Goal: Task Accomplishment & Management: Manage account settings

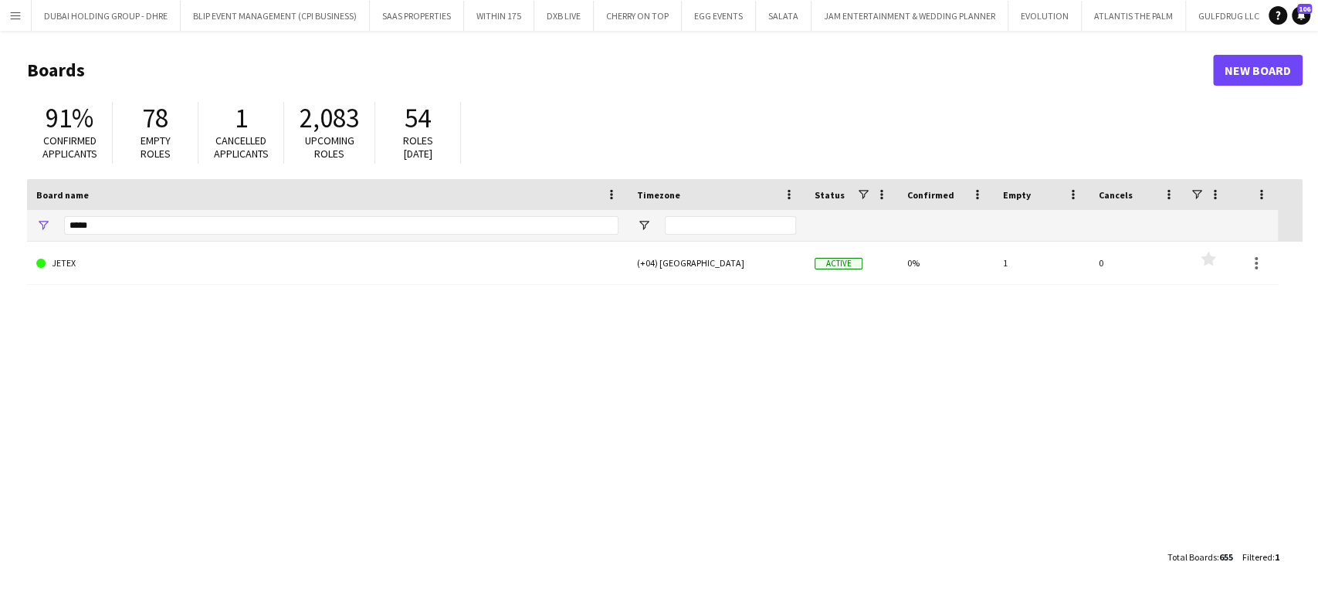
scroll to position [0, 612]
drag, startPoint x: 97, startPoint y: 224, endPoint x: 46, endPoint y: 215, distance: 52.5
click at [46, 215] on div "*****" at bounding box center [327, 225] width 601 height 31
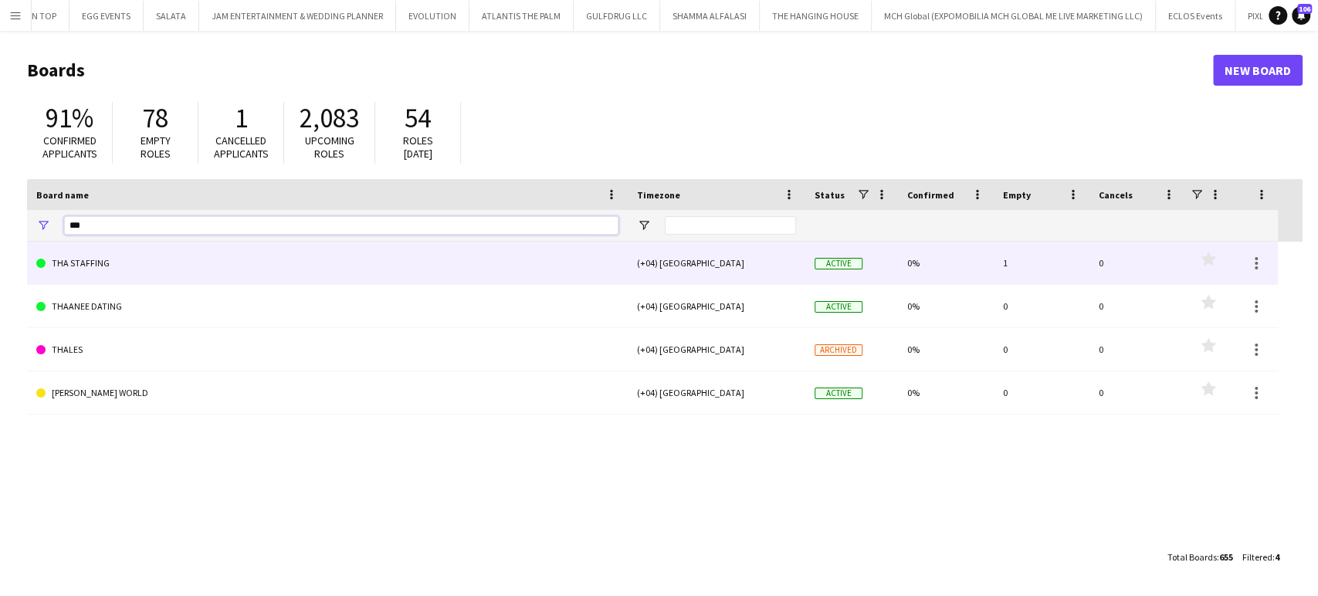
type input "***"
click at [126, 261] on link "THA STAFFING" at bounding box center [327, 263] width 582 height 43
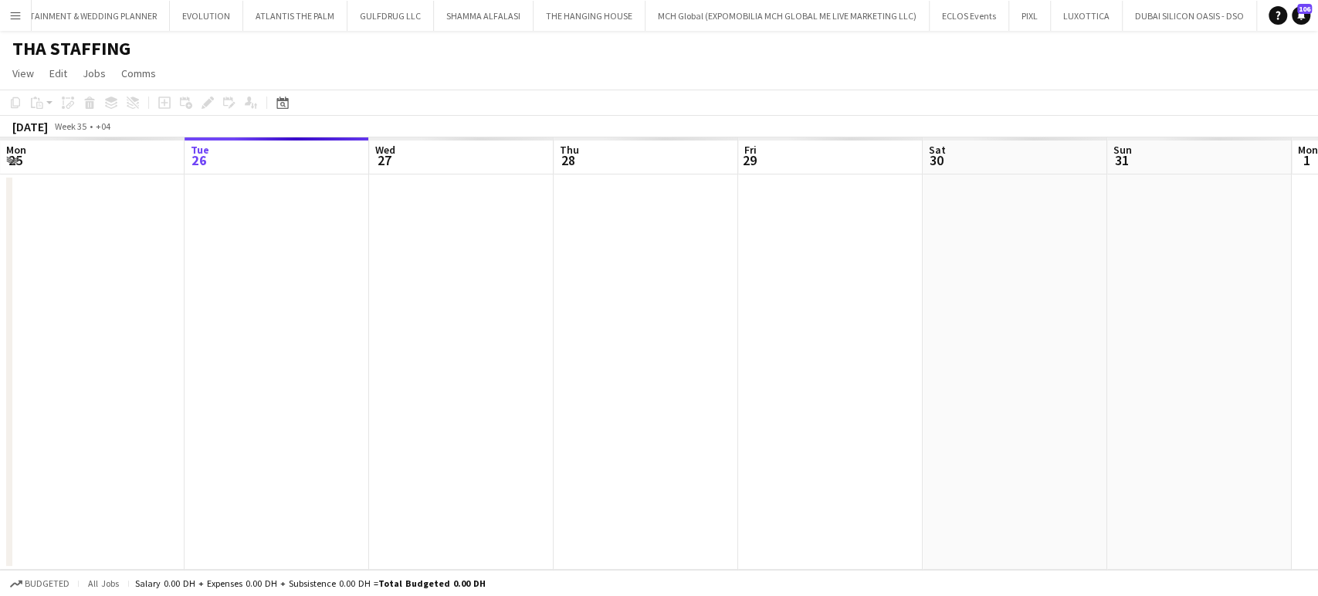
scroll to position [0, 895]
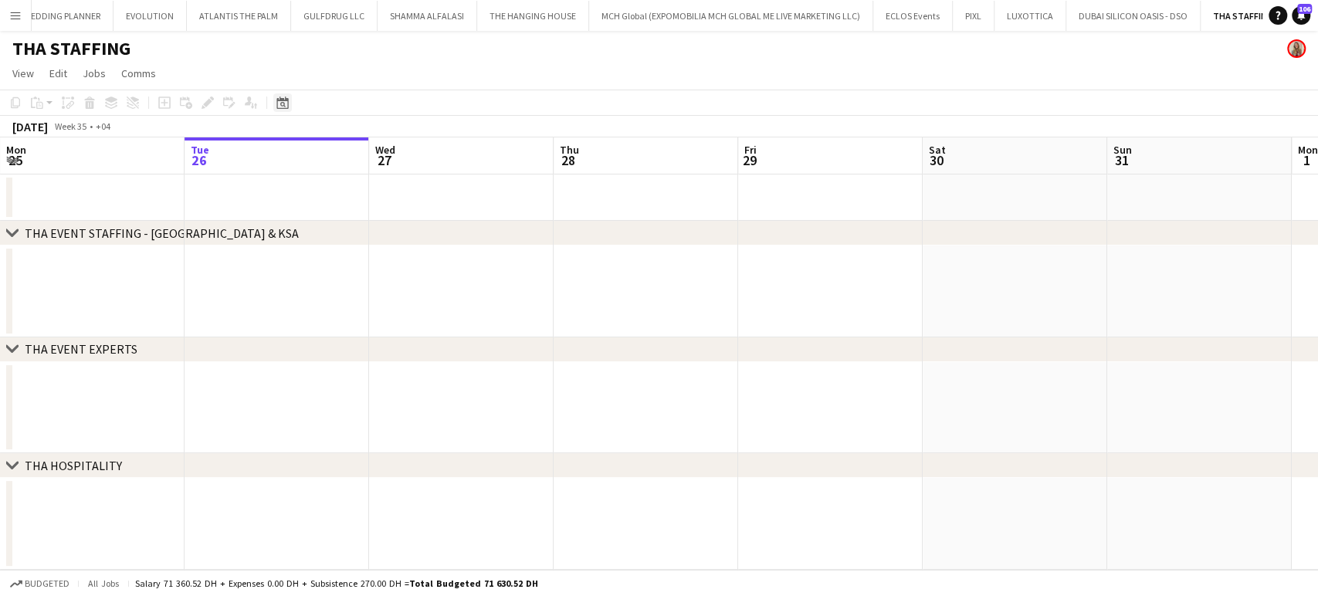
click at [286, 100] on icon at bounding box center [282, 102] width 12 height 12
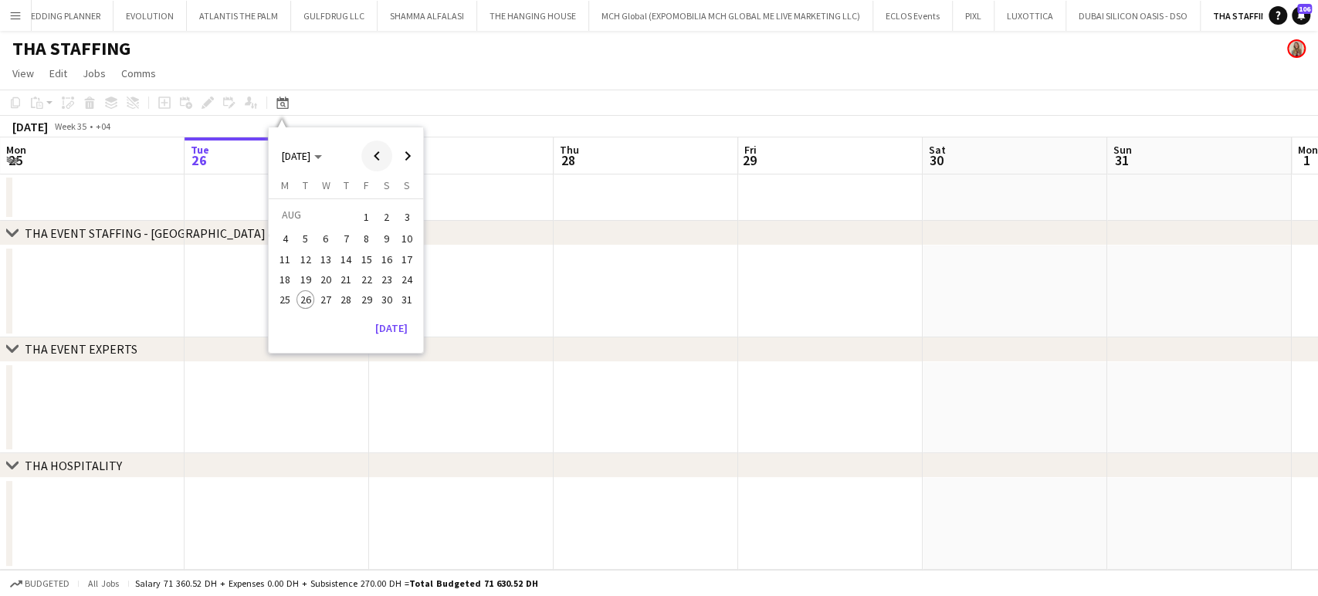
click at [379, 156] on span "Previous month" at bounding box center [376, 155] width 31 height 31
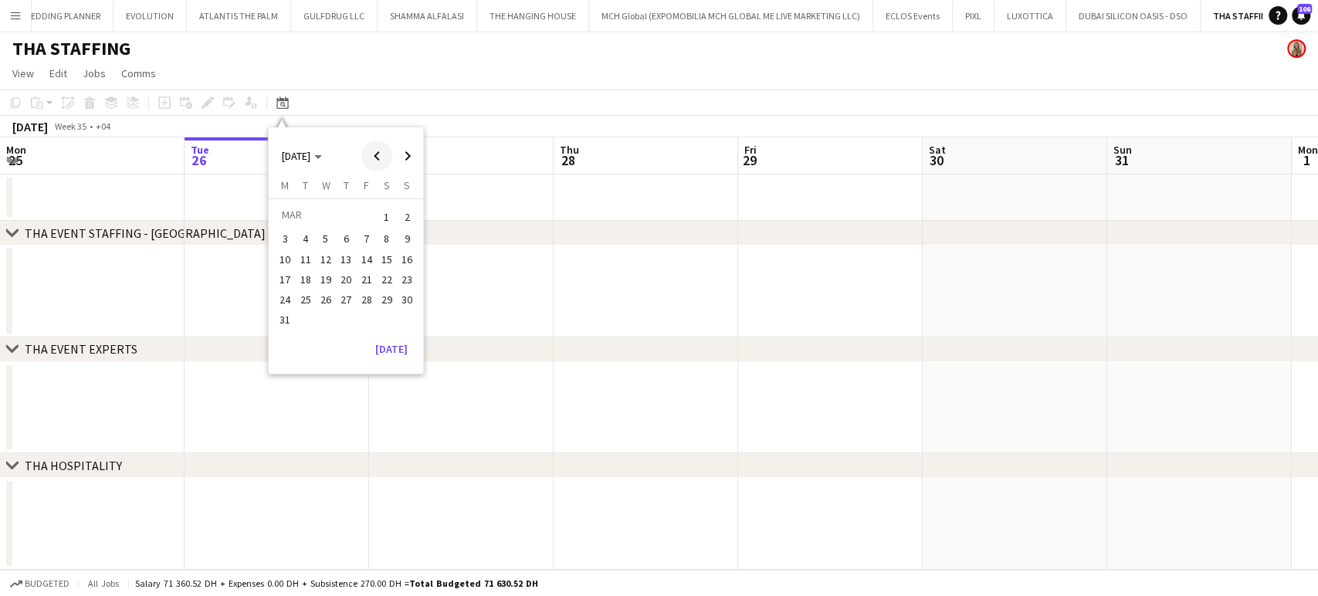
click at [379, 156] on span "Previous month" at bounding box center [376, 155] width 31 height 31
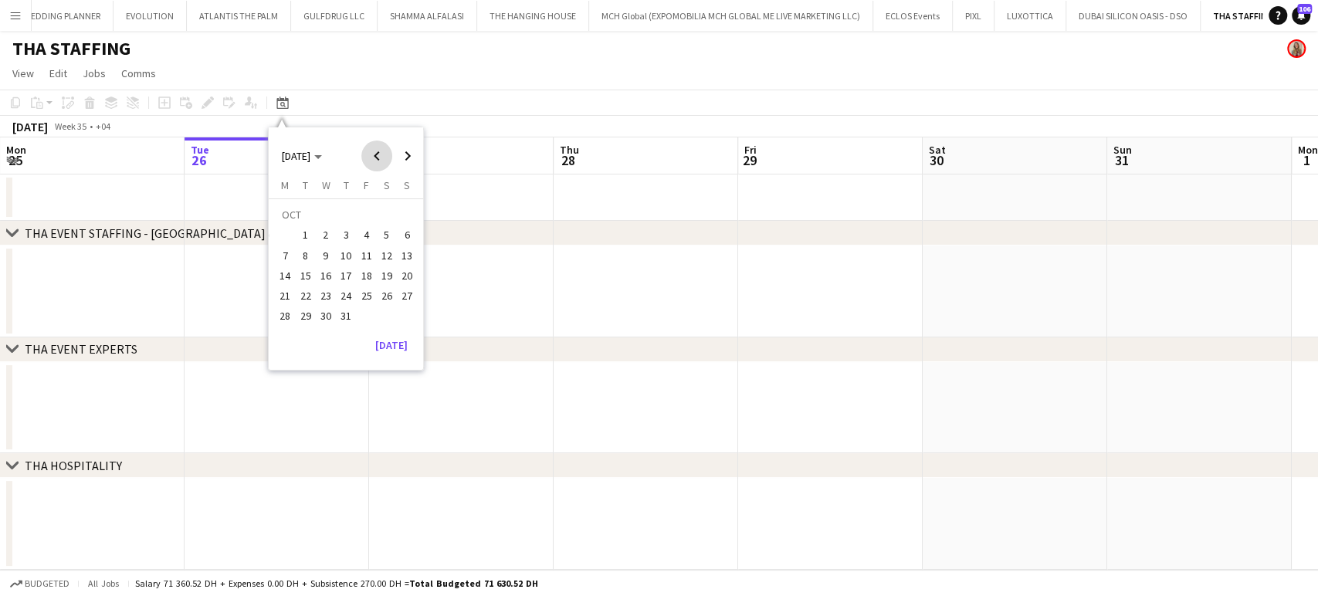
click at [379, 156] on span "Previous month" at bounding box center [376, 155] width 31 height 31
click at [409, 153] on span "Next month" at bounding box center [407, 155] width 31 height 31
click at [342, 208] on span "1" at bounding box center [346, 217] width 19 height 22
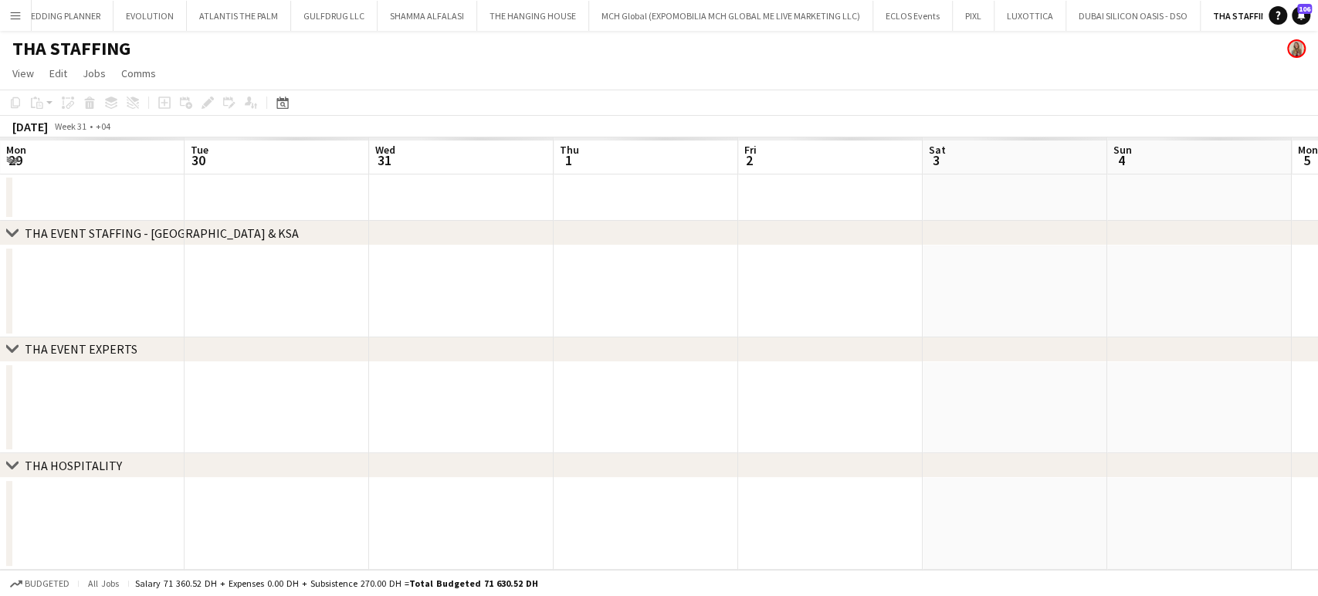
scroll to position [0, 531]
drag, startPoint x: 504, startPoint y: 249, endPoint x: 686, endPoint y: 355, distance: 210.4
click at [189, 215] on app-calendar-viewport "Sat 27 Sun 28 Mon 29 Tue 30 Wed 31 Thu 1 Fri 2 Sat 3 Sun 4 Mon 5 Tue 6 Wed 7 Th…" at bounding box center [659, 353] width 1318 height 432
drag, startPoint x: 457, startPoint y: 375, endPoint x: 342, endPoint y: 343, distance: 119.5
click at [329, 372] on app-calendar-viewport "Tue 30 Wed 31 Thu 1 Fri 2 Sat 3 Sun 4 Mon 5 Tue 6 Wed 7 Thu 8 Fri 9 Sat 10 Sun …" at bounding box center [659, 353] width 1318 height 432
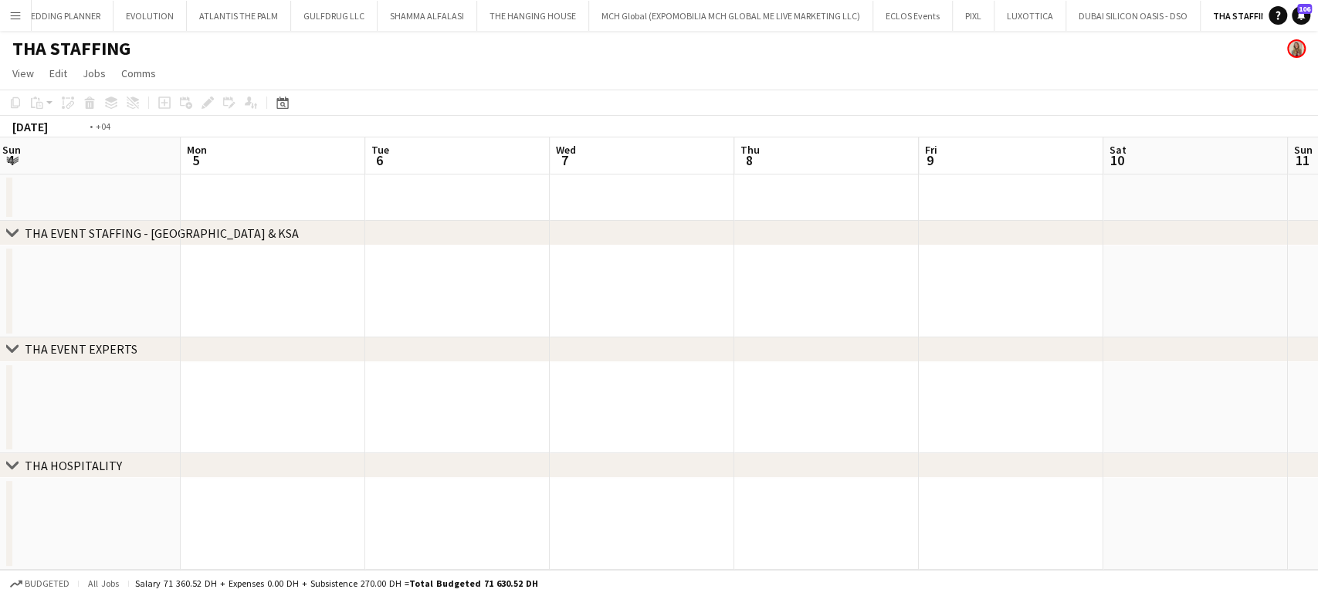
drag, startPoint x: 403, startPoint y: 378, endPoint x: 364, endPoint y: 369, distance: 39.7
click at [369, 371] on app-calendar-viewport "Thu 1 Fri 2 Sat 3 Sun 4 Mon 5 Tue 6 Wed 7 Thu 8 Fri 9 Sat 10 Sun 11 Mon 12 Tue …" at bounding box center [659, 353] width 1318 height 432
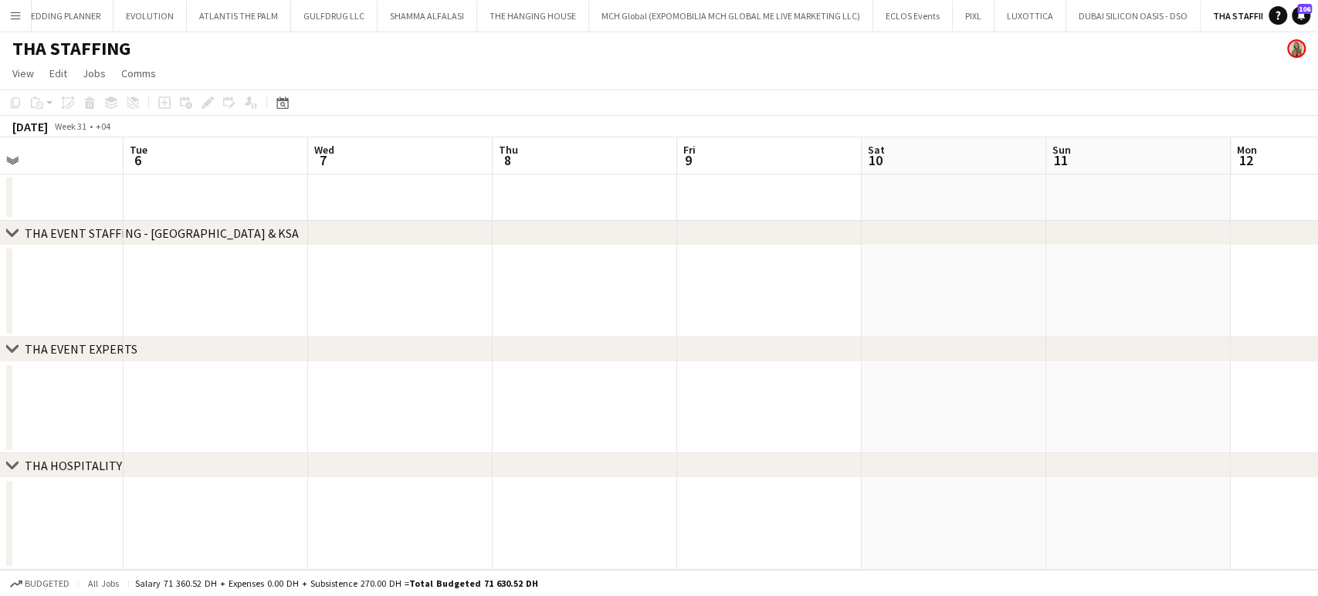
drag, startPoint x: 420, startPoint y: 451, endPoint x: 643, endPoint y: 423, distance: 224.8
click at [342, 449] on app-calendar-viewport "Sat 3 Sun 4 Mon 5 Tue 6 Wed 7 Thu 8 Fri 9 Sat 10 Sun 11 Mon 12 Tue 13 Wed 14 Th…" at bounding box center [659, 353] width 1318 height 432
drag, startPoint x: 475, startPoint y: 422, endPoint x: 275, endPoint y: 398, distance: 201.4
click at [335, 411] on app-calendar-viewport "Mon 5 Tue 6 Wed 7 Thu 8 Fri 9 Sat 10 Sun 11 Mon 12 Tue 13 Wed 14 Thu 15 Fri 16 …" at bounding box center [659, 353] width 1318 height 432
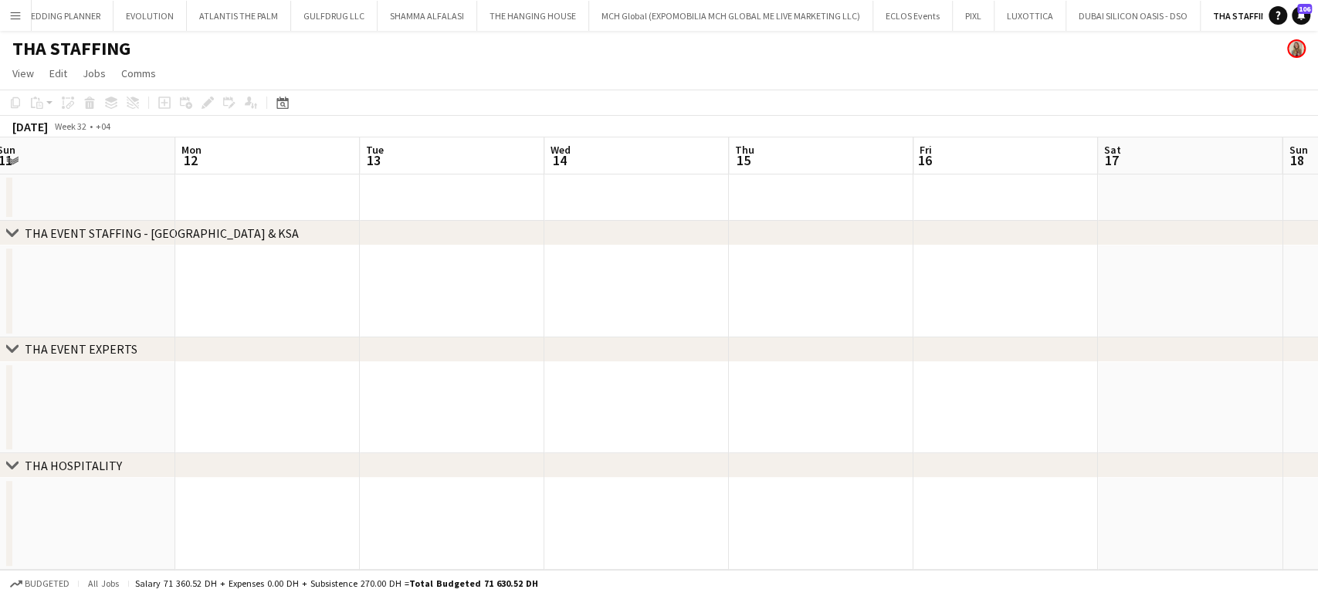
drag, startPoint x: 125, startPoint y: 42, endPoint x: 75, endPoint y: 19, distance: 55.3
click at [75, 19] on div "Menu Boards Boards Boards All jobs Status Workforce Workforce My Workforce Recr…" at bounding box center [659, 298] width 1318 height 596
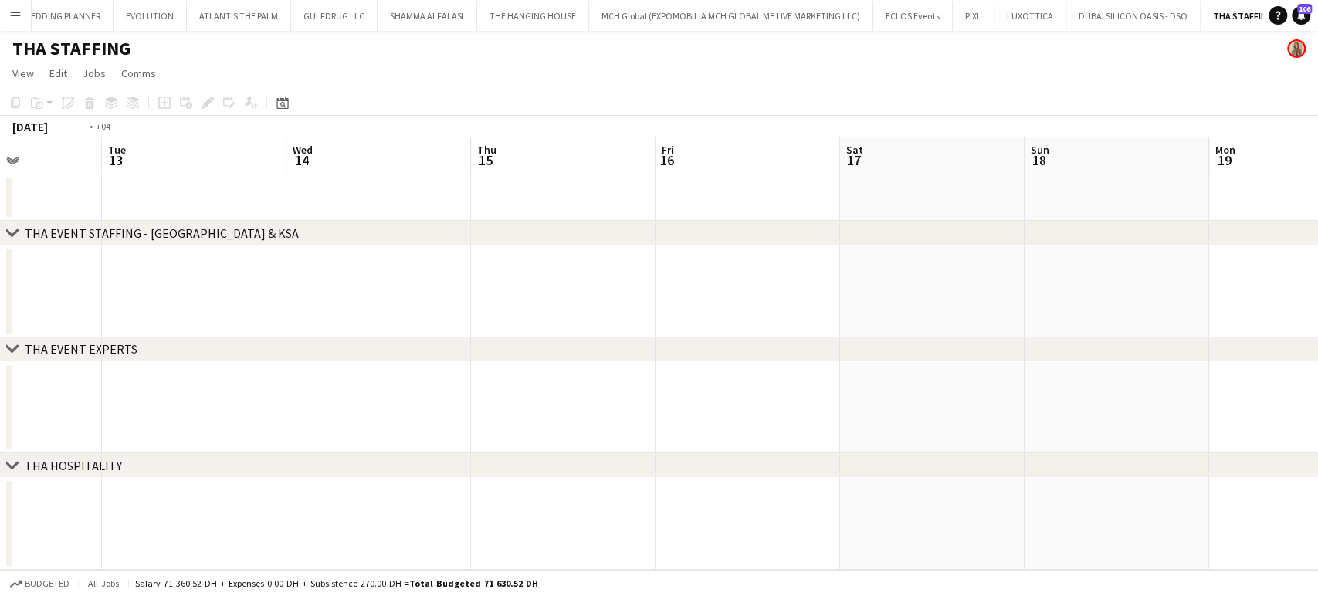
drag, startPoint x: 451, startPoint y: 188, endPoint x: 205, endPoint y: 107, distance: 259.3
click at [162, 99] on app-calendar "Copy Paste Paste Ctrl+V Paste with crew Ctrl+Shift+V Paste linked Job Delete Gr…" at bounding box center [659, 330] width 1318 height 480
drag, startPoint x: 499, startPoint y: 284, endPoint x: 252, endPoint y: 297, distance: 247.4
click at [251, 299] on app-calendar-viewport "Fri 9 Sat 10 Sun 11 Mon 12 Tue 13 Wed 14 Thu 15 Fri 16 Sat 17 Sun 18 Mon 19 Tue…" at bounding box center [659, 353] width 1318 height 432
drag, startPoint x: 370, startPoint y: 251, endPoint x: 251, endPoint y: 210, distance: 125.7
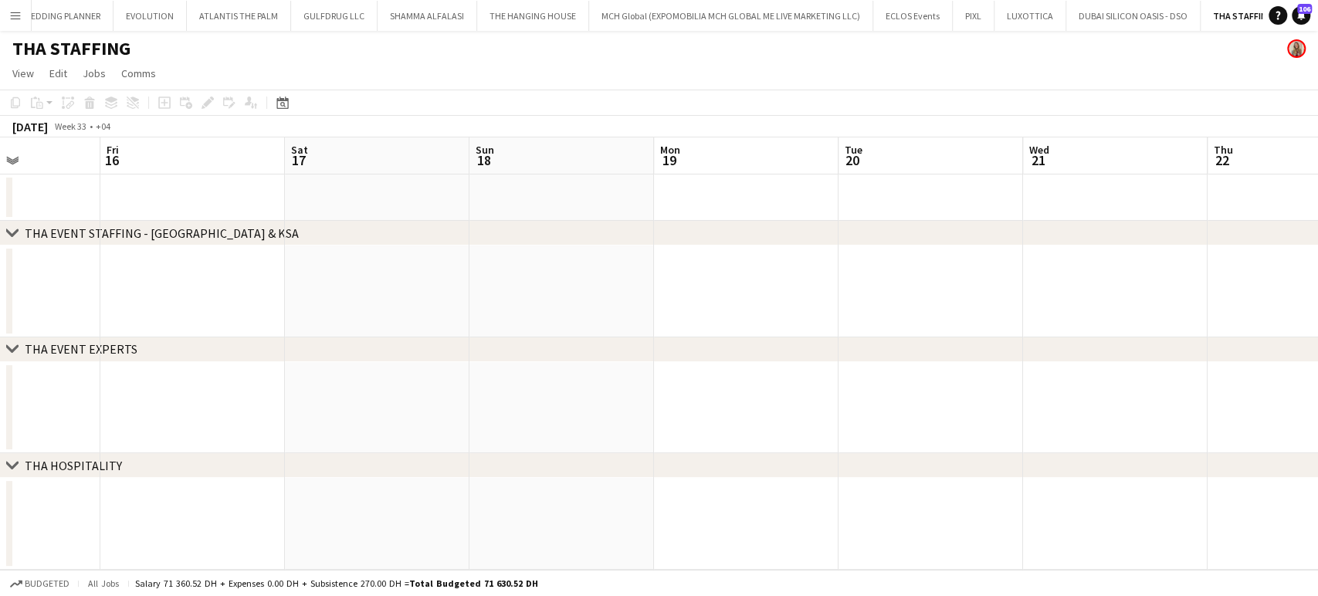
click at [259, 213] on app-calendar-viewport "Tue 13 Wed 14 Thu 15 Fri 16 Sat 17 Sun 18 Mon 19 Tue 20 Wed 21 Thu 22 Fri 23 Sa…" at bounding box center [659, 353] width 1318 height 432
drag, startPoint x: 343, startPoint y: 270, endPoint x: 475, endPoint y: 252, distance: 133.3
click at [321, 264] on app-calendar-viewport "Tue 13 Wed 14 Thu 15 Fri 16 Sat 17 Sun 18 Mon 19 Tue 20 Wed 21 Thu 22 Fri 23 Sa…" at bounding box center [659, 353] width 1318 height 432
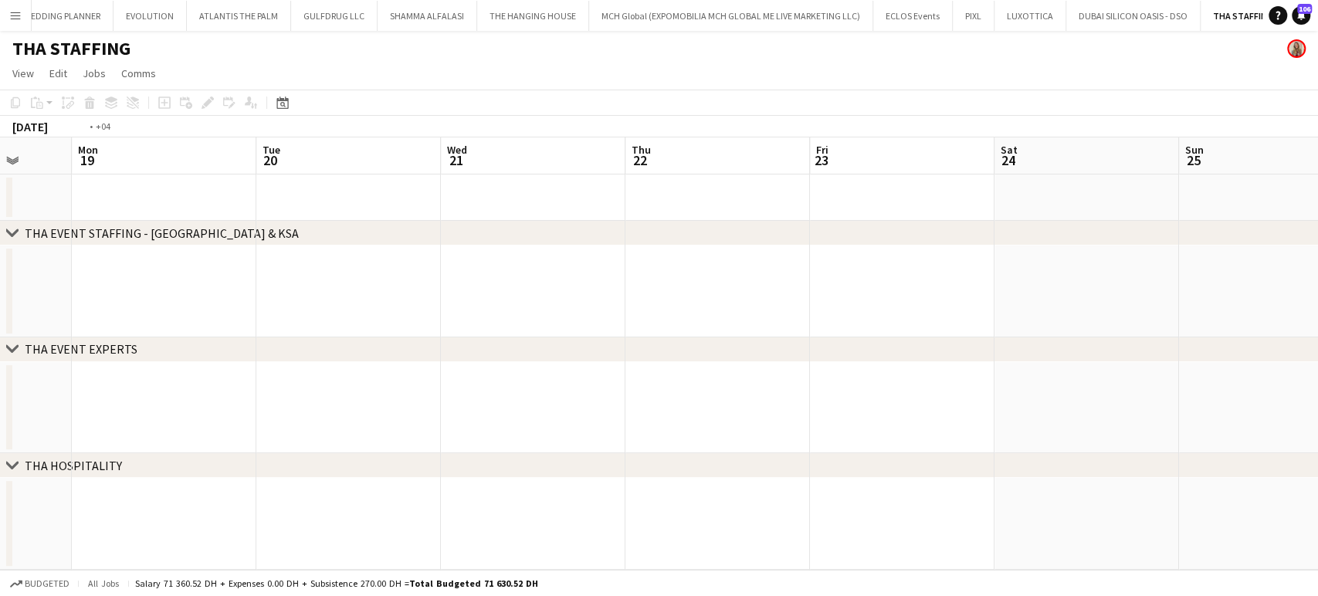
drag, startPoint x: 367, startPoint y: 294, endPoint x: 359, endPoint y: 289, distance: 10.1
click at [355, 294] on app-calendar-viewport "Thu 15 Fri 16 Sat 17 Sun 18 Mon 19 Tue 20 Wed 21 Thu 22 Fri 23 Sat 24 Sun 25 Mo…" at bounding box center [659, 353] width 1318 height 432
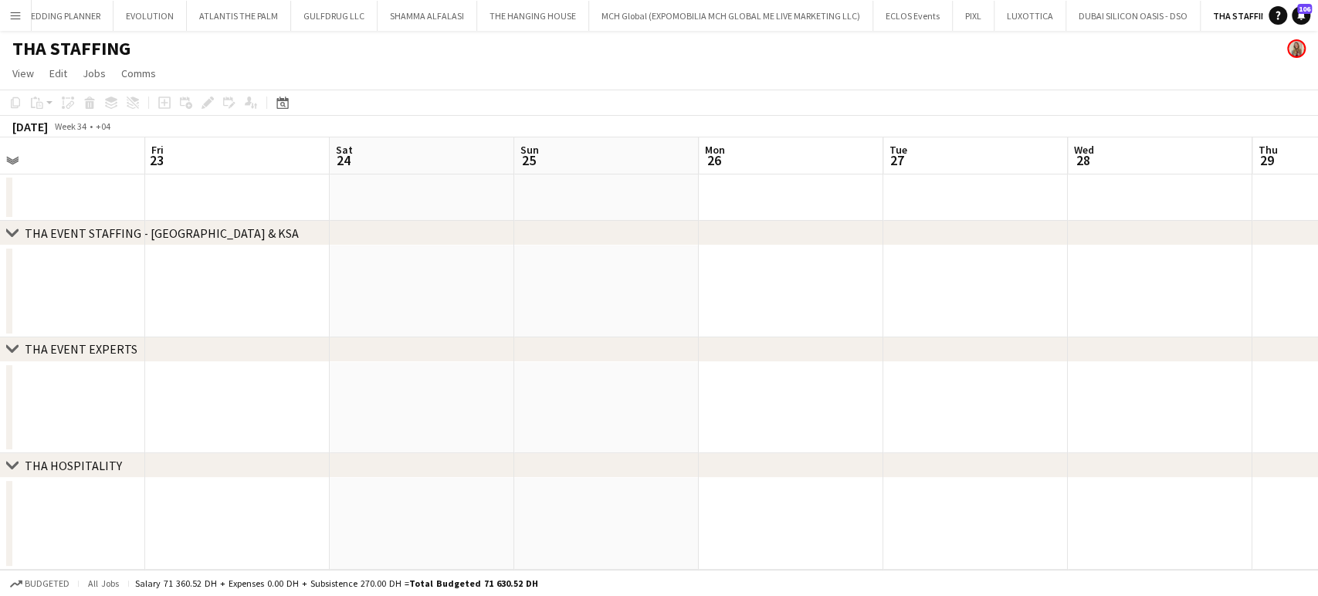
drag, startPoint x: 511, startPoint y: 249, endPoint x: 679, endPoint y: 261, distance: 168.0
click at [348, 218] on app-calendar-viewport "Mon 19 Tue 20 Wed 21 Thu 22 Fri 23 Sat 24 Sun 25 Mon 26 Tue 27 Wed 28 Thu 29 Fr…" at bounding box center [659, 353] width 1318 height 432
drag, startPoint x: 645, startPoint y: 323, endPoint x: 496, endPoint y: 275, distance: 155.8
click at [459, 296] on app-calendar-viewport "Mon 19 Tue 20 Wed 21 Thu 22 Fri 23 Sat 24 Sun 25 Mon 26 Tue 27 Wed 28 Thu 29 Fr…" at bounding box center [659, 353] width 1318 height 432
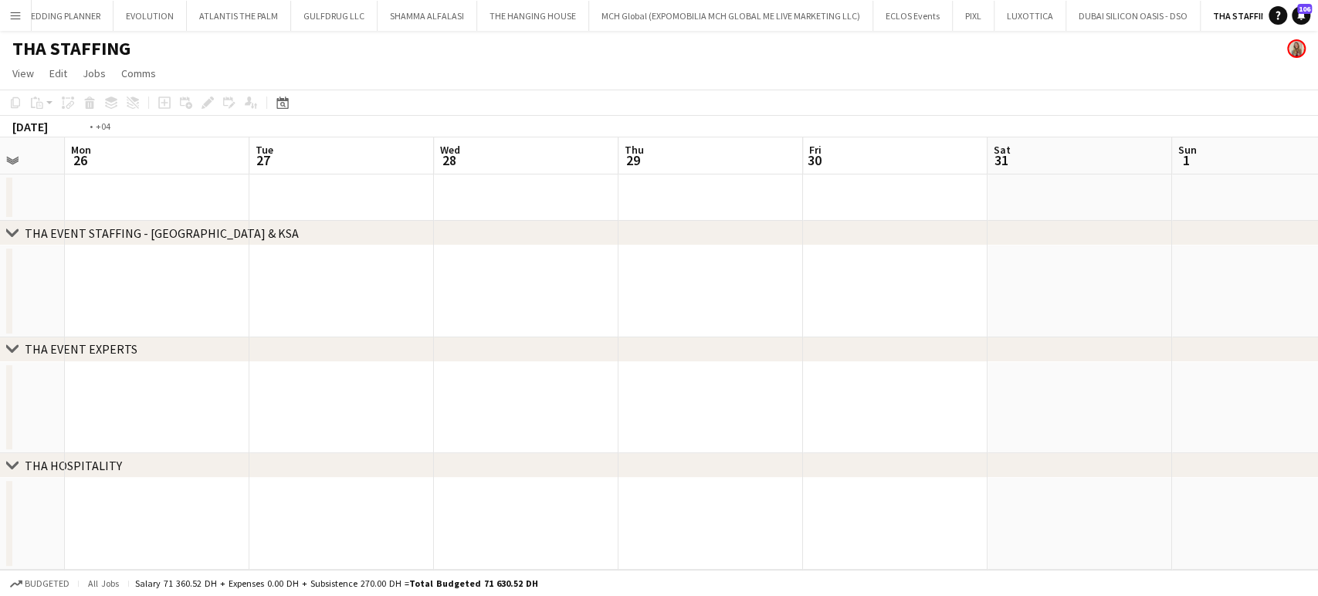
drag, startPoint x: 735, startPoint y: 309, endPoint x: 477, endPoint y: 309, distance: 257.8
click at [477, 309] on app-calendar-viewport "Fri 23 Sat 24 Sun 25 Mon 26 Tue 27 Wed 28 Thu 29 Fri 30 Sat 31 Sun 1 Mon 2 Tue …" at bounding box center [659, 353] width 1318 height 432
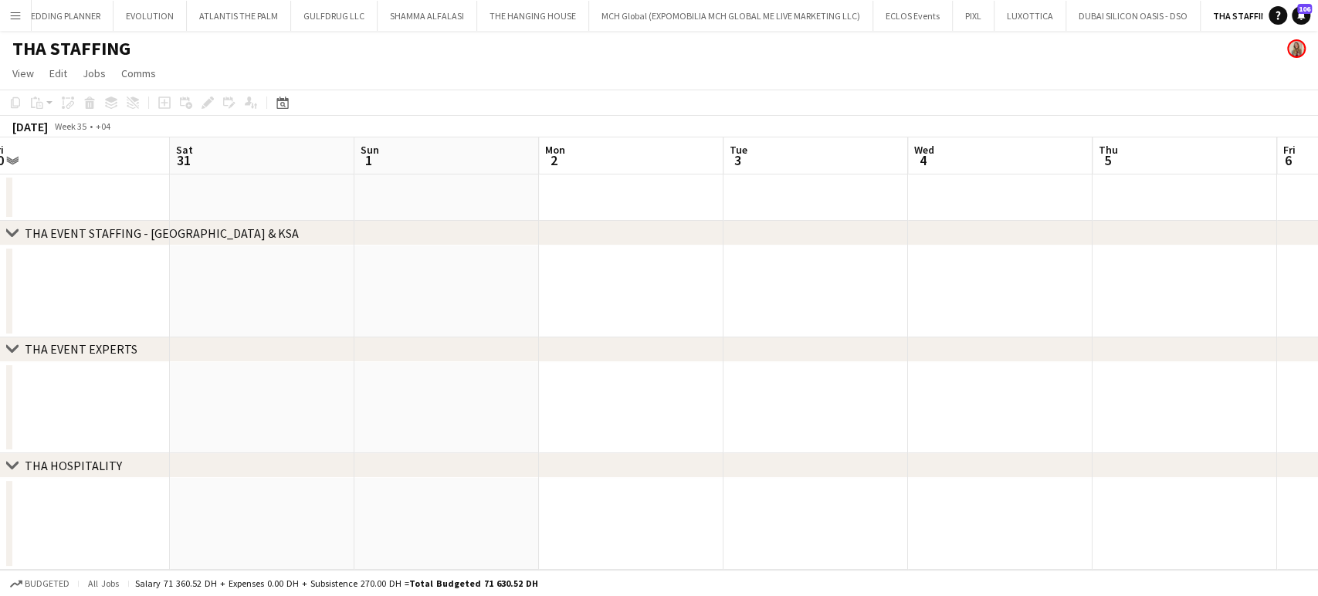
drag, startPoint x: 825, startPoint y: 286, endPoint x: 519, endPoint y: 239, distance: 310.2
click at [476, 256] on app-calendar-viewport "Tue 27 Wed 28 Thu 29 Fri 30 Sat 31 Sun 1 Mon 2 Tue 3 Wed 4 Thu 5 Fri 6 Sat 7 Su…" at bounding box center [659, 353] width 1318 height 432
drag, startPoint x: 953, startPoint y: 305, endPoint x: 545, endPoint y: 224, distance: 416.3
click at [494, 236] on div "chevron-right THA EVENT STAFFING - UAE & KSA chevron-right THA EVENT EXPERTS ch…" at bounding box center [659, 353] width 1318 height 432
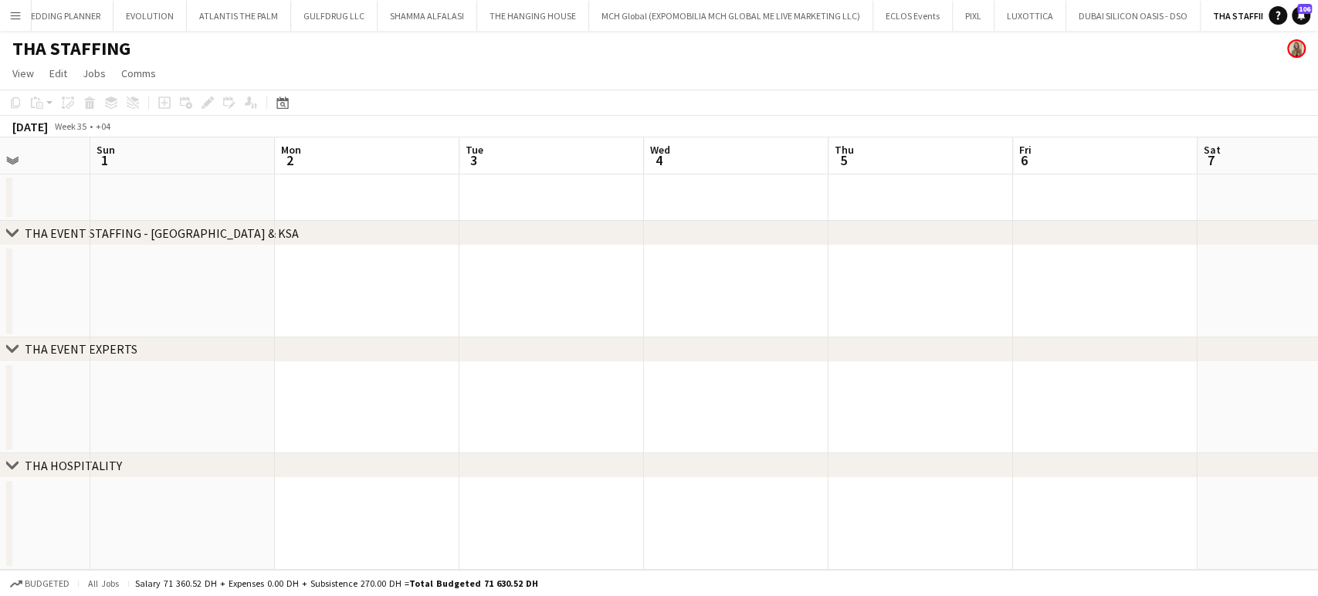
drag, startPoint x: 866, startPoint y: 345, endPoint x: 496, endPoint y: 230, distance: 387.2
click at [488, 236] on div "chevron-right THA EVENT STAFFING - UAE & KSA chevron-right THA EVENT EXPERTS ch…" at bounding box center [659, 371] width 1318 height 395
drag, startPoint x: 985, startPoint y: 337, endPoint x: 520, endPoint y: 215, distance: 481.4
click at [520, 215] on div "chevron-right THA EVENT STAFFING - UAE & KSA chevron-right THA EVENT EXPERTS ch…" at bounding box center [659, 353] width 1318 height 432
drag, startPoint x: 864, startPoint y: 325, endPoint x: 904, endPoint y: 352, distance: 48.4
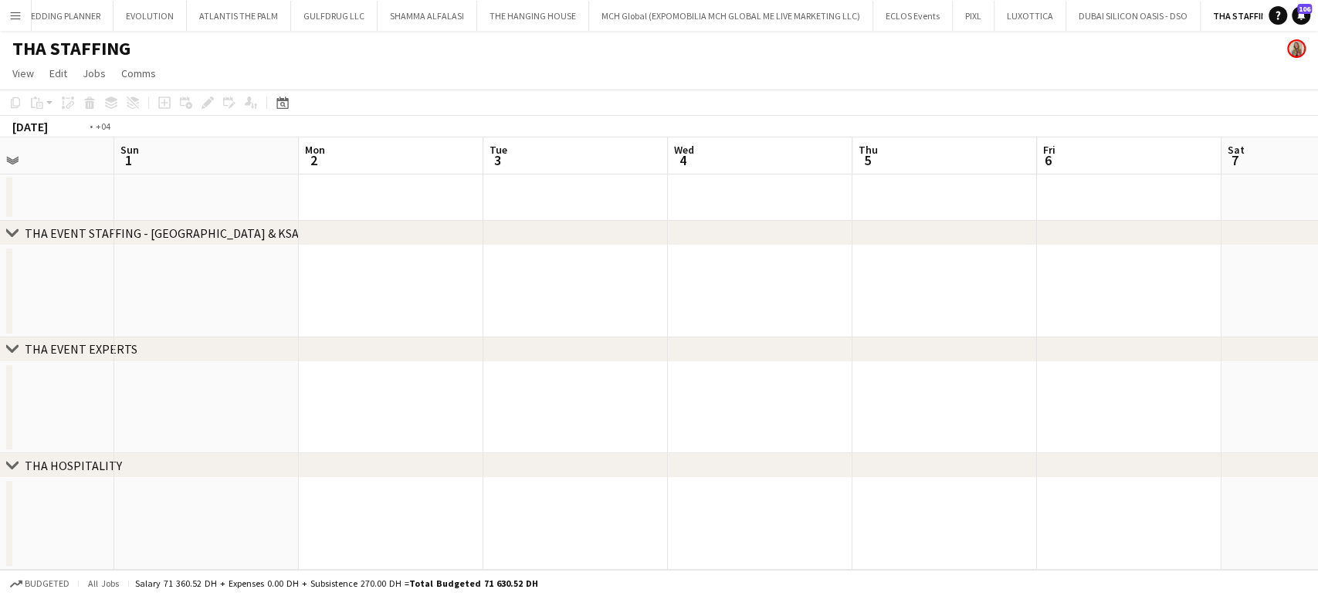
click at [519, 247] on app-calendar-viewport "Thu 29 Fri 30 Sat 31 Sun 1 Mon 2 Tue 3 Wed 4 Thu 5 Fri 6 Sat 7 Sun 8 Mon 9 Tue …" at bounding box center [659, 353] width 1318 height 432
drag, startPoint x: 537, startPoint y: 276, endPoint x: 511, endPoint y: 260, distance: 30.8
click at [498, 268] on div "chevron-right THA EVENT STAFFING - UAE & KSA chevron-right THA EVENT EXPERTS ch…" at bounding box center [659, 353] width 1318 height 432
drag, startPoint x: 634, startPoint y: 333, endPoint x: 601, endPoint y: 333, distance: 32.4
click at [601, 333] on app-calendar-viewport "Sat 31 Sun 1 Mon 2 Tue 3 Wed 4 Thu 5 Fri 6 Sat 7 Sun 8 Mon 9 Tue 10 Wed 11 Thu …" at bounding box center [659, 353] width 1318 height 432
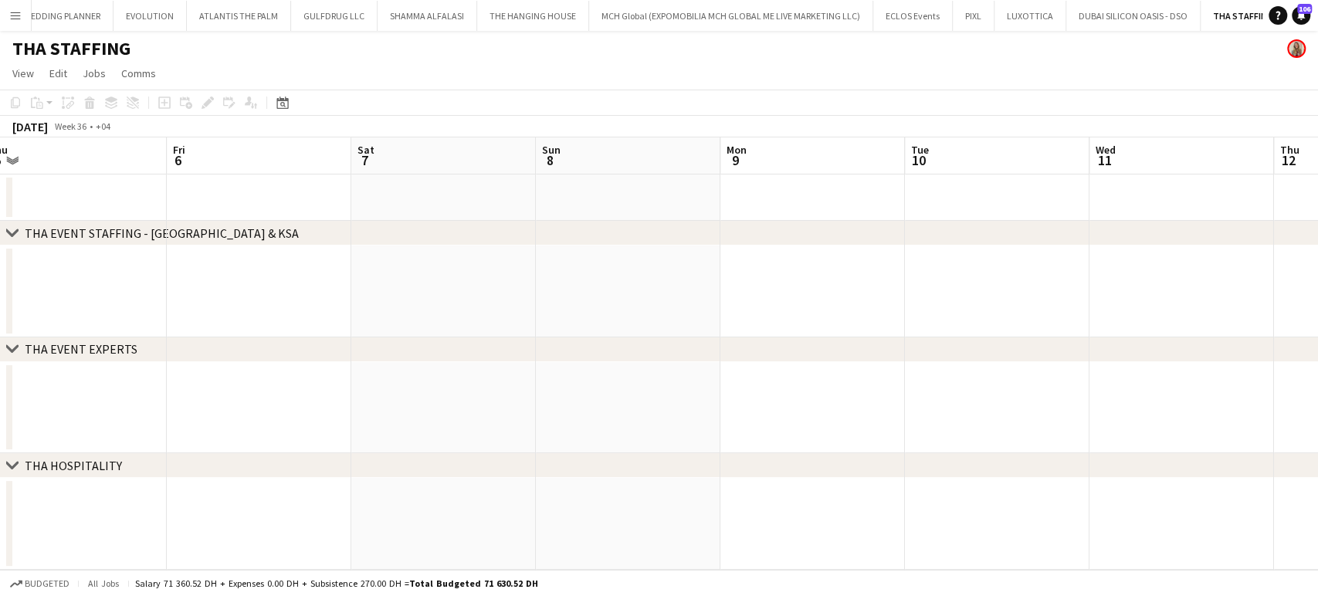
drag, startPoint x: 712, startPoint y: 307, endPoint x: 587, endPoint y: 273, distance: 129.0
click at [383, 256] on app-calendar-viewport "Mon 2 Tue 3 Wed 4 Thu 5 Fri 6 Sat 7 Sun 8 Mon 9 Tue 10 Wed 11 Thu 12 Fri 13 Sat…" at bounding box center [659, 353] width 1318 height 432
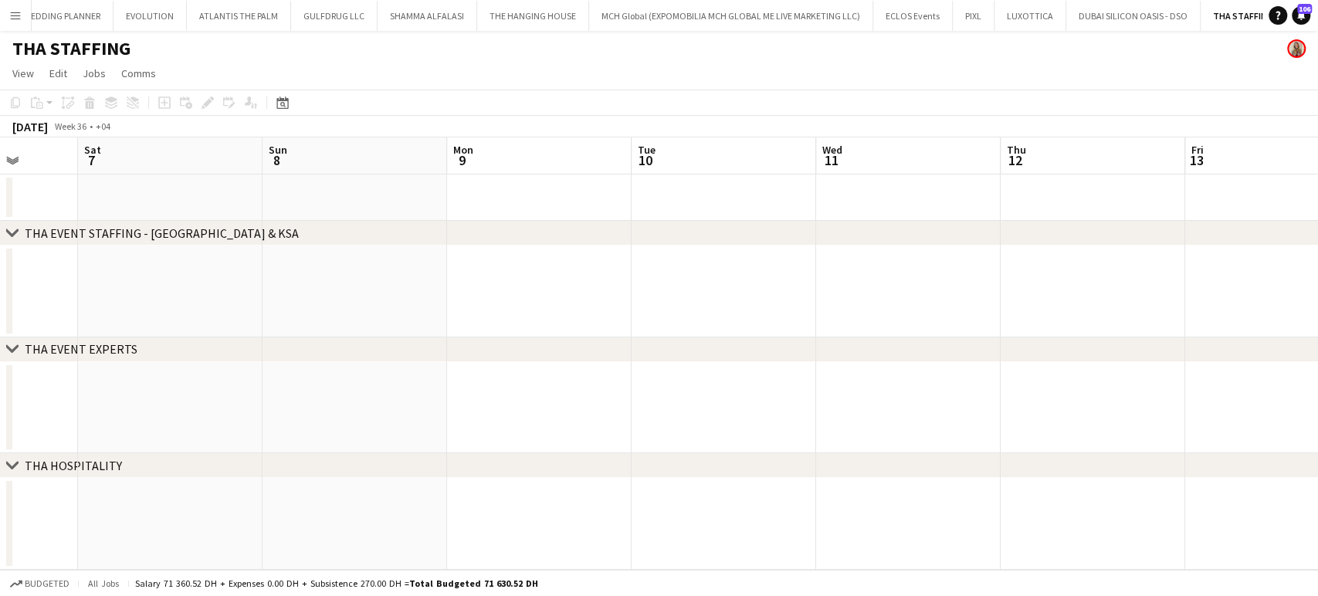
drag, startPoint x: 874, startPoint y: 357, endPoint x: 557, endPoint y: 337, distance: 317.2
click at [540, 354] on div "chevron-right THA EVENT STAFFING - UAE & KSA chevron-right THA EVENT EXPERTS ch…" at bounding box center [659, 353] width 1318 height 432
drag, startPoint x: 1066, startPoint y: 346, endPoint x: 875, endPoint y: 282, distance: 201.2
click at [562, 307] on div "chevron-right THA EVENT STAFFING - UAE & KSA chevron-right THA EVENT EXPERTS ch…" at bounding box center [659, 353] width 1318 height 432
drag, startPoint x: 981, startPoint y: 309, endPoint x: 350, endPoint y: 169, distance: 646.0
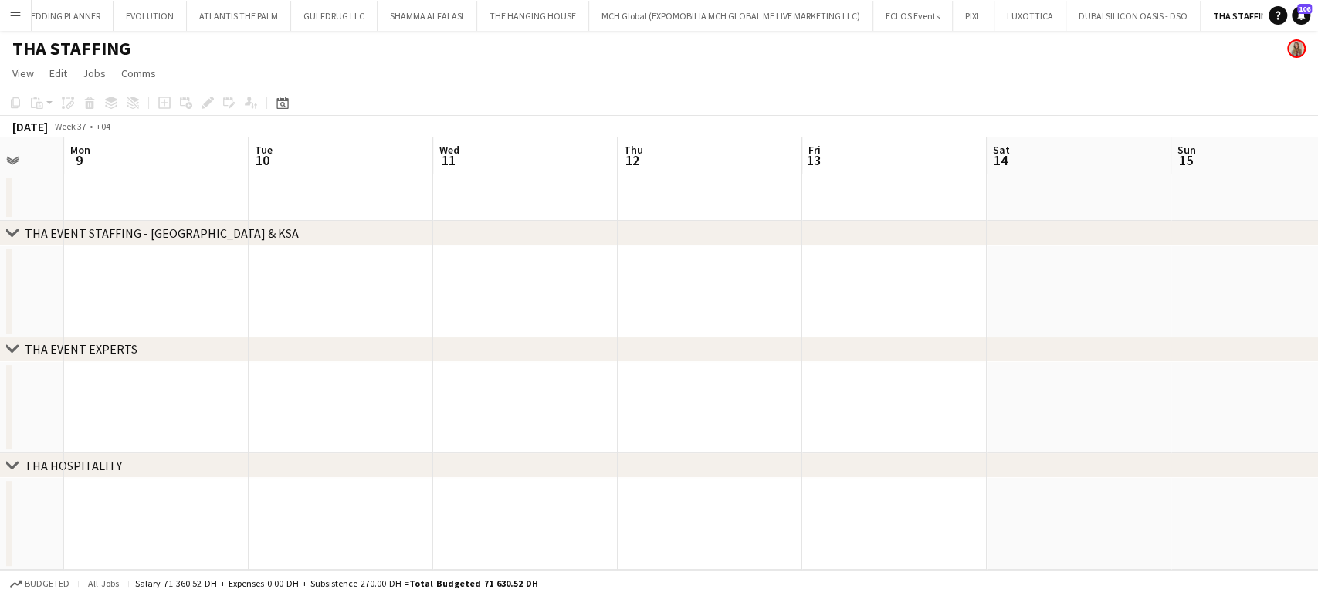
click at [350, 169] on app-calendar-viewport "Fri 6 Sat 7 Sun 8 Mon 9 Tue 10 Wed 11 Thu 12 Fri 13 Sat 14 Sun 15 Mon 16 Tue 17…" at bounding box center [659, 353] width 1318 height 432
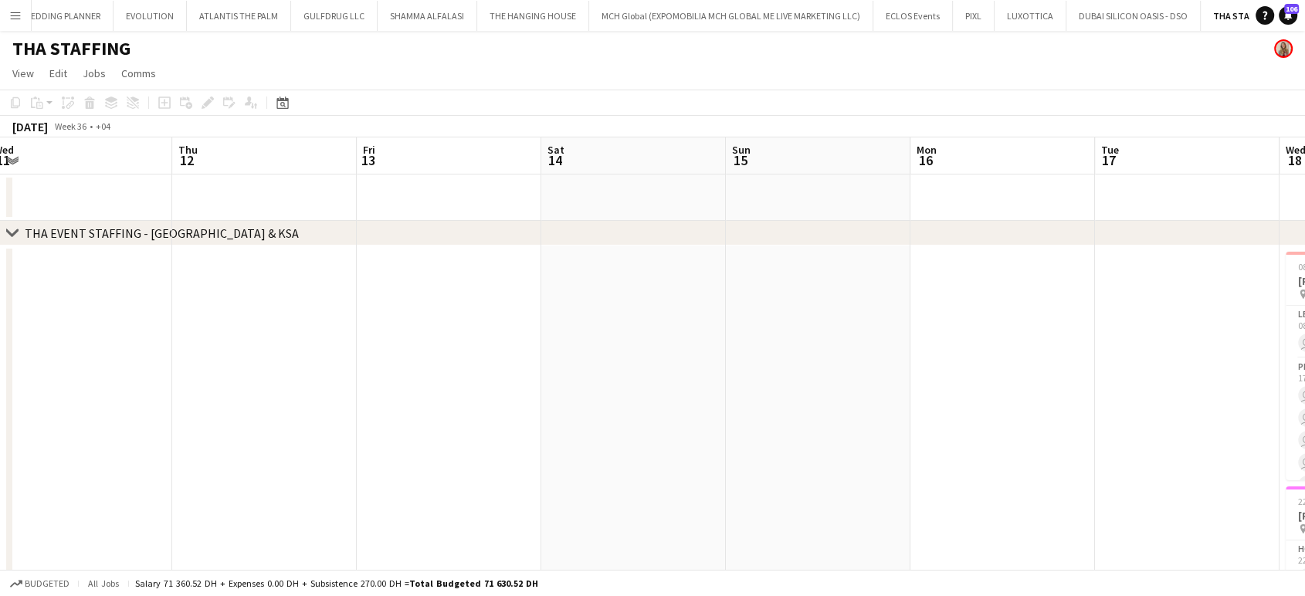
drag, startPoint x: 282, startPoint y: 154, endPoint x: 90, endPoint y: 148, distance: 191.5
click at [88, 154] on app-calendar-viewport "Sun 8 Mon 9 Tue 10 Wed 11 Thu 12 Fri 13 Sat 14 Sun 15 Mon 16 Tue 17 Wed 18 14/1…" at bounding box center [652, 512] width 1305 height 750
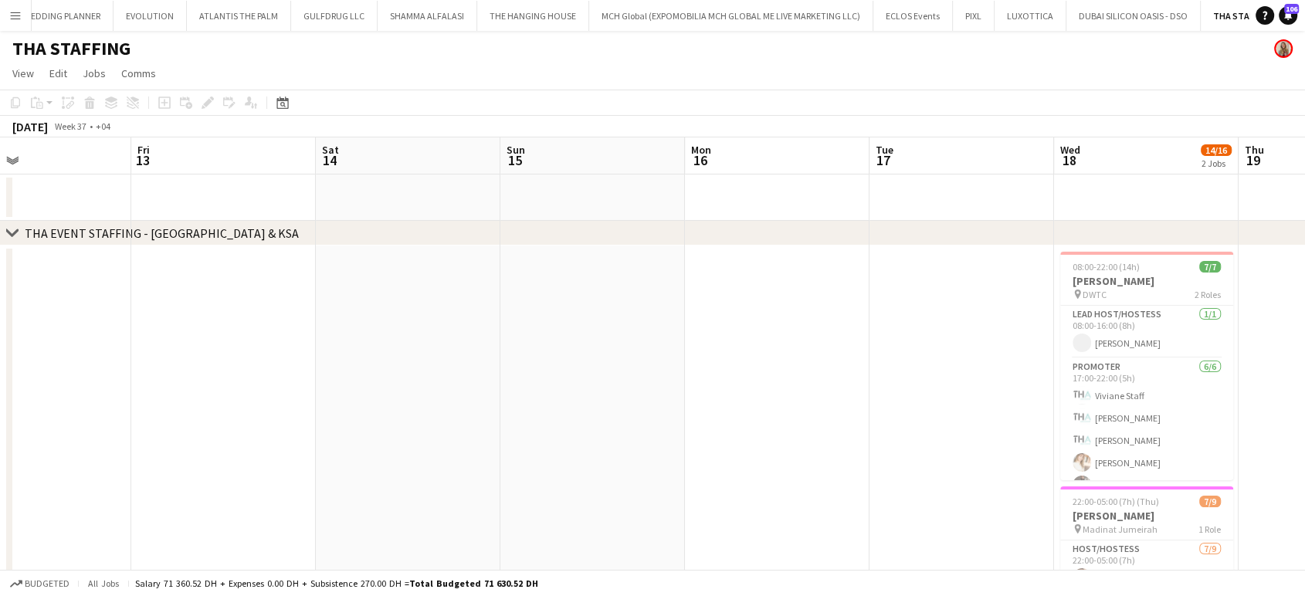
scroll to position [0, 562]
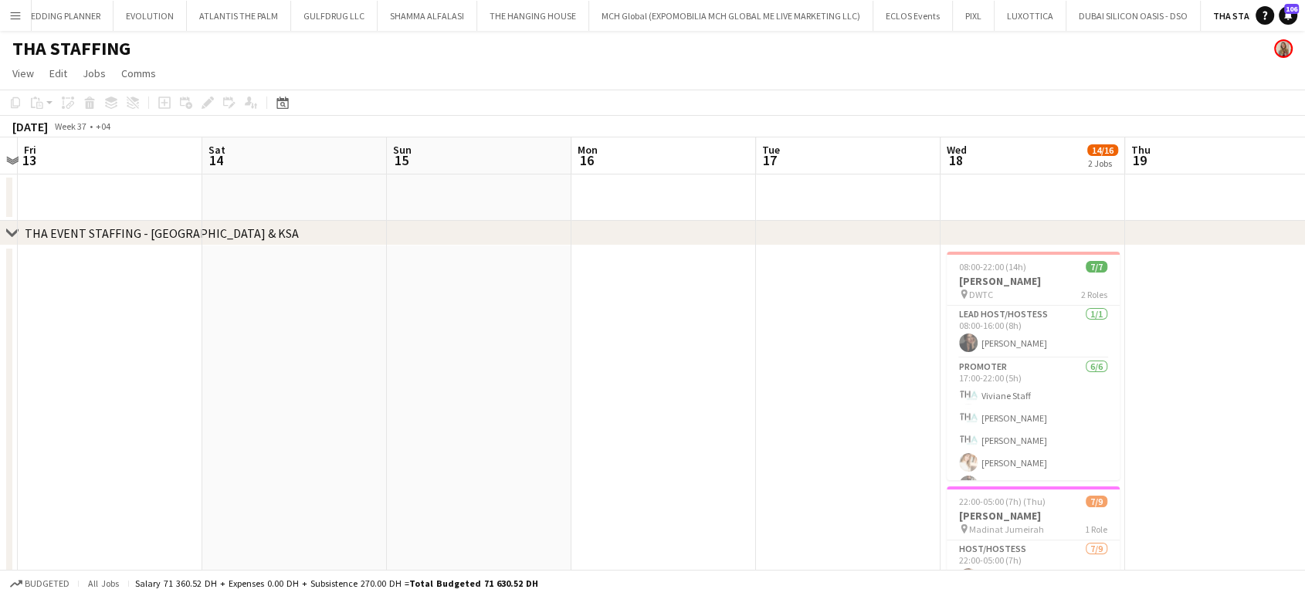
drag, startPoint x: 681, startPoint y: 359, endPoint x: 249, endPoint y: 267, distance: 442.0
click at [222, 267] on app-calendar-viewport "Tue 10 Wed 11 Thu 12 Fri 13 Sat 14 Sun 15 Mon 16 Tue 17 Wed 18 14/16 2 Jobs Thu…" at bounding box center [652, 512] width 1305 height 750
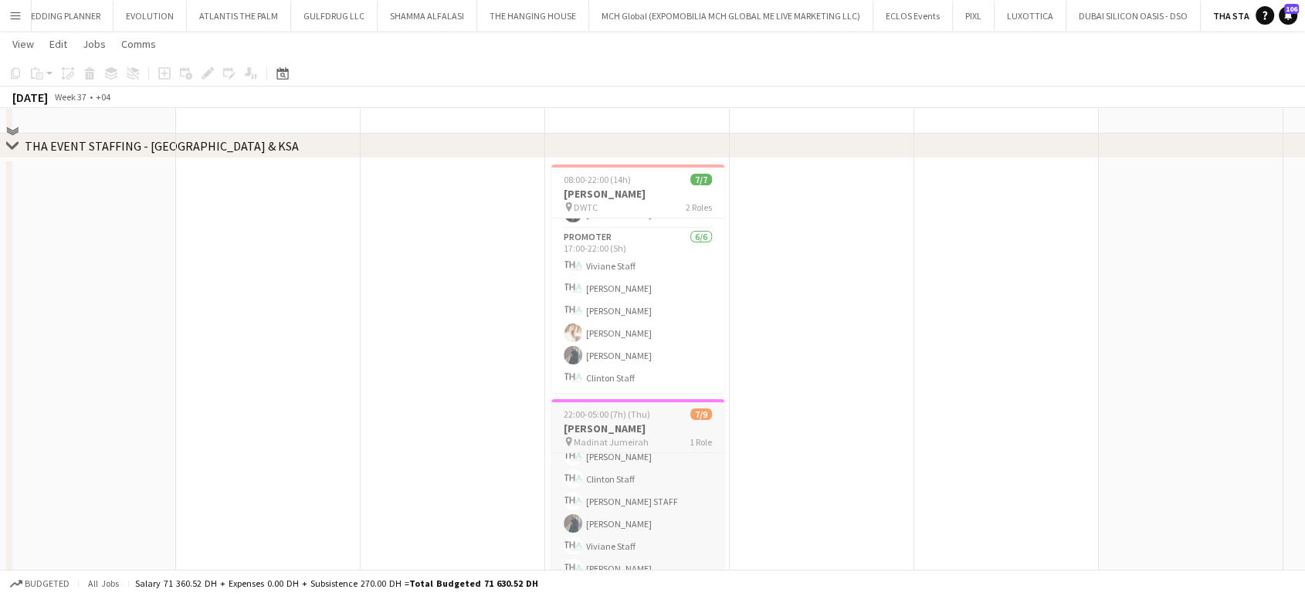
scroll to position [0, 0]
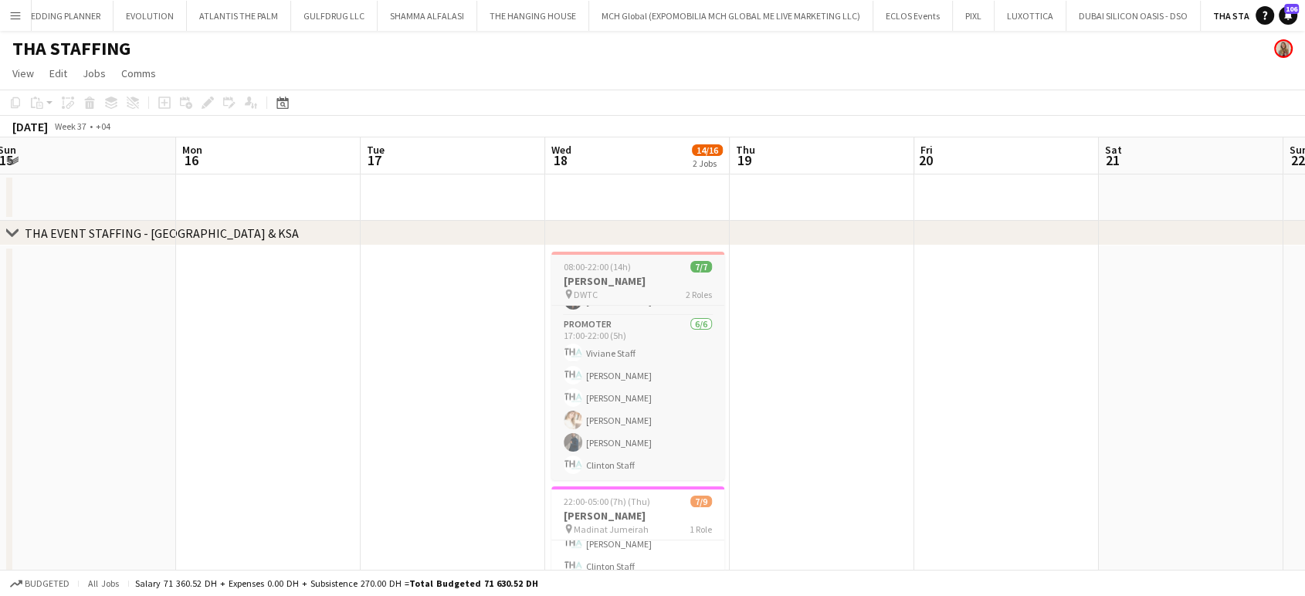
click at [645, 279] on h3 "Niki" at bounding box center [637, 281] width 173 height 14
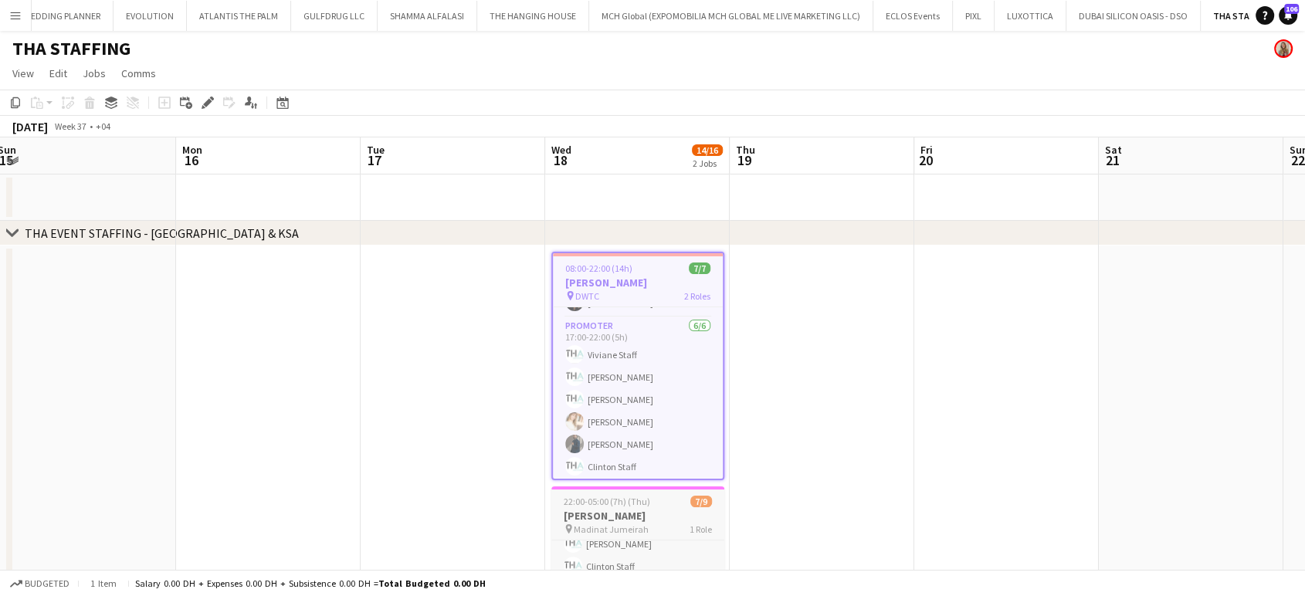
scroll to position [0, 567]
click at [666, 503] on app-calendar-viewport "Thu 12 Fri 13 Sat 14 Sun 15 Mon 16 Tue 17 Wed 18 14/16 2 Jobs Thu 19 Fri 20 Sat…" at bounding box center [652, 512] width 1305 height 750
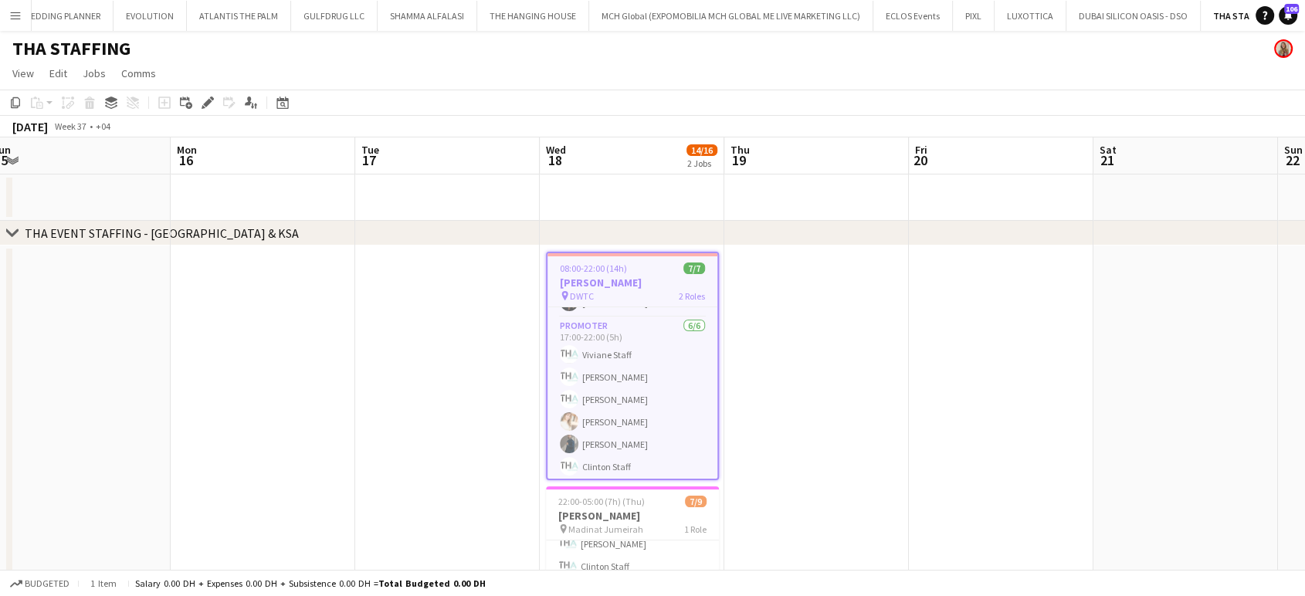
click at [895, 389] on app-date-cell at bounding box center [816, 495] width 184 height 500
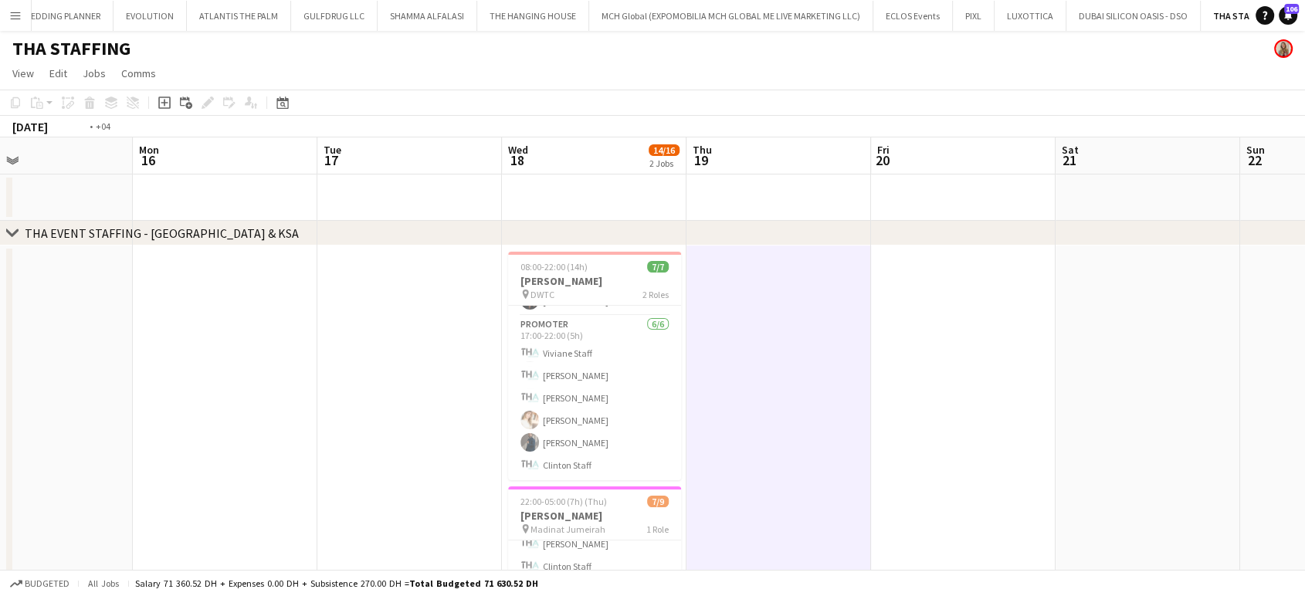
drag, startPoint x: 914, startPoint y: 361, endPoint x: 490, endPoint y: 252, distance: 437.8
click at [505, 252] on app-calendar-viewport "Thu 12 Fri 13 Sat 14 Sun 15 Mon 16 Tue 17 Wed 18 14/16 2 Jobs Thu 19 Fri 20 Sat…" at bounding box center [652, 512] width 1305 height 750
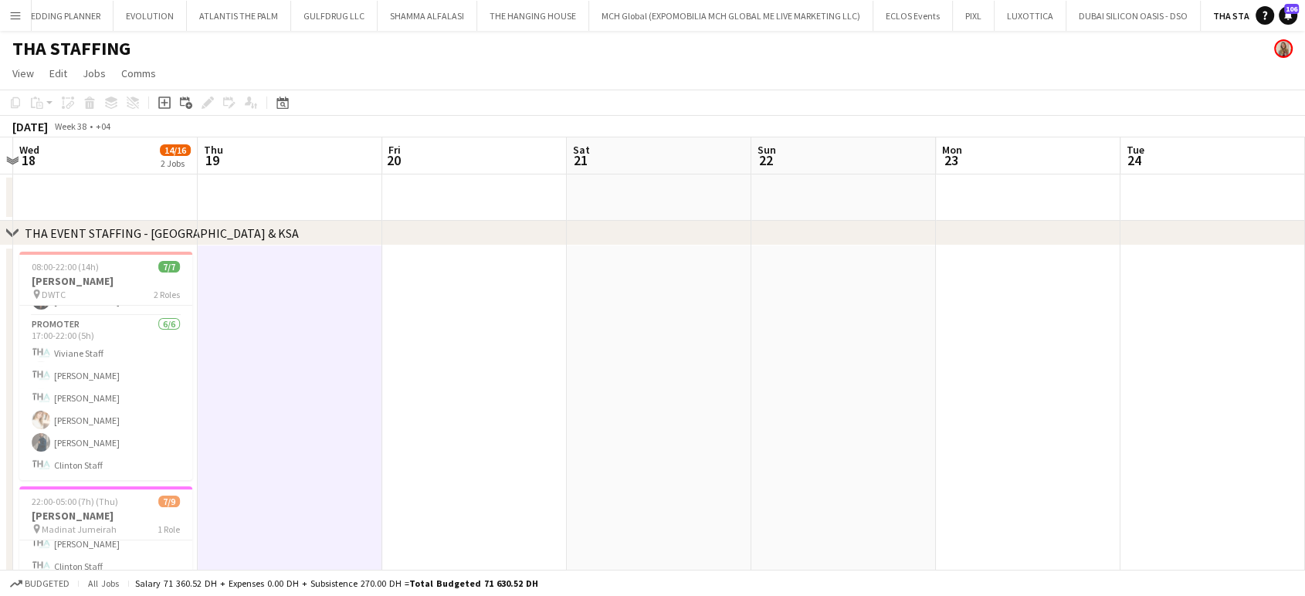
drag, startPoint x: 550, startPoint y: 360, endPoint x: 536, endPoint y: 306, distance: 55.2
click at [294, 272] on app-calendar-viewport "Sat 14 Sun 15 Mon 16 Tue 17 Wed 18 14/16 2 Jobs Thu 19 Fri 20 Sat 21 Sun 22 Mon…" at bounding box center [652, 512] width 1305 height 750
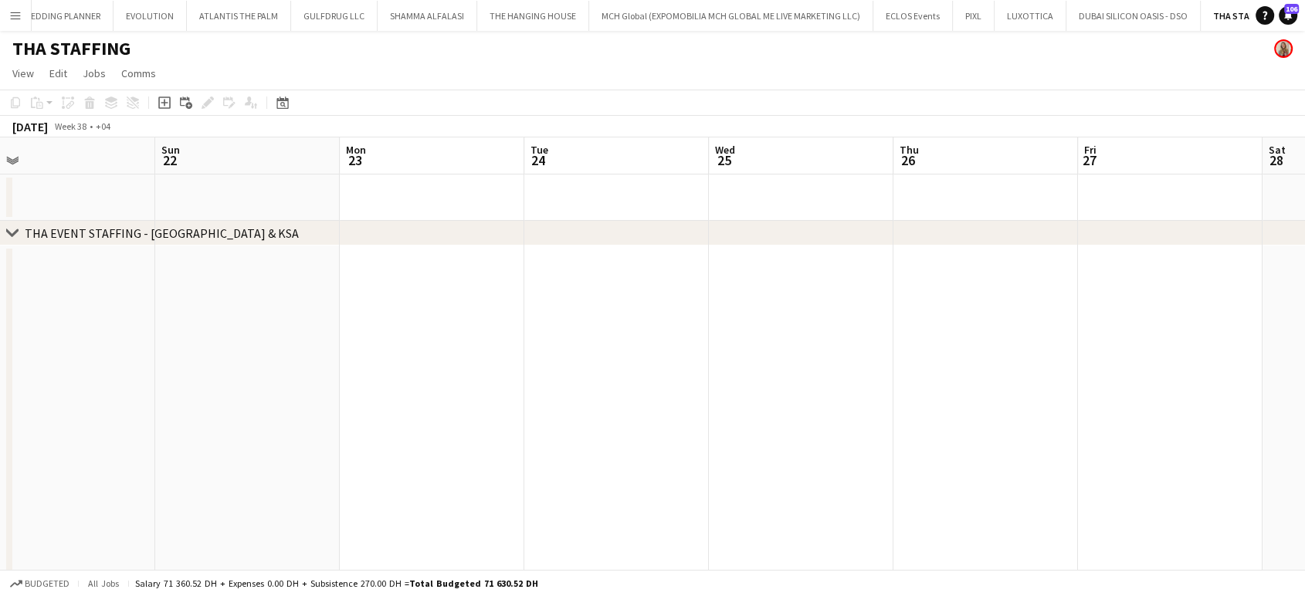
drag
click at [415, 350] on app-calendar-viewport "Wed 18 14/16 2 Jobs Thu 19 Fri 20 Sat 21 Sun 22 Mon 23 Tue 24 Wed 25 Thu 26 Fri…" at bounding box center [652, 512] width 1305 height 750
click at [352, 273] on app-calendar-viewport "Wed 18 14/16 2 Jobs Thu 19 Fri 20 Sat 21 Sun 22 Mon 23 Tue 24 Wed 25 Thu 26 Fri…" at bounding box center [652, 512] width 1305 height 750
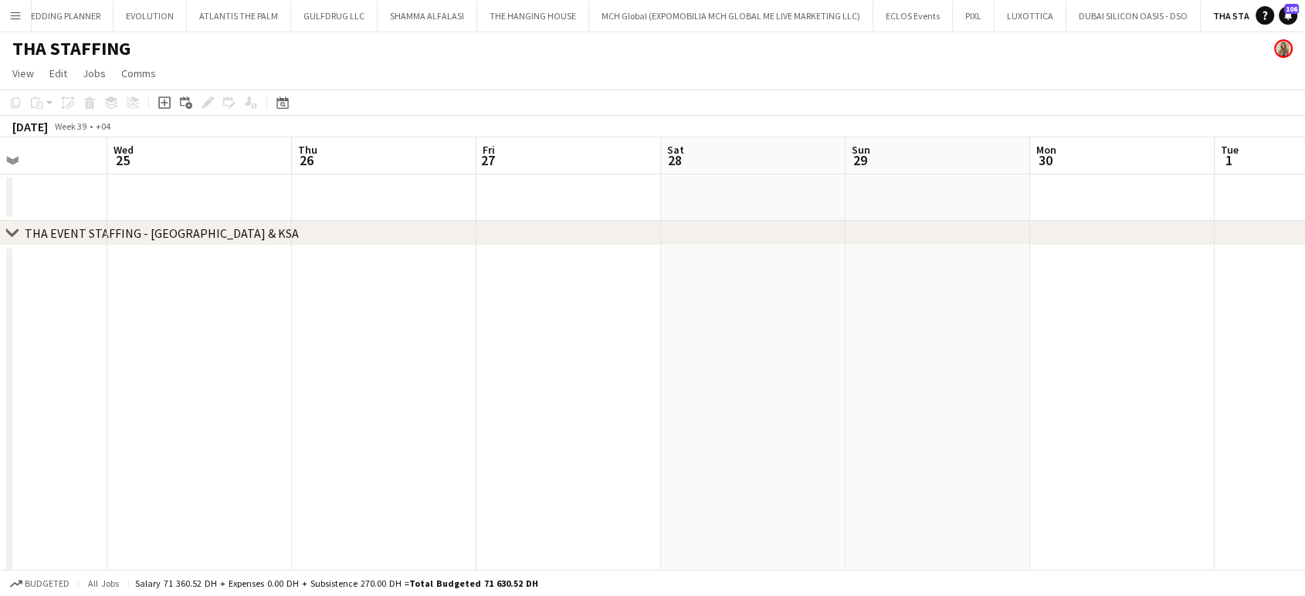
click at [476, 269] on app-calendar-viewport "Sun 22 Mon 23 Tue 24 Wed 25 Thu 26 Fri 27 Sat 28 Sun 29 Mon 30 Tue 1 Wed 2 Thu …" at bounding box center [652, 512] width 1305 height 750
click at [567, 302] on app-calendar-viewport "Thu 26 Fri 27 Sat 28 Sun 29 Mon 30 Tue 1 Wed 2 Thu 3 Fri 4 Sat 5 Sun 6 Mon 7 Tu…" at bounding box center [652, 512] width 1305 height 750
click at [461, 283] on app-calendar-viewport "Thu 26 Fri 27 Sat 28 Sun 29 Mon 30 Tue 1 Wed 2 Thu 3 Fri 4 Sat 5 Sun 6 Mon 7 Tu…" at bounding box center [652, 512] width 1305 height 750
click at [567, 320] on app-calendar-viewport "Sat 28 Sun 29 Mon 30 Tue 1 Wed 2 Thu 3 Fri 4 Sat 5 Sun 6 Mon 7 Tue 8 Wed 9 Thu …" at bounding box center [652, 512] width 1305 height 750
click at [665, 362] on app-calendar-viewport "Mon 30 Tue 1 Wed 2 Thu 3 Fri 4 Sat 5 Sun 6 Mon 7 Tue 8 Wed 9 Thu 10 Fri 11 Sat …" at bounding box center [652, 512] width 1305 height 750
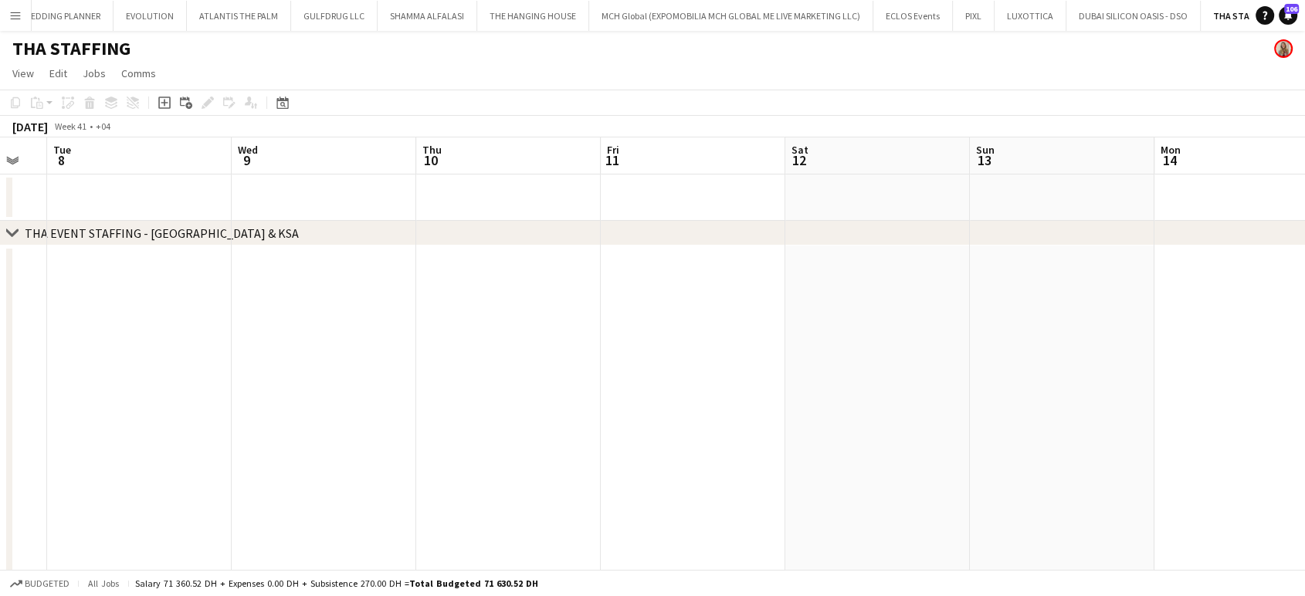
click at [612, 394] on app-calendar-viewport "Sat 5 Sun 6 Mon 7 Tue 8 Wed 9 Thu 10 Fri 11 Sat 12 Sun 13 Mon 14 Tue 15 Wed 16 …" at bounding box center [652, 512] width 1305 height 750
click at [648, 343] on app-calendar-viewport "Sat 5 Sun 6 Mon 7 Tue 8 Wed 9 Thu 10 Fri 11 Sat 12 Sun 13 Mon 14 Tue 15 Wed 16 …" at bounding box center [652, 512] width 1305 height 750
click at [696, 303] on app-calendar-viewport "Thu 10 Fri 11 Sat 12 Sun 13 Mon 14 Tue 15 Wed 16 Thu 17 Fri 18 Sat 19 Sun 20 Mo…" at bounding box center [652, 512] width 1305 height 750
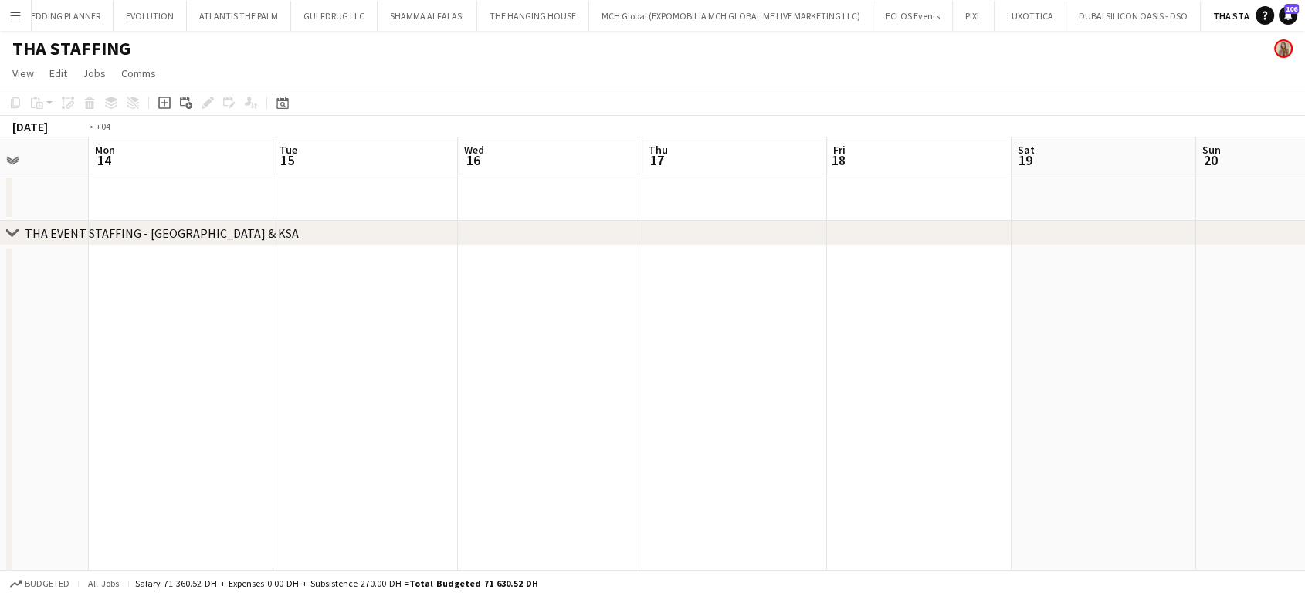
click at [649, 357] on app-calendar-viewport "Thu 10 Fri 11 Sat 12 Sun 13 Mon 14 Tue 15 Wed 16 Thu 17 Fri 18 Sat 19 Sun 20 Mo…" at bounding box center [652, 512] width 1305 height 750
click at [692, 332] on app-calendar-viewport "Mon 14 Tue 15 Wed 16 Thu 17 Fri 18 Sat 19 Sun 20 Mon 21 Tue 22 Wed 23 Thu 24 Fr…" at bounding box center [652, 512] width 1305 height 750
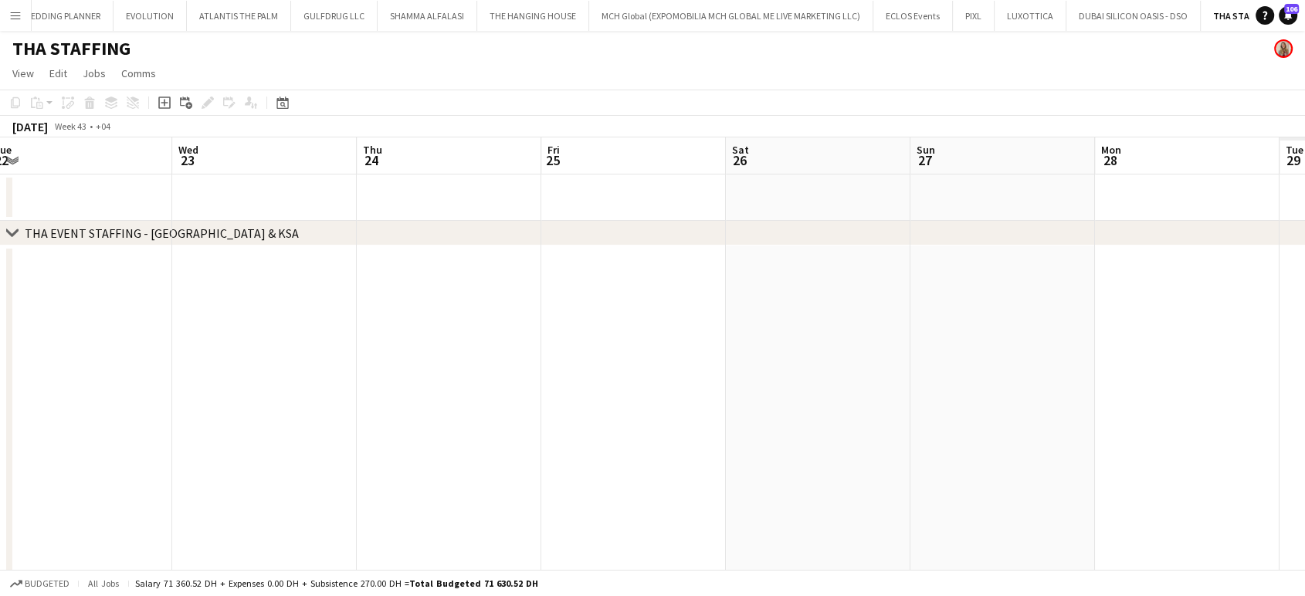
click at [711, 308] on app-calendar-viewport "Fri 18 Sat 19 Sun 20 Mon 21 Tue 22 Wed 23 Thu 24 Fri 25 Sat 26 Sun 27 Mon 28 Tu…" at bounding box center [652, 512] width 1305 height 750
click at [603, 274] on app-calendar-viewport "Sun 20 Mon 21 Tue 22 Wed 23 Thu 24 Fri 25 Sat 26 Sun 27 Mon 28 Tue 29 Wed 30 Th…" at bounding box center [652, 512] width 1305 height 750
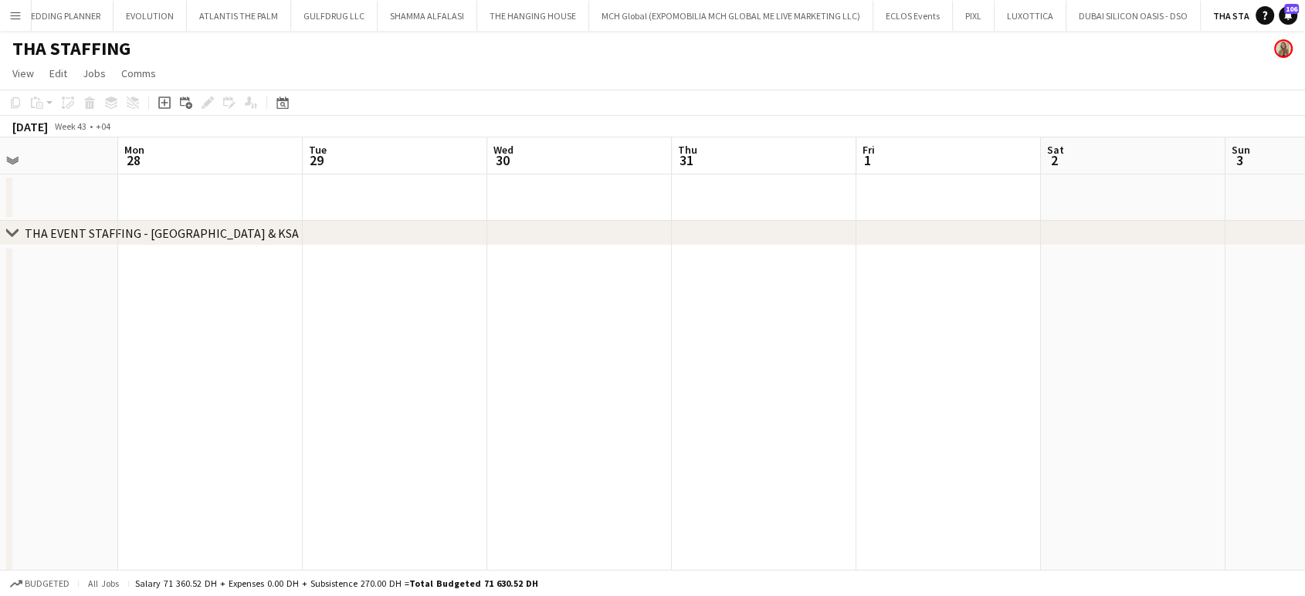
click at [821, 354] on app-calendar-viewport "Thu 24 Fri 25 Sat 26 Sun 27 Mon 28 Tue 29 Wed 30 Thu 31 Fri 1 Sat 2 Sun 3 Mon 4…" at bounding box center [652, 512] width 1305 height 750
click at [841, 384] on app-calendar-viewport "Thu 24 Fri 25 Sat 26 Sun 27 Mon 28 Tue 29 Wed 30 Thu 31 Fri 1 Sat 2 Sun 3 Mon 4…" at bounding box center [652, 512] width 1305 height 750
click at [715, 344] on app-calendar-viewport "Wed 30 Thu 31 Fri 1 Sat 2 Sun 3 Mon 4 Tue 5 Wed 6 Thu 7 Fri 8 Sat 9 Sun 10 Mon …" at bounding box center [652, 512] width 1305 height 750
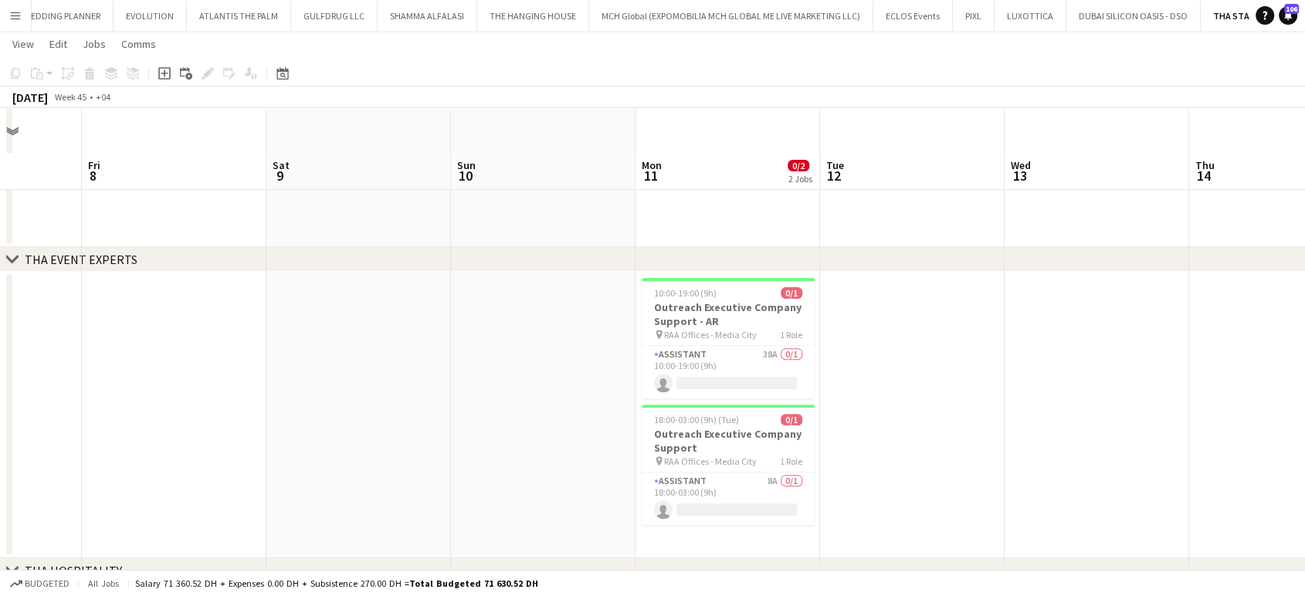
scroll to position [556, 0]
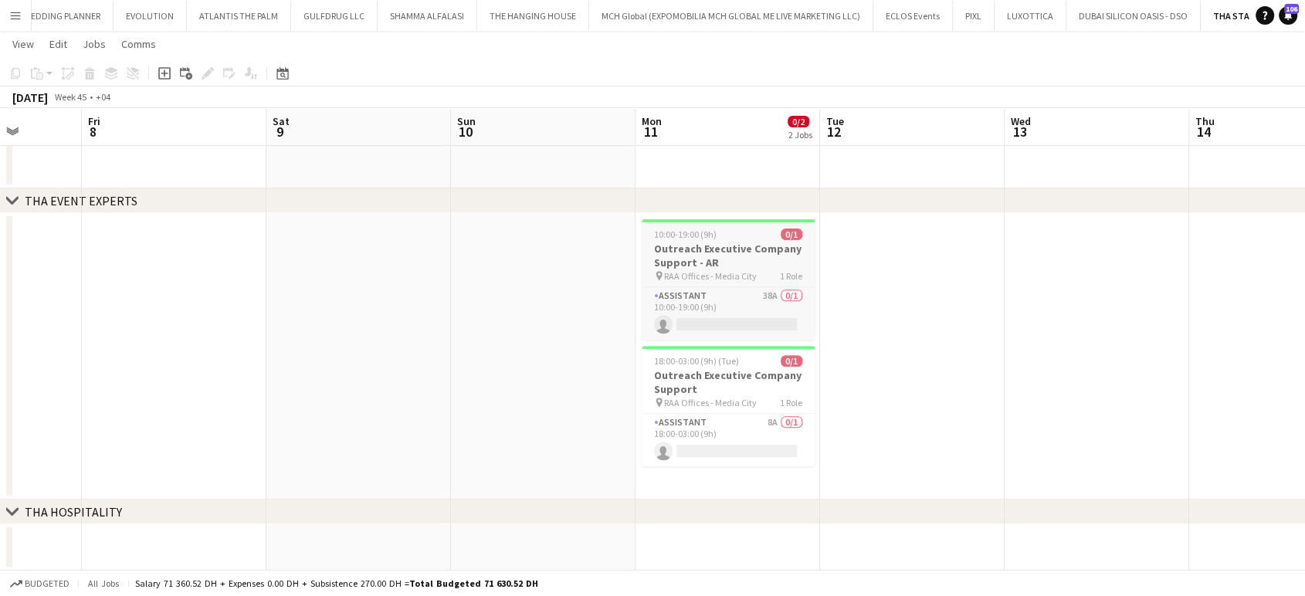
click at [764, 259] on h3 "Outreach Executive Company Support - AR" at bounding box center [728, 256] width 173 height 28
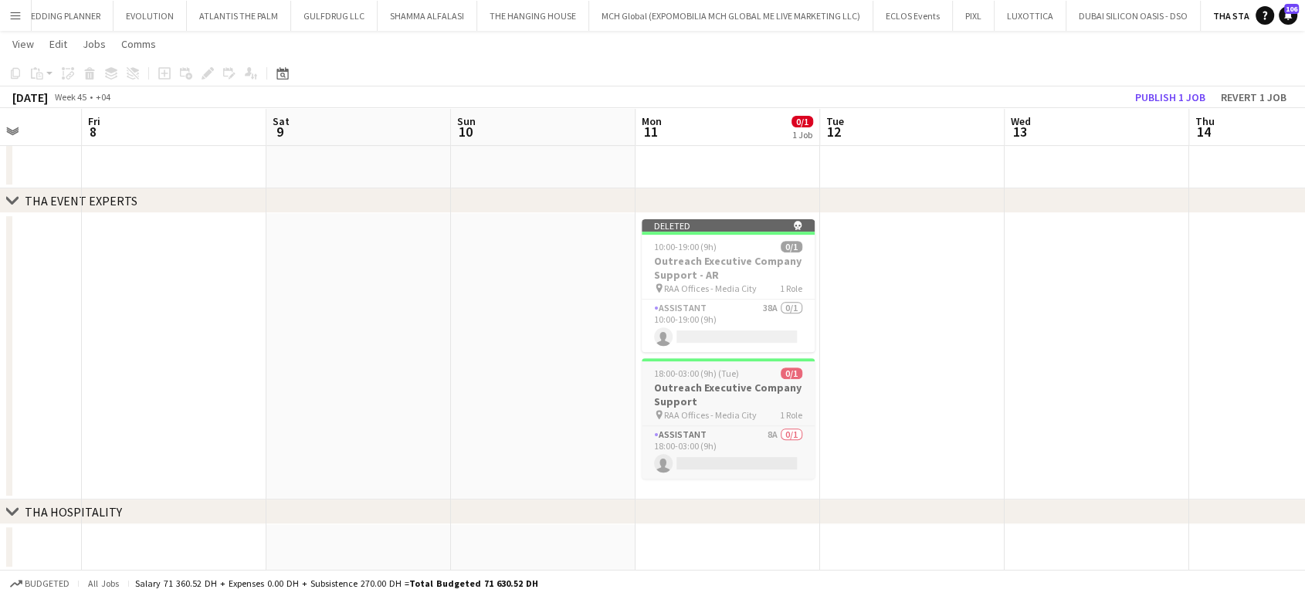
click at [743, 390] on h3 "Outreach Executive Company Support" at bounding box center [728, 395] width 173 height 28
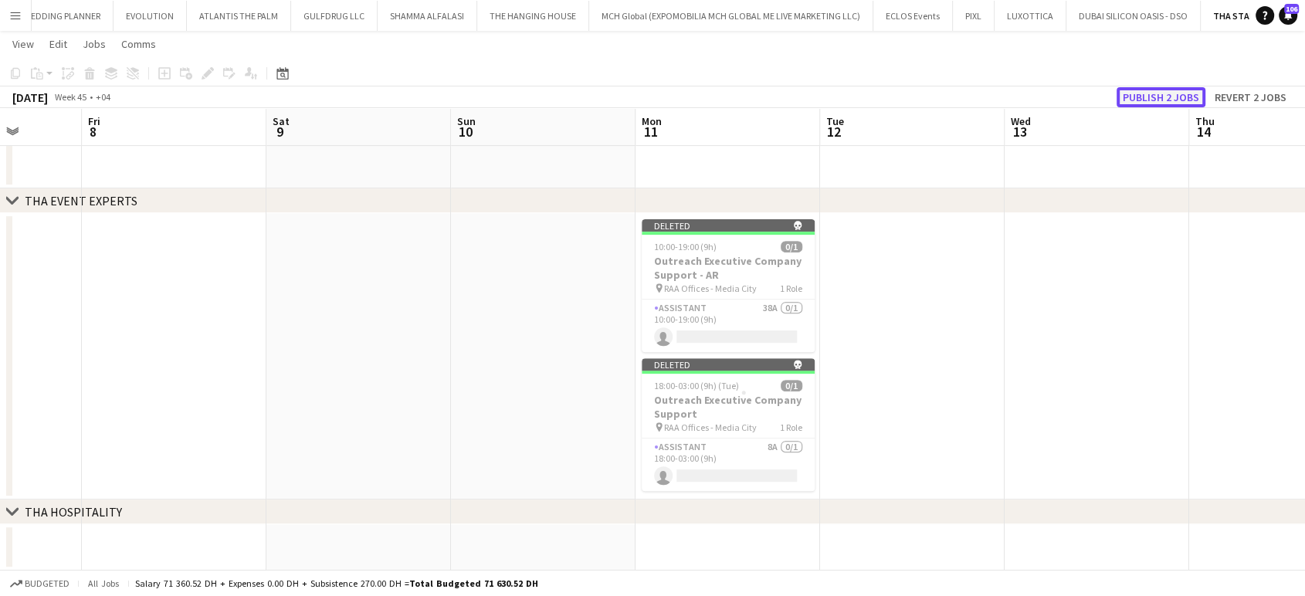
click at [1163, 93] on button "Publish 2 jobs" at bounding box center [1160, 97] width 89 height 20
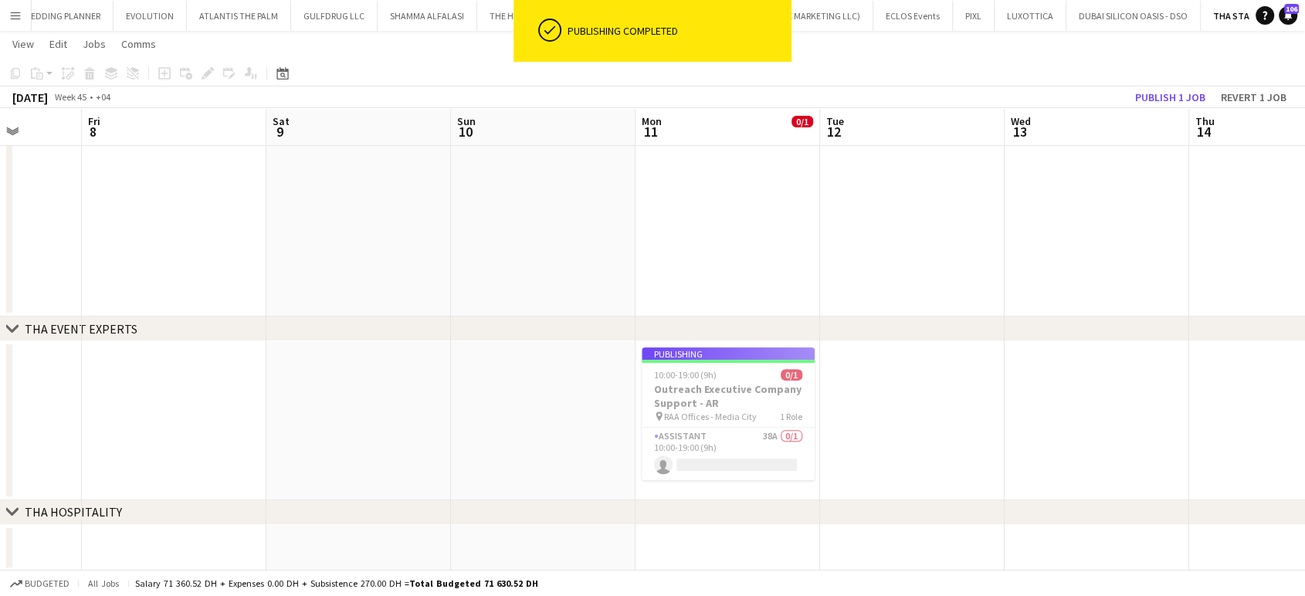
scroll to position [316, 0]
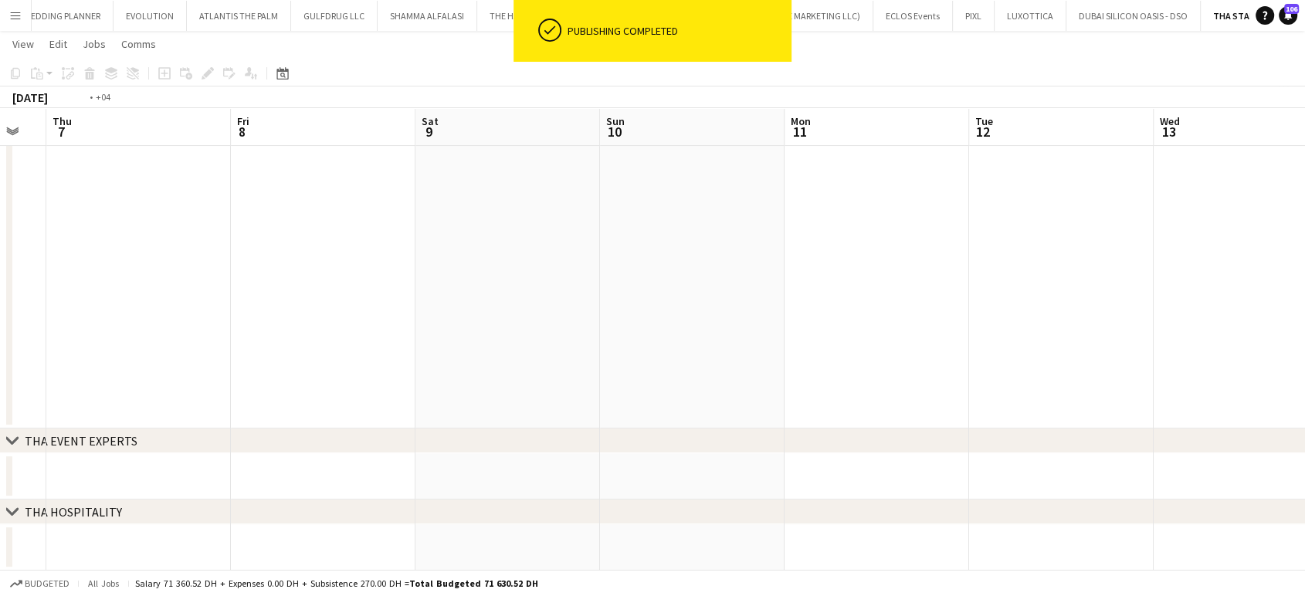
click at [389, 273] on app-calendar-viewport "Mon 4 Tue 5 Wed 6 Thu 7 Fri 8 Sat 9 Sun 10 Mon 11 Tue 12 Wed 13 Thu 14 Fri 15 S…" at bounding box center [652, 157] width 1305 height 826
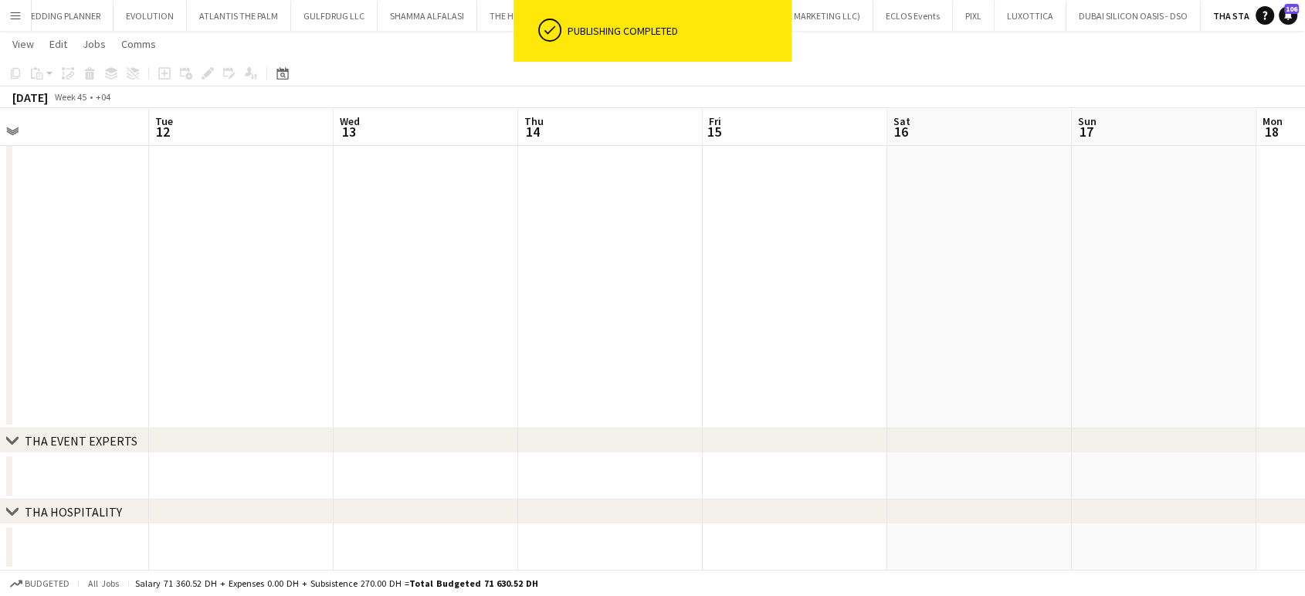
scroll to position [0, 579]
click at [681, 300] on app-calendar-viewport "Fri 8 Sat 9 Sun 10 Mon 11 Tue 12 Wed 13 Thu 14 Fri 15 Sat 16 Sun 17 Mon 18 Tue …" at bounding box center [652, 157] width 1305 height 826
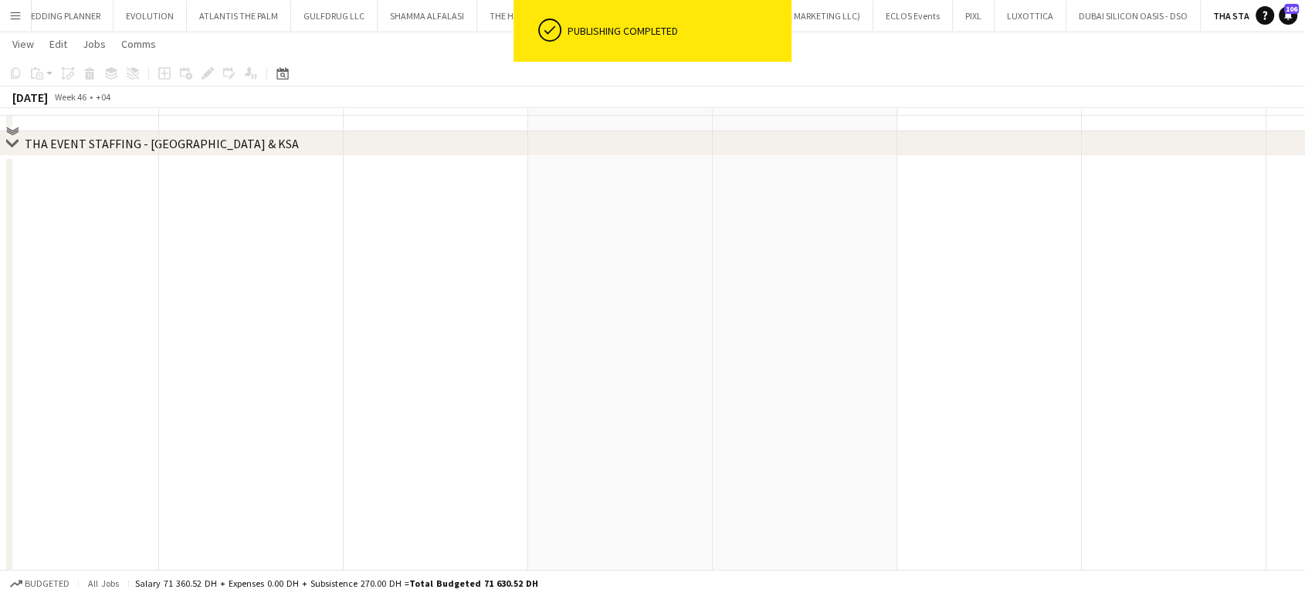
scroll to position [59, 0]
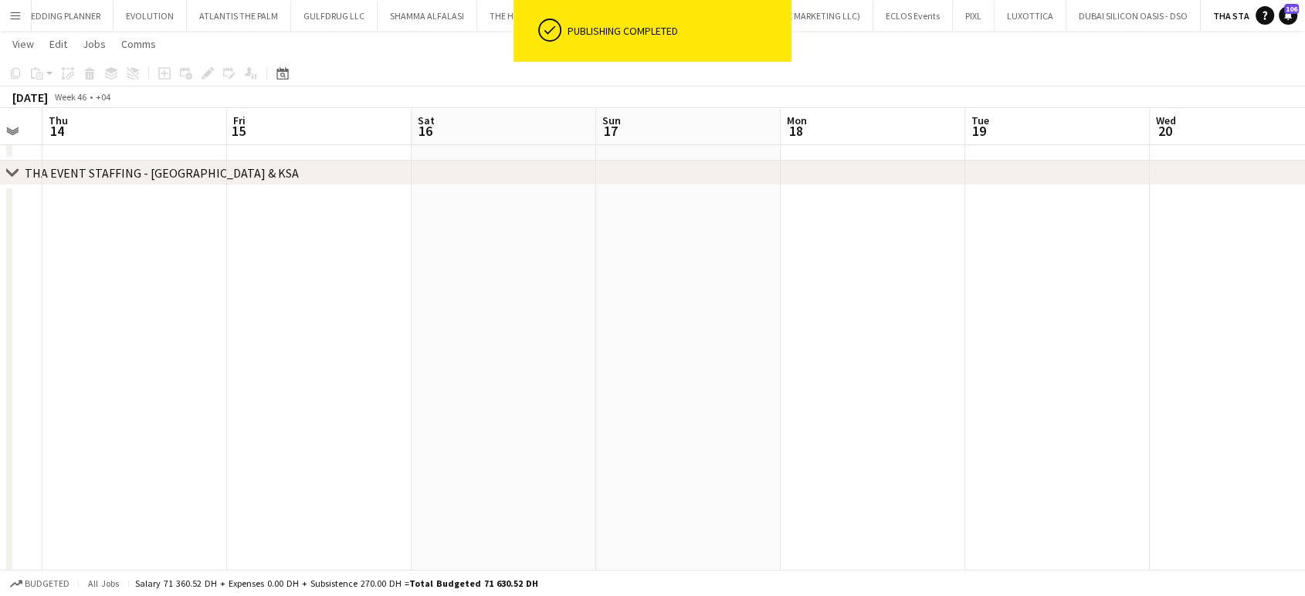
click at [532, 317] on app-calendar-viewport "Sun 10 Mon 11 Tue 12 Wed 13 Thu 14 Fri 15 Sat 16 Sun 17 Mon 18 Tue 19 Wed 20 Th…" at bounding box center [652, 415] width 1305 height 826
click at [688, 292] on app-calendar-viewport "Tue 12 Wed 13 Thu 14 Fri 15 Sat 16 Sun 17 Mon 18 Tue 19 Wed 20 Thu 21 Fri 22 Sa…" at bounding box center [652, 415] width 1305 height 826
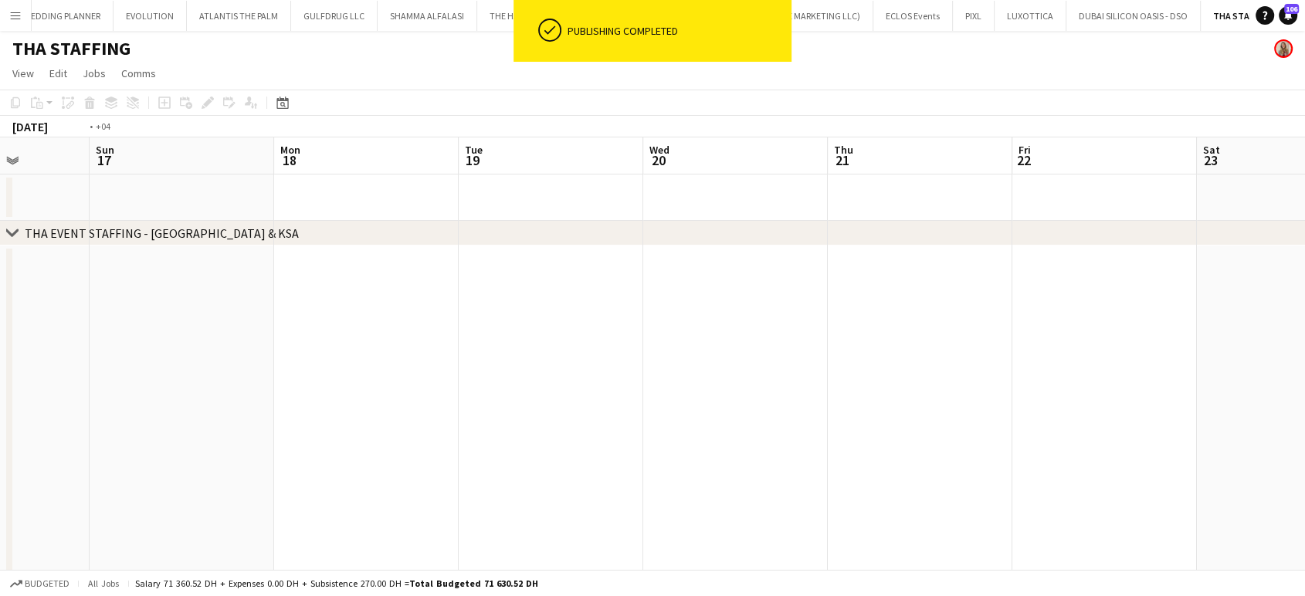
click at [587, 297] on app-calendar-viewport "Thu 14 Fri 15 Sat 16 Sun 17 Mon 18 Tue 19 Wed 20 Thu 21 Fri 22 Sat 23 Sun 24 Mo…" at bounding box center [652, 512] width 1305 height 750
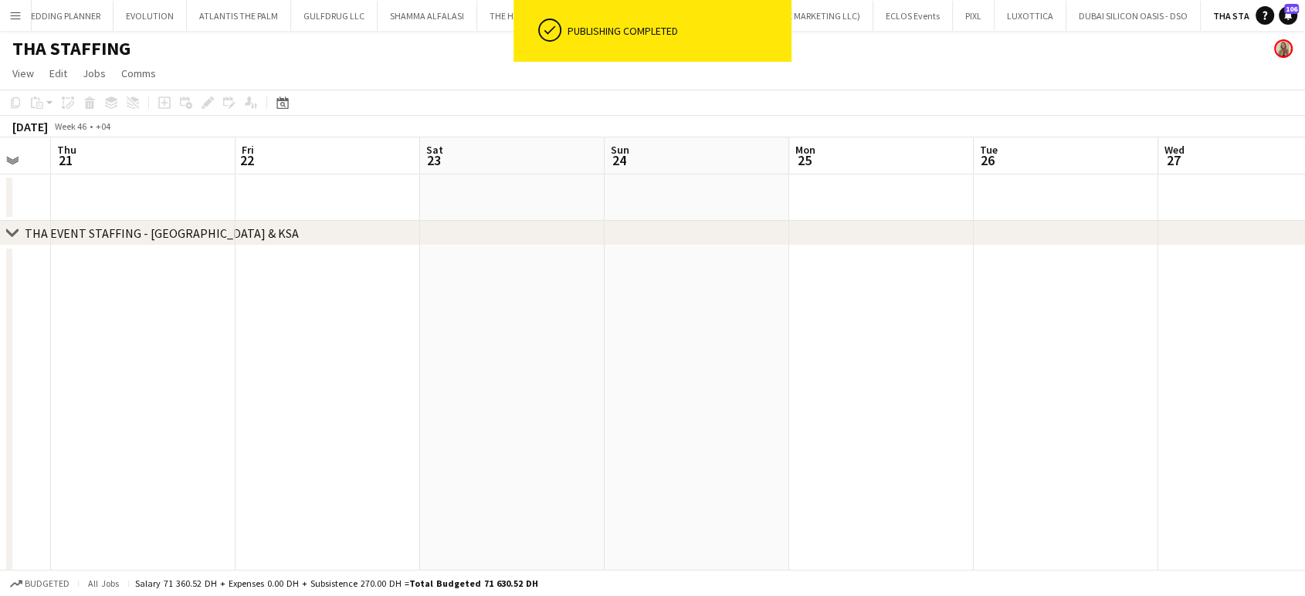
click at [556, 341] on app-calendar-viewport "Mon 18 Tue 19 Wed 20 Thu 21 Fri 22 Sat 23 Sun 24 Mon 25 Tue 26 Wed 27 Thu 28 Fr…" at bounding box center [652, 512] width 1305 height 750
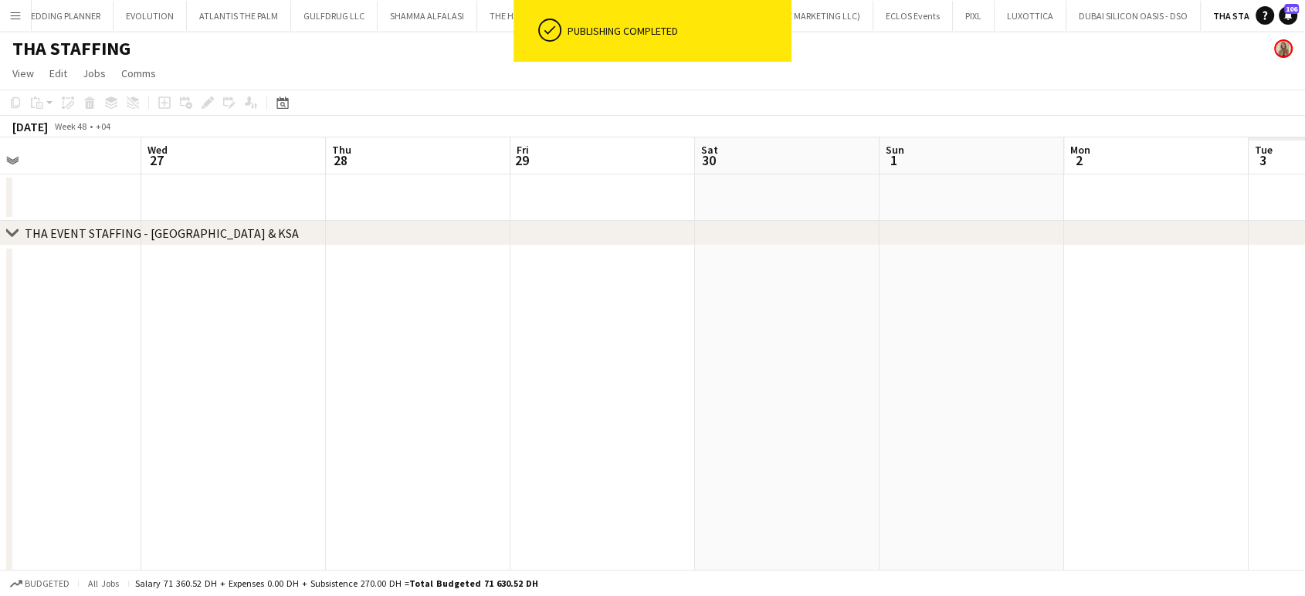
click at [518, 371] on app-calendar-viewport "Fri 22 Sat 23 Sun 24 Mon 25 Tue 26 Wed 27 Thu 28 Fri 29 Sat 30 Sun 1 Mon 2 Tue …" at bounding box center [652, 512] width 1305 height 750
click at [752, 408] on app-calendar-viewport "Sun 24 Mon 25 Tue 26 Wed 27 Thu 28 Fri 29 Sat 30 Sun 1 Mon 2 Tue 3 Wed 4 Thu 5 …" at bounding box center [652, 512] width 1305 height 750
click at [552, 371] on app-calendar-viewport "Tue 26 Wed 27 Thu 28 Fri 29 Sat 30 Sun 1 Mon 2 Tue 3 Wed 4 Thu 5 Fri 6 Sat 7 Su…" at bounding box center [652, 512] width 1305 height 750
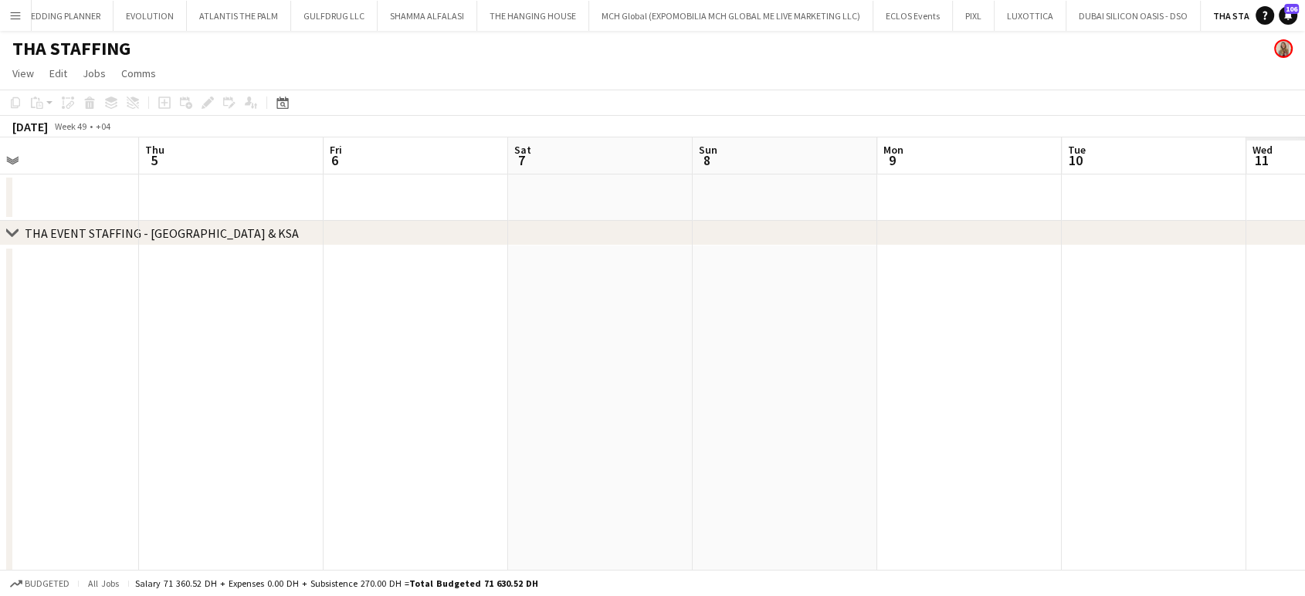
click at [621, 357] on app-calendar-viewport "Sat 30 Sun 1 Mon 2 Tue 3 Wed 4 Thu 5 Fri 6 Sat 7 Sun 8 Mon 9 Tue 10 Wed 11 Thu …" at bounding box center [652, 512] width 1305 height 750
click at [648, 364] on app-calendar-viewport "Mon 2 Tue 3 Wed 4 Thu 5 Fri 6 Sat 7 Sun 8 Mon 9 Tue 10 Wed 11 Thu 12 Fri 13 Sat…" at bounding box center [652, 512] width 1305 height 750
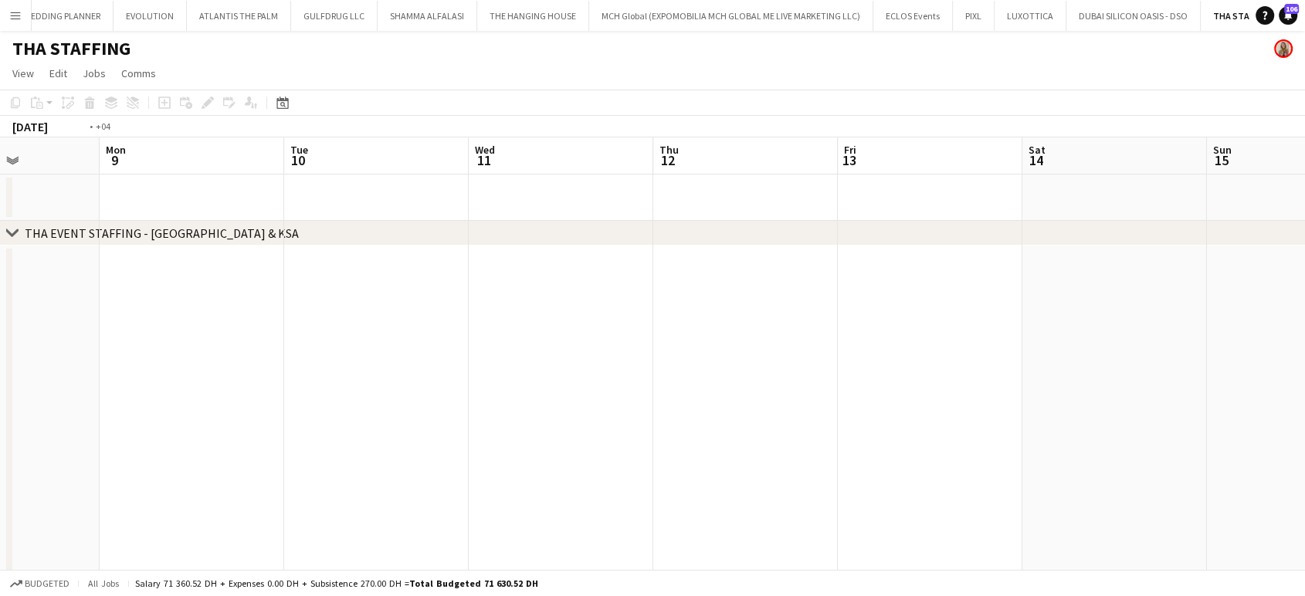
click at [589, 363] on app-calendar-viewport "Fri 6 Sat 7 Sun 8 Mon 9 Tue 10 Wed 11 Thu 12 Fri 13 Sat 14 Sun 15 Mon 16 Tue 17…" at bounding box center [652, 512] width 1305 height 750
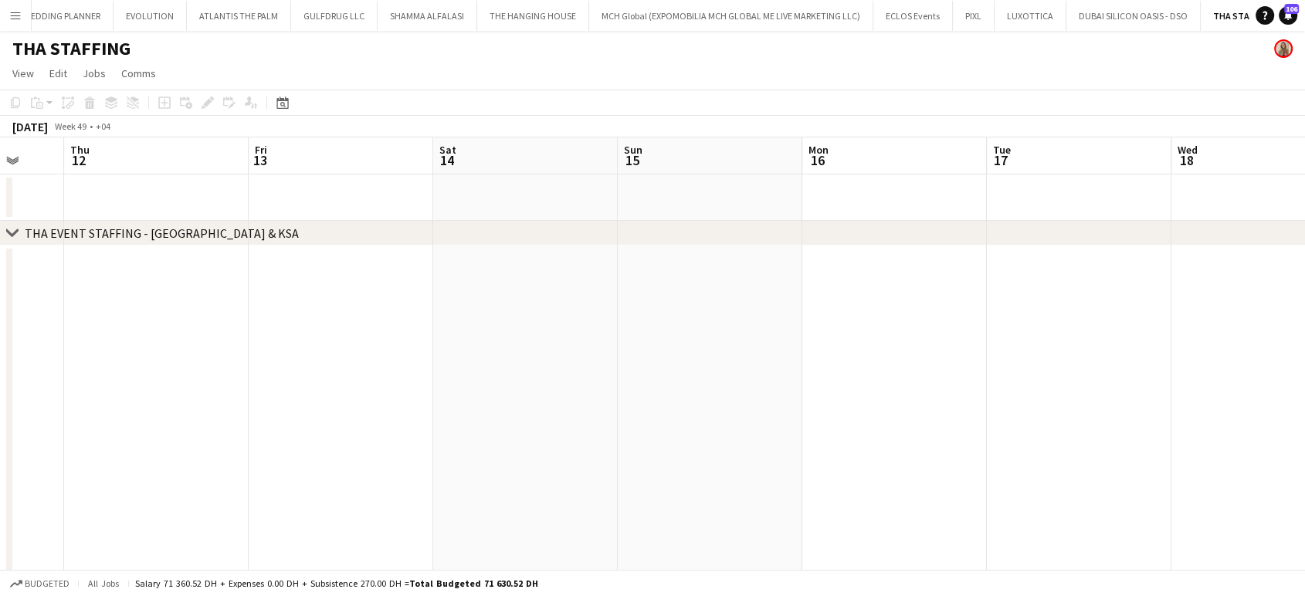
click at [513, 377] on app-calendar-viewport "Sun 8 Mon 9 Tue 10 Wed 11 Thu 12 Fri 13 Sat 14 Sun 15 Mon 16 Tue 17 Wed 18 Thu …" at bounding box center [652, 512] width 1305 height 750
click at [470, 372] on app-calendar-viewport "Fri 13 Sat 14 Sun 15 Mon 16 Tue 17 Wed 18 Thu 19 Fri 20 Sat 21 Sun 22 Mon 23 Tu…" at bounding box center [652, 512] width 1305 height 750
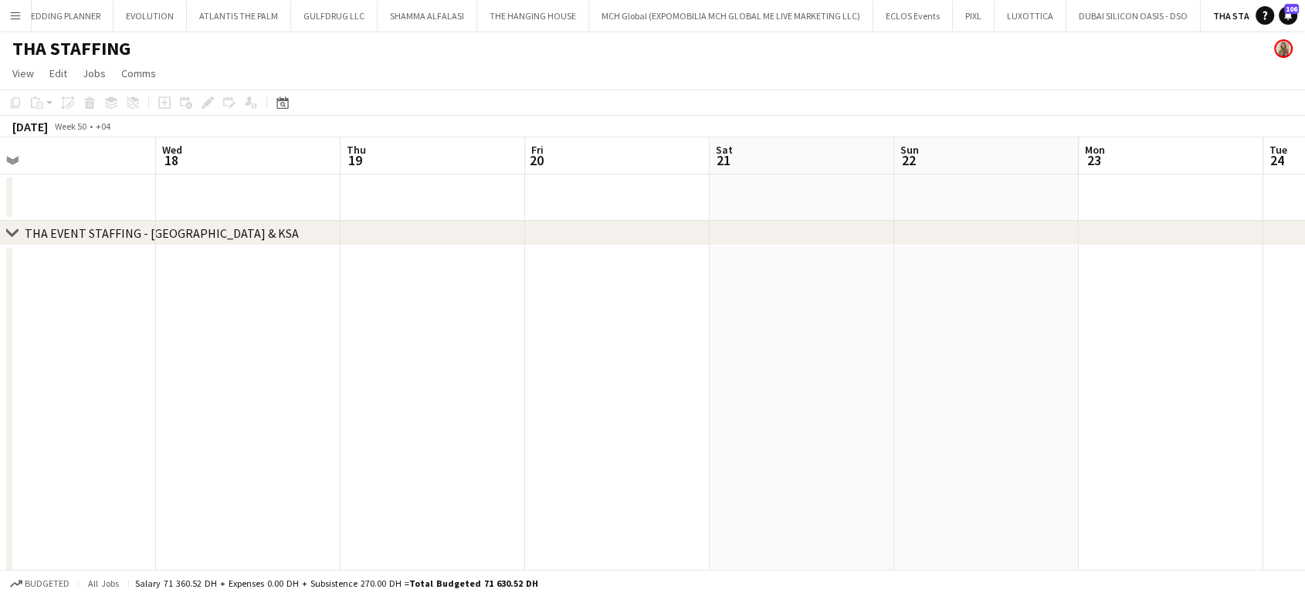
click at [613, 363] on app-calendar-viewport "Fri 13 Sat 14 Sun 15 Mon 16 Tue 17 Wed 18 Thu 19 Fri 20 Sat 21 Sun 22 Mon 23 Tu…" at bounding box center [652, 512] width 1305 height 750
click at [285, 95] on div "Date picker" at bounding box center [282, 102] width 19 height 19
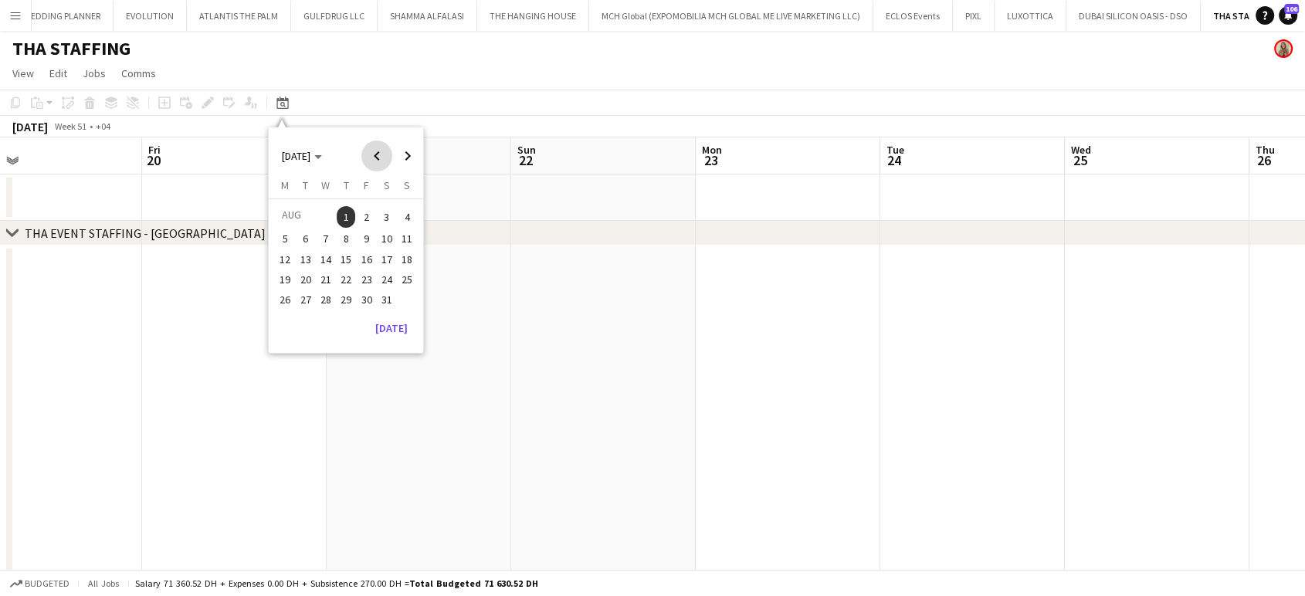
click at [371, 157] on span "Previous month" at bounding box center [376, 155] width 31 height 31
click at [410, 153] on span "Next month" at bounding box center [407, 155] width 31 height 31
click at [280, 229] on span "1" at bounding box center [285, 235] width 19 height 19
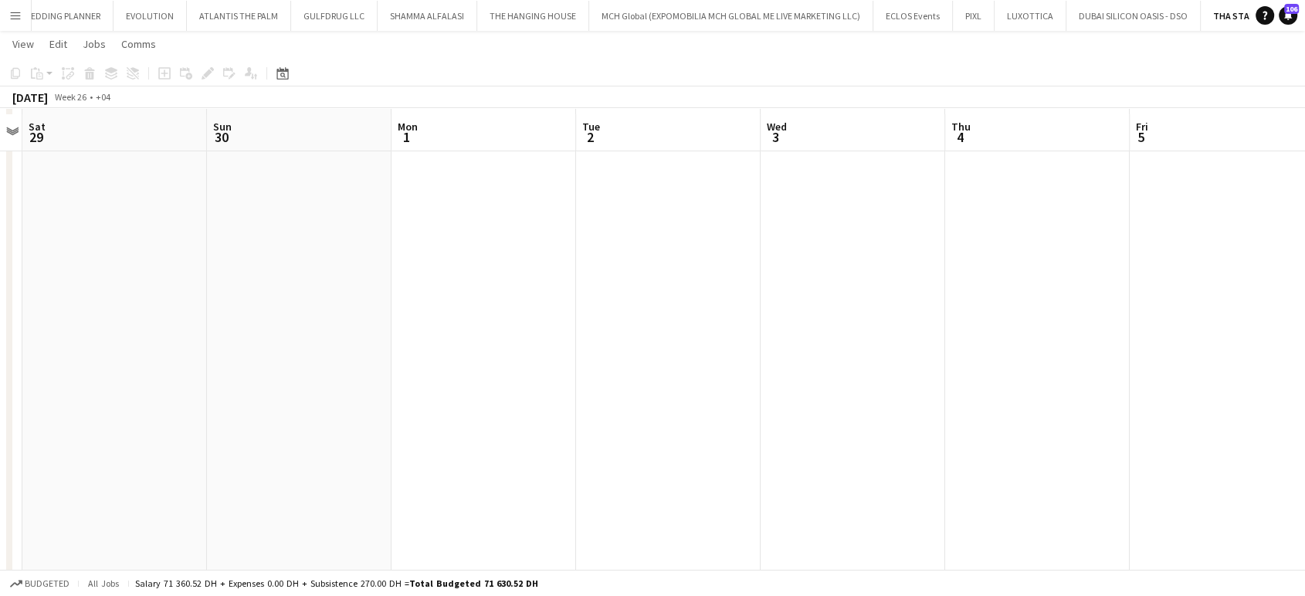
scroll to position [0, 0]
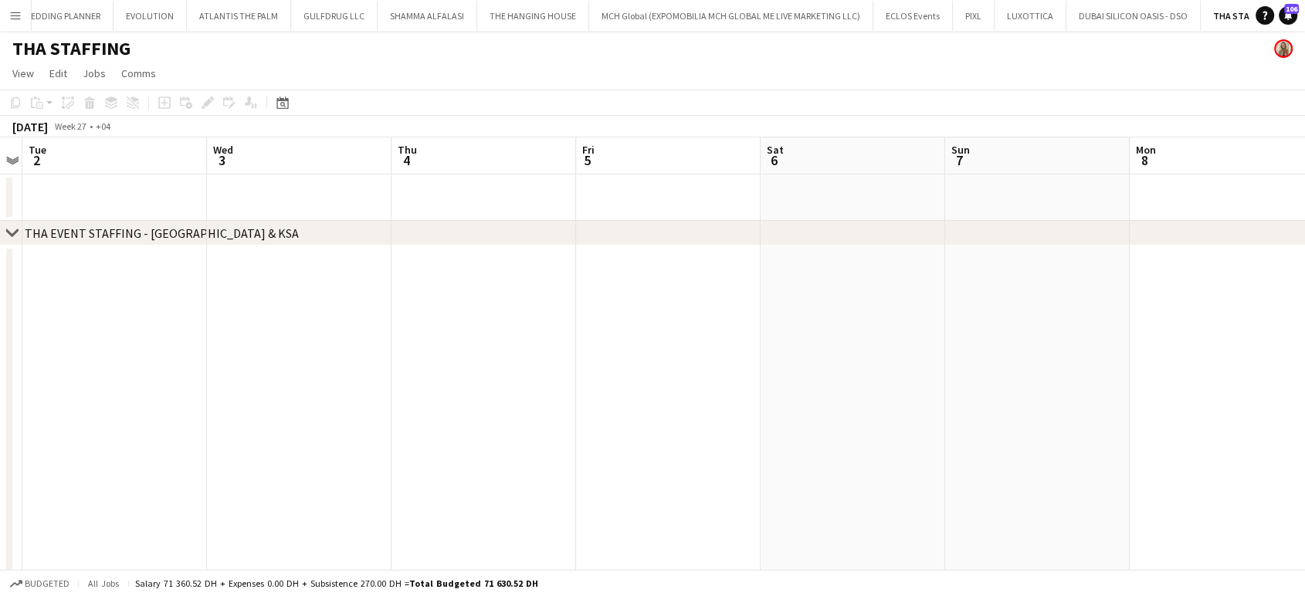
click at [0, 371] on app-calendar-viewport "Sat 29 Sun 30 Mon 1 Tue 2 Wed 3 Thu 4 Fri 5 Sat 6 Sun 7 Mon 8 Tue 9 Wed 10 Thu …" at bounding box center [652, 512] width 1305 height 750
click at [32, 388] on app-calendar-viewport "Sat 29 Sun 30 Mon 1 Tue 2 Wed 3 Thu 4 Fri 5 Sat 6 Sun 7 Mon 8 Tue 9 Wed 10 Thu …" at bounding box center [652, 512] width 1305 height 750
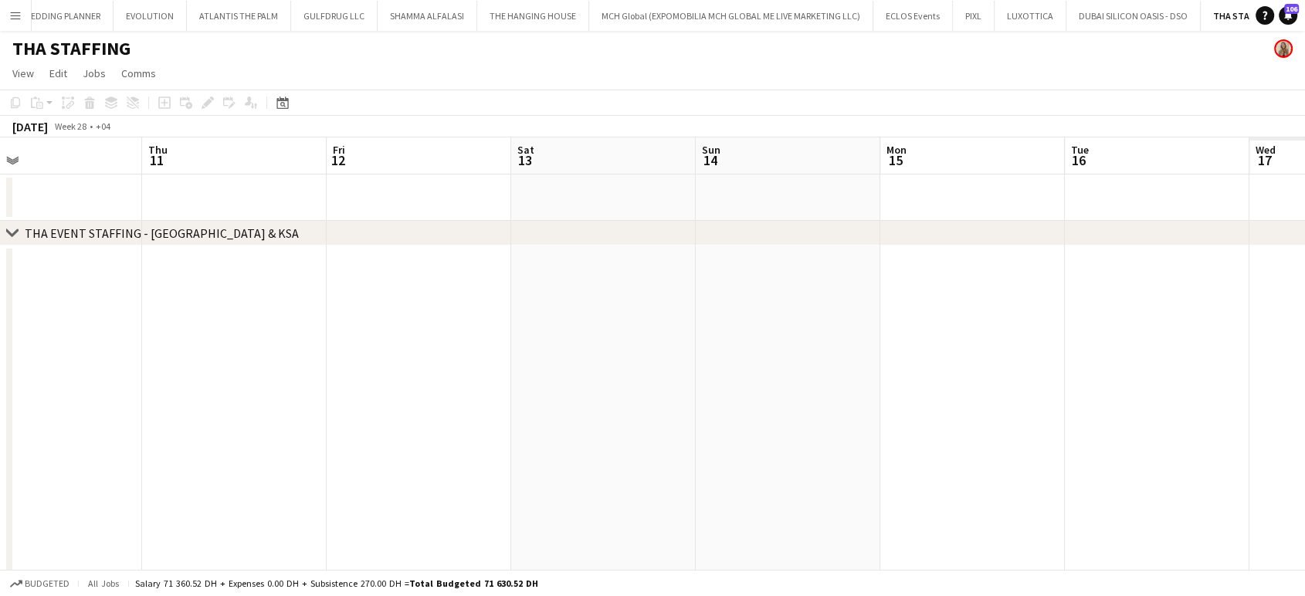
click at [185, 399] on app-calendar-viewport "Sun 7 Mon 8 Tue 9 Wed 10 Thu 11 Fri 12 Sat 13 Sun 14 Mon 15 Tue 16 Wed 17 Thu 1…" at bounding box center [652, 512] width 1305 height 750
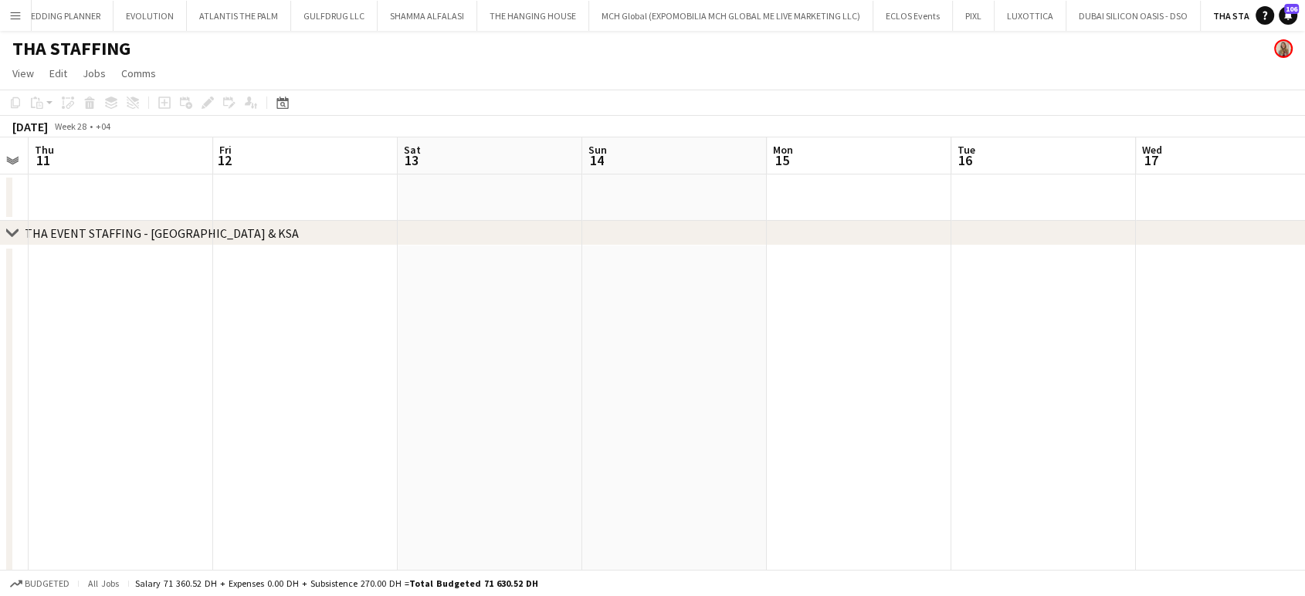
click at [55, 359] on app-calendar-viewport "Sun 7 Mon 8 Tue 9 Wed 10 Thu 11 Fri 12 Sat 13 Sun 14 Mon 15 Tue 16 Wed 17 Thu 1…" at bounding box center [652, 512] width 1305 height 750
click at [63, 343] on app-calendar-viewport "Fri 12 Sat 13 Sun 14 Mon 15 Tue 16 Wed 17 Thu 18 Fri 19 Sat 20 Sun 21 Mon 22 Tu…" at bounding box center [652, 512] width 1305 height 750
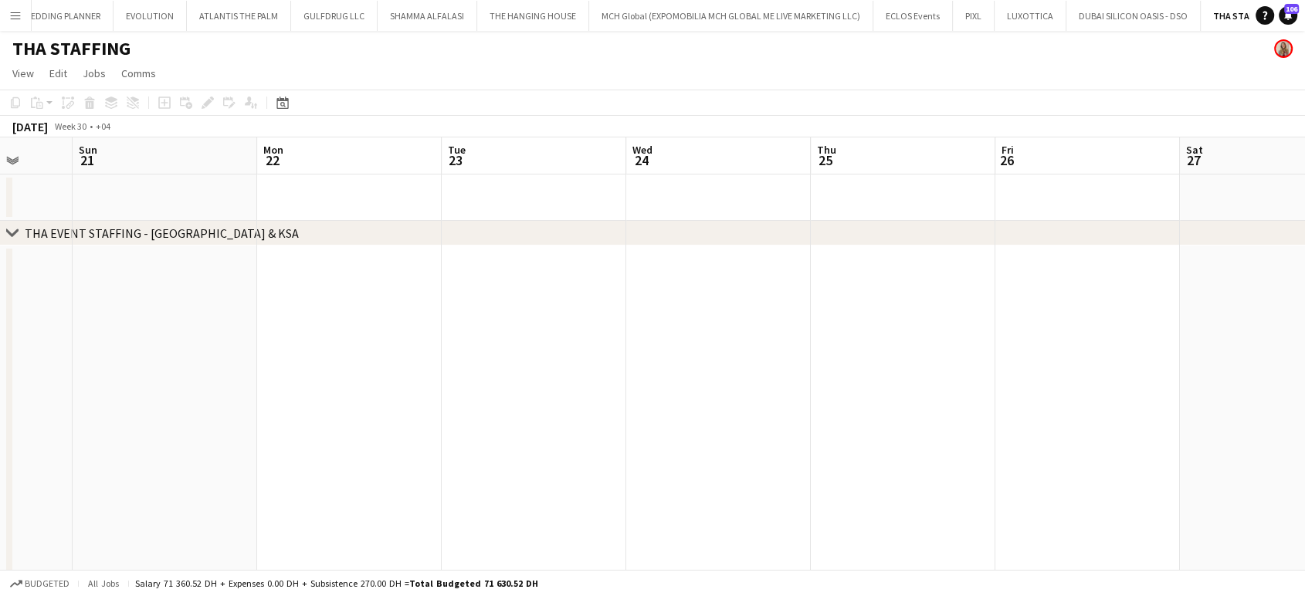
click at [84, 348] on app-calendar-viewport "Thu 18 Fri 19 Sat 20 Sun 21 Mon 22 Tue 23 Wed 24 Thu 25 Fri 26 Sat 27 Sun 28 Mo…" at bounding box center [652, 512] width 1305 height 750
click at [73, 353] on app-calendar-viewport "Sat 20 Sun 21 Mon 22 Tue 23 Wed 24 Thu 25 Fri 26 Sat 27 Sun 28 Mon 29 Tue 30 We…" at bounding box center [652, 512] width 1305 height 750
click at [433, 393] on app-calendar-viewport "Wed 24 Thu 25 Fri 26 Sat 27 Sun 28 Mon 29 Tue 30 Wed 31 Thu 1 Fri 2 Sat 3 Sun 4…" at bounding box center [652, 512] width 1305 height 750
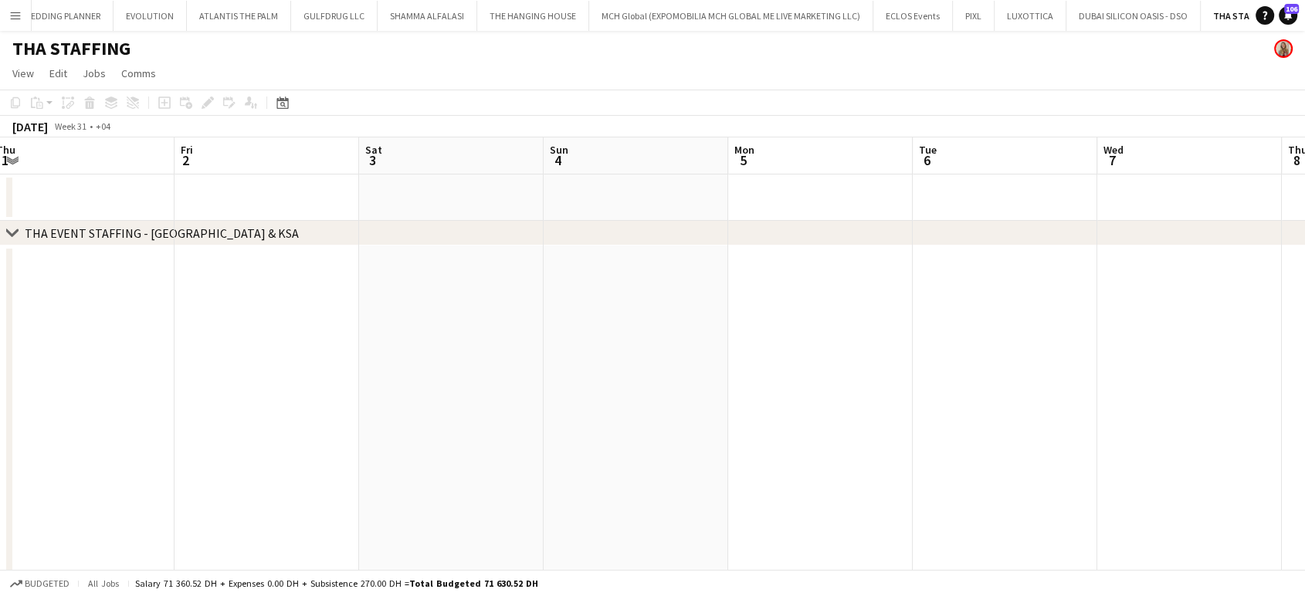
click at [333, 375] on app-calendar-viewport "Mon 29 Tue 30 Wed 31 Thu 1 Fri 2 Sat 3 Sun 4 Mon 5 Tue 6 Wed 7 Thu 8 Fri 9 Sat …" at bounding box center [652, 512] width 1305 height 750
click at [405, 344] on app-calendar-viewport "Mon 29 Tue 30 Wed 31 Thu 1 Fri 2 Sat 3 Sun 4 Mon 5 Tue 6 Wed 7 Thu 8 Fri 9 Sat …" at bounding box center [652, 512] width 1305 height 750
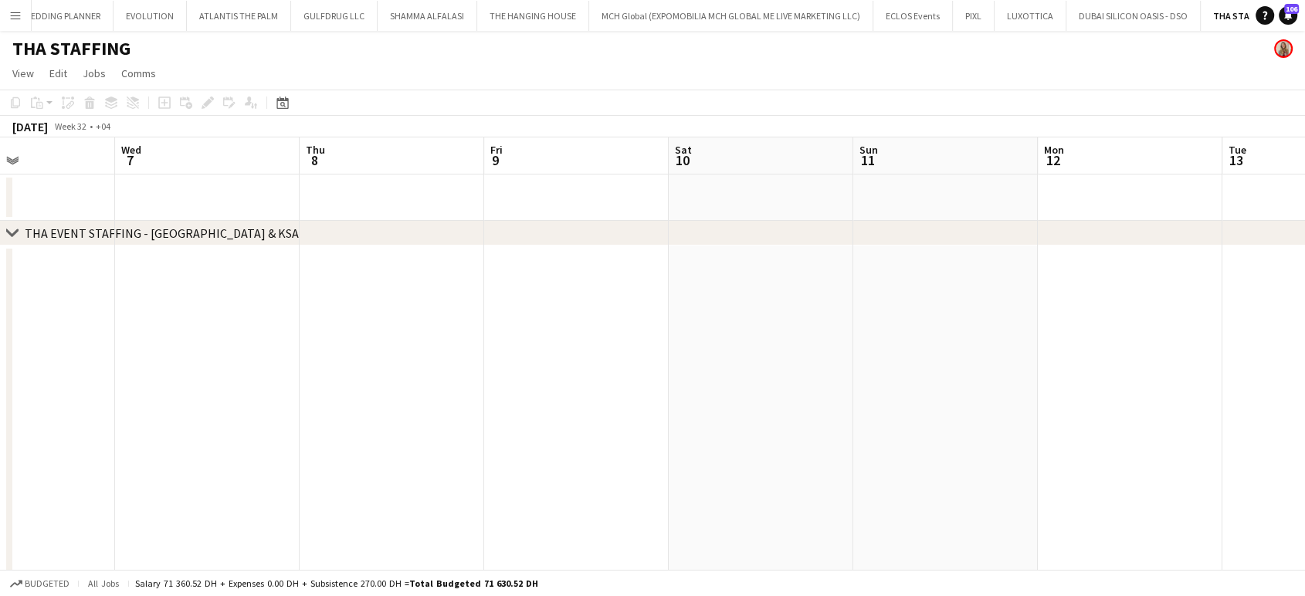
click at [396, 320] on app-calendar-viewport "Sun 4 Mon 5 Tue 6 Wed 7 Thu 8 Fri 9 Sat 10 Sun 11 Mon 12 Tue 13 Wed 14 Thu 15 F…" at bounding box center [652, 512] width 1305 height 750
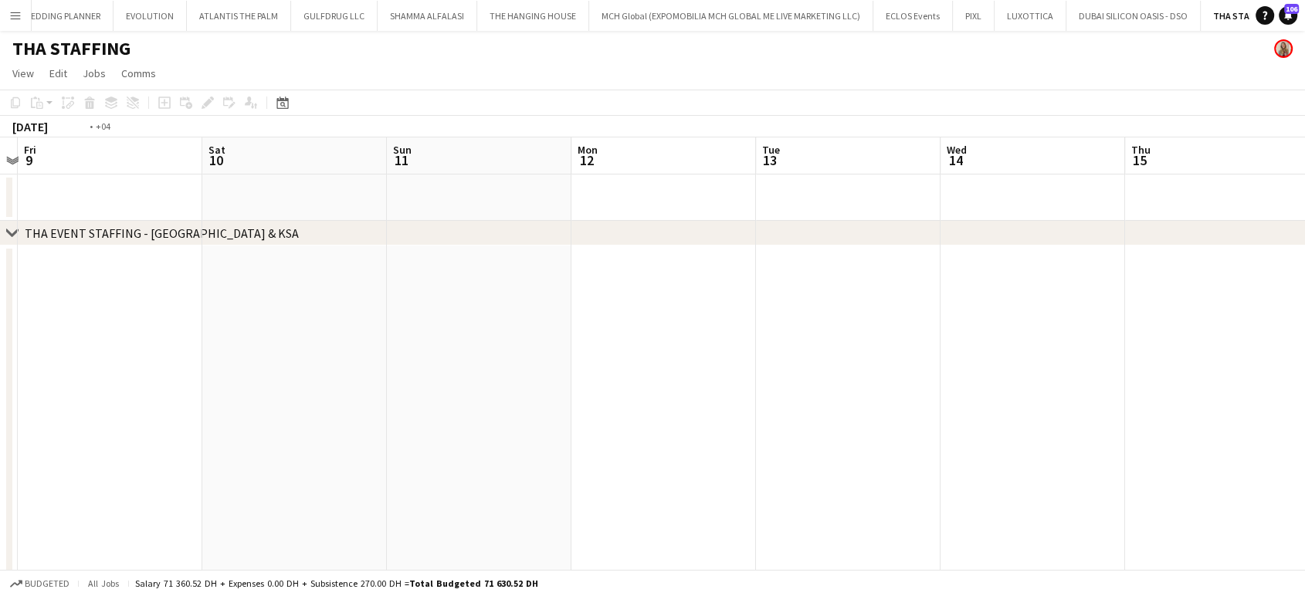
click at [346, 282] on app-calendar-viewport "Tue 6 Wed 7 Thu 8 Fri 9 Sat 10 Sun 11 Mon 12 Tue 13 Wed 14 Thu 15 Fri 16 Sat 17…" at bounding box center [652, 512] width 1305 height 750
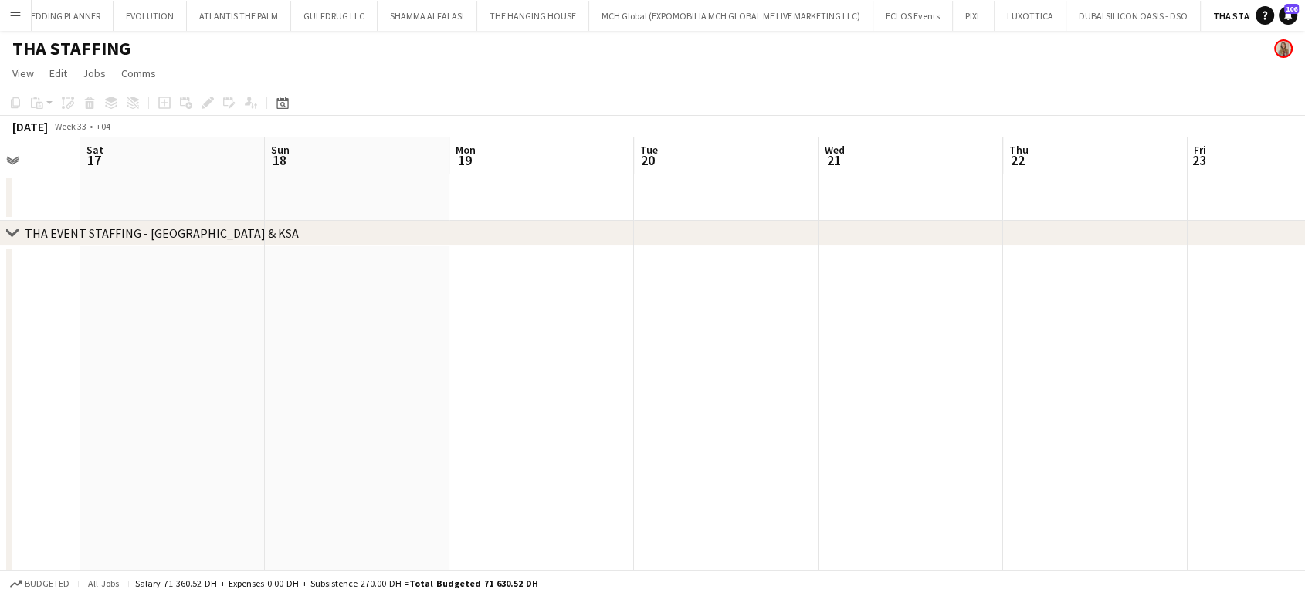
click at [390, 337] on app-calendar-viewport "Mon 12 Tue 13 Wed 14 Thu 15 Fri 16 Sat 17 Sun 18 Mon 19 Tue 20 Wed 21 Thu 22 Fr…" at bounding box center [652, 512] width 1305 height 750
click at [438, 398] on app-calendar-viewport "Wed 14 Thu 15 Fri 16 Sat 17 Sun 18 Mon 19 Tue 20 Wed 21 Thu 22 Fri 23 Sat 24 Su…" at bounding box center [652, 512] width 1305 height 750
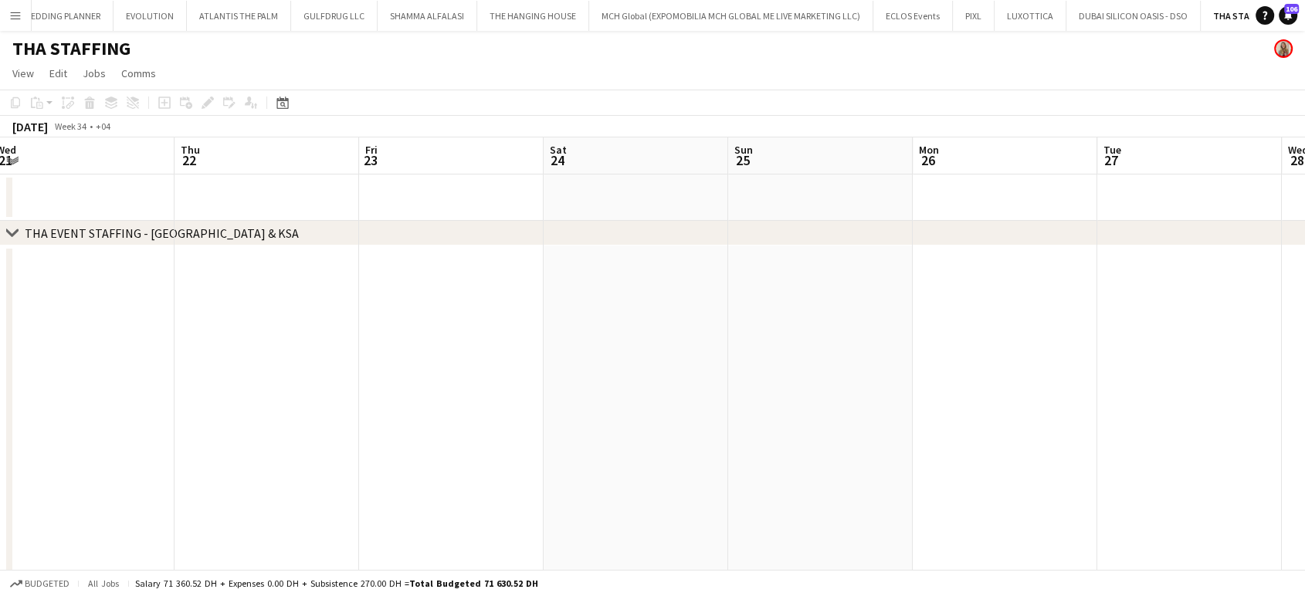
click at [503, 375] on app-calendar-viewport "Sun 18 Mon 19 Tue 20 Wed 21 Thu 22 Fri 23 Sat 24 Sun 25 Mon 26 Tue 27 Wed 28 Th…" at bounding box center [652, 512] width 1305 height 750
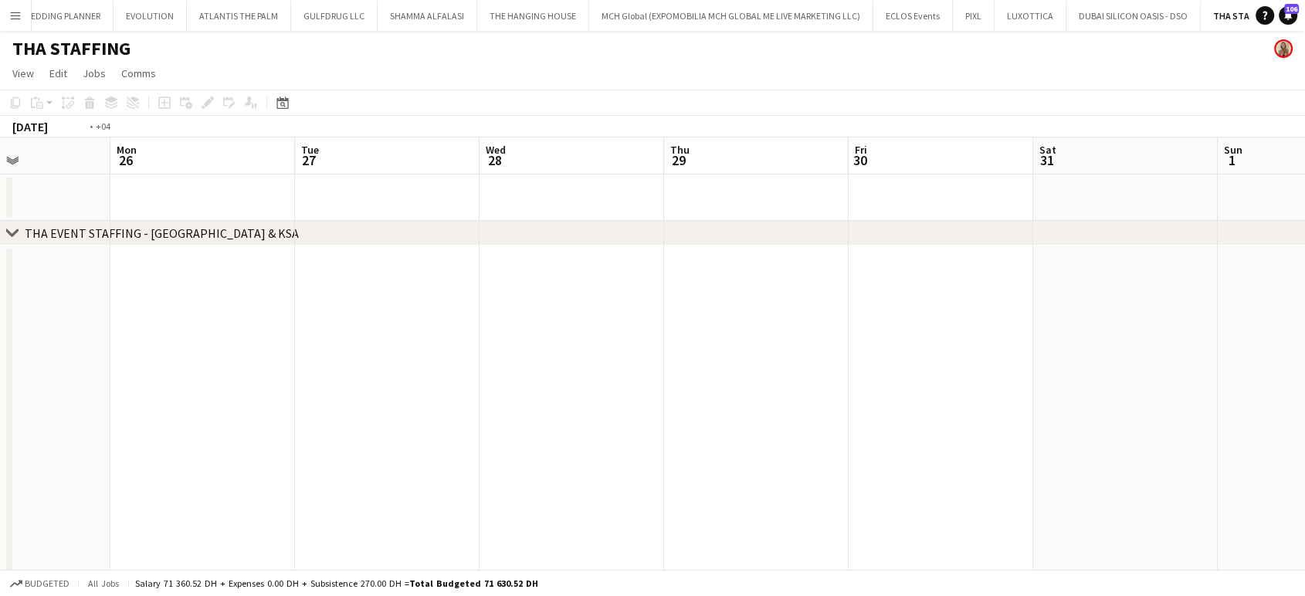
click at [723, 386] on app-calendar-viewport "Thu 22 Fri 23 Sat 24 Sun 25 Mon 26 Tue 27 Wed 28 Thu 29 Fri 30 Sat 31 Sun 1 Mon…" at bounding box center [652, 512] width 1305 height 750
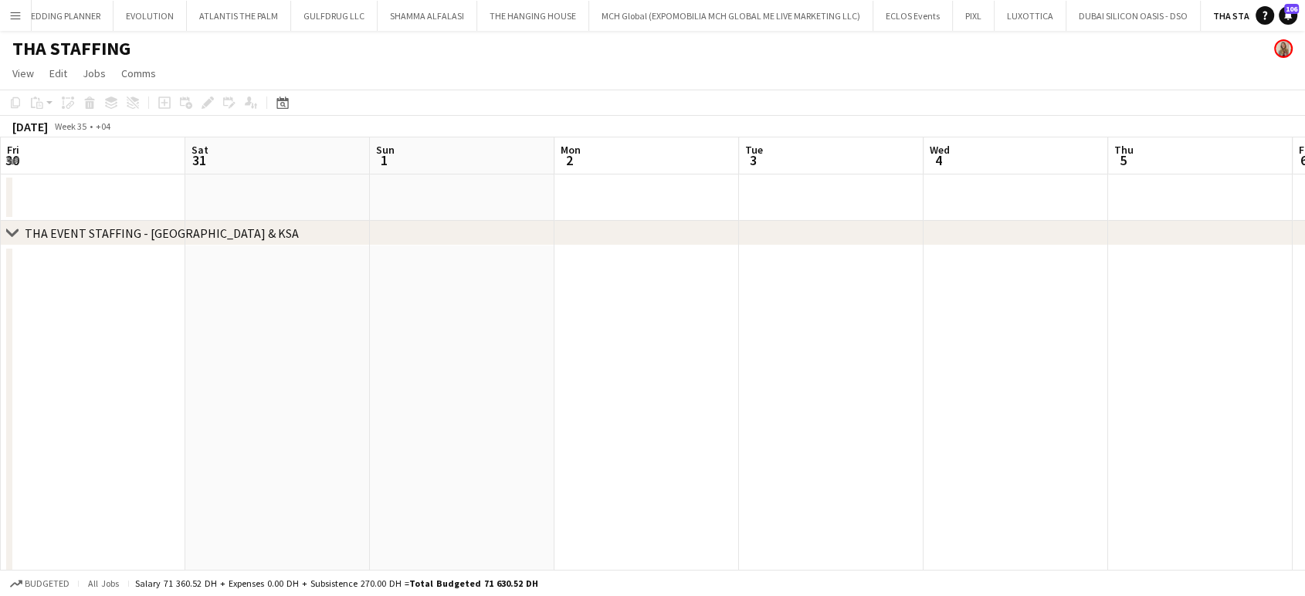
click at [747, 362] on app-calendar-viewport "Tue 27 Wed 28 Thu 29 Fri 30 Sat 31 Sun 1 Mon 2 Tue 3 Wed 4 Thu 5 Fri 6 Sat 7 Su…" at bounding box center [652, 512] width 1305 height 750
click at [646, 356] on app-calendar-viewport "Tue 27 Wed 28 Thu 29 Fri 30 Sat 31 Sun 1 Mon 2 Tue 3 Wed 4 Thu 5 Fri 6 Sat 7 Su…" at bounding box center [652, 512] width 1305 height 750
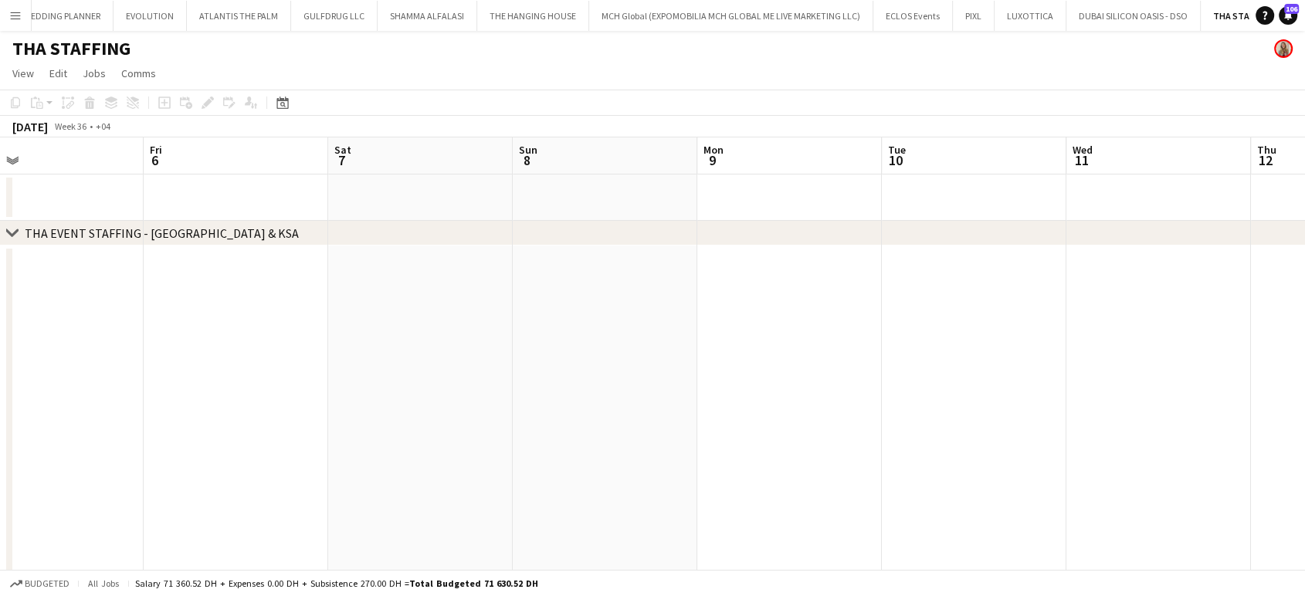
click at [670, 359] on app-calendar-viewport "Sun 1 Mon 2 Tue 3 Wed 4 Thu 5 Fri 6 Sat 7 Sun 8 Mon 9 Tue 10 Wed 11 Thu 12 Fri …" at bounding box center [652, 512] width 1305 height 750
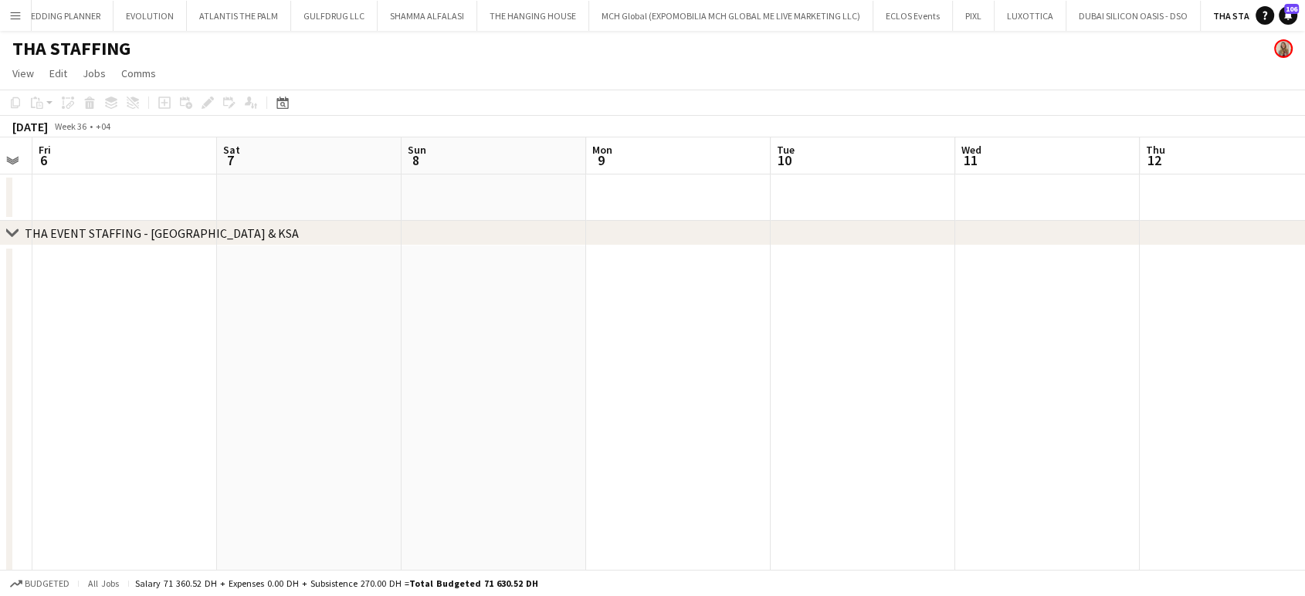
click at [673, 376] on app-calendar-viewport "Tue 3 Wed 4 Thu 5 Fri 6 Sat 7 Sun 8 Mon 9 Tue 10 Wed 11 Thu 12 Fri 13 Sat 14 Su…" at bounding box center [652, 512] width 1305 height 750
click at [733, 355] on app-calendar-viewport "Fri 6 Sat 7 Sun 8 Mon 9 Tue 10 Wed 11 Thu 12 Fri 13 Sat 14 Sun 15 Mon 16 Tue 17…" at bounding box center [652, 512] width 1305 height 750
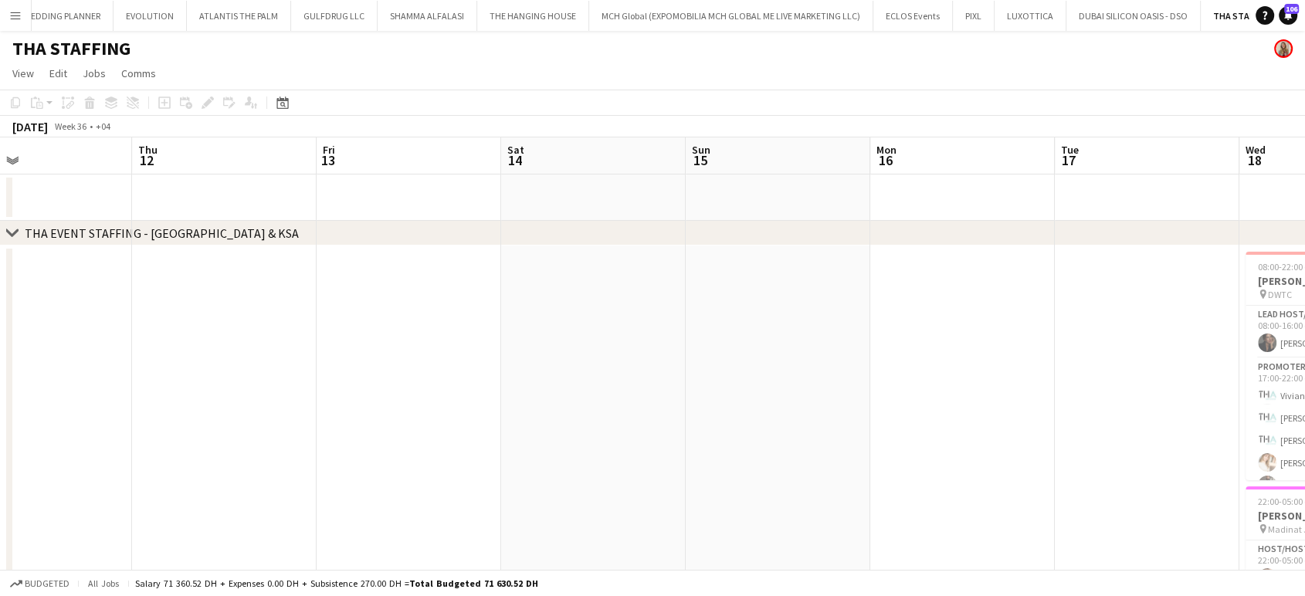
click at [994, 321] on app-calendar-viewport "Sun 8 Mon 9 Tue 10 Wed 11 Thu 12 Fri 13 Sat 14 Sun 15 Mon 16 Tue 17 Wed 18 14/1…" at bounding box center [652, 512] width 1305 height 750
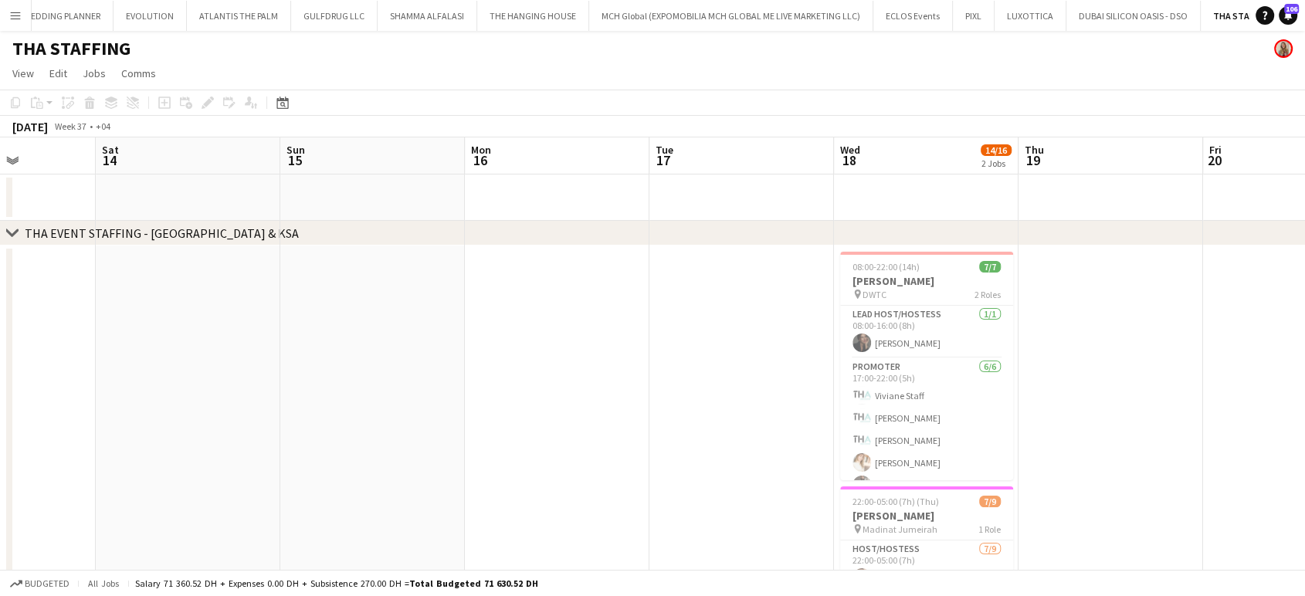
scroll to position [0, 730]
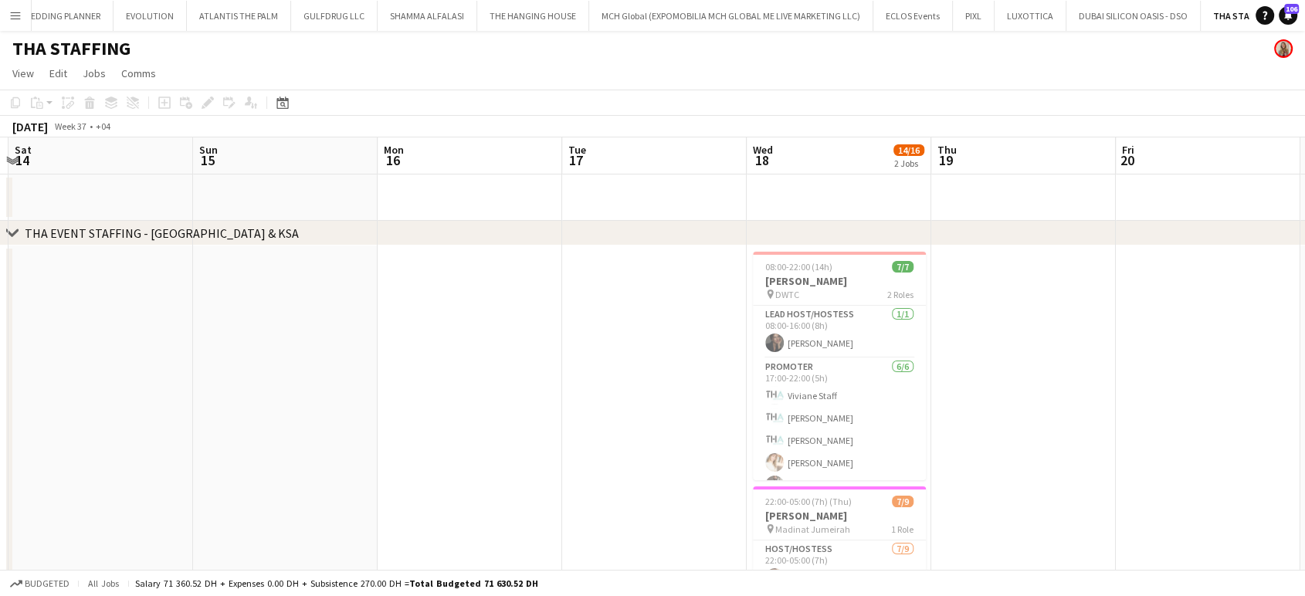
click at [798, 317] on app-calendar-viewport "Tue 10 Wed 11 Thu 12 Fri 13 Sat 14 Sun 15 Mon 16 Tue 17 Wed 18 14/16 2 Jobs Thu…" at bounding box center [652, 512] width 1305 height 750
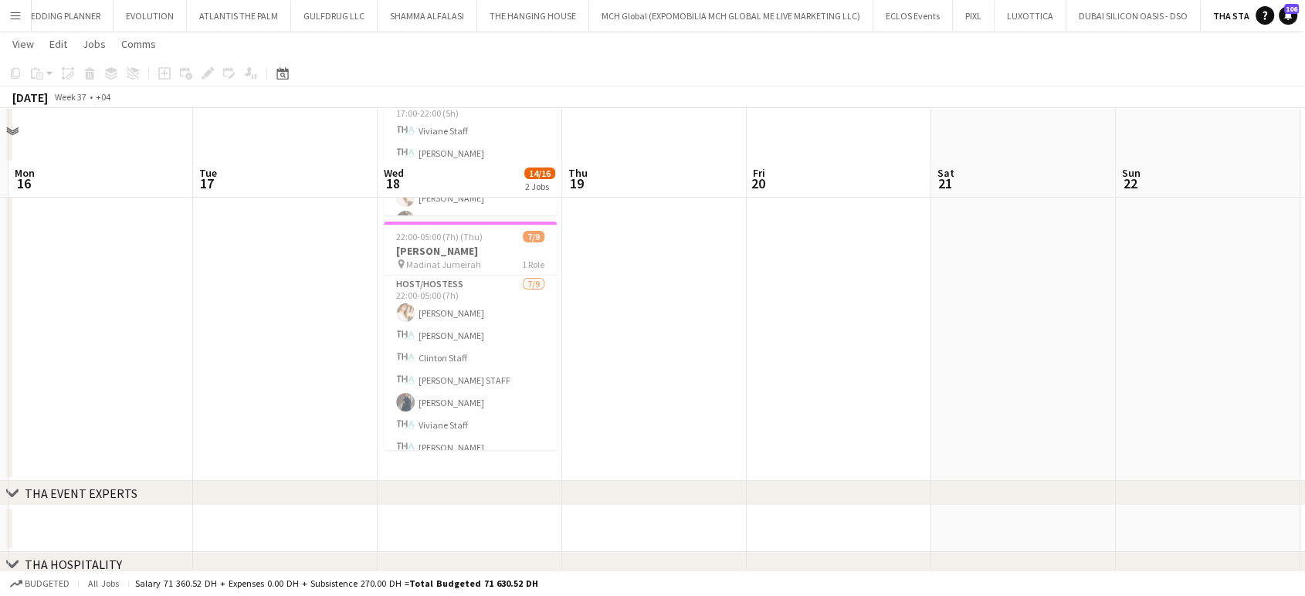
scroll to position [316, 0]
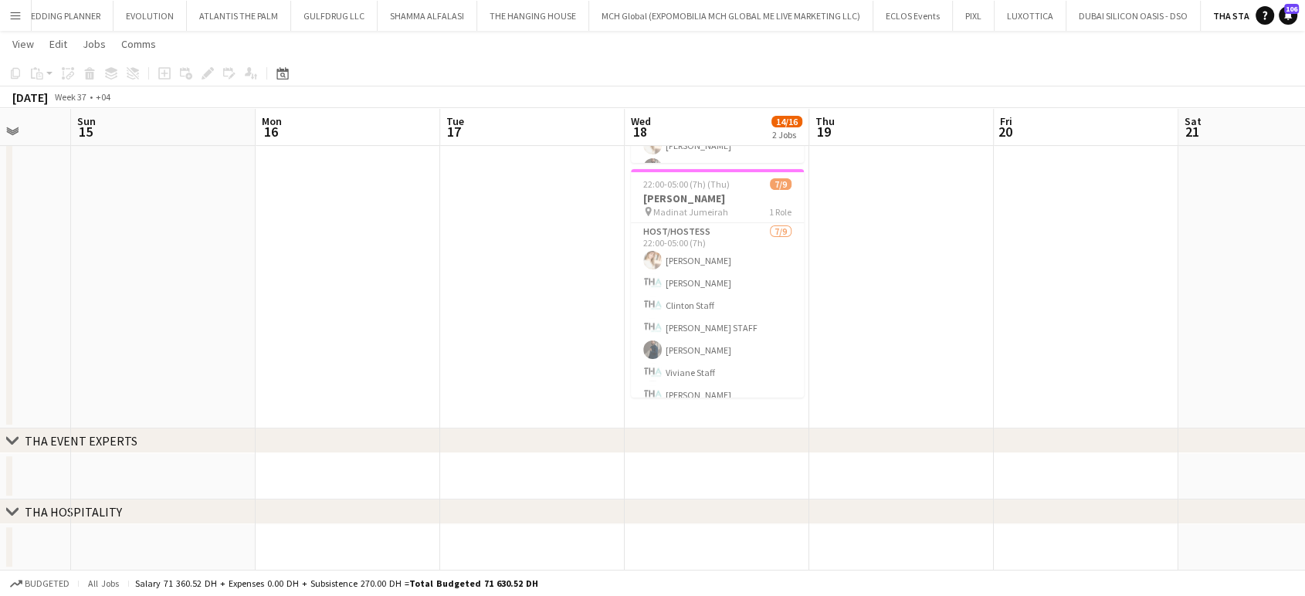
click at [730, 212] on app-calendar-viewport "Thu 12 Fri 13 Sat 14 Sun 15 Mon 16 Tue 17 Wed 18 14/16 2 Jobs Thu 19 Fri 20 Sat…" at bounding box center [652, 157] width 1305 height 826
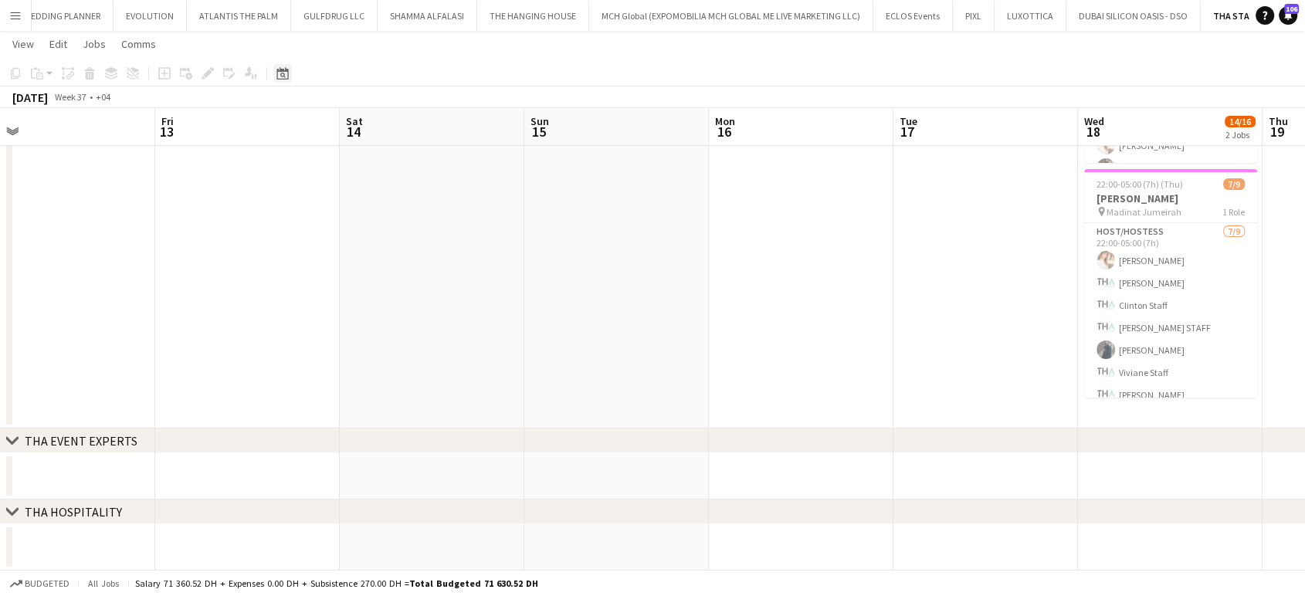
click at [279, 71] on icon at bounding box center [282, 73] width 12 height 12
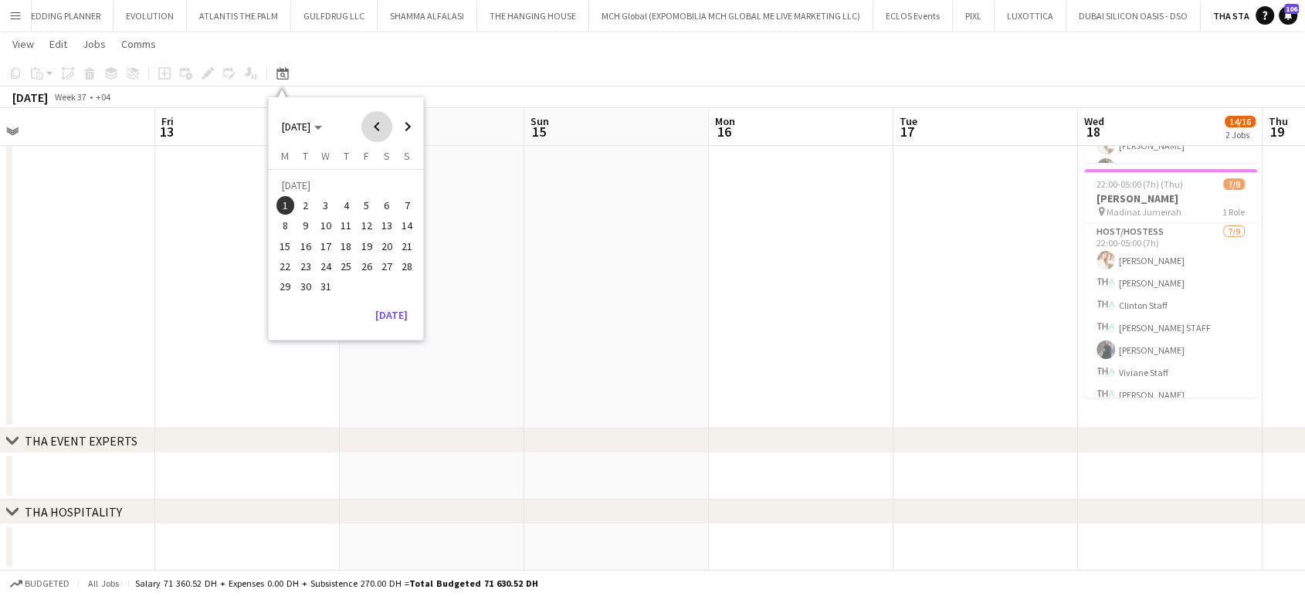
click at [374, 128] on span "Previous month" at bounding box center [376, 126] width 31 height 31
click at [323, 204] on span "1" at bounding box center [326, 205] width 19 height 19
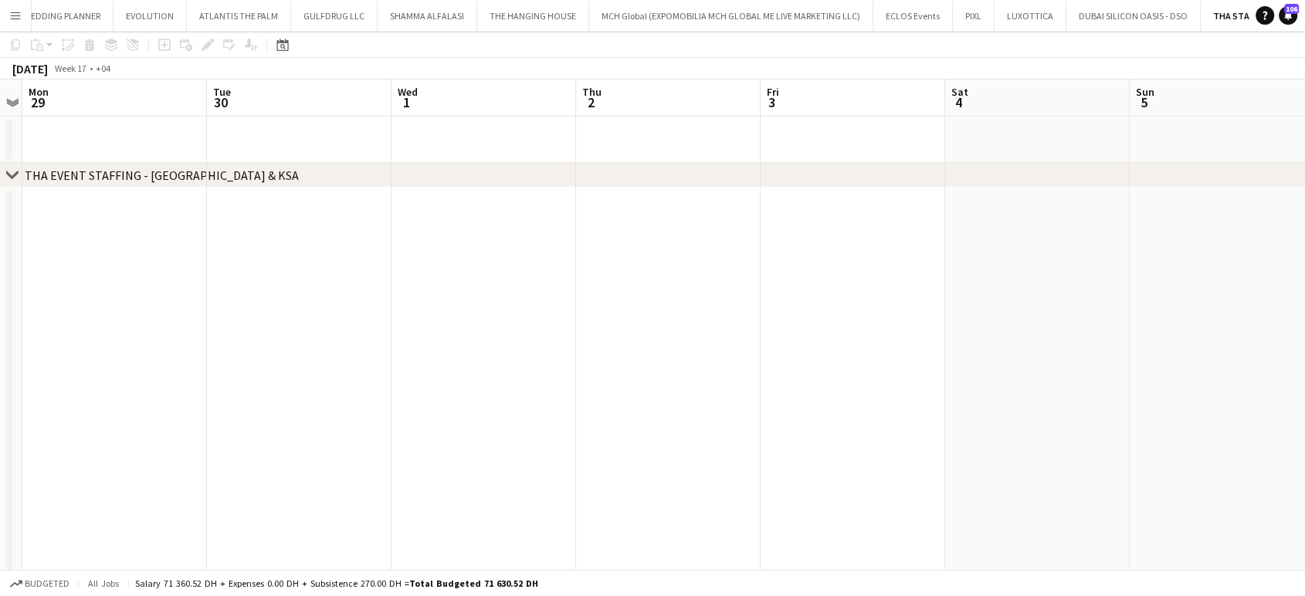
scroll to position [0, 0]
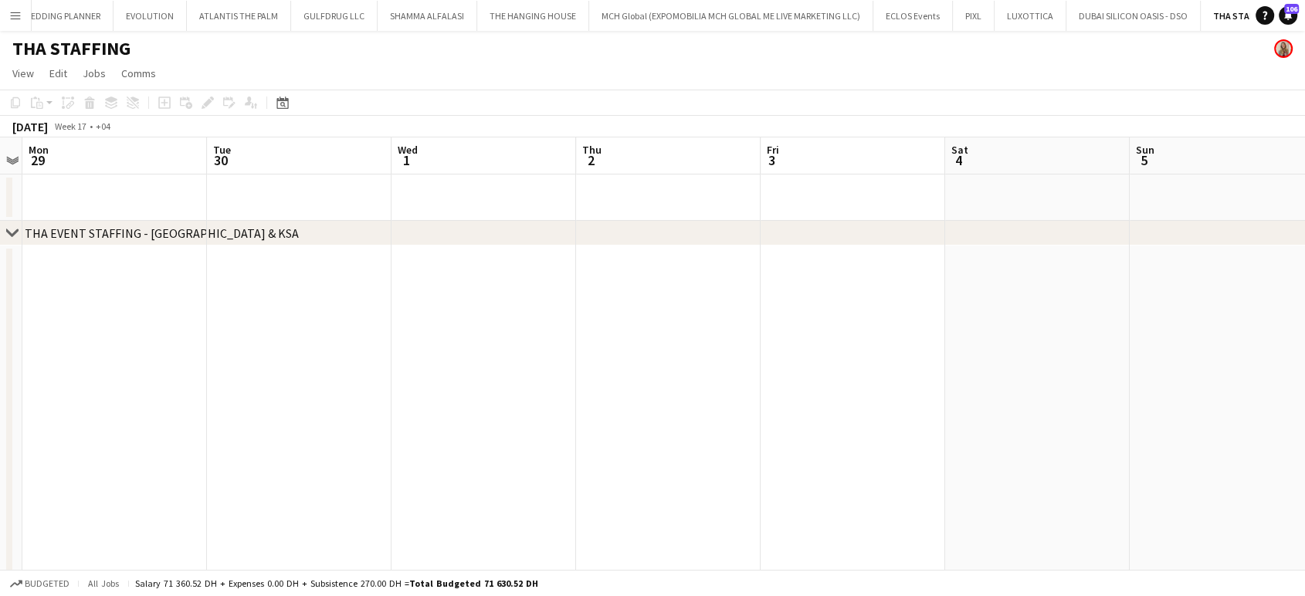
click at [375, 229] on div "chevron-right THA EVENT STAFFING - UAE & KSA chevron-right THA EVENT EXPERTS ch…" at bounding box center [652, 512] width 1305 height 750
click at [623, 292] on app-calendar-viewport "Sun 28 Mon 29 Tue 30 Wed 1 Thu 2 Fri 3 Sat 4 Sun 5 Mon 6 Tue 7 Wed 8 Thu 9 Fri …" at bounding box center [652, 512] width 1305 height 750
click at [371, 356] on app-calendar-viewport "Sun 28 Mon 29 Tue 30 Wed 1 Thu 2 Fri 3 Sat 4 Sun 5 Mon 6 Tue 7 Wed 8 Thu 9 Fri …" at bounding box center [652, 512] width 1305 height 750
click at [418, 353] on app-calendar-viewport "Fri 3 Sat 4 Sun 5 Mon 6 Tue 7 Wed 8 Thu 9 Fri 10 Sat 11 Sun 12 Mon 13 Tue 14 We…" at bounding box center [652, 512] width 1305 height 750
click at [472, 400] on app-calendar-viewport "Sun 5 Mon 6 Tue 7 Wed 8 Thu 9 Fri 10 Sat 11 Sun 12 Mon 13 Tue 14 Wed 15 Thu 16 …" at bounding box center [652, 512] width 1305 height 750
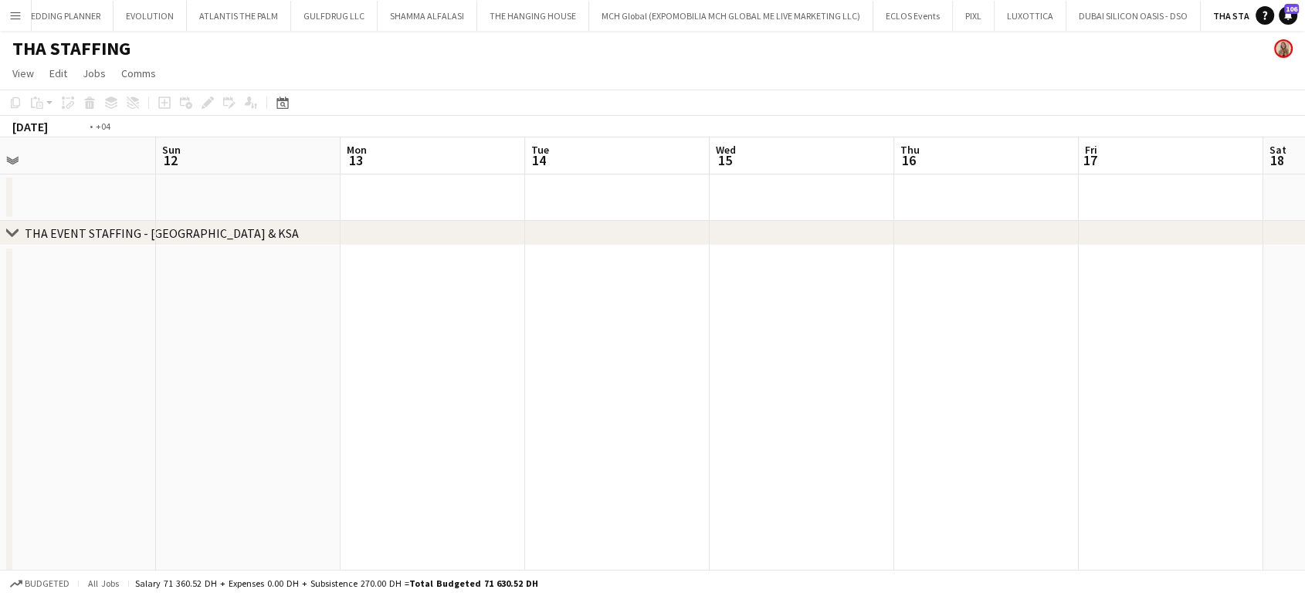
click at [594, 413] on app-calendar-viewport "Wed 8 Thu 9 Fri 10 Sat 11 Sun 12 Mon 13 Tue 14 Wed 15 Thu 16 Fri 17 Sat 18 Sun …" at bounding box center [652, 512] width 1305 height 750
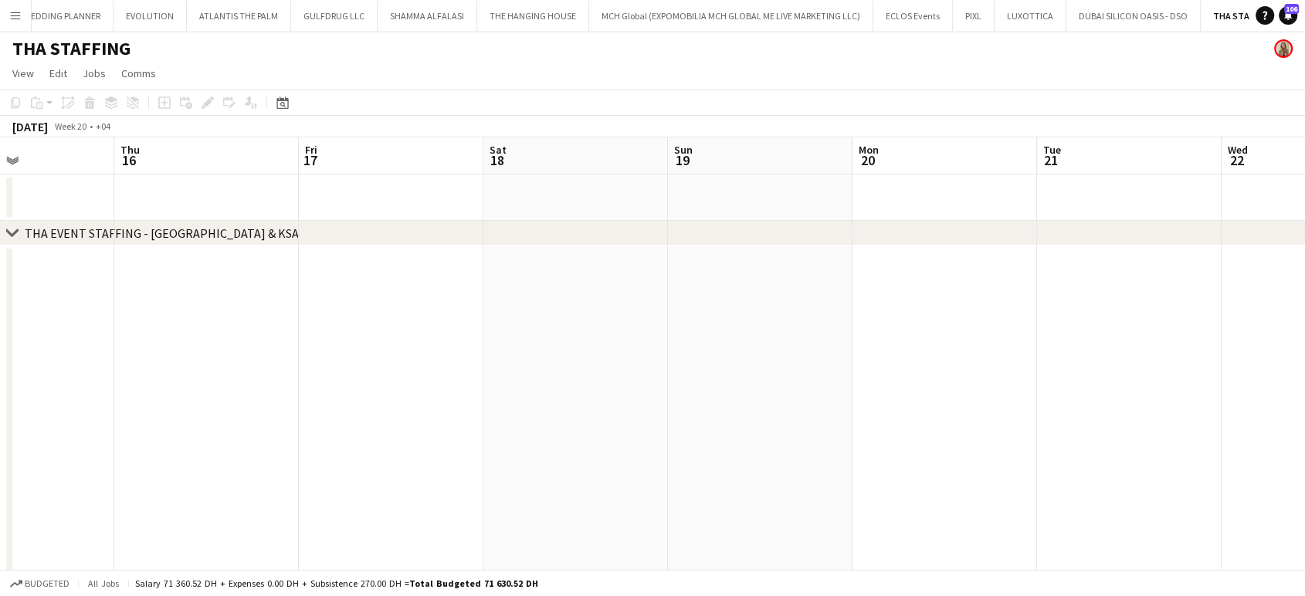
click at [715, 410] on app-calendar-viewport "Sun 12 Mon 13 Tue 14 Wed 15 Thu 16 Fri 17 Sat 18 Sun 19 Mon 20 Tue 21 Wed 22 Th…" at bounding box center [652, 512] width 1305 height 750
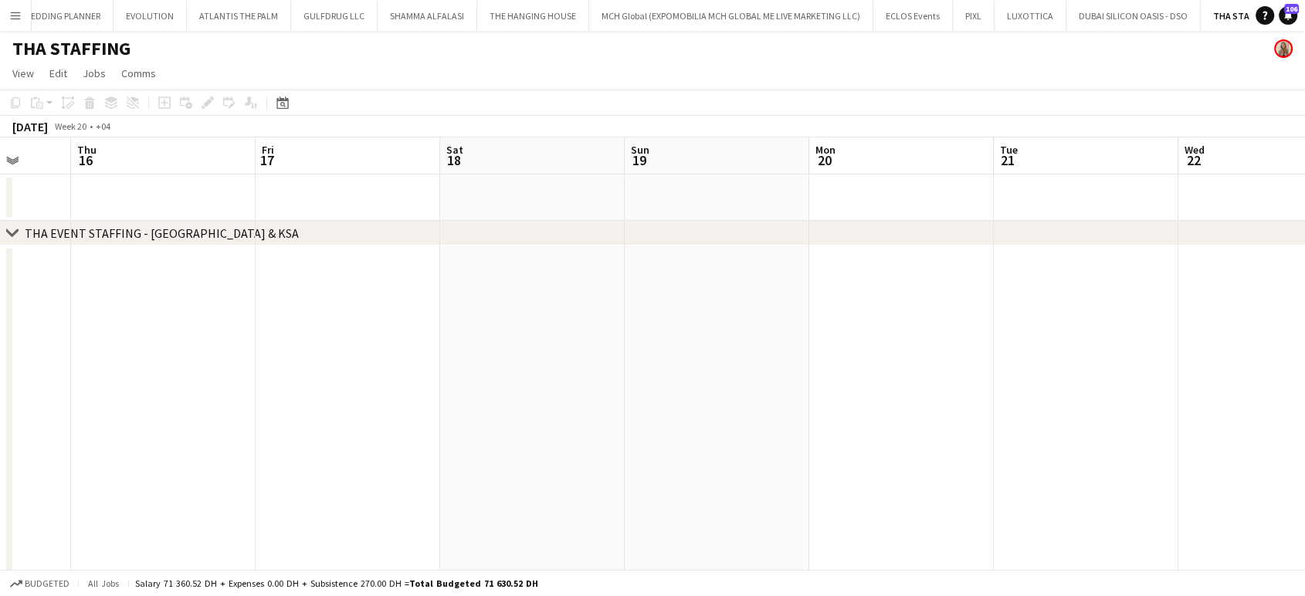
click at [706, 411] on app-calendar-viewport "Sun 12 Mon 13 Tue 14 Wed 15 Thu 16 Fri 17 Sat 18 Sun 19 Mon 20 Tue 21 Wed 22 Th…" at bounding box center [652, 512] width 1305 height 750
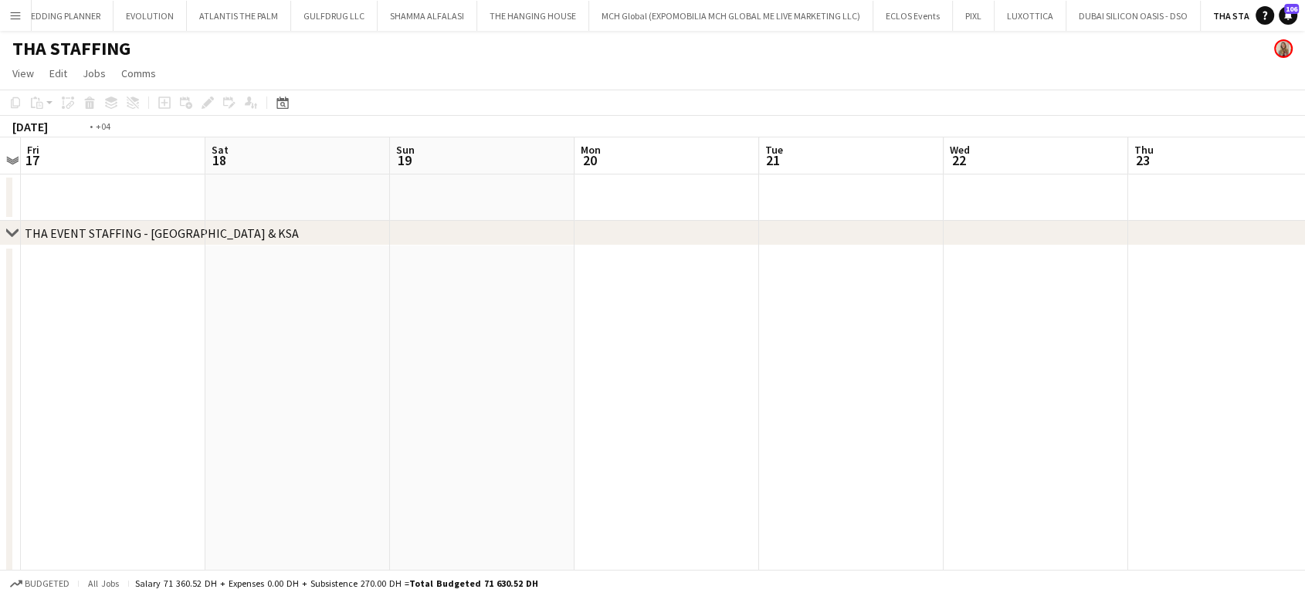
click at [667, 405] on app-calendar-viewport "Tue 14 Wed 15 Thu 16 Fri 17 Sat 18 Sun 19 Mon 20 Tue 21 Wed 22 Thu 23 Fri 24 Sa…" at bounding box center [652, 512] width 1305 height 750
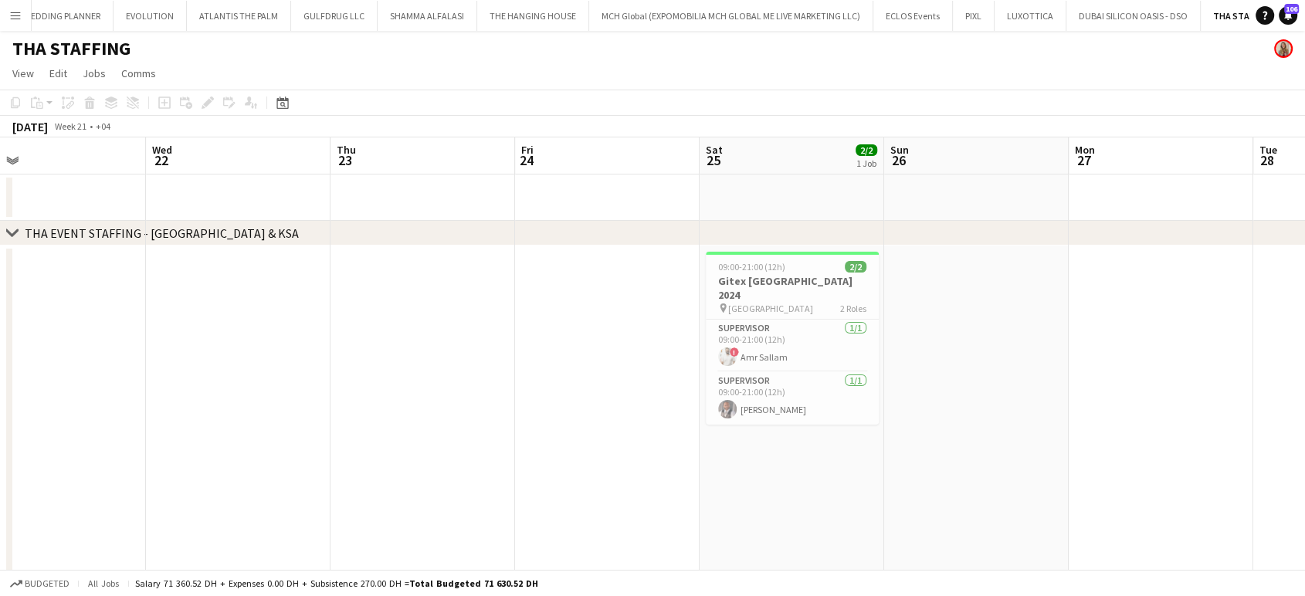
click at [733, 360] on app-calendar-viewport "Sat 18 Sun 19 Mon 20 Tue 21 Wed 22 Thu 23 Fri 24 Sat 25 2/2 1 Job Sun 26 Mon 27…" at bounding box center [652, 512] width 1305 height 750
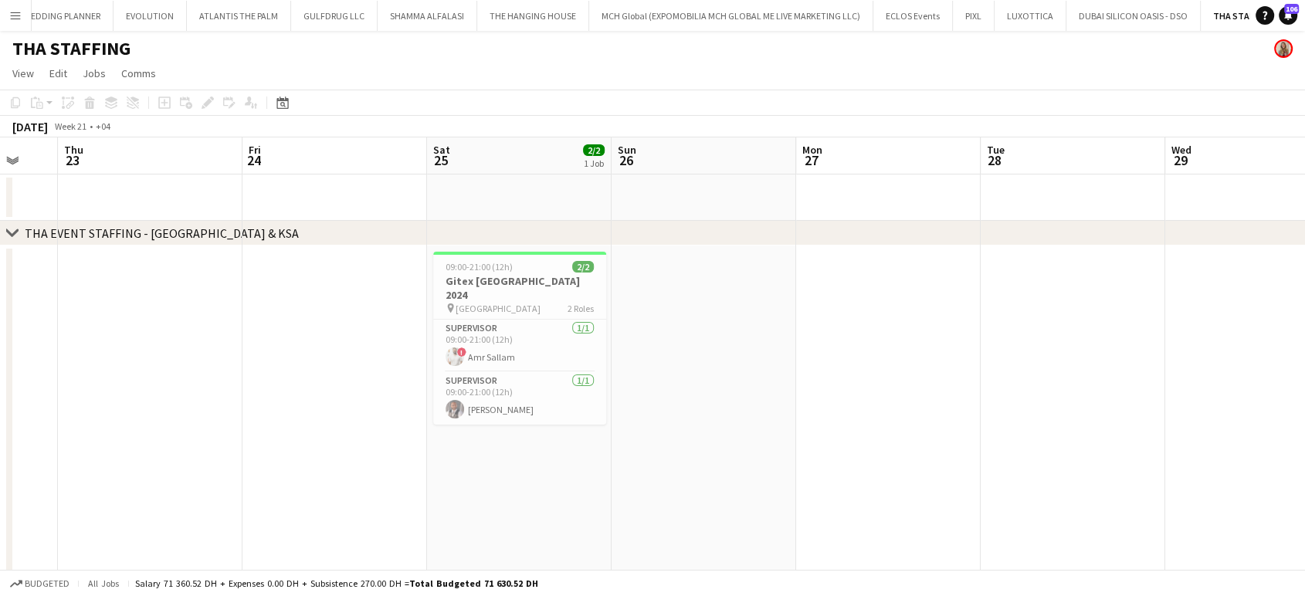
click at [455, 310] on app-calendar-viewport "Mon 20 Tue 21 Wed 22 Thu 23 Fri 24 Sat 25 2/2 1 Job Sun 26 Mon 27 Tue 28 Wed 29…" at bounding box center [652, 512] width 1305 height 750
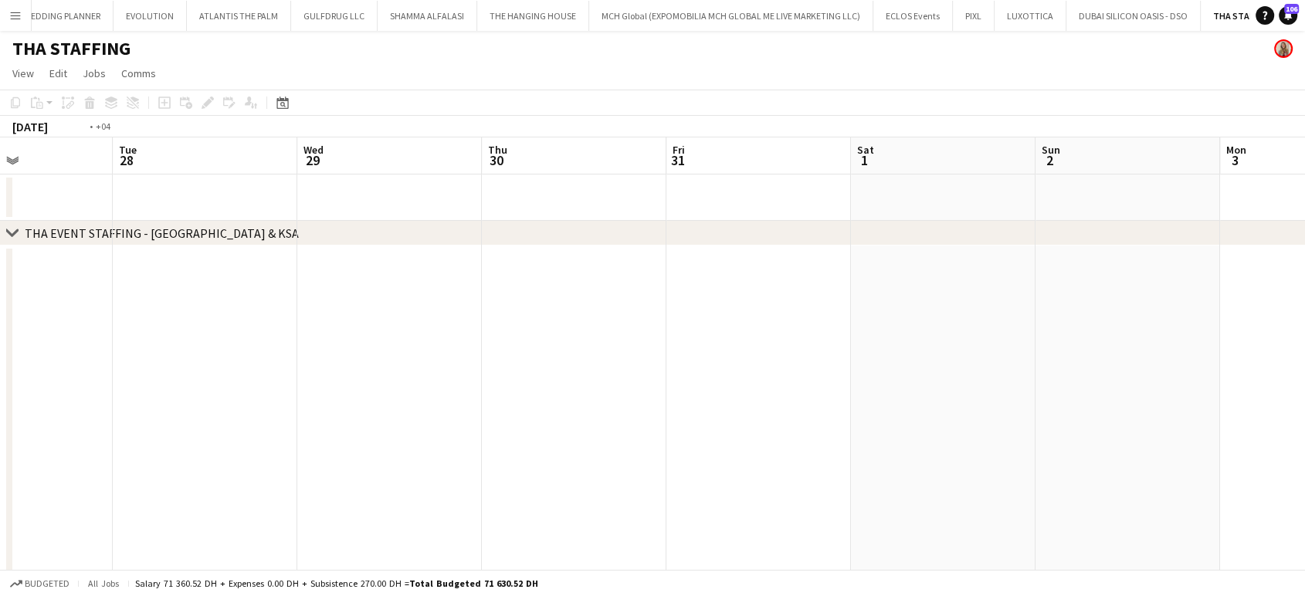
click at [364, 320] on app-calendar-viewport "Fri 24 Sat 25 2/2 1 Job Sun 26 Mon 27 Tue 28 Wed 29 Thu 30 Fri 31 Sat 1 Sun 2 M…" at bounding box center [652, 512] width 1305 height 750
click at [362, 328] on app-calendar-viewport "Thu 30 Fri 31 Sat 1 Sun 2 Mon 3 Tue 4 Wed 5 Thu 6 Fri 7 Sat 8 Sun 9 Mon 10 Tue …" at bounding box center [652, 512] width 1305 height 750
click at [440, 326] on app-calendar-viewport "Thu 30 Fri 31 Sat 1 Sun 2 Mon 3 Tue 4 Wed 5 Thu 6 Fri 7 Sat 8 Sun 9 Mon 10 Tue …" at bounding box center [652, 512] width 1305 height 750
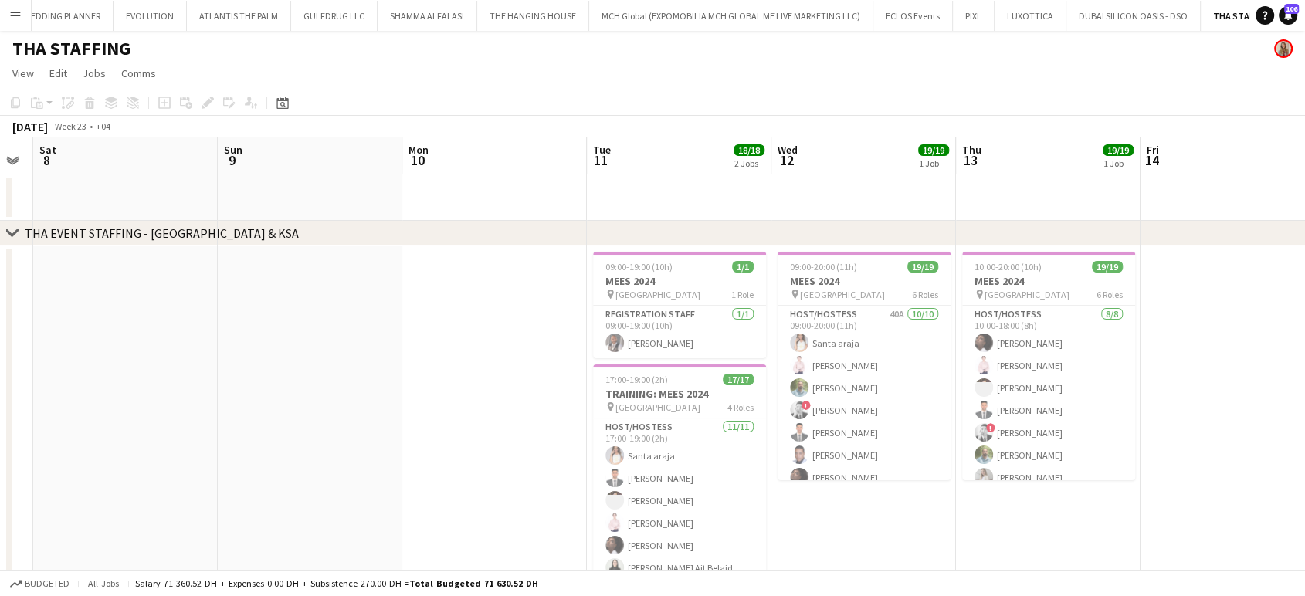
scroll to position [0, 537]
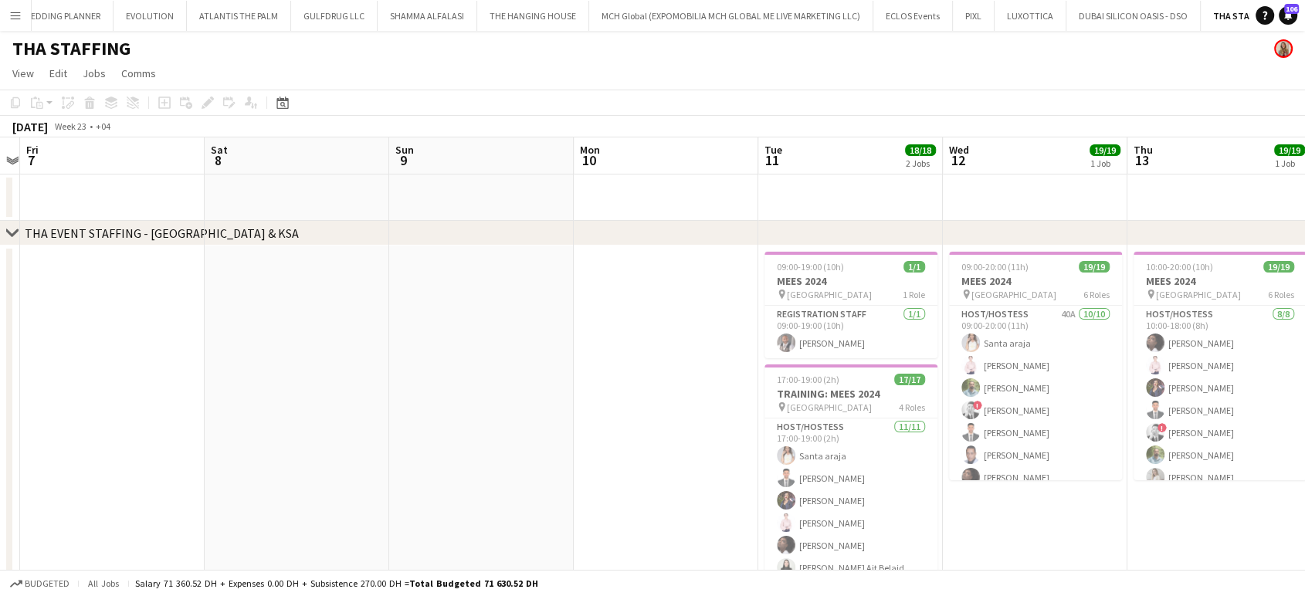
click at [684, 321] on app-calendar-viewport "Tue 4 Wed 5 Thu 6 Fri 7 Sat 8 Sun 9 Mon 10 Tue 11 18/18 2 Jobs Wed 12 19/19 1 J…" at bounding box center [652, 512] width 1305 height 750
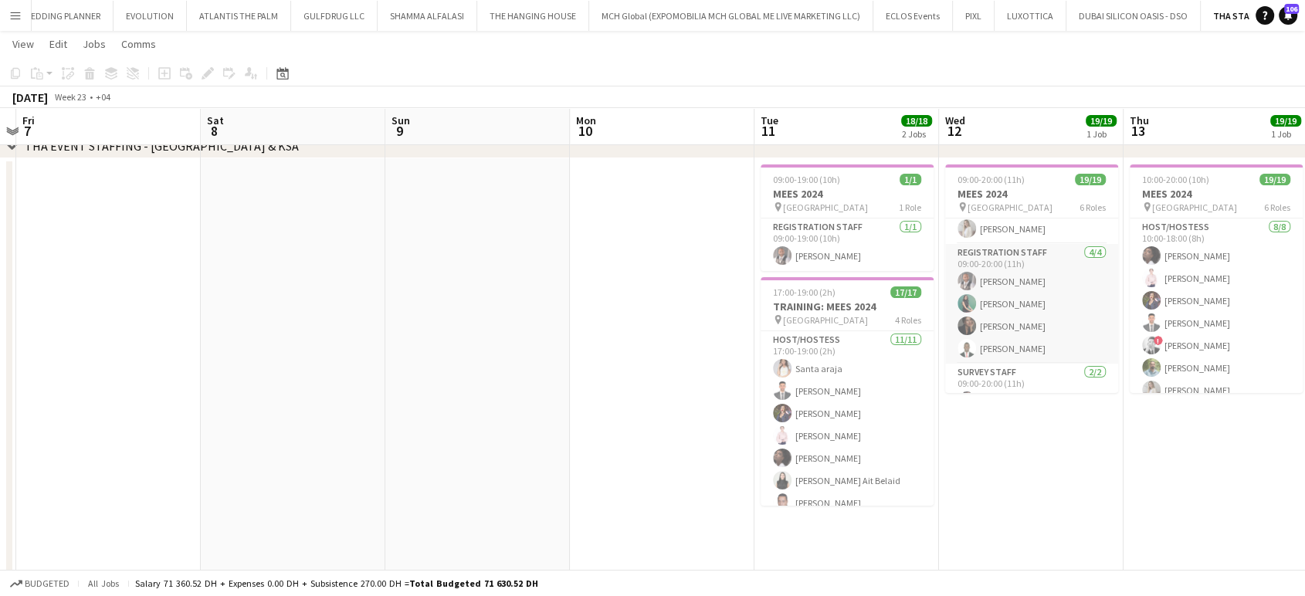
scroll to position [257, 0]
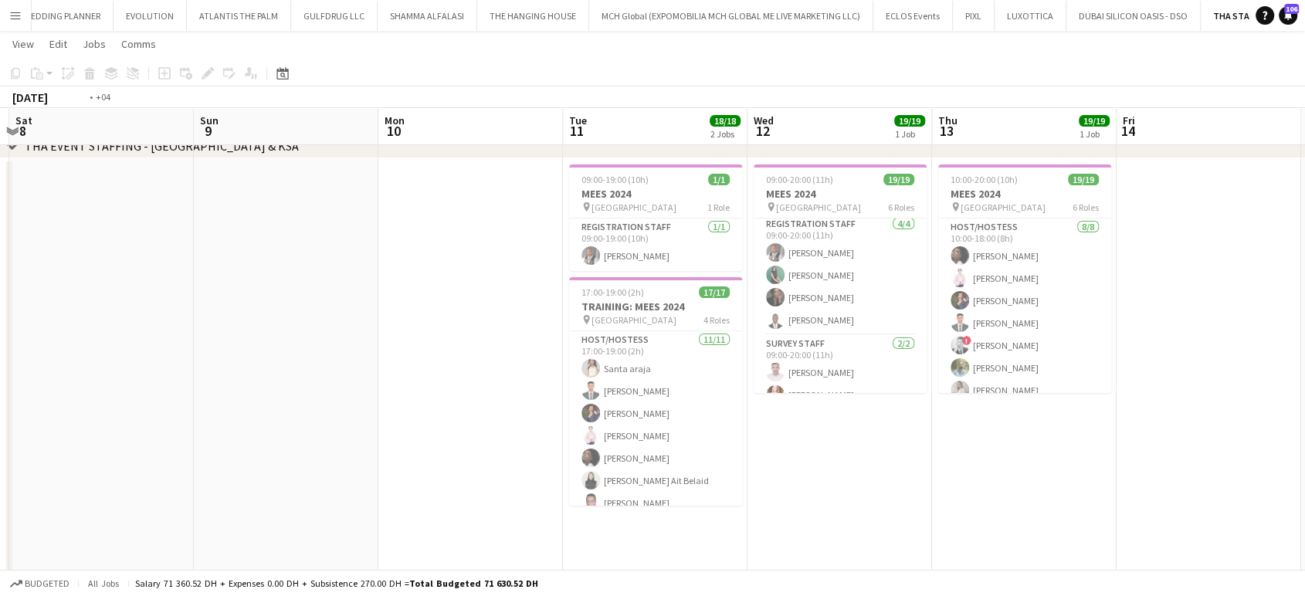
click at [642, 290] on app-calendar-viewport "Tue 4 Wed 5 Thu 6 Fri 7 Sat 8 Sun 9 Mon 10 Tue 11 18/18 2 Jobs Wed 12 19/19 1 J…" at bounding box center [652, 388] width 1305 height 826
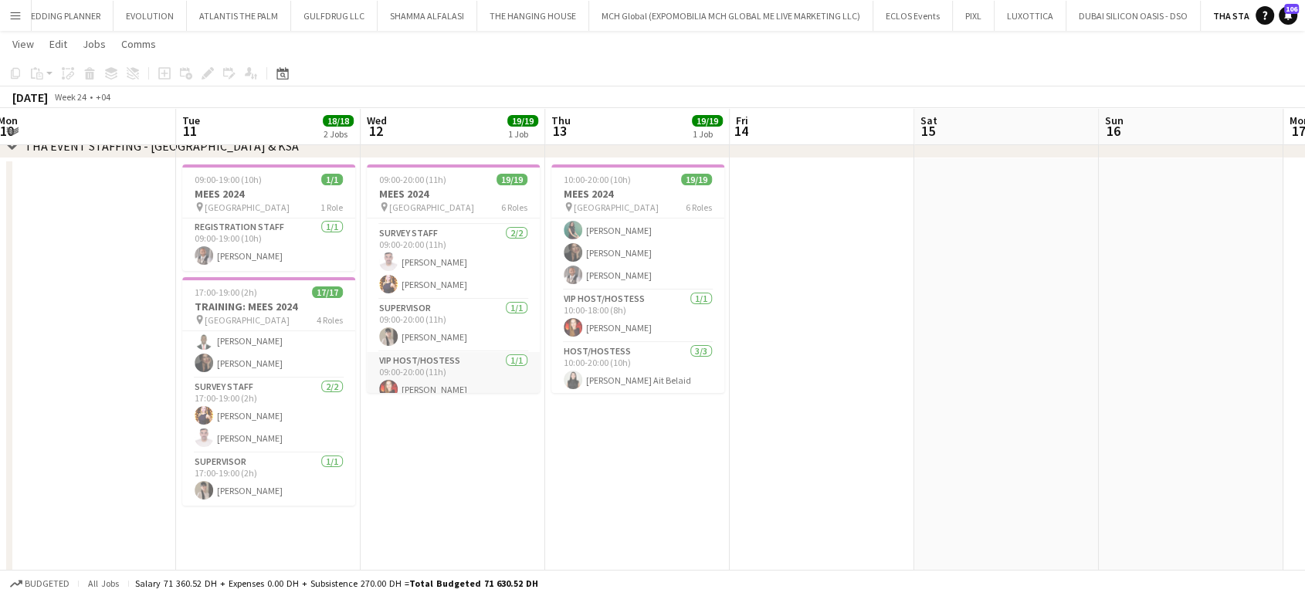
scroll to position [346, 0]
click at [254, 196] on h3 "MEES 2024" at bounding box center [268, 194] width 173 height 14
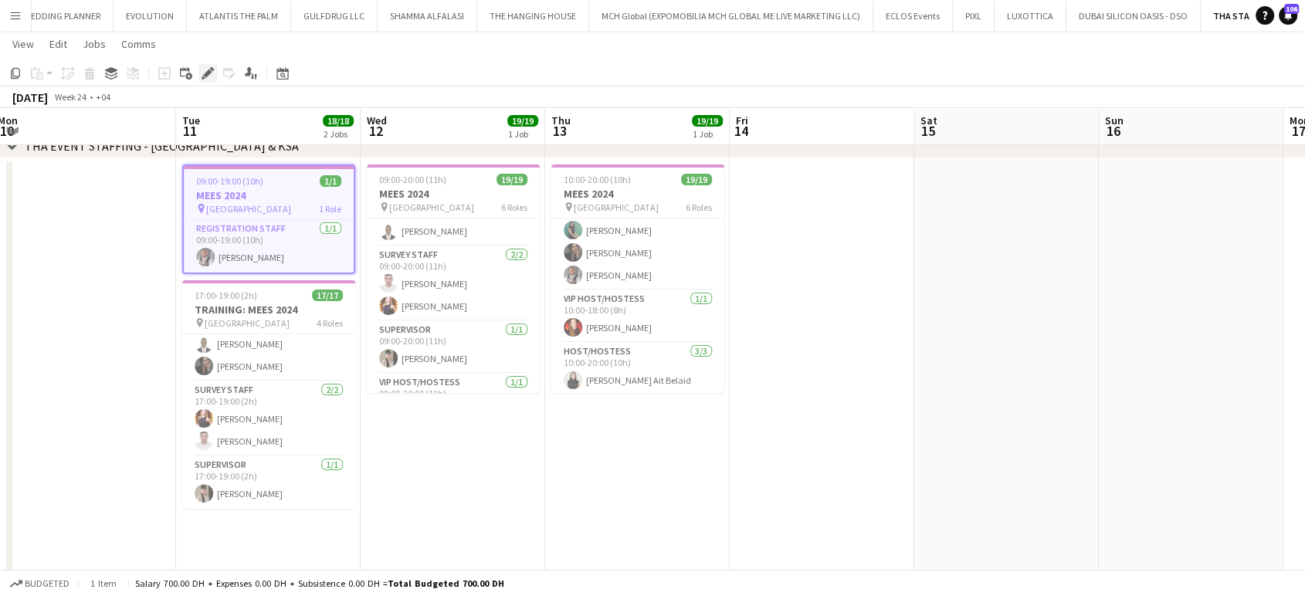
click at [205, 75] on icon at bounding box center [207, 73] width 8 height 8
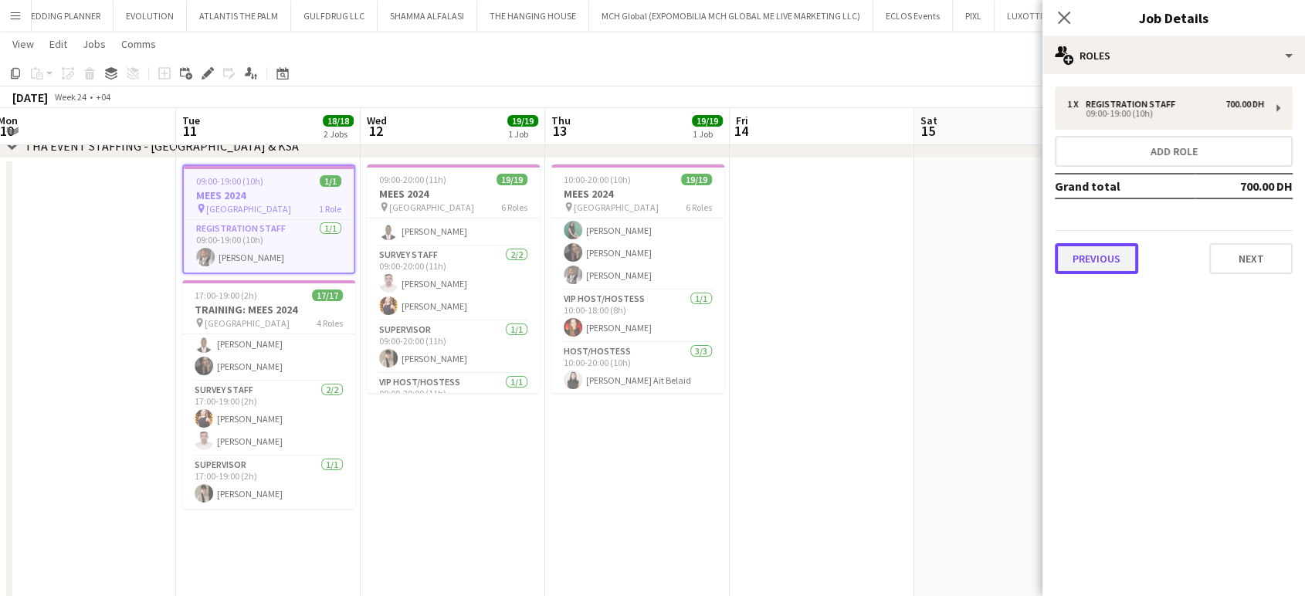
click at [1095, 255] on button "Previous" at bounding box center [1095, 258] width 83 height 31
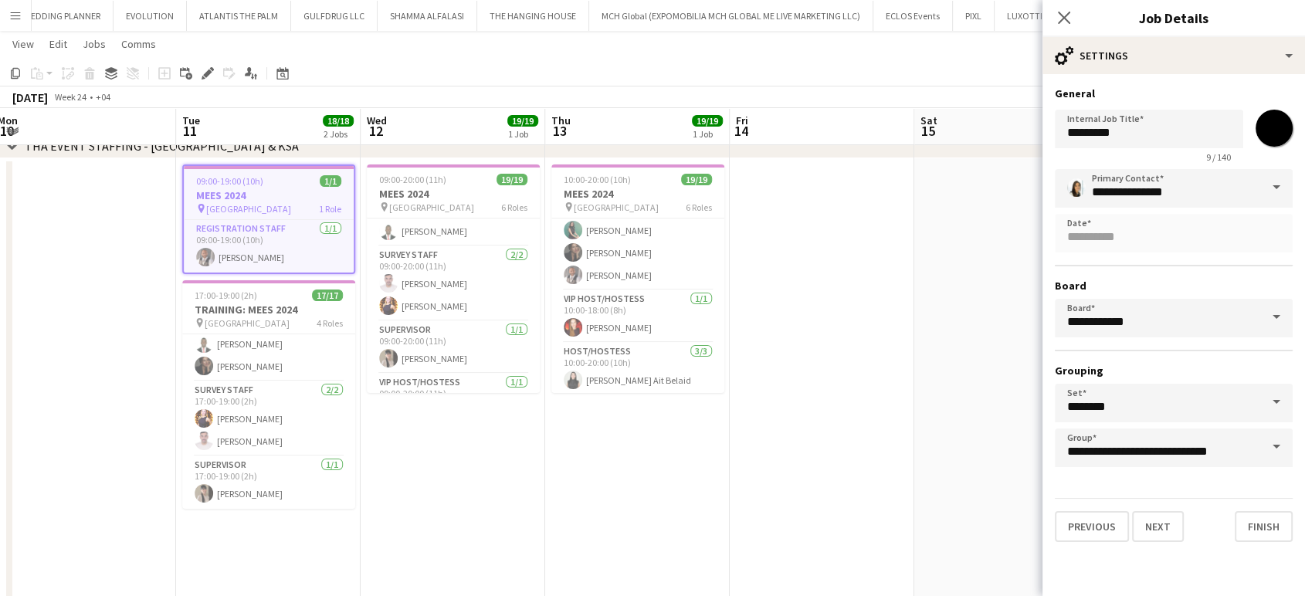
click at [868, 300] on app-date-cell at bounding box center [822, 408] width 184 height 500
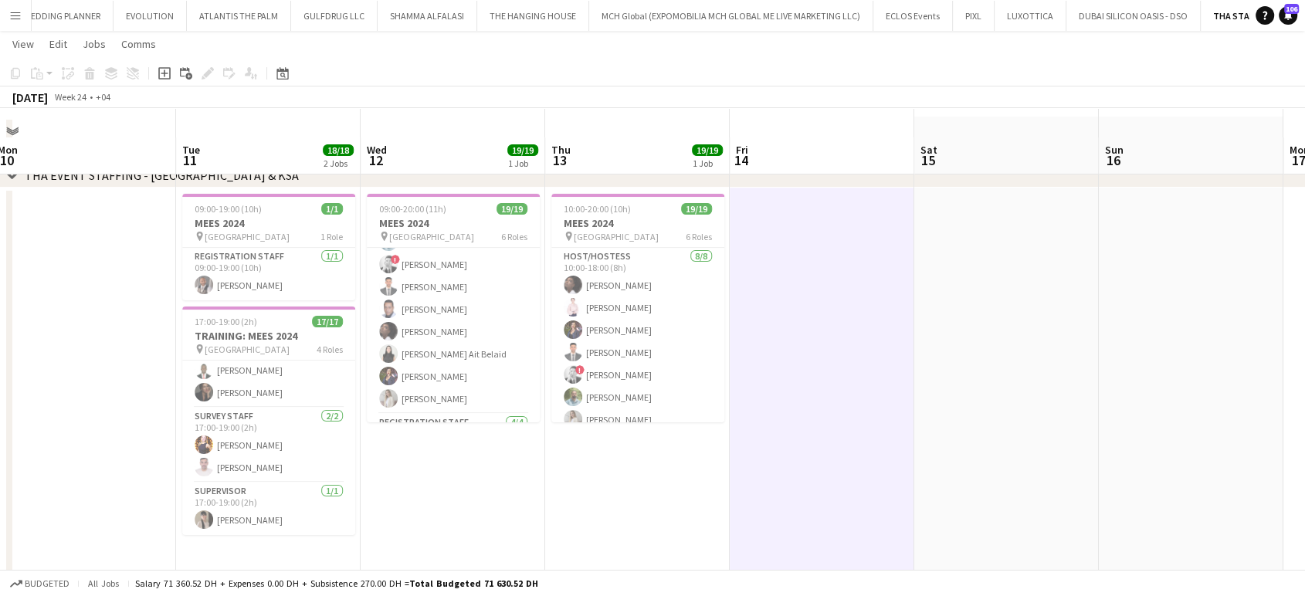
scroll to position [86, 0]
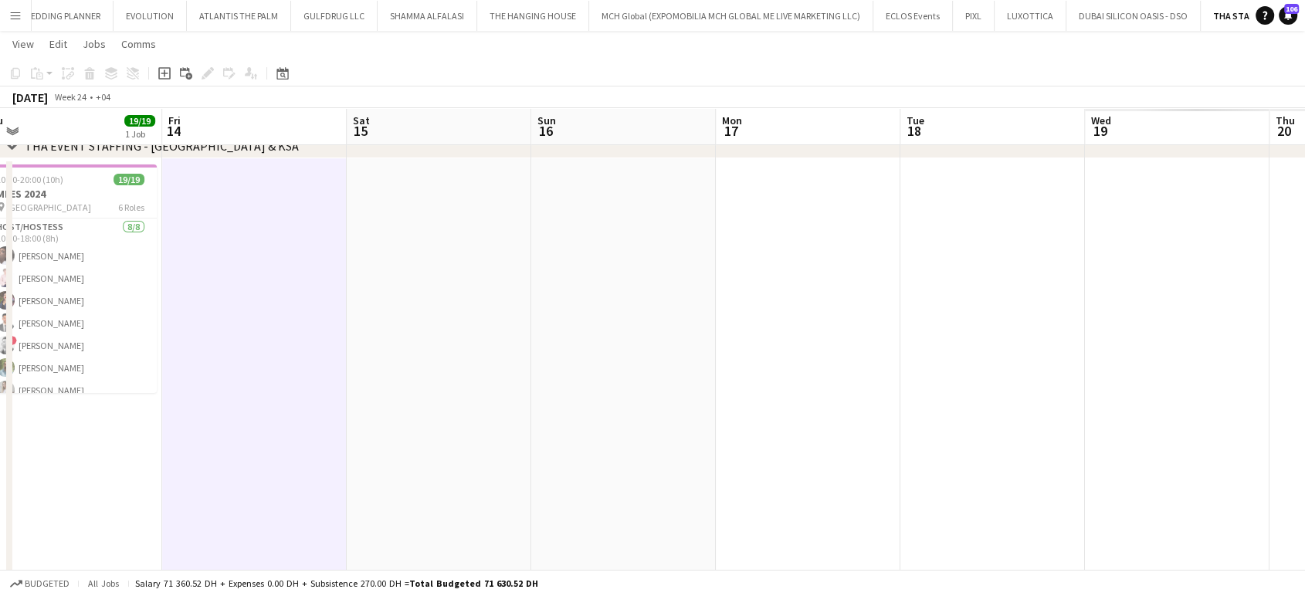
click at [310, 372] on app-calendar-viewport "Sun 9 Mon 10 Tue 11 18/18 2 Jobs Wed 12 19/19 1 Job Thu 13 19/19 1 Job Fri 14 S…" at bounding box center [652, 388] width 1305 height 826
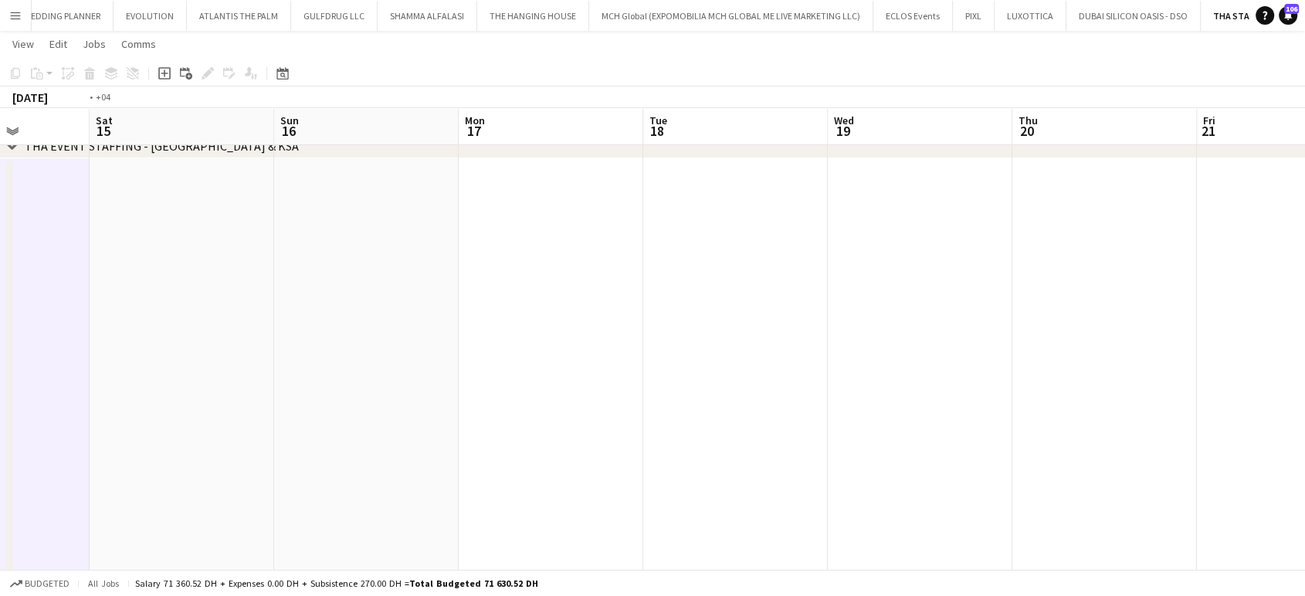
click at [216, 388] on app-calendar-viewport "Tue 11 18/18 2 Jobs Wed 12 19/19 1 Job Thu 13 19/19 1 Job Fri 14 Sat 15 Sun 16 …" at bounding box center [652, 388] width 1305 height 826
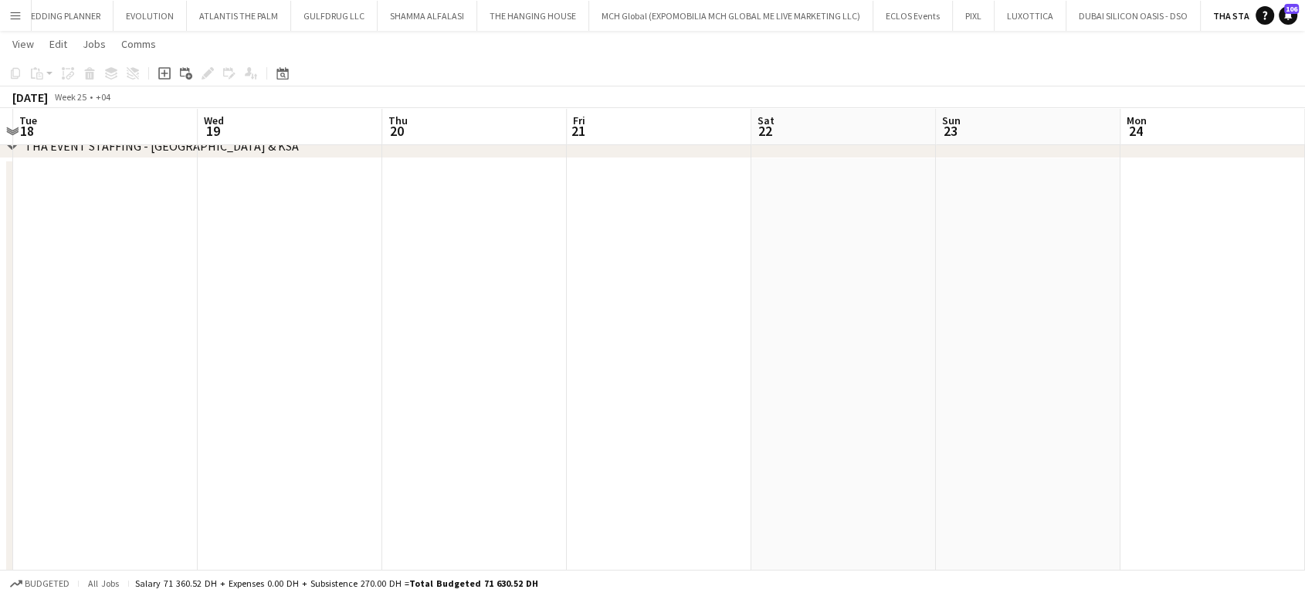
click at [397, 393] on app-calendar-viewport "Fri 14 Sat 15 Sun 16 Mon 17 Tue 18 Wed 19 Thu 20 Fri 21 Sat 22 Sun 23 Mon 24 Tu…" at bounding box center [652, 388] width 1305 height 826
click at [330, 383] on app-calendar-viewport "Thu 20 Fri 21 Sat 22 Sun 23 Mon 24 Tue 25 Wed 26 Thu 27 Fri 28 Sat 29 Sun 30 Mo…" at bounding box center [652, 388] width 1305 height 826
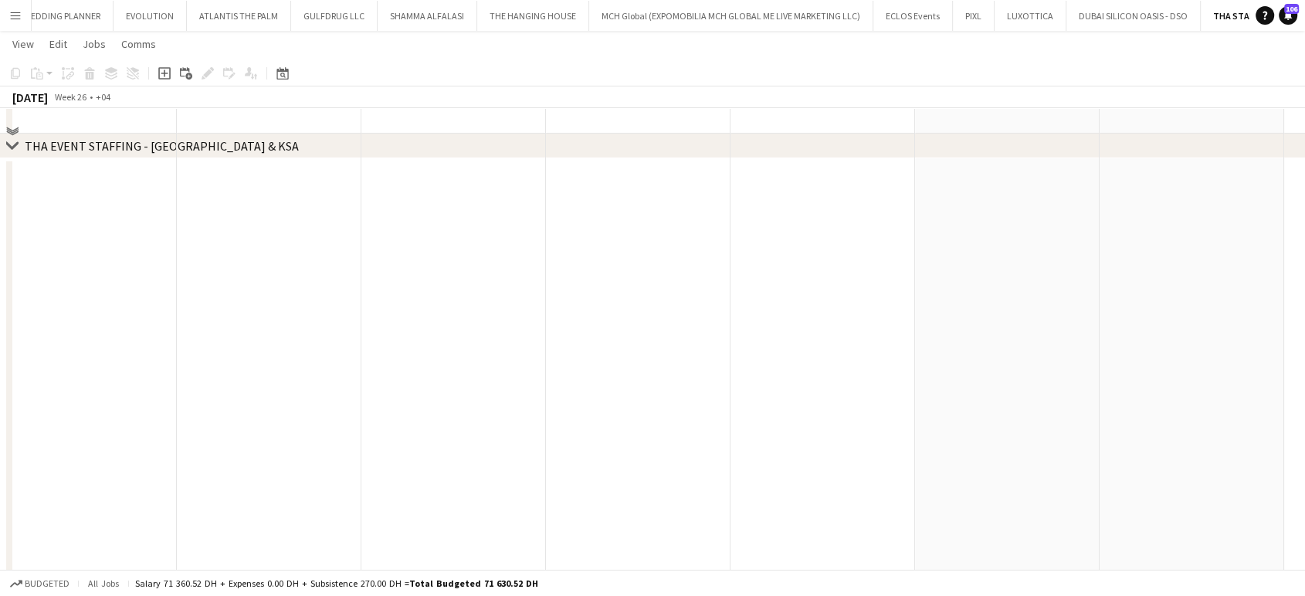
scroll to position [0, 0]
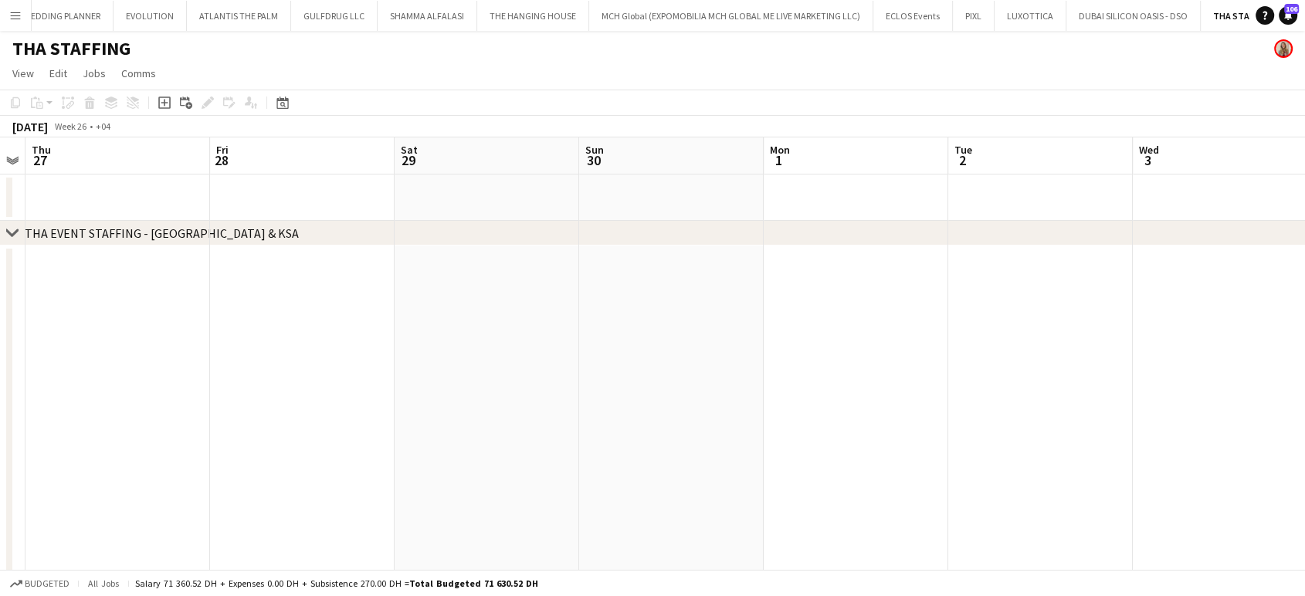
click at [272, 359] on app-calendar-viewport "Mon 24 Tue 25 Wed 26 Thu 27 Fri 28 Sat 29 Sun 30 Mon 1 Tue 2 Wed 3 Thu 4 Fri 5 …" at bounding box center [652, 512] width 1305 height 750
click at [379, 361] on app-calendar-viewport "Mon 24 Tue 25 Wed 26 Thu 27 Fri 28 Sat 29 Sun 30 Mon 1 Tue 2 Wed 3 Thu 4 Fri 5 …" at bounding box center [652, 512] width 1305 height 750
click at [516, 357] on app-calendar-viewport "Fri 28 Sat 29 Sun 30 Mon 1 Tue 2 Wed 3 Thu 4 Fri 5 Sat 6 Sun 7 Mon 8 Tue 9 Wed …" at bounding box center [652, 512] width 1305 height 750
click at [429, 391] on app-calendar-viewport "Sun 30 Mon 1 Tue 2 Wed 3 Thu 4 Fri 5 Sat 6 Sun 7 Mon 8 Tue 9 Wed 10 Thu 11 Fri …" at bounding box center [652, 512] width 1305 height 750
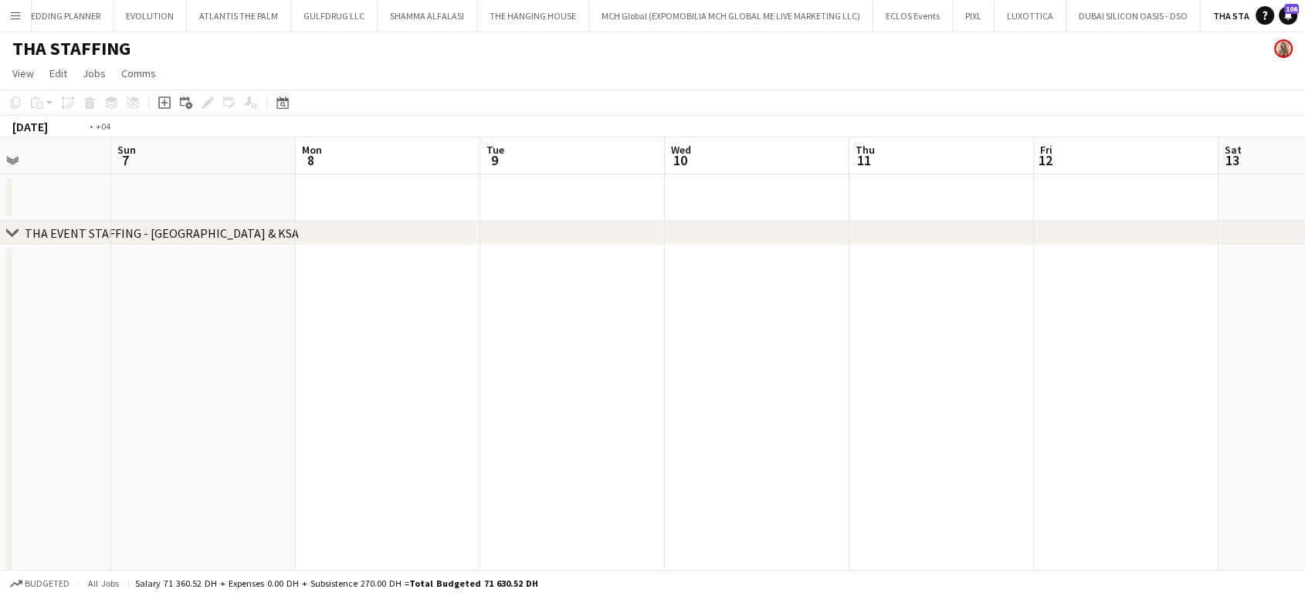
click at [523, 418] on app-calendar-viewport "Thu 4 Fri 5 Sat 6 Sun 7 Mon 8 Tue 9 Wed 10 Thu 11 Fri 12 Sat 13 Sun 14 Mon 15 T…" at bounding box center [652, 512] width 1305 height 750
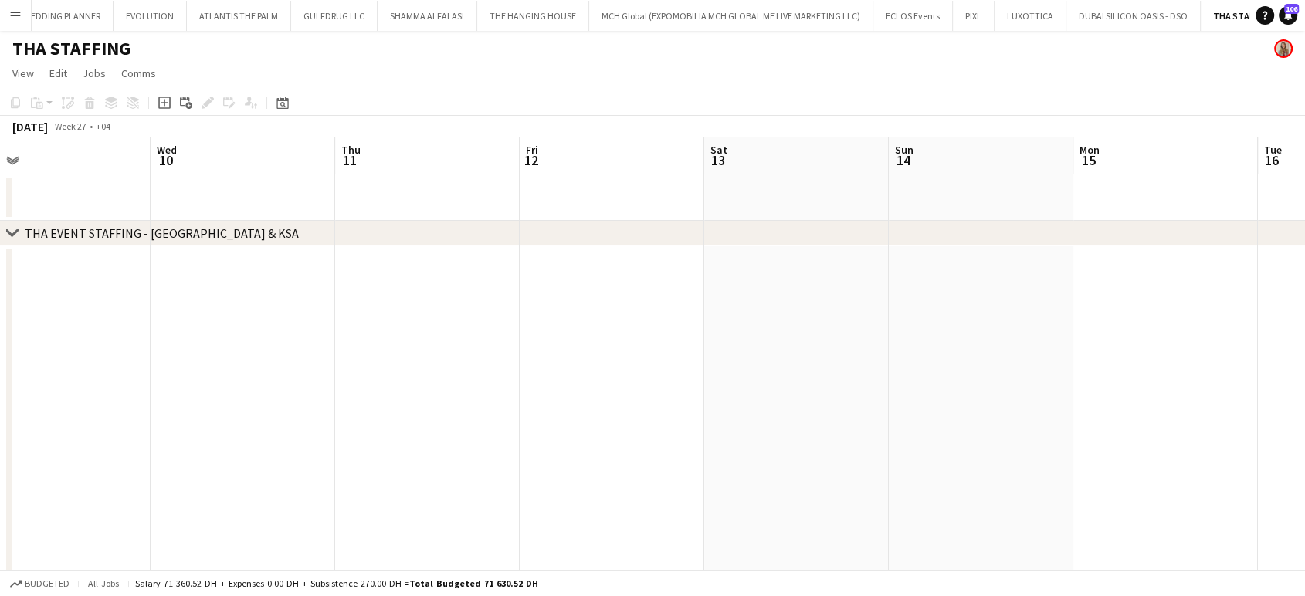
click at [584, 429] on app-calendar-viewport "Sat 6 Sun 7 Mon 8 Tue 9 Wed 10 Thu 11 Fri 12 Sat 13 Sun 14 Mon 15 Tue 16 Wed 17…" at bounding box center [652, 512] width 1305 height 750
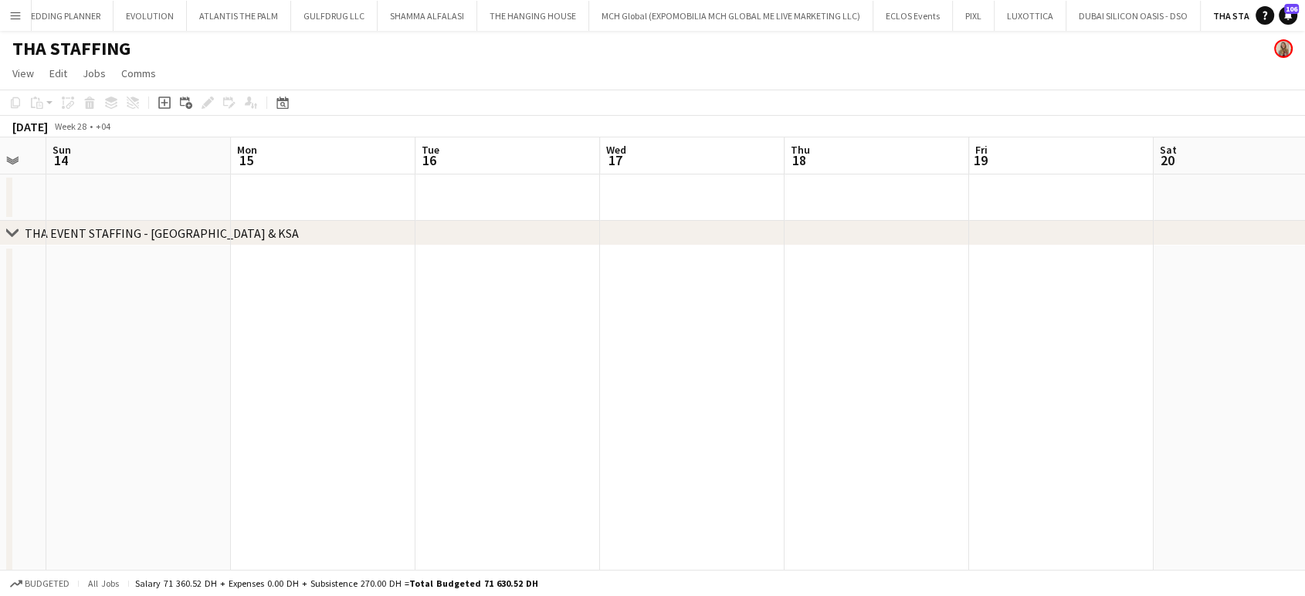
click at [630, 411] on app-calendar-viewport "Wed 10 Thu 11 Fri 12 Sat 13 Sun 14 Mon 15 Tue 16 Wed 17 Thu 18 Fri 19 Sat 20 Su…" at bounding box center [652, 512] width 1305 height 750
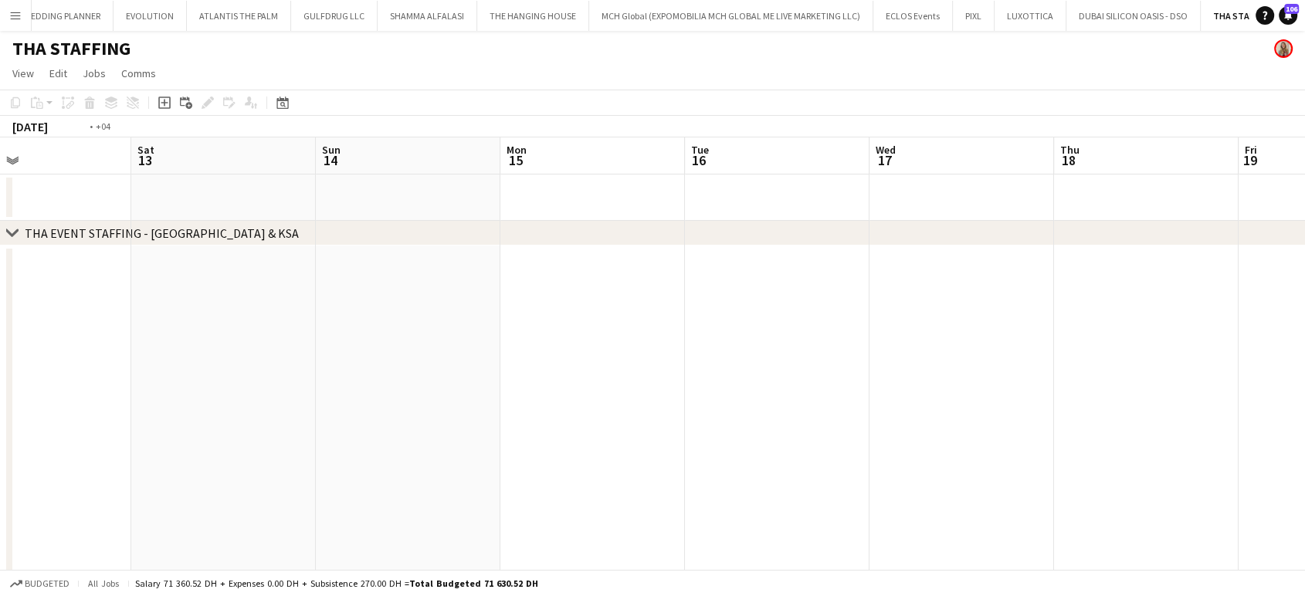
click at [678, 417] on app-calendar-viewport "Wed 10 Thu 11 Fri 12 Sat 13 Sun 14 Mon 15 Tue 16 Wed 17 Thu 18 Fri 19 Sat 20 Su…" at bounding box center [652, 512] width 1305 height 750
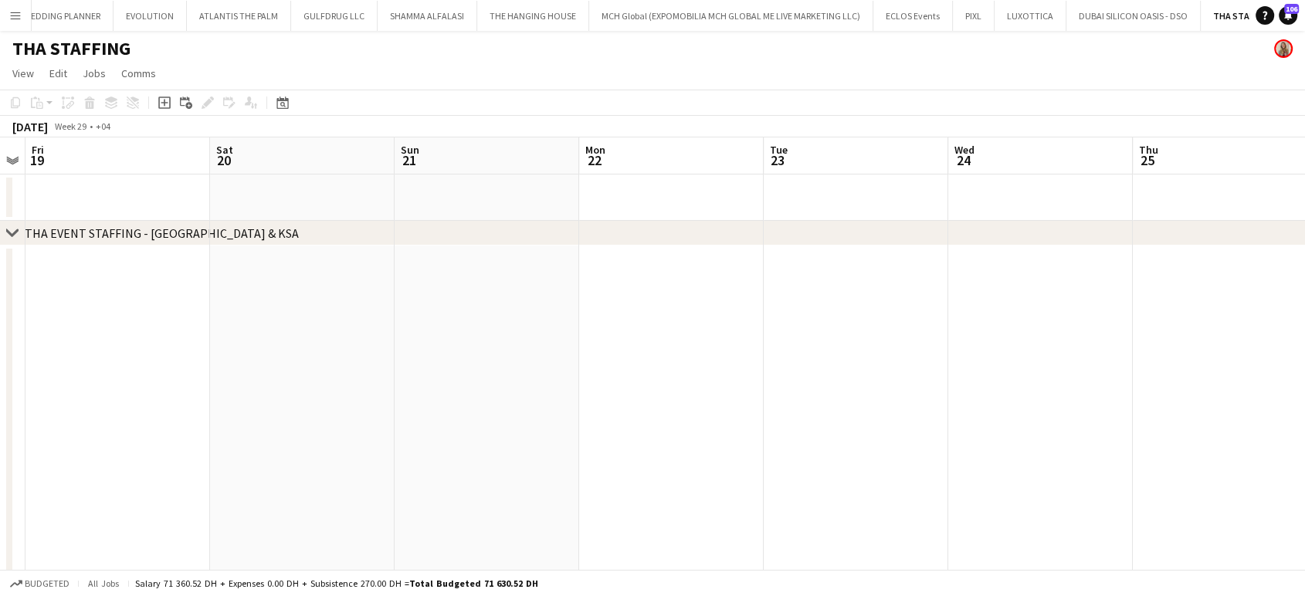
click at [661, 438] on app-calendar-viewport "Tue 16 Wed 17 Thu 18 Fri 19 Sat 20 Sun 21 Mon 22 Tue 23 Wed 24 Thu 25 Fri 26 Sa…" at bounding box center [652, 512] width 1305 height 750
click at [662, 445] on app-calendar-viewport "Tue 16 Wed 17 Thu 18 Fri 19 Sat 20 Sun 21 Mon 22 Tue 23 Wed 24 Thu 25 Fri 26 Sa…" at bounding box center [652, 512] width 1305 height 750
click at [703, 443] on app-calendar-viewport "Thu 18 Fri 19 Sat 20 Sun 21 Mon 22 Tue 23 Wed 24 Thu 25 Fri 26 Sat 27 Sun 28 Mo…" at bounding box center [652, 512] width 1305 height 750
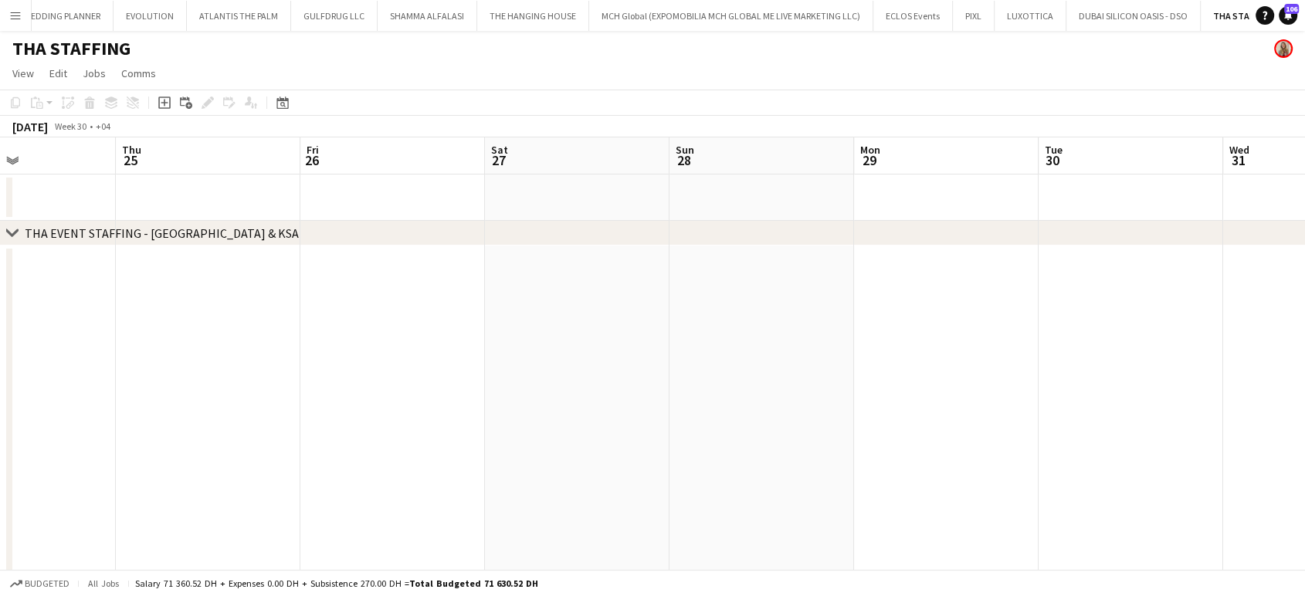
click at [767, 428] on app-calendar-viewport "Mon 22 Tue 23 Wed 24 Thu 25 Fri 26 Sat 27 Sun 28 Mon 29 Tue 30 Wed 31 Thu 1 Fri…" at bounding box center [652, 512] width 1305 height 750
click at [807, 442] on app-calendar-viewport "Wed 24 Thu 25 Fri 26 Sat 27 Sun 28 Mon 29 Tue 30 Wed 31 Thu 1 Fri 2 Sat 3 Sun 4…" at bounding box center [652, 512] width 1305 height 750
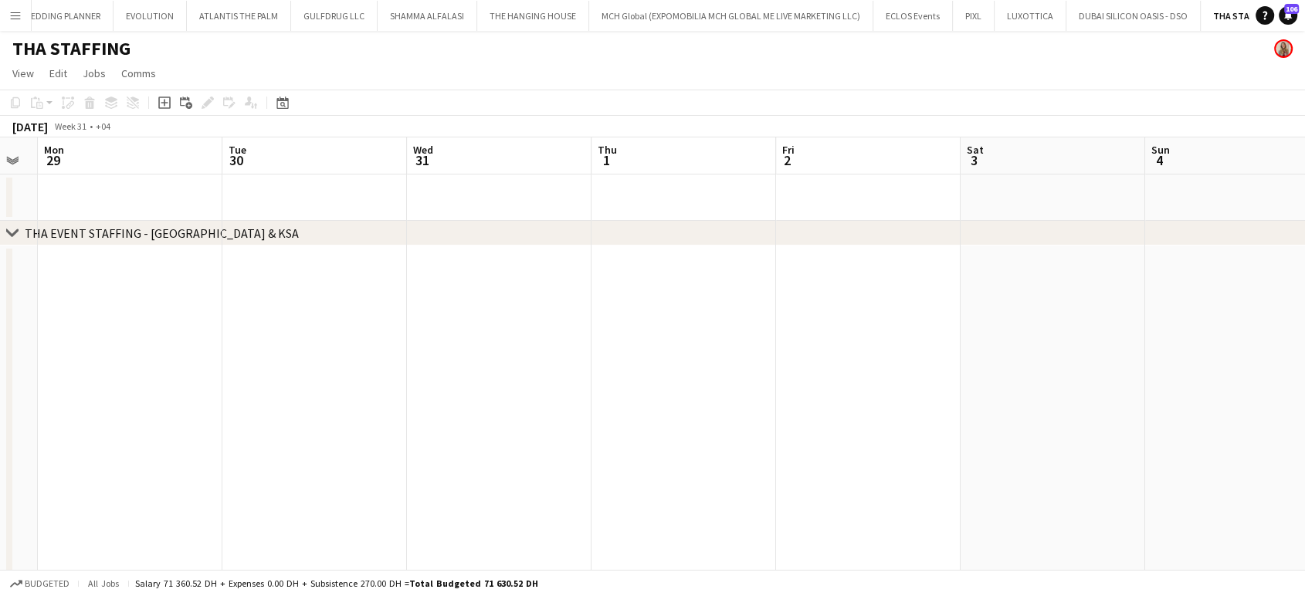
click at [692, 446] on app-calendar-viewport "Fri 26 Sat 27 Sun 28 Mon 29 Tue 30 Wed 31 Thu 1 Fri 2 Sat 3 Sun 4 Mon 5 Tue 6 W…" at bounding box center [652, 512] width 1305 height 750
click at [648, 437] on app-calendar-viewport "Sun 28 Mon 29 Tue 30 Wed 31 Thu 1 Fri 2 Sat 3 Sun 4 Mon 5 Tue 6 Wed 7 Thu 8 Fri…" at bounding box center [652, 512] width 1305 height 750
click at [577, 443] on app-calendar-viewport "Thu 1 Fri 2 Sat 3 Sun 4 Mon 5 Tue 6 Wed 7 Thu 8 Fri 9 Sat 10 Sun 11 Mon 12 Tue …" at bounding box center [652, 512] width 1305 height 750
click at [547, 397] on app-calendar-viewport "Thu 1 Fri 2 Sat 3 Sun 4 Mon 5 Tue 6 Wed 7 Thu 8 Fri 9 Sat 10 Sun 11 Mon 12 Tue …" at bounding box center [652, 512] width 1305 height 750
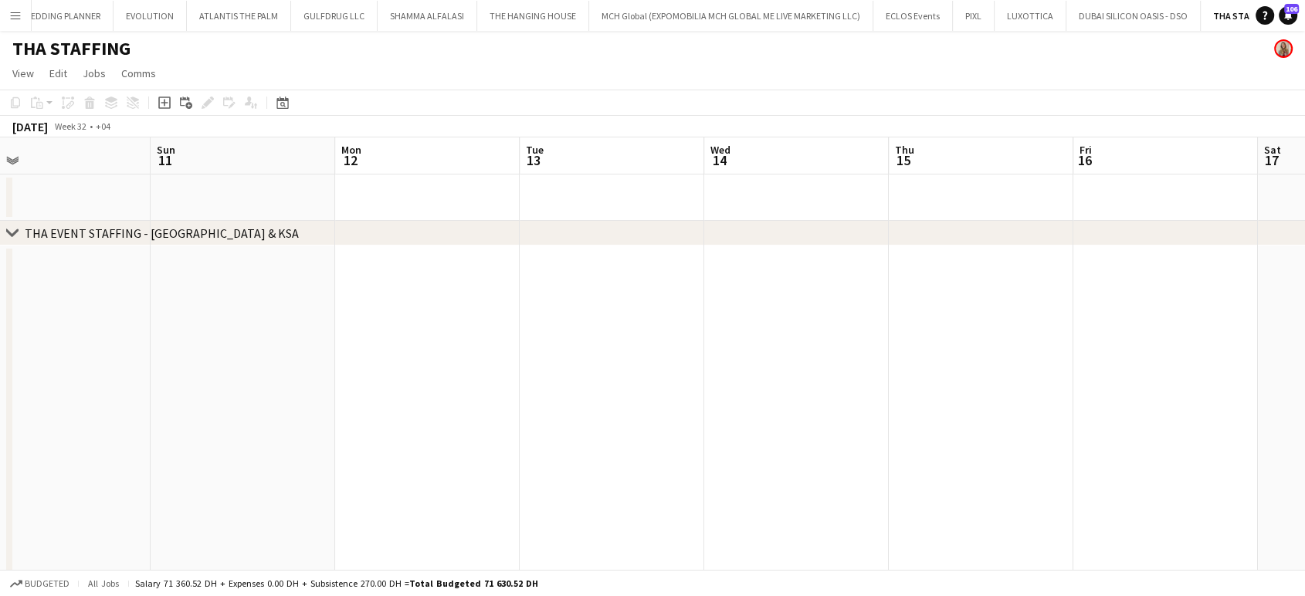
click at [580, 383] on app-calendar-viewport "Tue 6 Wed 7 Thu 8 Fri 9 Sat 10 Sun 11 Mon 12 Tue 13 Wed 14 Thu 15 Fri 16 Sat 17…" at bounding box center [652, 512] width 1305 height 750
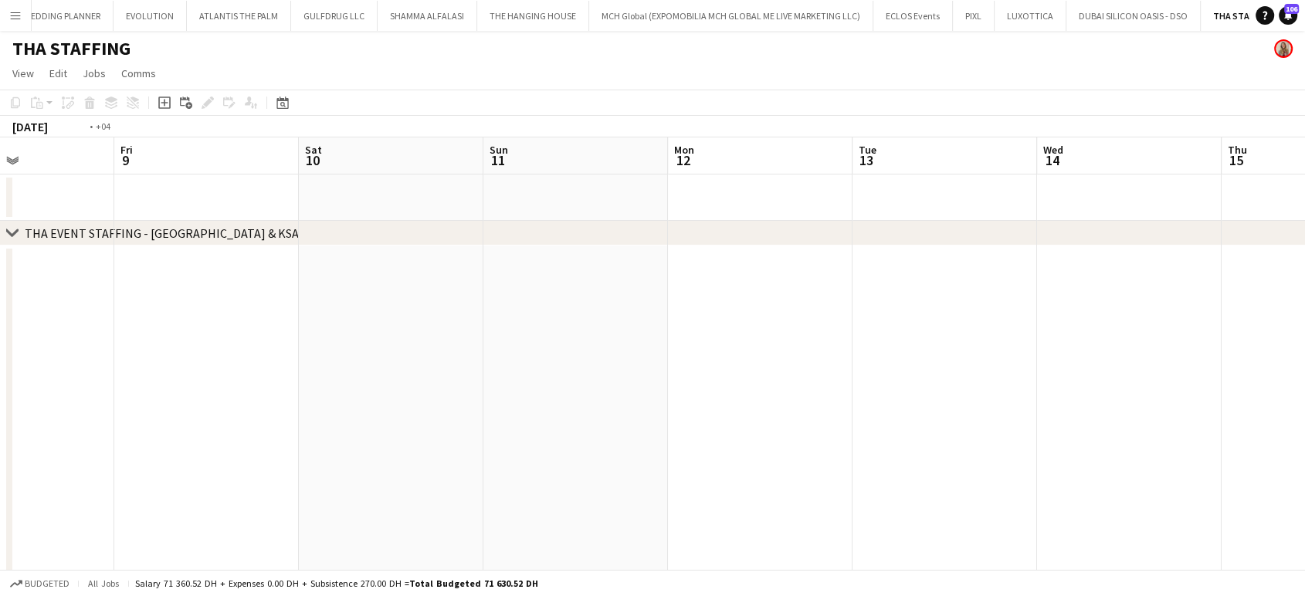
click at [650, 383] on app-calendar-viewport "Tue 6 Wed 7 Thu 8 Fri 9 Sat 10 Sun 11 Mon 12 Tue 13 Wed 14 Thu 15 Fri 16 Sat 17…" at bounding box center [652, 512] width 1305 height 750
click at [815, 376] on app-calendar-viewport "Sat 10 Sun 11 Mon 12 Tue 13 Wed 14 Thu 15 Fri 16 Sat 17 Sun 18 Mon 19 Tue 20 We…" at bounding box center [652, 512] width 1305 height 750
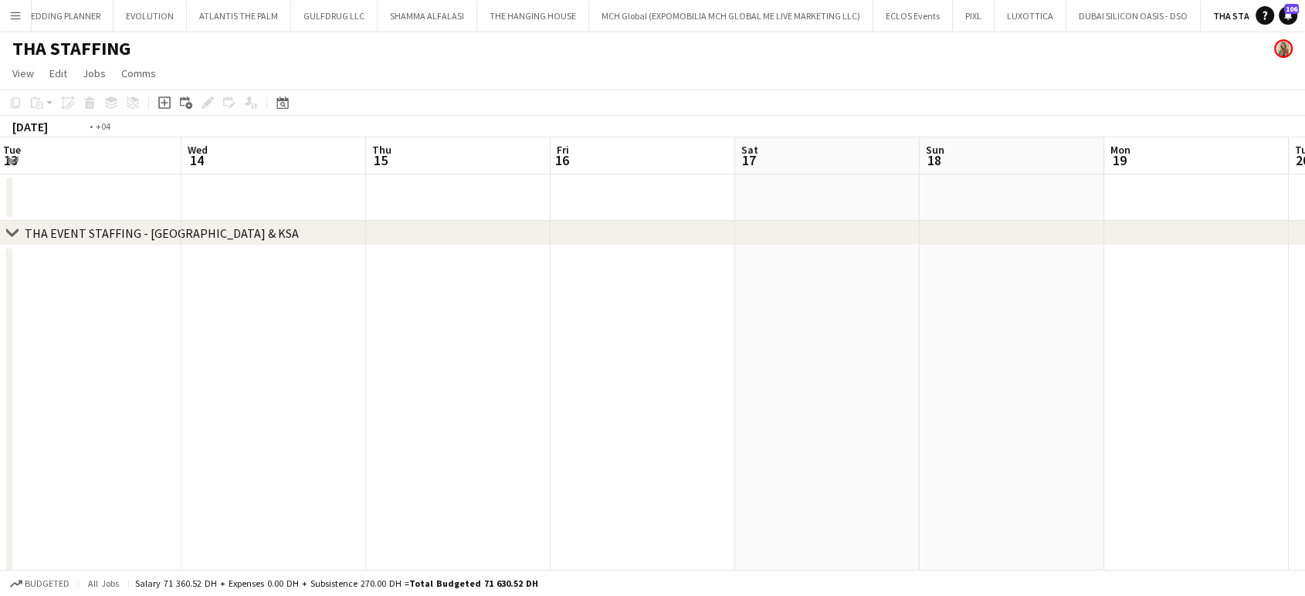
click at [1087, 320] on app-calendar-viewport "Sun 11 Mon 12 Tue 13 Wed 14 Thu 15 Fri 16 Sat 17 Sun 18 Mon 19 Tue 20 Wed 21 Th…" at bounding box center [652, 512] width 1305 height 750
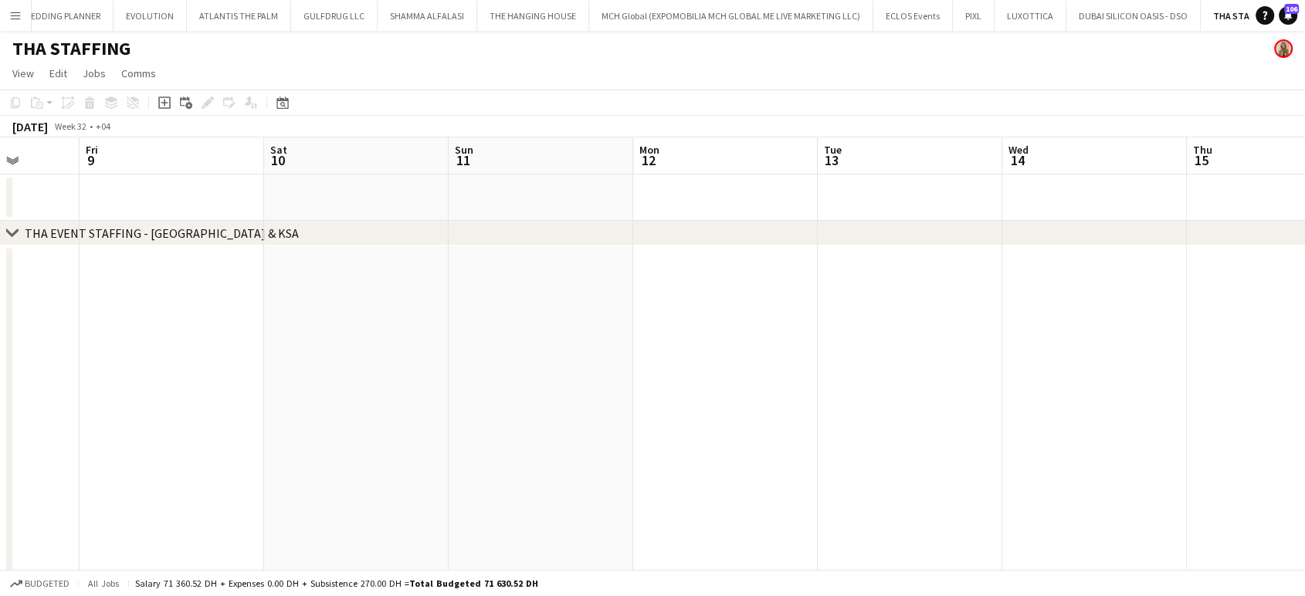
click at [870, 369] on app-calendar-viewport "Tue 6 Wed 7 Thu 8 Fri 9 Sat 10 Sun 11 Mon 12 Tue 13 Wed 14 Thu 15 Fri 16 Sat 17…" at bounding box center [652, 512] width 1305 height 750
click at [730, 374] on app-calendar-viewport "Tue 6 Wed 7 Thu 8 Fri 9 Sat 10 Sun 11 Mon 12 Tue 13 Wed 14 Thu 15 Fri 16 Sat 17…" at bounding box center [652, 512] width 1305 height 750
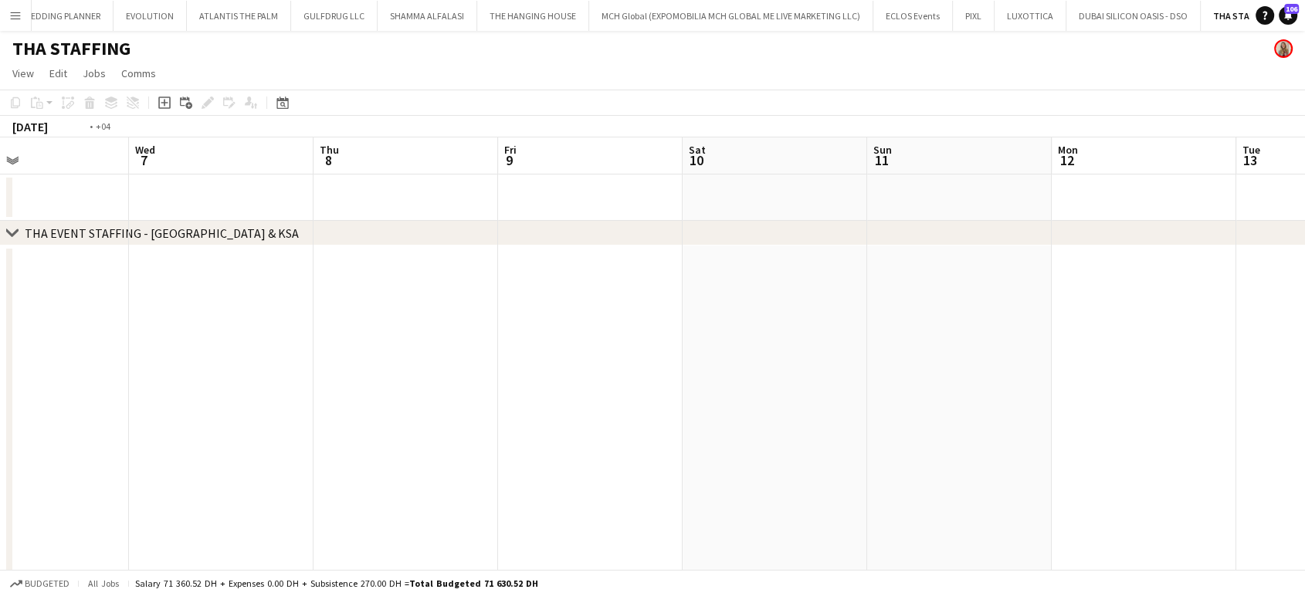
click at [869, 307] on app-calendar-viewport "Sun 4 Mon 5 Tue 6 Wed 7 Thu 8 Fri 9 Sat 10 Sun 11 Mon 12 Tue 13 Wed 14 Thu 15 F…" at bounding box center [652, 512] width 1305 height 750
click at [740, 301] on app-calendar-viewport "Tue 30 Wed 31 Thu 1 Fri 2 Sat 3 Sun 4 Mon 5 Tue 6 Wed 7 Thu 8 Fri 9 Sat 10 Sun …" at bounding box center [652, 512] width 1305 height 750
click at [669, 330] on app-calendar-viewport "Sun 28 Mon 29 Tue 30 Wed 31 Thu 1 Fri 2 Sat 3 Sun 4 Mon 5 Tue 6 Wed 7 Thu 8 Fri…" at bounding box center [652, 512] width 1305 height 750
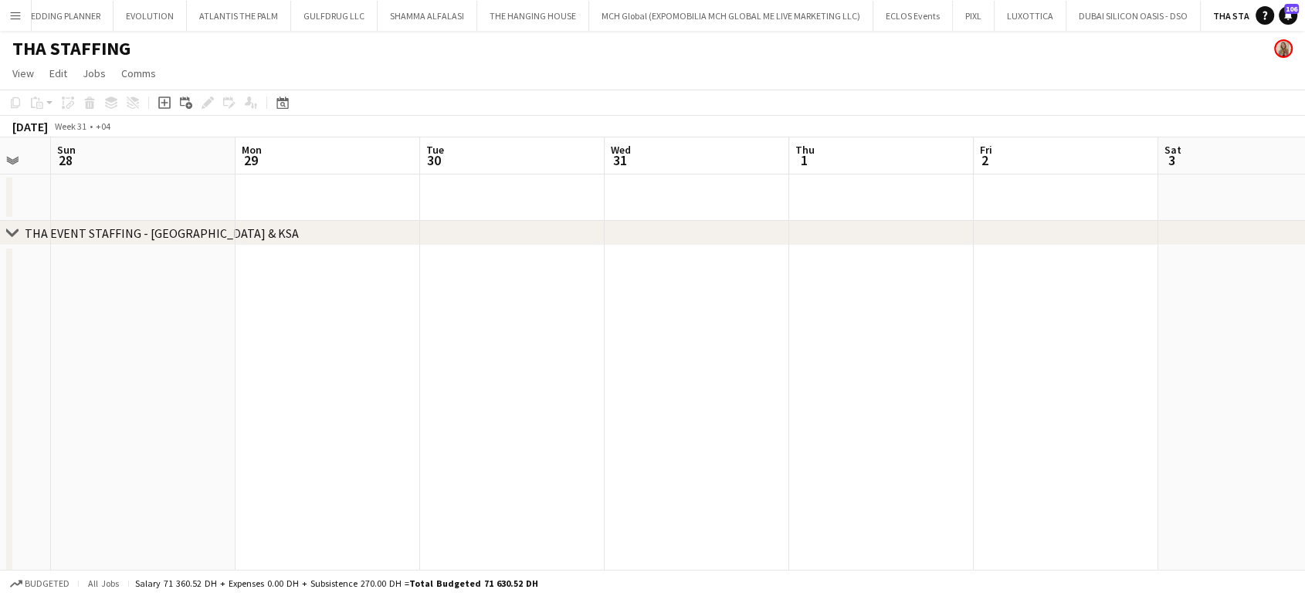
click at [691, 339] on app-calendar-viewport "Fri 26 Sat 27 Sun 28 Mon 29 Tue 30 Wed 31 Thu 1 Fri 2 Sat 3 Sun 4 Mon 5 Tue 6 W…" at bounding box center [652, 512] width 1305 height 750
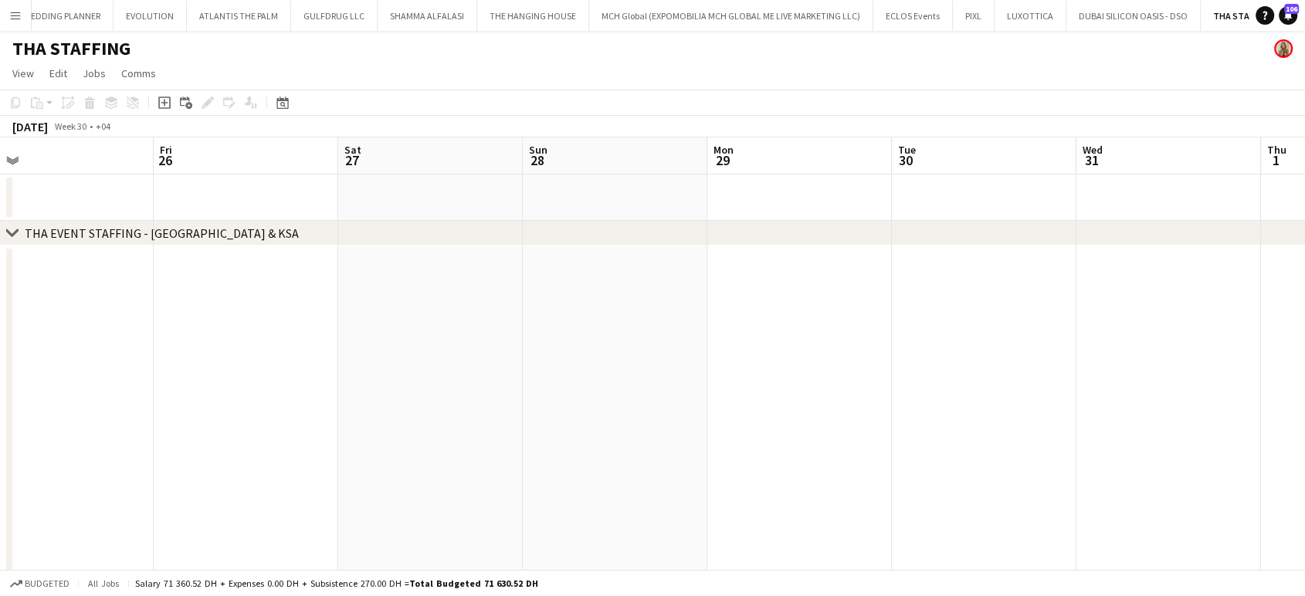
click at [633, 369] on app-calendar-viewport "Tue 23 Wed 24 Thu 25 Fri 26 Sat 27 Sun 28 Mon 29 Tue 30 Wed 31 Thu 1 Fri 2 Sat …" at bounding box center [652, 512] width 1305 height 750
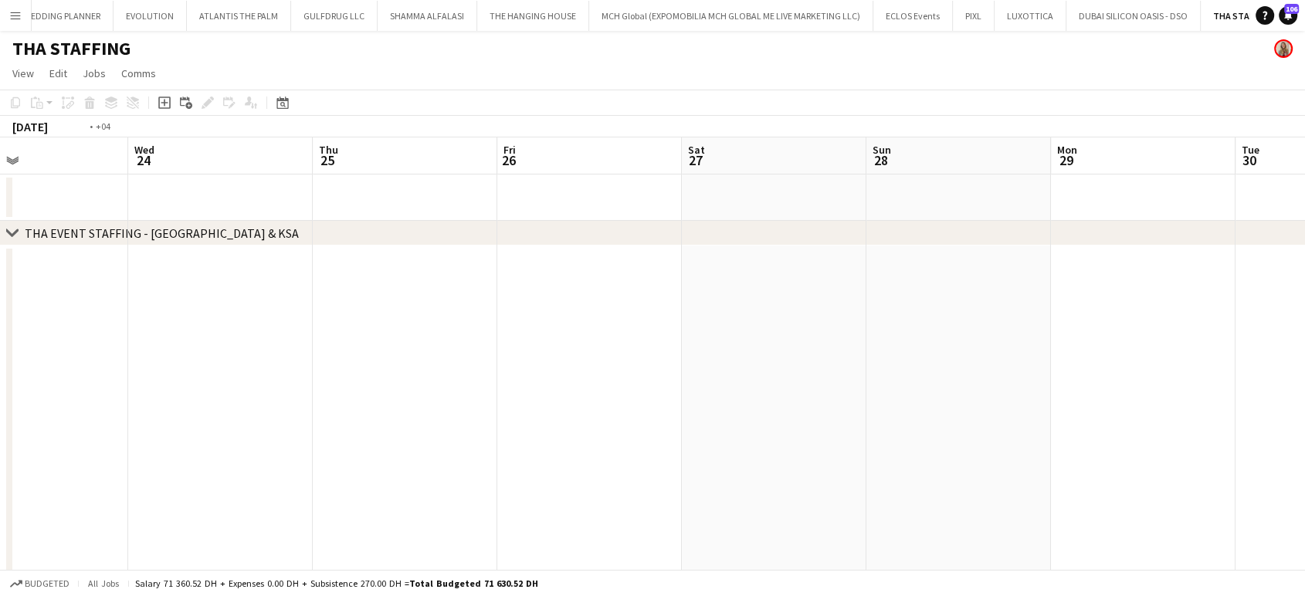
click at [581, 363] on app-calendar-viewport "Sun 21 Mon 22 Tue 23 Wed 24 Thu 25 Fri 26 Sat 27 Sun 28 Mon 29 Tue 30 Wed 31 Th…" at bounding box center [652, 512] width 1305 height 750
click at [635, 381] on app-calendar-viewport "Wed 17 Thu 18 Fri 19 Sat 20 Sun 21 Mon 22 Tue 23 Wed 24 Thu 25 Fri 26 Sat 27 Su…" at bounding box center [652, 512] width 1305 height 750
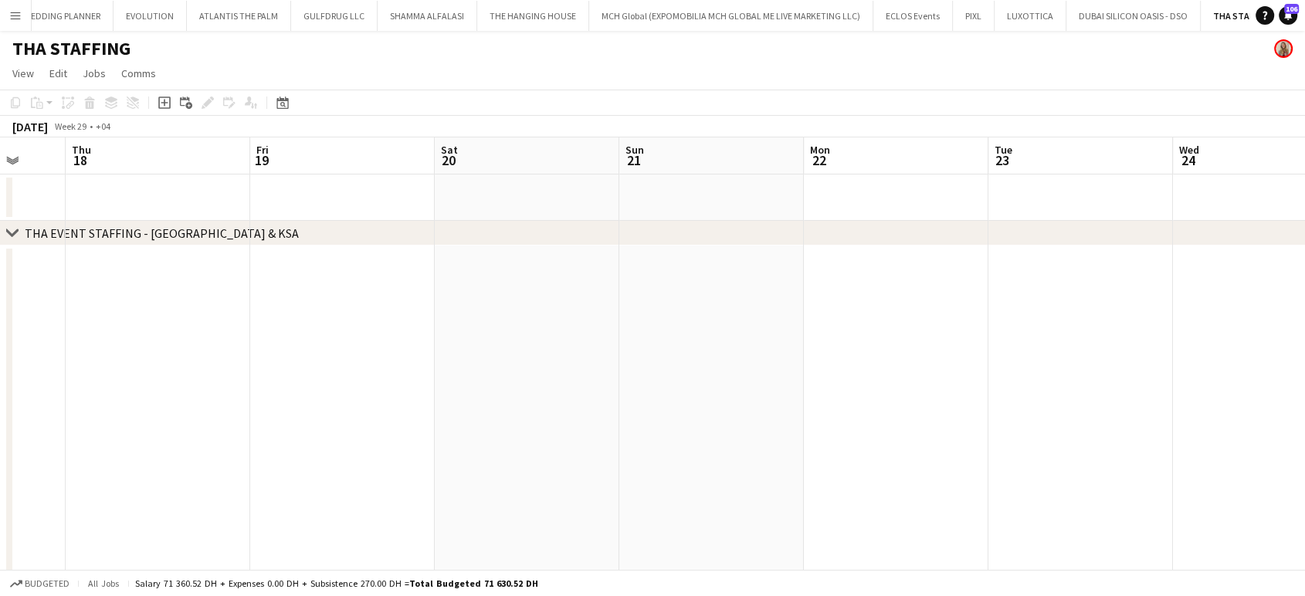
click at [645, 396] on app-calendar-viewport "Mon 15 Tue 16 Wed 17 Thu 18 Fri 19 Sat 20 Sun 21 Mon 22 Tue 23 Wed 24 Thu 25 Fr…" at bounding box center [652, 512] width 1305 height 750
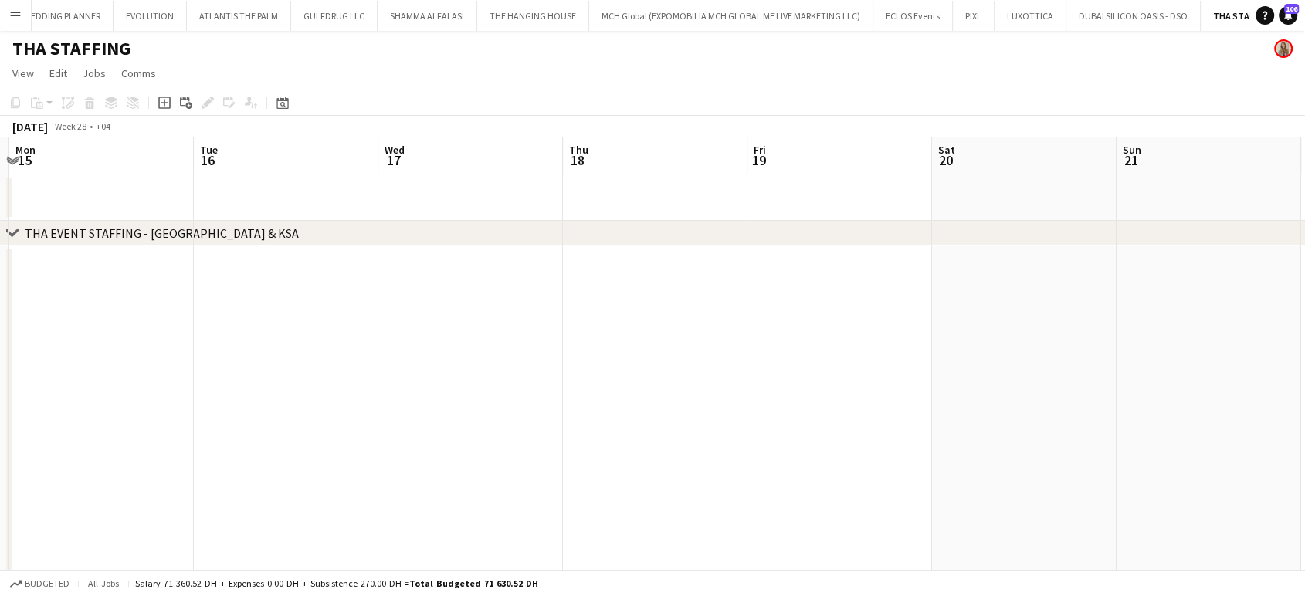
click at [708, 399] on app-calendar-viewport "Sat 13 Sun 14 Mon 15 Tue 16 Wed 17 Thu 18 Fri 19 Sat 20 Sun 21 Mon 22 Tue 23 We…" at bounding box center [652, 512] width 1305 height 750
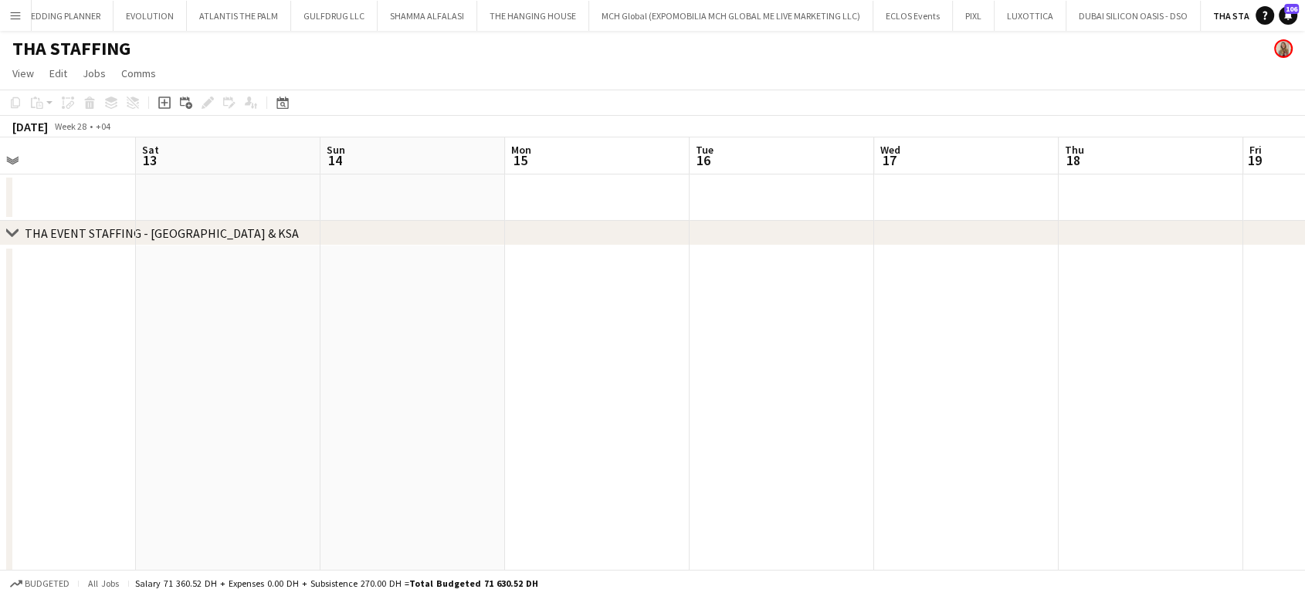
click at [685, 411] on app-calendar-viewport "Wed 10 Thu 11 Fri 12 Sat 13 Sun 14 Mon 15 Tue 16 Wed 17 Thu 18 Fri 19 Sat 20 Su…" at bounding box center [652, 512] width 1305 height 750
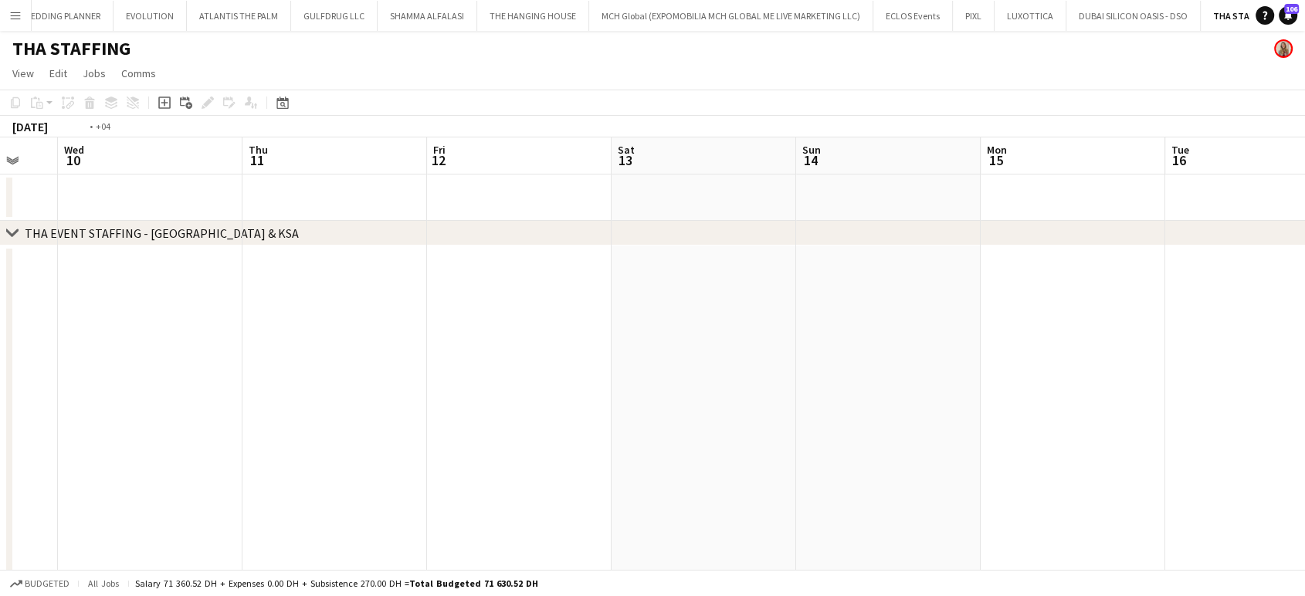
click at [588, 425] on app-calendar-viewport "Mon 8 Tue 9 Wed 10 Thu 11 Fri 12 Sat 13 Sun 14 Mon 15 Tue 16 Wed 17 Thu 18 Fri …" at bounding box center [652, 512] width 1305 height 750
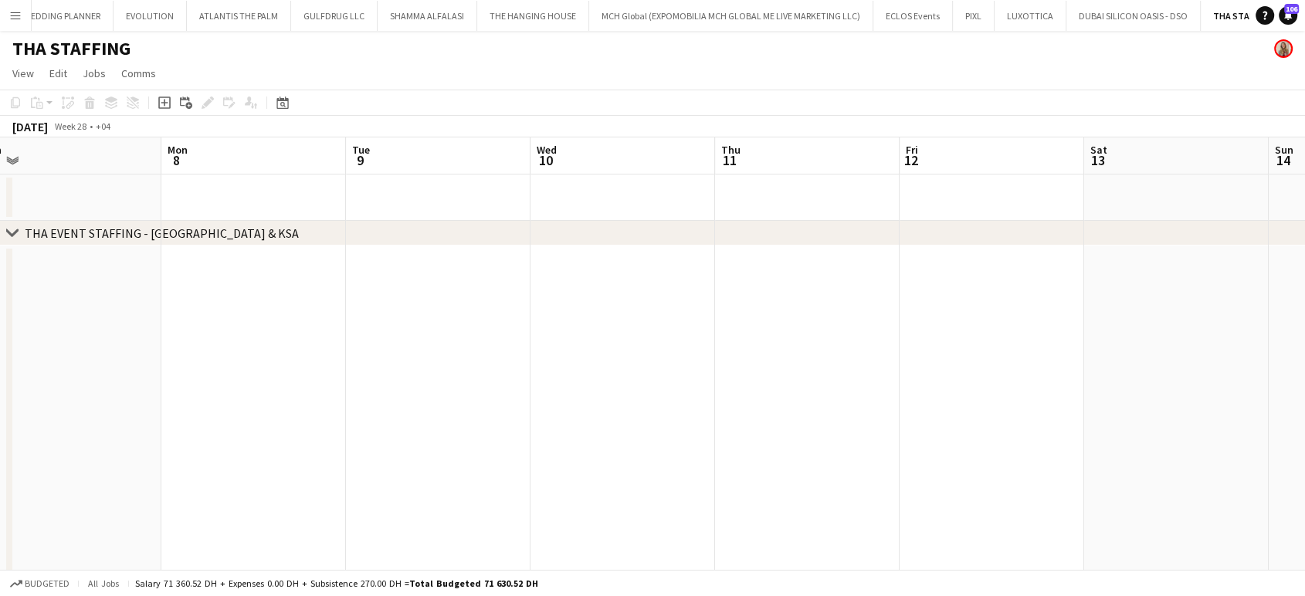
click at [665, 429] on app-calendar-viewport "Fri 5 Sat 6 Sun 7 Mon 8 Tue 9 Wed 10 Thu 11 Fri 12 Sat 13 Sun 14 Mon 15 Tue 16 …" at bounding box center [652, 512] width 1305 height 750
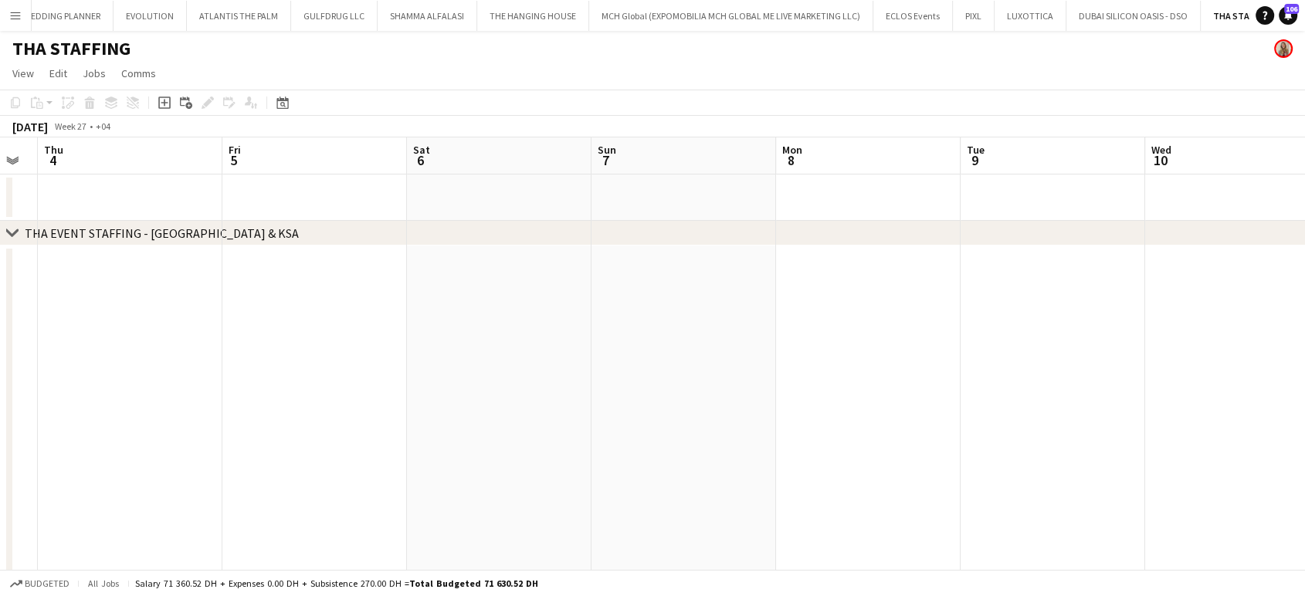
click at [689, 427] on app-calendar-viewport "Tue 2 Wed 3 Thu 4 Fri 5 Sat 6 Sun 7 Mon 8 Tue 9 Wed 10 Thu 11 Fri 12 Sat 13 Sun…" at bounding box center [652, 512] width 1305 height 750
click at [809, 341] on app-calendar-viewport "Sun 30 Mon 1 Tue 2 Wed 3 Thu 4 Fri 5 Sat 6 Sun 7 Mon 8 Tue 9 Wed 10 Thu 11 Fri …" at bounding box center [652, 512] width 1305 height 750
click at [878, 369] on app-calendar-viewport "Thu 27 Fri 28 Sat 29 Sun 30 Mon 1 Tue 2 Wed 3 Thu 4 Fri 5 Sat 6 Sun 7 Mon 8 Tue…" at bounding box center [652, 512] width 1305 height 750
click at [913, 384] on app-calendar-viewport "Mon 24 Tue 25 Wed 26 Thu 27 Fri 28 Sat 29 Sun 30 Mon 1 Tue 2 Wed 3 Thu 4 Fri 5 …" at bounding box center [652, 512] width 1305 height 750
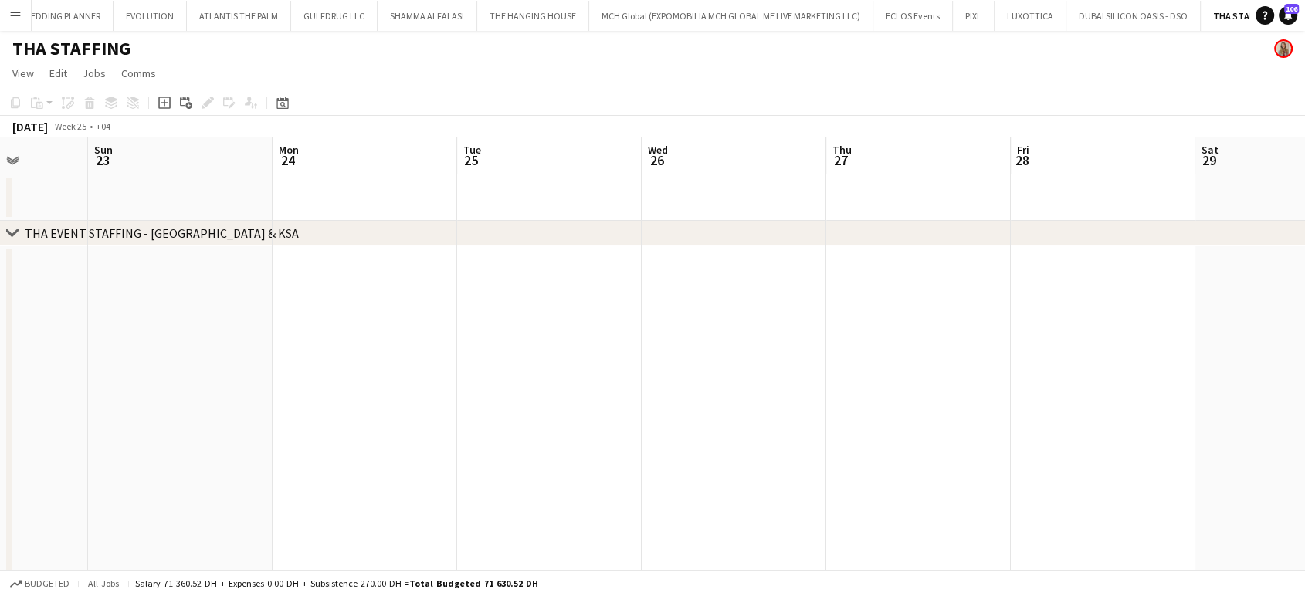
click at [966, 405] on app-calendar-viewport "Thu 20 Fri 21 Sat 22 Sun 23 Mon 24 Tue 25 Wed 26 Thu 27 Fri 28 Sat 29 Sun 30 Mo…" at bounding box center [652, 512] width 1305 height 750
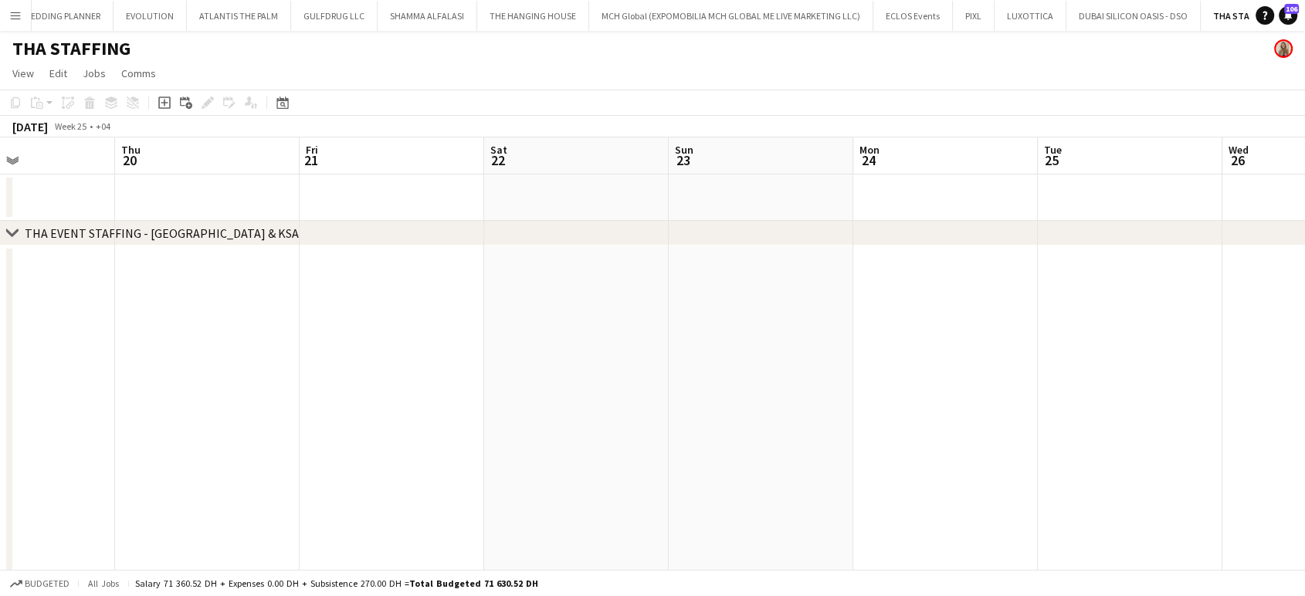
click at [936, 418] on app-calendar-viewport "Mon 17 Tue 18 Wed 19 Thu 20 Fri 21 Sat 22 Sun 23 Mon 24 Tue 25 Wed 26 Thu 27 Fr…" at bounding box center [652, 512] width 1305 height 750
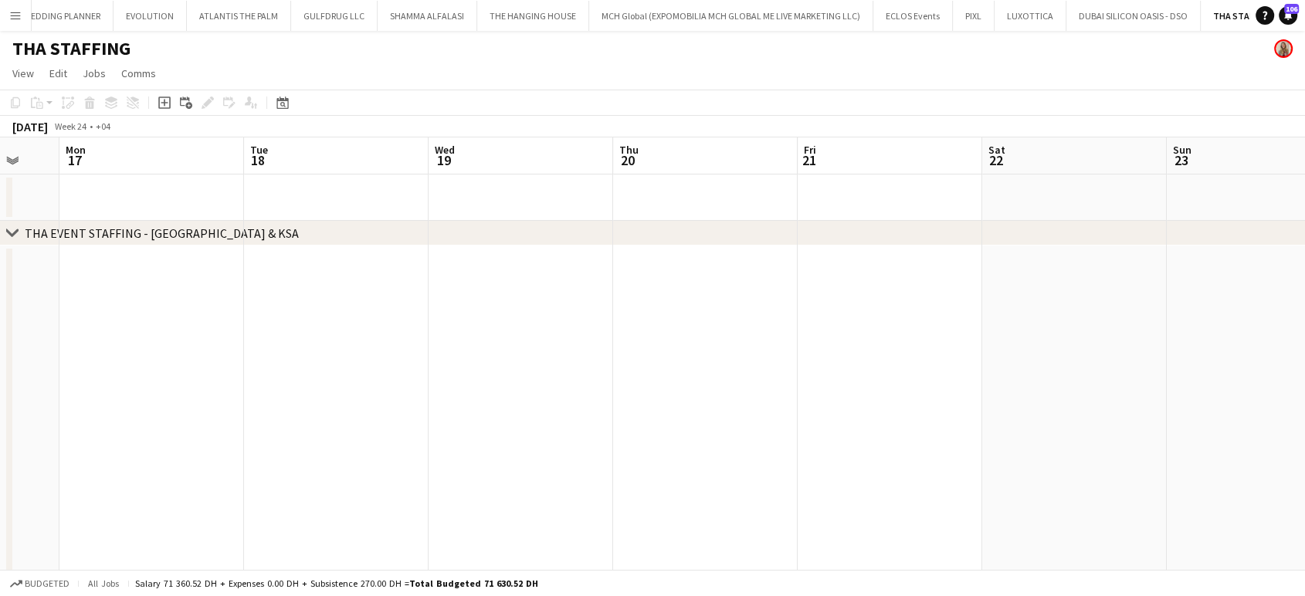
click at [875, 425] on app-calendar-viewport "Sat 15 Sun 16 Mon 17 Tue 18 Wed 19 Thu 20 Fri 21 Sat 22 Sun 23 Mon 24 Tue 25 We…" at bounding box center [652, 512] width 1305 height 750
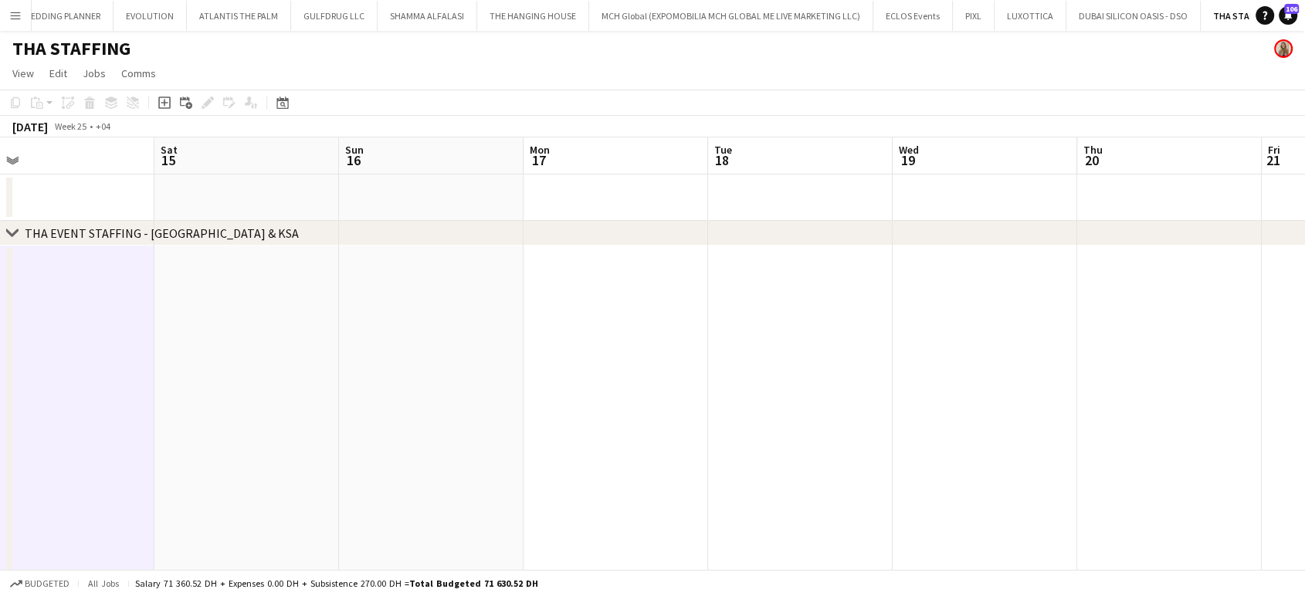
click at [869, 438] on app-calendar-viewport "Wed 12 19/19 1 Job Thu 13 19/19 1 Job Fri 14 Sat 15 Sun 16 Mon 17 Tue 18 Wed 19…" at bounding box center [652, 512] width 1305 height 750
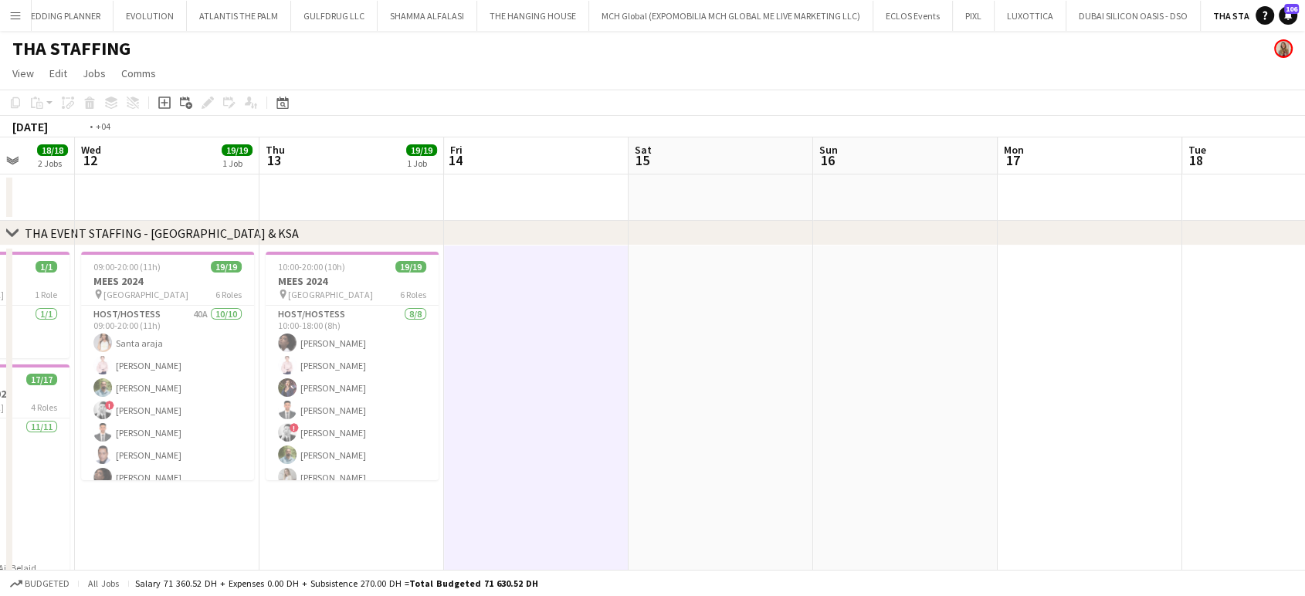
click at [798, 439] on app-calendar-viewport "Sun 9 Mon 10 Tue 11 18/18 2 Jobs Wed 12 19/19 1 Job Thu 13 19/19 1 Job Fri 14 S…" at bounding box center [652, 512] width 1305 height 750
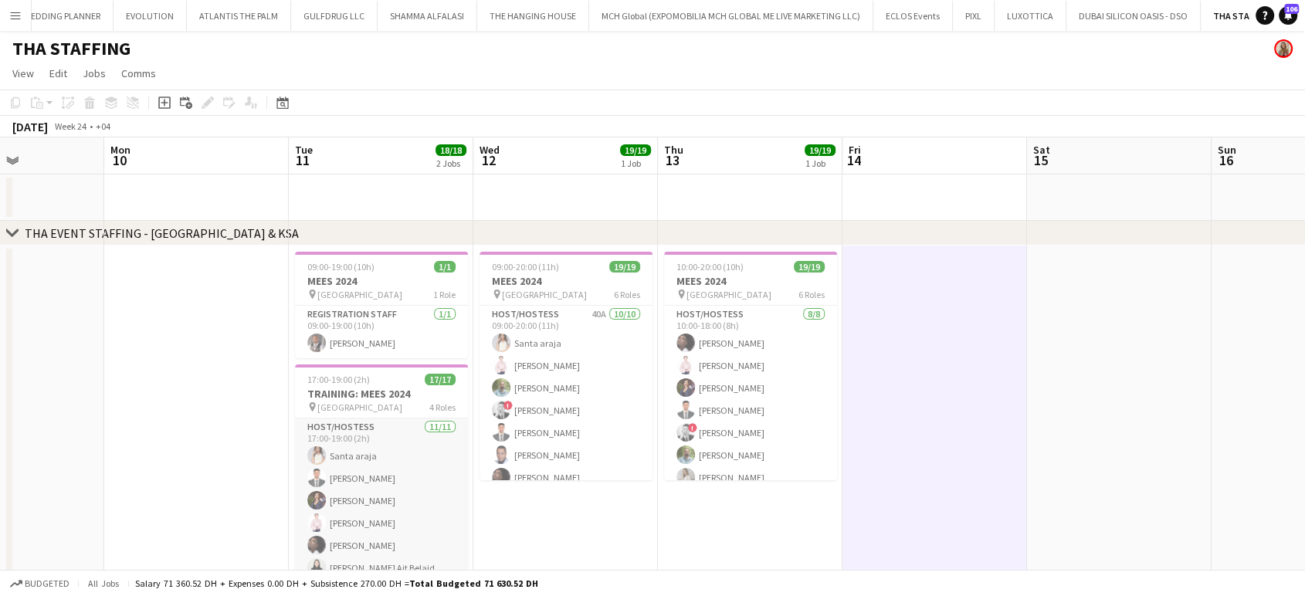
click at [1044, 444] on app-calendar-viewport "Fri 7 Sat 8 Sun 9 Mon 10 Tue 11 18/18 2 Jobs Wed 12 19/19 1 Job Thu 13 19/19 1 …" at bounding box center [652, 512] width 1305 height 750
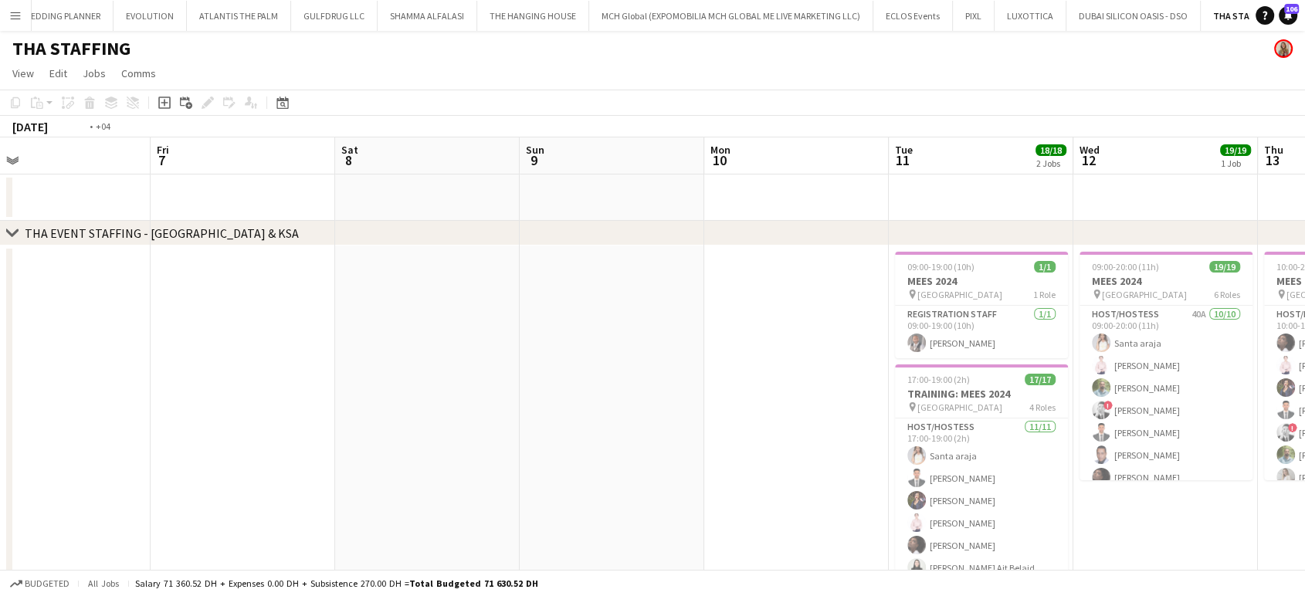
click at [957, 435] on app-calendar-viewport "Tue 4 Wed 5 Thu 6 Fri 7 Sat 8 Sun 9 Mon 10 Tue 11 18/18 2 Jobs Wed 12 19/19 1 J…" at bounding box center [652, 512] width 1305 height 750
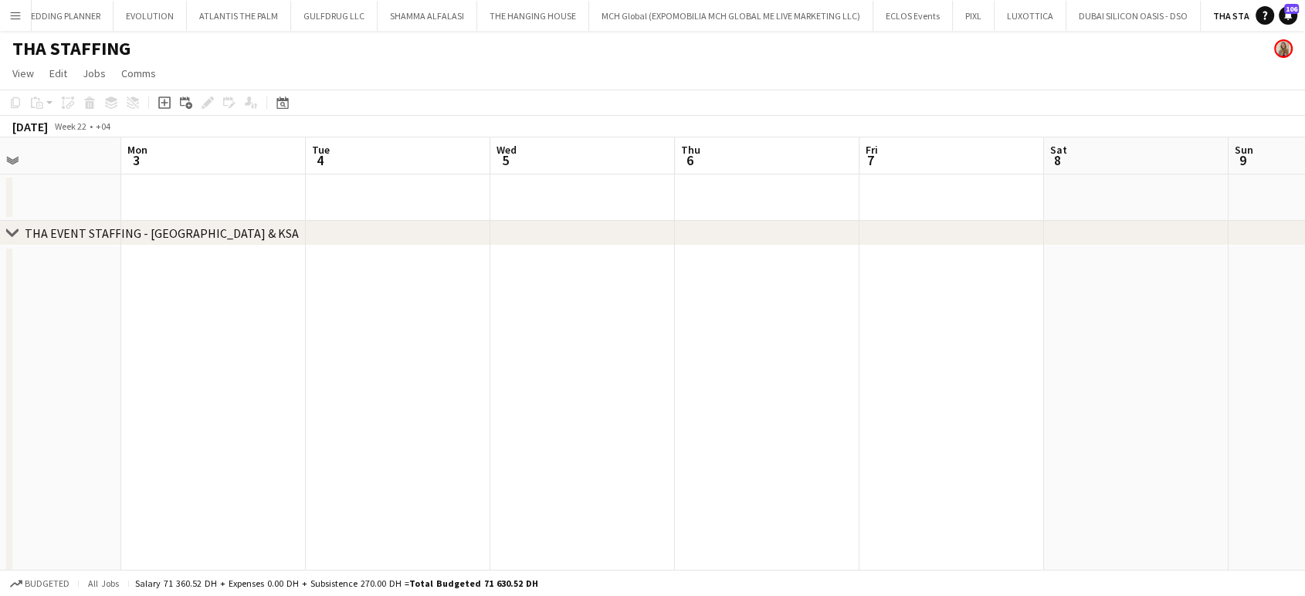
click at [1023, 447] on app-calendar-viewport "Fri 31 Sat 1 Sun 2 Mon 3 Tue 4 Wed 5 Thu 6 Fri 7 Sat 8 Sun 9 Mon 10 Tue 11 18/1…" at bounding box center [652, 512] width 1305 height 750
click at [1034, 462] on app-calendar-viewport "Tue 28 Wed 29 Thu 30 Fri 31 Sat 1 Sun 2 Mon 3 Tue 4 Wed 5 Thu 6 Fri 7 Sat 8 Sun…" at bounding box center [652, 512] width 1305 height 750
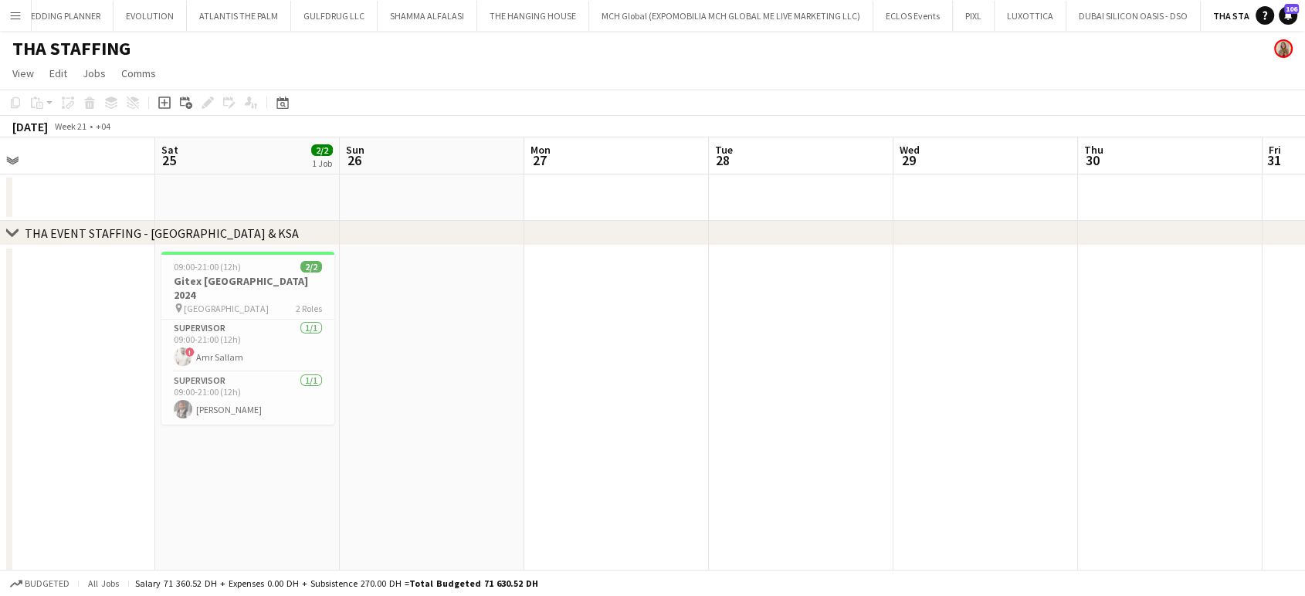
click at [1084, 471] on app-calendar-viewport "Wed 22 Thu 23 Fri 24 Sat 25 2/2 1 Job Sun 26 Mon 27 Tue 28 Wed 29 Thu 30 Fri 31…" at bounding box center [652, 512] width 1305 height 750
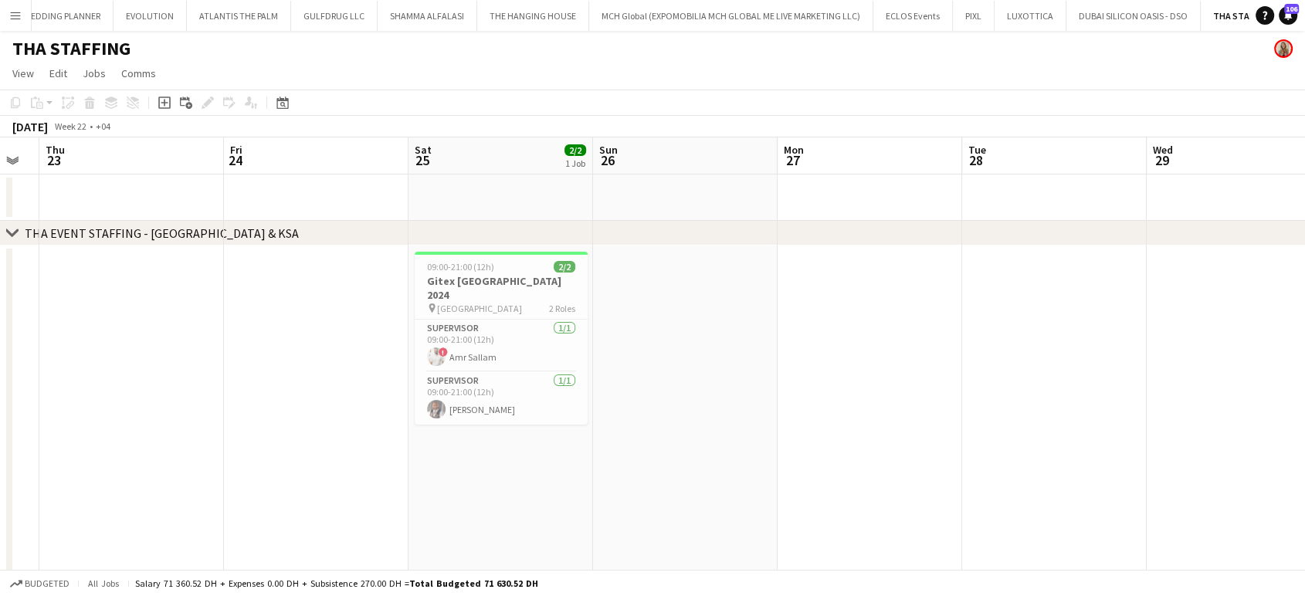
click at [909, 479] on app-calendar-viewport "Tue 21 Wed 22 Thu 23 Fri 24 Sat 25 2/2 1 Job Sun 26 Mon 27 Tue 28 Wed 29 Thu 30…" at bounding box center [652, 512] width 1305 height 750
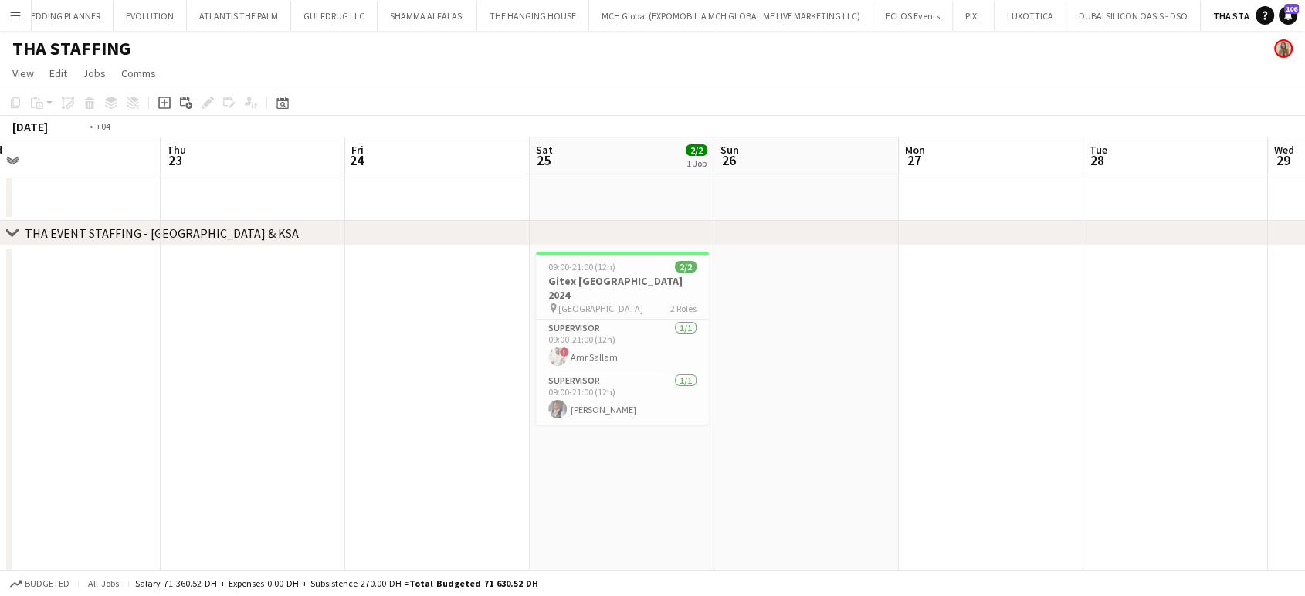
click at [1120, 475] on app-calendar-viewport "Mon 20 Tue 21 Wed 22 Thu 23 Fri 24 Sat 25 2/2 1 Job Sun 26 Mon 27 Tue 28 Wed 29…" at bounding box center [652, 512] width 1305 height 750
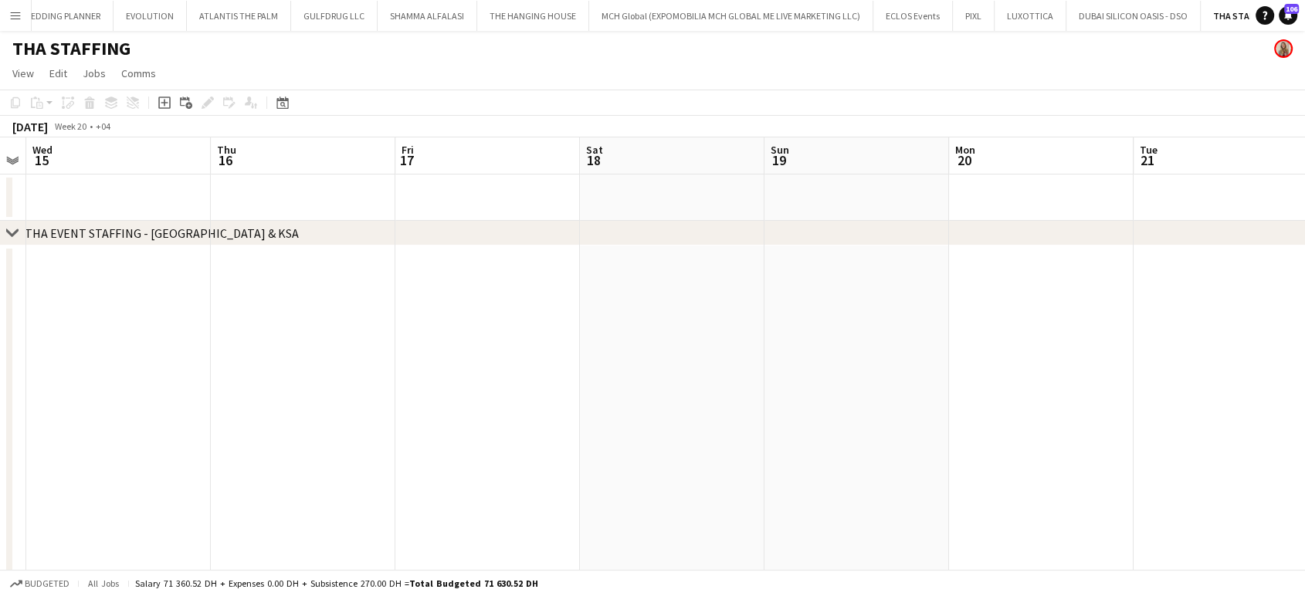
click at [1049, 441] on app-calendar-viewport "Sun 12 Mon 13 Tue 14 Wed 15 Thu 16 Fri 17 Sat 18 Sun 19 Mon 20 Tue 21 Wed 22 Th…" at bounding box center [652, 512] width 1305 height 750
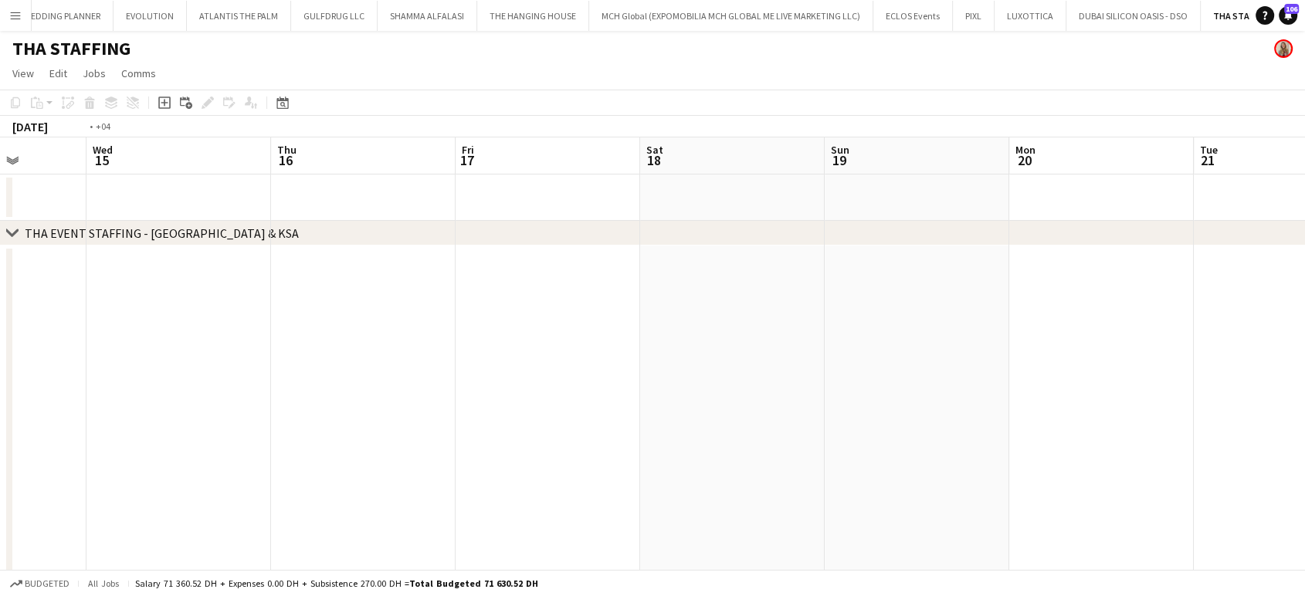
click at [1026, 421] on app-calendar-viewport "Sun 12 Mon 13 Tue 14 Wed 15 Thu 16 Fri 17 Sat 18 Sun 19 Mon 20 Tue 21 Wed 22 Th…" at bounding box center [652, 512] width 1305 height 750
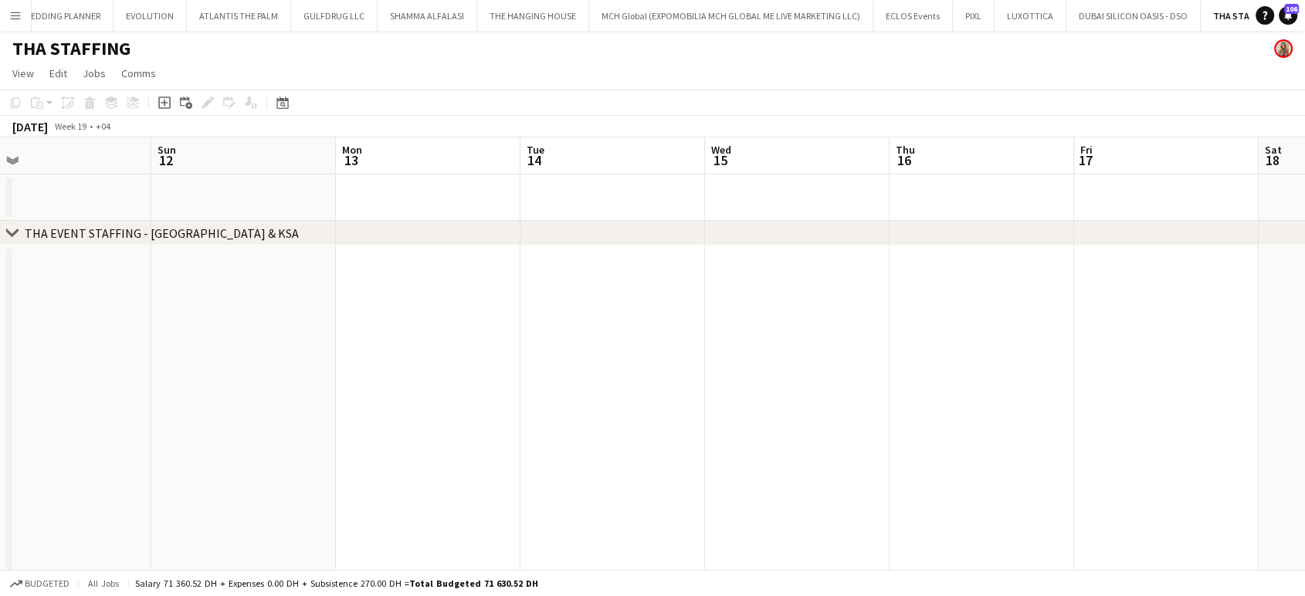
click at [1010, 445] on app-calendar-viewport "Thu 9 Fri 10 Sat 11 Sun 12 Mon 13 Tue 14 Wed 15 Thu 16 Fri 17 Sat 18 Sun 19 Mon…" at bounding box center [652, 512] width 1305 height 750
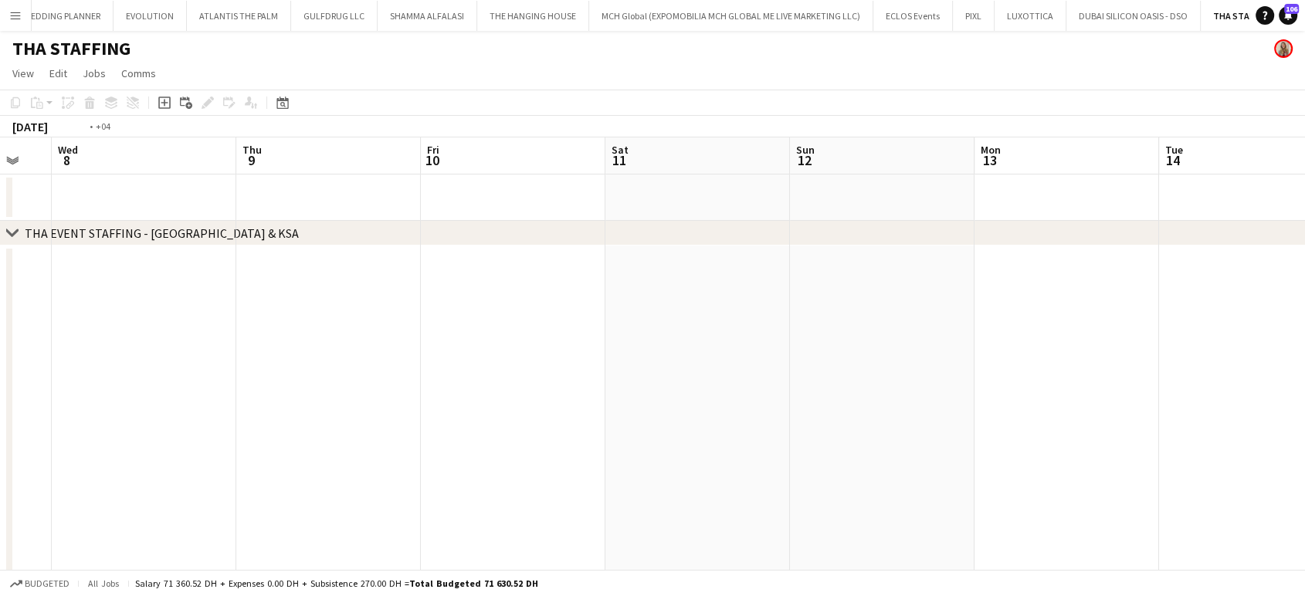
click at [1036, 445] on app-calendar-viewport "Mon 6 Tue 7 Wed 8 Thu 9 Fri 10 Sat 11 Sun 12 Mon 13 Tue 14 Wed 15 Thu 16 Fri 17…" at bounding box center [652, 512] width 1305 height 750
click at [1022, 441] on app-calendar-viewport "Thu 2 Fri 3 Sat 4 Sun 5 Mon 6 Tue 7 Wed 8 Thu 9 Fri 10 Sat 11 Sun 12 Mon 13 Tue…" at bounding box center [652, 512] width 1305 height 750
click at [915, 449] on app-calendar-viewport "Mon 29 Tue 30 Wed 1 Thu 2 Fri 3 Sat 4 Sun 5 Mon 6 Tue 7 Wed 8 Thu 9 Fri 10 Sat …" at bounding box center [652, 512] width 1305 height 750
click at [898, 438] on app-calendar-viewport "Sat 27 Sun 28 Mon 29 Tue 30 Wed 1 Thu 2 Fri 3 Sat 4 Sun 5 Mon 6 Tue 7 Wed 8 Thu…" at bounding box center [652, 512] width 1305 height 750
click at [855, 437] on app-calendar-viewport "Wed 24 Thu 25 Fri 26 Sat 27 Sun 28 Mon 29 Tue 30 Wed 1 Thu 2 Fri 3 Sat 4 Sun 5 …" at bounding box center [652, 512] width 1305 height 750
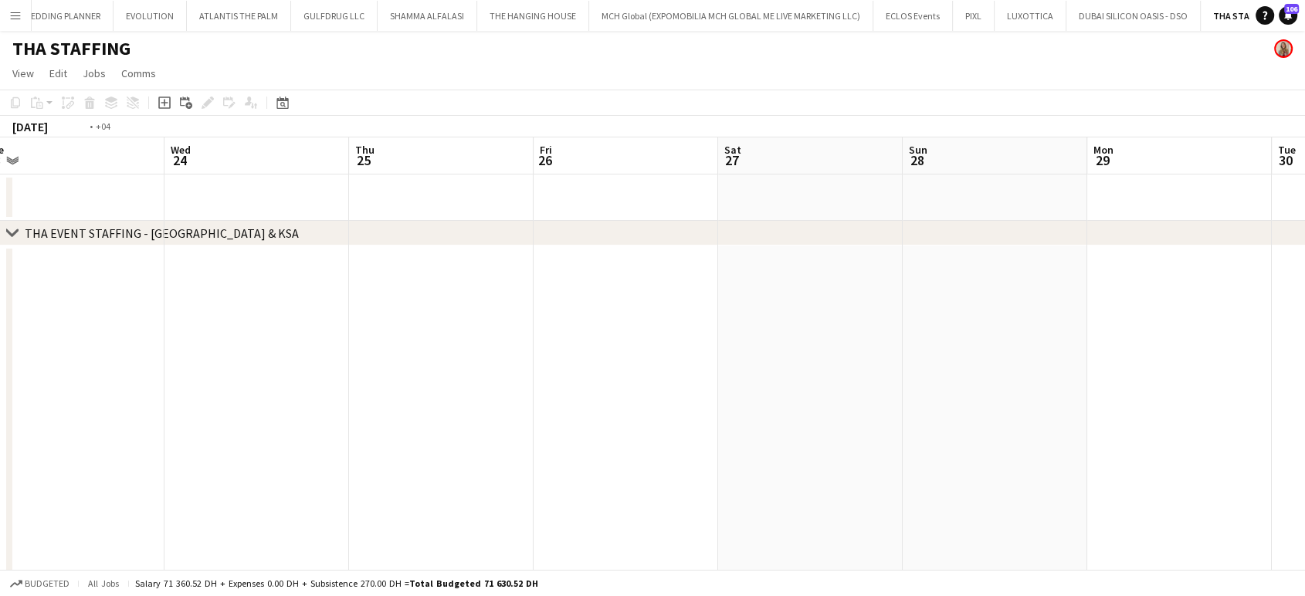
click at [834, 425] on app-calendar-viewport "Sun 21 Mon 22 Tue 23 Wed 24 Thu 25 Fri 26 Sat 27 Sun 28 Mon 29 Tue 30 Wed 1 Thu…" at bounding box center [652, 512] width 1305 height 750
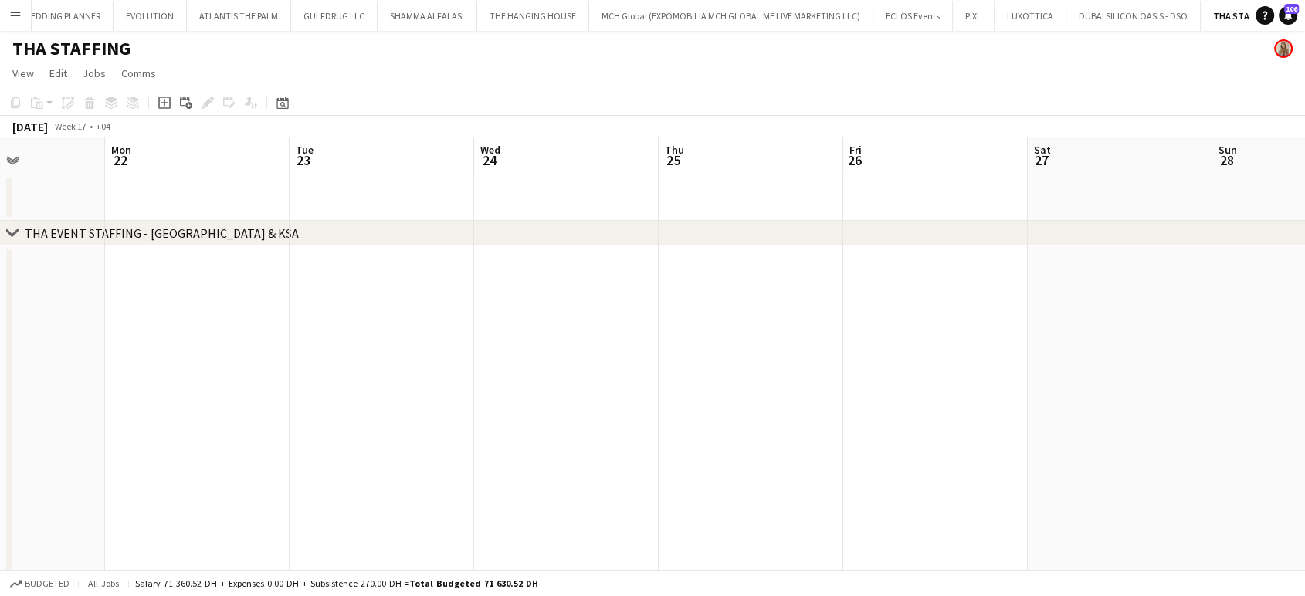
click at [807, 415] on app-calendar-viewport "Fri 19 Sat 20 Sun 21 Mon 22 Tue 23 Wed 24 Thu 25 Fri 26 Sat 27 Sun 28 Mon 29 Tu…" at bounding box center [652, 512] width 1305 height 750
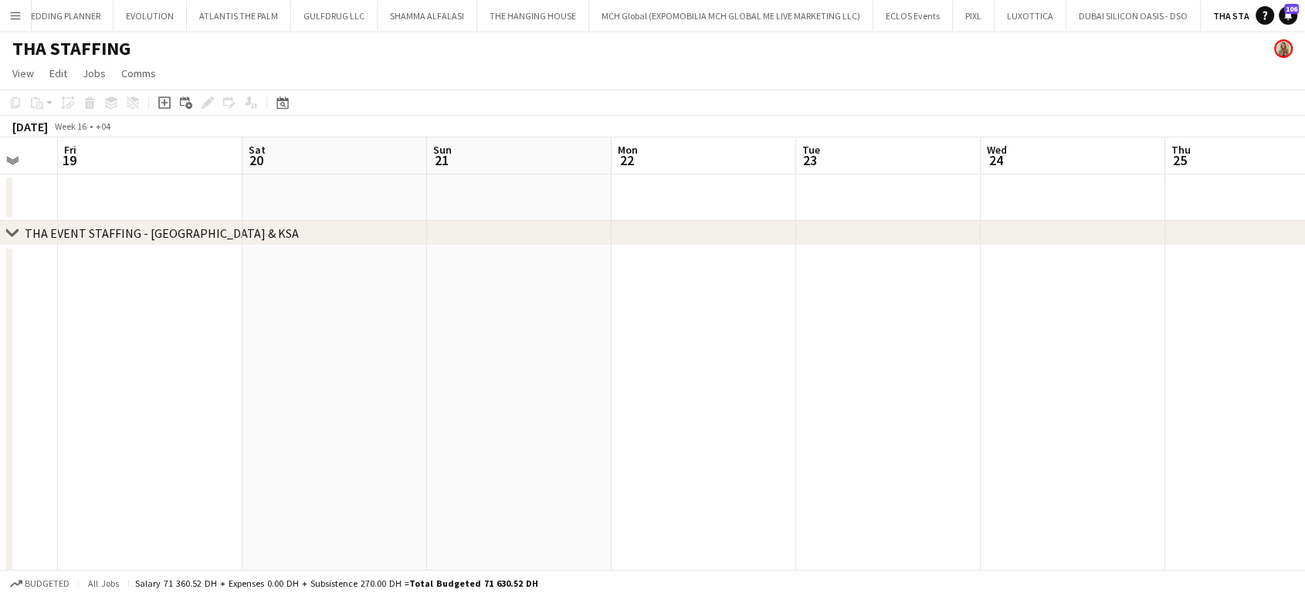
click at [836, 382] on app-calendar-viewport "Wed 17 Thu 18 Fri 19 Sat 20 Sun 21 Mon 22 Tue 23 Wed 24 Thu 25 Fri 26 Sat 27 Su…" at bounding box center [652, 512] width 1305 height 750
click at [852, 359] on app-calendar-viewport "Sun 14 Mon 15 Tue 16 Wed 17 Thu 18 Fri 19 Sat 20 Sun 21 Mon 22 Tue 23 Wed 24 Th…" at bounding box center [652, 512] width 1305 height 750
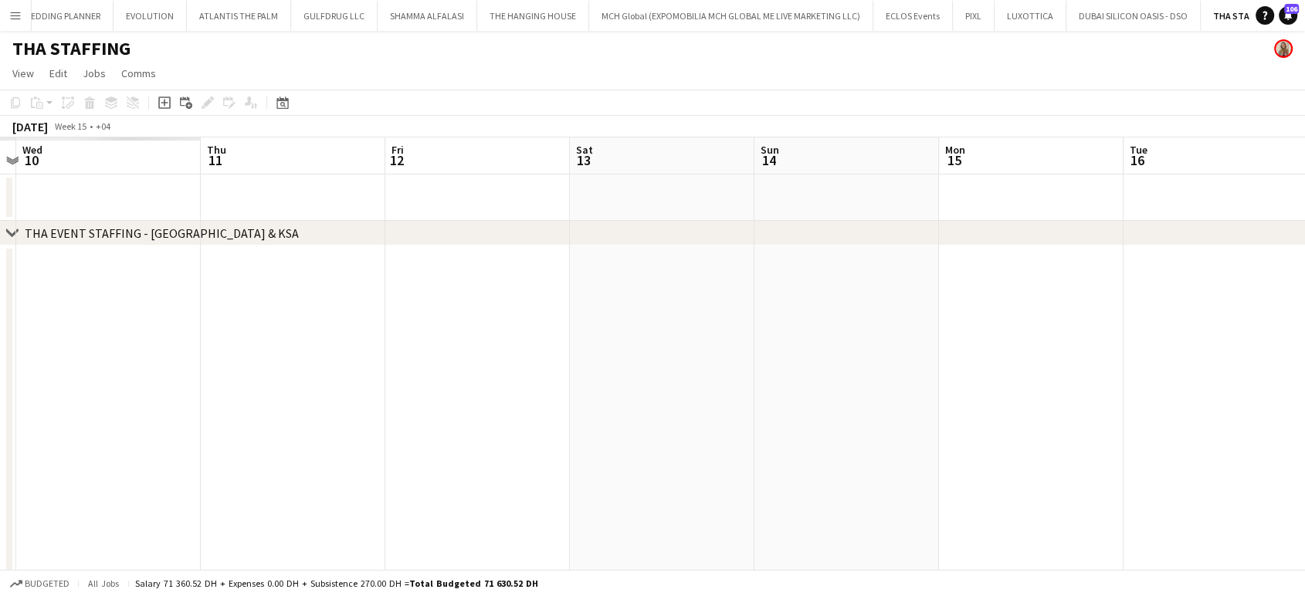
click at [892, 349] on app-calendar-viewport "Mon 8 Tue 9 Wed 10 Thu 11 Fri 12 Sat 13 Sun 14 Mon 15 Tue 16 Wed 17 Thu 18 Fri …" at bounding box center [652, 512] width 1305 height 750
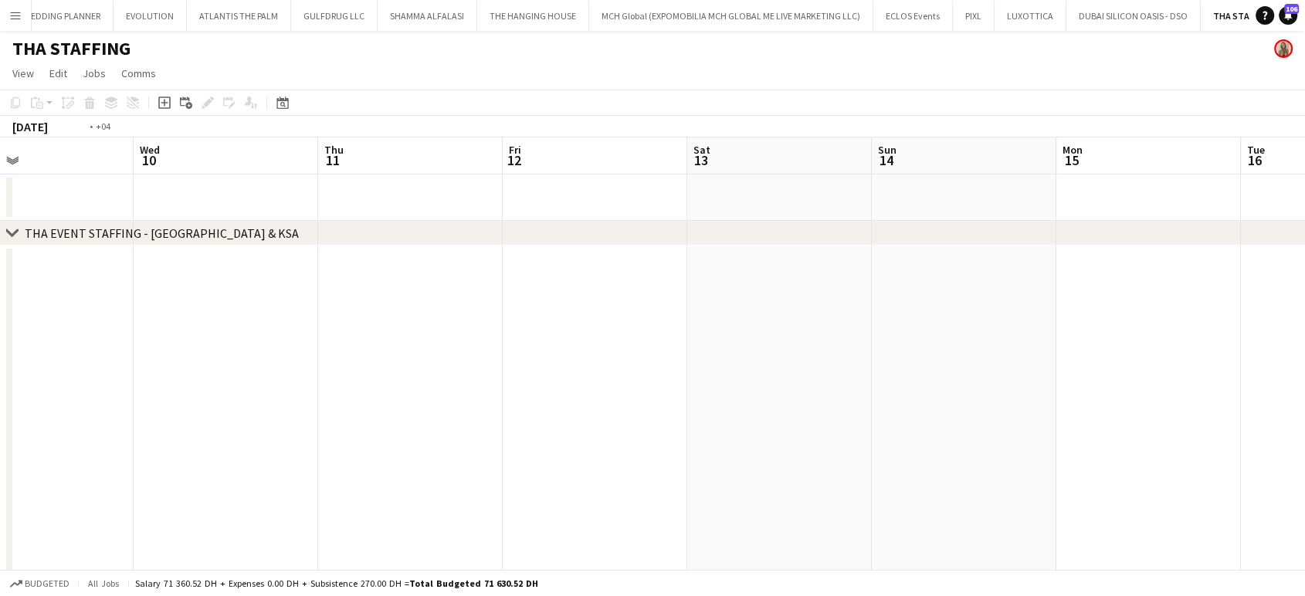
click at [757, 337] on app-calendar-viewport "Sun 7 Mon 8 Tue 9 Wed 10 Thu 11 Fri 12 Sat 13 Sun 14 Mon 15 Tue 16 Wed 17 Thu 1…" at bounding box center [652, 512] width 1305 height 750
click at [686, 328] on app-calendar-viewport "Fri 5 Sat 6 Sun 7 Mon 8 Tue 9 Wed 10 Thu 11 Fri 12 Sat 13 Sun 14 Mon 15 Tue 16 …" at bounding box center [652, 512] width 1305 height 750
click at [696, 333] on app-calendar-viewport "Tue 2 Wed 3 Thu 4 Fri 5 Sat 6 Sun 7 Mon 8 Tue 9 Wed 10 Thu 11 Fri 12 Sat 13 Sun…" at bounding box center [652, 512] width 1305 height 750
click at [711, 344] on app-calendar-viewport "Sun 31 Mon 1 Tue 2 Wed 3 Thu 4 Fri 5 Sat 6 Sun 7 Mon 8 Tue 9 Wed 10 Thu 11 Fri …" at bounding box center [652, 512] width 1305 height 750
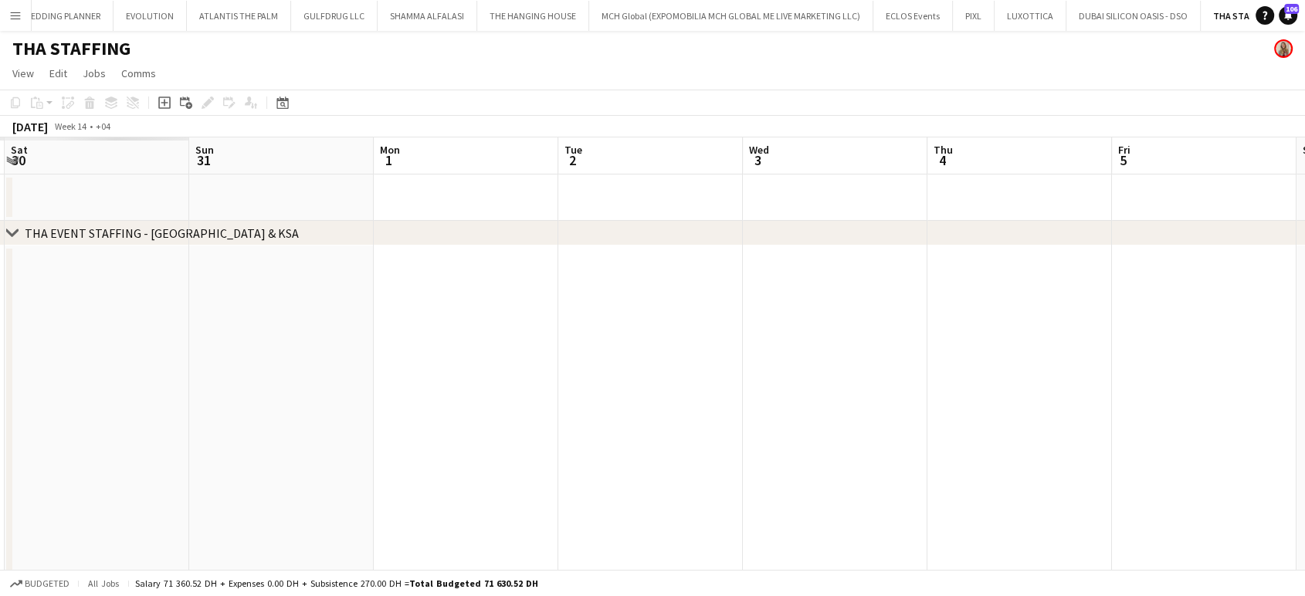
click at [735, 339] on app-calendar-viewport "Thu 28 Fri 29 Sat 30 Sun 31 Mon 1 Tue 2 Wed 3 Thu 4 Fri 5 Sat 6 Sun 7 Mon 8 Tue…" at bounding box center [652, 512] width 1305 height 750
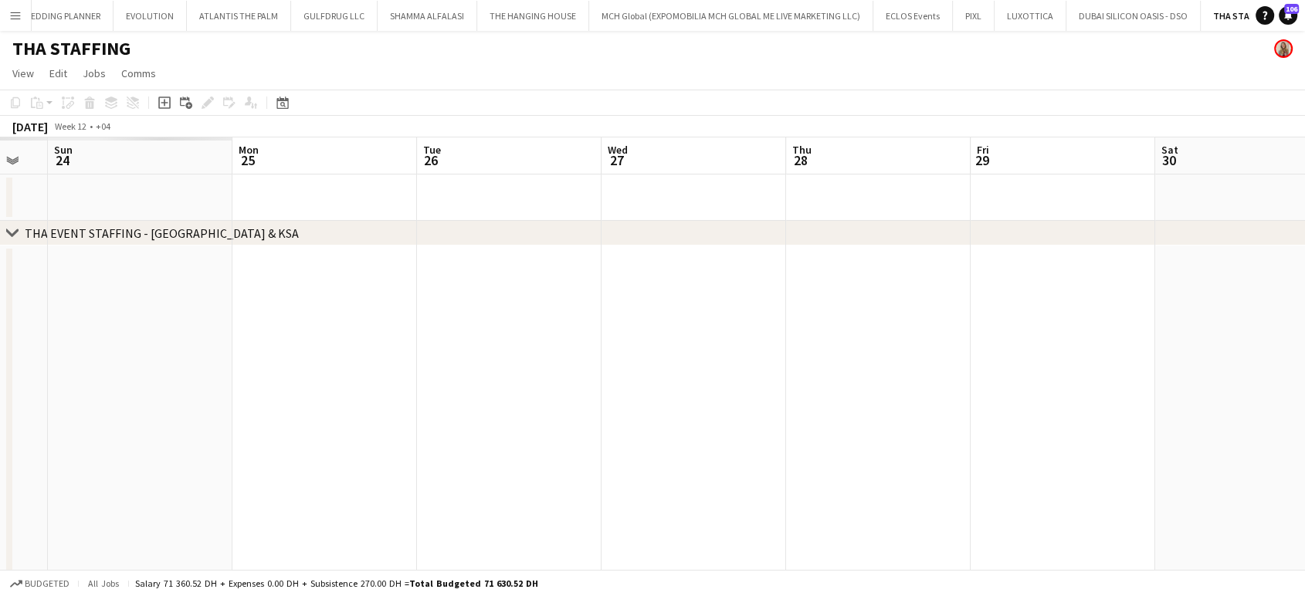
click at [841, 342] on app-calendar-viewport "Fri 22 Sat 23 Sun 24 Mon 25 Tue 26 Wed 27 Thu 28 Fri 29 Sat 30 Sun 31 Mon 1 Tue…" at bounding box center [652, 512] width 1305 height 750
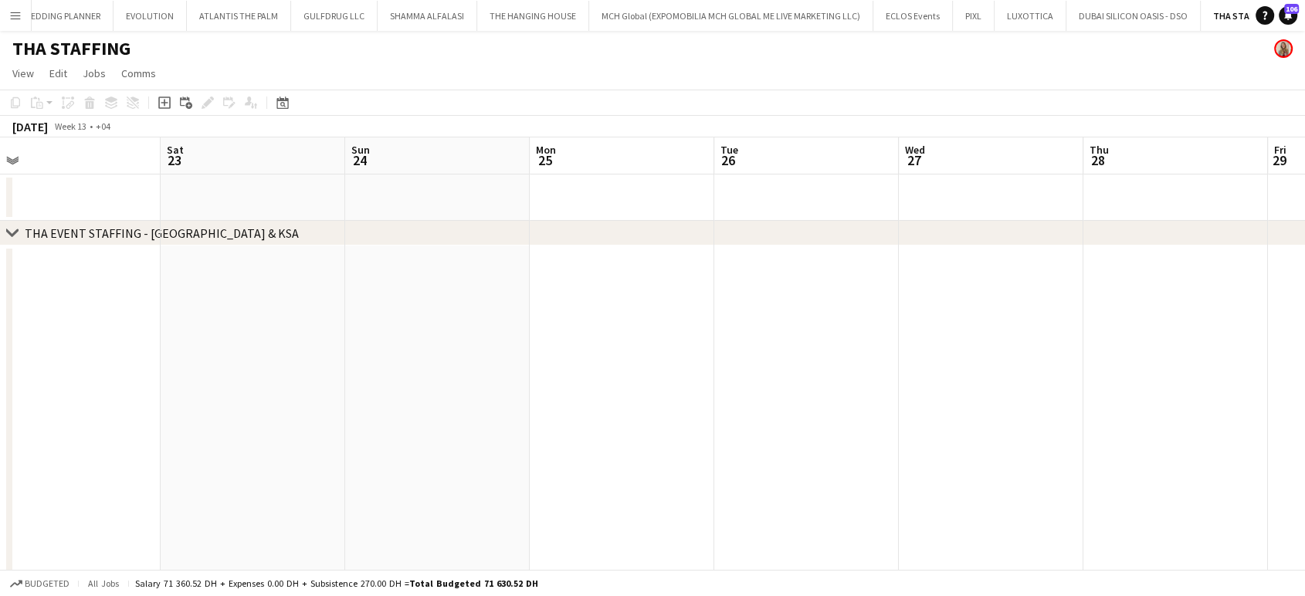
click at [816, 320] on app-calendar-viewport "Wed 20 Thu 21 Fri 22 Sat 23 Sun 24 Mon 25 Tue 26 Wed 27 Thu 28 Fri 29 Sat 30 Su…" at bounding box center [652, 512] width 1305 height 750
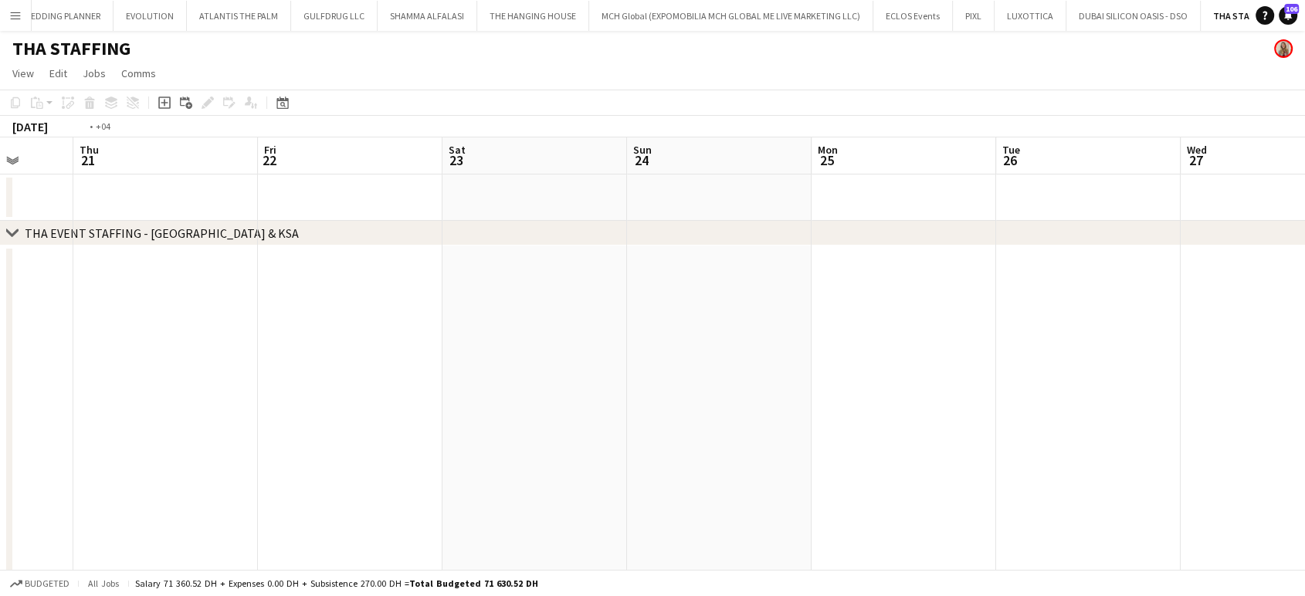
click at [752, 295] on app-calendar-viewport "Mon 18 Tue 19 Wed 20 Thu 21 Fri 22 Sat 23 Sun 24 Mon 25 Tue 26 Wed 27 Thu 28 Fr…" at bounding box center [652, 512] width 1305 height 750
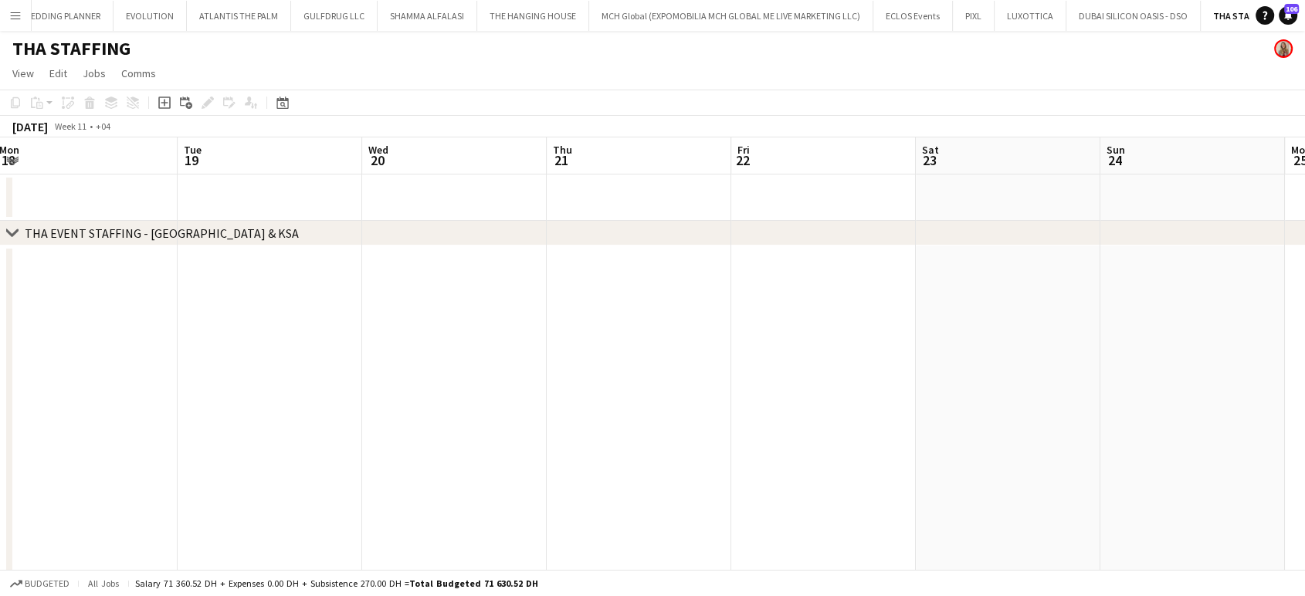
click at [693, 280] on app-calendar-viewport "Sat 16 Sun 17 Mon 18 Tue 19 Wed 20 Thu 21 Fri 22 Sat 23 Sun 24 Mon 25 Tue 26 We…" at bounding box center [652, 512] width 1305 height 750
click at [945, 360] on app-calendar-viewport "Wed 13 Thu 14 Fri 15 Sat 16 Sun 17 Mon 18 Tue 19 Wed 20 Thu 21 Fri 22 Sat 23 Su…" at bounding box center [652, 512] width 1305 height 750
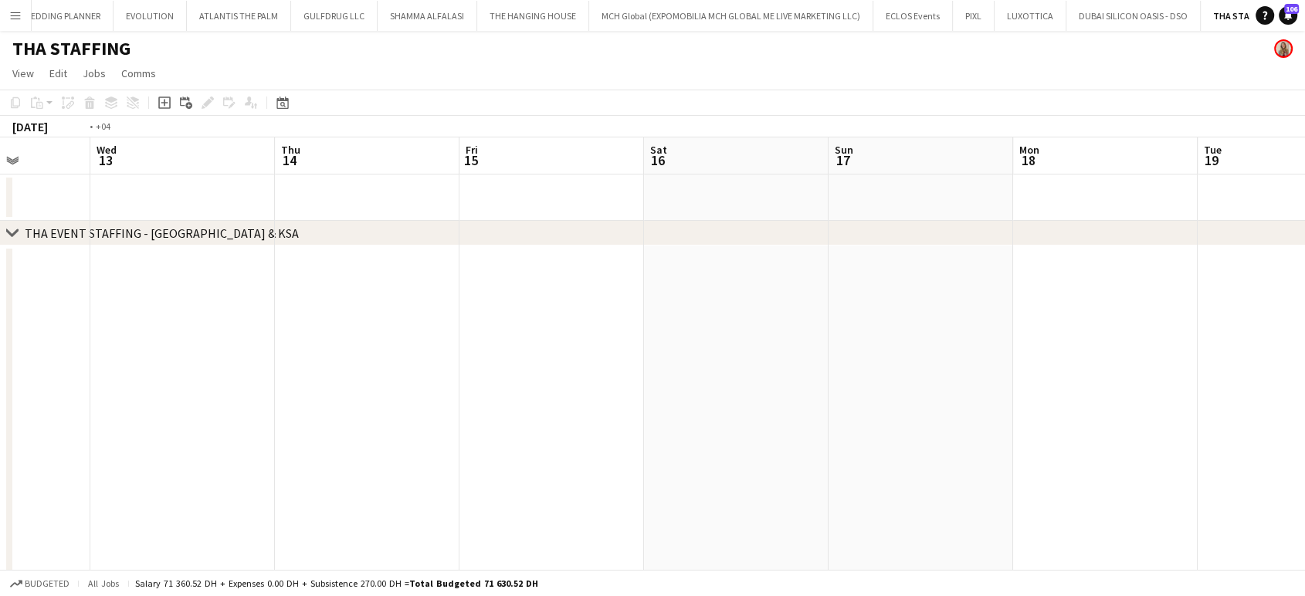
click at [902, 340] on app-calendar-viewport "Sun 10 Mon 11 Tue 12 Wed 13 Thu 14 Fri 15 Sat 16 Sun 17 Mon 18 Tue 19 Wed 20 Th…" at bounding box center [652, 512] width 1305 height 750
click at [848, 313] on app-calendar-viewport "Thu 7 Fri 8 Sat 9 Sun 10 Mon 11 Tue 12 Wed 13 Thu 14 Fri 15 Sat 16 Sun 17 Mon 1…" at bounding box center [652, 512] width 1305 height 750
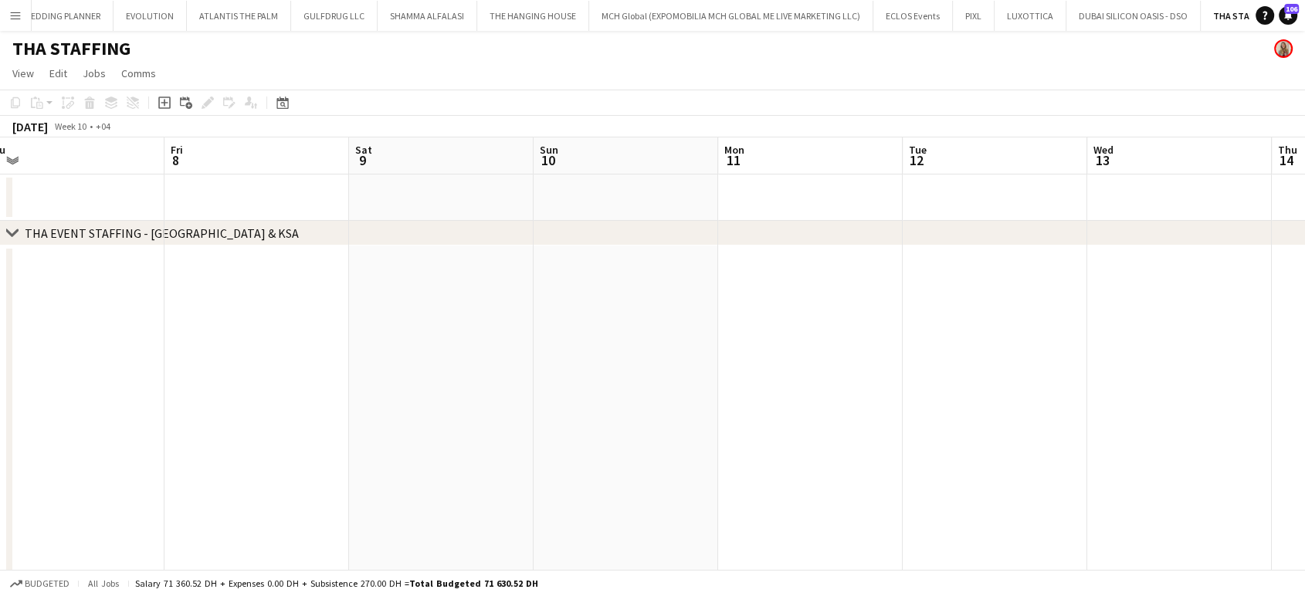
click at [859, 347] on app-calendar-viewport "Tue 5 Wed 6 Thu 7 Fri 8 Sat 9 Sun 10 Mon 11 Tue 12 Wed 13 Thu 14 Fri 15 Sat 16 …" at bounding box center [652, 512] width 1305 height 750
click at [835, 402] on app-calendar-viewport "Fri 1 Sat 2 Sun 3 Mon 4 Tue 5 Wed 6 Thu 7 Fri 8 Sat 9 Sun 10 Mon 11 Tue 12 Wed …" at bounding box center [652, 512] width 1305 height 750
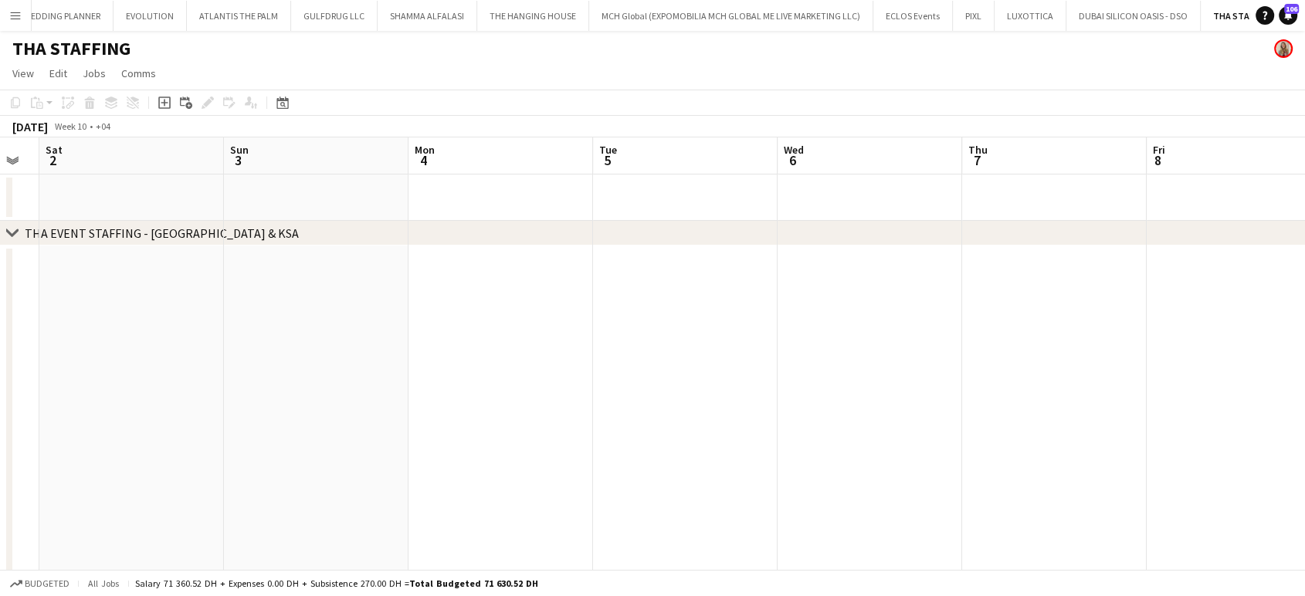
click at [773, 455] on app-calendar-viewport "Thu 29 Fri 1 Sat 2 Sun 3 Mon 4 Tue 5 Wed 6 Thu 7 Fri 8 Sat 9 Sun 10 Mon 11 Tue …" at bounding box center [652, 512] width 1305 height 750
click at [759, 496] on app-calendar-viewport "Mon 26 Tue 27 Wed 28 Thu 29 Fri 1 Sat 2 Sun 3 Mon 4 Tue 5 Wed 6 Thu 7 Fri 8 Sat…" at bounding box center [652, 512] width 1305 height 750
click at [803, 445] on app-calendar-viewport "Fri 23 Sat 24 Sun 25 Mon 26 Tue 27 Wed 28 Thu 29 Fri 1 Sat 2 Sun 3 Mon 4 Tue 5 …" at bounding box center [652, 512] width 1305 height 750
click at [833, 381] on app-calendar-viewport "Mon 19 Tue 20 Wed 21 Thu 22 Fri 23 Sat 24 Sun 25 Mon 26 Tue 27 Wed 28 Thu 29 Fr…" at bounding box center [652, 512] width 1305 height 750
click at [780, 295] on app-calendar-viewport "Sun 18 Mon 19 Tue 20 Wed 21 Thu 22 Fri 23 Sat 24 Sun 25 Mon 26 Tue 27 Wed 28 Th…" at bounding box center [652, 512] width 1305 height 750
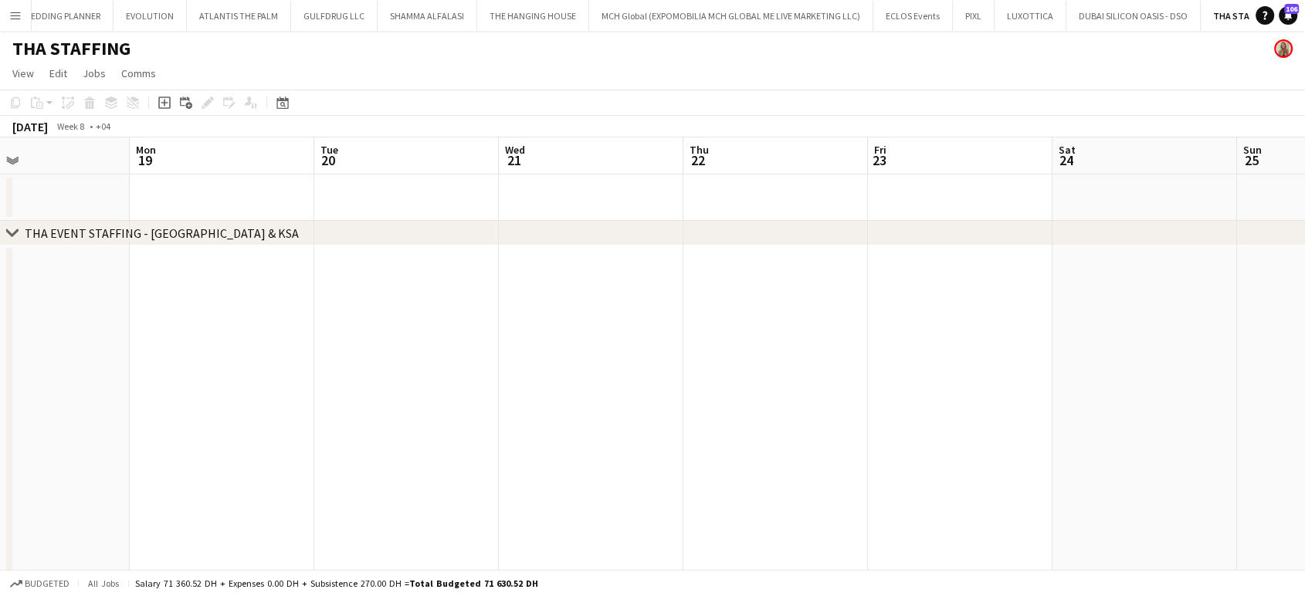
click at [694, 283] on app-calendar-viewport "Fri 16 Sat 17 Sun 18 Mon 19 Tue 20 Wed 21 Thu 22 Fri 23 Sat 24 Sun 25 Mon 26 Tu…" at bounding box center [652, 512] width 1305 height 750
click at [759, 259] on app-calendar-viewport "Tue 13 Wed 14 Thu 15 Fri 16 Sat 17 Sun 18 Mon 19 Tue 20 Wed 21 Thu 22 Fri 23 Sa…" at bounding box center [652, 512] width 1305 height 750
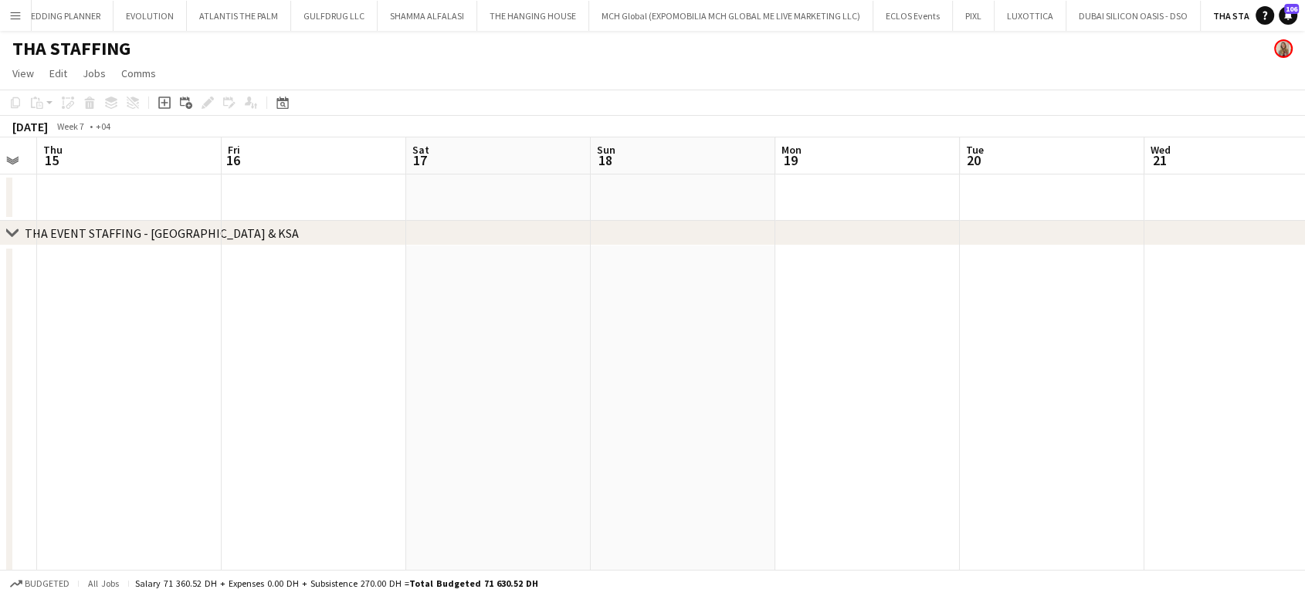
click at [788, 279] on app-calendar-viewport "Tue 13 37/41 2 Jobs Wed 14 Thu 15 Fri 16 Sat 17 Sun 18 Mon 19 Tue 20 Wed 21 Thu…" at bounding box center [652, 512] width 1305 height 750
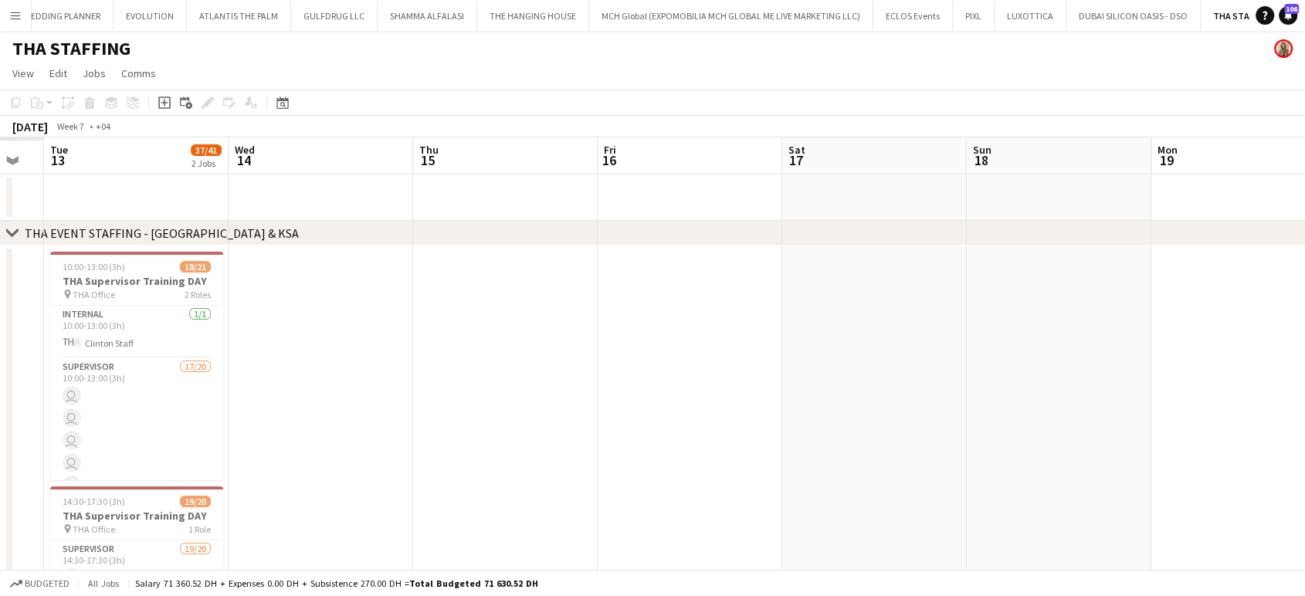
click at [509, 301] on app-calendar-viewport "Sun 11 Mon 12 Tue 13 37/41 2 Jobs Wed 14 Thu 15 Fri 16 Sat 17 Sun 18 Mon 19 Tue…" at bounding box center [652, 512] width 1305 height 750
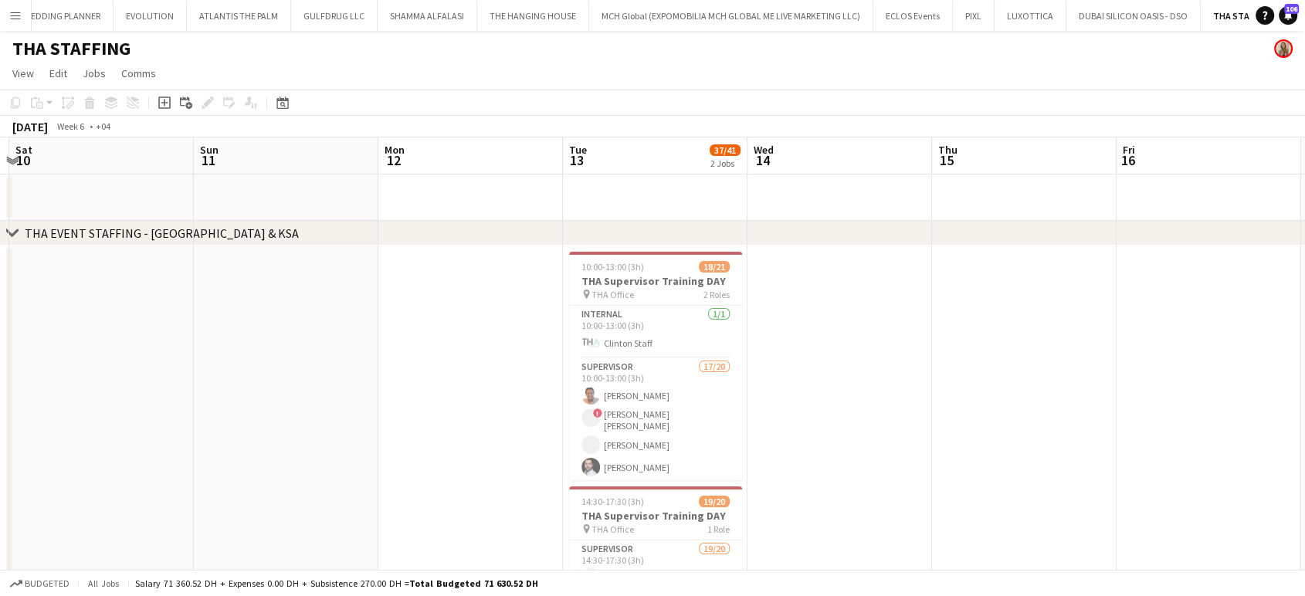
click at [845, 344] on app-calendar-viewport "Thu 8 Fri 9 Sat 10 Sun 11 Mon 12 Tue 13 37/41 2 Jobs Wed 14 Thu 15 Fri 16 Sat 1…" at bounding box center [652, 512] width 1305 height 750
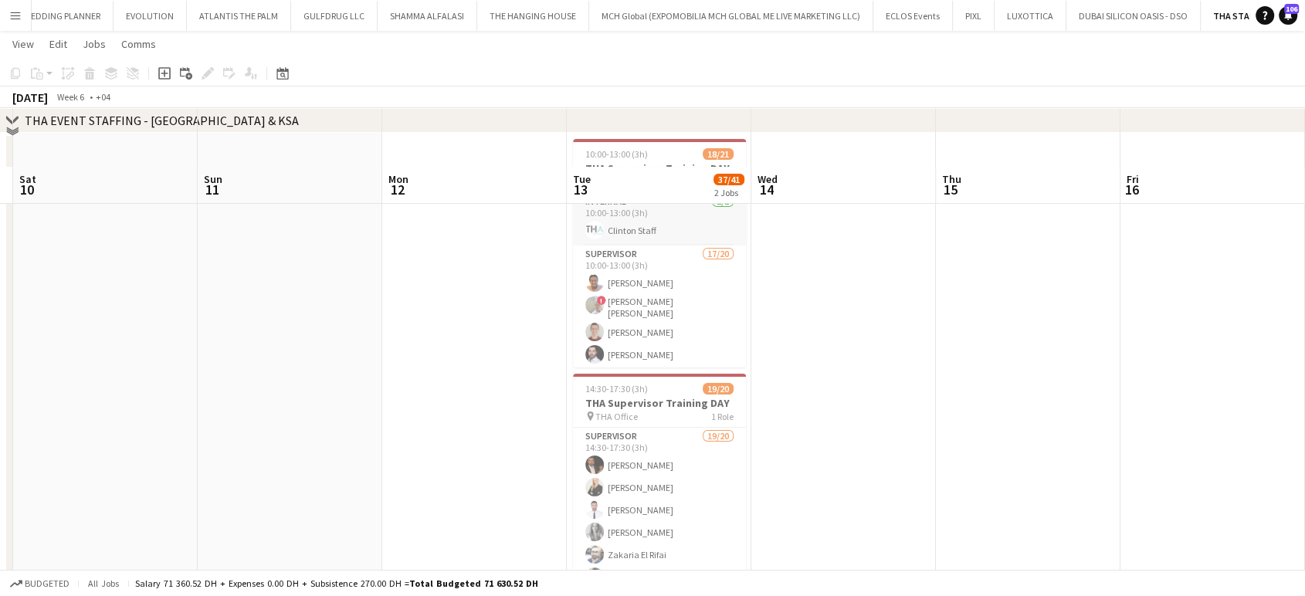
scroll to position [86, 0]
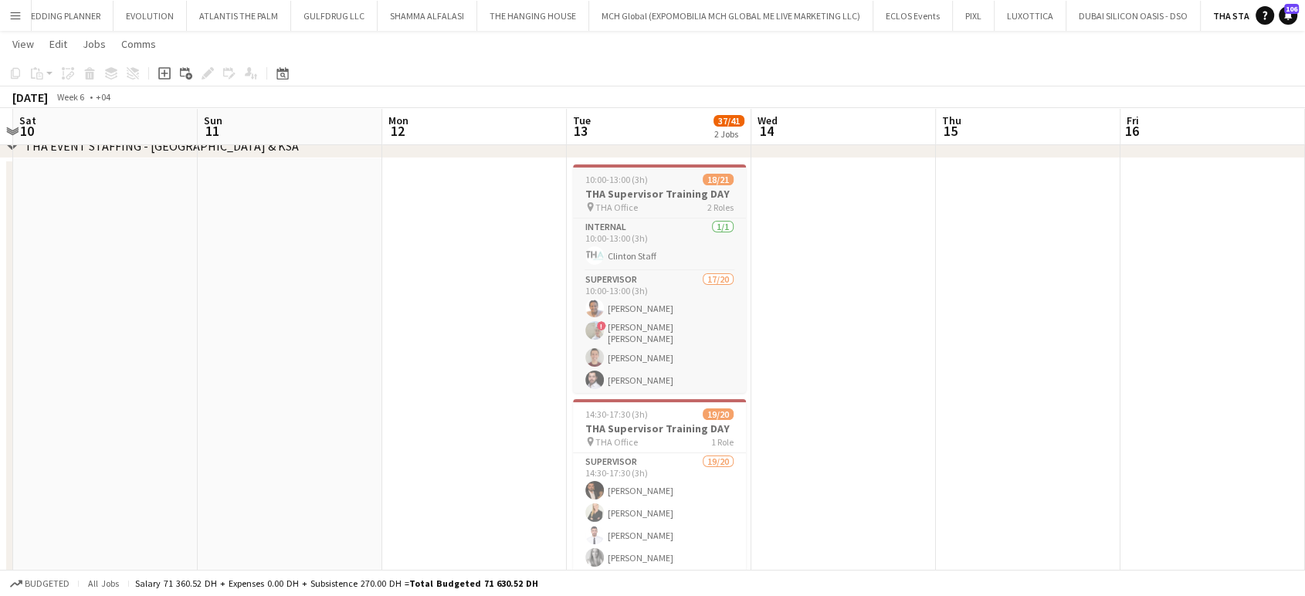
click at [652, 195] on h3 "THA Supervisor Training DAY" at bounding box center [659, 194] width 173 height 14
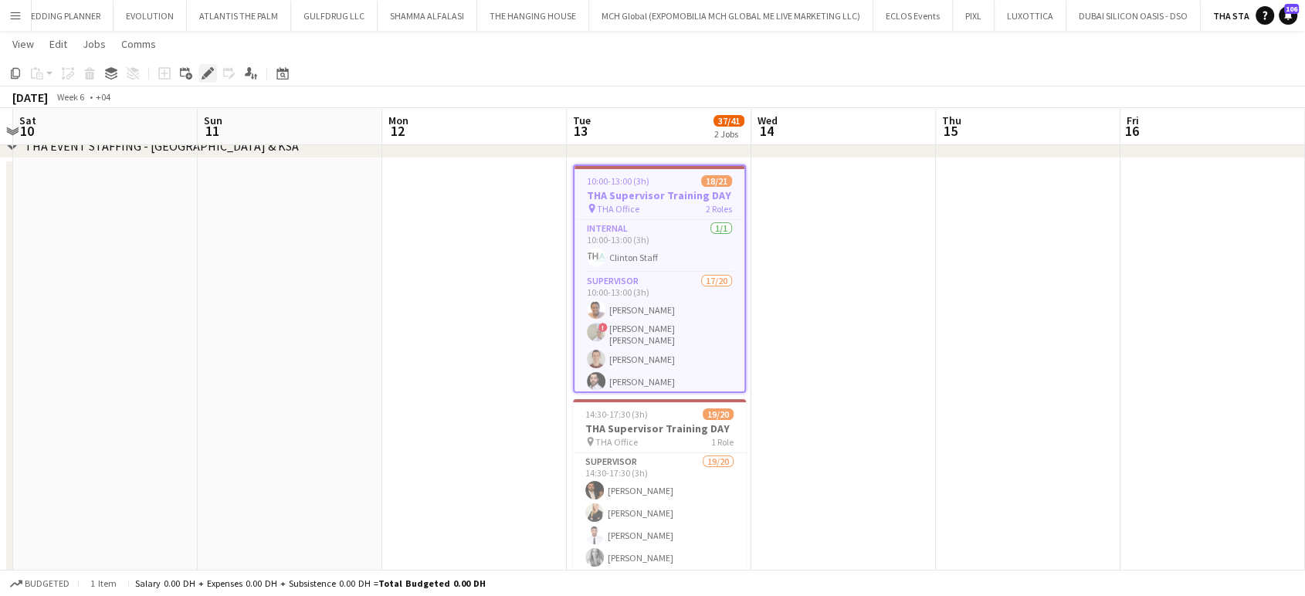
click at [207, 78] on icon "Edit" at bounding box center [207, 73] width 12 height 12
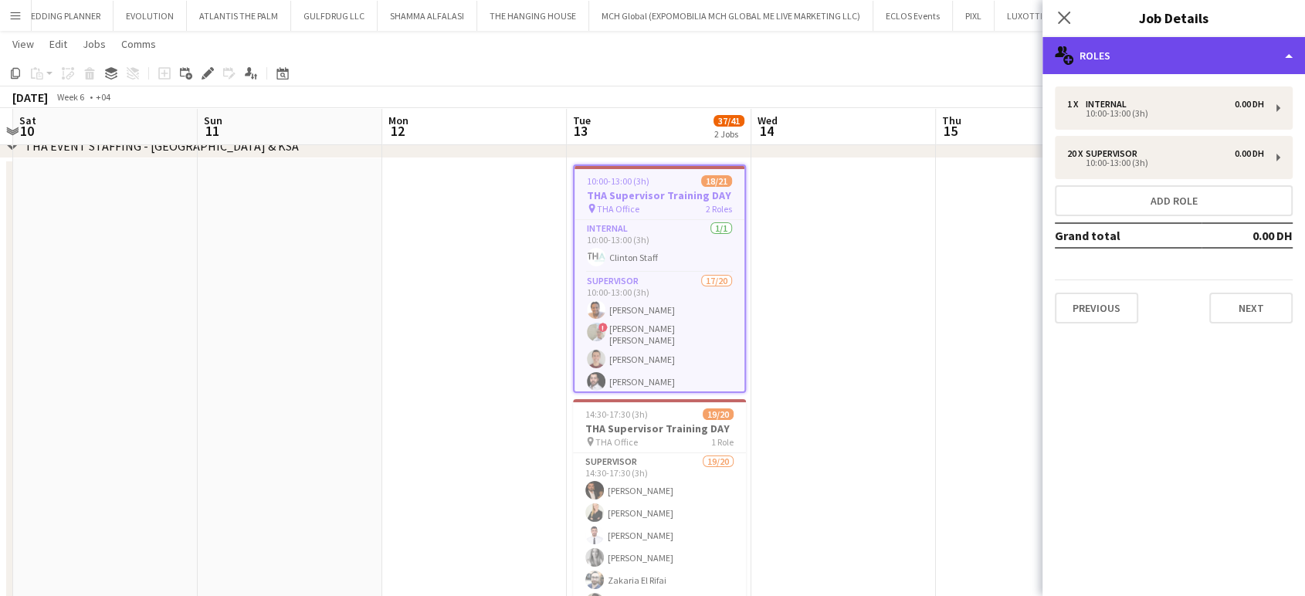
click at [1278, 59] on div "multiple-users-add Roles" at bounding box center [1173, 55] width 262 height 37
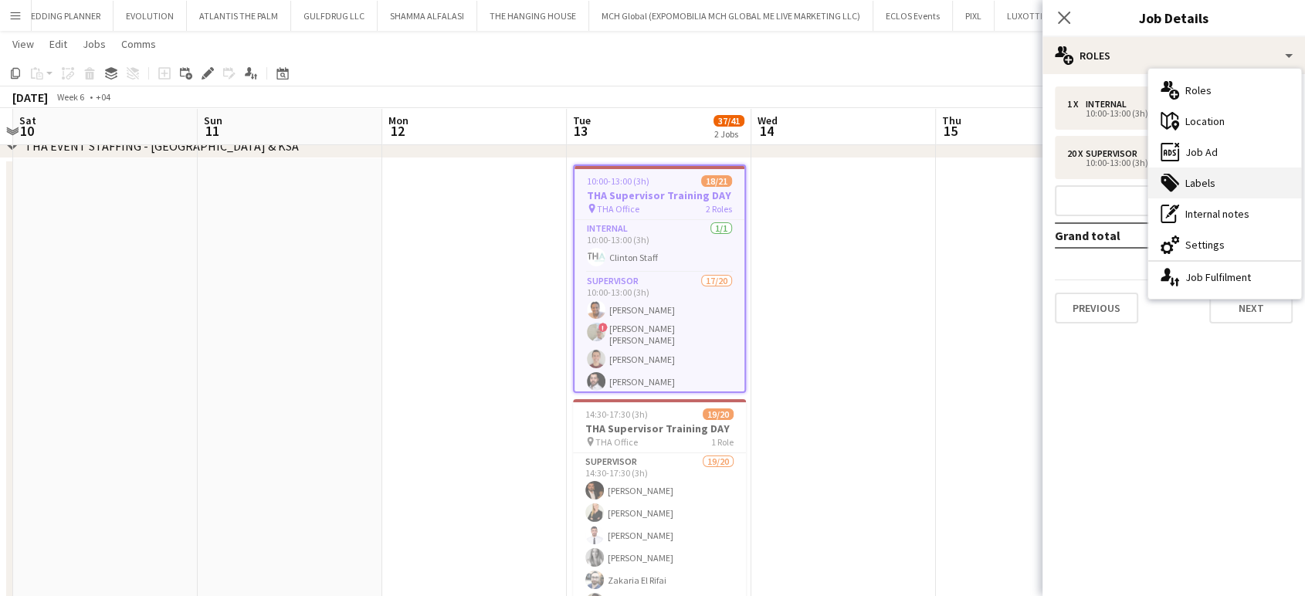
click at [1218, 178] on div "tags-double Labels" at bounding box center [1224, 183] width 153 height 31
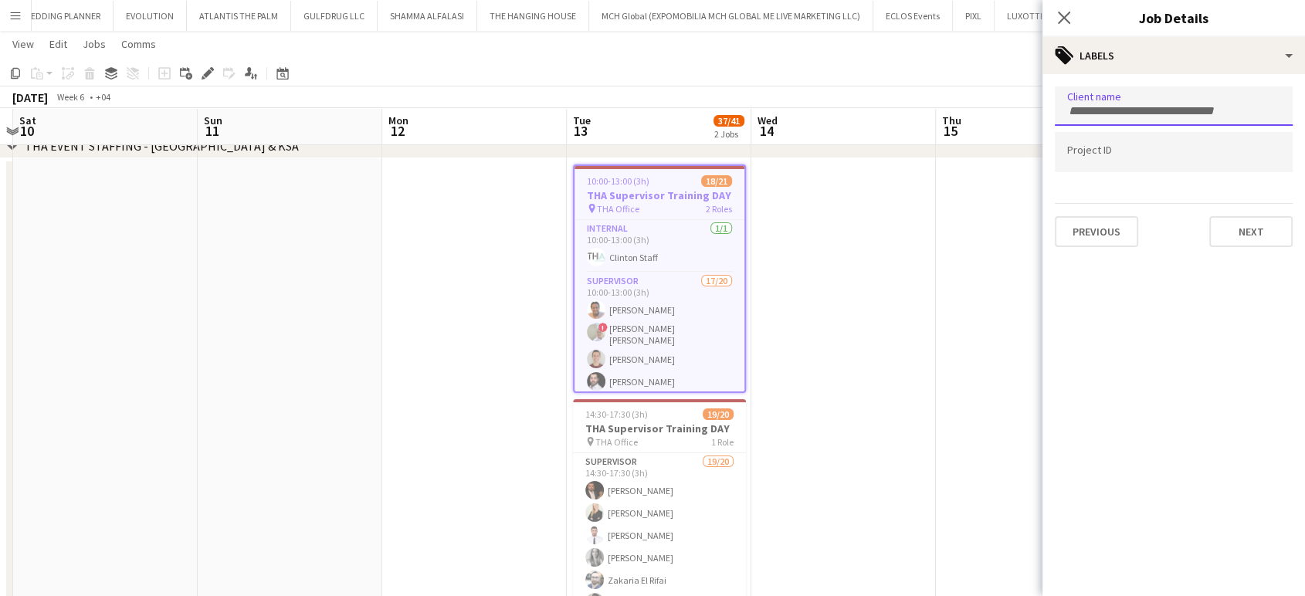
click at [1107, 112] on input "Type to search client labels..." at bounding box center [1173, 111] width 213 height 14
type input "**********"
click at [1067, 113] on input "**********" at bounding box center [1173, 111] width 213 height 14
click at [673, 429] on h3 "THA Supervisor Training DAY" at bounding box center [659, 428] width 173 height 14
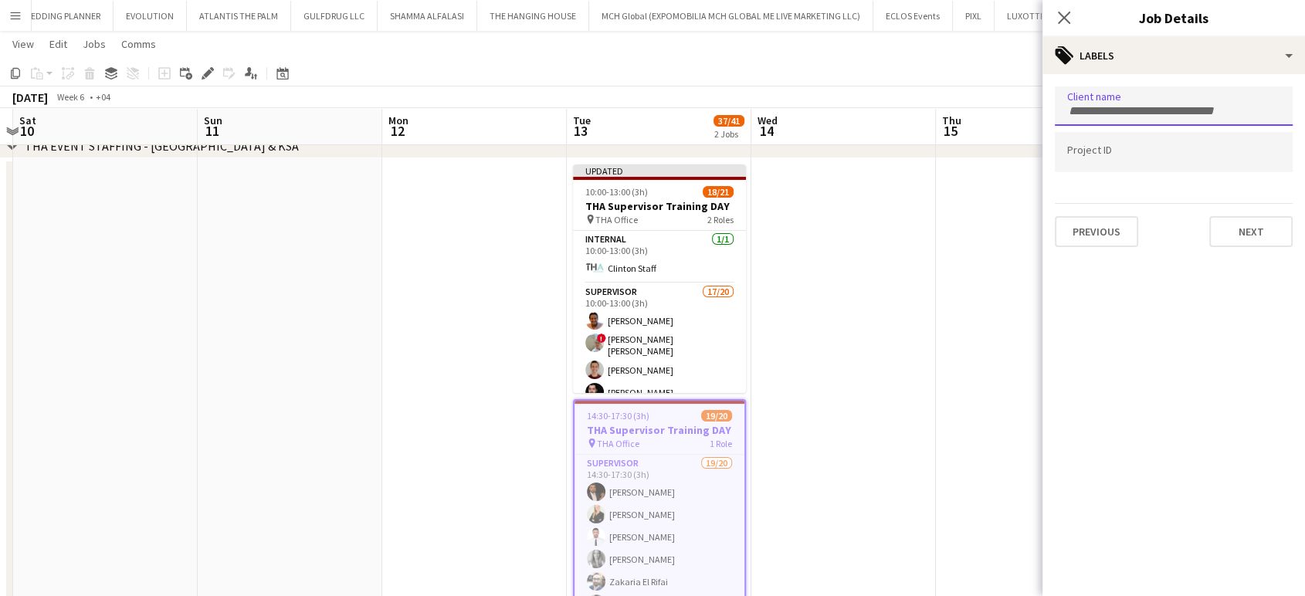
click at [1160, 111] on input "Type to search client labels..." at bounding box center [1173, 111] width 213 height 14
paste input "**********"
type input "**********"
click at [944, 202] on app-date-cell at bounding box center [1028, 408] width 184 height 500
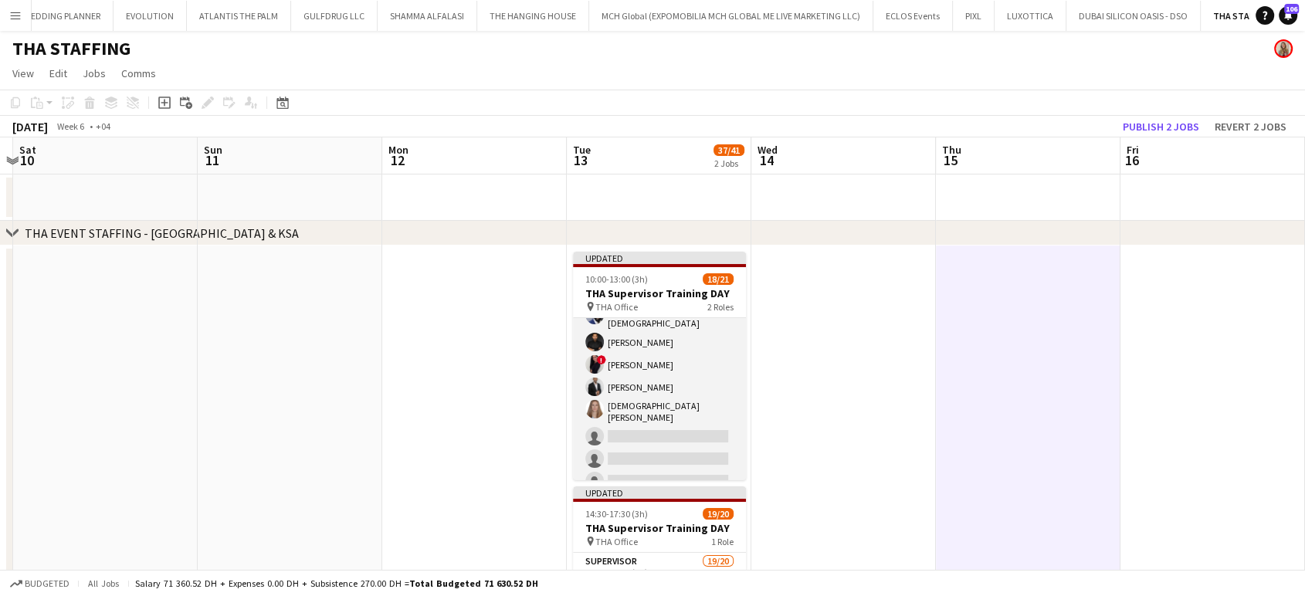
scroll to position [367, 0]
click at [649, 357] on app-card-role "Supervisor 17/20 10:00-13:00 (3h) Omar Masabi ! Hanna Howells Leiton Bruno Duar…" at bounding box center [659, 249] width 173 height 492
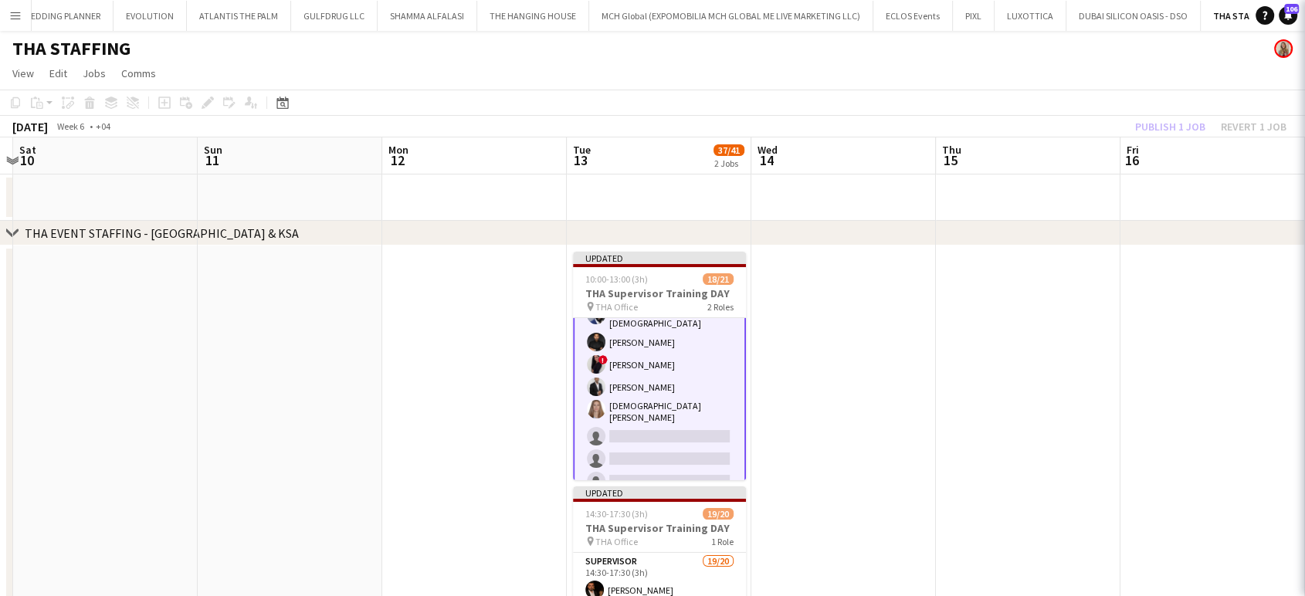
scroll to position [369, 0]
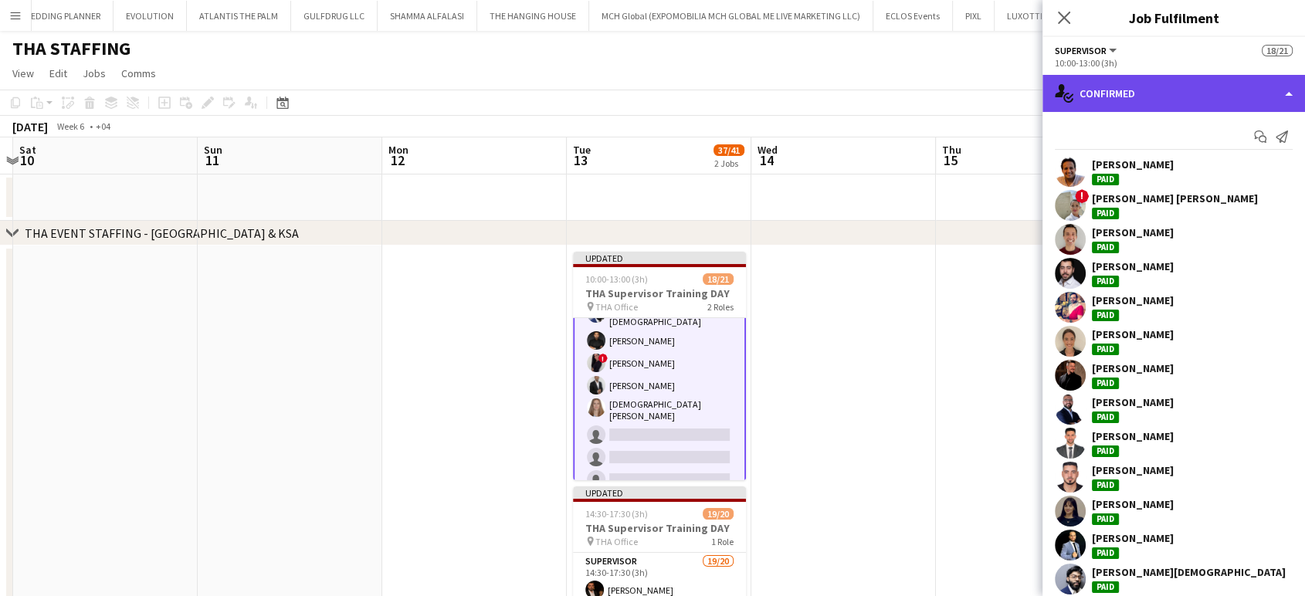
click at [1297, 77] on div "single-neutral-actions-check-2 Confirmed" at bounding box center [1173, 93] width 262 height 37
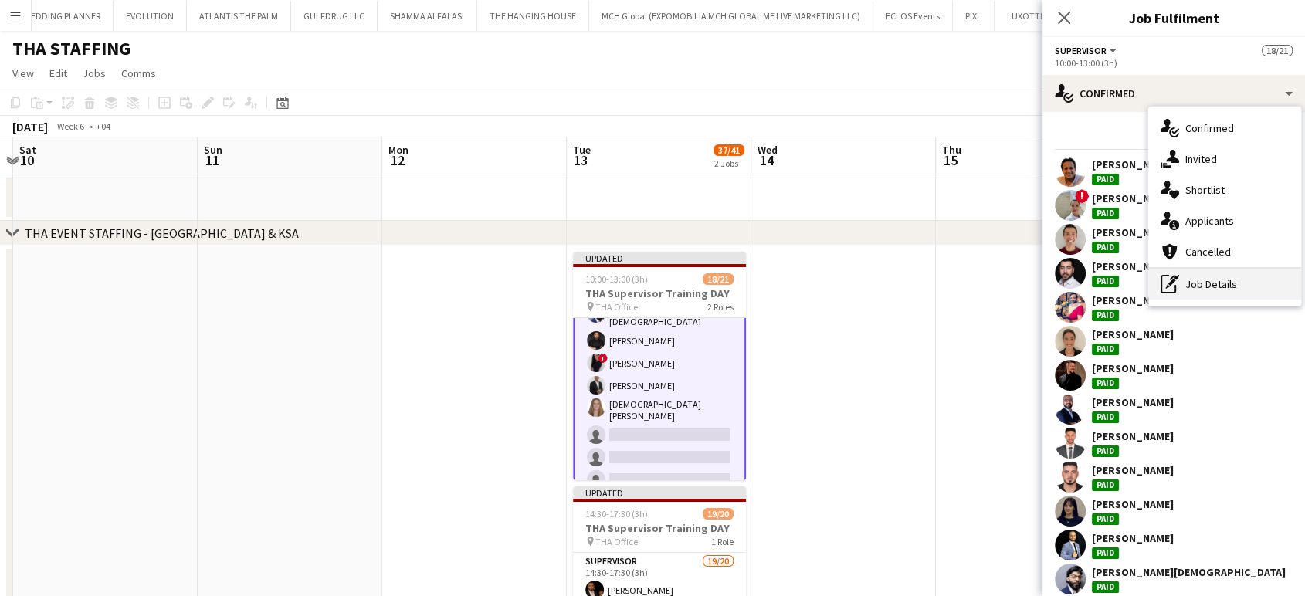
click at [1210, 289] on div "pen-write Job Details" at bounding box center [1224, 284] width 153 height 31
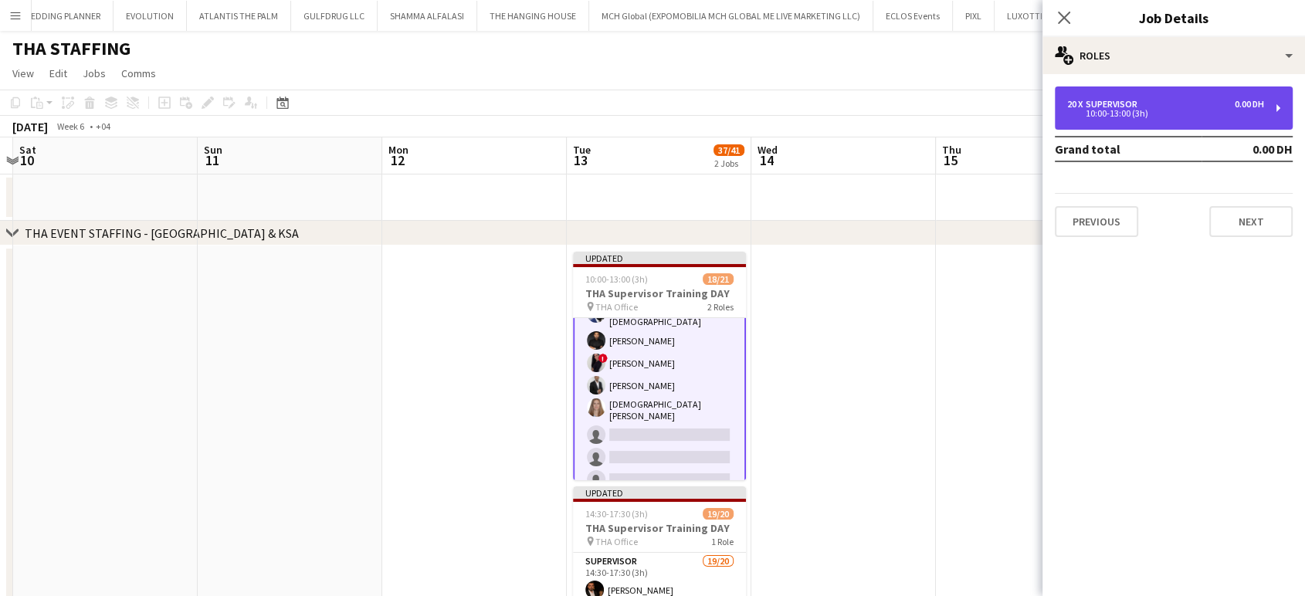
click at [1087, 106] on div "Supervisor" at bounding box center [1114, 104] width 58 height 11
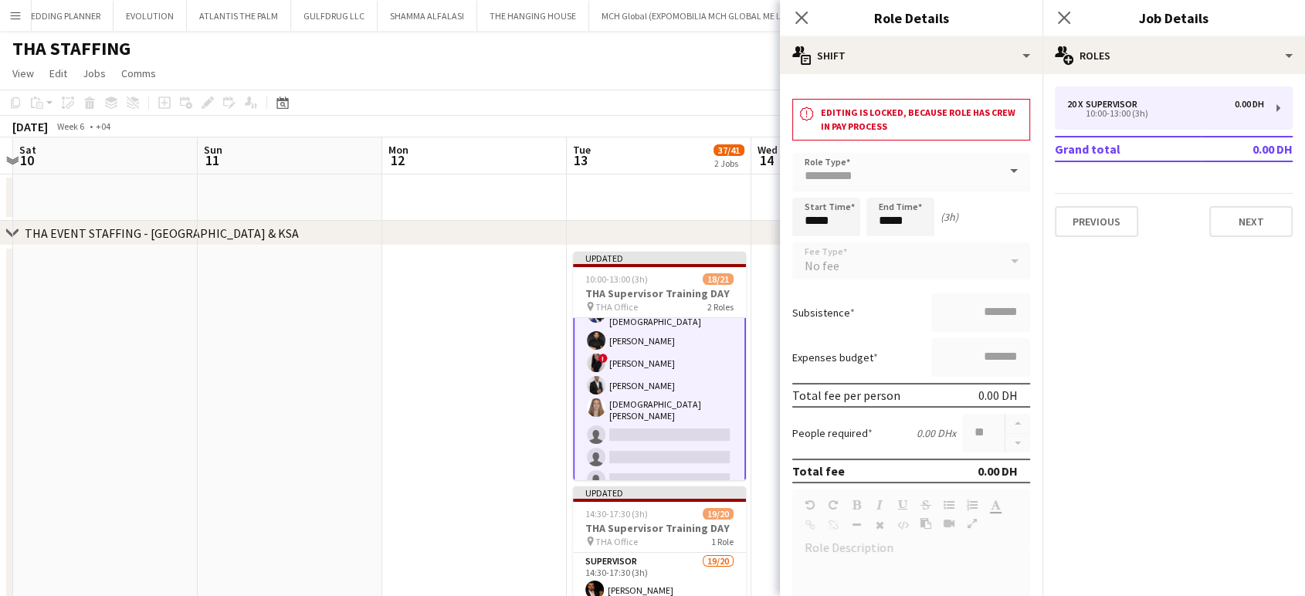
click at [1004, 449] on div at bounding box center [1016, 433] width 25 height 39
click at [1007, 436] on div at bounding box center [1016, 433] width 25 height 39
click at [489, 377] on app-date-cell at bounding box center [474, 495] width 184 height 500
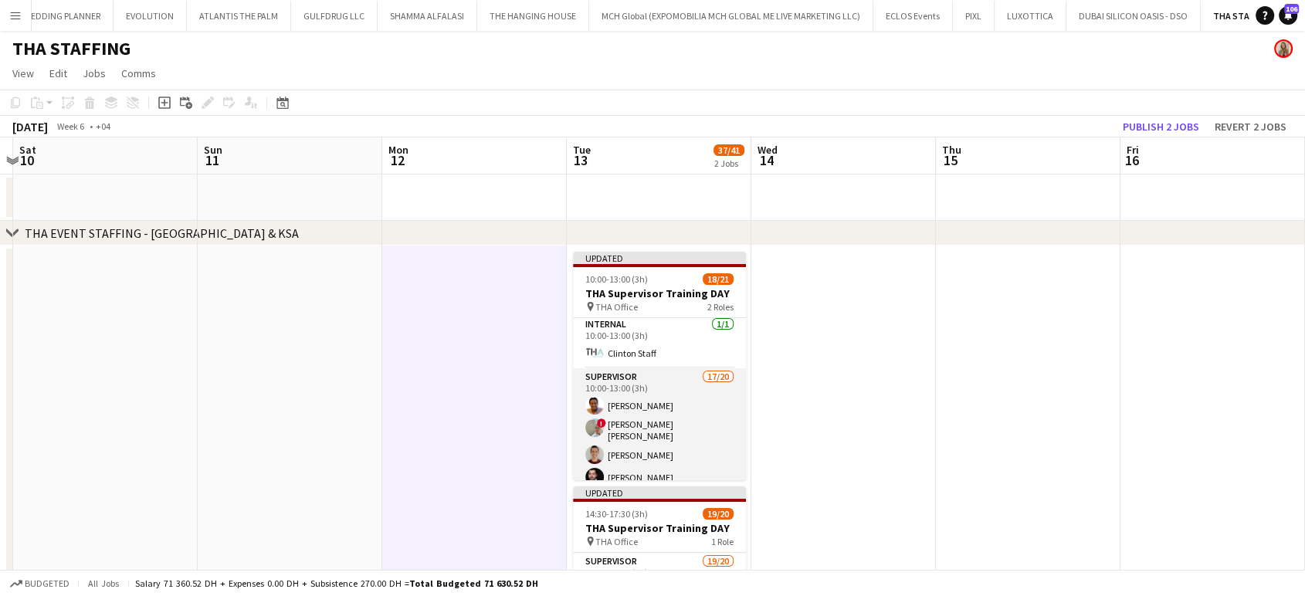
scroll to position [0, 0]
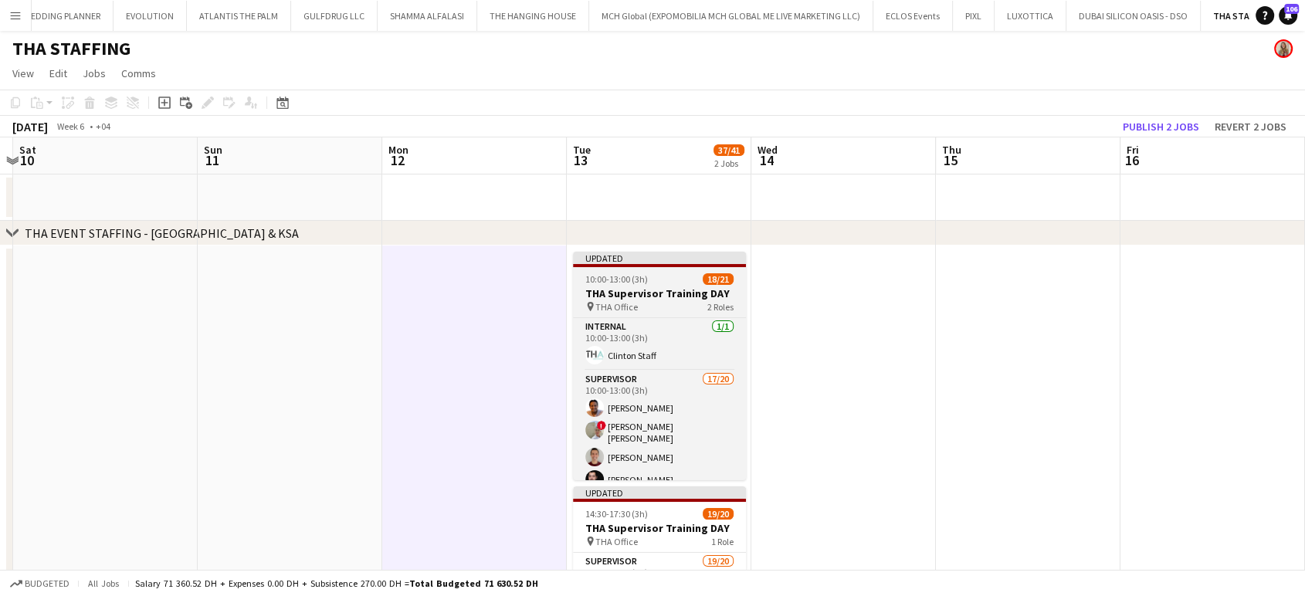
click at [634, 283] on span "10:00-13:00 (3h)" at bounding box center [616, 279] width 63 height 12
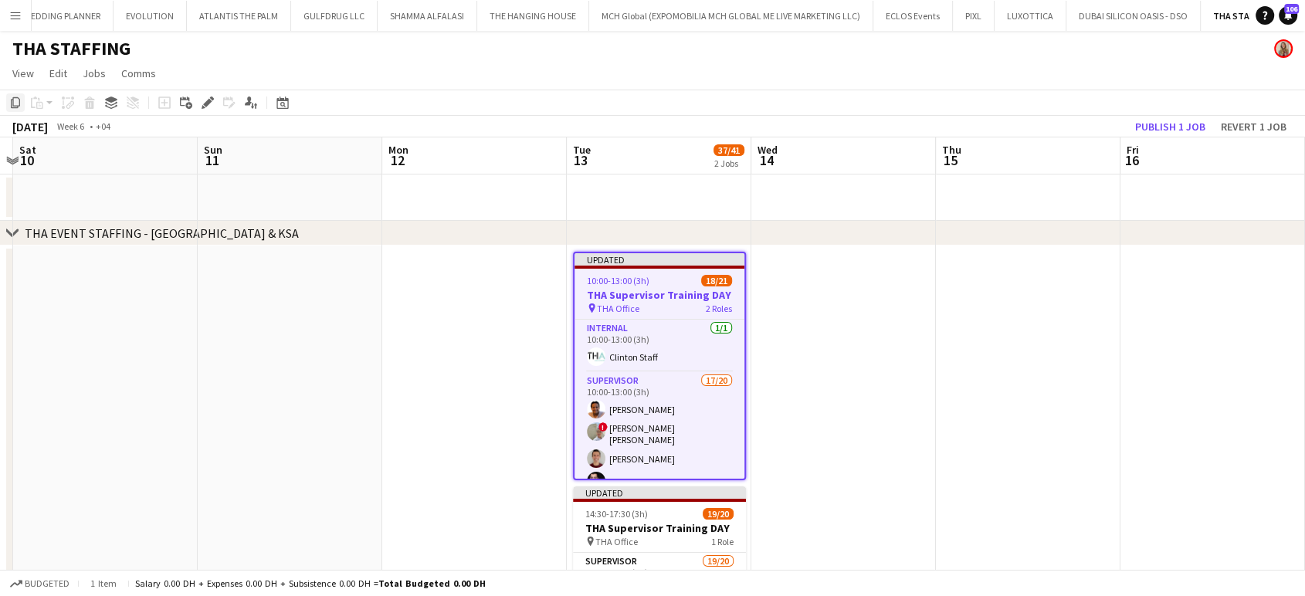
click at [16, 100] on icon "Copy" at bounding box center [15, 102] width 12 height 12
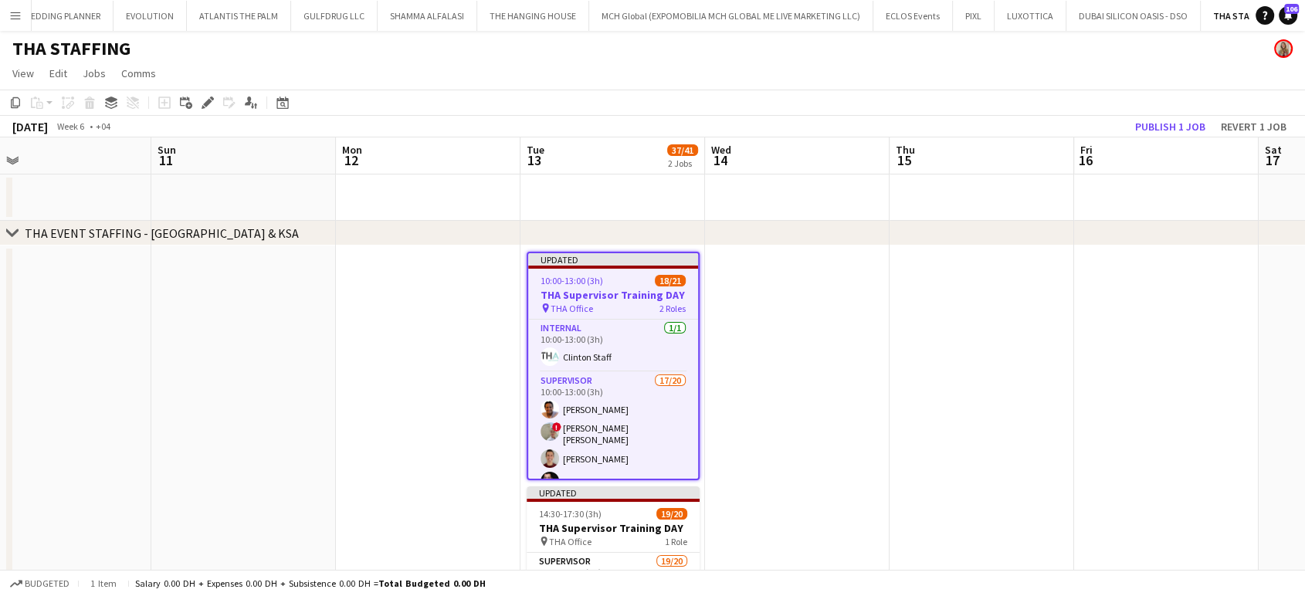
drag, startPoint x: 479, startPoint y: 349, endPoint x: 933, endPoint y: 316, distance: 455.1
click at [903, 310] on app-calendar-viewport "Thu 8 Fri 9 Sat 10 Sun 11 Mon 12 Tue 13 37/41 2 Jobs Wed 14 Thu 15 Fri 16 Sat 1…" at bounding box center [652, 512] width 1305 height 750
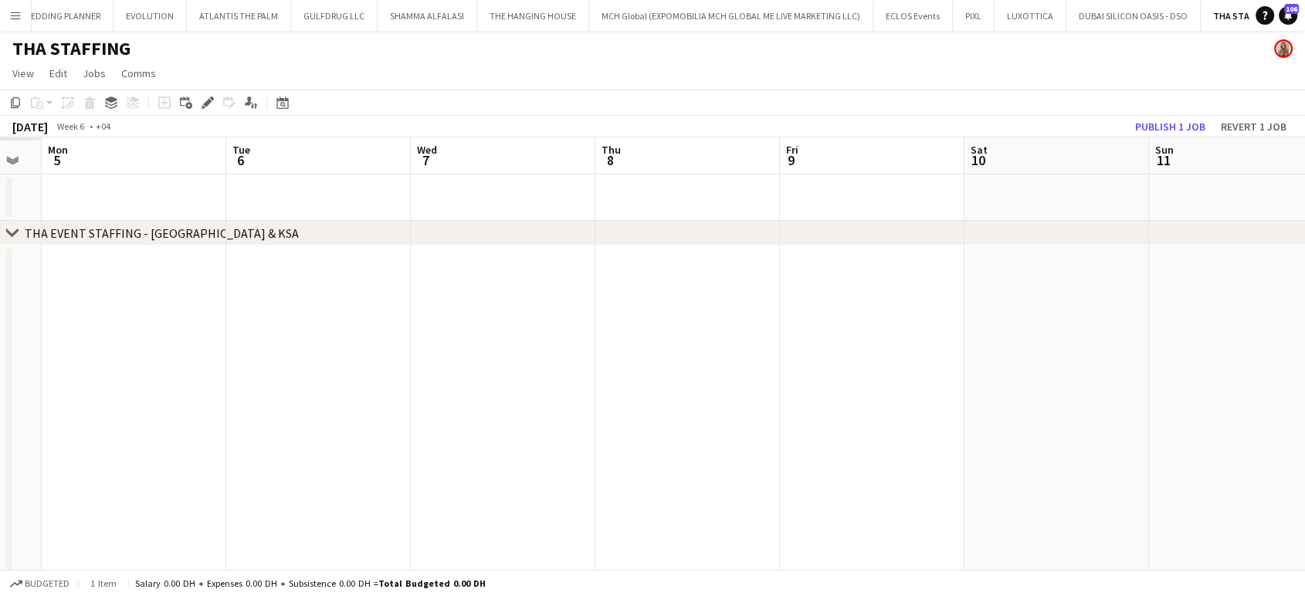
drag, startPoint x: 405, startPoint y: 330, endPoint x: 1006, endPoint y: 289, distance: 602.7
click at [1000, 282] on app-calendar-viewport "Sat 3 Sun 4 Mon 5 Tue 6 Wed 7 Thu 8 Fri 9 Sat 10 Sun 11 Mon 12 Tue 13 37/41 2 J…" at bounding box center [652, 512] width 1305 height 750
drag, startPoint x: 593, startPoint y: 306, endPoint x: 699, endPoint y: 347, distance: 113.4
click at [1236, 312] on app-calendar-viewport "Thu 1 Fri 2 Sat 3 Sun 4 Mon 5 Tue 6 Wed 7 Thu 8 Fri 9 Sat 10 Sun 11 Mon 12 Tue …" at bounding box center [652, 512] width 1305 height 750
drag, startPoint x: 1049, startPoint y: 347, endPoint x: 561, endPoint y: 363, distance: 488.1
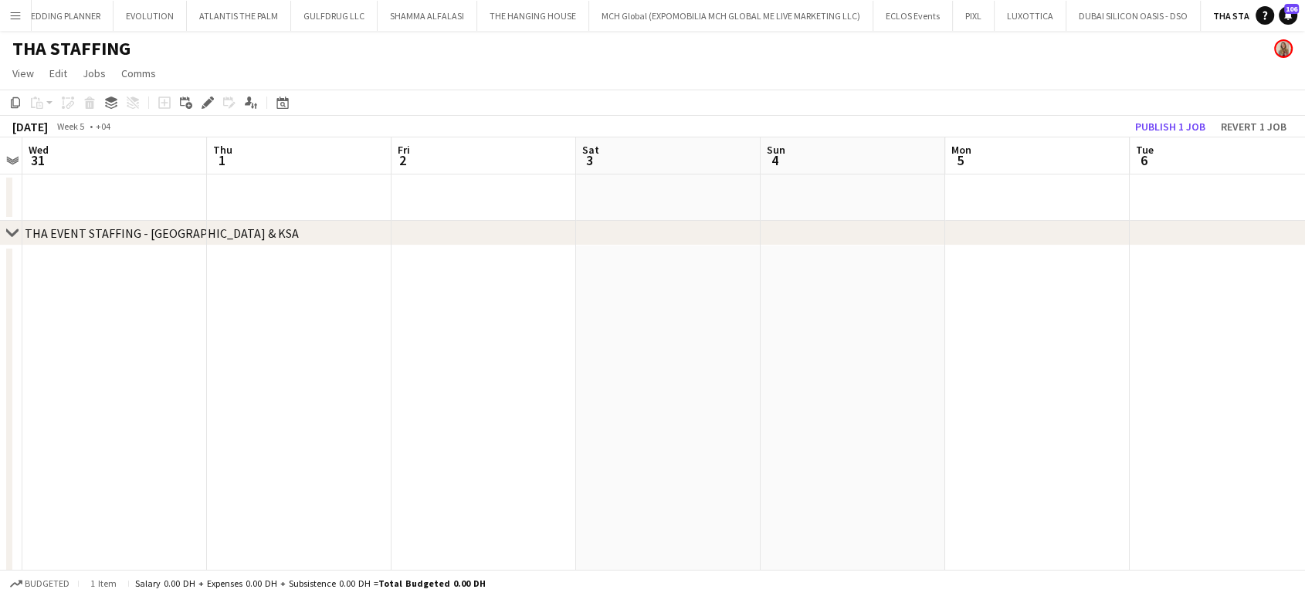
click at [1093, 349] on app-calendar-viewport "Mon 29 Tue 30 Wed 31 Thu 1 Fri 2 Sat 3 Sun 4 Mon 5 Tue 6 Wed 7 Thu 8 Fri 9 Sat …" at bounding box center [652, 512] width 1305 height 750
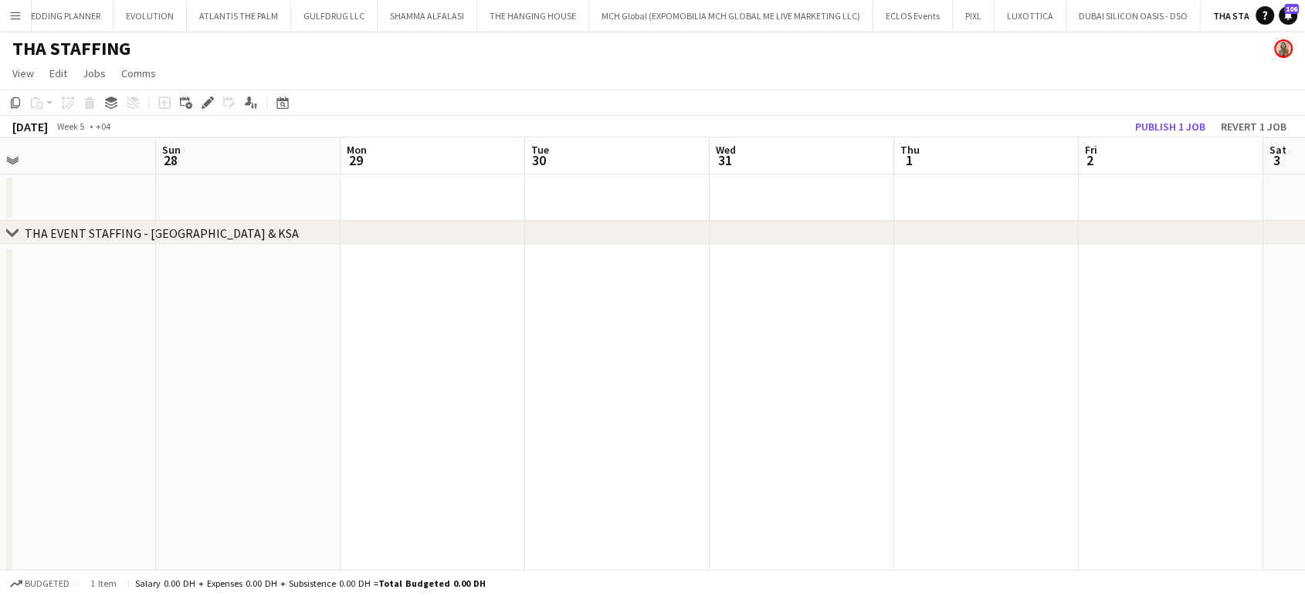
drag, startPoint x: 518, startPoint y: 363, endPoint x: 1136, endPoint y: 364, distance: 617.6
click at [1127, 357] on app-calendar-viewport "Thu 25 Fri 26 Sat 27 Sun 28 Mon 29 Tue 30 Wed 31 Thu 1 Fri 2 Sat 3 Sun 4 Mon 5 …" at bounding box center [652, 512] width 1305 height 750
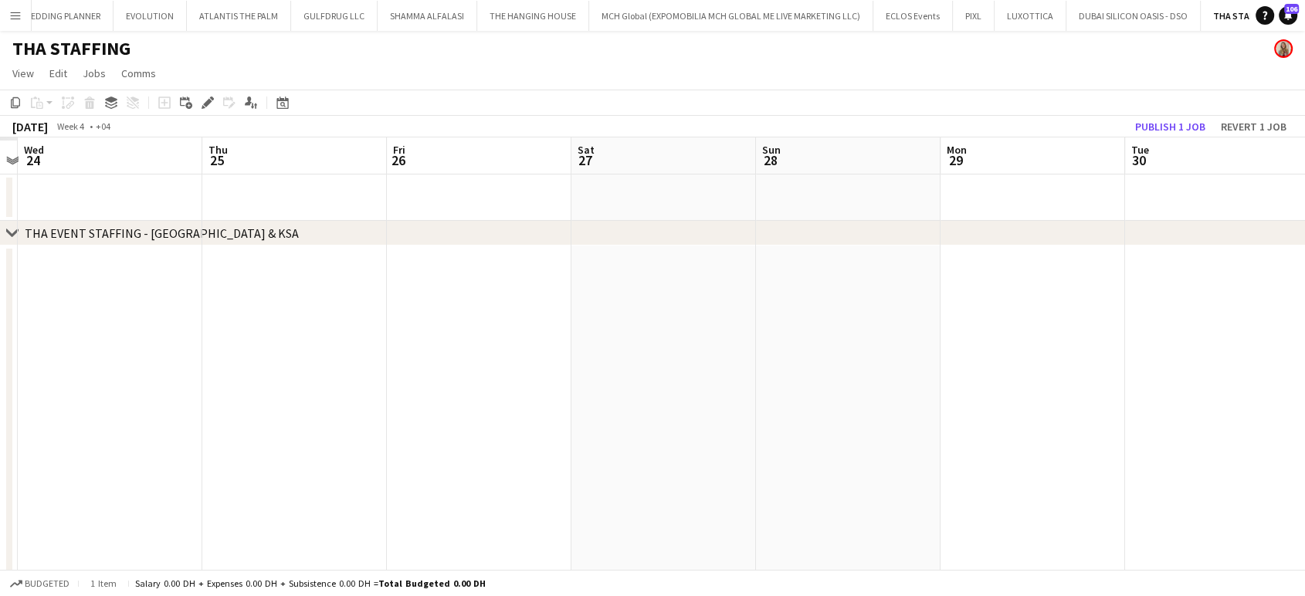
drag, startPoint x: 546, startPoint y: 379, endPoint x: 1091, endPoint y: 400, distance: 545.4
click at [1192, 375] on app-calendar-viewport "Mon 22 Tue 23 Wed 24 Thu 25 Fri 26 Sat 27 Sun 28 Mon 29 Tue 30 Wed 31 Thu 1 Fri…" at bounding box center [652, 512] width 1305 height 750
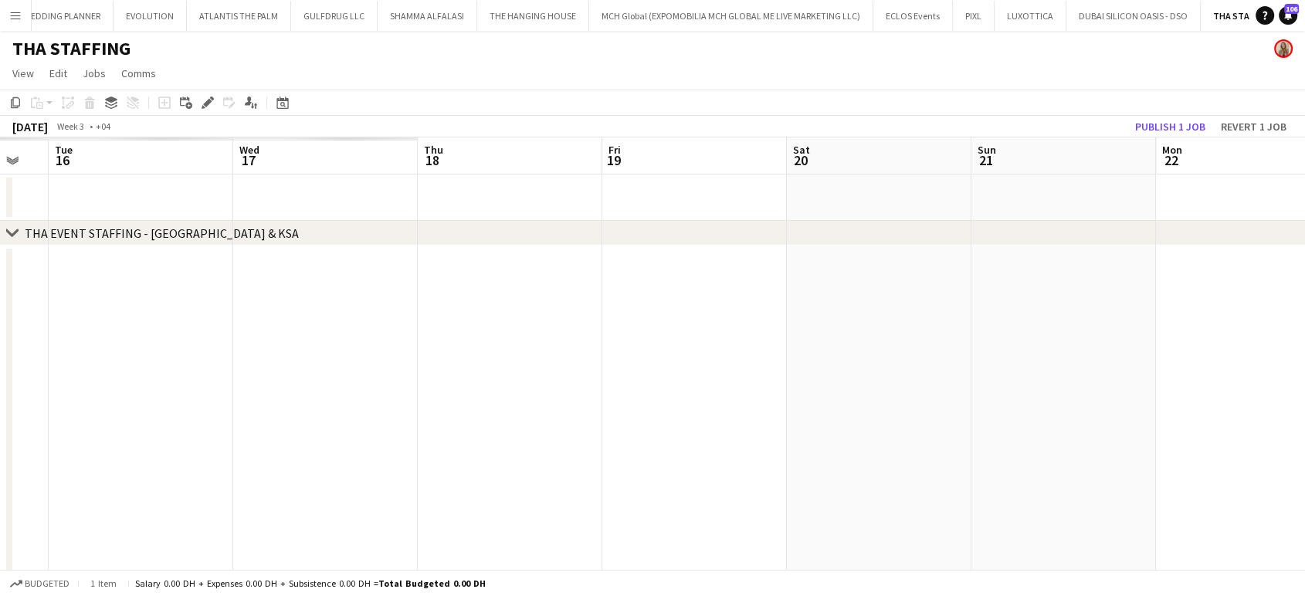
drag, startPoint x: 636, startPoint y: 395, endPoint x: 1184, endPoint y: 418, distance: 548.6
click at [1305, 397] on html "Menu Boards Boards Boards All jobs Status Workforce Workforce My Workforce Recr…" at bounding box center [652, 457] width 1305 height 914
drag, startPoint x: 855, startPoint y: 410, endPoint x: 851, endPoint y: 432, distance: 22.7
click at [1271, 410] on app-calendar-viewport "Thu 11 Fri 12 Sat 13 Sun 14 Mon 15 Tue 16 Wed 17 Thu 18 Fri 19 Sat 20 Sun 21 Mo…" at bounding box center [652, 512] width 1305 height 750
drag, startPoint x: 583, startPoint y: 421, endPoint x: 522, endPoint y: 437, distance: 62.9
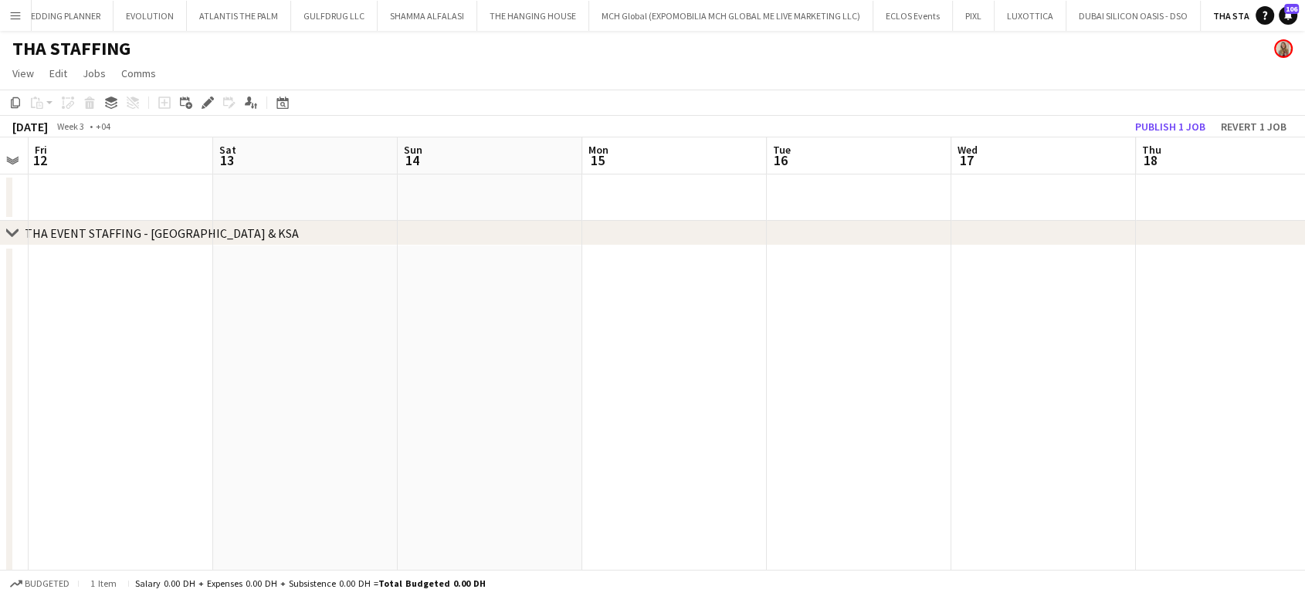
click at [1305, 421] on html "Menu Boards Boards Boards All jobs Status Workforce Workforce My Workforce Recr…" at bounding box center [652, 457] width 1305 height 914
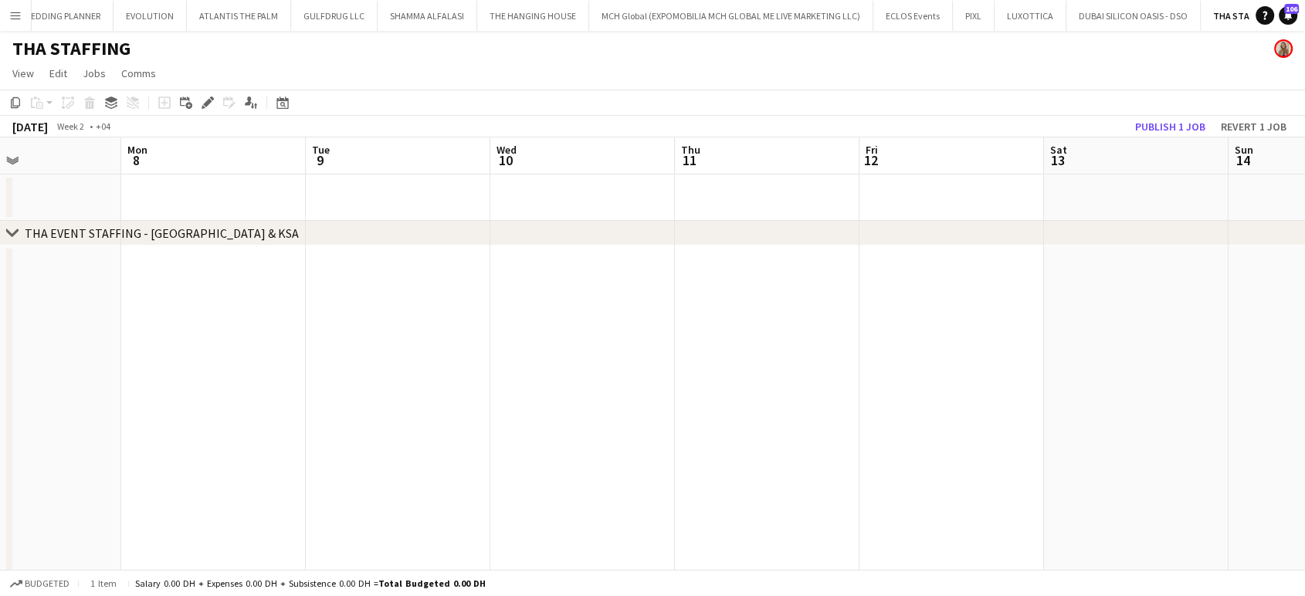
drag, startPoint x: 500, startPoint y: 436, endPoint x: 1180, endPoint y: 405, distance: 680.0
click at [1170, 405] on app-calendar-viewport "Fri 5 Sat 6 Sun 7 Mon 8 Tue 9 Wed 10 Thu 11 Fri 12 Sat 13 Sun 14 Mon 15 Tue 16 …" at bounding box center [652, 512] width 1305 height 750
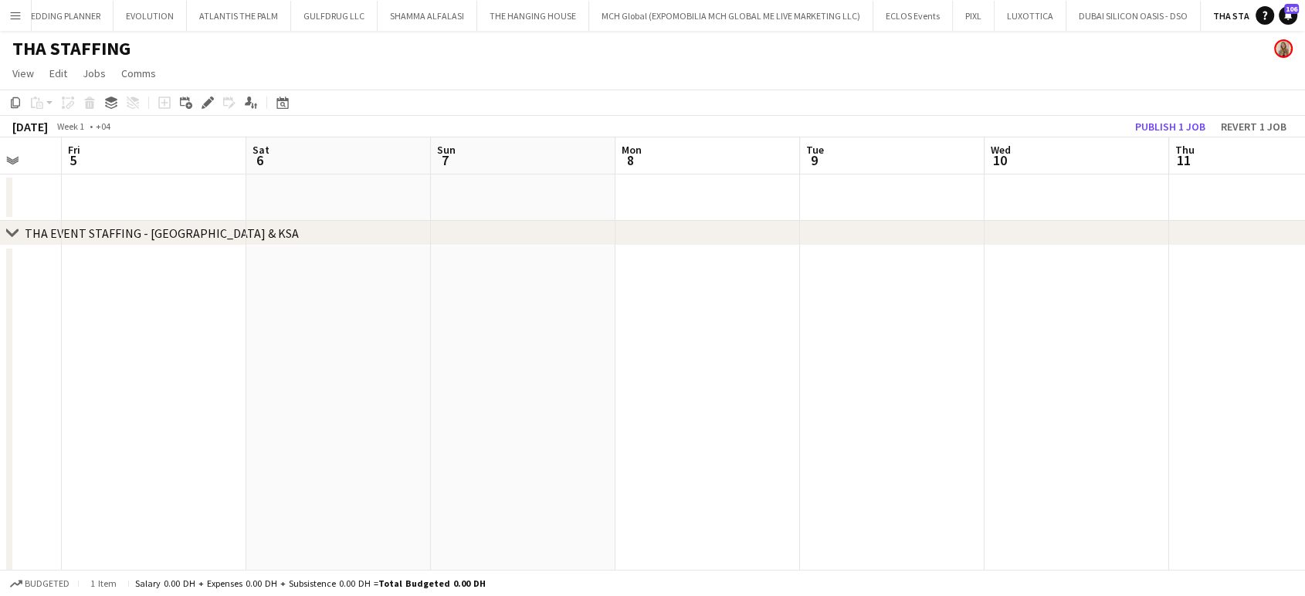
drag, startPoint x: 407, startPoint y: 428, endPoint x: 1056, endPoint y: 387, distance: 650.6
click at [1056, 386] on app-calendar-viewport "Tue 2 Wed 3 Thu 4 Fri 5 Sat 6 Sun 7 Mon 8 Tue 9 Wed 10 Thu 11 Fri 12 Sat 13 Sun…" at bounding box center [652, 512] width 1305 height 750
drag, startPoint x: 335, startPoint y: 398, endPoint x: 1050, endPoint y: 346, distance: 716.7
click at [1051, 344] on app-calendar-viewport "Mon 25 Tue 26 Wed 27 Thu 28 Fri 29 Sat 30 Sun 31 Mon 1 Tue 2 Wed 3 Thu 4 Fri 5 …" at bounding box center [652, 512] width 1305 height 750
drag, startPoint x: 401, startPoint y: 346, endPoint x: 765, endPoint y: 364, distance: 364.0
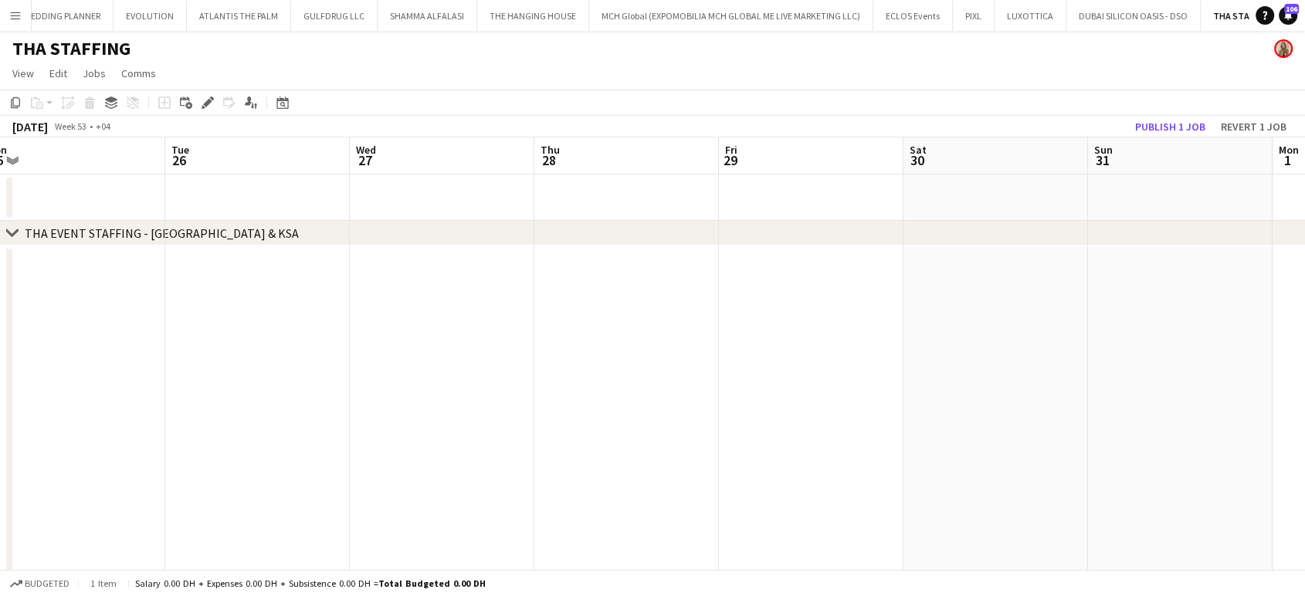
click at [988, 327] on app-calendar-viewport "Sat 23 Sun 24 Mon 25 Tue 26 Wed 27 Thu 28 Fri 29 Sat 30 Sun 31 Mon 1 Tue 2 Wed …" at bounding box center [652, 512] width 1305 height 750
drag, startPoint x: 457, startPoint y: 348, endPoint x: 435, endPoint y: 361, distance: 25.3
click at [1080, 332] on app-calendar-viewport "Fri 22 Sat 23 Sun 24 Mon 25 Tue 26 Wed 27 Thu 28 Fri 29 Sat 30 Sun 31 Mon 1 Tue…" at bounding box center [652, 512] width 1305 height 750
drag, startPoint x: 437, startPoint y: 357, endPoint x: 975, endPoint y: 326, distance: 538.9
click at [974, 324] on app-calendar-viewport "Mon 18 Tue 19 Wed 20 Thu 21 Fri 22 Sat 23 Sun 24 Mon 25 Tue 26 Wed 27 Thu 28 Fr…" at bounding box center [652, 512] width 1305 height 750
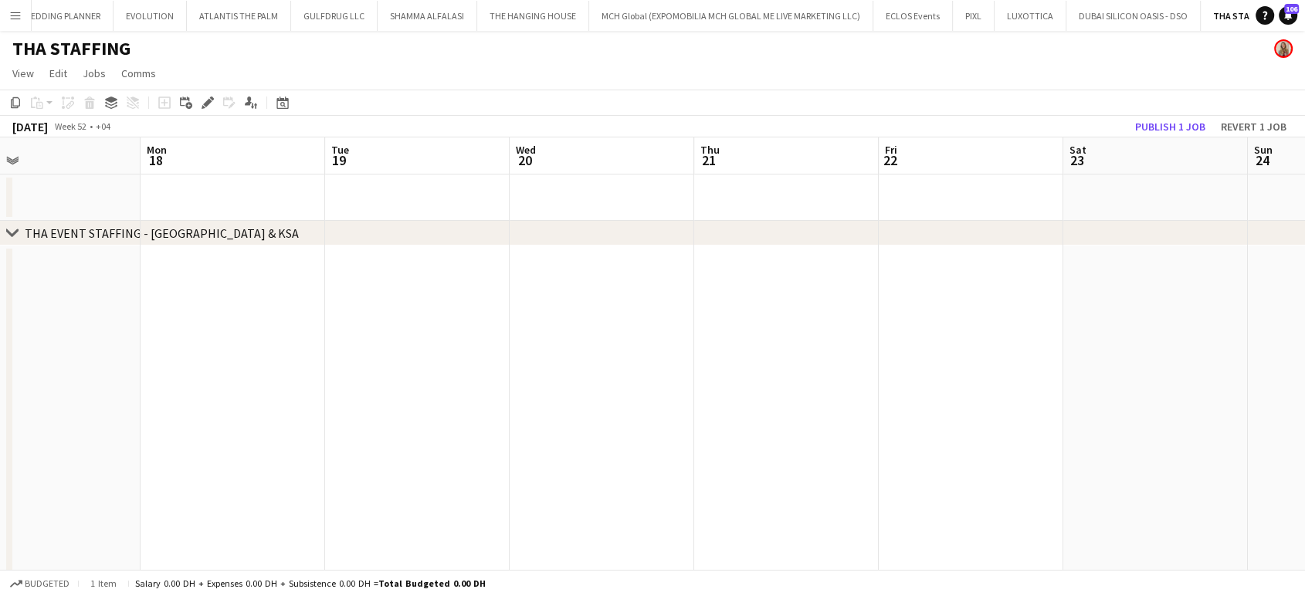
drag, startPoint x: 398, startPoint y: 354, endPoint x: 847, endPoint y: 338, distance: 449.6
click at [946, 305] on app-calendar-viewport "Fri 15 Sat 16 Sun 17 Mon 18 Tue 19 Wed 20 Thu 21 Fri 22 Sat 23 Sun 24 Mon 25 Tu…" at bounding box center [652, 512] width 1305 height 750
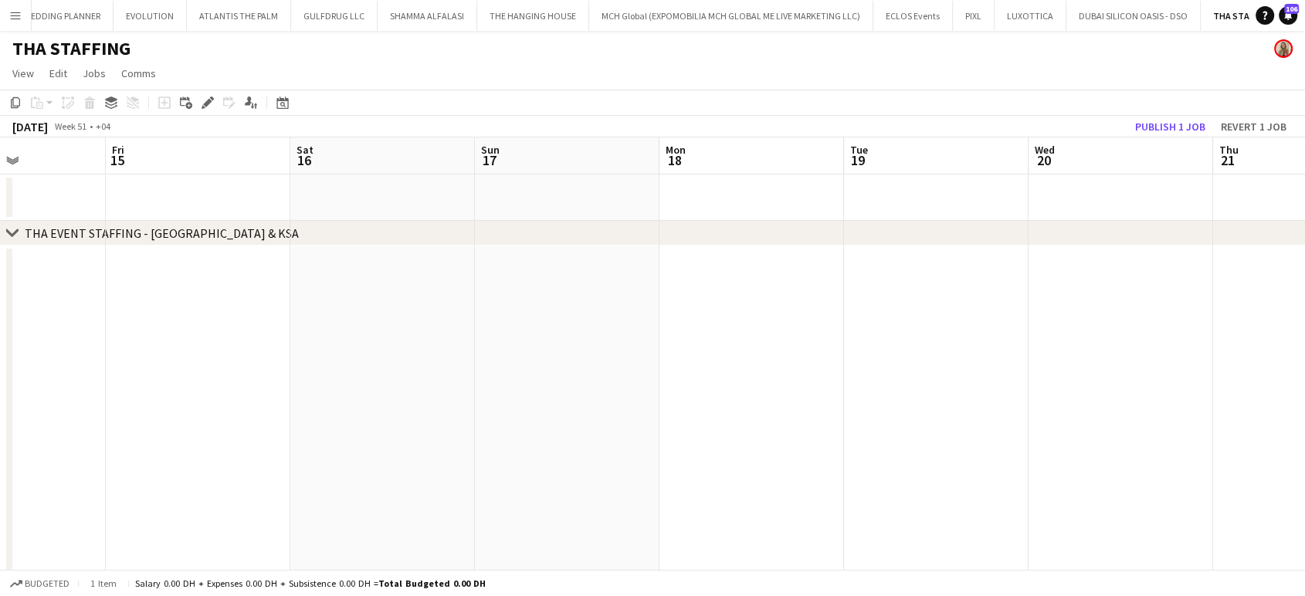
drag, startPoint x: 547, startPoint y: 320, endPoint x: 493, endPoint y: 356, distance: 65.1
click at [851, 314] on app-calendar-viewport "Tue 12 Wed 13 Thu 14 Fri 15 Sat 16 Sun 17 Mon 18 Tue 19 Wed 20 Thu 21 Fri 22 Sa…" at bounding box center [652, 512] width 1305 height 750
drag, startPoint x: 817, startPoint y: 344, endPoint x: 902, endPoint y: 360, distance: 87.2
click at [934, 344] on app-calendar-viewport "Sat 9 Sun 10 Mon 11 Tue 12 Wed 13 Thu 14 Fri 15 Sat 16 Sun 17 Mon 18 Tue 19 Wed…" at bounding box center [652, 512] width 1305 height 750
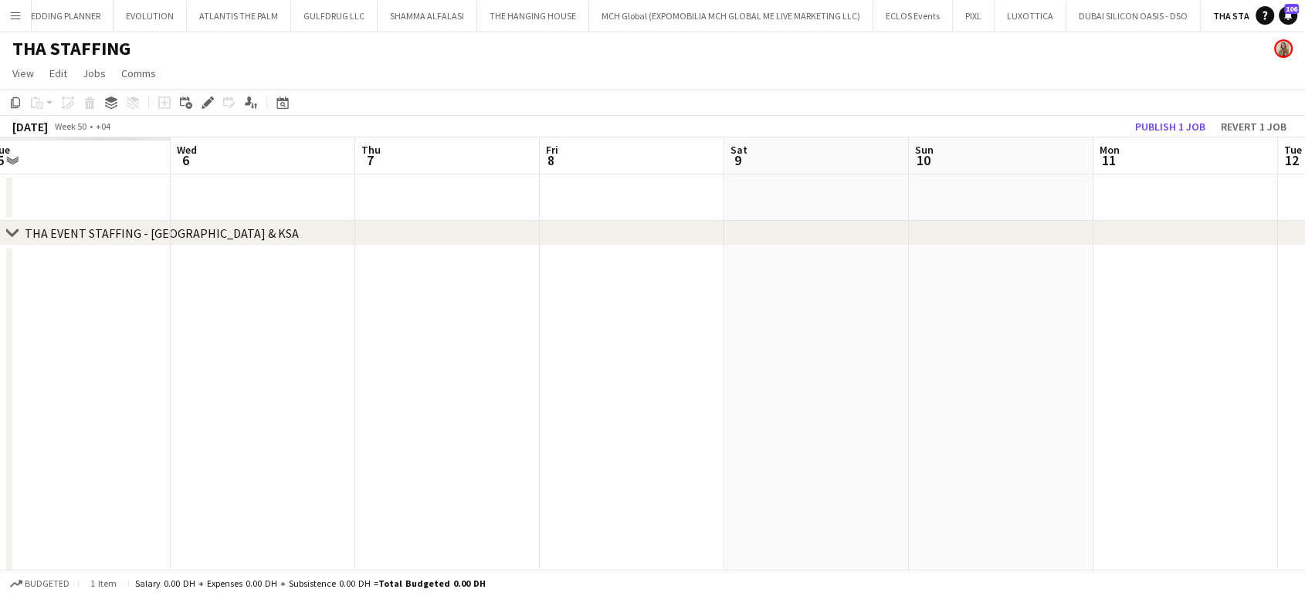
drag, startPoint x: 824, startPoint y: 374, endPoint x: 394, endPoint y: 388, distance: 431.0
click at [864, 374] on app-calendar-viewport "Sun 3 Mon 4 Tue 5 Wed 6 Thu 7 Fri 8 Sat 9 Sun 10 Mon 11 Tue 12 Wed 13 Thu 14 Fr…" at bounding box center [652, 512] width 1305 height 750
drag, startPoint x: 714, startPoint y: 388, endPoint x: 287, endPoint y: 384, distance: 426.9
click at [977, 388] on app-calendar-viewport "Fri 1 Sat 2 Sun 3 Mon 4 Tue 5 Wed 6 Thu 7 Fri 8 Sat 9 Sun 10 Mon 11 Tue 12 Wed …" at bounding box center [652, 512] width 1305 height 750
drag, startPoint x: 302, startPoint y: 372, endPoint x: 437, endPoint y: 381, distance: 135.4
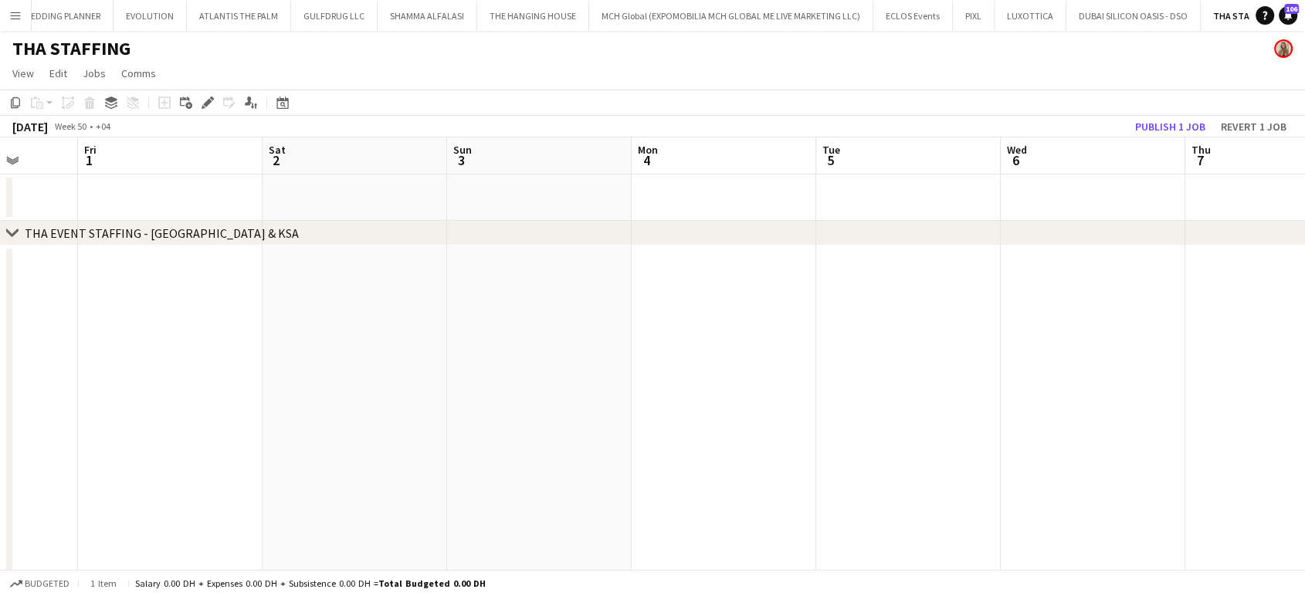
click at [863, 366] on app-calendar-viewport "Wed 29 Thu 30 Fri 1 Sat 2 Sun 3 Mon 4 Tue 5 Wed 6 Thu 7 Fri 8 Sat 9 Sun 10 Mon …" at bounding box center [652, 512] width 1305 height 750
click at [858, 352] on app-calendar-viewport "Sun 26 Mon 27 Tue 28 Wed 29 Thu 30 Fri 1 Sat 2 Sun 3 Mon 4 Tue 5 Wed 6 Thu 7 Fr…" at bounding box center [652, 512] width 1305 height 750
drag, startPoint x: 348, startPoint y: 389, endPoint x: 828, endPoint y: 380, distance: 479.5
click at [828, 380] on app-calendar-viewport "Fri 24 Sat 25 Sun 26 Mon 27 Tue 28 Wed 29 Thu 30 Fri 1 Sat 2 Sun 3 Mon 4 Tue 5 …" at bounding box center [652, 512] width 1305 height 750
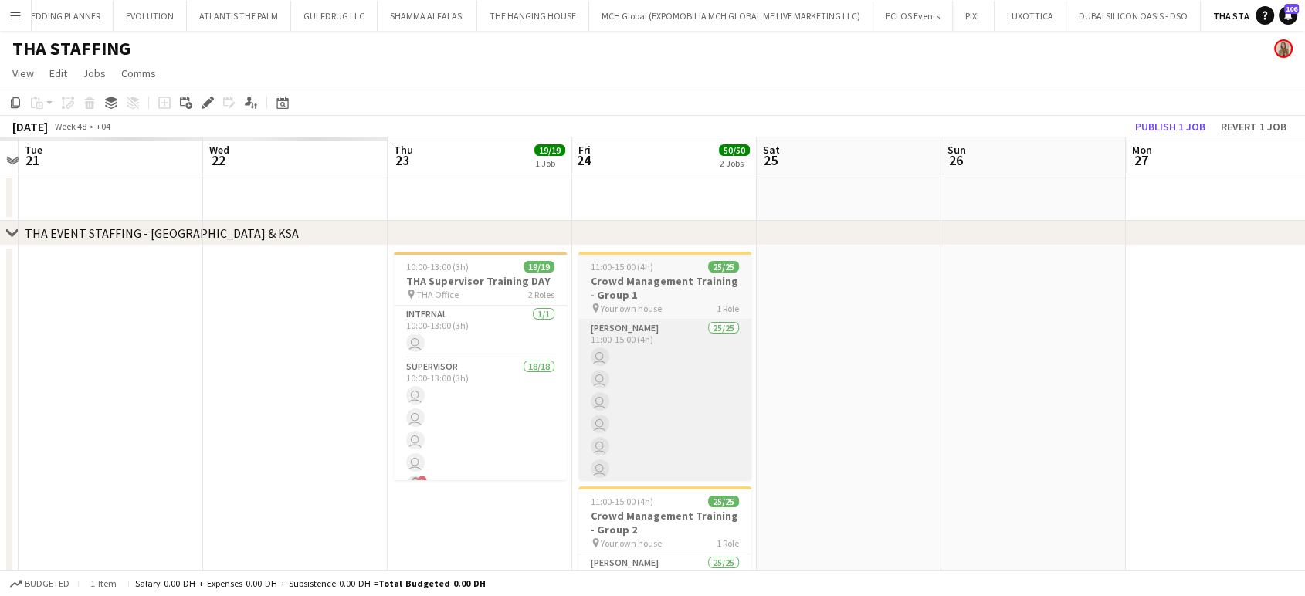
drag, startPoint x: 297, startPoint y: 402, endPoint x: 694, endPoint y: 394, distance: 396.9
click at [694, 394] on app-calendar-viewport "Sun 19 Mon 20 Tue 21 Wed 22 Thu 23 19/19 1 Job Fri 24 50/50 2 Jobs Sat 25 Sun 2…" at bounding box center [652, 512] width 1305 height 750
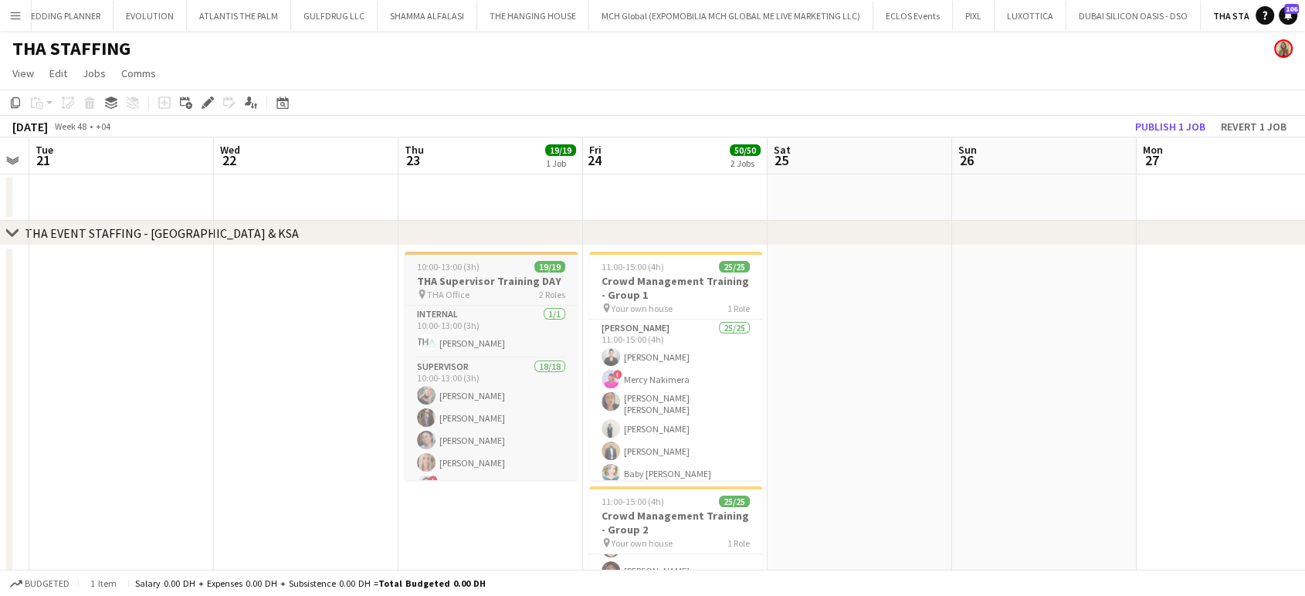
click at [467, 279] on h3 "THA Supervisor Training DAY" at bounding box center [491, 281] width 173 height 14
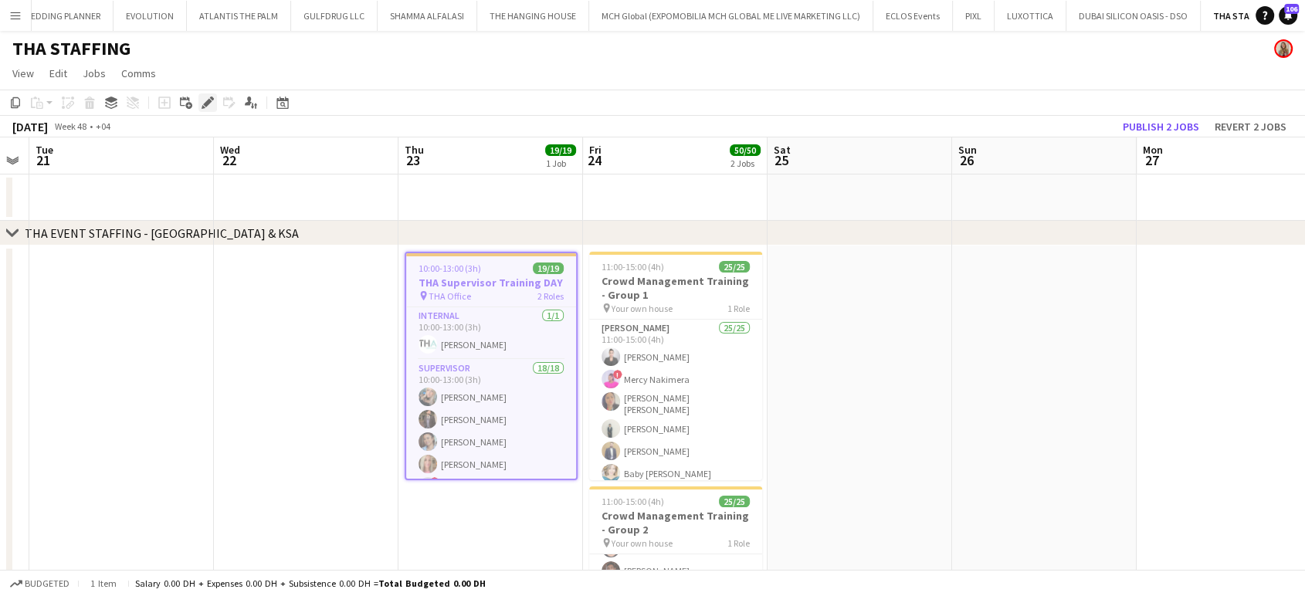
click at [198, 97] on div "Edit" at bounding box center [207, 102] width 19 height 19
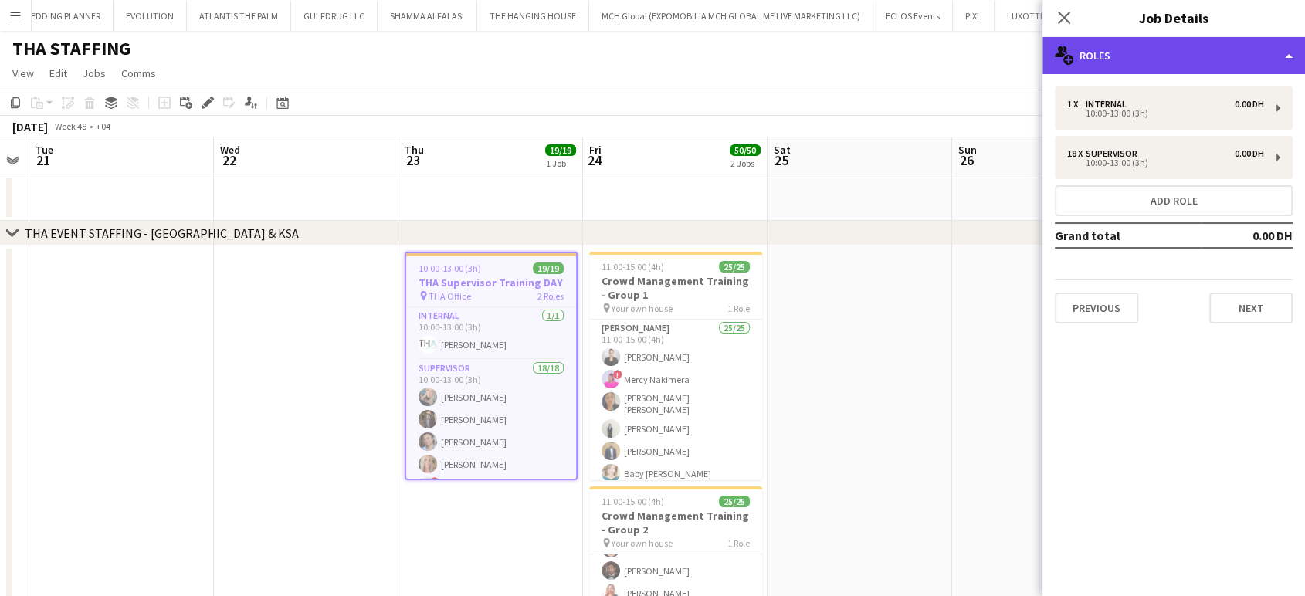
click at [1275, 52] on div "multiple-users-add Roles" at bounding box center [1173, 55] width 262 height 37
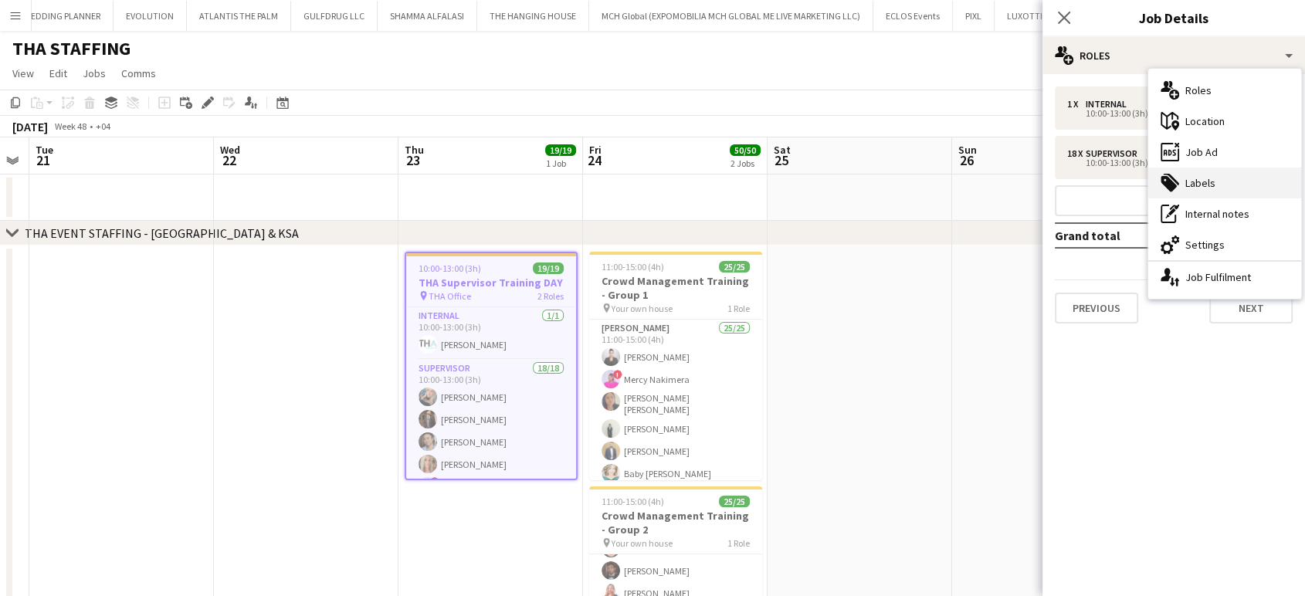
click at [1207, 179] on div "tags-double Labels" at bounding box center [1224, 183] width 153 height 31
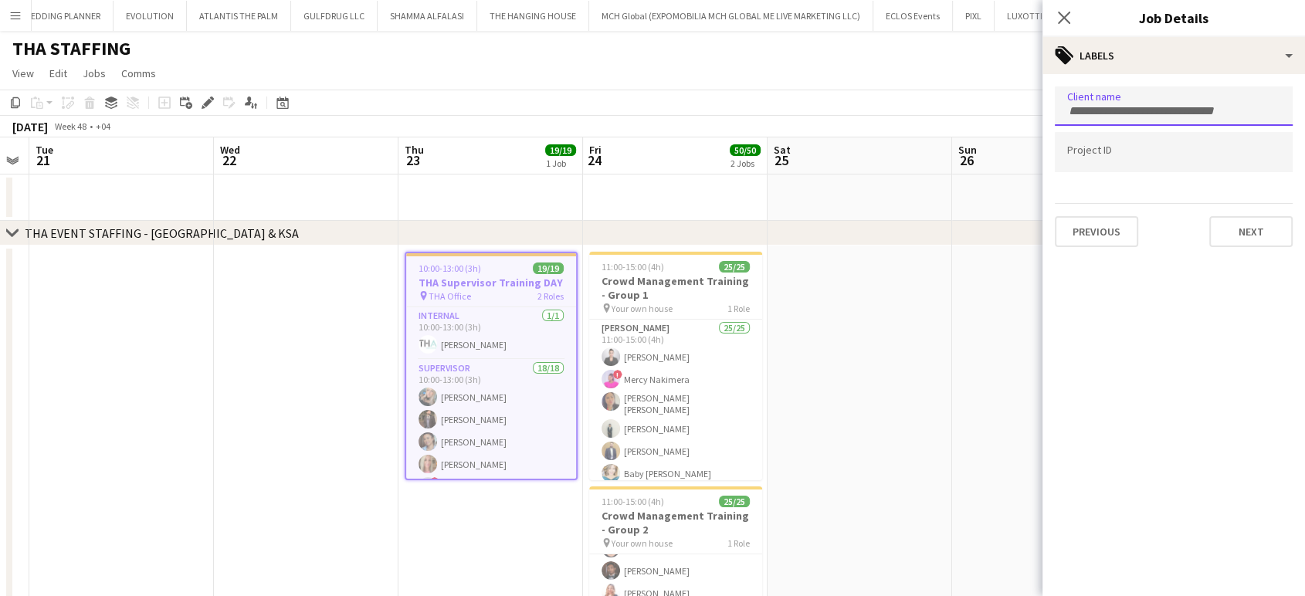
click at [1170, 104] on input "Type to search client labels..." at bounding box center [1173, 111] width 213 height 14
type input "**********"
click at [997, 303] on app-date-cell at bounding box center [1044, 495] width 184 height 500
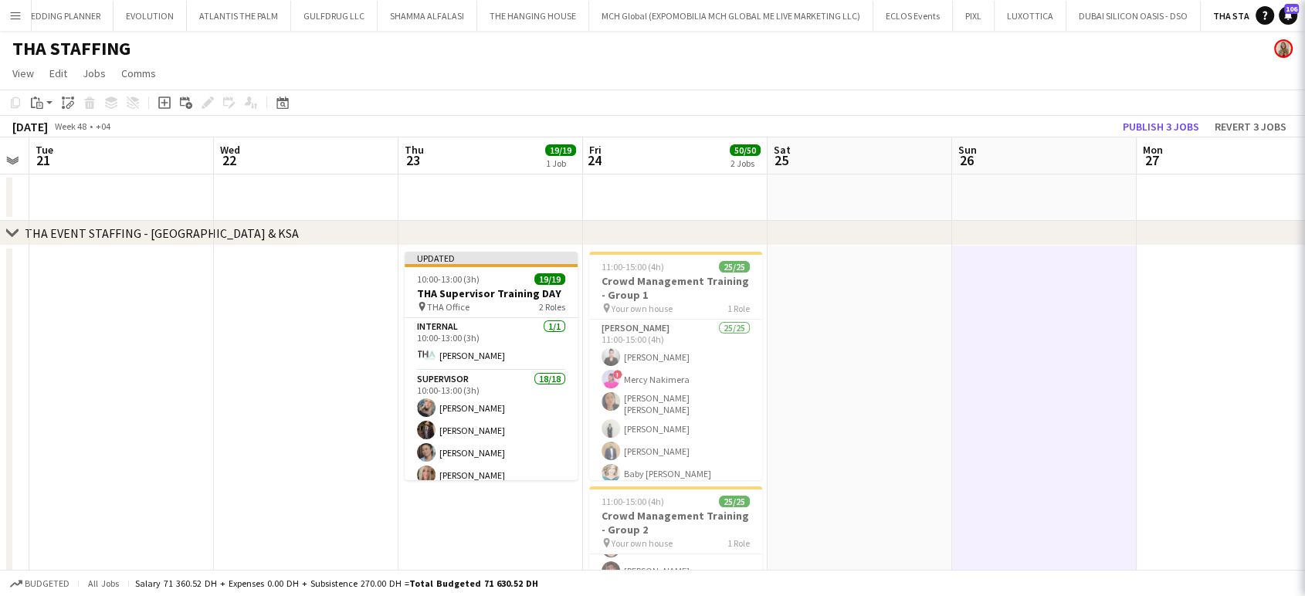
scroll to position [0, 340]
click at [1181, 116] on div "November 2023 Week 48 • +04 Publish 3 jobs Revert 3 jobs" at bounding box center [652, 127] width 1305 height 22
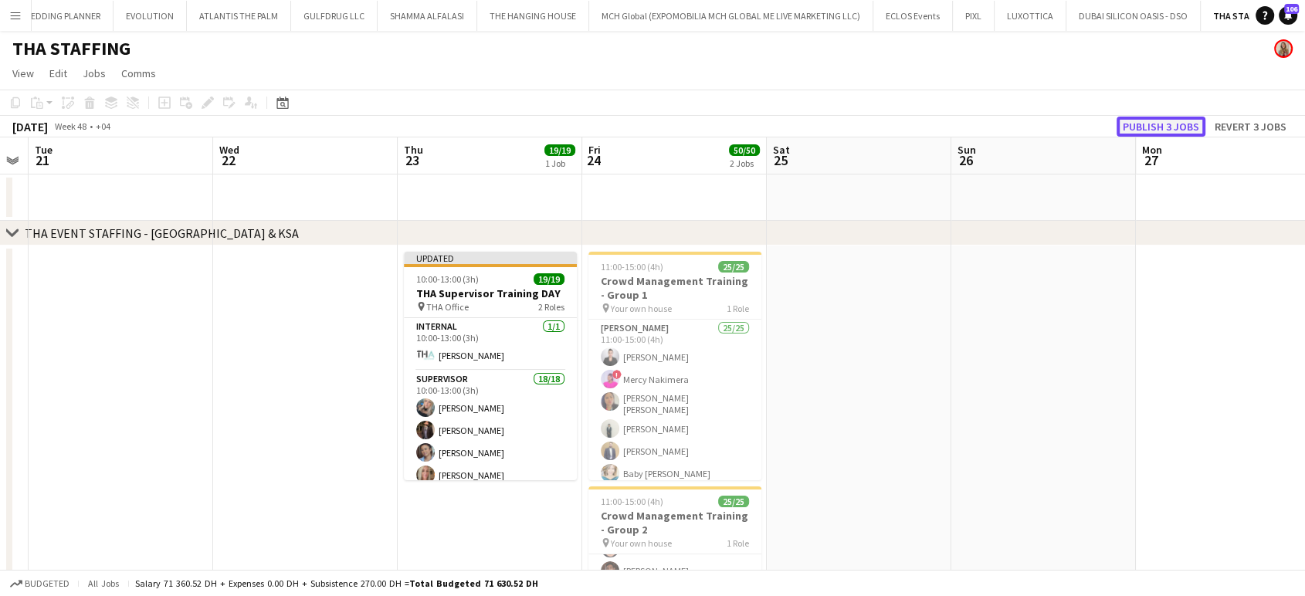
click at [1178, 127] on button "Publish 3 jobs" at bounding box center [1160, 127] width 89 height 20
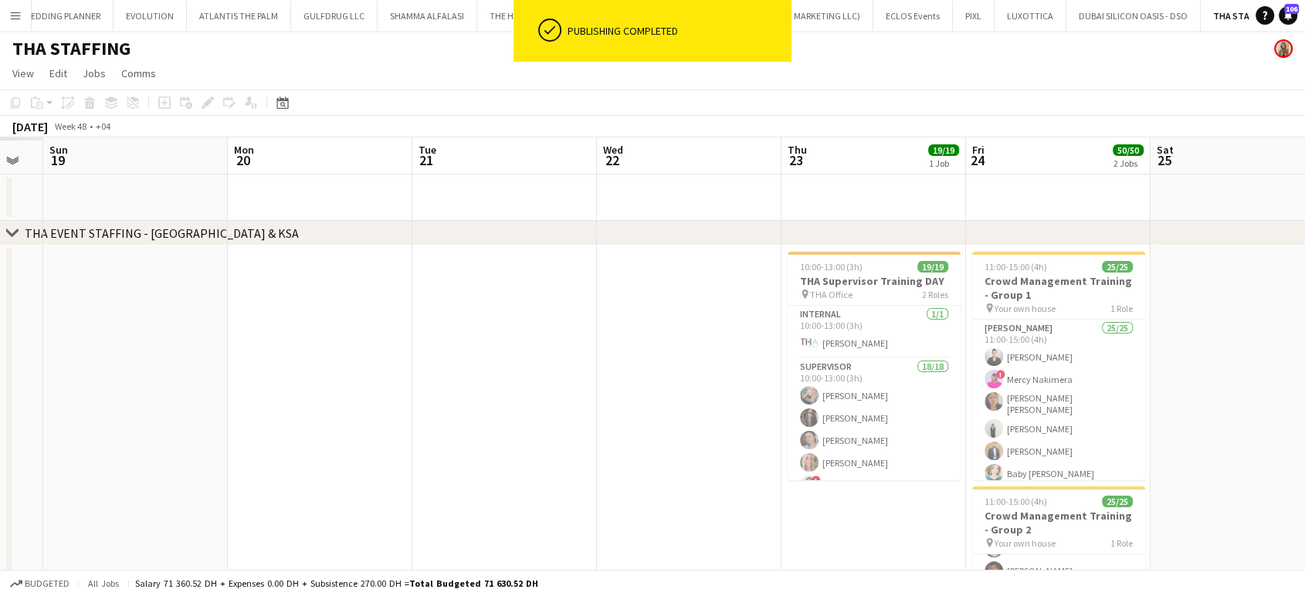
drag, startPoint x: 397, startPoint y: 388, endPoint x: 802, endPoint y: 361, distance: 406.1
click at [844, 344] on app-calendar-viewport "Fri 17 Sat 18 Sun 19 Mon 20 Tue 21 Wed 22 Thu 23 19/19 1 Job Fri 24 50/50 2 Job…" at bounding box center [652, 512] width 1305 height 750
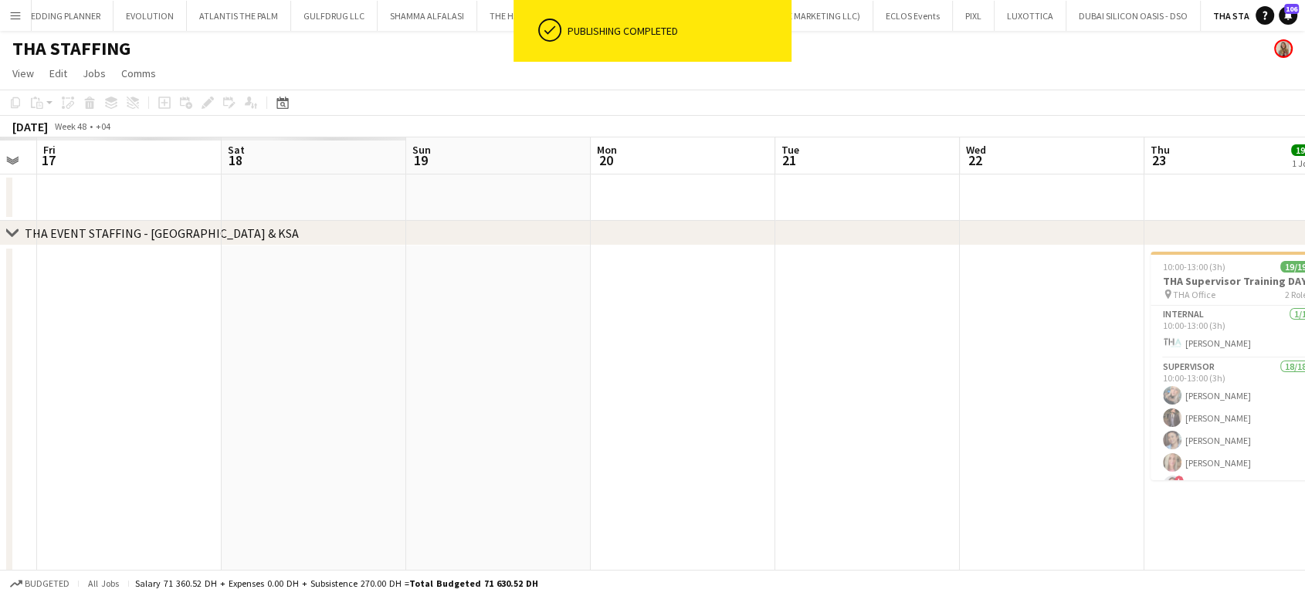
click at [893, 310] on app-calendar-viewport "Wed 15 Thu 16 Fri 17 Sat 18 Sun 19 Mon 20 Tue 21 Wed 22 Thu 23 19/19 1 Job Fri …" at bounding box center [652, 512] width 1305 height 750
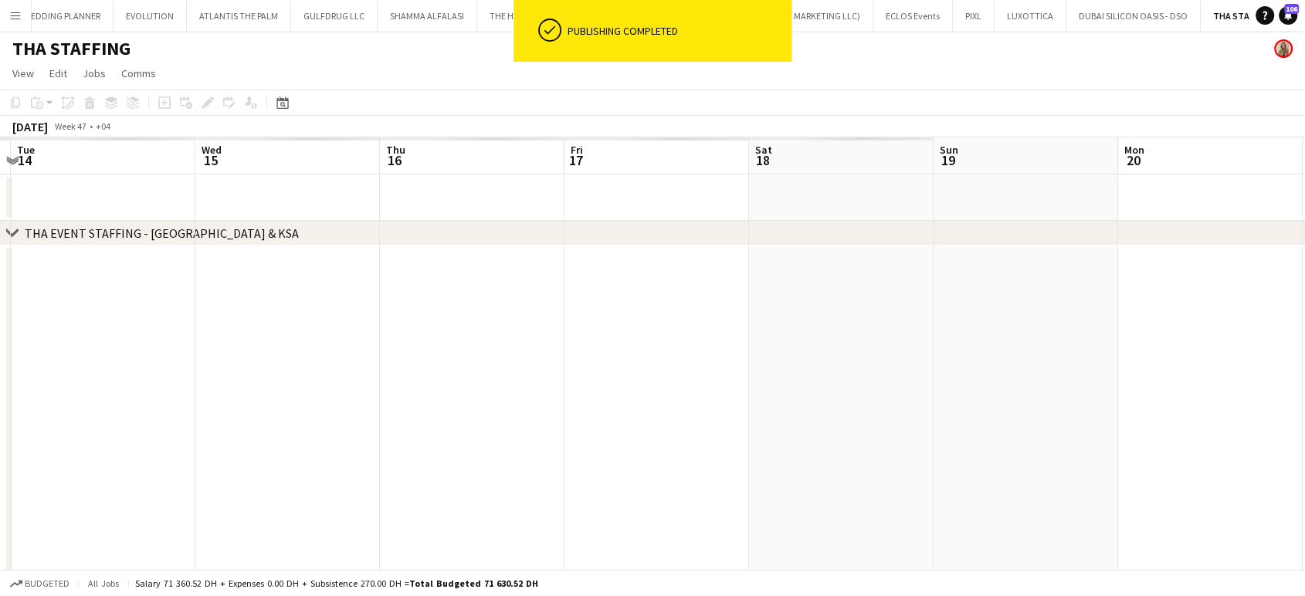
drag, startPoint x: 760, startPoint y: 326, endPoint x: 1075, endPoint y: 331, distance: 315.0
click at [1075, 330] on app-calendar-viewport "Sun 12 Mon 13 Tue 14 Wed 15 Thu 16 Fri 17 Sat 18 Sun 19 Mon 20 Tue 21 Wed 22 Th…" at bounding box center [652, 512] width 1305 height 750
click at [983, 267] on app-calendar-viewport "Thu 9 Fri 10 Sat 11 Sun 12 Mon 13 Tue 14 Wed 15 Thu 16 Fri 17 Sat 18 Sun 19 Mon…" at bounding box center [652, 512] width 1305 height 750
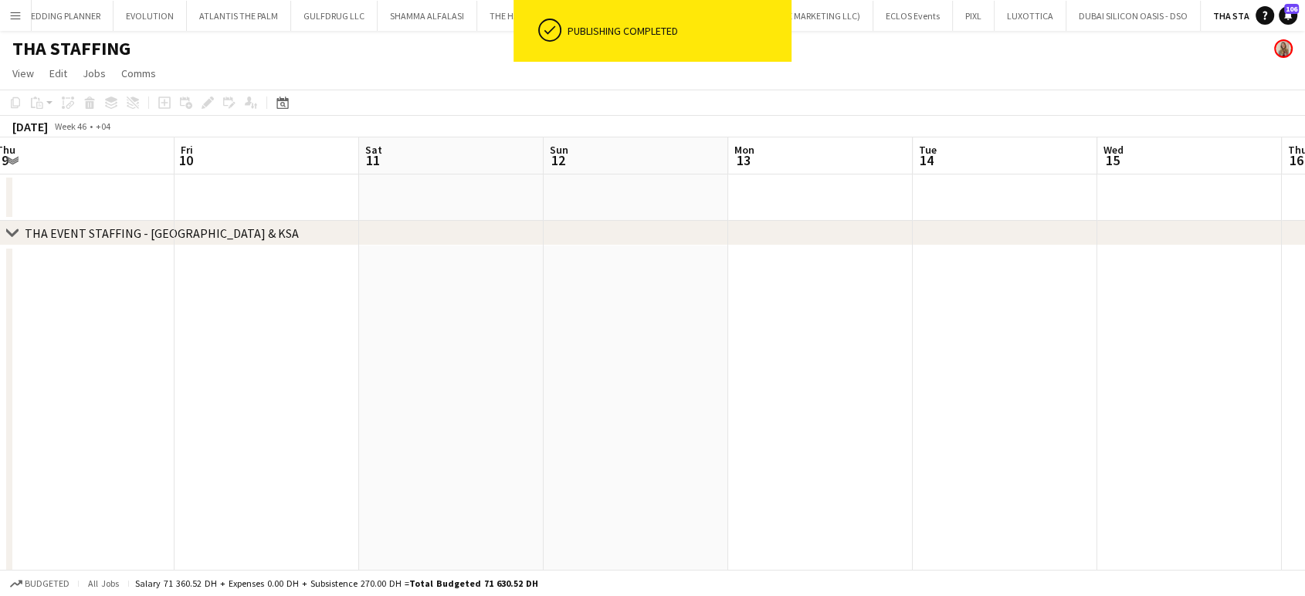
click at [1109, 273] on app-calendar-viewport "Tue 7 Wed 8 Thu 9 Fri 10 Sat 11 Sun 12 Mon 13 Tue 14 Wed 15 Thu 16 Fri 17 Sat 1…" at bounding box center [652, 512] width 1305 height 750
drag, startPoint x: 1024, startPoint y: 233, endPoint x: 1045, endPoint y: 235, distance: 21.7
click at [1044, 234] on div "chevron-right THA EVENT STAFFING - UAE & KSA chevron-right THA EVENT EXPERTS ch…" at bounding box center [652, 512] width 1305 height 750
drag, startPoint x: 514, startPoint y: 284, endPoint x: 983, endPoint y: 242, distance: 471.3
click at [1058, 213] on app-calendar-viewport "Tue 31 Wed 1 Thu 2 Fri 3 Sat 4 Sun 5 Mon 6 Tue 7 Wed 8 Thu 9 Fri 10 Sat 11 Sun …" at bounding box center [652, 512] width 1305 height 750
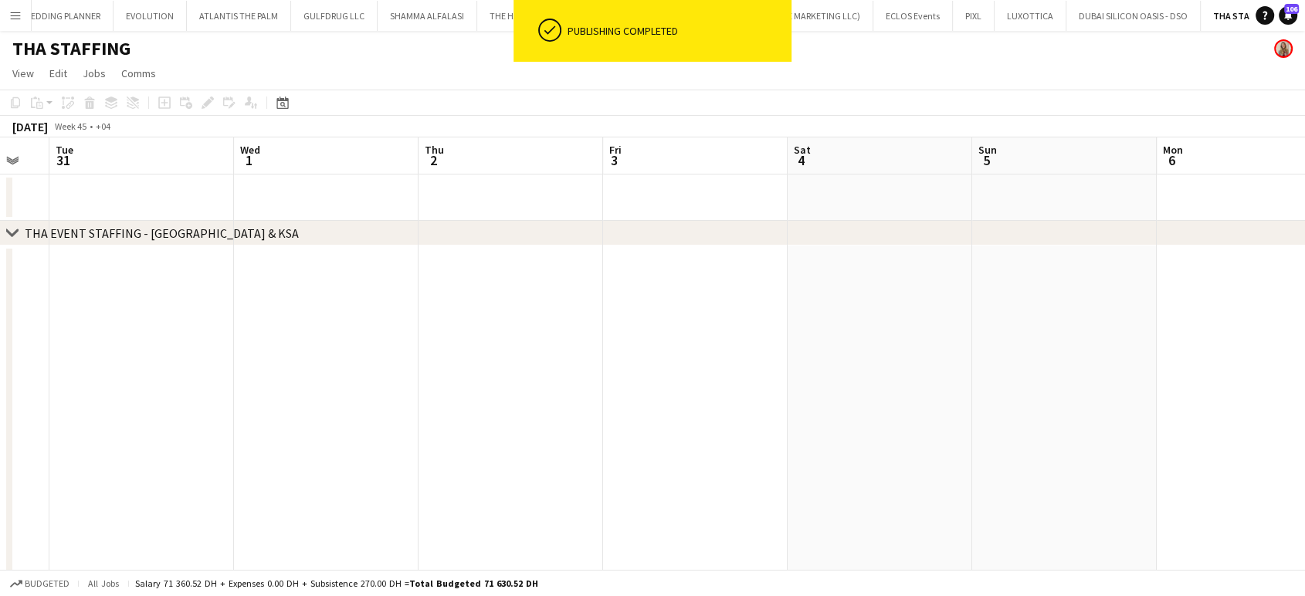
drag, startPoint x: 313, startPoint y: 266, endPoint x: 756, endPoint y: 340, distance: 448.6
click at [988, 261] on app-calendar-viewport "Sat 28 Sun 29 Mon 30 Tue 31 Wed 1 Thu 2 Fri 3 Sat 4 Sun 5 Mon 6 Tue 7 Wed 8 Thu…" at bounding box center [652, 512] width 1305 height 750
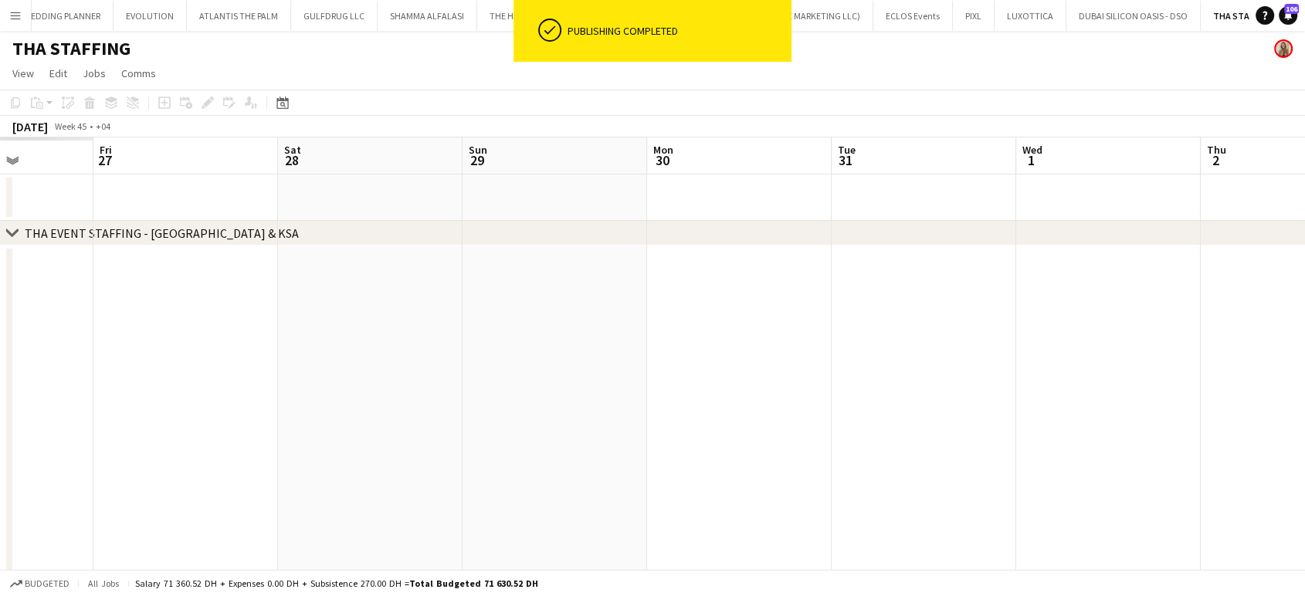
drag, startPoint x: 605, startPoint y: 293, endPoint x: 877, endPoint y: 318, distance: 272.9
click at [906, 306] on app-calendar-viewport "Tue 24 Wed 25 Thu 26 Fri 27 Sat 28 Sun 29 Mon 30 Tue 31 Wed 1 Thu 2 Fri 3 Sat 4…" at bounding box center [652, 512] width 1305 height 750
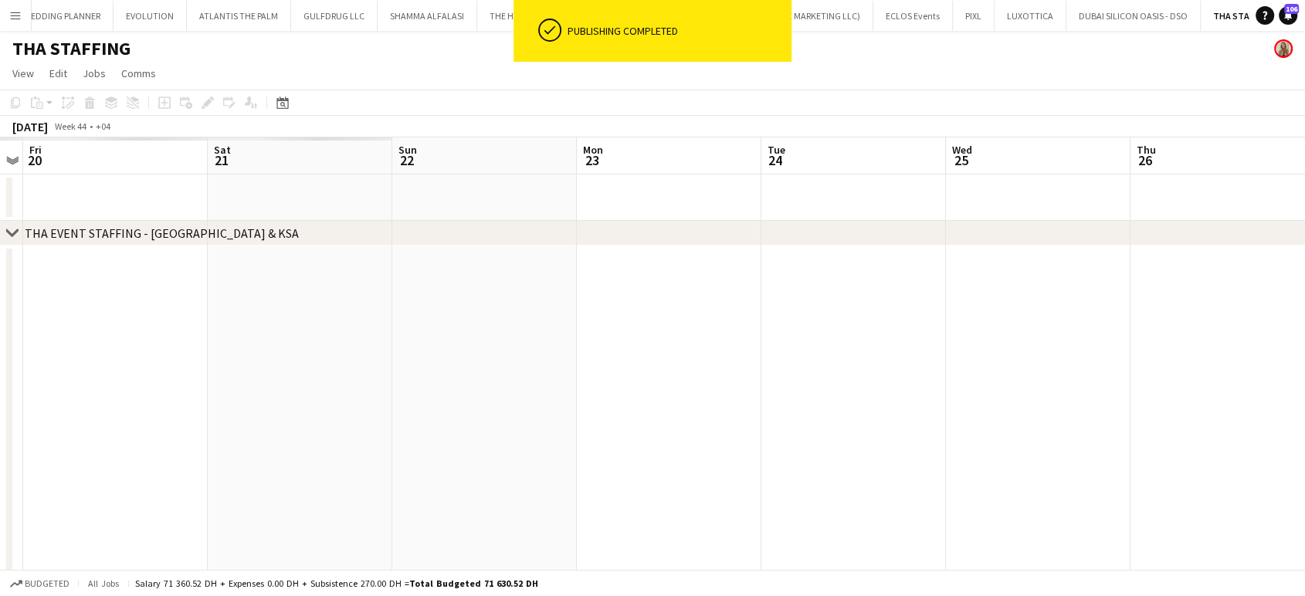
drag, startPoint x: 721, startPoint y: 281, endPoint x: 591, endPoint y: 326, distance: 137.9
click at [1061, 286] on app-calendar-viewport "Wed 18 Thu 19 Fri 20 Sat 21 Sun 22 Mon 23 Tue 24 Wed 25 Thu 26 Fri 27 Sat 28 Su…" at bounding box center [652, 512] width 1305 height 750
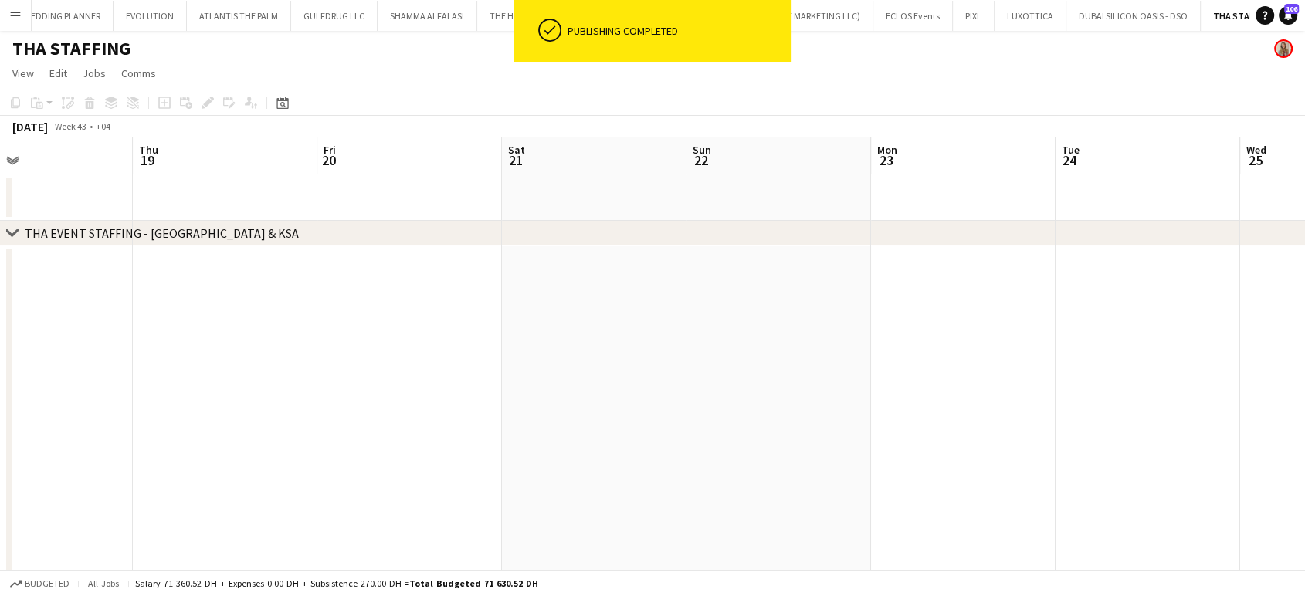
click at [1025, 313] on app-calendar-viewport "Mon 16 Tue 17 Wed 18 Thu 19 Fri 20 Sat 21 Sun 22 Mon 23 Tue 24 Wed 25 Thu 26 Fr…" at bounding box center [652, 512] width 1305 height 750
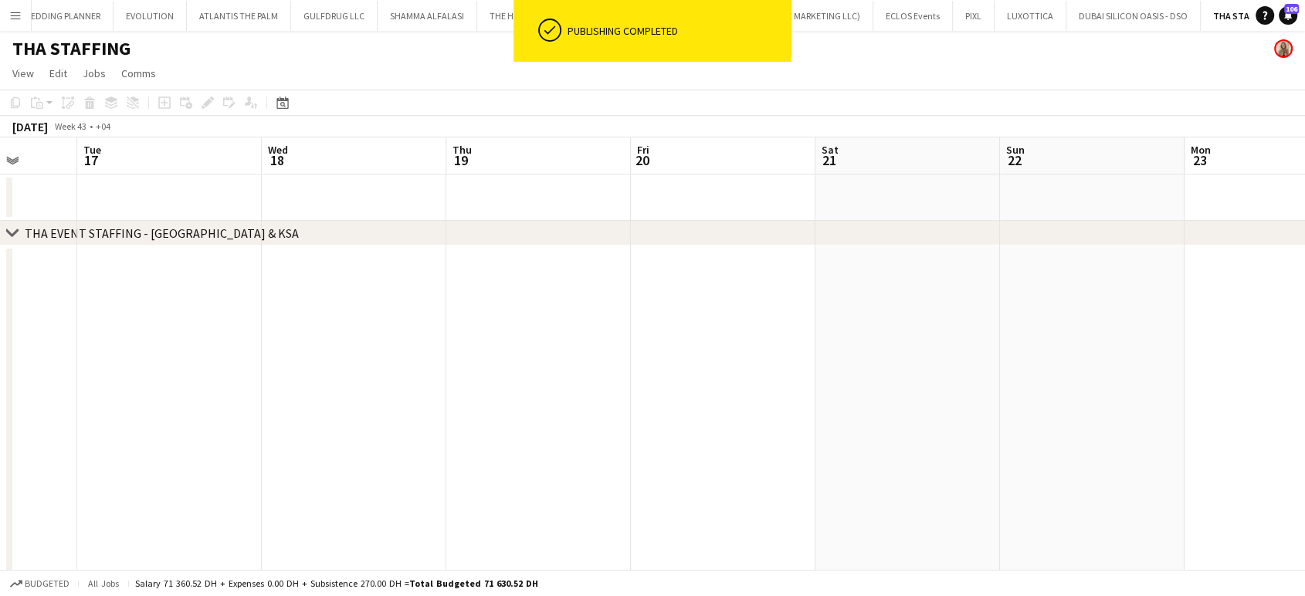
click at [966, 347] on app-calendar-viewport "Sat 14 Sun 15 Mon 16 Tue 17 Wed 18 Thu 19 Fri 20 Sat 21 Sun 22 Mon 23 Tue 24 We…" at bounding box center [652, 512] width 1305 height 750
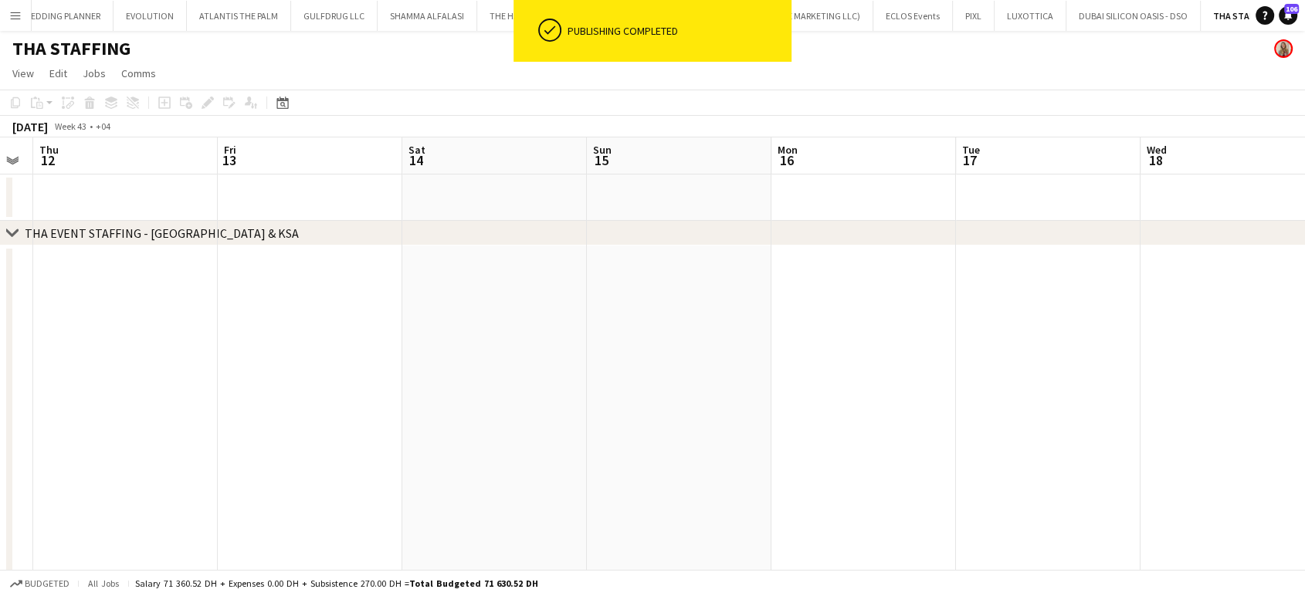
click at [906, 369] on app-calendar-viewport "Tue 10 Wed 11 Thu 12 Fri 13 Sat 14 Sun 15 Mon 16 Tue 17 Wed 18 Thu 19 Fri 20 Sa…" at bounding box center [652, 512] width 1305 height 750
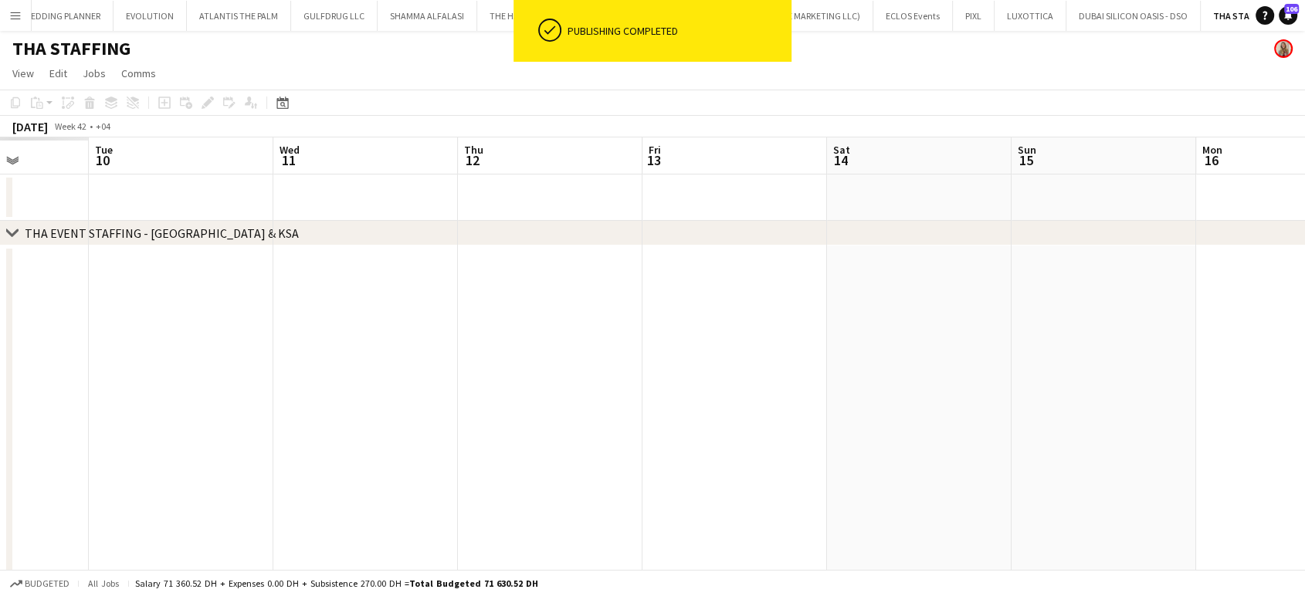
click at [865, 364] on app-calendar-viewport "Sat 7 Sun 8 Mon 9 Tue 10 Wed 11 Thu 12 Fri 13 Sat 14 Sun 15 Mon 16 Tue 17 Wed 1…" at bounding box center [652, 512] width 1305 height 750
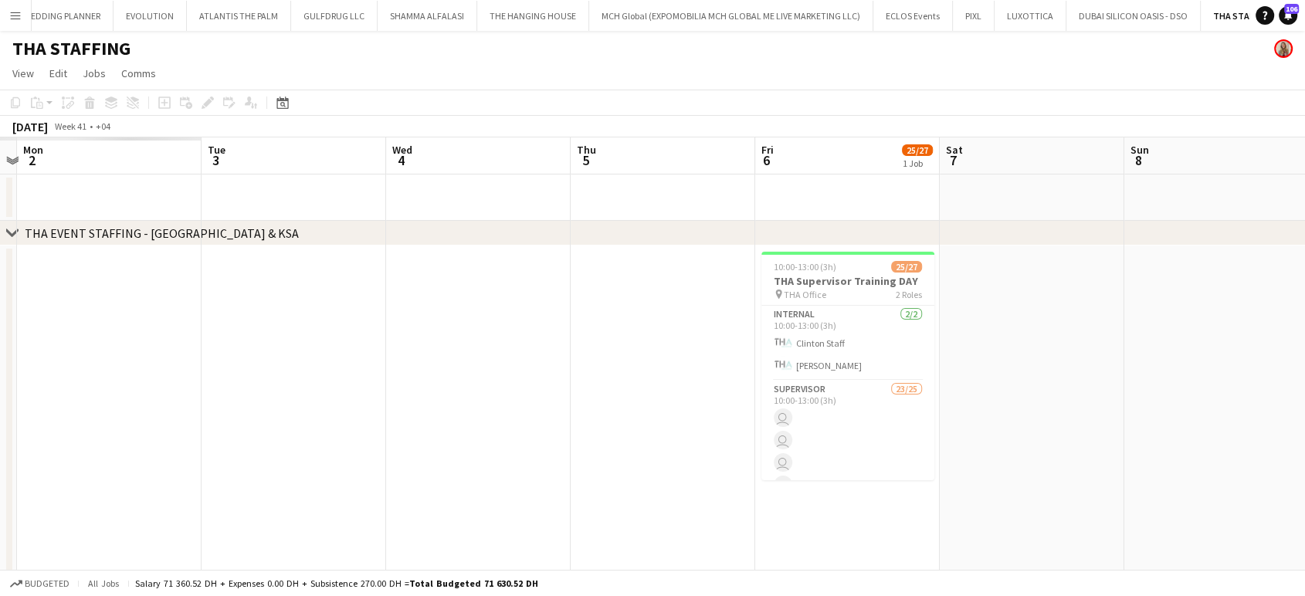
click at [830, 350] on app-calendar-viewport "Sat 30 Sun 1 Mon 2 Tue 3 Wed 4 Thu 5 Fri 6 25/27 1 Job Sat 7 Sun 8 Mon 9 Tue 10…" at bounding box center [652, 512] width 1305 height 750
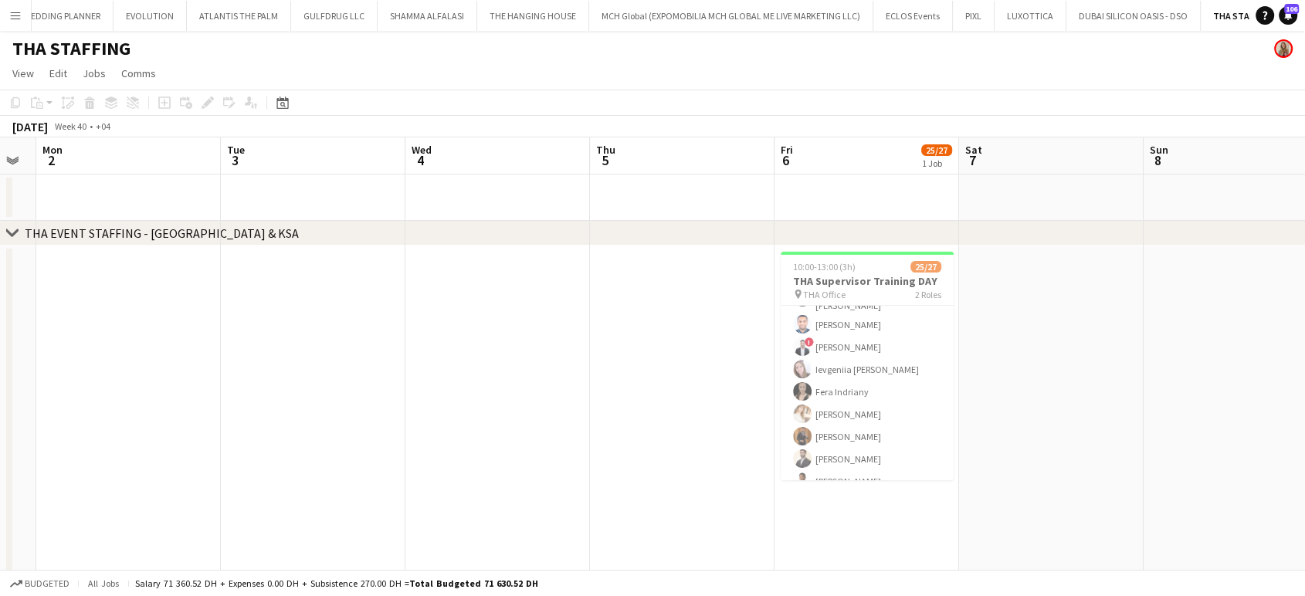
scroll to position [147, 0]
click at [834, 279] on h3 "THA Supervisor Training DAY" at bounding box center [866, 281] width 173 height 14
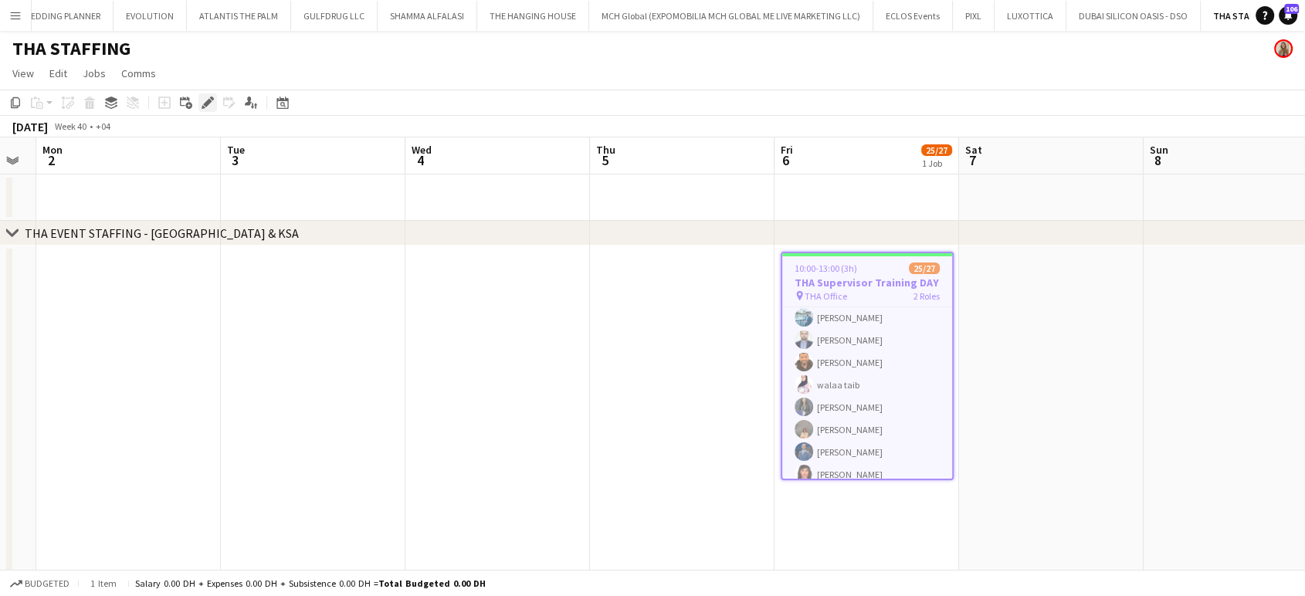
click at [205, 101] on icon "Edit" at bounding box center [207, 102] width 12 height 12
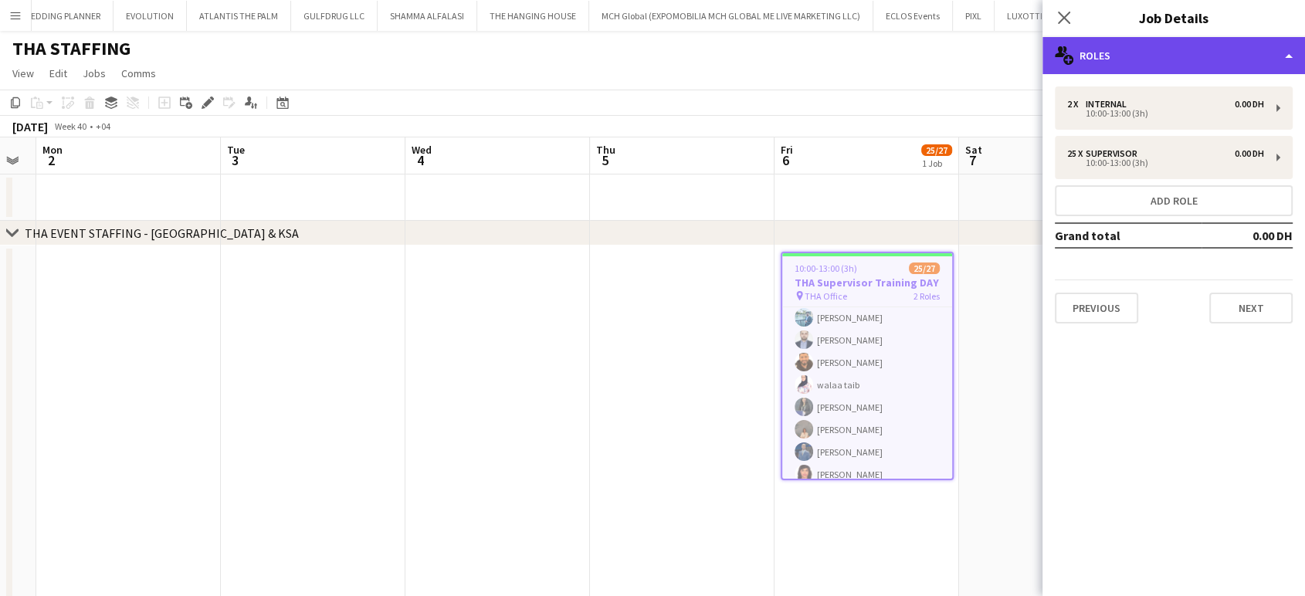
click at [1287, 59] on div "multiple-users-add Roles" at bounding box center [1173, 55] width 262 height 37
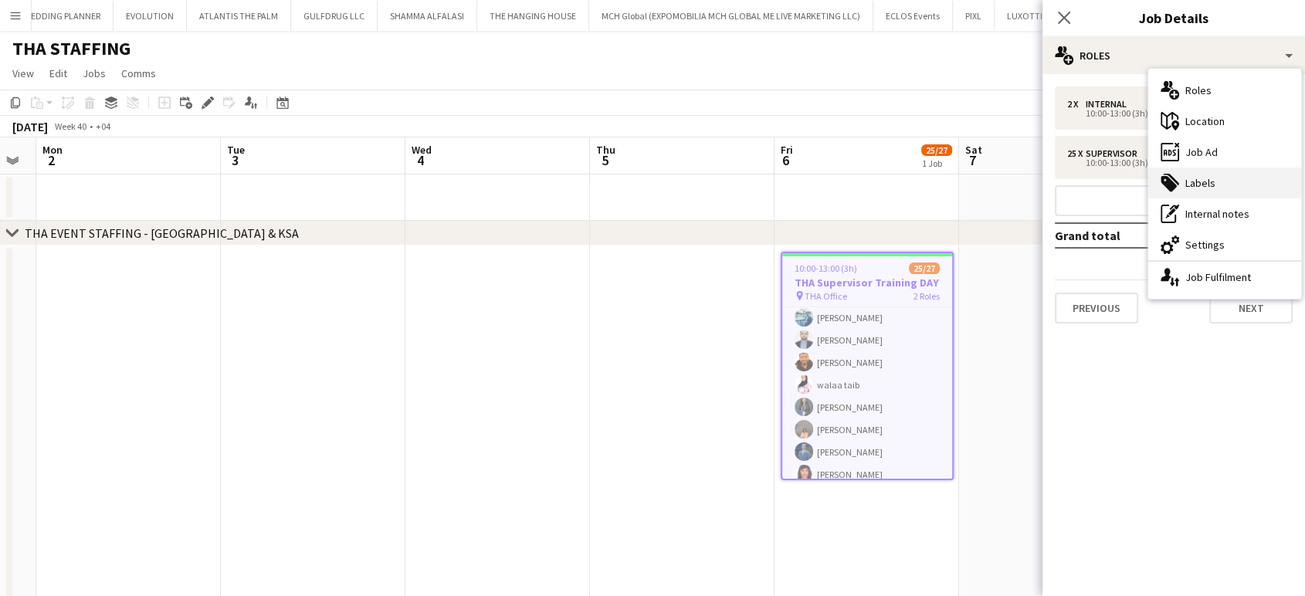
click at [1222, 181] on div "tags-double Labels" at bounding box center [1224, 183] width 153 height 31
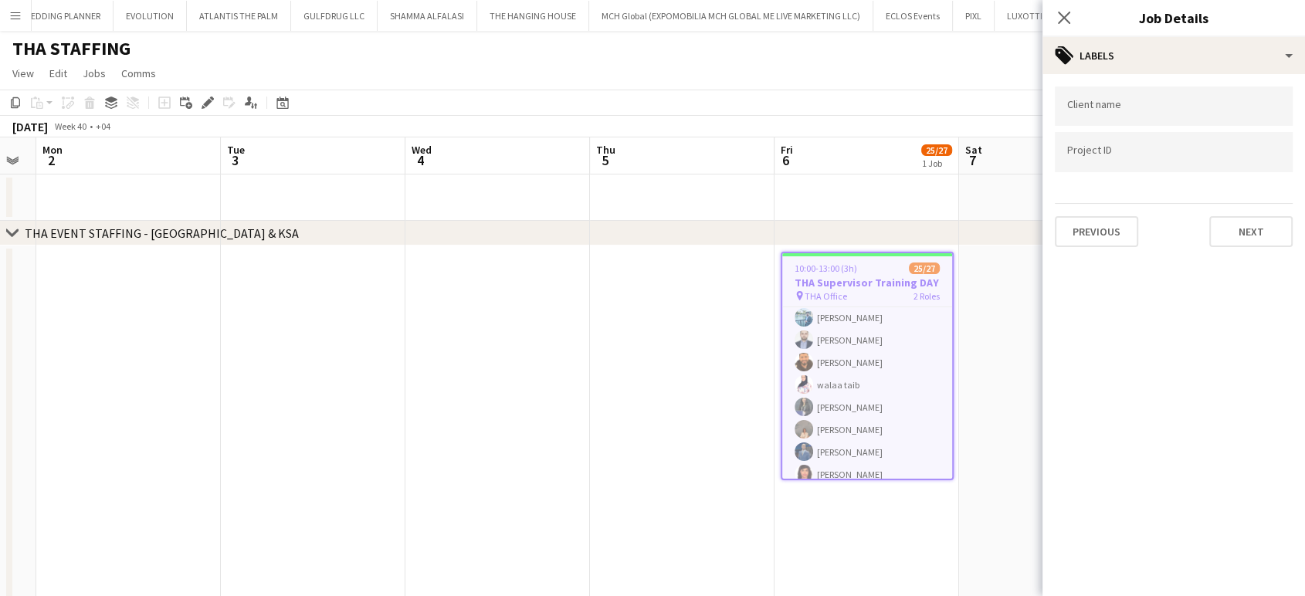
click at [1172, 103] on input "Type to search client labels..." at bounding box center [1173, 107] width 213 height 14
type input "*****"
click at [1133, 146] on div "THA SUPERVISOR" at bounding box center [1173, 153] width 238 height 37
click at [985, 363] on app-date-cell at bounding box center [1051, 495] width 184 height 500
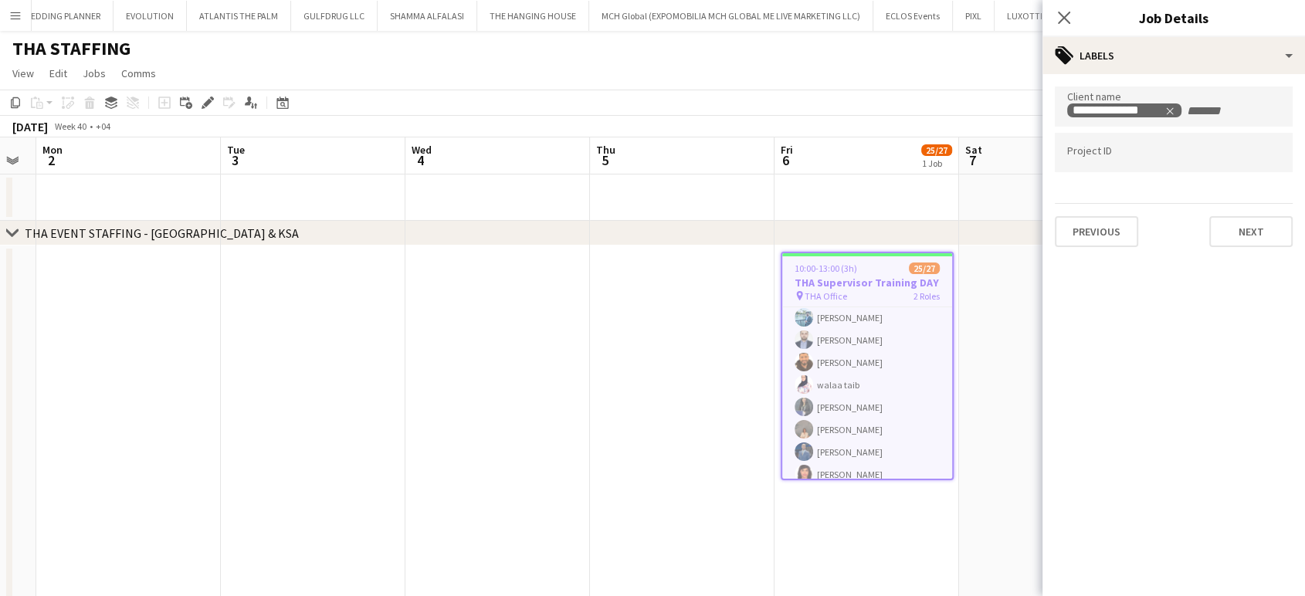
scroll to position [0, 332]
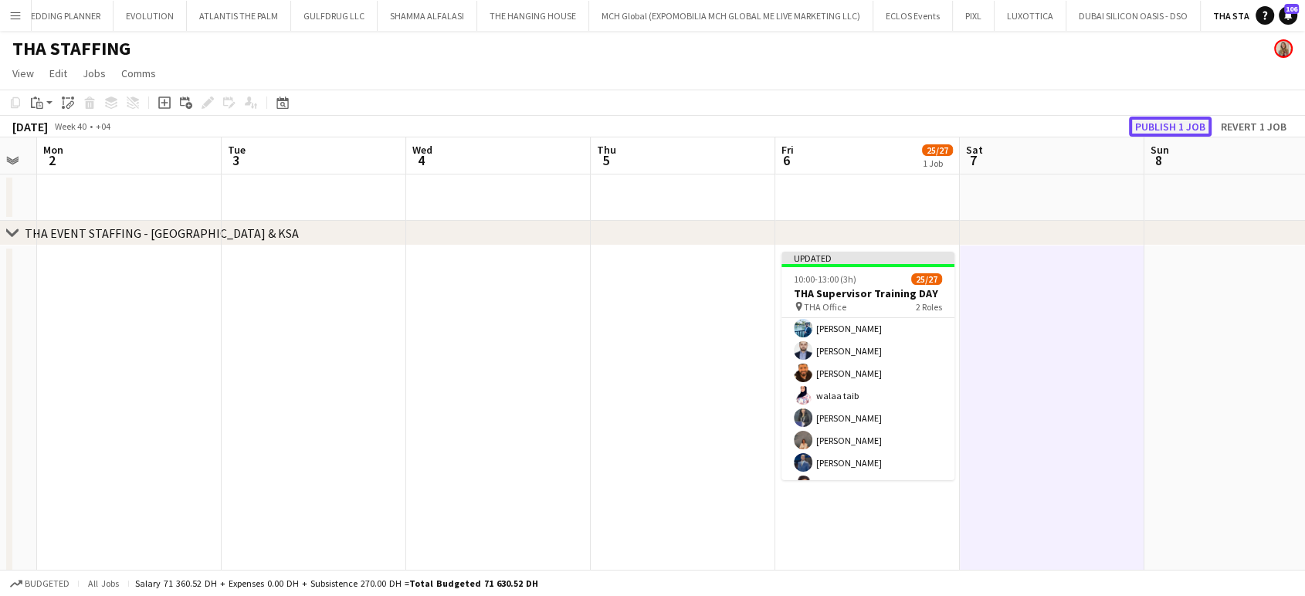
click at [1173, 118] on button "Publish 1 job" at bounding box center [1170, 127] width 83 height 20
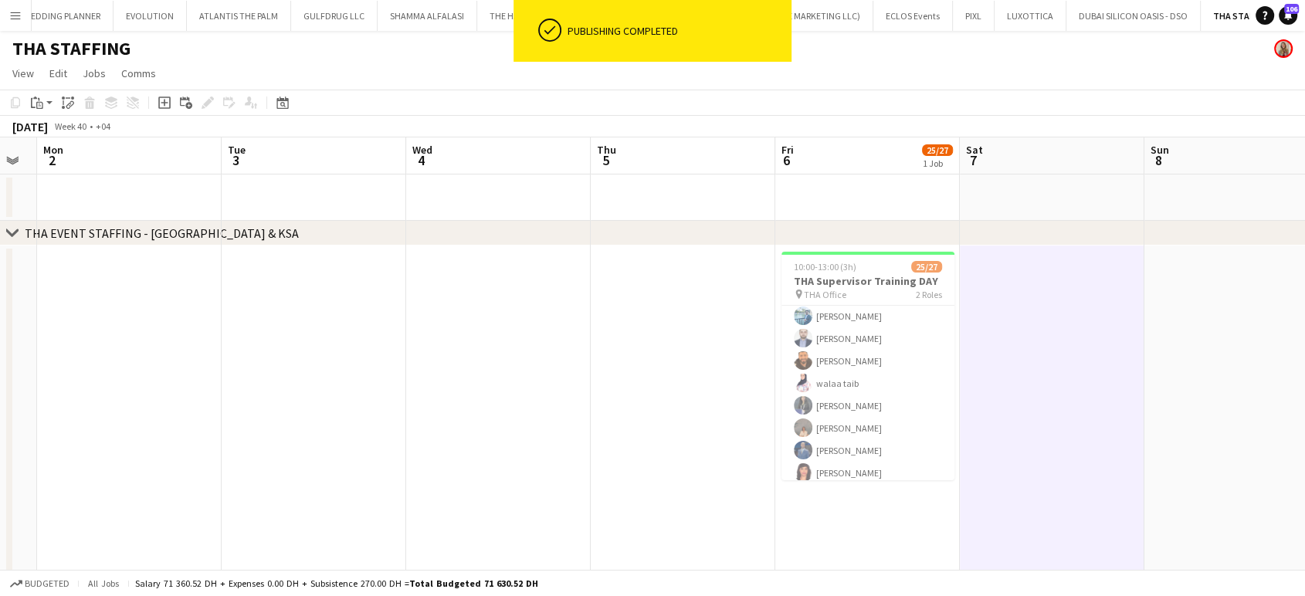
click at [699, 481] on app-calendar-viewport "Sat 30 Sun 1 Mon 2 Tue 3 Wed 4 Thu 5 Fri 6 25/27 1 Job Sat 7 Sun 8 Mon 9 Tue 10…" at bounding box center [652, 512] width 1305 height 750
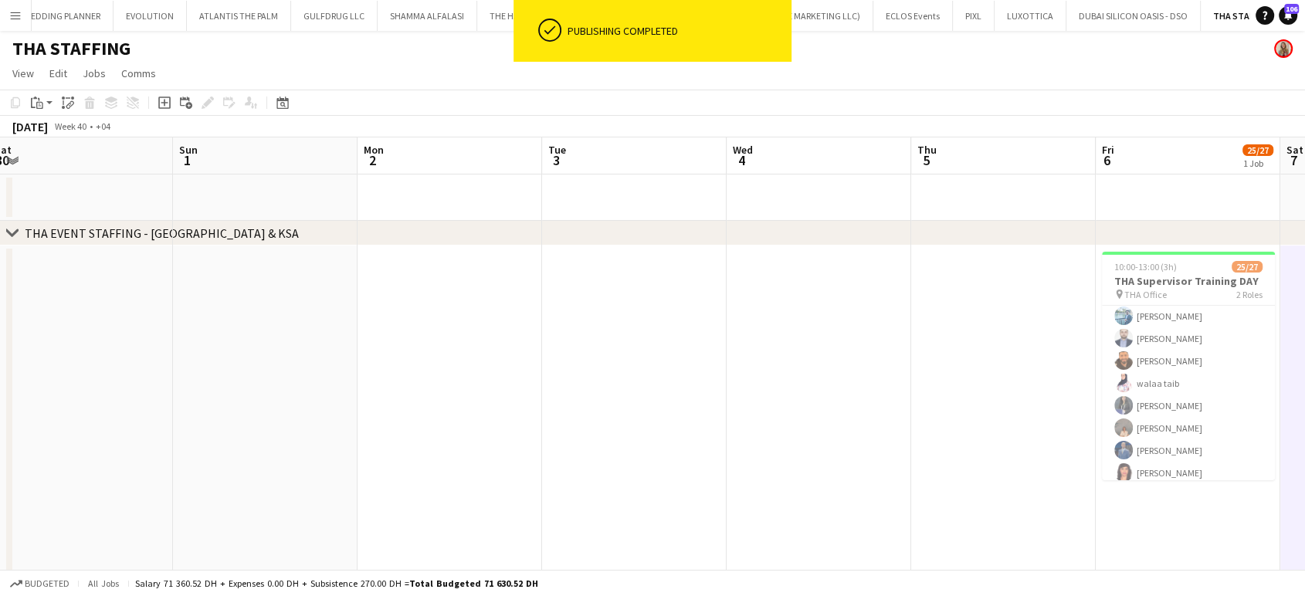
drag, startPoint x: 109, startPoint y: 484, endPoint x: 780, endPoint y: 476, distance: 671.7
click at [780, 476] on app-calendar-viewport "Thu 28 Fri 29 Sat 30 Sun 1 Mon 2 Tue 3 Wed 4 Thu 5 Fri 6 25/27 1 Job Sat 7 Sun …" at bounding box center [652, 512] width 1305 height 750
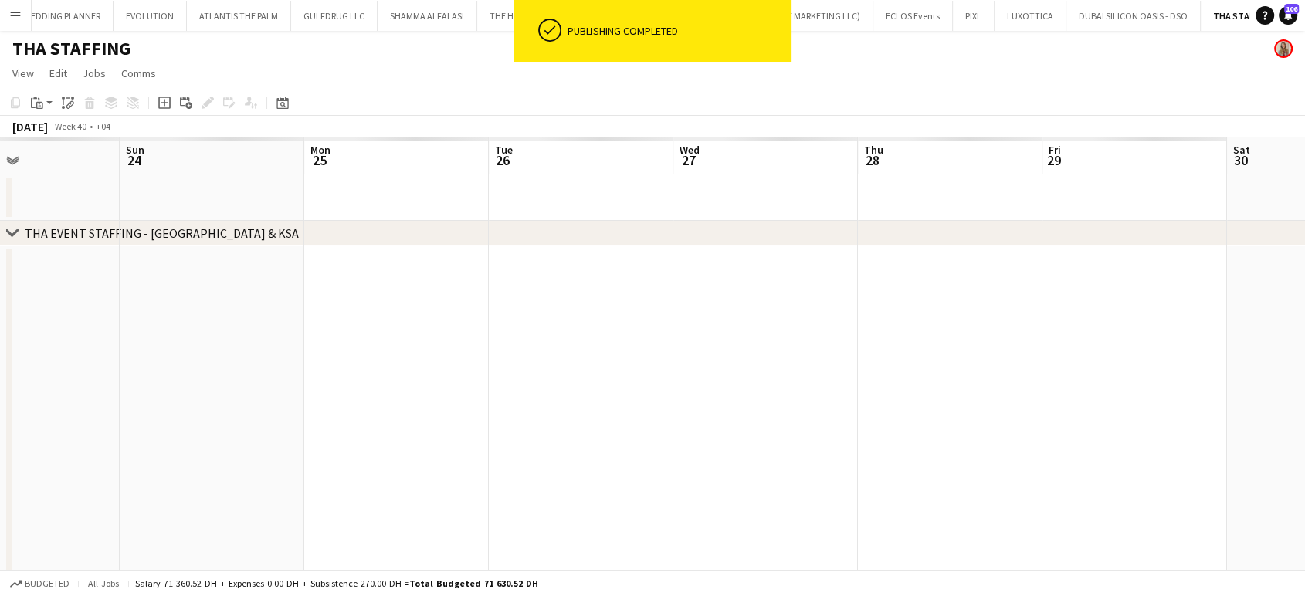
drag, startPoint x: 425, startPoint y: 416, endPoint x: 609, endPoint y: 403, distance: 184.2
click at [843, 394] on app-calendar-viewport "Thu 21 Fri 22 Sat 23 Sun 24 Mon 25 Tue 26 Wed 27 Thu 28 Fri 29 Sat 30 Sun 1 Mon…" at bounding box center [652, 512] width 1305 height 750
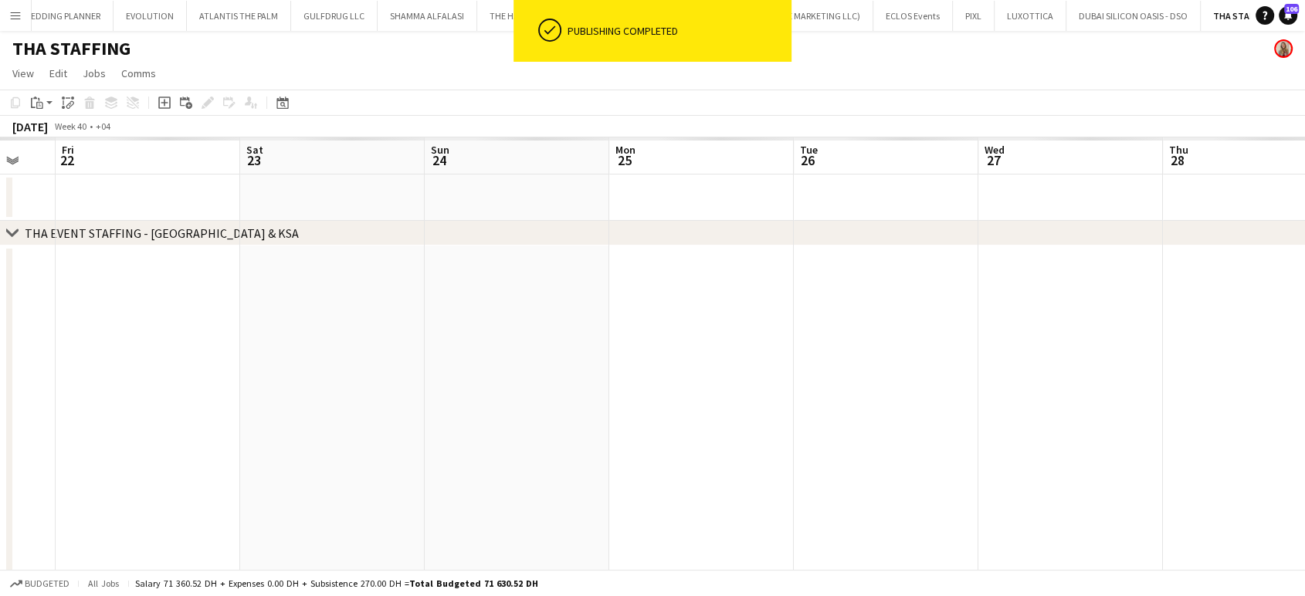
drag, startPoint x: 335, startPoint y: 344, endPoint x: 421, endPoint y: 340, distance: 86.6
click at [628, 283] on app-calendar-viewport "Wed 20 Thu 21 Fri 22 Sat 23 Sun 24 Mon 25 Tue 26 Wed 27 Thu 28 Fri 29 Sat 30 Su…" at bounding box center [652, 512] width 1305 height 750
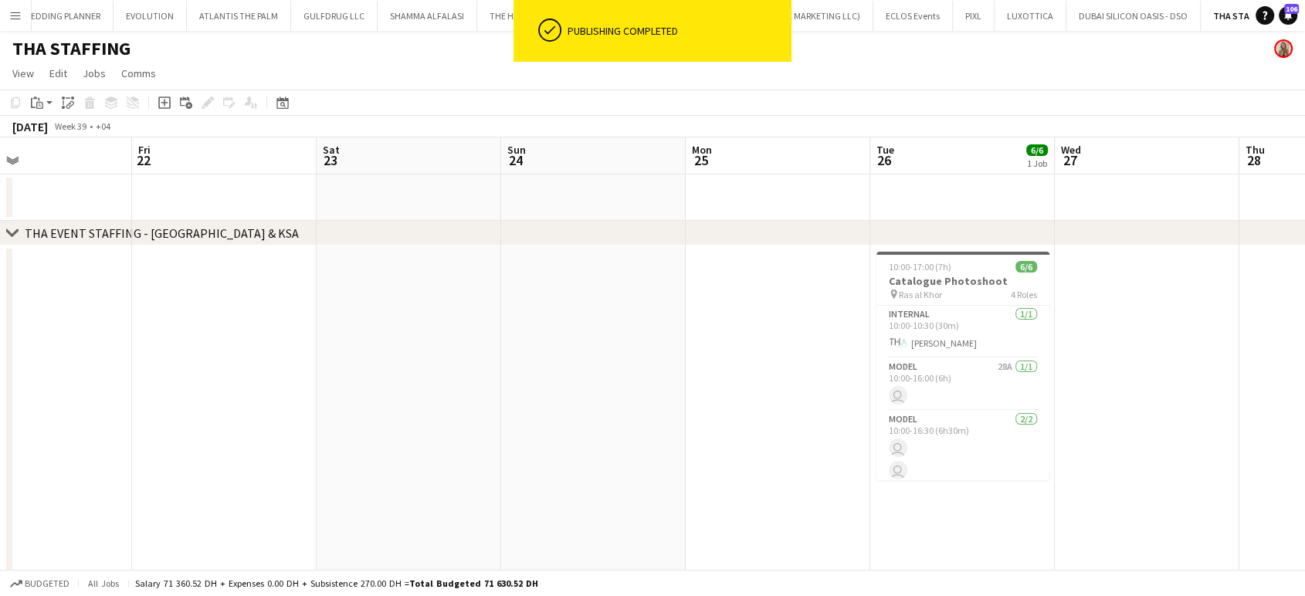
drag, startPoint x: 670, startPoint y: 290, endPoint x: 730, endPoint y: 313, distance: 64.2
click at [835, 291] on app-calendar-viewport "Tue 19 Wed 20 Thu 21 Fri 22 Sat 23 Sun 24 Mon 25 Tue 26 6/6 1 Job Wed 27 Thu 28…" at bounding box center [652, 512] width 1305 height 750
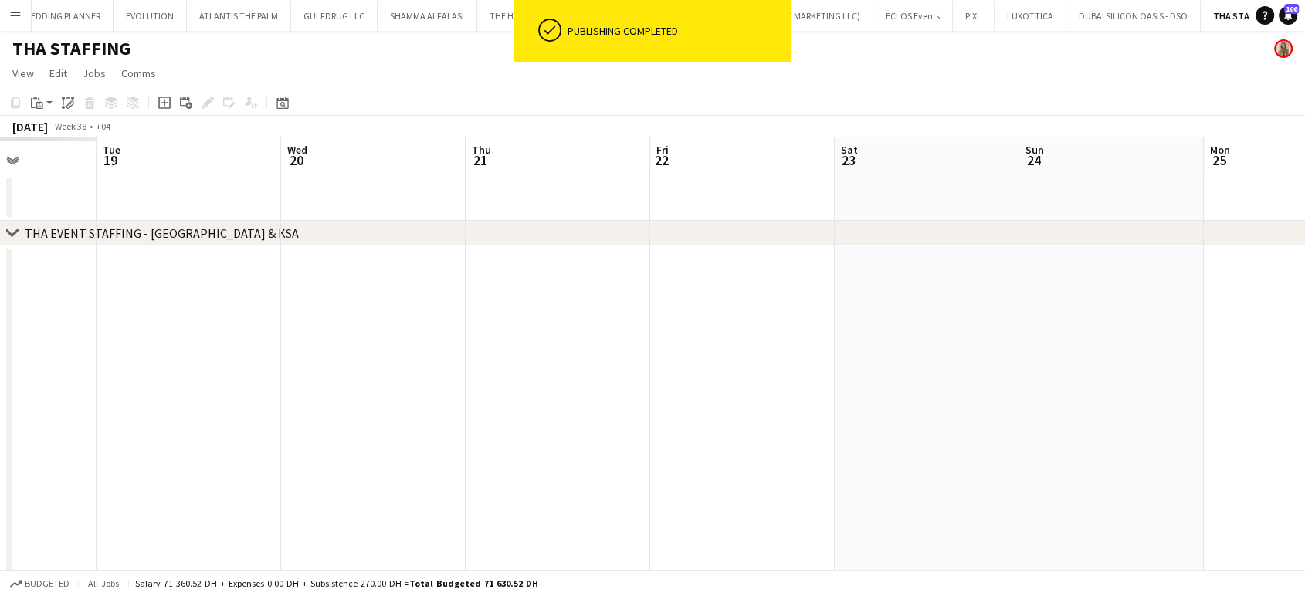
drag, startPoint x: 806, startPoint y: 342, endPoint x: 0, endPoint y: 303, distance: 806.9
click at [0, 305] on app-calendar-viewport "Sat 16 Sun 17 Mon 18 Tue 19 Wed 20 Thu 21 Fri 22 Sat 23 Sun 24 Mon 25 Tue 26 6/…" at bounding box center [652, 512] width 1305 height 750
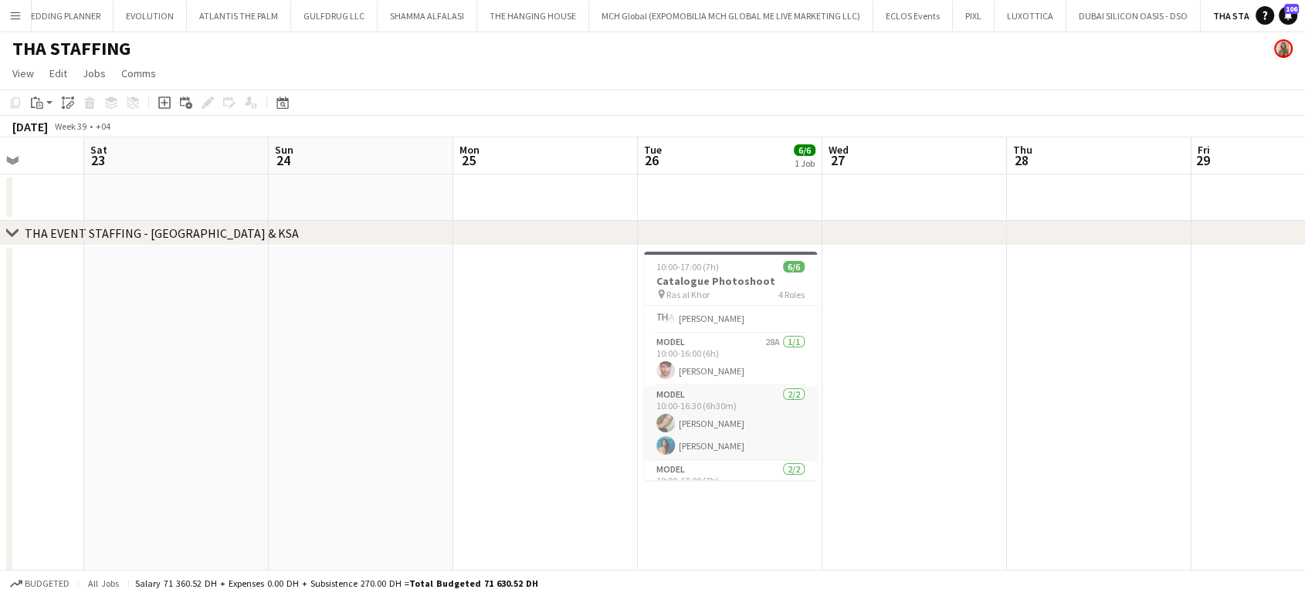
scroll to position [0, 0]
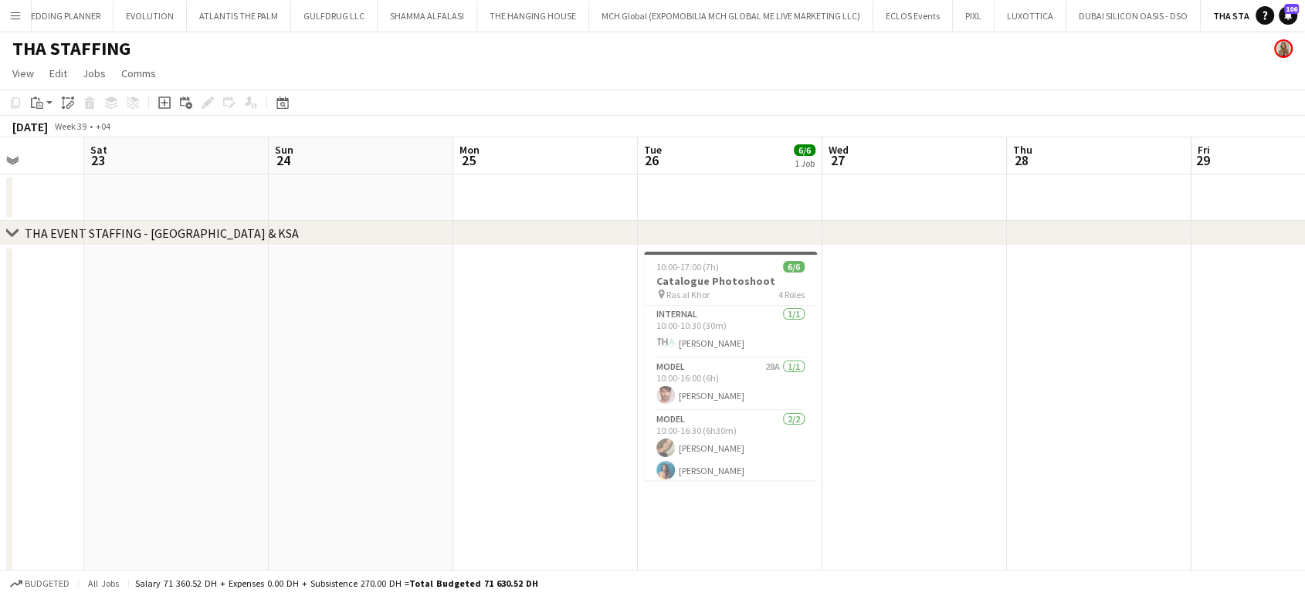
drag, startPoint x: 286, startPoint y: 364, endPoint x: 828, endPoint y: 403, distance: 543.3
click at [786, 375] on app-calendar-viewport "Tue 19 Wed 20 Thu 21 Fri 22 Sat 23 Sun 24 Mon 25 Tue 26 6/6 1 Job Wed 27 Thu 28…" at bounding box center [652, 512] width 1305 height 750
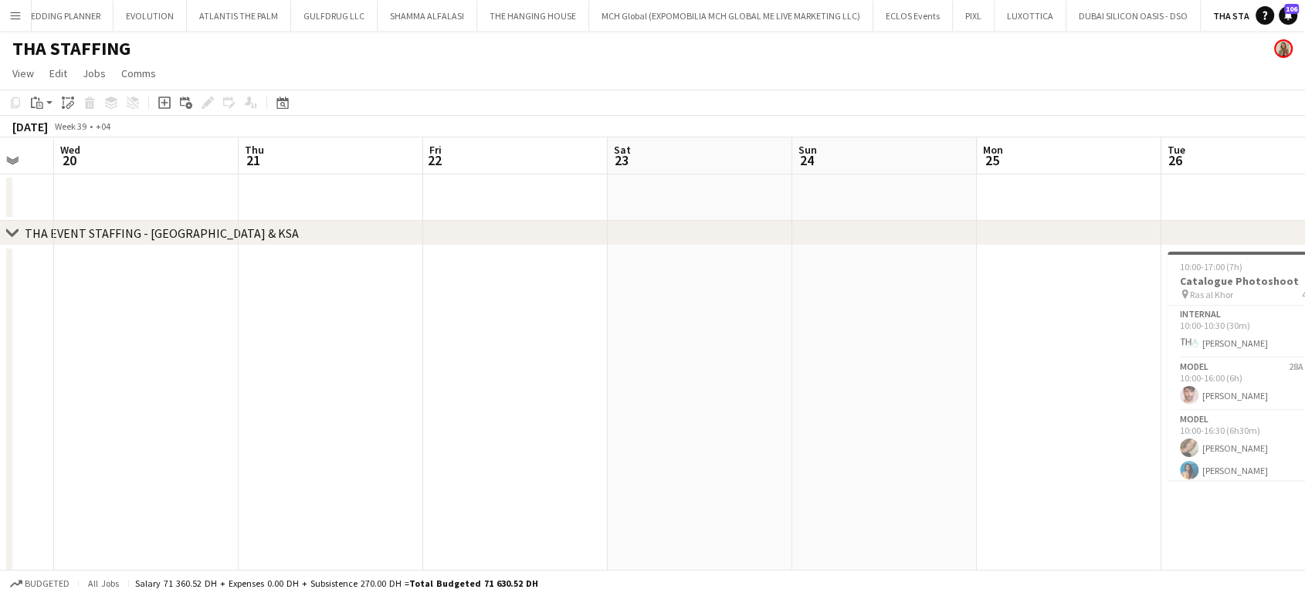
drag, startPoint x: 364, startPoint y: 338, endPoint x: 820, endPoint y: 350, distance: 456.4
click at [804, 338] on app-calendar-viewport "Mon 18 Tue 19 Wed 20 Thu 21 Fri 22 Sat 23 Sun 24 Mon 25 Tue 26 6/6 1 Job Wed 27…" at bounding box center [652, 512] width 1305 height 750
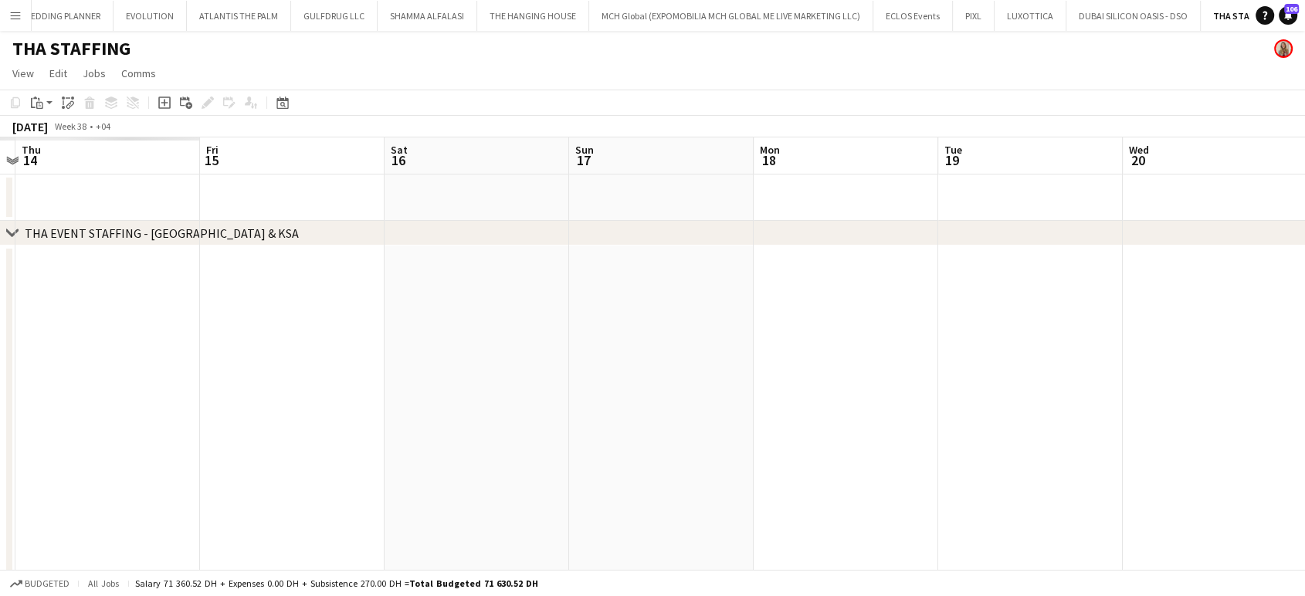
drag, startPoint x: 244, startPoint y: 309, endPoint x: 793, endPoint y: 343, distance: 549.9
click at [835, 313] on app-calendar-viewport "Tue 12 Wed 13 Thu 14 Fri 15 Sat 16 Sun 17 Mon 18 Tue 19 Wed 20 Thu 21 Fri 22 Sa…" at bounding box center [652, 512] width 1305 height 750
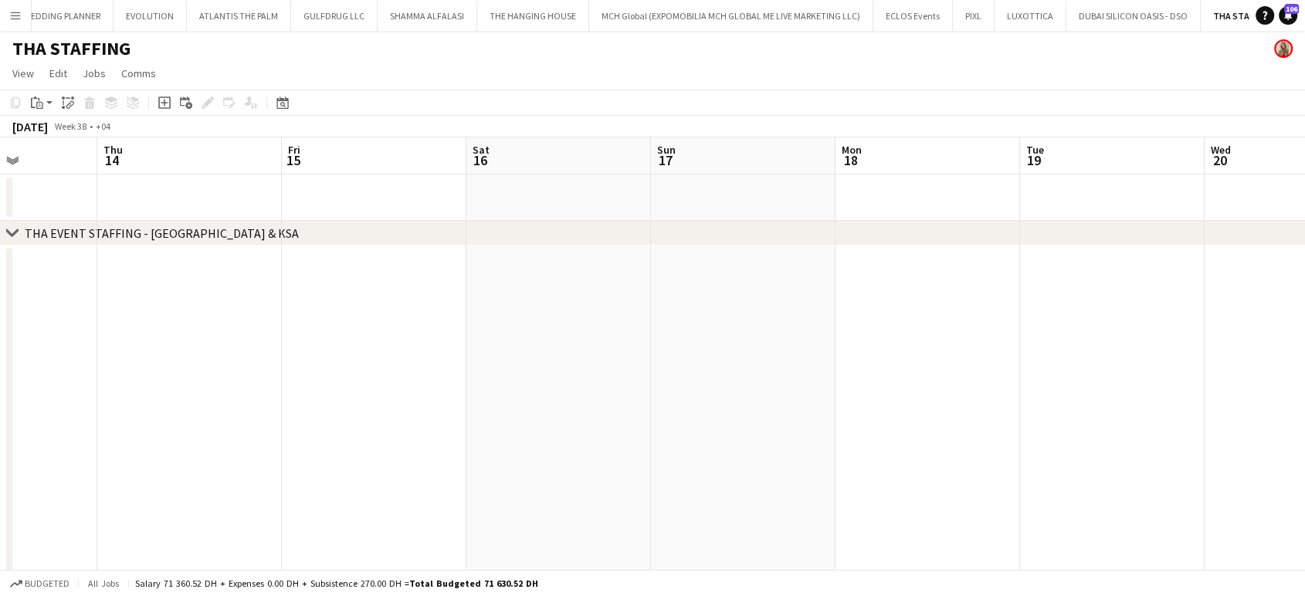
drag, startPoint x: 519, startPoint y: 338, endPoint x: 790, endPoint y: 374, distance: 274.1
click at [980, 357] on app-calendar-viewport "Mon 11 Tue 12 Wed 13 Thu 14 Fri 15 Sat 16 Sun 17 Mon 18 Tue 19 Wed 20 Thu 21 Fr…" at bounding box center [652, 512] width 1305 height 750
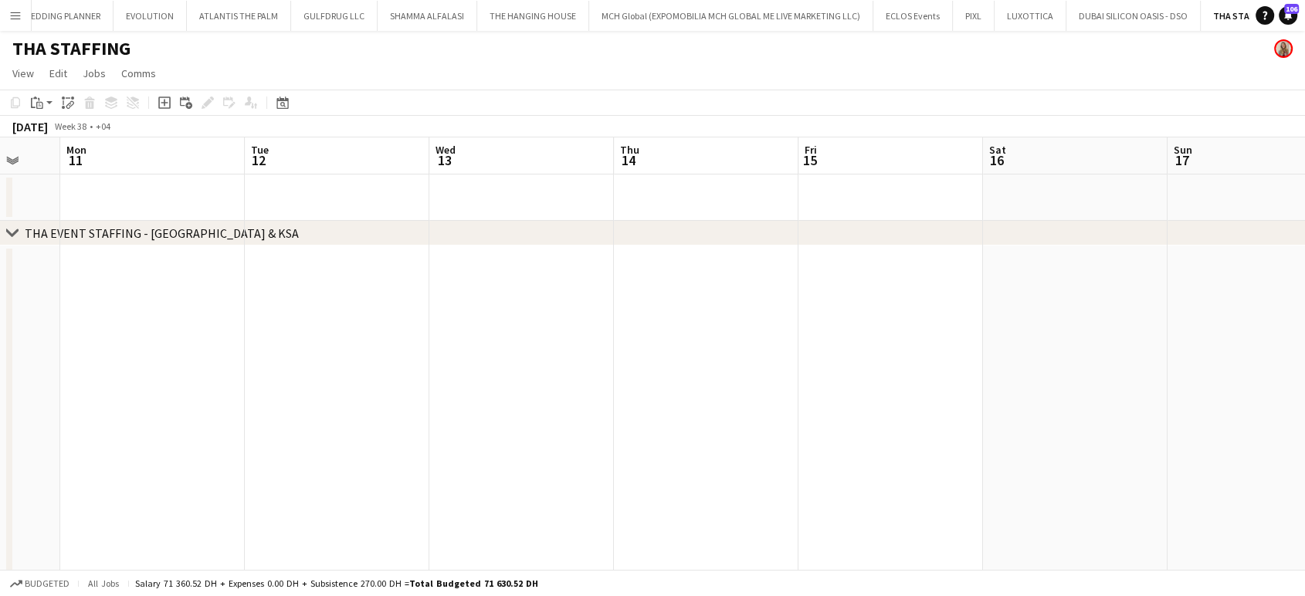
drag, startPoint x: 351, startPoint y: 342, endPoint x: 811, endPoint y: 373, distance: 461.1
click at [828, 364] on app-calendar-viewport "Fri 8 Sat 9 Sun 10 Mon 11 Tue 12 Wed 13 Thu 14 Fri 15 Sat 16 Sun 17 Mon 18 Tue …" at bounding box center [652, 512] width 1305 height 750
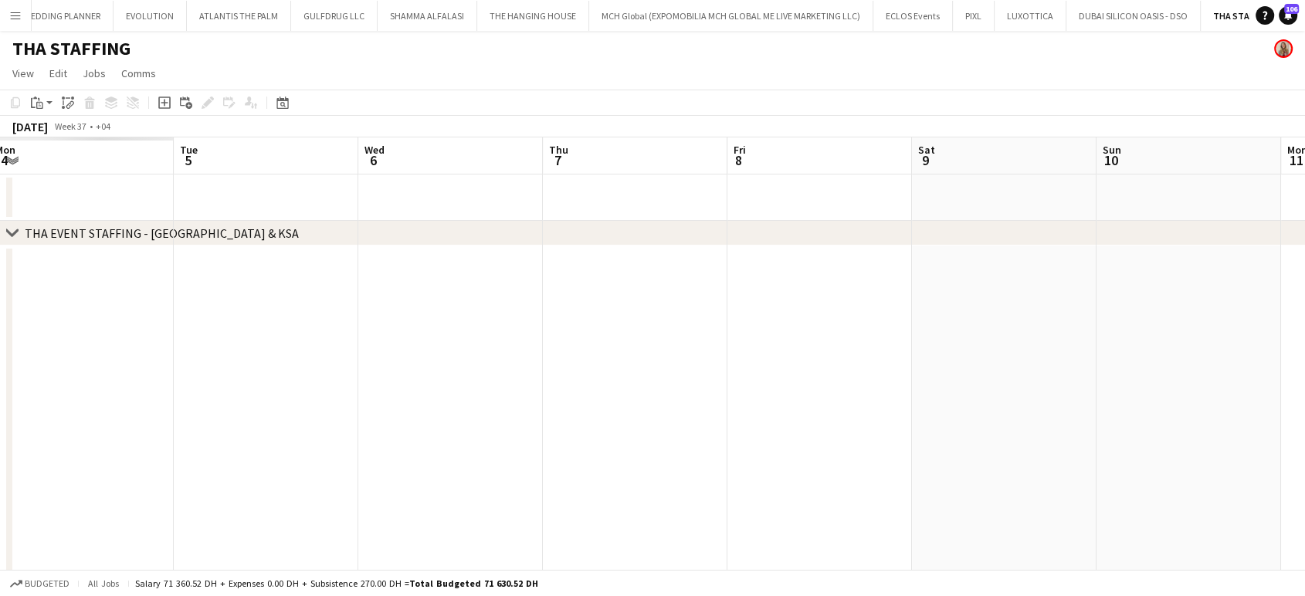
drag, startPoint x: 262, startPoint y: 328, endPoint x: 926, endPoint y: 357, distance: 665.3
click at [919, 349] on app-calendar-viewport "Sat 2 Sun 3 Mon 4 Tue 5 Wed 6 Thu 7 Fri 8 Sat 9 Sun 10 Mon 11 Tue 12 Wed 13 Thu…" at bounding box center [652, 512] width 1305 height 750
drag, startPoint x: 393, startPoint y: 306, endPoint x: 738, endPoint y: 327, distance: 345.7
click at [818, 319] on app-calendar-viewport "Fri 1 Sat 2 Sun 3 Mon 4 Tue 5 Wed 6 Thu 7 Fri 8 Sat 9 Sun 10 Mon 11 Tue 12 Wed …" at bounding box center [652, 512] width 1305 height 750
drag, startPoint x: 185, startPoint y: 297, endPoint x: 635, endPoint y: 335, distance: 450.9
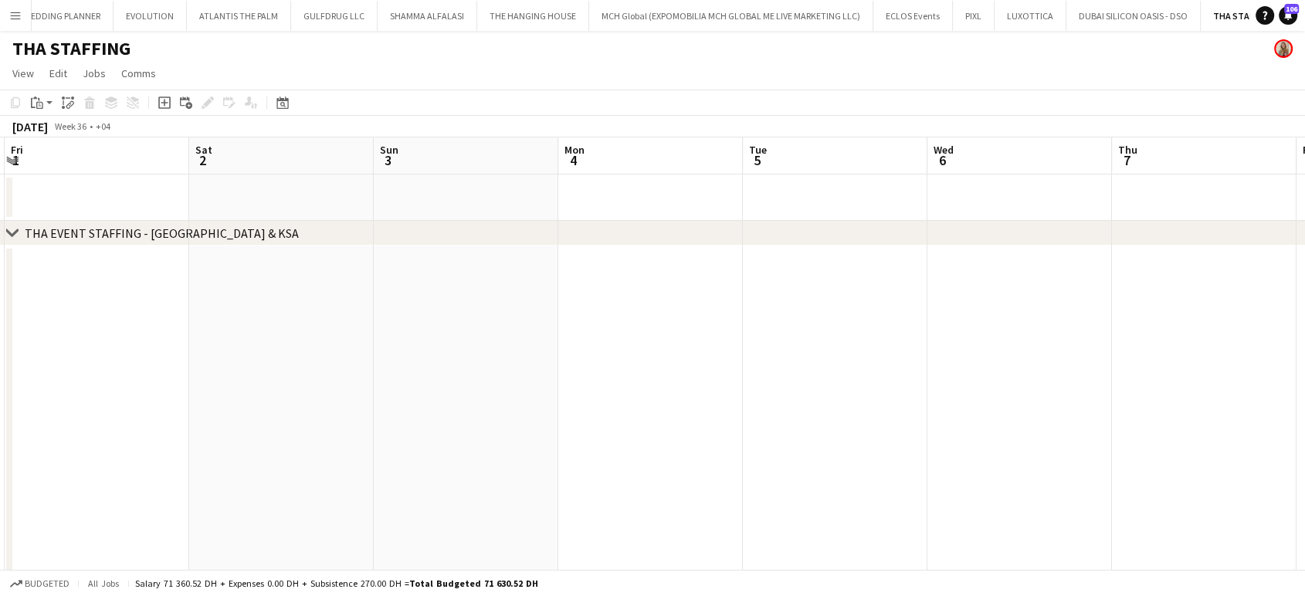
click at [787, 317] on app-calendar-viewport "Wed 30 Thu 31 Fri 1 Sat 2 Sun 3 Mon 4 Tue 5 Wed 6 Thu 7 Fri 8 Sat 9 Sun 10 Mon …" at bounding box center [652, 512] width 1305 height 750
drag, startPoint x: 392, startPoint y: 295, endPoint x: 892, endPoint y: 330, distance: 501.5
click at [922, 313] on app-calendar-viewport "Sun 27 Mon 28 Tue 29 Wed 30 Thu 31 Fri 1 Sat 2 Sun 3 Mon 4 Tue 5 Wed 6 Thu 7 Fr…" at bounding box center [652, 512] width 1305 height 750
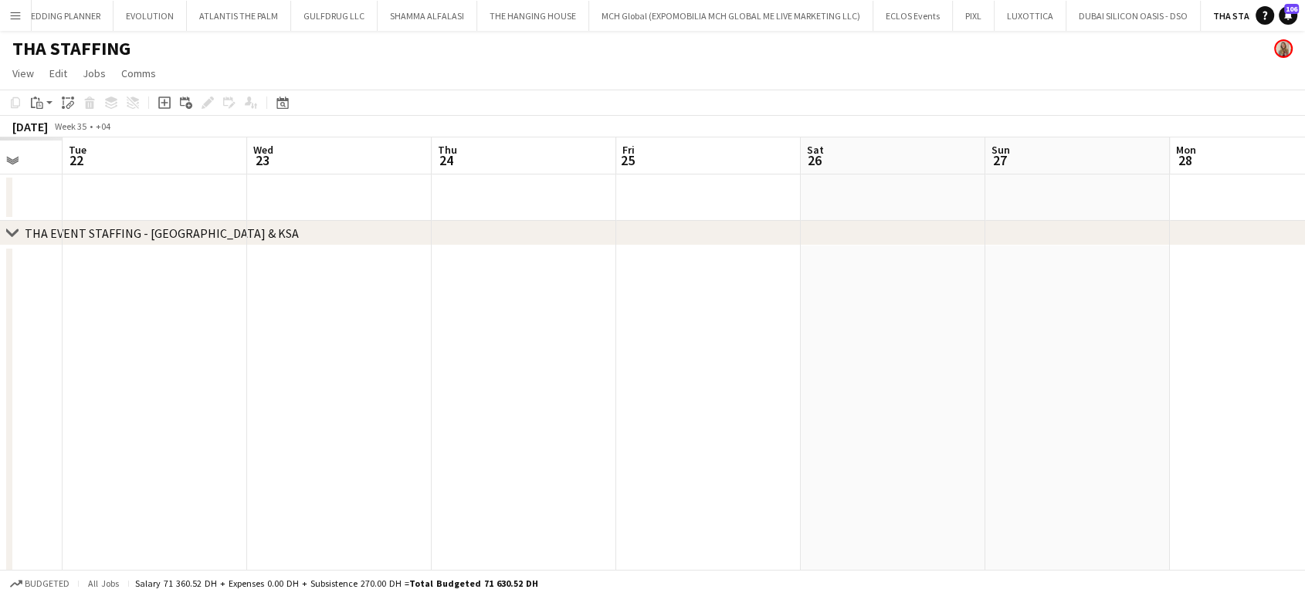
drag, startPoint x: 661, startPoint y: 322, endPoint x: 626, endPoint y: 358, distance: 50.2
click at [939, 347] on app-calendar-viewport "Sat 19 Sun 20 Mon 21 Tue 22 Wed 23 Thu 24 Fri 25 Sat 26 Sun 27 Mon 28 Tue 29 We…" at bounding box center [652, 512] width 1305 height 750
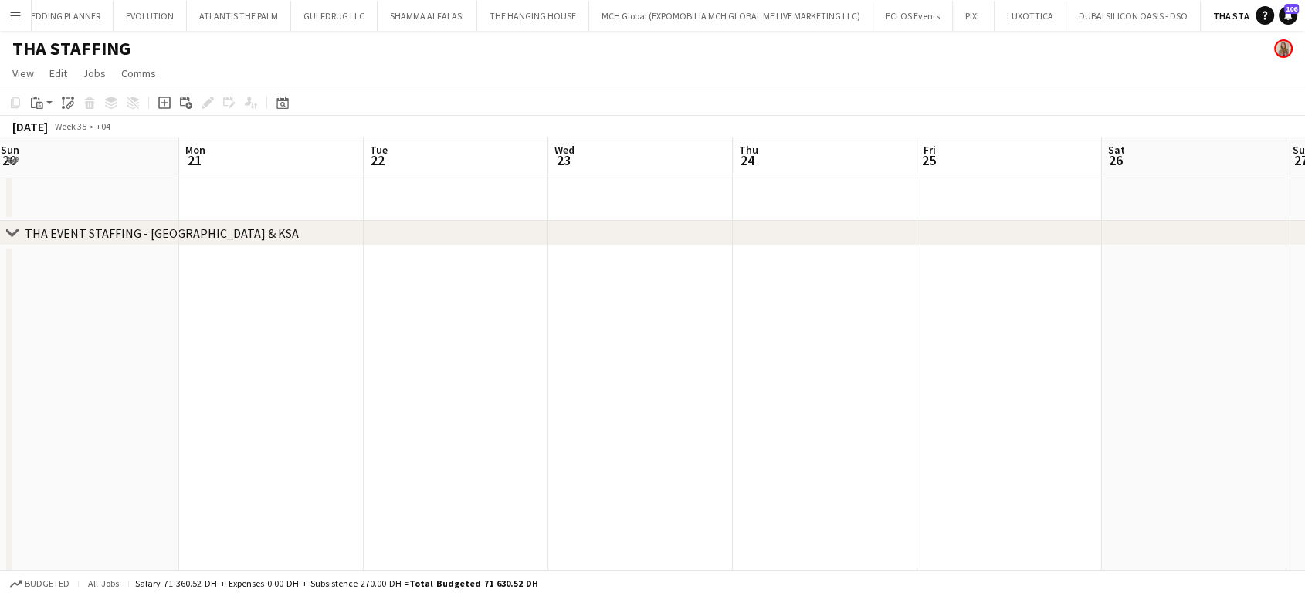
drag, startPoint x: 638, startPoint y: 341, endPoint x: 808, endPoint y: 371, distance: 173.1
click at [976, 375] on app-calendar-viewport "Fri 18 Sat 19 Sun 20 Mon 21 Tue 22 Wed 23 Thu 24 Fri 25 Sat 26 Sun 27 Mon 28 Tu…" at bounding box center [652, 512] width 1305 height 750
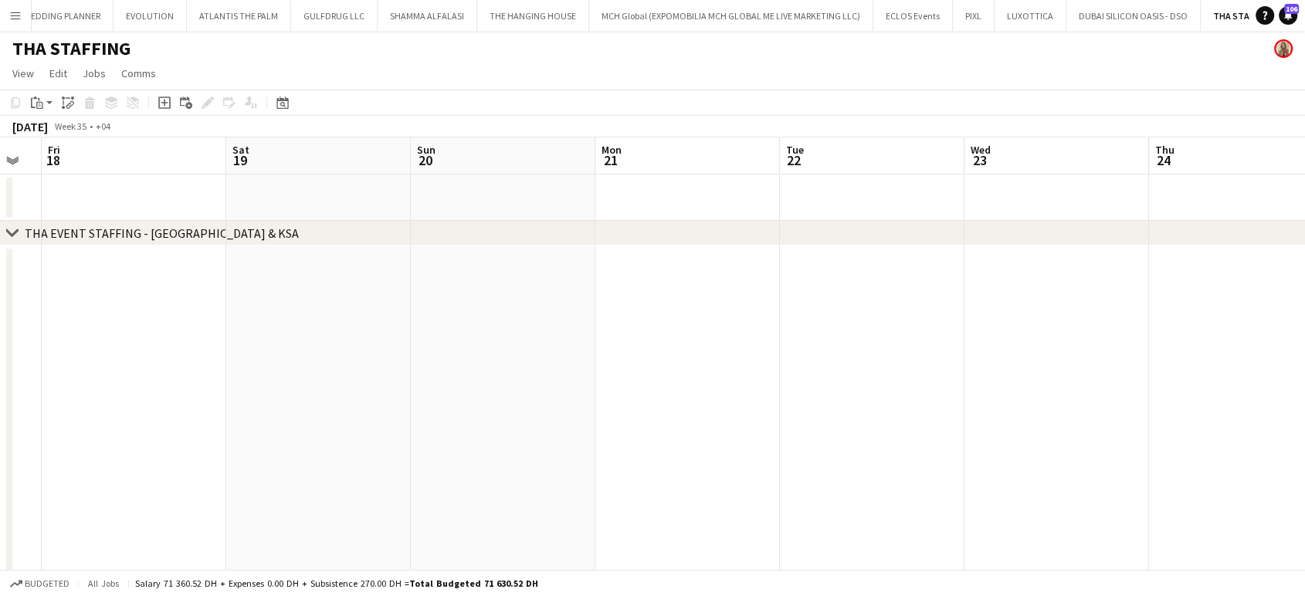
drag, startPoint x: 584, startPoint y: 296, endPoint x: 692, endPoint y: 345, distance: 119.2
click at [883, 320] on app-calendar-viewport "Wed 16 Thu 17 Fri 18 Sat 19 Sun 20 Mon 21 Tue 22 Wed 23 Thu 24 Fri 25 Sat 26 Su…" at bounding box center [652, 512] width 1305 height 750
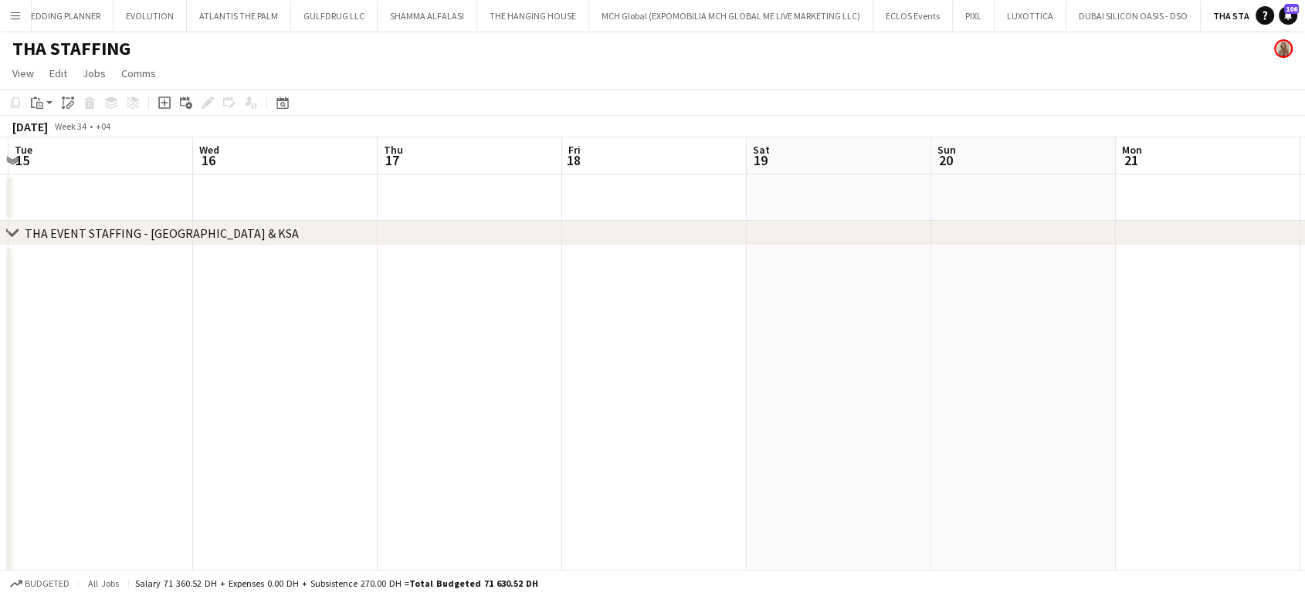
drag, startPoint x: 587, startPoint y: 327, endPoint x: 873, endPoint y: 347, distance: 286.4
click at [874, 345] on app-calendar-viewport "Sun 13 Mon 14 Tue 15 Wed 16 Thu 17 Fri 18 Sat 19 Sun 20 Mon 21 Tue 22 Wed 23 Th…" at bounding box center [652, 512] width 1305 height 750
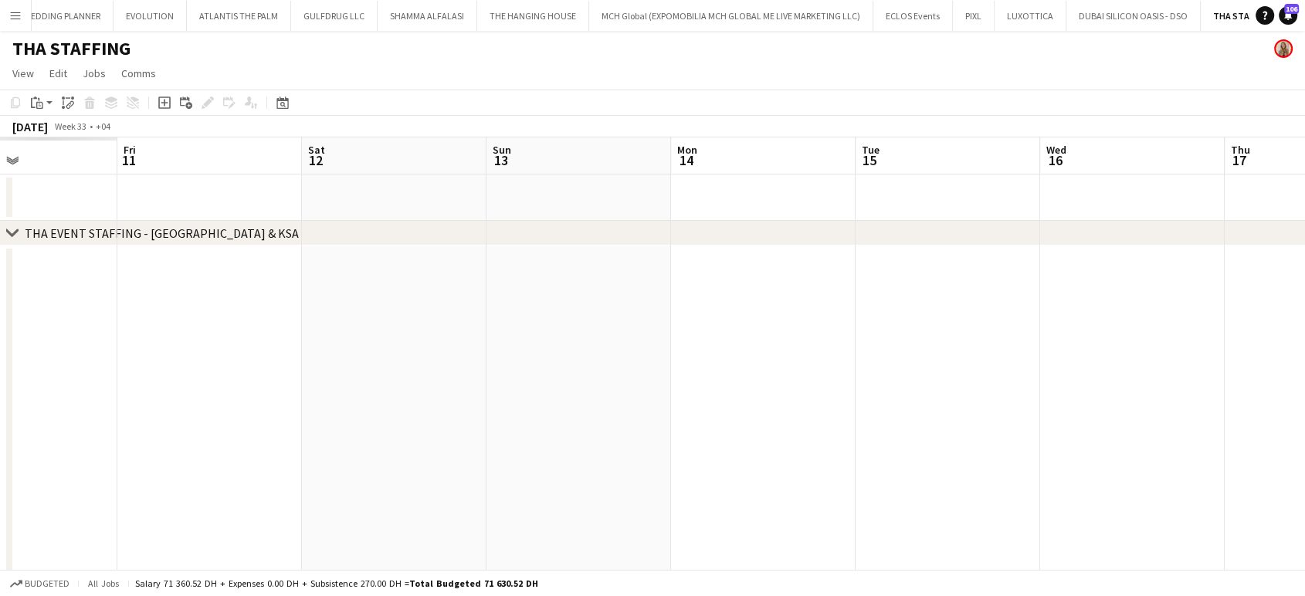
drag, startPoint x: 525, startPoint y: 320, endPoint x: 526, endPoint y: 352, distance: 31.7
click at [801, 349] on app-calendar-viewport "Tue 8 Wed 9 Thu 10 Fri 11 Sat 12 Sun 13 Mon 14 Tue 15 Wed 16 Thu 17 Fri 18 Sat …" at bounding box center [652, 512] width 1305 height 750
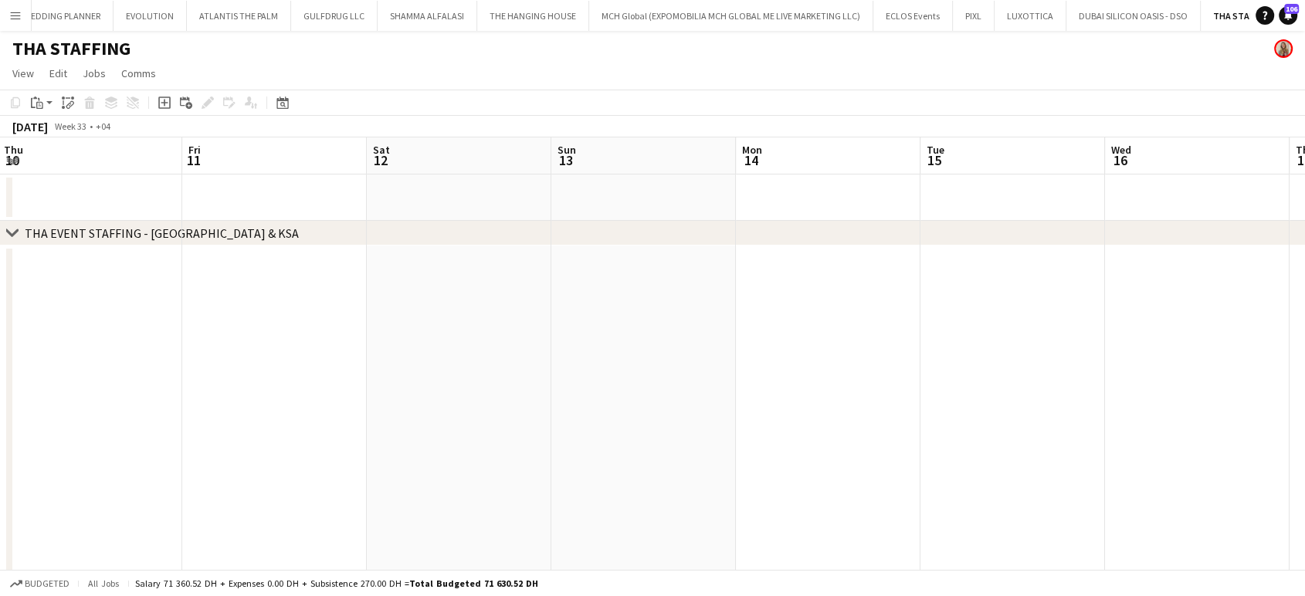
drag, startPoint x: 354, startPoint y: 313, endPoint x: 402, endPoint y: 337, distance: 54.2
click at [792, 327] on app-calendar-viewport "Tue 8 Wed 9 Thu 10 Fri 11 Sat 12 Sun 13 Mon 14 Tue 15 Wed 16 Thu 17 Fri 18 Sat …" at bounding box center [652, 512] width 1305 height 750
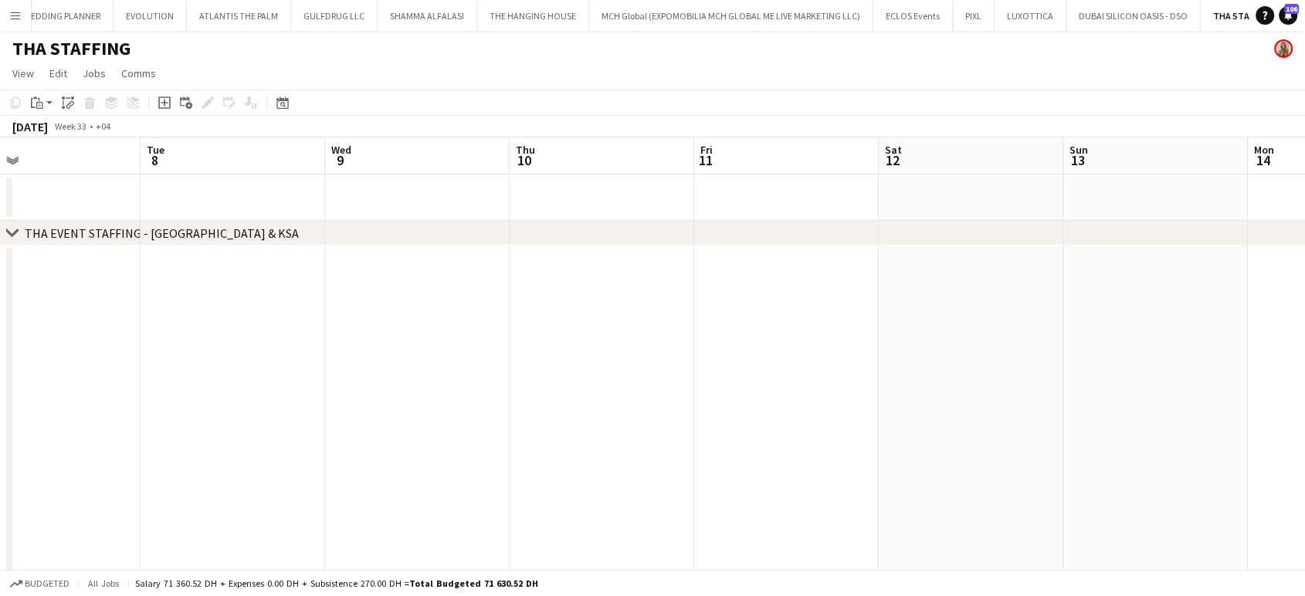
click at [800, 320] on app-calendar-viewport "Sat 5 Sun 6 Mon 7 Tue 8 Wed 9 Thu 10 Fri 11 Sat 12 Sun 13 Mon 14 Tue 15 Wed 16 …" at bounding box center [652, 512] width 1305 height 750
click at [773, 263] on div "chevron-right THA EVENT STAFFING - UAE & KSA chevron-right THA EVENT EXPERTS ch…" at bounding box center [652, 512] width 1305 height 750
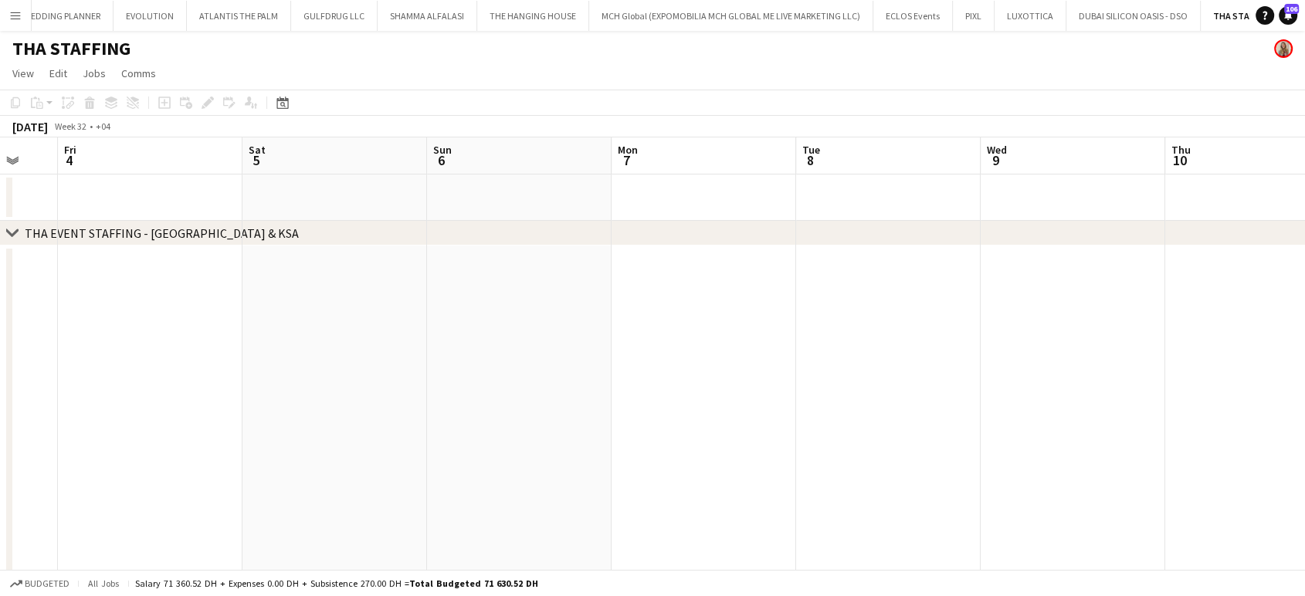
click at [712, 323] on app-calendar-viewport "Tue 1 Wed 2 Thu 3 Fri 4 Sat 5 Sun 6 Mon 7 Tue 8 Wed 9 Thu 10 Fri 11 Sat 12 Sun …" at bounding box center [652, 512] width 1305 height 750
click at [642, 359] on app-calendar-viewport "Sun 30 Mon 31 Tue 1 Wed 2 Thu 3 Fri 4 Sat 5 Sun 6 Mon 7 Tue 8 Wed 9 Thu 10 Fri …" at bounding box center [652, 512] width 1305 height 750
click at [682, 289] on app-calendar-viewport "Fri 28 Sat 29 Sun 30 Mon 31 Tue 1 Wed 2 Thu 3 Fri 4 Sat 5 Sun 6 Mon 7 Tue 8 Wed…" at bounding box center [652, 512] width 1305 height 750
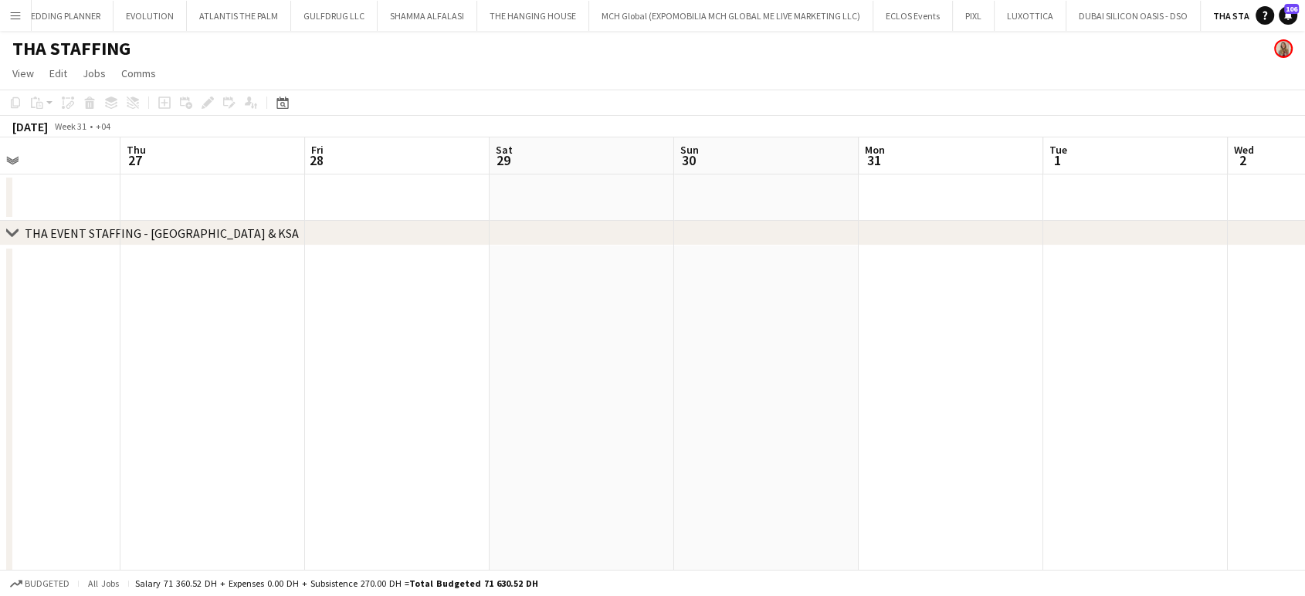
click at [643, 313] on app-calendar-viewport "Mon 24 Tue 25 Wed 26 Thu 27 Fri 28 Sat 29 Sun 30 Mon 31 Tue 1 Wed 2 Thu 3 Fri 4…" at bounding box center [652, 512] width 1305 height 750
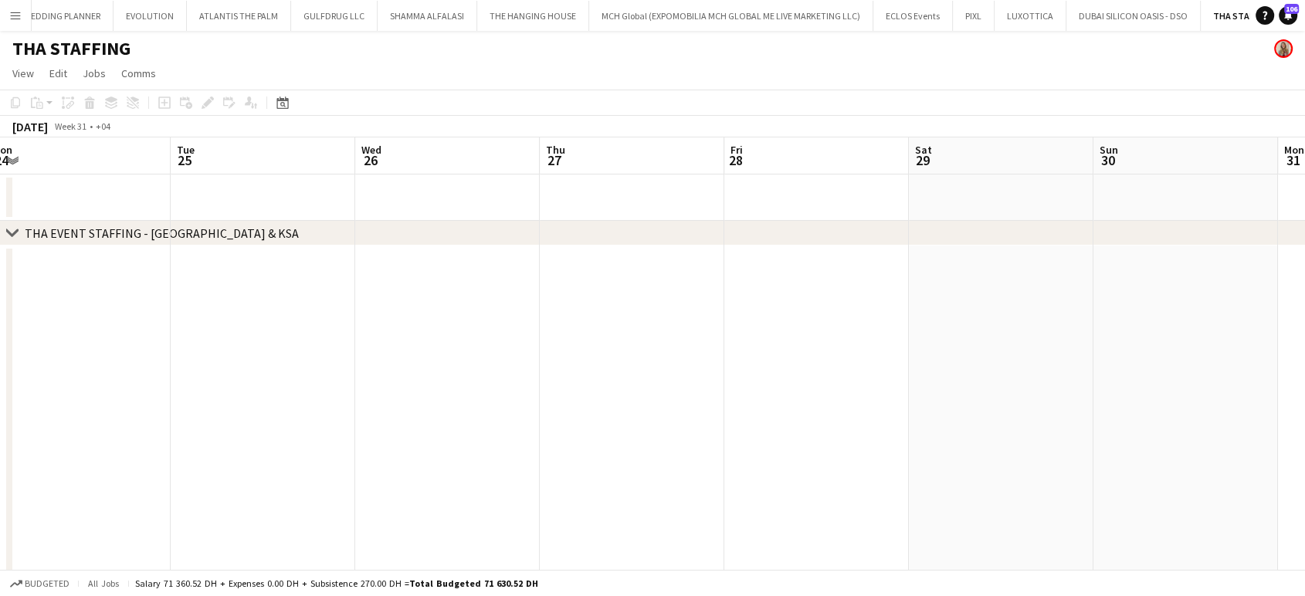
click at [625, 344] on app-calendar-viewport "Sat 22 Sun 23 Mon 24 Tue 25 Wed 26 Thu 27 Fri 28 Sat 29 Sun 30 Mon 31 Tue 1 Wed…" at bounding box center [652, 512] width 1305 height 750
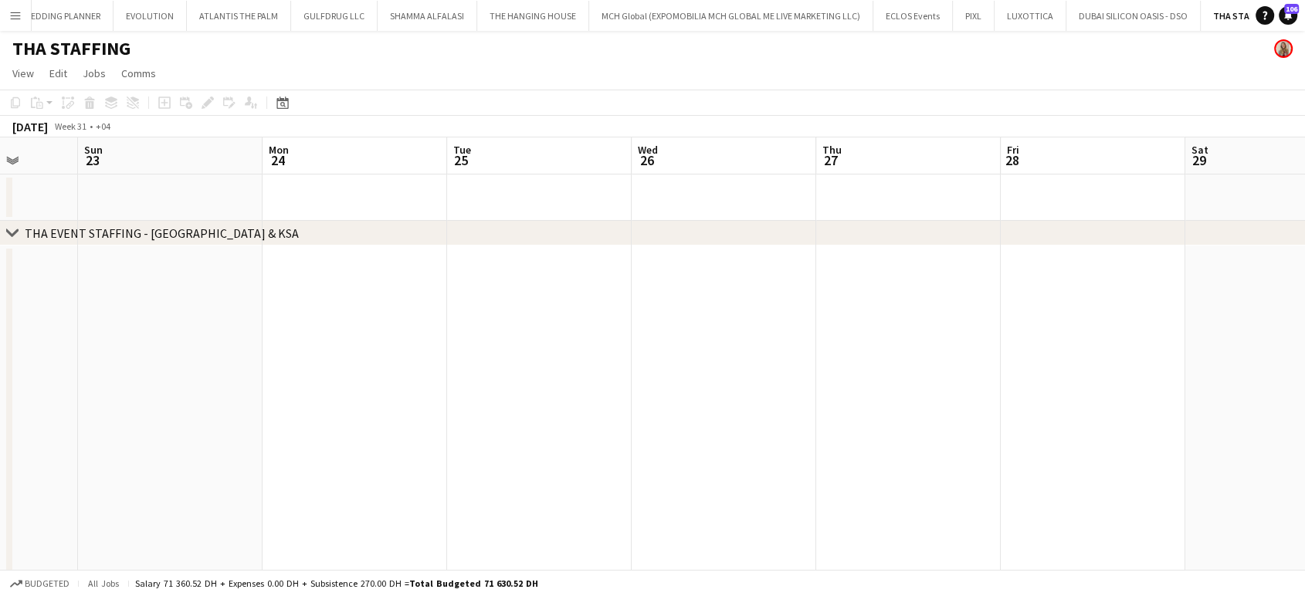
click at [599, 343] on app-calendar-viewport "Thu 20 Fri 21 Sat 22 Sun 23 Mon 24 Tue 25 Wed 26 Thu 27 Fri 28 Sat 29 Sun 30 Mo…" at bounding box center [652, 512] width 1305 height 750
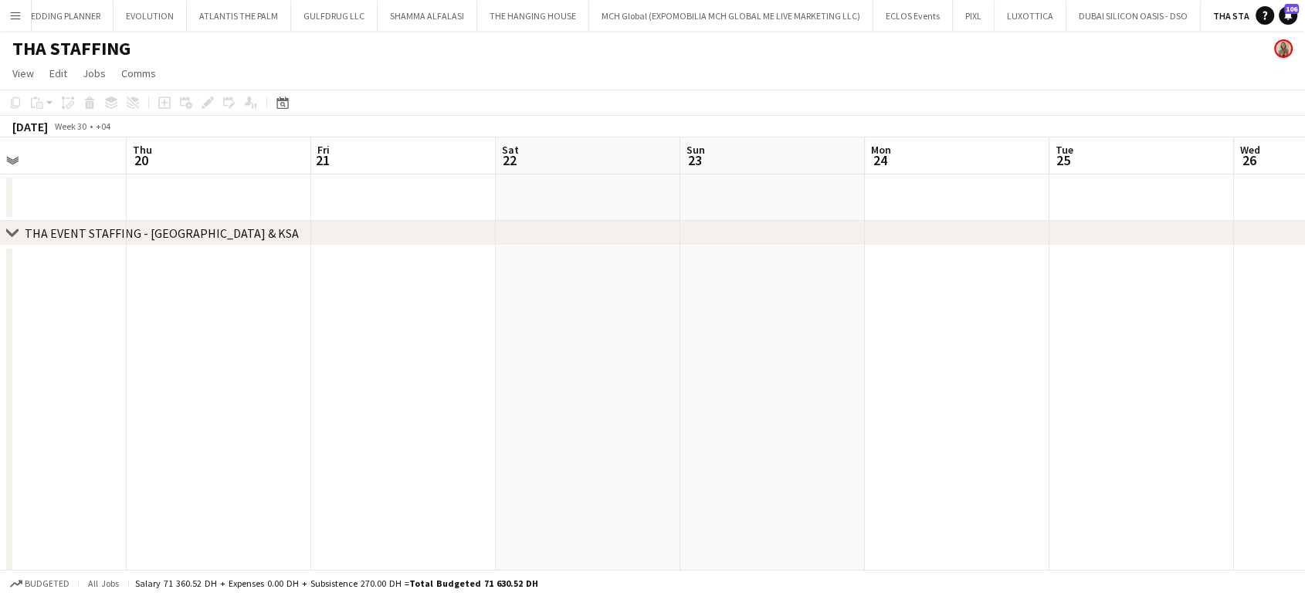
click at [624, 375] on app-calendar-viewport "Mon 17 Tue 18 Wed 19 Thu 20 Fri 21 Sat 22 Sun 23 Mon 24 Tue 25 Wed 26 Thu 27 Fr…" at bounding box center [652, 512] width 1305 height 750
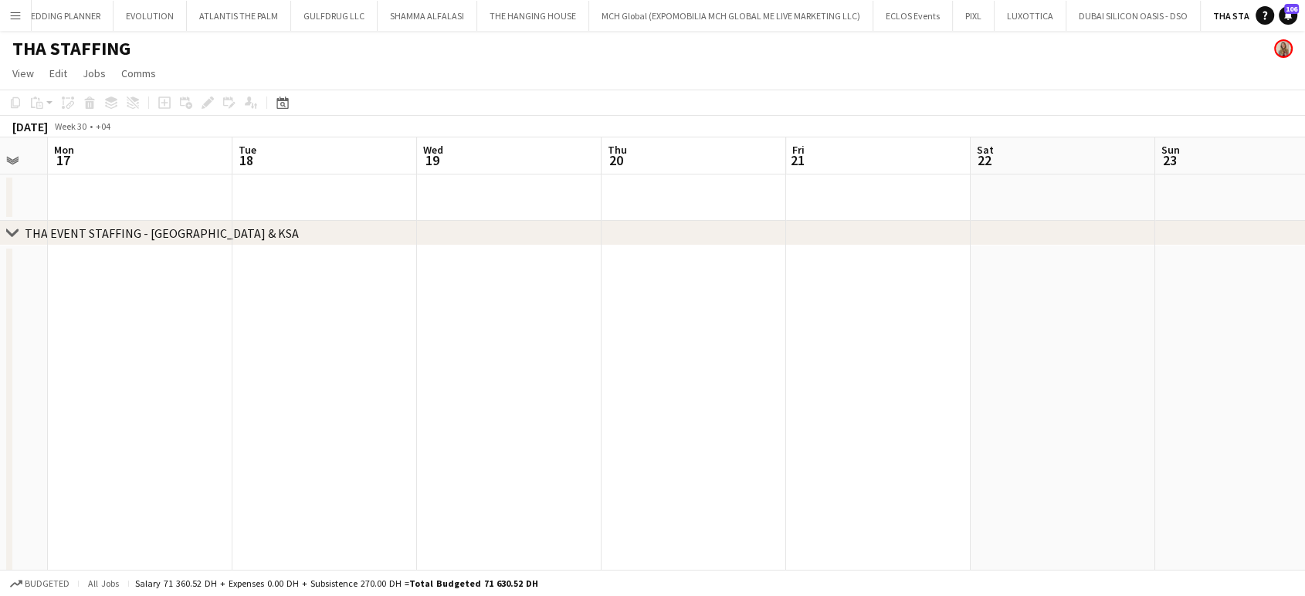
click at [635, 379] on app-calendar-viewport "Sat 15 Sun 16 Mon 17 Tue 18 Wed 19 Thu 20 Fri 21 Sat 22 Sun 23 Mon 24 Tue 25 We…" at bounding box center [652, 512] width 1305 height 750
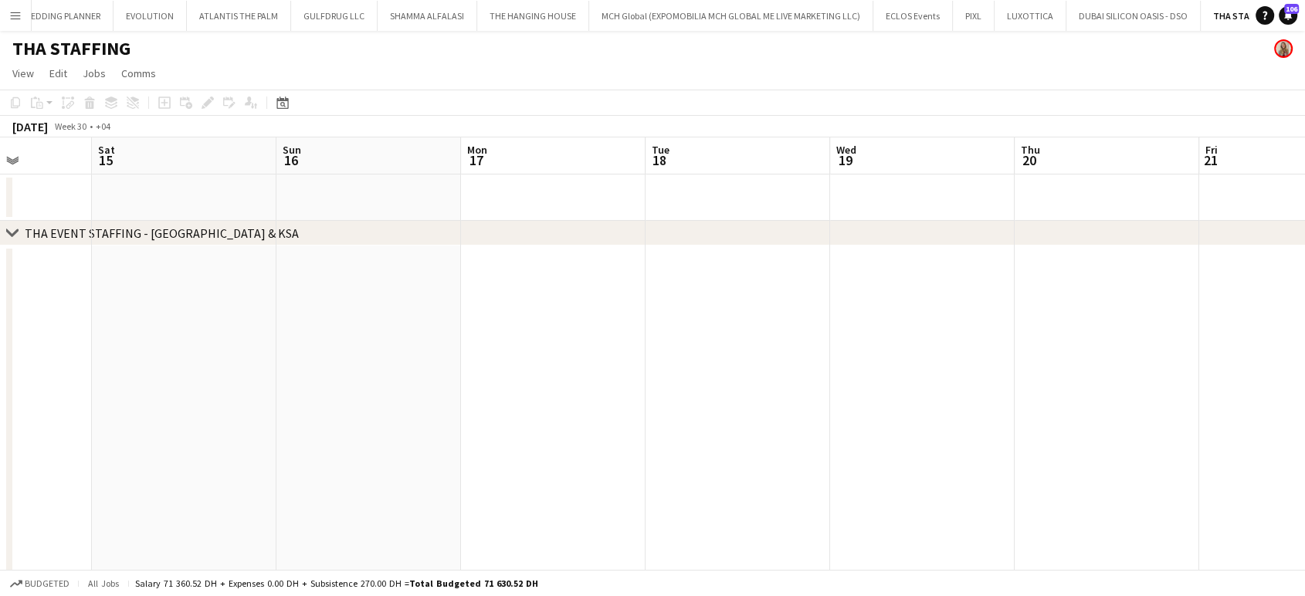
click at [611, 355] on app-calendar-viewport "Wed 12 Thu 13 Fri 14 Sat 15 Sun 16 Mon 17 Tue 18 Wed 19 Thu 20 Fri 21 Sat 22 Su…" at bounding box center [652, 512] width 1305 height 750
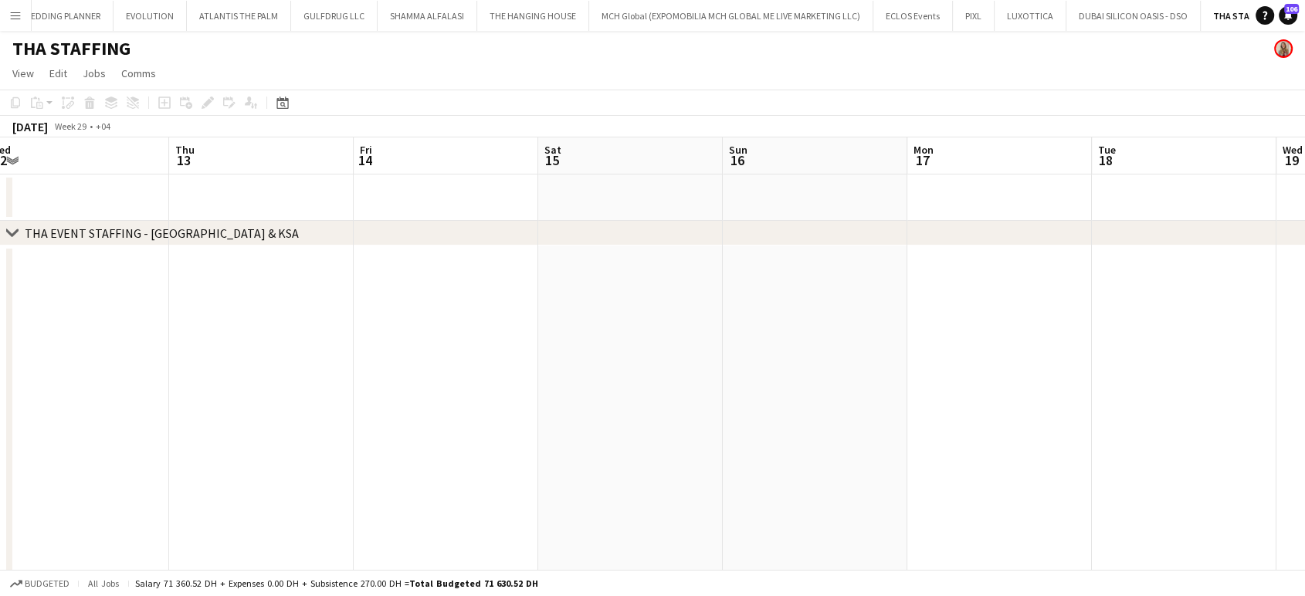
click at [562, 256] on div "chevron-right THA EVENT STAFFING - UAE & KSA chevron-right THA EVENT EXPERTS ch…" at bounding box center [652, 512] width 1305 height 750
click at [543, 159] on app-calendar "Copy Paste Paste Ctrl+V Paste with crew Ctrl+Shift+V Paste linked Job Delete Gr…" at bounding box center [652, 489] width 1305 height 798
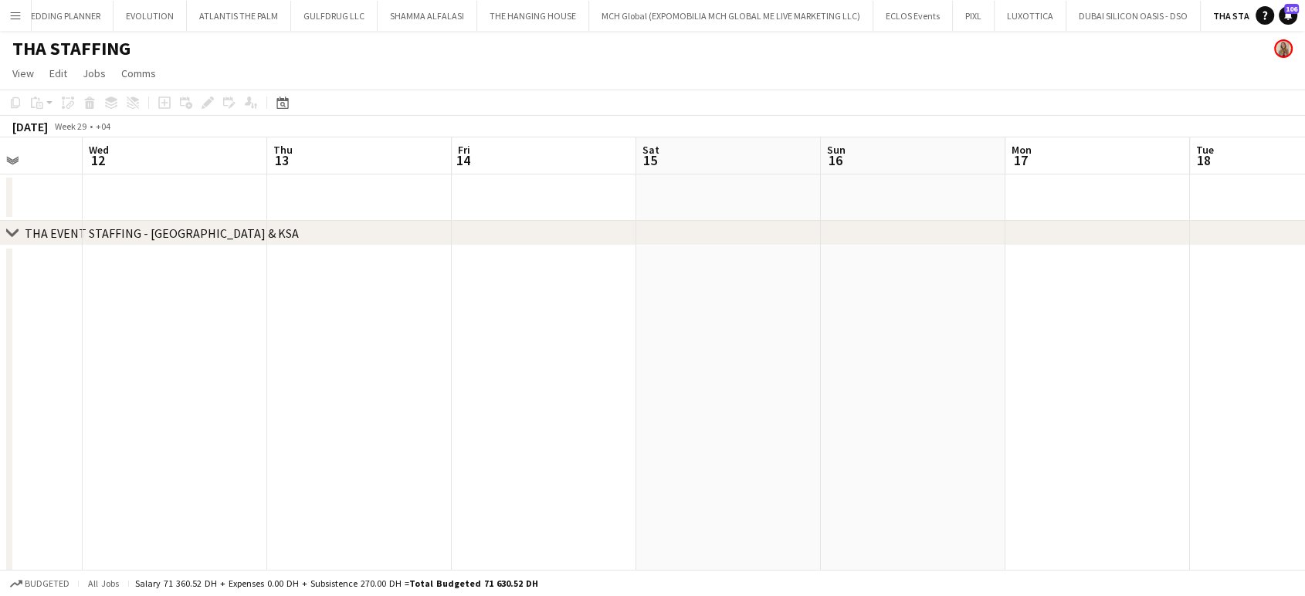
scroll to position [0, 442]
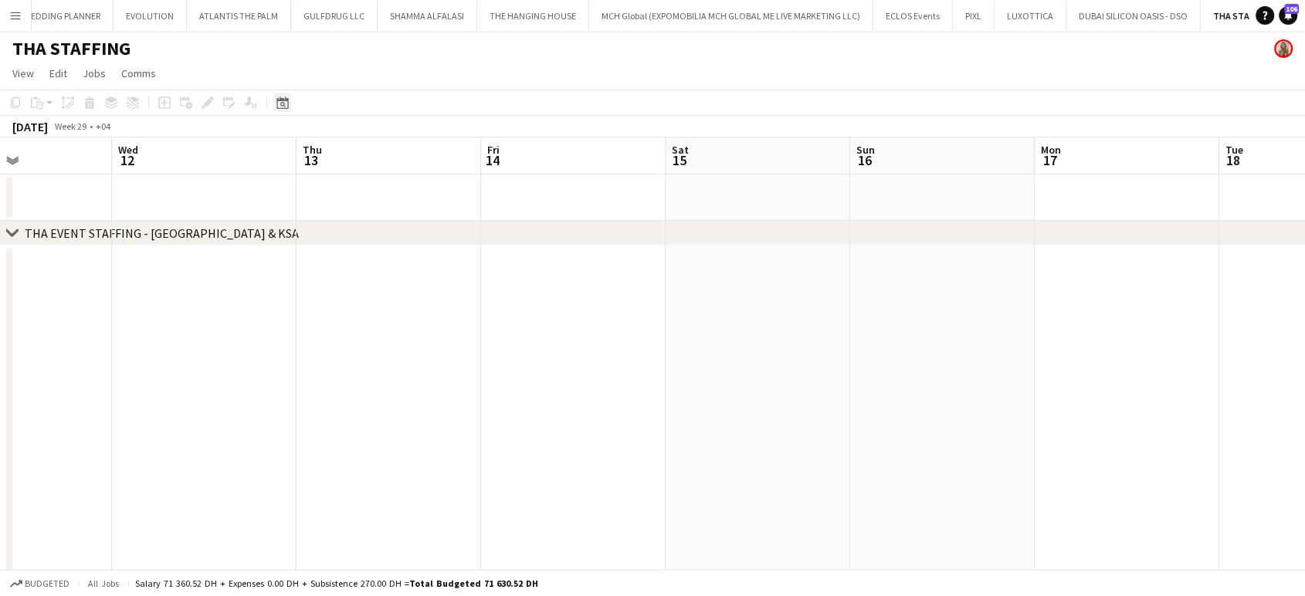
click at [280, 103] on icon at bounding box center [282, 104] width 5 height 5
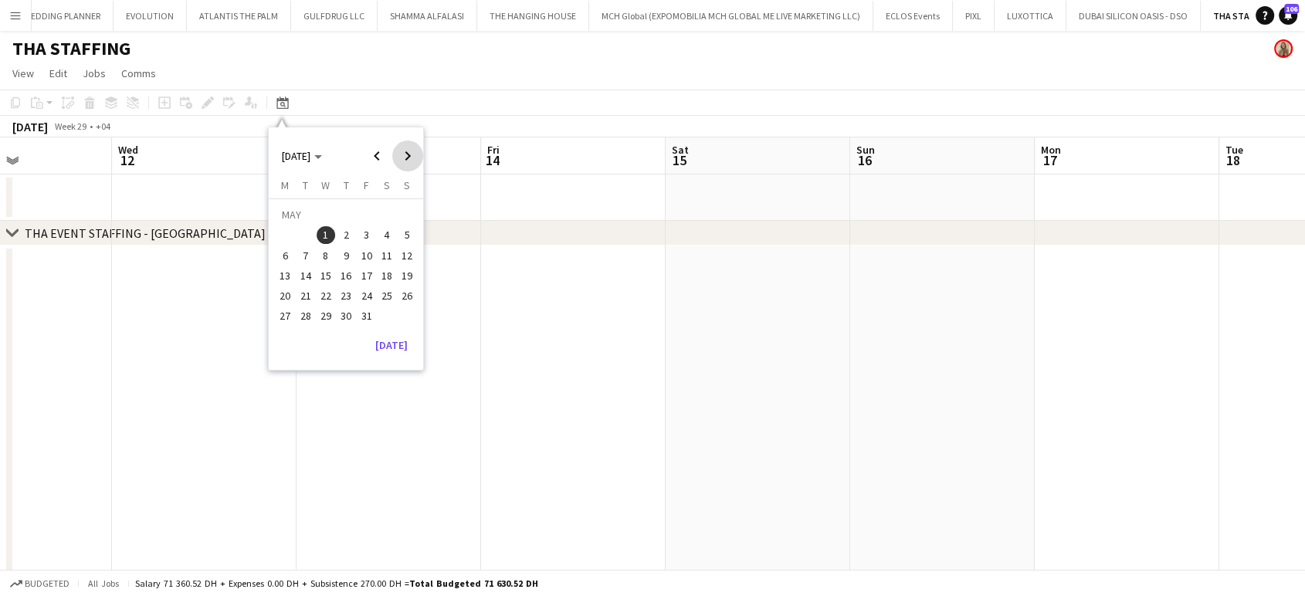
click at [405, 157] on span "Next month" at bounding box center [407, 155] width 31 height 31
click at [415, 155] on span "Next month" at bounding box center [407, 155] width 31 height 31
click at [401, 154] on span "Next month" at bounding box center [407, 155] width 31 height 31
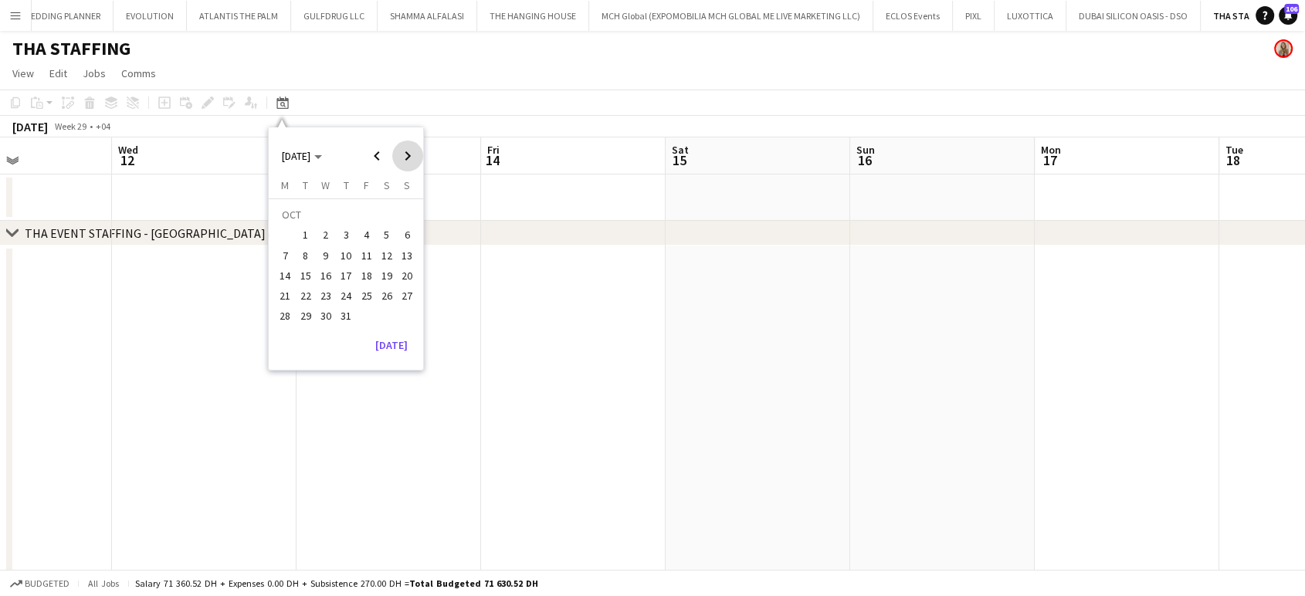
click at [401, 154] on span "Next month" at bounding box center [407, 155] width 31 height 31
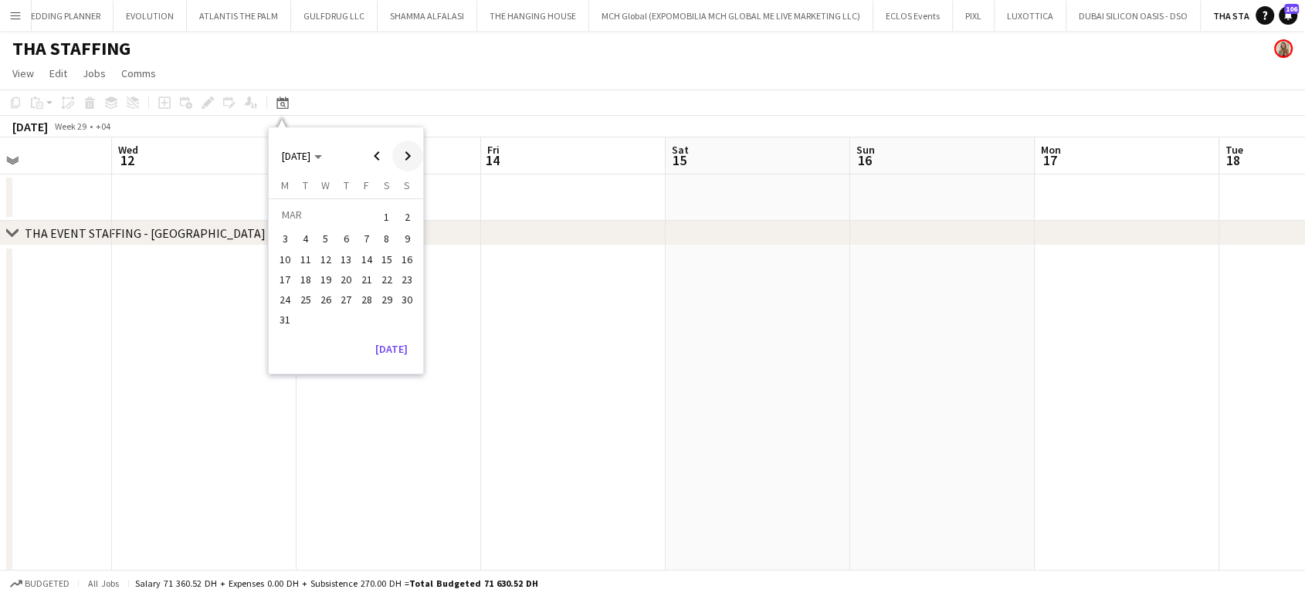
click at [401, 154] on span "Next month" at bounding box center [407, 155] width 31 height 31
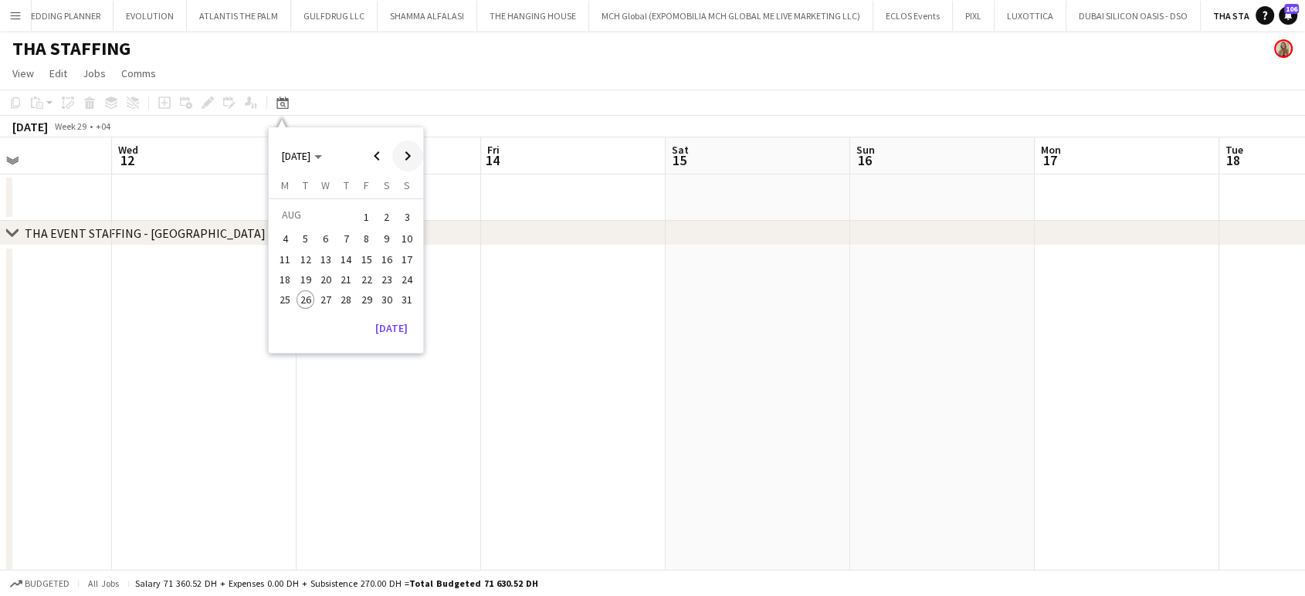
click at [401, 154] on span "Next month" at bounding box center [407, 155] width 31 height 31
click at [327, 250] on span "10" at bounding box center [326, 255] width 19 height 19
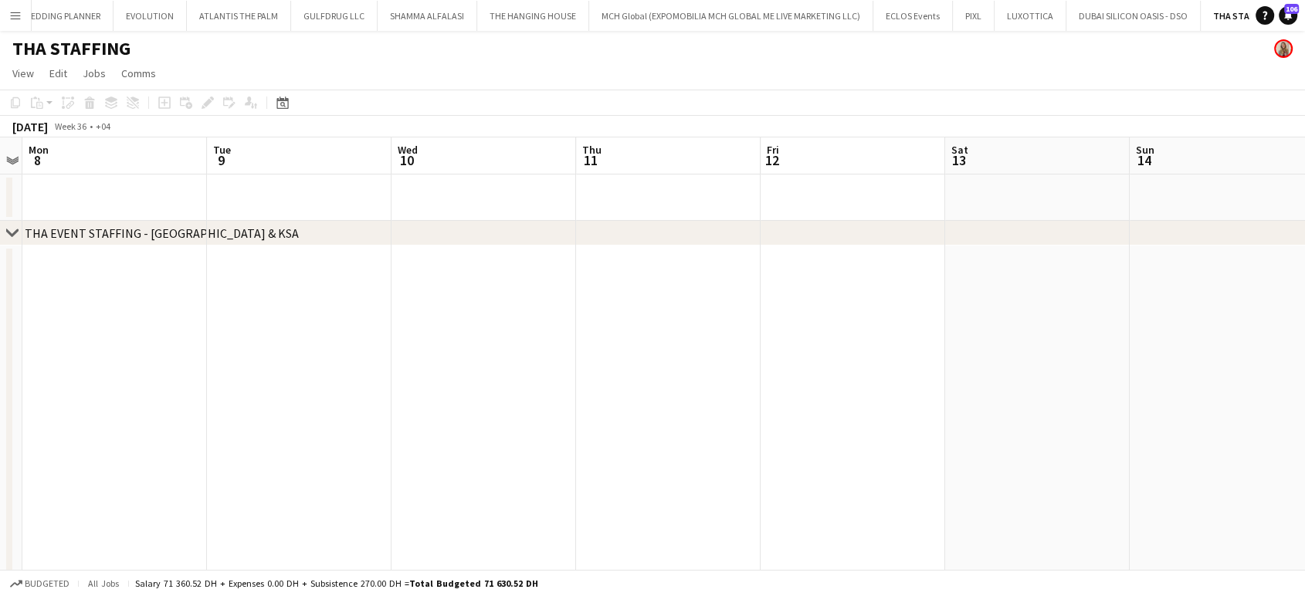
click at [506, 316] on app-date-cell at bounding box center [483, 495] width 184 height 500
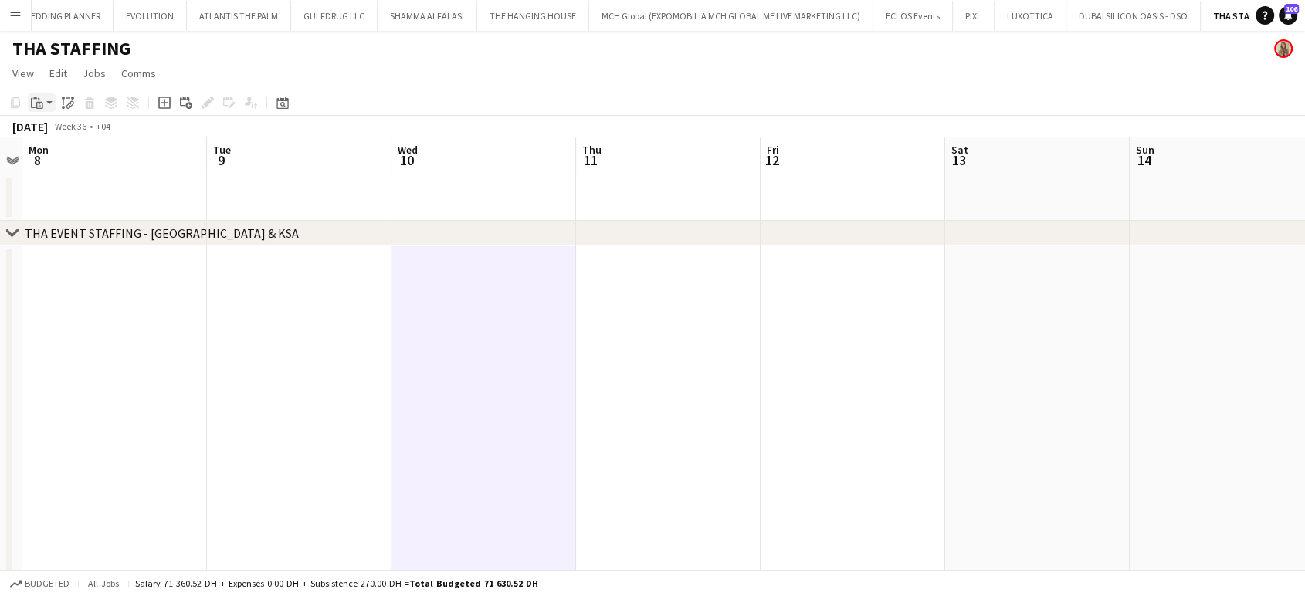
click at [40, 103] on icon at bounding box center [39, 105] width 7 height 7
click at [52, 130] on link "Paste Ctrl+V" at bounding box center [113, 132] width 145 height 14
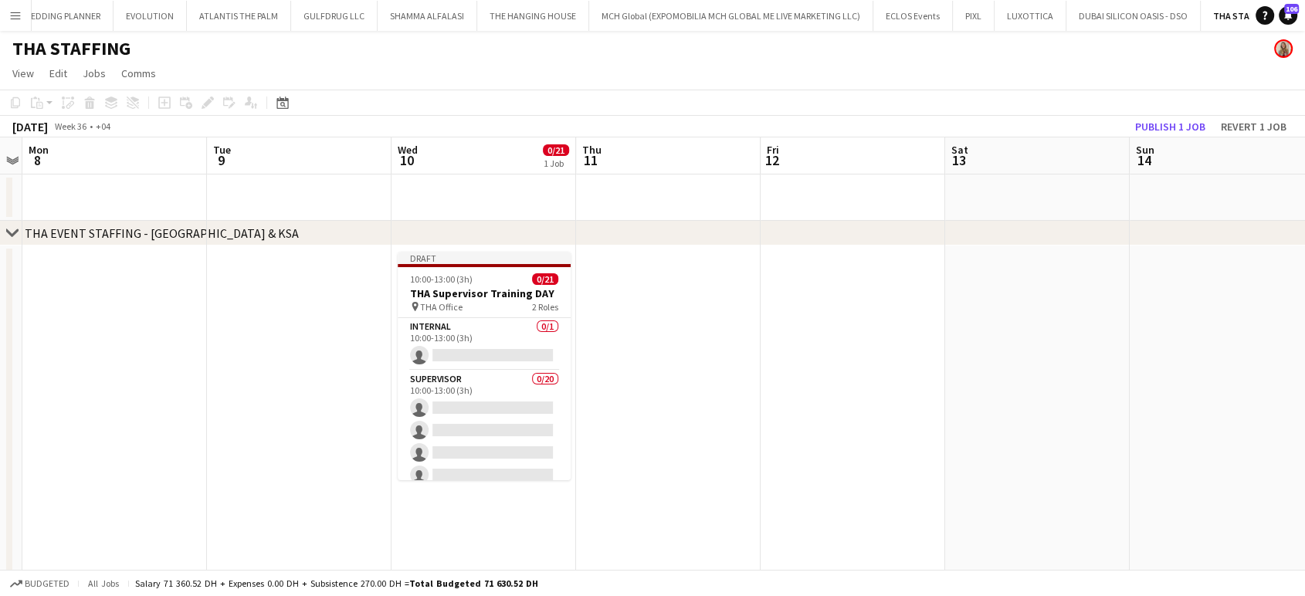
click at [797, 456] on app-date-cell at bounding box center [852, 495] width 184 height 500
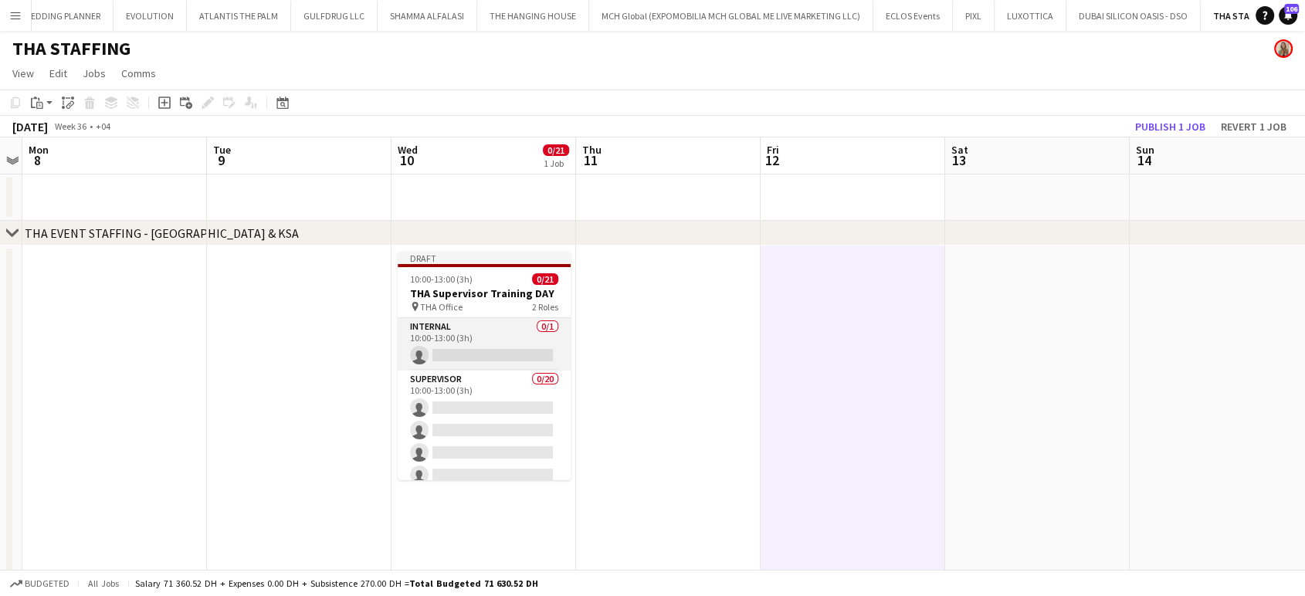
click at [487, 340] on app-card-role "Internal 0/1 10:00-13:00 (3h) single-neutral-actions" at bounding box center [484, 344] width 173 height 52
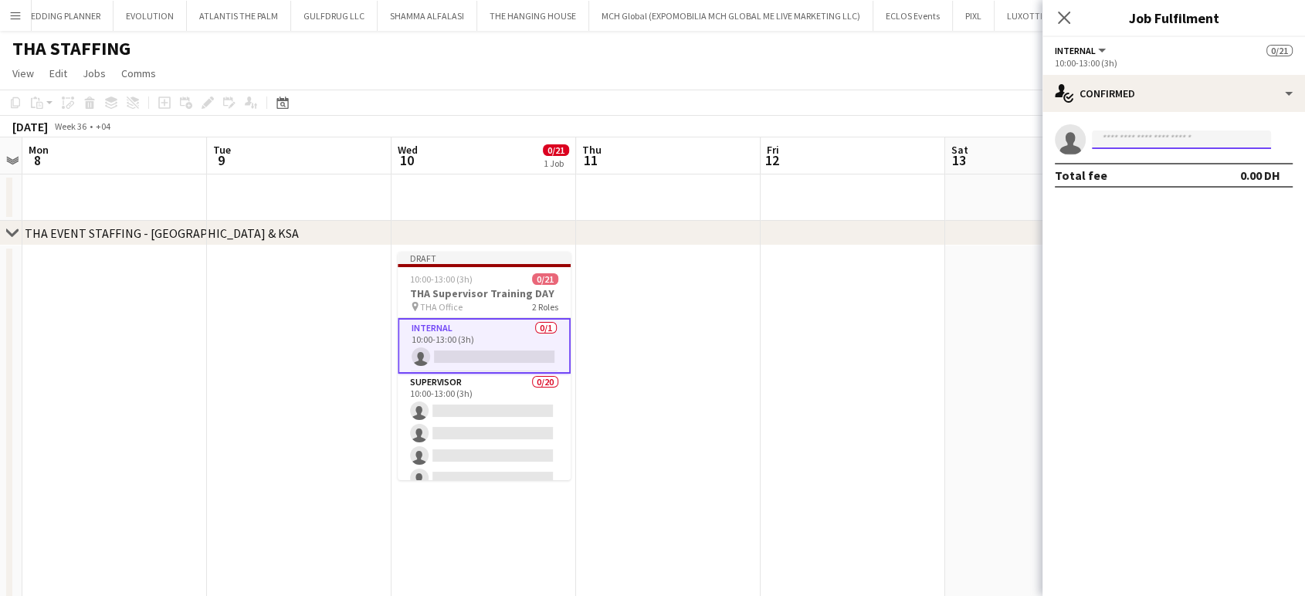
click at [1130, 139] on input at bounding box center [1181, 139] width 179 height 19
type input "*****"
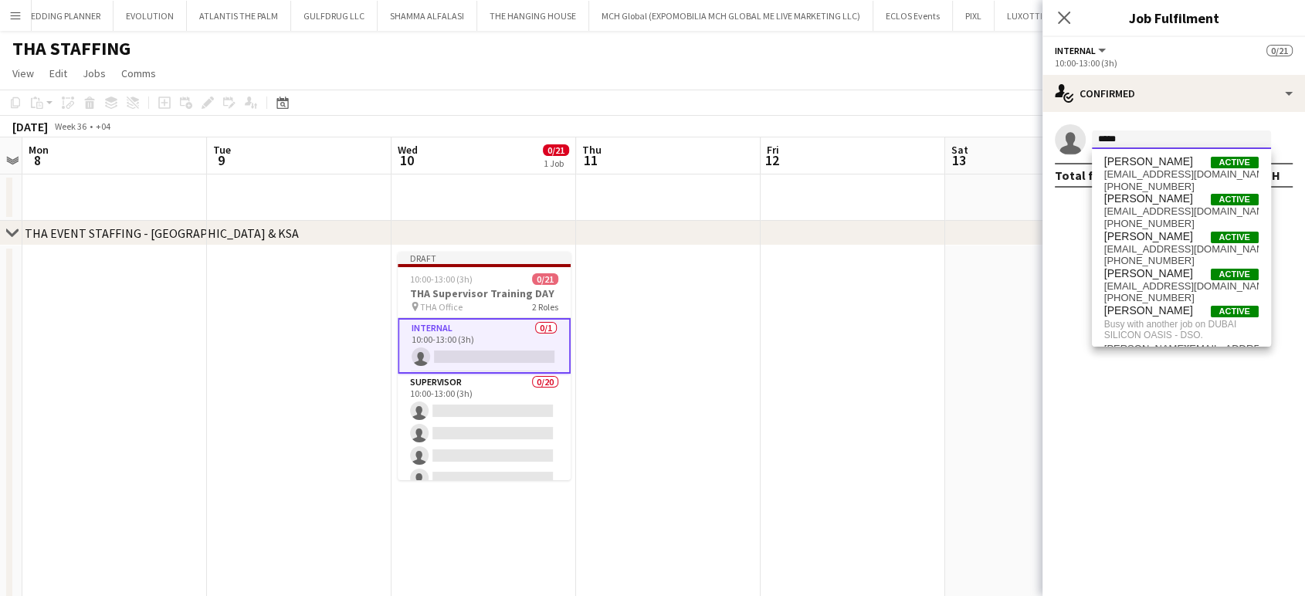
click at [1017, 122] on body "Menu Boards Boards Boards All jobs Status Workforce Workforce My Workforce Recr…" at bounding box center [652, 457] width 1305 height 914
type input "*"
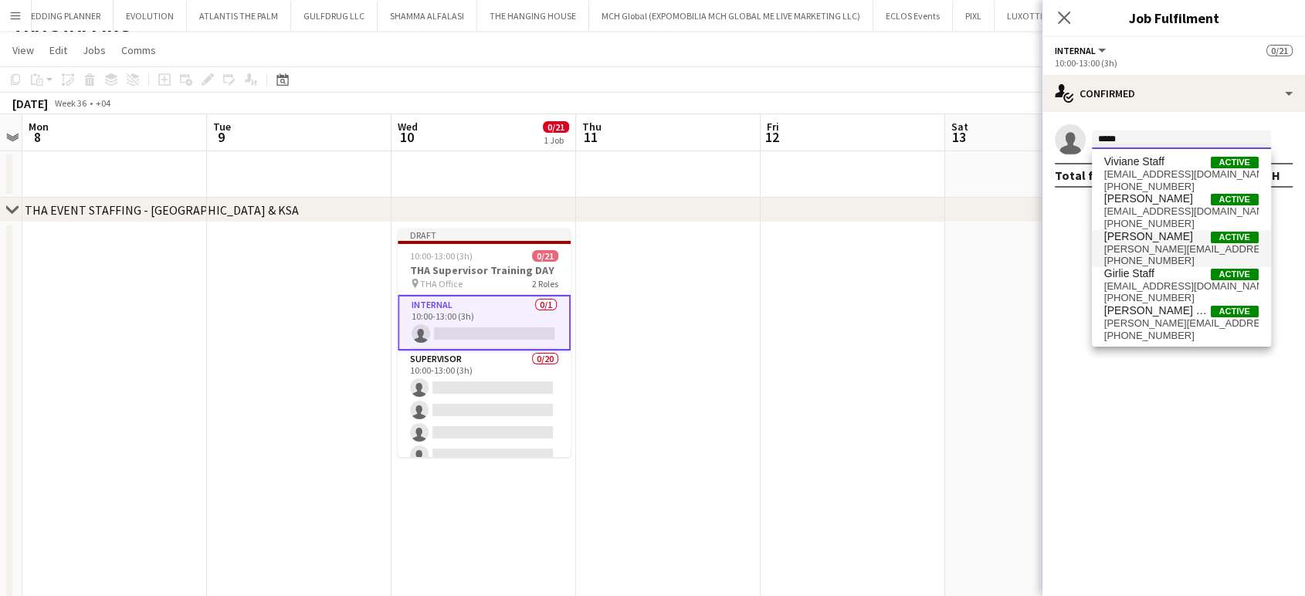
scroll to position [86, 0]
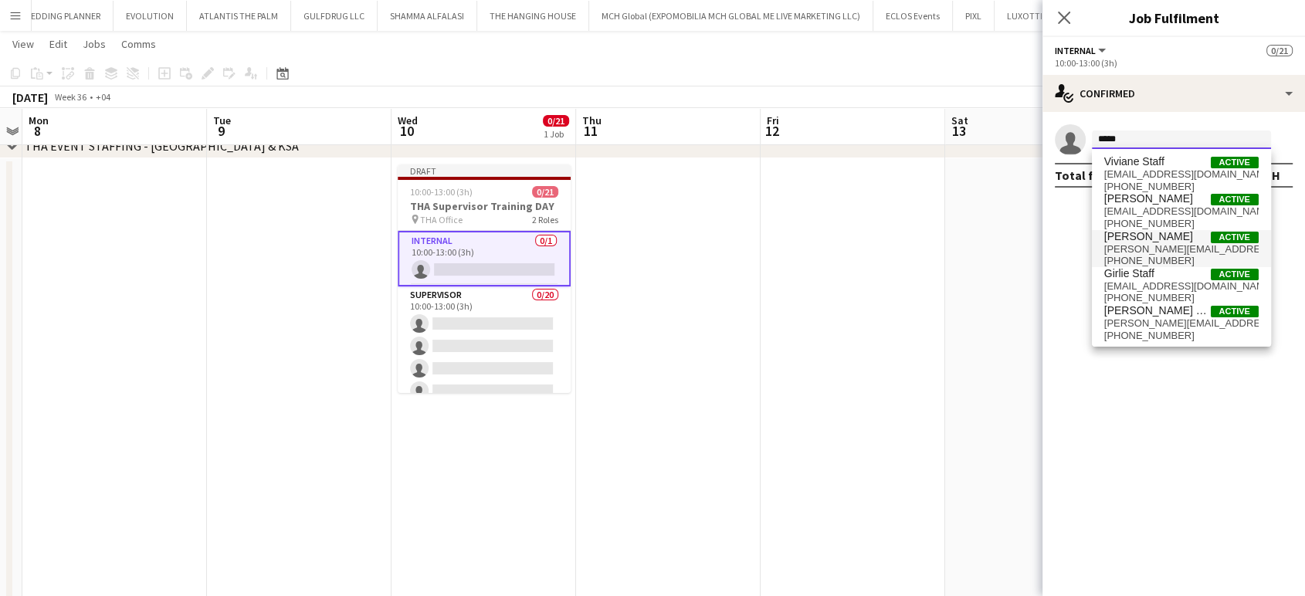
type input "*****"
click at [1159, 232] on span "[PERSON_NAME]" at bounding box center [1148, 236] width 89 height 13
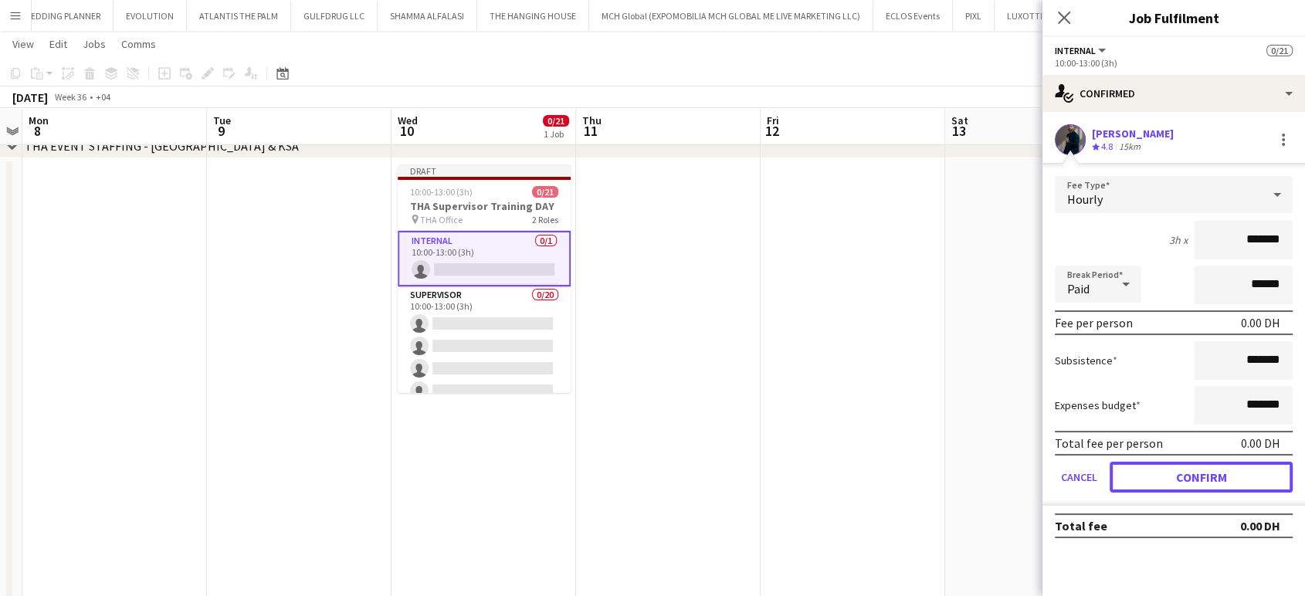
click at [1197, 469] on button "Confirm" at bounding box center [1200, 477] width 183 height 31
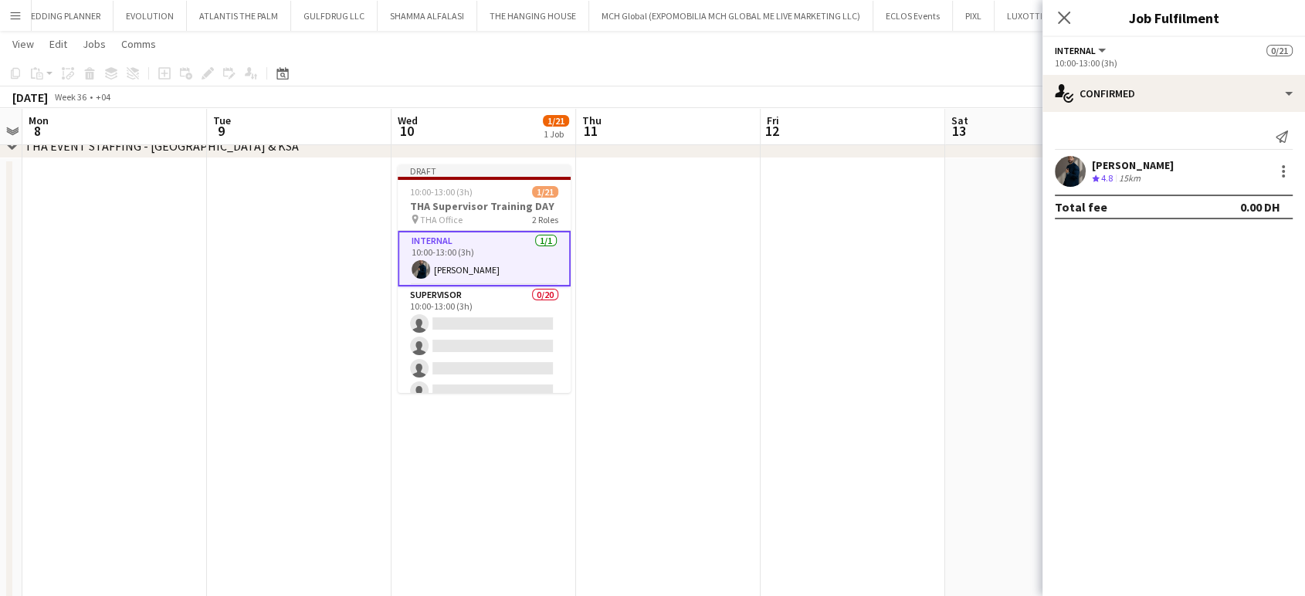
click at [840, 340] on app-date-cell at bounding box center [852, 408] width 184 height 500
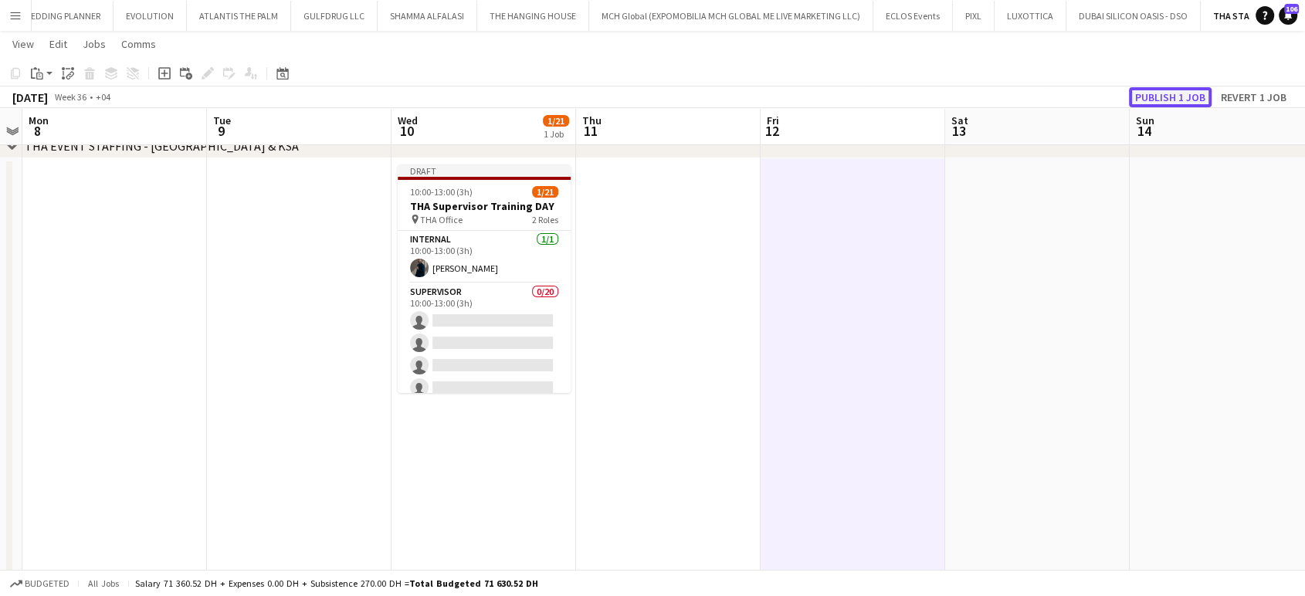
click at [1154, 97] on button "Publish 1 job" at bounding box center [1170, 97] width 83 height 20
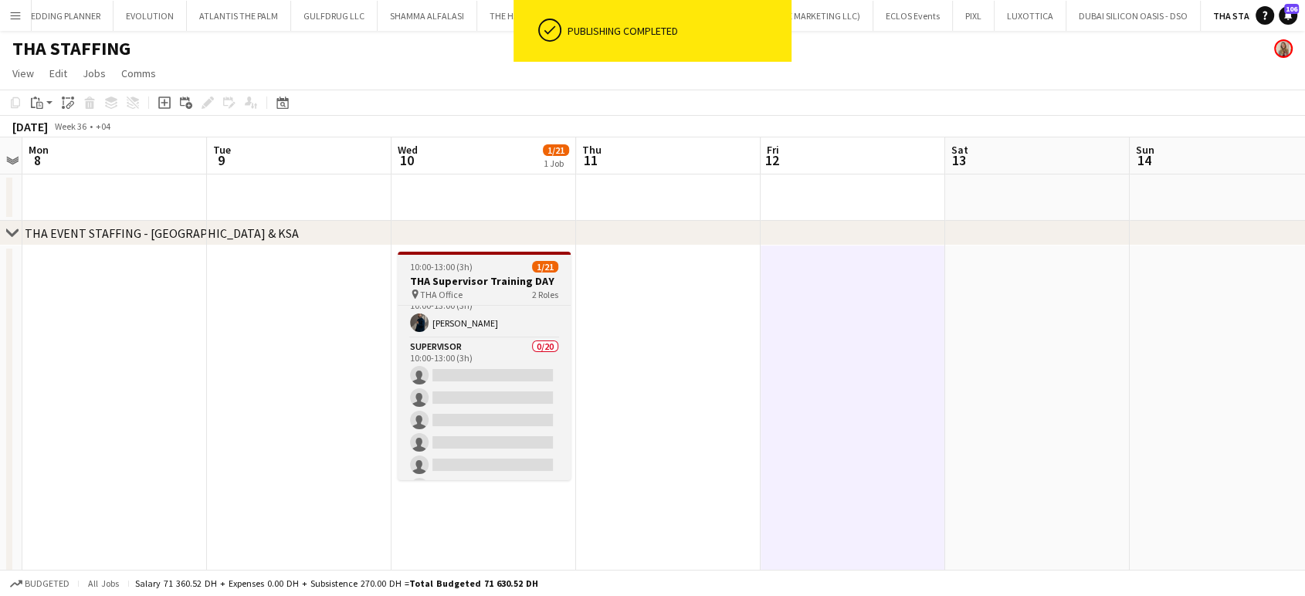
scroll to position [0, 0]
click at [497, 276] on h3 "THA Supervisor Training DAY" at bounding box center [484, 281] width 173 height 14
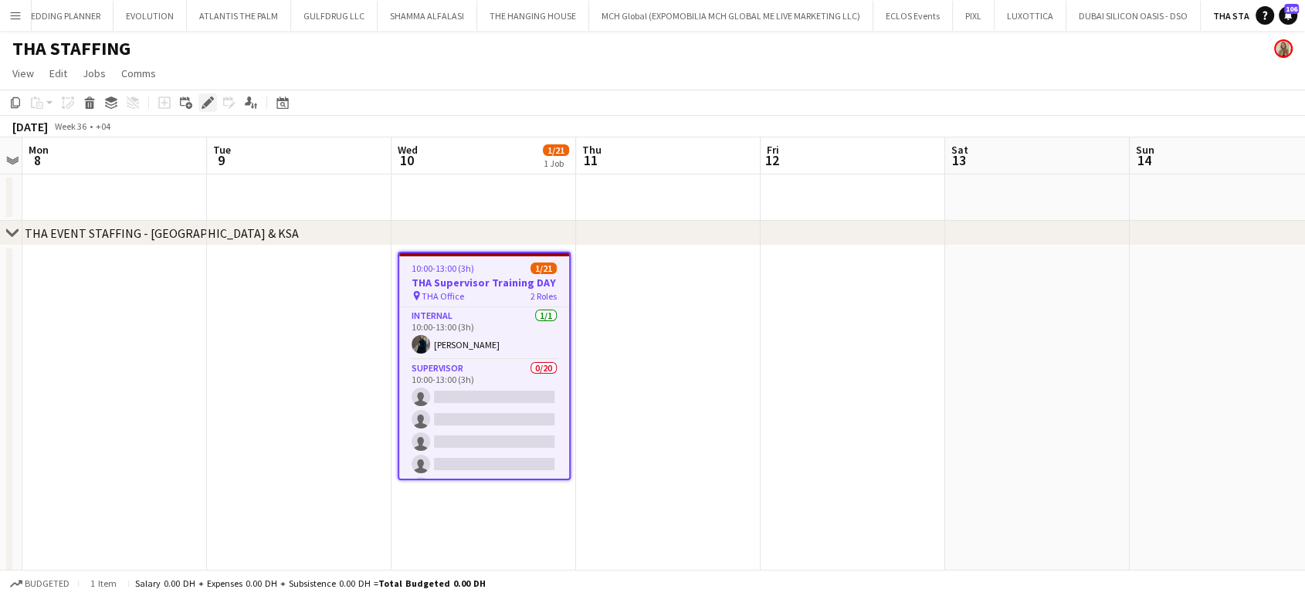
click at [210, 104] on icon "Edit" at bounding box center [207, 102] width 12 height 12
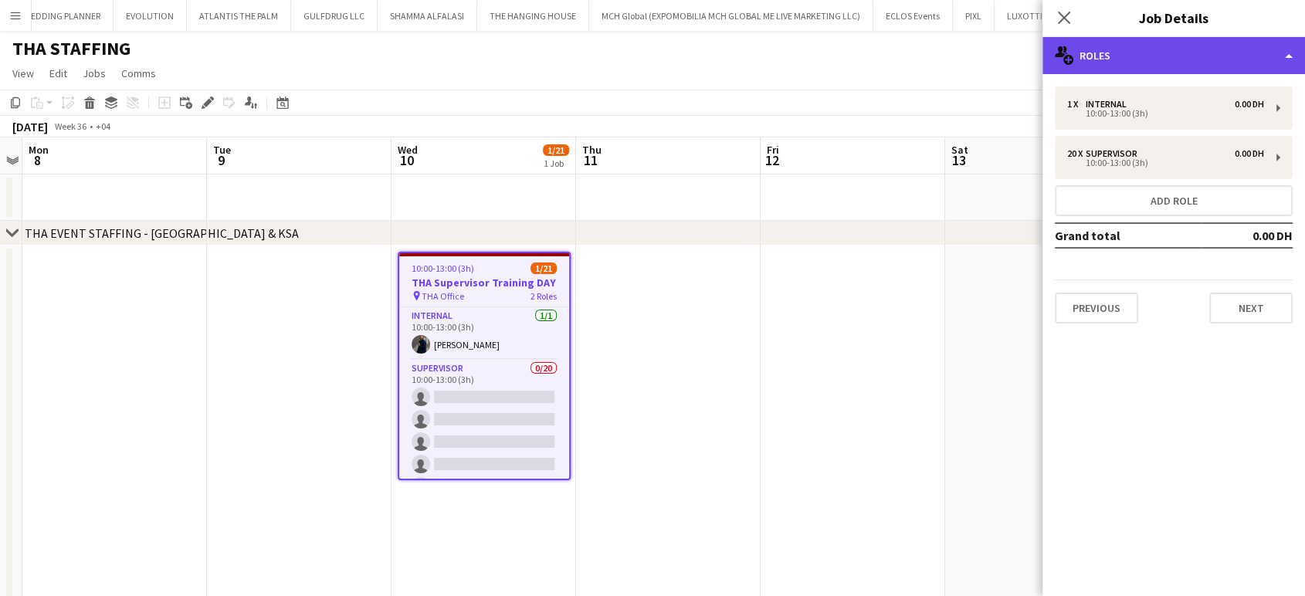
click at [1268, 56] on div "multiple-users-add Roles" at bounding box center [1173, 55] width 262 height 37
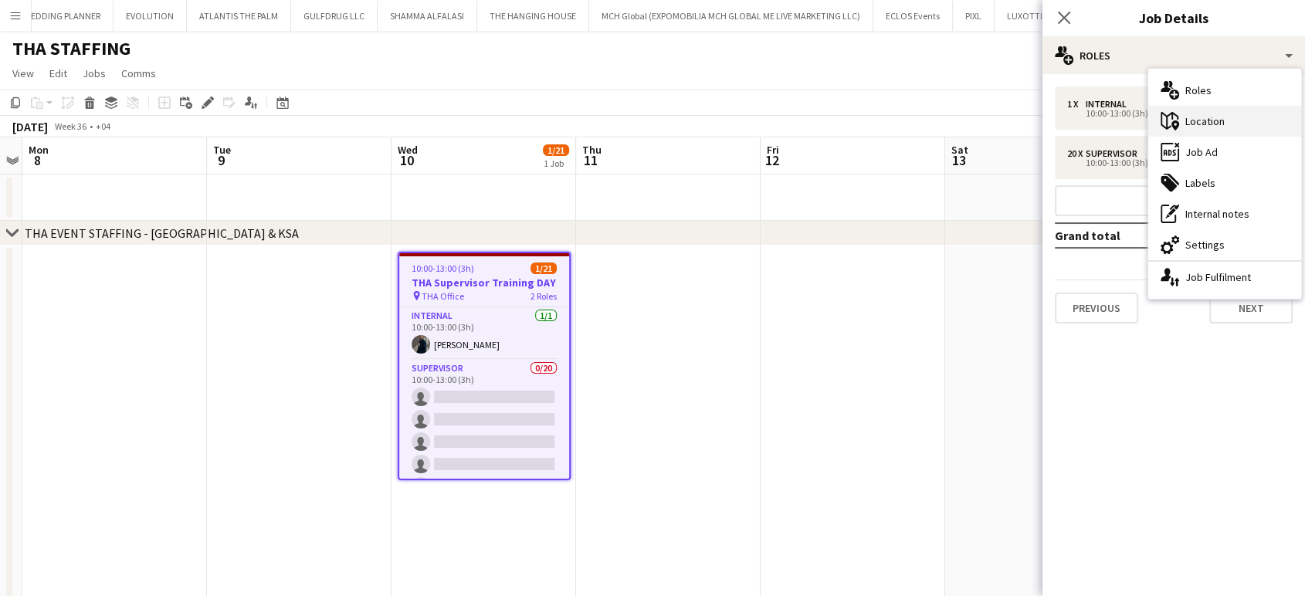
click at [1207, 123] on div "maps-pin-1 Location" at bounding box center [1224, 121] width 153 height 31
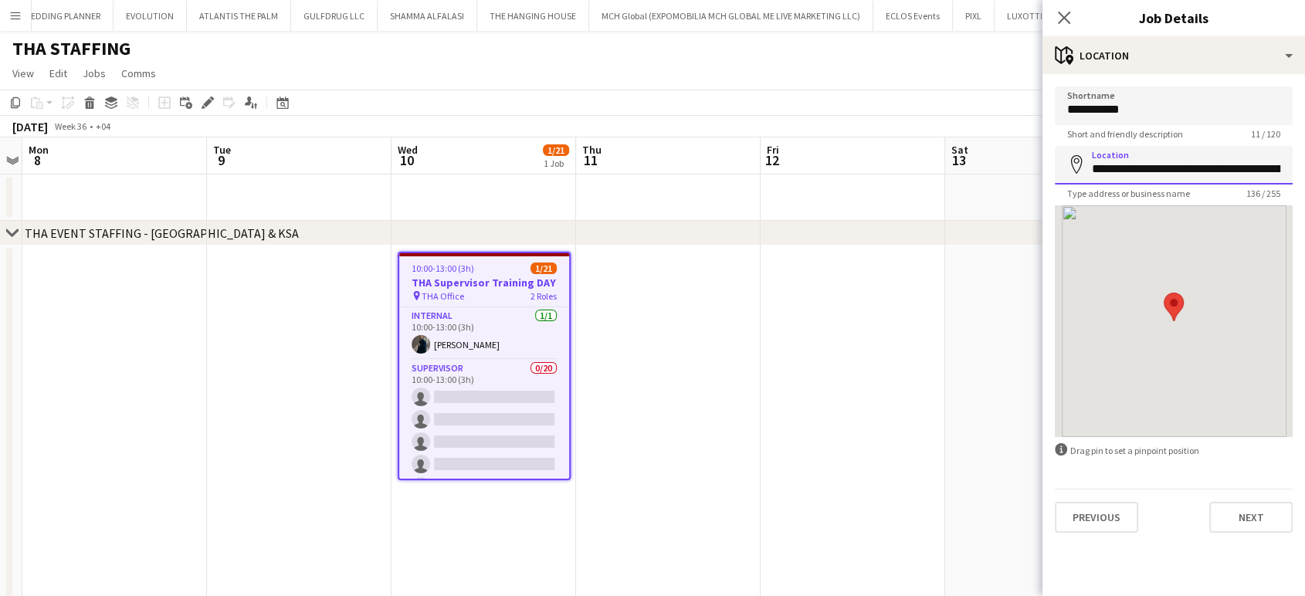
click at [1171, 168] on input "**********" at bounding box center [1173, 165] width 238 height 39
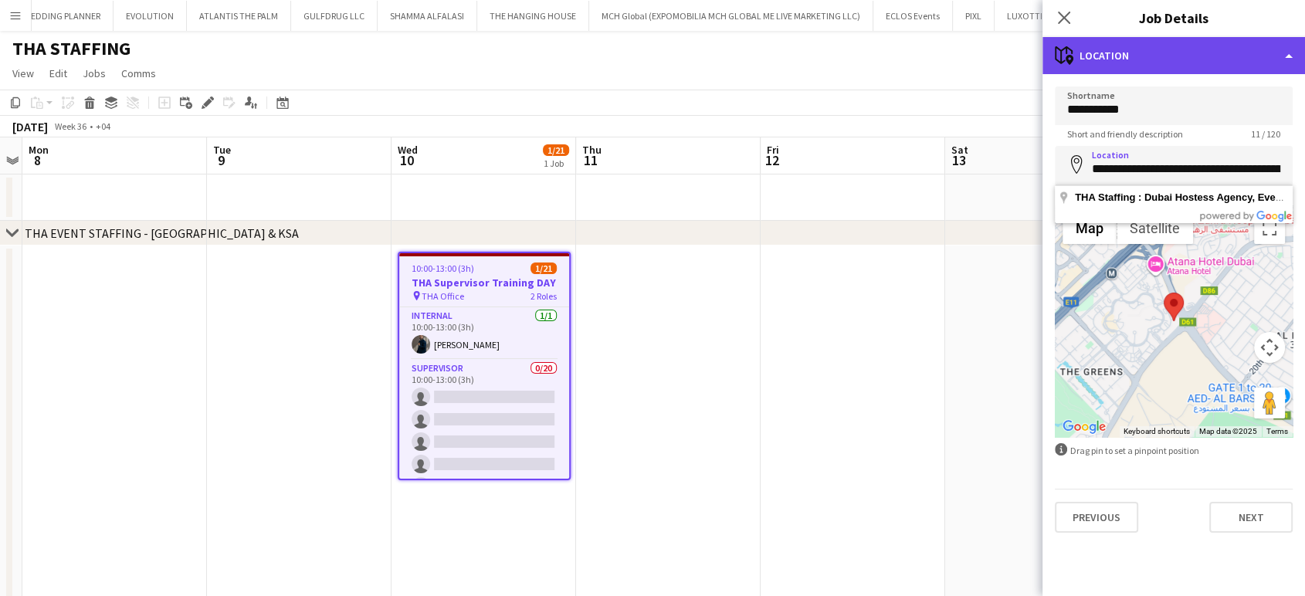
click at [1261, 54] on div "maps-pin-1 Location" at bounding box center [1173, 55] width 262 height 37
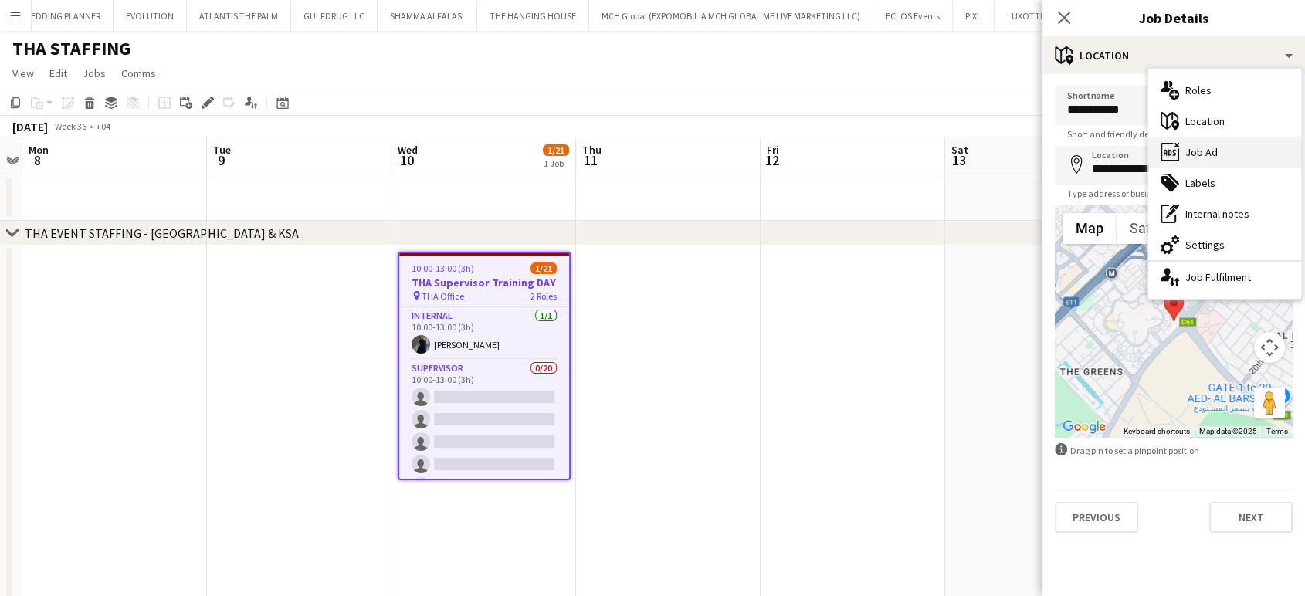
click at [1214, 152] on div "ads-window Job Ad" at bounding box center [1224, 152] width 153 height 31
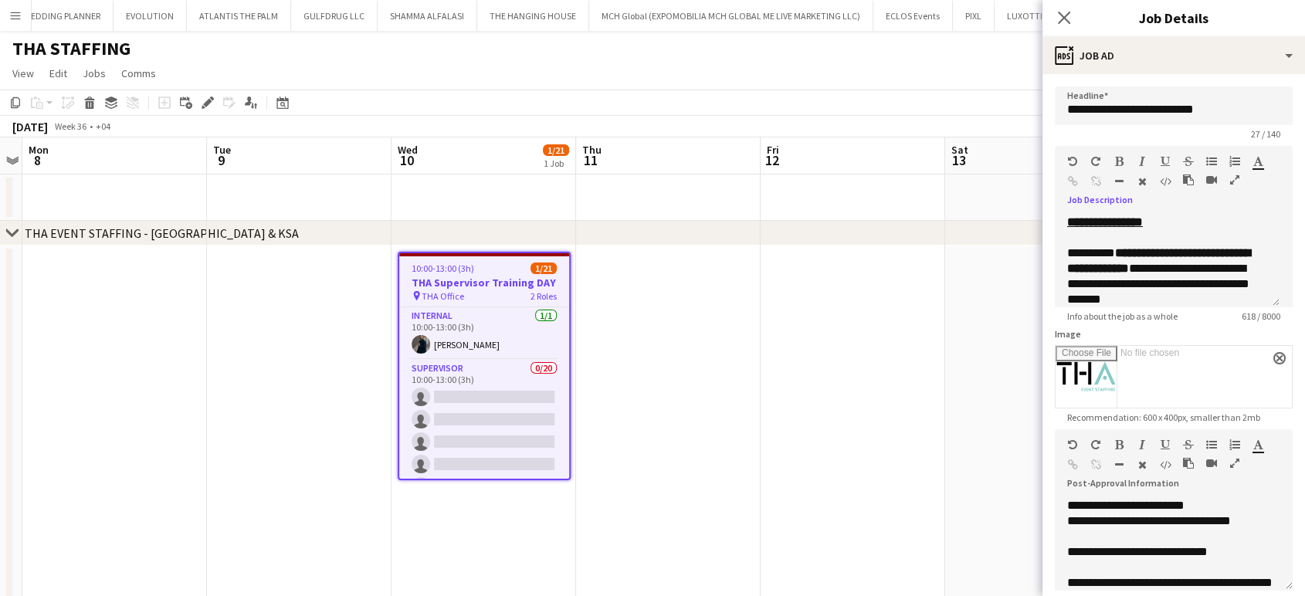
click at [1235, 178] on icon "button" at bounding box center [1234, 179] width 9 height 11
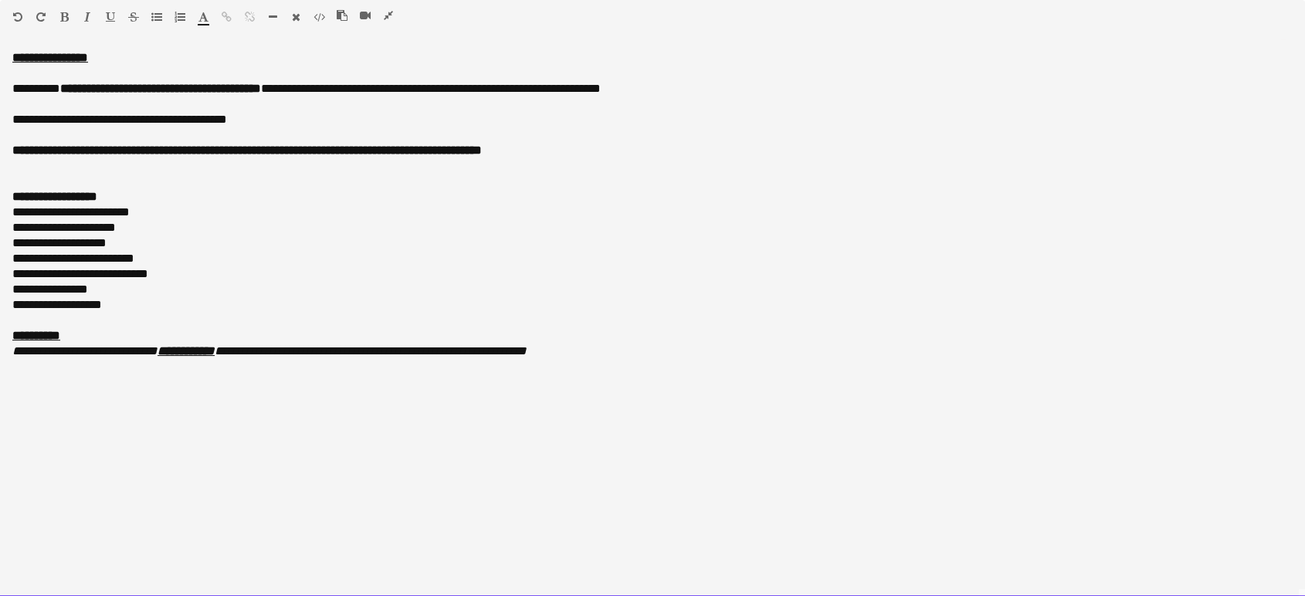
click at [184, 86] on b "**********" at bounding box center [160, 89] width 201 height 12
click at [116, 85] on b "**********" at bounding box center [160, 89] width 201 height 12
click at [284, 86] on div "**********" at bounding box center [652, 88] width 1280 height 15
click at [422, 90] on div "**********" at bounding box center [652, 88] width 1280 height 15
click at [723, 89] on div "**********" at bounding box center [652, 88] width 1280 height 15
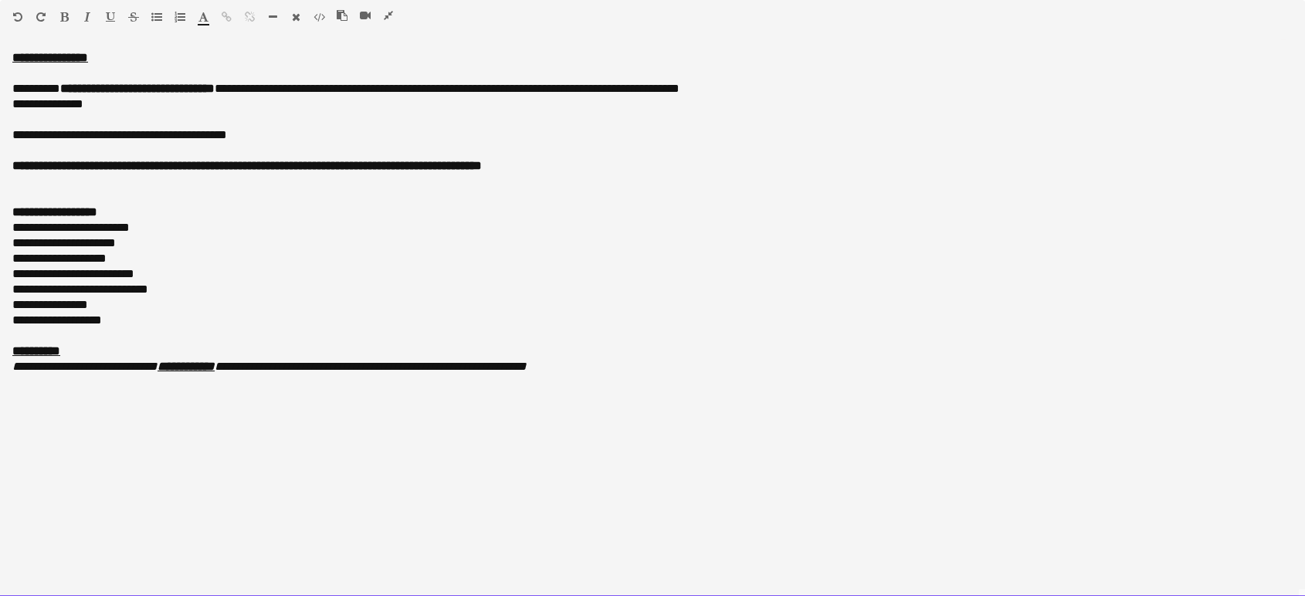
click at [225, 132] on div "**********" at bounding box center [652, 134] width 1280 height 15
click at [10, 160] on div "**********" at bounding box center [652, 323] width 1305 height 547
click at [252, 366] on icon "**********" at bounding box center [269, 367] width 514 height 12
click at [340, 361] on icon "**********" at bounding box center [286, 367] width 548 height 12
click at [441, 367] on icon "**********" at bounding box center [272, 367] width 520 height 12
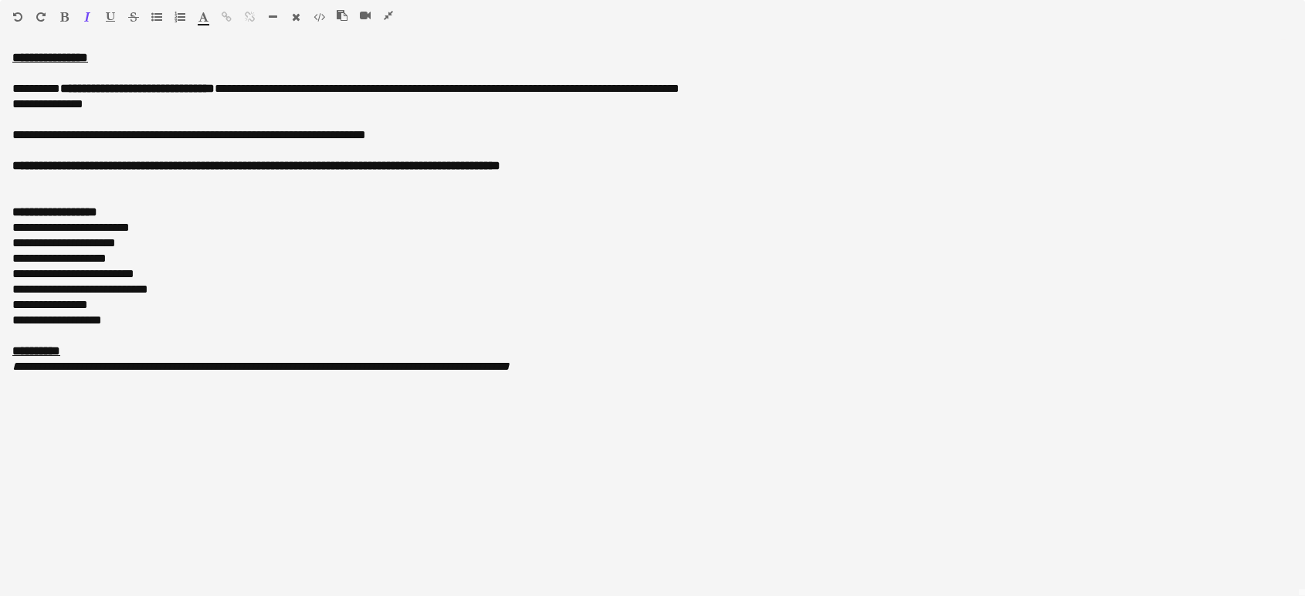
click at [391, 15] on icon "button" at bounding box center [388, 15] width 9 height 11
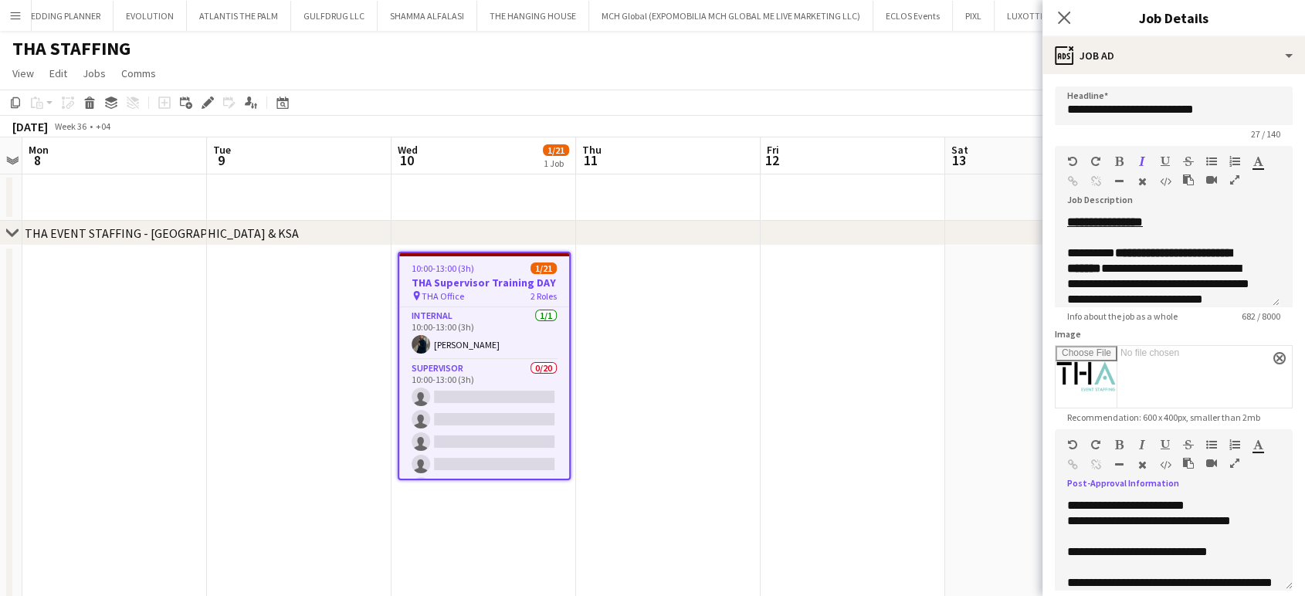
click at [1232, 465] on icon "button" at bounding box center [1234, 463] width 9 height 11
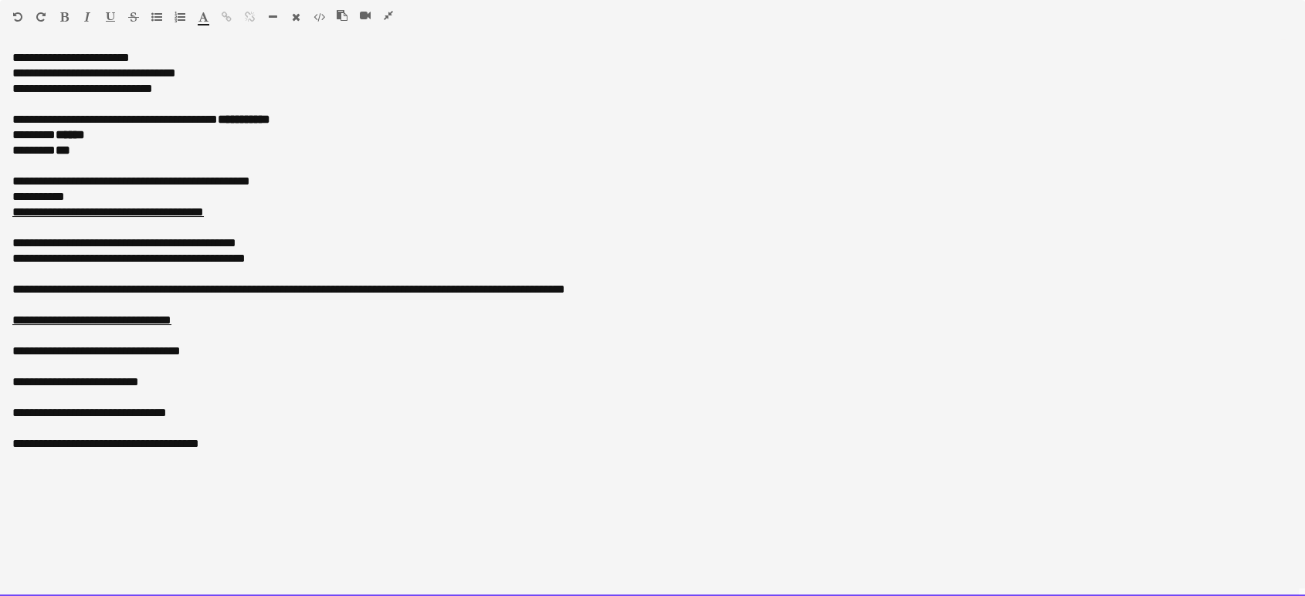
click at [102, 147] on div "******** ***" at bounding box center [652, 150] width 1280 height 15
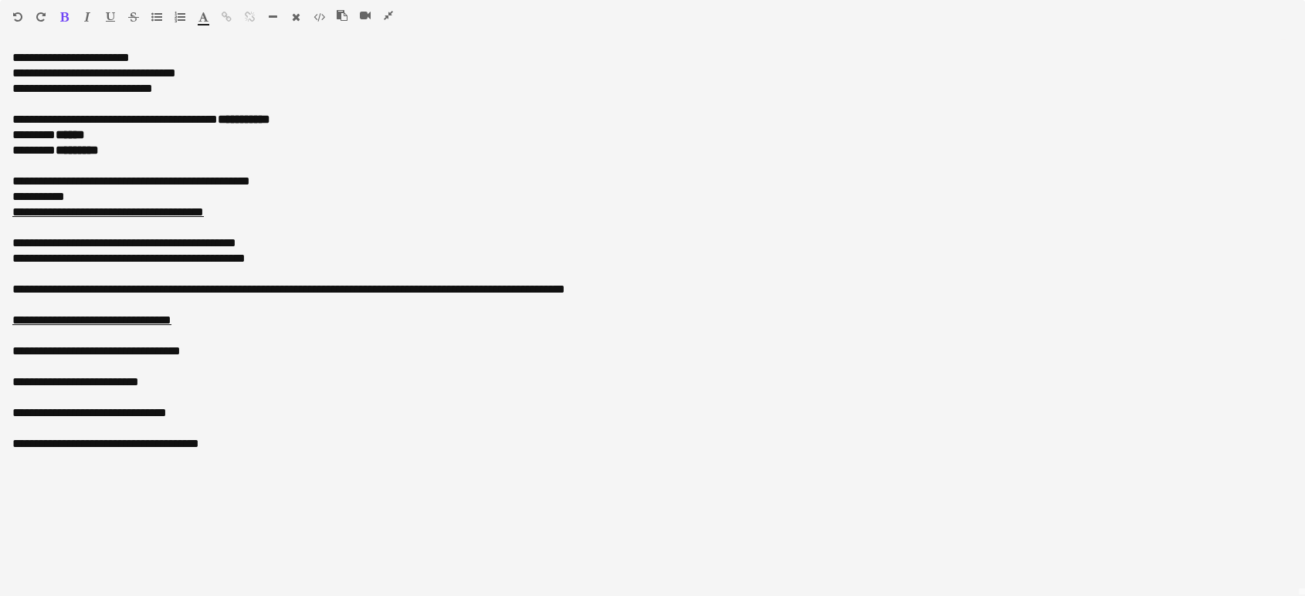
click at [385, 12] on icon "button" at bounding box center [388, 15] width 9 height 11
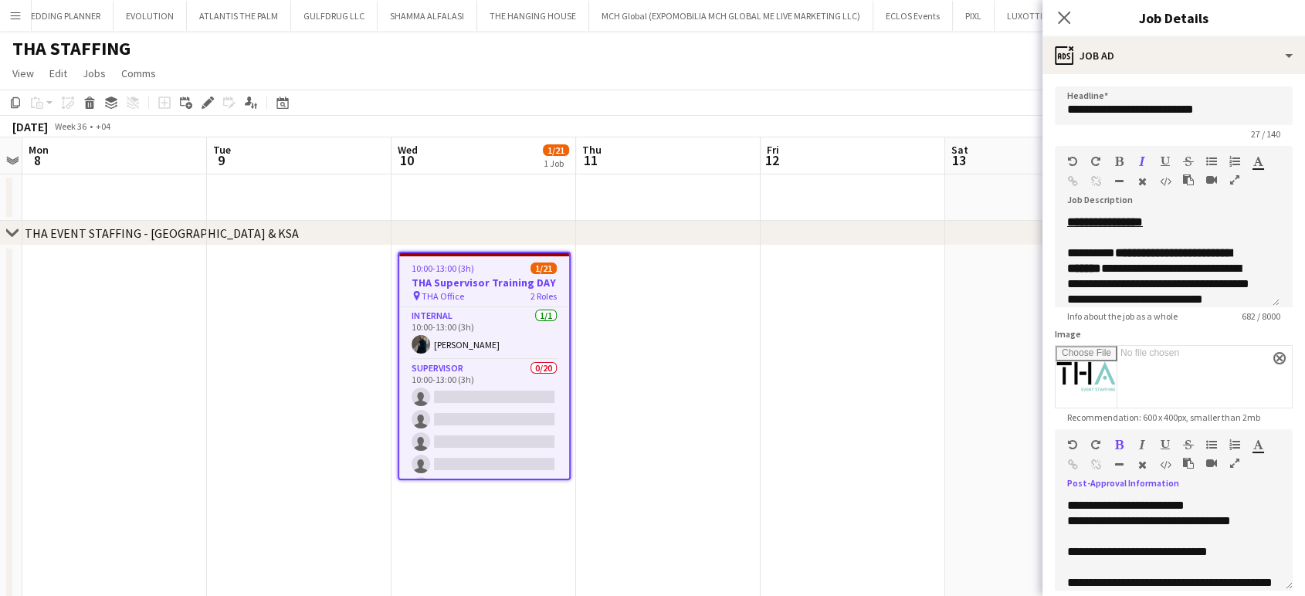
click at [855, 401] on app-date-cell at bounding box center [852, 495] width 184 height 500
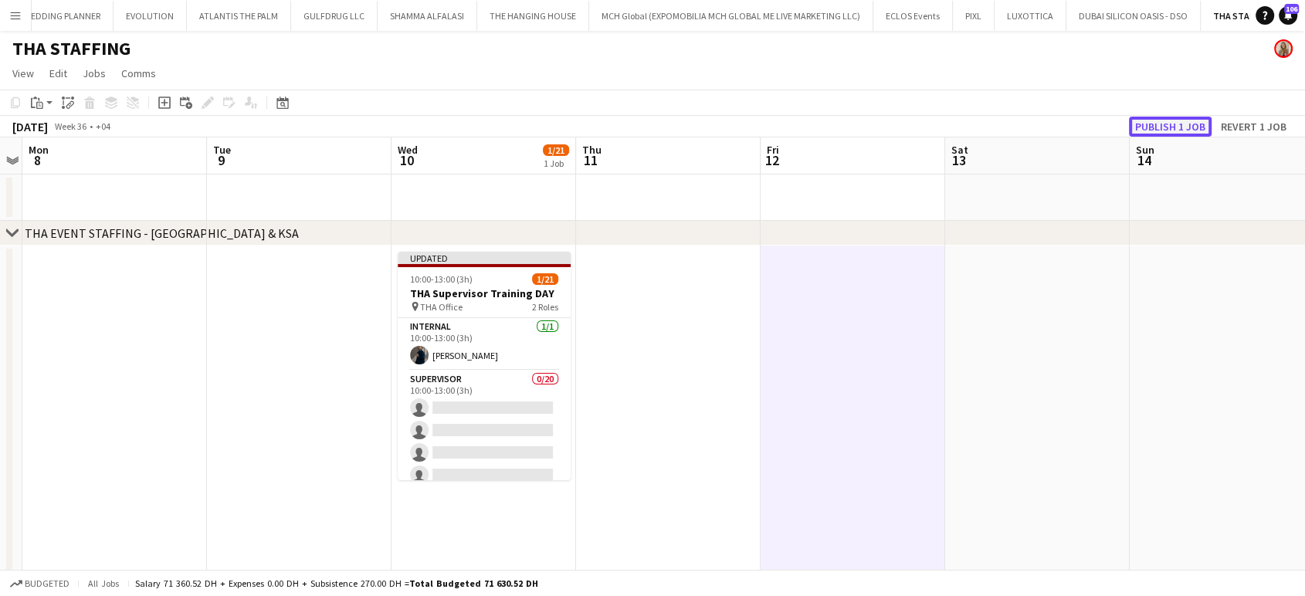
click at [1168, 120] on button "Publish 1 job" at bounding box center [1170, 127] width 83 height 20
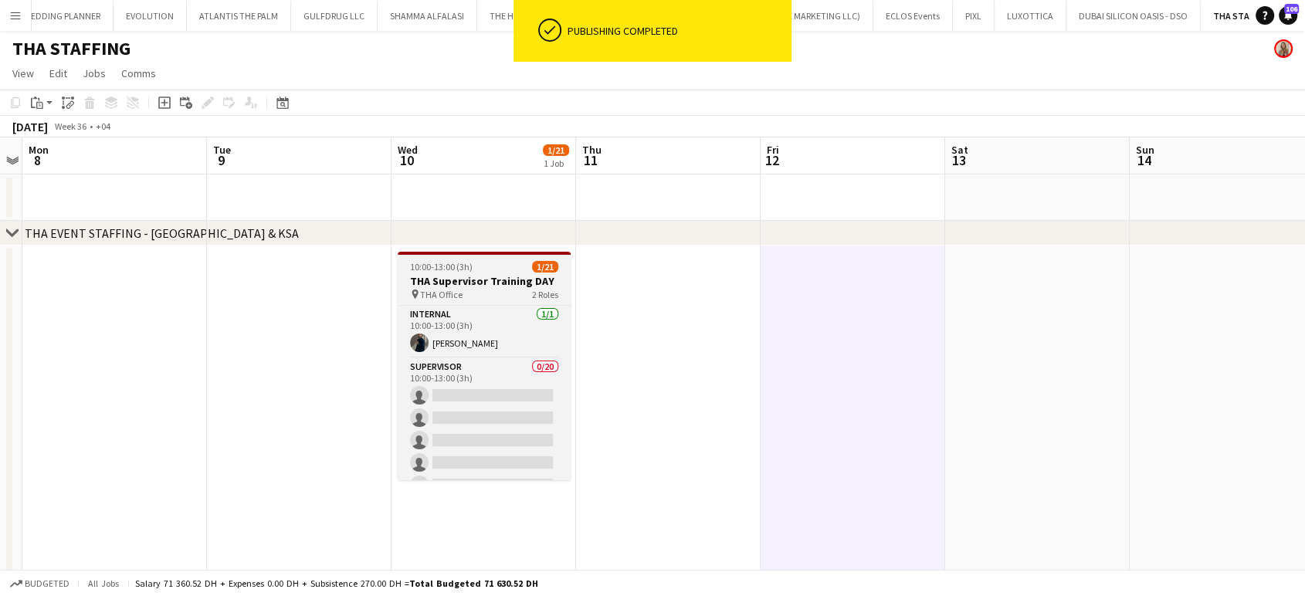
click at [473, 276] on h3 "THA Supervisor Training DAY" at bounding box center [484, 281] width 173 height 14
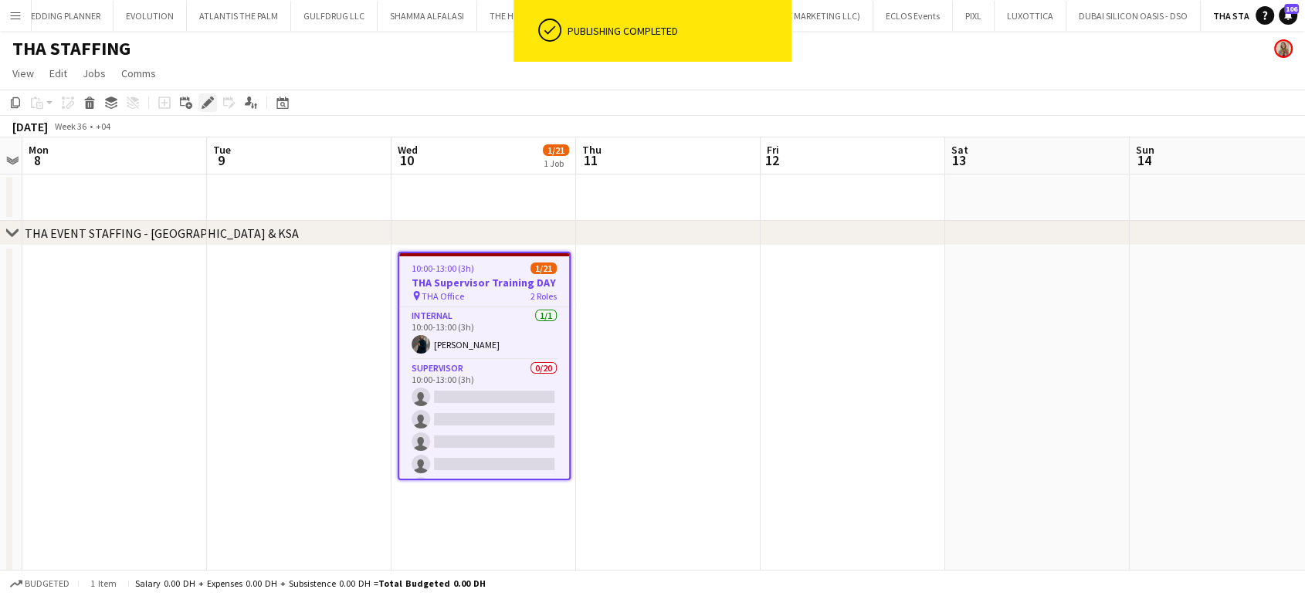
click at [203, 102] on icon "Edit" at bounding box center [207, 102] width 12 height 12
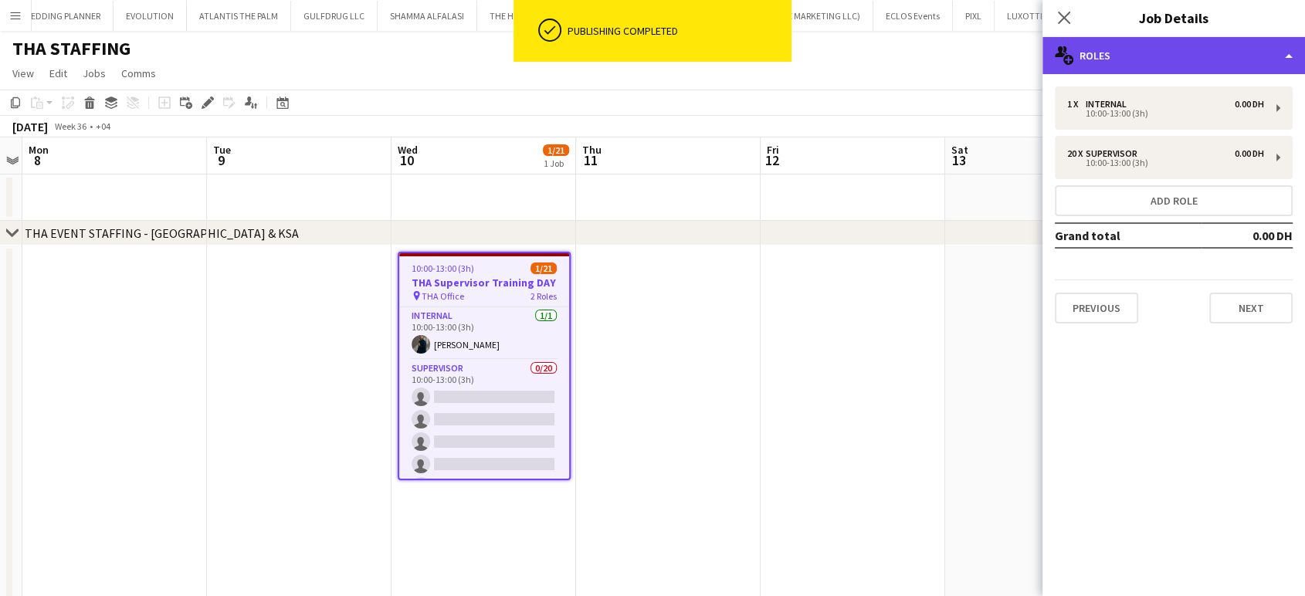
click at [1286, 46] on div "multiple-users-add Roles" at bounding box center [1173, 55] width 262 height 37
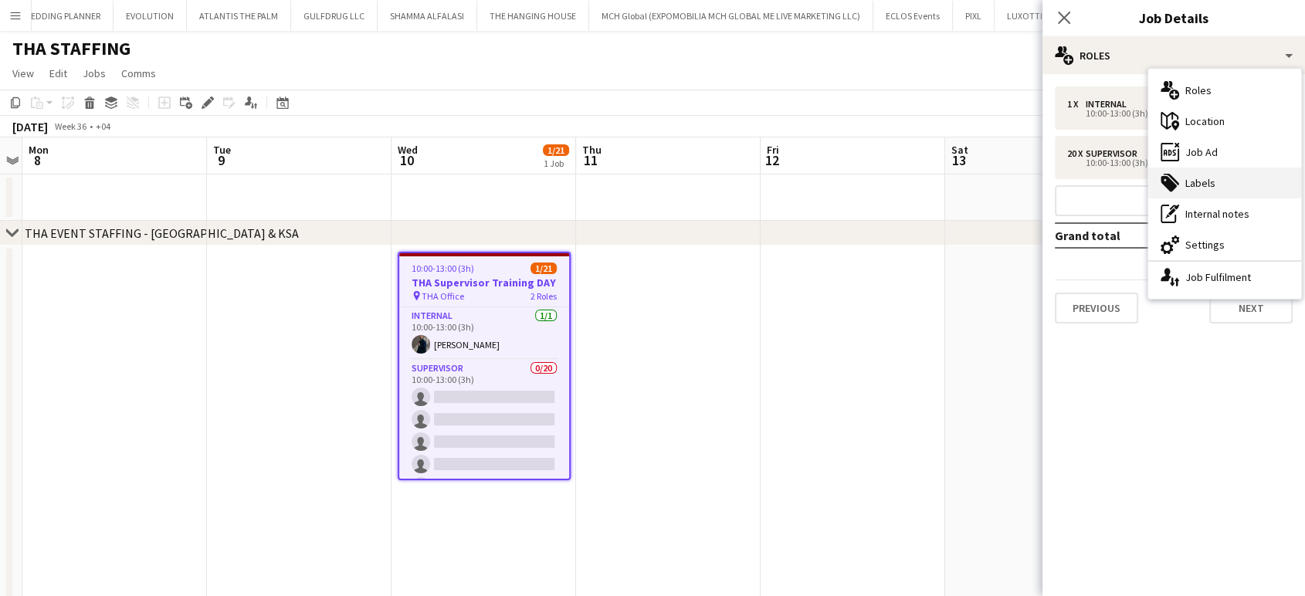
click at [1234, 189] on div "tags-double Labels" at bounding box center [1224, 183] width 153 height 31
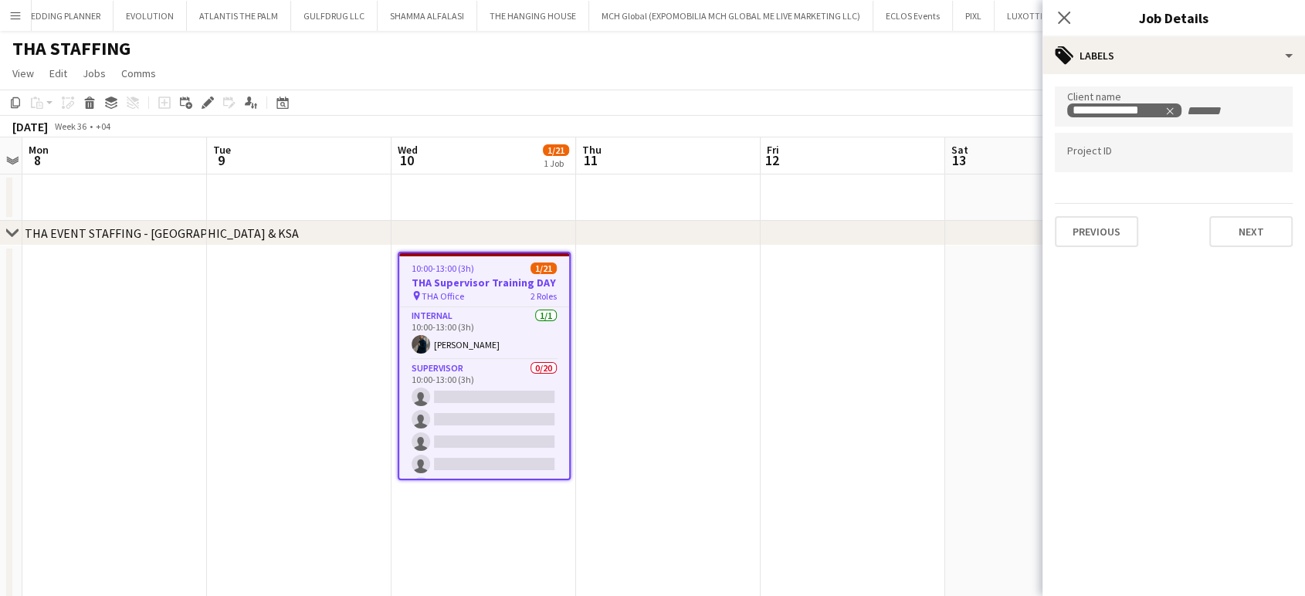
scroll to position [0, 530]
drag, startPoint x: 1316, startPoint y: 233, endPoint x: 992, endPoint y: 352, distance: 345.3
click at [992, 352] on app-date-cell at bounding box center [1038, 495] width 184 height 500
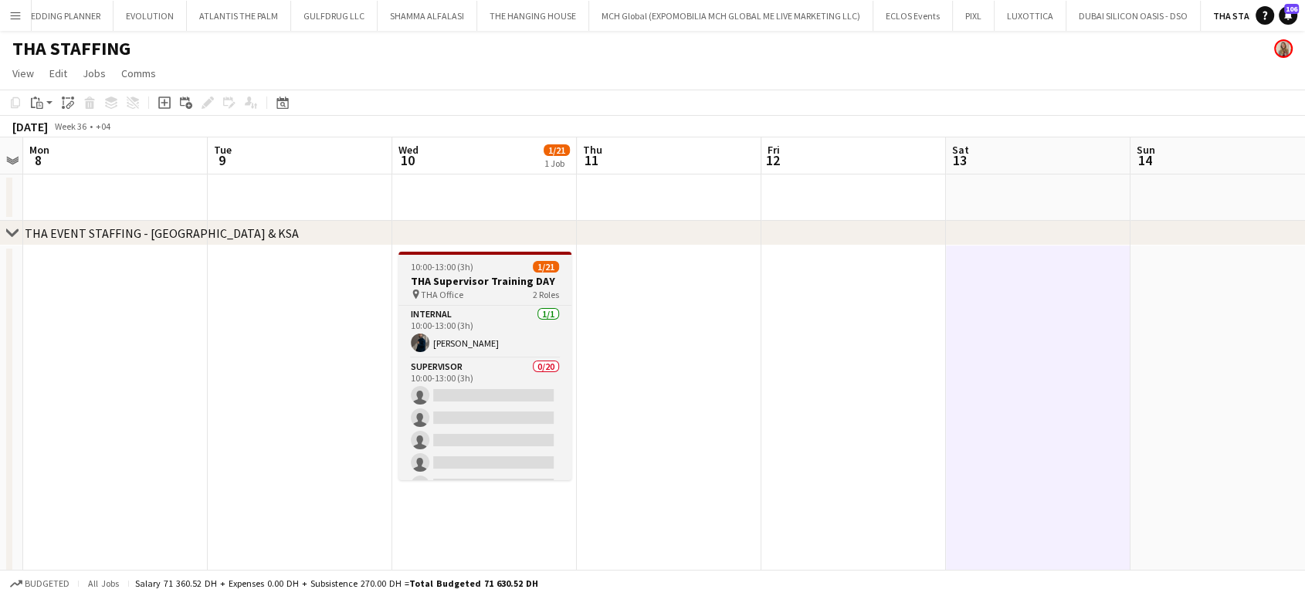
click at [445, 289] on span "THA Office" at bounding box center [442, 295] width 42 height 12
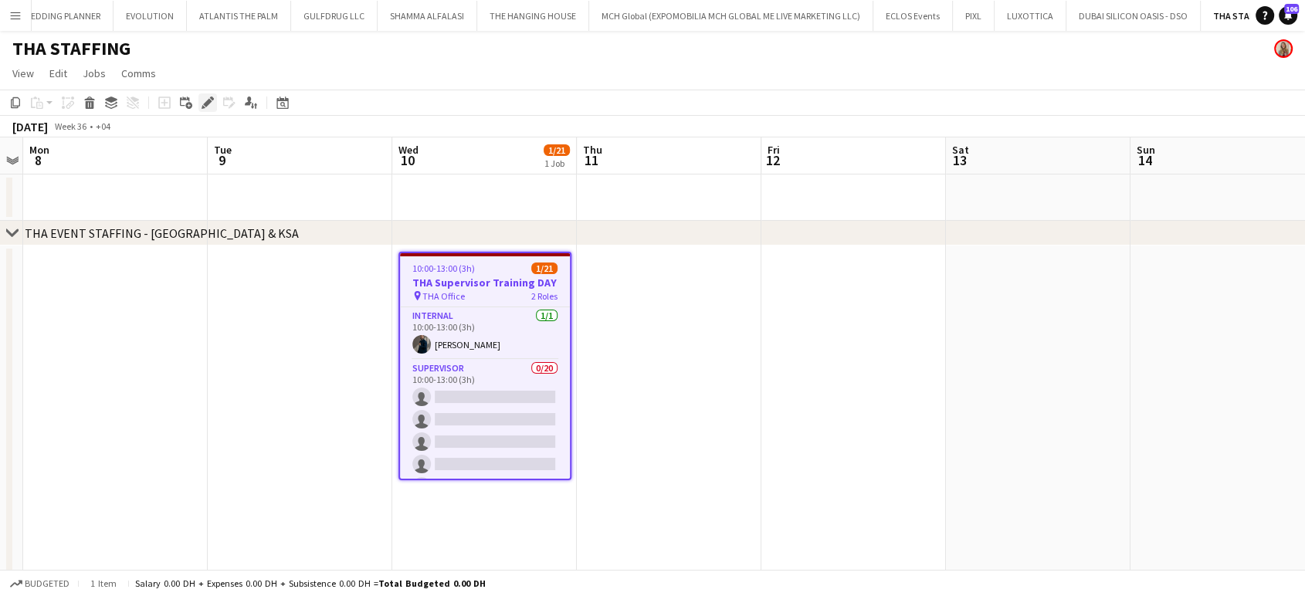
click at [205, 99] on icon "Edit" at bounding box center [207, 102] width 12 height 12
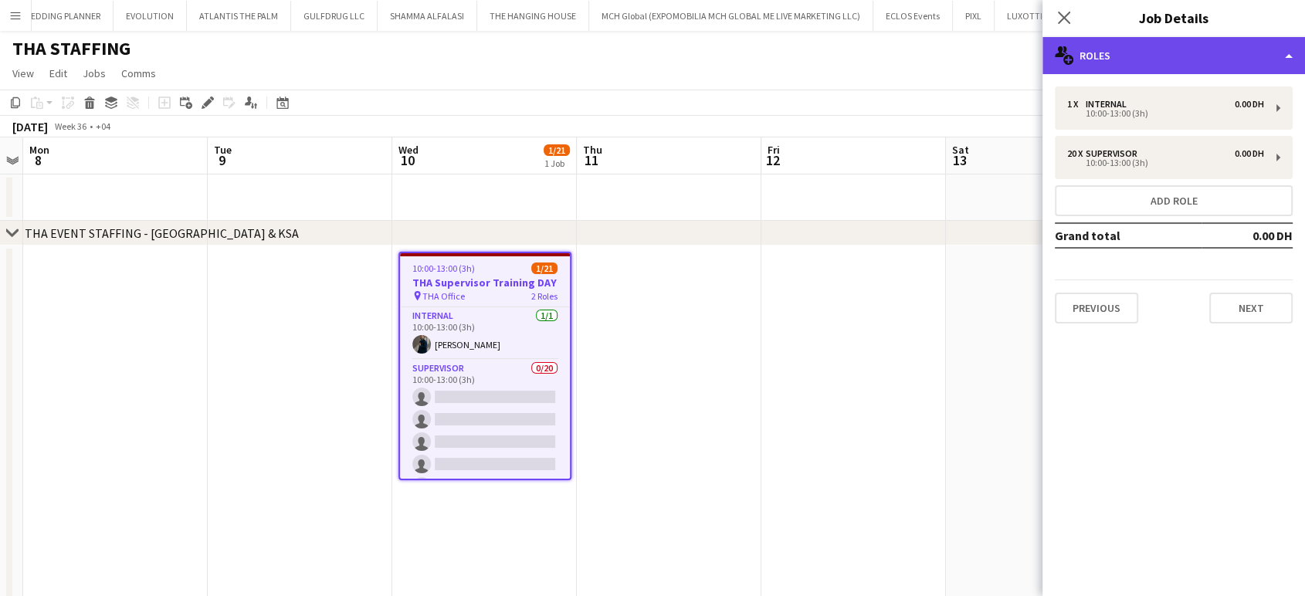
click at [1281, 50] on div "multiple-users-add Roles" at bounding box center [1173, 55] width 262 height 37
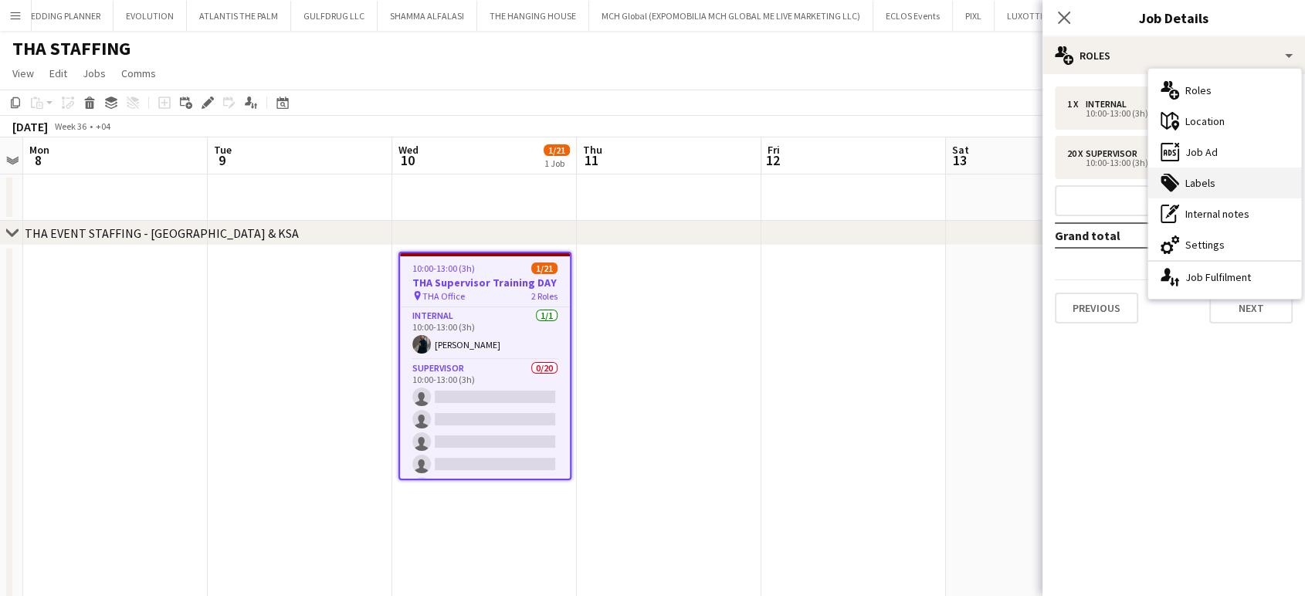
click at [1218, 180] on div "tags-double Labels" at bounding box center [1224, 183] width 153 height 31
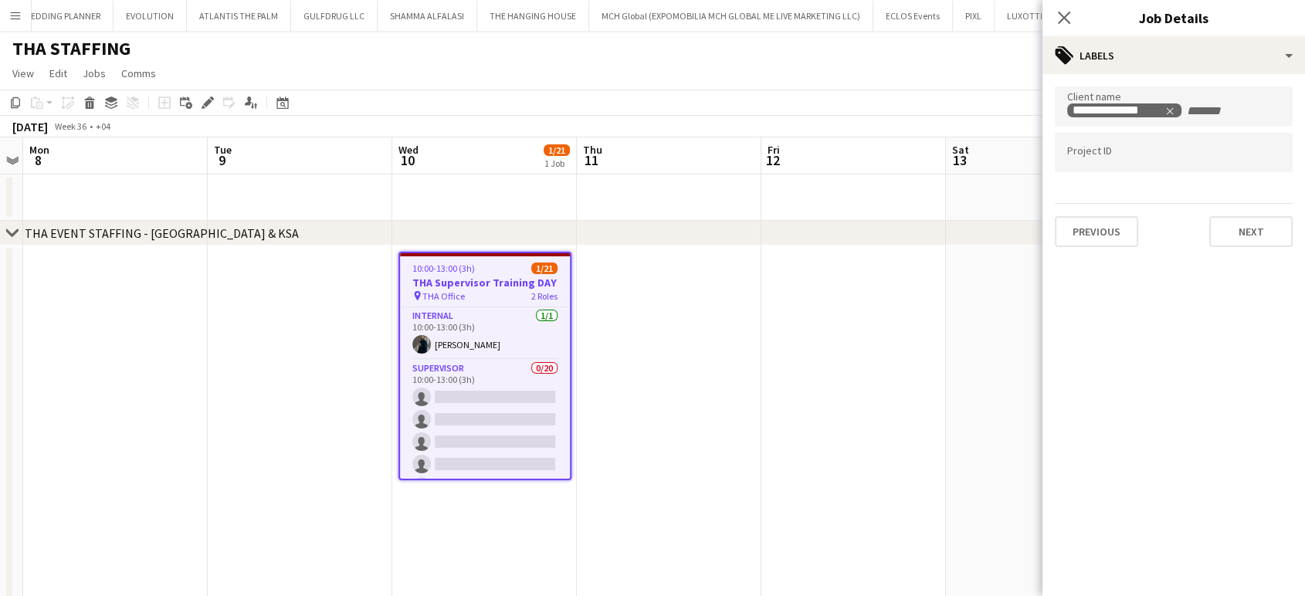
click at [753, 407] on app-date-cell at bounding box center [669, 495] width 184 height 500
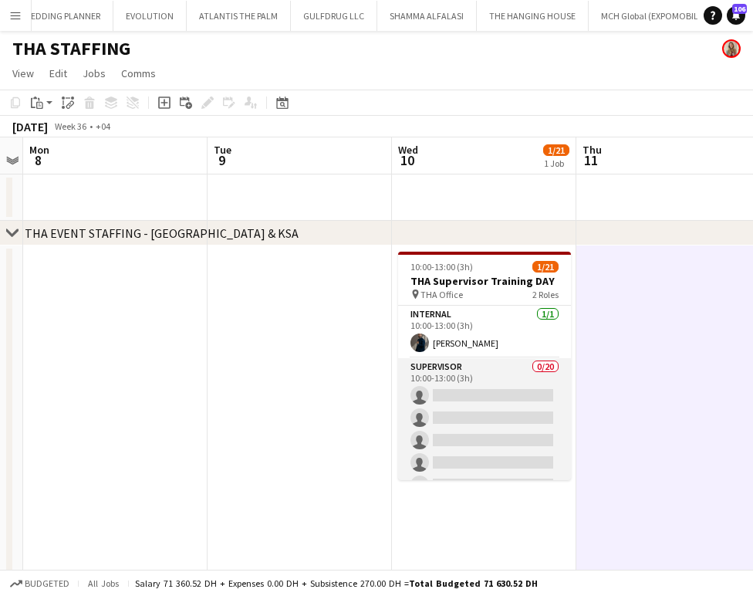
click at [512, 396] on app-card-role "Supervisor 0/20 10:00-13:00 (3h) single-neutral-actions single-neutral-actions …" at bounding box center [484, 597] width 173 height 478
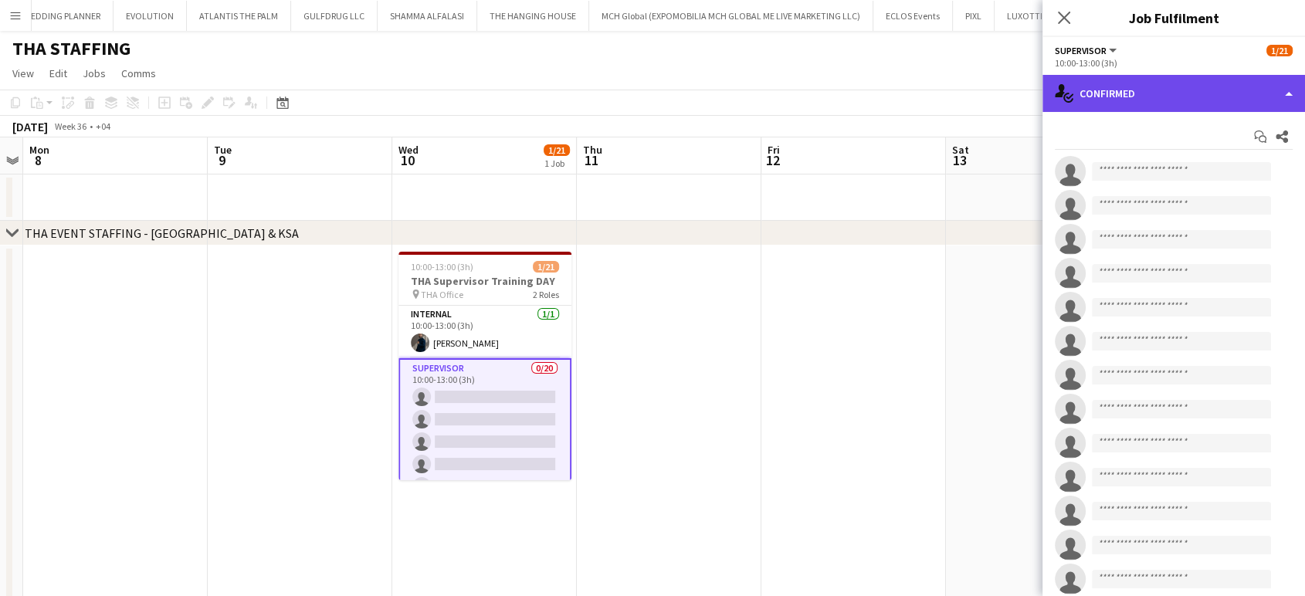
click at [1278, 90] on div "single-neutral-actions-check-2 Confirmed" at bounding box center [1173, 93] width 262 height 37
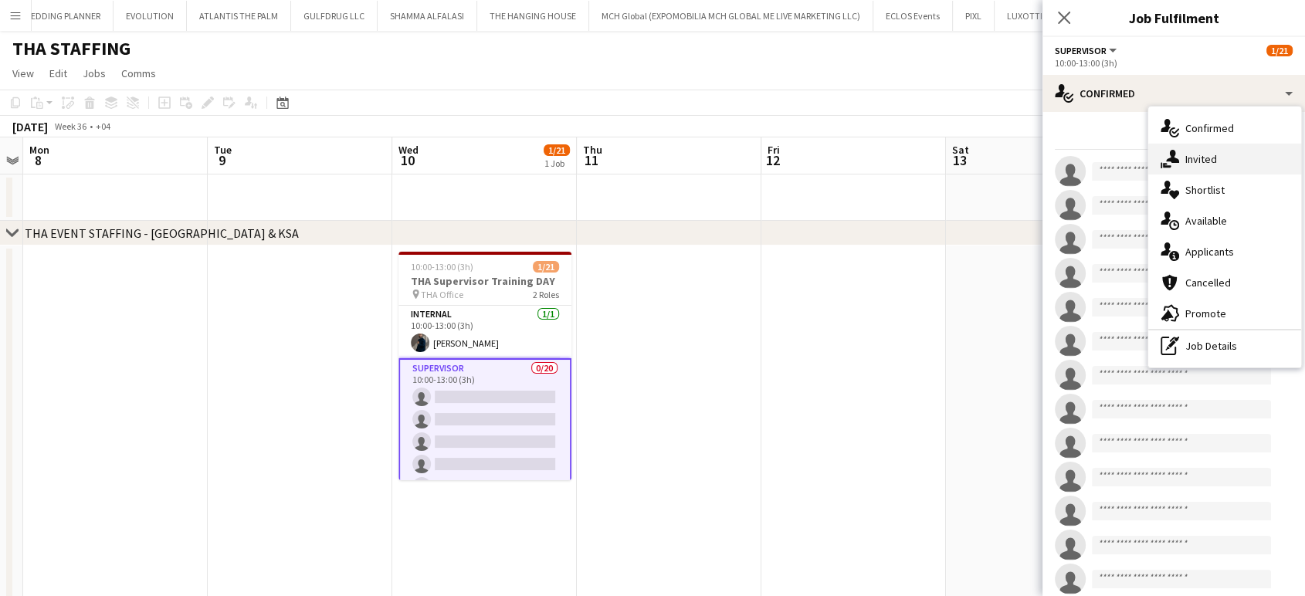
click at [1214, 160] on div "single-neutral-actions-share-1 Invited" at bounding box center [1224, 159] width 153 height 31
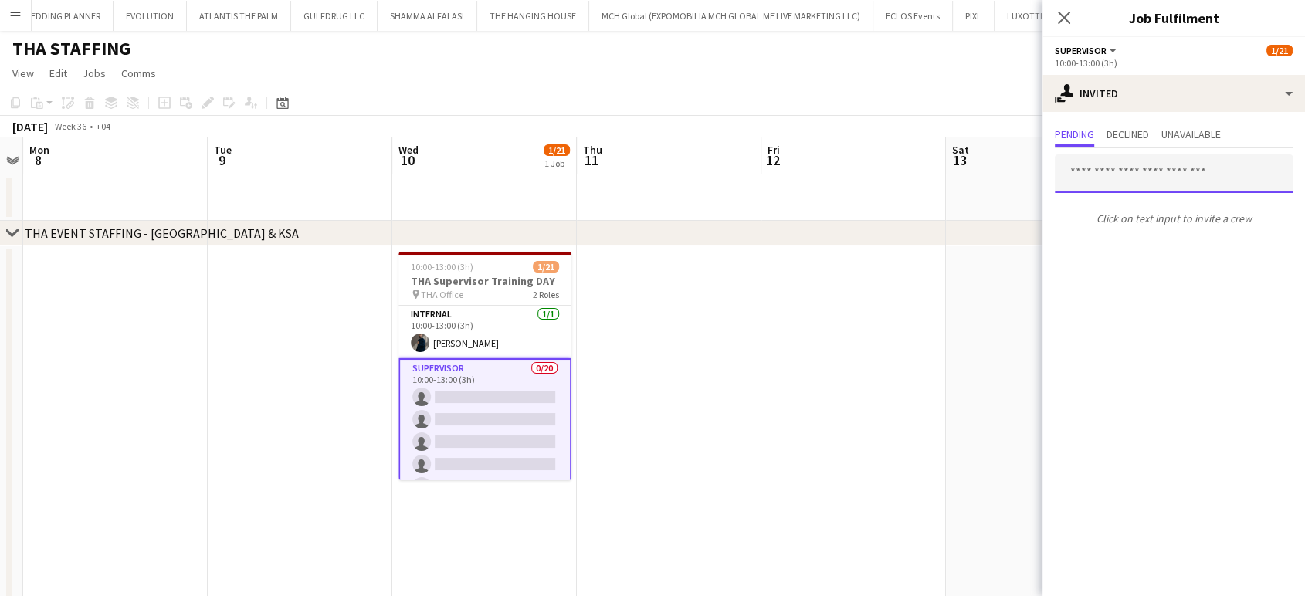
click at [1070, 164] on input "text" at bounding box center [1173, 173] width 238 height 39
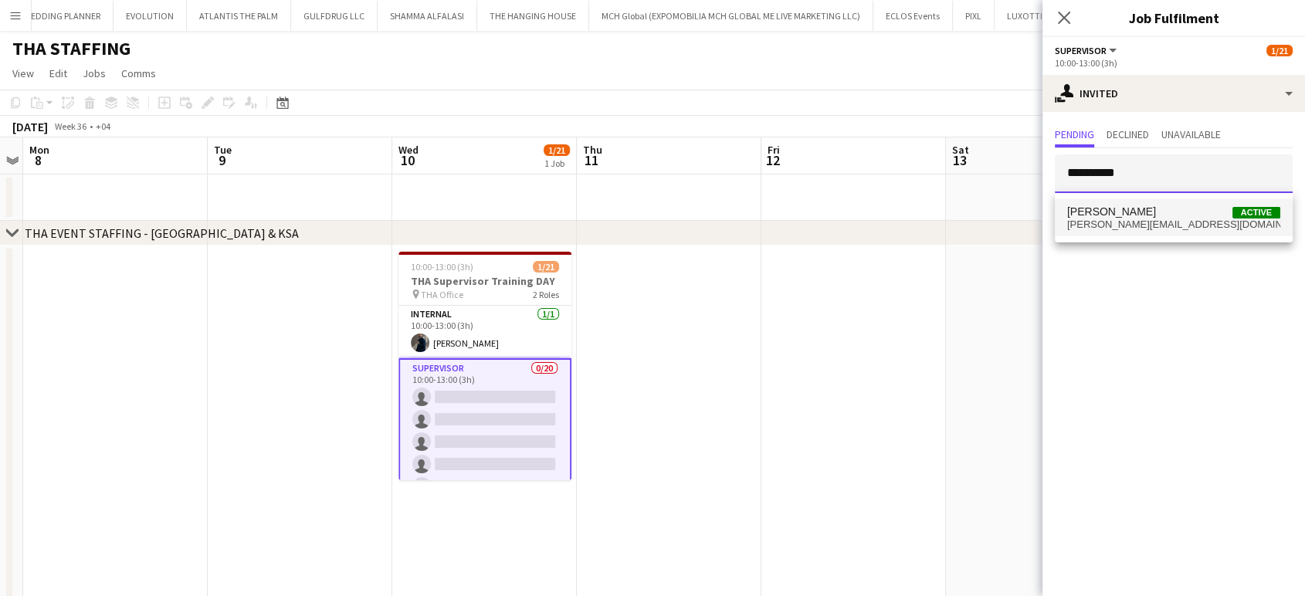
type input "**********"
click at [1142, 204] on mat-option "maria margherita Active mary.ok@live.co.uk" at bounding box center [1173, 217] width 238 height 37
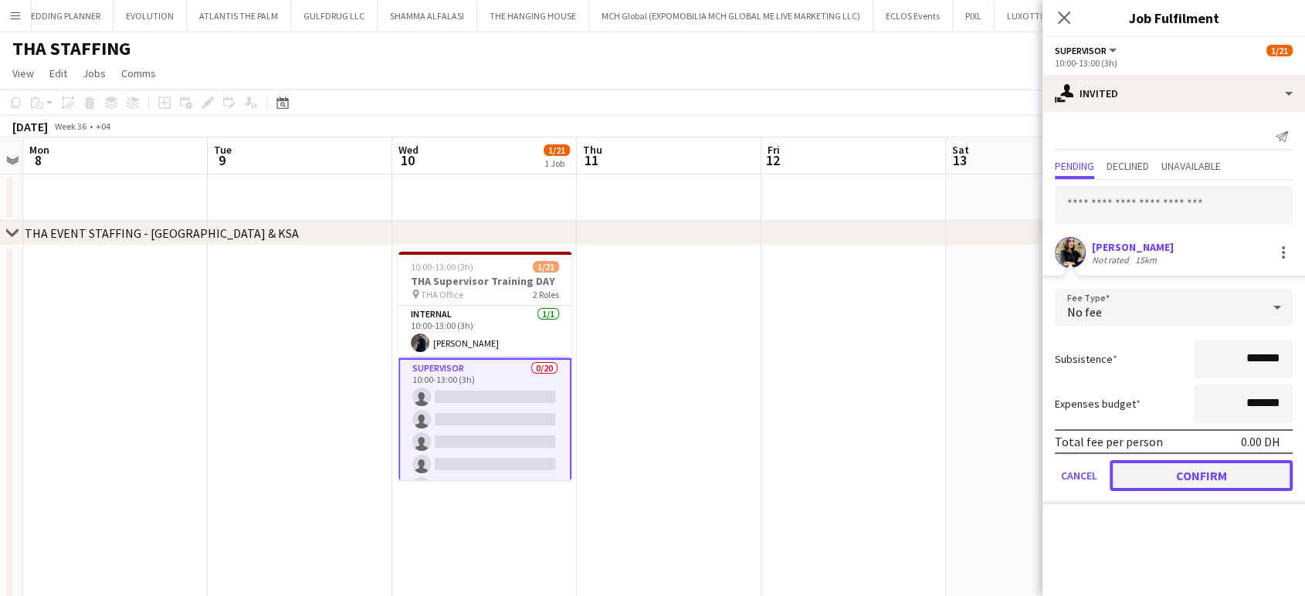
click at [1213, 478] on button "Confirm" at bounding box center [1200, 475] width 183 height 31
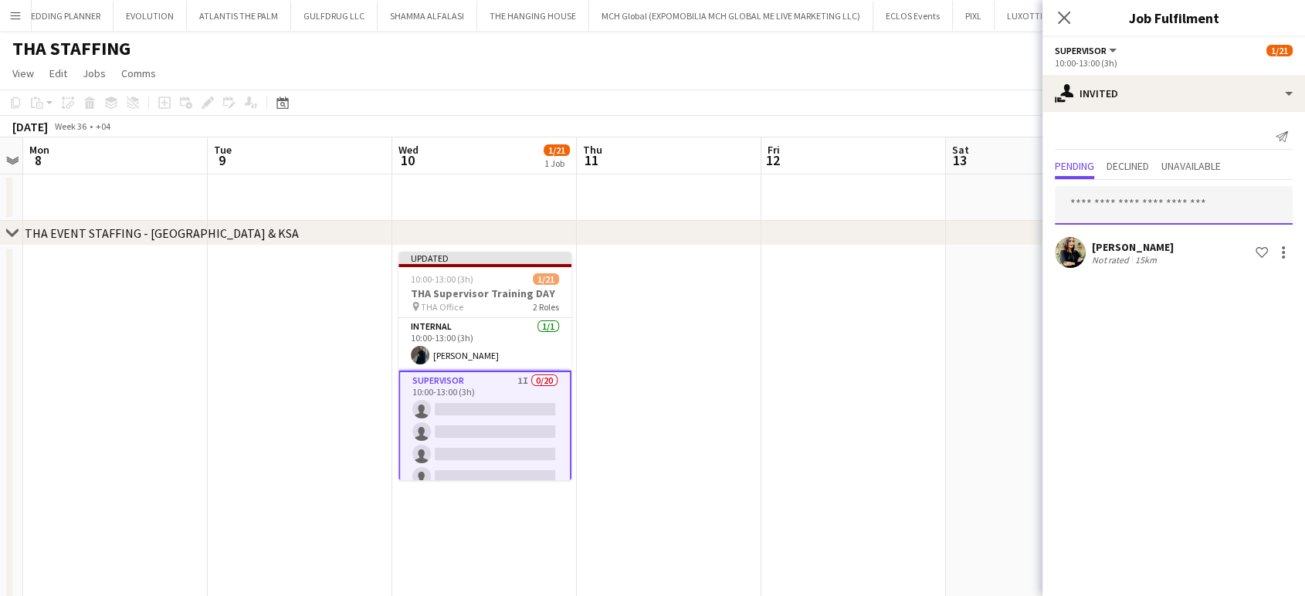
click at [1114, 202] on input "text" at bounding box center [1173, 205] width 238 height 39
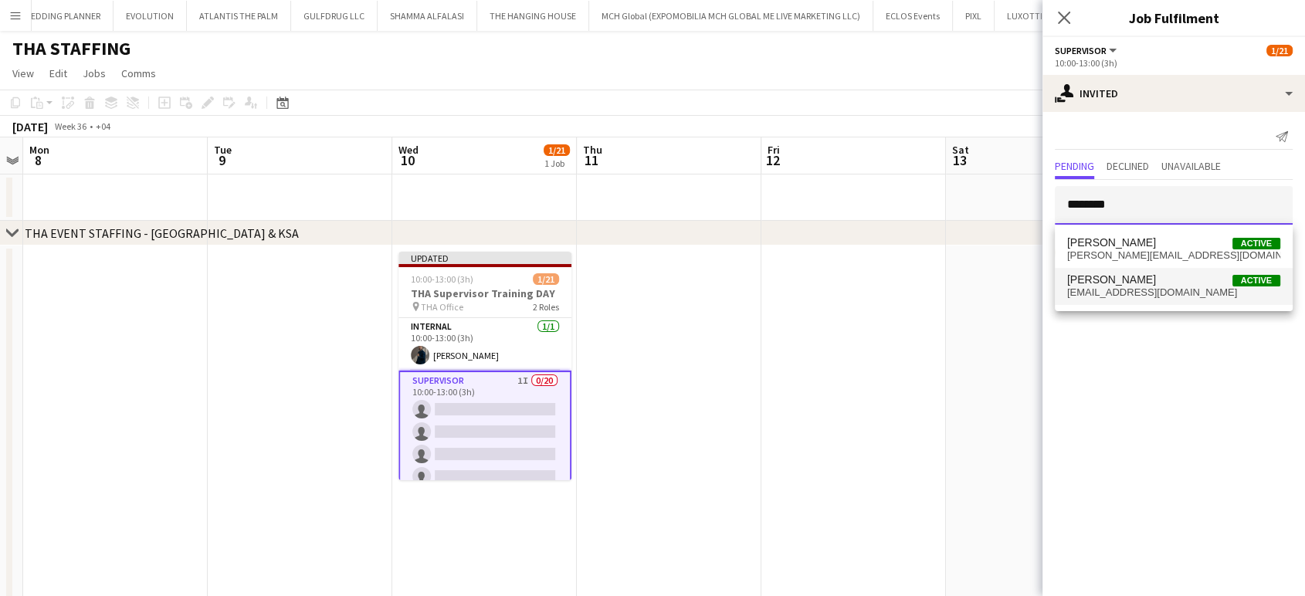
type input "********"
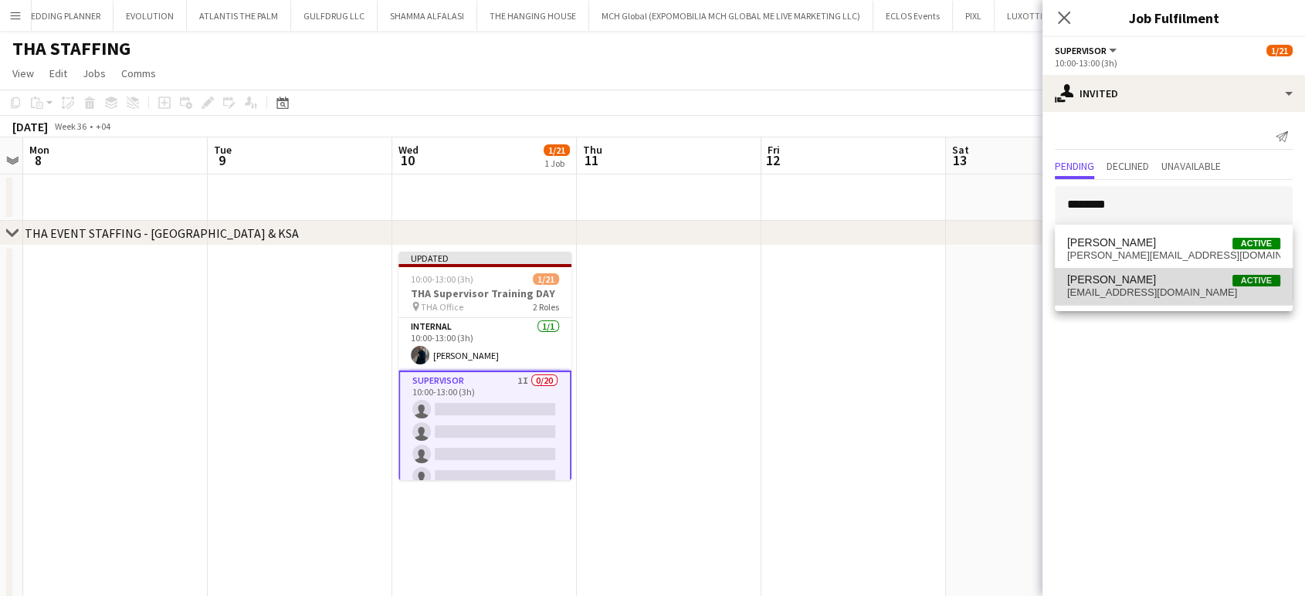
click at [1156, 283] on span "Margaryta Nokhonova" at bounding box center [1111, 279] width 89 height 13
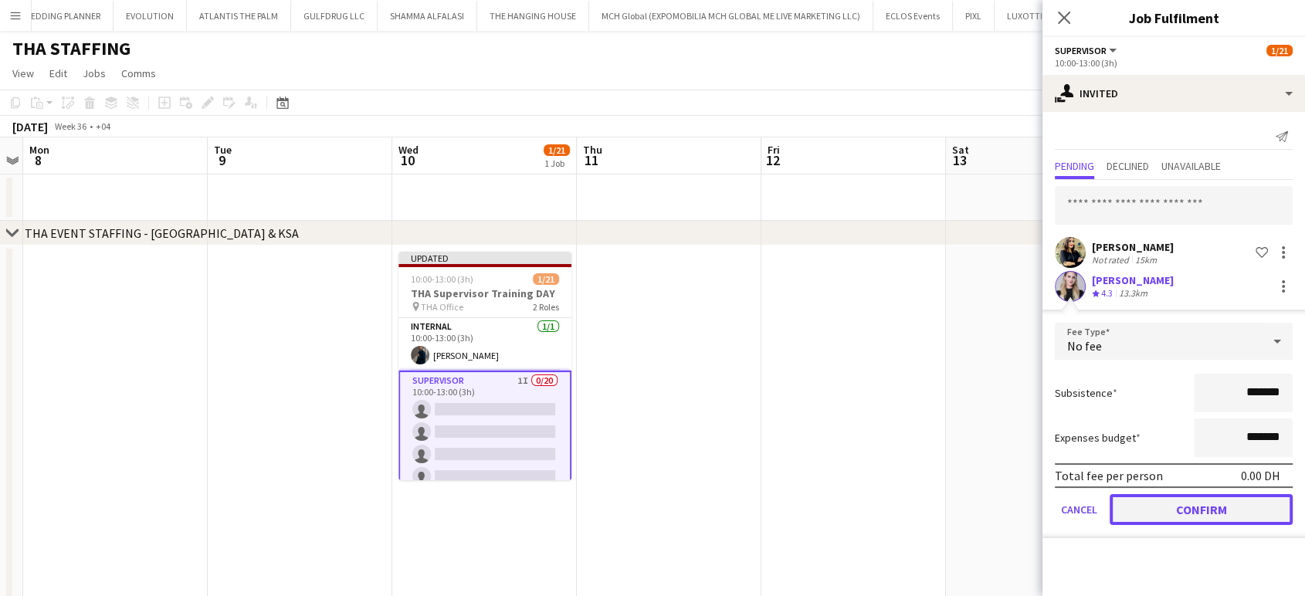
click at [1182, 512] on button "Confirm" at bounding box center [1200, 509] width 183 height 31
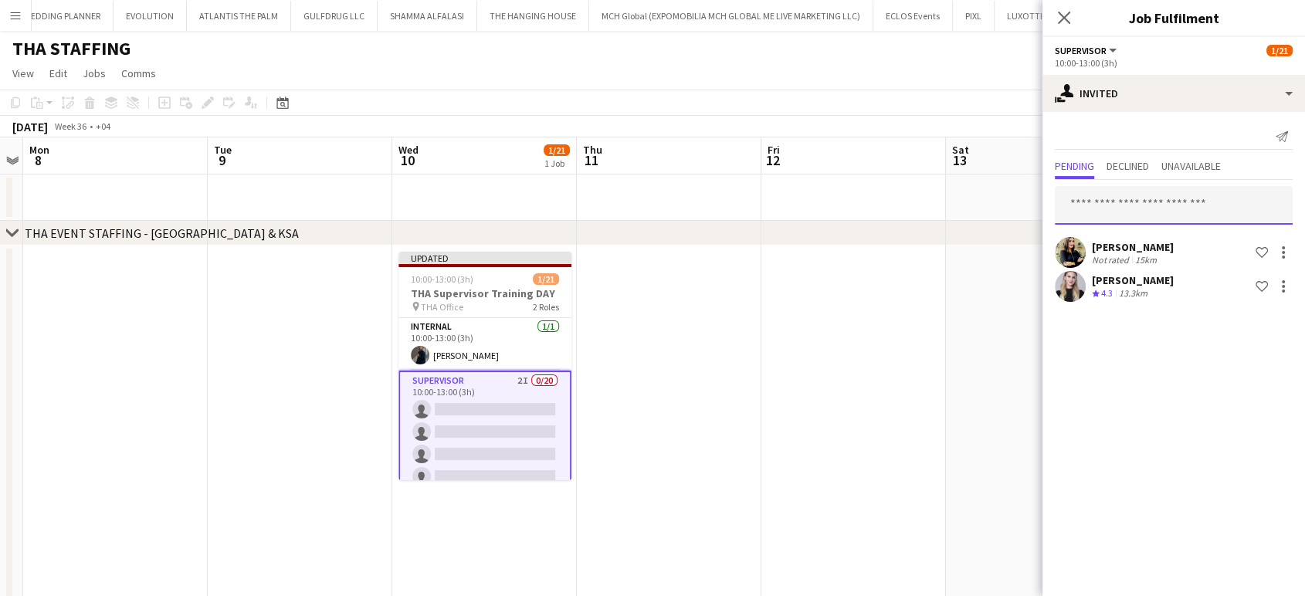
click at [1137, 189] on input "text" at bounding box center [1173, 205] width 238 height 39
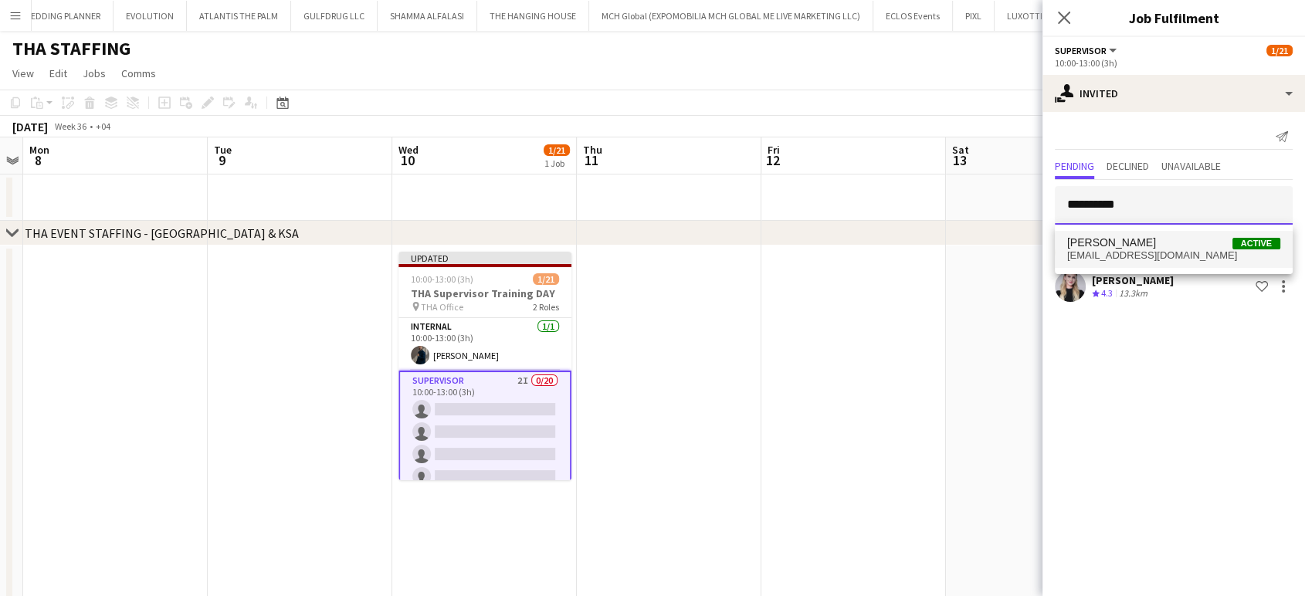
type input "**********"
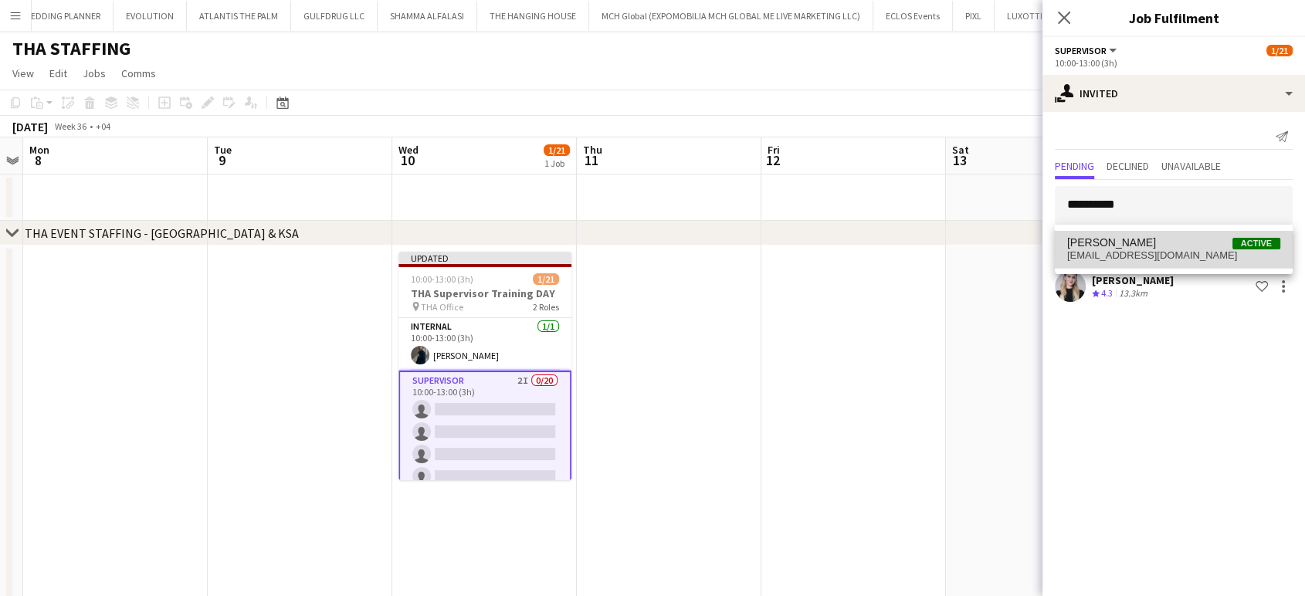
click at [1140, 258] on span "katefridge1909@gmail.com" at bounding box center [1173, 255] width 213 height 12
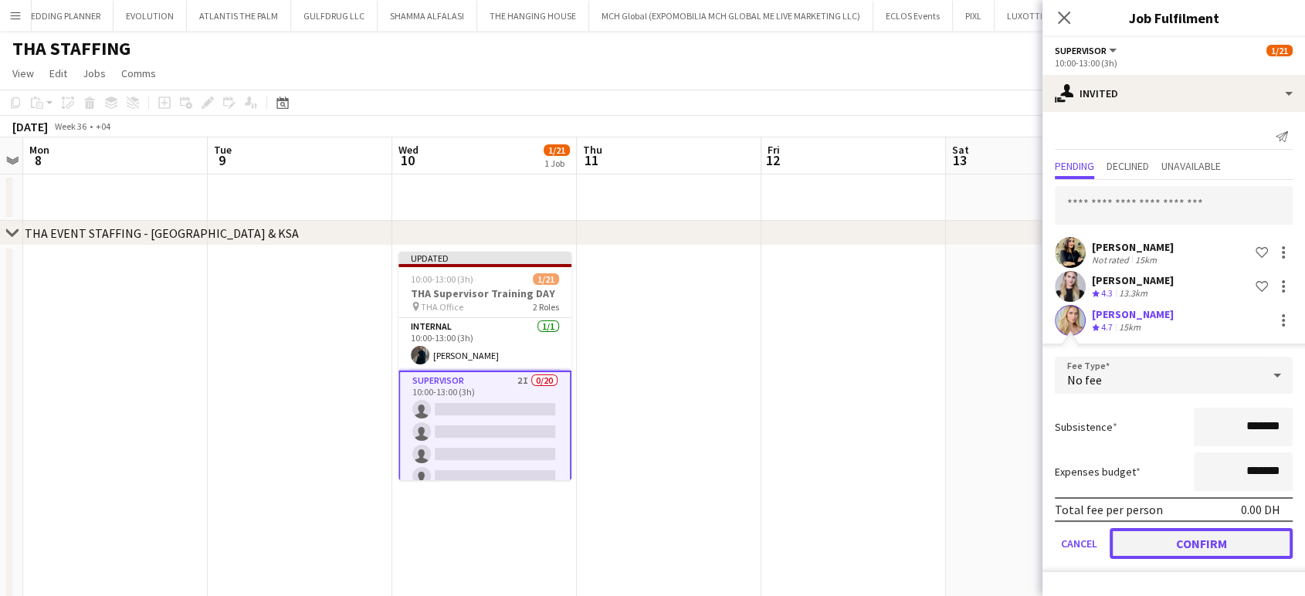
click at [1227, 538] on button "Confirm" at bounding box center [1200, 543] width 183 height 31
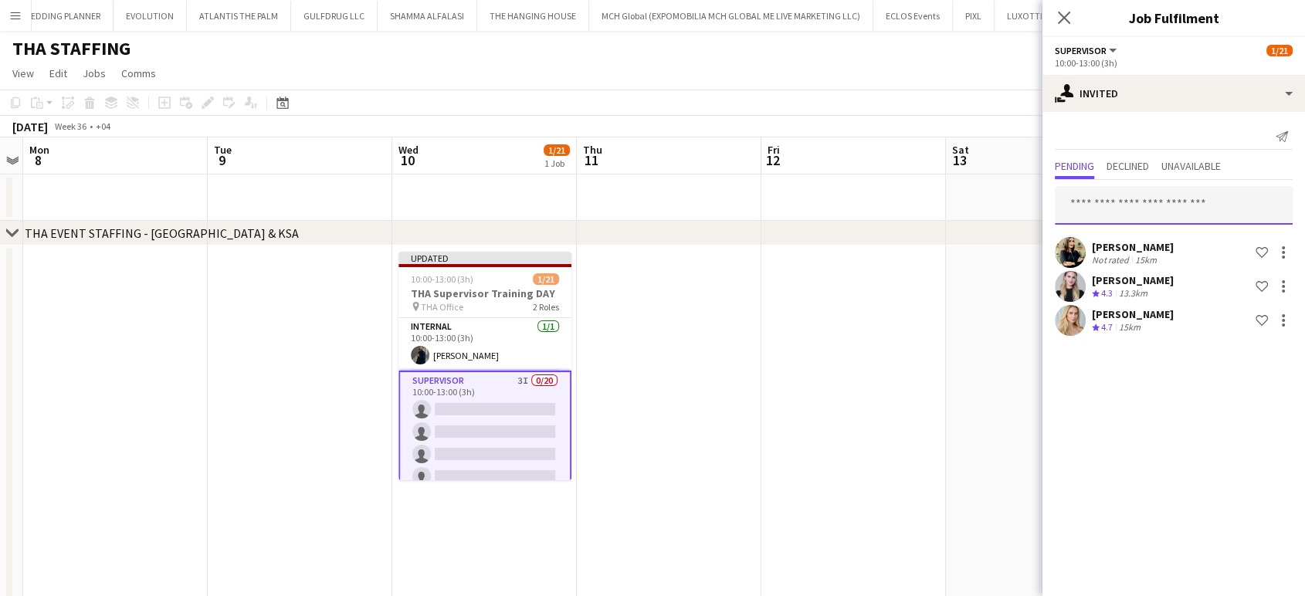
click at [1124, 196] on input "text" at bounding box center [1173, 205] width 238 height 39
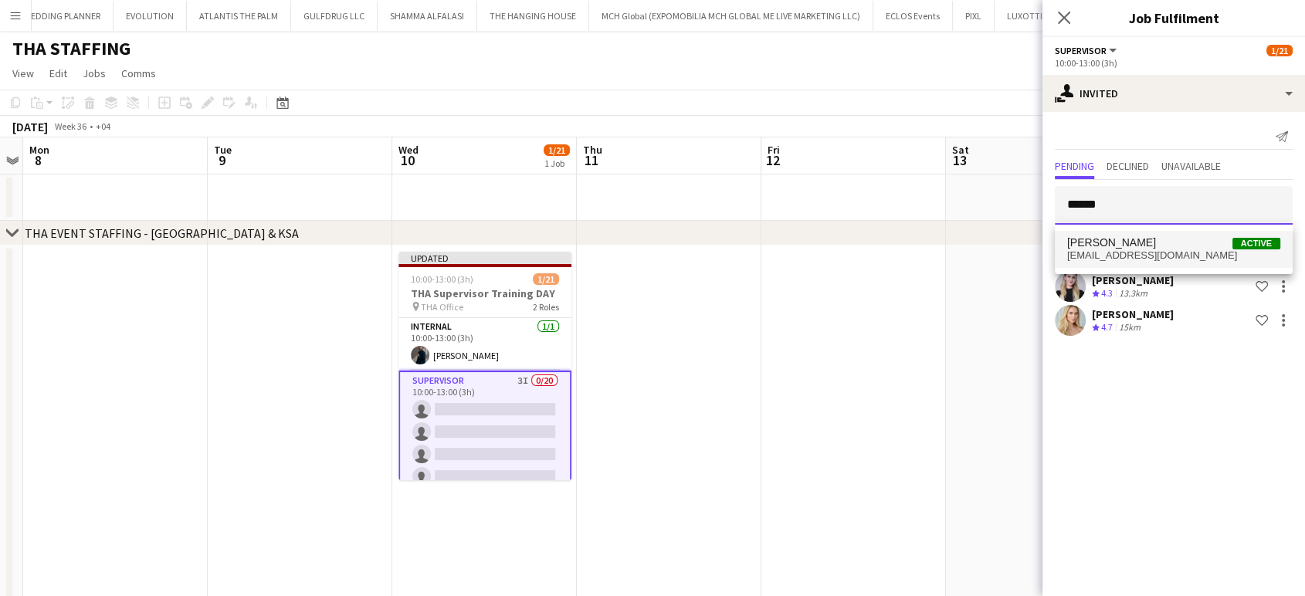
type input "******"
click at [1149, 249] on span "Salima Sad Active salimasad04@gmail.com" at bounding box center [1173, 248] width 213 height 25
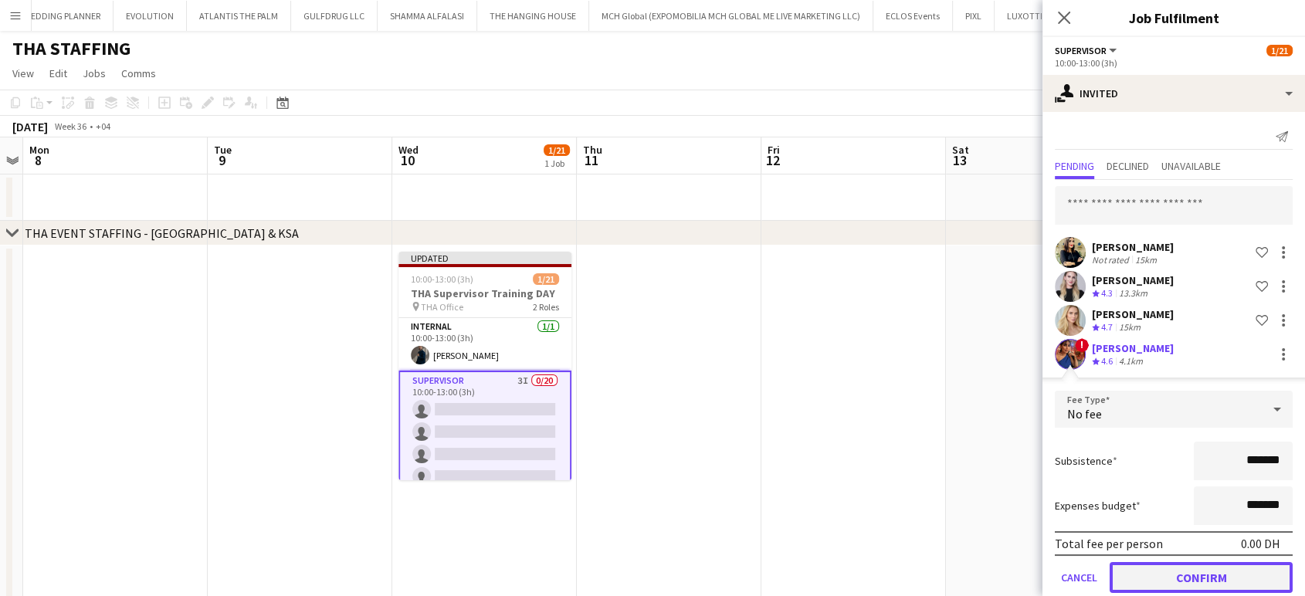
click at [1245, 579] on button "Confirm" at bounding box center [1200, 577] width 183 height 31
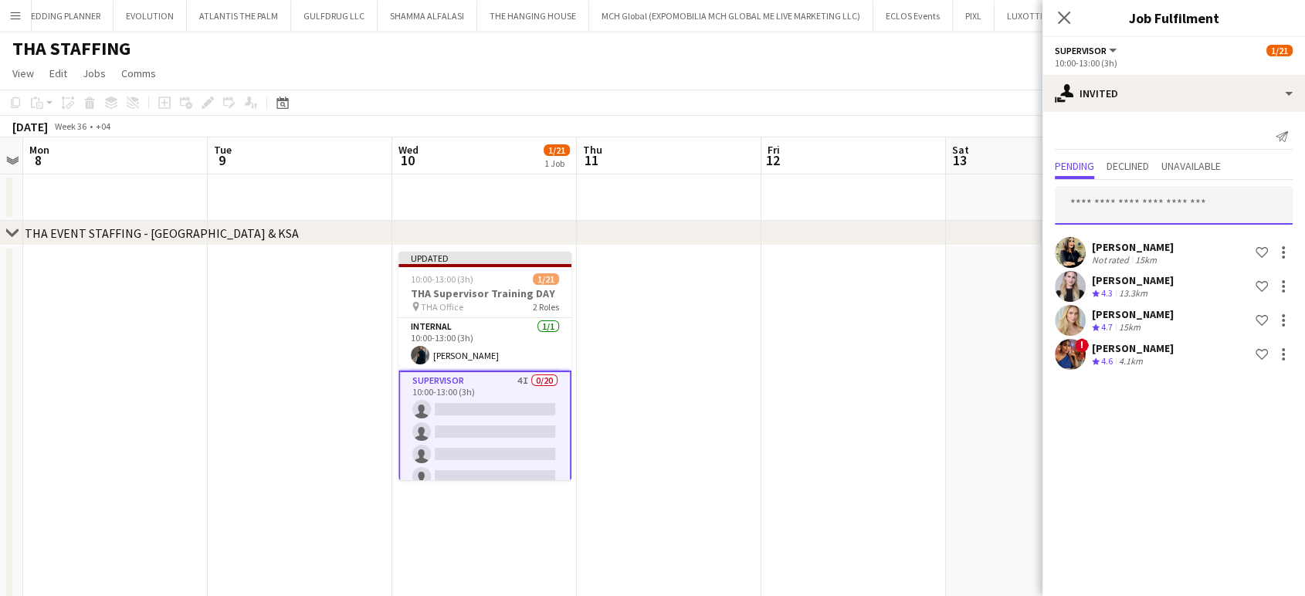
click at [1138, 189] on input "text" at bounding box center [1173, 205] width 238 height 39
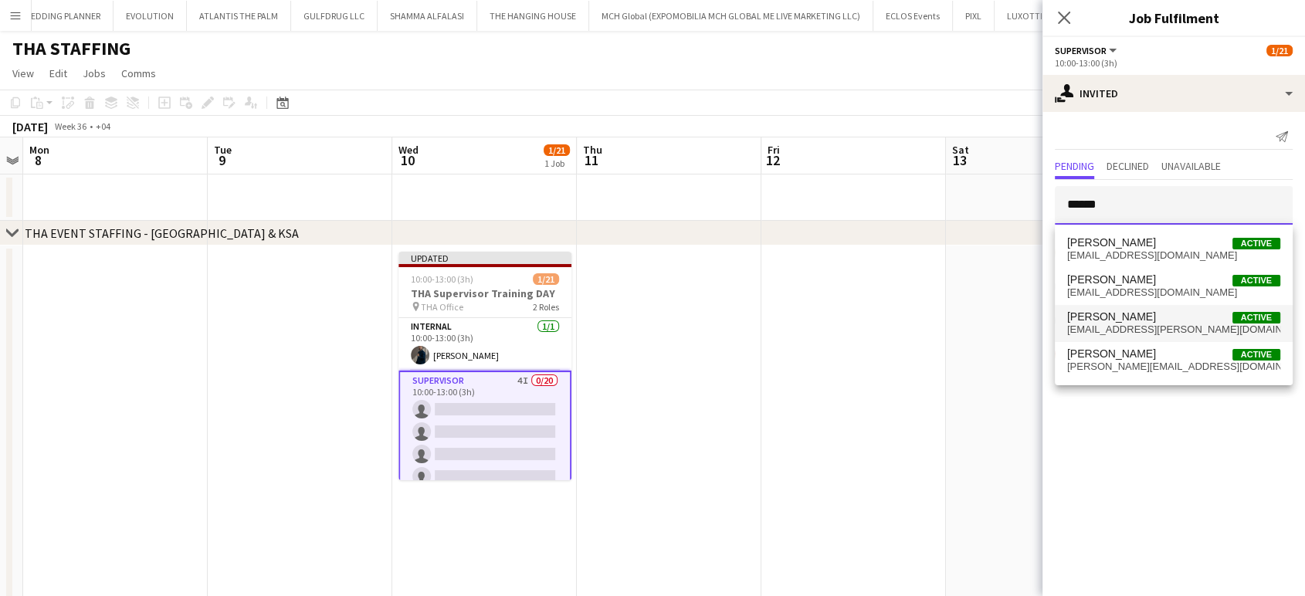
type input "******"
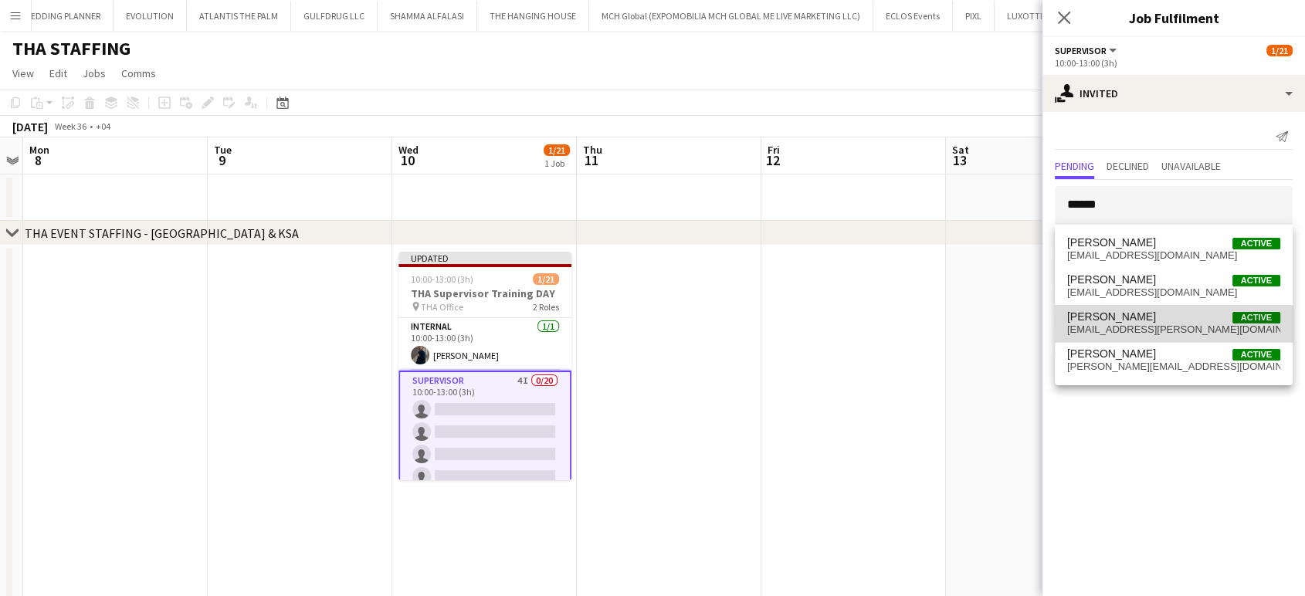
click at [1172, 332] on span "neme.amanda@gmail.com" at bounding box center [1173, 329] width 213 height 12
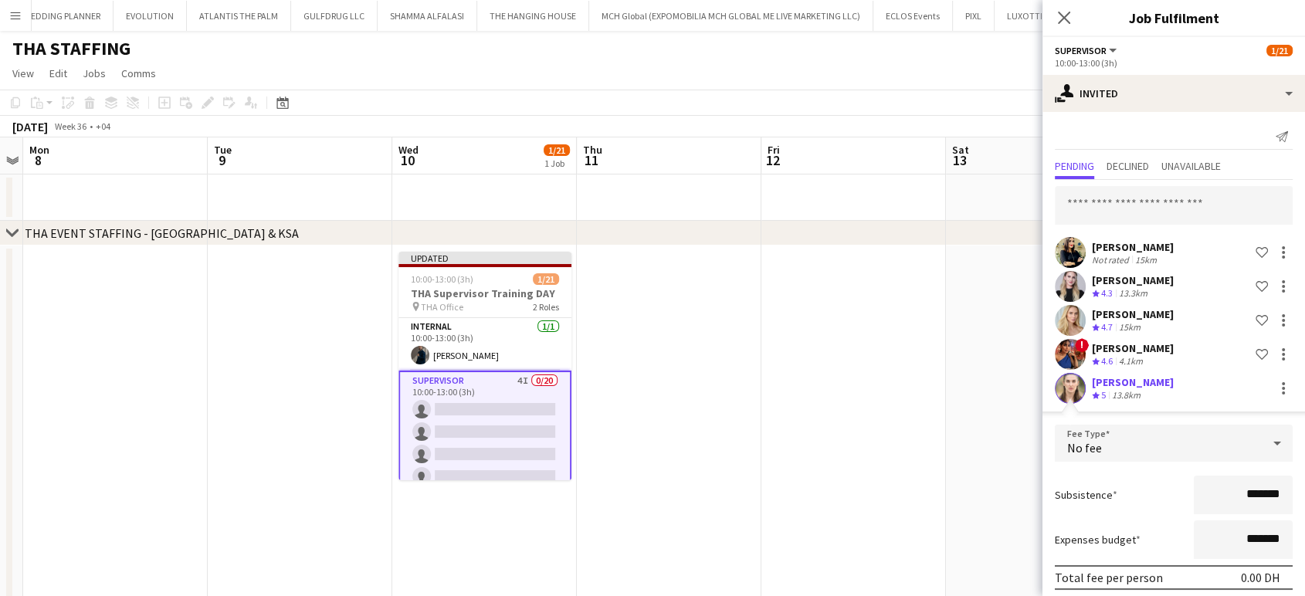
scroll to position [57, 0]
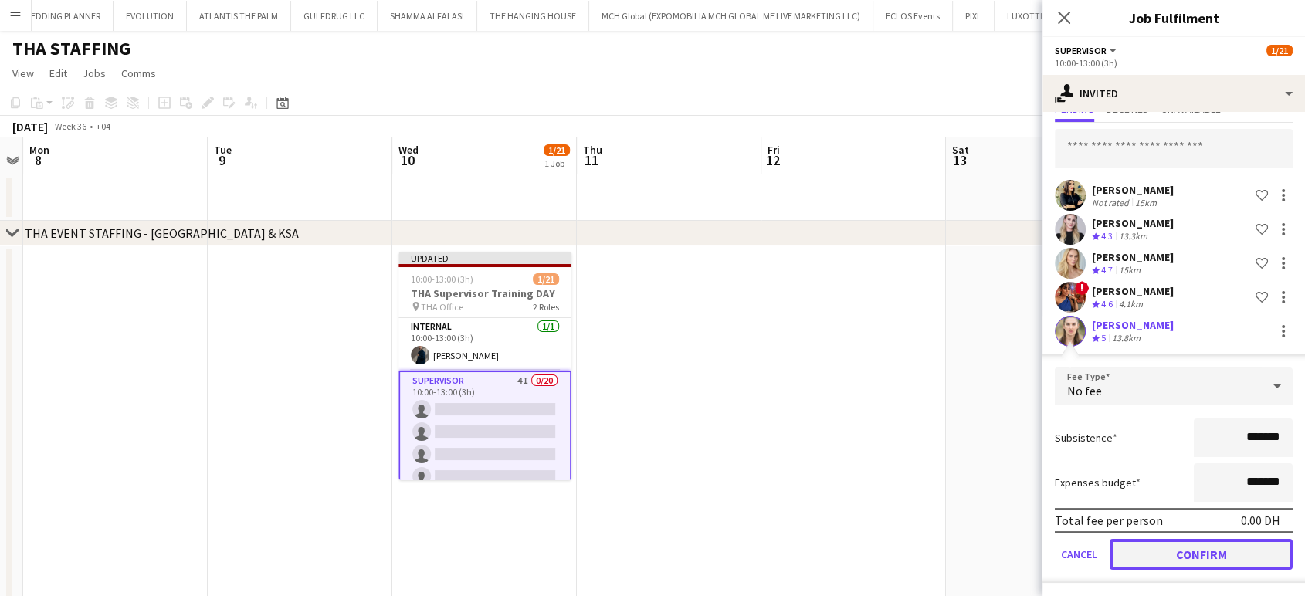
click at [1160, 544] on button "Confirm" at bounding box center [1200, 554] width 183 height 31
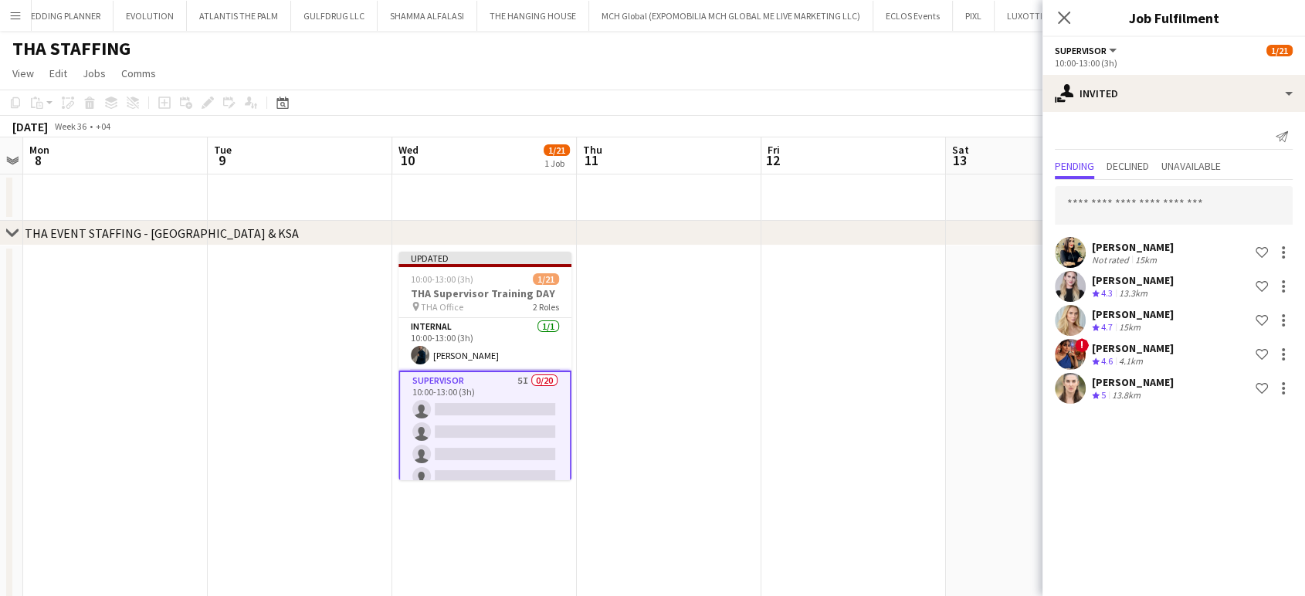
scroll to position [0, 0]
click at [1120, 194] on input "text" at bounding box center [1173, 205] width 238 height 39
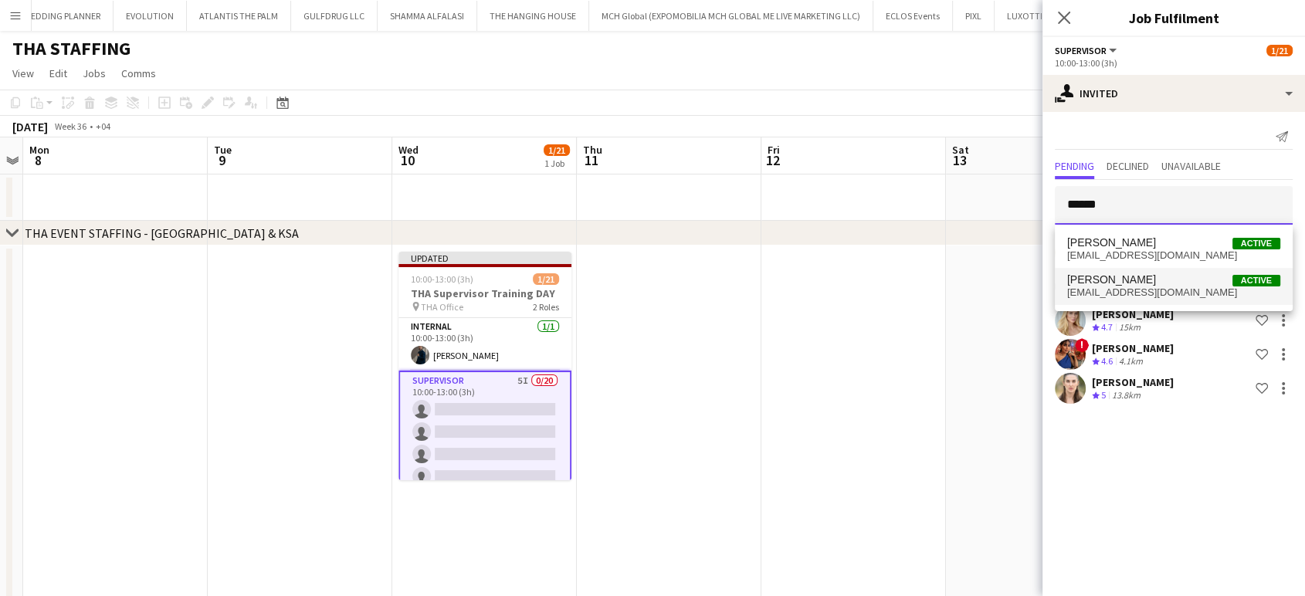
type input "******"
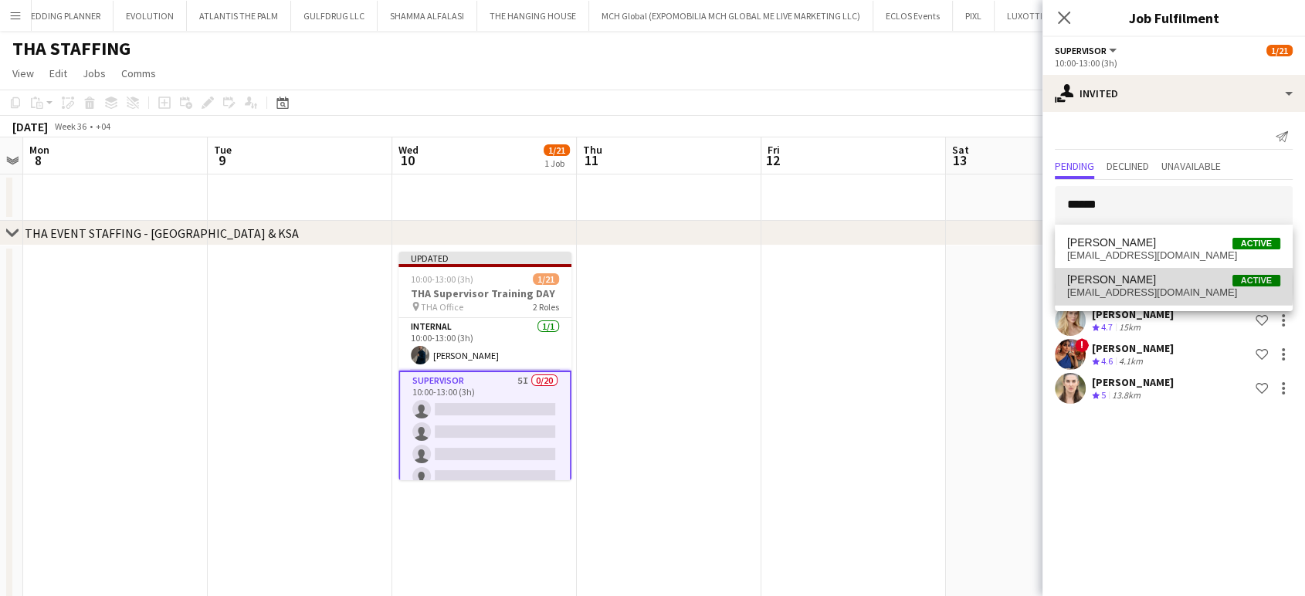
click at [1132, 286] on span "Sabina Varga Active" at bounding box center [1173, 279] width 213 height 13
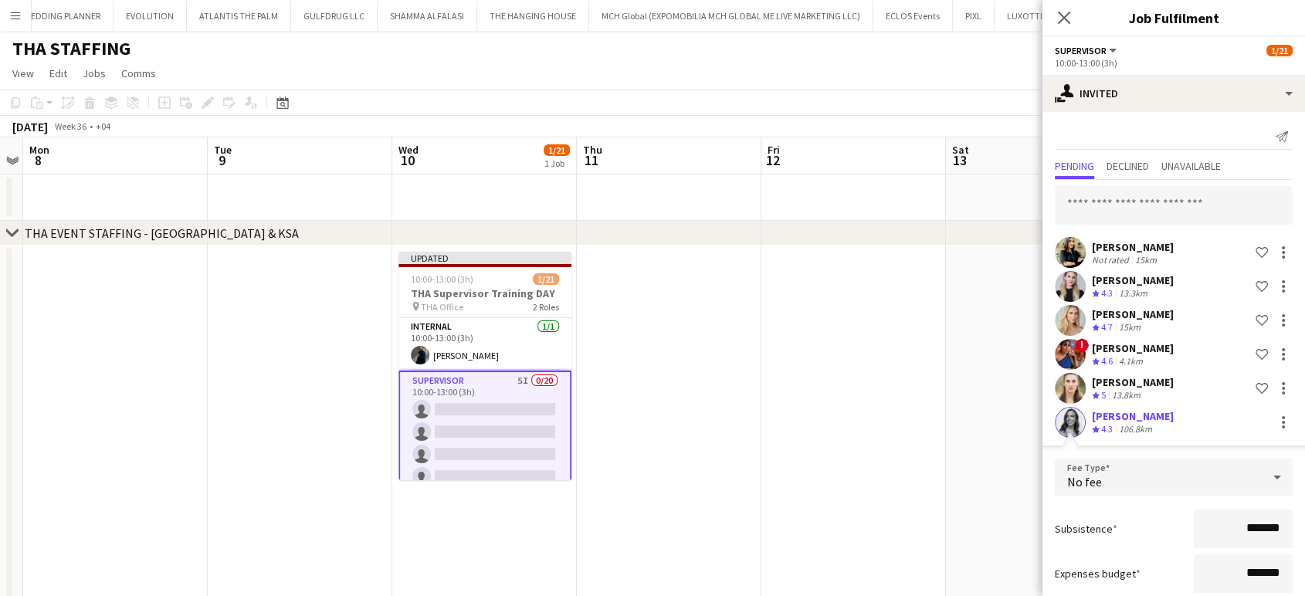
scroll to position [91, 0]
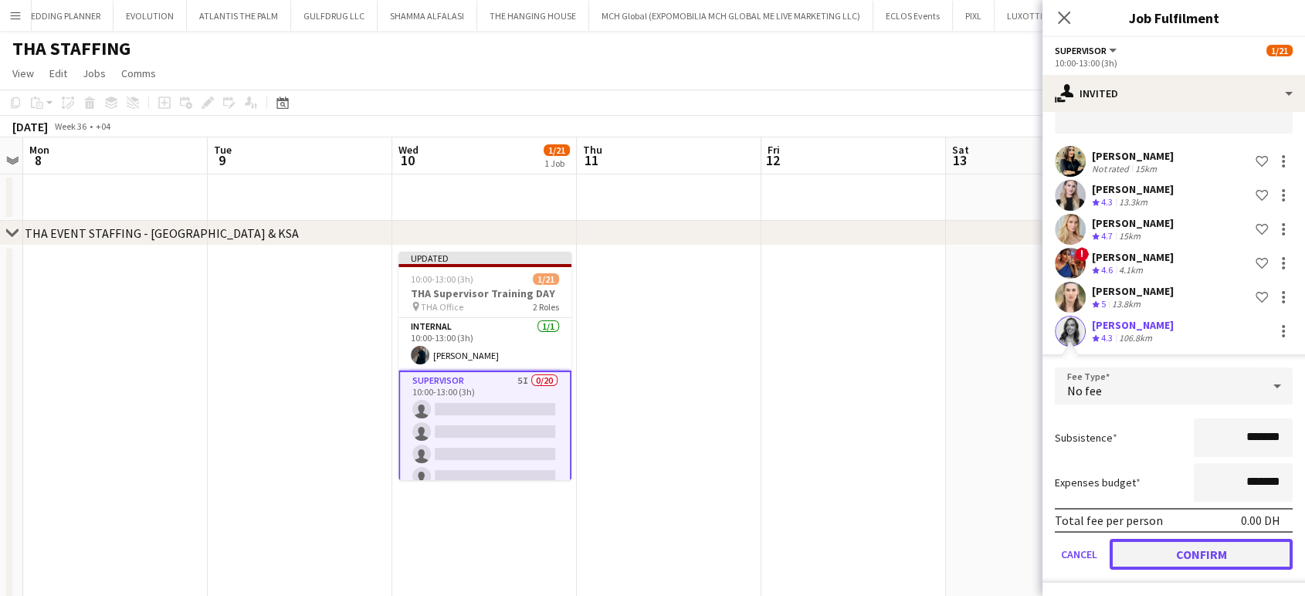
click at [1170, 557] on button "Confirm" at bounding box center [1200, 554] width 183 height 31
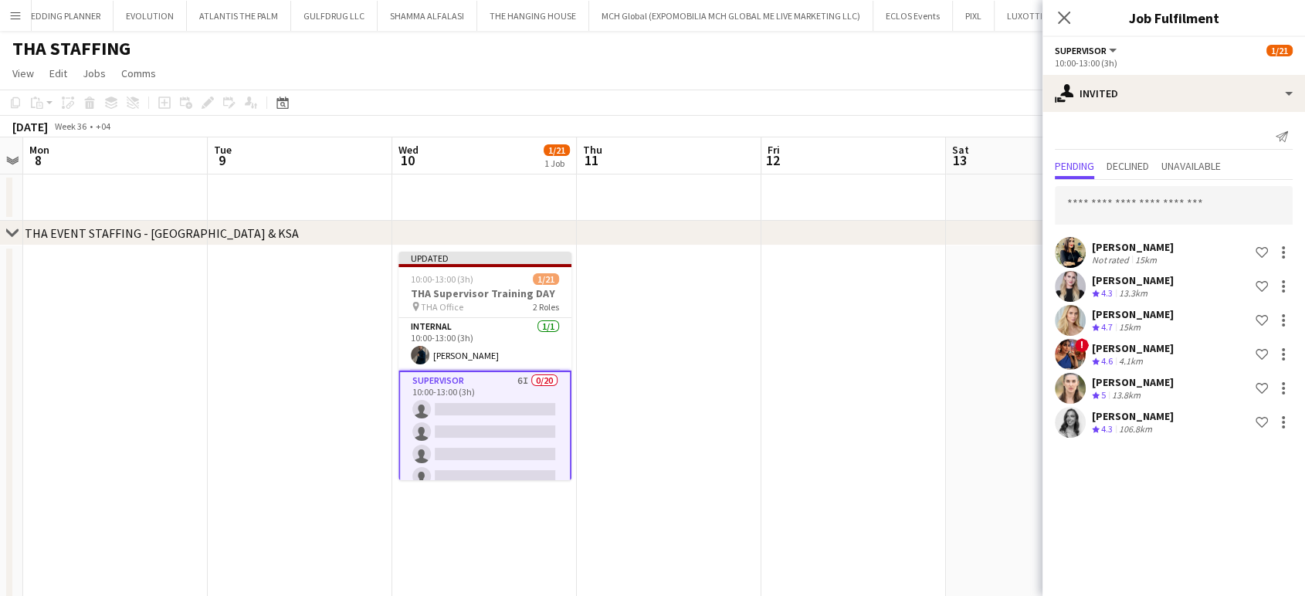
scroll to position [0, 0]
click at [1150, 199] on input "text" at bounding box center [1173, 205] width 238 height 39
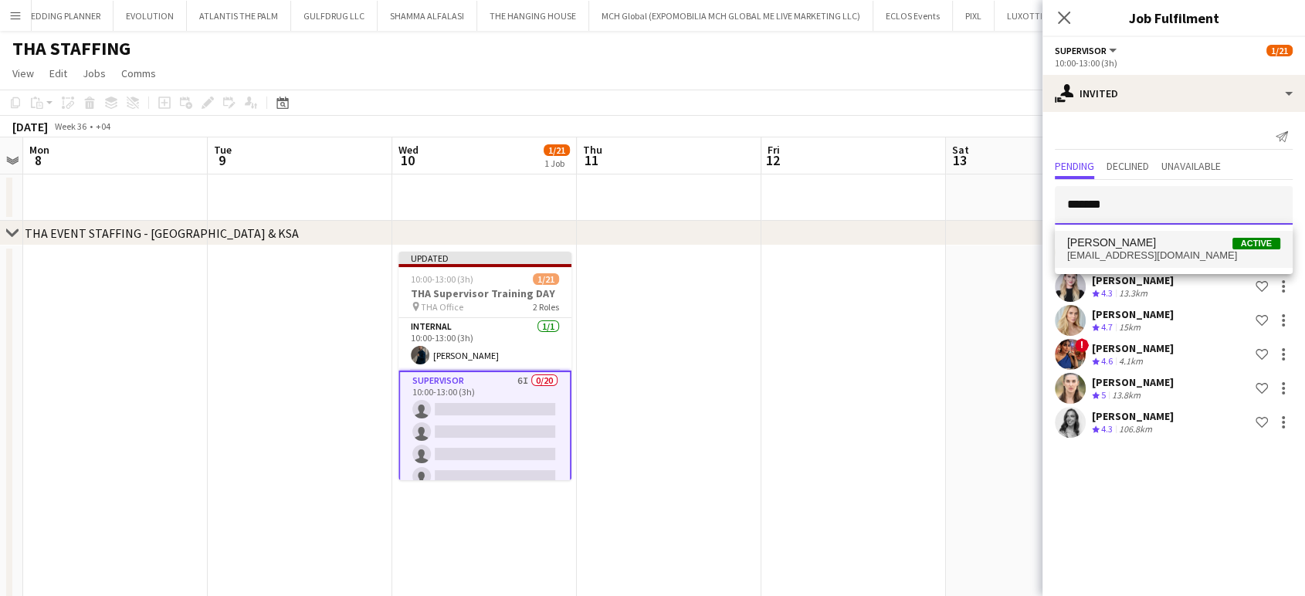
type input "*******"
click at [1143, 250] on span "[EMAIL_ADDRESS][DOMAIN_NAME]" at bounding box center [1173, 255] width 213 height 12
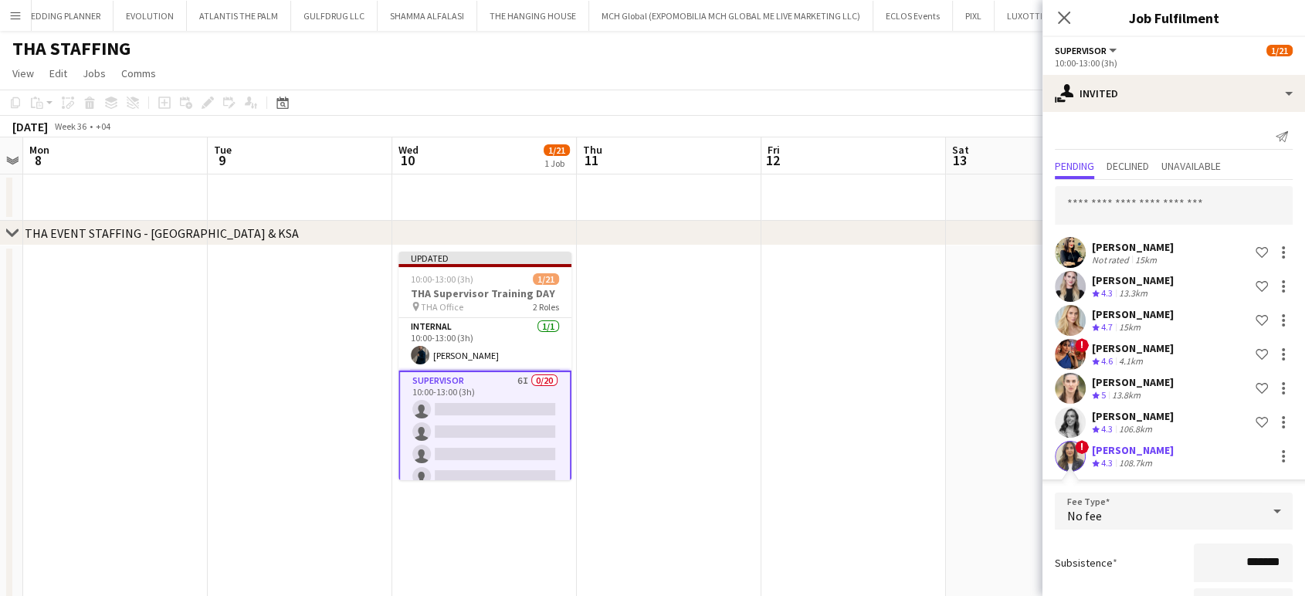
scroll to position [125, 0]
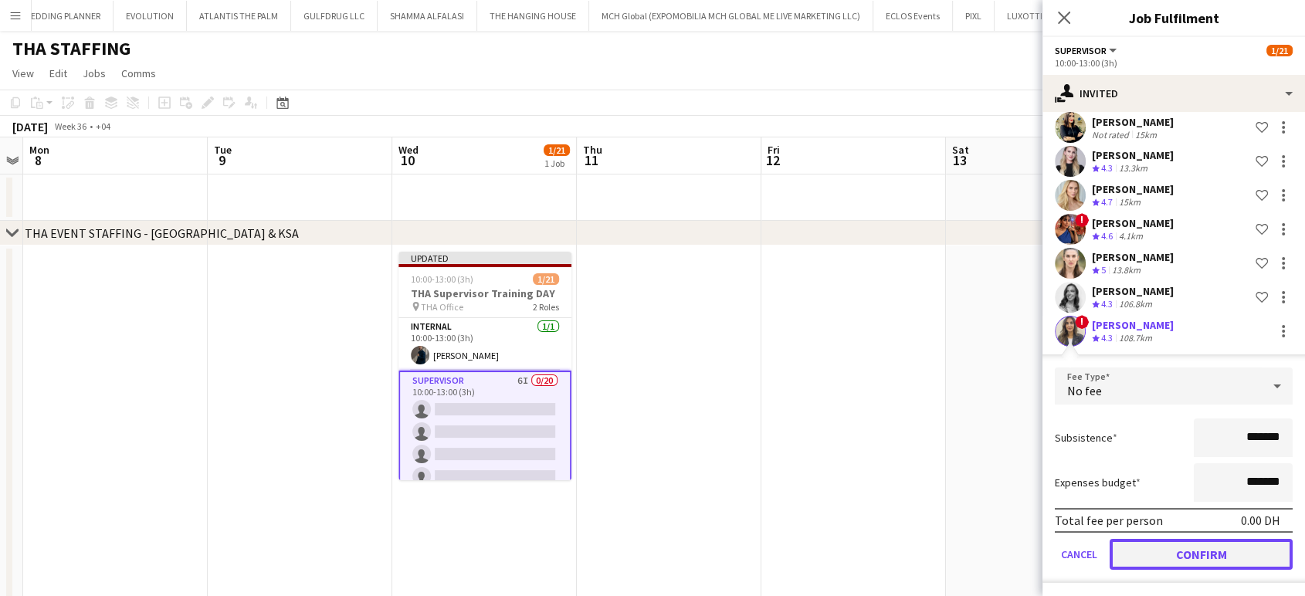
click at [1178, 560] on button "Confirm" at bounding box center [1200, 554] width 183 height 31
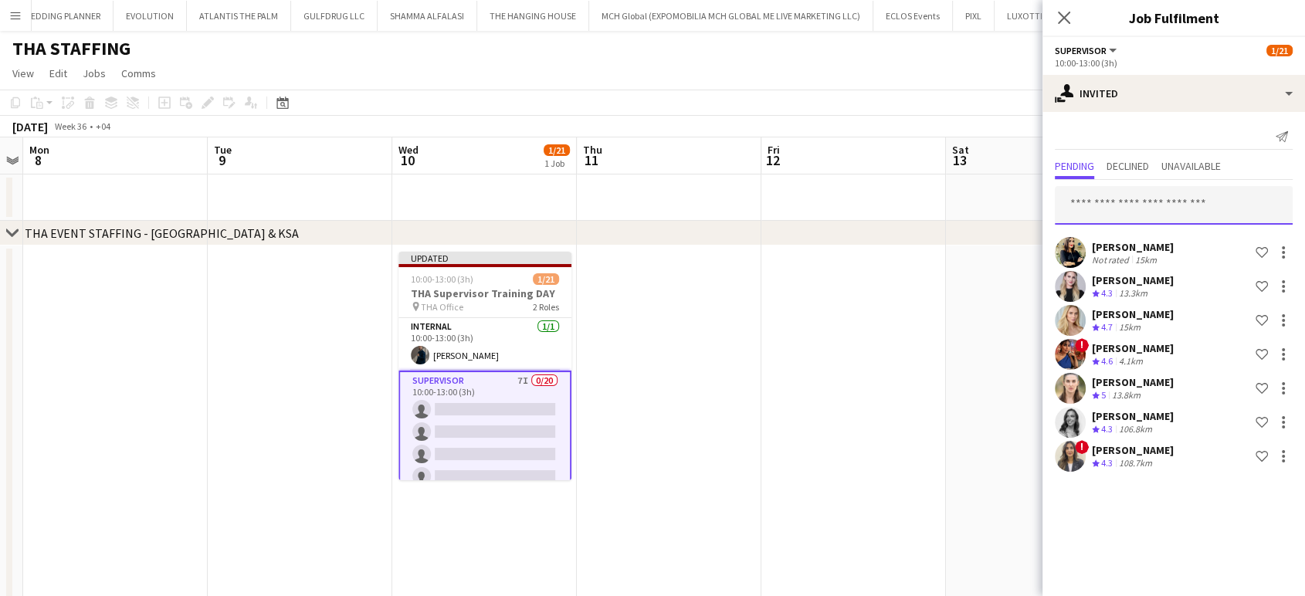
click at [1116, 207] on input "text" at bounding box center [1173, 205] width 238 height 39
type input "********"
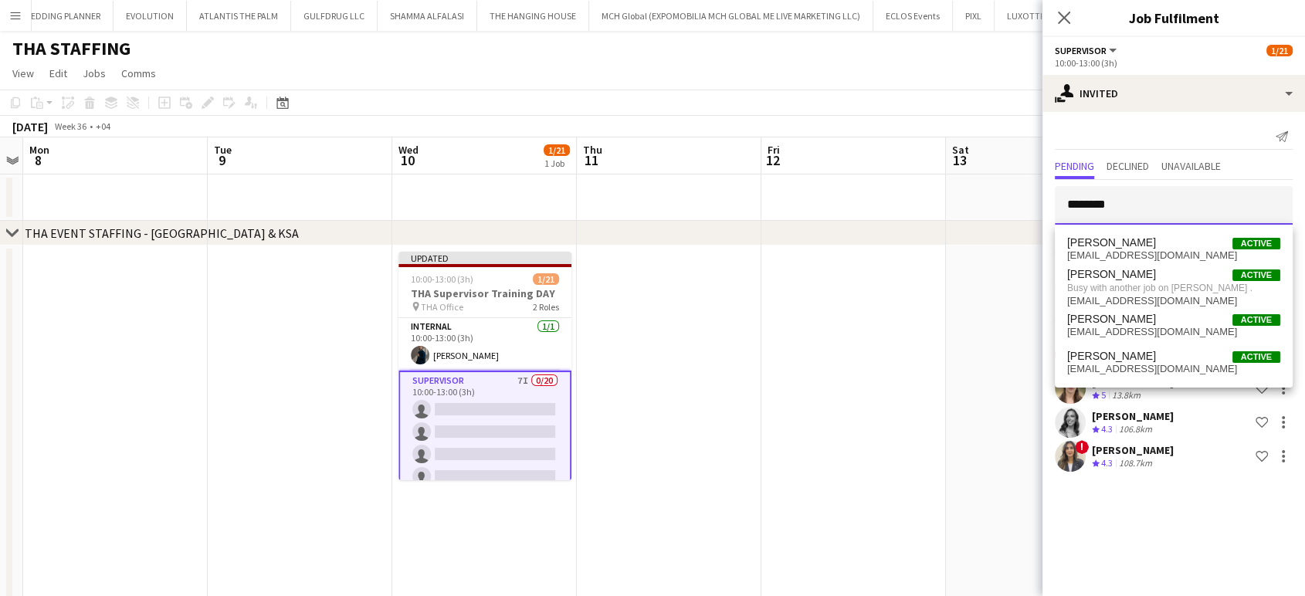
drag, startPoint x: 1145, startPoint y: 206, endPoint x: 1065, endPoint y: 191, distance: 81.6
click at [1065, 191] on input "********" at bounding box center [1173, 205] width 238 height 39
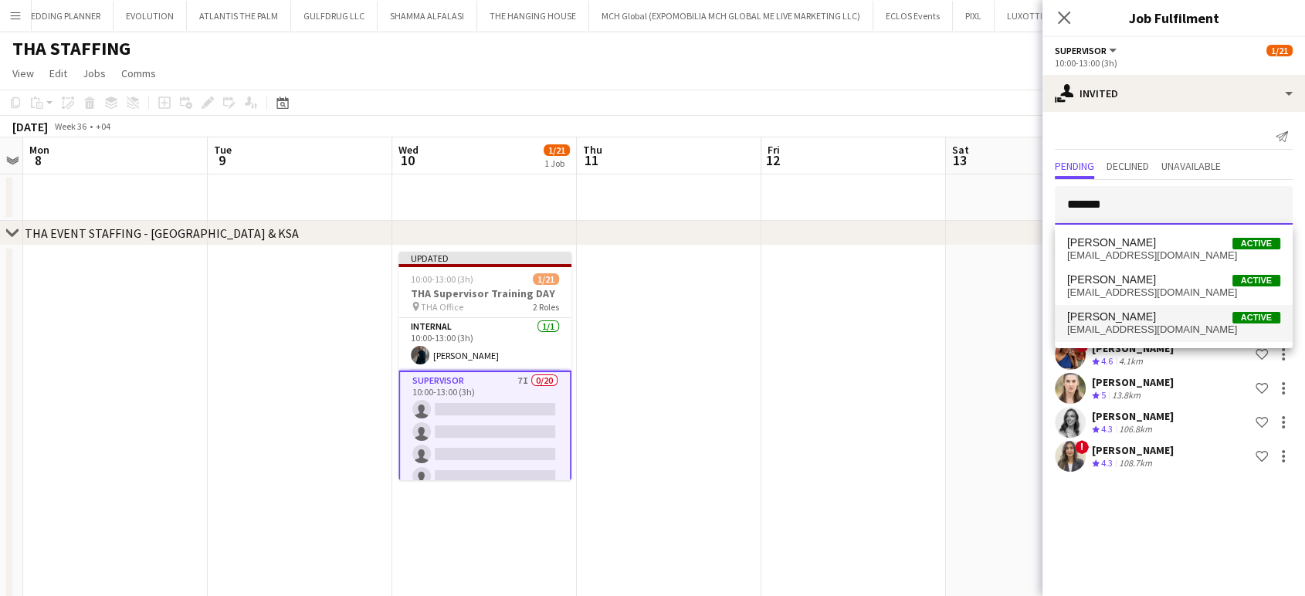
type input "*******"
click at [1156, 320] on span "[PERSON_NAME]" at bounding box center [1111, 316] width 89 height 13
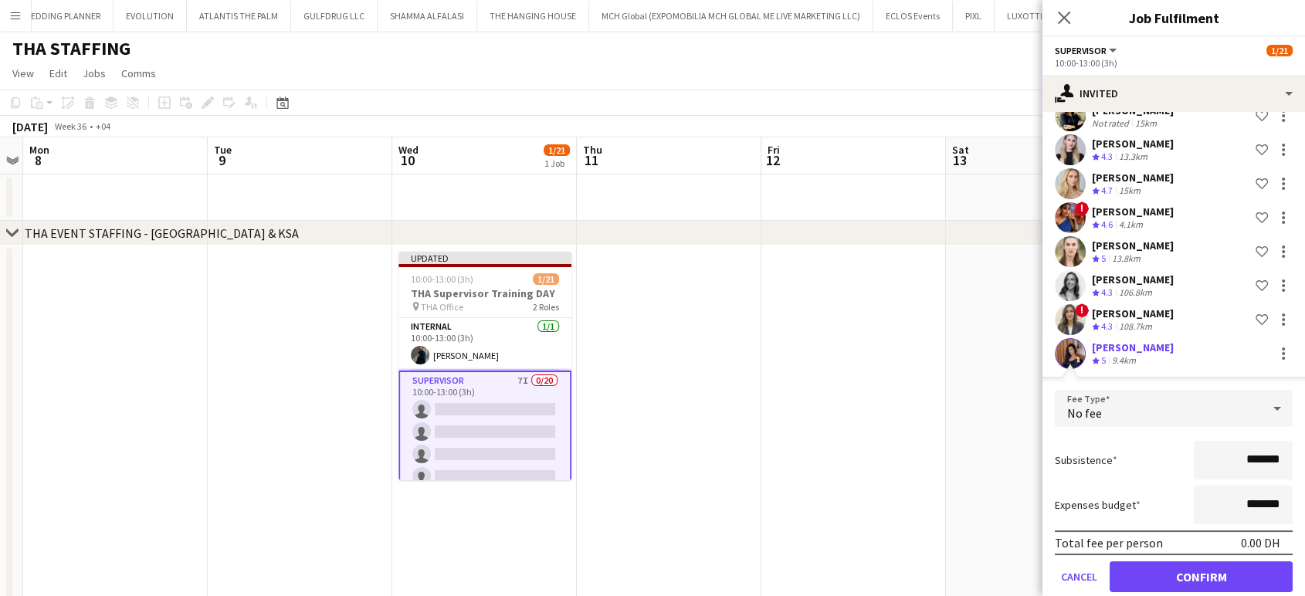
scroll to position [159, 0]
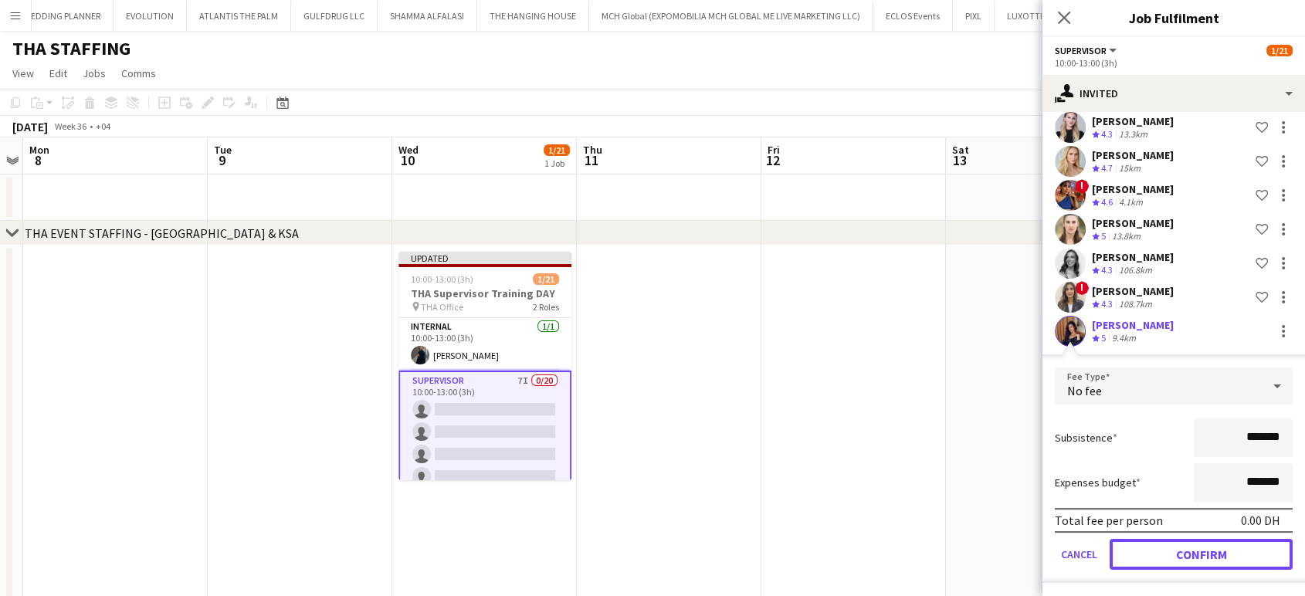
click at [1208, 542] on button "Confirm" at bounding box center [1200, 554] width 183 height 31
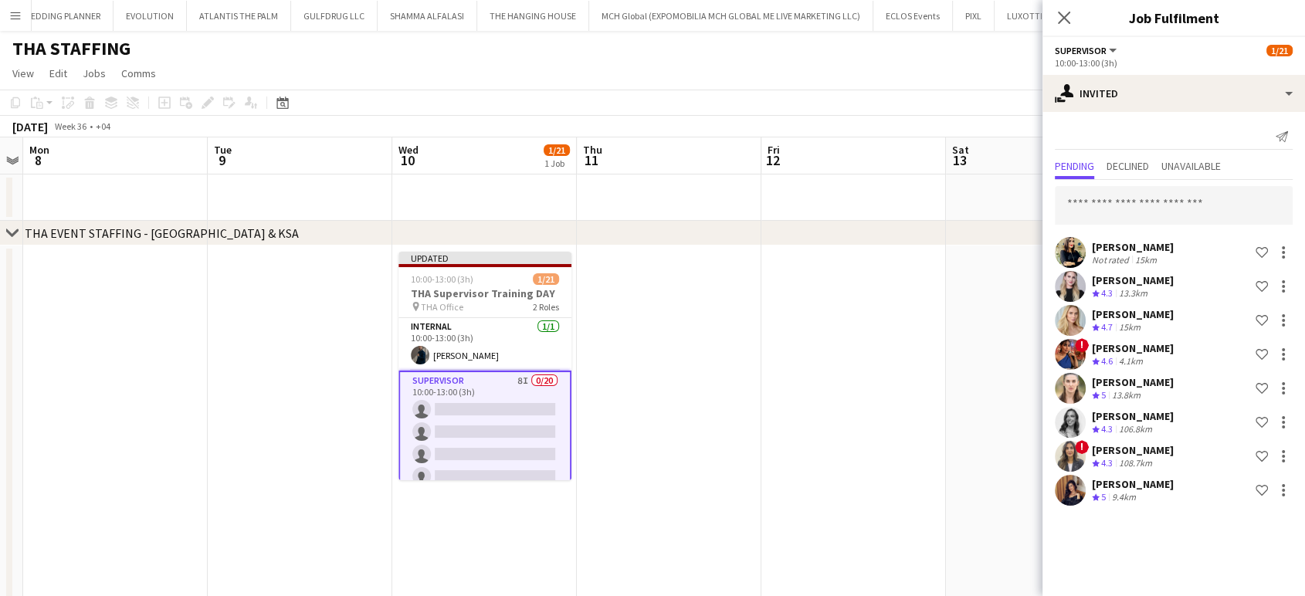
scroll to position [0, 0]
click at [1084, 196] on input "text" at bounding box center [1173, 205] width 238 height 39
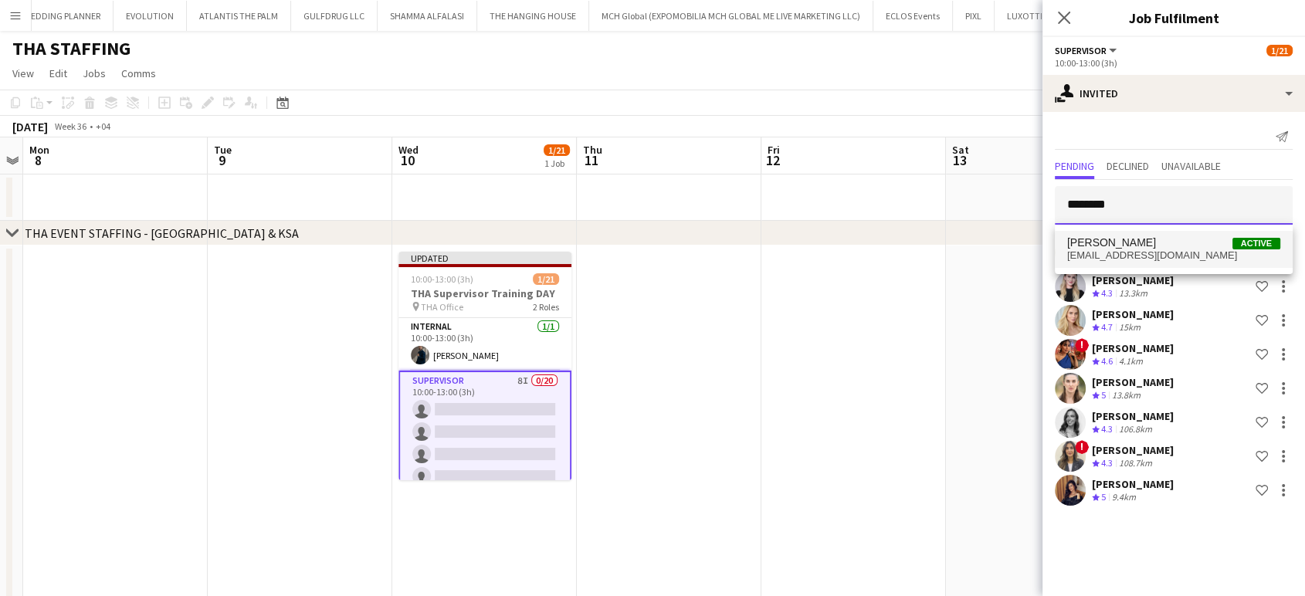
type input "********"
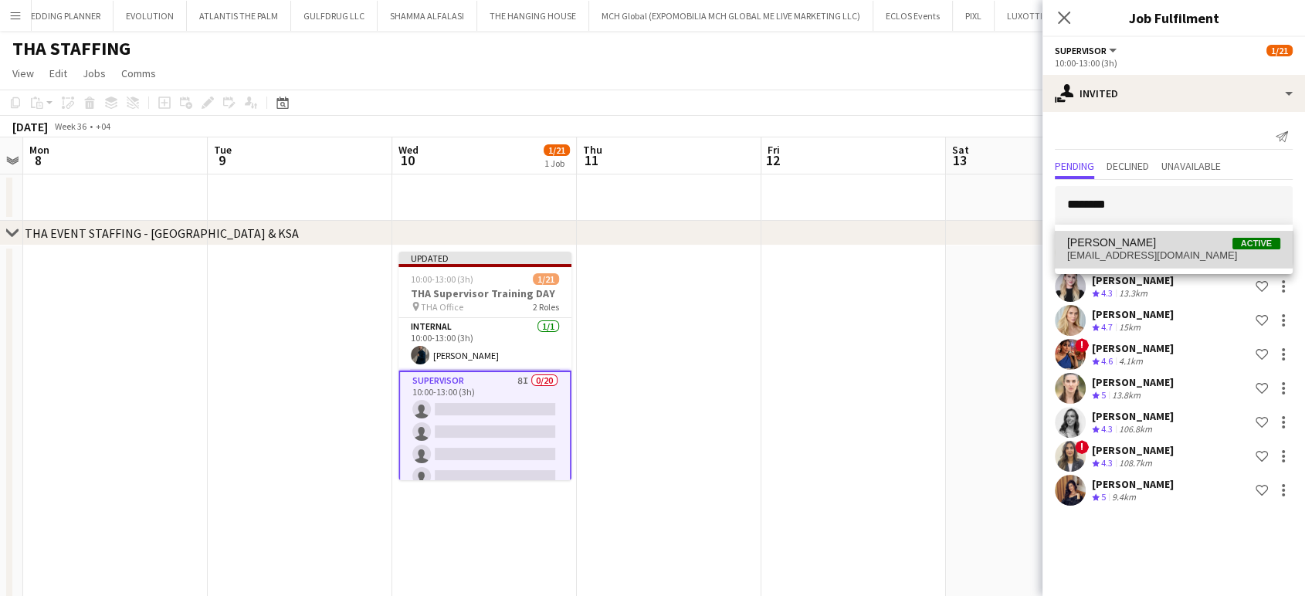
click at [1156, 243] on span "Marwan Sharafeldeen" at bounding box center [1111, 242] width 89 height 13
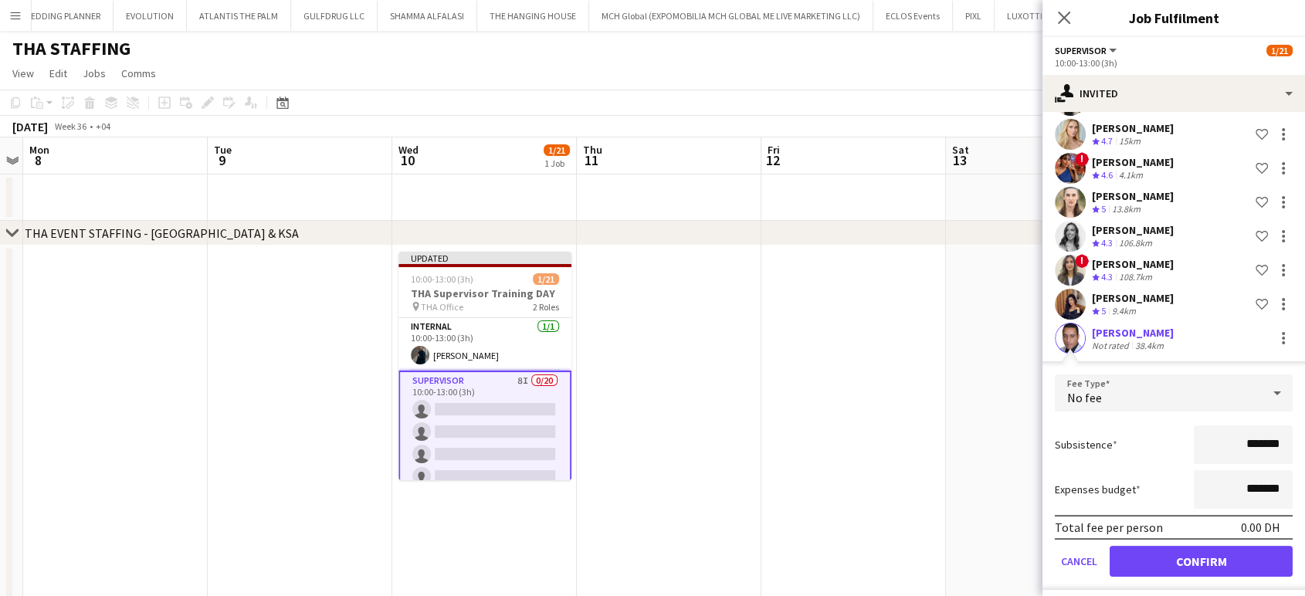
scroll to position [193, 0]
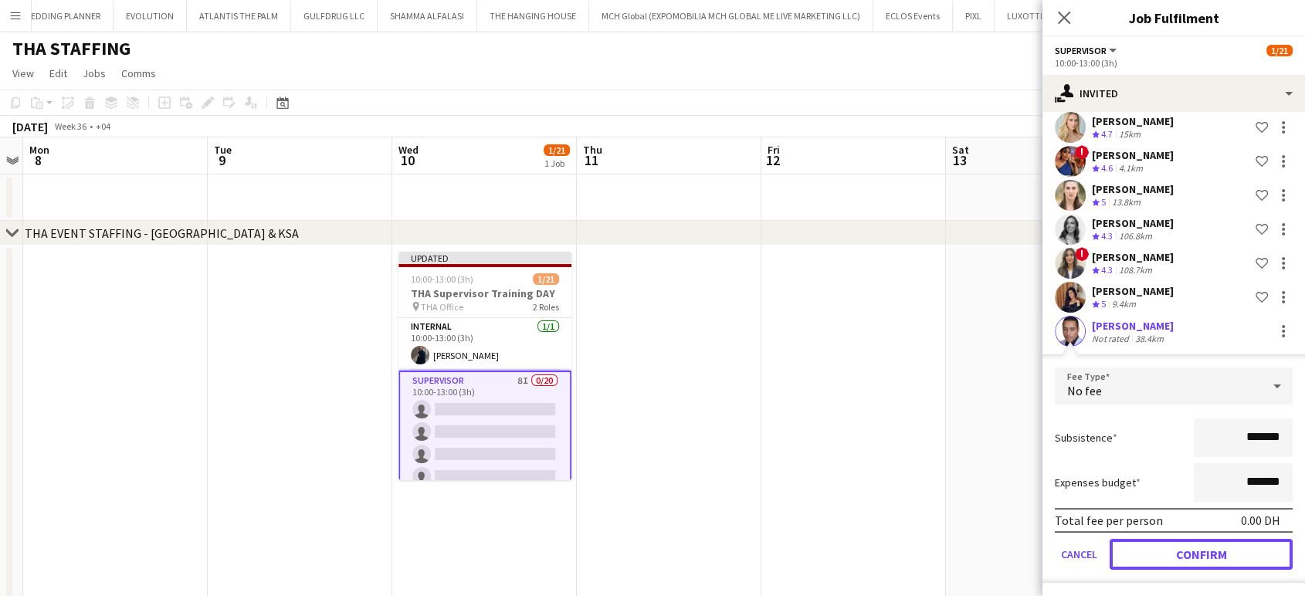
click at [1181, 548] on button "Confirm" at bounding box center [1200, 554] width 183 height 31
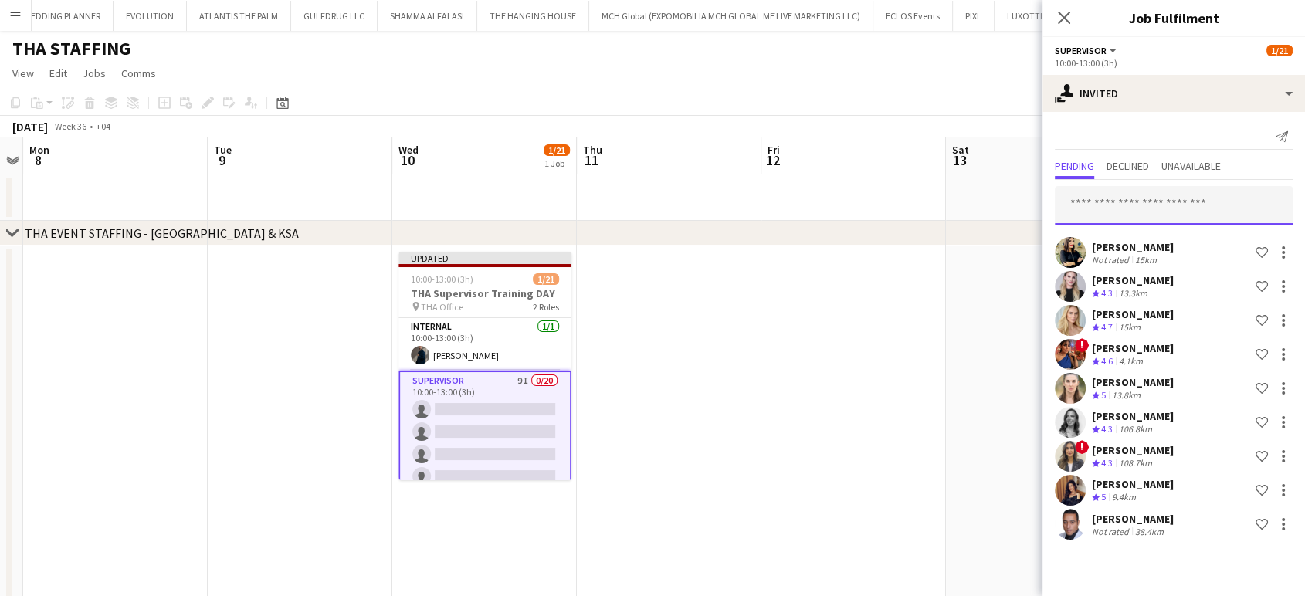
click at [1105, 203] on input "text" at bounding box center [1173, 205] width 238 height 39
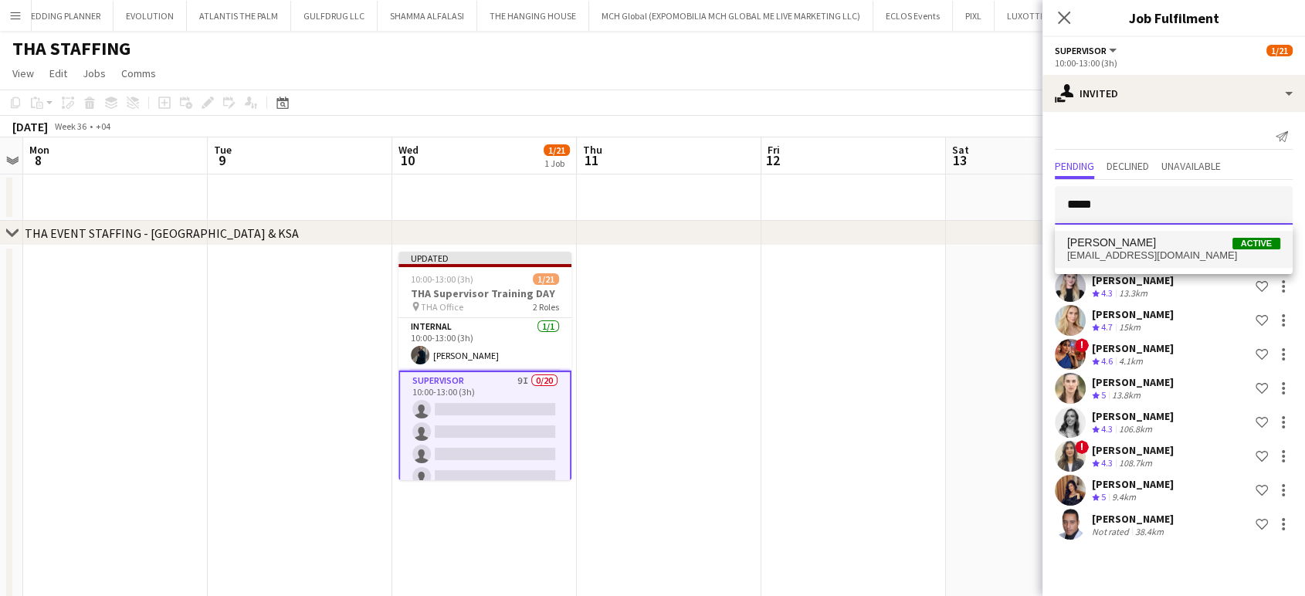
type input "*****"
click at [1116, 242] on span "Moemen Ahmed" at bounding box center [1111, 242] width 89 height 13
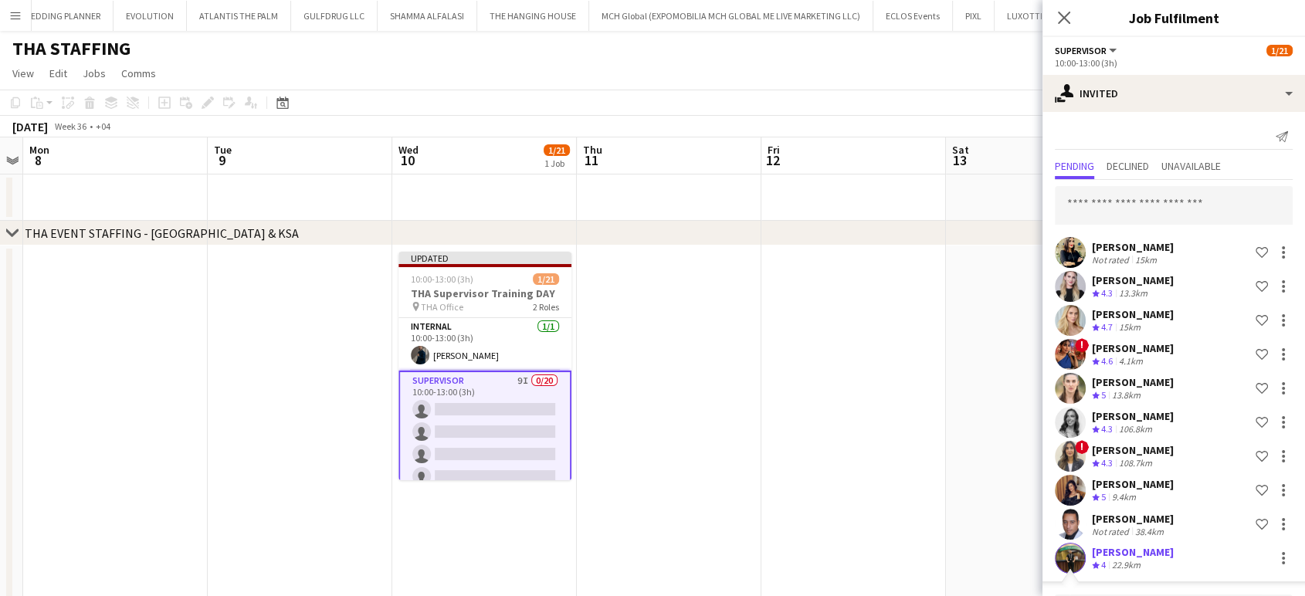
scroll to position [206, 0]
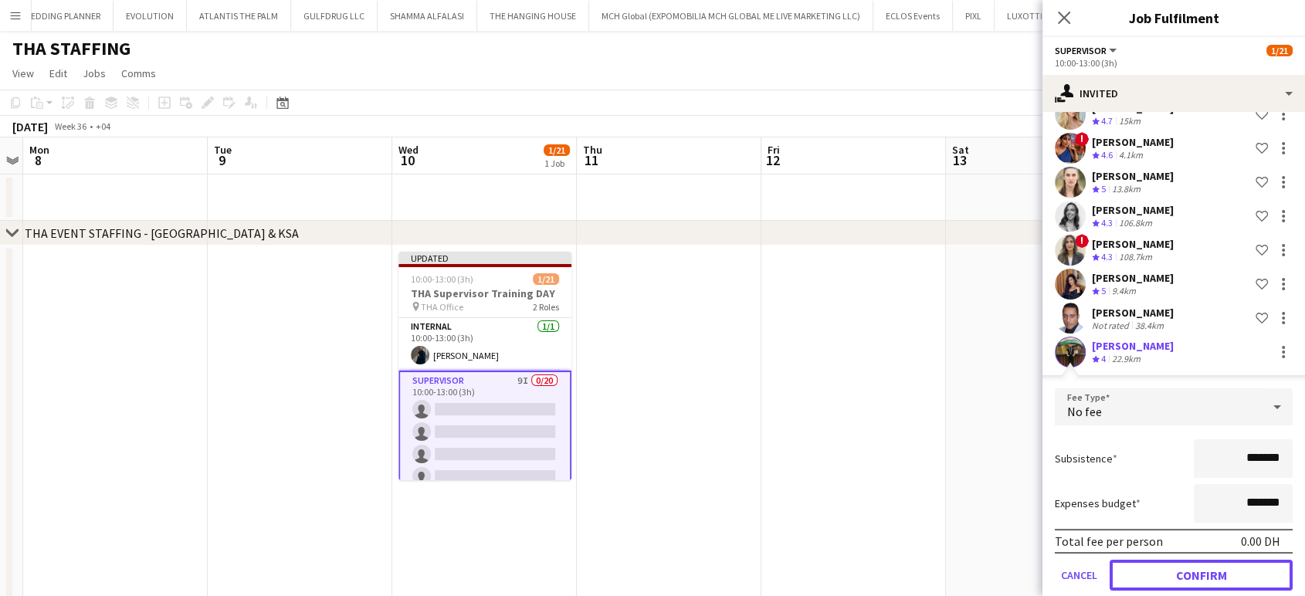
drag, startPoint x: 1170, startPoint y: 574, endPoint x: 1158, endPoint y: 438, distance: 136.4
click at [1170, 574] on button "Confirm" at bounding box center [1200, 575] width 183 height 31
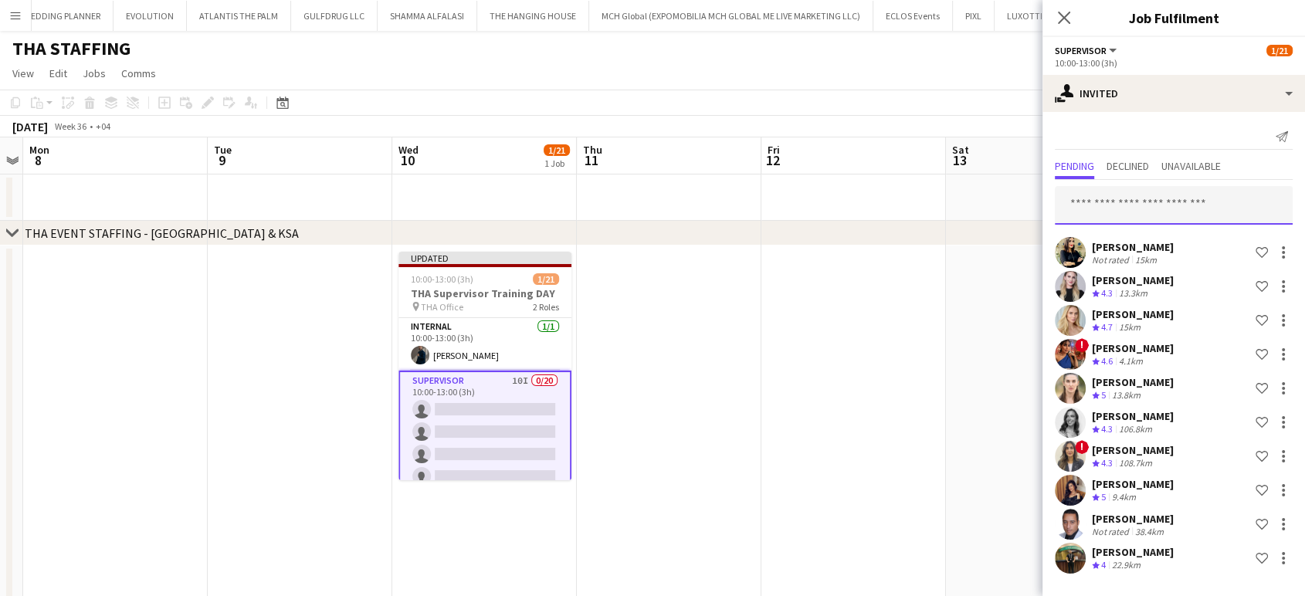
click at [1114, 208] on input "text" at bounding box center [1173, 205] width 238 height 39
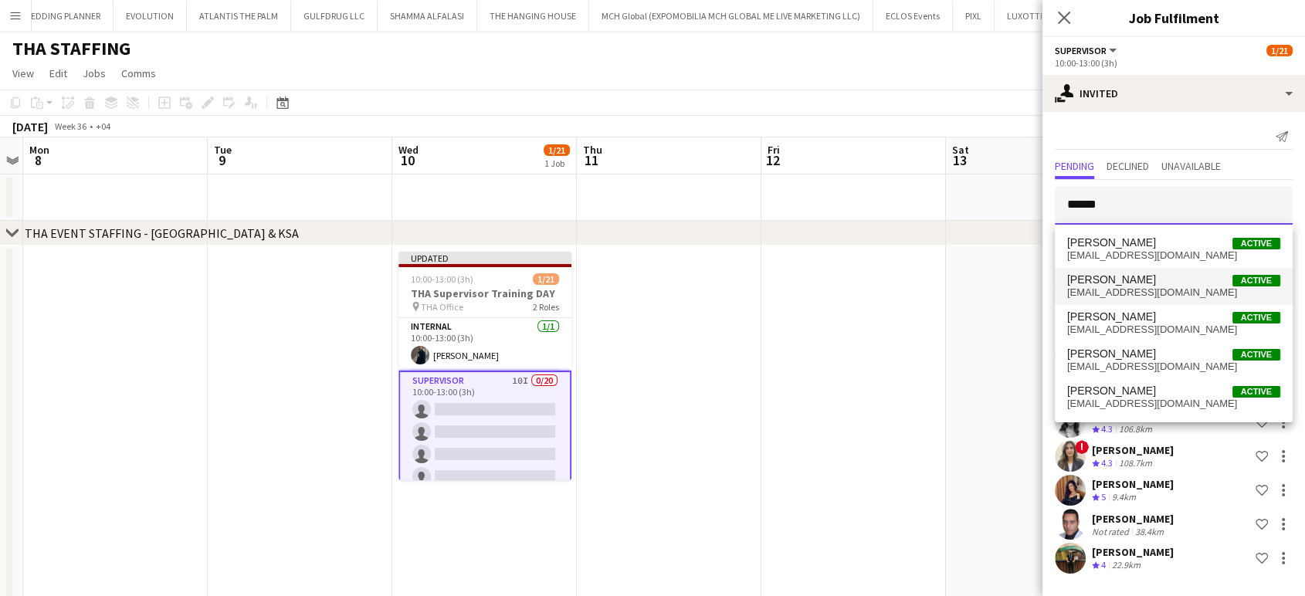
type input "******"
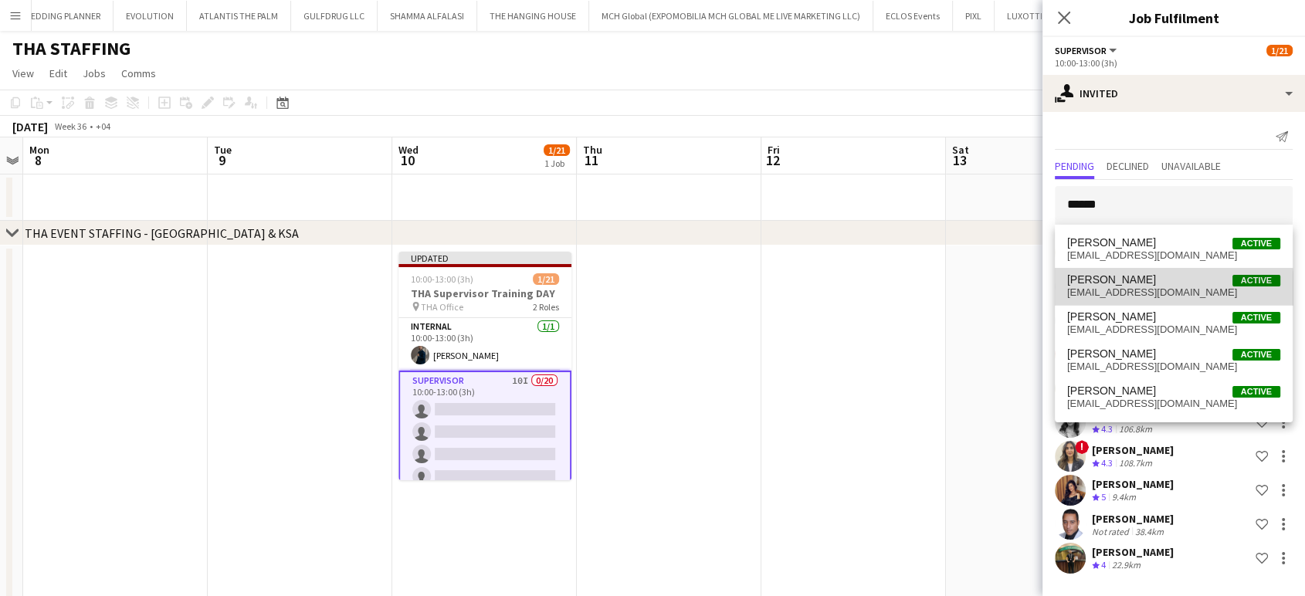
click at [1128, 289] on span "orrisultan@gmail.com" at bounding box center [1173, 292] width 213 height 12
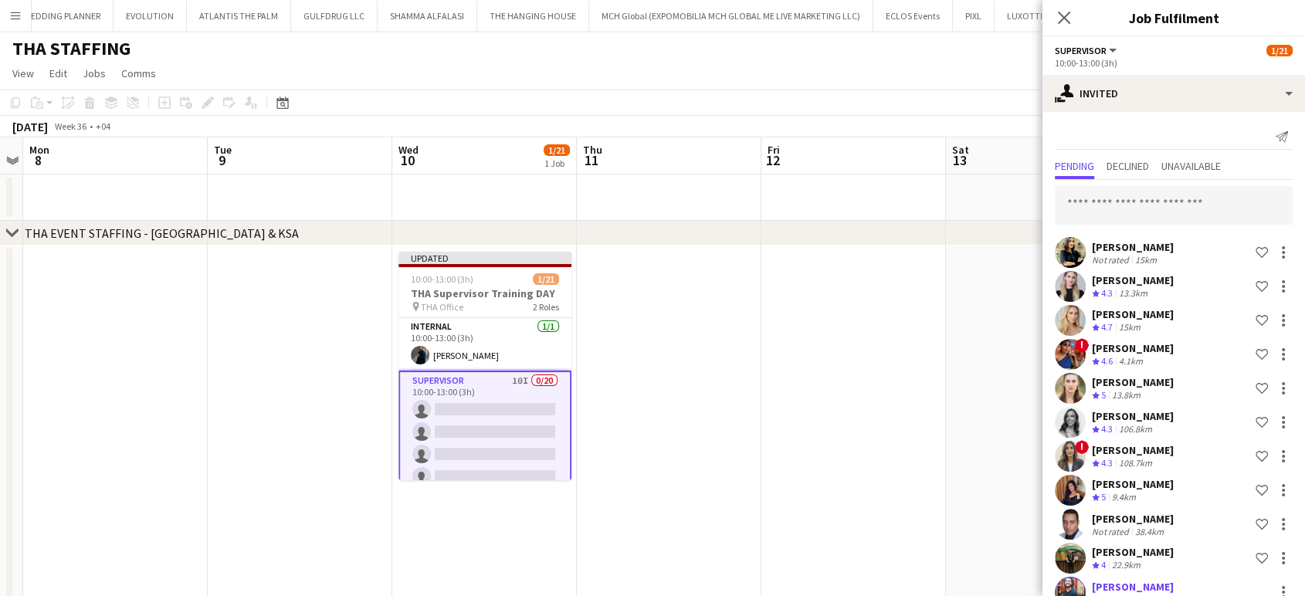
scroll to position [240, 0]
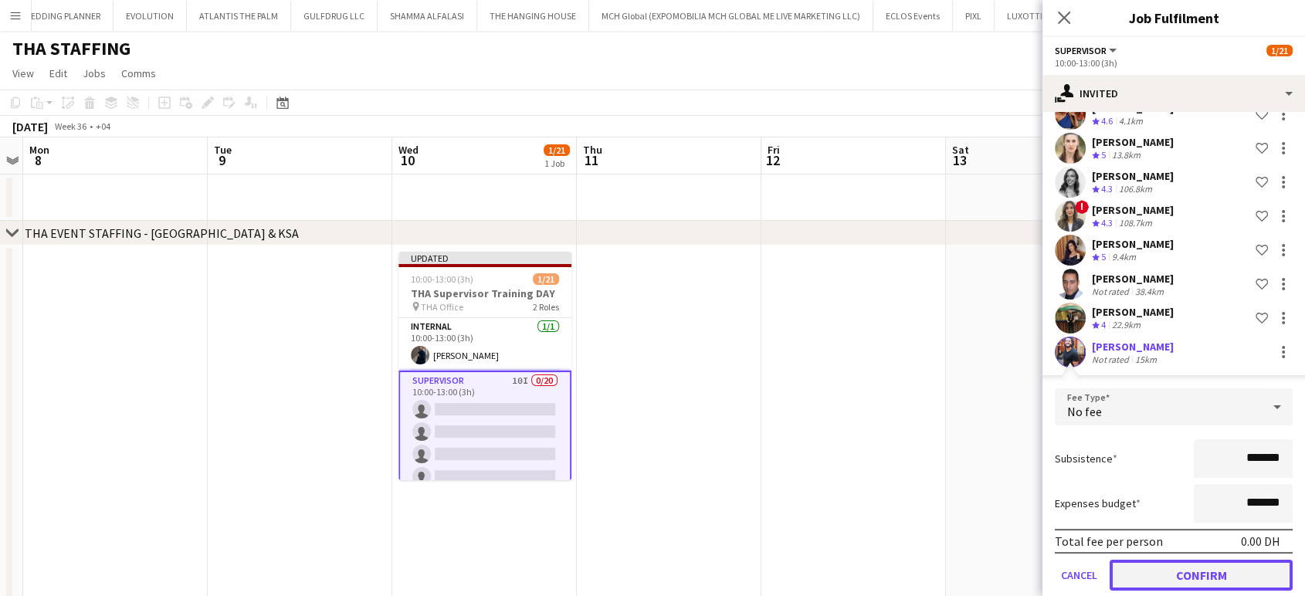
click at [1192, 572] on button "Confirm" at bounding box center [1200, 575] width 183 height 31
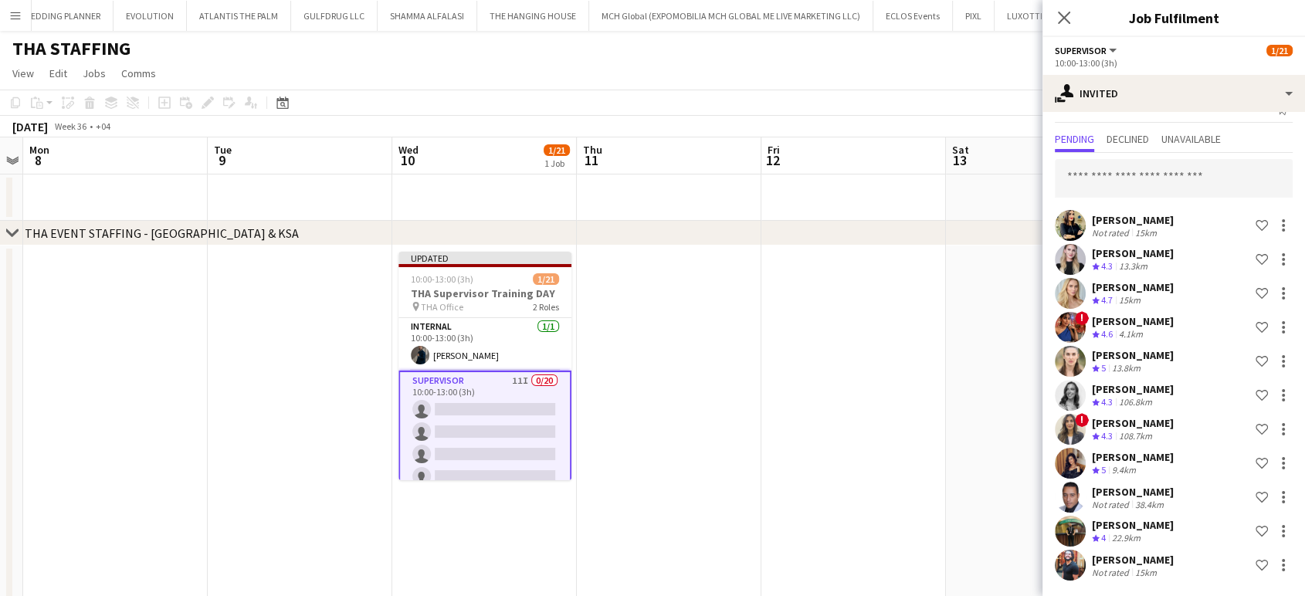
scroll to position [25, 0]
click at [1096, 184] on input "text" at bounding box center [1173, 180] width 238 height 39
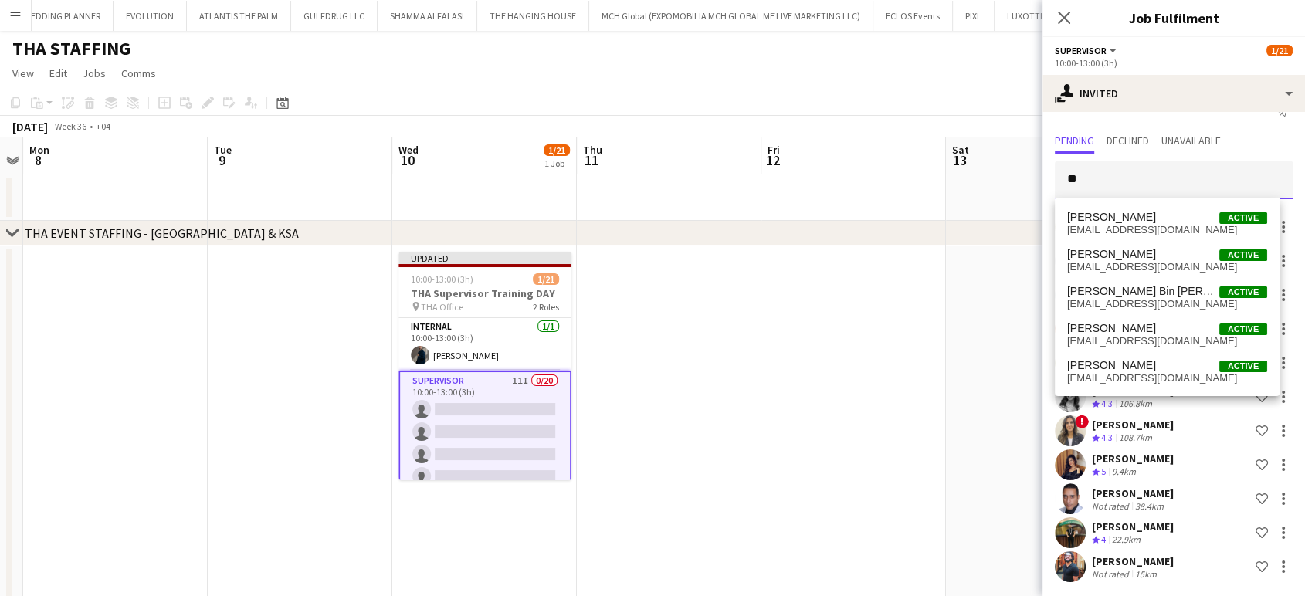
type input "*"
type input "**********"
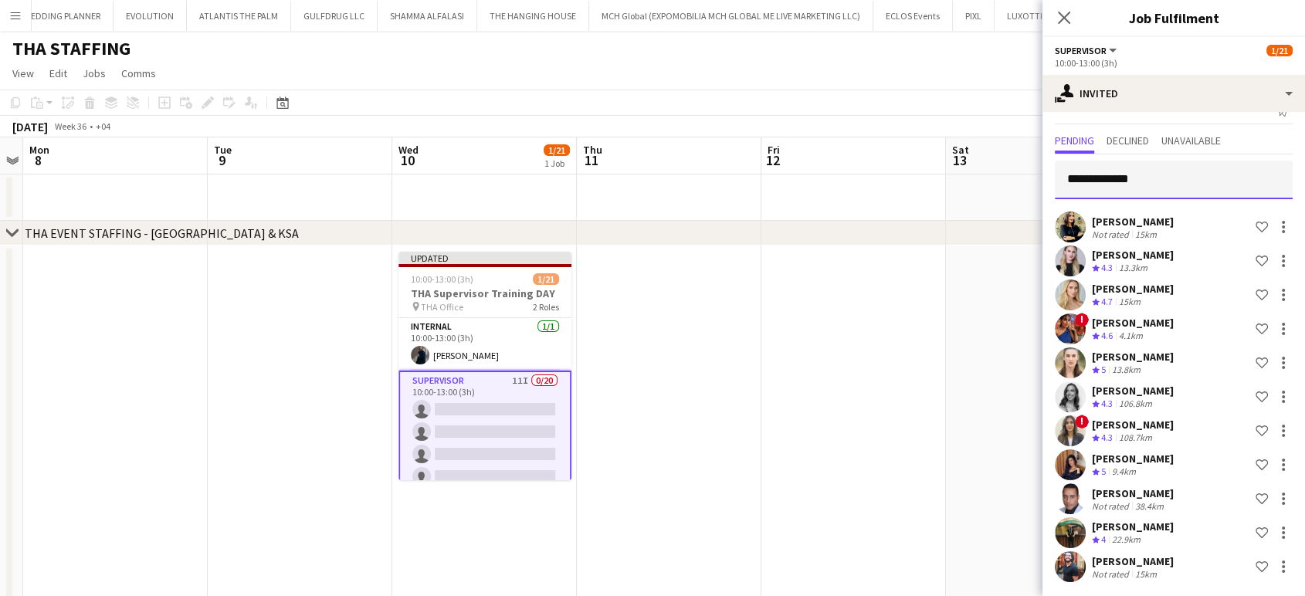
drag, startPoint x: 1113, startPoint y: 175, endPoint x: 1053, endPoint y: 175, distance: 60.2
click at [1053, 175] on form "**********" at bounding box center [1173, 180] width 262 height 39
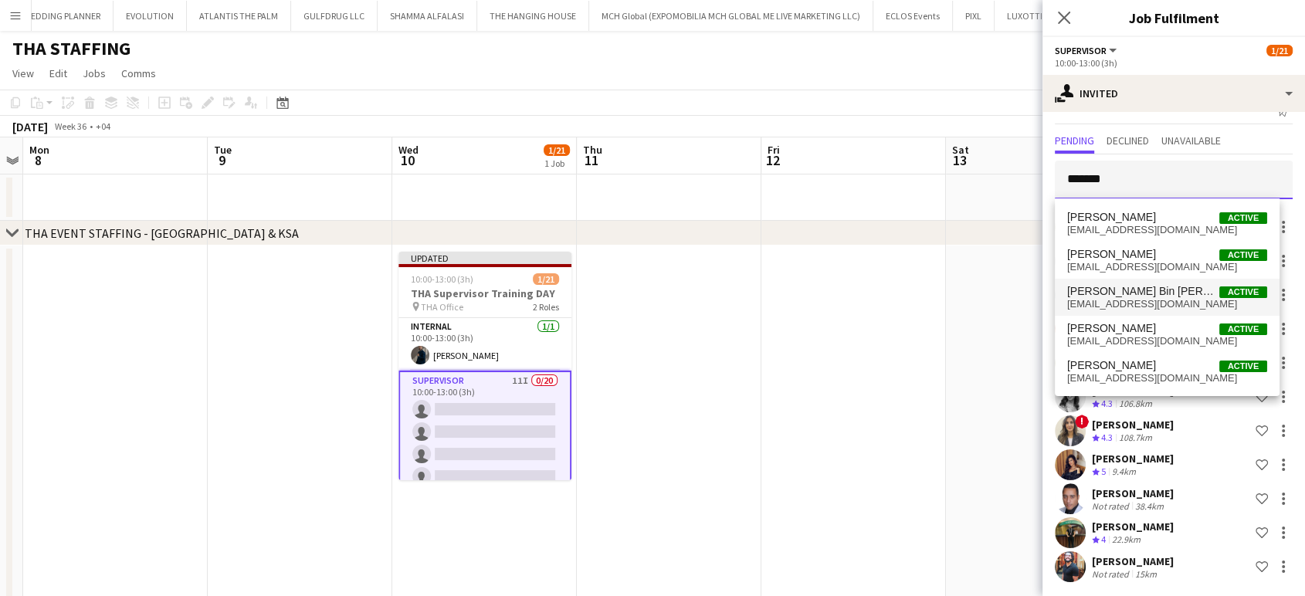
type input "******"
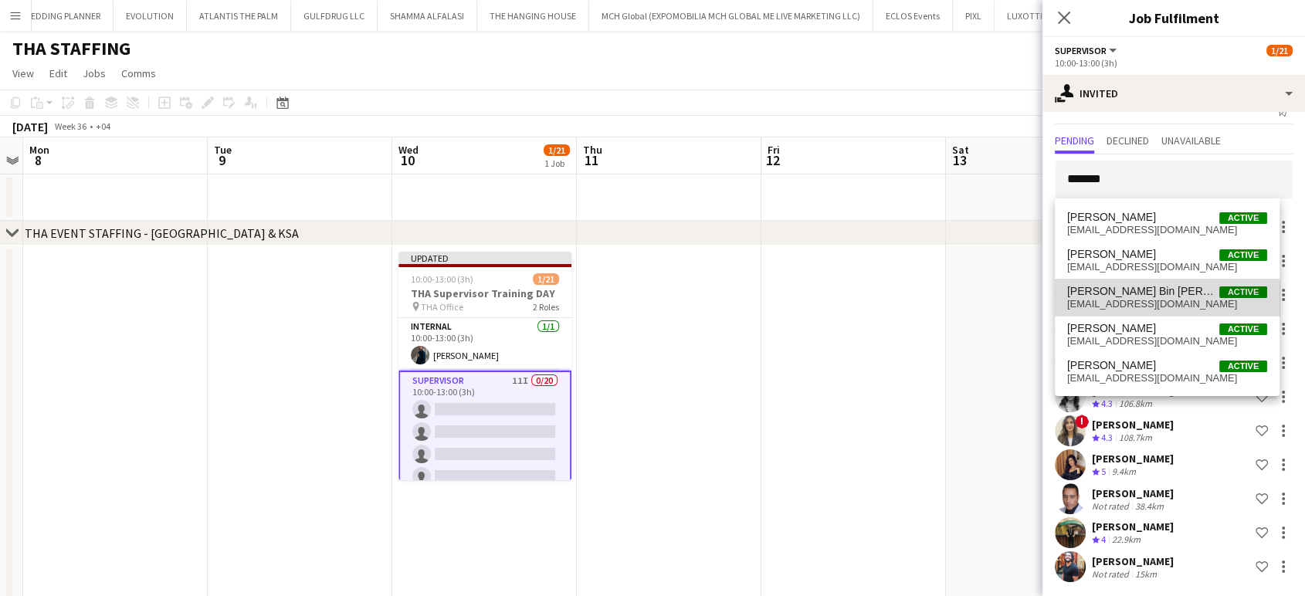
click at [1144, 303] on span "[EMAIL_ADDRESS][DOMAIN_NAME]" at bounding box center [1167, 304] width 200 height 12
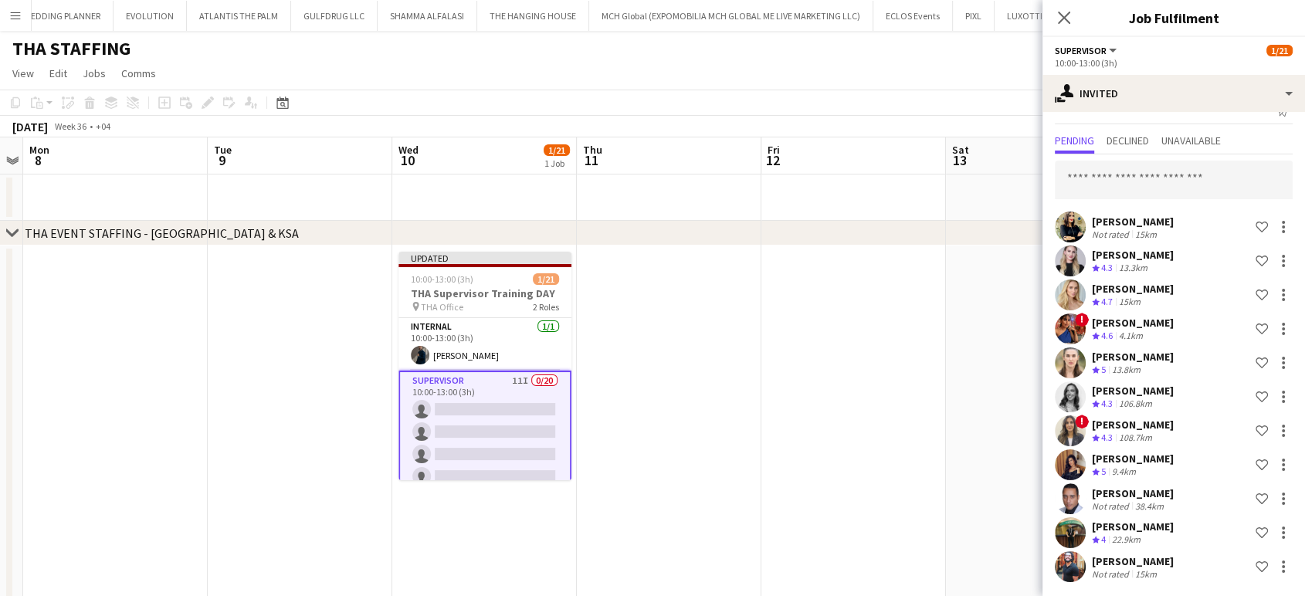
scroll to position [274, 0]
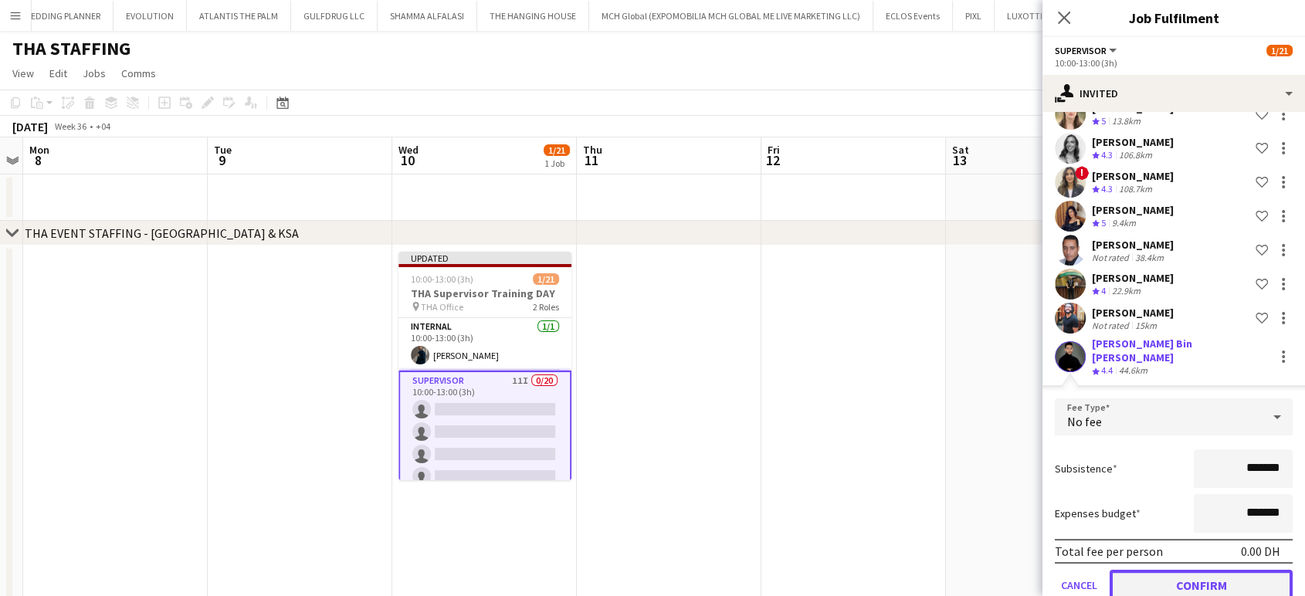
click at [1199, 570] on button "Confirm" at bounding box center [1200, 585] width 183 height 31
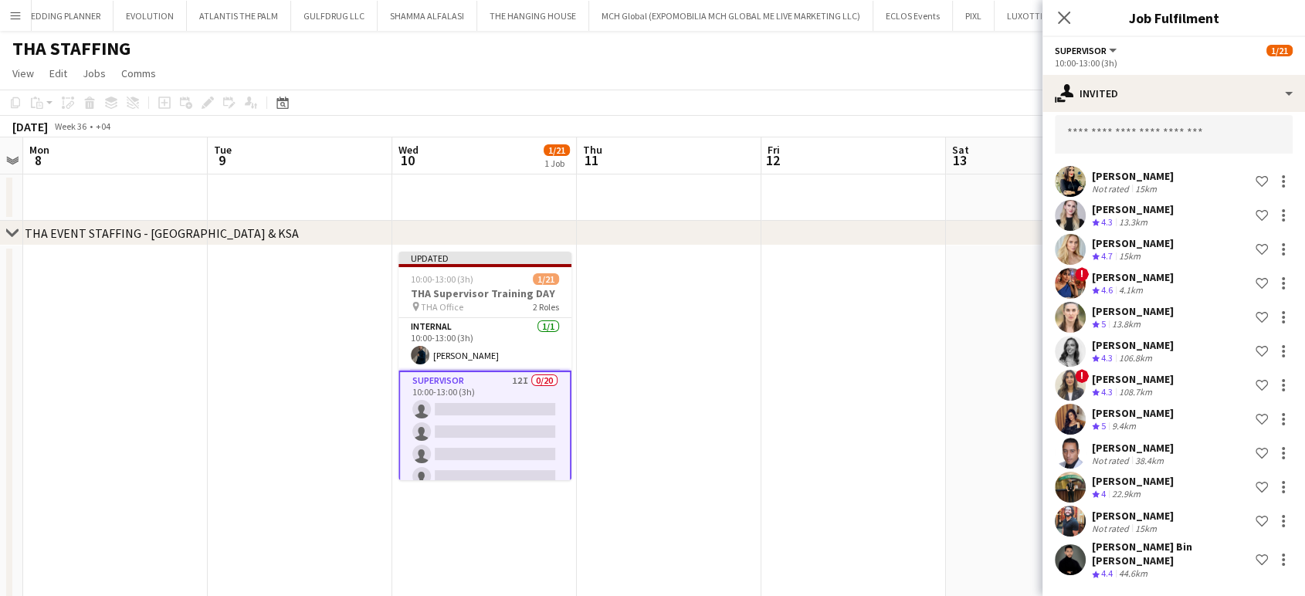
scroll to position [60, 0]
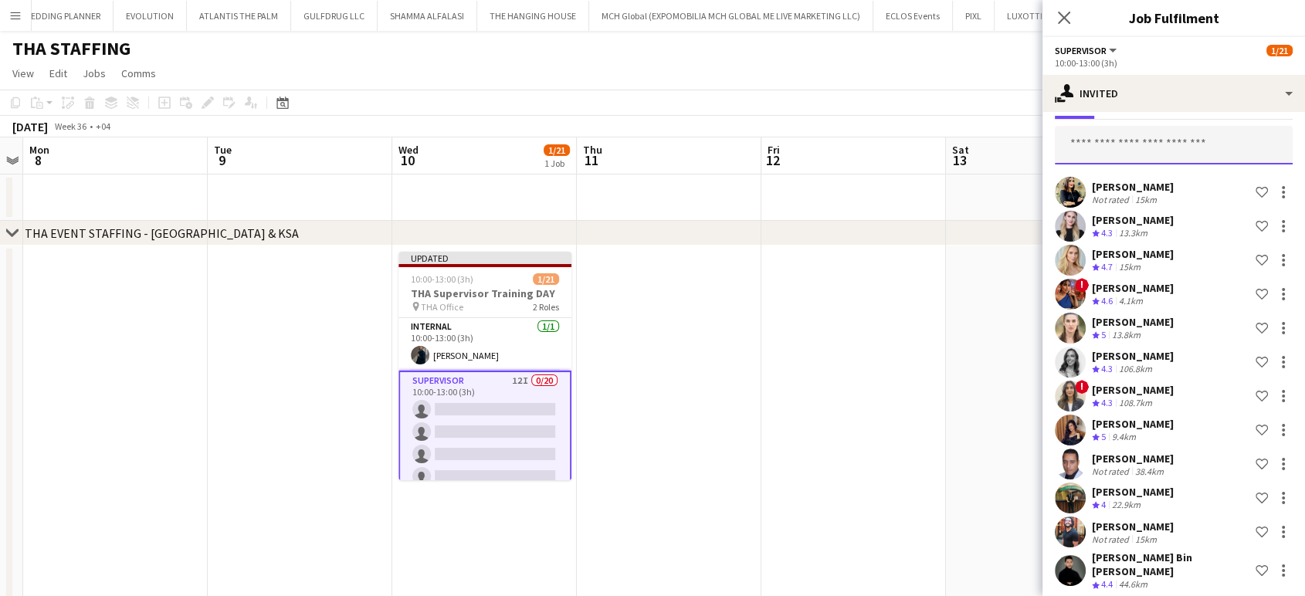
click at [1104, 144] on input "text" at bounding box center [1173, 145] width 238 height 39
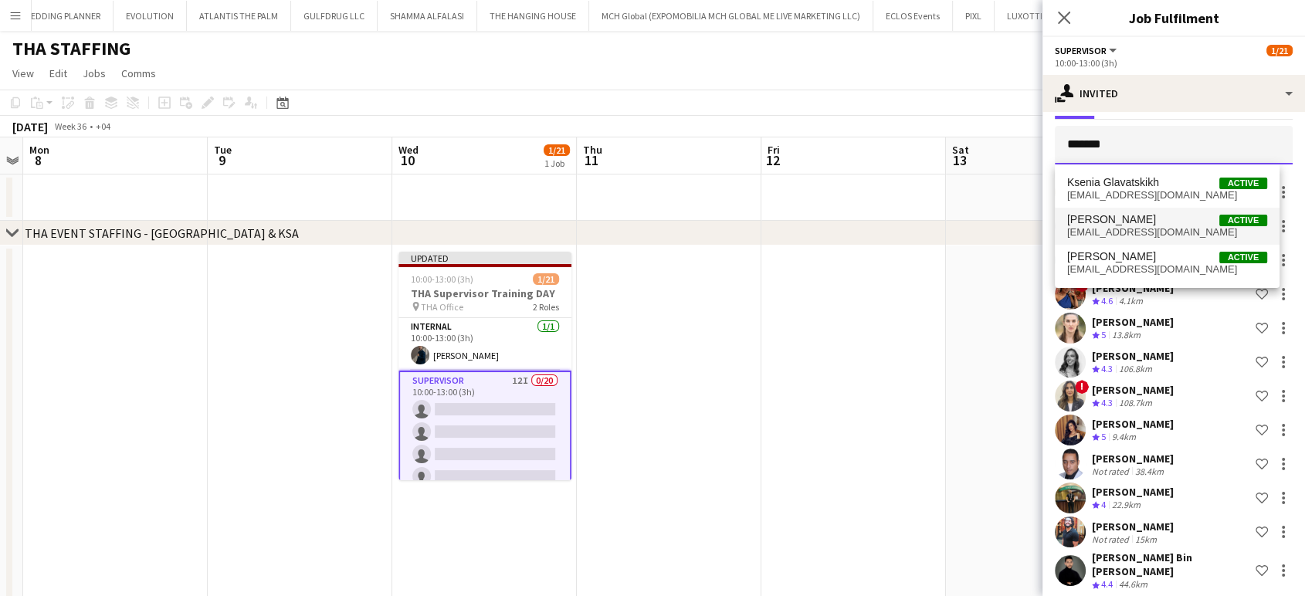
type input "******"
click at [1154, 225] on span "Ksenia Glotova Active" at bounding box center [1167, 219] width 200 height 13
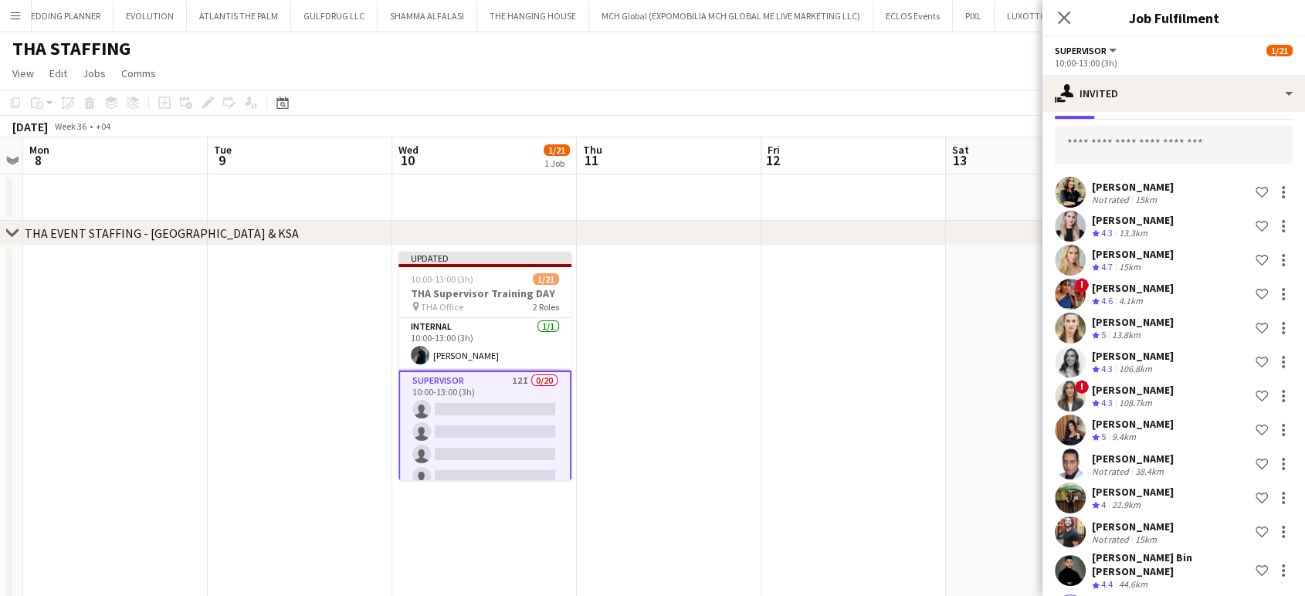
scroll to position [308, 0]
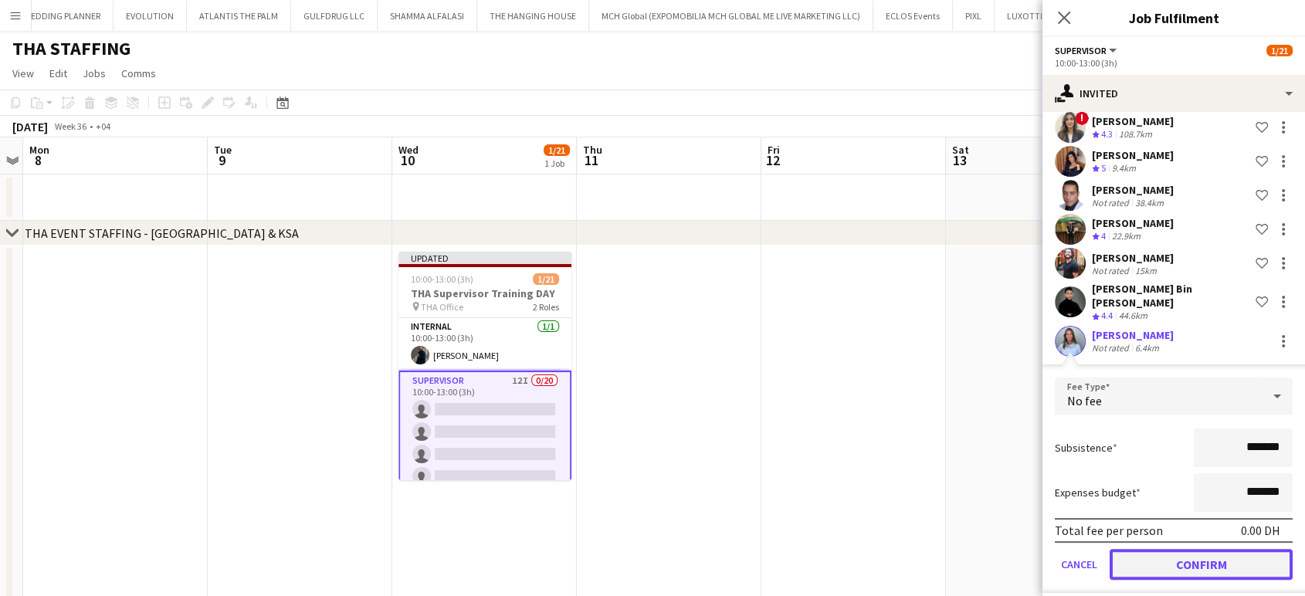
click at [1181, 557] on button "Confirm" at bounding box center [1200, 564] width 183 height 31
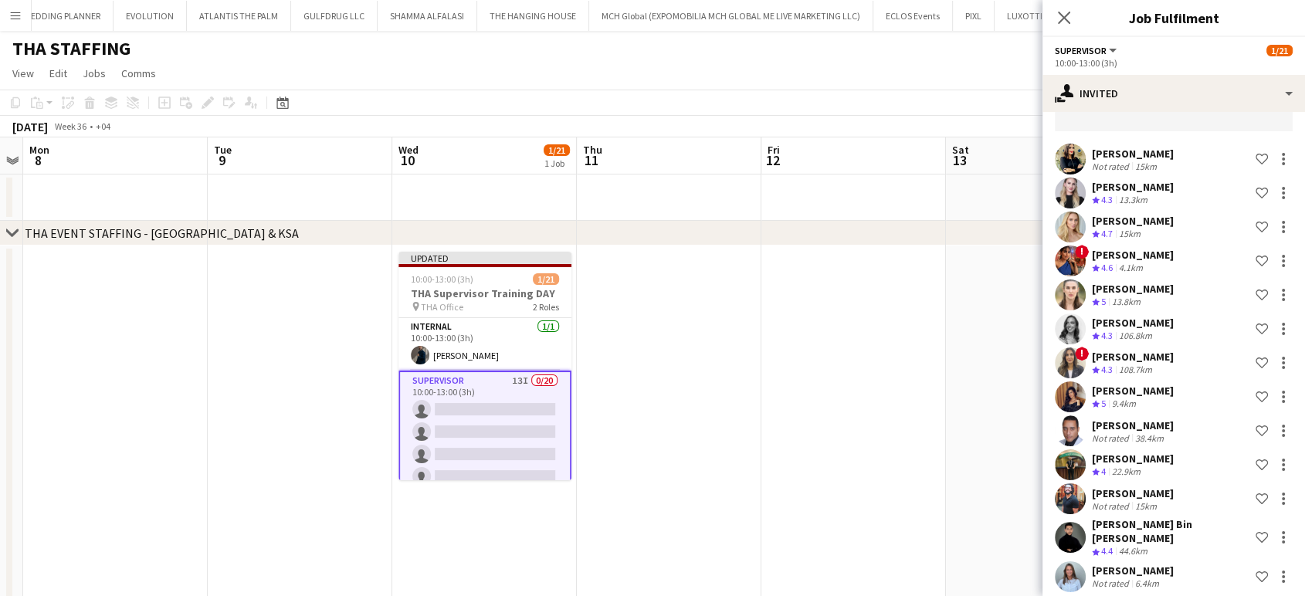
scroll to position [8, 0]
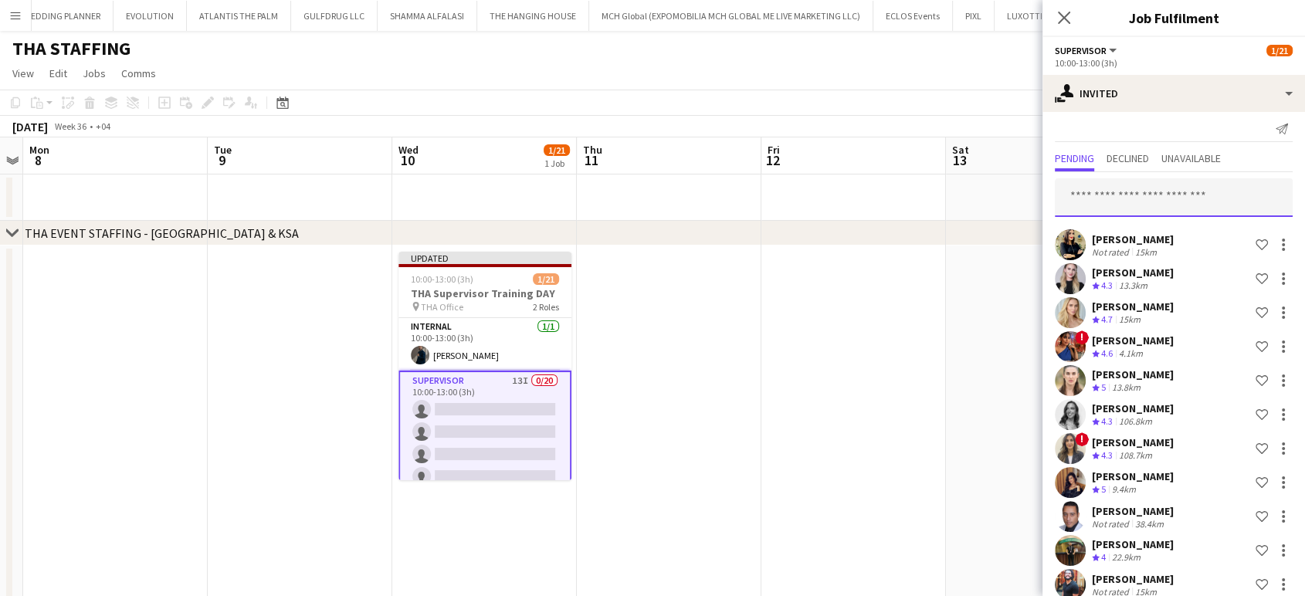
click at [1099, 191] on input "text" at bounding box center [1173, 197] width 238 height 39
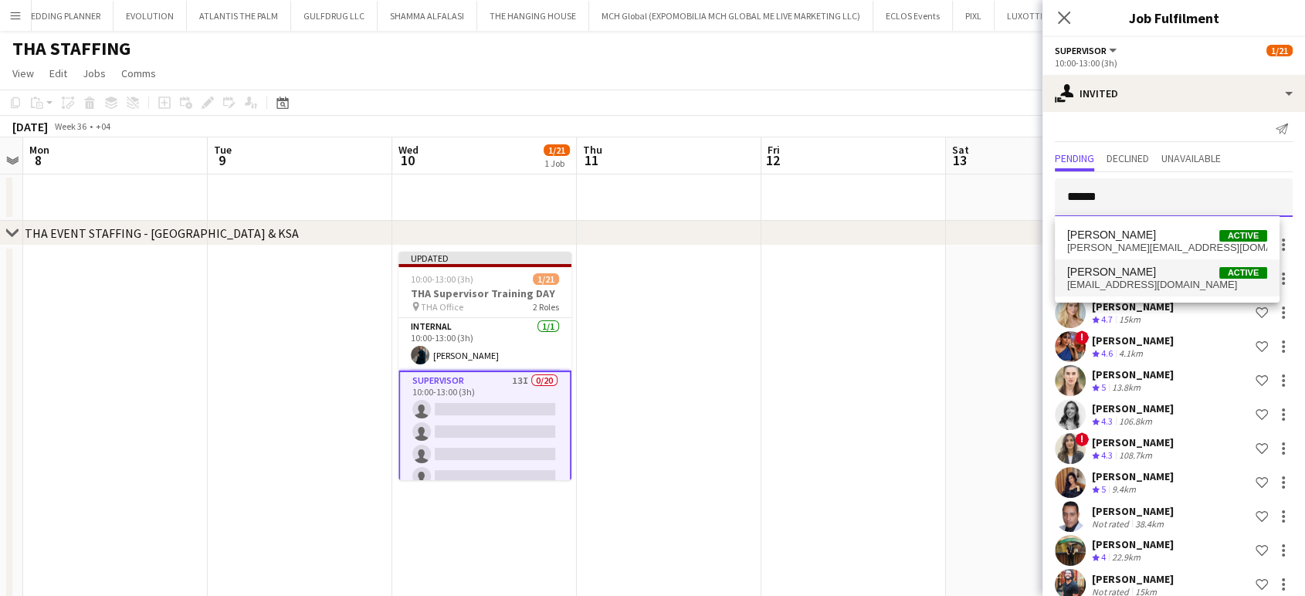
type input "******"
click at [1124, 272] on span "lisa perez Active" at bounding box center [1167, 272] width 200 height 13
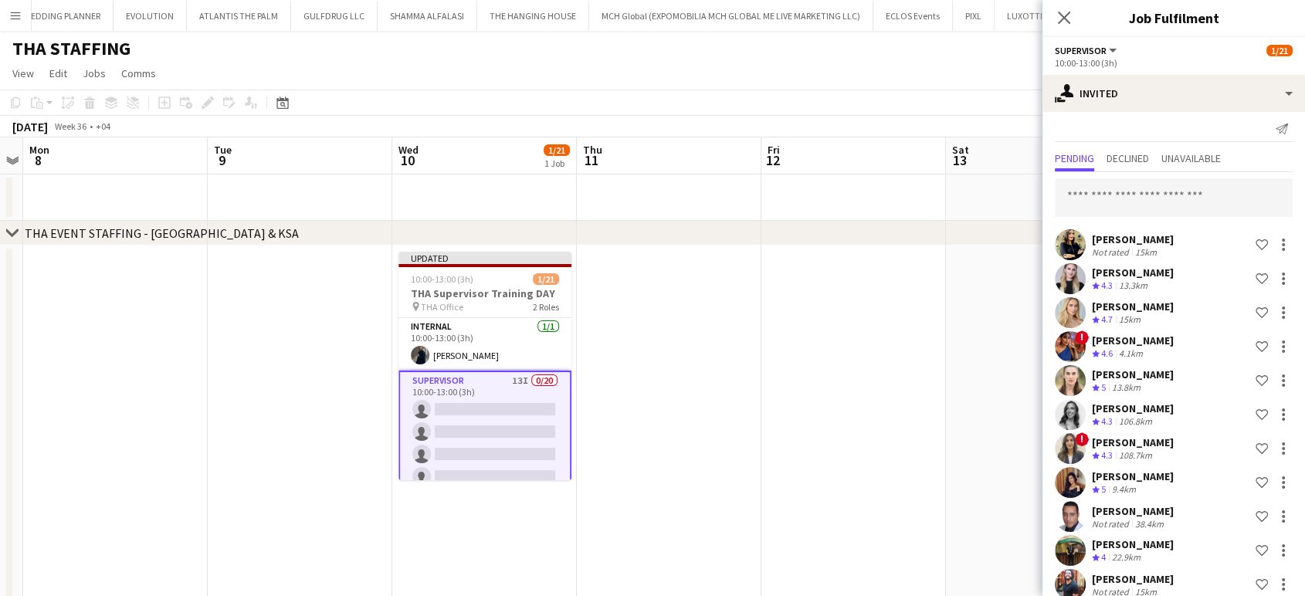
scroll to position [342, 0]
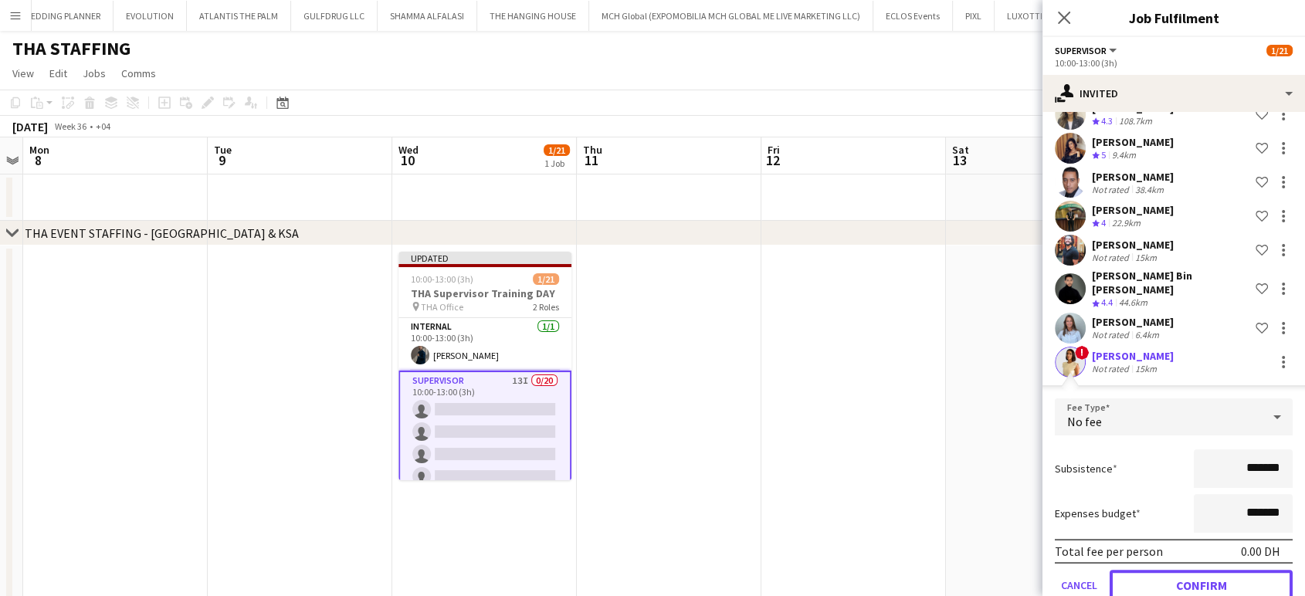
click at [1167, 574] on button "Confirm" at bounding box center [1200, 585] width 183 height 31
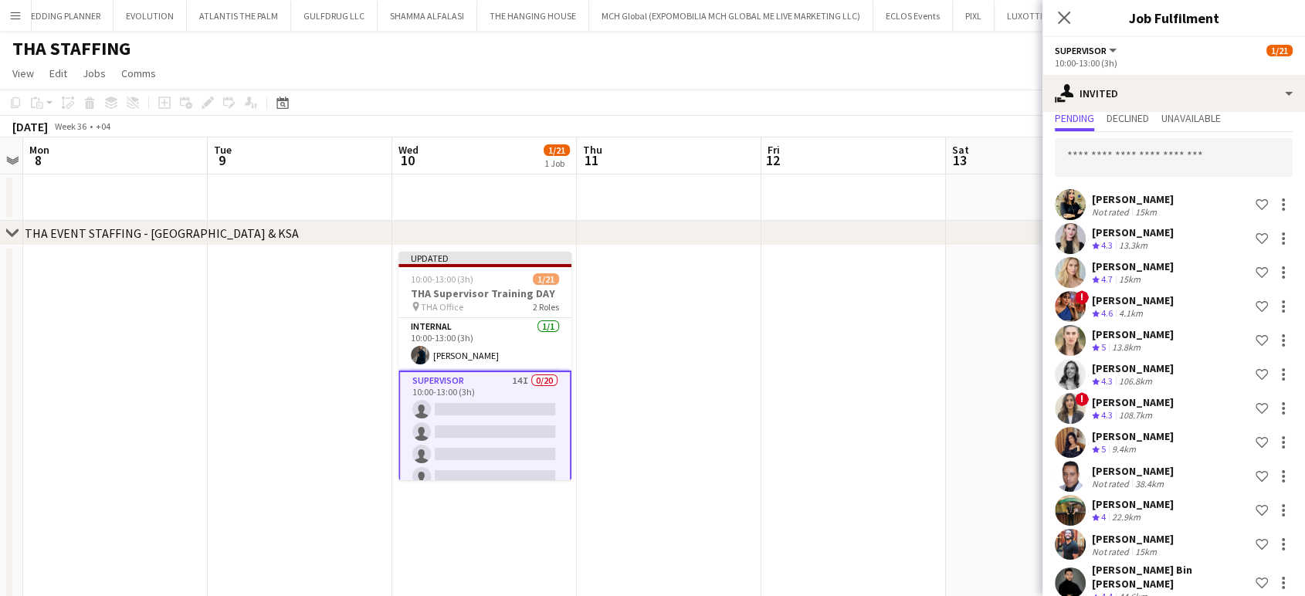
scroll to position [0, 0]
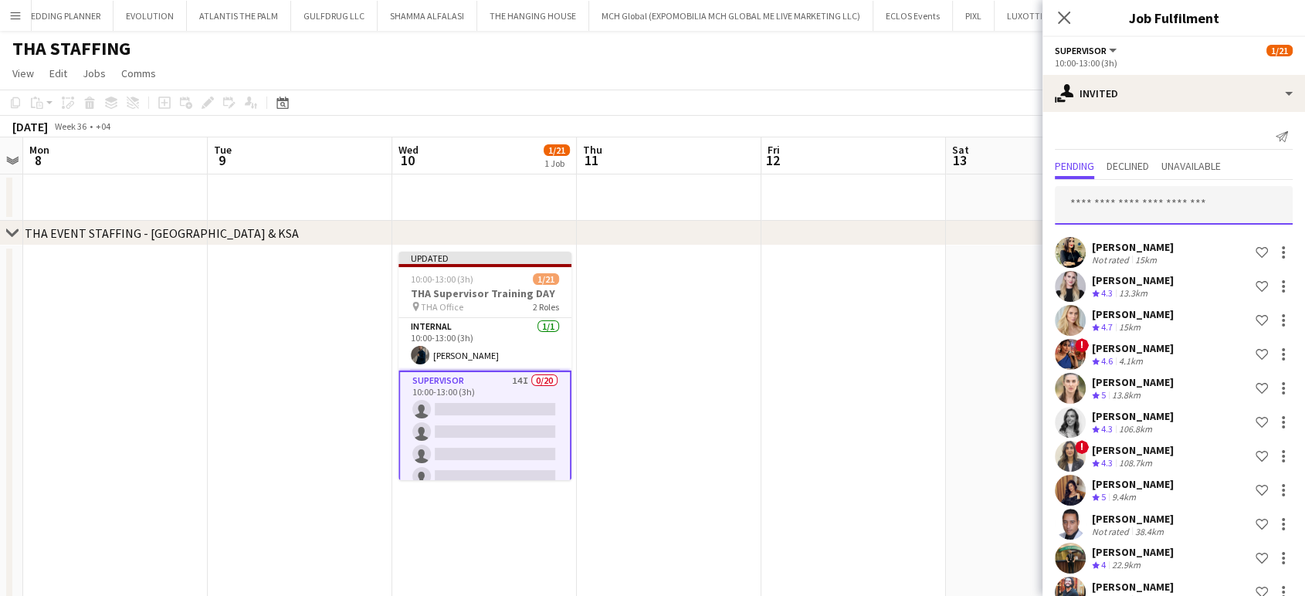
click at [1097, 195] on input "text" at bounding box center [1173, 205] width 238 height 39
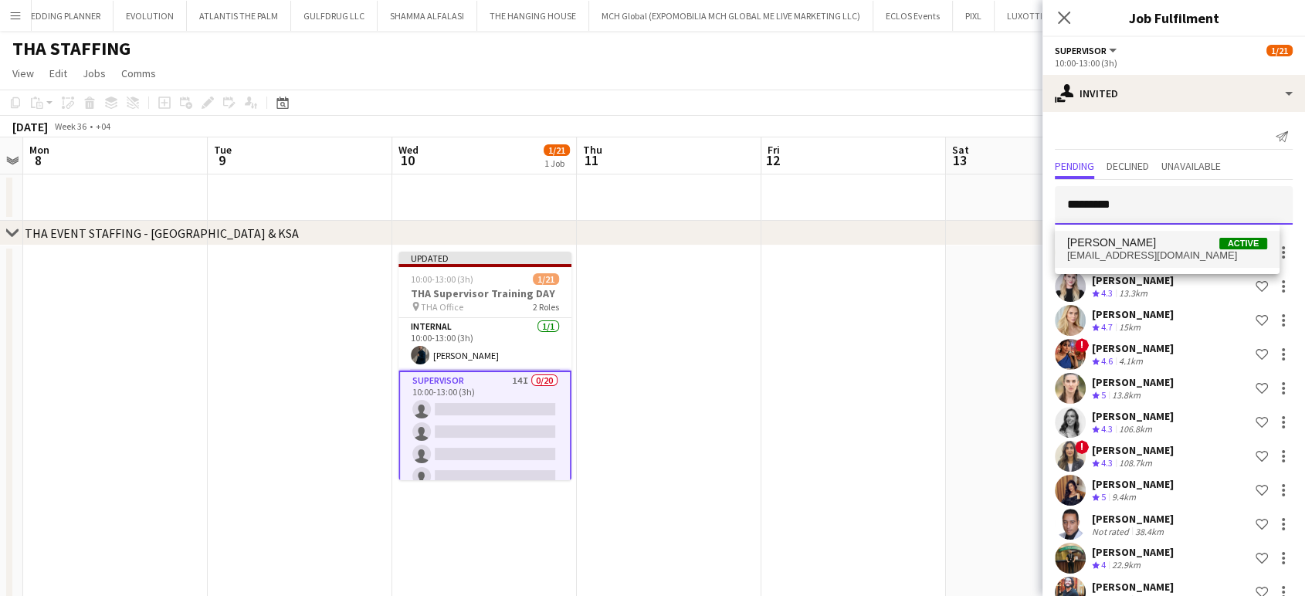
type input "*********"
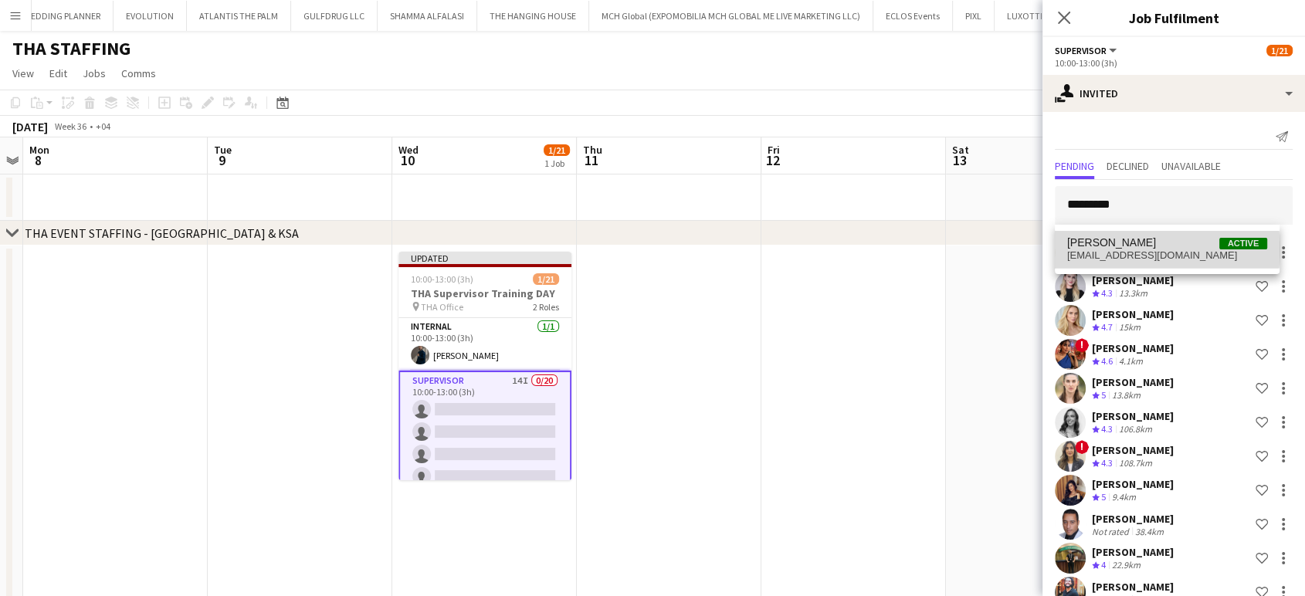
click at [1122, 249] on span "[EMAIL_ADDRESS][DOMAIN_NAME]" at bounding box center [1167, 255] width 200 height 12
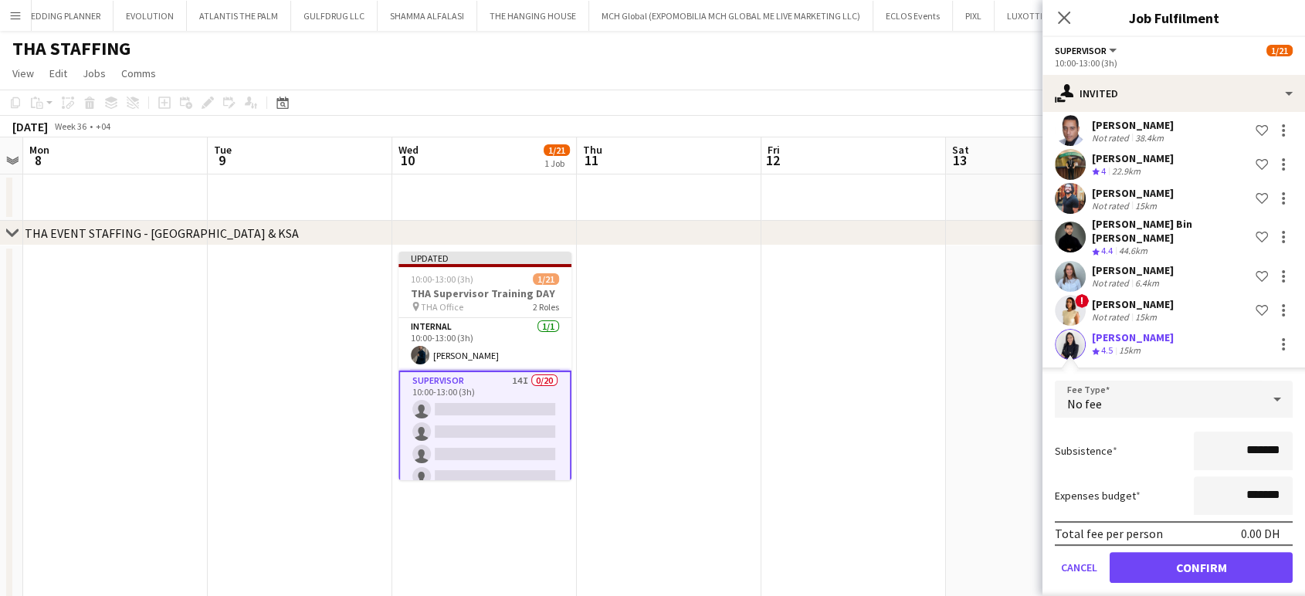
scroll to position [397, 0]
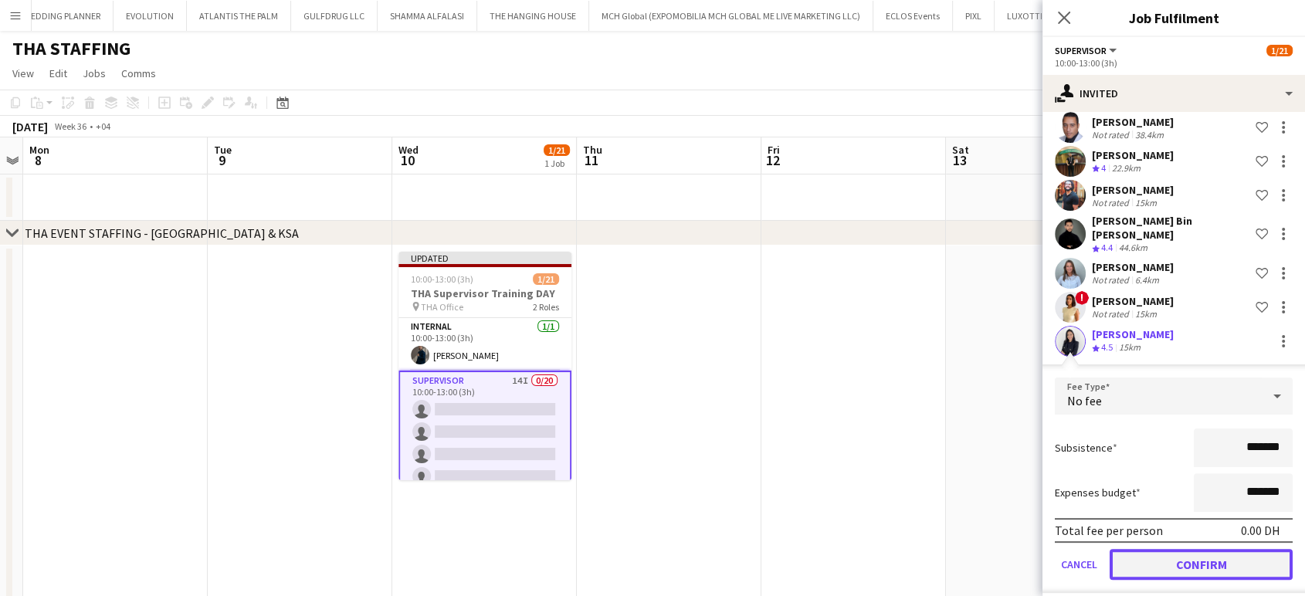
click at [1207, 554] on button "Confirm" at bounding box center [1200, 564] width 183 height 31
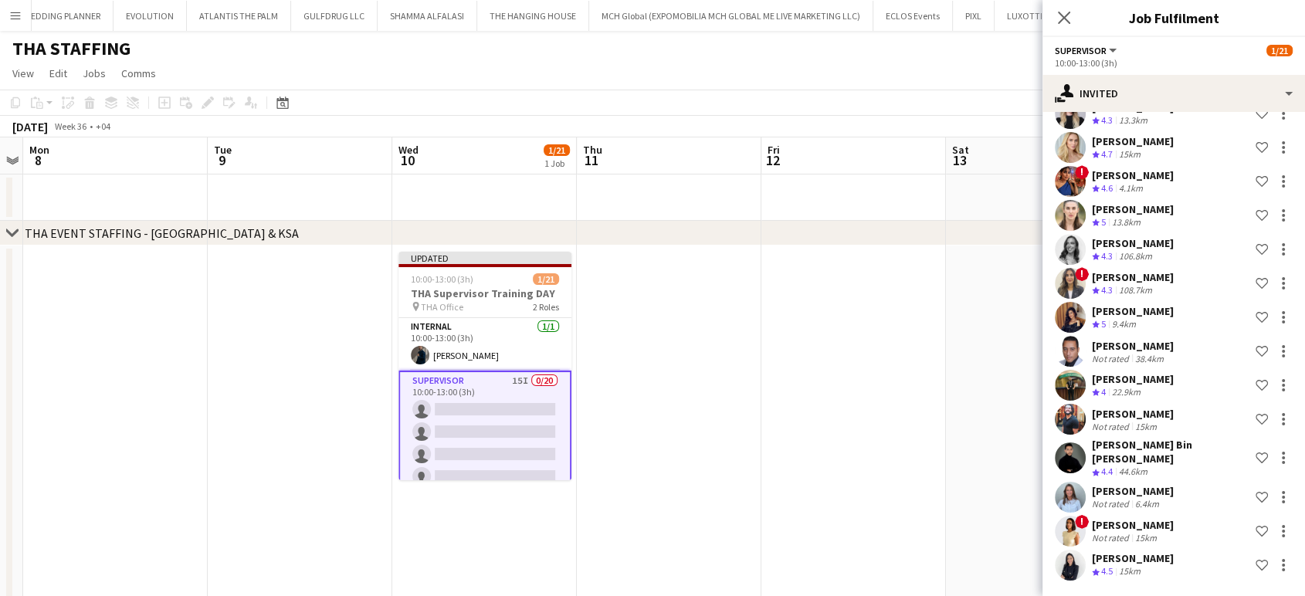
scroll to position [161, 0]
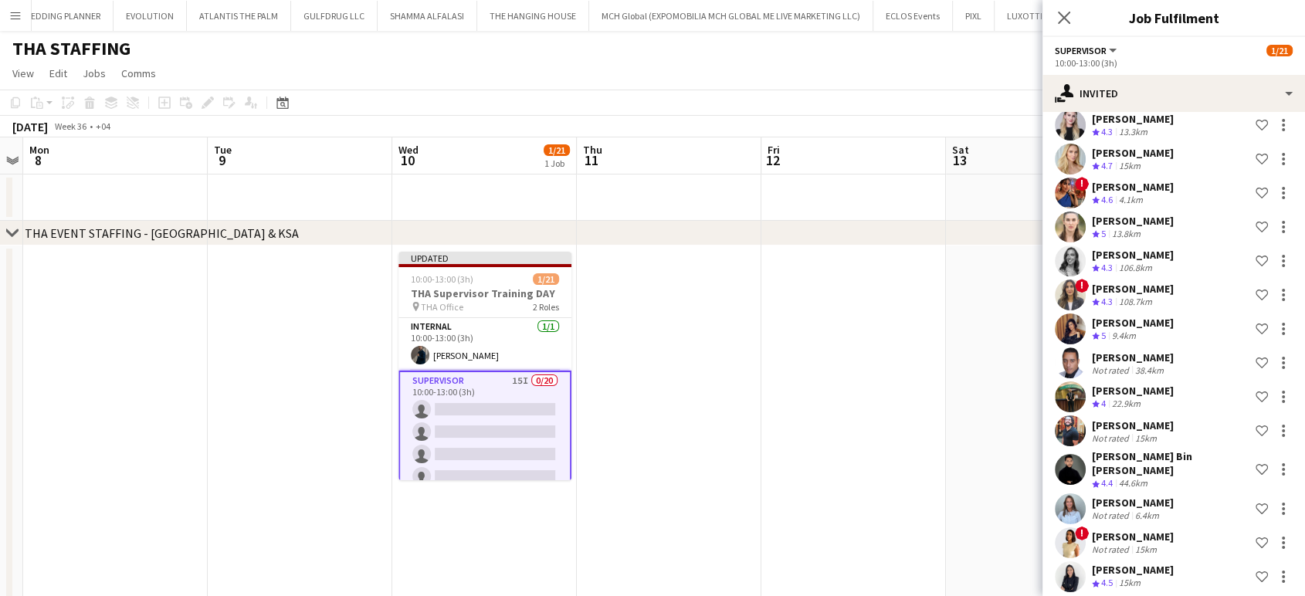
click at [915, 392] on app-date-cell at bounding box center [853, 495] width 184 height 500
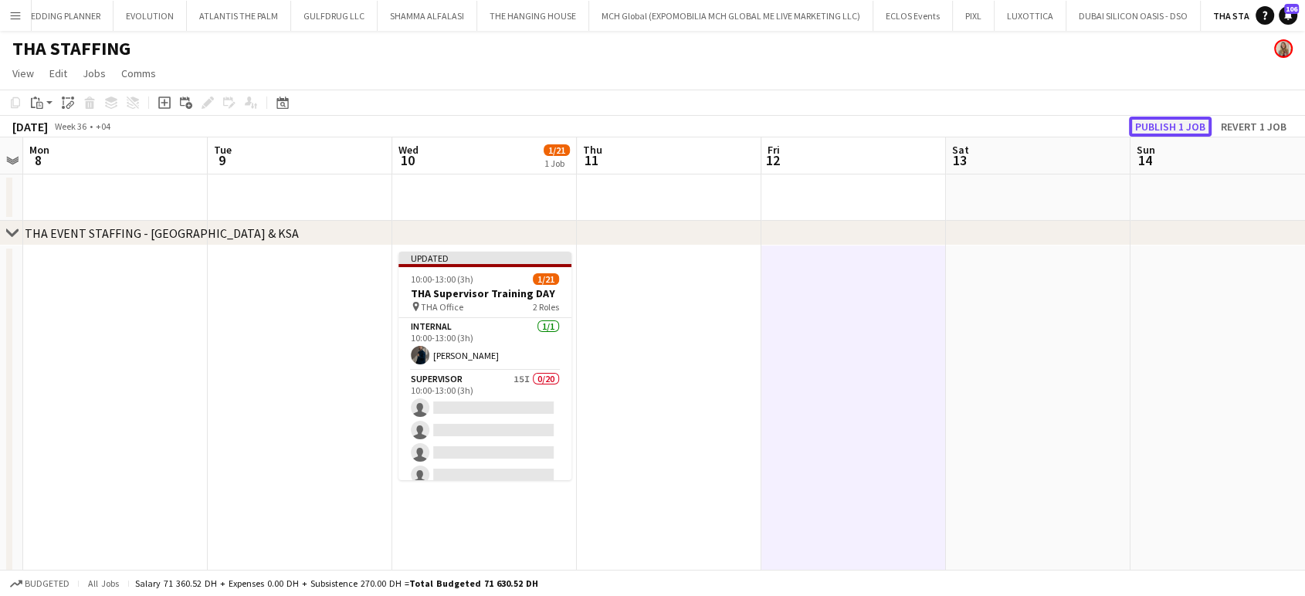
click at [1176, 126] on button "Publish 1 job" at bounding box center [1170, 127] width 83 height 20
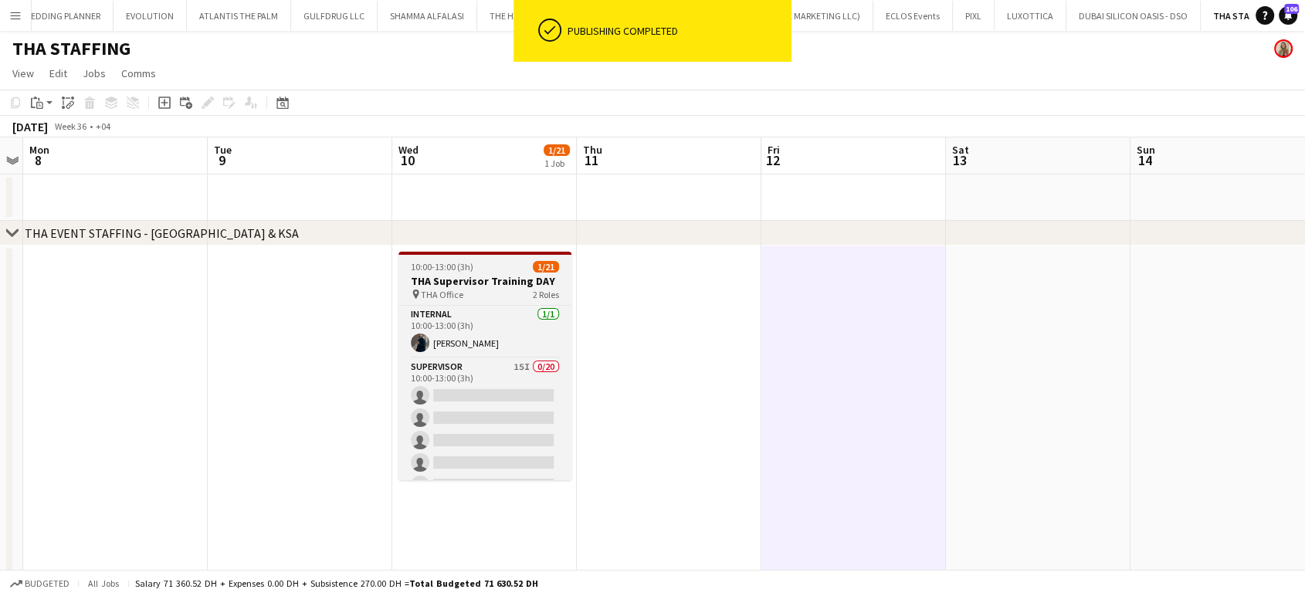
click at [492, 282] on h3 "THA Supervisor Training DAY" at bounding box center [484, 281] width 173 height 14
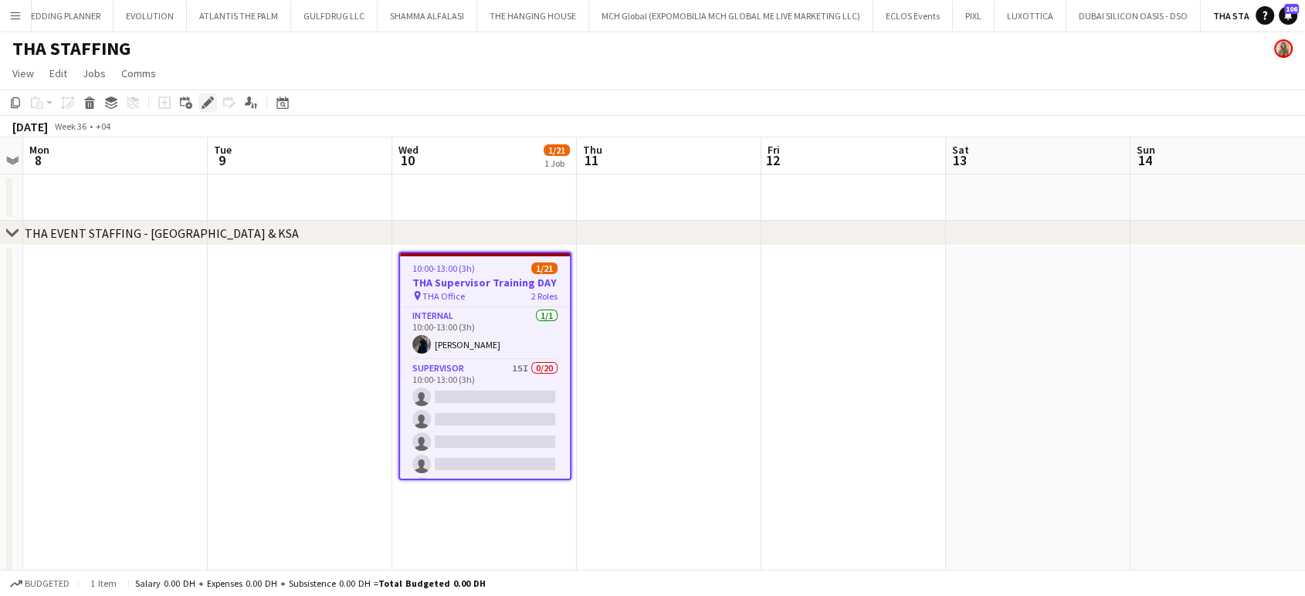
click at [203, 99] on icon "Edit" at bounding box center [207, 102] width 12 height 12
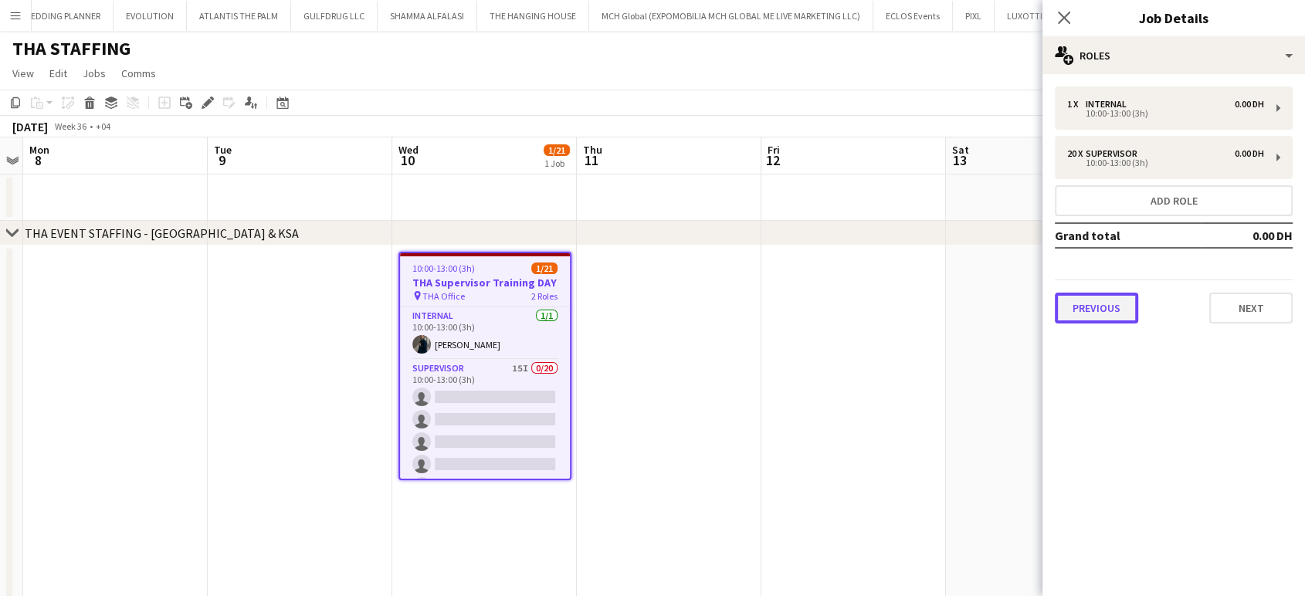
click at [1073, 294] on button "Previous" at bounding box center [1095, 308] width 83 height 31
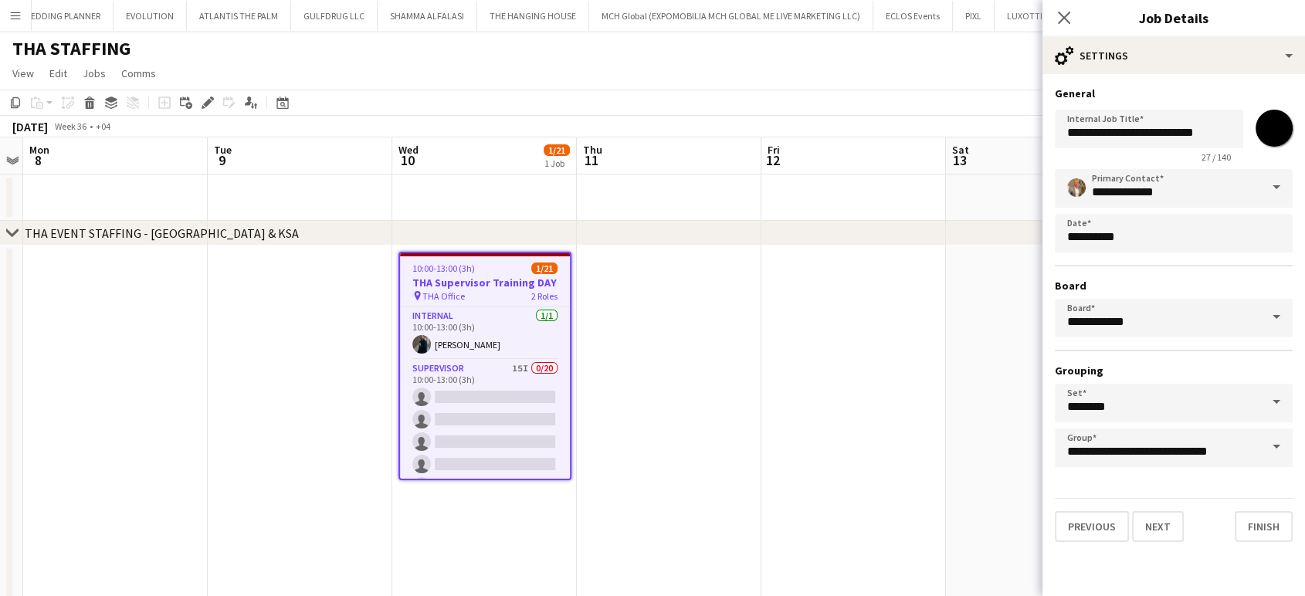
click at [1271, 182] on span at bounding box center [1276, 187] width 32 height 37
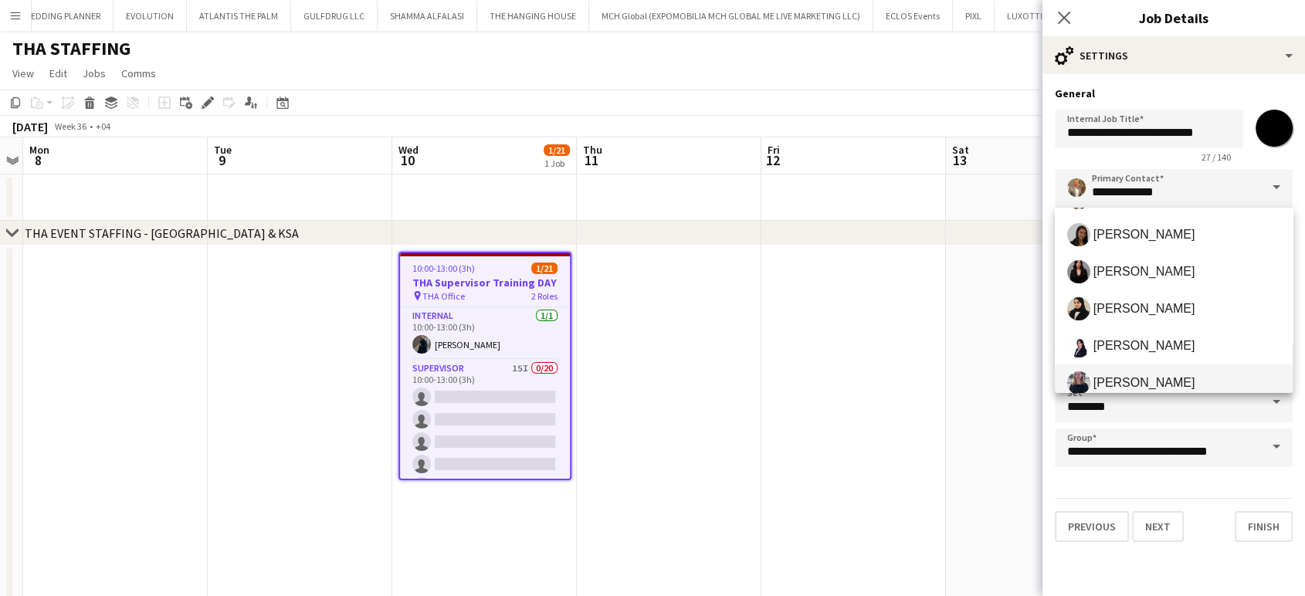
scroll to position [514, 0]
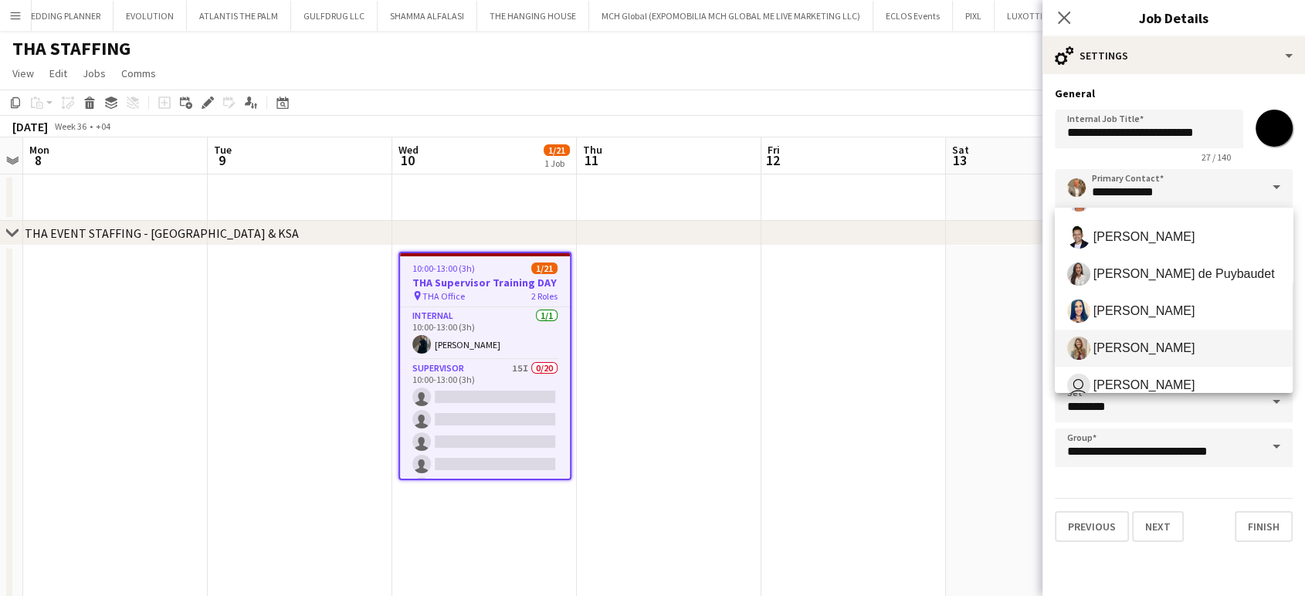
click at [1146, 342] on span "Viviane Melatti" at bounding box center [1144, 347] width 102 height 15
type input "**********"
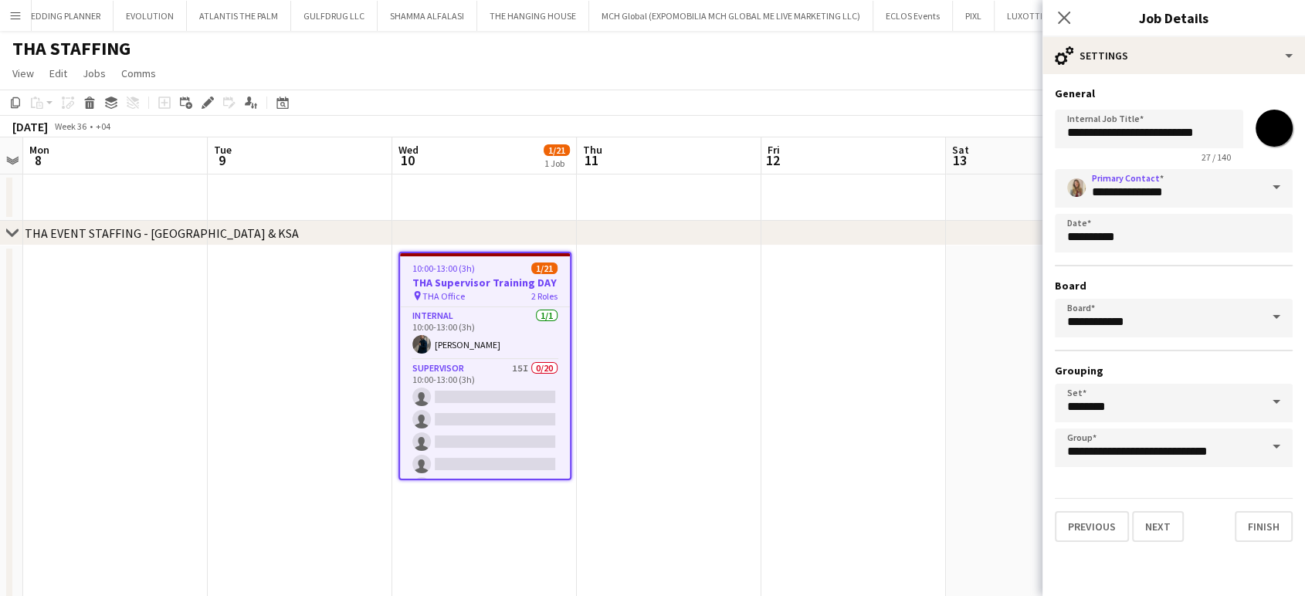
click at [1271, 128] on input "*******" at bounding box center [1274, 128] width 56 height 56
type input "*******"
click at [865, 332] on app-date-cell at bounding box center [853, 495] width 184 height 500
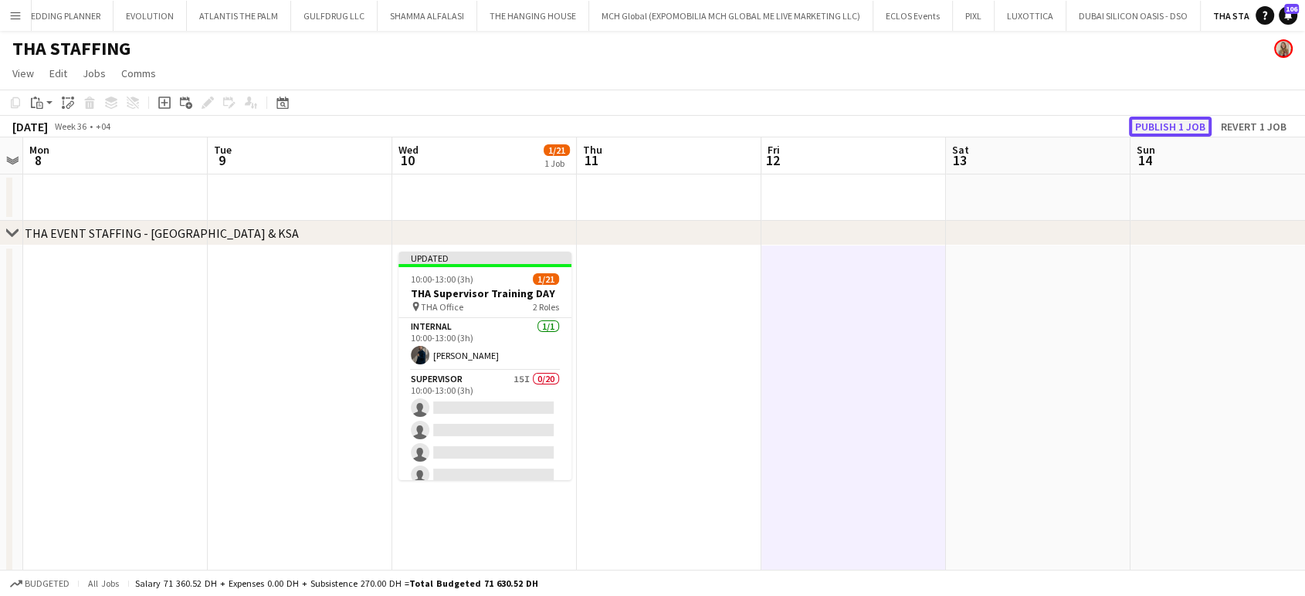
click at [1188, 126] on button "Publish 1 job" at bounding box center [1170, 127] width 83 height 20
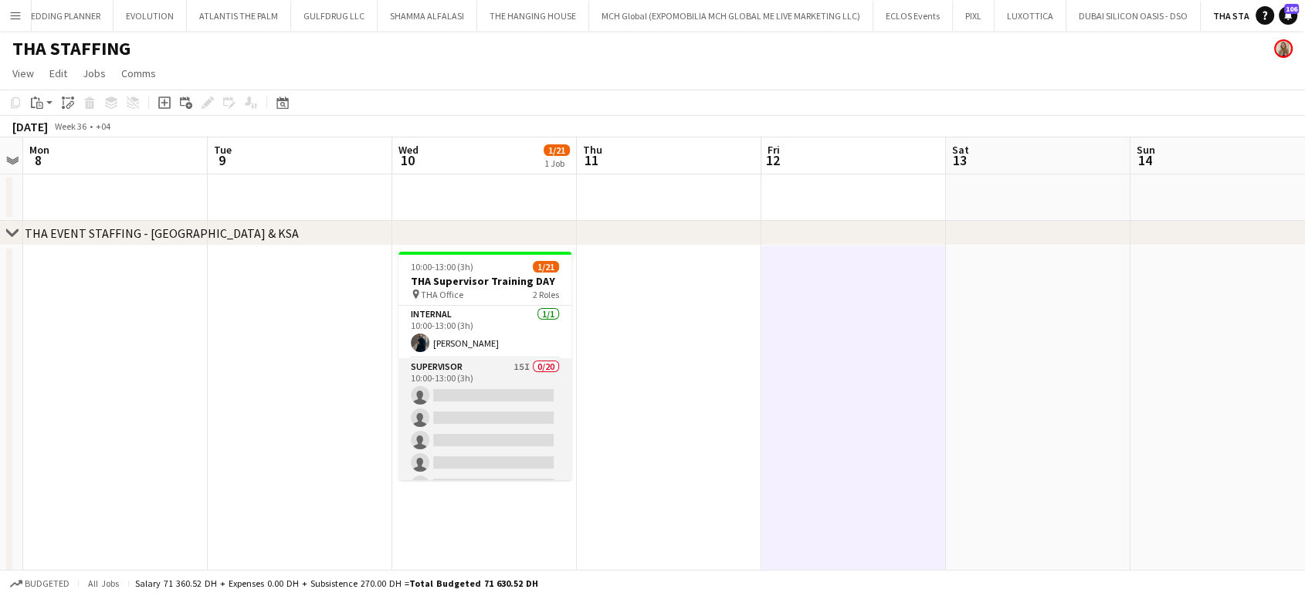
click at [470, 398] on app-card-role "Supervisor 15I 0/20 10:00-13:00 (3h) single-neutral-actions single-neutral-acti…" at bounding box center [484, 597] width 173 height 478
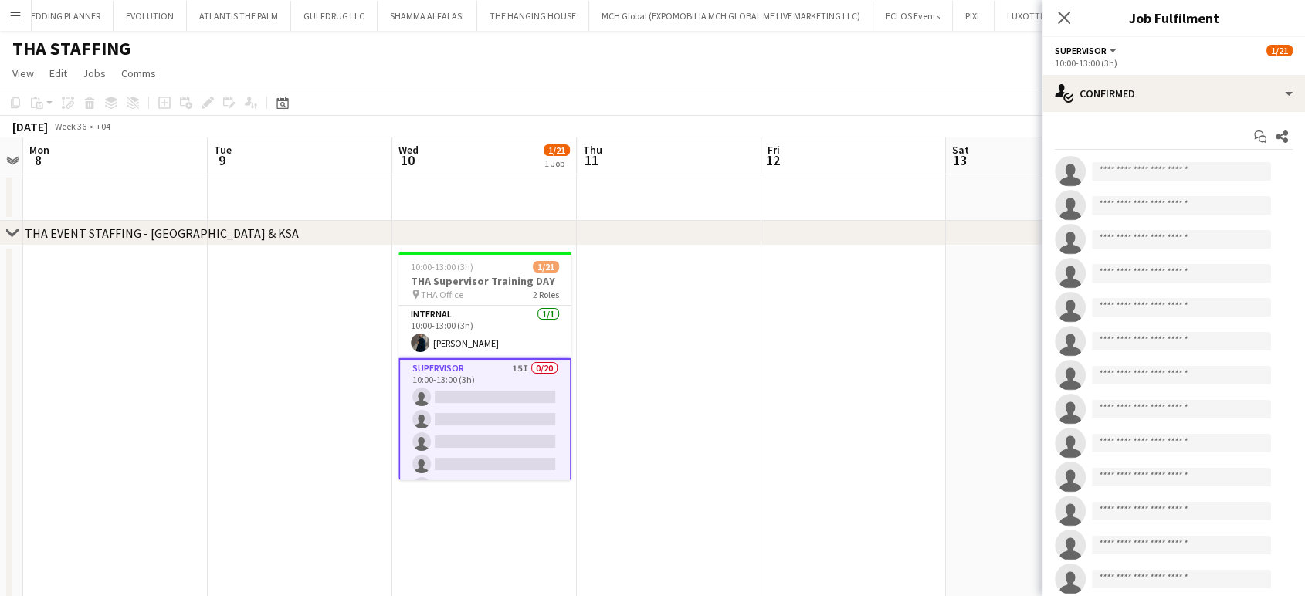
click at [769, 357] on app-date-cell at bounding box center [853, 495] width 184 height 500
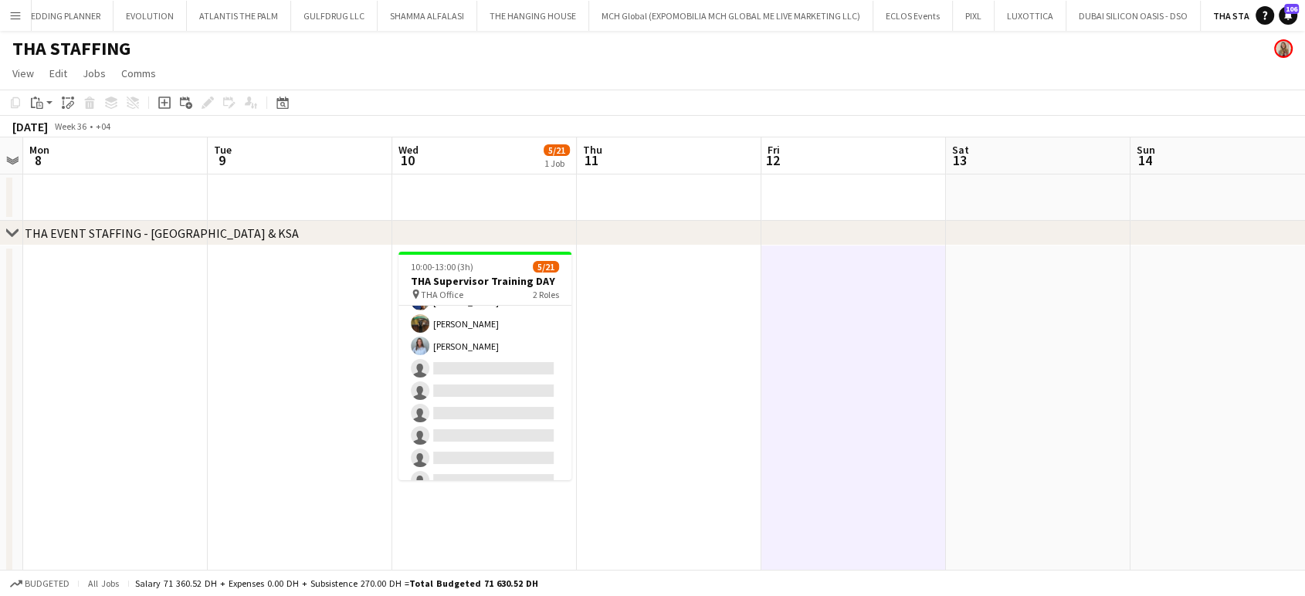
scroll to position [0, 0]
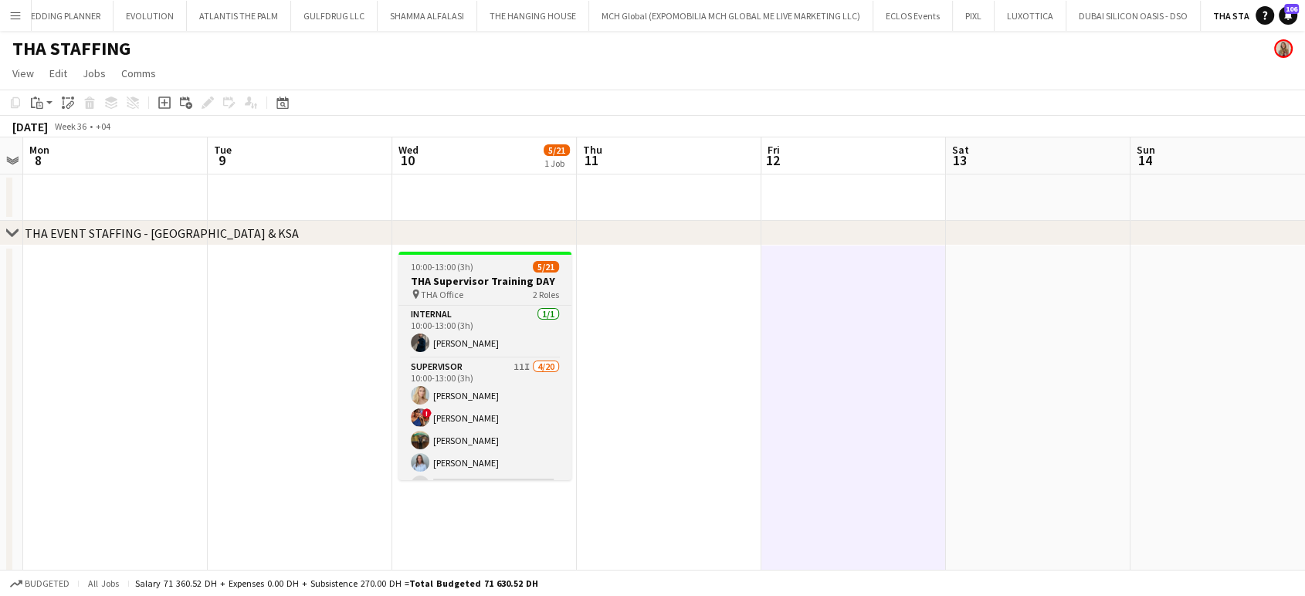
click at [468, 276] on h3 "THA Supervisor Training DAY" at bounding box center [484, 281] width 173 height 14
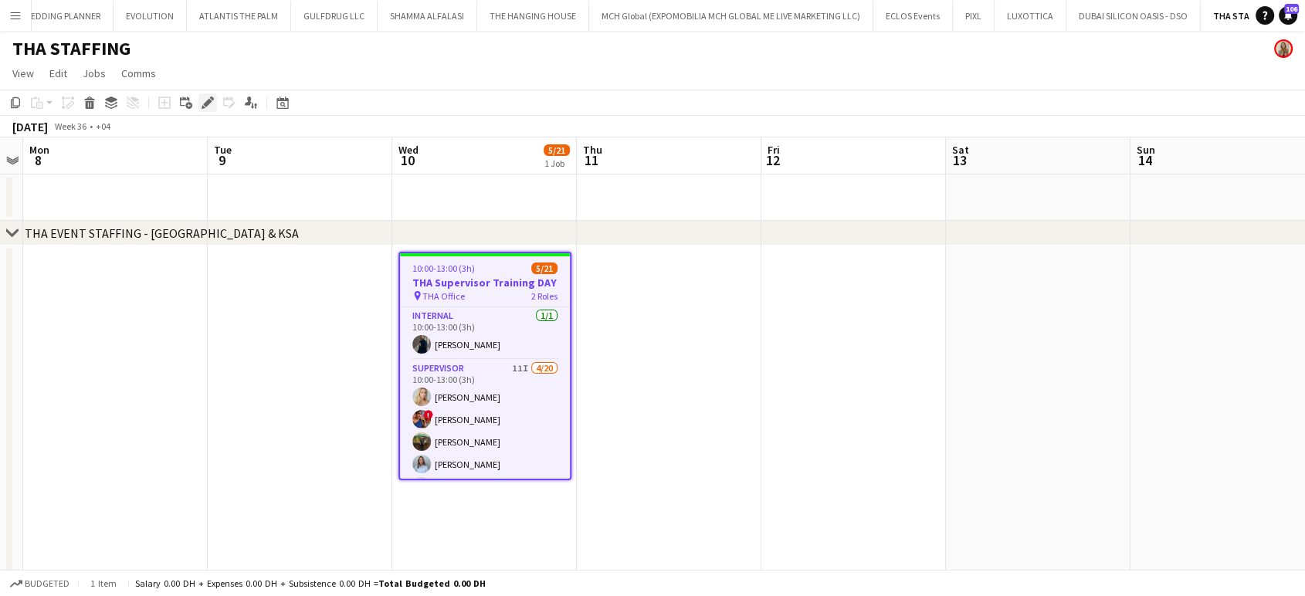
click at [209, 103] on icon "Edit" at bounding box center [207, 102] width 12 height 12
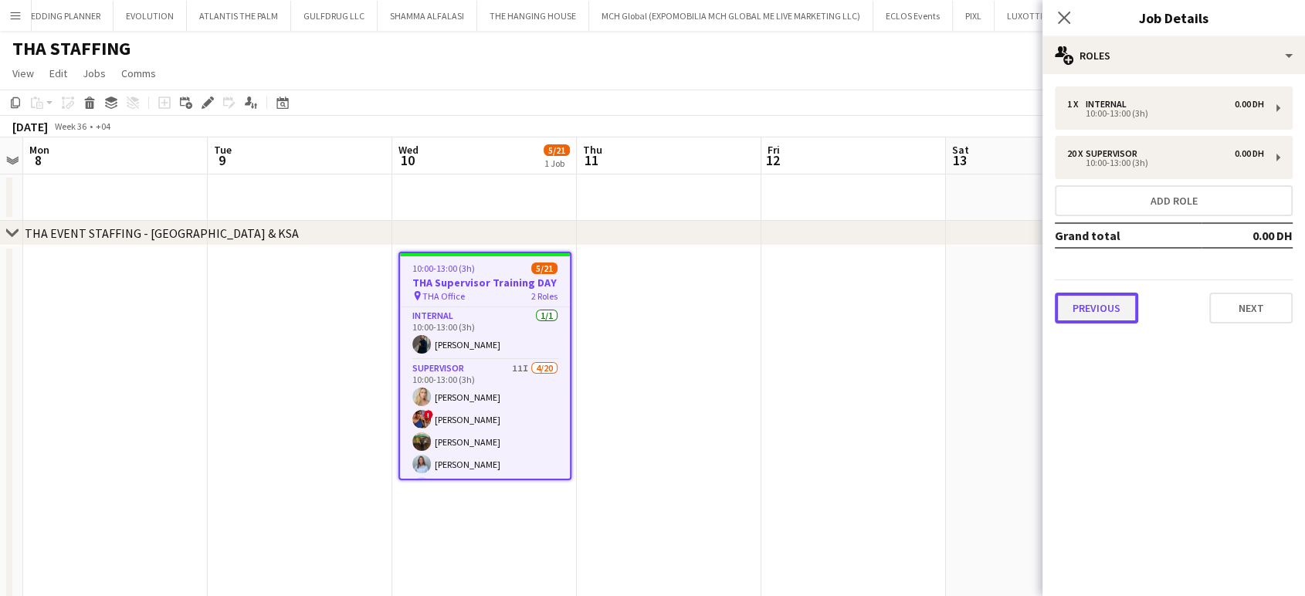
click at [1123, 311] on button "Previous" at bounding box center [1095, 308] width 83 height 31
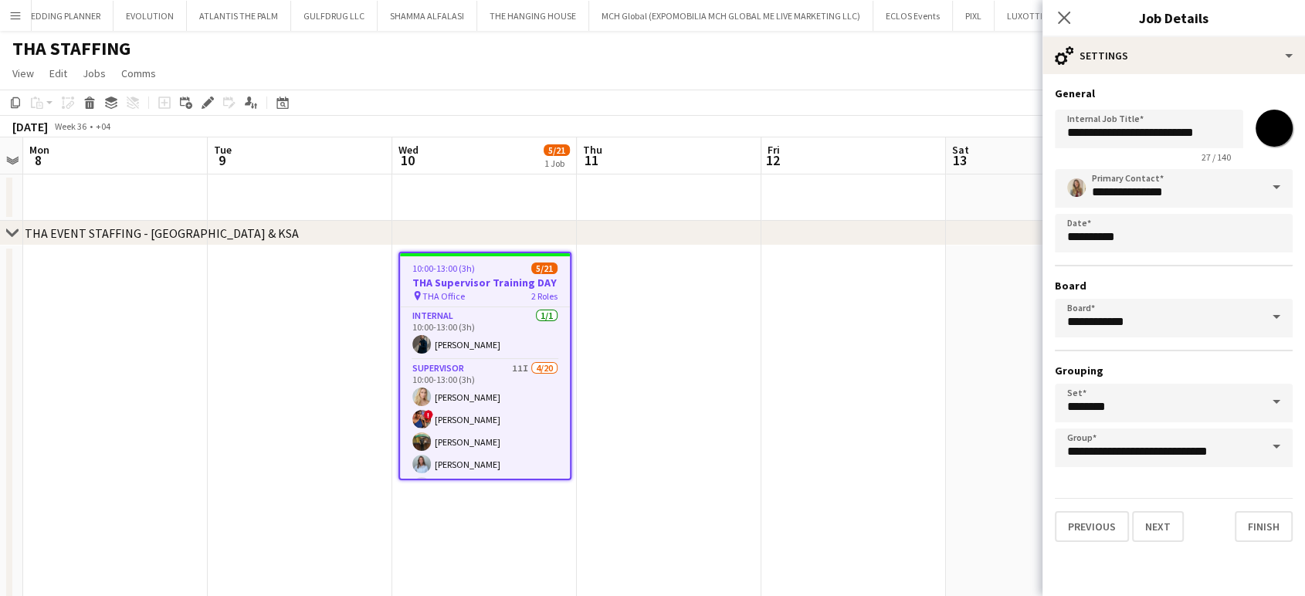
drag, startPoint x: 686, startPoint y: 375, endPoint x: 636, endPoint y: 370, distance: 50.5
click at [687, 375] on app-date-cell at bounding box center [669, 495] width 184 height 500
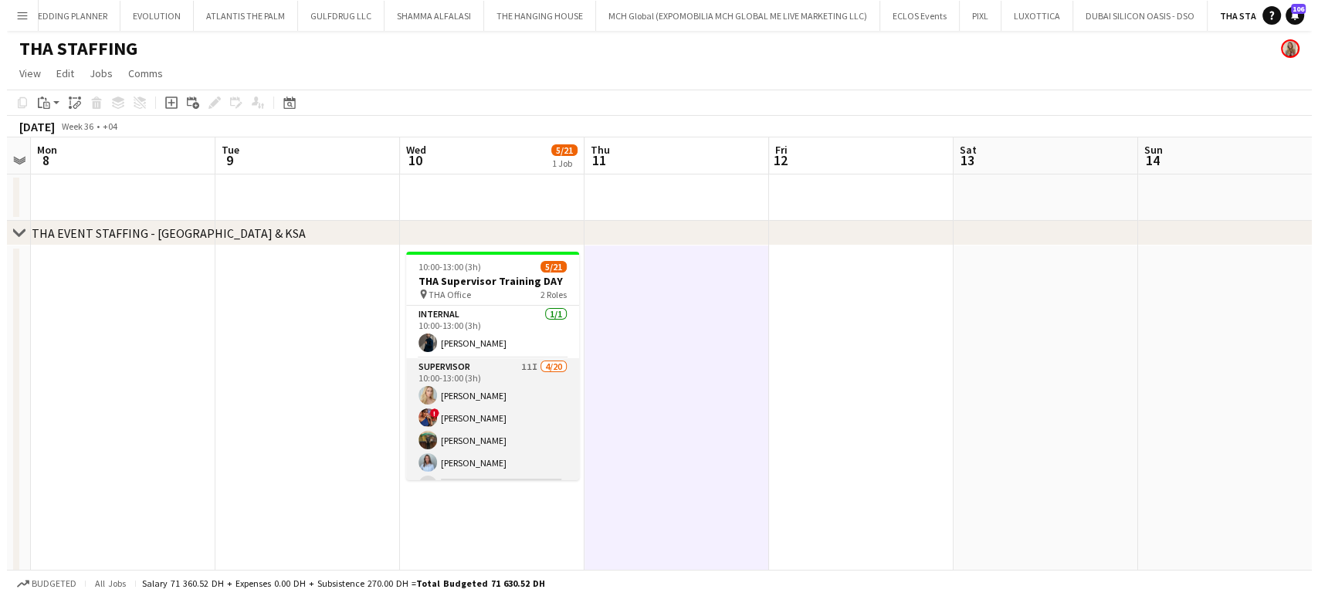
scroll to position [0, 531]
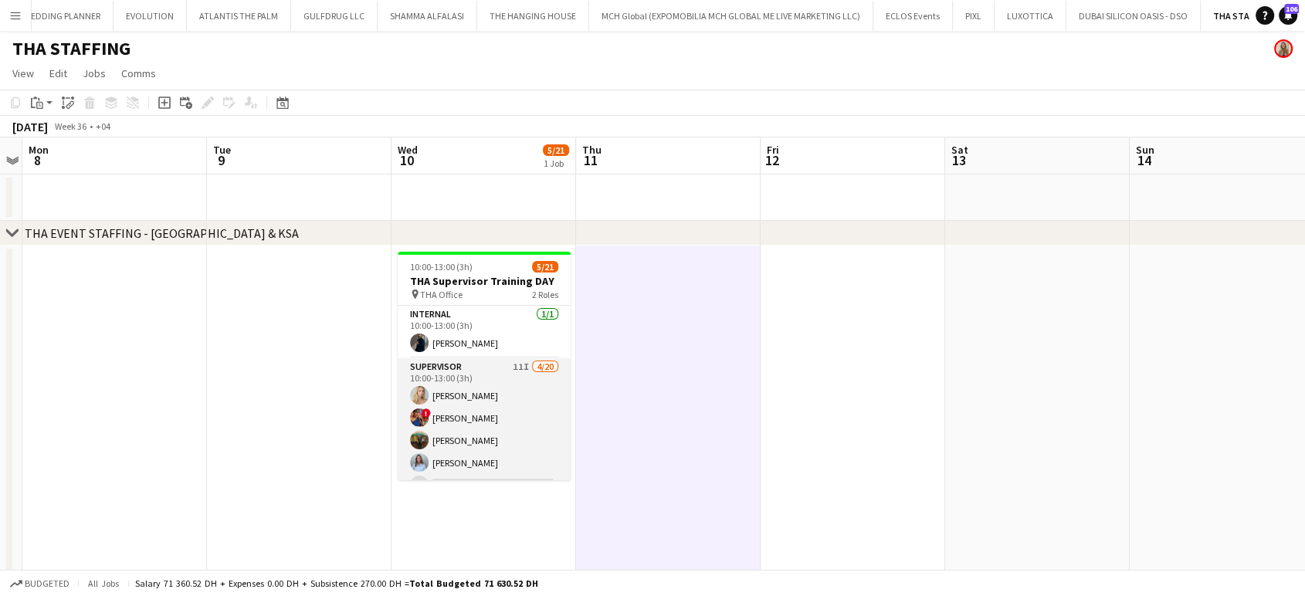
click at [507, 400] on app-card-role "Supervisor 11I 4/20 10:00-13:00 (3h) Kateryna Yukhno ! Salima Sad Moemen Ahmed …" at bounding box center [484, 597] width 173 height 478
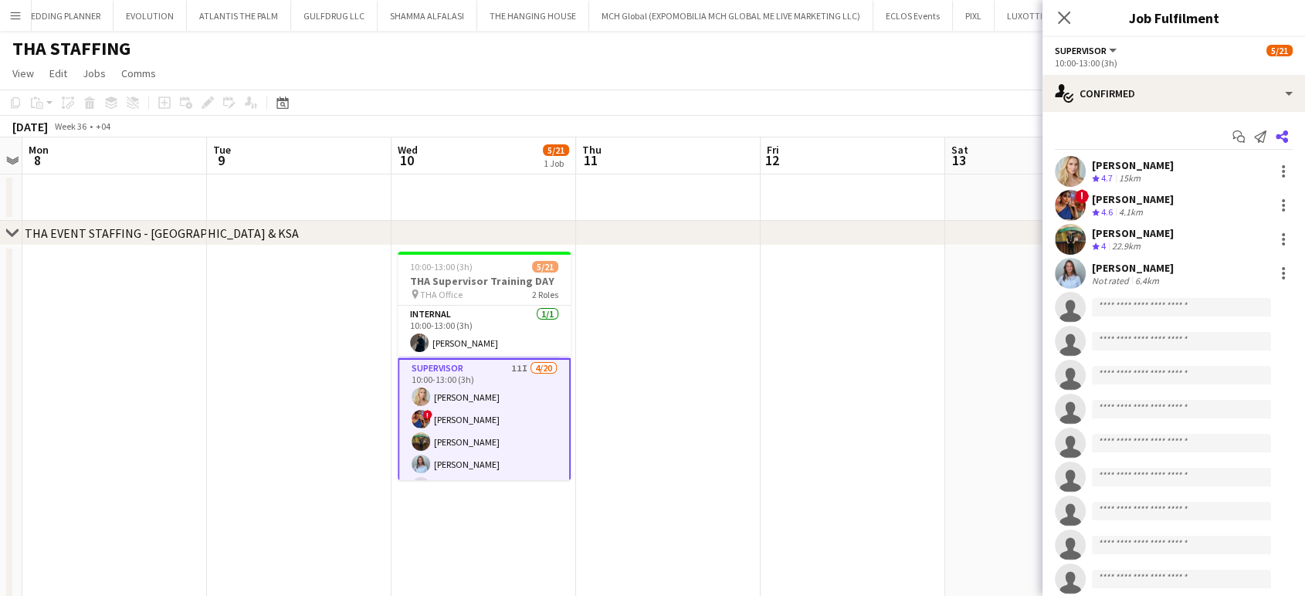
click at [1275, 136] on icon "Share" at bounding box center [1281, 136] width 12 height 12
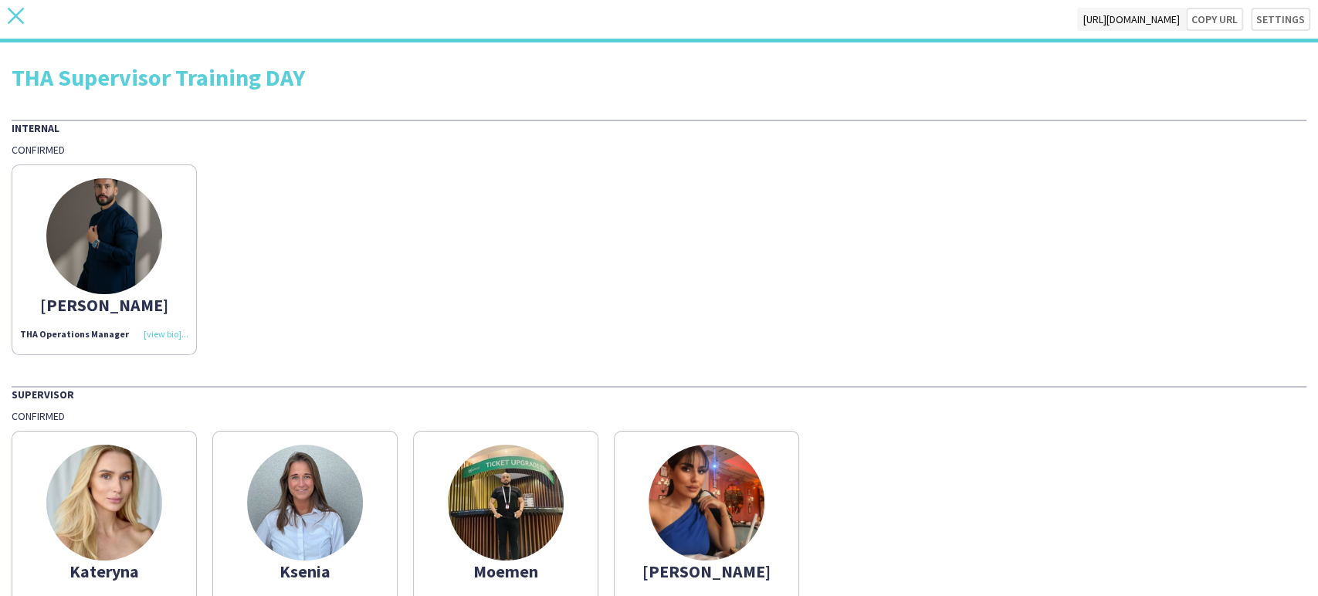
click at [22, 13] on icon "close" at bounding box center [16, 16] width 16 height 16
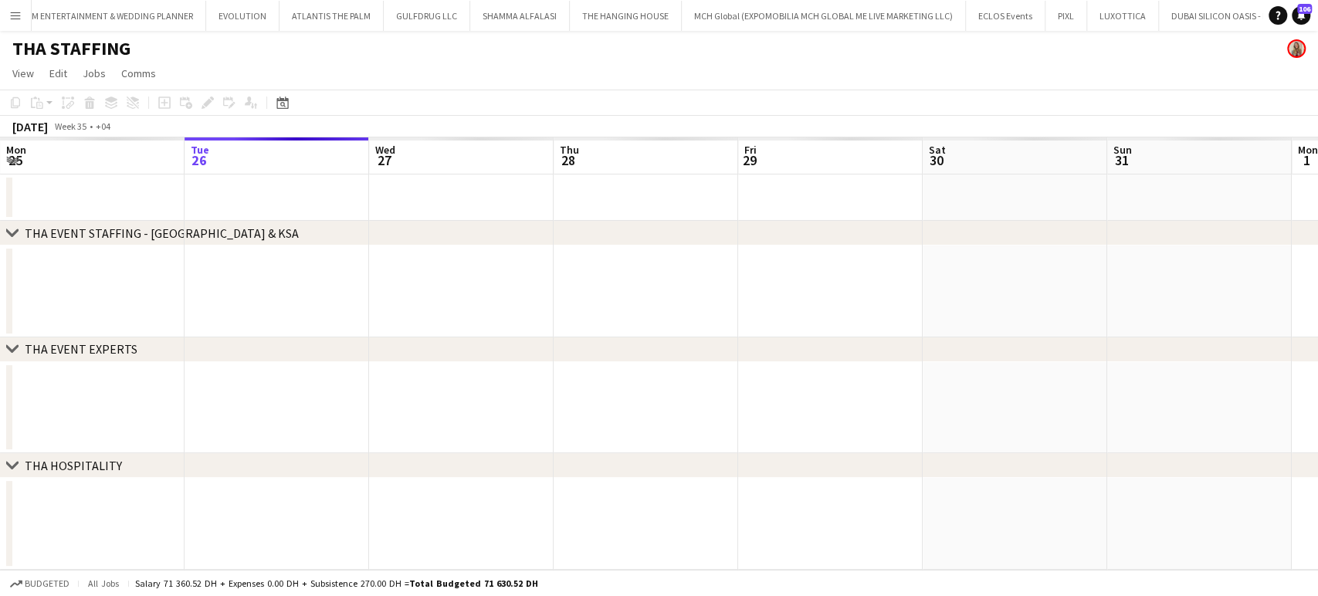
scroll to position [0, 895]
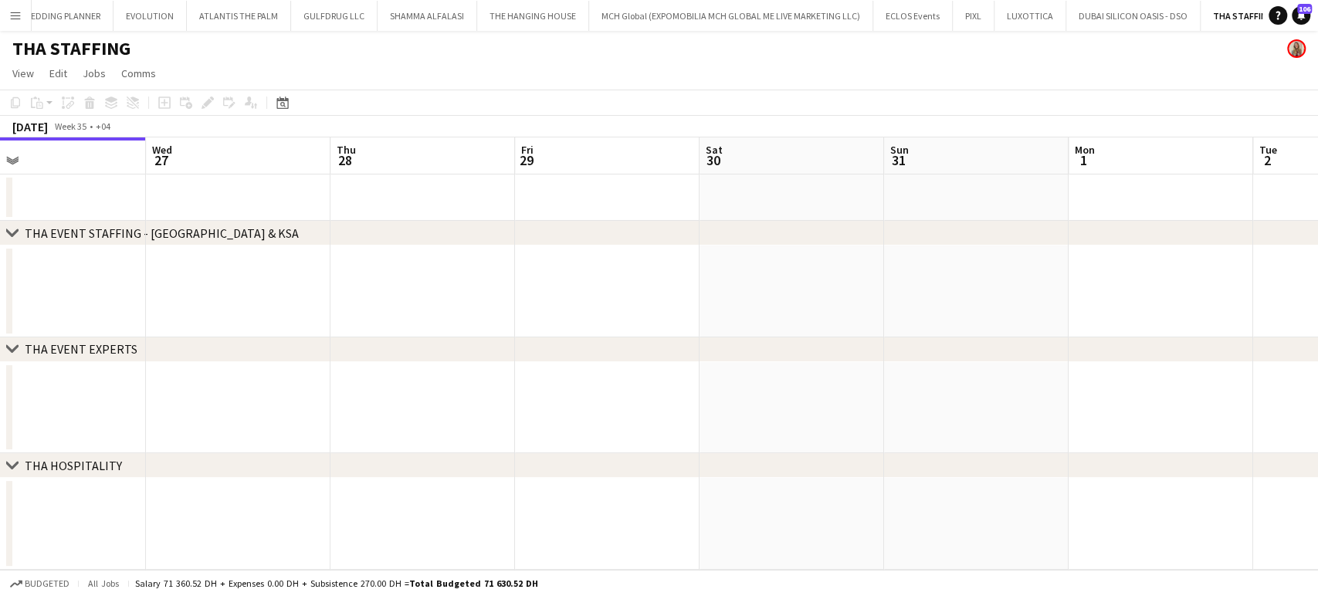
drag, startPoint x: 753, startPoint y: 295, endPoint x: 198, endPoint y: 180, distance: 567.6
click at [216, 184] on app-calendar-viewport "Sat 23 Sun 24 Mon 25 Tue 26 Wed 27 Thu 28 Fri 29 Sat 30 Sun 31 Mon 1 Tue 2 Wed …" at bounding box center [659, 353] width 1318 height 432
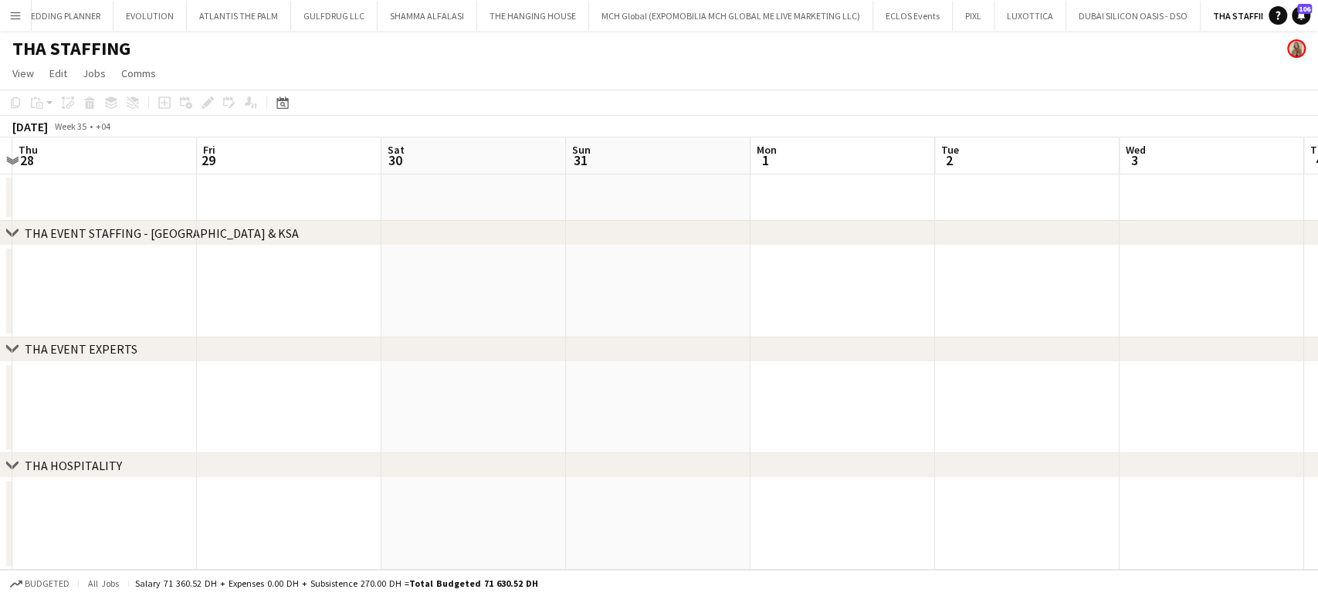
click at [305, 234] on div "chevron-right THA EVENT STAFFING - UAE & KSA chevron-right THA EVENT EXPERTS ch…" at bounding box center [659, 371] width 1318 height 395
drag, startPoint x: 573, startPoint y: 254, endPoint x: 449, endPoint y: 244, distance: 124.7
click at [359, 218] on app-calendar-viewport "Wed 27 Thu 28 Fri 29 Sat 30 Sun 31 Mon 1 Tue 2 Wed 3 Thu 4 Fri 5 Sat 6 Sun 7 Mo…" at bounding box center [659, 353] width 1318 height 432
drag, startPoint x: 974, startPoint y: 335, endPoint x: 506, endPoint y: 259, distance: 474.0
click at [522, 262] on app-calendar-viewport "Wed 27 Thu 28 Fri 29 Sat 30 Sun 31 Mon 1 Tue 2 Wed 3 Thu 4 Fri 5 Sat 6 Sun 7 Mo…" at bounding box center [659, 353] width 1318 height 432
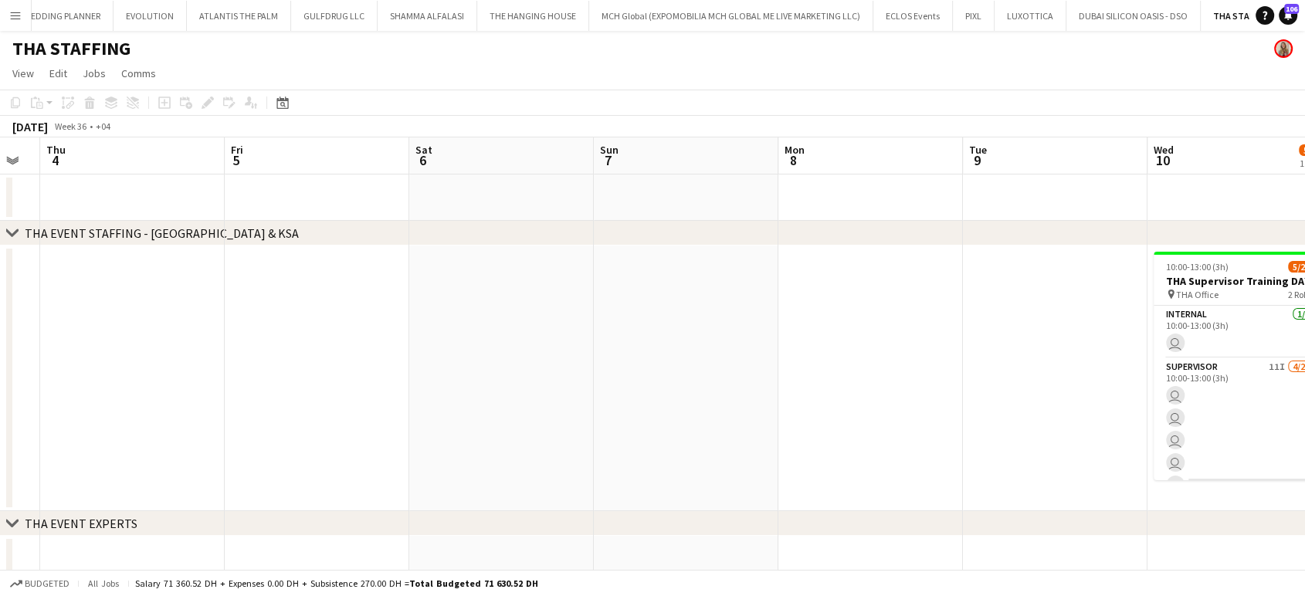
drag, startPoint x: 698, startPoint y: 227, endPoint x: 557, endPoint y: 185, distance: 147.3
click at [568, 188] on app-calendar-viewport "Sun 31 Mon 1 Tue 2 Wed 3 Thu 4 Fri 5 Sat 6 Sun 7 Mon 8 Tue 9 Wed 10 5/21 1 Job …" at bounding box center [652, 395] width 1305 height 516
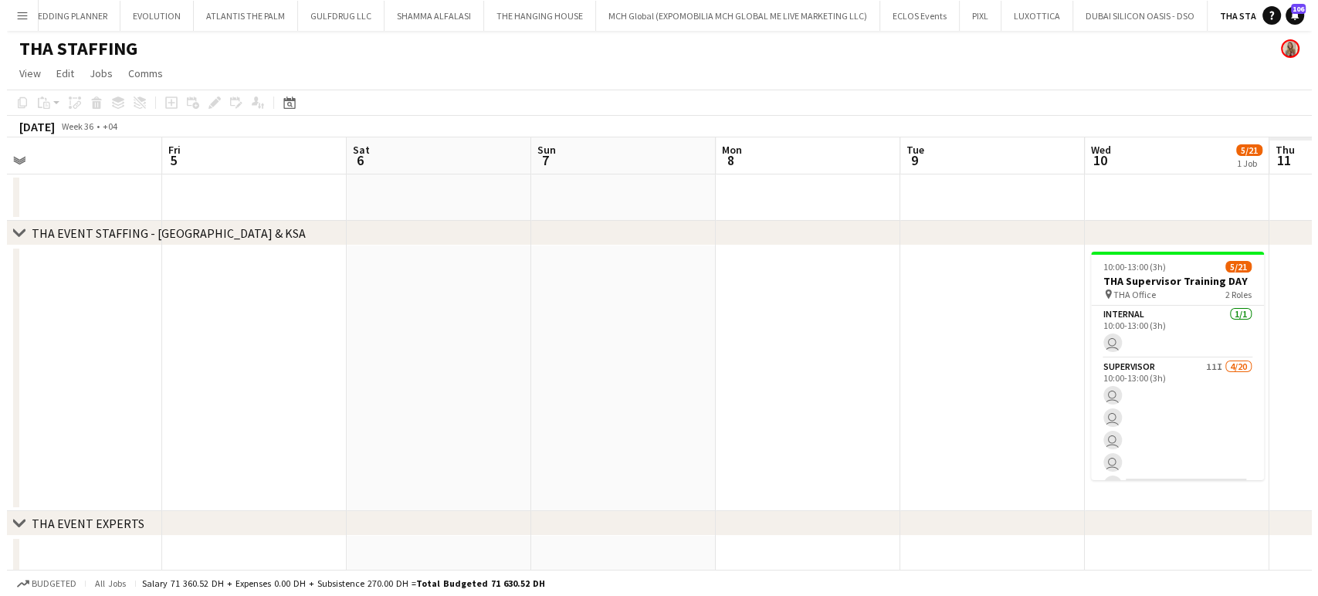
scroll to position [0, 452]
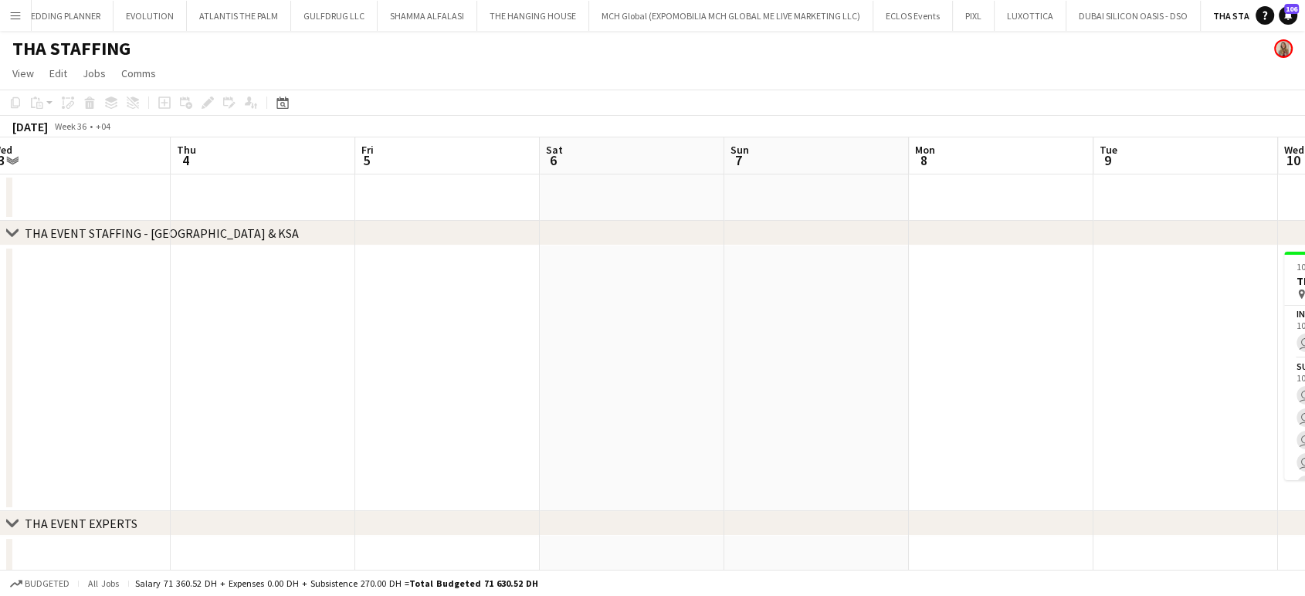
drag, startPoint x: 988, startPoint y: 293, endPoint x: 520, endPoint y: 247, distance: 470.9
click at [565, 256] on app-calendar-viewport "Sun 31 Mon 1 Tue 2 Wed 3 Thu 4 Fri 5 Sat 6 Sun 7 Mon 8 Tue 9 Wed 10 5/21 1 Job …" at bounding box center [652, 395] width 1305 height 516
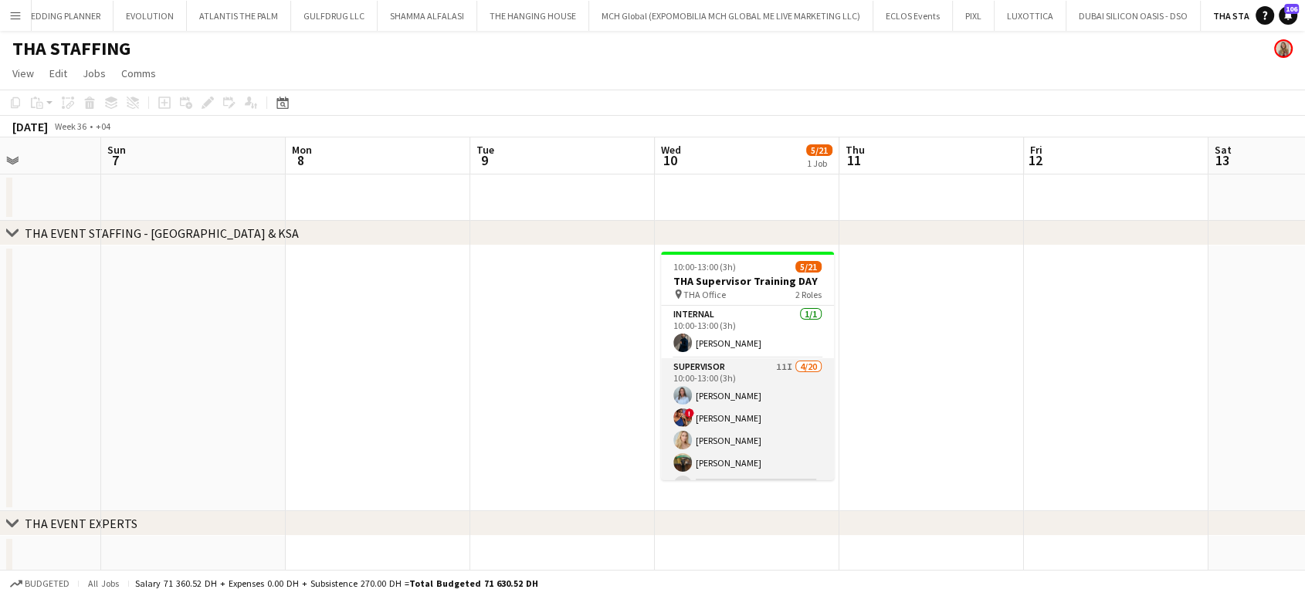
click at [795, 415] on app-card-role "Supervisor 11I 4/20 10:00-13:00 (3h) Ksenia Glotova ! Salima Sad Kateryna Yukhn…" at bounding box center [747, 597] width 173 height 478
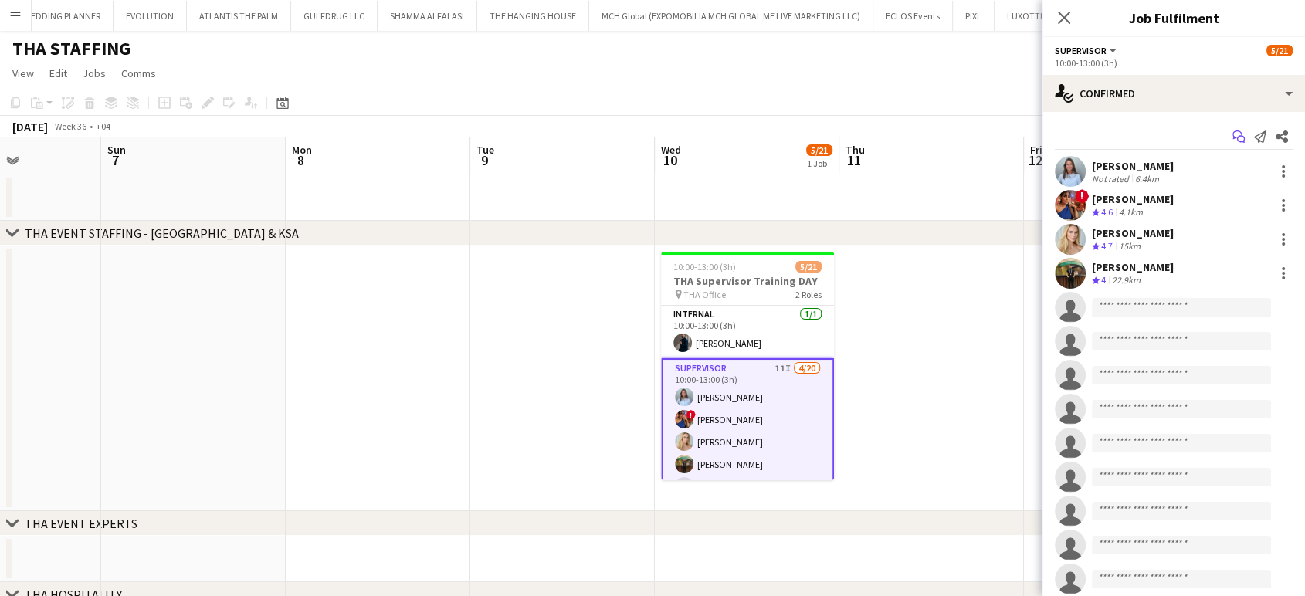
click at [1232, 134] on icon "Start chat" at bounding box center [1238, 136] width 12 height 12
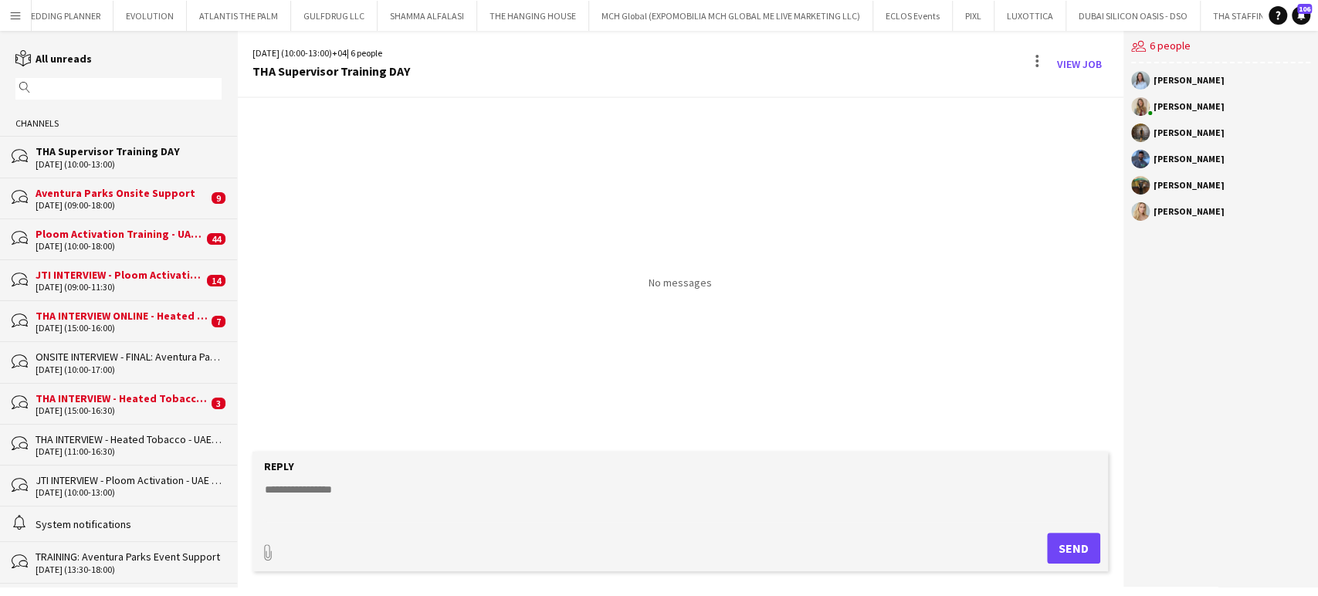
click at [318, 493] on textarea at bounding box center [683, 502] width 840 height 40
paste textarea "**********"
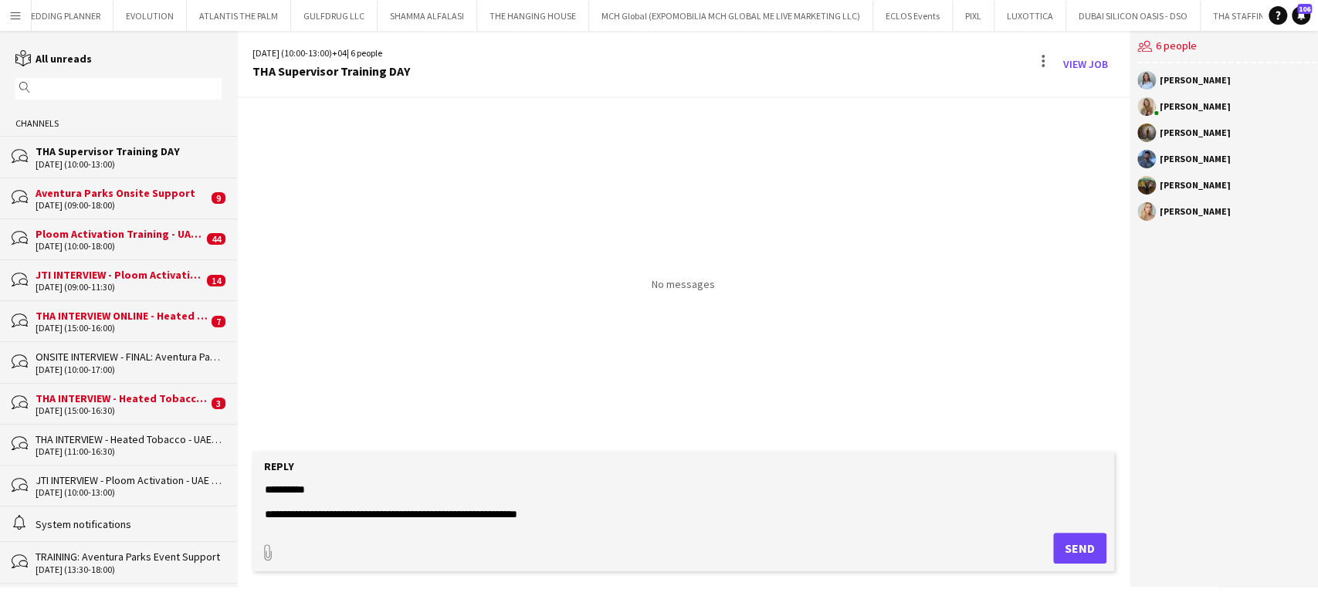
drag, startPoint x: 284, startPoint y: 488, endPoint x: 314, endPoint y: 480, distance: 31.1
click at [284, 487] on textarea "**********" at bounding box center [683, 502] width 840 height 40
click at [361, 492] on textarea "**********" at bounding box center [683, 502] width 840 height 40
click at [266, 492] on textarea "**********" at bounding box center [683, 502] width 840 height 40
click at [421, 488] on textarea "**********" at bounding box center [683, 502] width 840 height 40
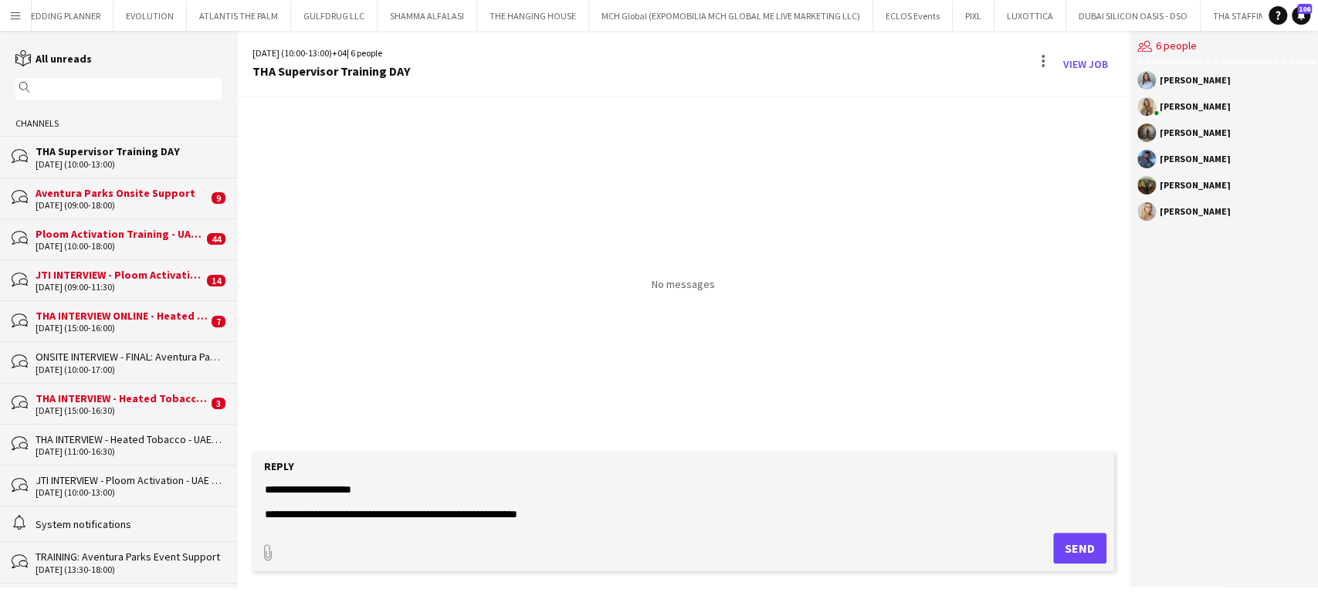
click at [346, 513] on textarea "**********" at bounding box center [683, 502] width 840 height 40
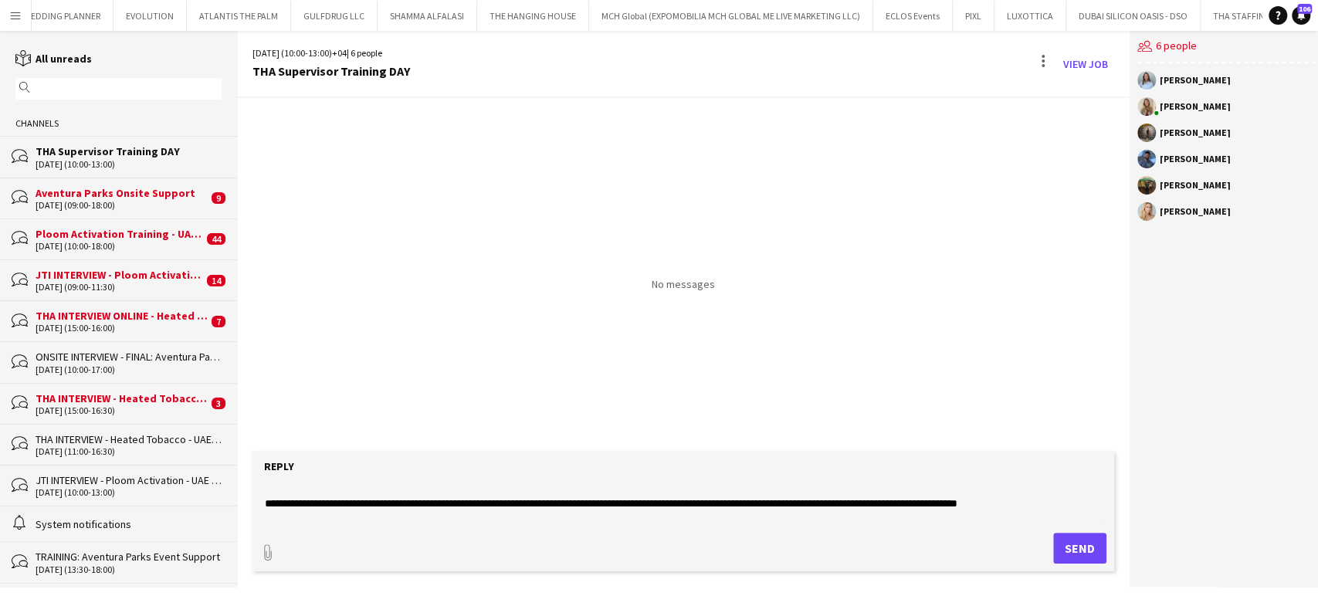
scroll to position [49, 0]
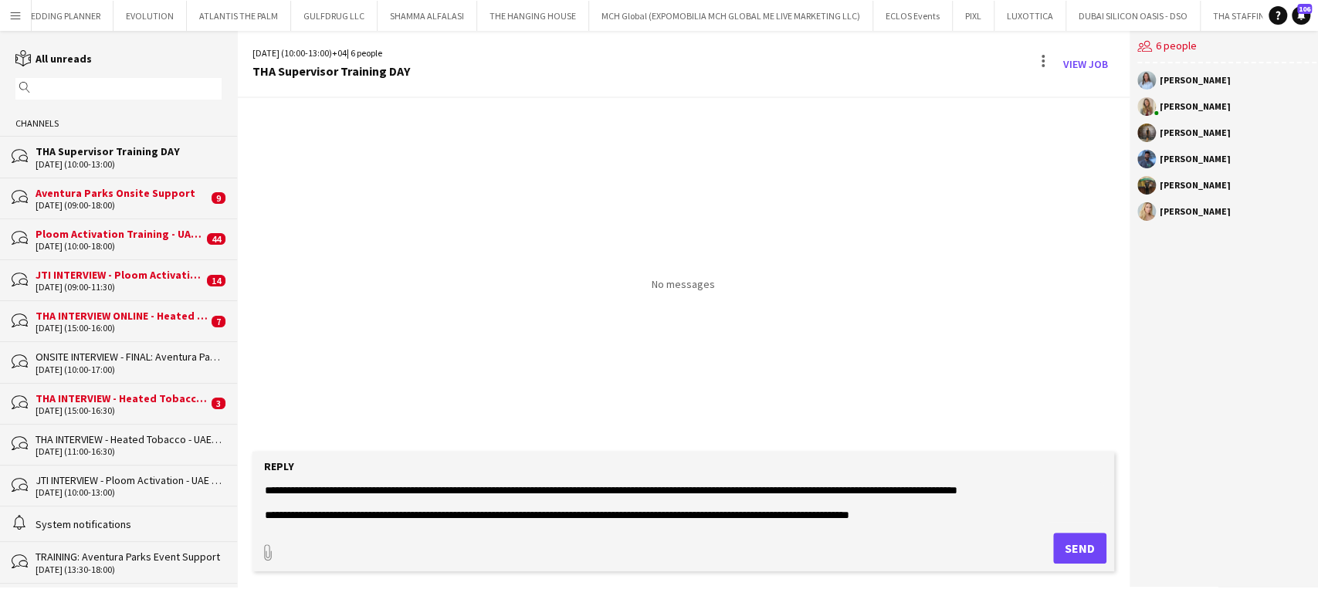
click at [1067, 487] on textarea "**********" at bounding box center [683, 502] width 840 height 40
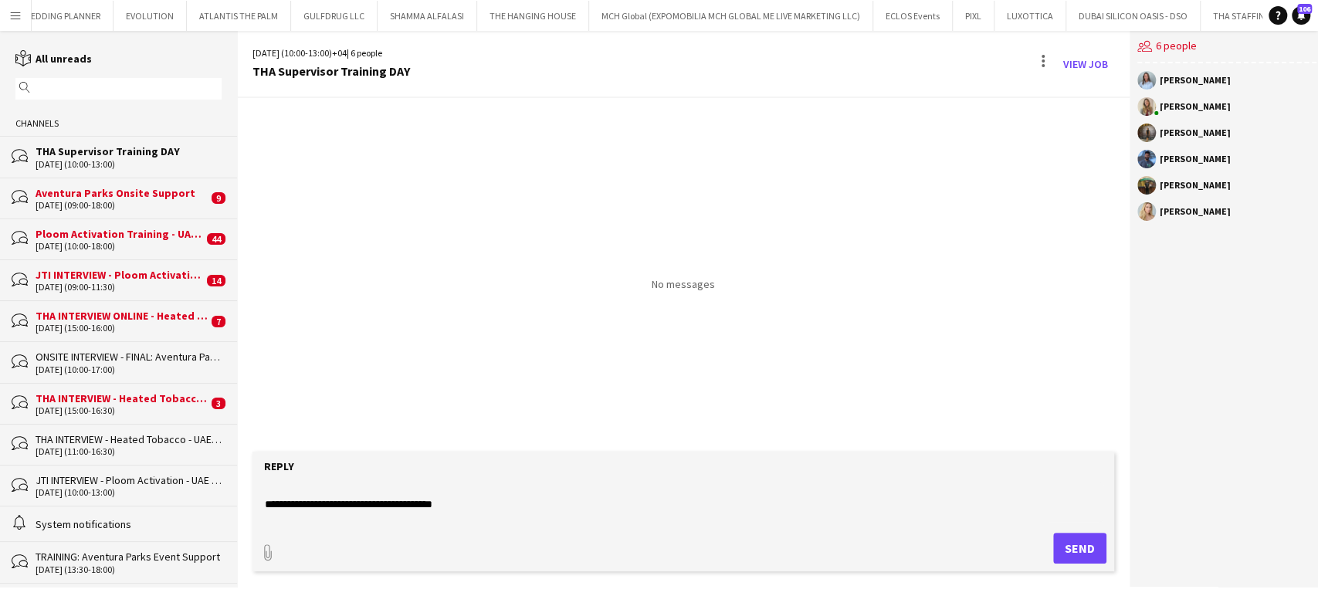
click at [370, 505] on textarea "**********" at bounding box center [683, 502] width 840 height 40
click at [329, 497] on textarea "**********" at bounding box center [683, 502] width 840 height 40
click at [263, 506] on textarea "**********" at bounding box center [683, 502] width 840 height 40
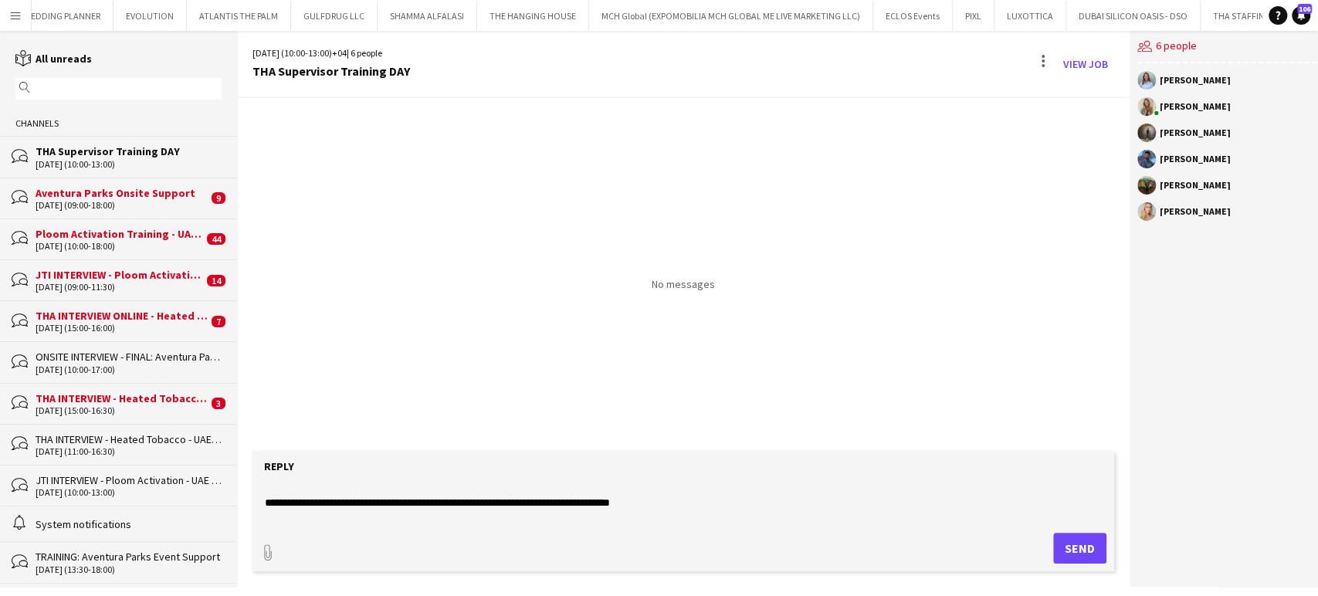
scroll to position [173, 0]
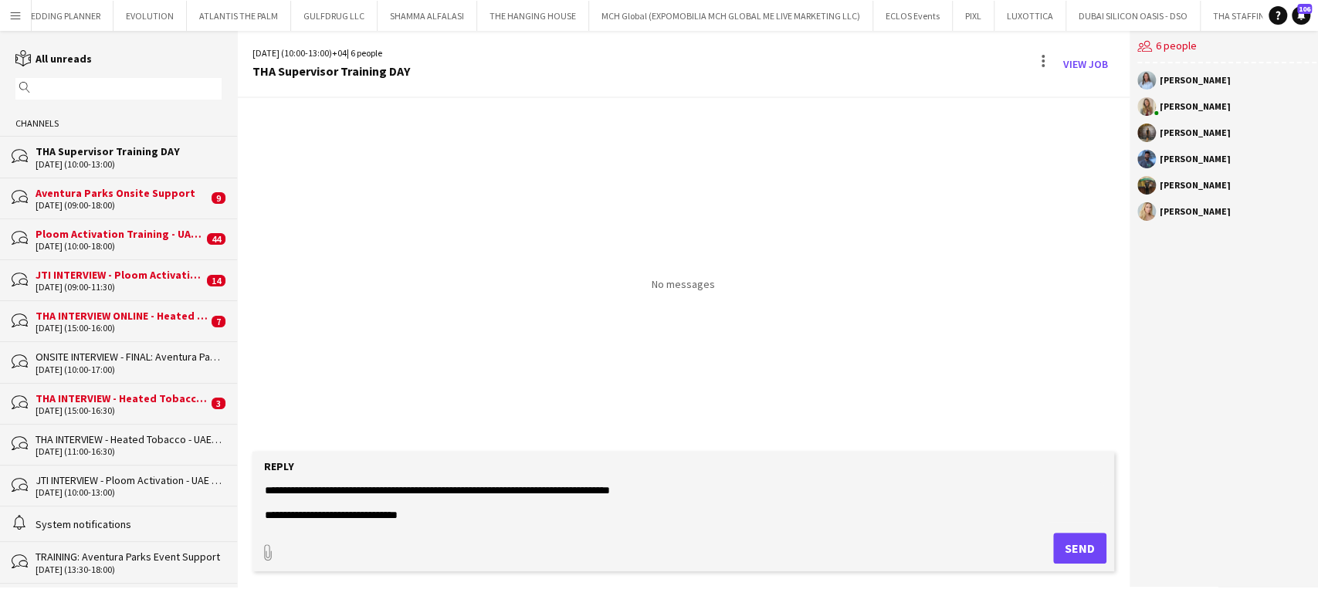
click at [276, 510] on textarea "**********" at bounding box center [683, 502] width 840 height 40
click at [488, 515] on textarea "**********" at bounding box center [683, 502] width 840 height 40
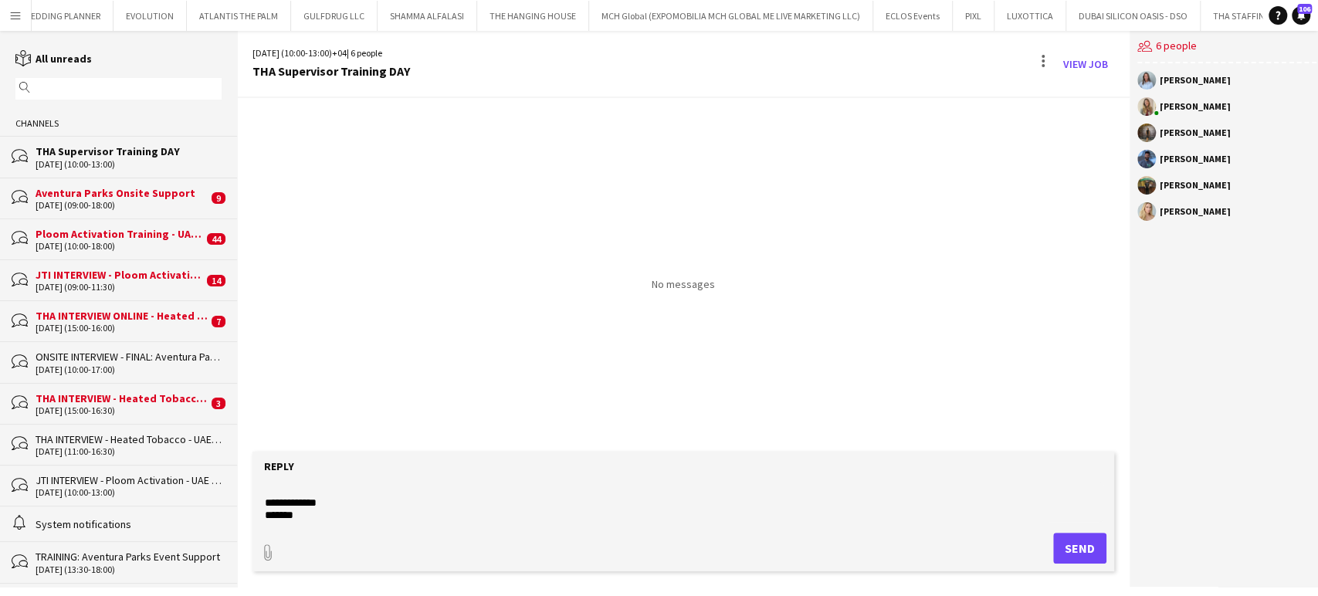
scroll to position [235, 0]
drag, startPoint x: 266, startPoint y: 514, endPoint x: 315, endPoint y: 512, distance: 48.7
click at [266, 513] on textarea "**********" at bounding box center [683, 502] width 840 height 40
type textarea "**********"
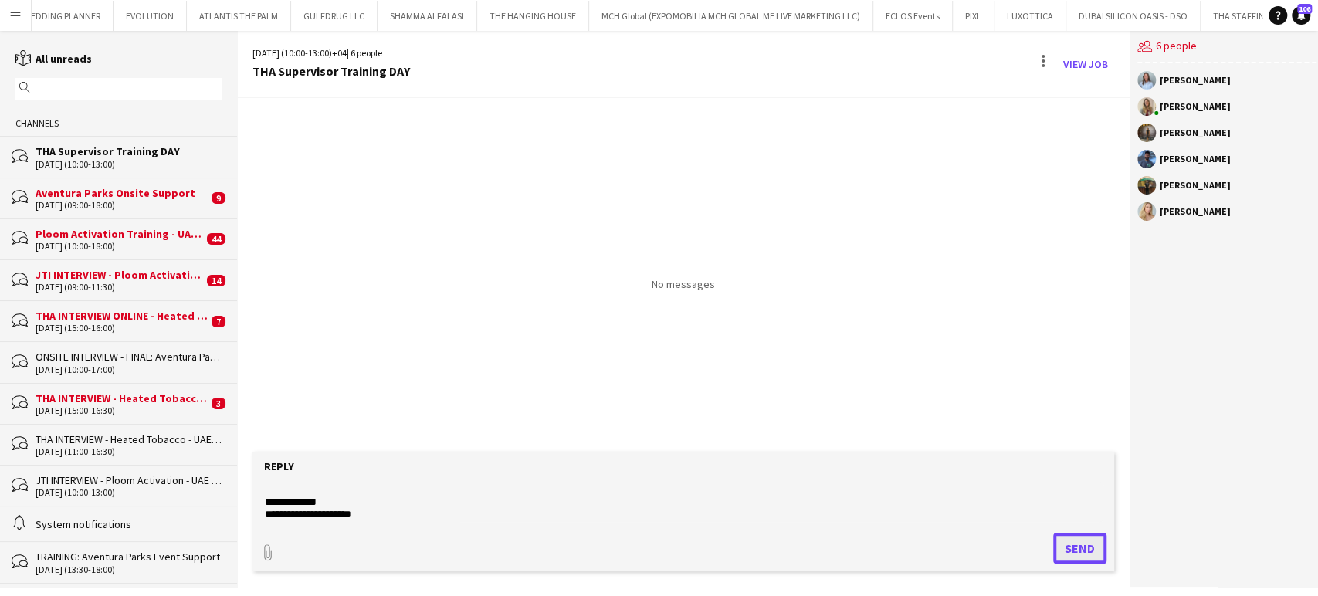
click at [1082, 550] on button "Send" at bounding box center [1079, 548] width 53 height 31
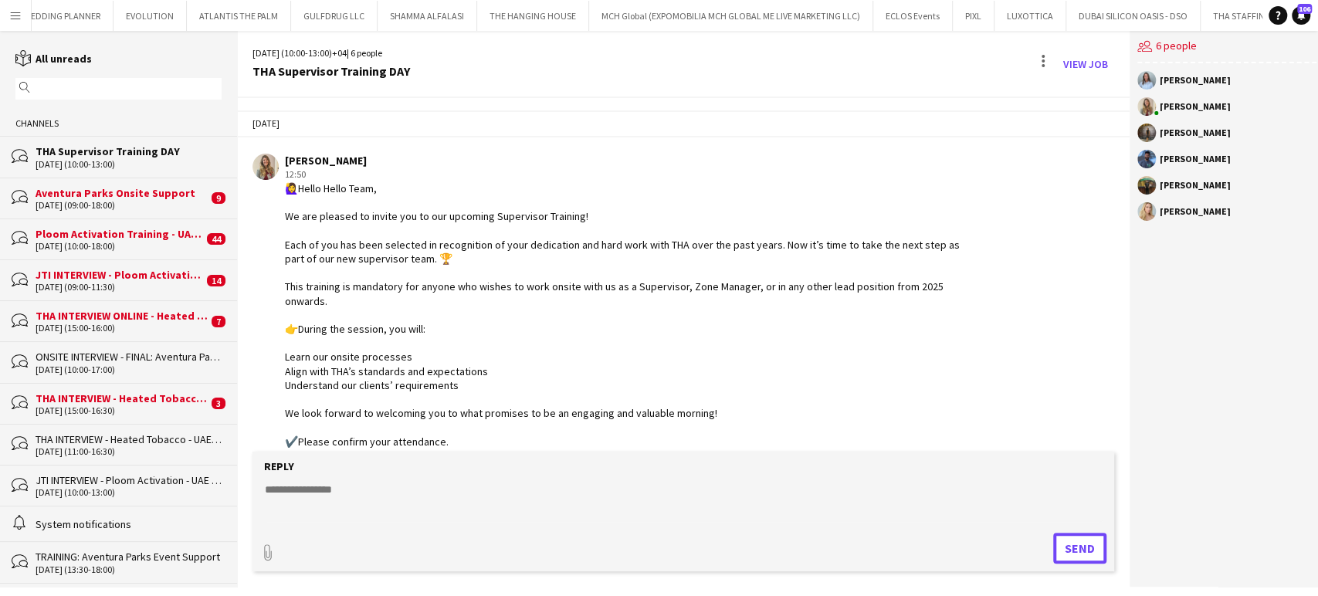
scroll to position [85, 0]
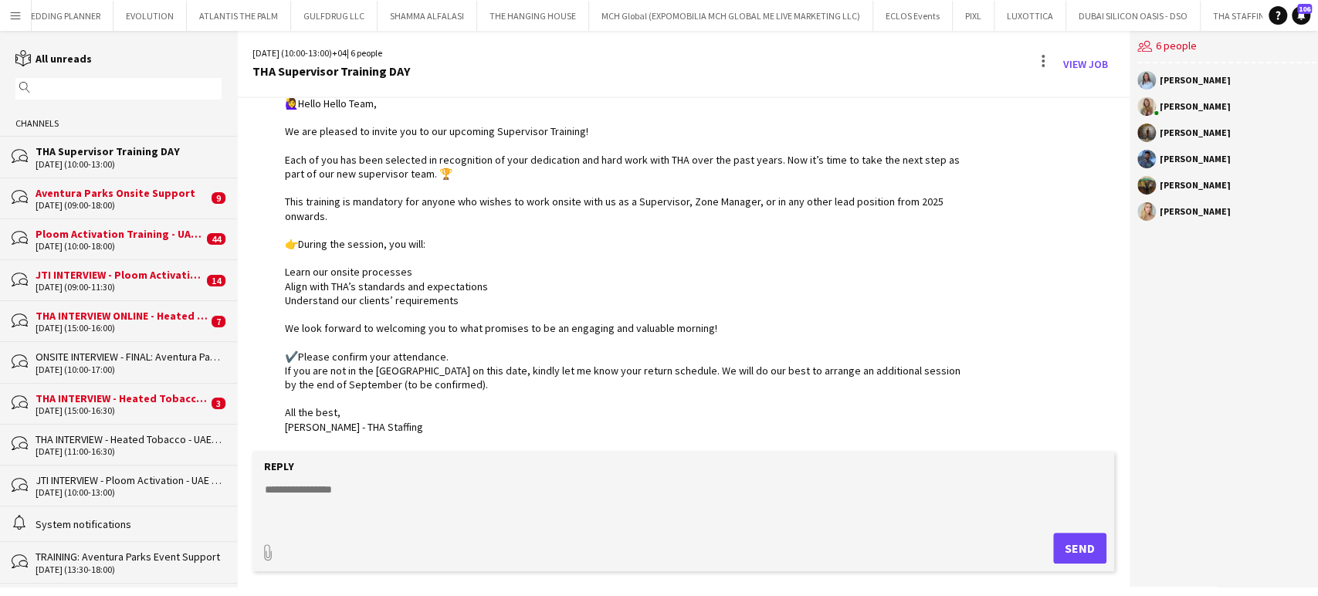
click at [151, 392] on div "THA INTERVIEW - Heated Tobacco - UAE Launch Program" at bounding box center [122, 398] width 172 height 14
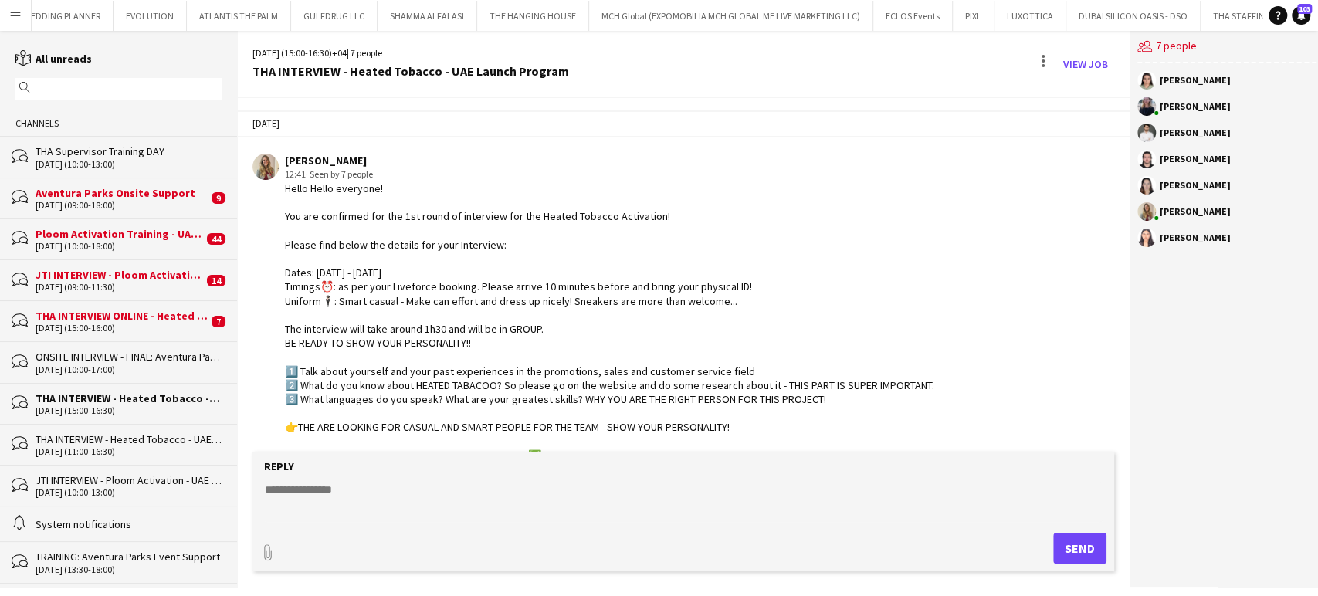
click at [137, 302] on div "bubbles THA INTERVIEW ONLINE - Heated Tobacco - UAE Launch Program 30-07-2025 (…" at bounding box center [118, 320] width 237 height 41
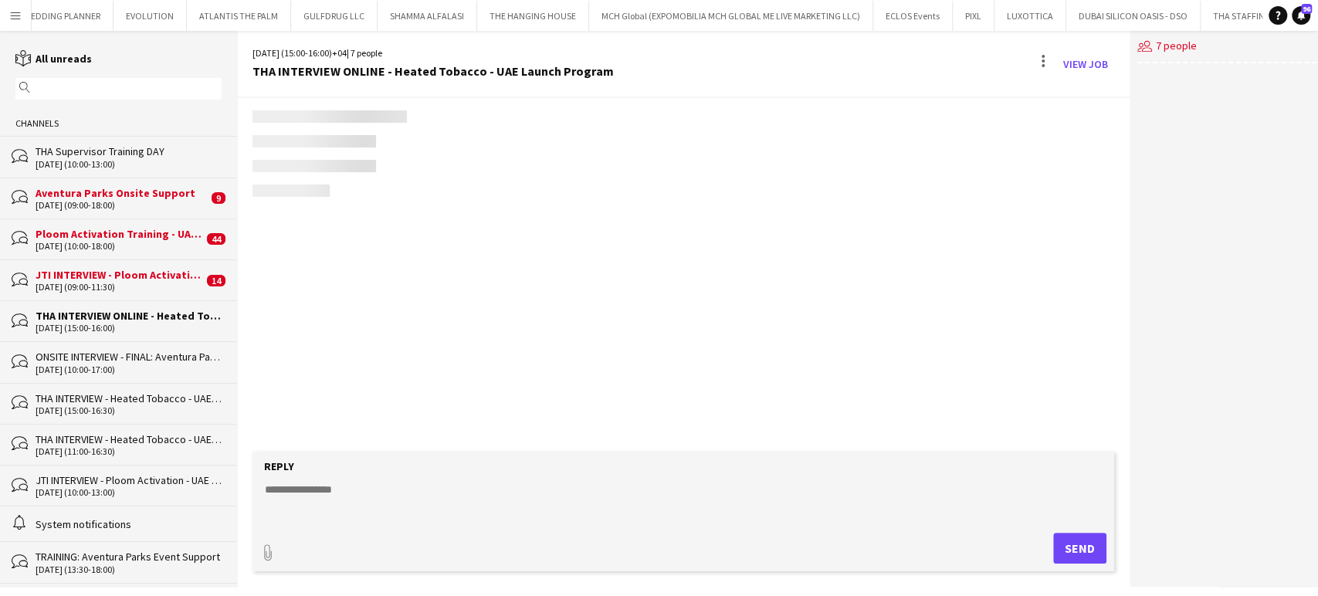
scroll to position [657, 0]
click at [124, 260] on div "bubbles JTI INTERVIEW - Ploom Activation - UAE Launch Program 06-08-2025 (09:00…" at bounding box center [118, 279] width 237 height 41
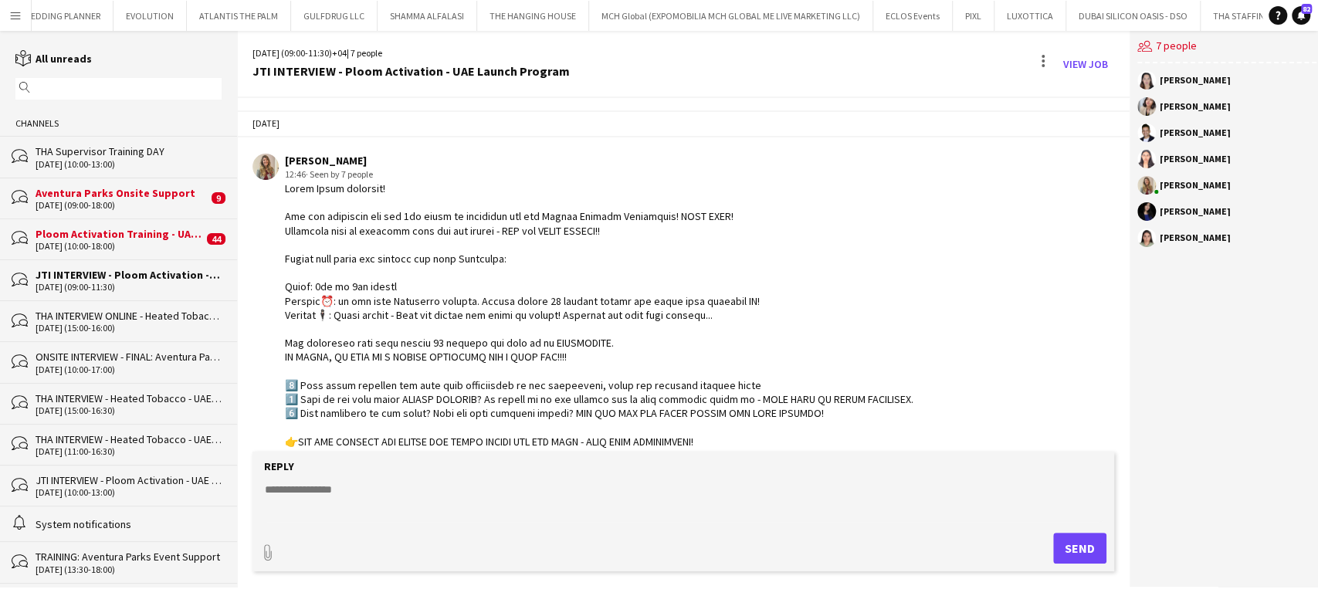
scroll to position [1483, 0]
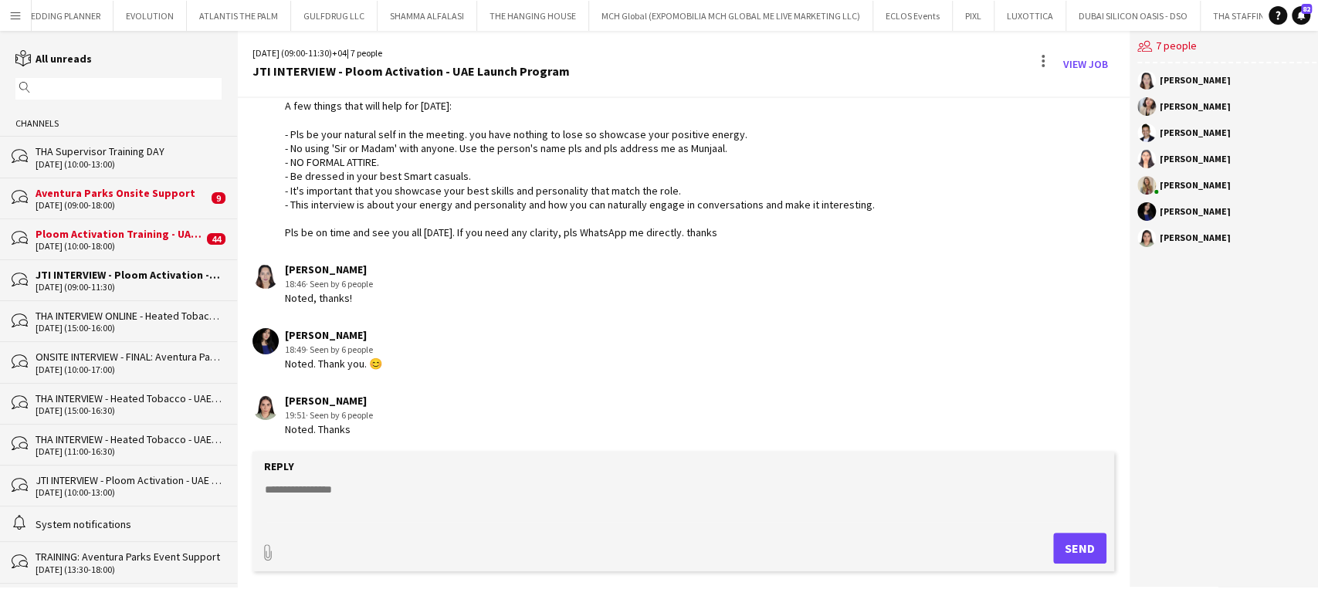
click at [110, 227] on div "Ploom Activation Training - UAE Launch Program" at bounding box center [120, 234] width 168 height 14
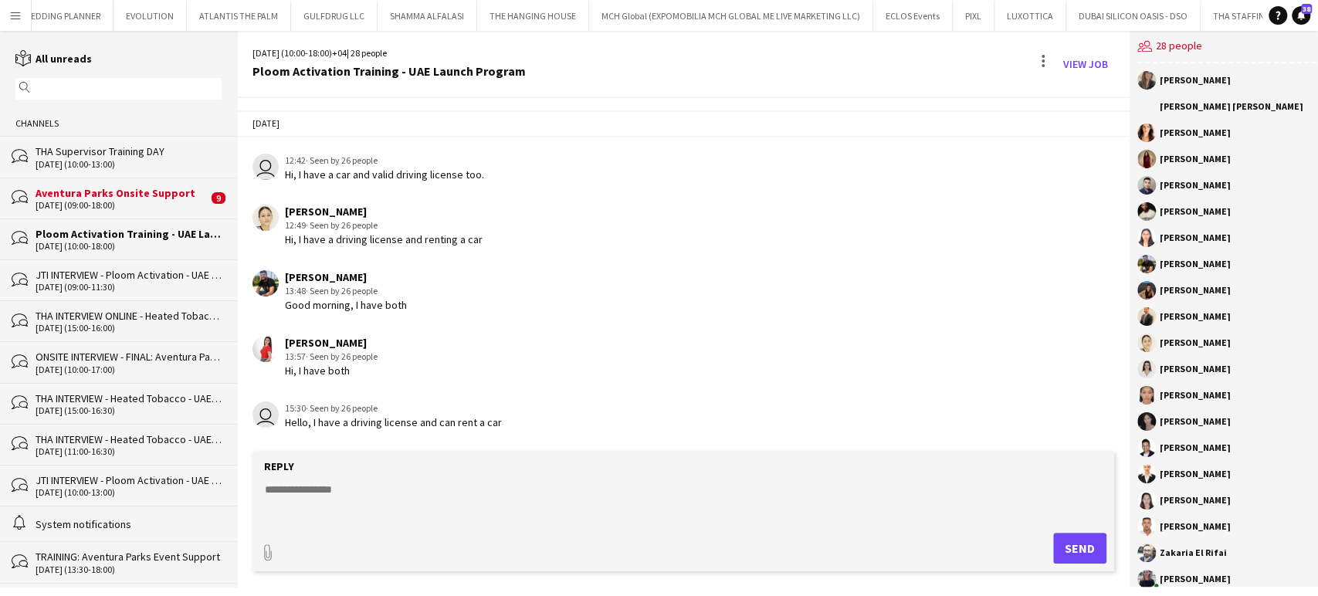
scroll to position [2158, 0]
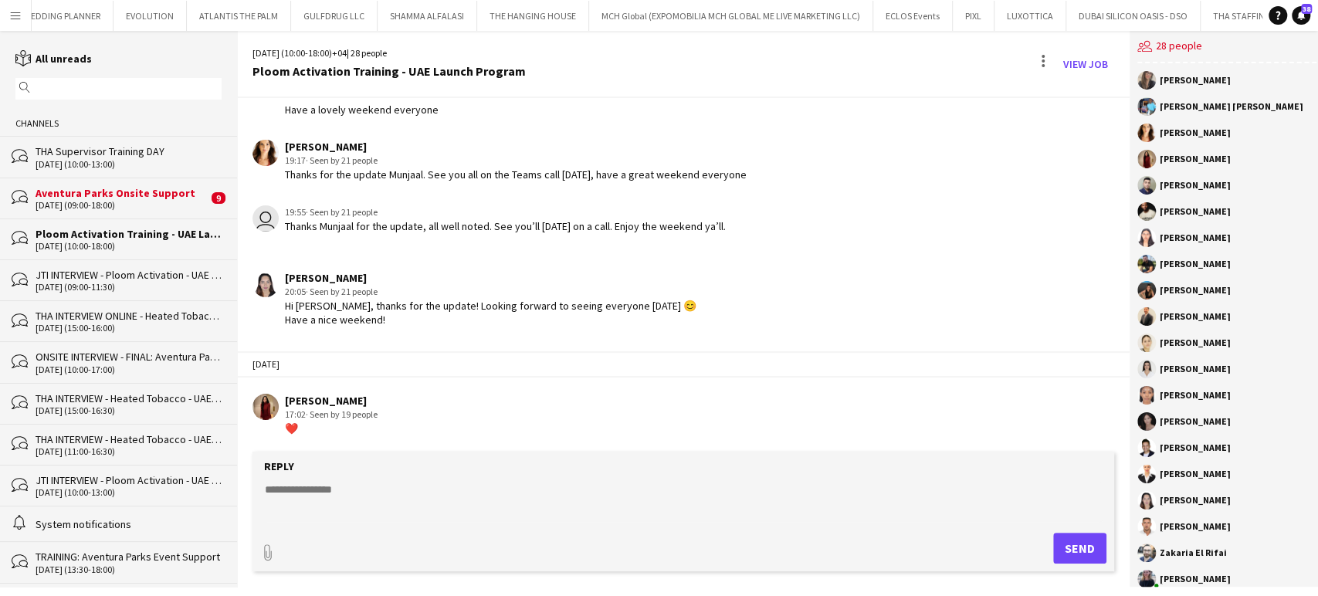
click at [106, 190] on div "Aventura Parks Onsite Support" at bounding box center [122, 193] width 172 height 14
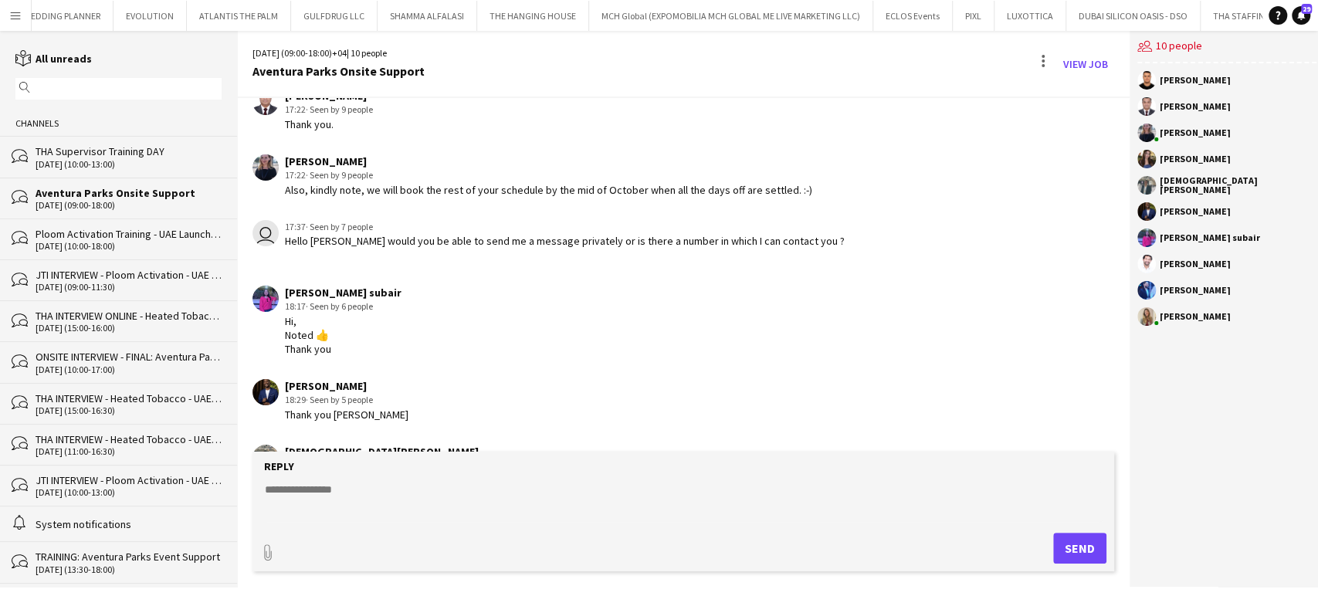
scroll to position [267, 0]
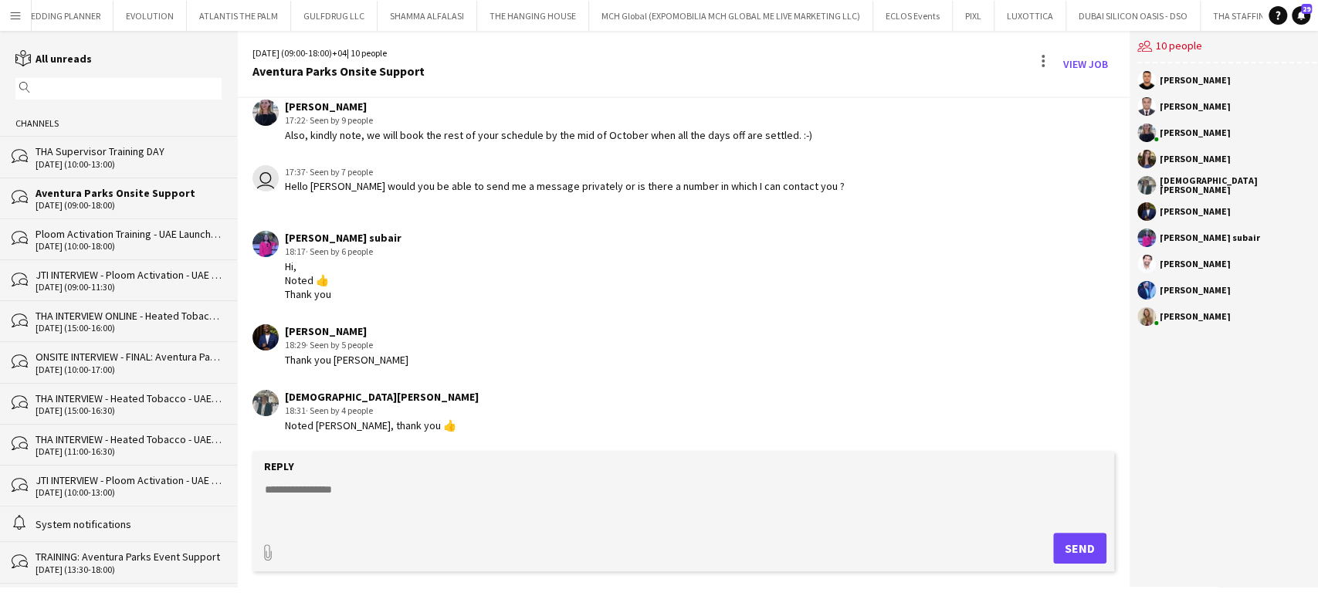
click at [271, 178] on app-user-avatar "user" at bounding box center [265, 178] width 26 height 26
click at [338, 174] on span "· Seen by 7 people" at bounding box center [339, 172] width 67 height 12
click at [355, 187] on div "Hello Anastasia would you be able to send me a message privately or is there a …" at bounding box center [565, 186] width 560 height 14
click at [264, 183] on app-user-avatar "user" at bounding box center [265, 178] width 26 height 26
click at [1071, 57] on link "View Job" at bounding box center [1085, 64] width 57 height 25
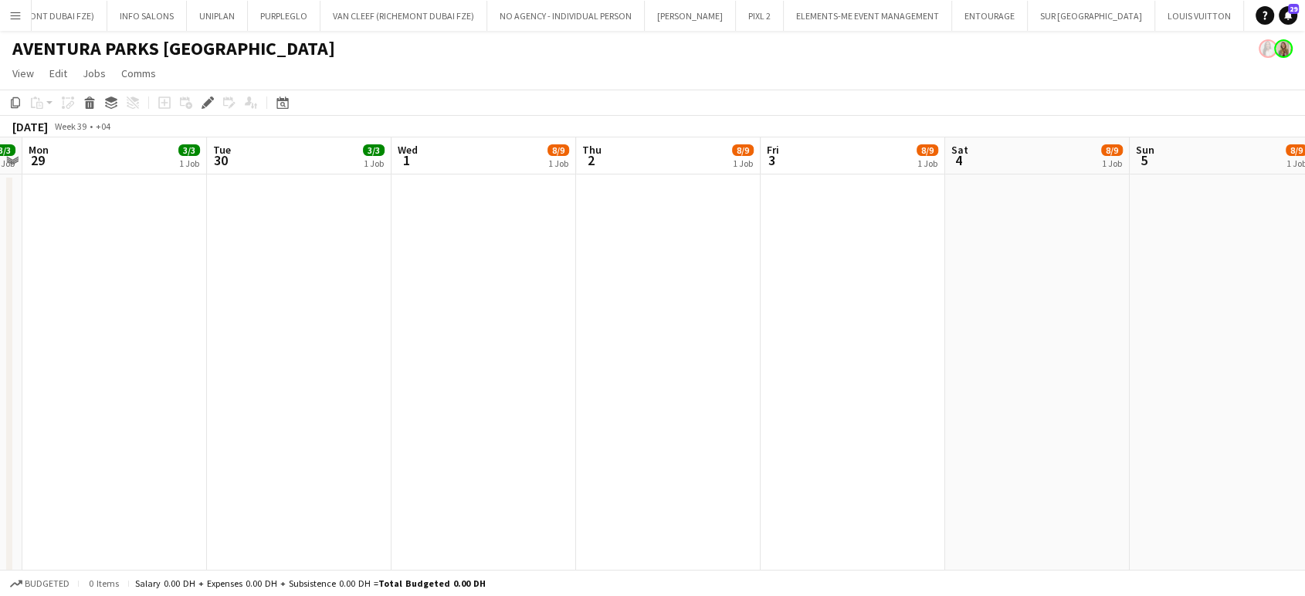
drag, startPoint x: 288, startPoint y: 339, endPoint x: 577, endPoint y: 422, distance: 300.5
click at [564, 414] on app-calendar-viewport "Fri 26 3/3 1 Job Sat 27 3/3 1 Job Sun 28 3/3 1 Job Mon 29 3/3 1 Job Tue 30 3/3 …" at bounding box center [652, 559] width 1305 height 845
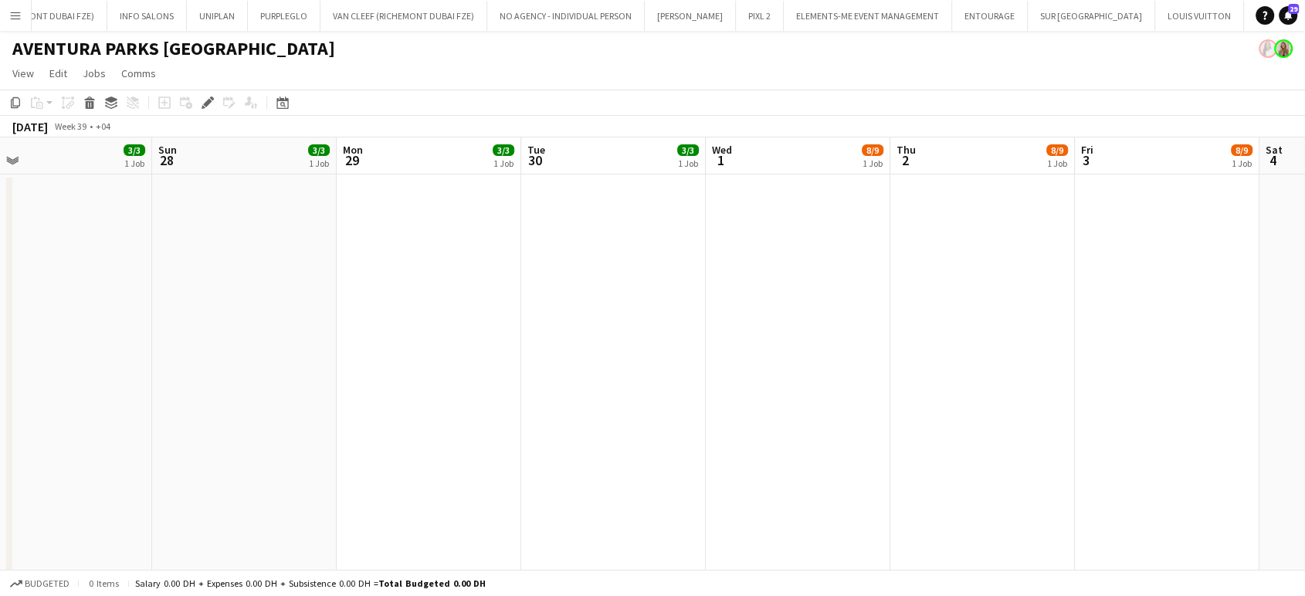
drag, startPoint x: 493, startPoint y: 425, endPoint x: 525, endPoint y: 441, distance: 35.9
click at [565, 439] on app-calendar-viewport "Thu 25 3/3 1 Job Fri 26 3/3 1 Job Sat 27 3/3 1 Job Sun 28 3/3 1 Job Mon 29 3/3 …" at bounding box center [652, 559] width 1305 height 845
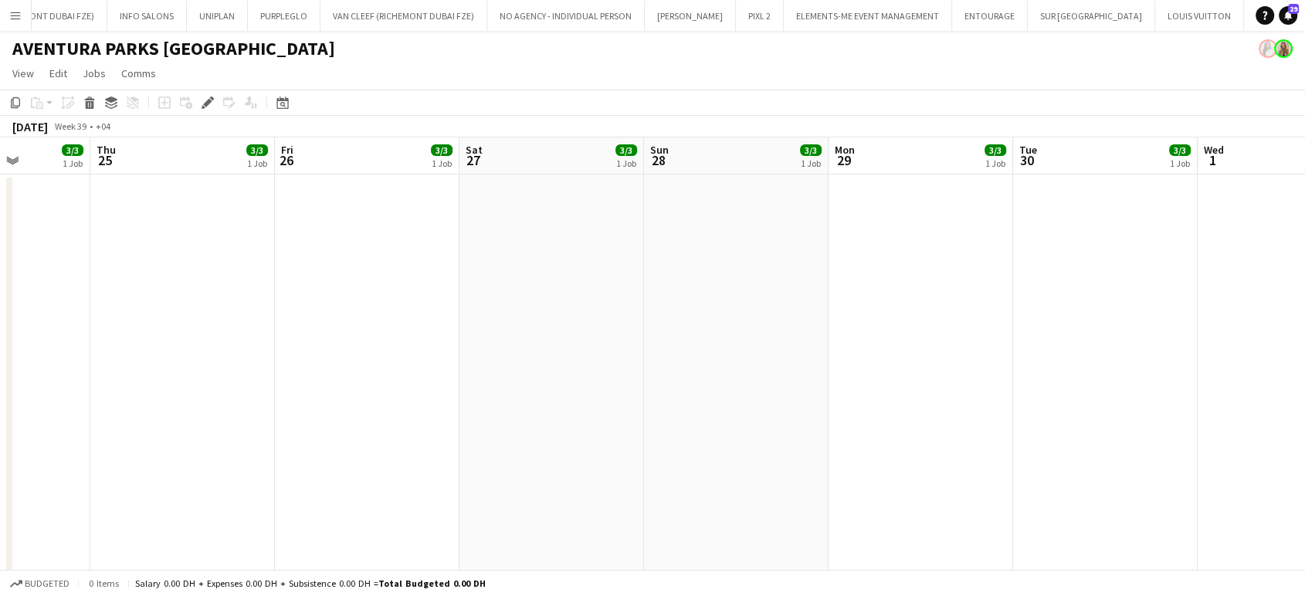
drag, startPoint x: 350, startPoint y: 467, endPoint x: 567, endPoint y: 460, distance: 217.8
click at [710, 487] on app-calendar-viewport "Mon 22 3/3 1 Job Tue 23 3/3 1 Job Wed 24 3/3 1 Job Thu 25 3/3 1 Job Fri 26 3/3 …" at bounding box center [652, 559] width 1305 height 845
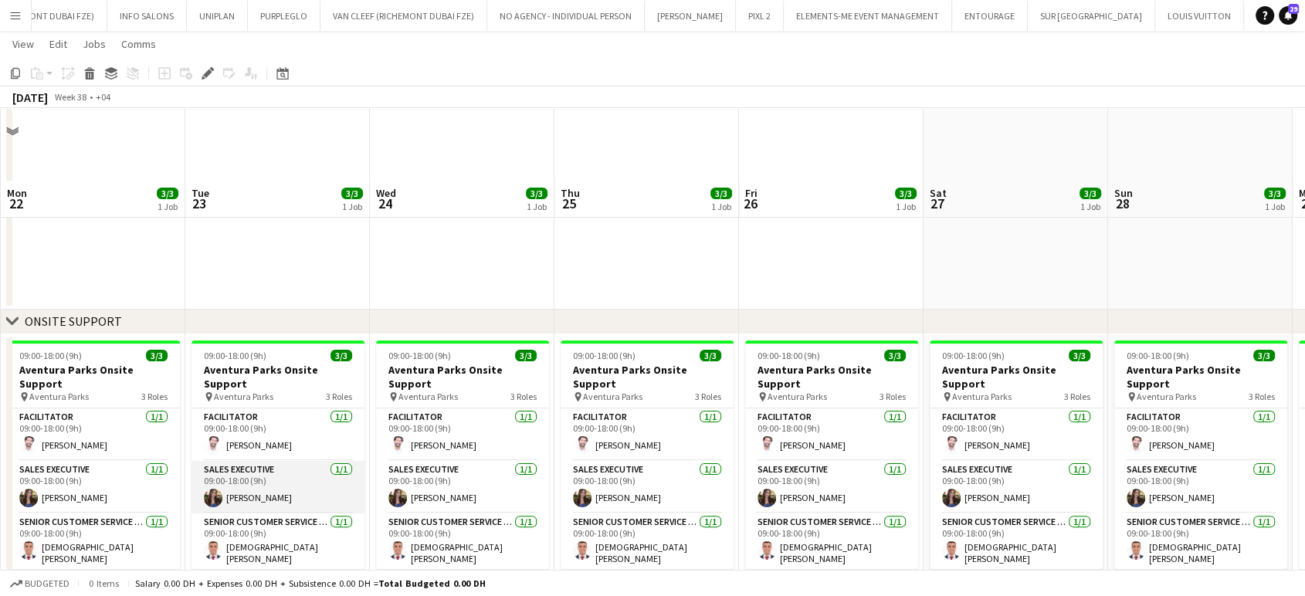
scroll to position [382, 0]
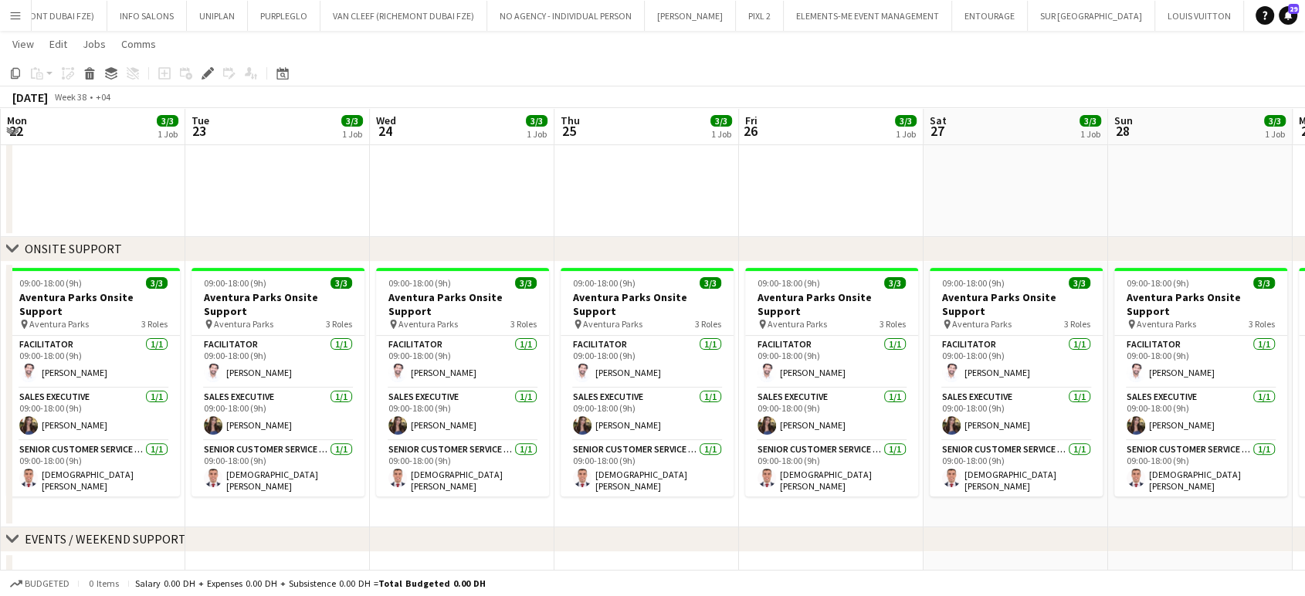
click at [889, 591] on app-board "AVENTURA PARKS DUBAI View Day view expanded Day view collapsed Month view Date …" at bounding box center [652, 137] width 1305 height 976
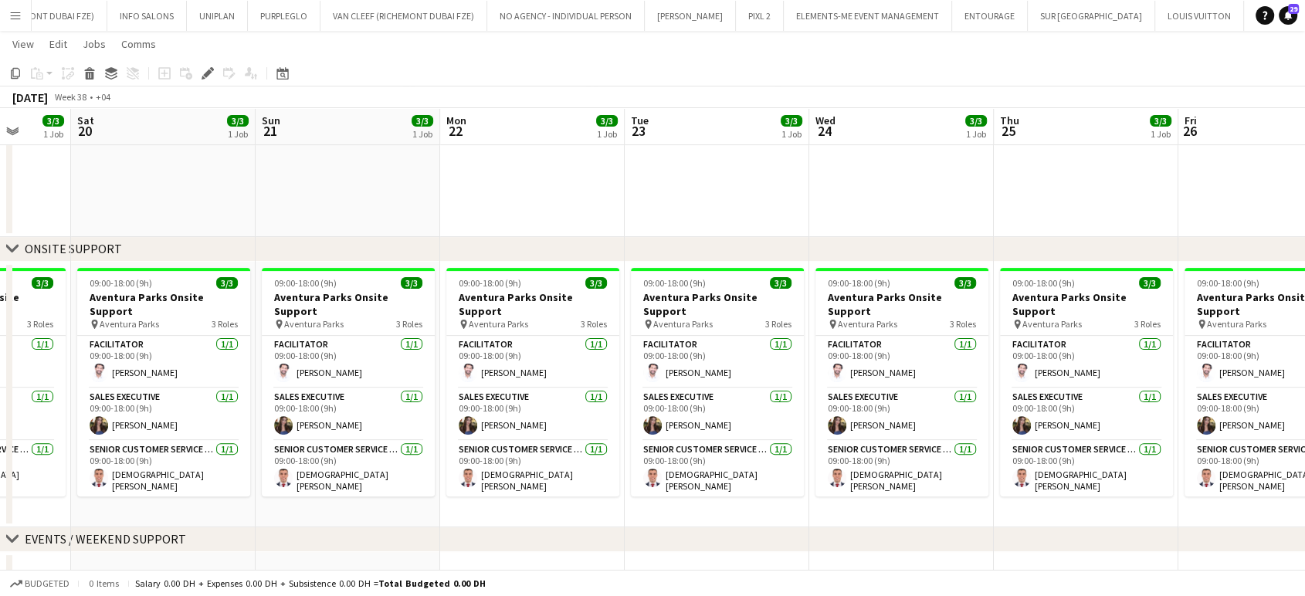
drag, startPoint x: 378, startPoint y: 352, endPoint x: 849, endPoint y: 395, distance: 472.9
click at [849, 395] on app-calendar-viewport "Thu 18 3/3 1 Job Fri 19 3/3 1 Job Sat 20 3/3 1 Job Sun 21 3/3 1 Job Mon 22 3/3 …" at bounding box center [652, 138] width 1305 height 920
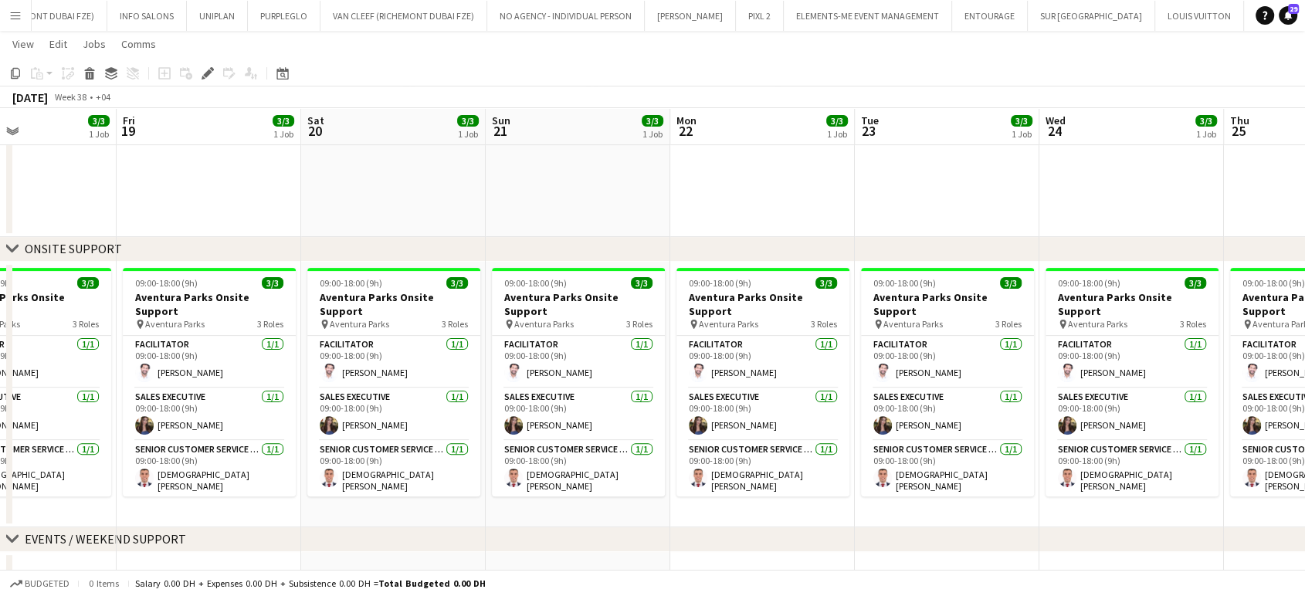
drag, startPoint x: 804, startPoint y: 402, endPoint x: 976, endPoint y: 440, distance: 176.3
click at [976, 440] on app-calendar-viewport "Tue 16 3/3 1 Job Wed 17 3/3 1 Job Thu 18 3/3 1 Job Fri 19 3/3 1 Job Sat 20 3/3 …" at bounding box center [652, 138] width 1305 height 920
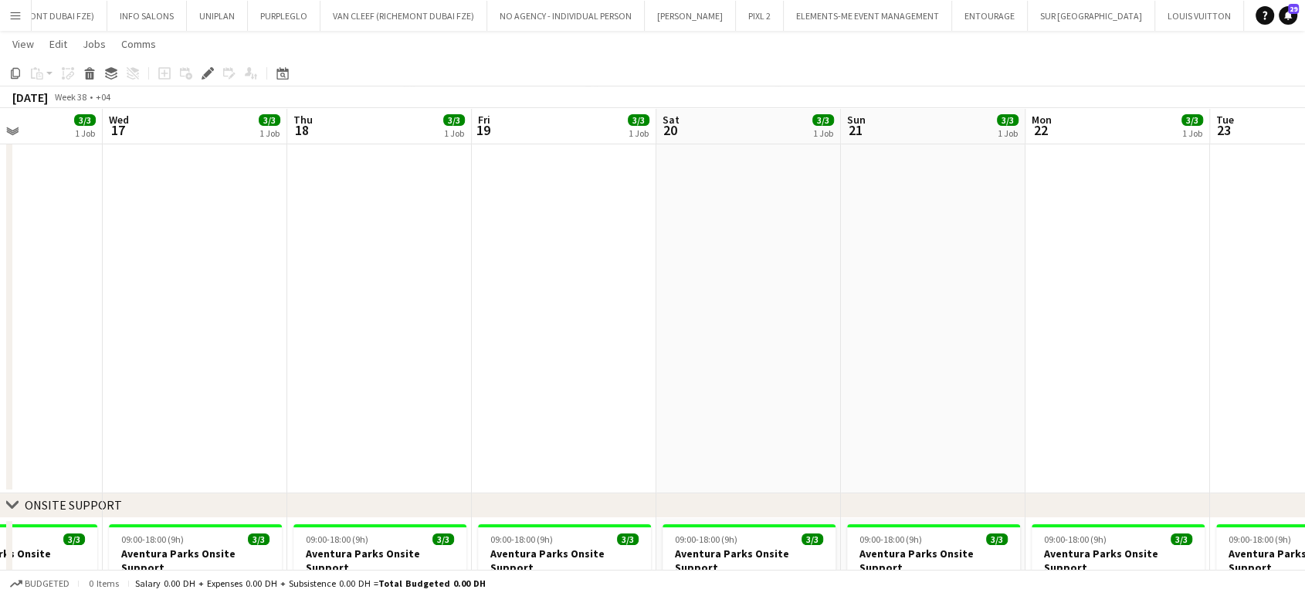
scroll to position [124, 0]
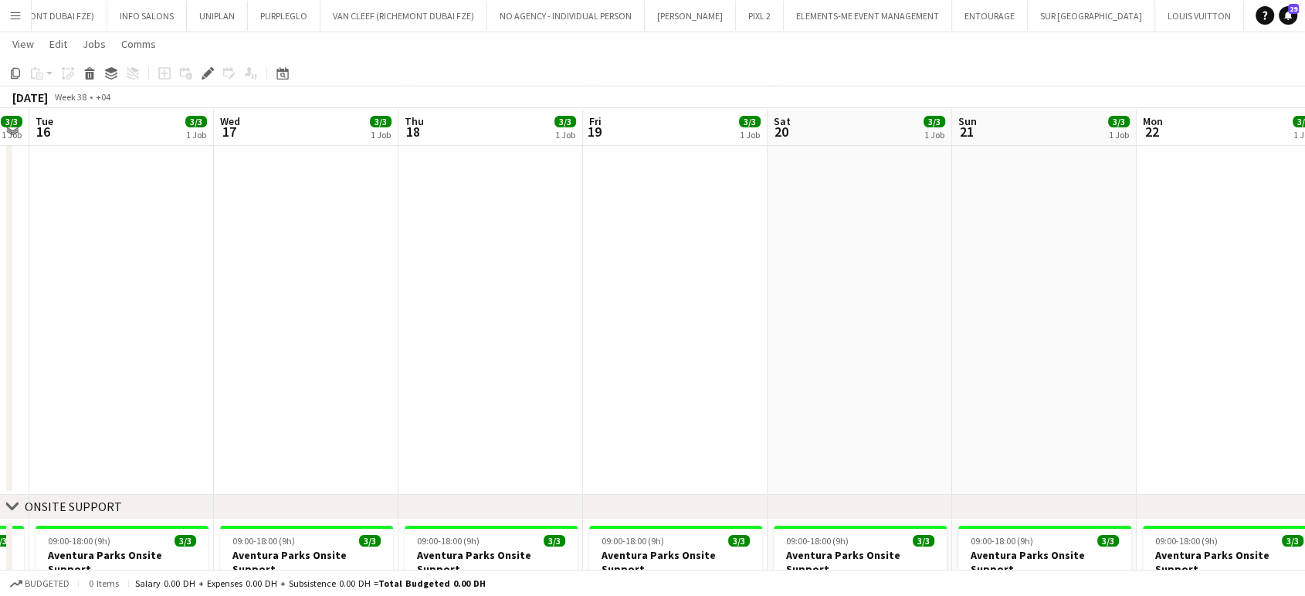
drag, startPoint x: 563, startPoint y: 339, endPoint x: 1082, endPoint y: 372, distance: 520.6
click at [1060, 365] on app-calendar-viewport "Sun 14 3/3 1 Job Mon 15 3/3 1 Job Tue 16 3/3 1 Job Wed 17 3/3 1 Job Thu 18 3/3 …" at bounding box center [652, 396] width 1305 height 920
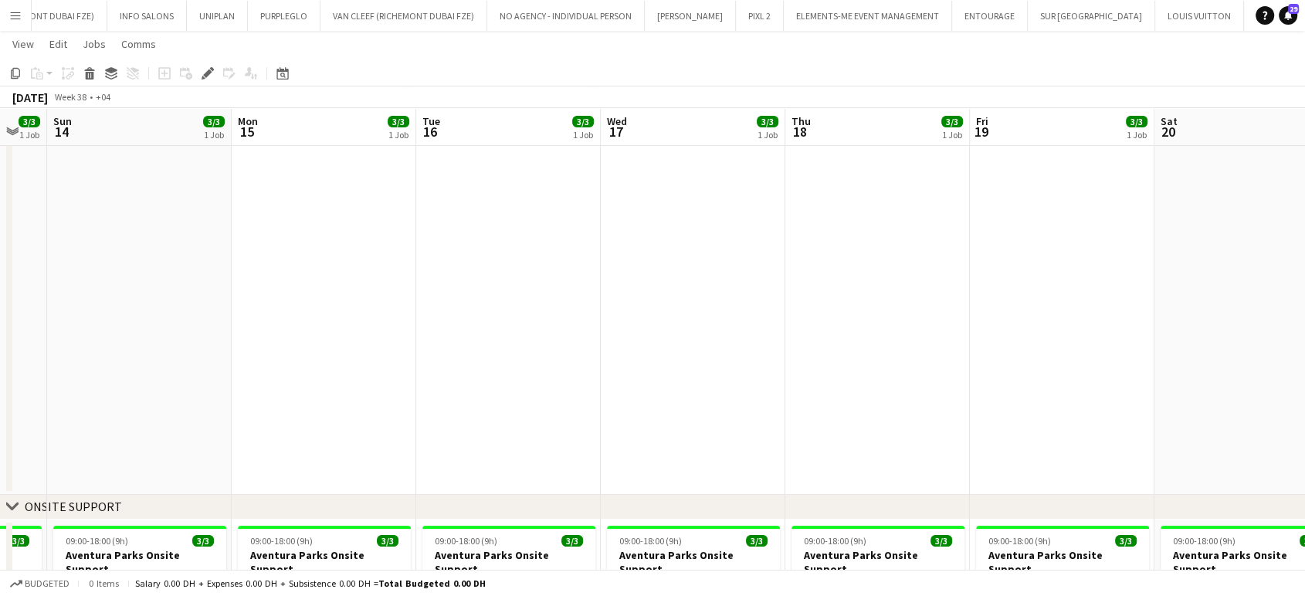
scroll to position [0, 0]
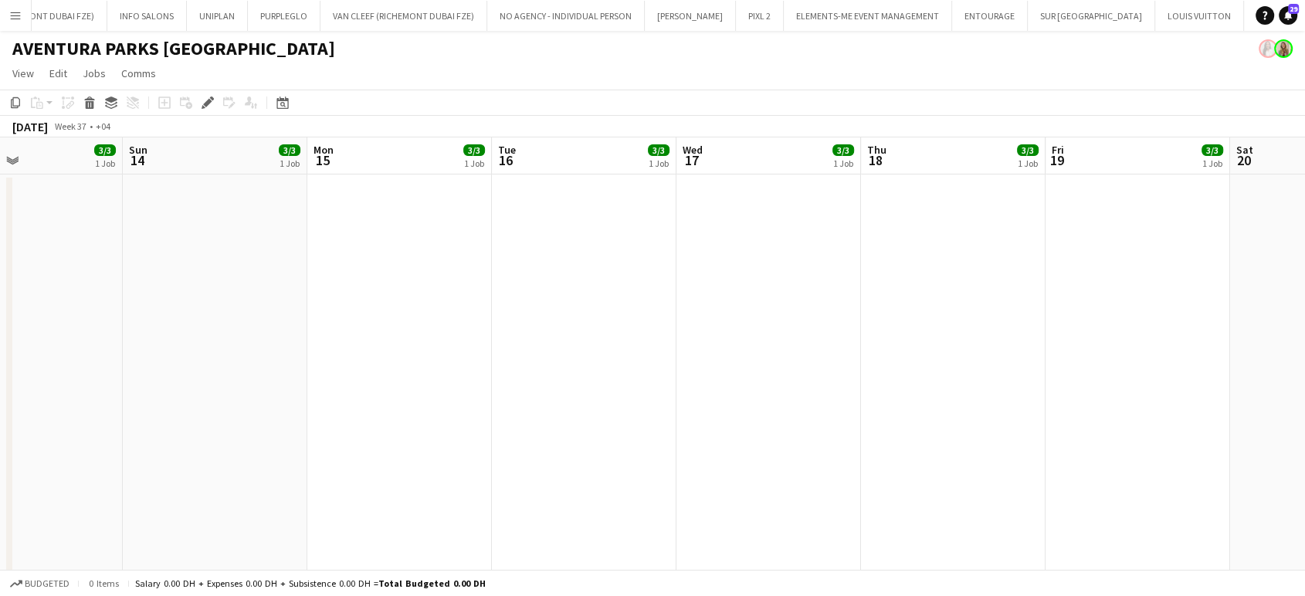
drag, startPoint x: 809, startPoint y: 335, endPoint x: 1137, endPoint y: 387, distance: 332.1
click at [1193, 368] on app-calendar-viewport "Fri 12 3/3 1 Job Sat 13 3/3 1 Job Sun 14 3/3 1 Job Mon 15 3/3 1 Job Tue 16 3/3 …" at bounding box center [652, 559] width 1305 height 845
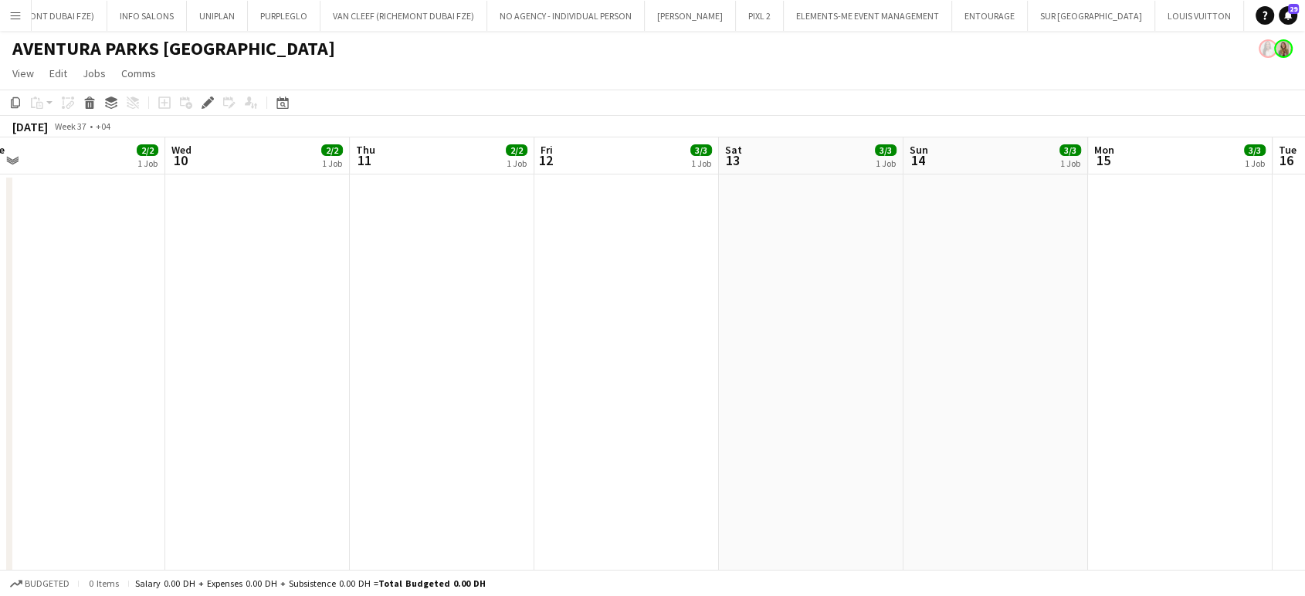
drag, startPoint x: 1067, startPoint y: 350, endPoint x: 1137, endPoint y: 369, distance: 72.7
click at [1122, 365] on app-calendar-viewport "Sun 7 Mon 8 Tue 9 2/2 1 Job Wed 10 2/2 1 Job Thu 11 2/2 1 Job Fri 12 3/3 1 Job …" at bounding box center [652, 559] width 1305 height 845
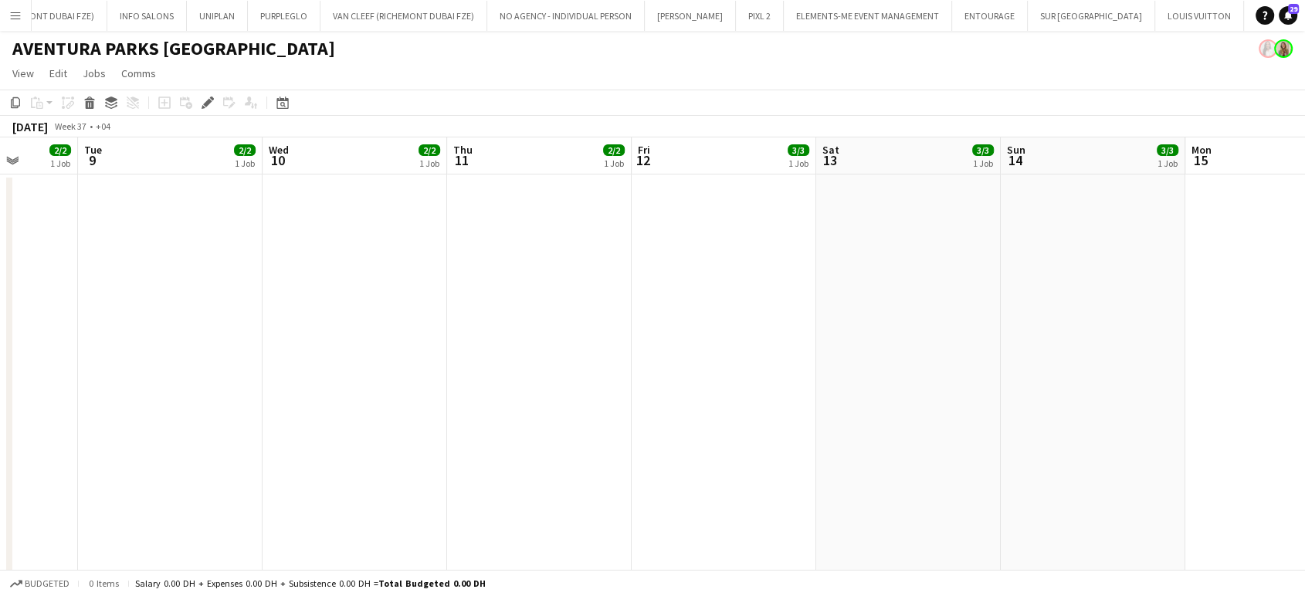
click at [987, 317] on app-calendar-viewport "Sat 6 2/2 1 Job Sun 7 2/2 1 Job Mon 8 2/2 1 Job Tue 9 2/2 1 Job Wed 10 2/2 1 Jo…" at bounding box center [652, 559] width 1305 height 845
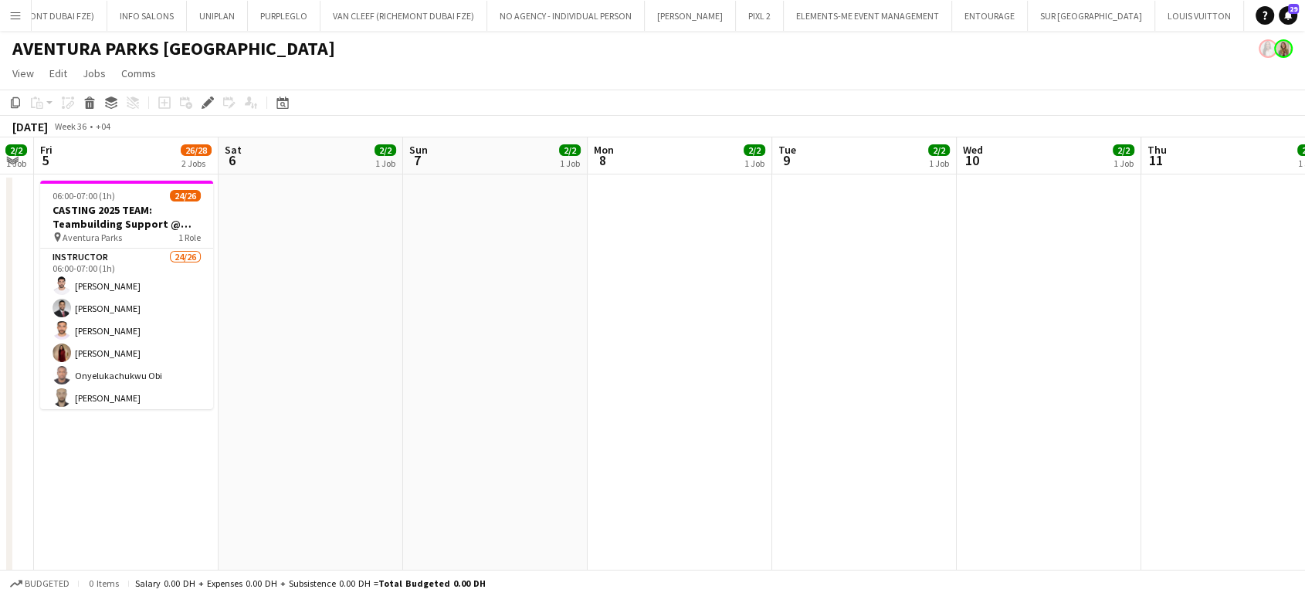
drag, startPoint x: 1013, startPoint y: 298, endPoint x: 932, endPoint y: 317, distance: 83.1
click at [1049, 306] on app-calendar-viewport "Wed 3 2/2 1 Job Thu 4 2/2 1 Job Fri 5 26/28 2 Jobs Sat 6 2/2 1 Job Sun 7 2/2 1 …" at bounding box center [652, 559] width 1305 height 845
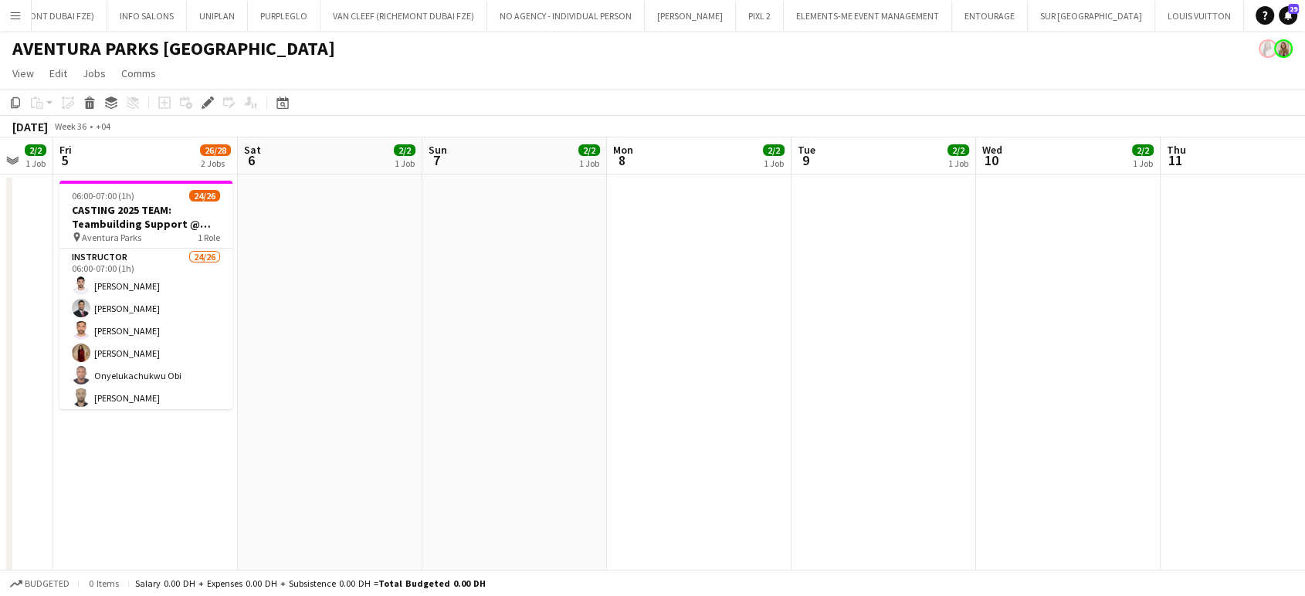
click at [1167, 367] on app-calendar-viewport "Wed 3 2/2 1 Job Thu 4 2/2 1 Job Fri 5 26/28 2 Jobs Sat 6 2/2 1 Job Sun 7 2/2 1 …" at bounding box center [652, 559] width 1305 height 845
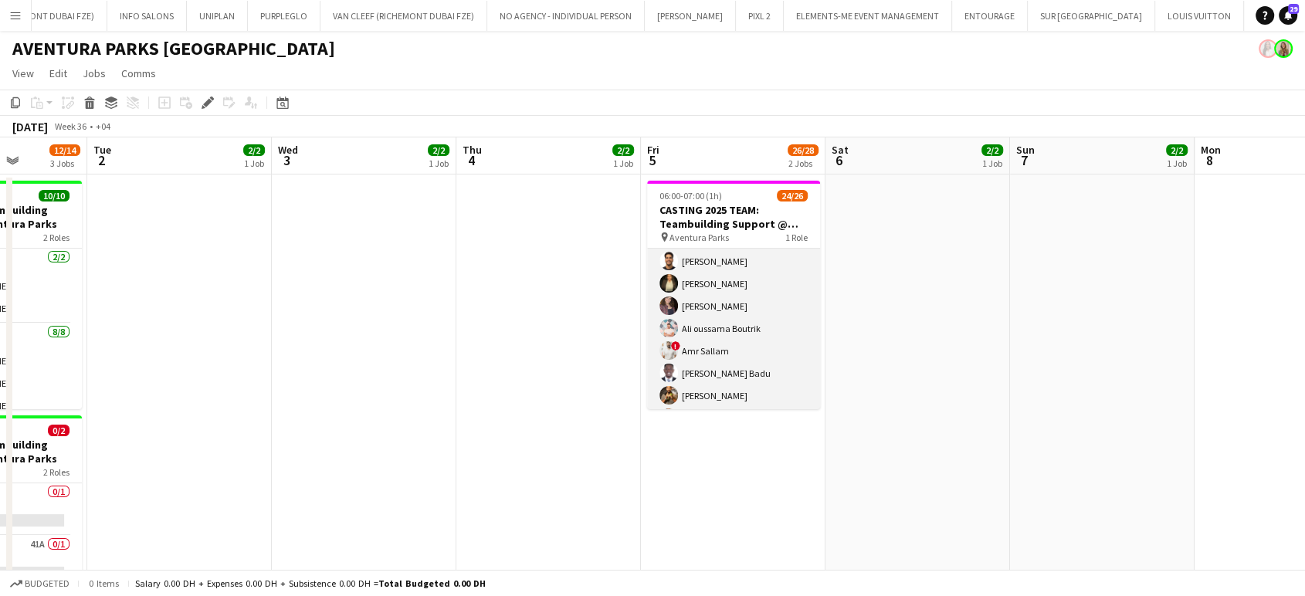
scroll to position [257, 0]
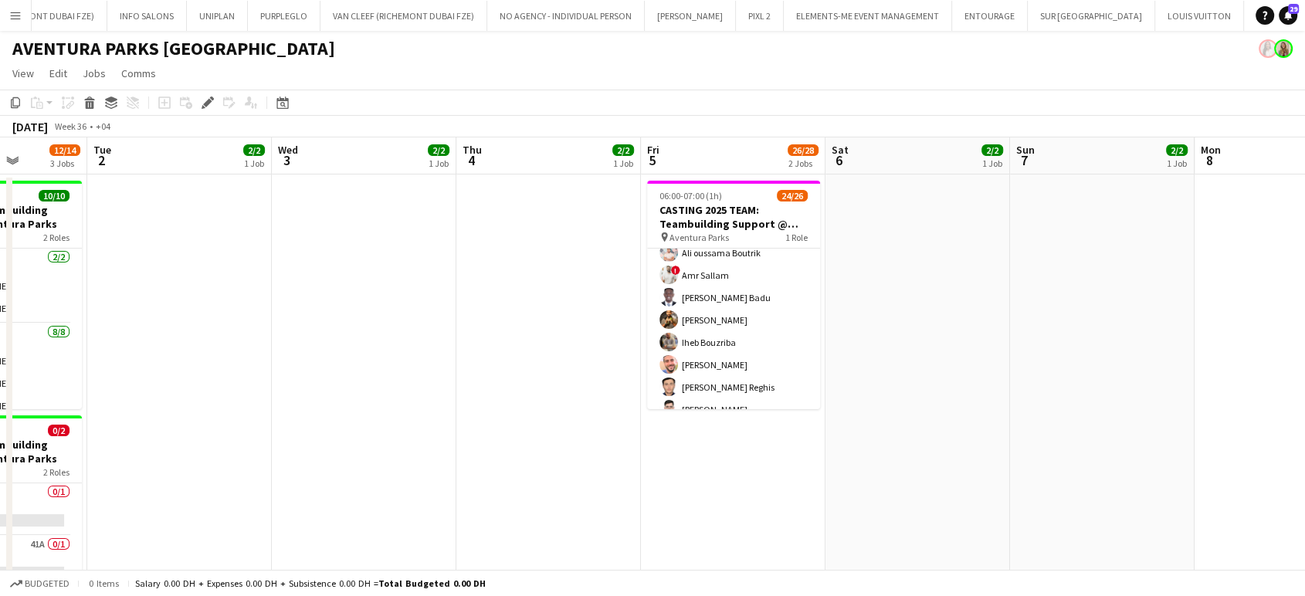
drag, startPoint x: 414, startPoint y: 371, endPoint x: 897, endPoint y: 361, distance: 483.4
click at [897, 361] on app-calendar-viewport "Sat 30 Sun 31 Mon 1 12/14 3 Jobs Tue 2 2/2 1 Job Wed 3 2/2 1 Job Thu 4 2/2 1 Jo…" at bounding box center [652, 559] width 1305 height 845
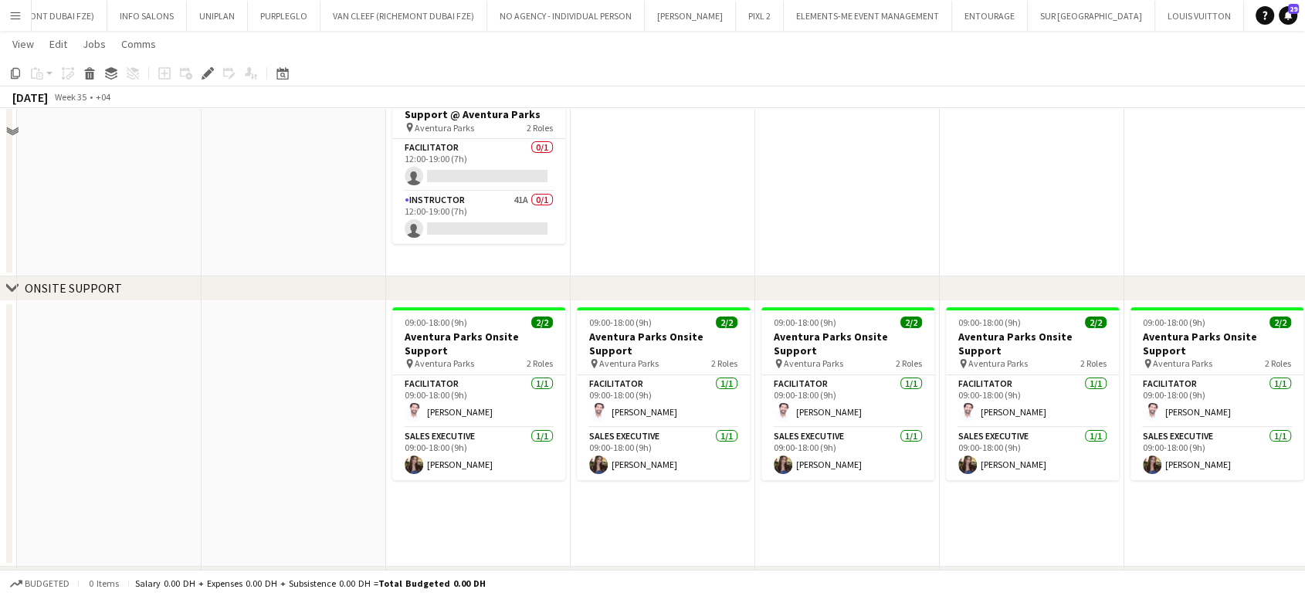
scroll to position [0, 0]
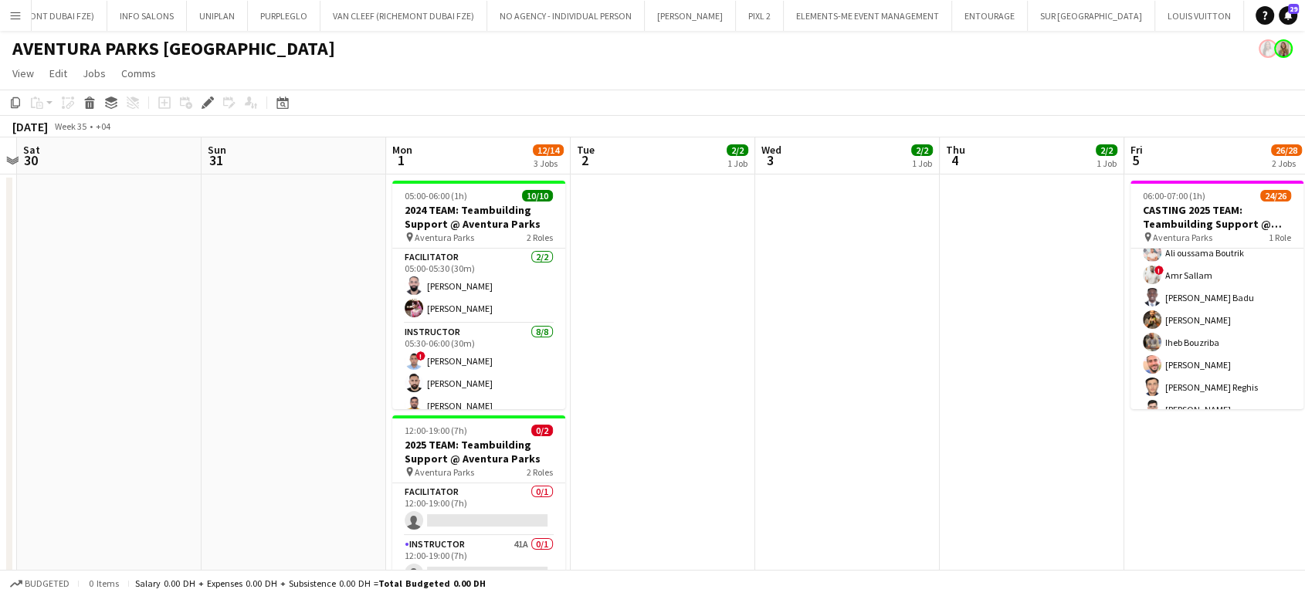
drag, startPoint x: 947, startPoint y: 344, endPoint x: 561, endPoint y: 267, distance: 393.6
click at [561, 267] on app-calendar-viewport "Thu 28 Fri 29 Sat 30 Sun 31 Mon 1 12/14 3 Jobs Tue 2 2/2 1 Job Wed 3 2/2 1 Job …" at bounding box center [652, 559] width 1305 height 845
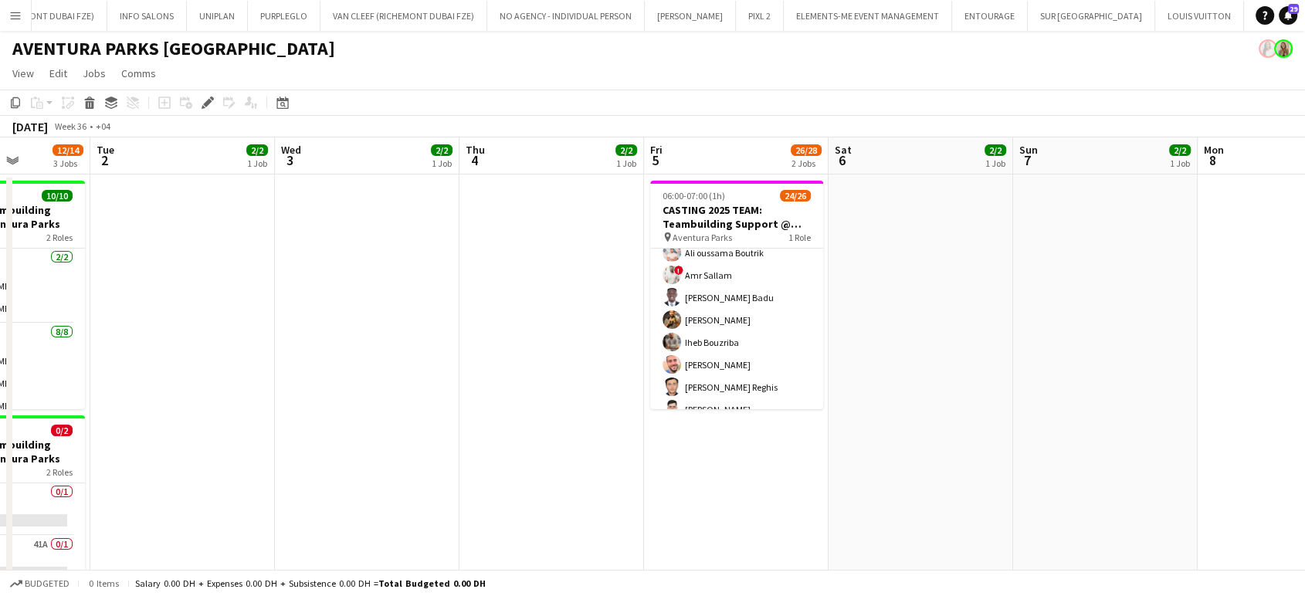
click at [716, 266] on app-calendar-viewport "Sat 30 Sun 31 Mon 1 12/14 3 Jobs Tue 2 2/2 1 Job Wed 3 2/2 1 Job Thu 4 2/2 1 Jo…" at bounding box center [652, 559] width 1305 height 845
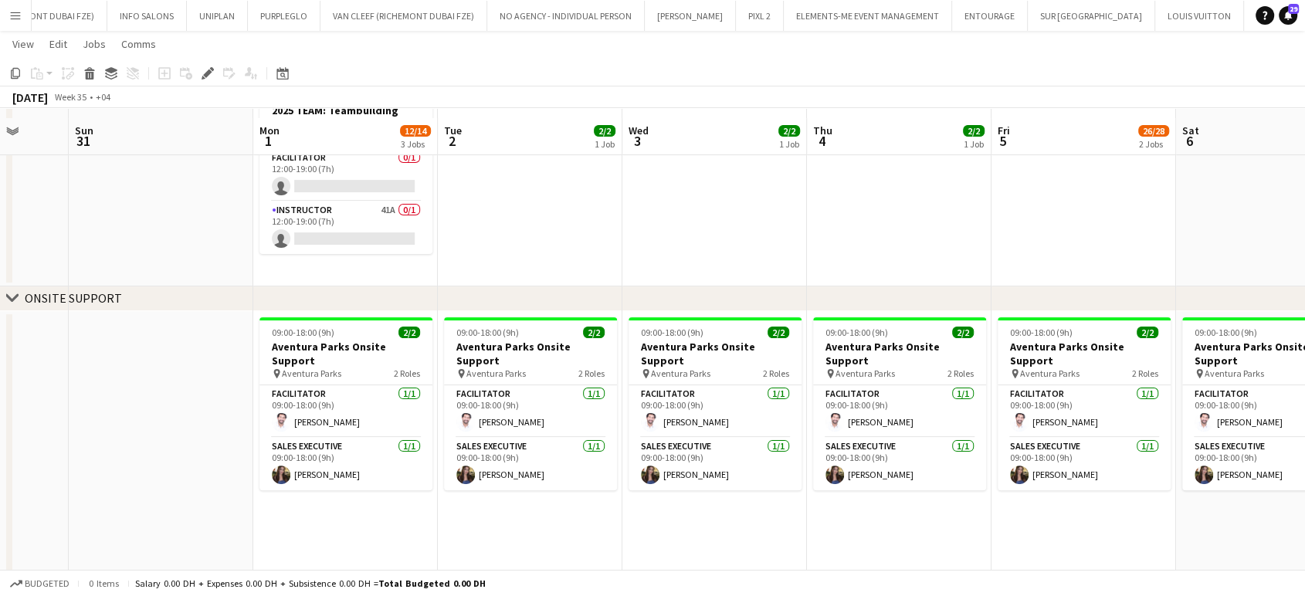
scroll to position [343, 0]
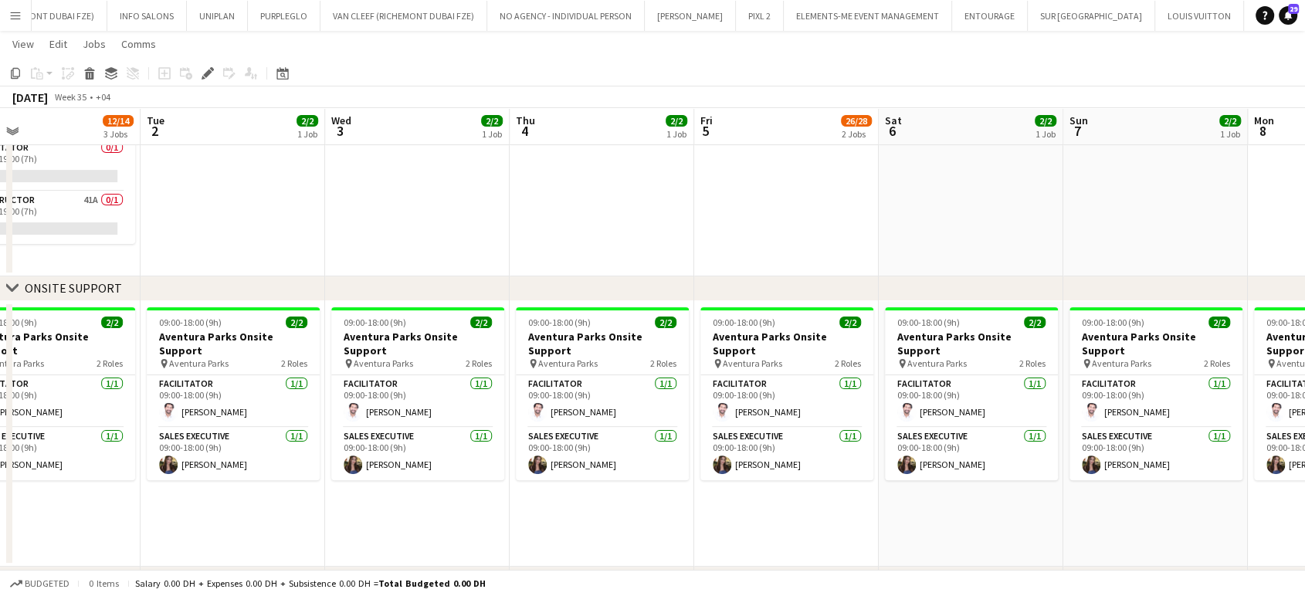
drag, startPoint x: 1122, startPoint y: 374, endPoint x: 301, endPoint y: 145, distance: 851.8
click at [301, 145] on app-calendar-viewport "Thu 28 Fri 29 Sat 30 Sun 31 Mon 1 12/14 3 Jobs Tue 2 2/2 1 Job Wed 3 2/2 1 Job …" at bounding box center [652, 177] width 1305 height 920
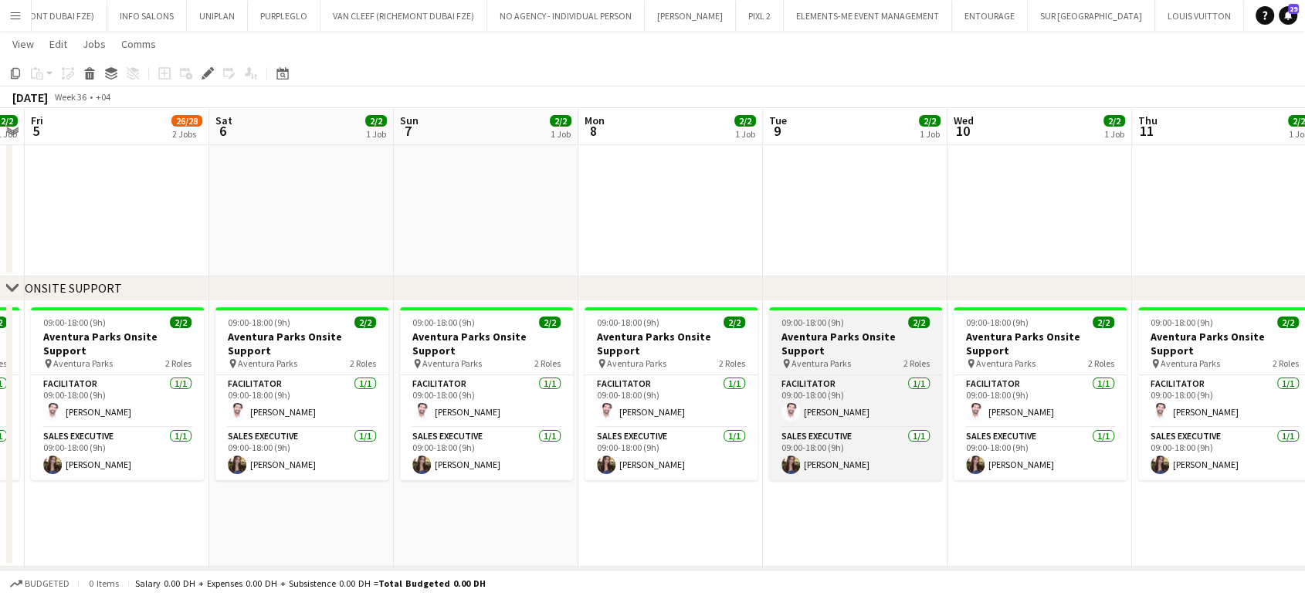
drag, startPoint x: 889, startPoint y: 334, endPoint x: 875, endPoint y: 317, distance: 23.0
click at [846, 323] on app-calendar-viewport "Mon 1 12/14 3 Jobs Tue 2 2/2 1 Job Wed 3 2/2 1 Job Thu 4 2/2 1 Job Fri 5 26/28 …" at bounding box center [652, 177] width 1305 height 920
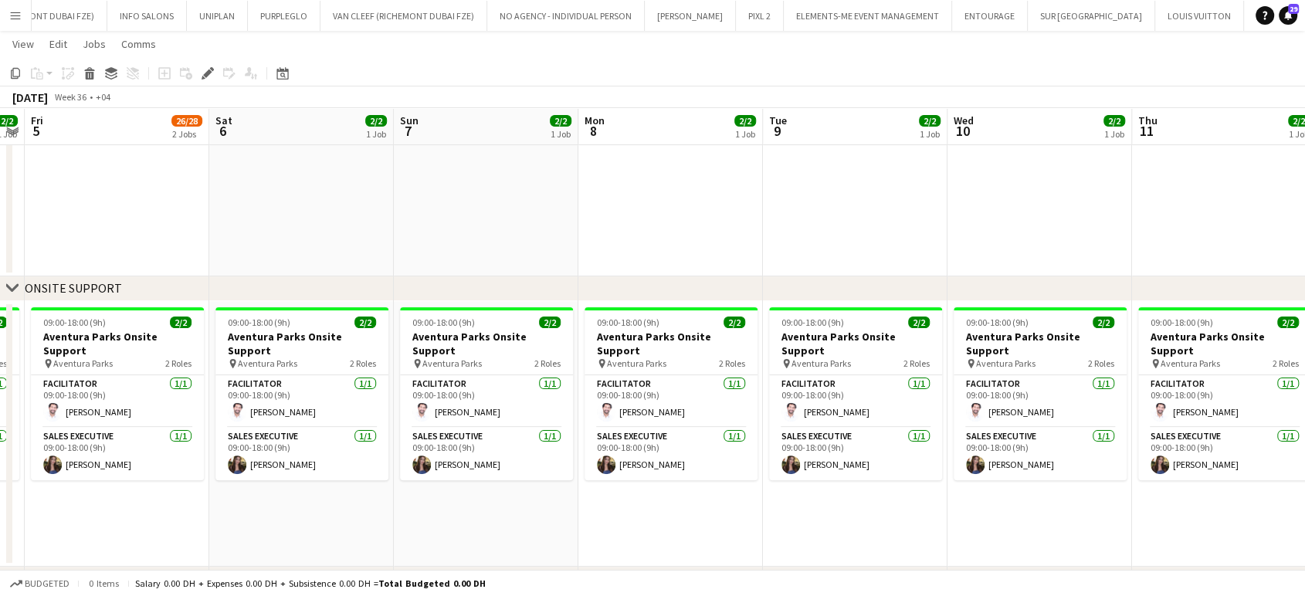
scroll to position [0, 720]
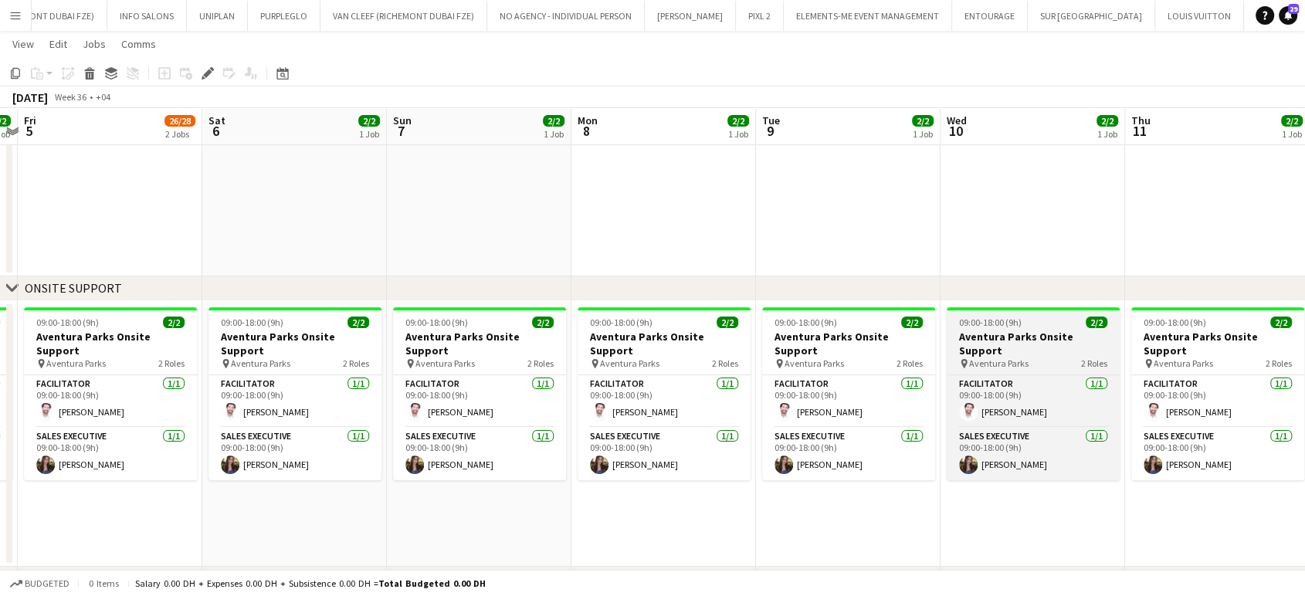
click at [1045, 340] on h3 "Aventura Parks Onsite Support" at bounding box center [1032, 344] width 173 height 28
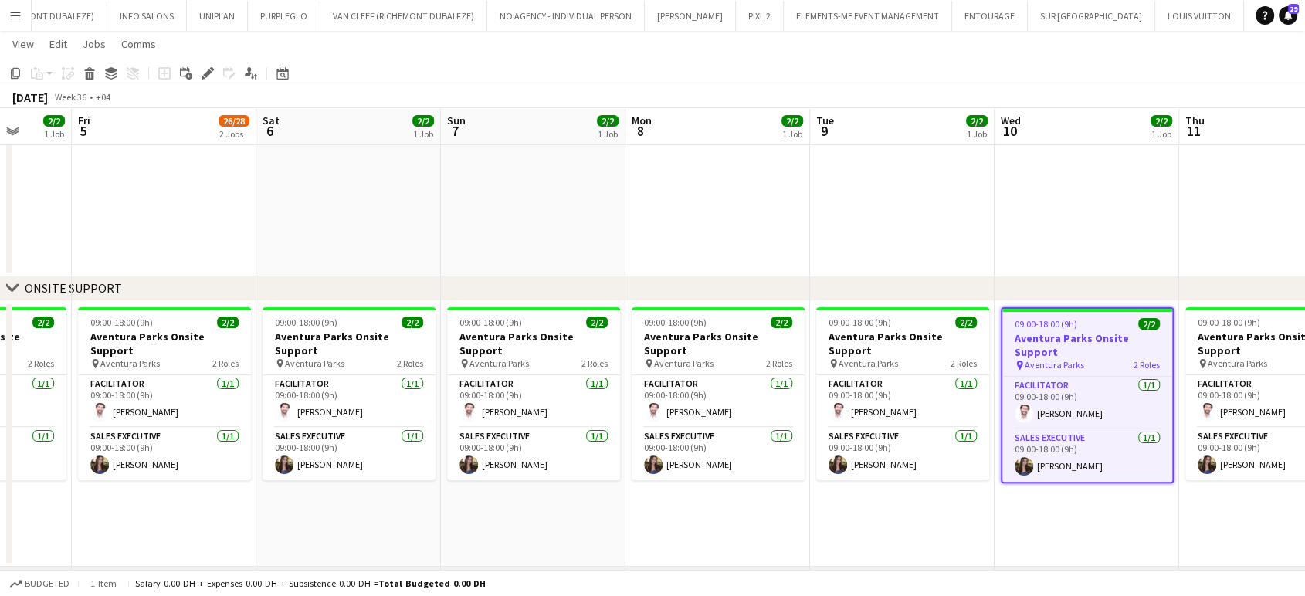
drag, startPoint x: 1241, startPoint y: 418, endPoint x: 924, endPoint y: 332, distance: 328.6
click at [924, 332] on app-calendar-viewport "Mon 1 12/14 3 Jobs Tue 2 2/2 1 Job Wed 3 2/2 1 Job Thu 4 2/2 1 Job Fri 5 26/28 …" at bounding box center [652, 177] width 1305 height 920
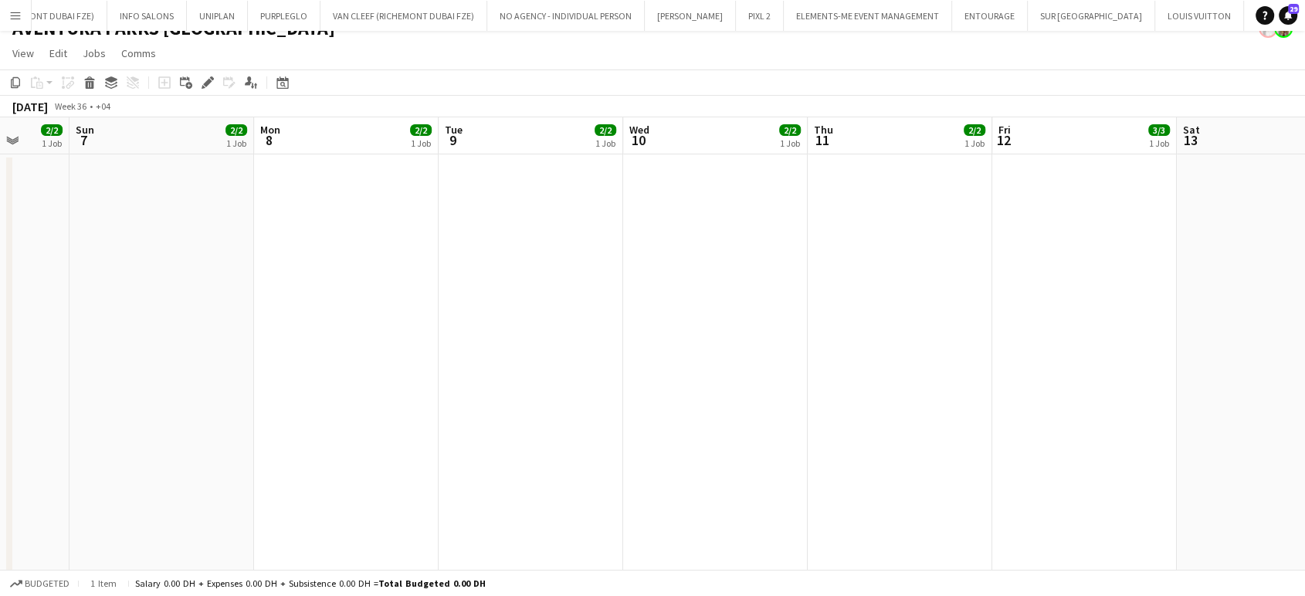
scroll to position [0, 0]
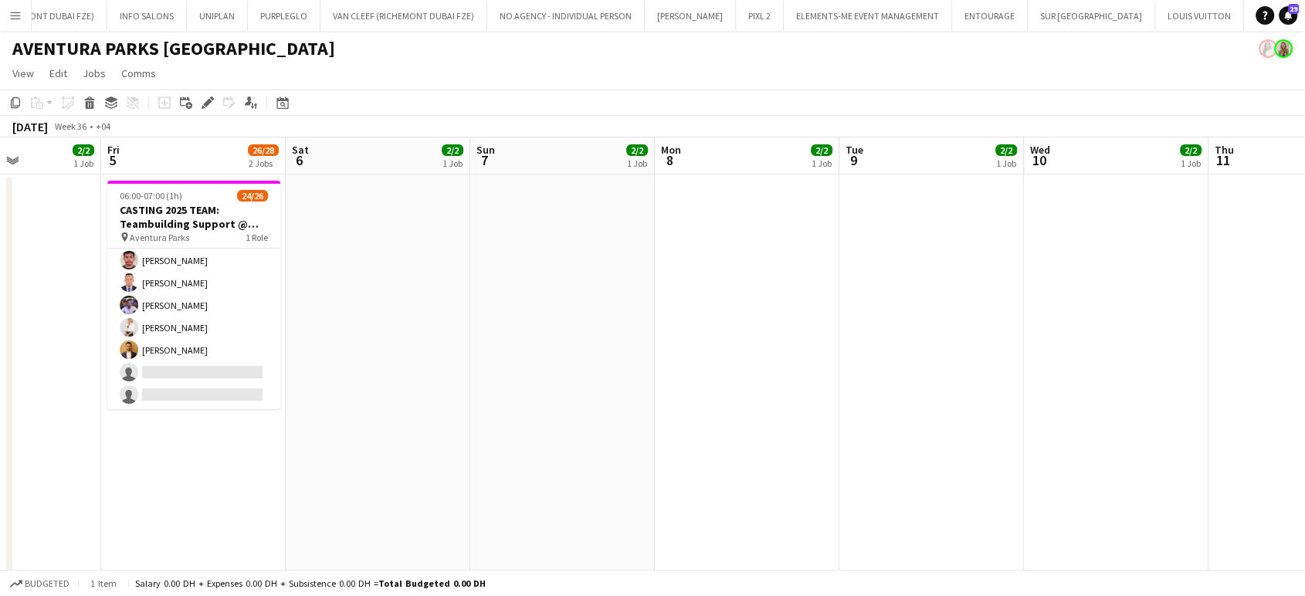
drag, startPoint x: 979, startPoint y: 316, endPoint x: 1225, endPoint y: 364, distance: 250.9
click at [1227, 361] on app-calendar-viewport "Wed 3 2/2 1 Job Thu 4 2/2 1 Job Fri 5 26/28 2 Jobs Sat 6 2/2 1 Job Sun 7 2/2 1 …" at bounding box center [652, 559] width 1305 height 845
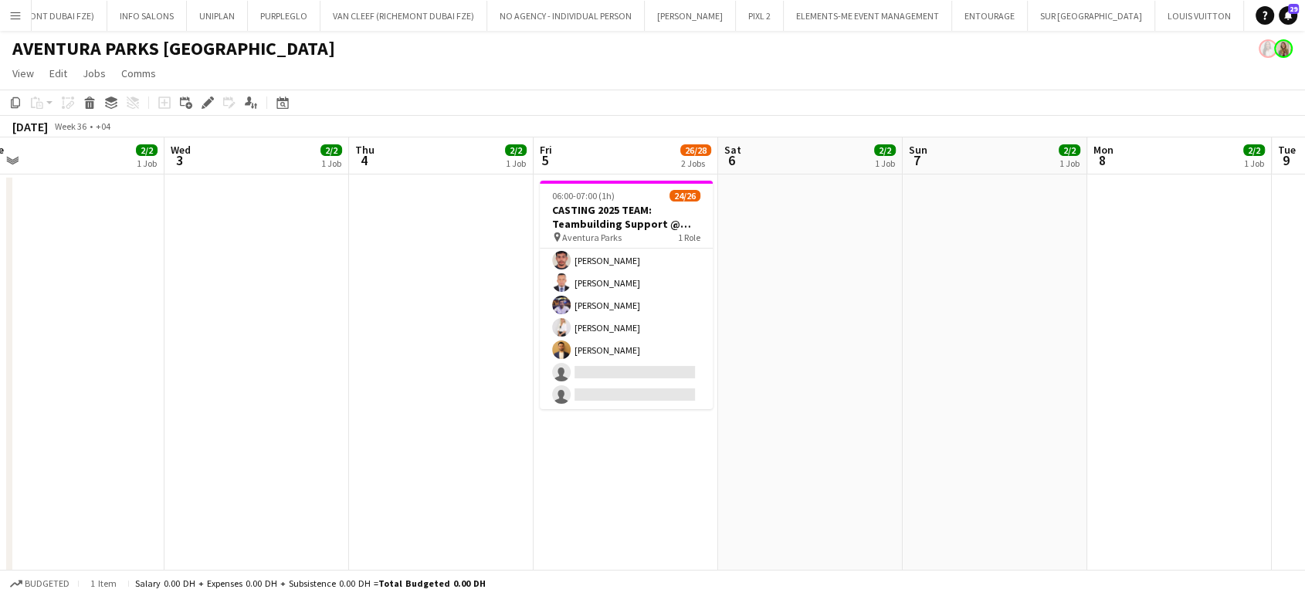
drag, startPoint x: 899, startPoint y: 320, endPoint x: 1024, endPoint y: 332, distance: 125.6
click at [1032, 333] on app-calendar-viewport "Sun 31 Mon 1 12/14 3 Jobs Tue 2 2/2 1 Job Wed 3 2/2 1 Job Thu 4 2/2 1 Job Fri 5…" at bounding box center [652, 559] width 1305 height 845
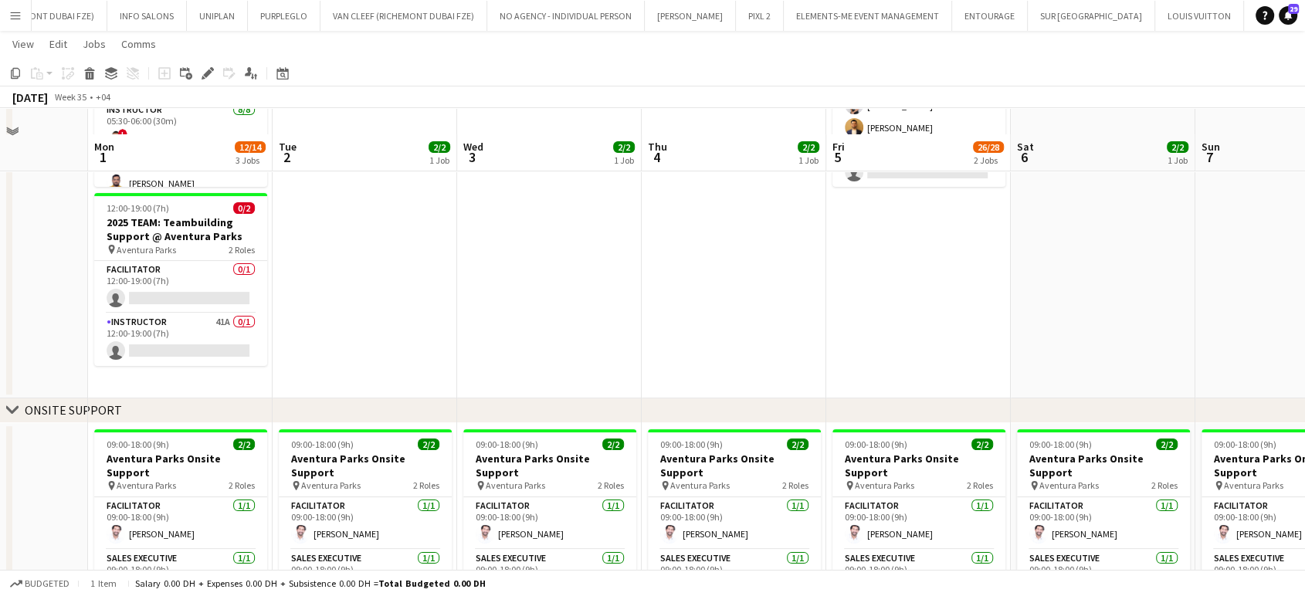
scroll to position [257, 0]
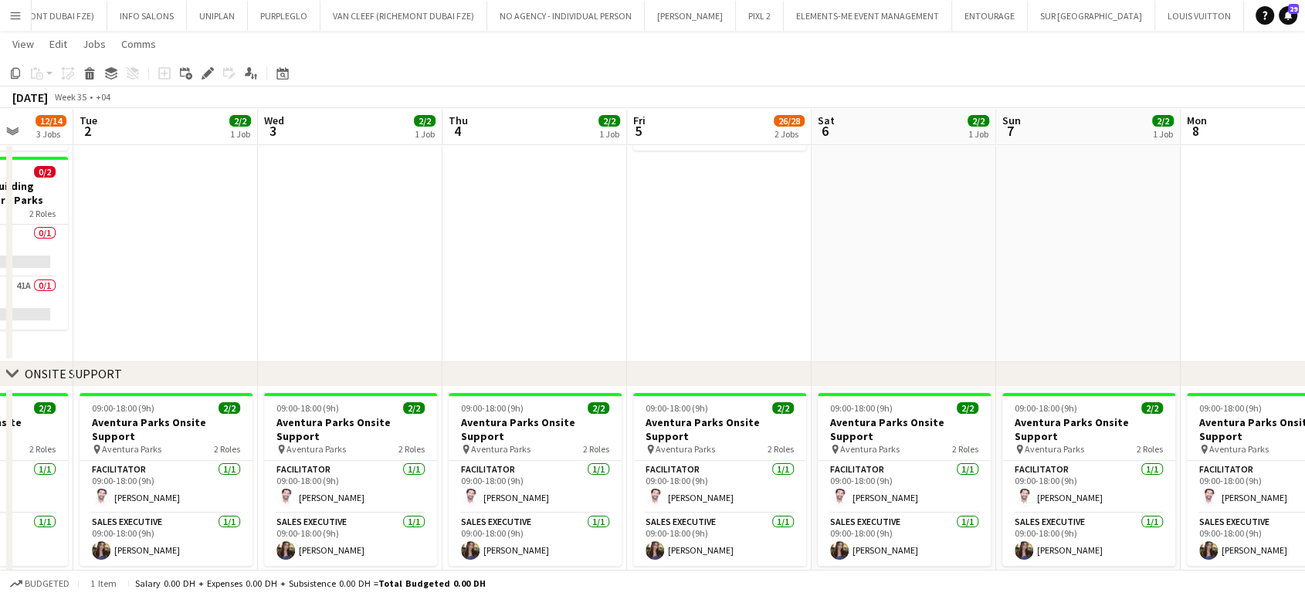
drag, startPoint x: 820, startPoint y: 493, endPoint x: 658, endPoint y: 442, distance: 169.7
click at [658, 444] on app-calendar-viewport "Fri 29 Sat 30 Sun 31 Mon 1 12/14 3 Jobs Tue 2 2/2 1 Job Wed 3 2/2 1 Job Thu 4 2…" at bounding box center [652, 263] width 1305 height 920
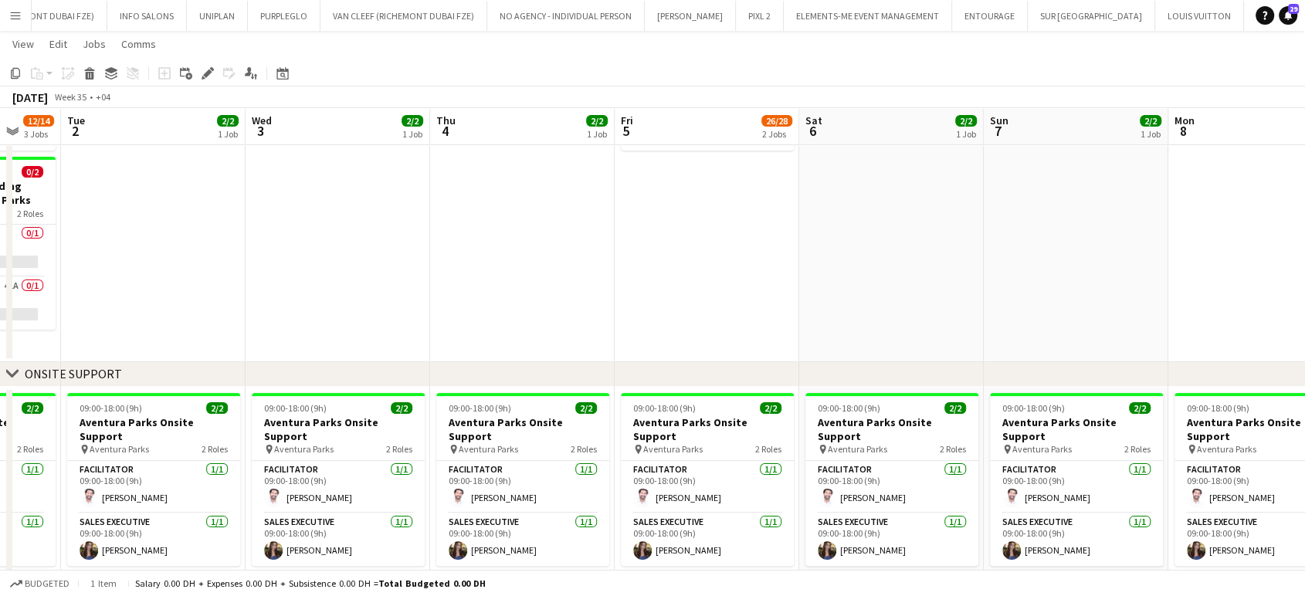
click at [708, 459] on app-calendar-viewport "Fri 29 Sat 30 Sun 31 Mon 1 12/14 3 Jobs Tue 2 2/2 1 Job Wed 3 2/2 1 Job Thu 4 2…" at bounding box center [652, 263] width 1305 height 920
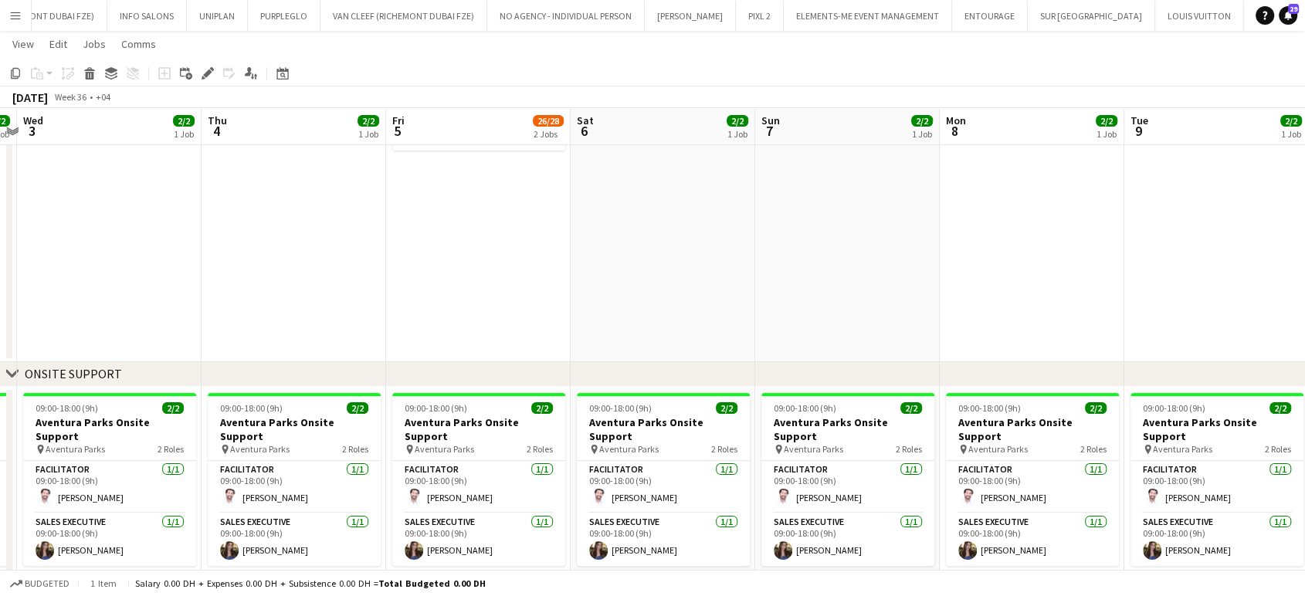
drag, startPoint x: 766, startPoint y: 449, endPoint x: 741, endPoint y: 430, distance: 31.3
click at [733, 442] on app-calendar-viewport "Sun 31 Mon 1 12/14 3 Jobs Tue 2 2/2 1 Job Wed 3 2/2 1 Job Thu 4 2/2 1 Job Fri 5…" at bounding box center [652, 263] width 1305 height 920
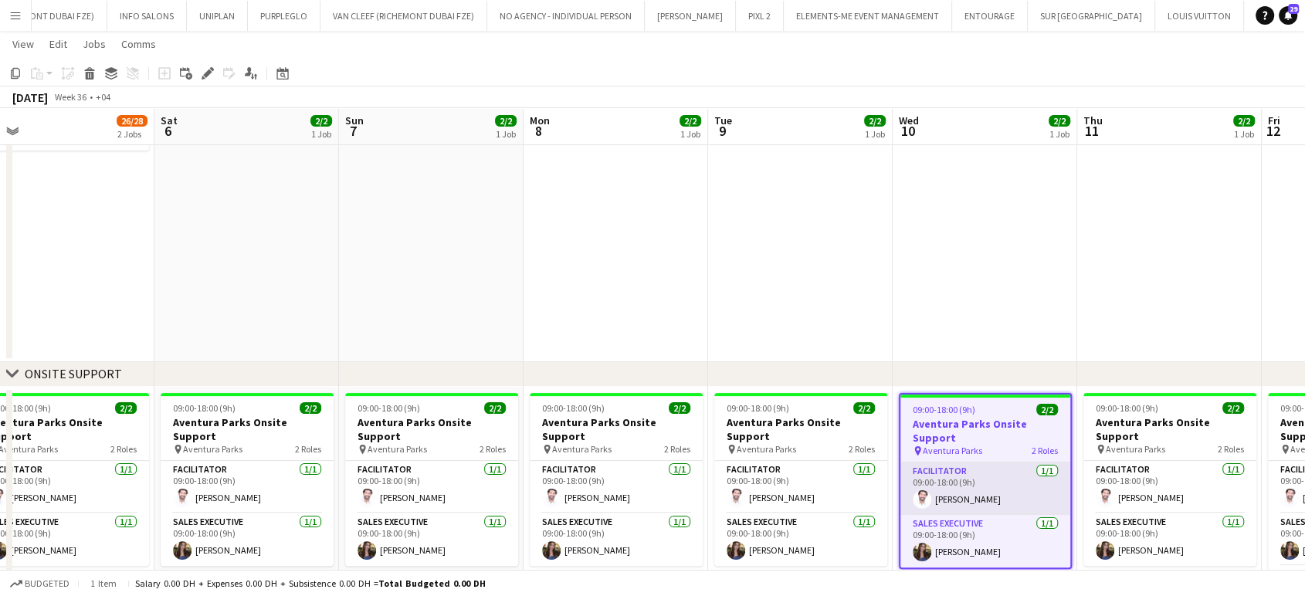
drag, startPoint x: 1025, startPoint y: 484, endPoint x: 937, endPoint y: 464, distance: 90.3
click at [970, 476] on app-calendar-viewport "Tue 2 2/2 1 Job Wed 3 2/2 1 Job Thu 4 2/2 1 Job Fri 5 26/28 2 Jobs Sat 6 2/2 1 …" at bounding box center [652, 263] width 1305 height 920
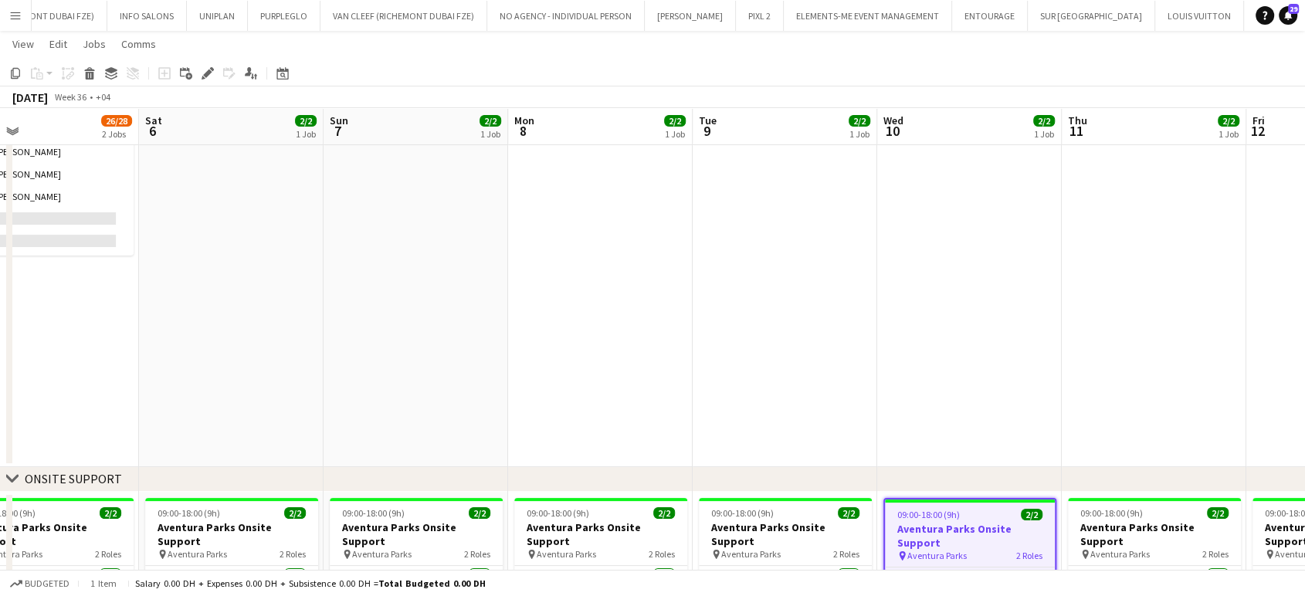
drag, startPoint x: 1103, startPoint y: 484, endPoint x: 786, endPoint y: 408, distance: 326.2
click at [699, 400] on div "chevron-right ONSITE SUPPORT chevron-right EVENTS / WEEKEND SUPPORT Tue 2 2/2 1…" at bounding box center [652, 368] width 1305 height 920
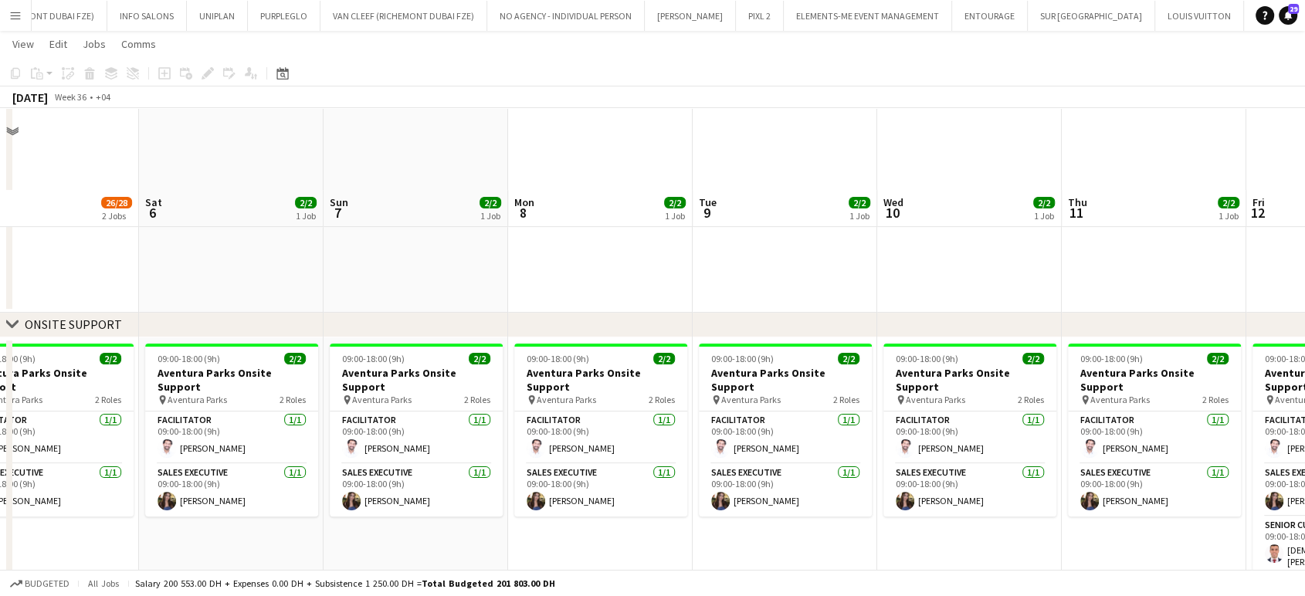
scroll to position [409, 0]
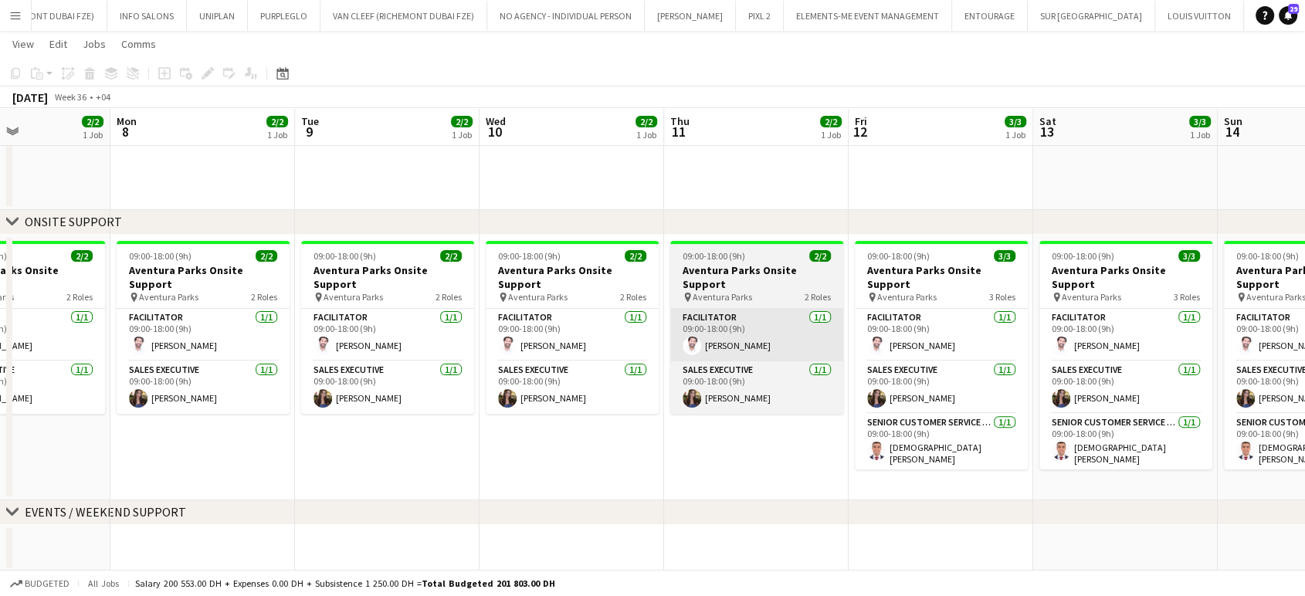
drag, startPoint x: 1186, startPoint y: 401, endPoint x: 737, endPoint y: 324, distance: 455.0
click at [736, 326] on app-calendar-viewport "Thu 4 2/2 1 Job Fri 5 26/28 2 Jobs Sat 6 2/2 1 Job Sun 7 2/2 1 Job Mon 8 2/2 1 …" at bounding box center [652, 111] width 1305 height 920
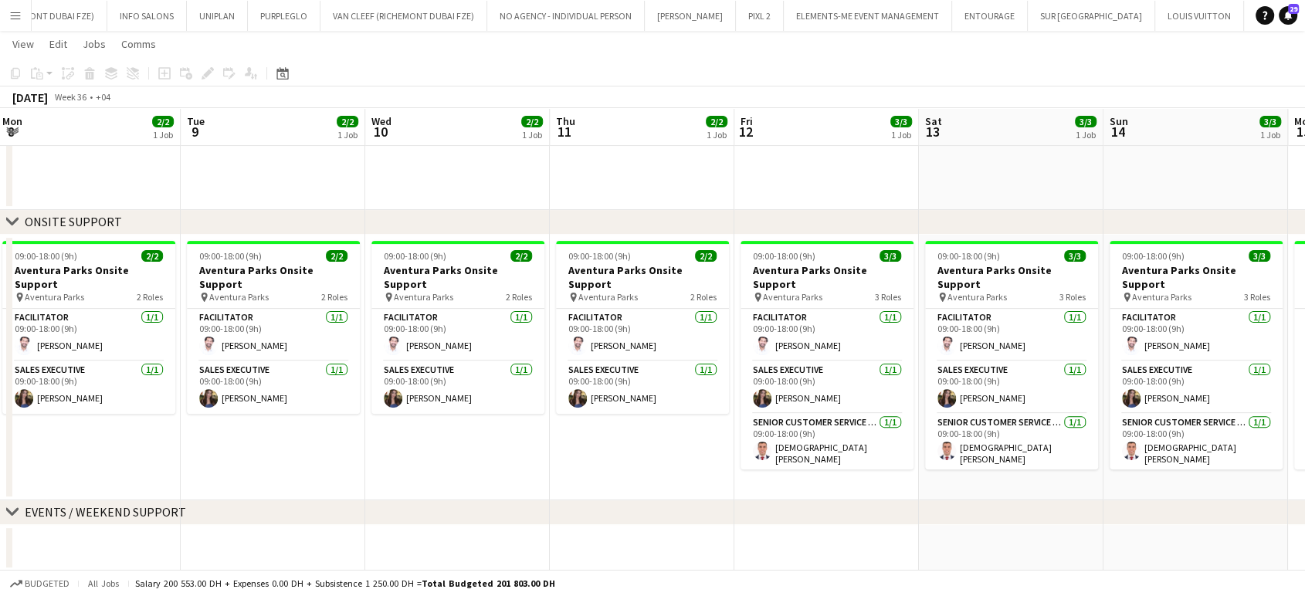
drag, startPoint x: 356, startPoint y: 227, endPoint x: 222, endPoint y: 195, distance: 137.4
click at [222, 195] on app-calendar-viewport "Thu 4 2/2 1 Job Fri 5 26/28 2 Jobs Sat 6 2/2 1 Job Sun 7 2/2 1 Job Mon 8 2/2 1 …" at bounding box center [652, 111] width 1305 height 920
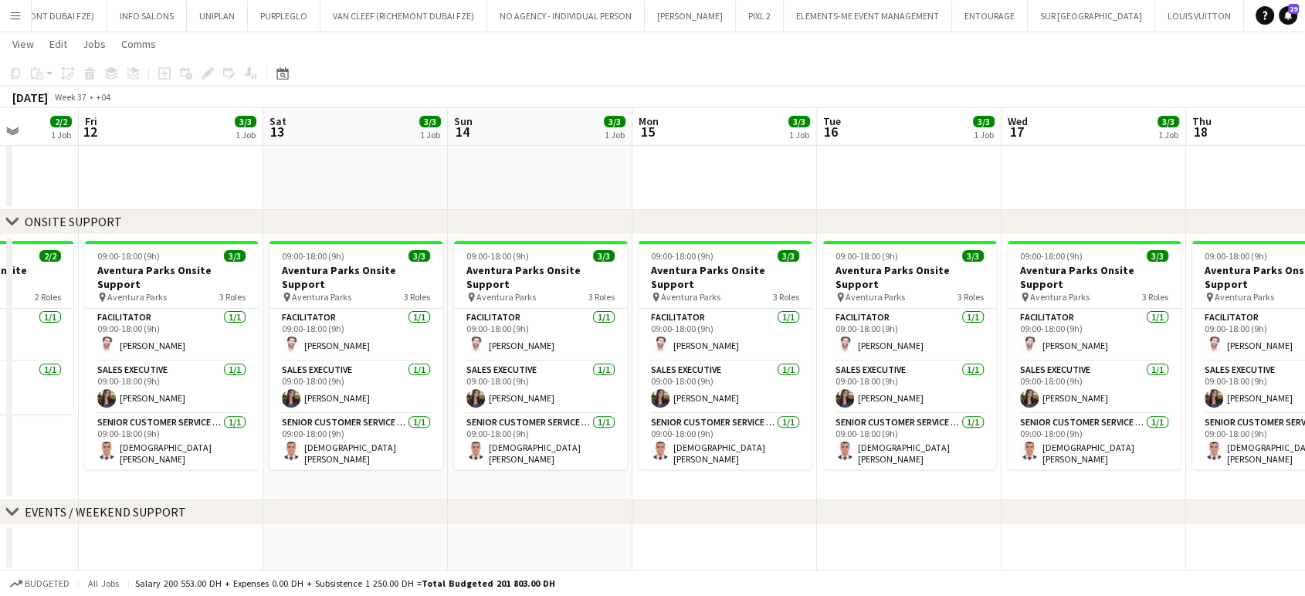
scroll to position [0, 614]
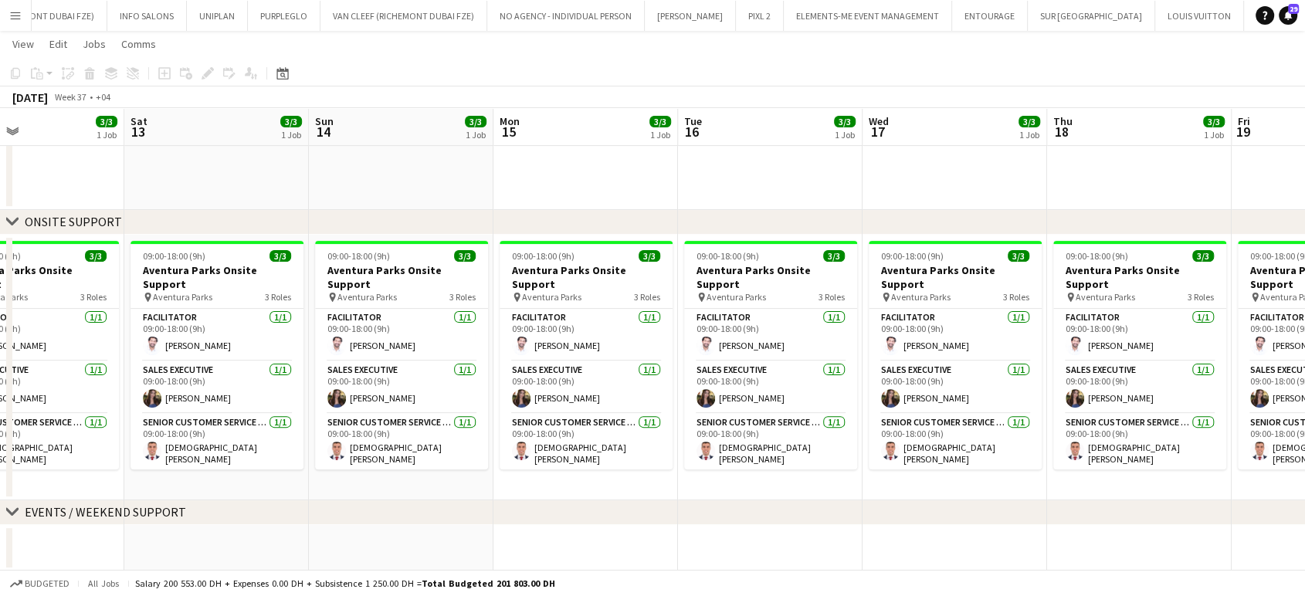
drag, startPoint x: 857, startPoint y: 315, endPoint x: 830, endPoint y: 310, distance: 27.6
click at [830, 310] on app-calendar-viewport "Tue 9 2/2 1 Job Wed 10 2/2 1 Job Thu 11 2/2 1 Job Fri 12 3/3 1 Job Sat 13 3/3 1…" at bounding box center [652, 111] width 1305 height 920
drag, startPoint x: 883, startPoint y: 315, endPoint x: 869, endPoint y: 315, distance: 13.9
click at [873, 314] on app-calendar-viewport "Tue 9 2/2 1 Job Wed 10 2/2 1 Job Thu 11 2/2 1 Job Fri 12 3/3 1 Job Sat 13 3/3 1…" at bounding box center [652, 111] width 1305 height 920
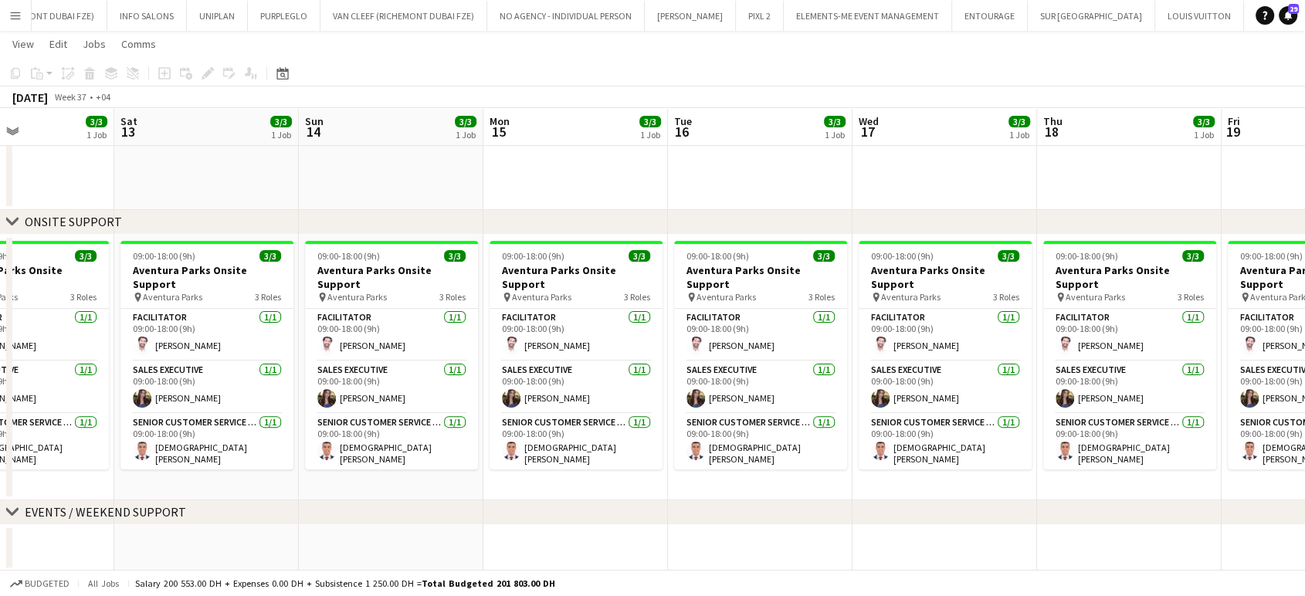
drag, startPoint x: 988, startPoint y: 357, endPoint x: 741, endPoint y: 339, distance: 247.7
click at [741, 342] on app-calendar-viewport "Tue 9 2/2 1 Job Wed 10 2/2 1 Job Thu 11 2/2 1 Job Fri 12 3/3 1 Job Sat 13 3/3 1…" at bounding box center [652, 111] width 1305 height 920
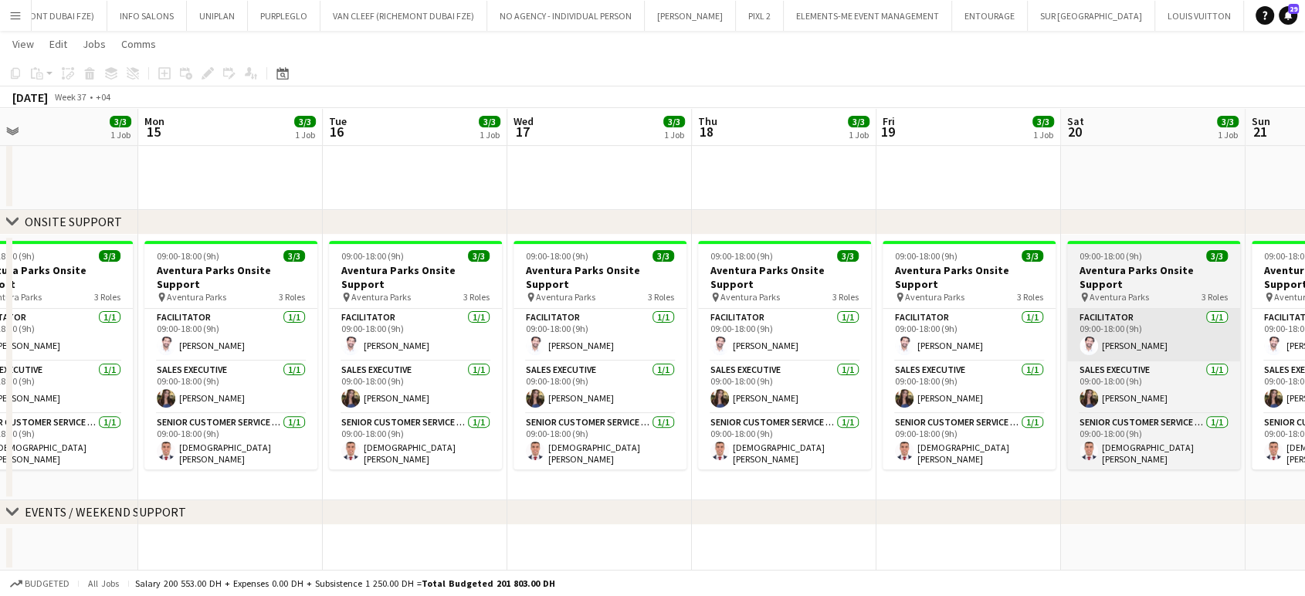
drag, startPoint x: 1109, startPoint y: 375, endPoint x: 704, endPoint y: 318, distance: 408.5
click at [687, 323] on app-calendar-viewport "Thu 11 2/2 1 Job Fri 12 3/3 1 Job Sat 13 3/3 1 Job Sun 14 3/3 1 Job Mon 15 3/3 …" at bounding box center [652, 111] width 1305 height 920
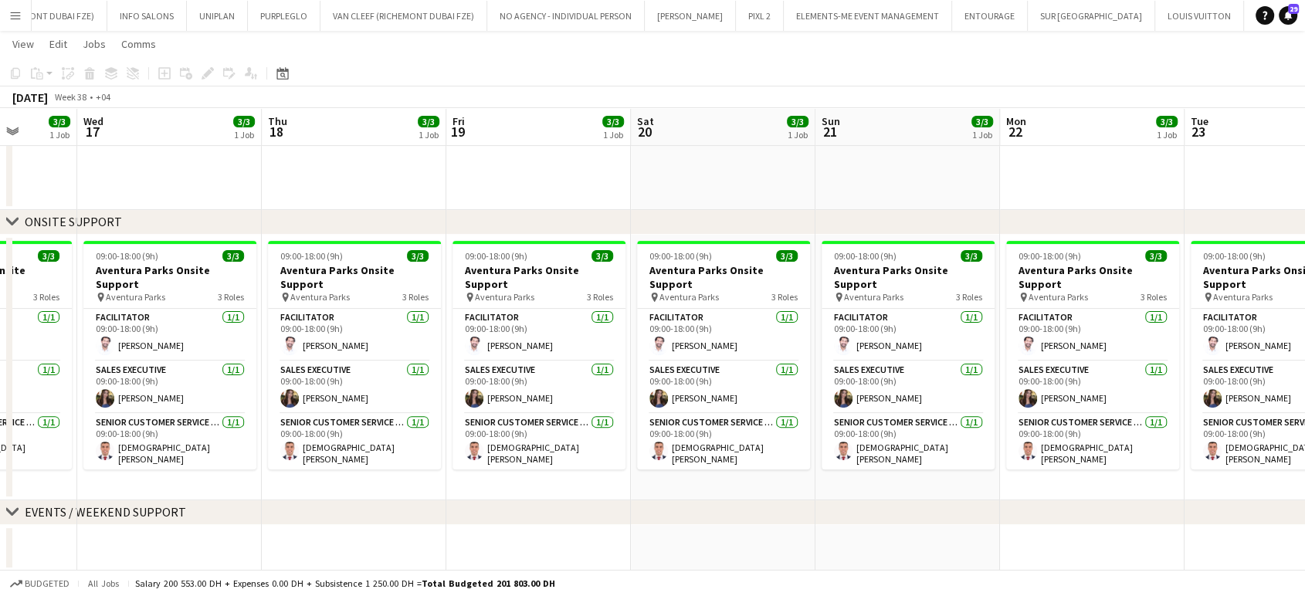
drag, startPoint x: 1139, startPoint y: 434, endPoint x: 501, endPoint y: 293, distance: 652.9
click at [503, 295] on app-calendar-viewport "Sat 13 3/3 1 Job Sun 14 3/3 1 Job Mon 15 3/3 1 Job Tue 16 3/3 1 Job Wed 17 3/3 …" at bounding box center [652, 111] width 1305 height 920
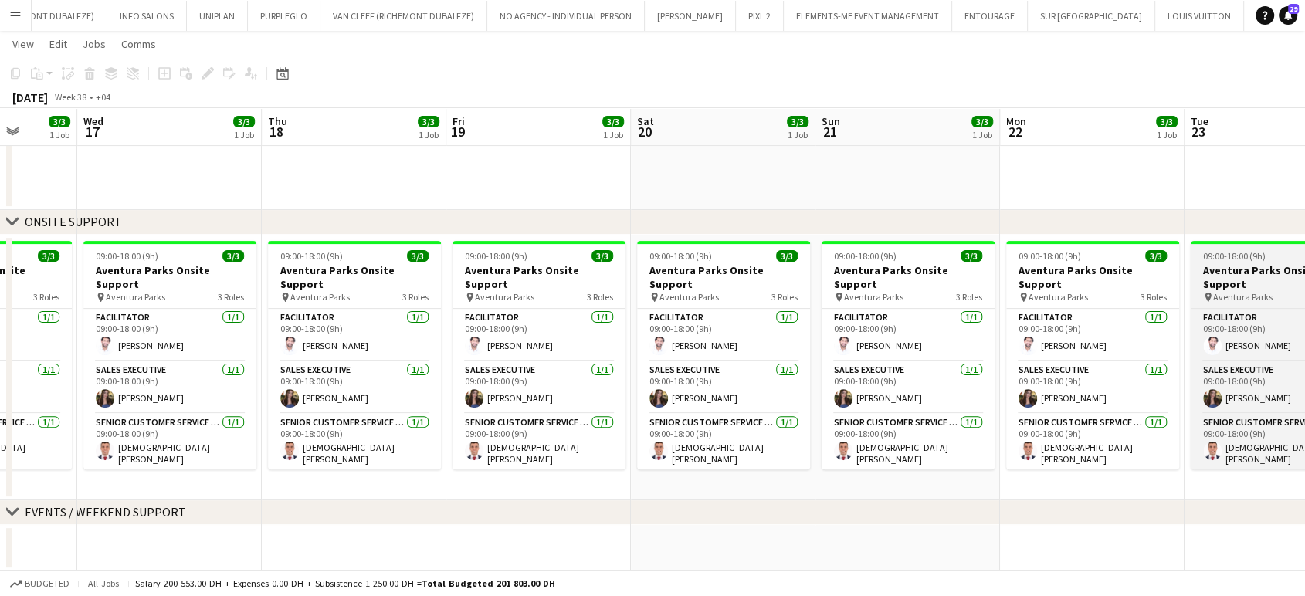
scroll to position [0, 756]
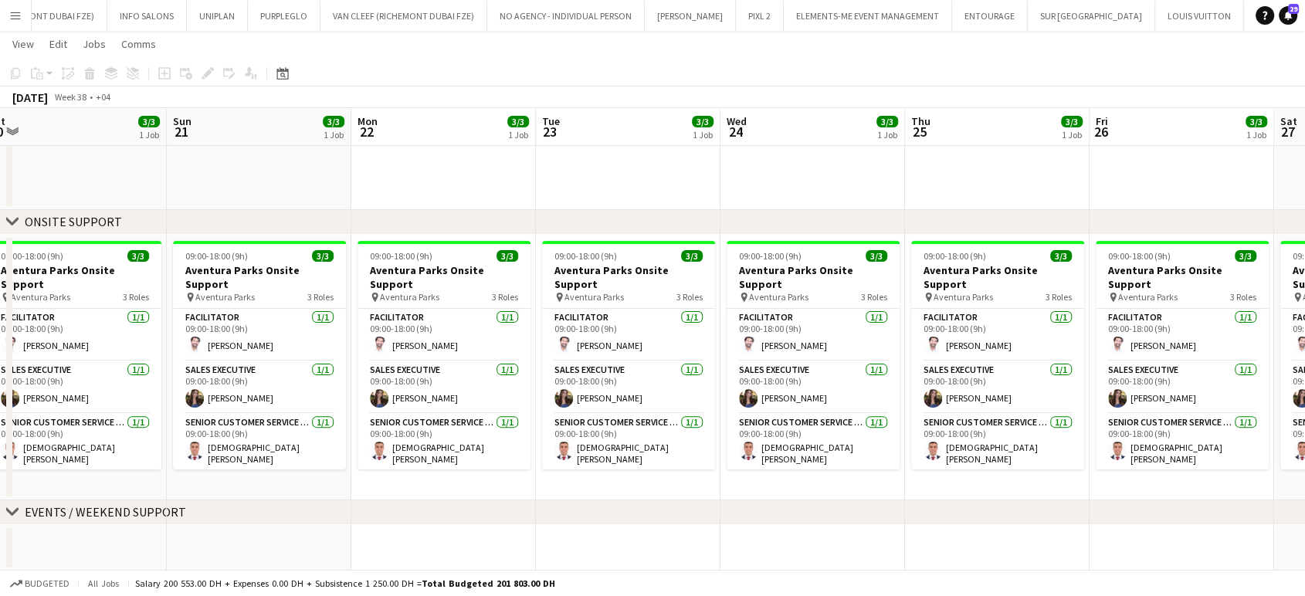
click at [9, 13] on app-icon "Menu" at bounding box center [15, 15] width 12 height 12
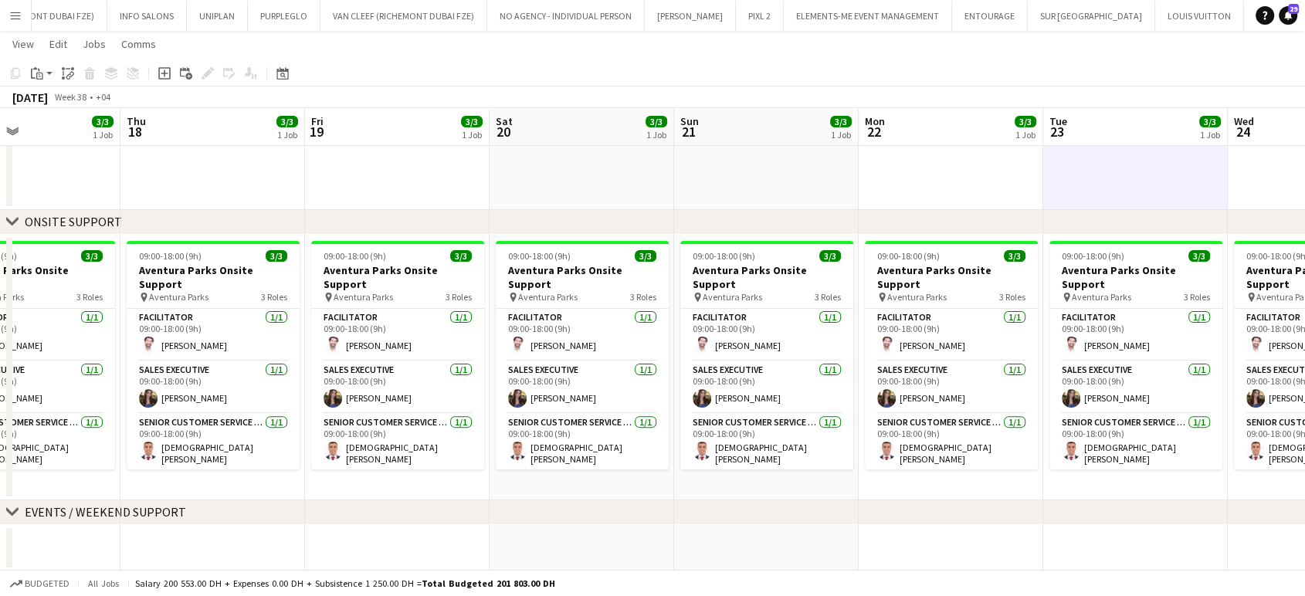
drag, startPoint x: 527, startPoint y: 363, endPoint x: 1058, endPoint y: 371, distance: 531.2
click at [1058, 371] on app-calendar-viewport "Tue 16 3/3 1 Job Wed 17 3/3 1 Job Thu 18 3/3 1 Job Fri 19 3/3 1 Job Sat 20 3/3 …" at bounding box center [652, 111] width 1305 height 920
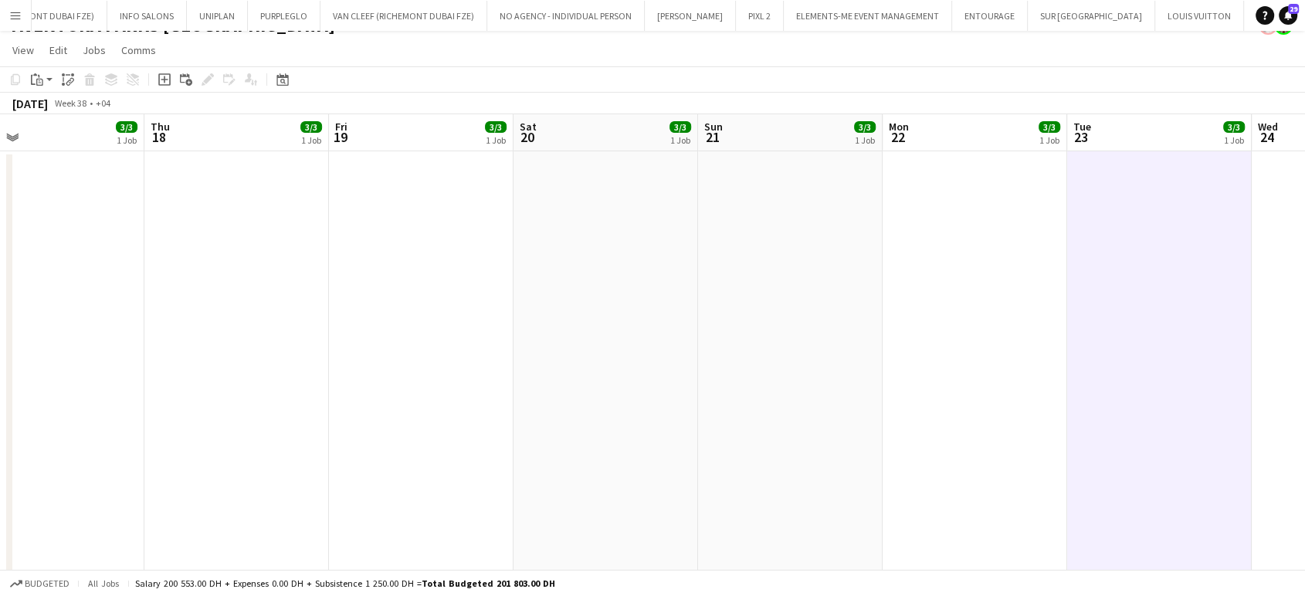
scroll to position [0, 0]
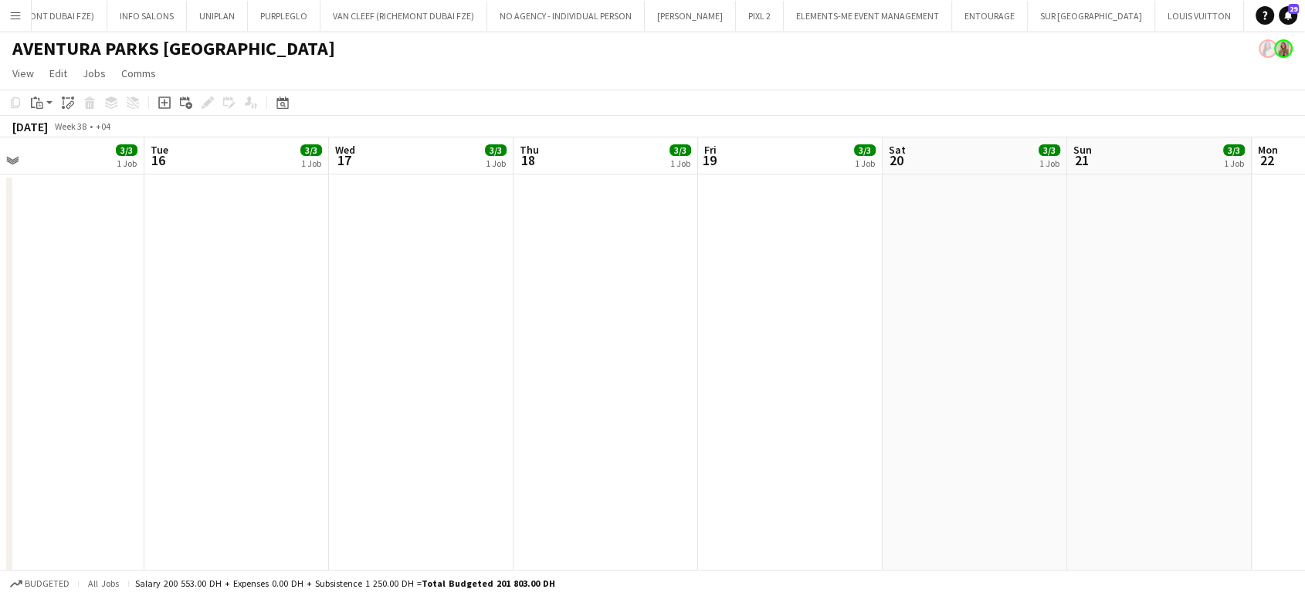
drag, startPoint x: 694, startPoint y: 337, endPoint x: 1277, endPoint y: 349, distance: 582.9
click at [1277, 349] on app-calendar-viewport "Sat 13 3/3 1 Job Sun 14 3/3 1 Job Mon 15 3/3 1 Job Tue 16 3/3 1 Job Wed 17 3/3 …" at bounding box center [652, 559] width 1305 height 845
drag, startPoint x: 860, startPoint y: 300, endPoint x: 1197, endPoint y: 298, distance: 336.6
click at [1185, 296] on app-calendar-viewport "Wed 10 2/2 1 Job Thu 11 2/2 1 Job Fri 12 3/3 1 Job Sat 13 3/3 1 Job Sun 14 3/3 …" at bounding box center [652, 559] width 1305 height 845
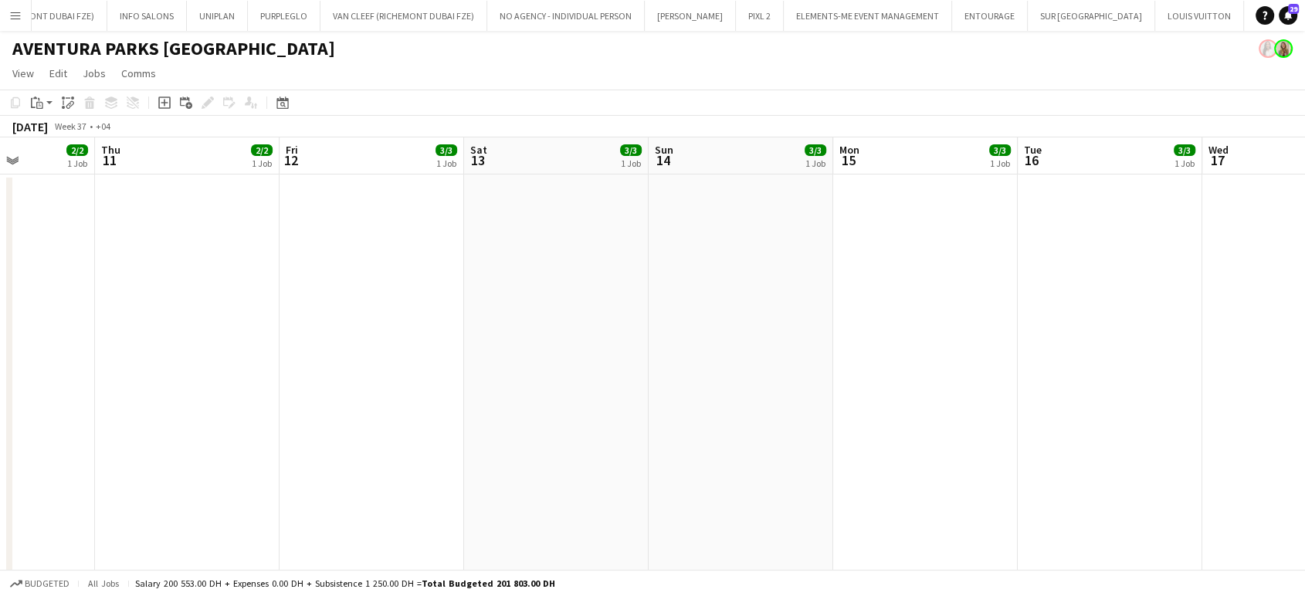
drag, startPoint x: 710, startPoint y: 256, endPoint x: 1307, endPoint y: 283, distance: 597.3
click at [1305, 283] on html "Menu Boards Boards Boards All jobs Status Workforce Workforce My Workforce Recr…" at bounding box center [652, 504] width 1305 height 1008
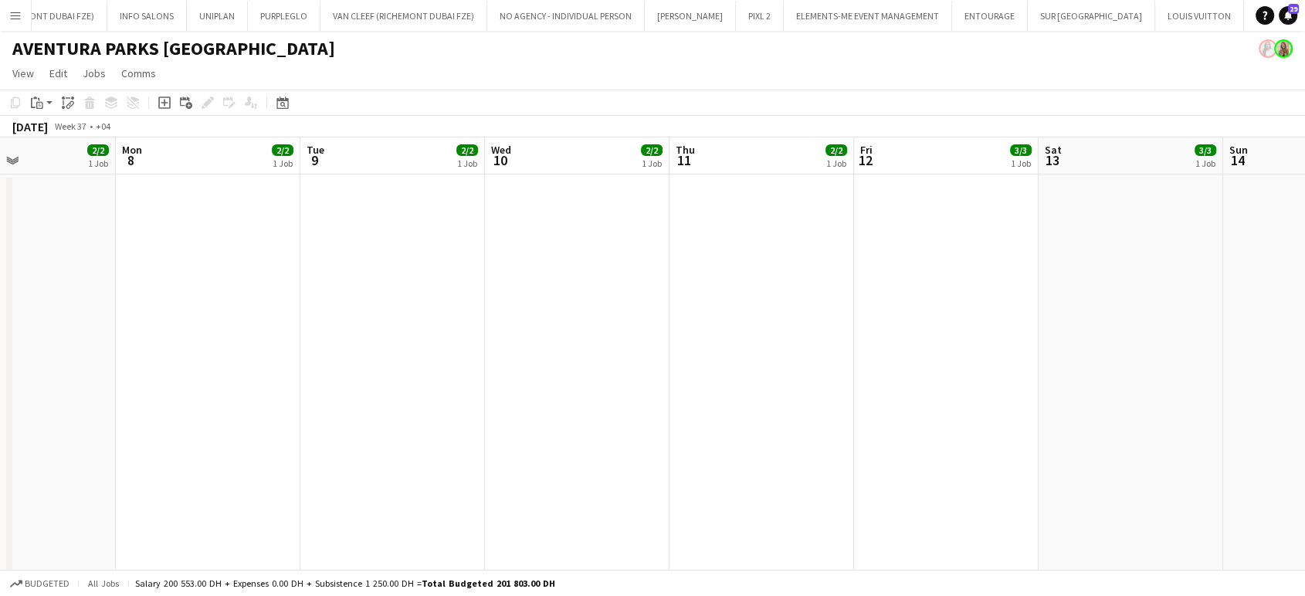
drag, startPoint x: 719, startPoint y: 262, endPoint x: 1316, endPoint y: 343, distance: 603.0
click at [1305, 337] on html "Menu Boards Boards Boards All jobs Status Workforce Workforce My Workforce Recr…" at bounding box center [652, 504] width 1305 height 1008
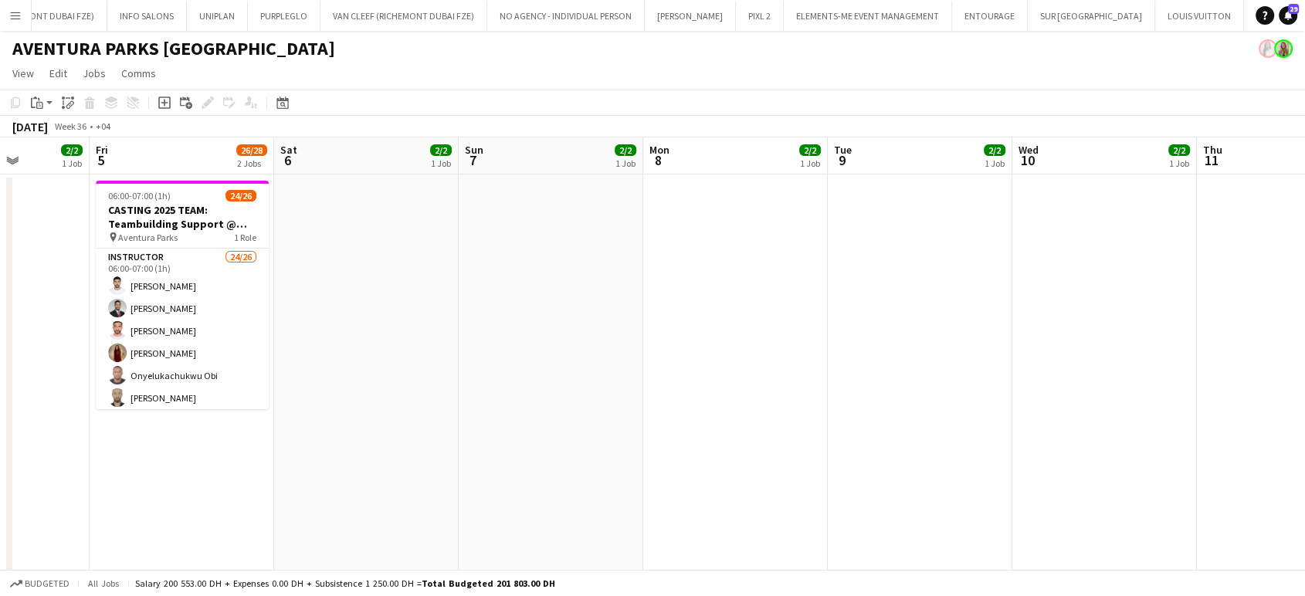
drag, startPoint x: 648, startPoint y: 235, endPoint x: 1170, endPoint y: 367, distance: 538.3
click at [1170, 367] on app-calendar-viewport "Tue 2 2/2 1 Job Wed 3 2/2 1 Job Thu 4 2/2 1 Job Fri 5 26/28 2 Jobs Sat 6 2/2 1 …" at bounding box center [652, 559] width 1305 height 845
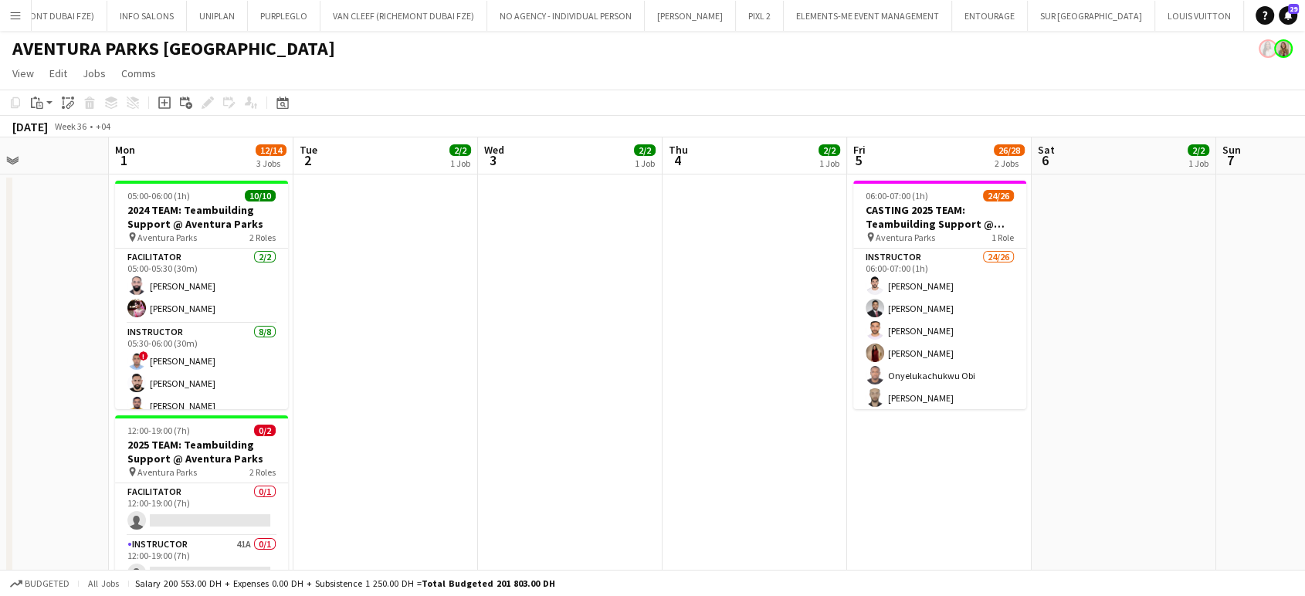
drag, startPoint x: 296, startPoint y: 250, endPoint x: 855, endPoint y: 259, distance: 558.2
click at [841, 250] on app-calendar-viewport "Sat 30 Sun 31 Mon 1 12/14 3 Jobs Tue 2 2/2 1 Job Wed 3 2/2 1 Job Thu 4 2/2 1 Jo…" at bounding box center [652, 559] width 1305 height 845
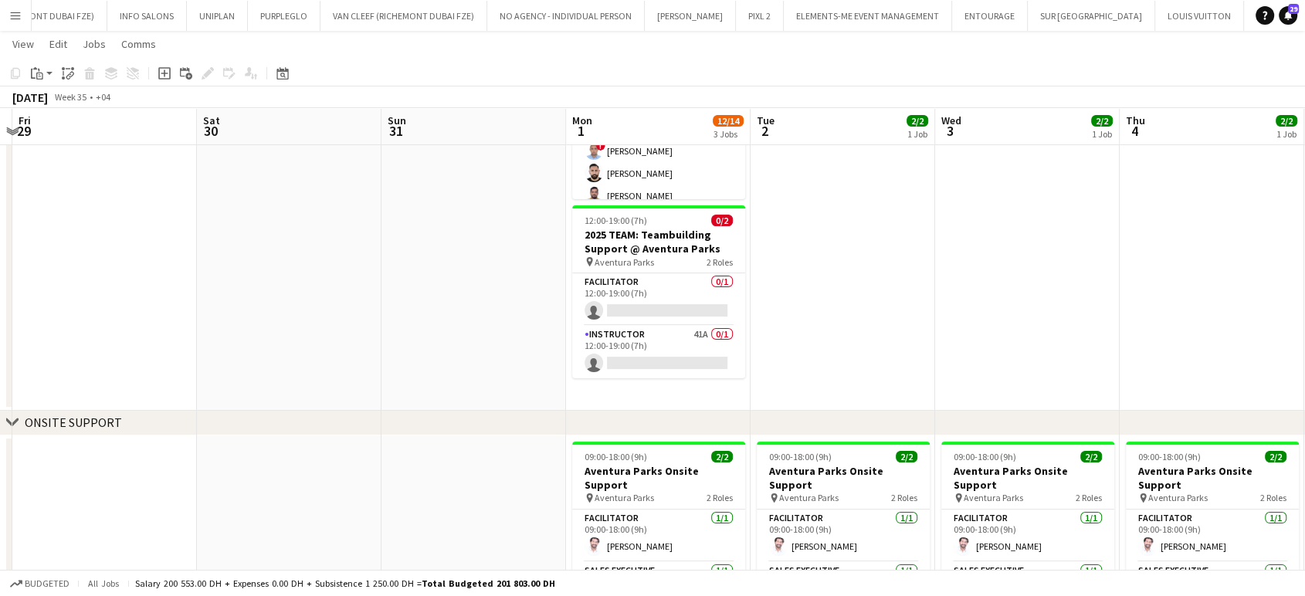
scroll to position [66, 0]
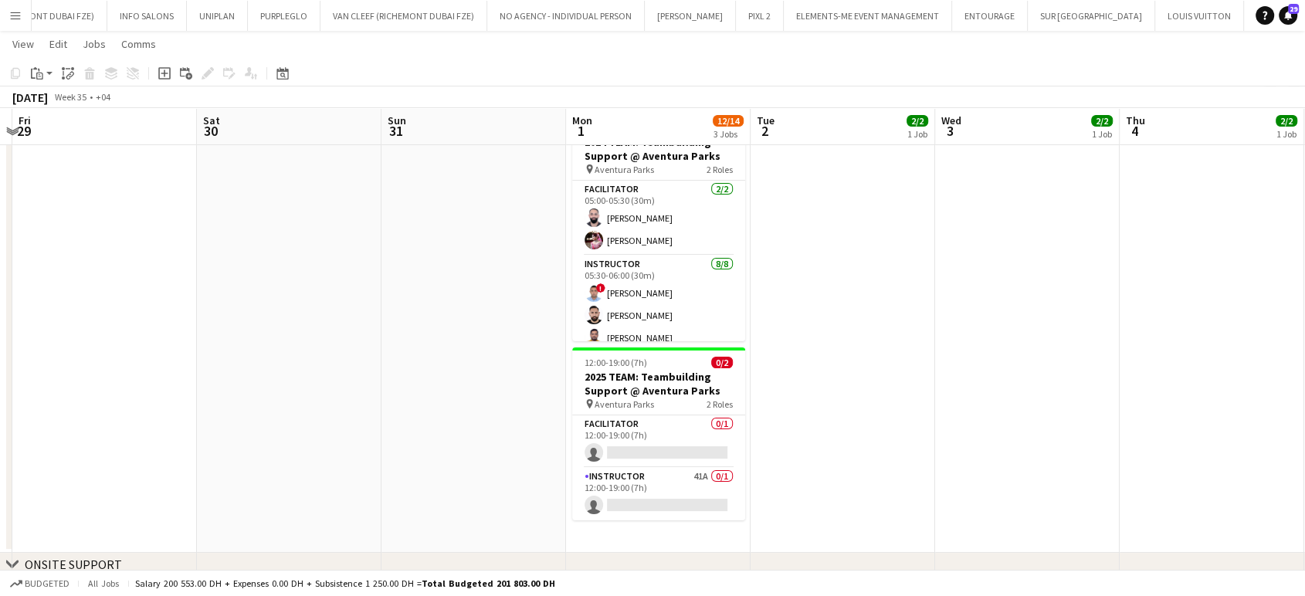
drag, startPoint x: 845, startPoint y: 416, endPoint x: 597, endPoint y: 367, distance: 252.7
click at [612, 369] on app-calendar-viewport "Wed 27 Thu 28 Fri 29 Sat 30 Sun 31 Mon 1 12/14 3 Jobs Tue 2 2/2 1 Job Wed 3 2/2…" at bounding box center [652, 454] width 1305 height 920
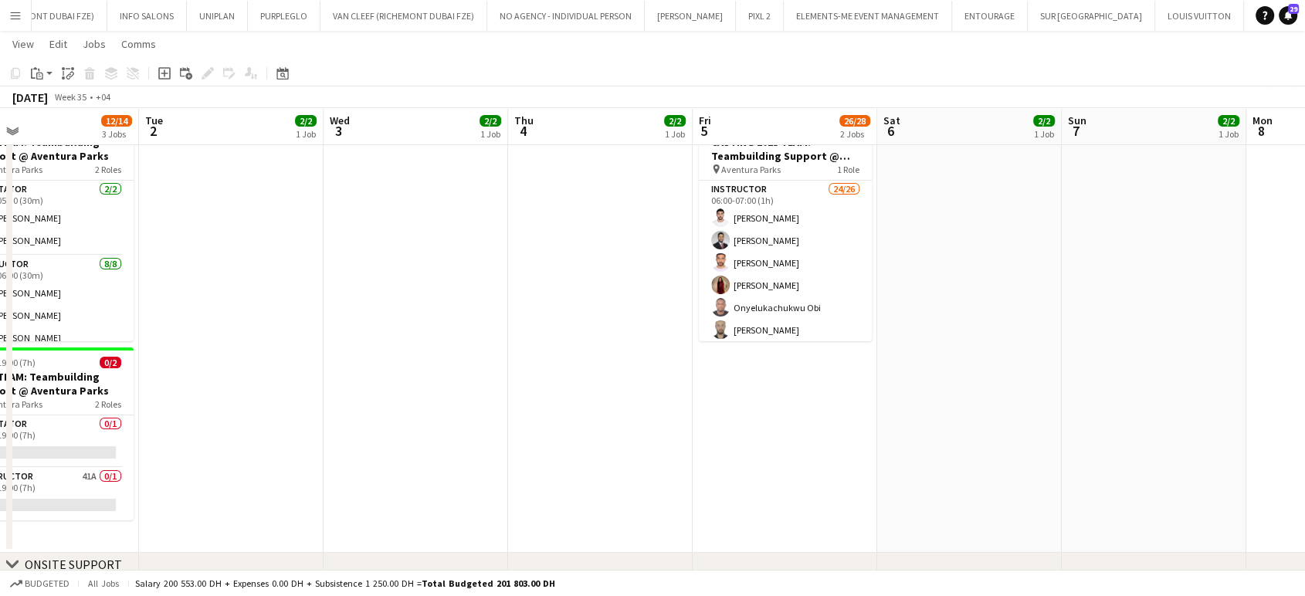
drag, startPoint x: 956, startPoint y: 354, endPoint x: 574, endPoint y: 286, distance: 388.1
click at [550, 307] on app-calendar-viewport "Fri 29 Sat 30 Sun 31 Mon 1 12/14 3 Jobs Tue 2 2/2 1 Job Wed 3 2/2 1 Job Thu 4 2…" at bounding box center [652, 454] width 1305 height 920
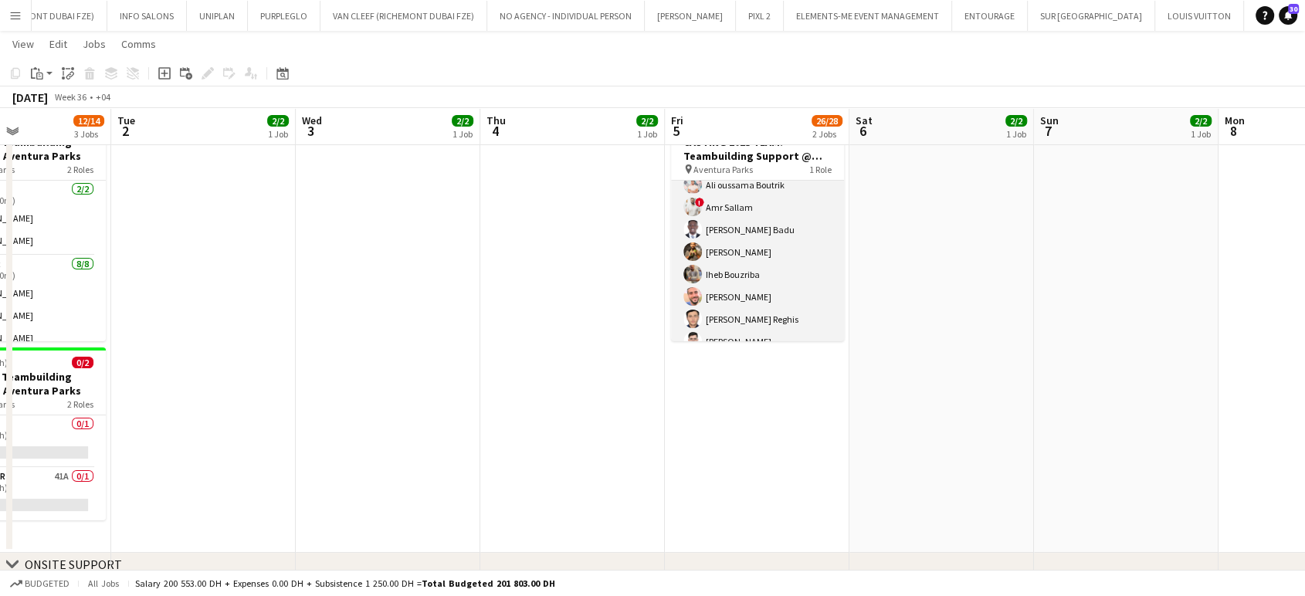
click at [763, 273] on app-card-role "Instructor 24/26 06:00-07:00 (1h) Emran Ahmad Aladdin Elhussein Khaled Yahya Ro…" at bounding box center [757, 230] width 173 height 612
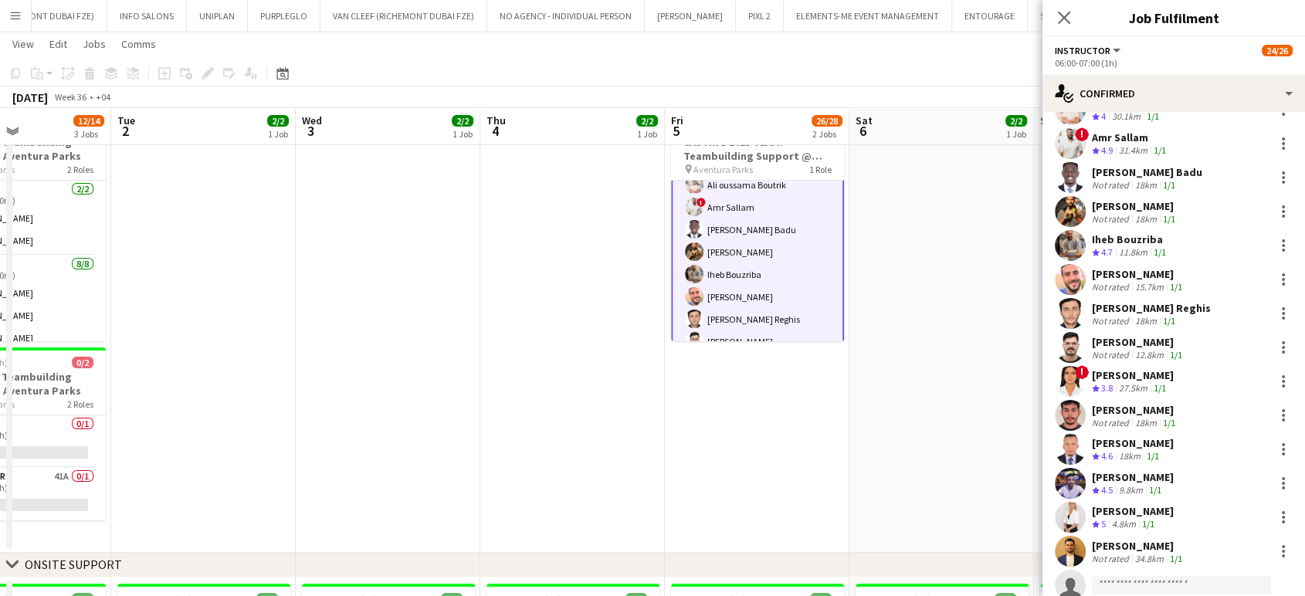
scroll to position [428, 0]
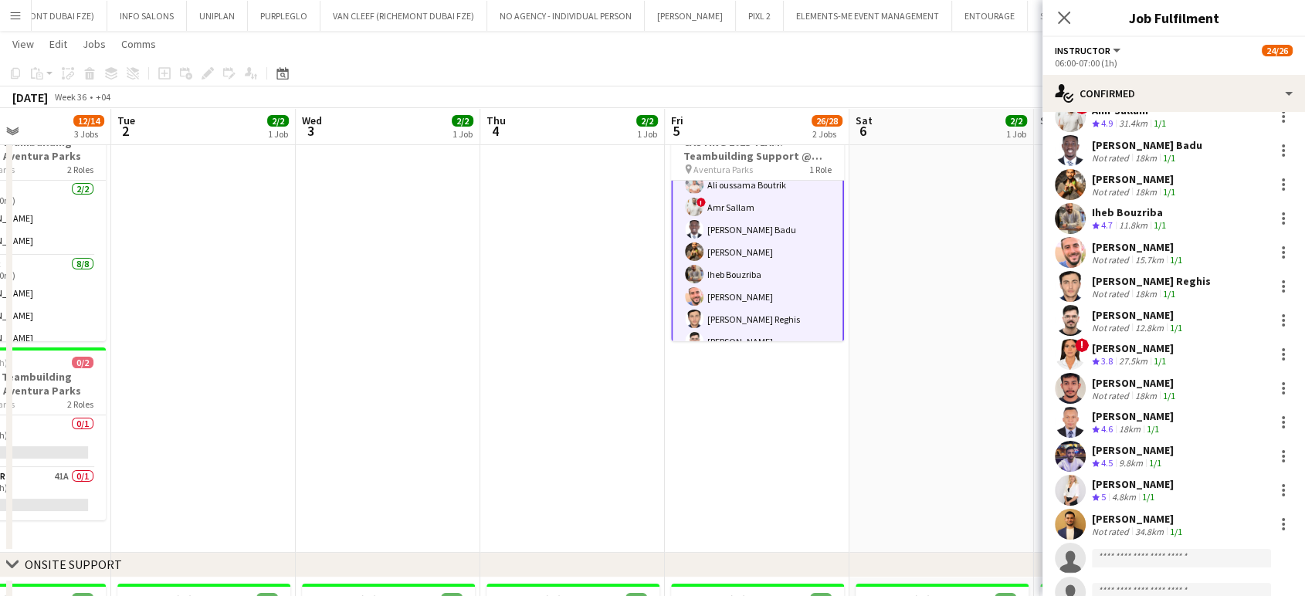
click at [599, 295] on app-calendar-viewport "Fri 29 Sat 30 Sun 31 Mon 1 12/14 3 Jobs Tue 2 2/2 1 Job Wed 3 2/2 1 Job Thu 4 2…" at bounding box center [652, 454] width 1305 height 920
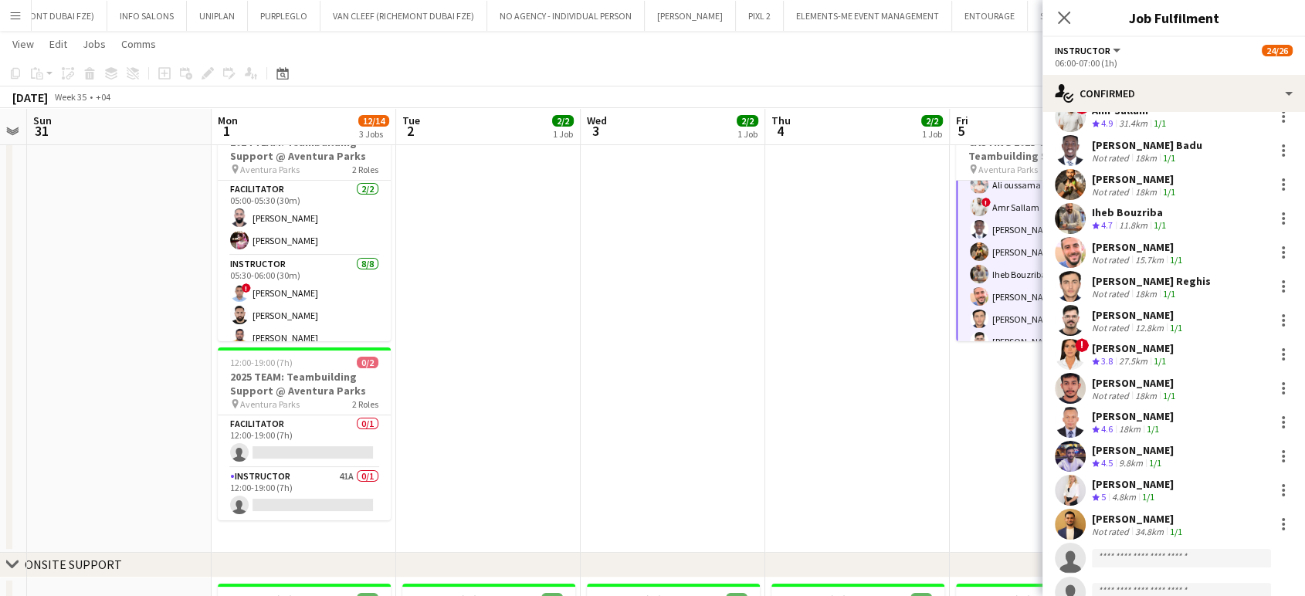
click at [574, 370] on app-calendar-viewport "Fri 29 Sat 30 Sun 31 Mon 1 12/14 3 Jobs Tue 2 2/2 1 Job Wed 3 2/2 1 Job Thu 4 2…" at bounding box center [652, 454] width 1305 height 920
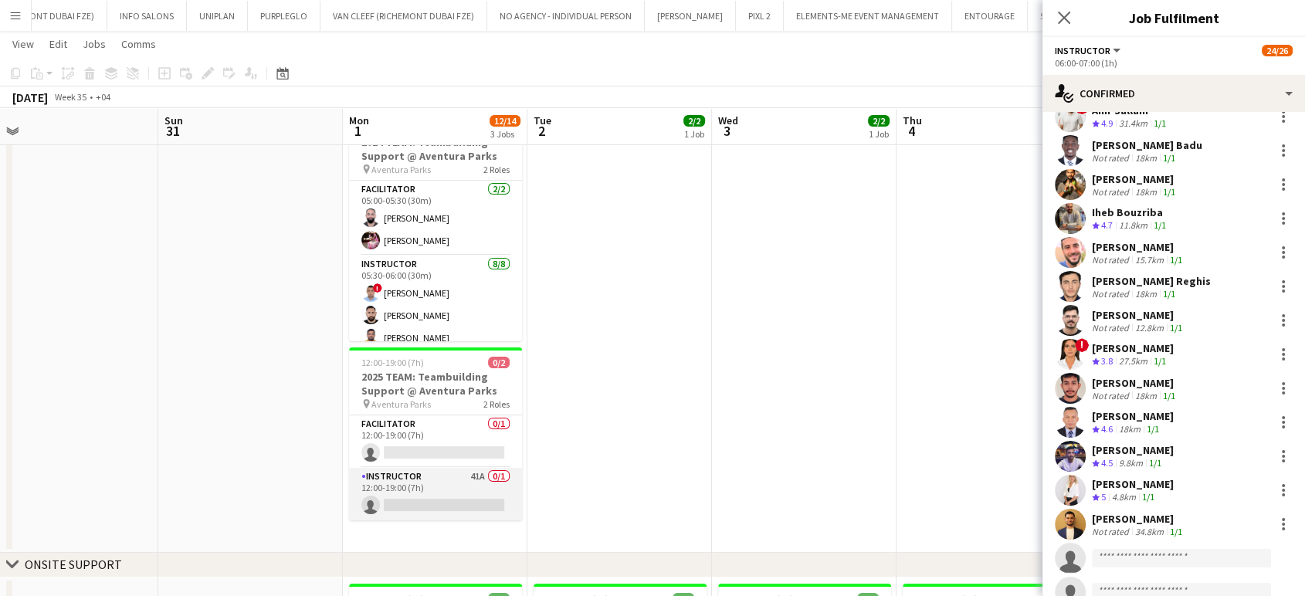
click at [436, 482] on app-card-role "Instructor 41A 0/1 12:00-19:00 (7h) single-neutral-actions" at bounding box center [435, 494] width 173 height 52
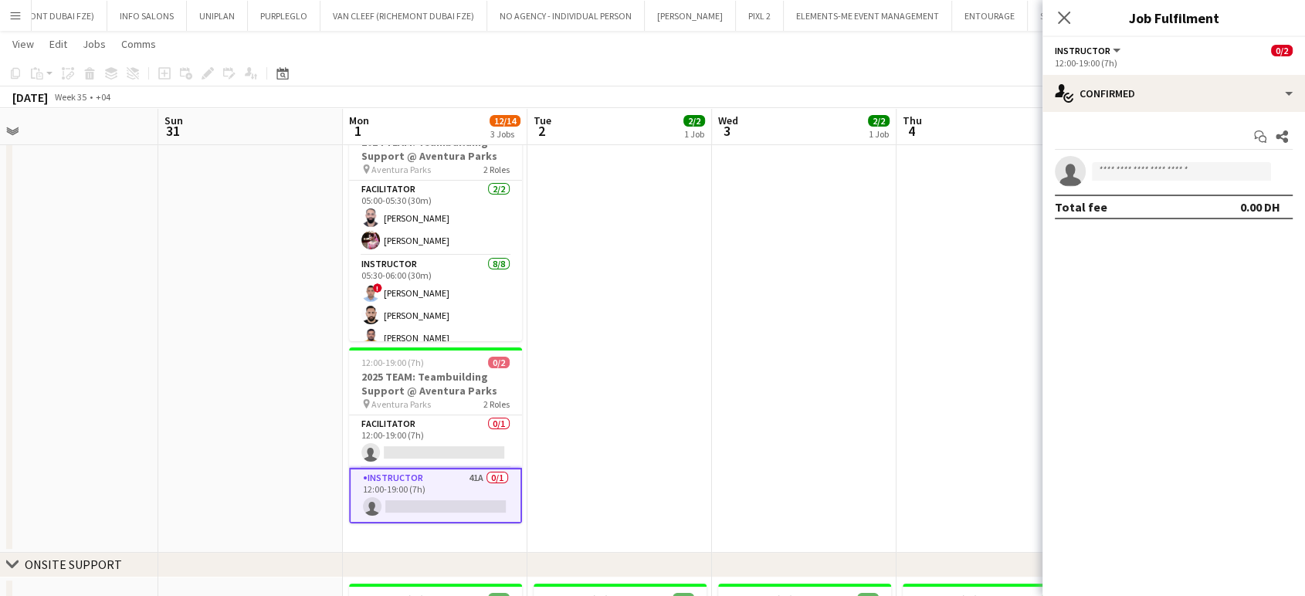
scroll to position [257, 0]
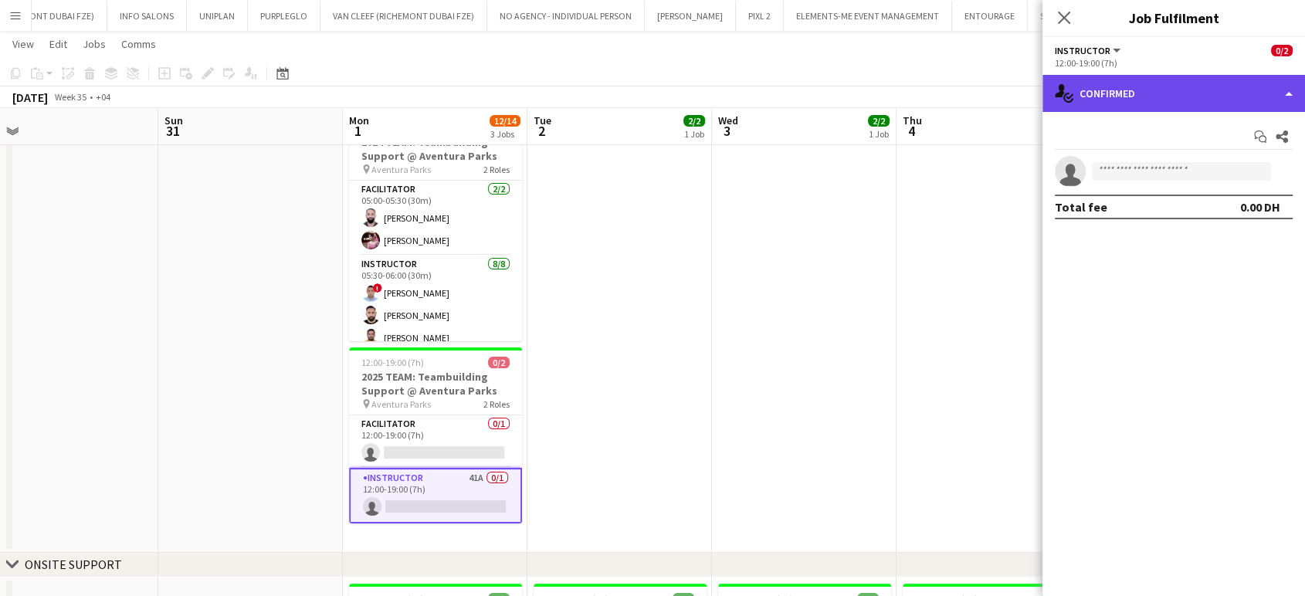
click at [1271, 97] on div "single-neutral-actions-check-2 Confirmed" at bounding box center [1173, 93] width 262 height 37
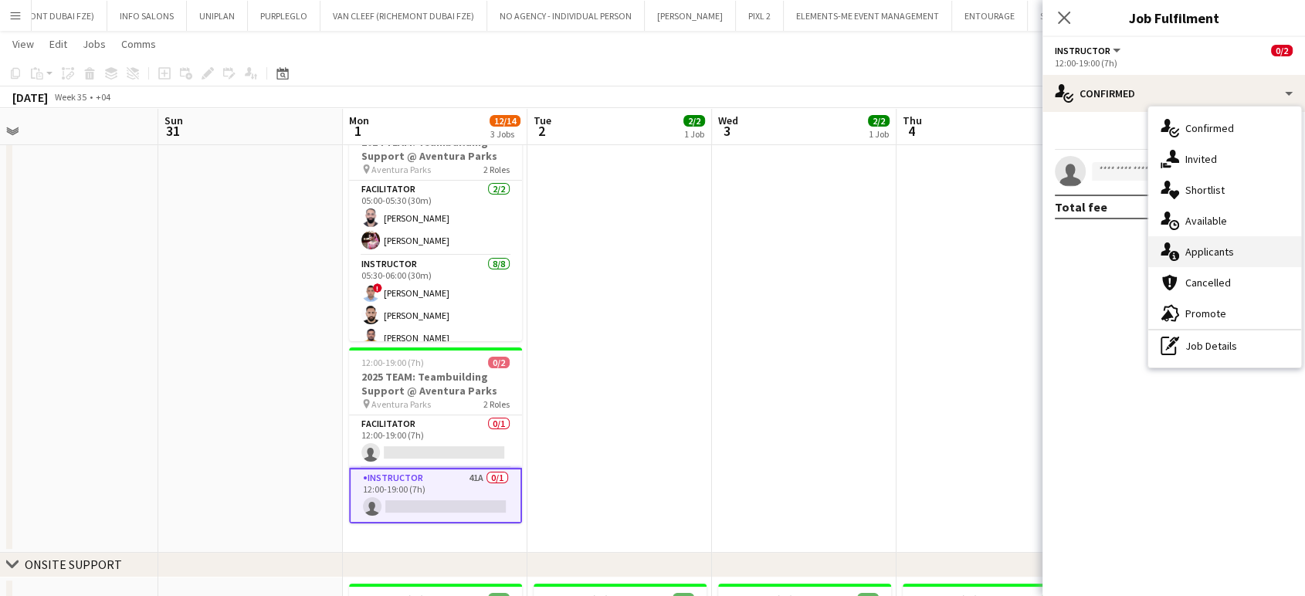
click at [1235, 250] on div "single-neutral-actions-information Applicants" at bounding box center [1224, 251] width 153 height 31
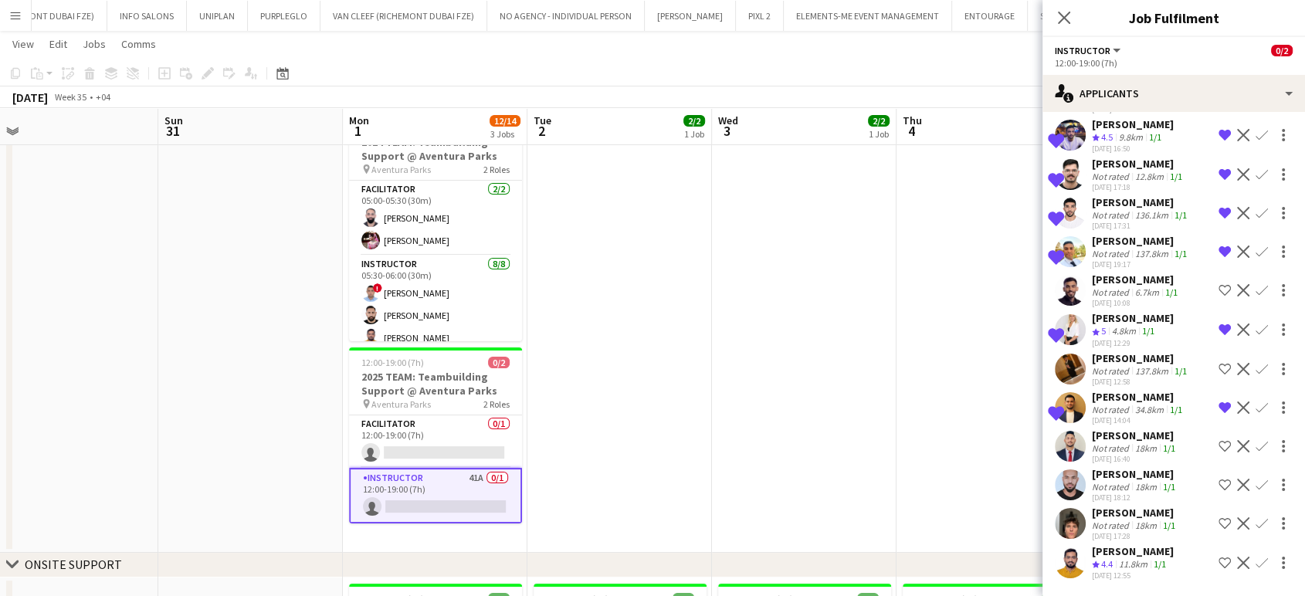
scroll to position [409, 0]
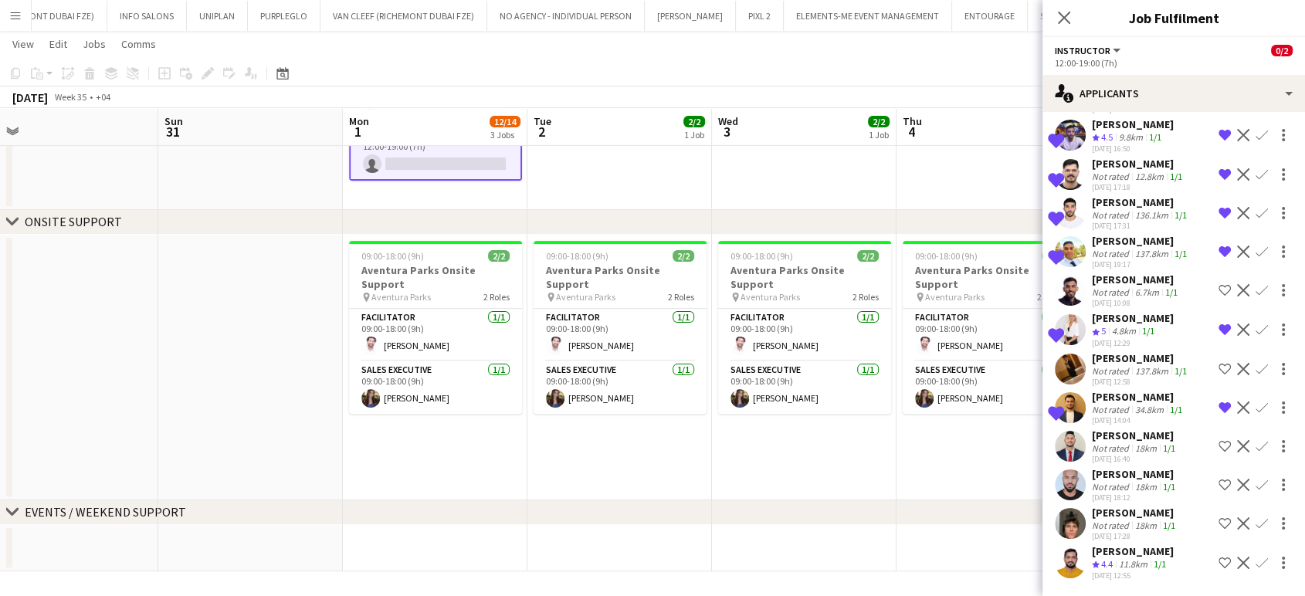
click at [1112, 554] on div "[PERSON_NAME]" at bounding box center [1133, 551] width 82 height 14
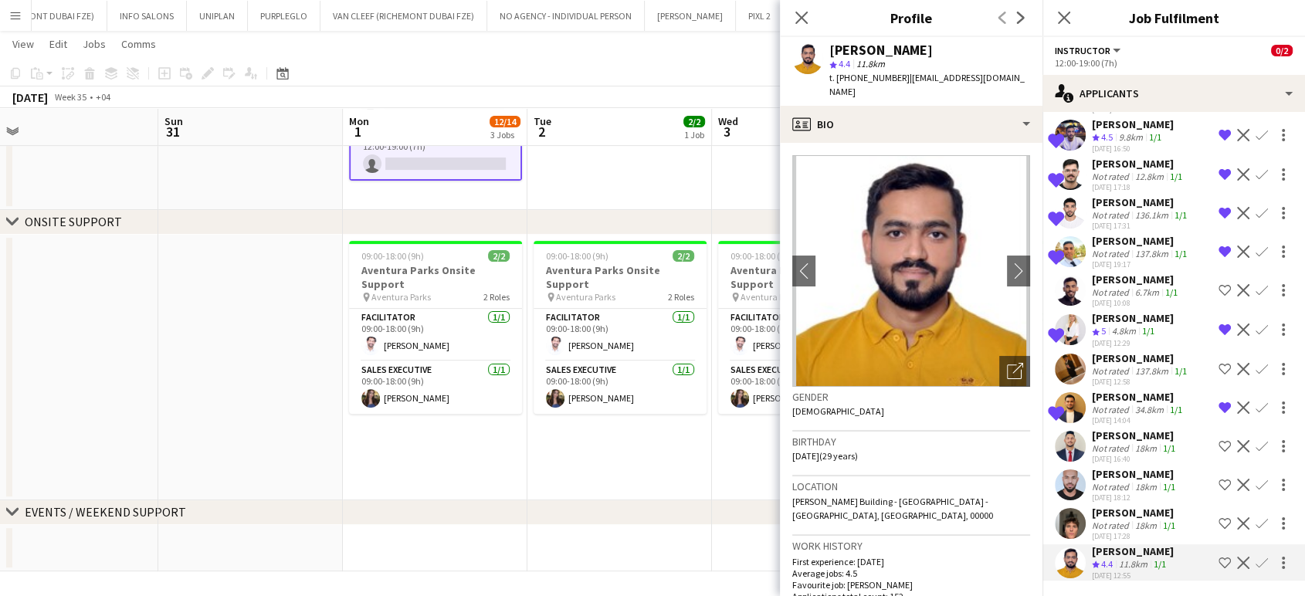
click at [1121, 520] on div "Not rated" at bounding box center [1112, 526] width 40 height 12
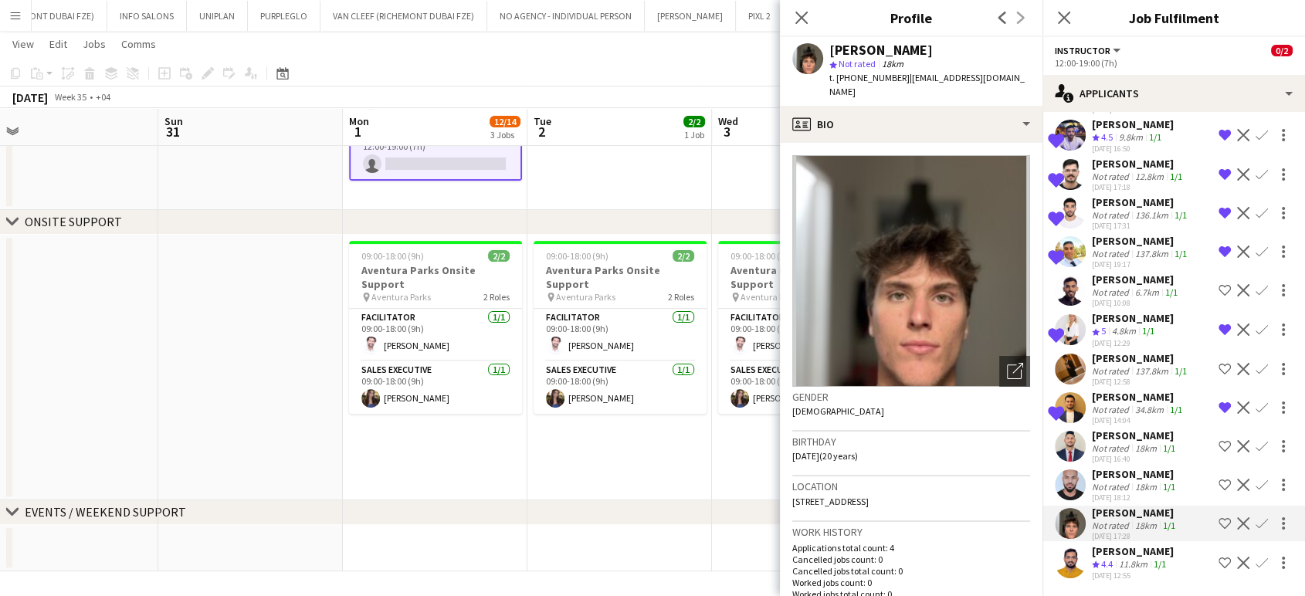
click at [1121, 569] on div "11.8km" at bounding box center [1132, 564] width 35 height 13
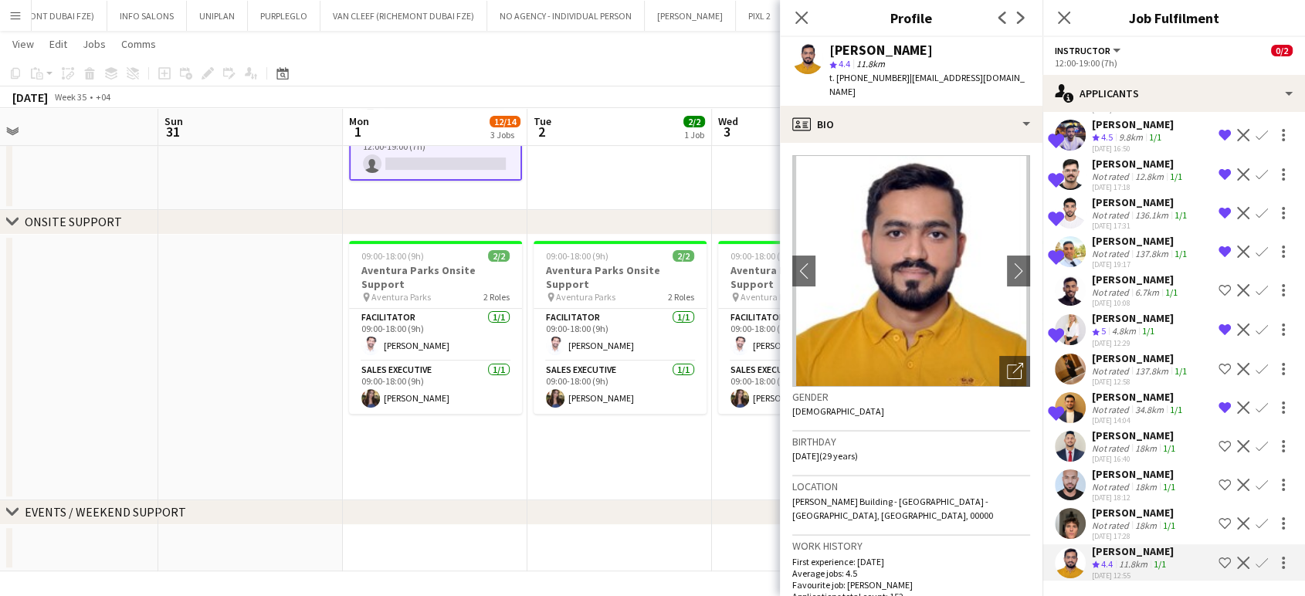
drag, startPoint x: 914, startPoint y: 45, endPoint x: 821, endPoint y: 43, distance: 92.6
click at [819, 46] on div "Adeel Ahmad star 4.4 11.8km t. +971523840867 | lgu.adeelahmed@gmail.com" at bounding box center [911, 71] width 262 height 69
copy div "[PERSON_NAME]"
click at [1218, 562] on app-icon "Shortlist crew" at bounding box center [1224, 563] width 12 height 12
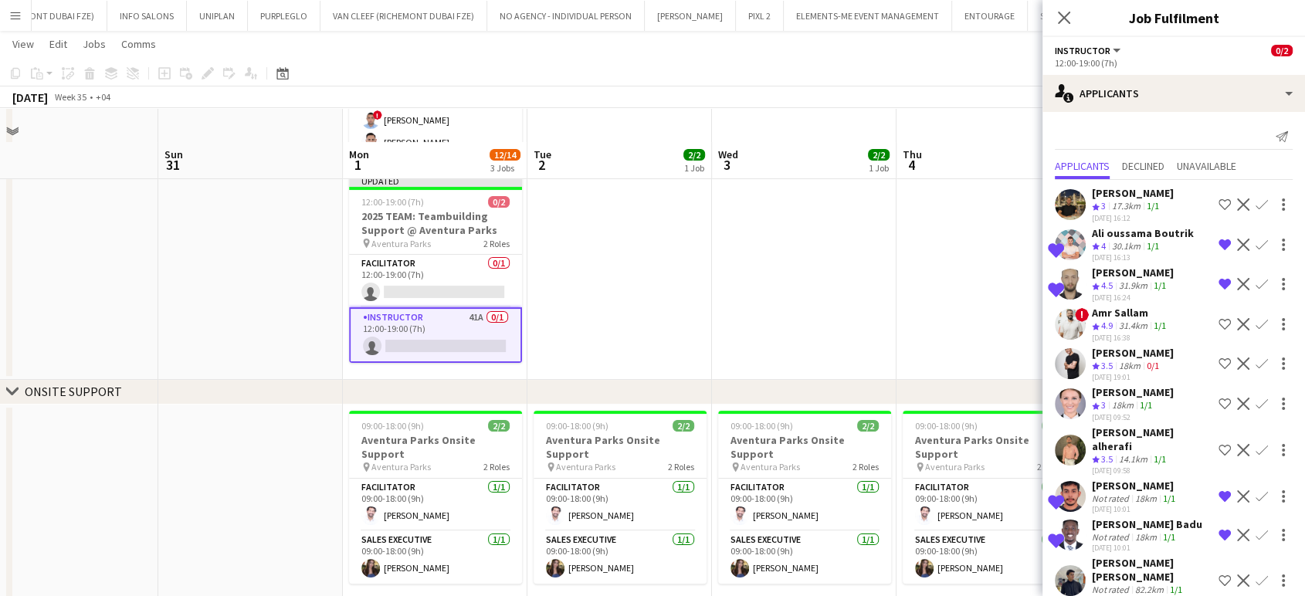
scroll to position [238, 0]
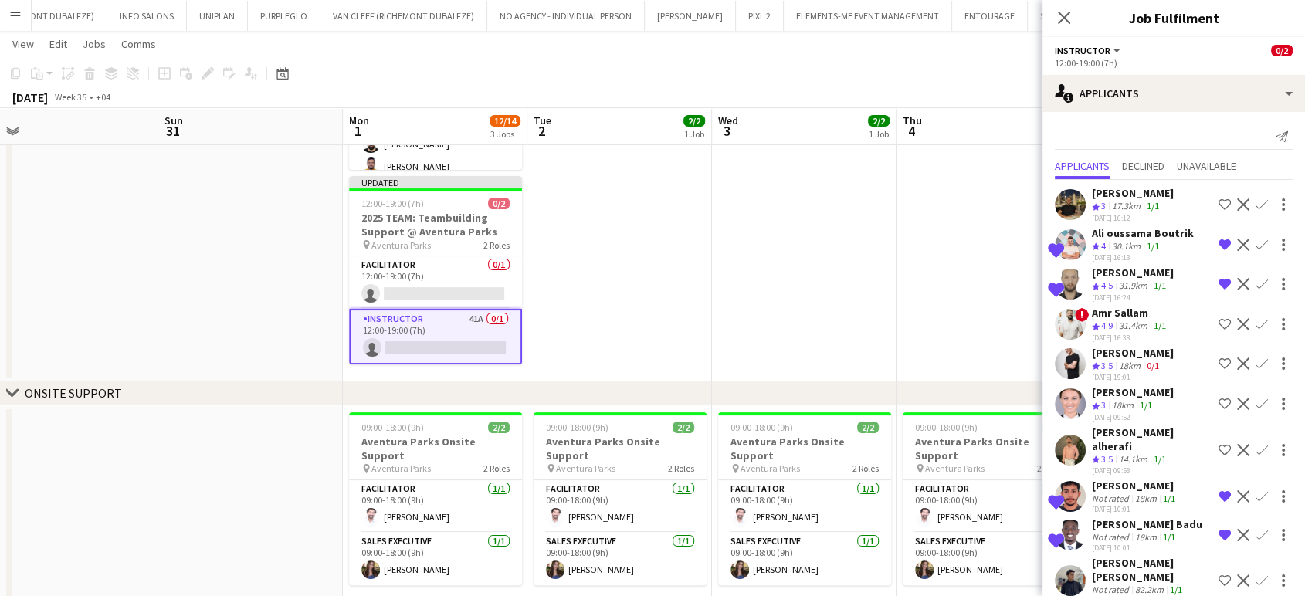
click at [834, 294] on app-date-cell at bounding box center [804, 158] width 184 height 446
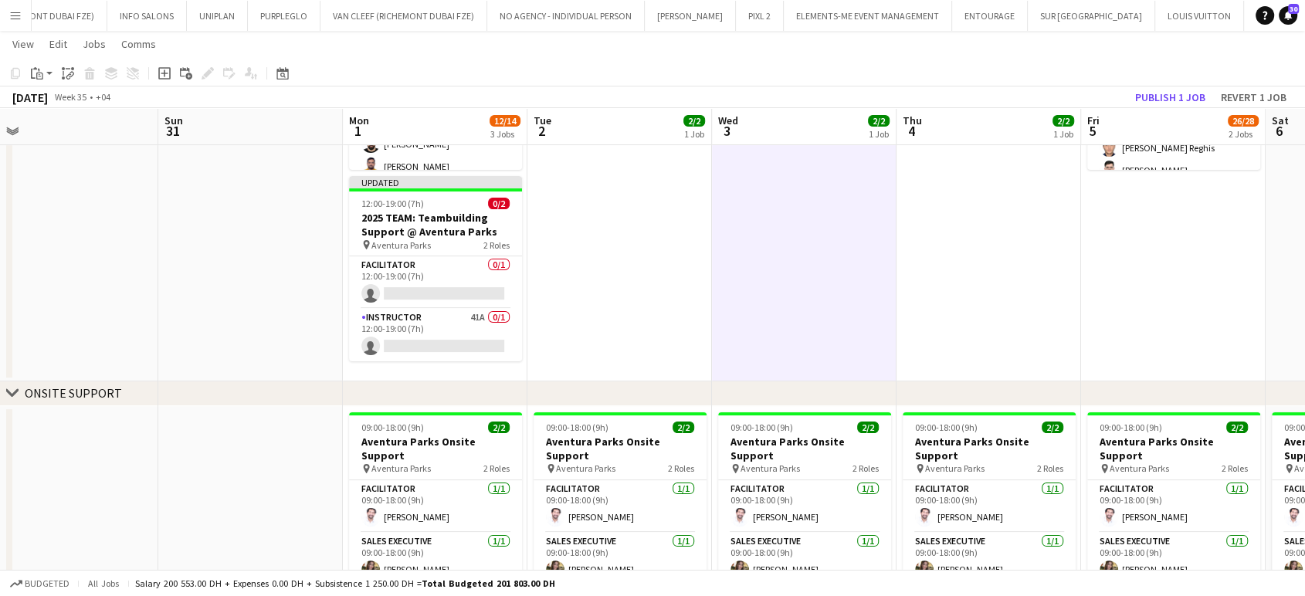
scroll to position [0, 638]
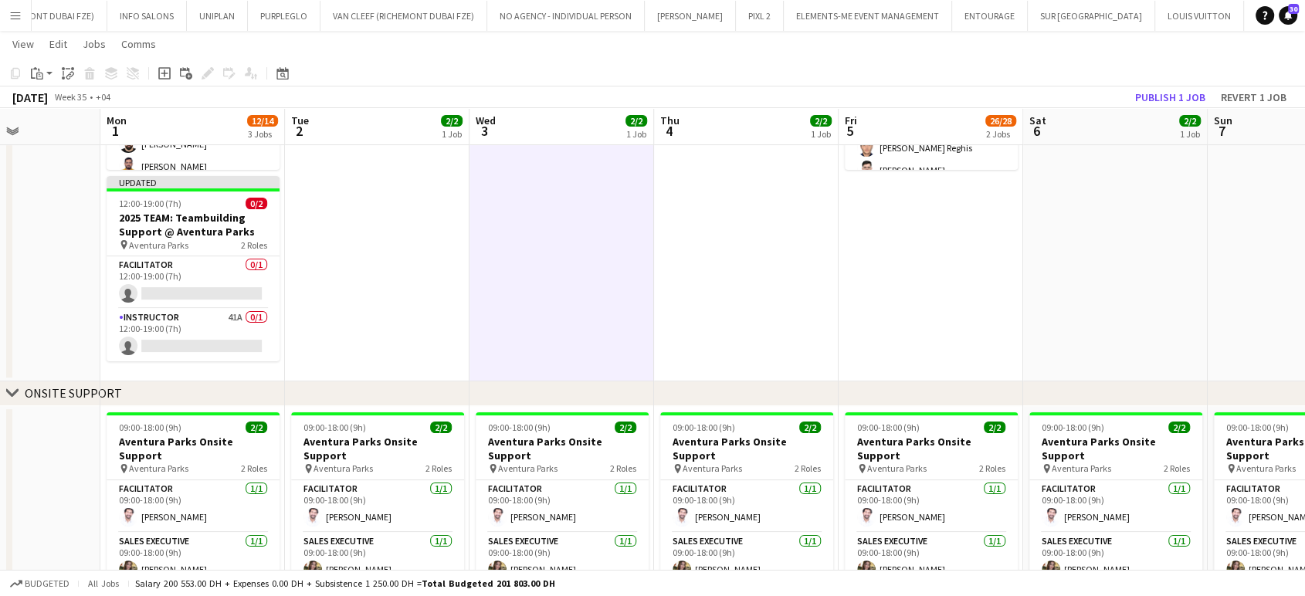
click at [926, 215] on app-calendar-viewport "Thu 28 Fri 29 Sat 30 Sun 31 Mon 1 12/14 3 Jobs Tue 2 2/2 1 Job Wed 3 2/2 1 Job …" at bounding box center [652, 282] width 1305 height 920
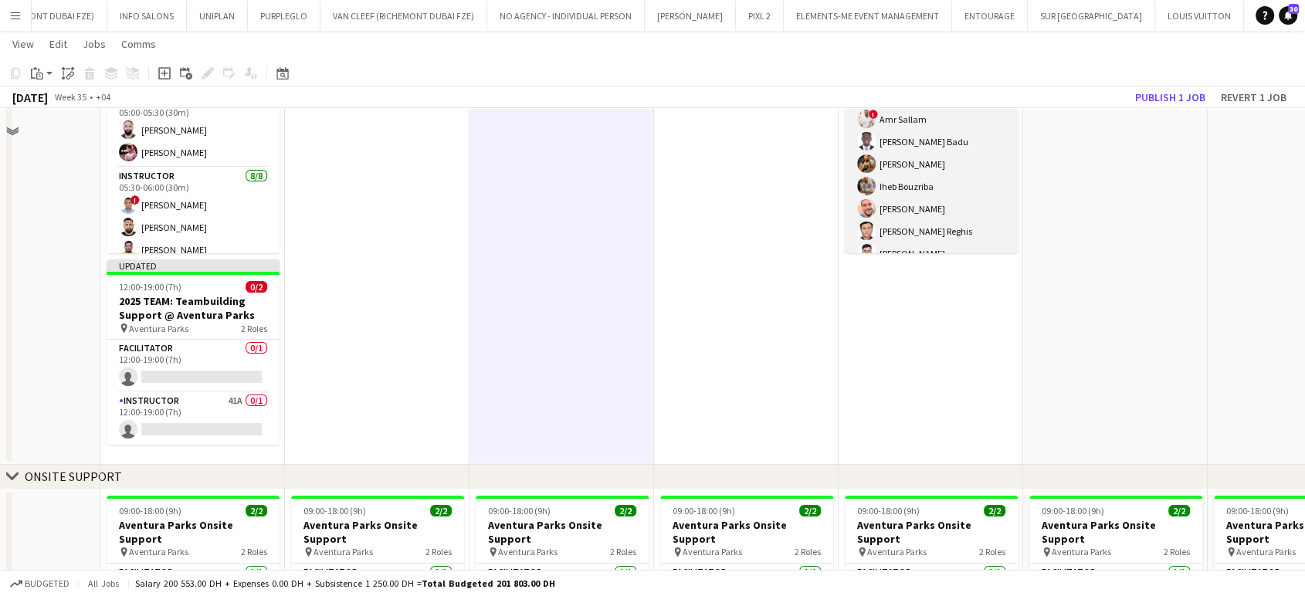
scroll to position [66, 0]
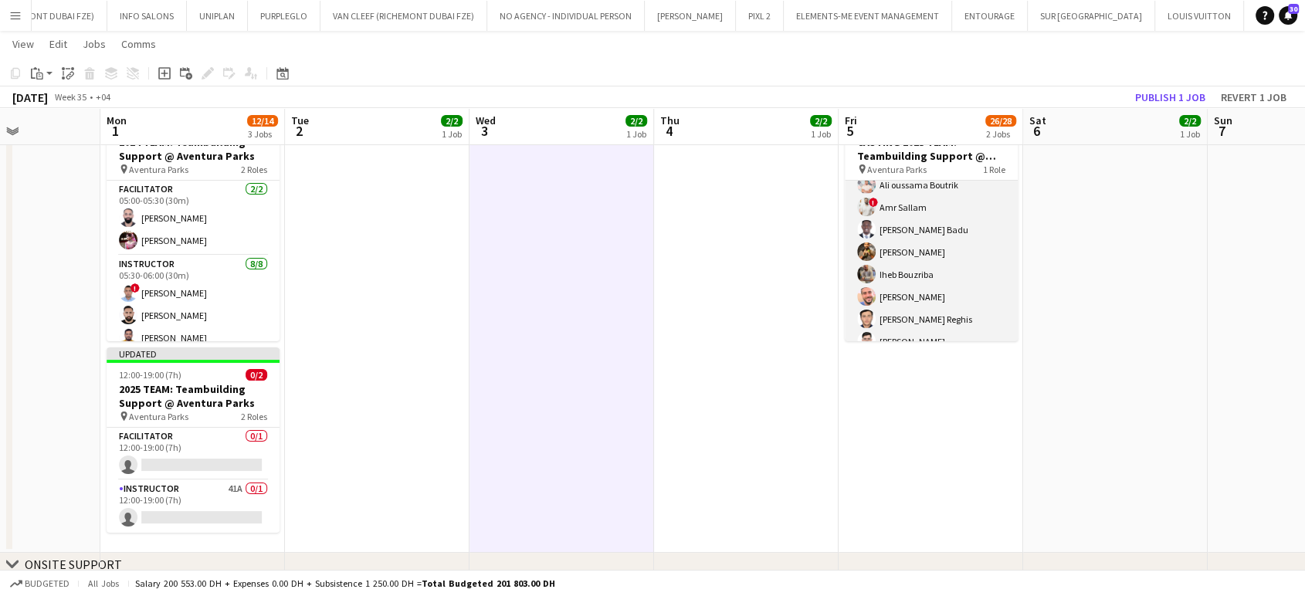
click at [926, 276] on app-card-role "Instructor 24/26 06:00-07:00 (1h) Emran Ahmad Aladdin Elhussein Khaled Yahya Ro…" at bounding box center [931, 230] width 173 height 612
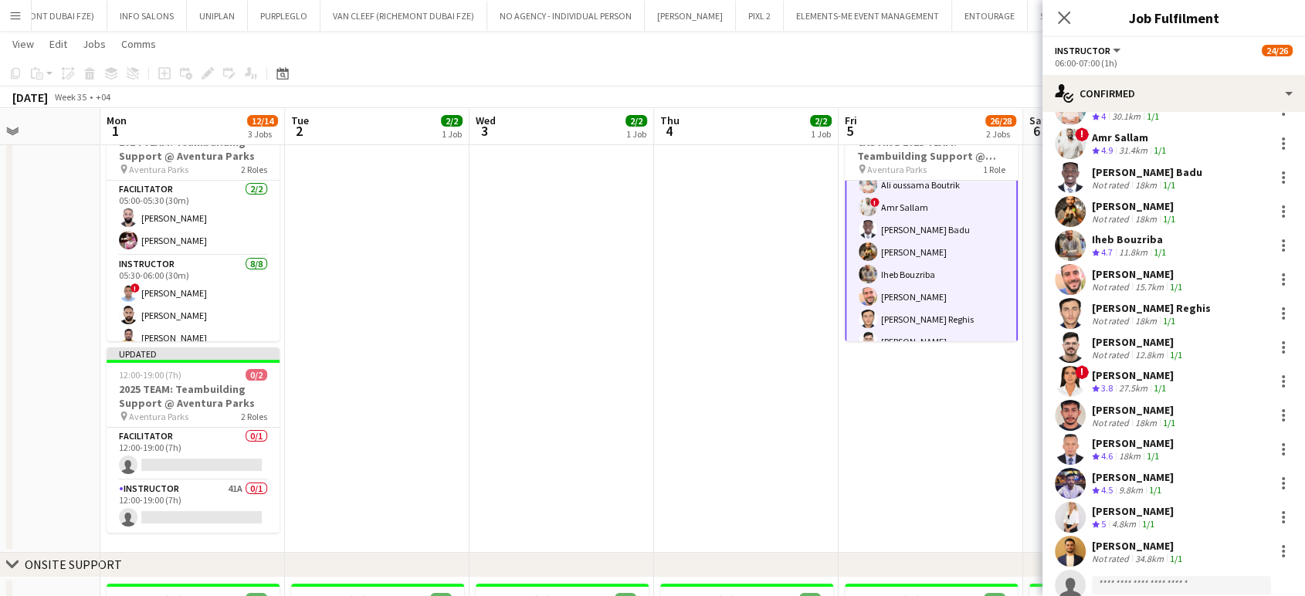
scroll to position [428, 0]
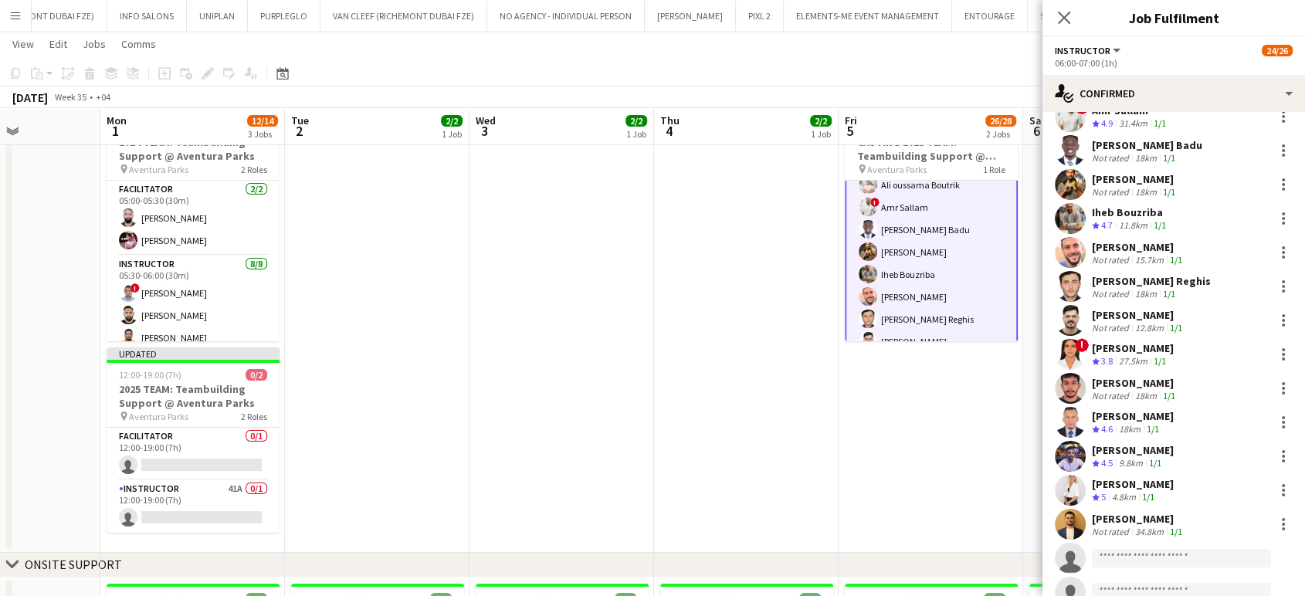
click at [1104, 286] on div "[PERSON_NAME] Reghis" at bounding box center [1151, 281] width 119 height 14
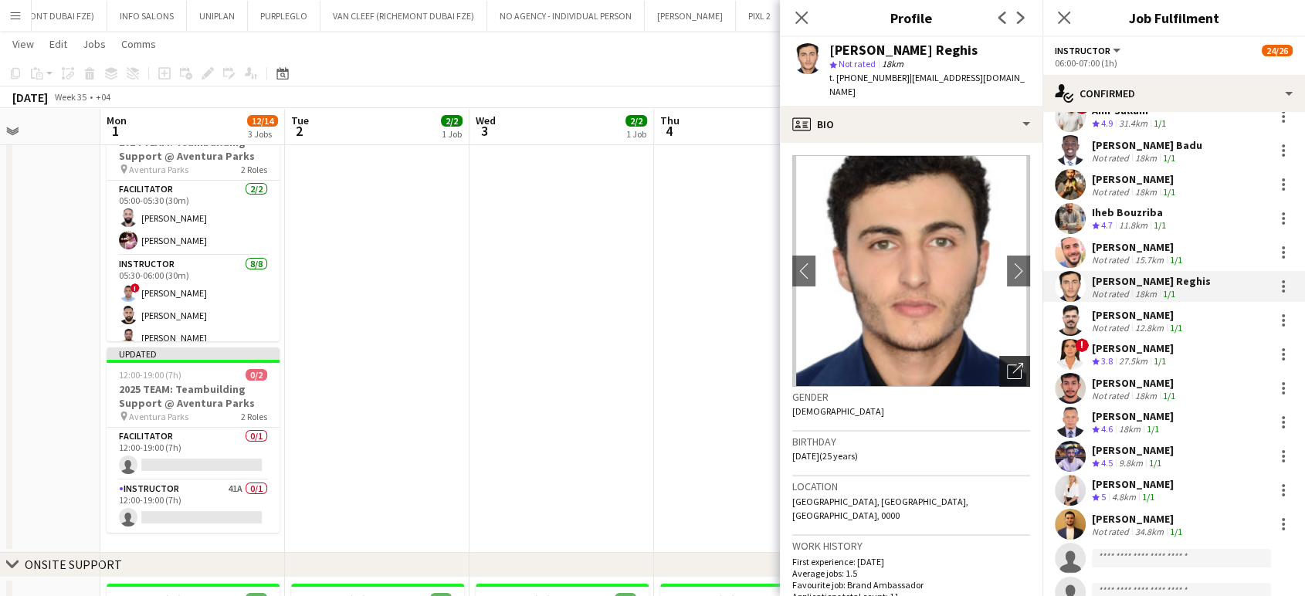
click at [1007, 363] on icon "Open photos pop-in" at bounding box center [1015, 371] width 16 height 16
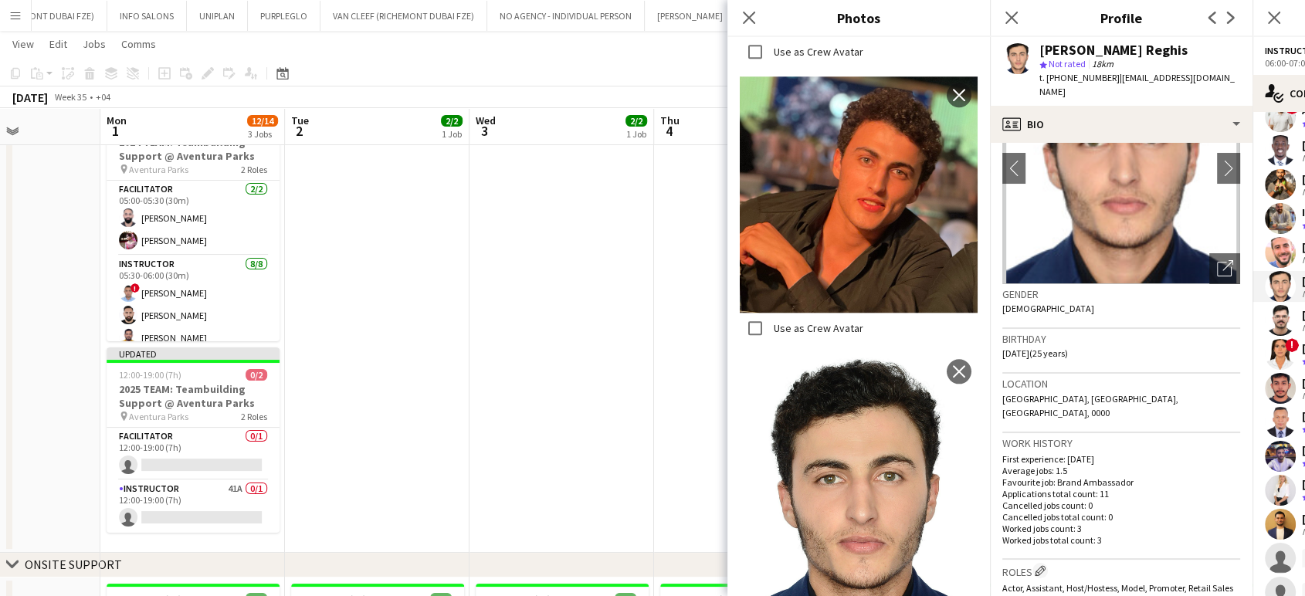
scroll to position [257, 0]
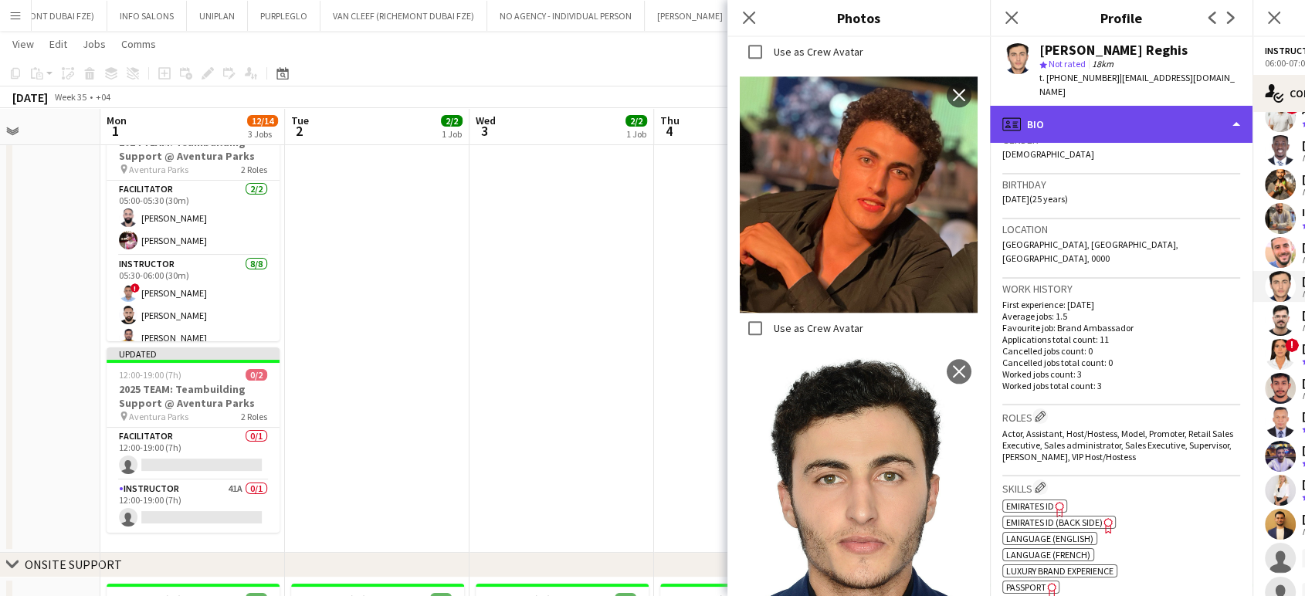
click at [1140, 106] on div "profile Bio" at bounding box center [1121, 124] width 262 height 37
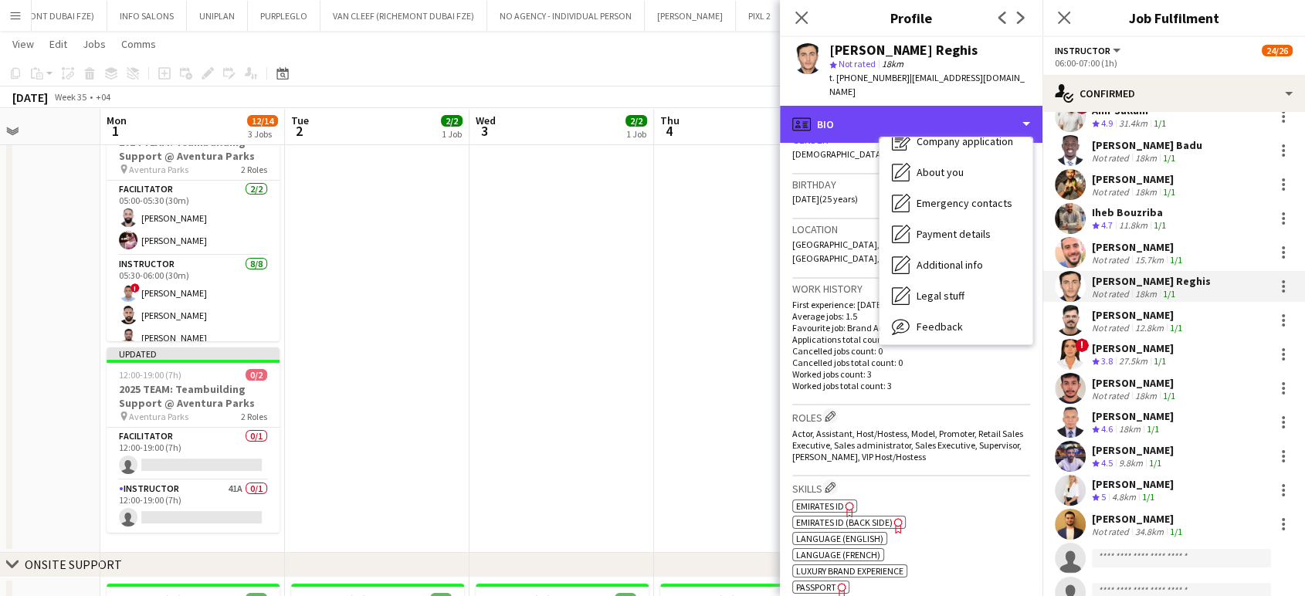
scroll to position [83, 0]
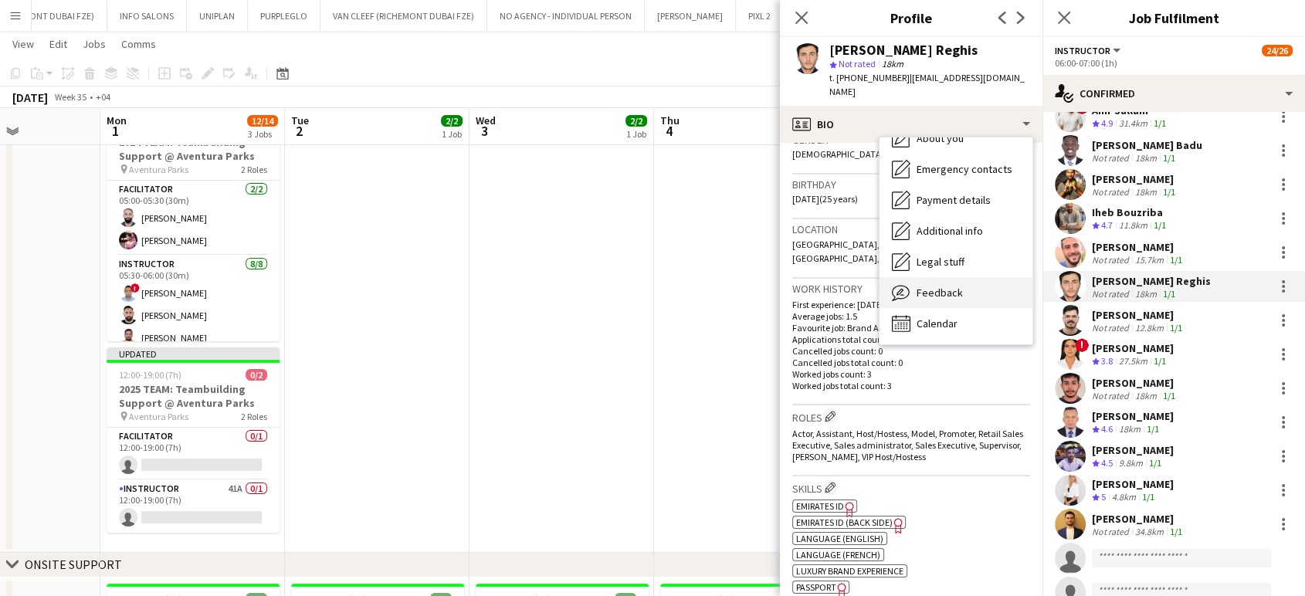
click at [945, 286] on span "Feedback" at bounding box center [939, 293] width 46 height 14
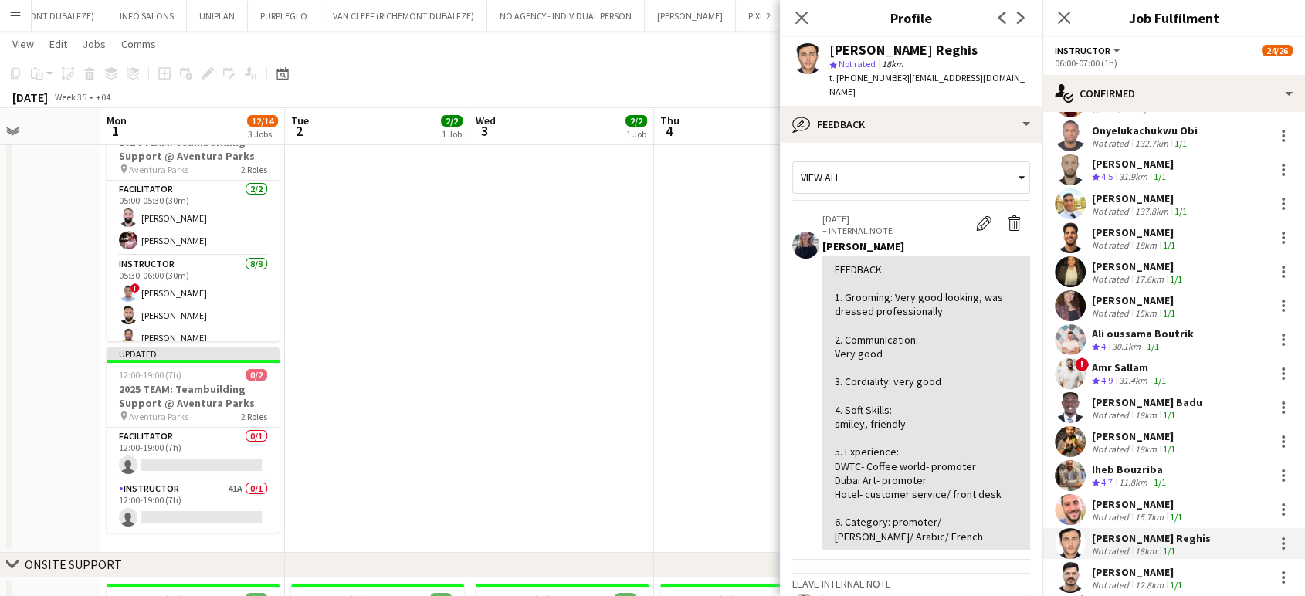
scroll to position [86, 0]
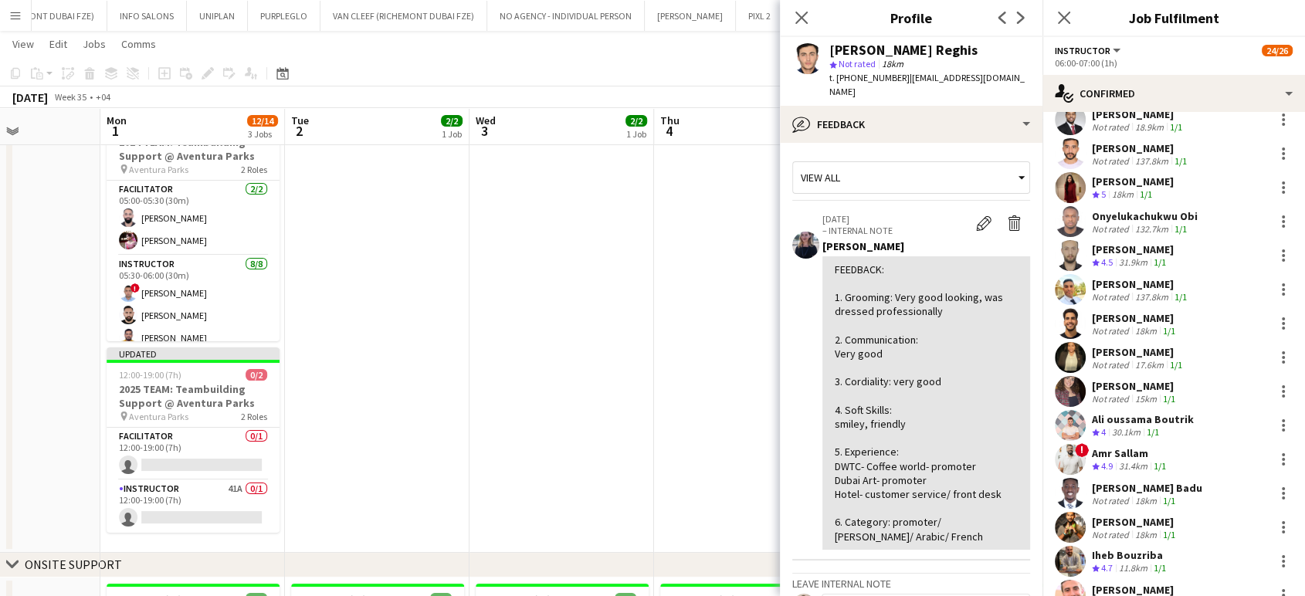
click at [1104, 252] on div "[PERSON_NAME]" at bounding box center [1133, 249] width 82 height 14
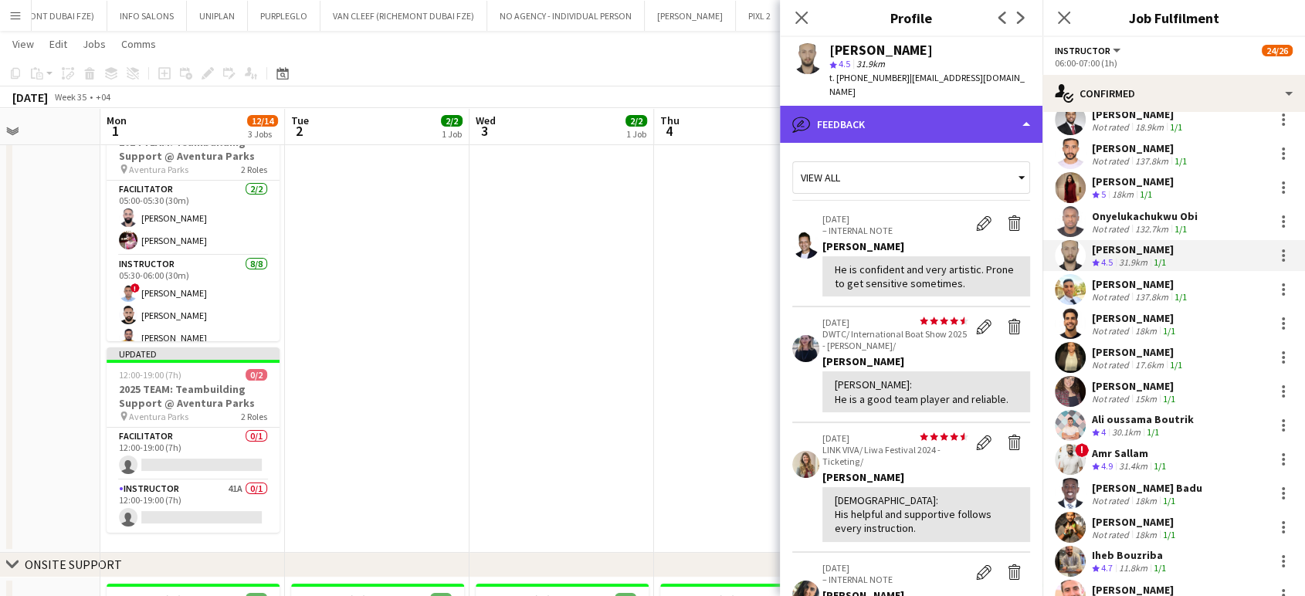
click at [935, 106] on div "bubble-pencil Feedback" at bounding box center [911, 124] width 262 height 37
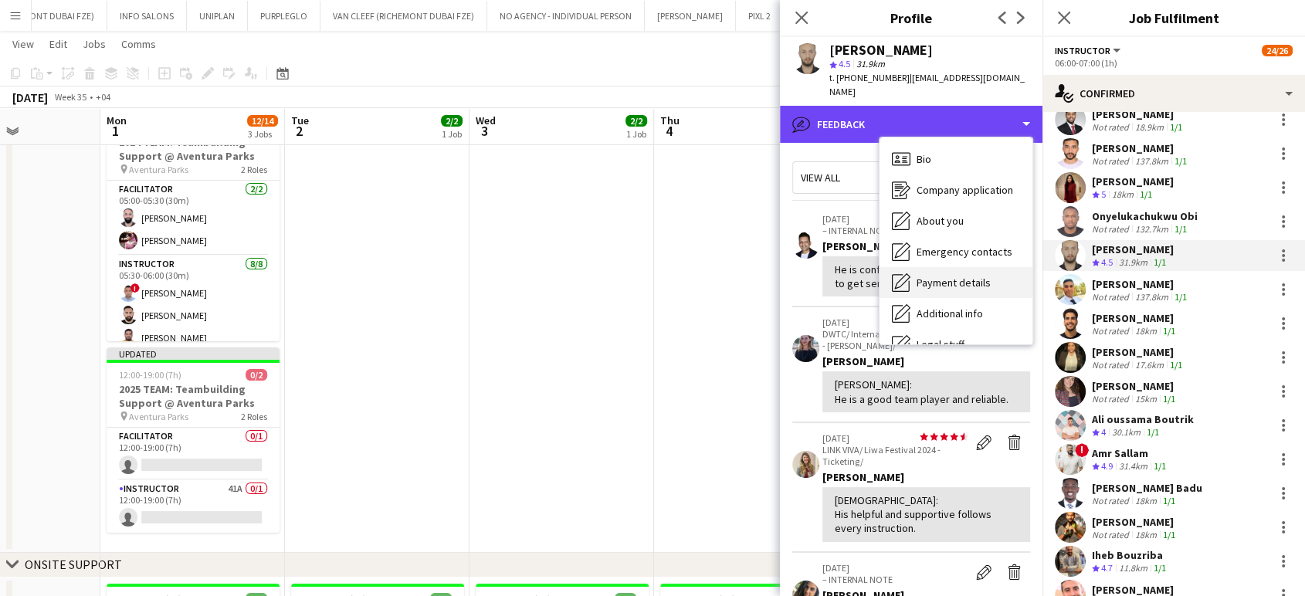
scroll to position [83, 0]
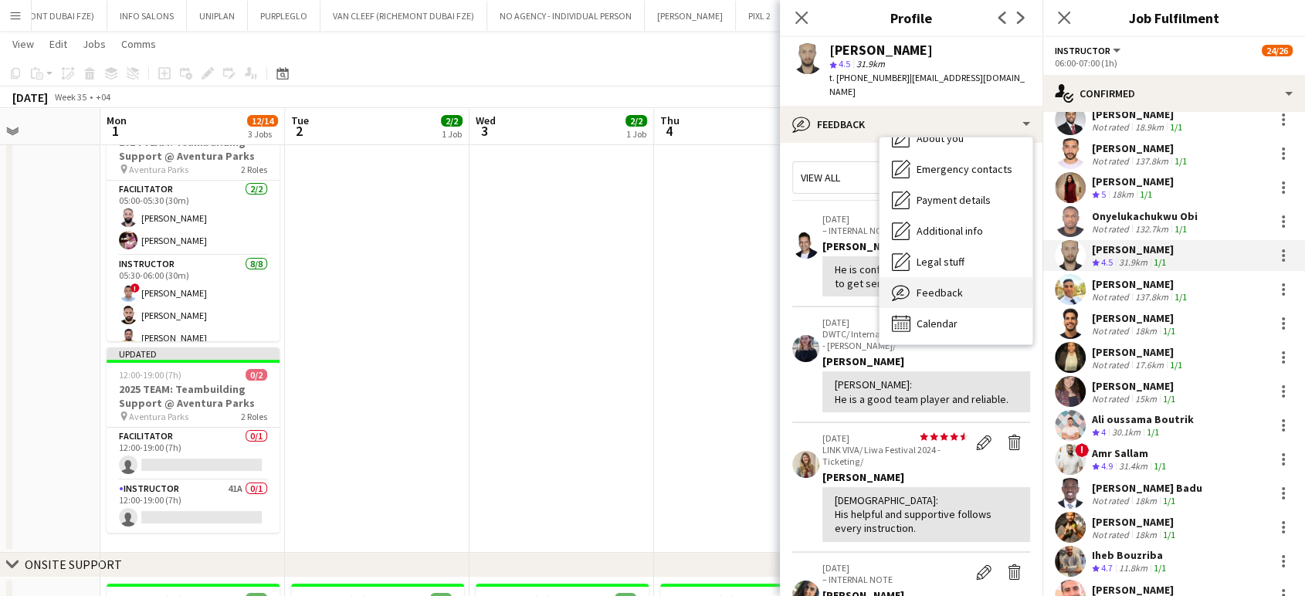
click at [961, 279] on div "Feedback Feedback" at bounding box center [955, 292] width 153 height 31
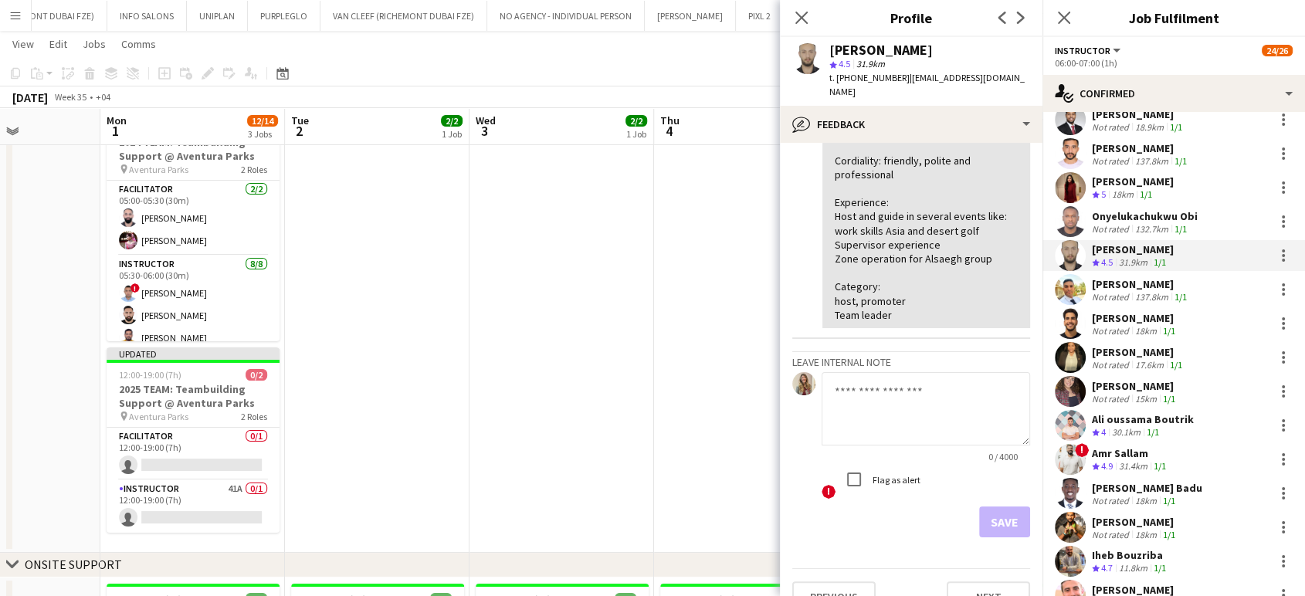
scroll to position [171, 0]
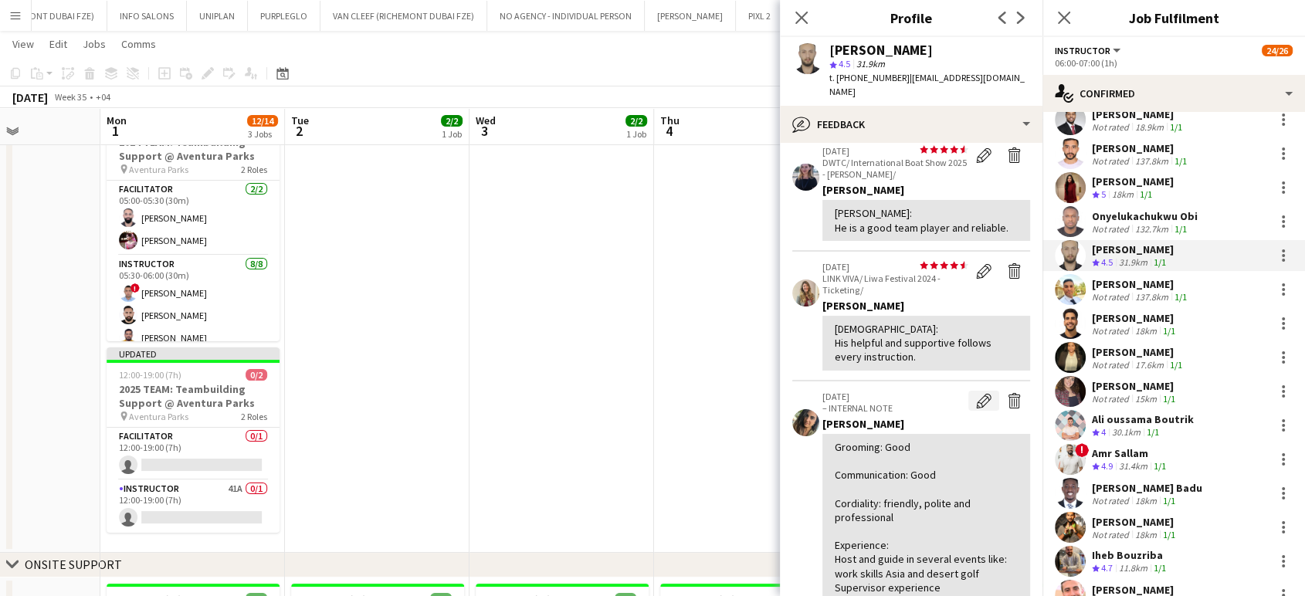
click at [976, 393] on app-icon "Edit internal note" at bounding box center [983, 400] width 15 height 15
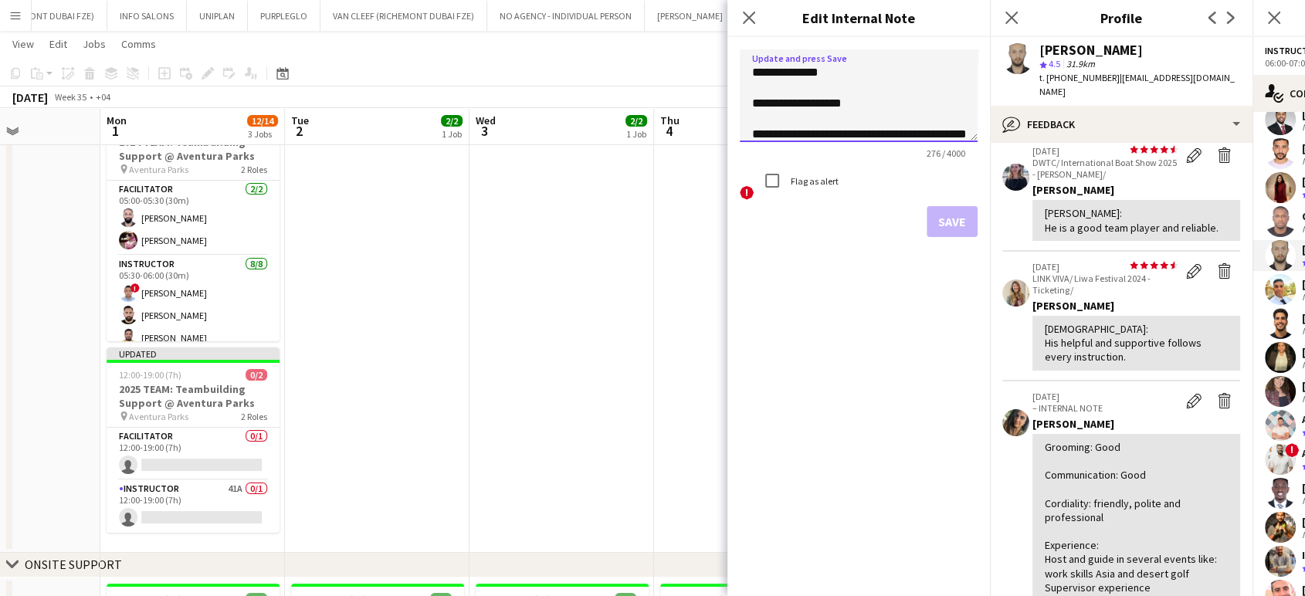
drag, startPoint x: 973, startPoint y: 140, endPoint x: 987, endPoint y: 221, distance: 81.5
click at [985, 313] on div "**********" at bounding box center [858, 316] width 262 height 559
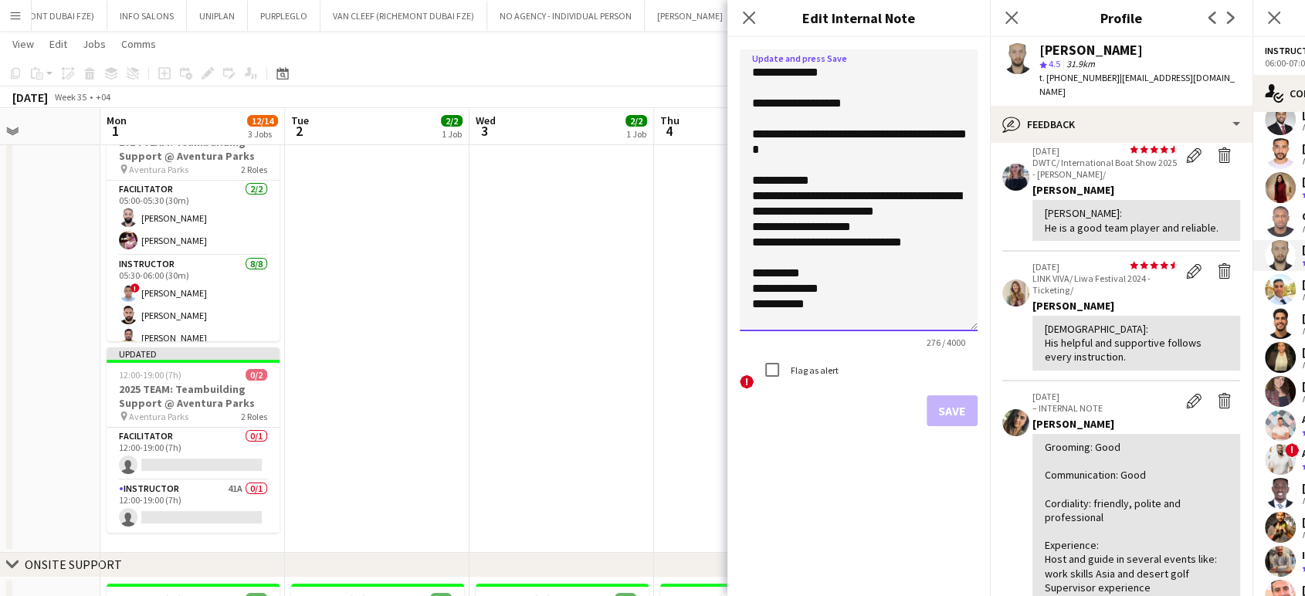
drag, startPoint x: 971, startPoint y: 137, endPoint x: 966, endPoint y: 325, distance: 188.4
click at [970, 329] on textarea "**********" at bounding box center [859, 190] width 238 height 282
click at [929, 300] on textarea "**********" at bounding box center [859, 191] width 238 height 285
drag, startPoint x: 820, startPoint y: 303, endPoint x: 744, endPoint y: 297, distance: 75.9
click at [744, 297] on textarea "**********" at bounding box center [859, 191] width 238 height 285
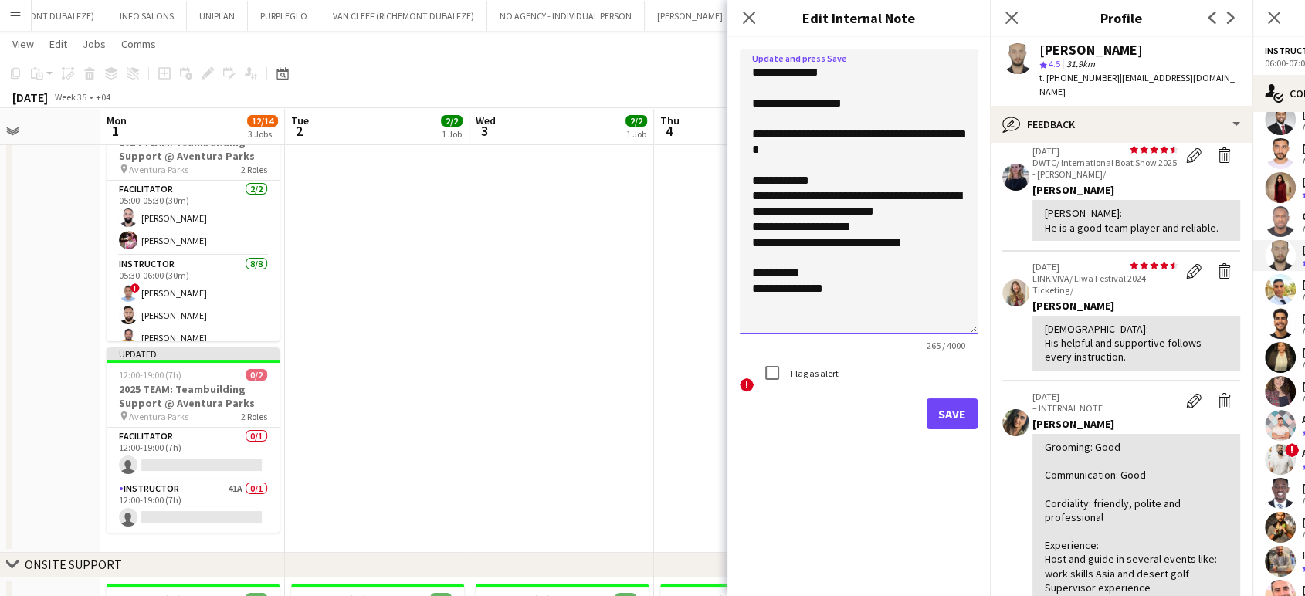
drag, startPoint x: 780, startPoint y: 283, endPoint x: 714, endPoint y: 292, distance: 66.2
click at [719, 289] on body "Menu Boards Boards Boards All jobs Status Workforce Workforce My Workforce Recr…" at bounding box center [652, 437] width 1305 height 1007
type textarea "**********"
click at [961, 414] on button "Save" at bounding box center [951, 413] width 51 height 31
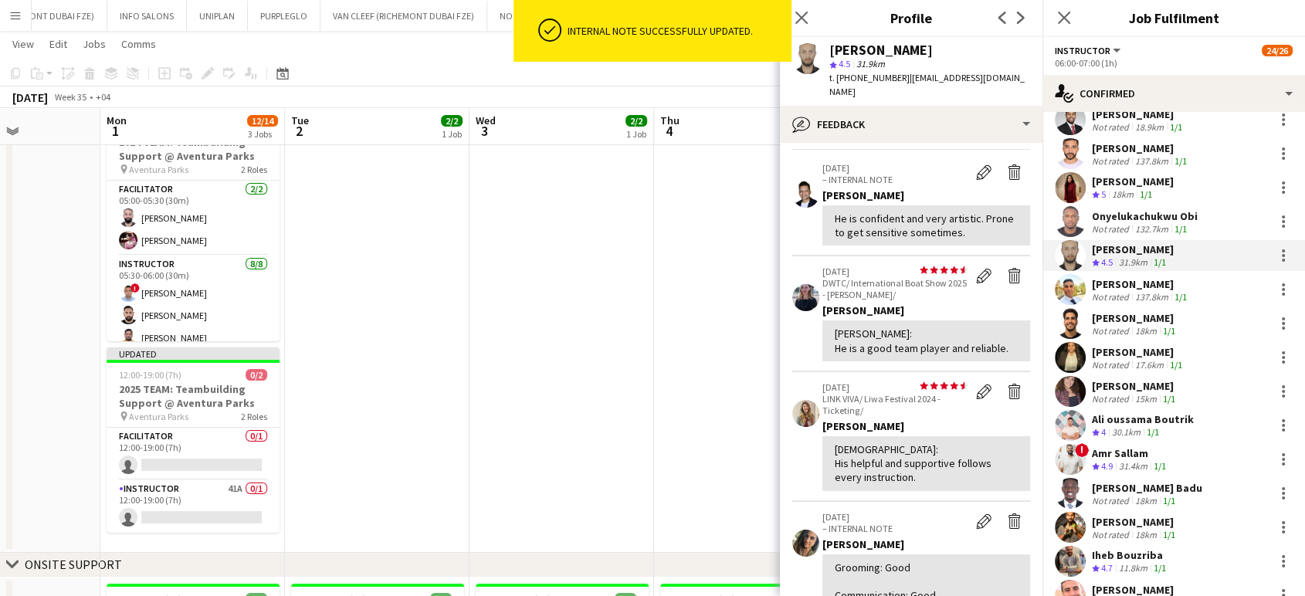
scroll to position [0, 0]
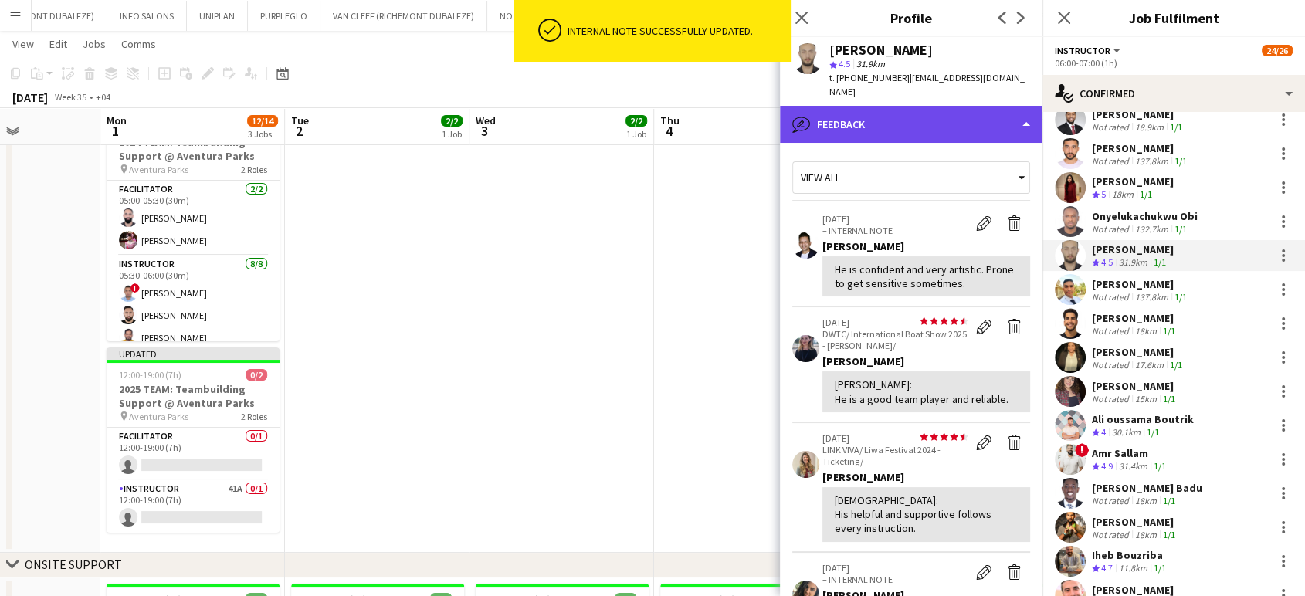
click at [906, 107] on div "bubble-pencil Feedback" at bounding box center [911, 124] width 262 height 37
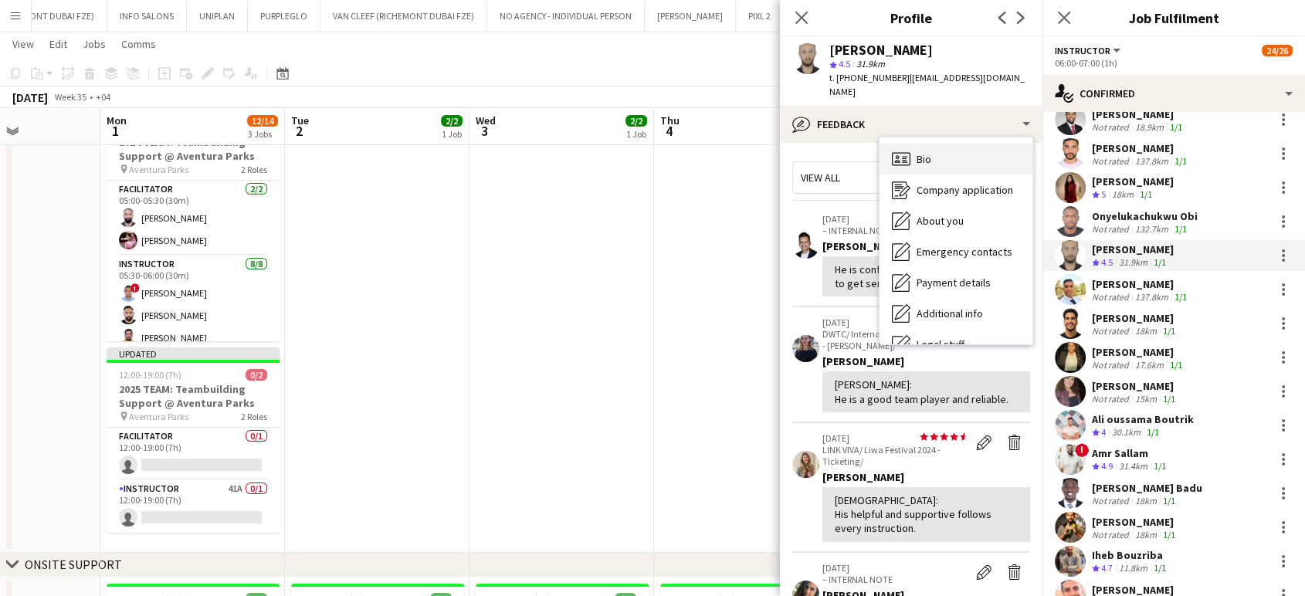
click at [918, 152] on span "Bio" at bounding box center [923, 159] width 15 height 14
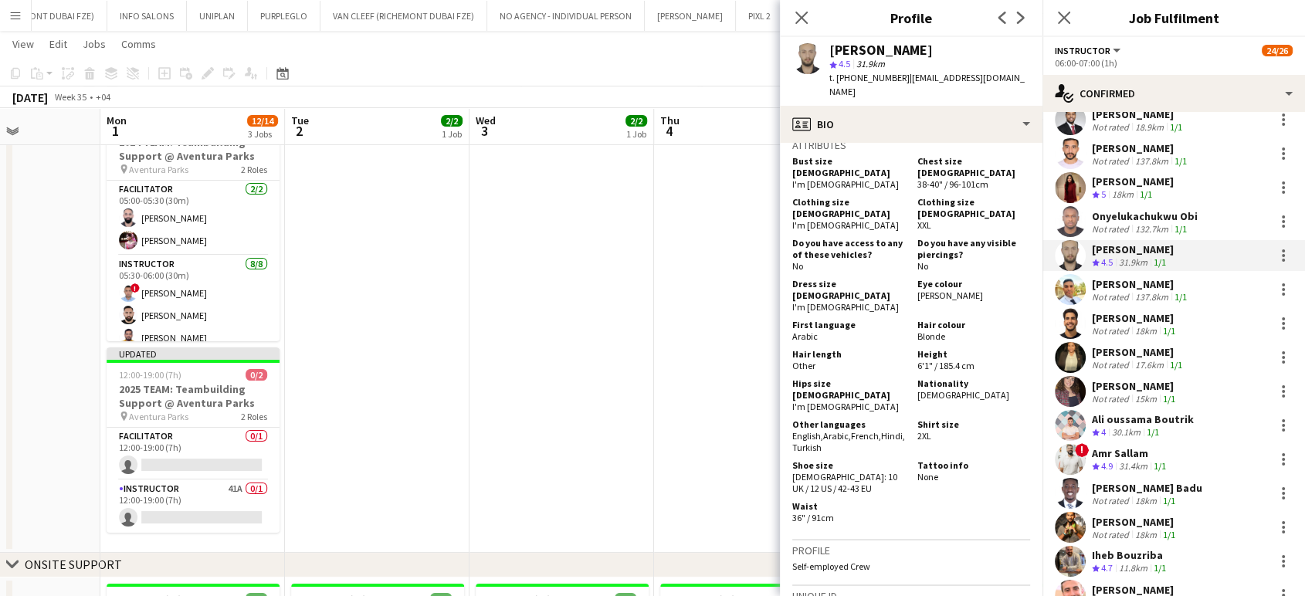
scroll to position [1200, 0]
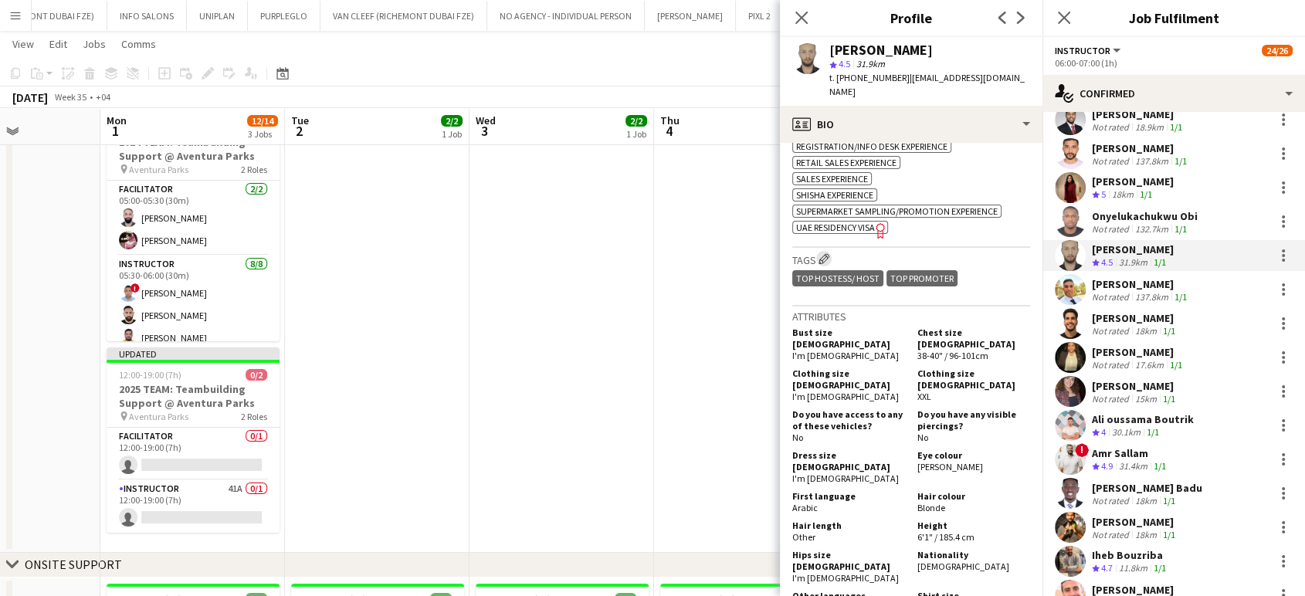
click at [829, 264] on app-icon "Edit crew company tags" at bounding box center [823, 258] width 11 height 11
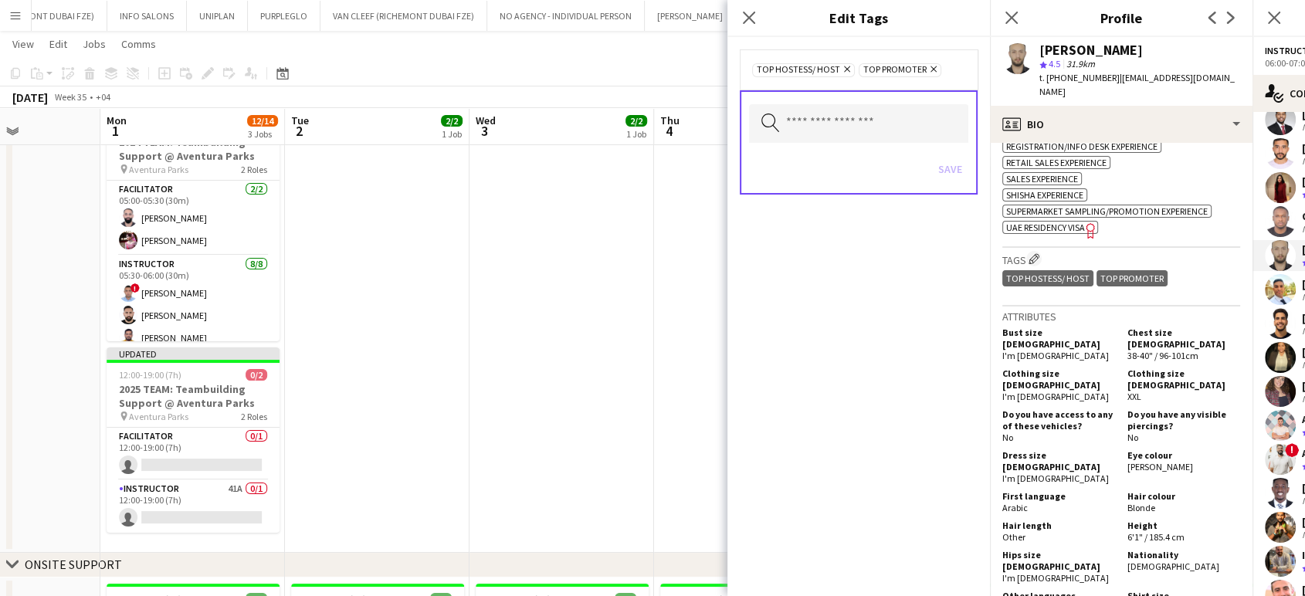
click at [844, 68] on icon "Remove" at bounding box center [845, 69] width 10 height 10
click at [959, 169] on button "Save" at bounding box center [950, 169] width 36 height 25
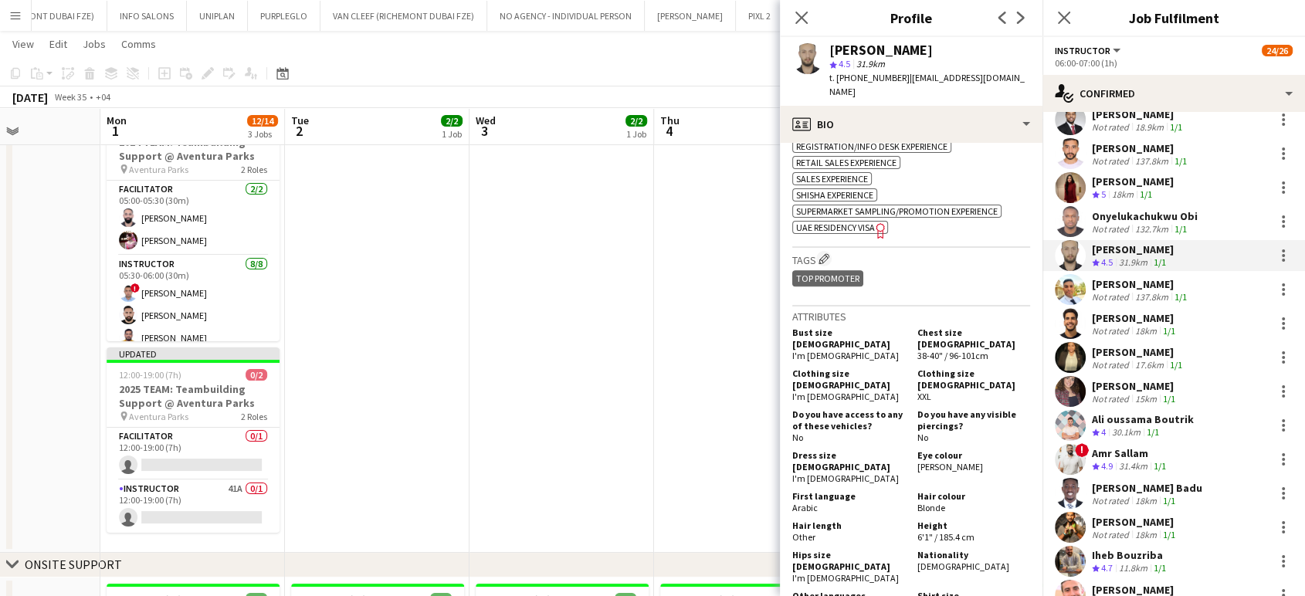
click at [959, 201] on div "ok-circled2 background Layer 1 cross-circle-red background Layer 1 Ability to l…" at bounding box center [911, 15] width 238 height 438
click at [578, 210] on app-date-cell at bounding box center [561, 330] width 184 height 446
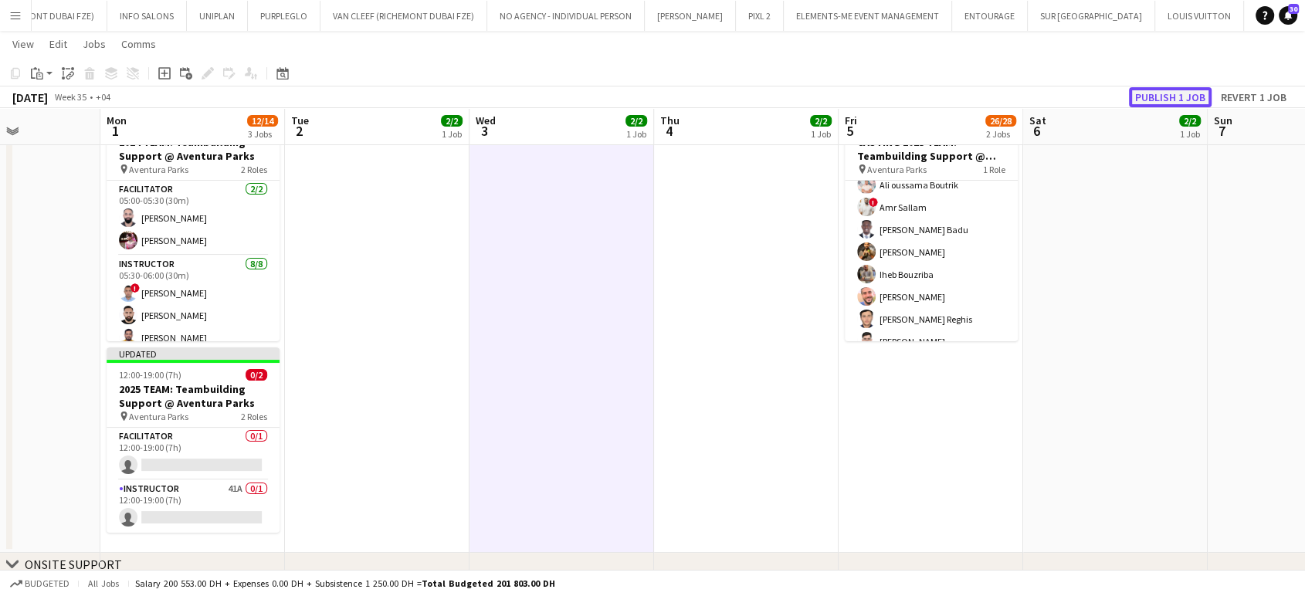
click at [1191, 91] on button "Publish 1 job" at bounding box center [1170, 97] width 83 height 20
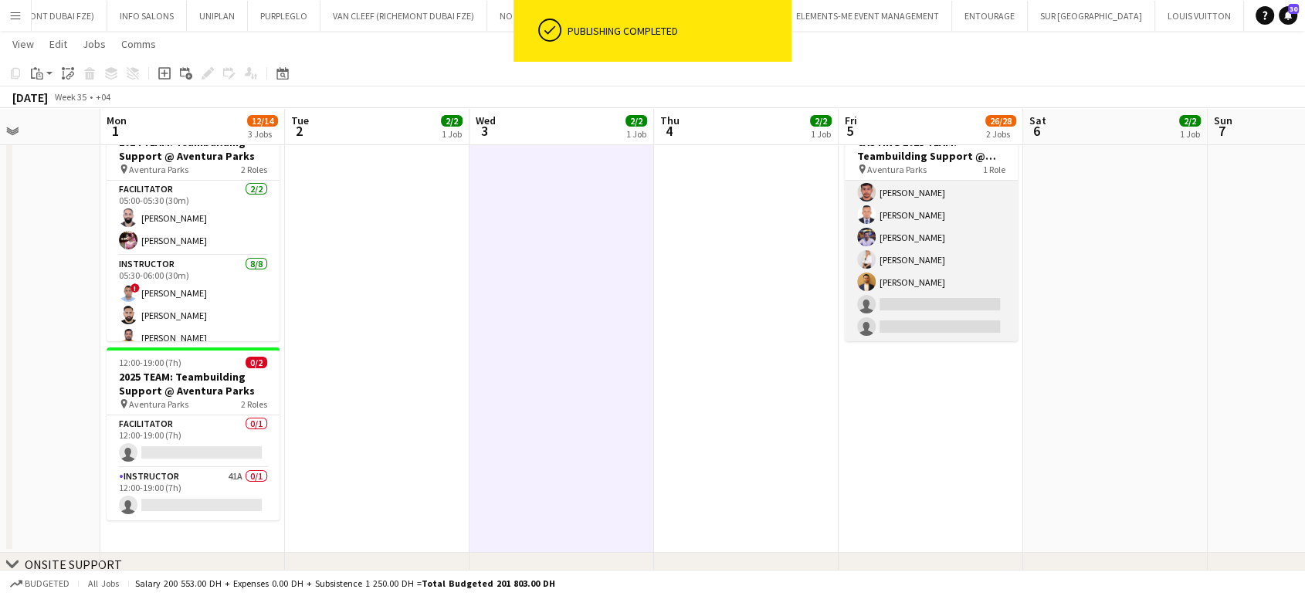
click at [935, 313] on app-card-role "Instructor 24/26 06:00-07:00 (1h) Emran Ahmad Aladdin Elhussein Khaled Yahya Ro…" at bounding box center [931, 36] width 173 height 612
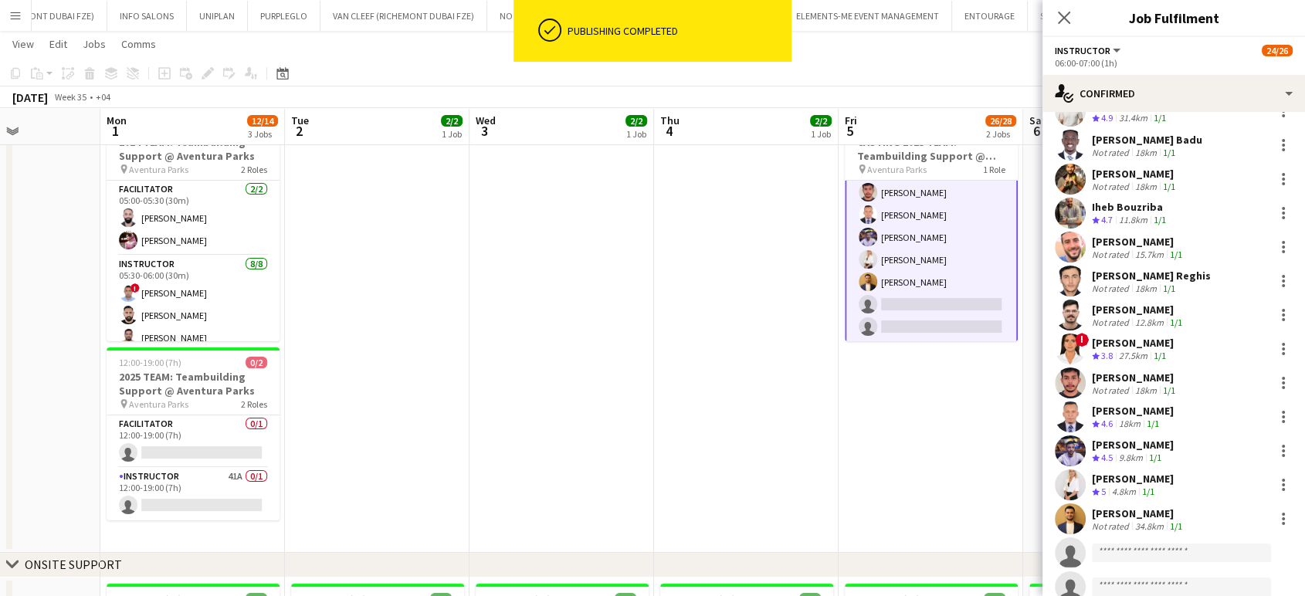
scroll to position [484, 0]
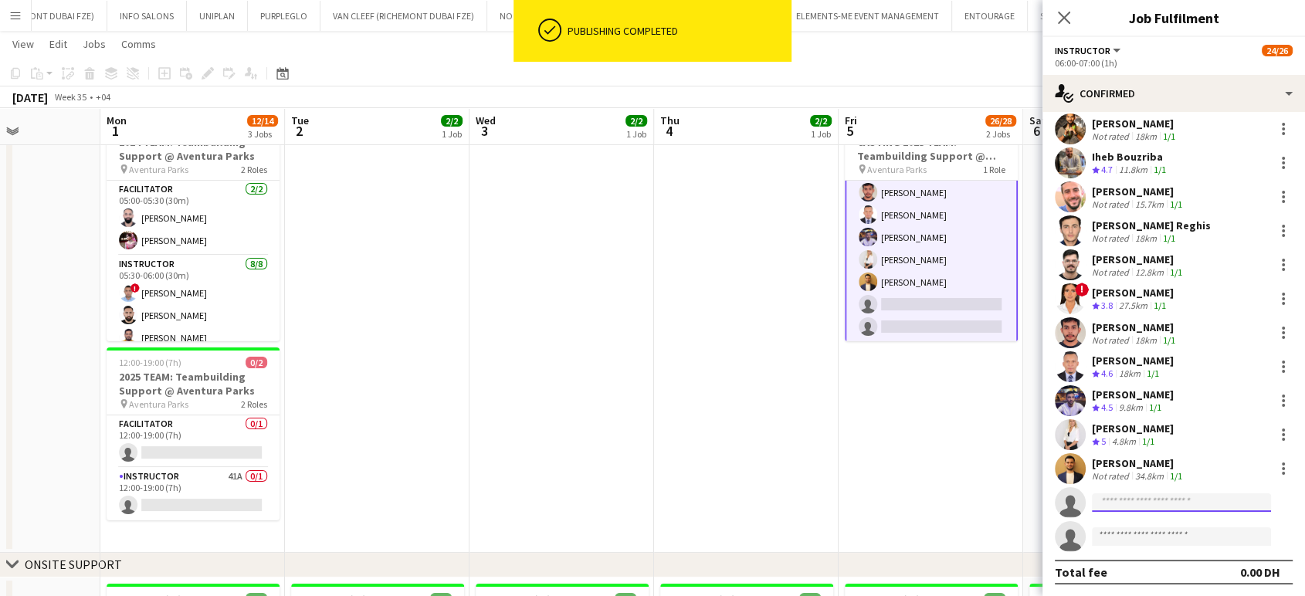
click at [1113, 499] on input at bounding box center [1181, 502] width 179 height 19
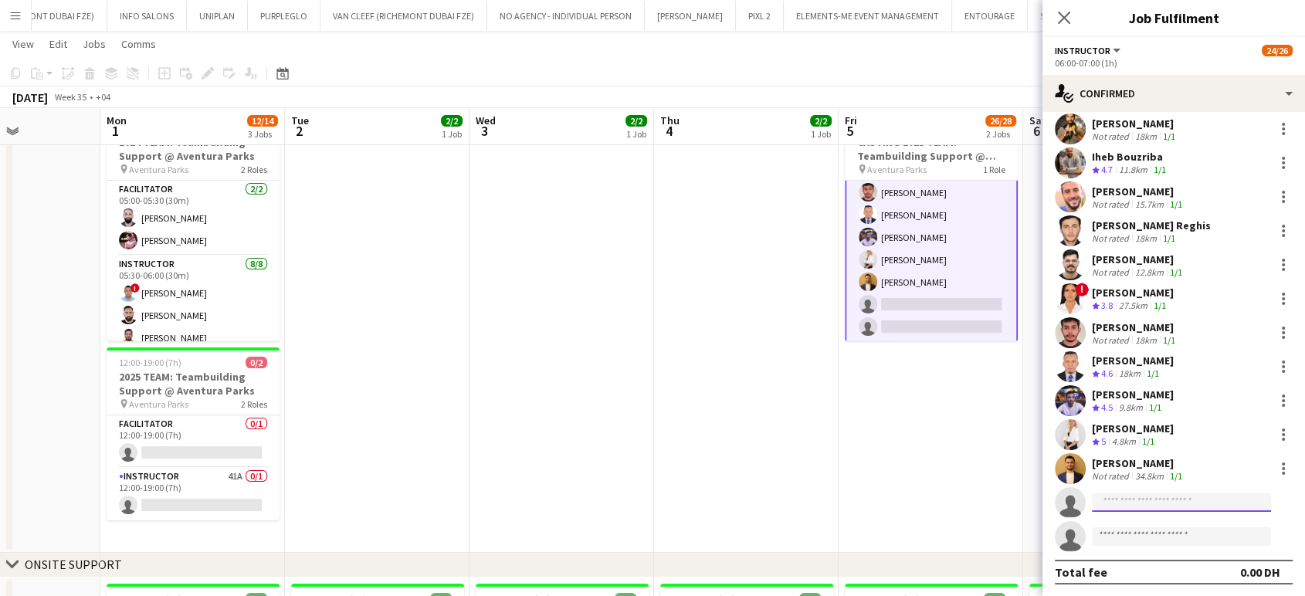
paste input "**********"
type input "**********"
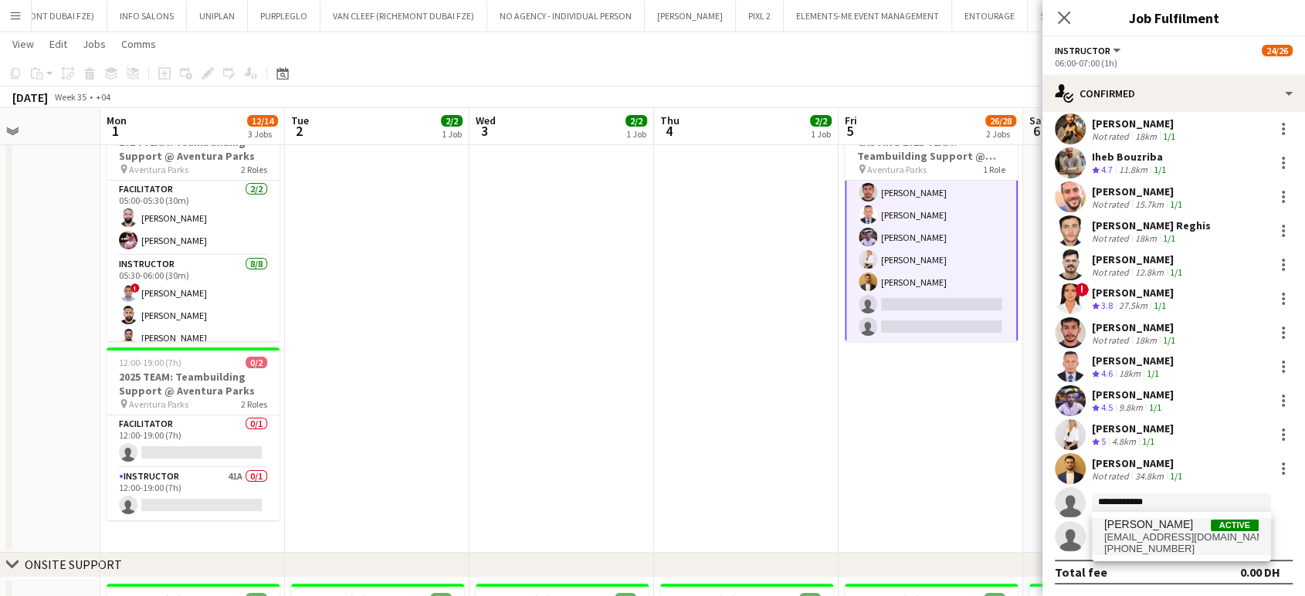
click at [1142, 537] on span "[EMAIL_ADDRESS][DOMAIN_NAME]" at bounding box center [1181, 537] width 154 height 12
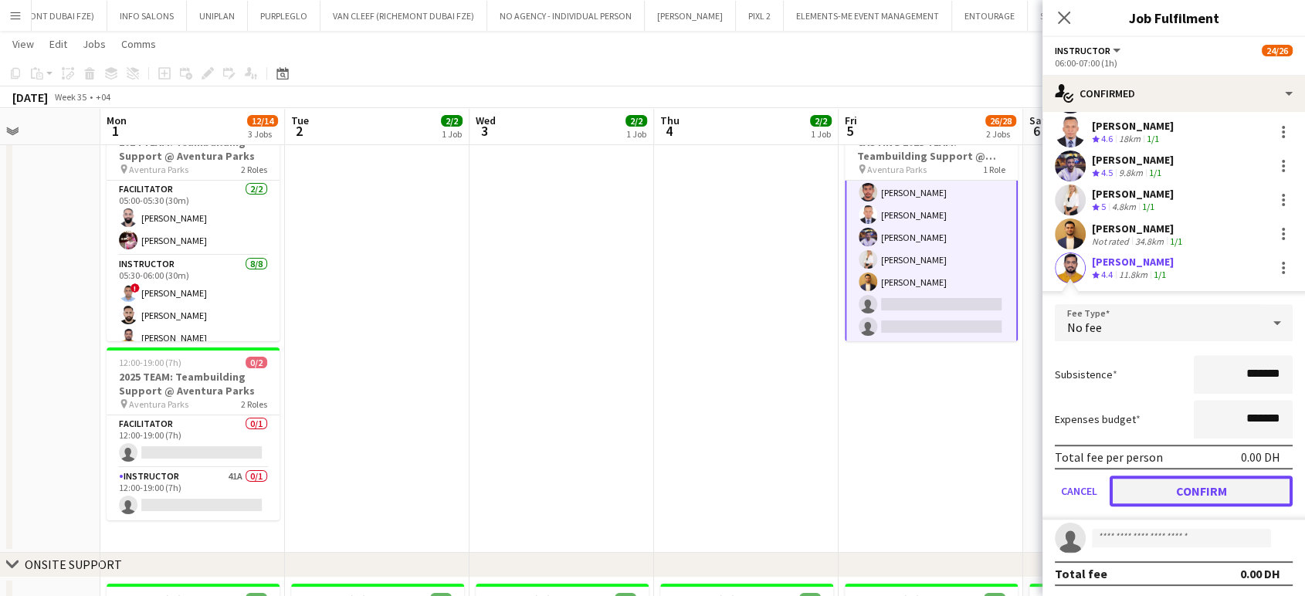
click at [1190, 487] on button "Confirm" at bounding box center [1200, 491] width 183 height 31
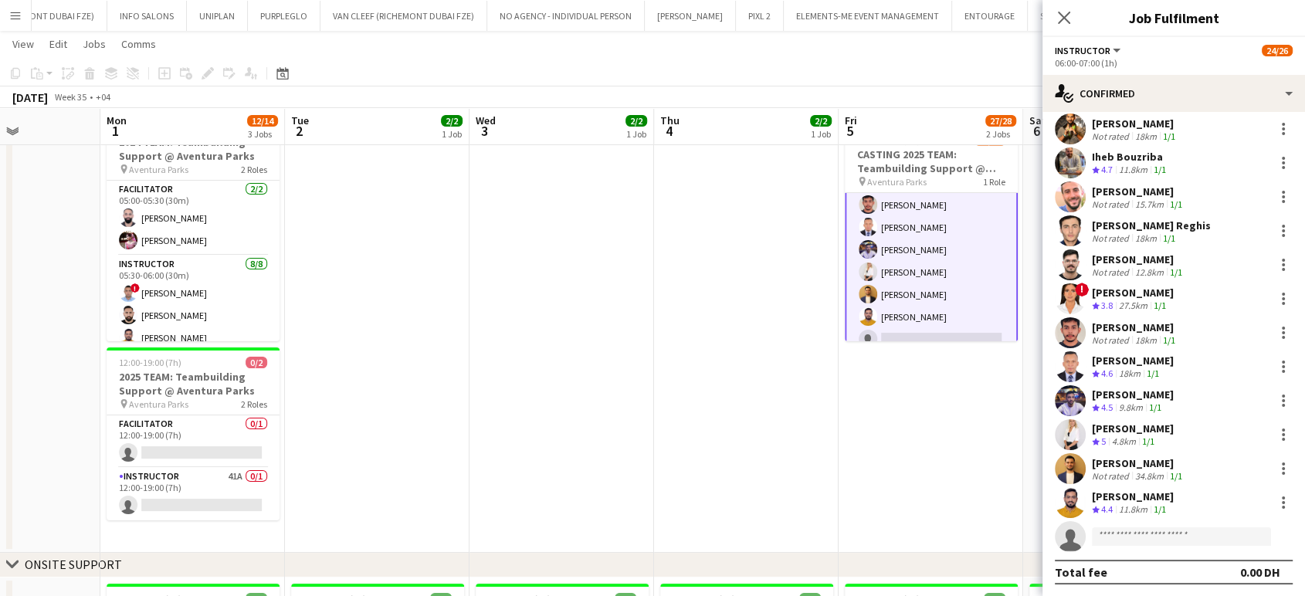
click at [899, 409] on app-date-cell "Updated 06:00-07:00 (1h) 25/26 CASTING 2025 TEAM: Teambuilding Support @ Aventu…" at bounding box center [930, 330] width 184 height 446
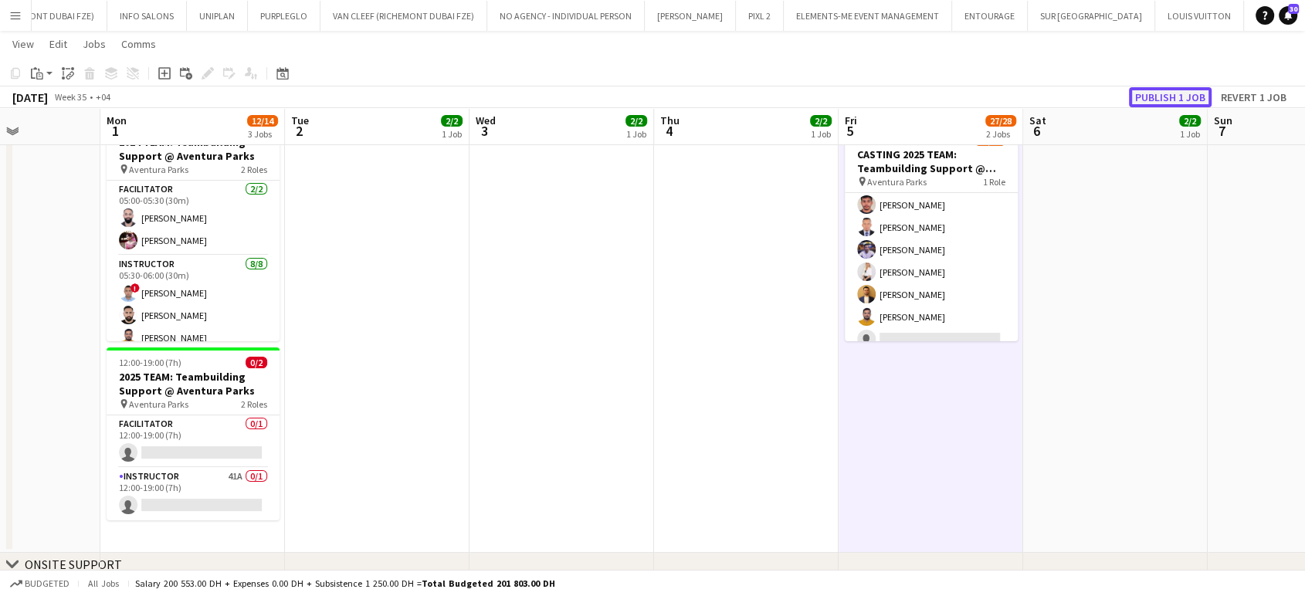
click at [1170, 95] on button "Publish 1 job" at bounding box center [1170, 97] width 83 height 20
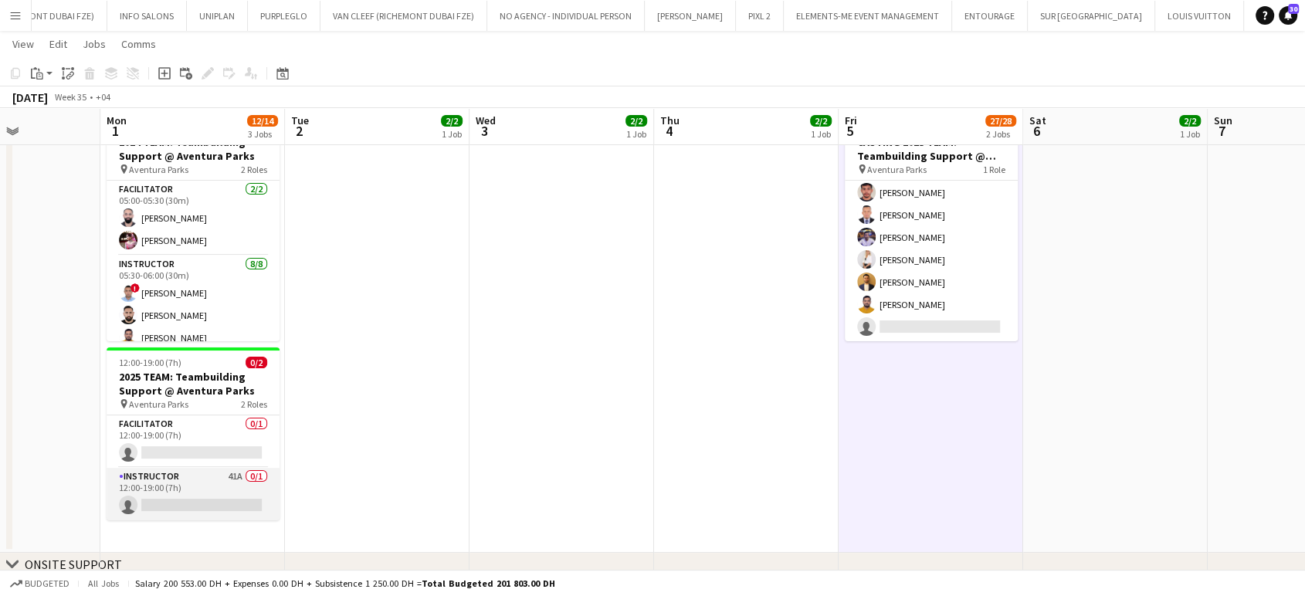
click at [229, 493] on app-card-role "Instructor 41A 0/1 12:00-19:00 (7h) single-neutral-actions" at bounding box center [193, 494] width 173 height 52
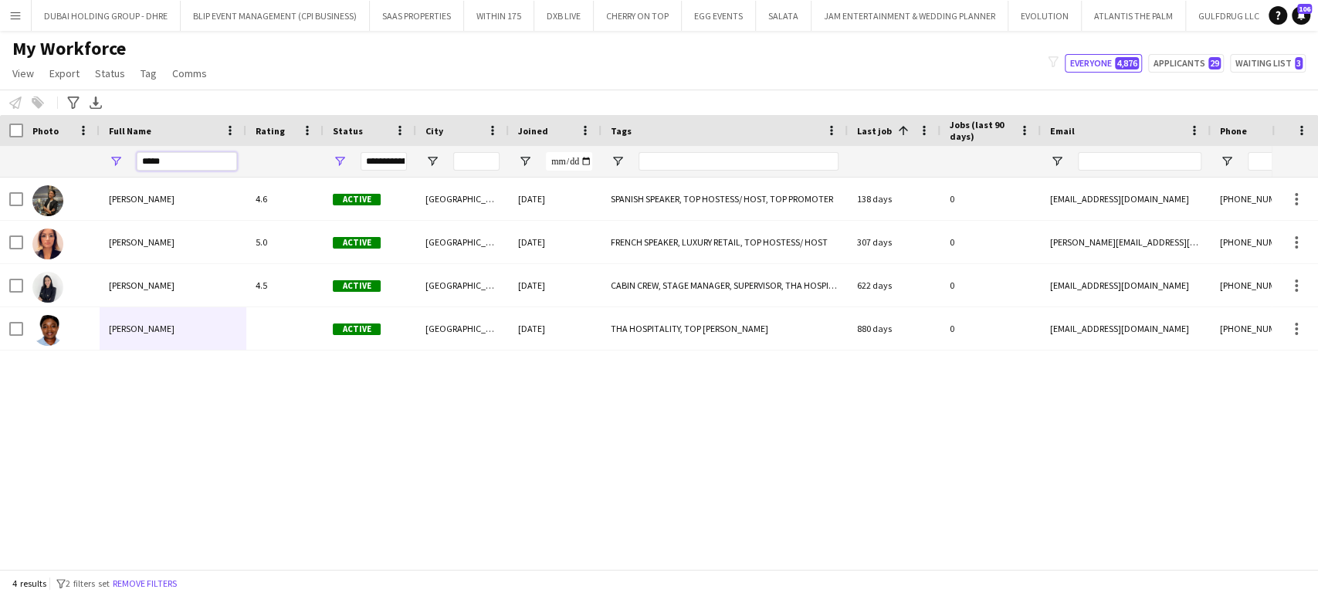
drag, startPoint x: 176, startPoint y: 153, endPoint x: 87, endPoint y: 158, distance: 88.9
click at [87, 158] on div "**********" at bounding box center [1056, 161] width 2112 height 31
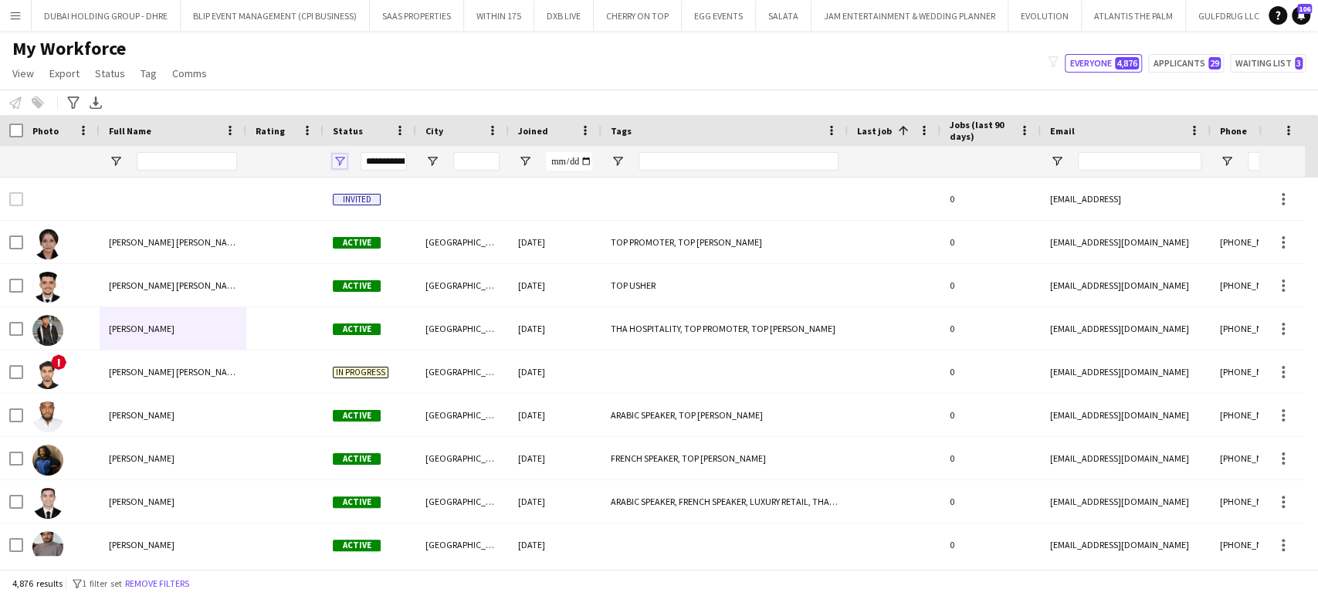
click at [340, 163] on span "Open Filter Menu" at bounding box center [340, 161] width 14 height 14
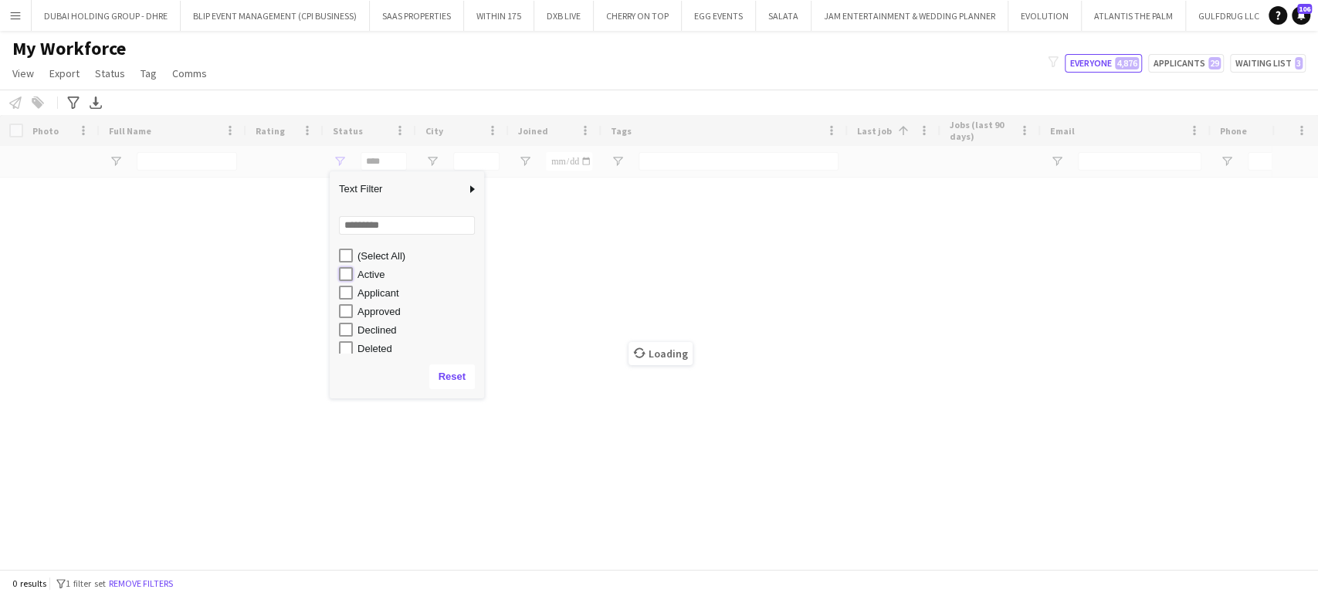
type input "**********"
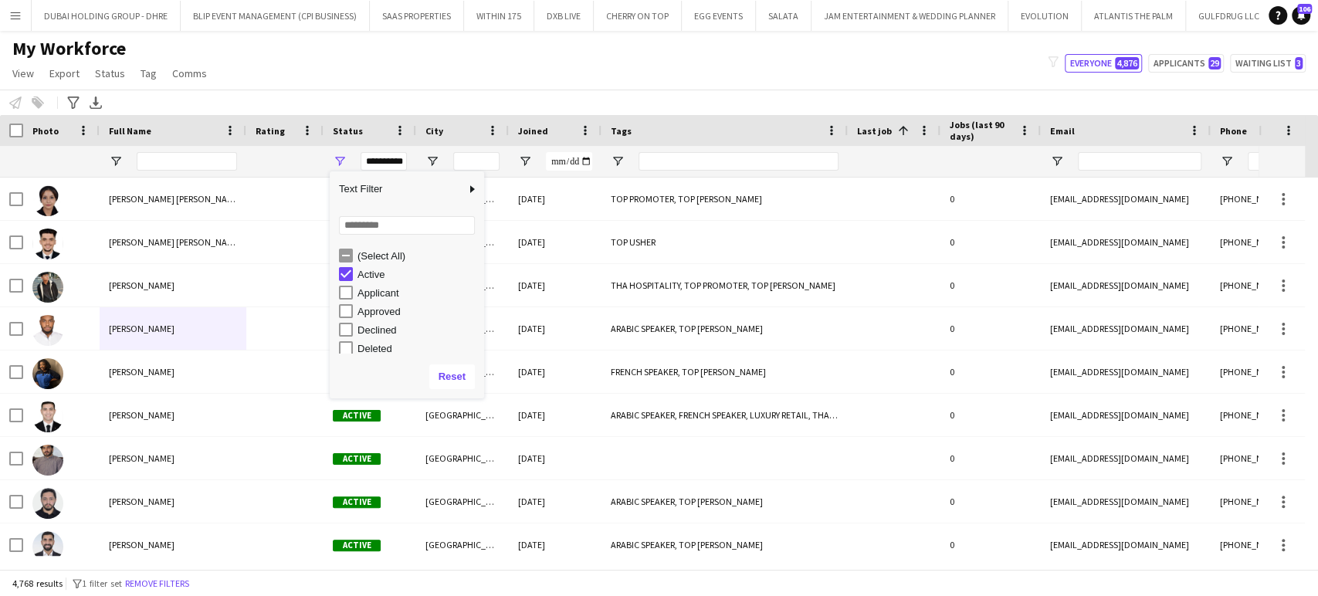
click at [348, 102] on div "Notify workforce Add to tag Select at least one crew to tag him or her. Advance…" at bounding box center [659, 102] width 1318 height 25
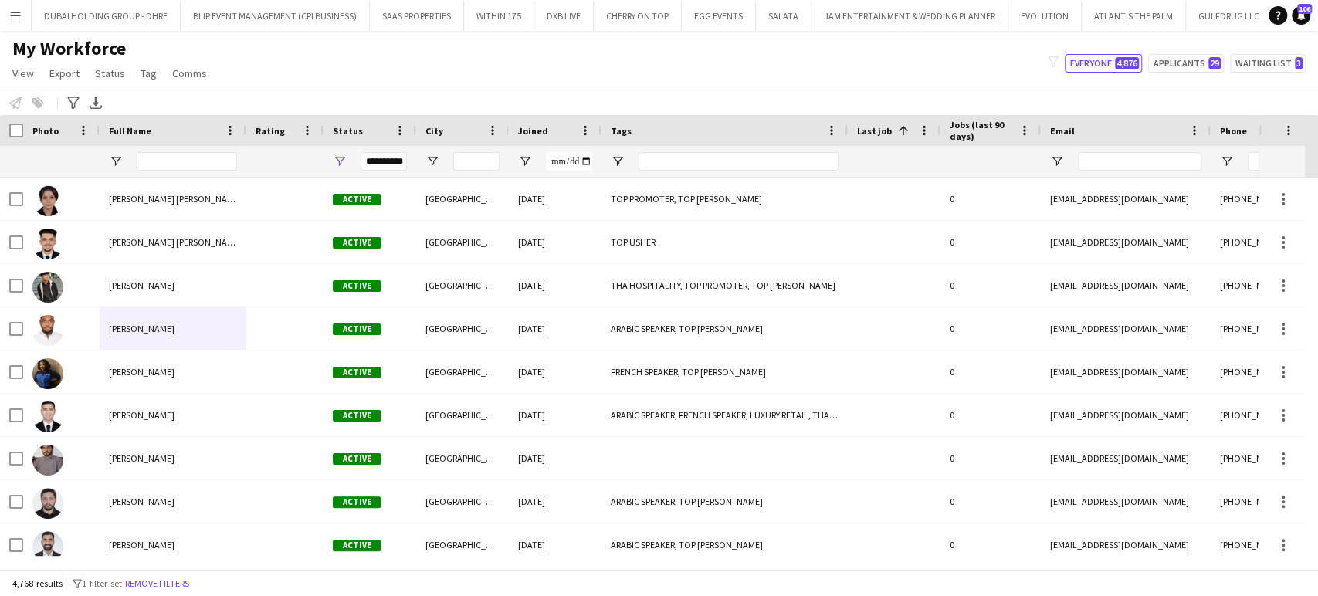
click at [896, 130] on span at bounding box center [903, 131] width 14 height 14
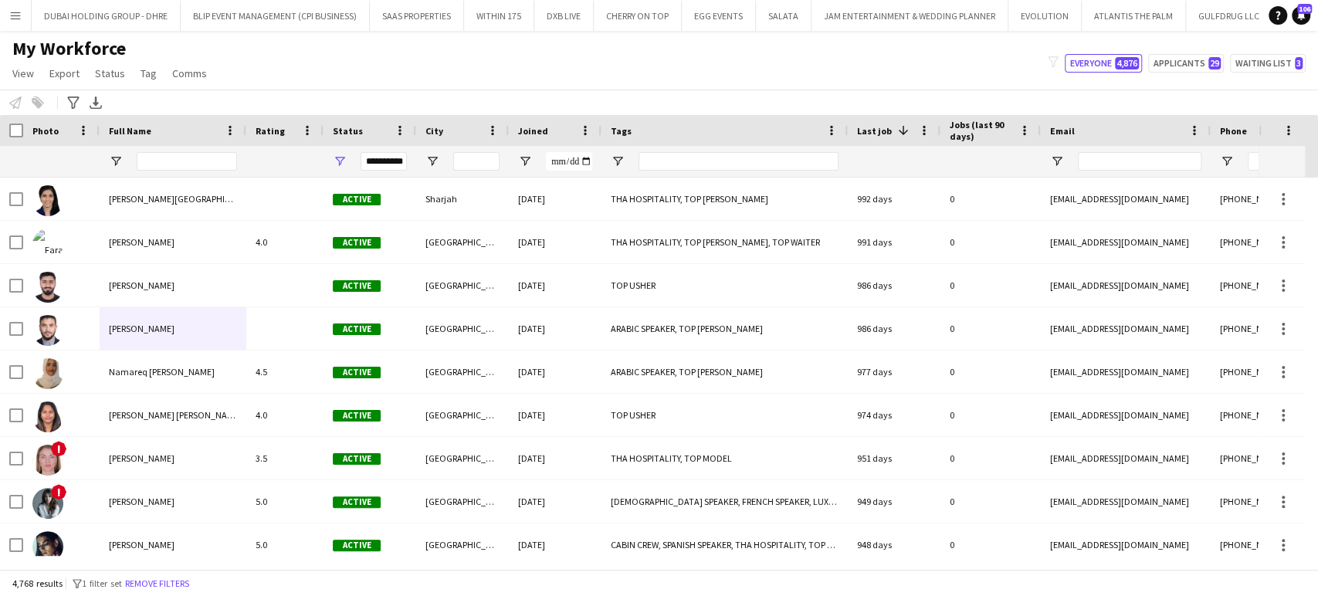
click at [900, 125] on span at bounding box center [903, 131] width 14 height 14
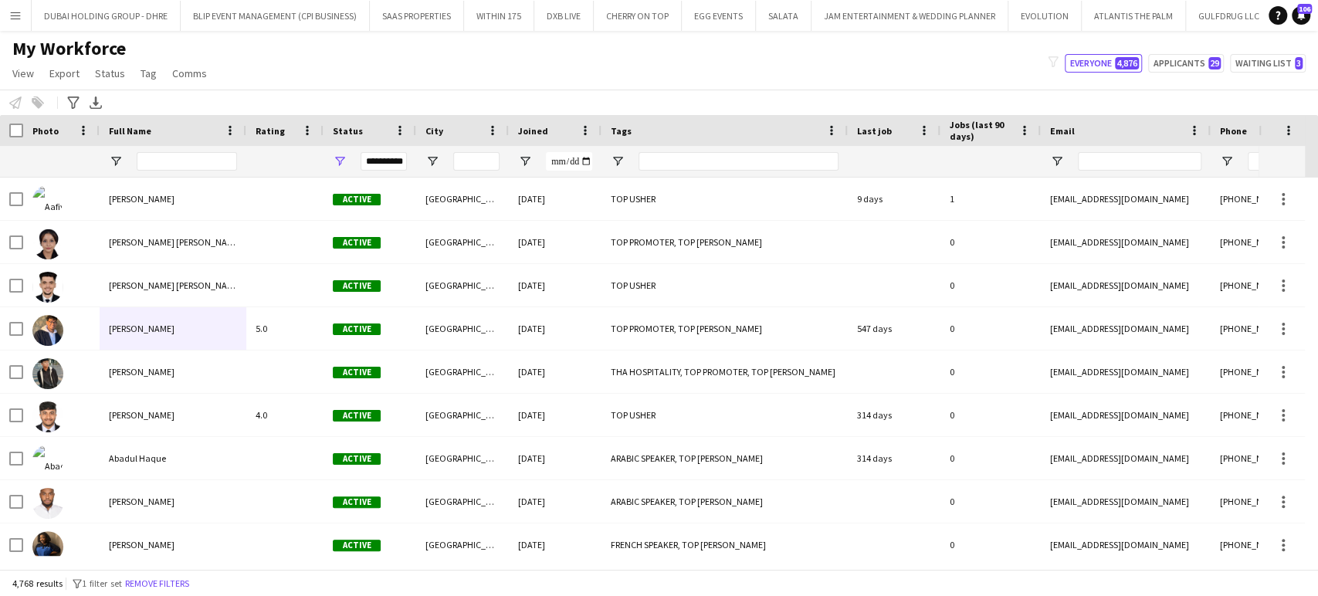
click at [898, 131] on div "Last job" at bounding box center [885, 130] width 56 height 23
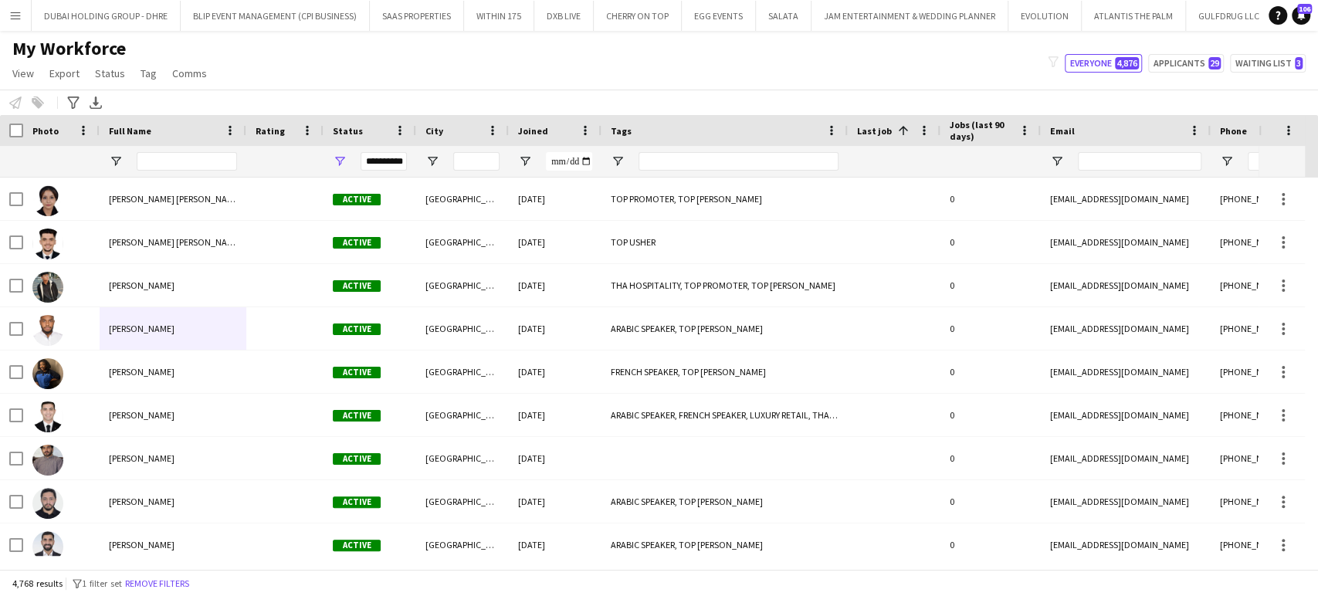
click at [898, 131] on span at bounding box center [903, 131] width 14 height 14
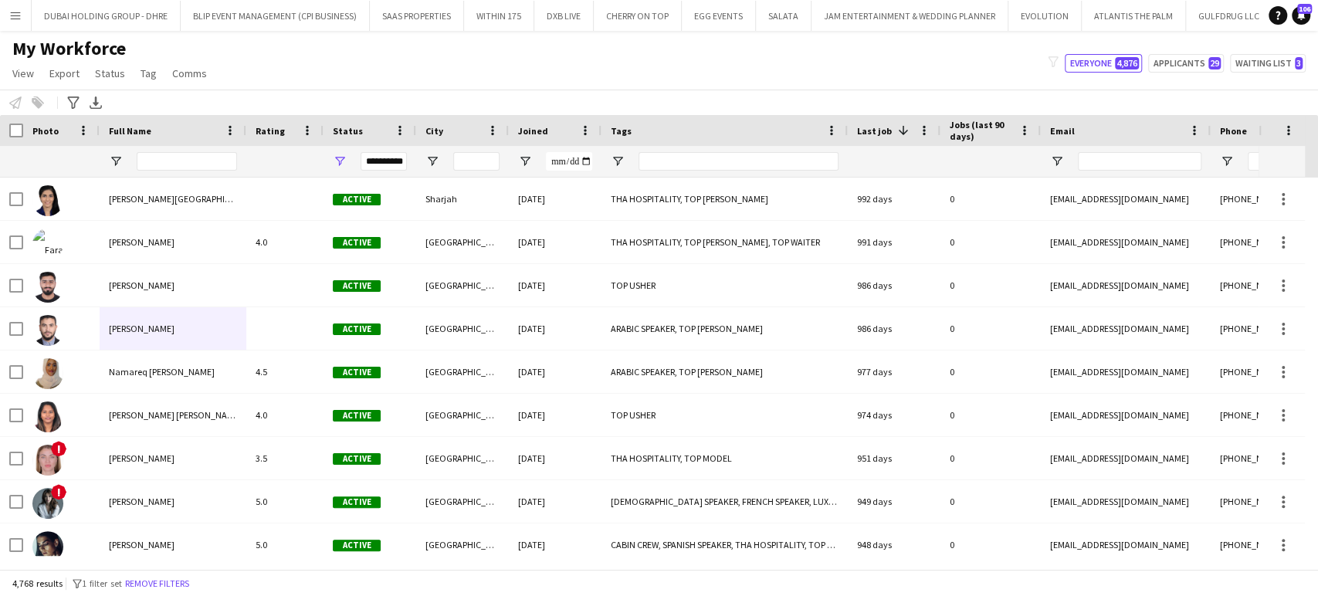
click at [898, 131] on span at bounding box center [903, 131] width 14 height 14
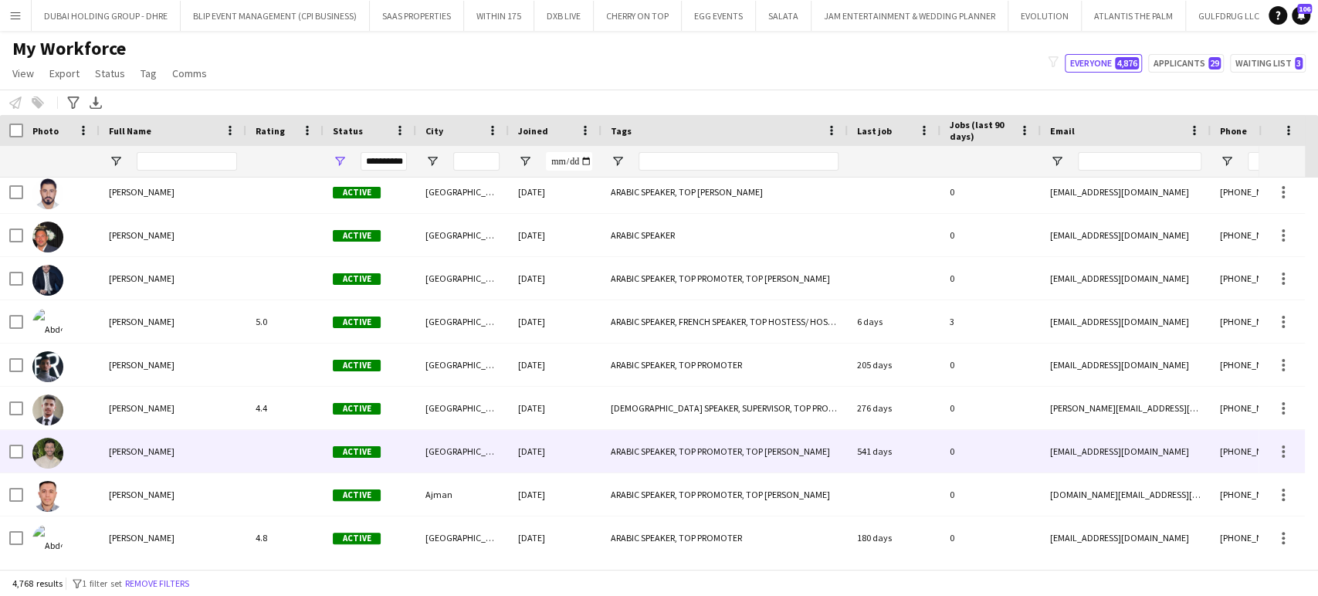
scroll to position [2058, 0]
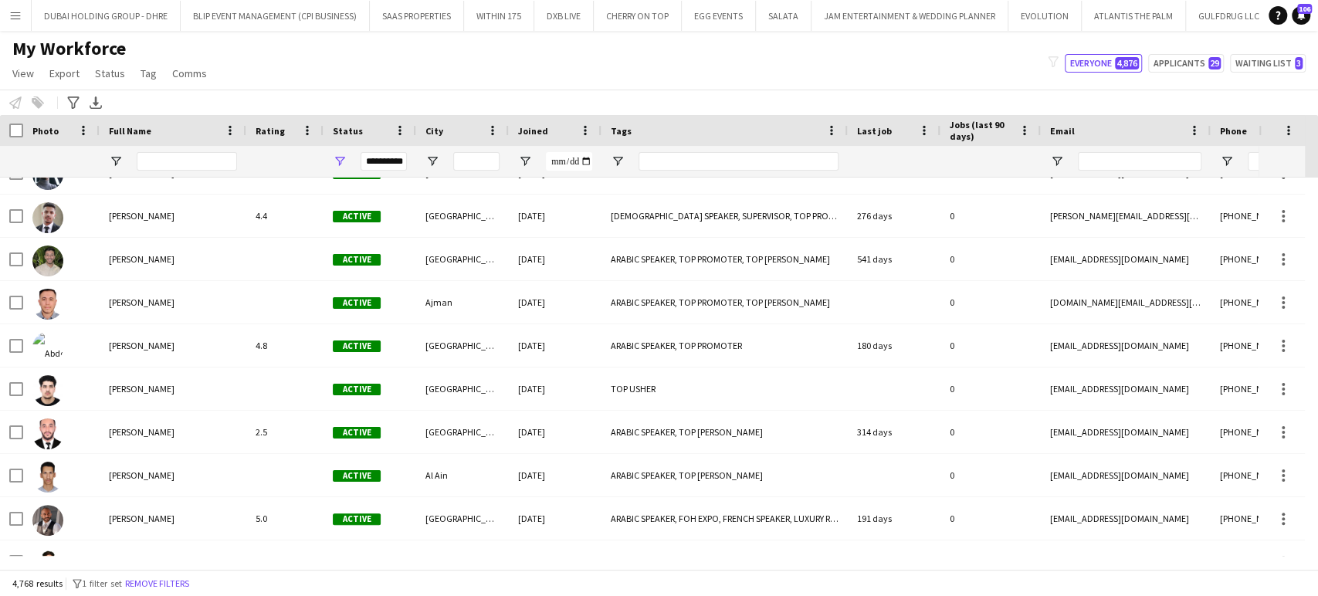
click at [887, 133] on span "Last job" at bounding box center [874, 131] width 35 height 12
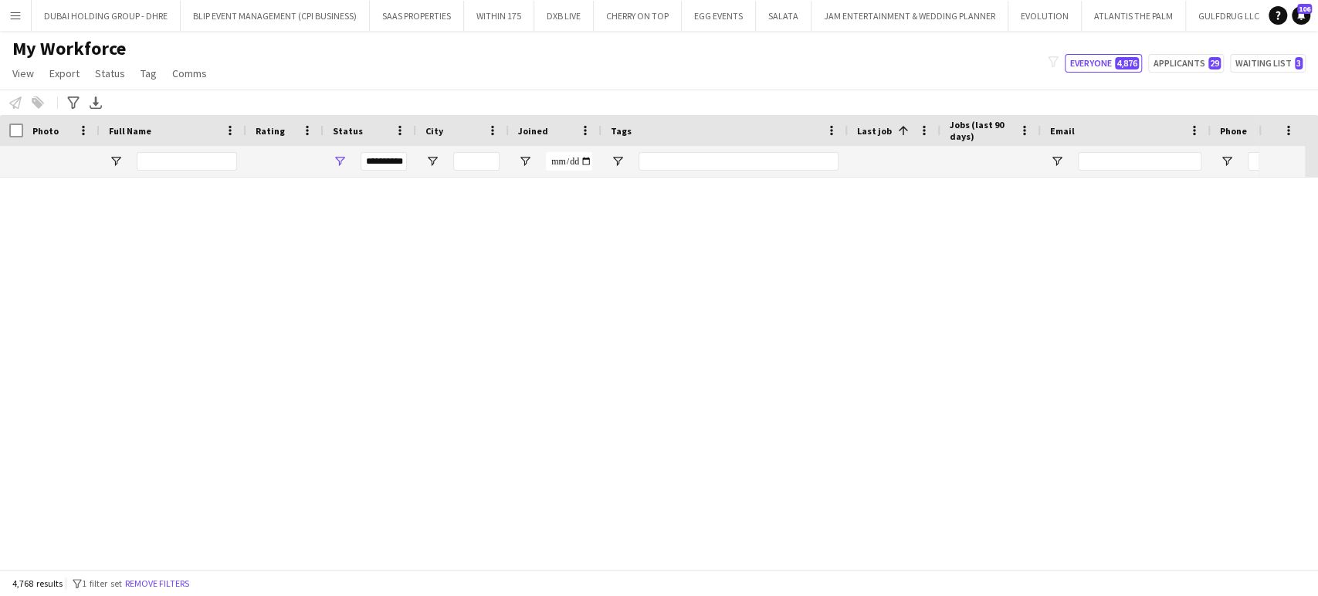
scroll to position [89648, 0]
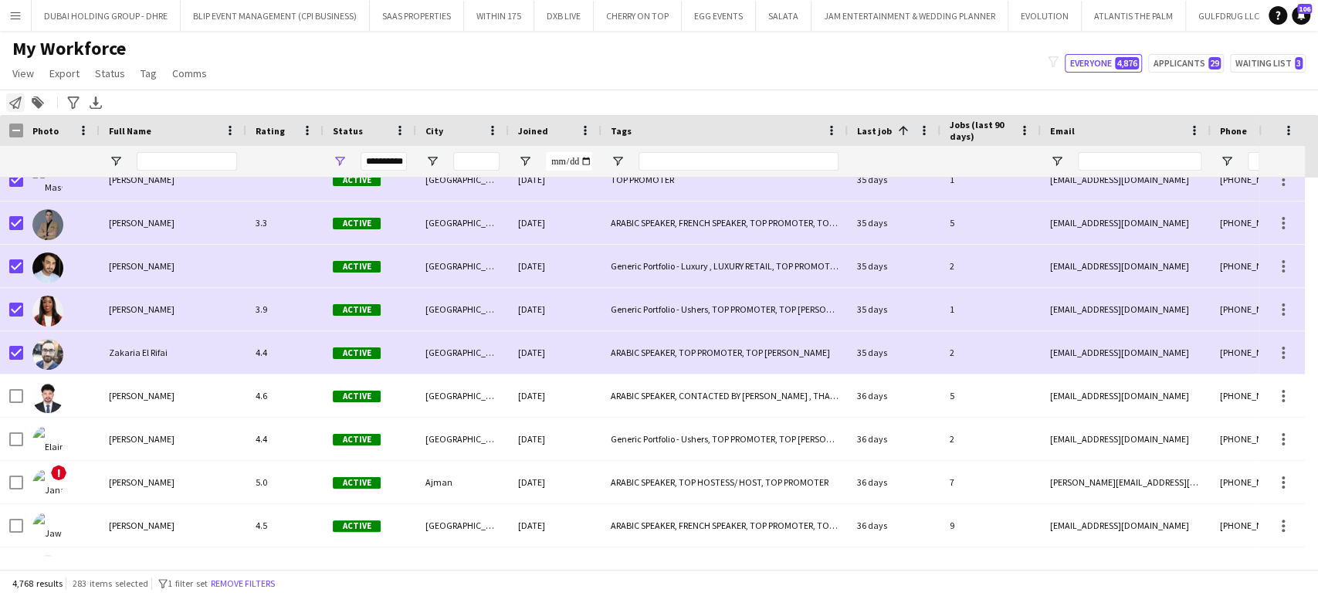
click at [19, 102] on icon at bounding box center [15, 102] width 12 height 12
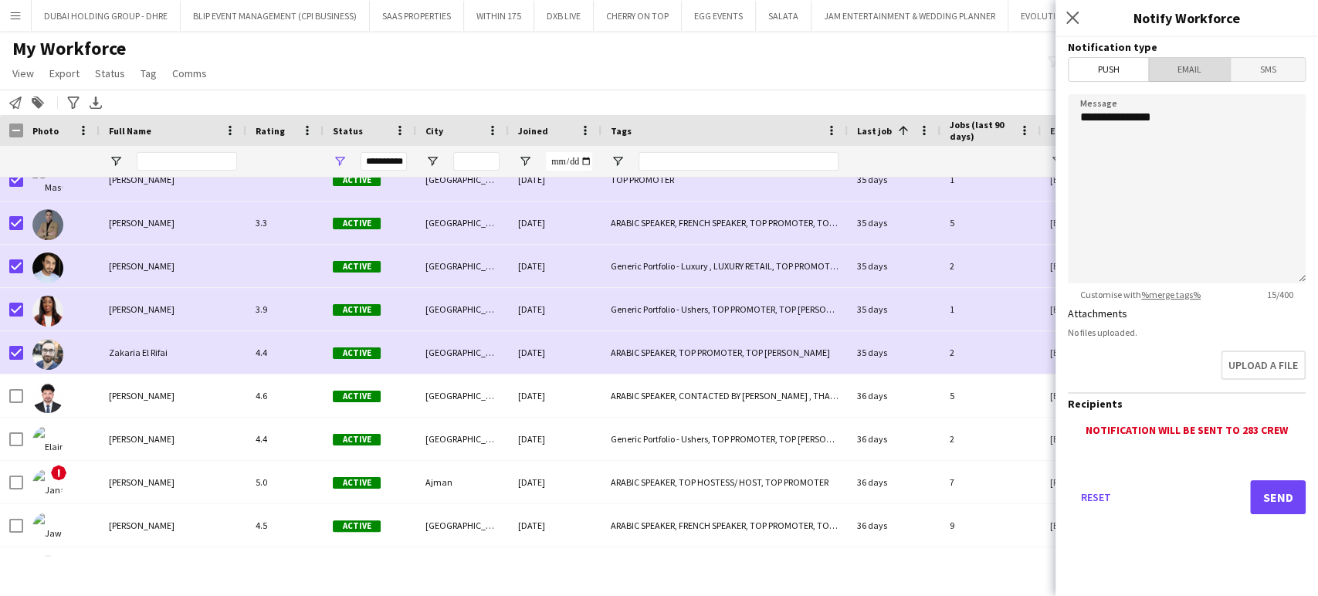
click at [1196, 66] on span "Email" at bounding box center [1190, 69] width 82 height 23
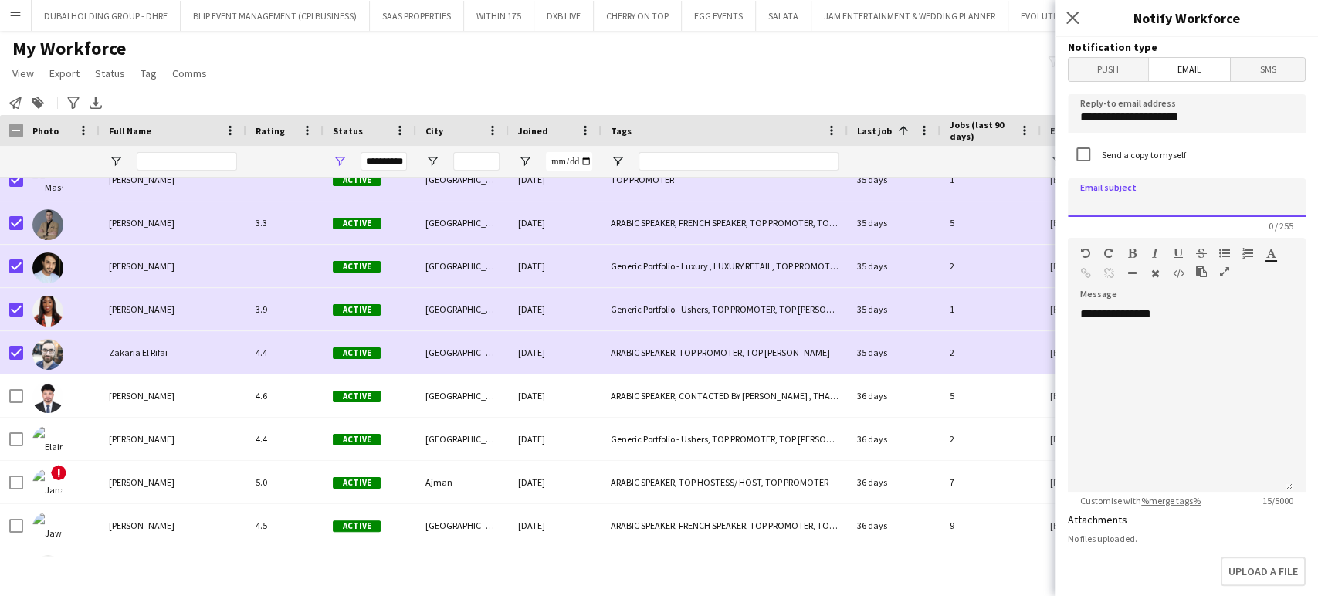
click at [1127, 197] on input at bounding box center [1187, 197] width 238 height 39
click at [1076, 203] on input "**********" at bounding box center [1187, 197] width 238 height 39
click at [1210, 196] on input "**********" at bounding box center [1187, 197] width 238 height 39
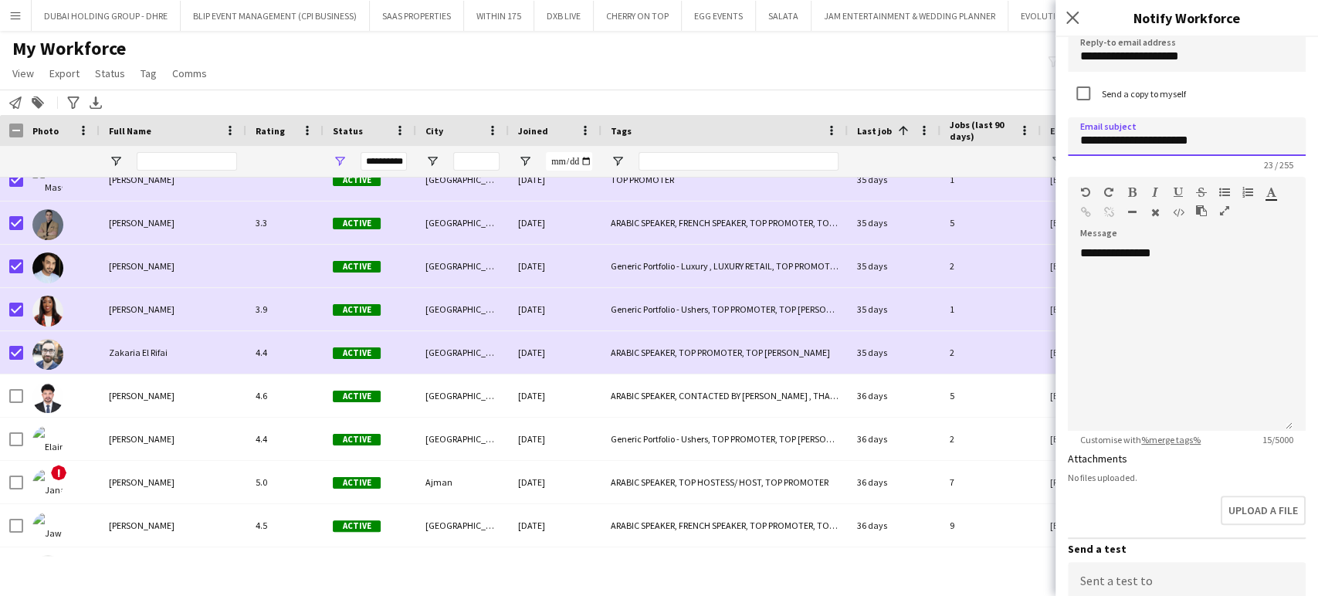
scroll to position [86, 0]
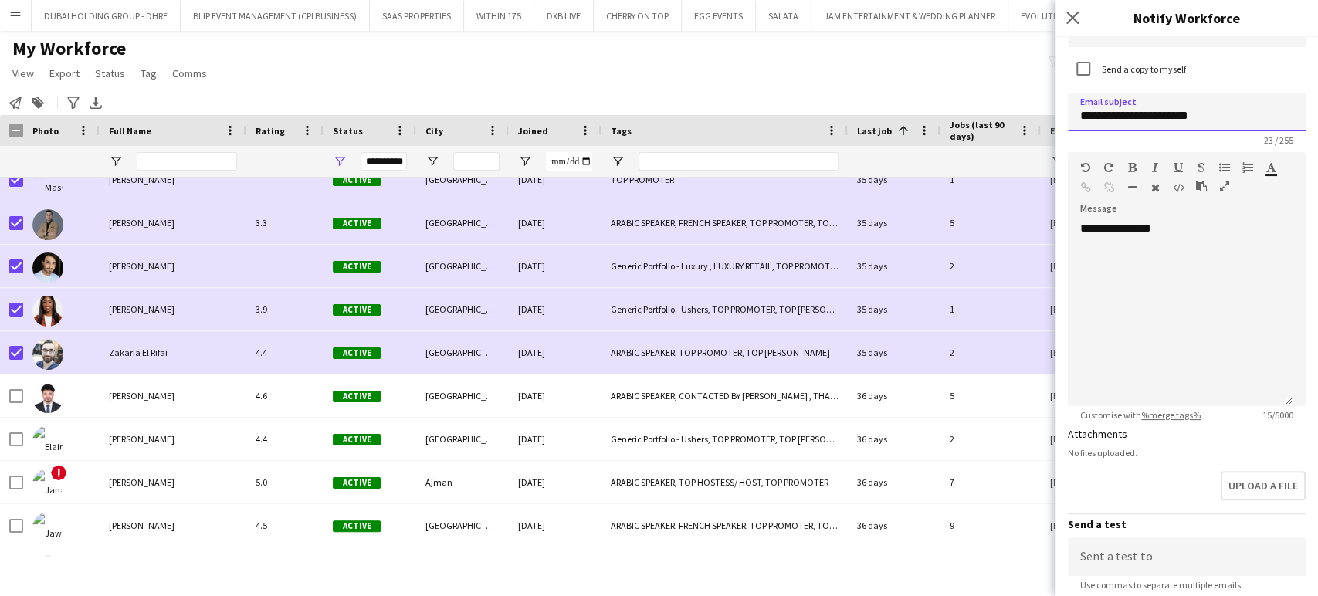
type input "**********"
click at [1188, 235] on div "**********" at bounding box center [1180, 313] width 225 height 185
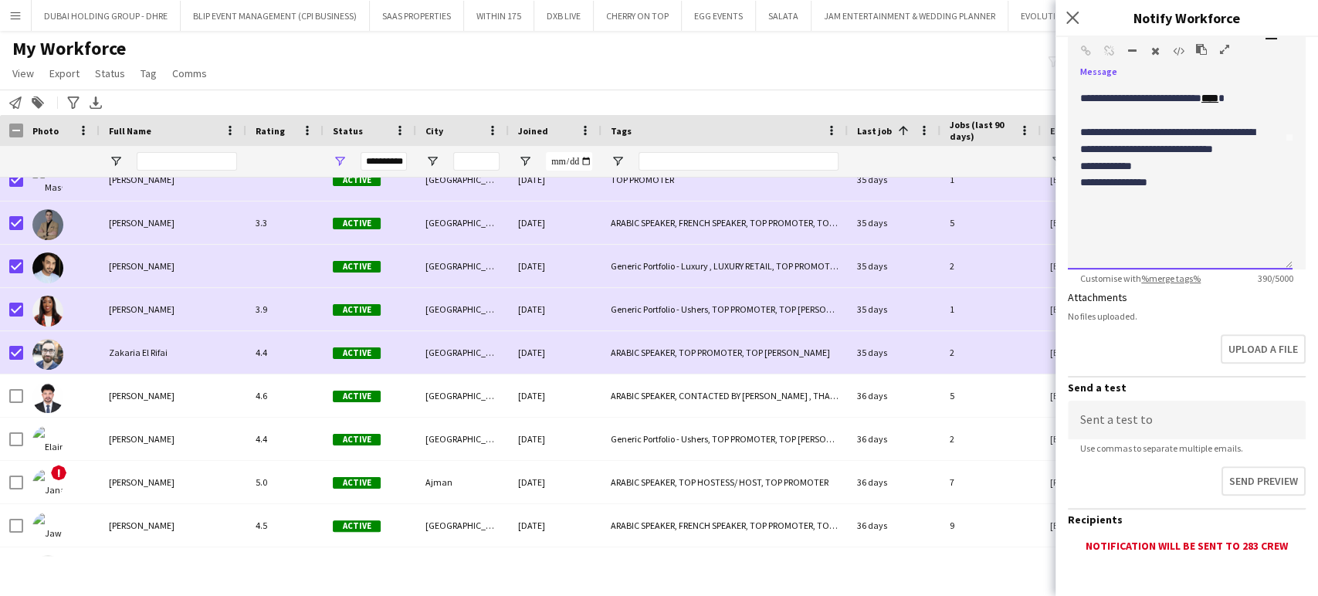
scroll to position [297, 0]
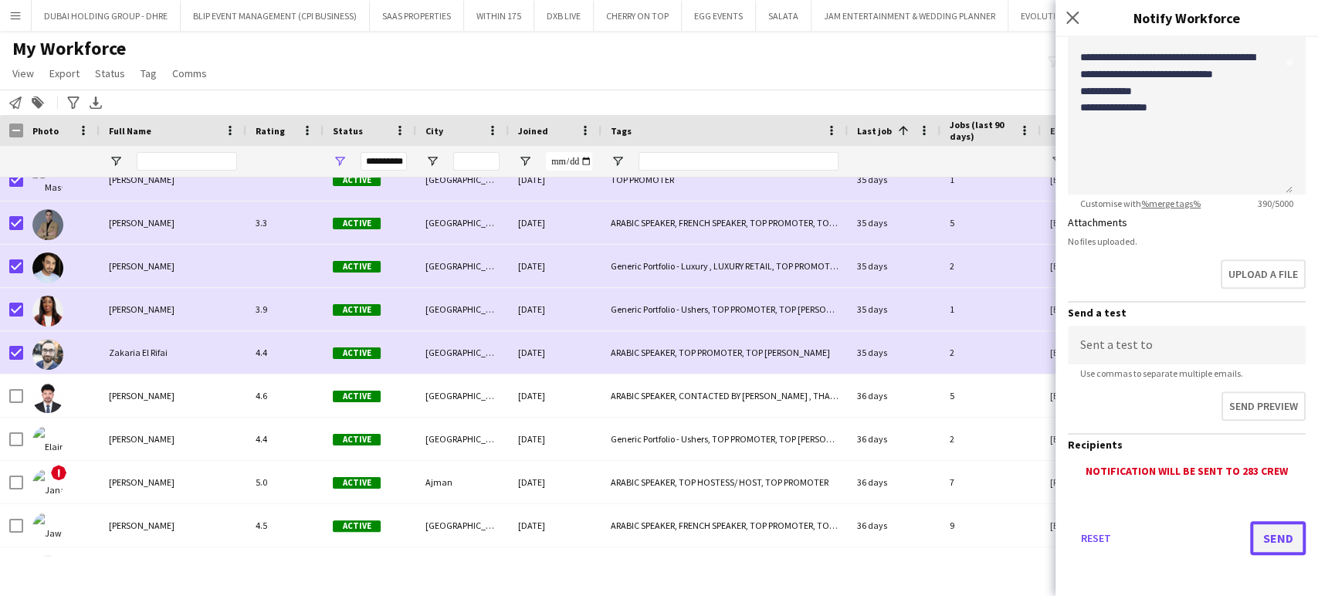
click at [1267, 536] on button "Send" at bounding box center [1278, 538] width 56 height 34
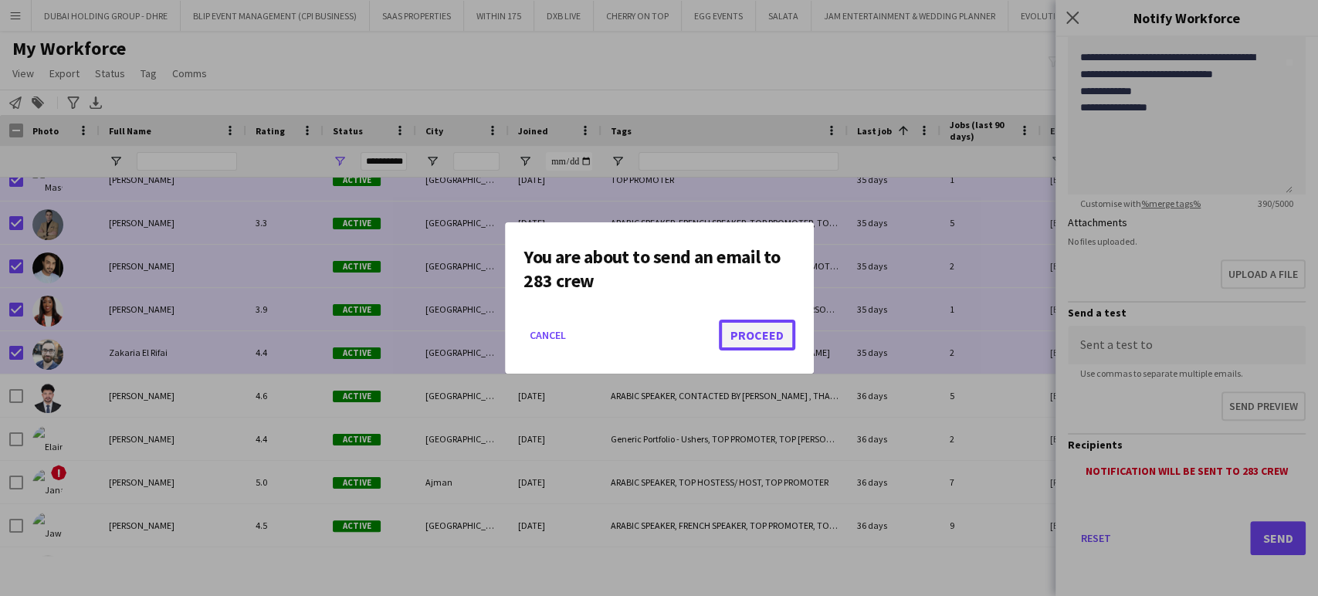
click at [756, 333] on button "Proceed" at bounding box center [757, 335] width 76 height 31
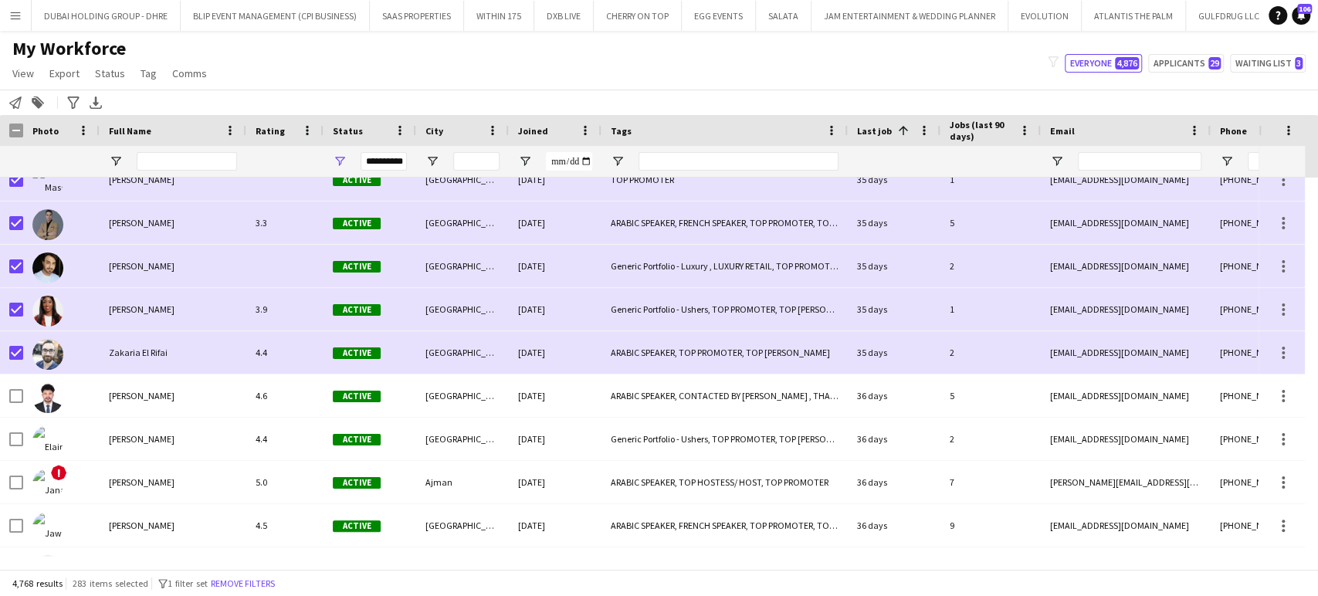
click at [399, 90] on div "**********" at bounding box center [659, 102] width 1318 height 25
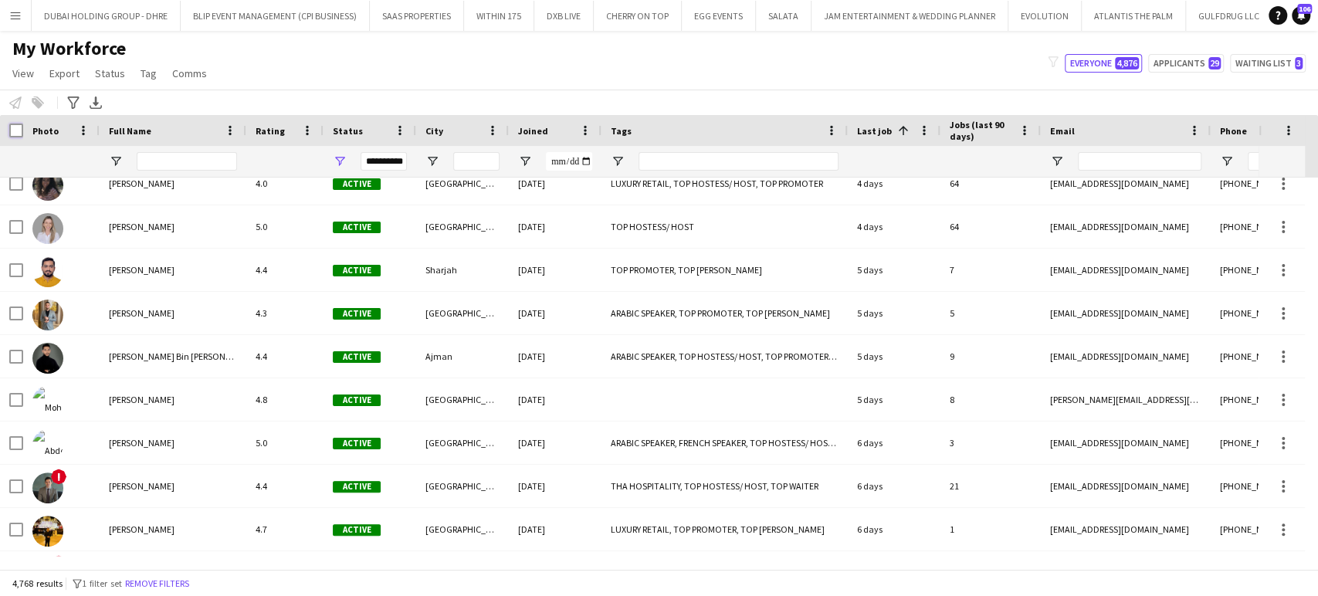
scroll to position [119222, 0]
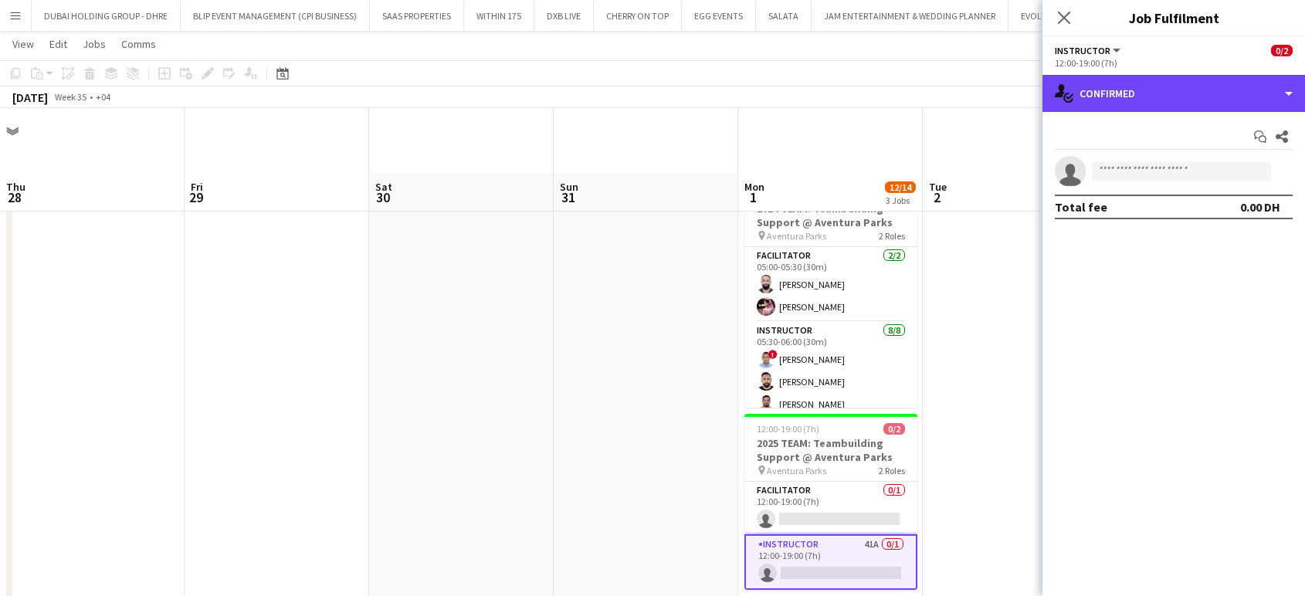
scroll to position [66, 0]
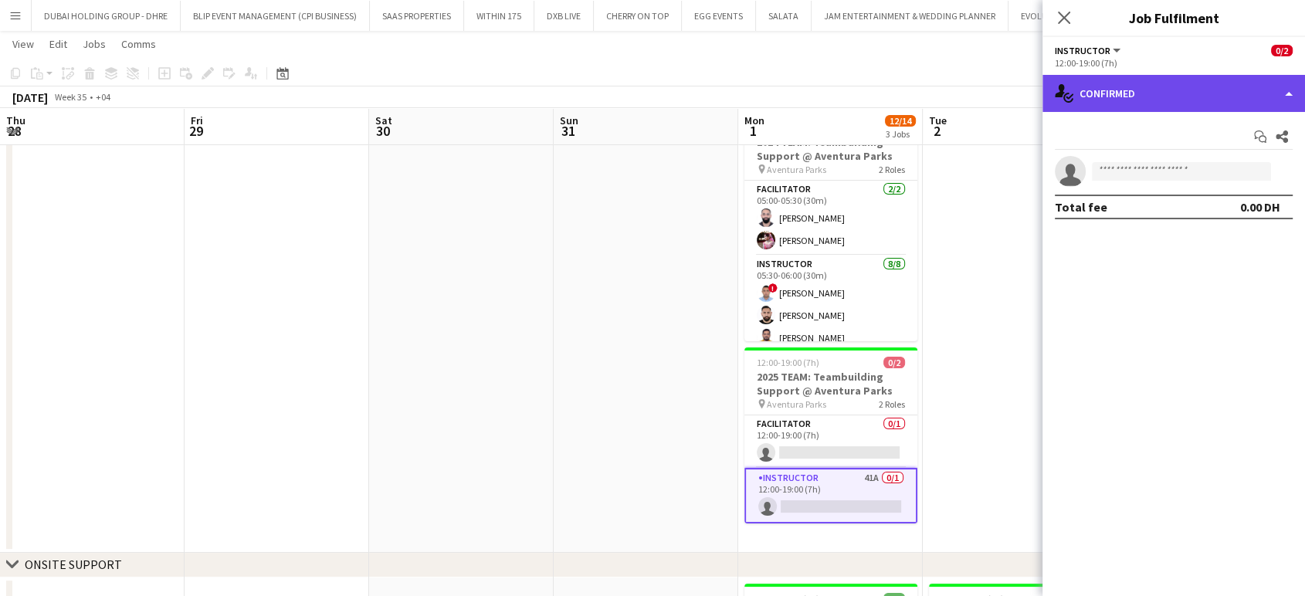
drag, startPoint x: 0, startPoint y: 0, endPoint x: 1285, endPoint y: 97, distance: 1288.2
click at [1286, 100] on div "single-neutral-actions-check-2 Confirmed" at bounding box center [1173, 93] width 262 height 37
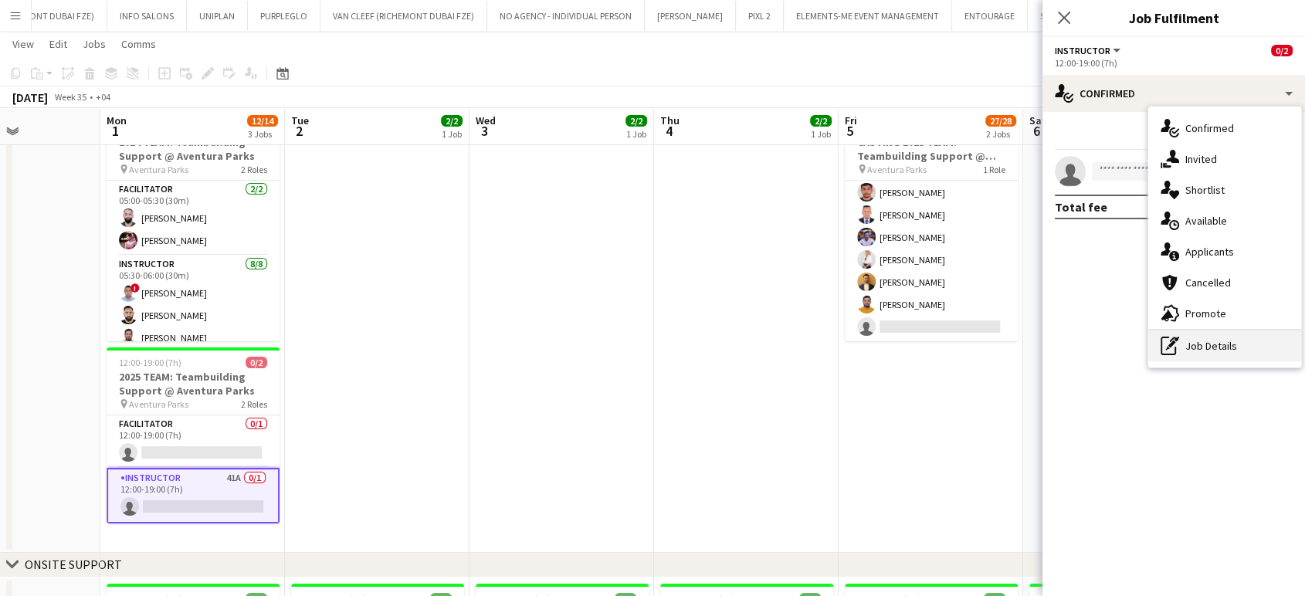
click at [1236, 352] on div "pen-write Job Details" at bounding box center [1224, 345] width 153 height 31
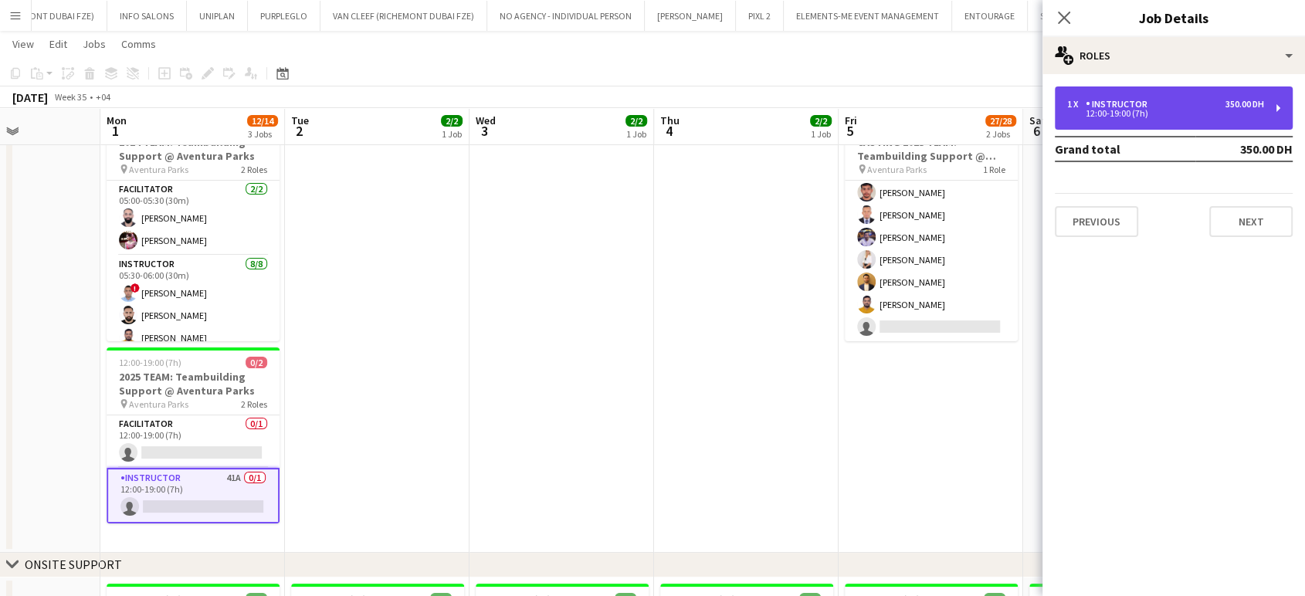
click at [1106, 113] on div "12:00-19:00 (7h)" at bounding box center [1165, 114] width 197 height 8
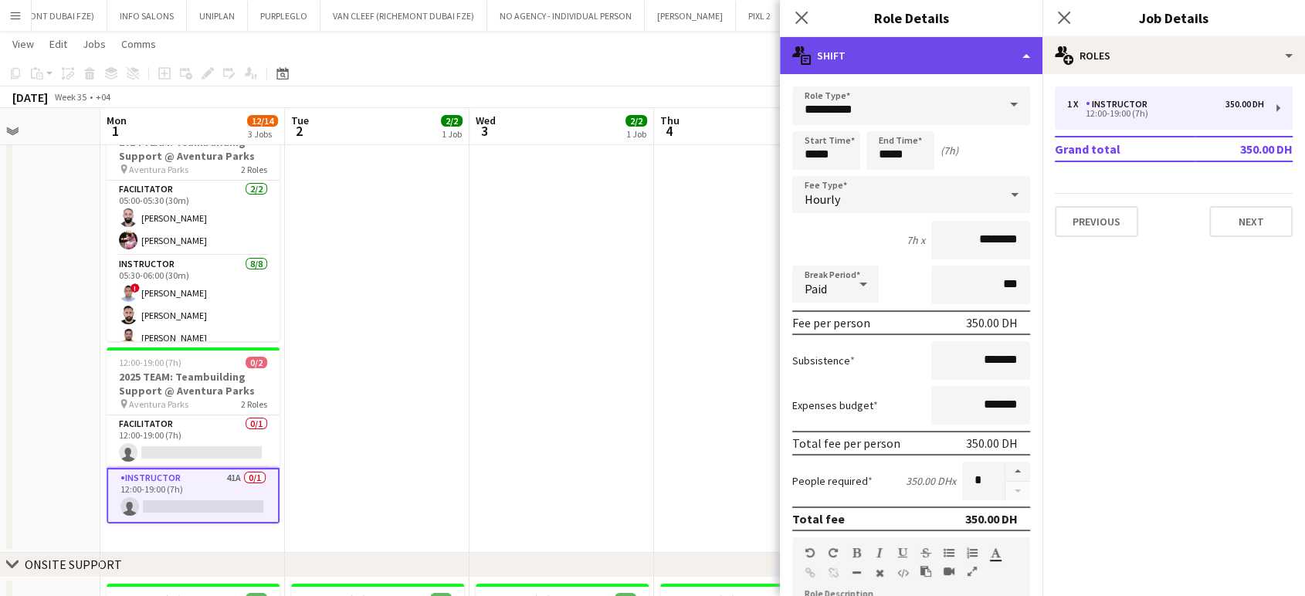
click at [987, 49] on div "multiple-actions-text Shift" at bounding box center [911, 55] width 262 height 37
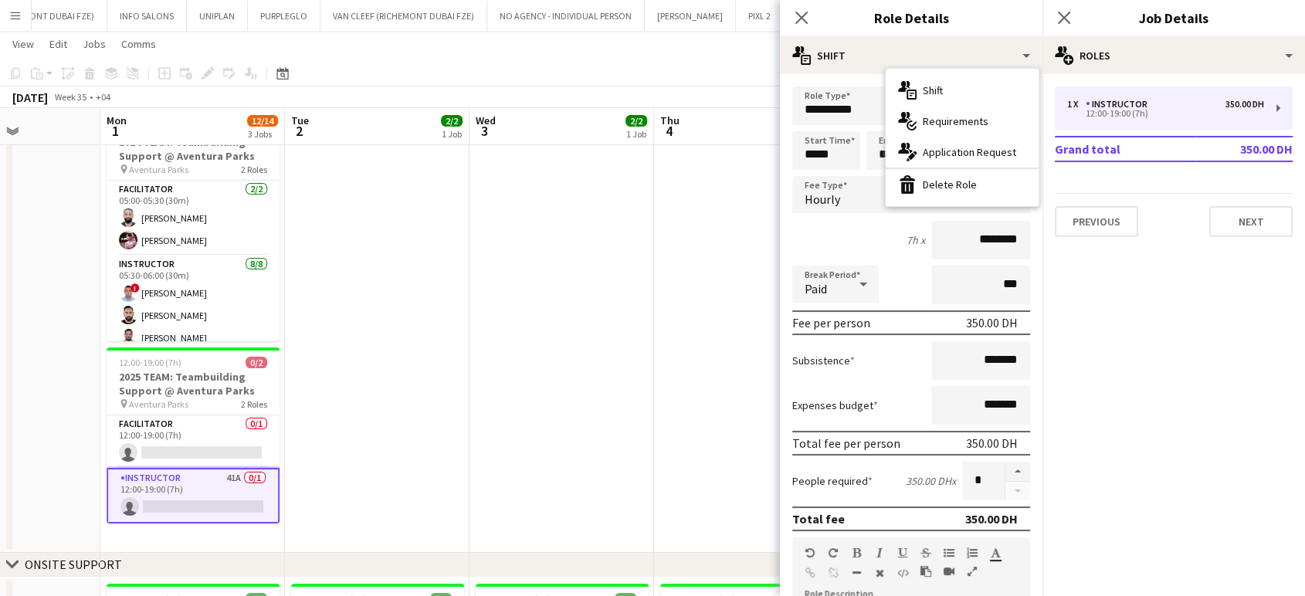
drag, startPoint x: 948, startPoint y: 117, endPoint x: 942, endPoint y: 110, distance: 8.7
click at [945, 115] on div "multiple-actions-check-2 Requirements" at bounding box center [961, 121] width 153 height 31
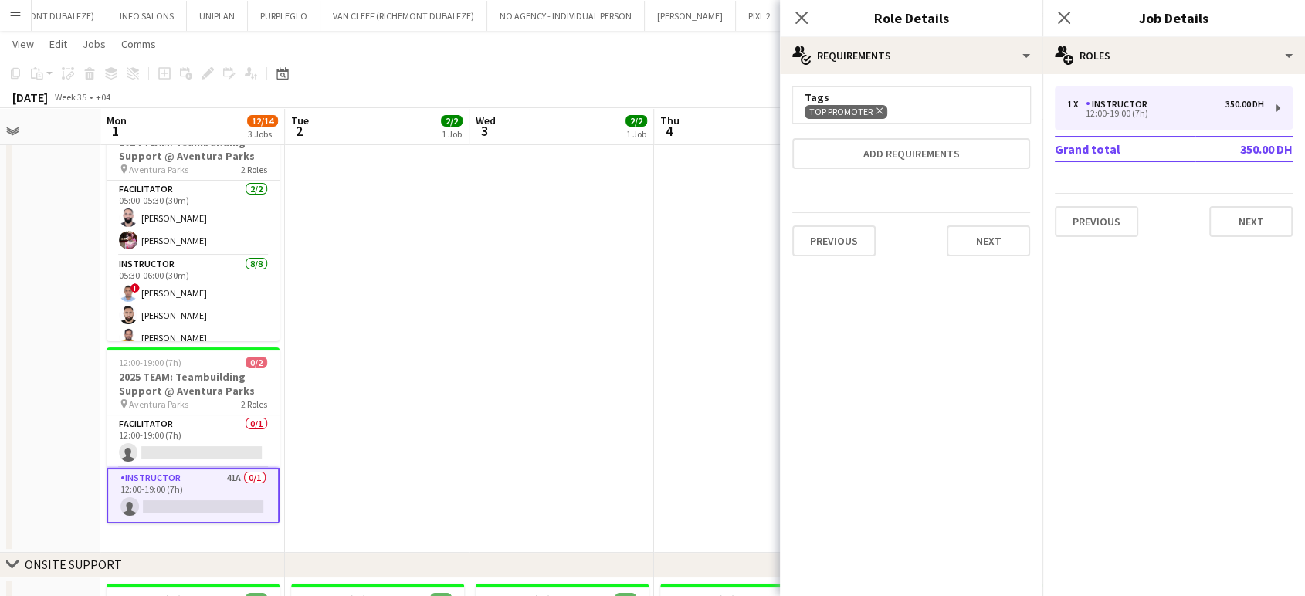
click at [698, 293] on app-date-cell at bounding box center [746, 330] width 184 height 446
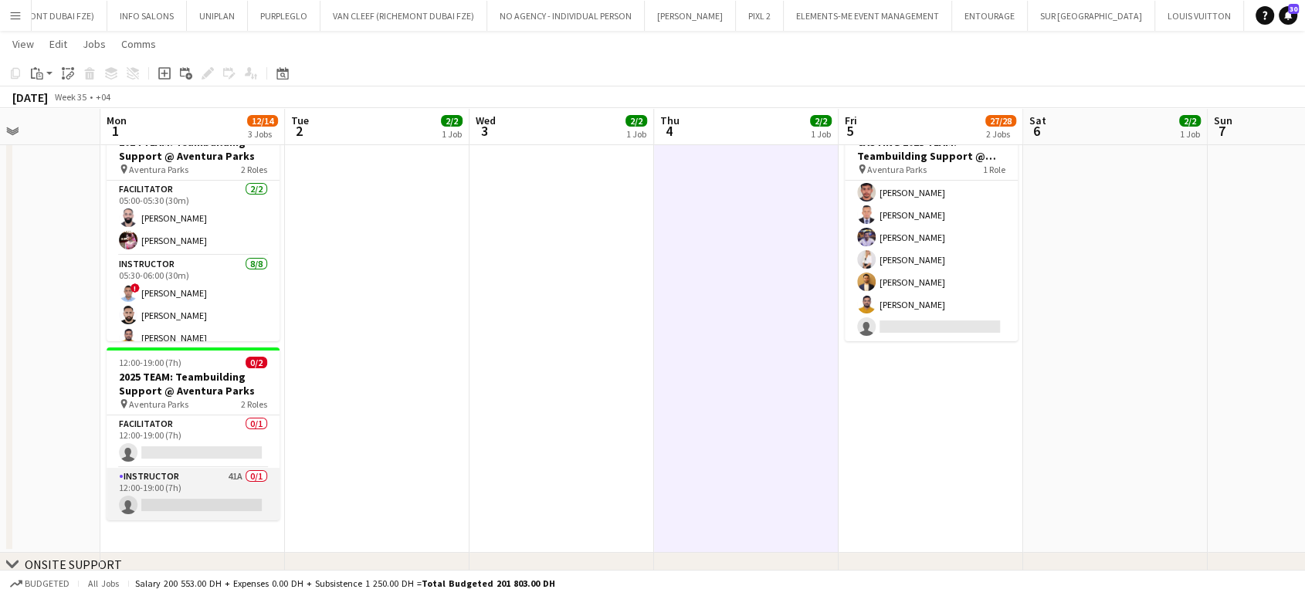
click at [209, 497] on app-card-role "Instructor 41A 0/1 12:00-19:00 (7h) single-neutral-actions" at bounding box center [193, 494] width 173 height 52
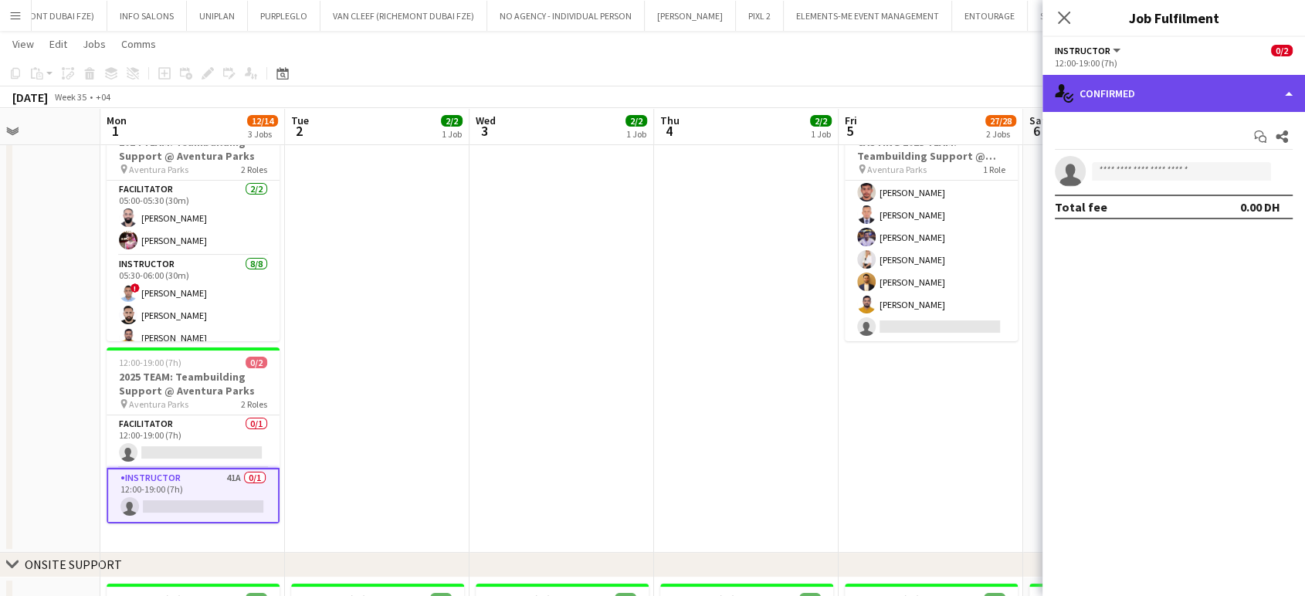
click at [1243, 85] on div "single-neutral-actions-check-2 Confirmed" at bounding box center [1173, 93] width 262 height 37
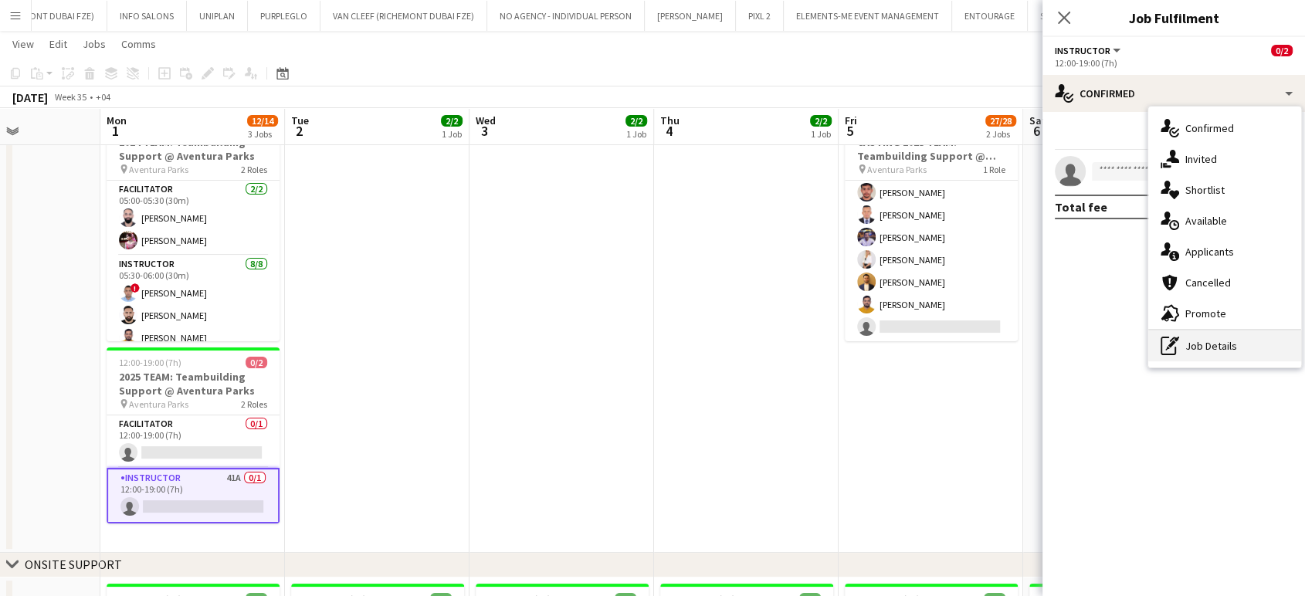
click at [1231, 353] on div "pen-write Job Details" at bounding box center [1224, 345] width 153 height 31
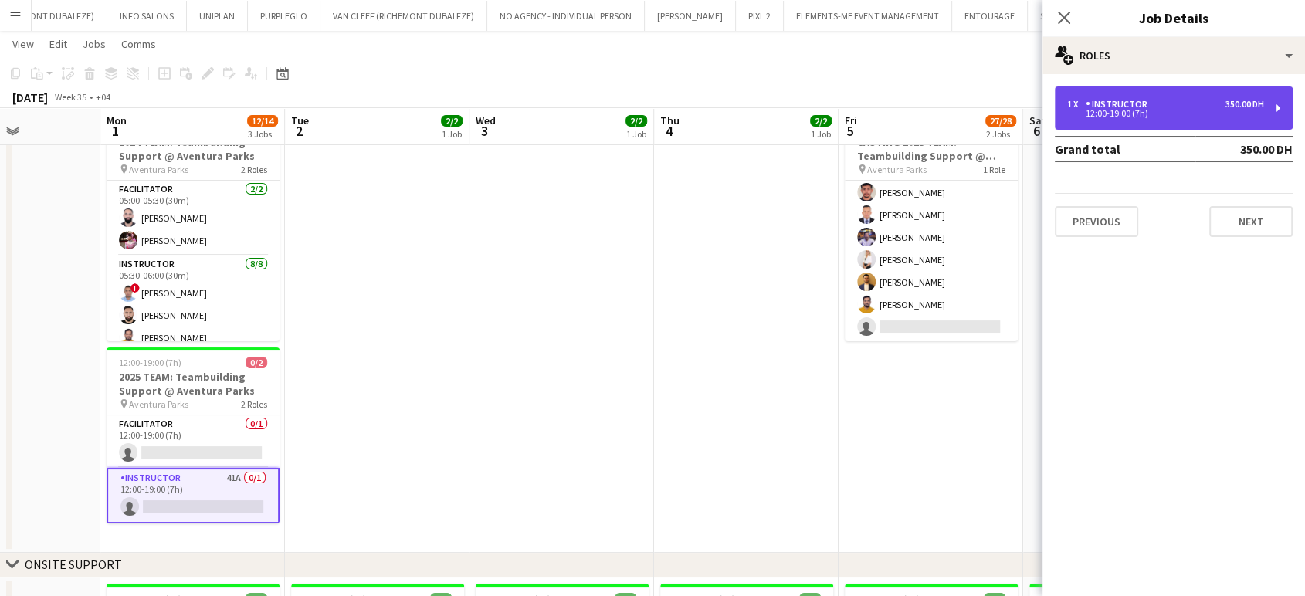
click at [1095, 111] on div "12:00-19:00 (7h)" at bounding box center [1165, 114] width 197 height 8
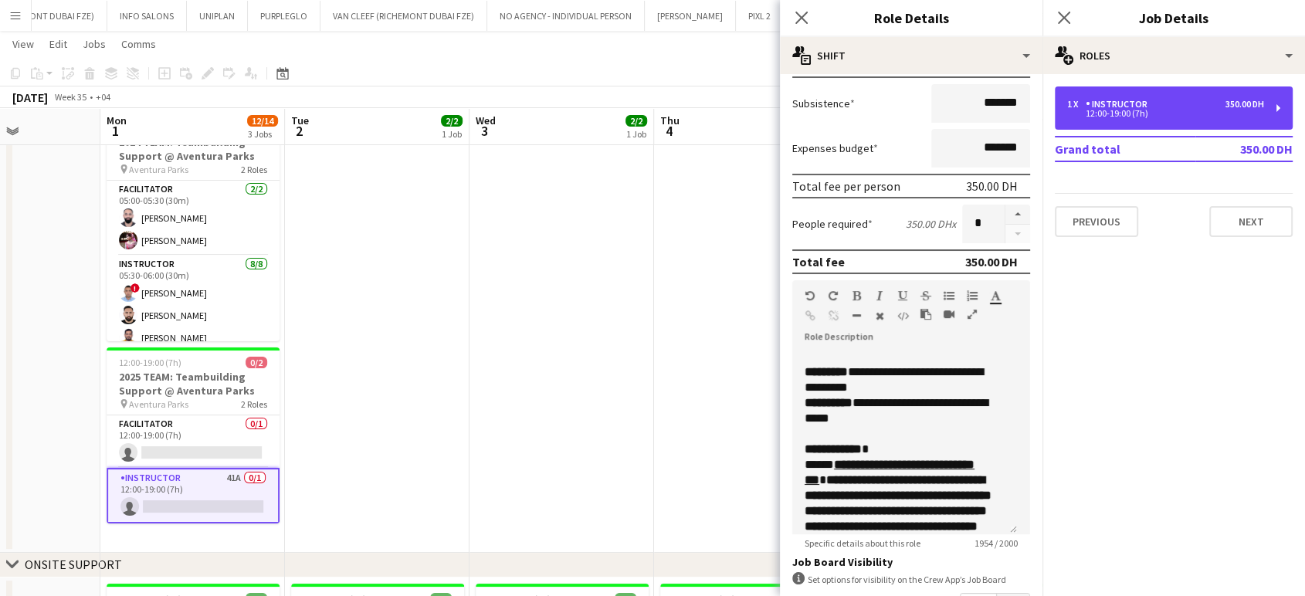
scroll to position [448, 0]
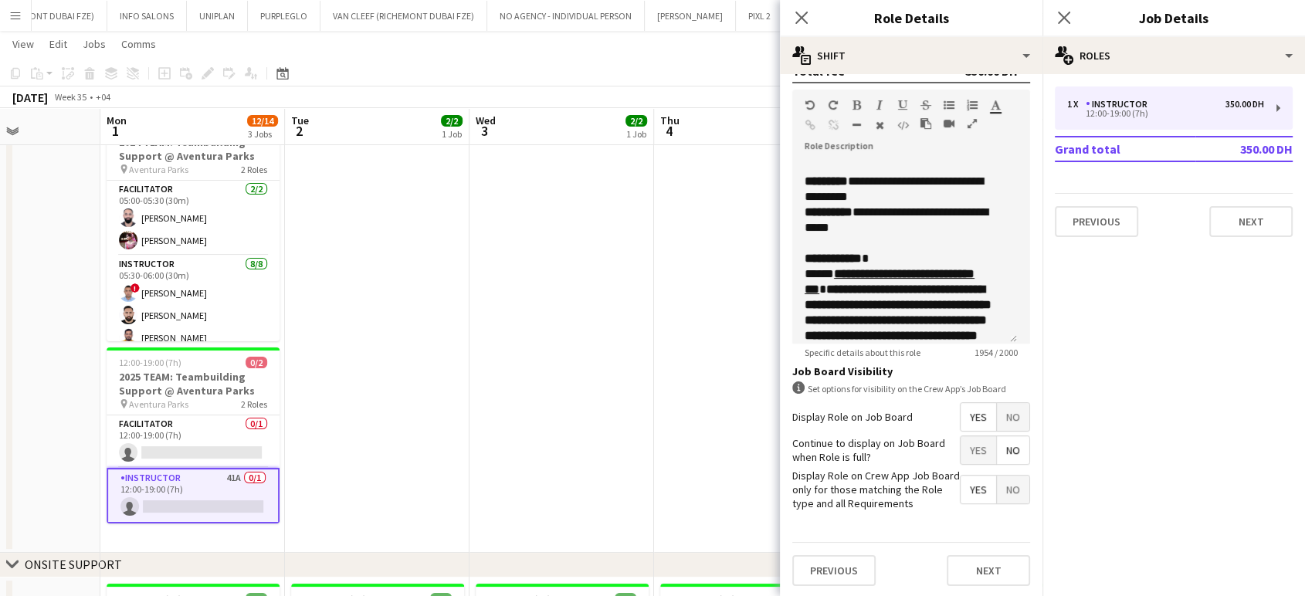
click at [636, 377] on app-date-cell at bounding box center [561, 330] width 184 height 446
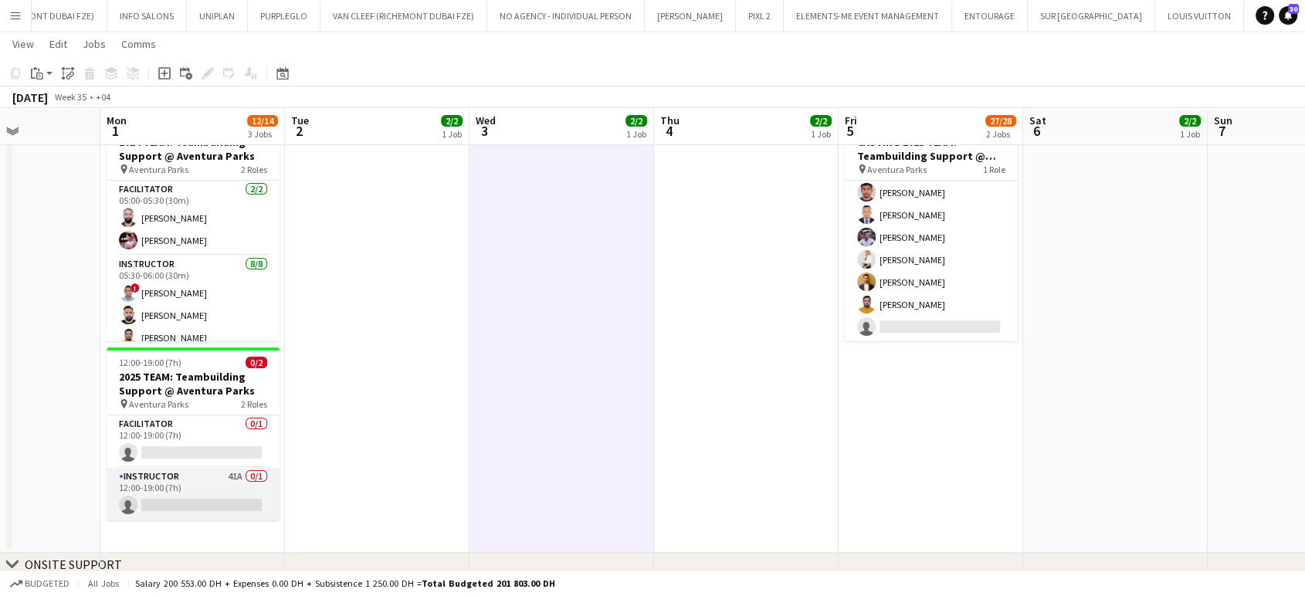
click at [198, 489] on app-card-role "Instructor 41A 0/1 12:00-19:00 (7h) single-neutral-actions" at bounding box center [193, 494] width 173 height 52
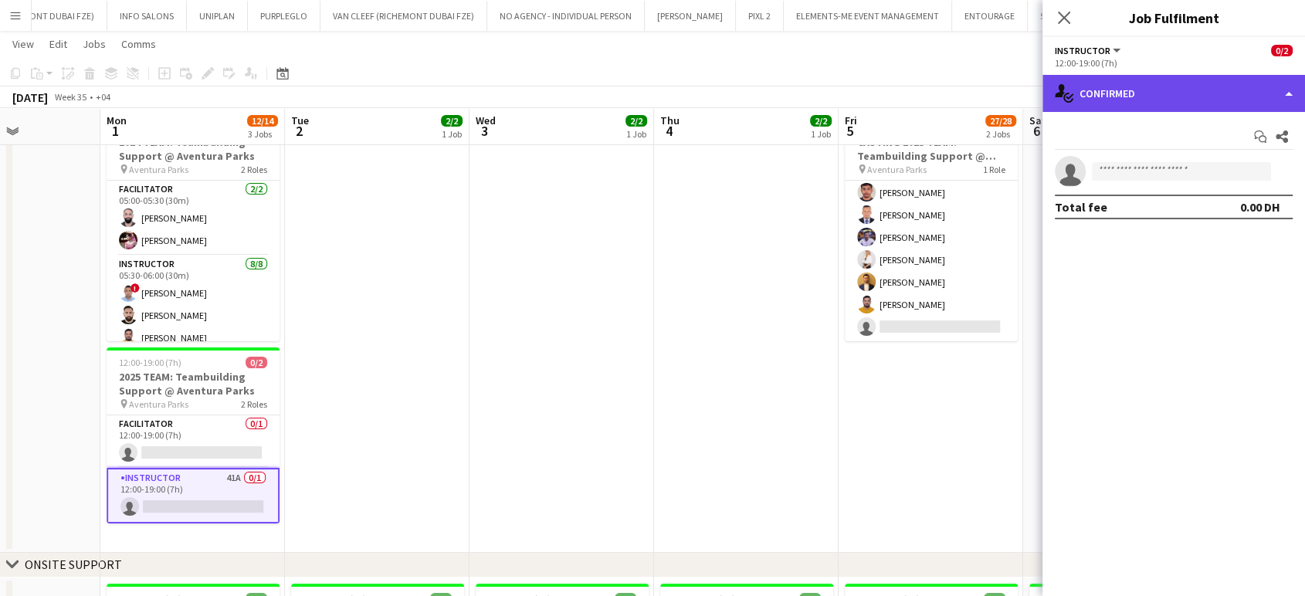
click at [1275, 87] on div "single-neutral-actions-check-2 Confirmed" at bounding box center [1173, 93] width 262 height 37
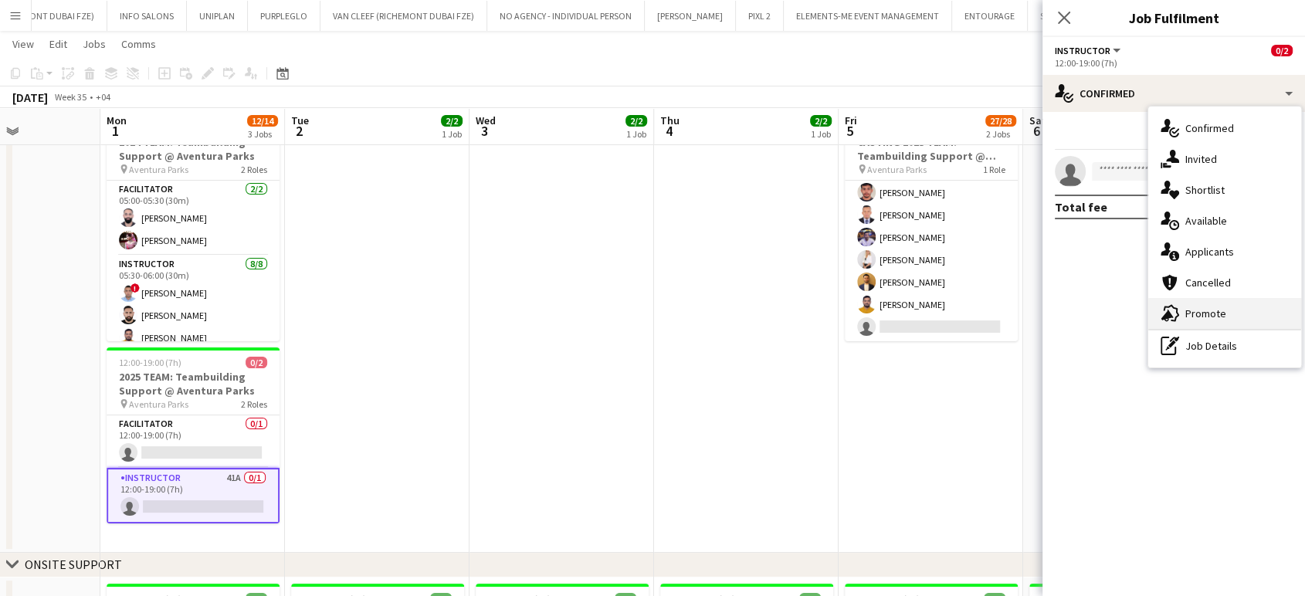
click at [1218, 313] on div "advertising-megaphone Promote" at bounding box center [1224, 313] width 153 height 31
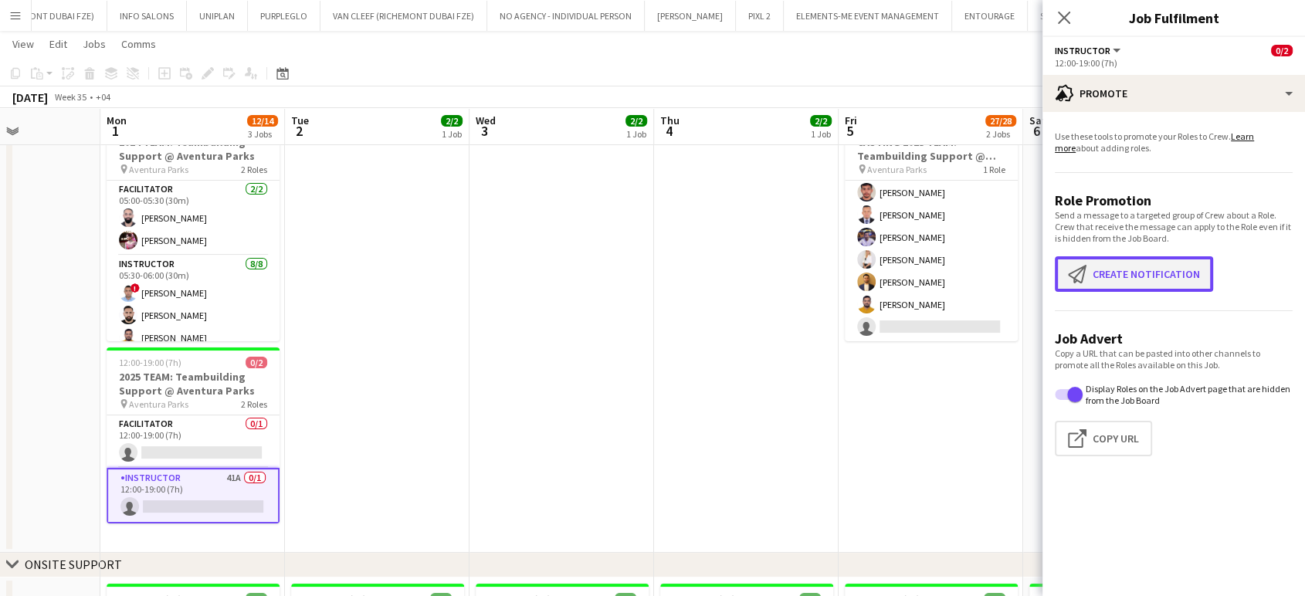
click at [1140, 276] on button "Create notification Create notification" at bounding box center [1133, 274] width 158 height 36
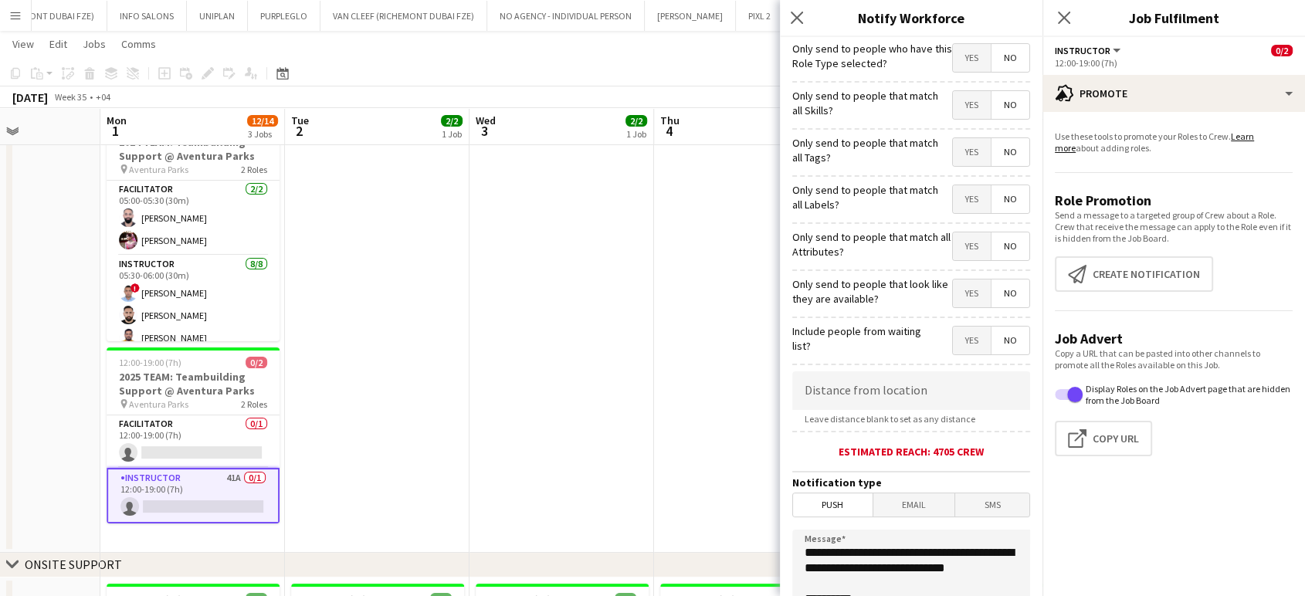
click at [956, 106] on span "Yes" at bounding box center [972, 105] width 38 height 28
click at [953, 150] on span "Yes" at bounding box center [972, 152] width 38 height 28
click at [953, 209] on span "Yes" at bounding box center [972, 199] width 38 height 28
click at [953, 260] on span "Yes" at bounding box center [972, 246] width 38 height 28
click at [953, 307] on span "Yes" at bounding box center [972, 293] width 38 height 28
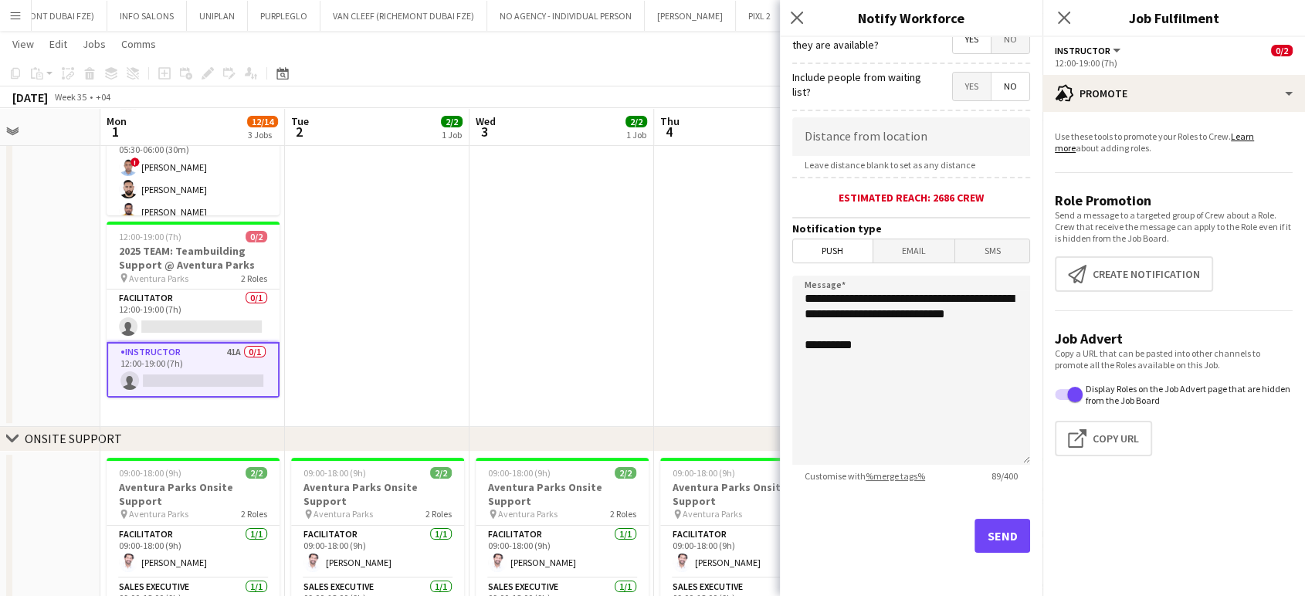
scroll to position [323, 0]
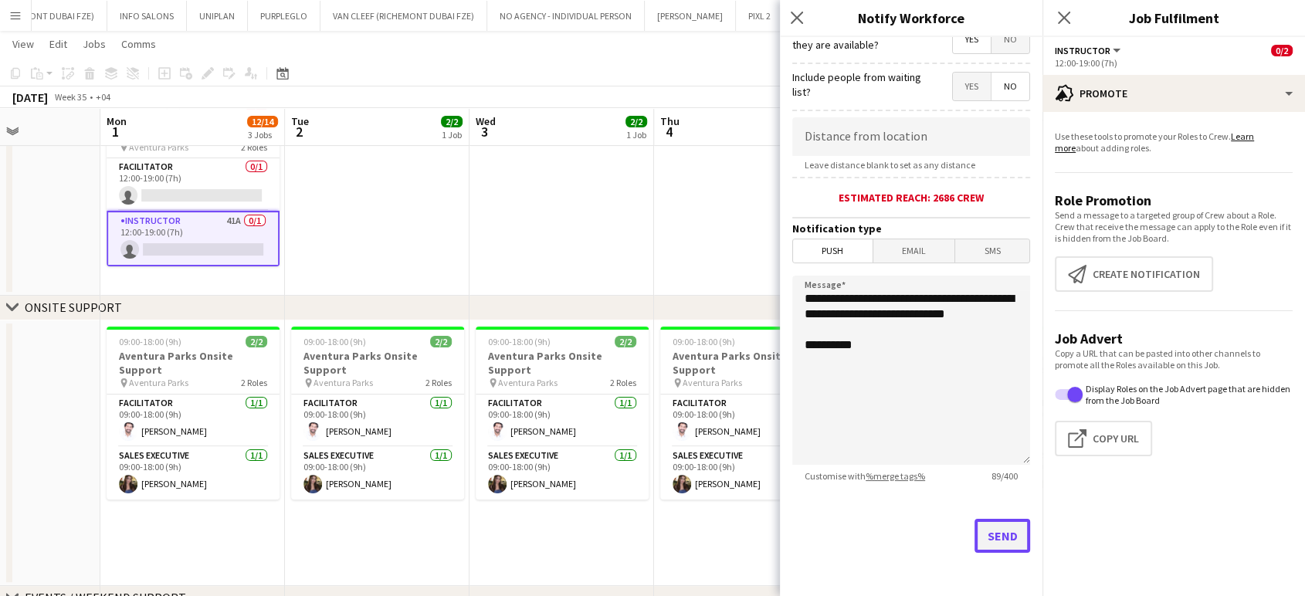
click at [994, 523] on button "Send" at bounding box center [1002, 536] width 56 height 34
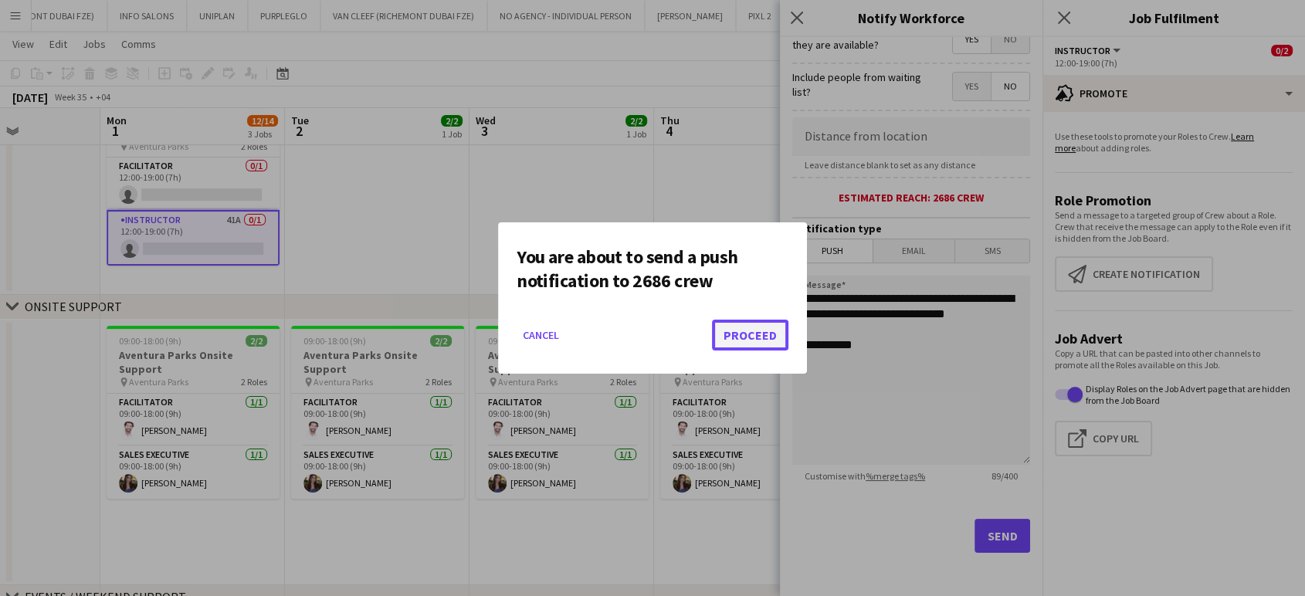
click at [742, 326] on button "Proceed" at bounding box center [750, 335] width 76 height 31
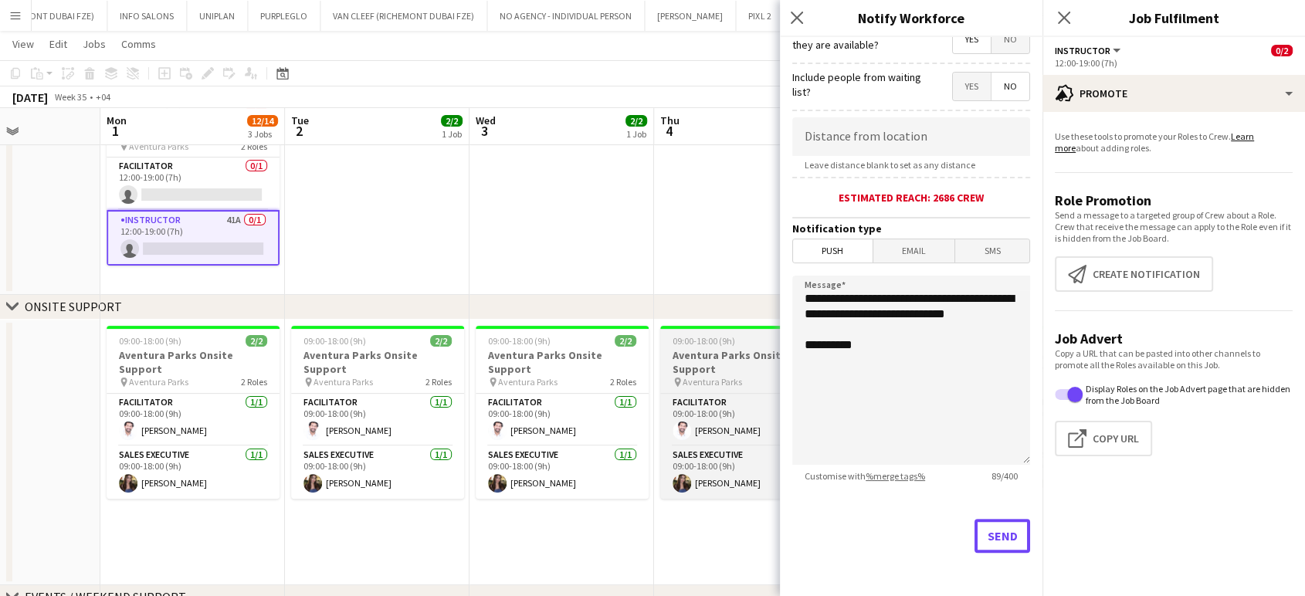
scroll to position [323, 0]
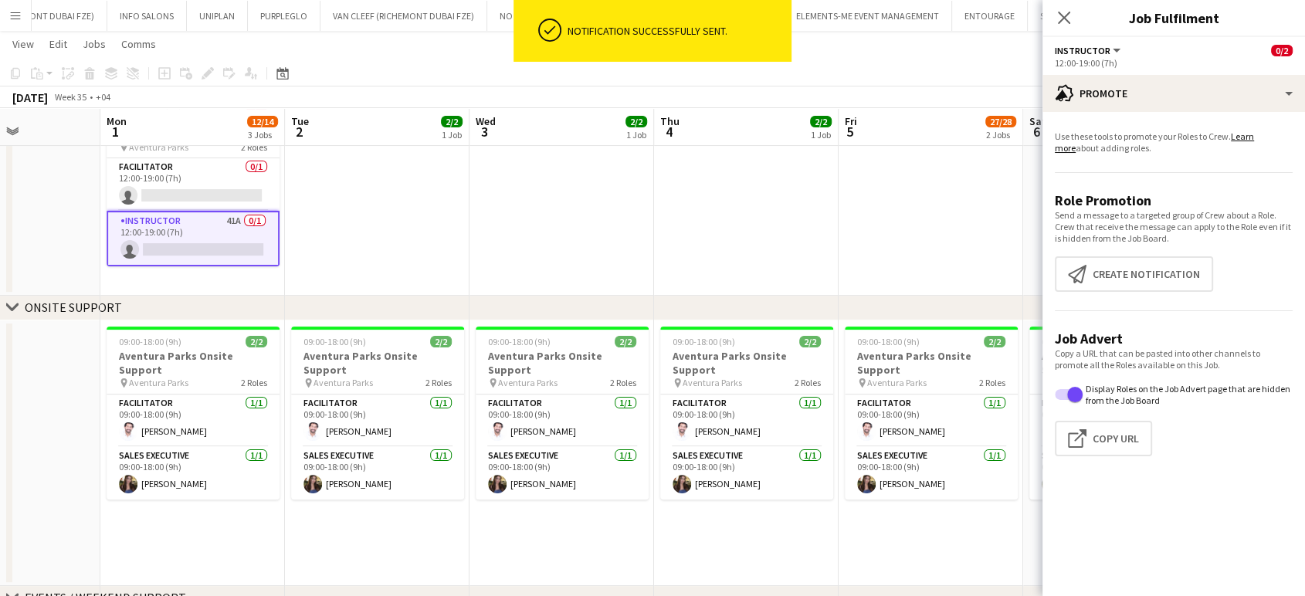
click at [522, 213] on app-date-cell at bounding box center [561, 72] width 184 height 446
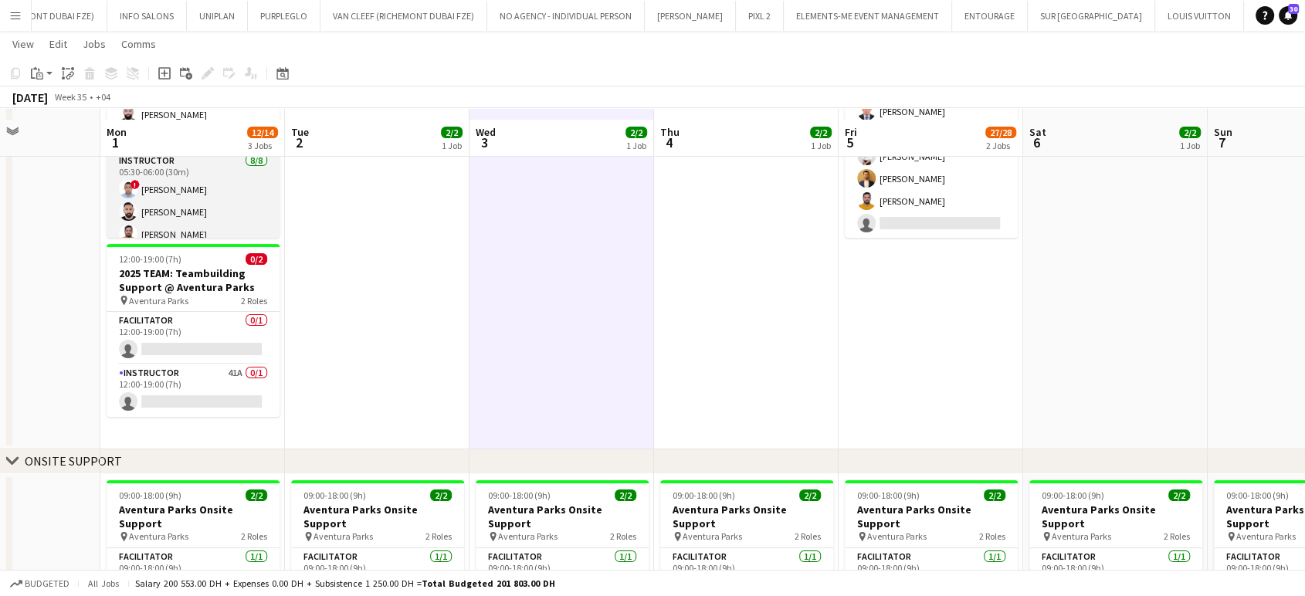
scroll to position [152, 0]
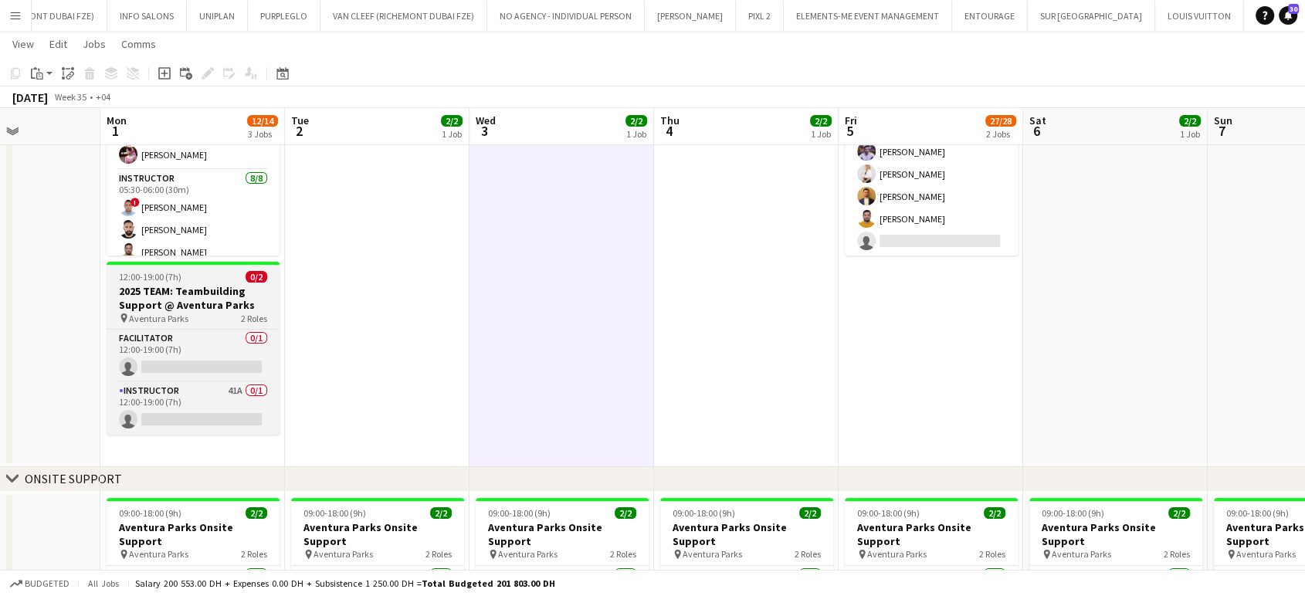
click at [149, 289] on h3 "2025 TEAM: Teambuilding Support @ Aventura Parks" at bounding box center [193, 298] width 173 height 28
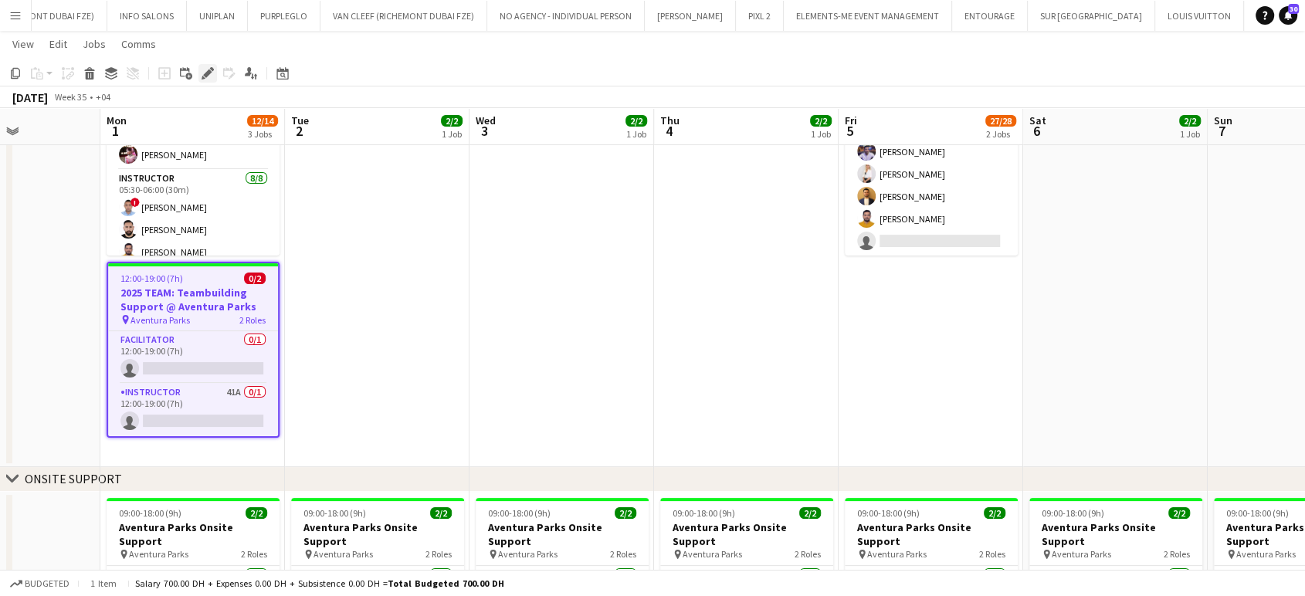
click at [204, 79] on icon "Edit" at bounding box center [207, 73] width 12 height 12
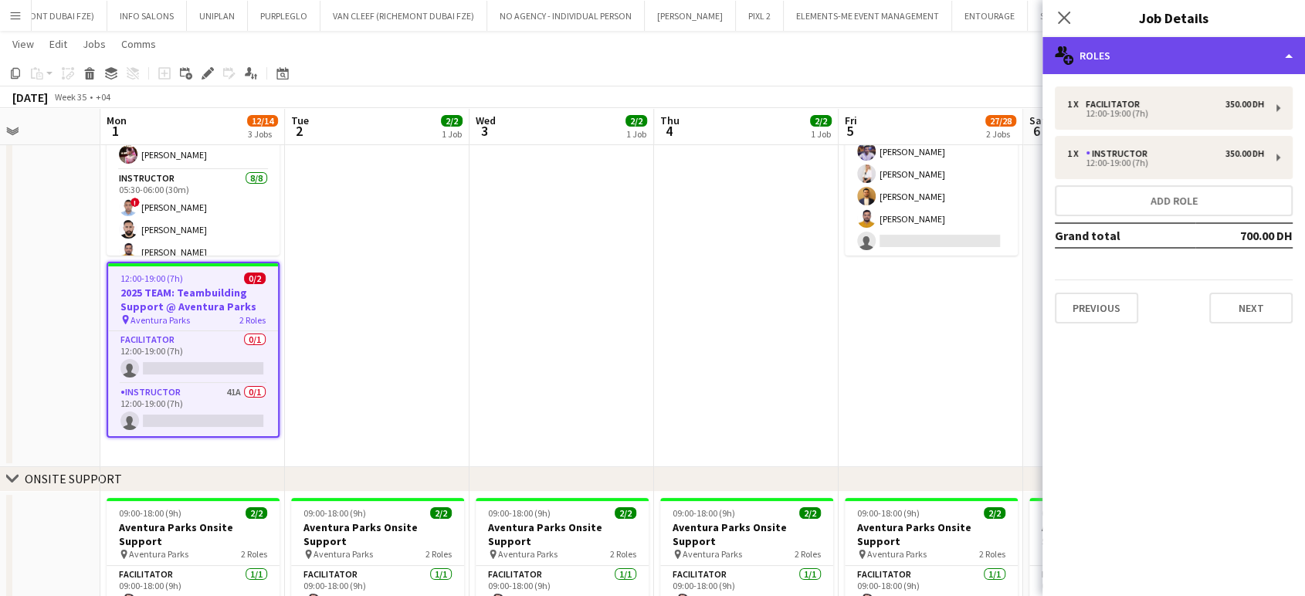
click at [1268, 49] on div "multiple-users-add Roles" at bounding box center [1173, 55] width 262 height 37
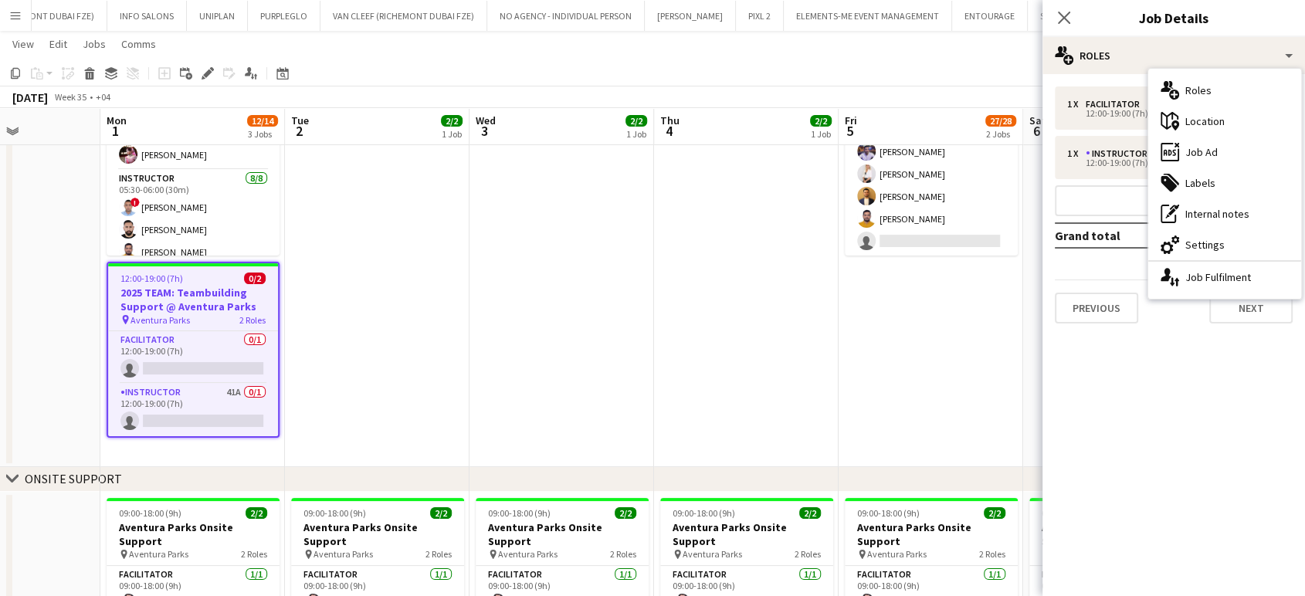
drag, startPoint x: 1227, startPoint y: 150, endPoint x: 1234, endPoint y: 169, distance: 20.3
click at [1227, 151] on div "ads-window Job Ad" at bounding box center [1224, 152] width 153 height 31
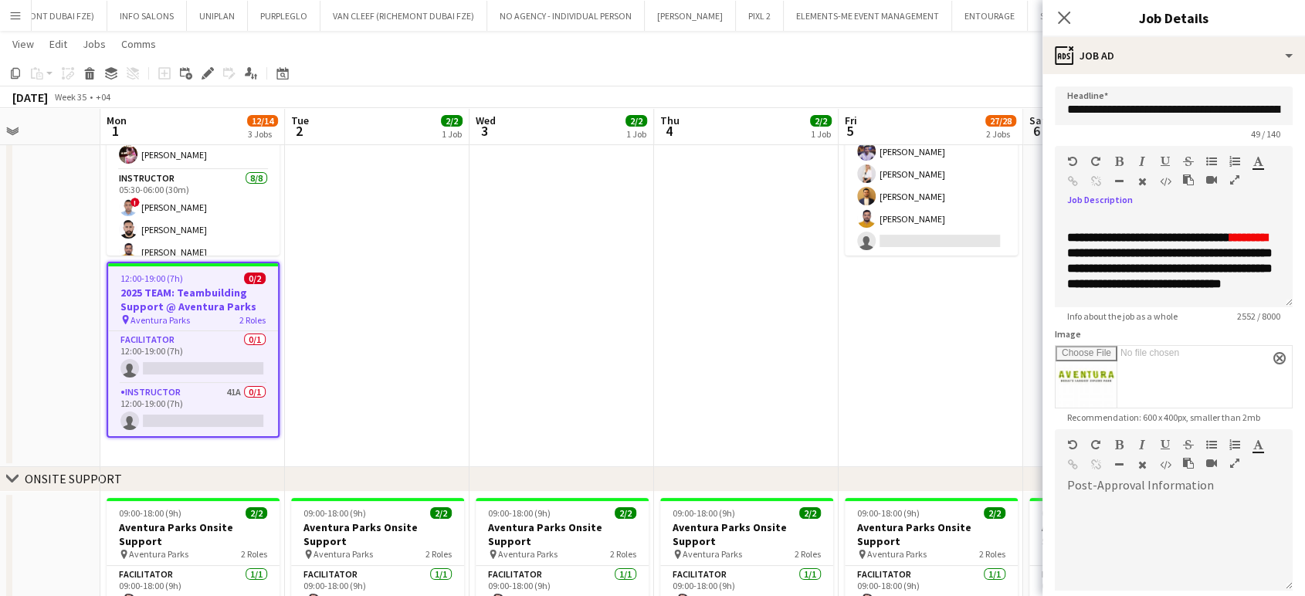
click at [1227, 178] on div at bounding box center [1217, 183] width 69 height 19
click at [1233, 176] on icon "button" at bounding box center [1234, 179] width 9 height 11
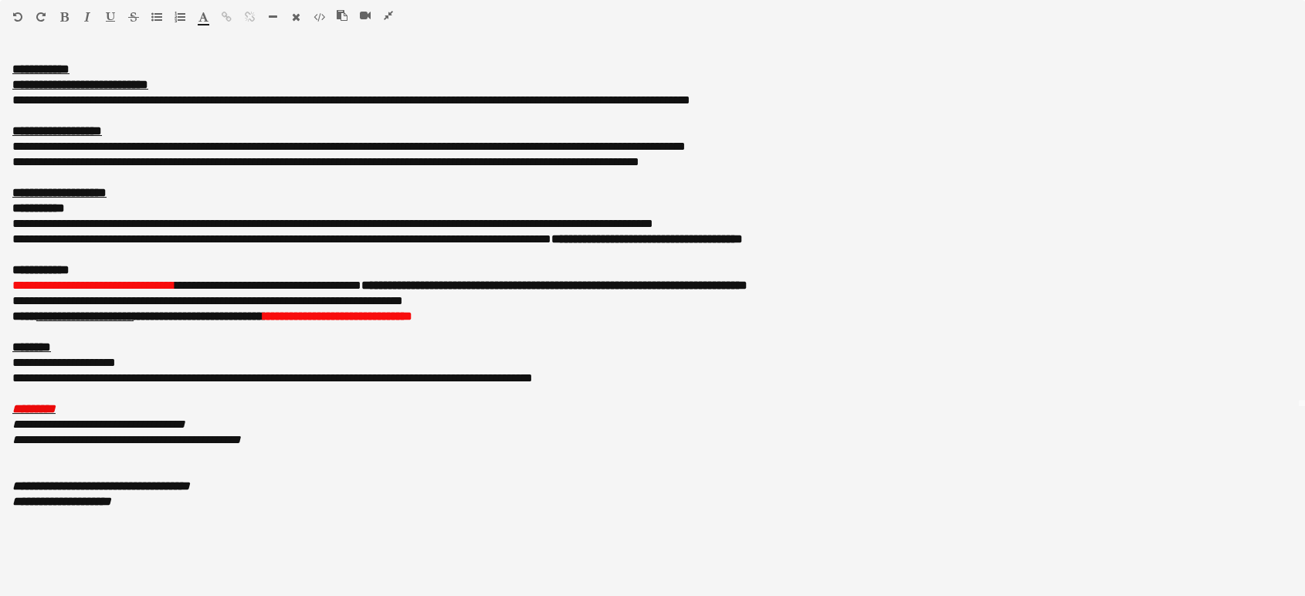
scroll to position [253, 0]
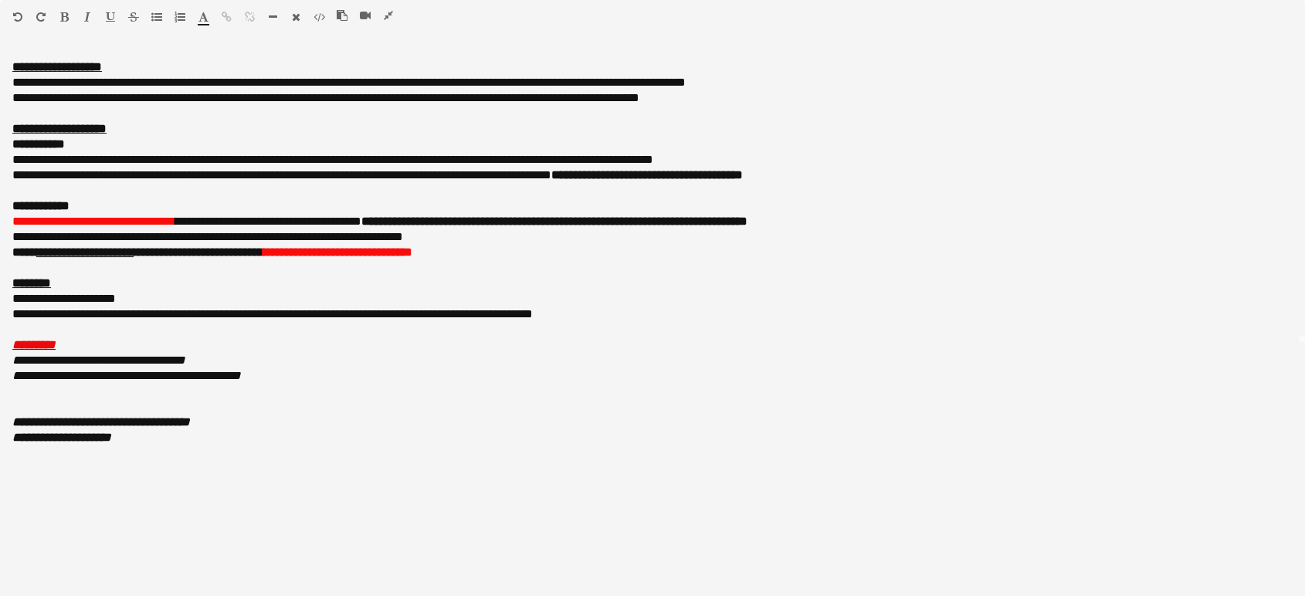
click at [391, 15] on icon "button" at bounding box center [388, 15] width 9 height 11
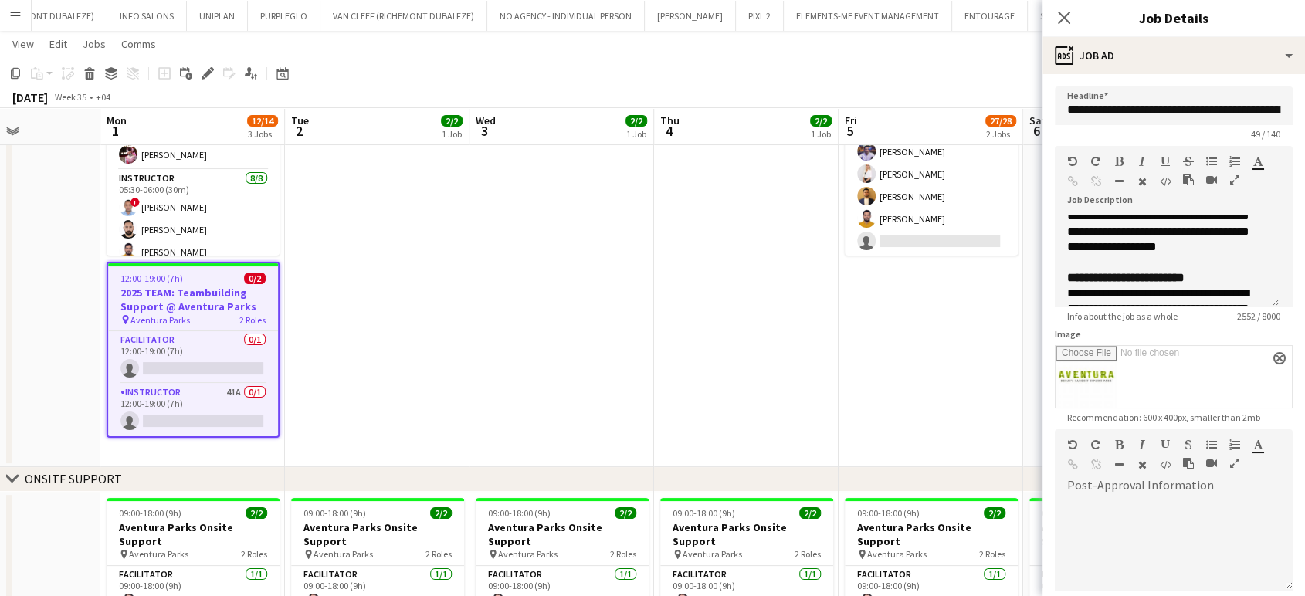
click at [753, 209] on app-date-cell at bounding box center [746, 244] width 184 height 446
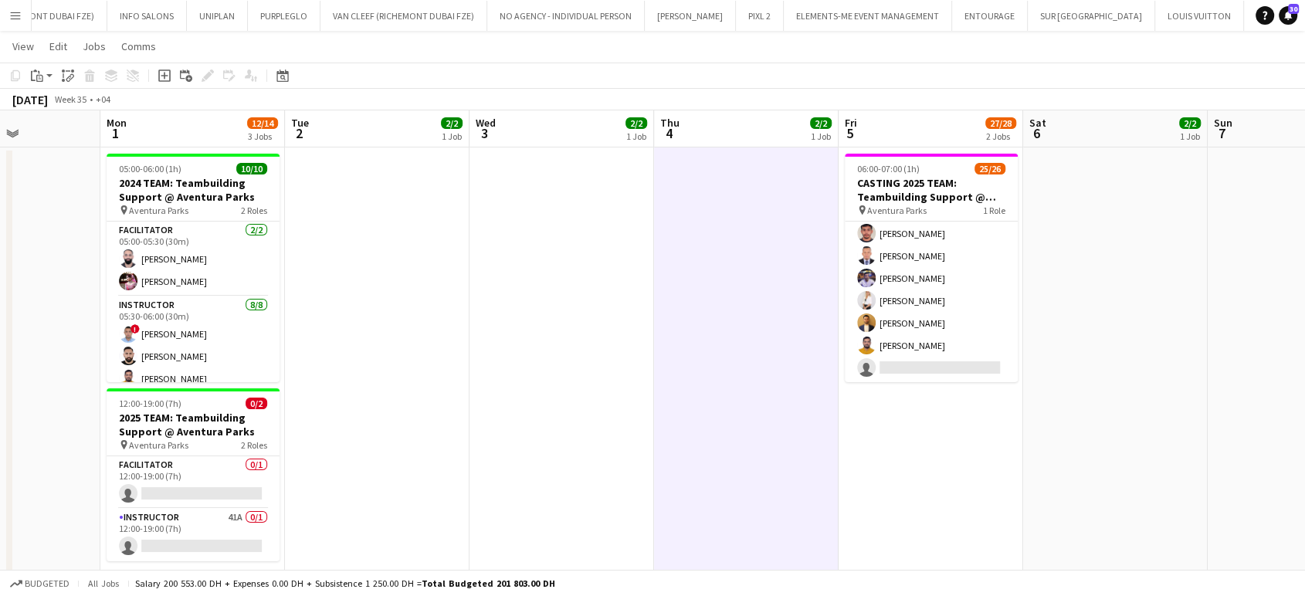
scroll to position [0, 0]
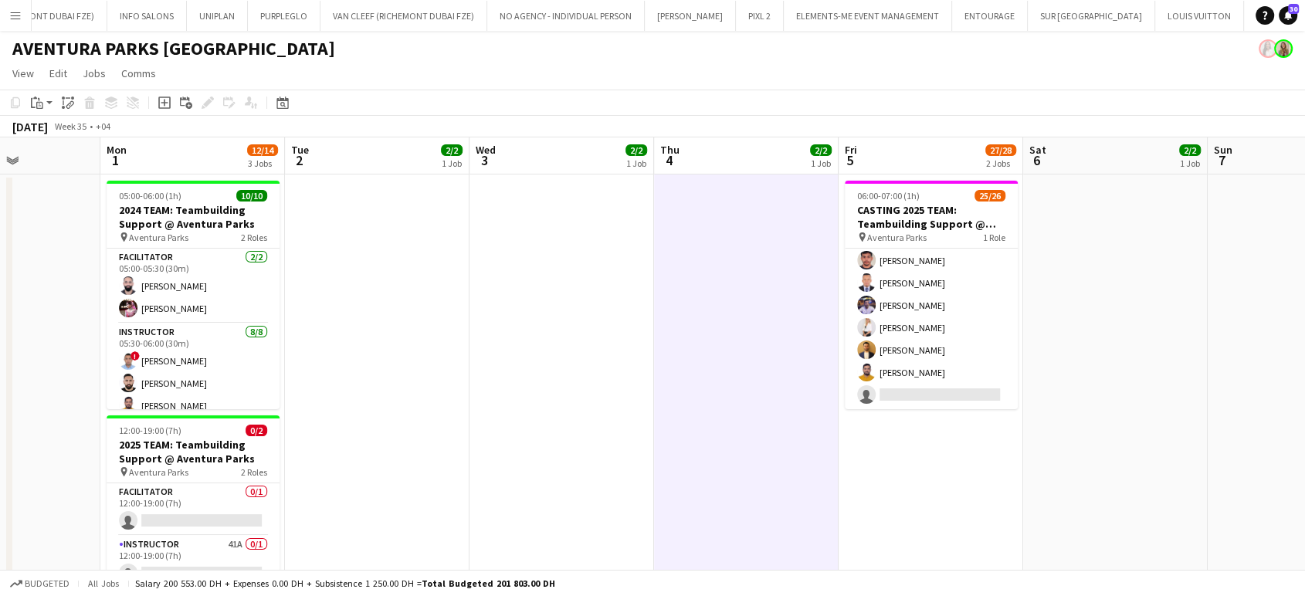
click at [751, 302] on app-date-cell at bounding box center [746, 397] width 184 height 446
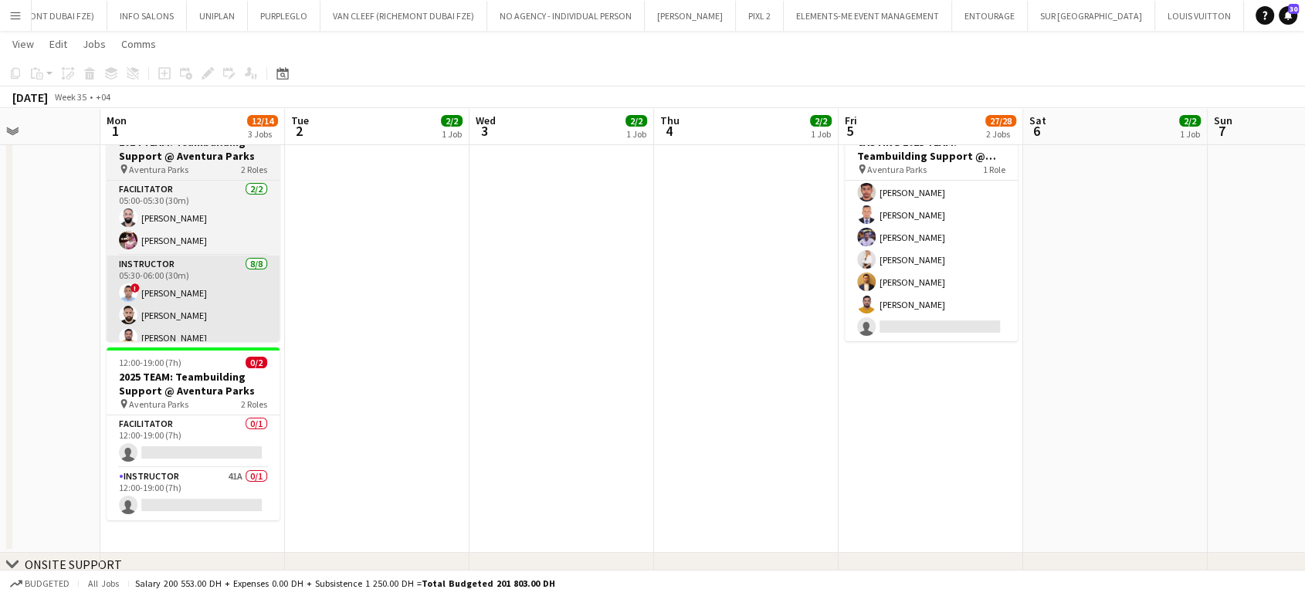
scroll to position [0, 469]
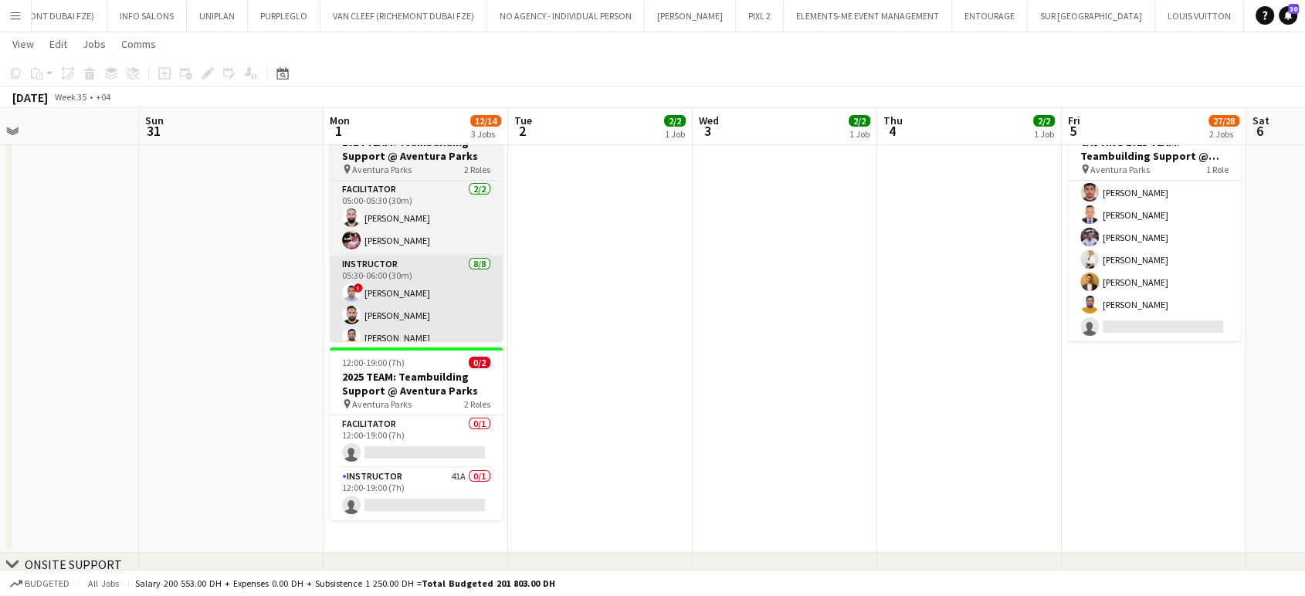
drag, startPoint x: 503, startPoint y: 320, endPoint x: 609, endPoint y: 321, distance: 105.8
click at [611, 320] on app-calendar-viewport "Thu 28 Fri 29 Sat 30 Sun 31 Mon 1 12/14 3 Jobs Tue 2 2/2 1 Job Wed 3 2/2 1 Job …" at bounding box center [652, 454] width 1305 height 920
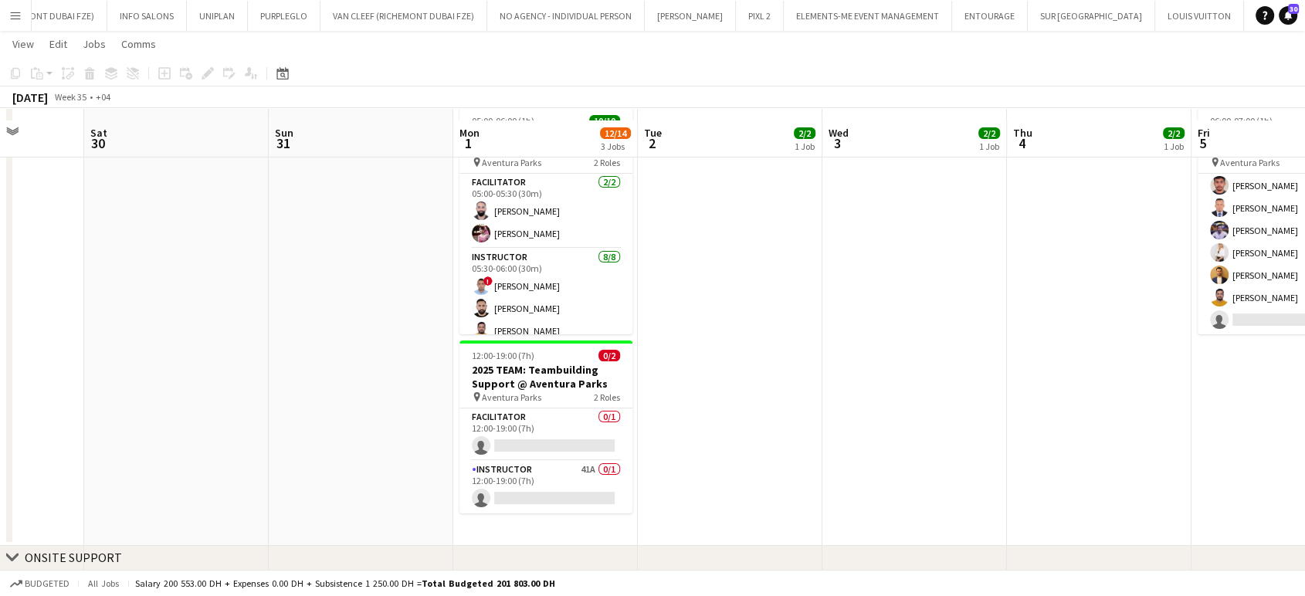
scroll to position [86, 0]
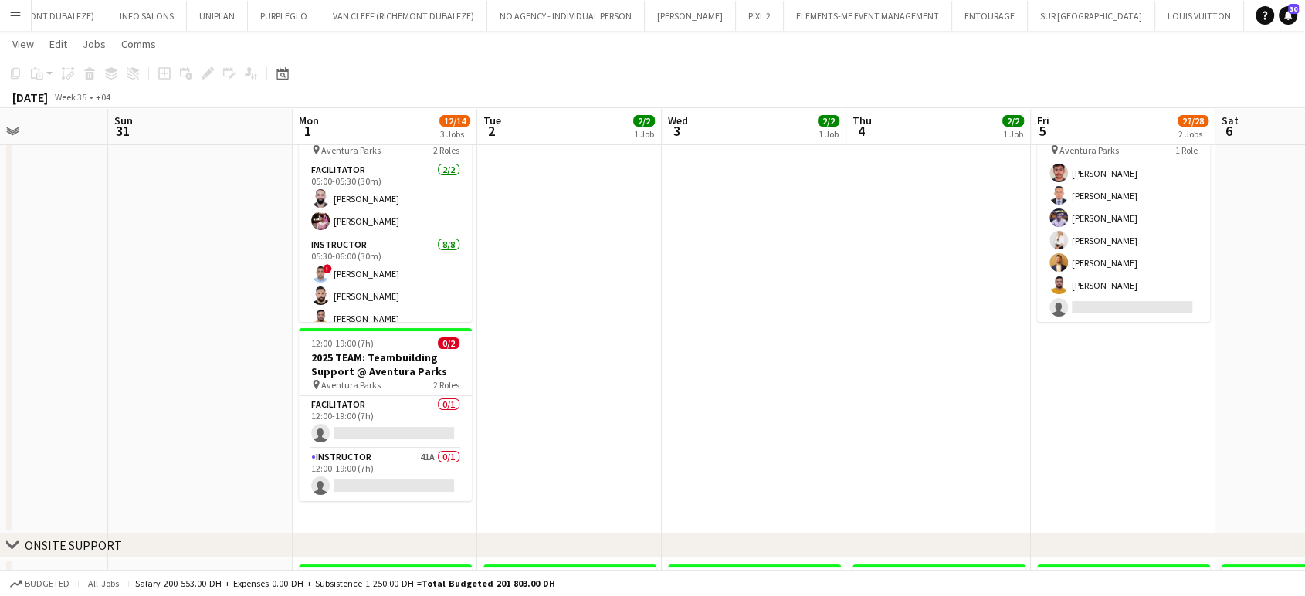
drag, startPoint x: 840, startPoint y: 339, endPoint x: 676, endPoint y: 342, distance: 163.7
click at [676, 342] on app-calendar-viewport "Wed 27 Thu 28 Fri 29 Sat 30 Sun 31 Mon 1 12/14 3 Jobs Tue 2 2/2 1 Job Wed 3 2/2…" at bounding box center [652, 435] width 1305 height 920
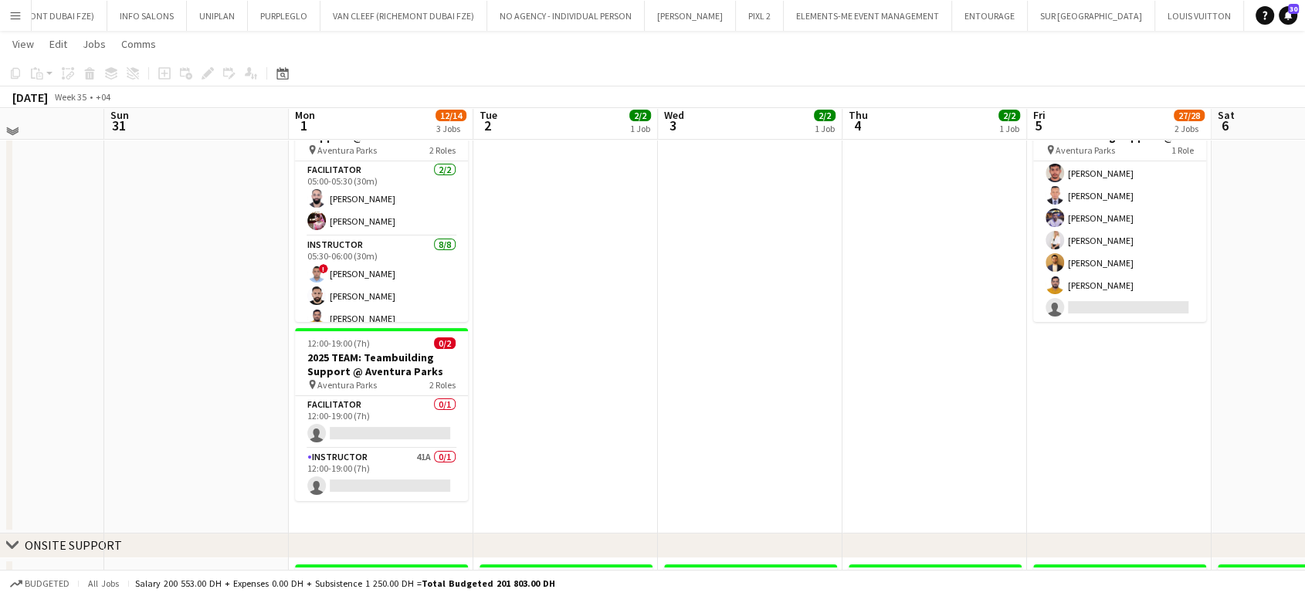
scroll to position [0, 0]
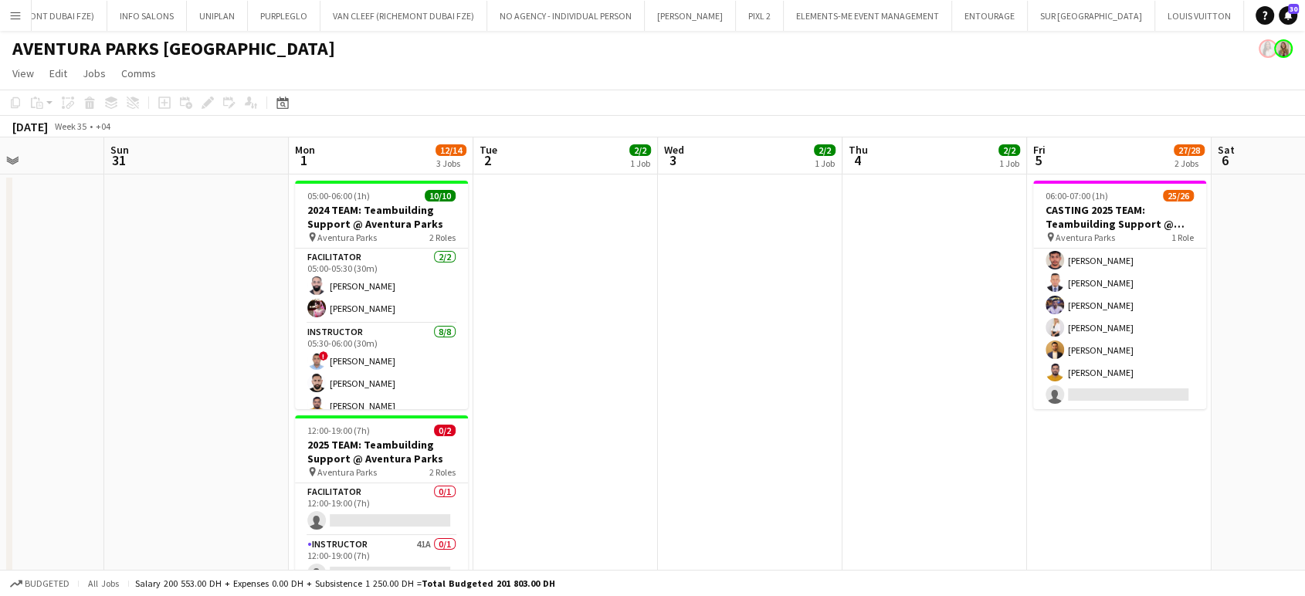
drag, startPoint x: 862, startPoint y: 290, endPoint x: 1140, endPoint y: 289, distance: 278.7
click at [1155, 290] on app-calendar-viewport "Wed 27 Thu 28 Fri 29 Sat 30 Sun 31 Mon 1 12/14 3 Jobs Tue 2 2/2 1 Job Wed 3 2/2…" at bounding box center [652, 559] width 1305 height 845
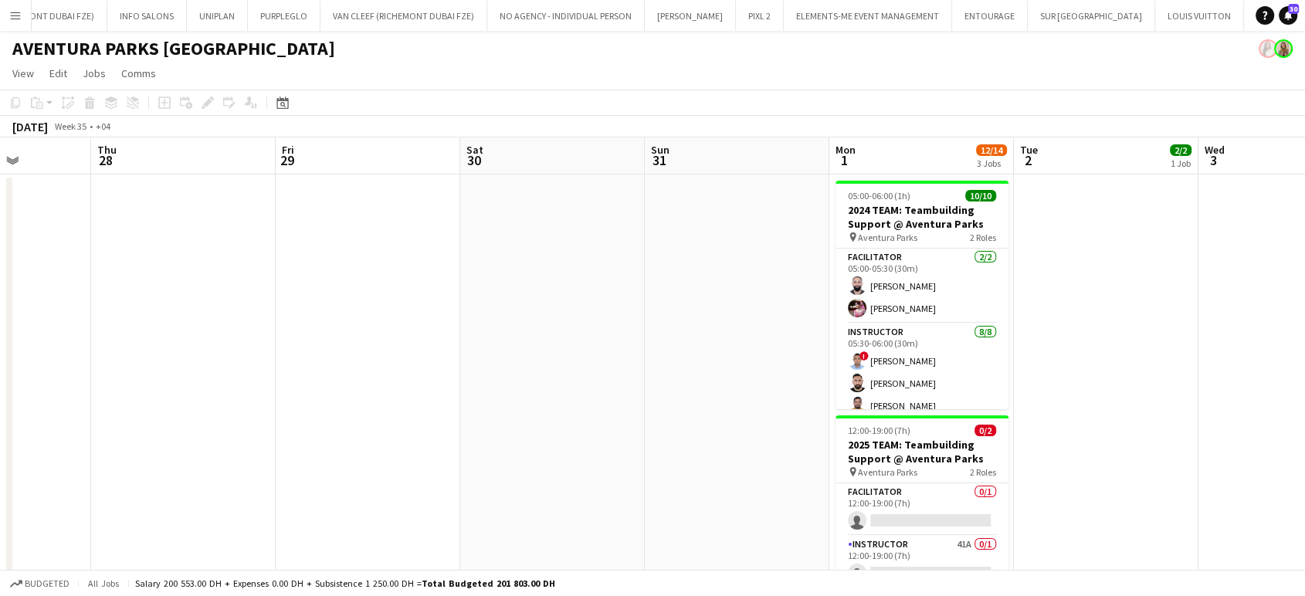
drag, startPoint x: 1026, startPoint y: 275, endPoint x: 1156, endPoint y: 275, distance: 129.7
click at [1146, 275] on app-calendar-viewport "Mon 25 Tue 26 Wed 27 Thu 28 Fri 29 Sat 30 Sun 31 Mon 1 12/14 3 Jobs Tue 2 2/2 1…" at bounding box center [652, 559] width 1305 height 845
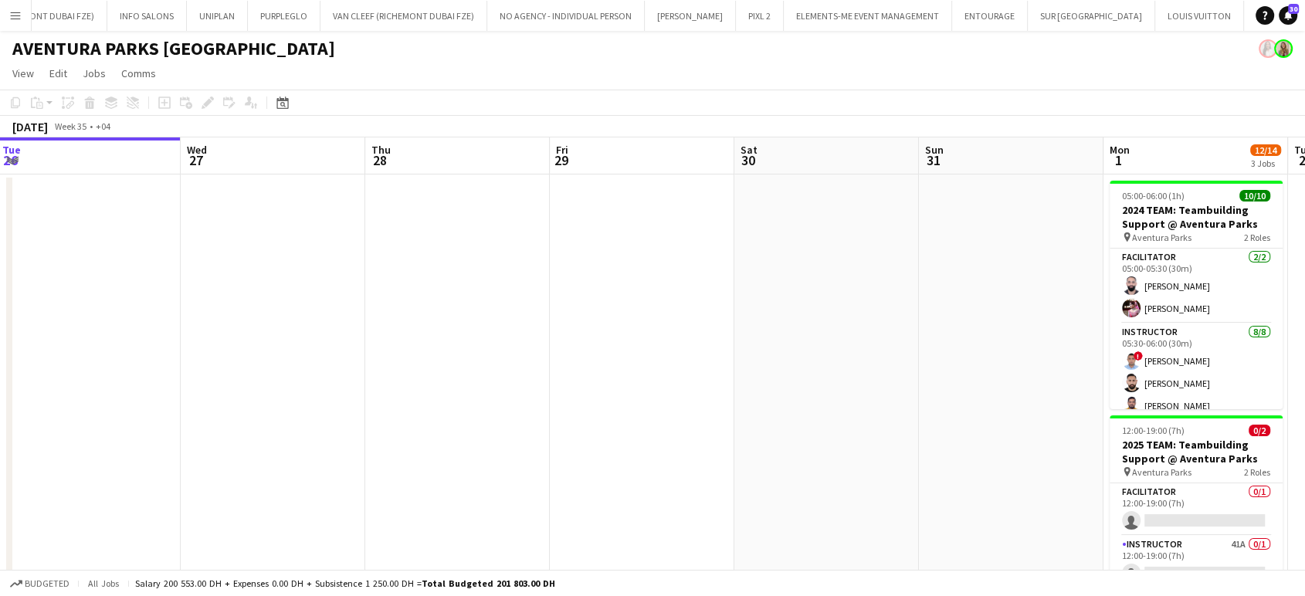
drag, startPoint x: 581, startPoint y: 295, endPoint x: 798, endPoint y: 284, distance: 217.2
click at [797, 285] on app-calendar-viewport "Sun 24 Mon 25 Tue 26 Wed 27 Thu 28 Fri 29 Sat 30 Sun 31 Mon 1 12/14 3 Jobs Tue …" at bounding box center [652, 559] width 1305 height 845
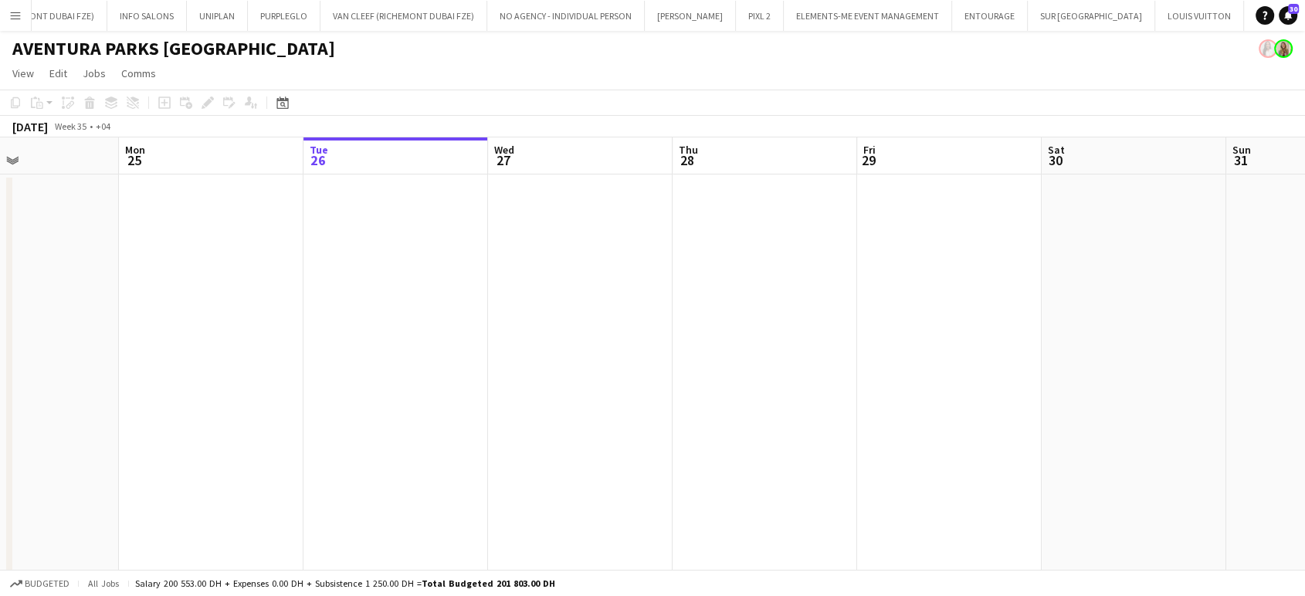
drag, startPoint x: 250, startPoint y: 301, endPoint x: 0, endPoint y: 301, distance: 250.1
click at [0, 301] on app-calendar-viewport "Fri 22 Sat 23 Sun 24 Mon 25 Tue 26 Wed 27 Thu 28 Fri 29 Sat 30 Sun 31 Mon 1 12/…" at bounding box center [652, 559] width 1305 height 845
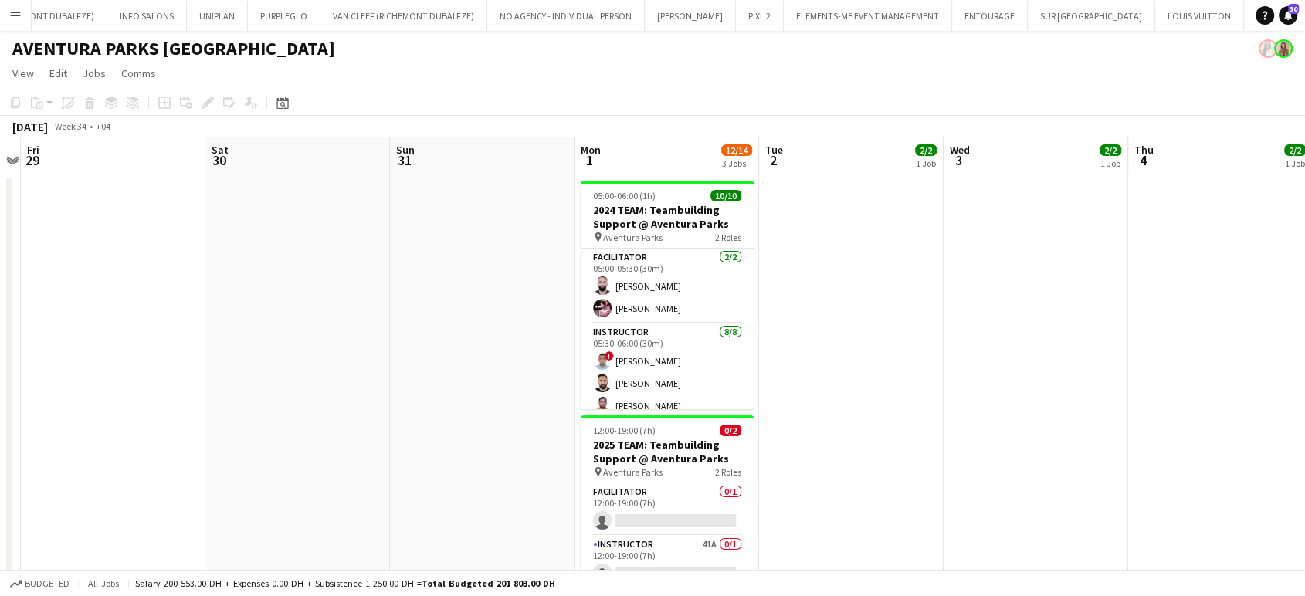
click at [532, 333] on app-calendar-viewport "Mon 25 Tue 26 Wed 27 Thu 28 Fri 29 Sat 30 Sun 31 Mon 1 12/14 3 Jobs Tue 2 2/2 1…" at bounding box center [652, 559] width 1305 height 845
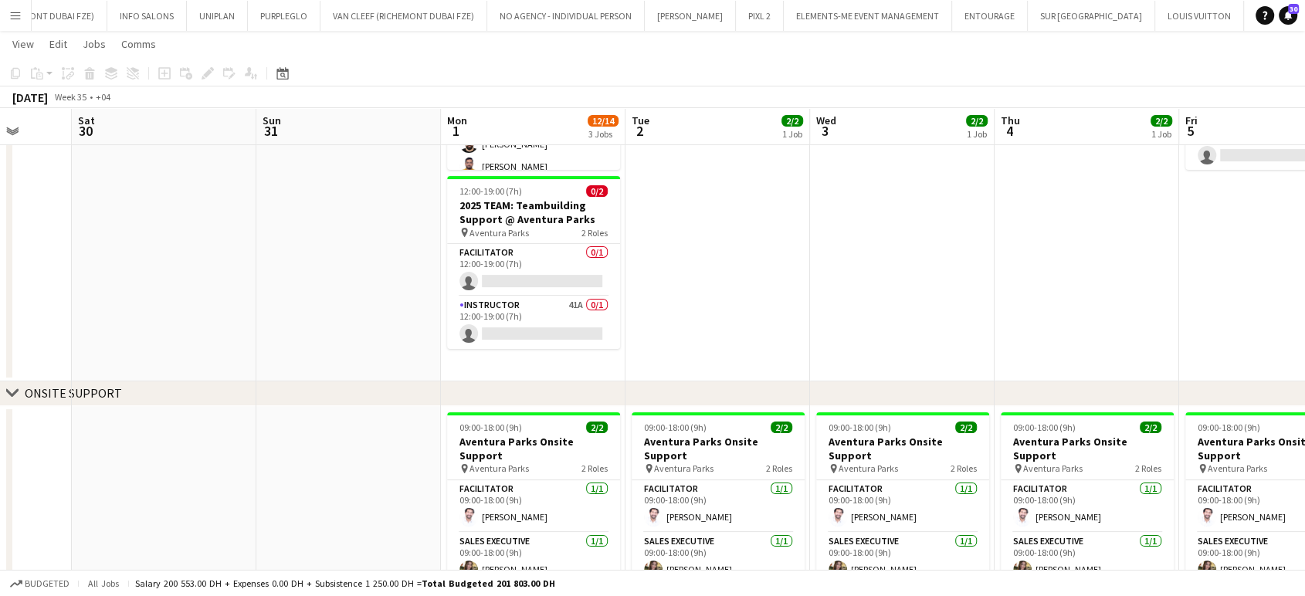
scroll to position [66, 0]
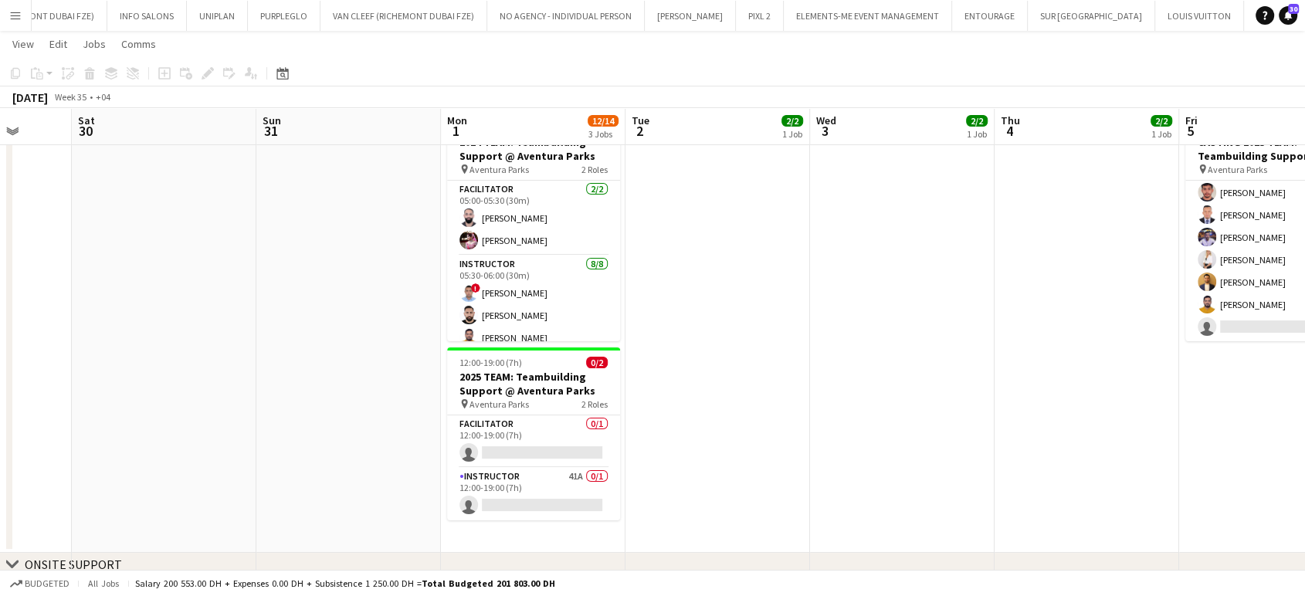
click at [804, 276] on app-date-cell at bounding box center [717, 330] width 184 height 446
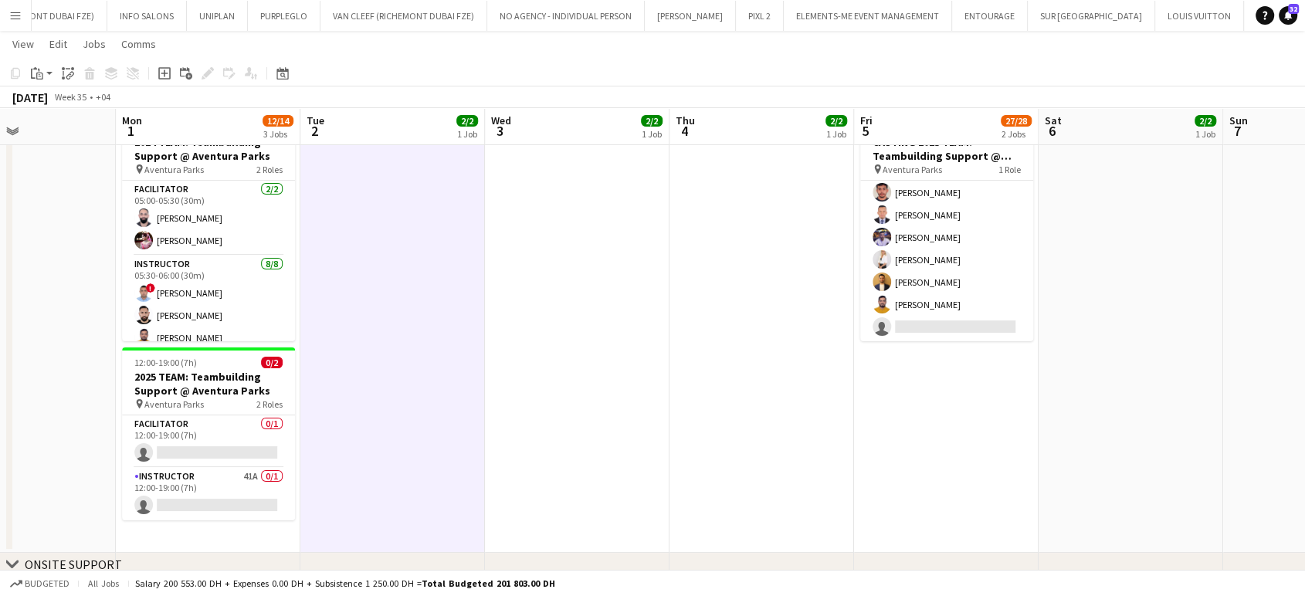
drag, startPoint x: 1138, startPoint y: 331, endPoint x: 791, endPoint y: 258, distance: 354.3
click at [791, 258] on app-calendar-viewport "Wed 27 Thu 28 Fri 29 Sat 30 Sun 31 Mon 1 12/14 3 Jobs Tue 2 2/2 1 Job Wed 3 2/2…" at bounding box center [652, 454] width 1305 height 920
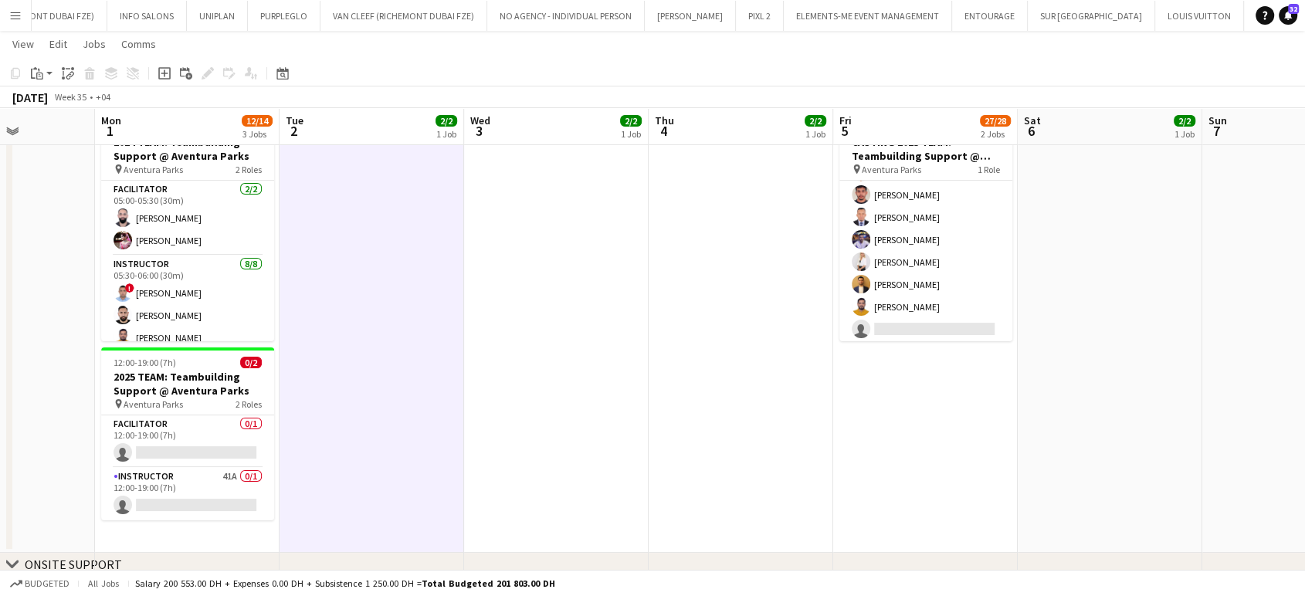
scroll to position [451, 0]
click at [192, 479] on app-card-role "Instructor 41A 0/1 12:00-19:00 (7h) single-neutral-actions" at bounding box center [187, 494] width 173 height 52
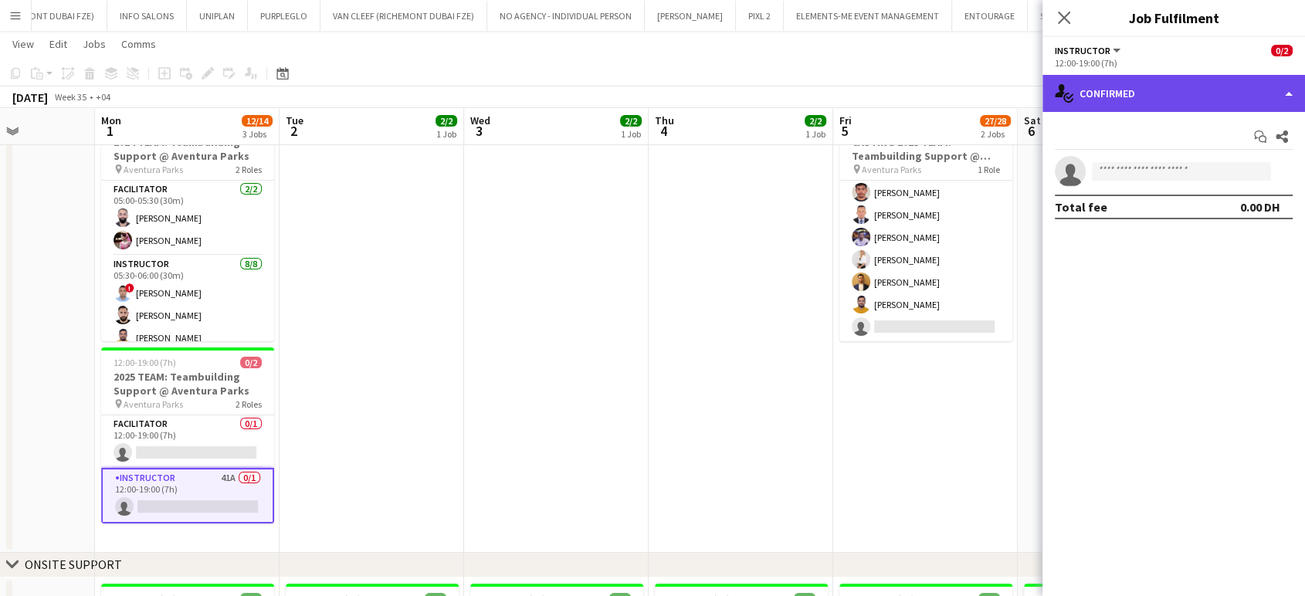
click at [1273, 82] on div "single-neutral-actions-check-2 Confirmed" at bounding box center [1173, 93] width 262 height 37
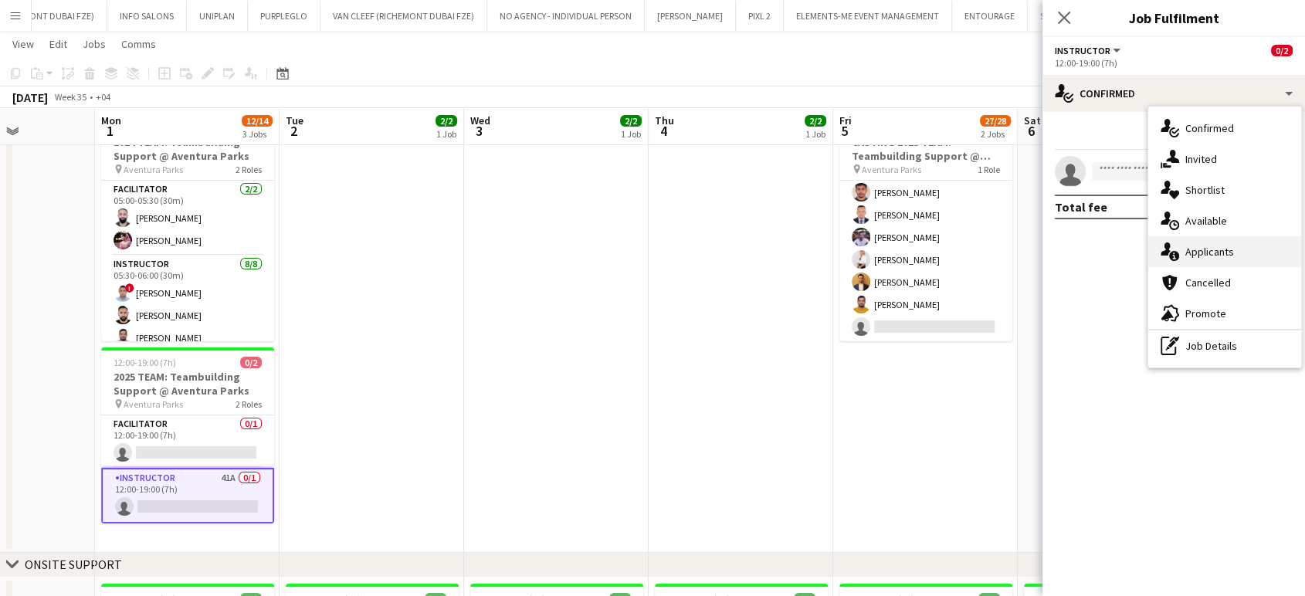
click at [1208, 256] on div "single-neutral-actions-information Applicants" at bounding box center [1224, 251] width 153 height 31
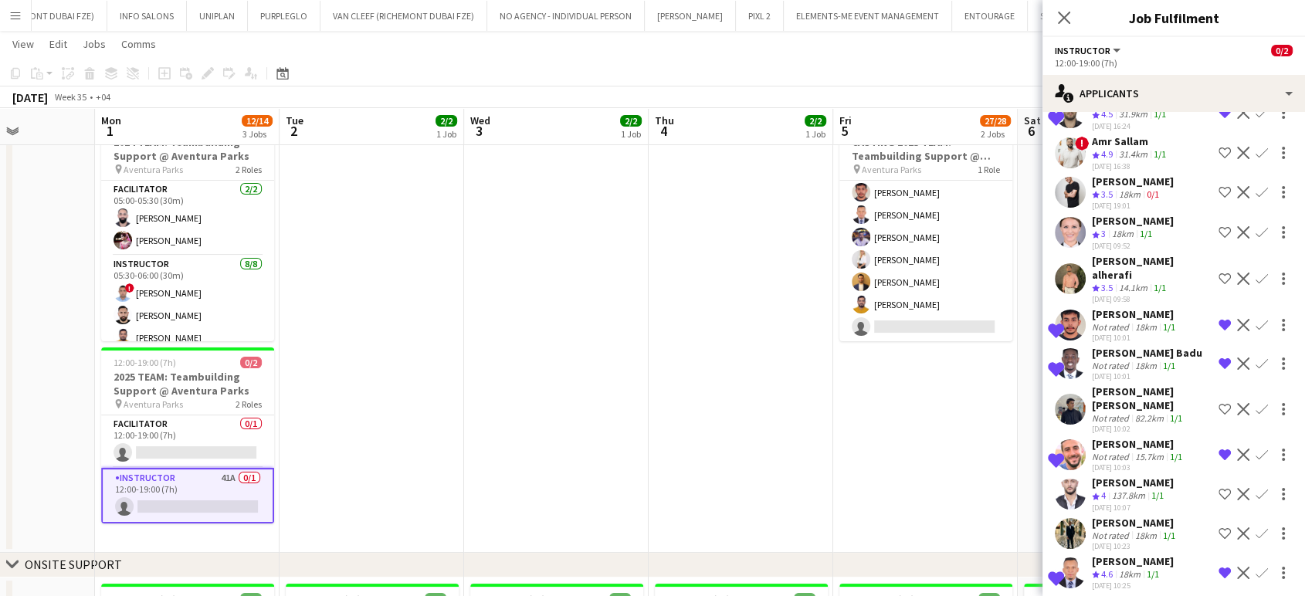
scroll to position [86, 0]
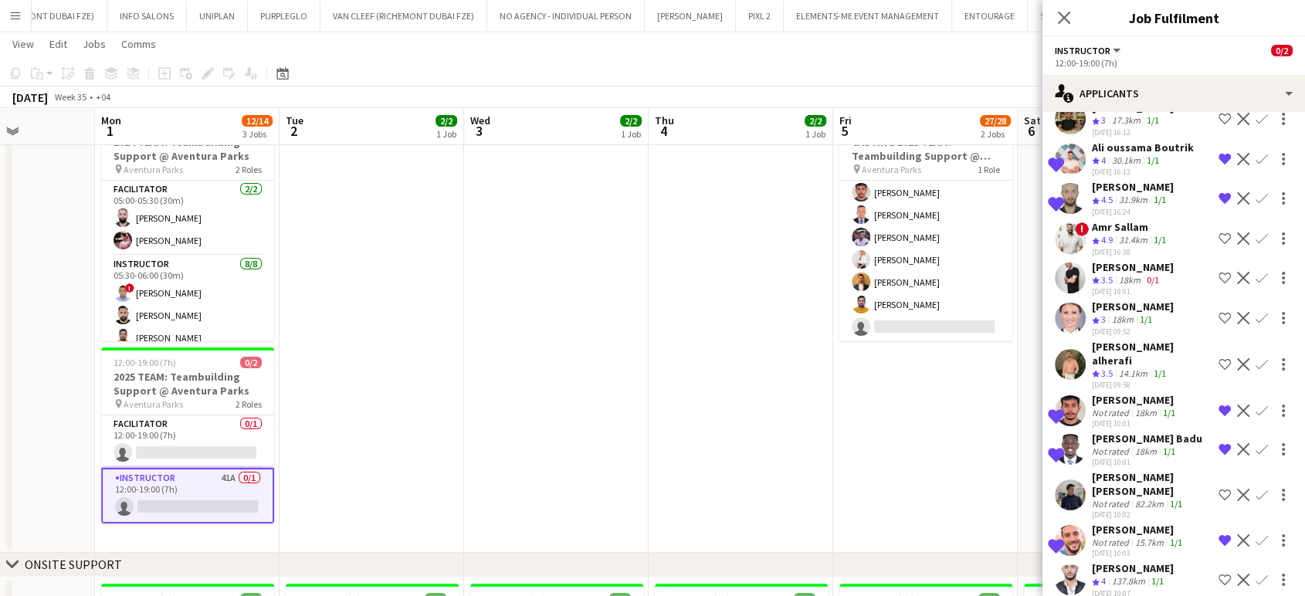
click at [1218, 238] on app-icon "Shortlist crew" at bounding box center [1224, 238] width 12 height 12
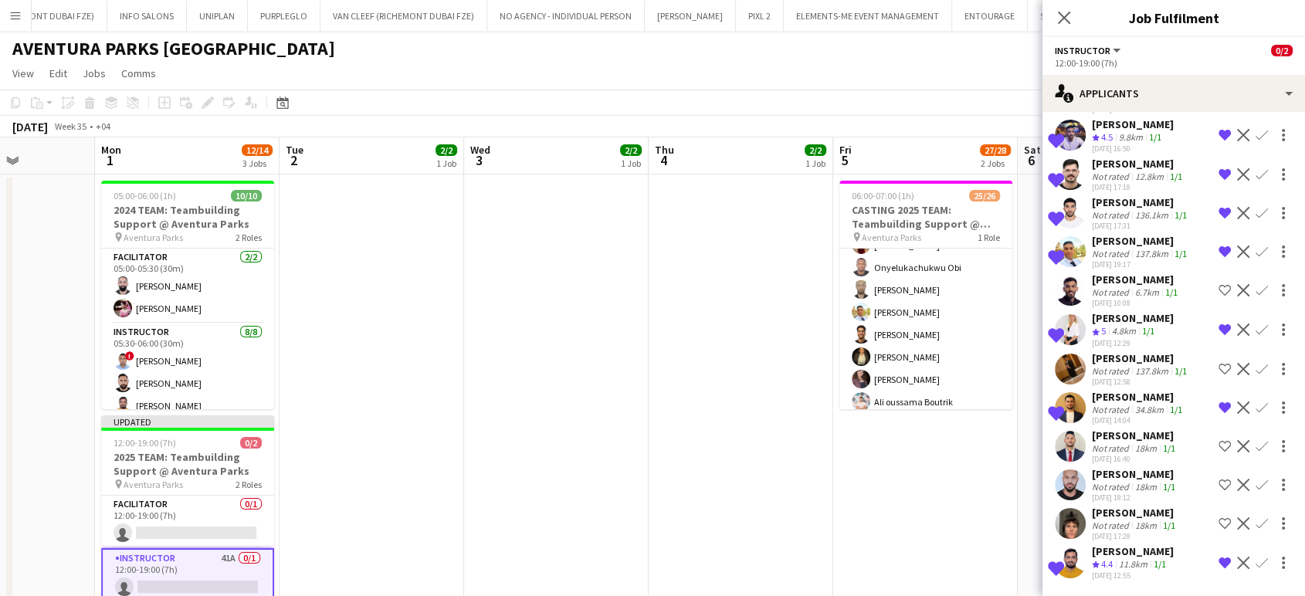
scroll to position [1126, 0]
click at [1105, 482] on div "Not rated" at bounding box center [1112, 487] width 40 height 12
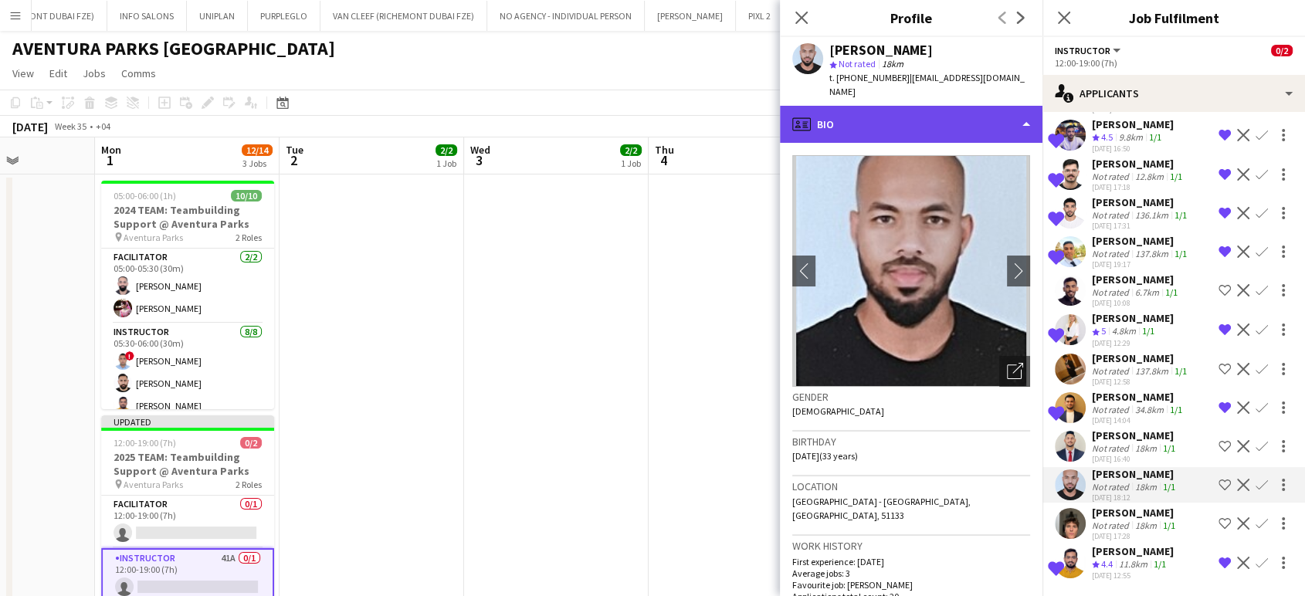
click at [963, 106] on div "profile Bio" at bounding box center [911, 124] width 262 height 37
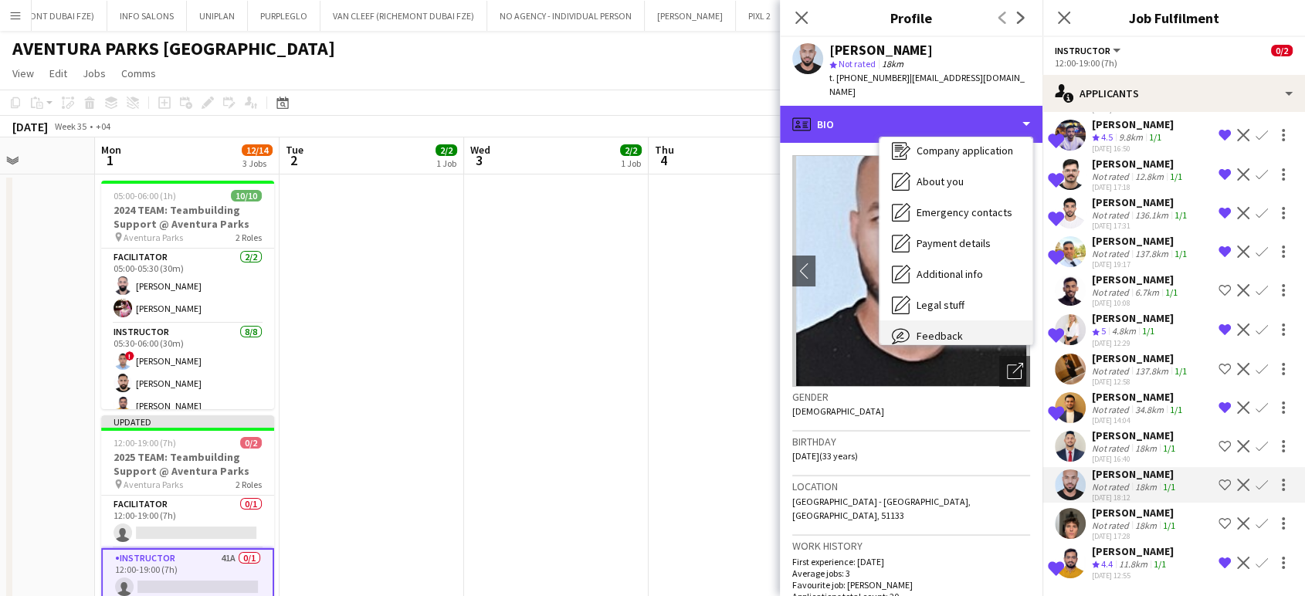
scroll to position [113, 0]
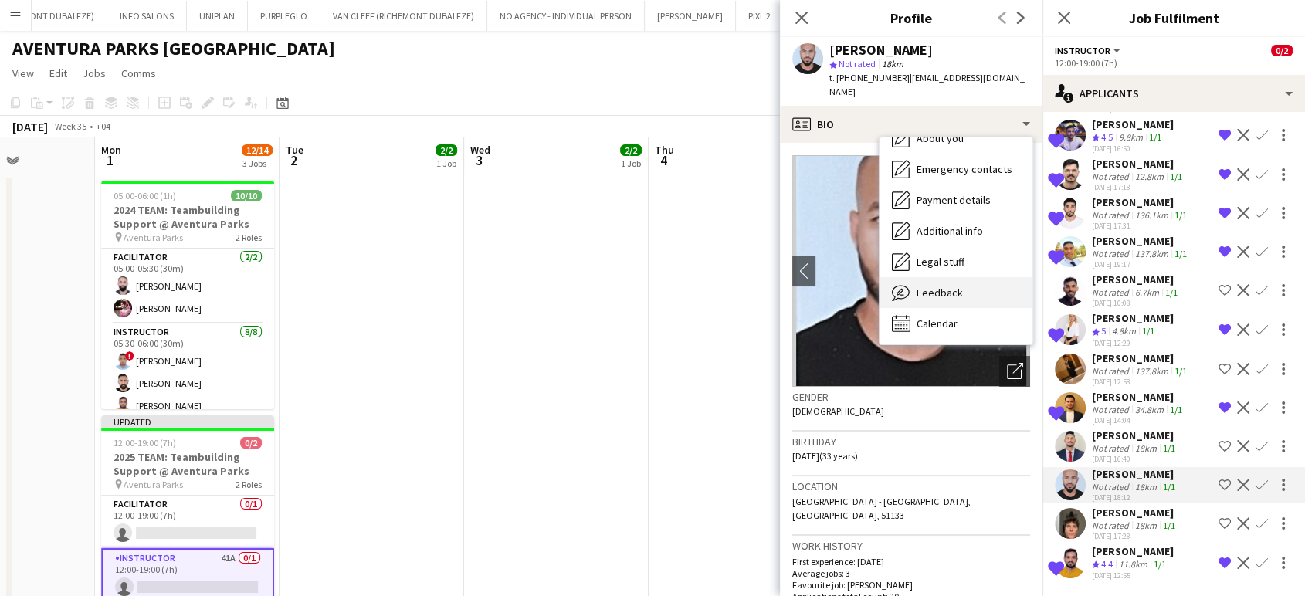
click at [939, 286] on span "Feedback" at bounding box center [939, 293] width 46 height 14
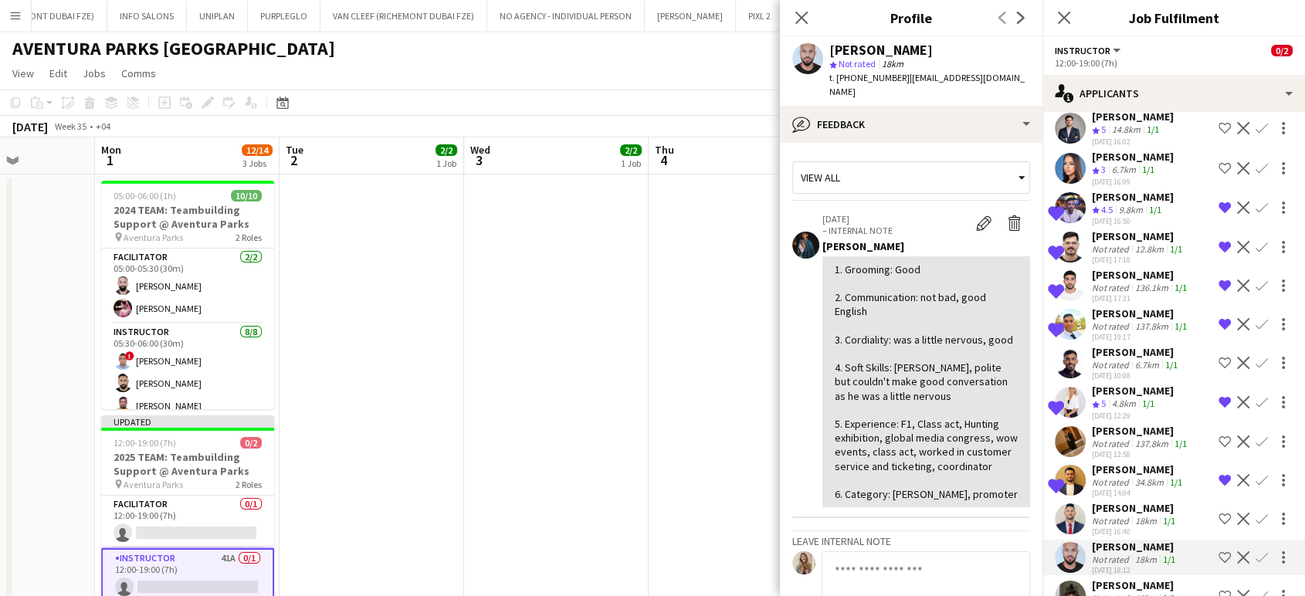
scroll to position [1041, 0]
click at [1129, 360] on div "[PERSON_NAME]" at bounding box center [1136, 353] width 89 height 14
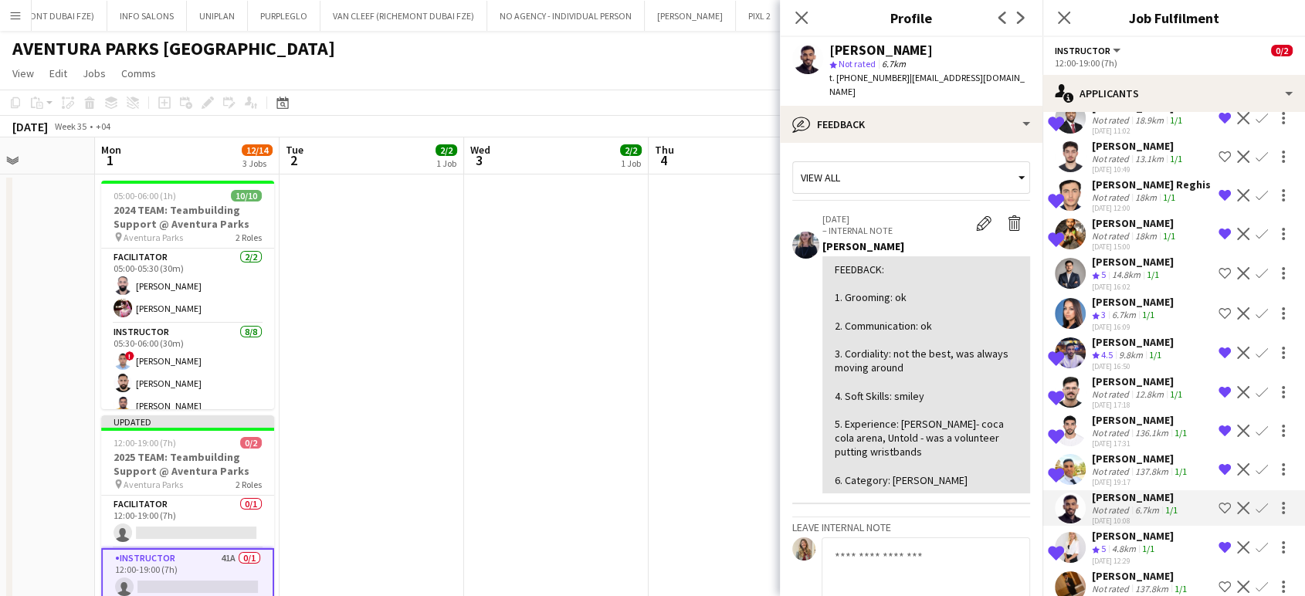
scroll to position [869, 0]
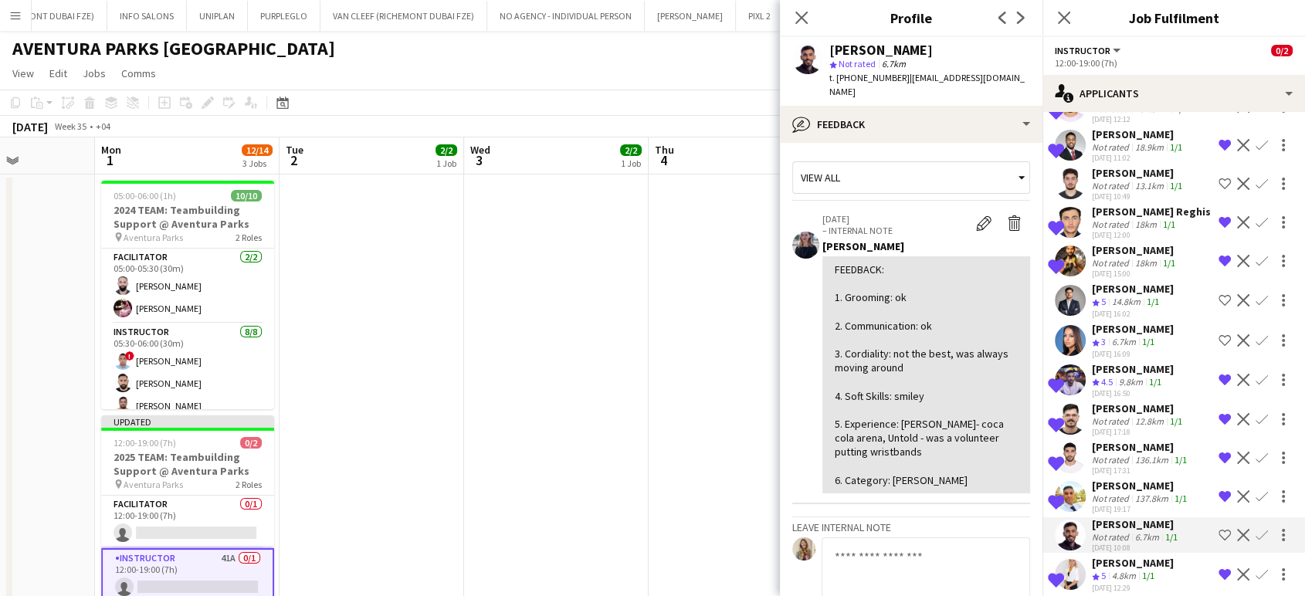
click at [1109, 295] on div "Muhammad shadab Khan" at bounding box center [1133, 289] width 82 height 14
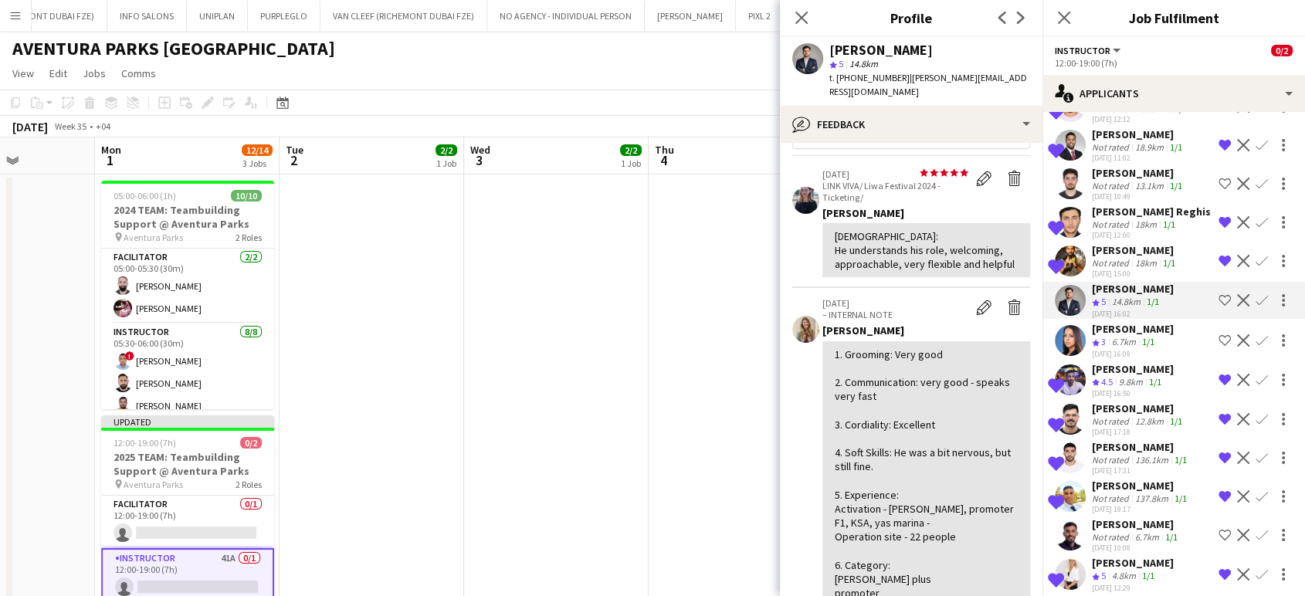
scroll to position [86, 0]
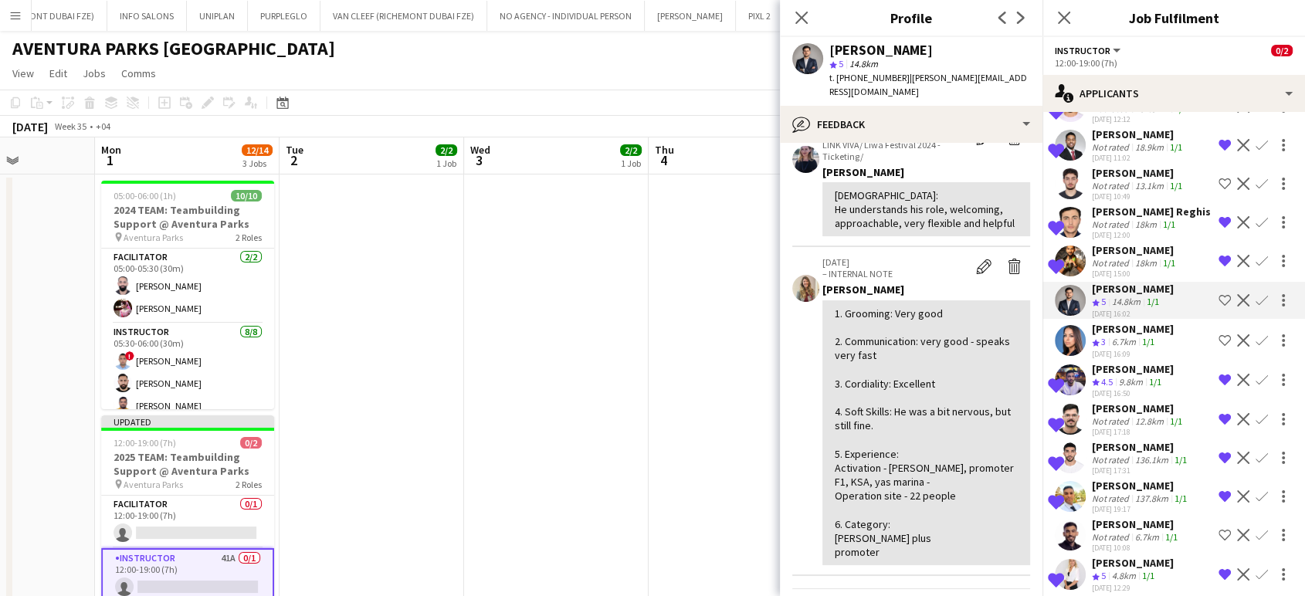
drag, startPoint x: 988, startPoint y: 48, endPoint x: 823, endPoint y: 39, distance: 165.4
click at [823, 39] on div "Muhammad shadab Khan star 5 14.8km t. +971563904421 | shadab.khan12@icloud.com" at bounding box center [911, 71] width 262 height 69
copy div "Muhammad shadab Khan"
drag, startPoint x: 1211, startPoint y: 307, endPoint x: 1198, endPoint y: 329, distance: 25.3
click at [1218, 306] on app-icon "Shortlist crew" at bounding box center [1224, 300] width 12 height 12
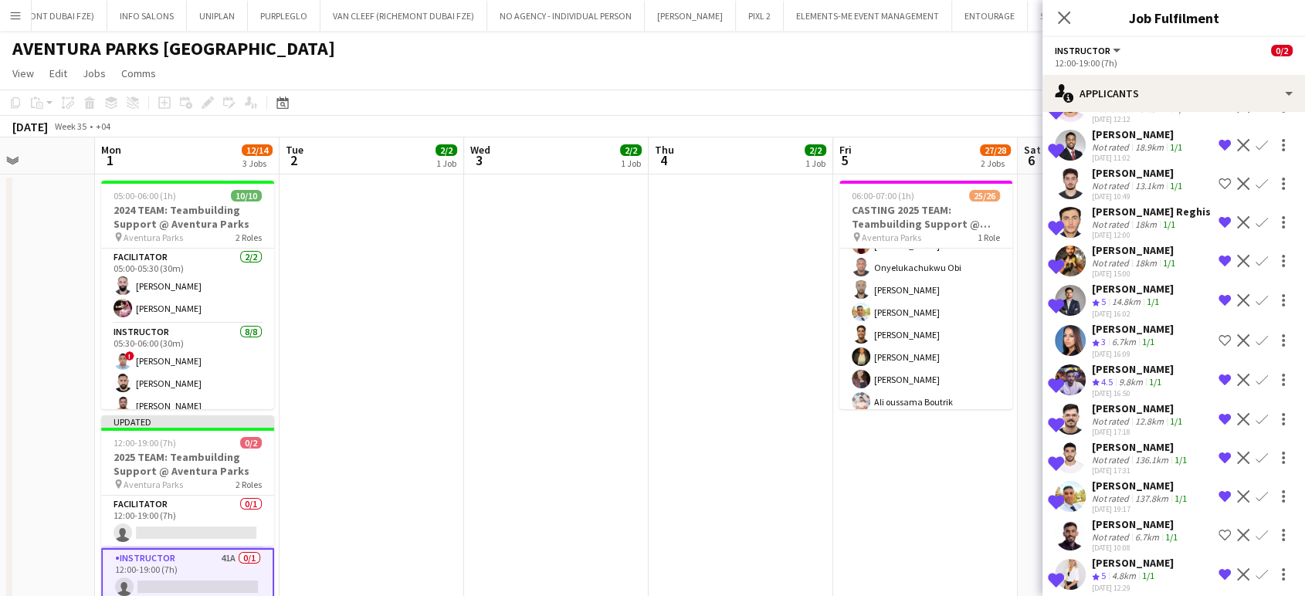
click at [623, 391] on app-date-cell at bounding box center [556, 397] width 184 height 446
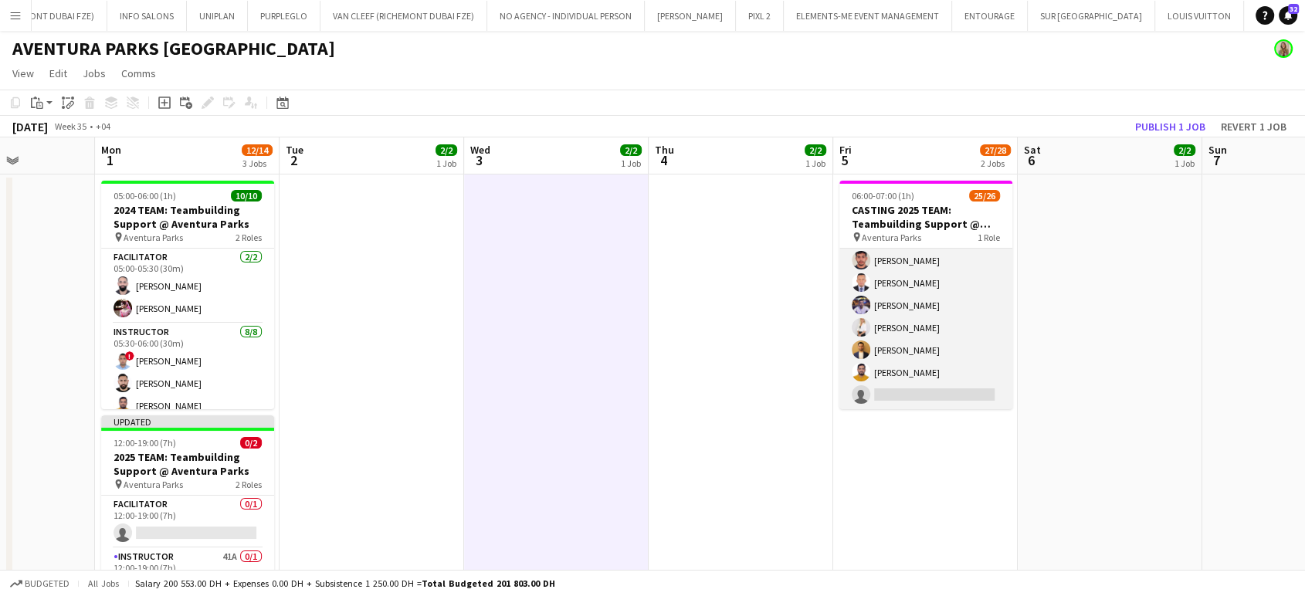
click at [914, 388] on app-card-role "Instructor 25/26 06:00-07:00 (1h) Emran Ahmad Aladdin Elhussein Khaled Yahya Ro…" at bounding box center [925, 104] width 173 height 612
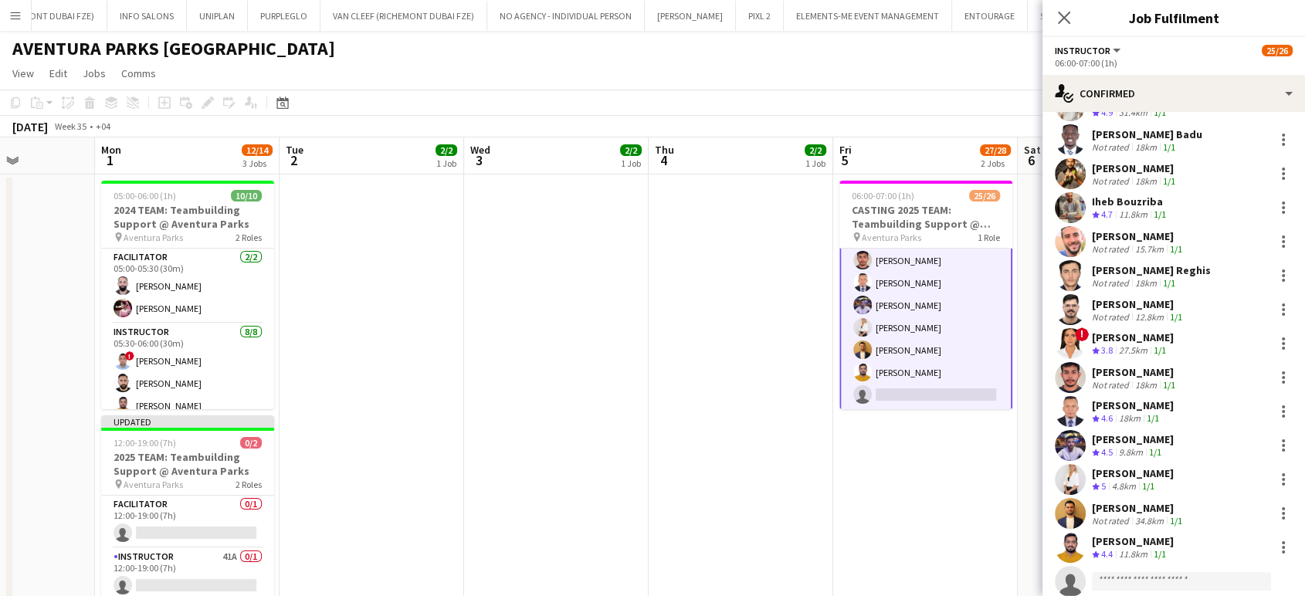
scroll to position [484, 0]
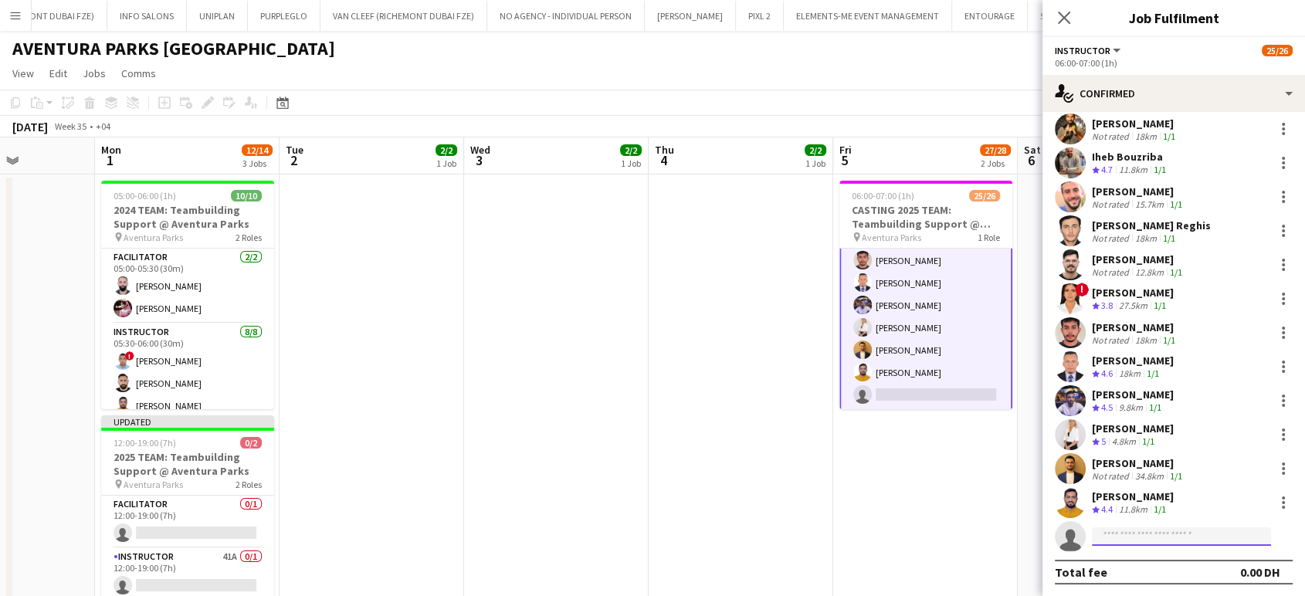
click at [1120, 530] on input at bounding box center [1181, 536] width 179 height 19
paste input "**********"
type input "**********"
click at [1141, 582] on span "+971563904421" at bounding box center [1181, 583] width 154 height 12
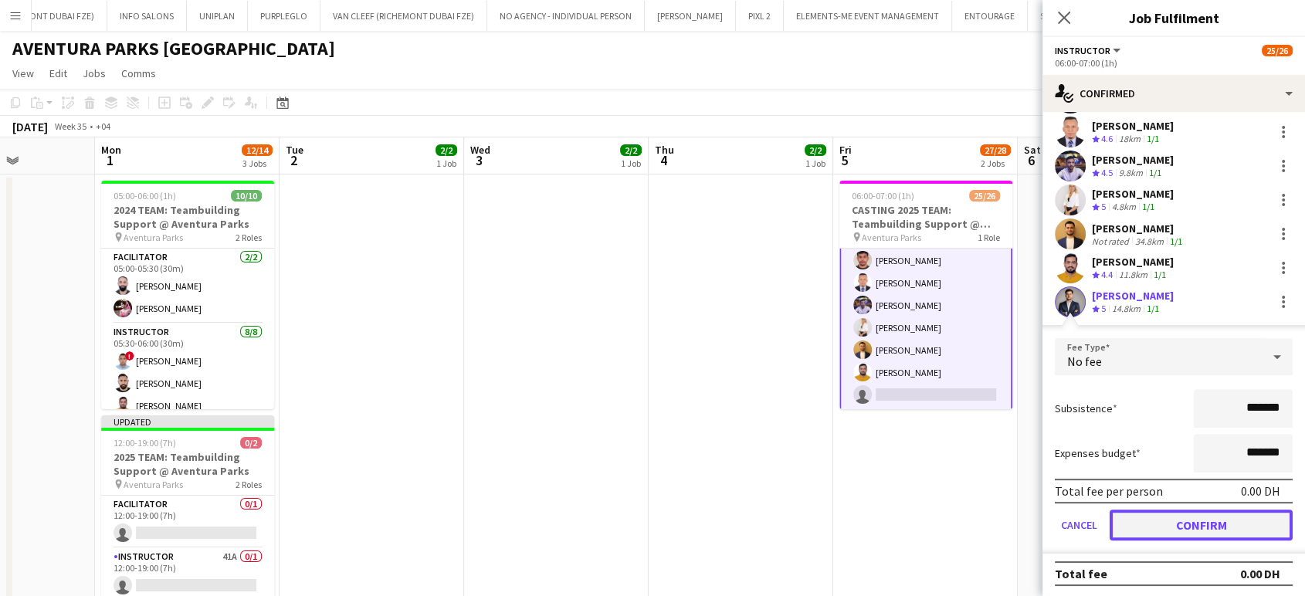
drag, startPoint x: 1203, startPoint y: 530, endPoint x: 1136, endPoint y: 509, distance: 70.8
click at [1202, 527] on button "Confirm" at bounding box center [1200, 524] width 183 height 31
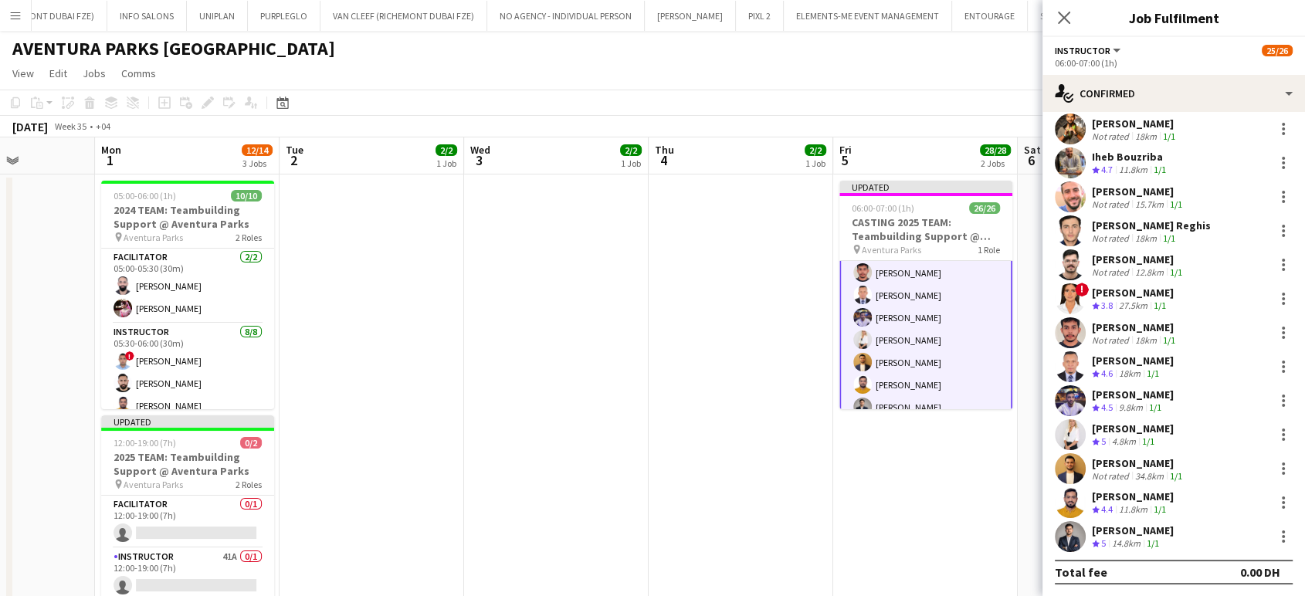
click at [725, 368] on app-date-cell at bounding box center [740, 397] width 184 height 446
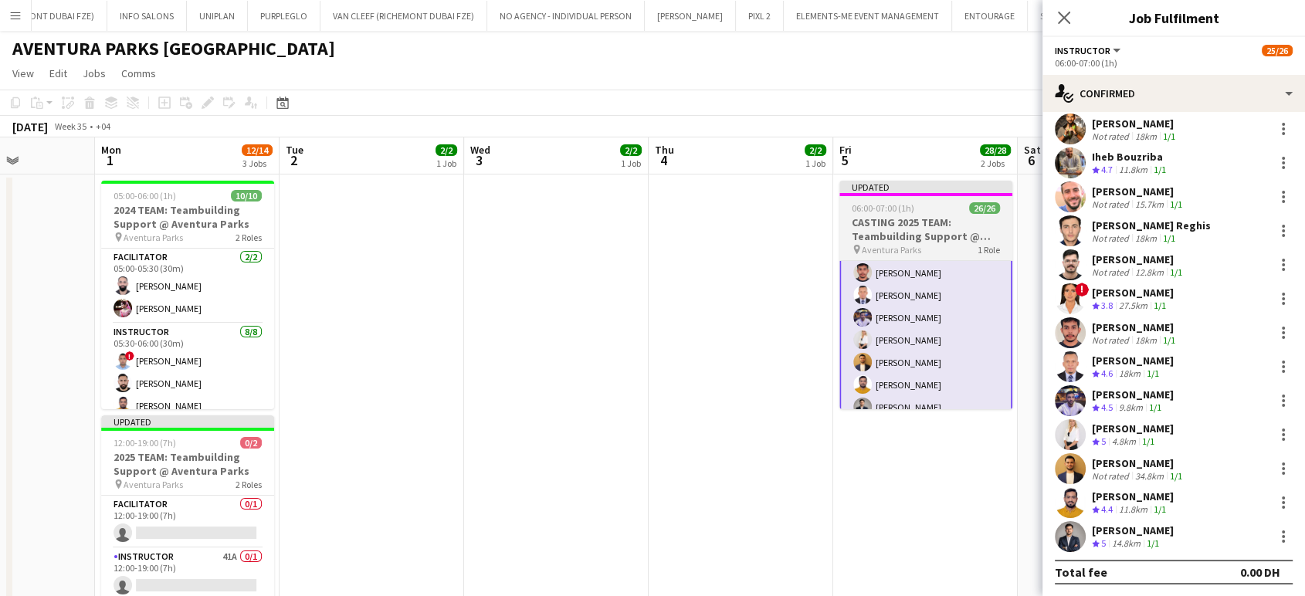
scroll to position [451, 0]
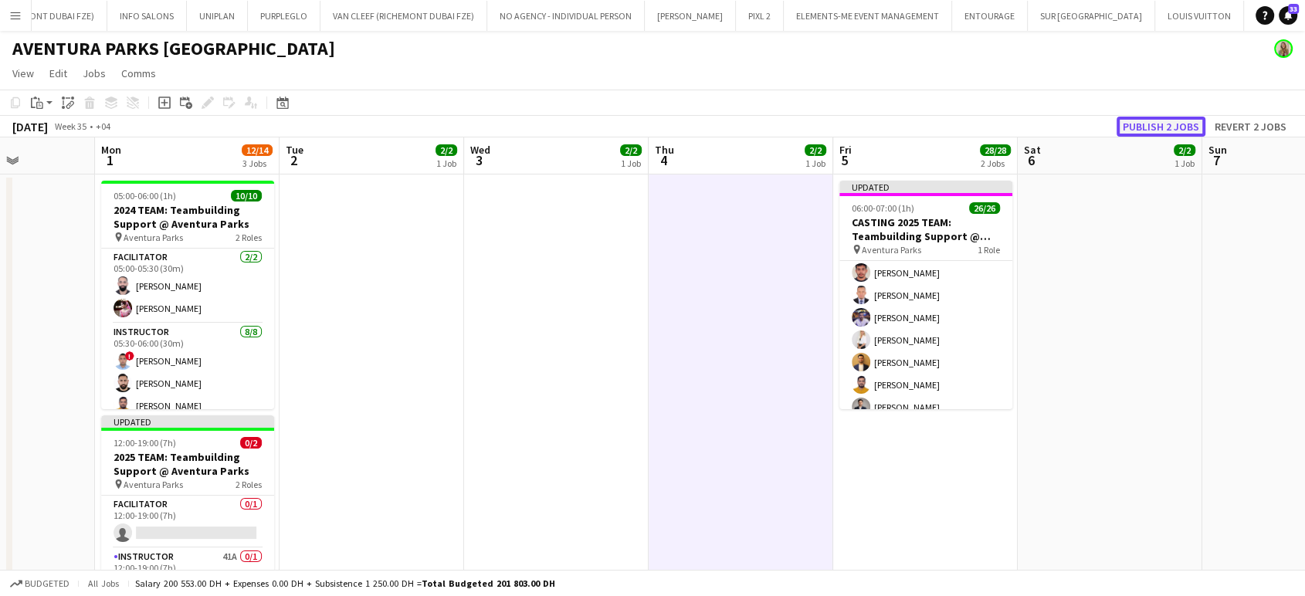
click at [1167, 123] on button "Publish 2 jobs" at bounding box center [1160, 127] width 89 height 20
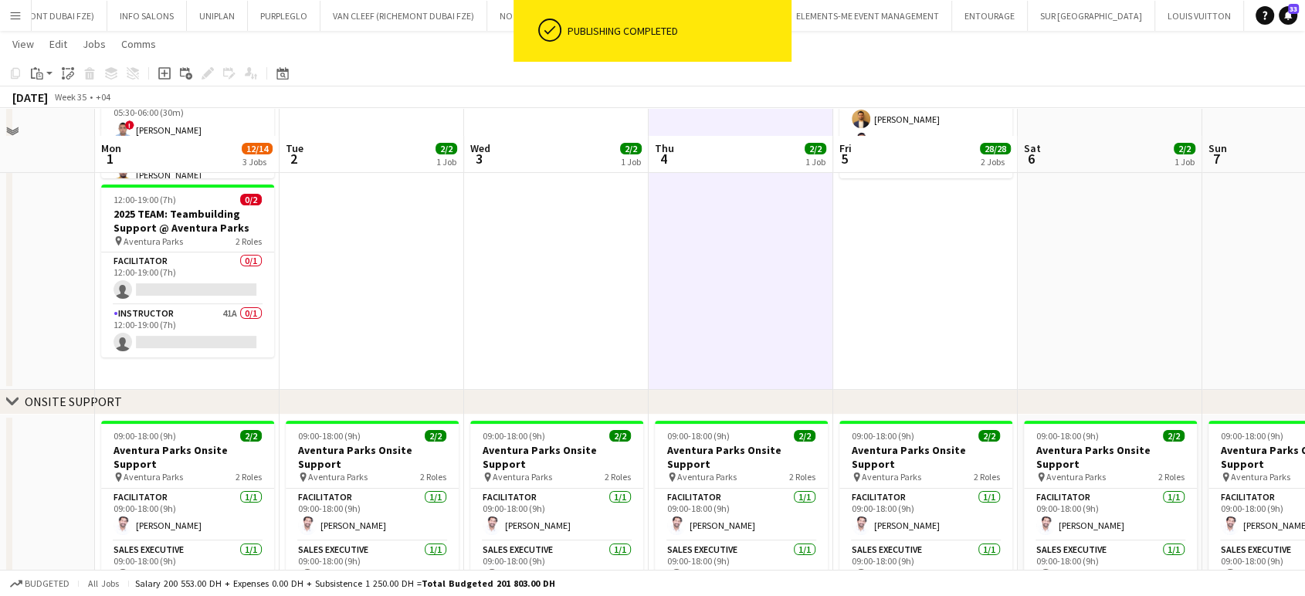
scroll to position [257, 0]
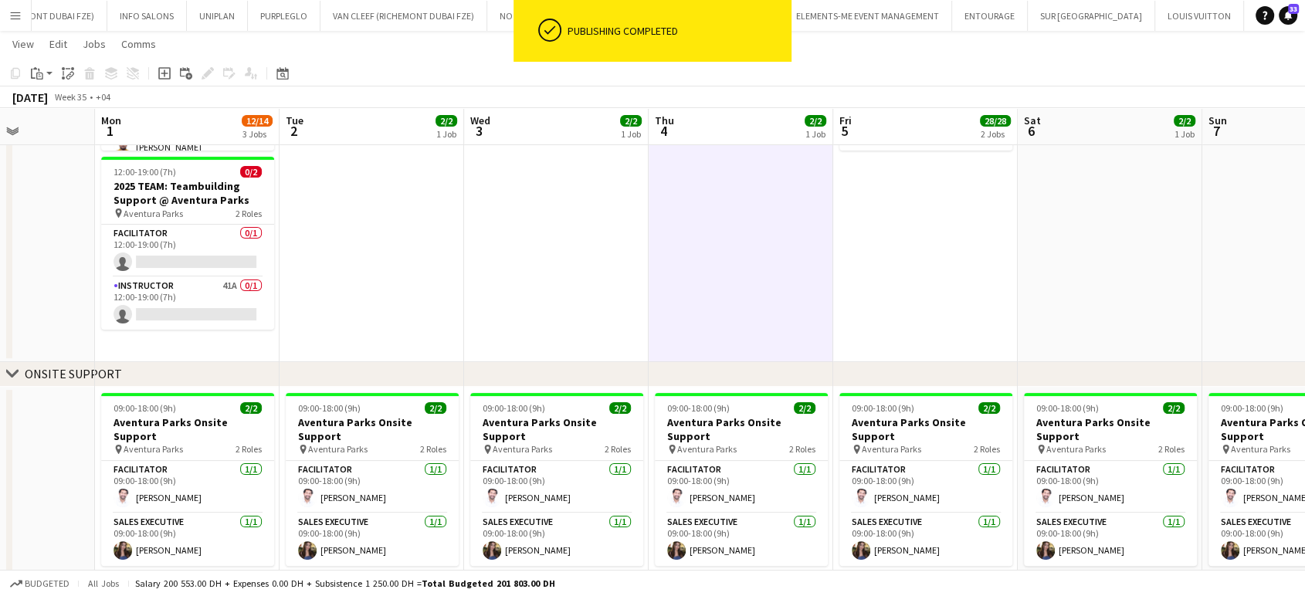
drag, startPoint x: 289, startPoint y: 315, endPoint x: 458, endPoint y: 328, distance: 169.6
click at [458, 328] on app-calendar-viewport "Fri 29 Sat 30 Sun 31 Mon 1 12/14 3 Jobs Tue 2 2/2 1 Job Wed 3 2/2 1 Job Thu 4 2…" at bounding box center [652, 263] width 1305 height 920
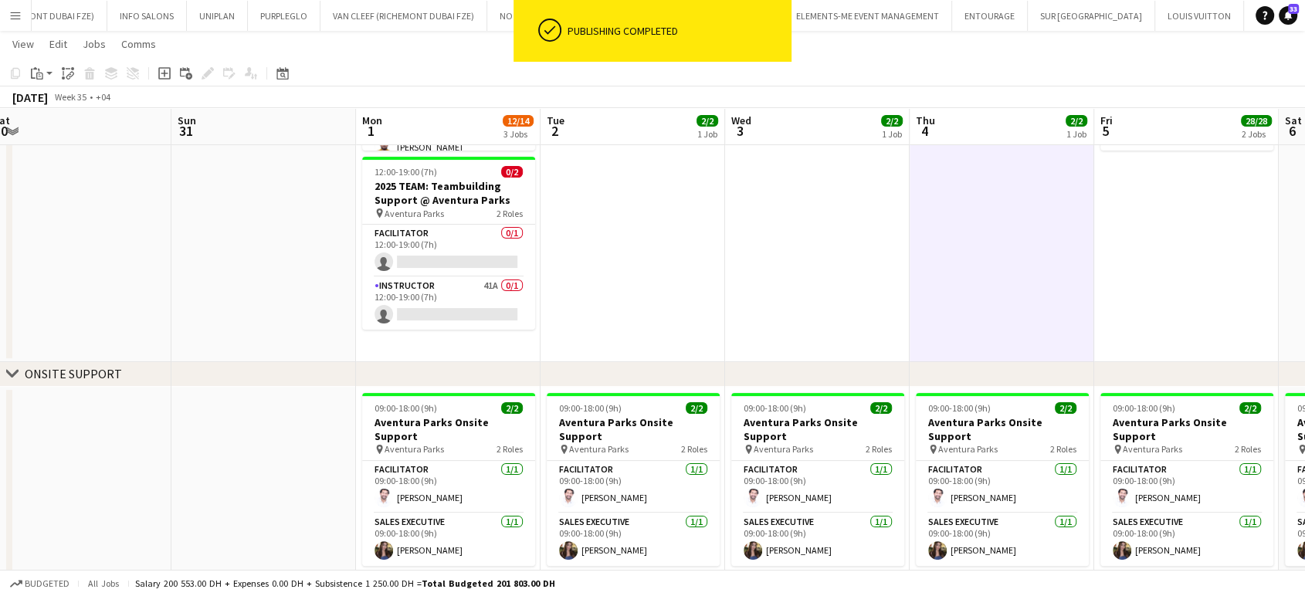
drag, startPoint x: 391, startPoint y: 341, endPoint x: 351, endPoint y: 338, distance: 39.5
click at [352, 338] on app-calendar-viewport "Thu 28 Fri 29 Sat 30 Sun 31 Mon 1 12/14 3 Jobs Tue 2 2/2 1 Job Wed 3 2/2 1 Job …" at bounding box center [652, 263] width 1305 height 920
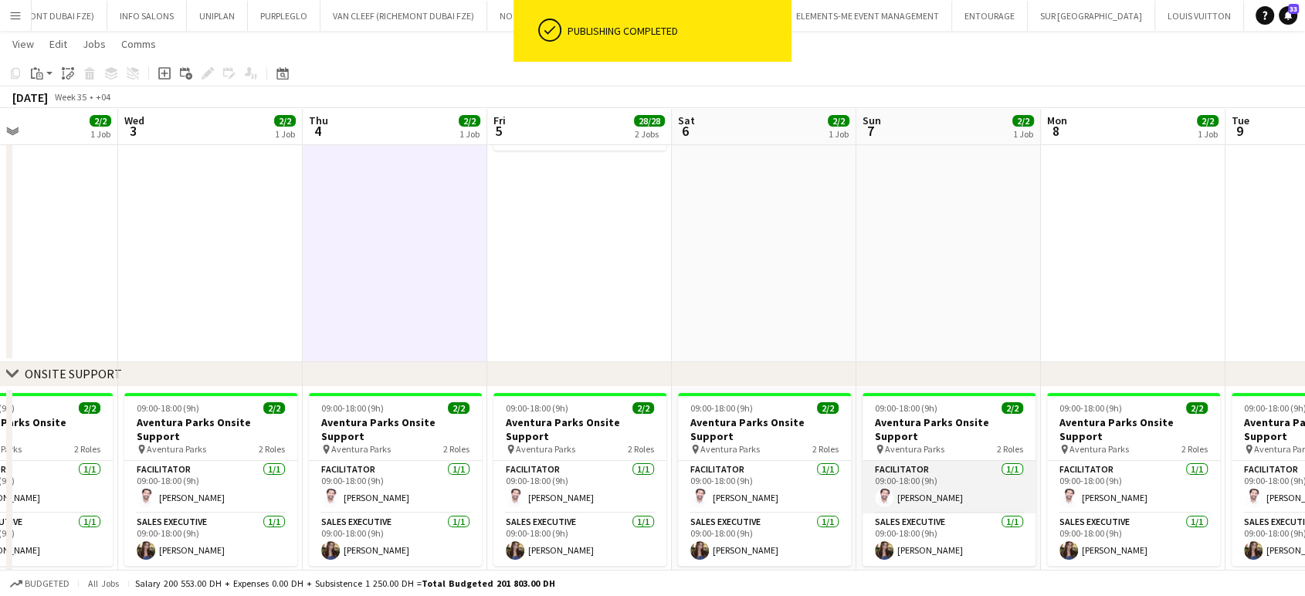
drag, startPoint x: 835, startPoint y: 514, endPoint x: 696, endPoint y: 472, distance: 145.1
click at [658, 490] on app-calendar-viewport "Sun 31 Mon 1 12/14 3 Jobs Tue 2 2/2 1 Job Wed 3 2/2 1 Job Thu 4 2/2 1 Job Fri 5…" at bounding box center [652, 263] width 1305 height 920
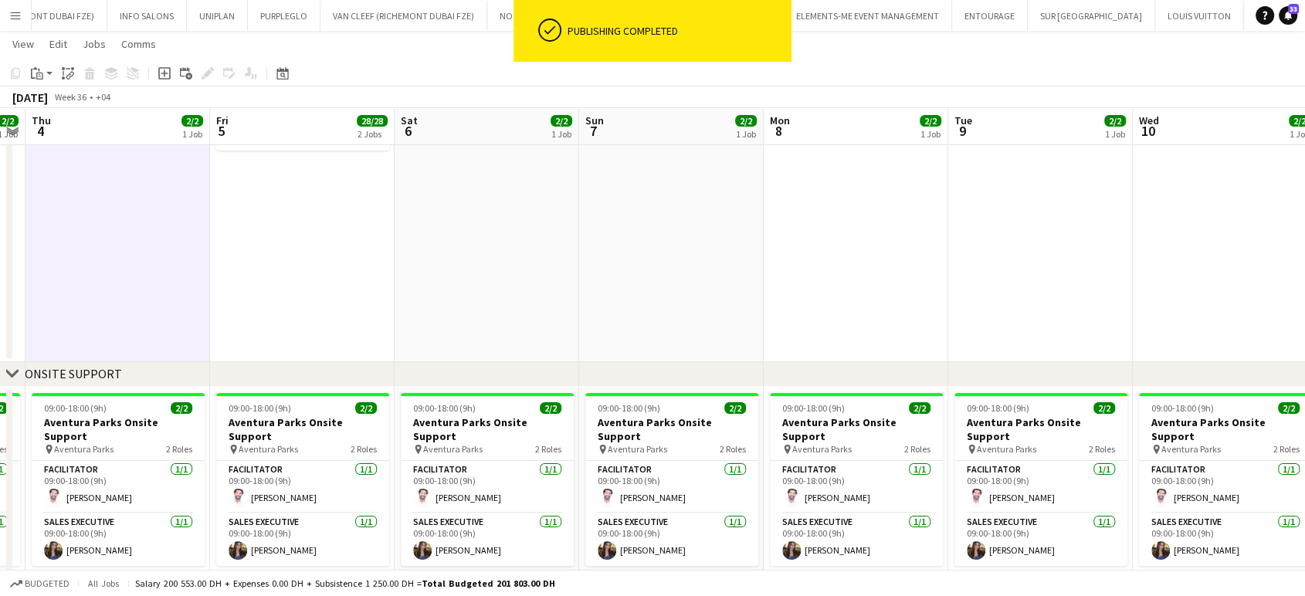
drag, startPoint x: 1118, startPoint y: 525, endPoint x: 842, endPoint y: 506, distance: 276.3
click at [848, 506] on app-calendar-viewport "Sun 31 Mon 1 12/14 3 Jobs Tue 2 2/2 1 Job Wed 3 2/2 1 Job Thu 4 2/2 1 Job Fri 5…" at bounding box center [652, 263] width 1305 height 920
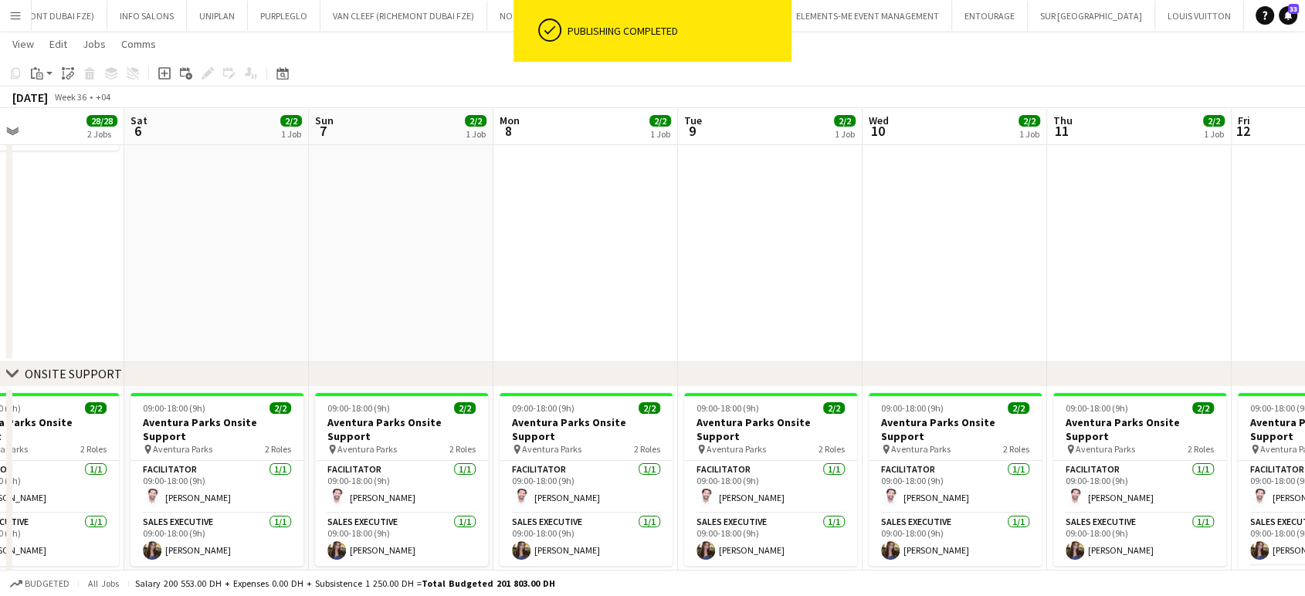
click at [824, 463] on app-calendar-viewport "Tue 2 2/2 1 Job Wed 3 2/2 1 Job Thu 4 2/2 1 Job Fri 5 28/28 2 Jobs Sat 6 2/2 1 …" at bounding box center [652, 263] width 1305 height 920
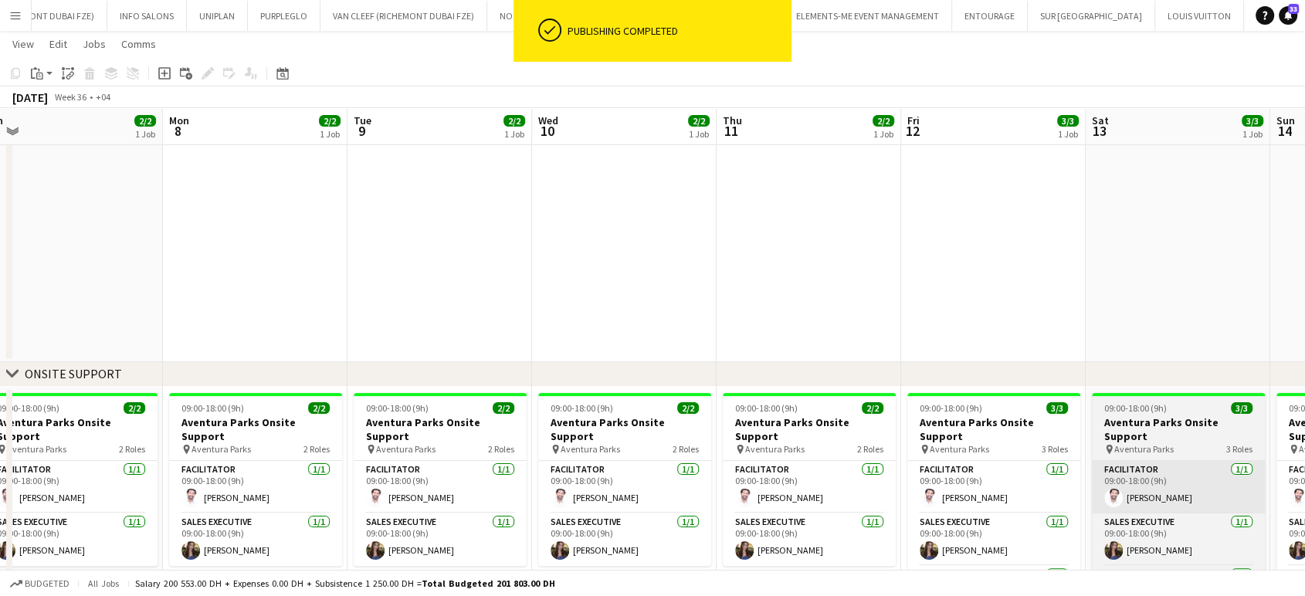
drag, startPoint x: 1013, startPoint y: 492, endPoint x: 893, endPoint y: 455, distance: 125.0
click at [895, 466] on app-calendar-viewport "Thu 4 2/2 1 Job Fri 5 28/28 2 Jobs Sat 6 2/2 1 Job Sun 7 2/2 1 Job Mon 8 2/2 1 …" at bounding box center [652, 263] width 1305 height 920
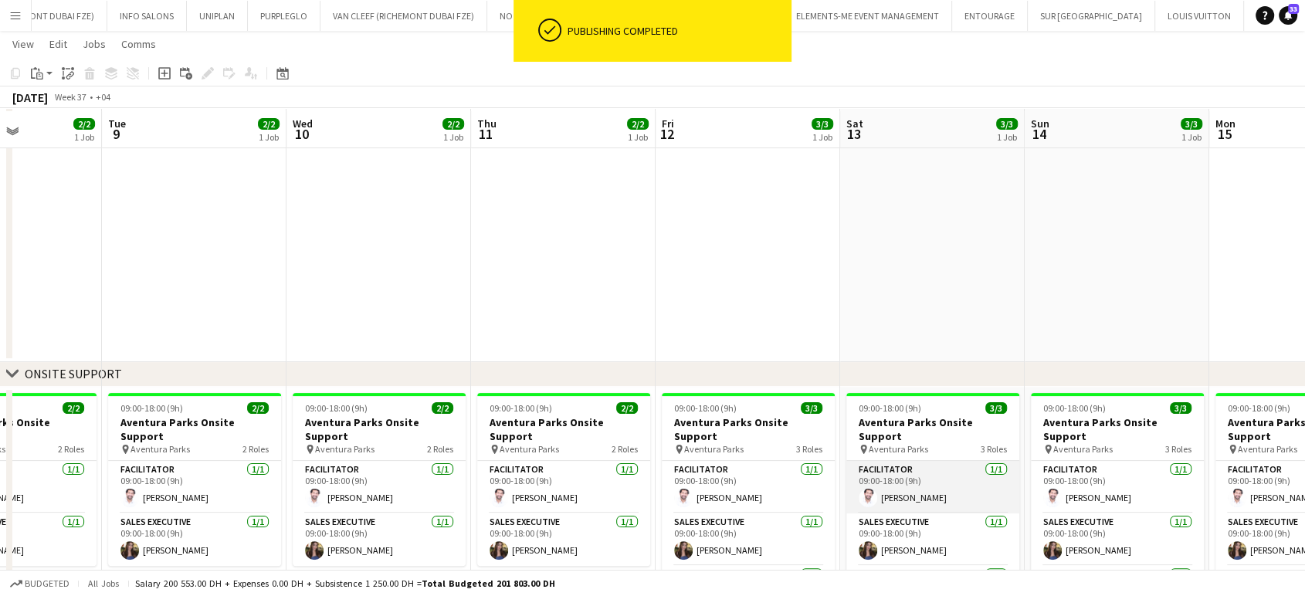
scroll to position [409, 0]
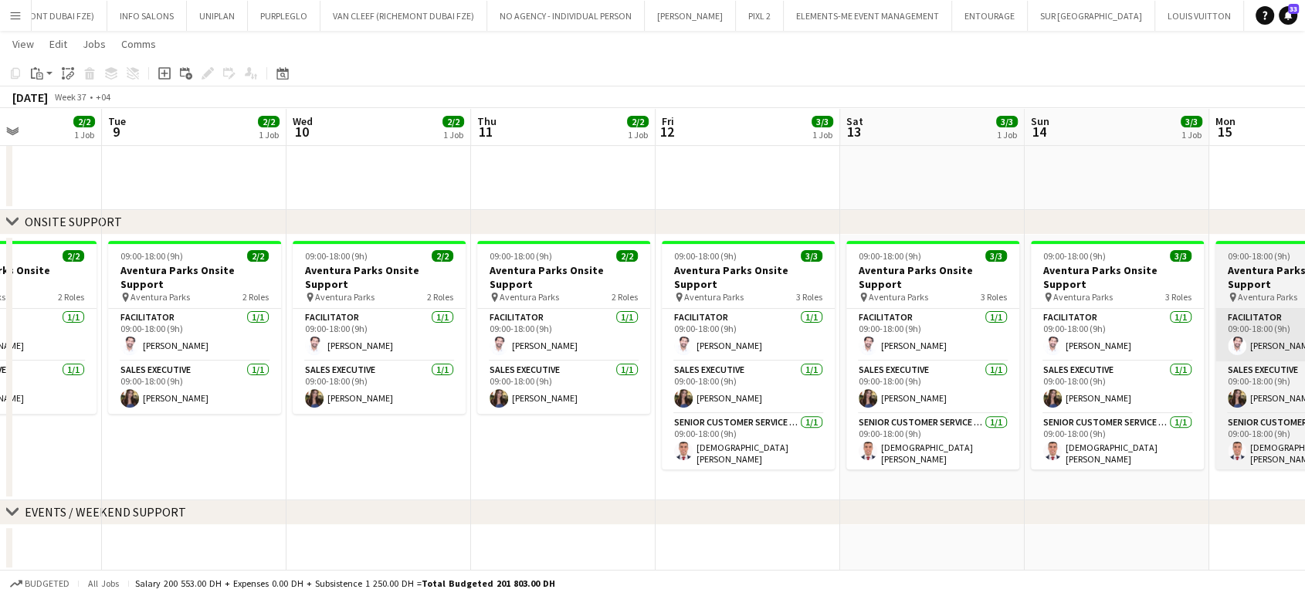
drag, startPoint x: 1119, startPoint y: 363, endPoint x: 885, endPoint y: 317, distance: 238.3
click at [872, 321] on app-calendar-viewport "Sat 6 2/2 1 Job Sun 7 2/2 1 Job Mon 8 2/2 1 Job Tue 9 2/2 1 Job Wed 10 2/2 1 Jo…" at bounding box center [652, 111] width 1305 height 920
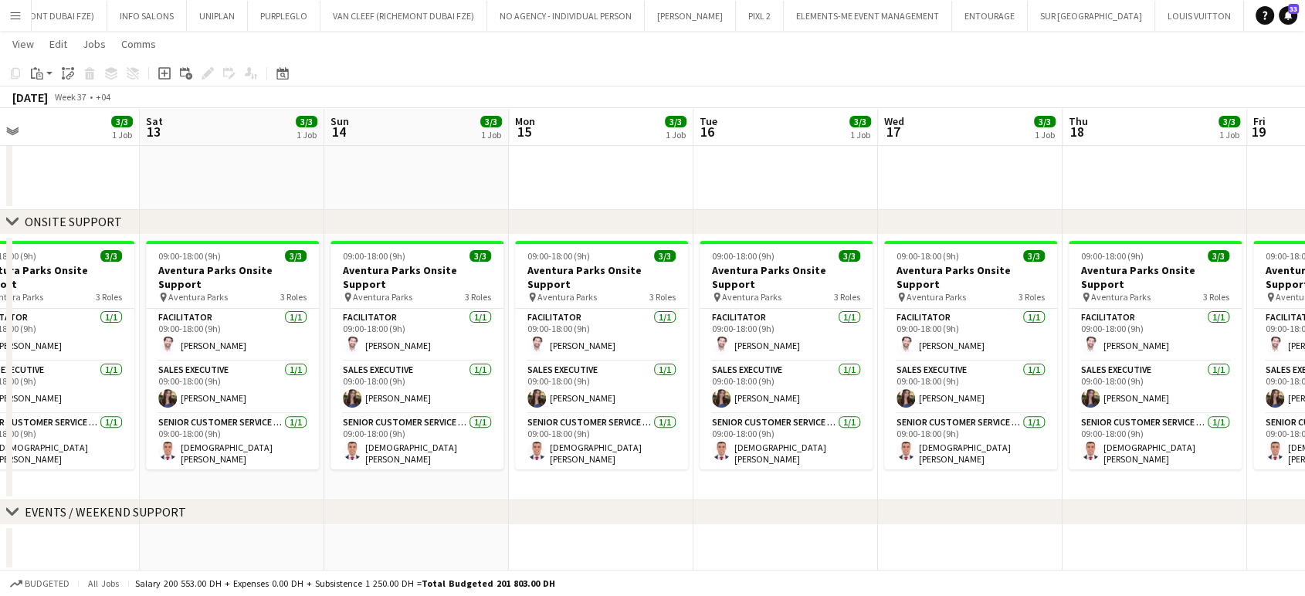
drag, startPoint x: 980, startPoint y: 340, endPoint x: 870, endPoint y: 314, distance: 113.5
click at [877, 317] on app-calendar-viewport "Mon 8 2/2 1 Job Tue 9 2/2 1 Job Wed 10 2/2 1 Job Thu 11 2/2 1 Job Fri 12 3/3 1 …" at bounding box center [652, 111] width 1305 height 920
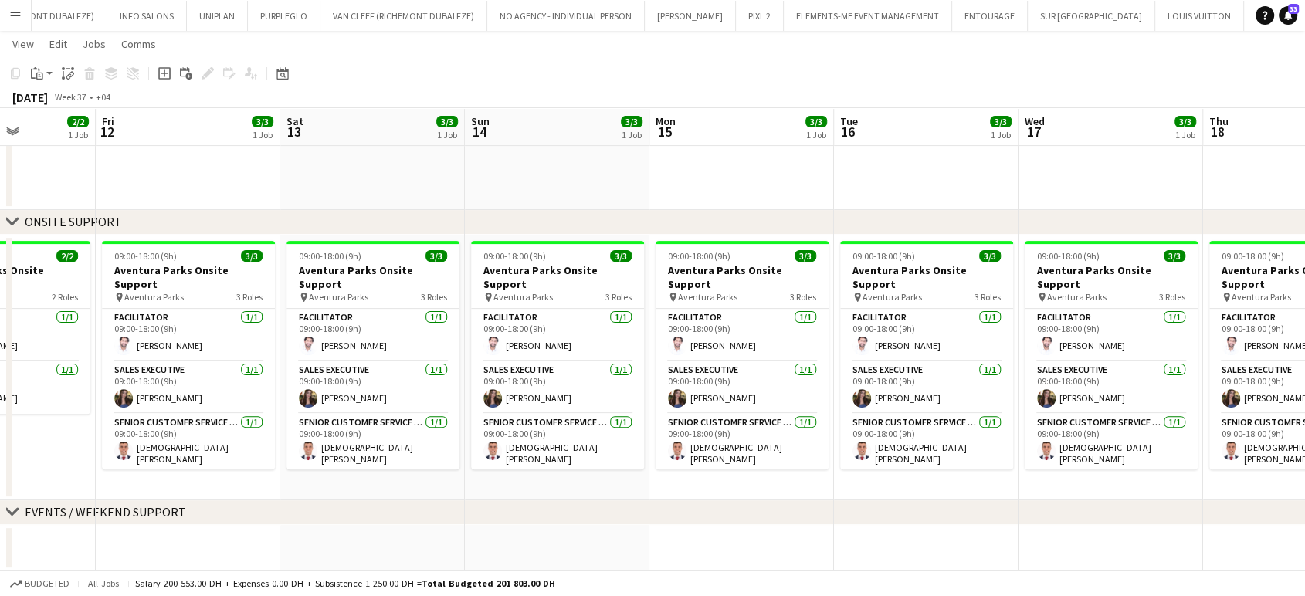
drag, startPoint x: 893, startPoint y: 320, endPoint x: 864, endPoint y: 315, distance: 29.7
click at [866, 317] on app-calendar-viewport "Mon 8 2/2 1 Job Tue 9 2/2 1 Job Wed 10 2/2 1 Job Thu 11 2/2 1 Job Fri 12 3/3 1 …" at bounding box center [652, 111] width 1305 height 920
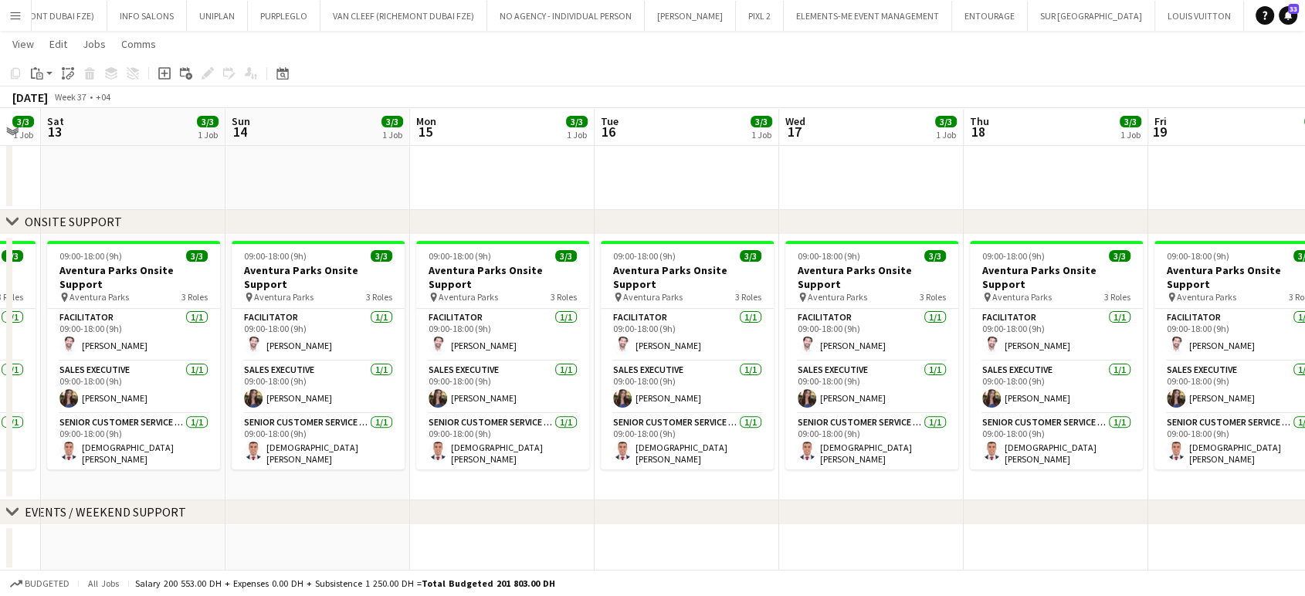
click at [863, 354] on app-calendar-viewport "Wed 10 2/2 1 Job Thu 11 2/2 1 Job Fri 12 3/3 1 Job Sat 13 3/3 1 Job Sun 14 3/3 …" at bounding box center [652, 111] width 1305 height 920
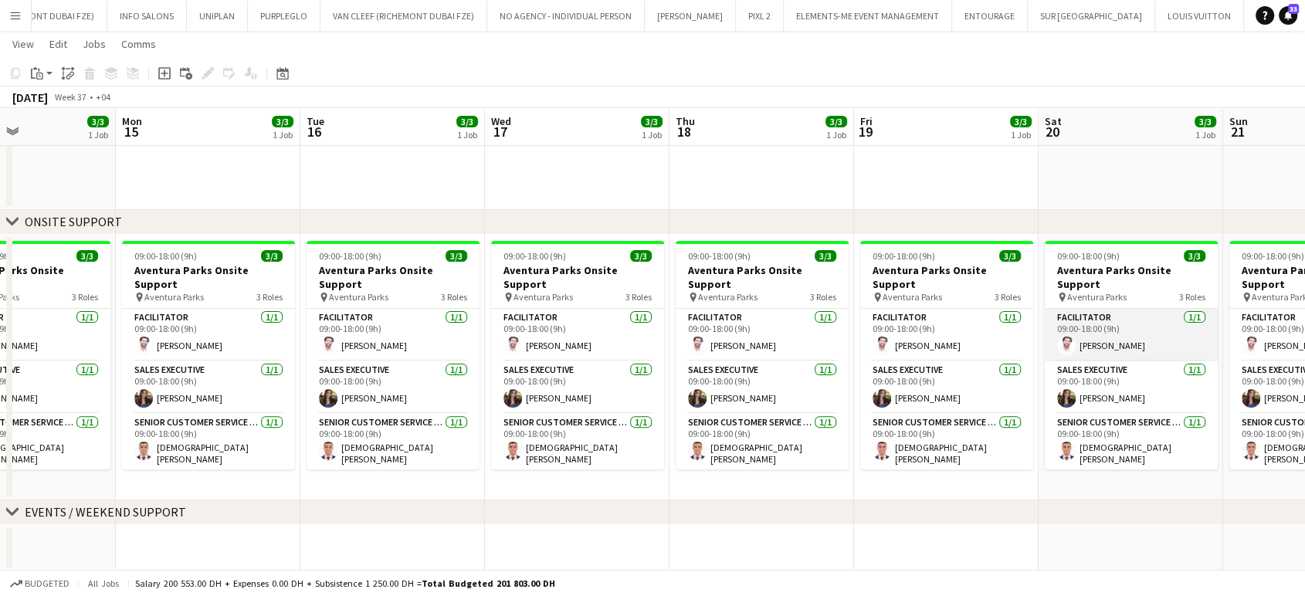
drag, startPoint x: 1105, startPoint y: 384, endPoint x: 855, endPoint y: 320, distance: 257.6
click at [861, 327] on app-calendar-viewport "Fri 12 3/3 1 Job Sat 13 3/3 1 Job Sun 14 3/3 1 Job Mon 15 3/3 1 Job Tue 16 3/3 …" at bounding box center [652, 111] width 1305 height 920
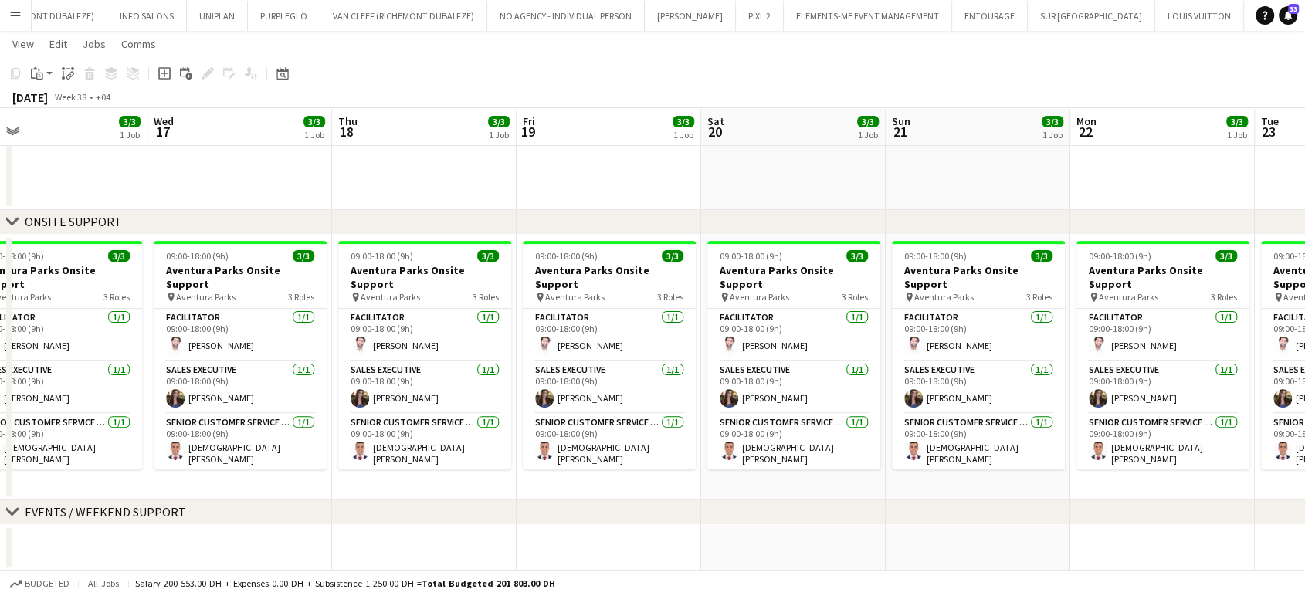
click at [764, 293] on app-calendar-viewport "Fri 12 3/3 1 Job Sat 13 3/3 1 Job Sun 14 3/3 1 Job Mon 15 3/3 1 Job Tue 16 3/3 …" at bounding box center [652, 111] width 1305 height 920
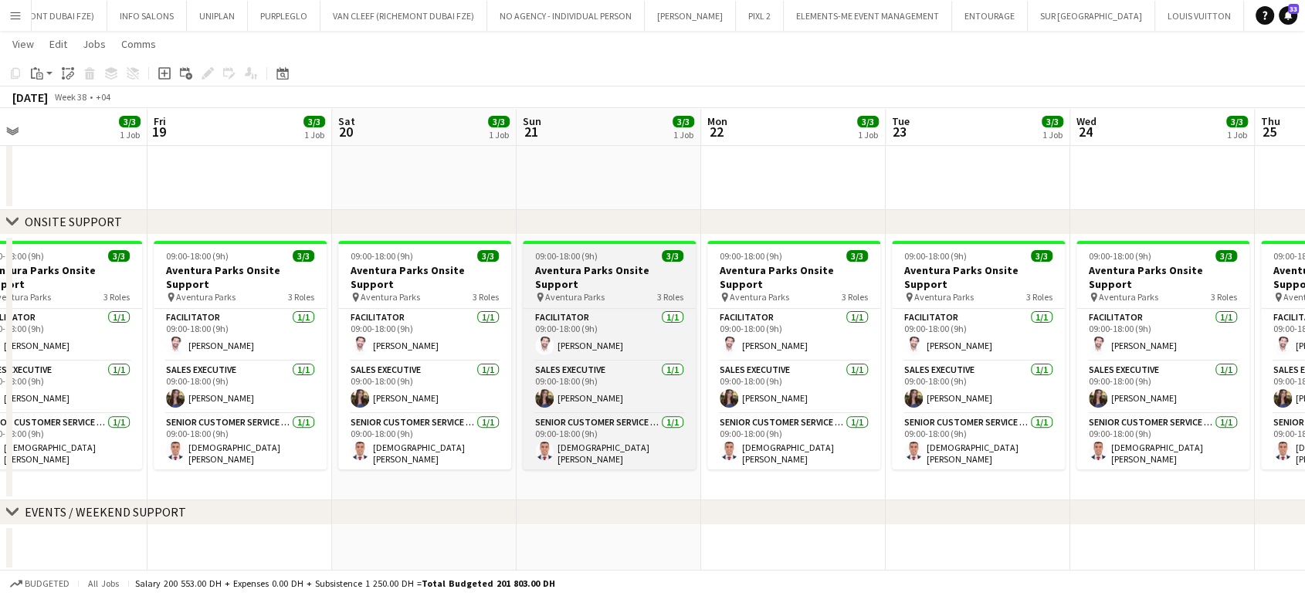
scroll to position [0, 733]
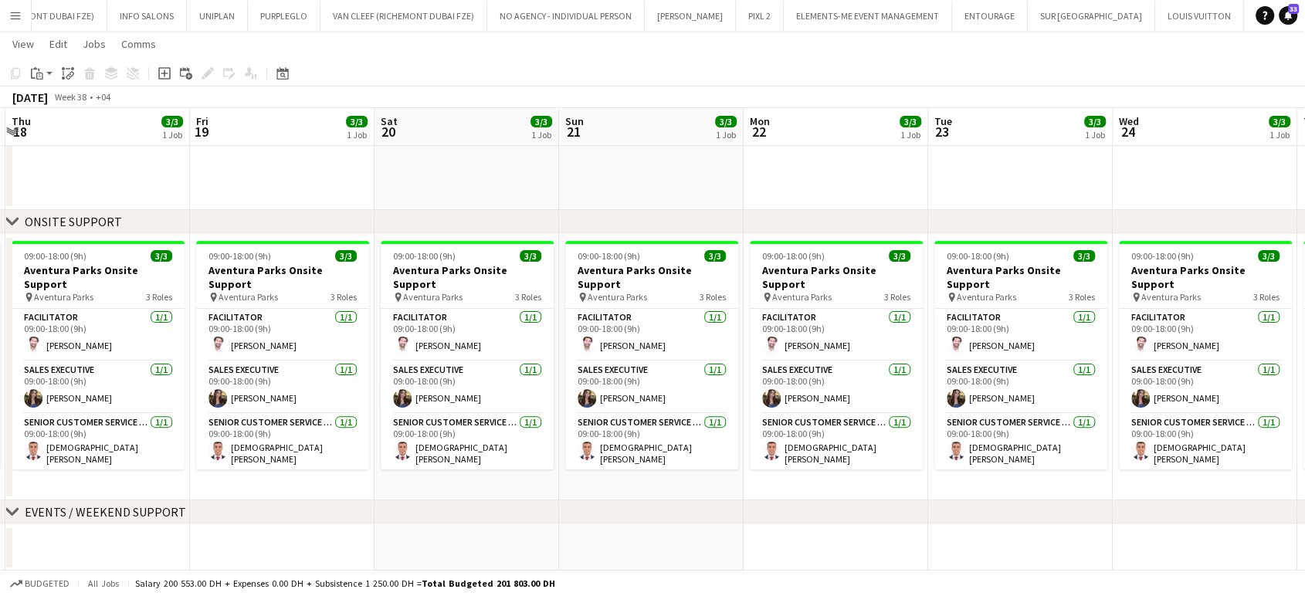
drag, startPoint x: 893, startPoint y: 314, endPoint x: 438, endPoint y: 371, distance: 458.9
click at [963, 330] on app-calendar-viewport "Sun 14 3/3 1 Job Mon 15 3/3 1 Job Tue 16 3/3 1 Job Wed 17 3/3 1 Job Thu 18 3/3 …" at bounding box center [652, 111] width 1305 height 920
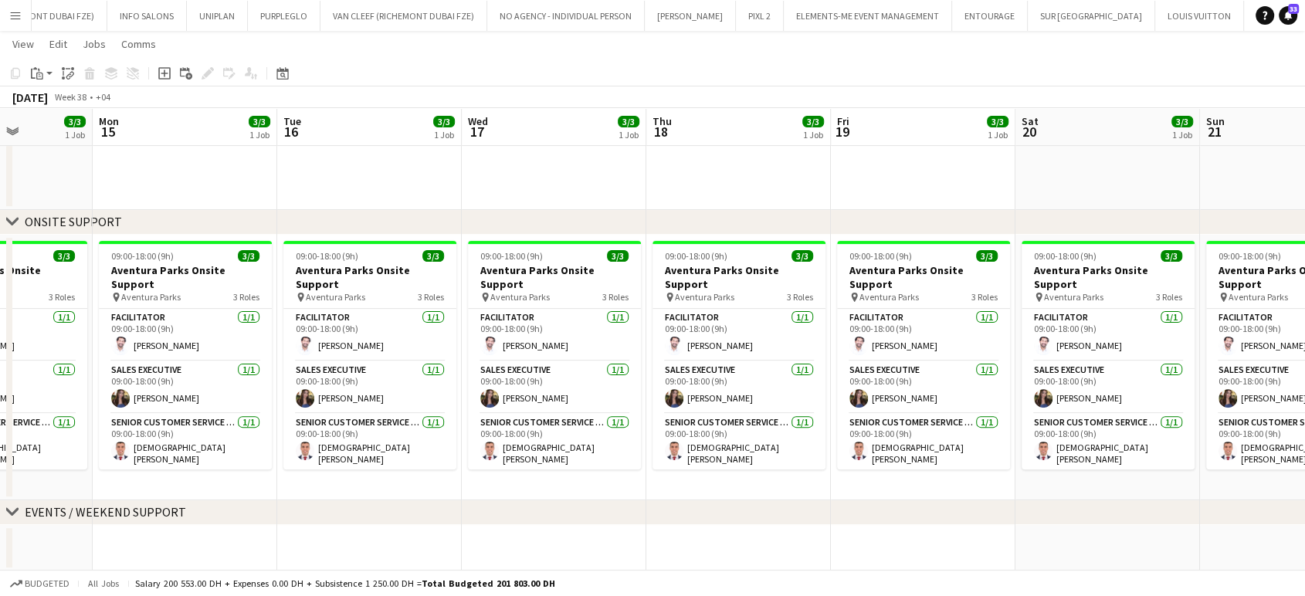
click at [689, 380] on app-calendar-viewport "Fri 12 3/3 1 Job Sat 13 3/3 1 Job Sun 14 3/3 1 Job Mon 15 3/3 1 Job Tue 16 3/3 …" at bounding box center [652, 111] width 1305 height 920
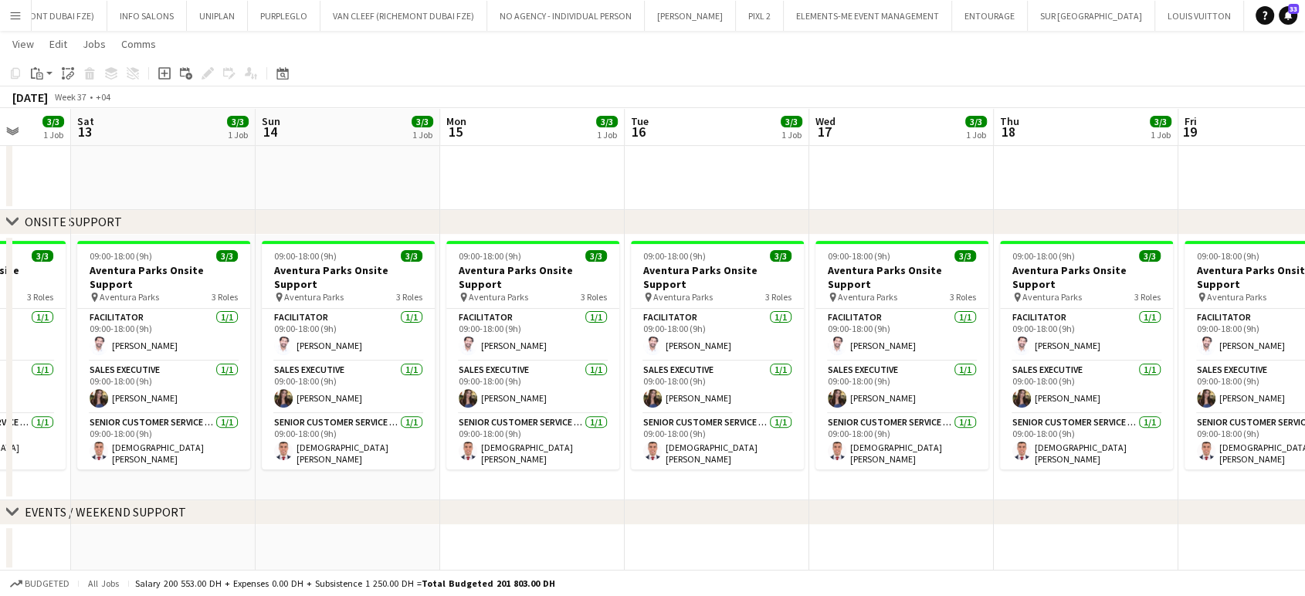
click at [641, 405] on app-calendar-viewport "Wed 10 2/2 1 Job Thu 11 2/2 1 Job Fri 12 3/3 1 Job Sat 13 3/3 1 Job Sun 14 3/3 …" at bounding box center [652, 111] width 1305 height 920
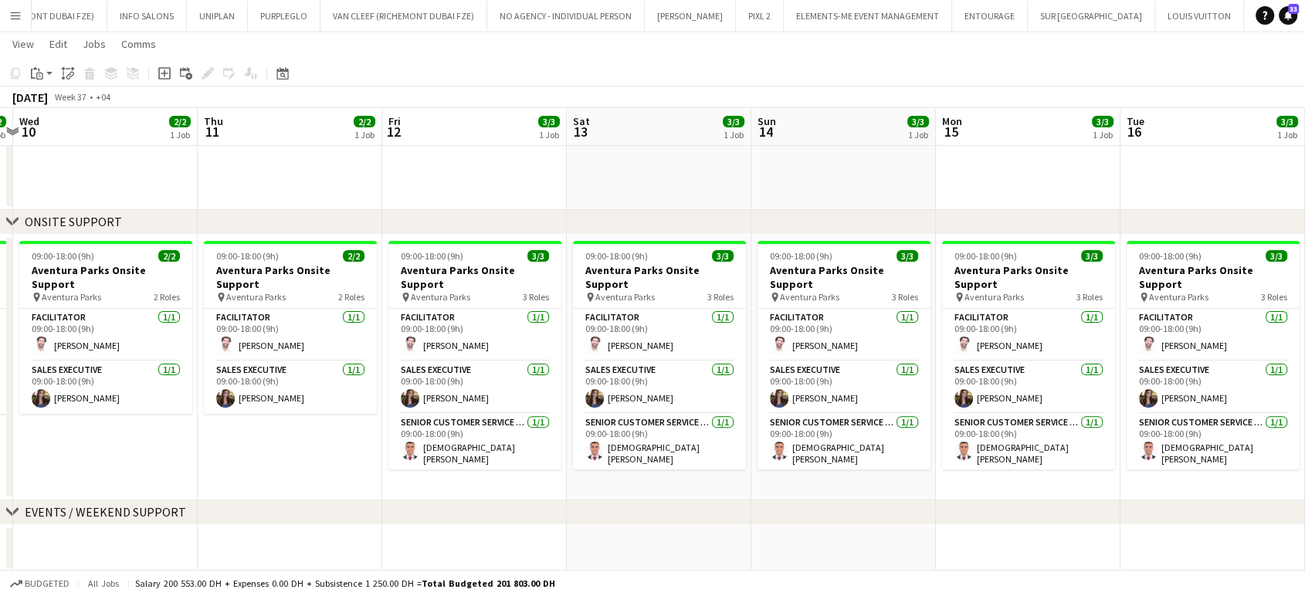
click at [682, 400] on app-calendar-viewport "Tue 9 2/2 1 Job Wed 10 2/2 1 Job Thu 11 2/2 1 Job Fri 12 3/3 1 Job Sat 13 3/3 1…" at bounding box center [652, 111] width 1305 height 920
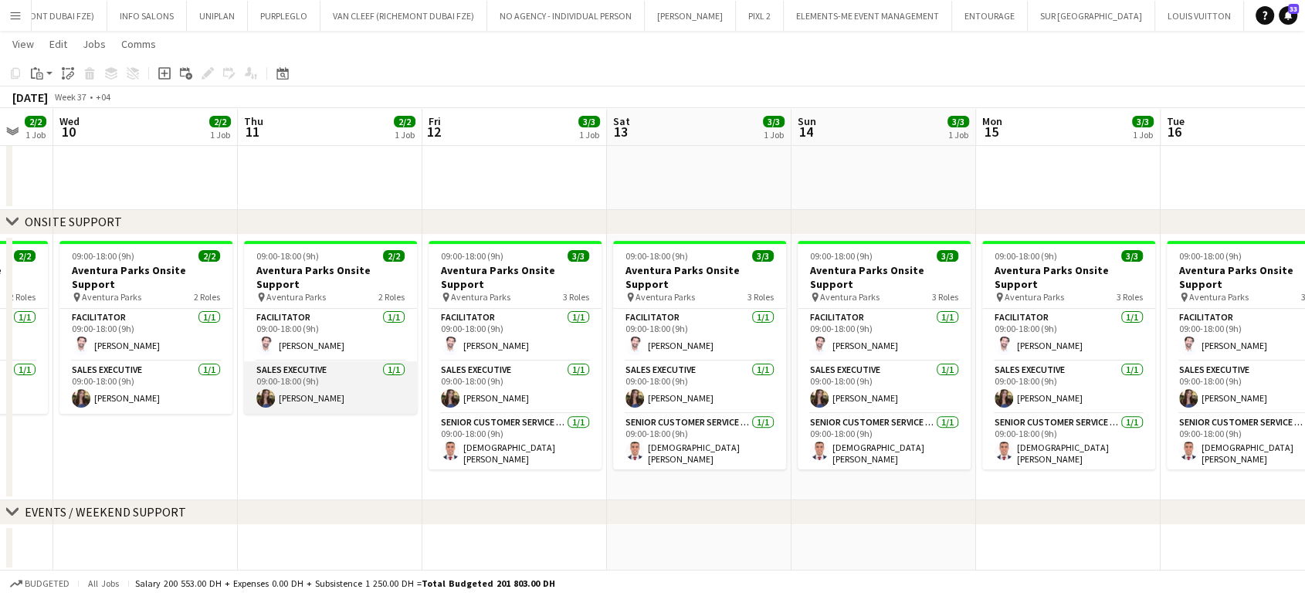
drag, startPoint x: 623, startPoint y: 366, endPoint x: 548, endPoint y: 371, distance: 75.0
click at [642, 370] on app-calendar-viewport "Sun 7 2/2 1 Job Mon 8 2/2 1 Job Tue 9 2/2 1 Job Wed 10 2/2 1 Job Thu 11 2/2 1 J…" at bounding box center [652, 111] width 1305 height 920
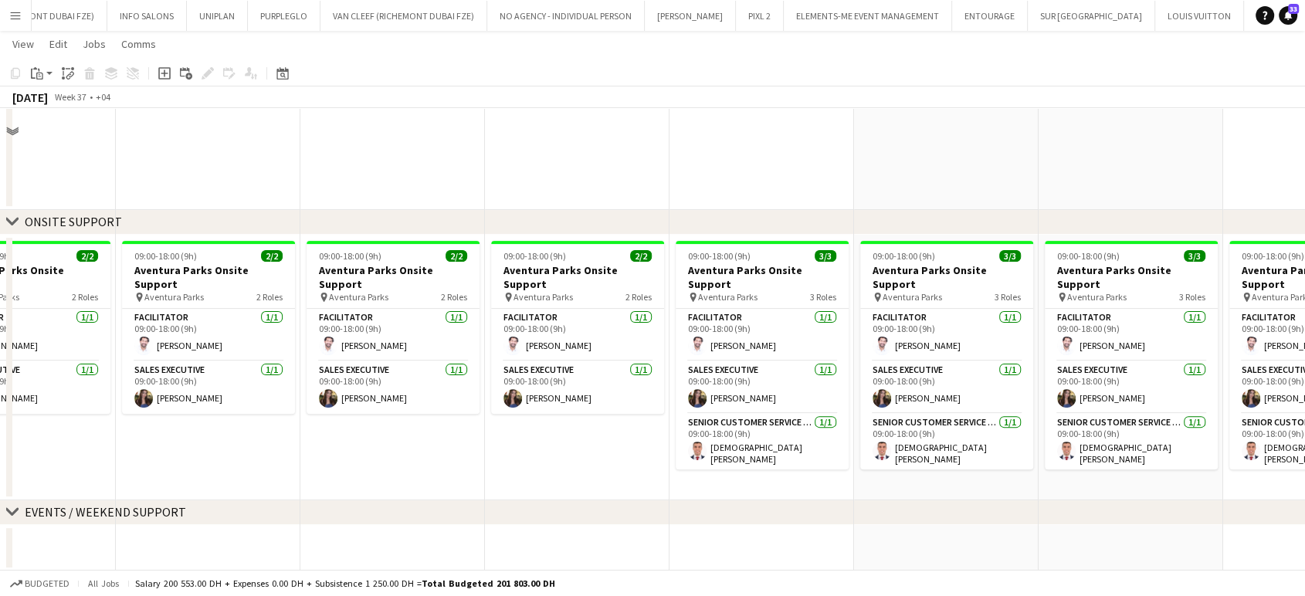
scroll to position [0, 0]
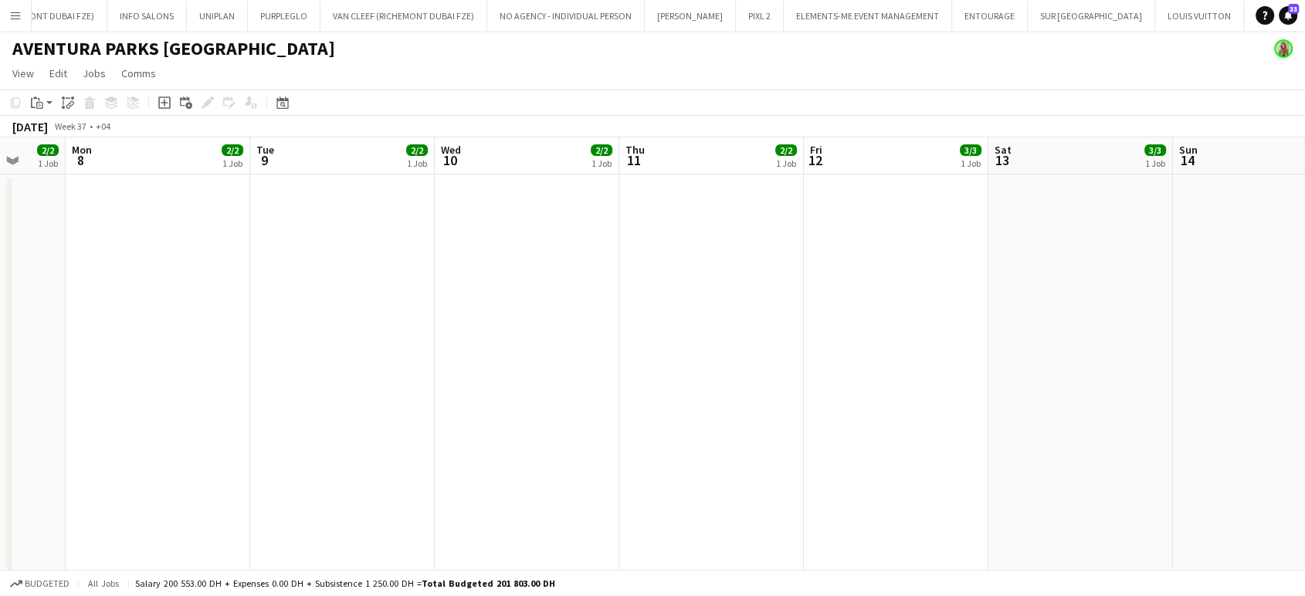
drag, startPoint x: 799, startPoint y: 362, endPoint x: 1019, endPoint y: 374, distance: 220.4
click at [1102, 377] on app-calendar-viewport "Sat 6 2/2 1 Job Sun 7 2/2 1 Job Mon 8 2/2 1 Job Tue 9 2/2 1 Job Wed 10 2/2 1 Jo…" at bounding box center [652, 559] width 1305 height 845
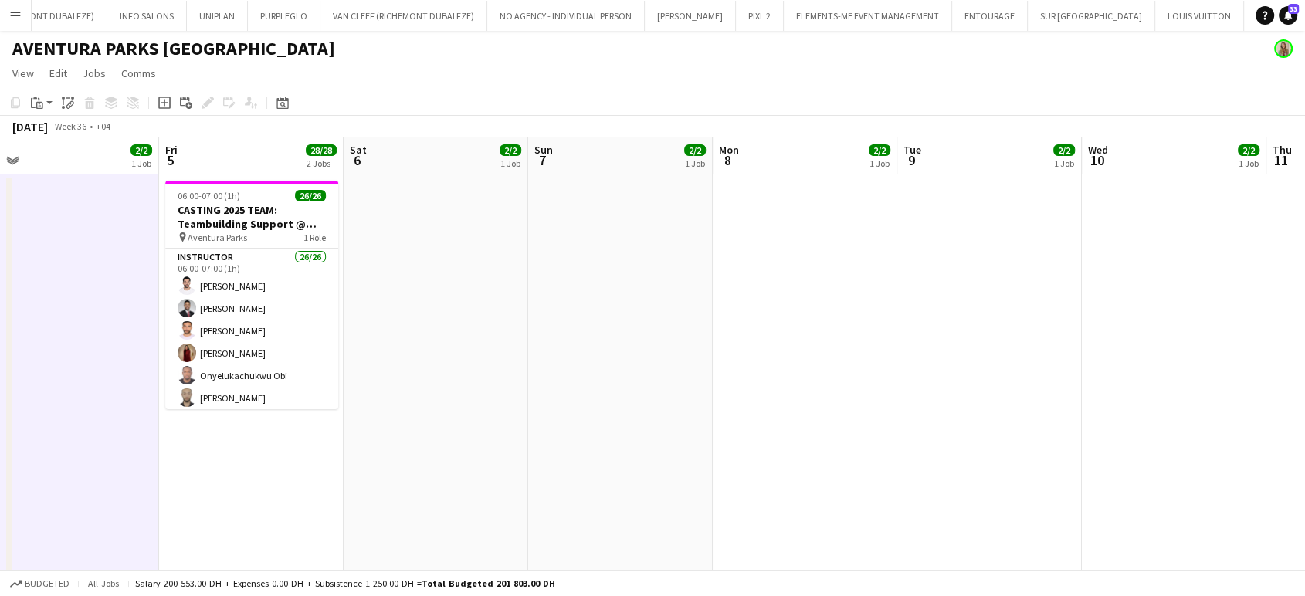
drag, startPoint x: 620, startPoint y: 347, endPoint x: 871, endPoint y: 367, distance: 251.8
click at [866, 367] on app-calendar-viewport "Tue 2 2/2 1 Job Wed 3 2/2 1 Job Thu 4 2/2 1 Job Fri 5 28/28 2 Jobs Sat 6 2/2 1 …" at bounding box center [652, 559] width 1305 height 845
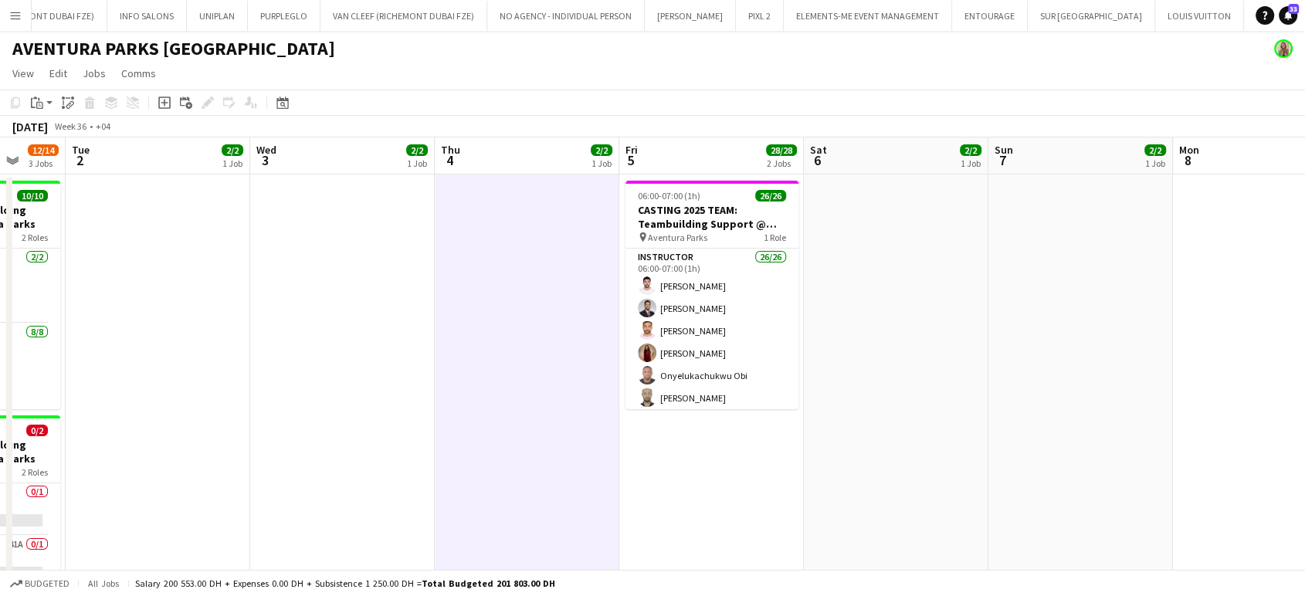
click at [716, 315] on app-calendar-viewport "Sat 30 Sun 31 Mon 1 12/14 3 Jobs Tue 2 2/2 1 Job Wed 3 2/2 1 Job Thu 4 2/2 1 Jo…" at bounding box center [652, 559] width 1305 height 845
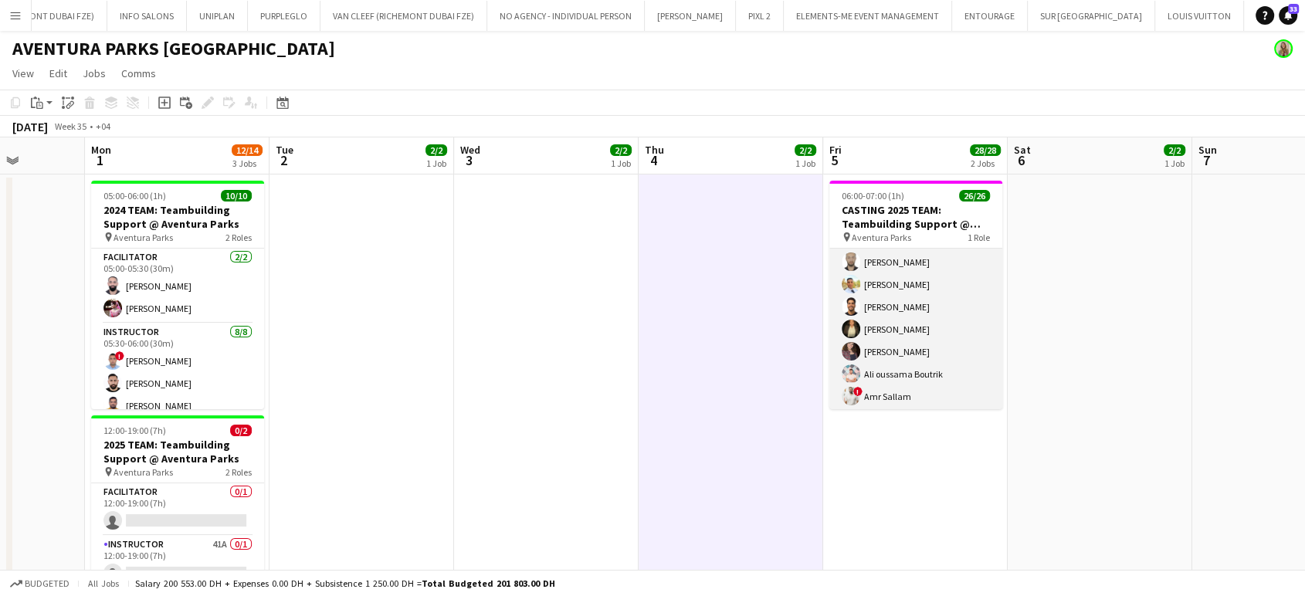
scroll to position [343, 0]
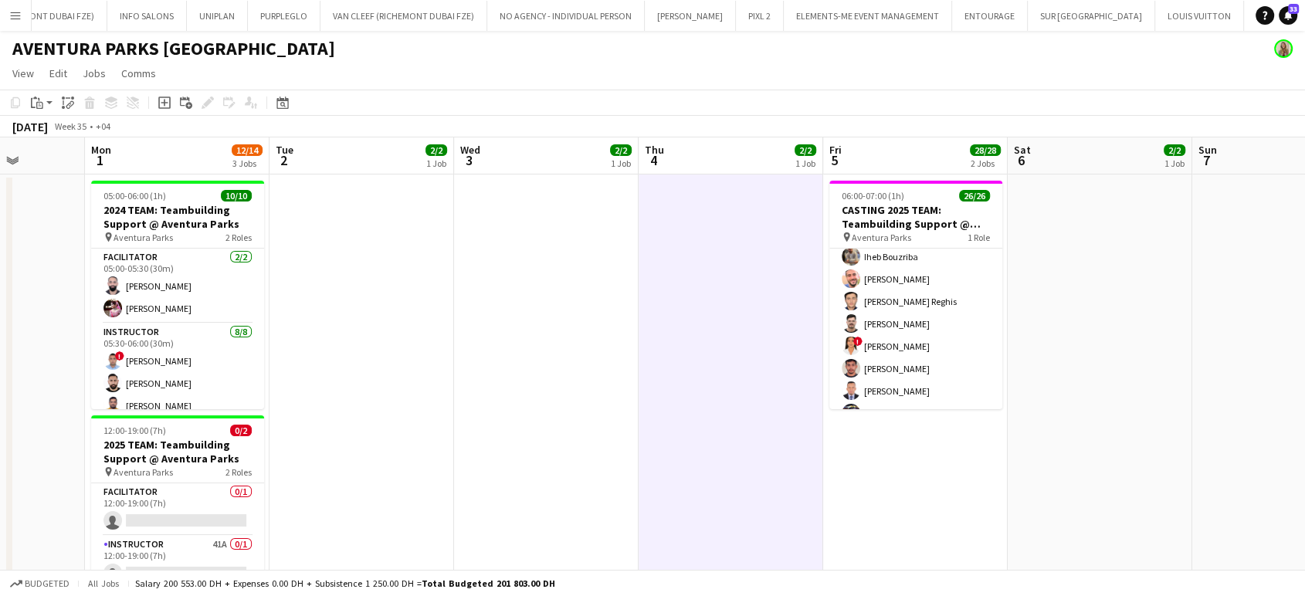
drag, startPoint x: 458, startPoint y: 446, endPoint x: 964, endPoint y: 424, distance: 506.9
click at [964, 424] on app-calendar-viewport "Fri 29 Sat 30 Sun 31 Mon 1 12/14 3 Jobs Tue 2 2/2 1 Job Wed 3 2/2 1 Job Thu 4 2…" at bounding box center [652, 559] width 1305 height 845
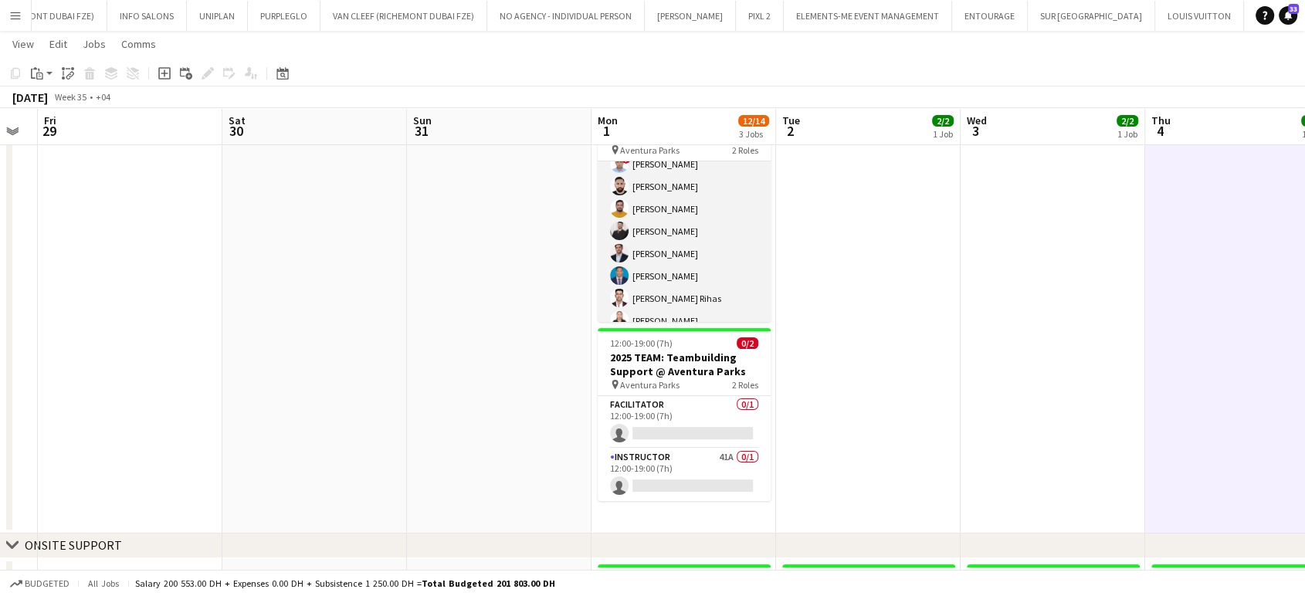
scroll to position [124, 0]
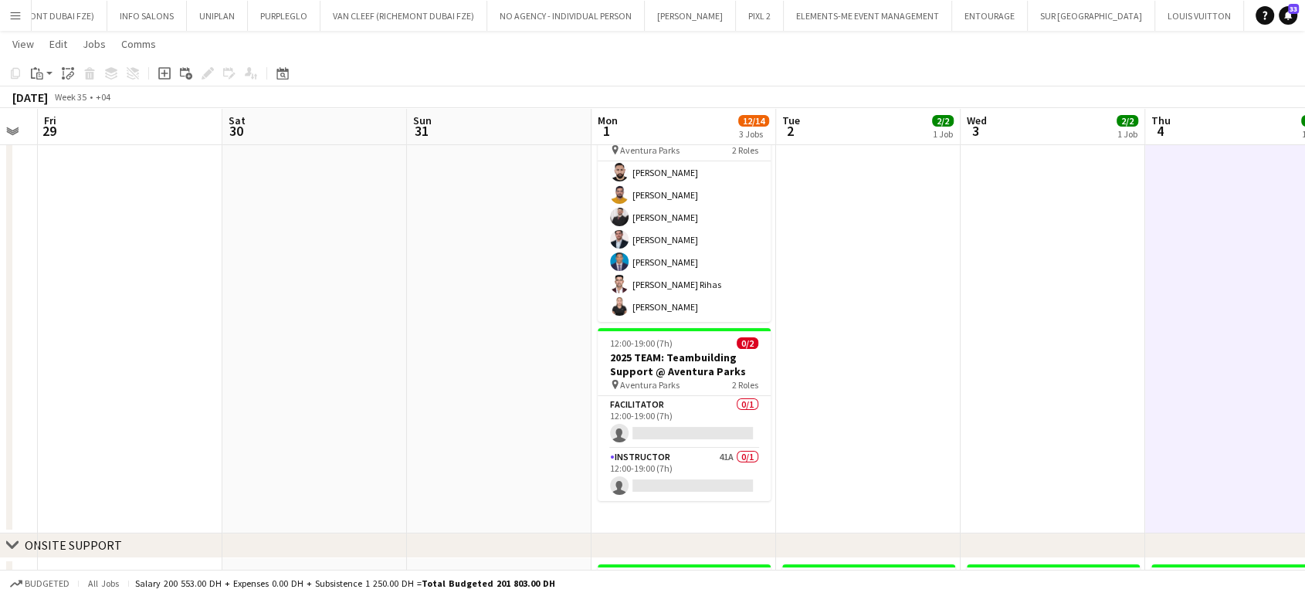
click at [12, 12] on app-icon "Menu" at bounding box center [15, 15] width 12 height 12
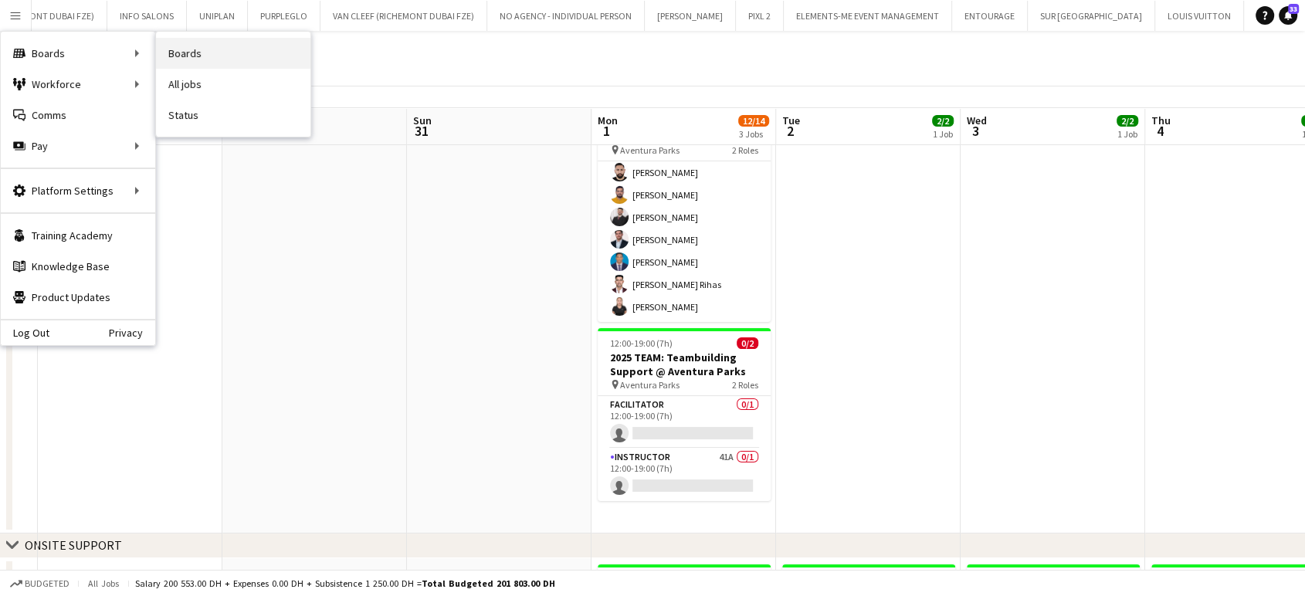
click at [195, 51] on link "Boards" at bounding box center [233, 53] width 154 height 31
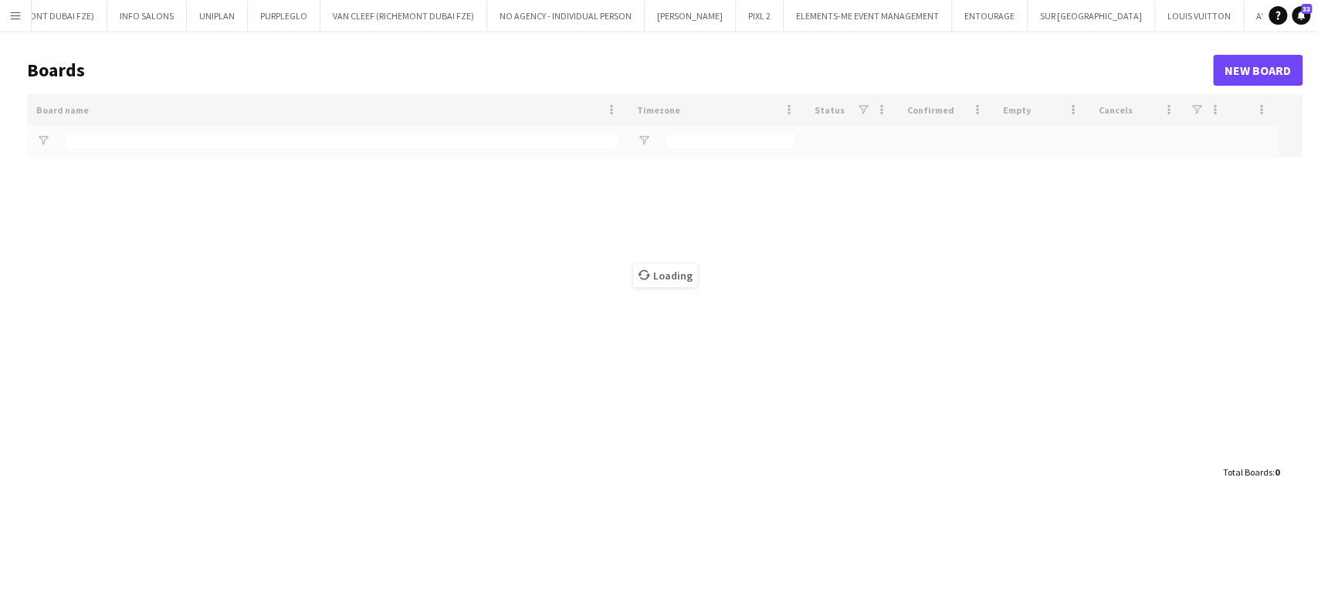
type input "***"
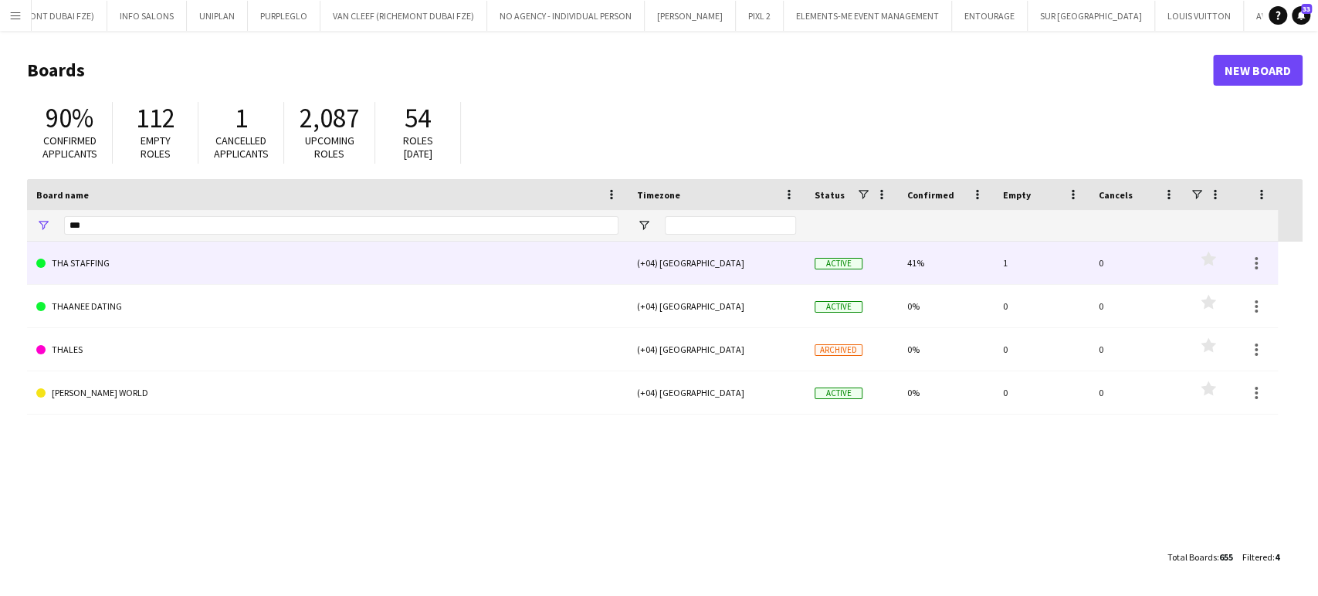
click at [116, 269] on link "THA STAFFING" at bounding box center [327, 263] width 582 height 43
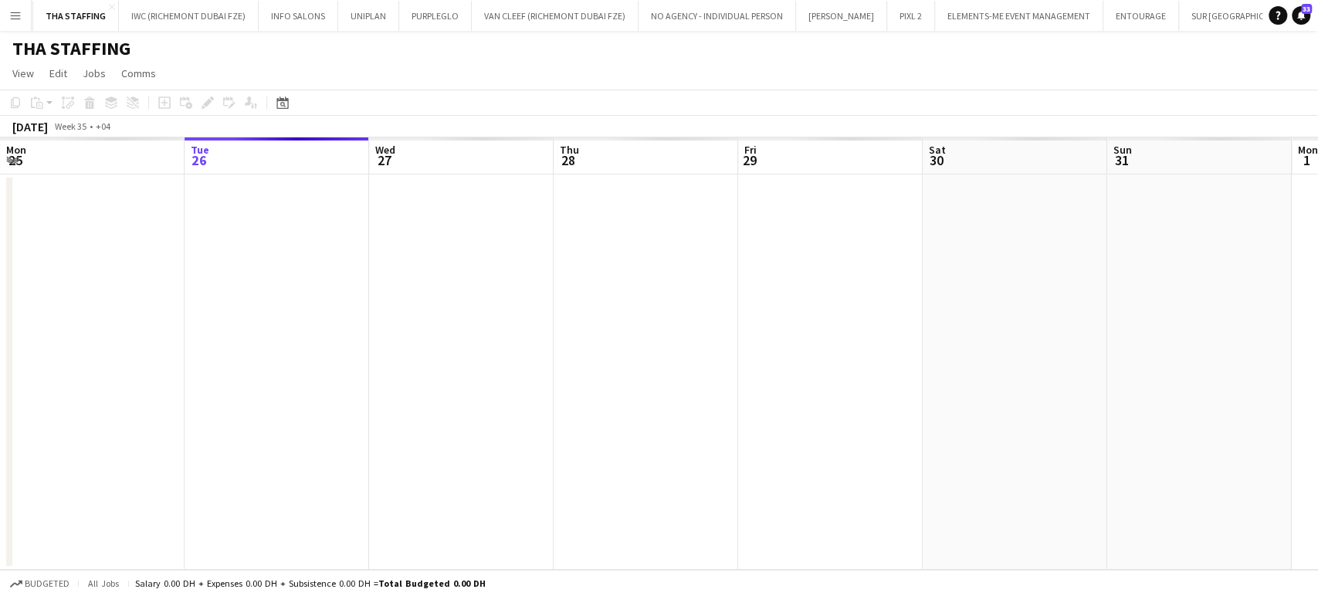
scroll to position [0, 2043]
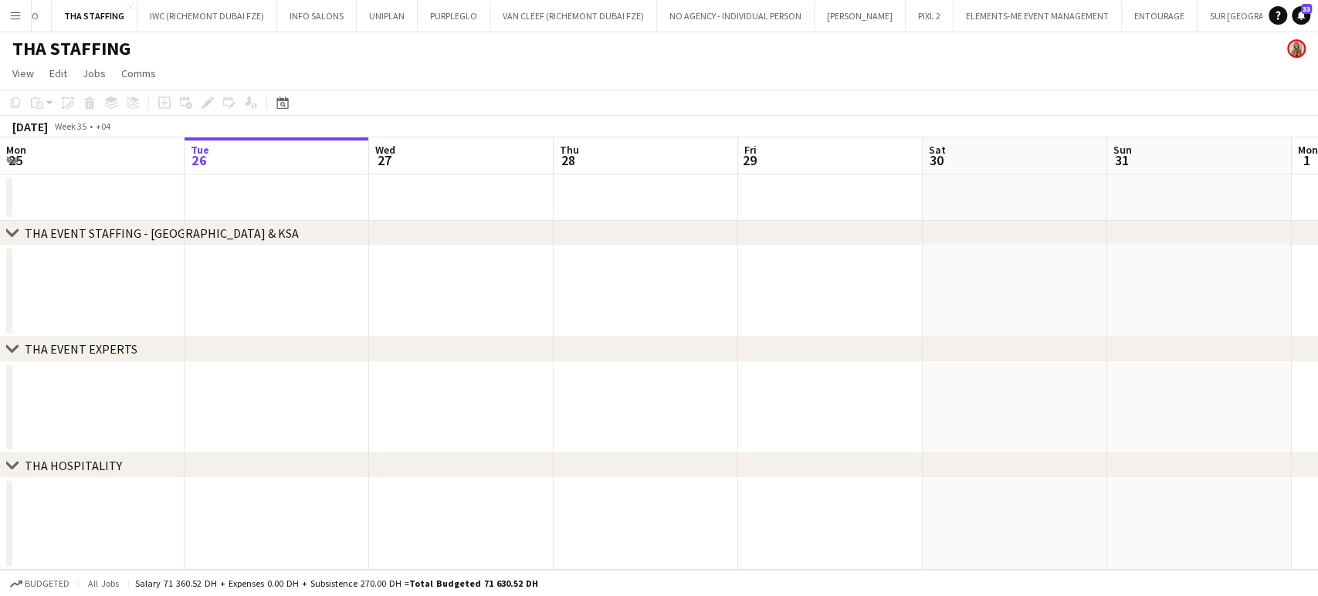
drag, startPoint x: 838, startPoint y: 253, endPoint x: 414, endPoint y: 258, distance: 423.8
click at [417, 259] on div "chevron-right THA EVENT STAFFING - UAE & KSA chevron-right THA EVENT EXPERTS ch…" at bounding box center [659, 353] width 1318 height 432
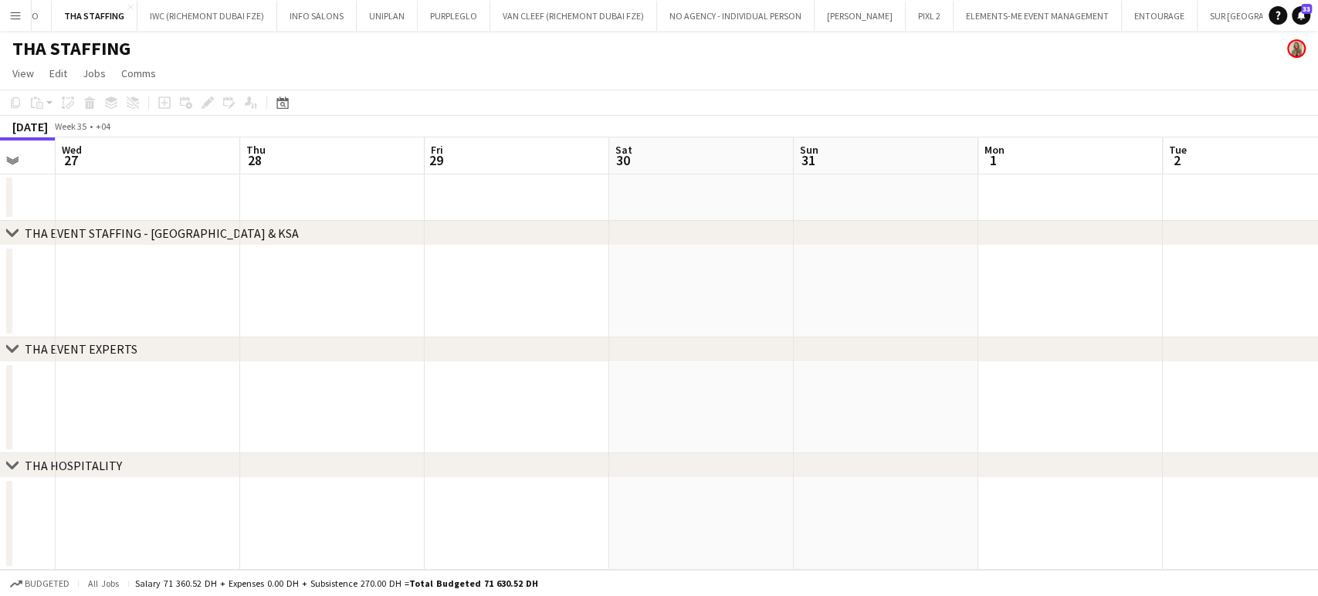
drag, startPoint x: 566, startPoint y: 279, endPoint x: 543, endPoint y: 276, distance: 22.6
click at [543, 276] on app-calendar-viewport "Sat 23 Sun 24 Mon 25 Tue 26 Wed 27 Thu 28 Fri 29 Sat 30 Sun 31 Mon 1 Tue 2 Wed …" at bounding box center [659, 353] width 1318 height 432
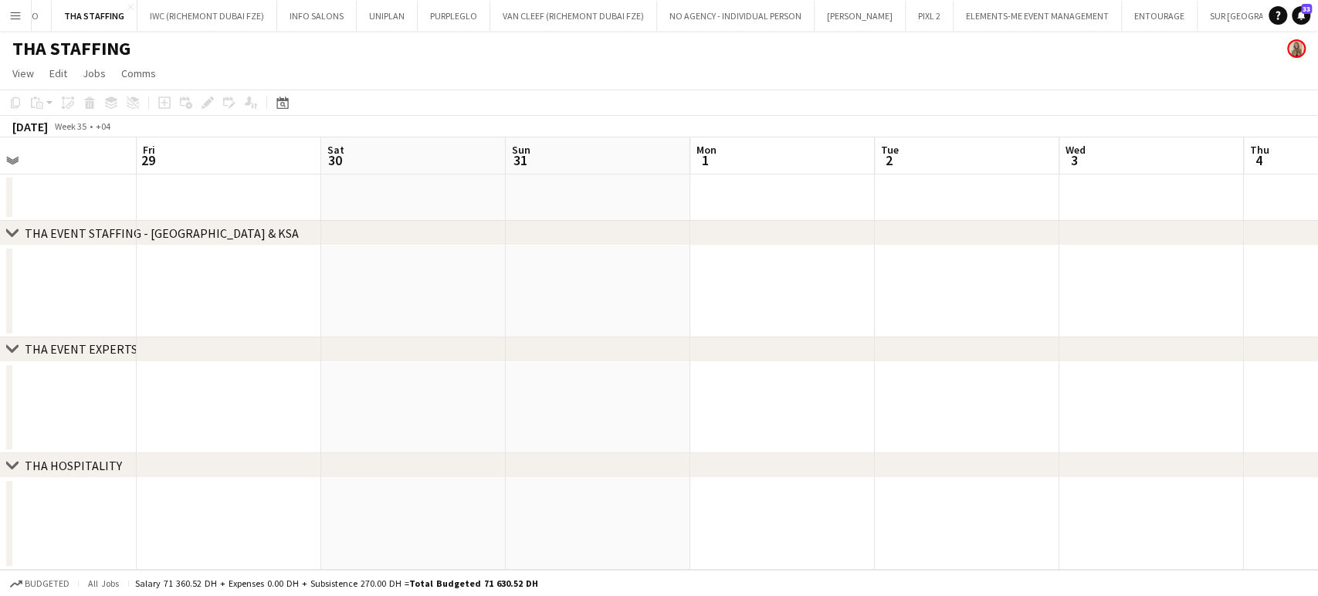
drag, startPoint x: 774, startPoint y: 290, endPoint x: 279, endPoint y: 227, distance: 499.6
click at [295, 234] on div "chevron-right THA EVENT STAFFING - UAE & KSA chevron-right THA EVENT EXPERTS ch…" at bounding box center [659, 353] width 1318 height 432
drag, startPoint x: 525, startPoint y: 259, endPoint x: 473, endPoint y: 259, distance: 51.7
click at [479, 259] on app-calendar-viewport "Thu 28 Fri 29 Sat 30 Sun 31 Mon 1 Tue 2 Wed 3 Thu 4 Fri 5 Sat 6 Sun 7 Mon 8 Tue…" at bounding box center [659, 353] width 1318 height 432
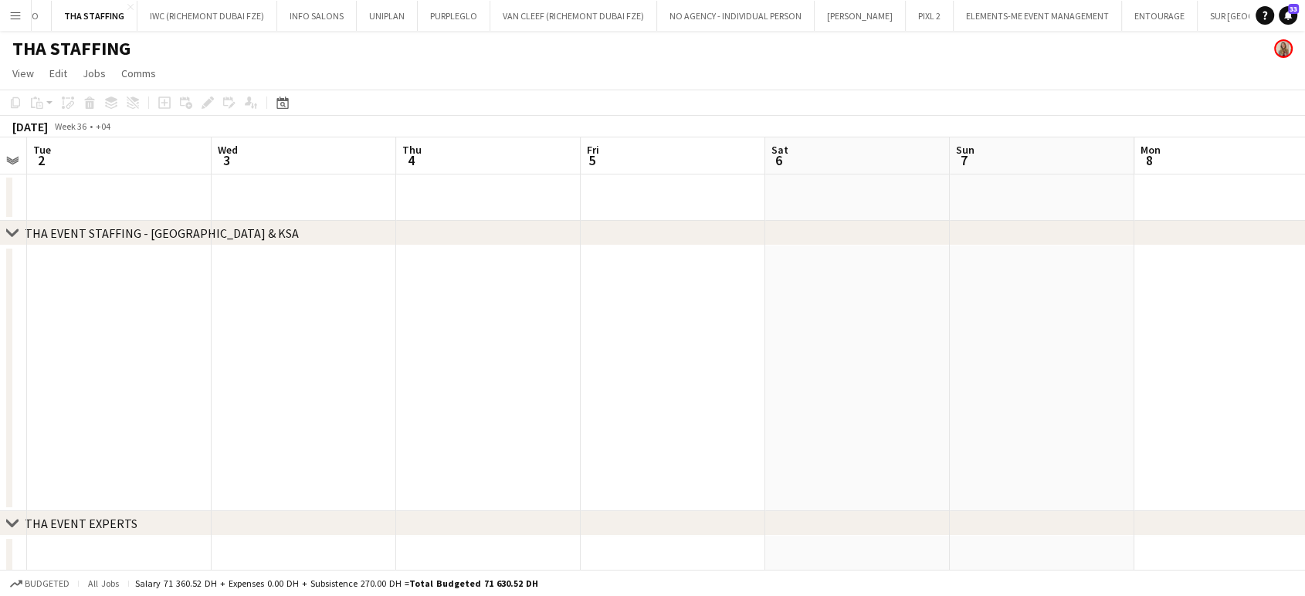
drag, startPoint x: 933, startPoint y: 357, endPoint x: 466, endPoint y: 337, distance: 466.7
click at [499, 346] on app-calendar-viewport "Sat 30 Sun 31 Mon 1 Tue 2 Wed 3 Thu 4 Fri 5 Sat 6 Sun 7 Mon 8 Tue 9 Wed 10 9/21…" at bounding box center [652, 395] width 1305 height 516
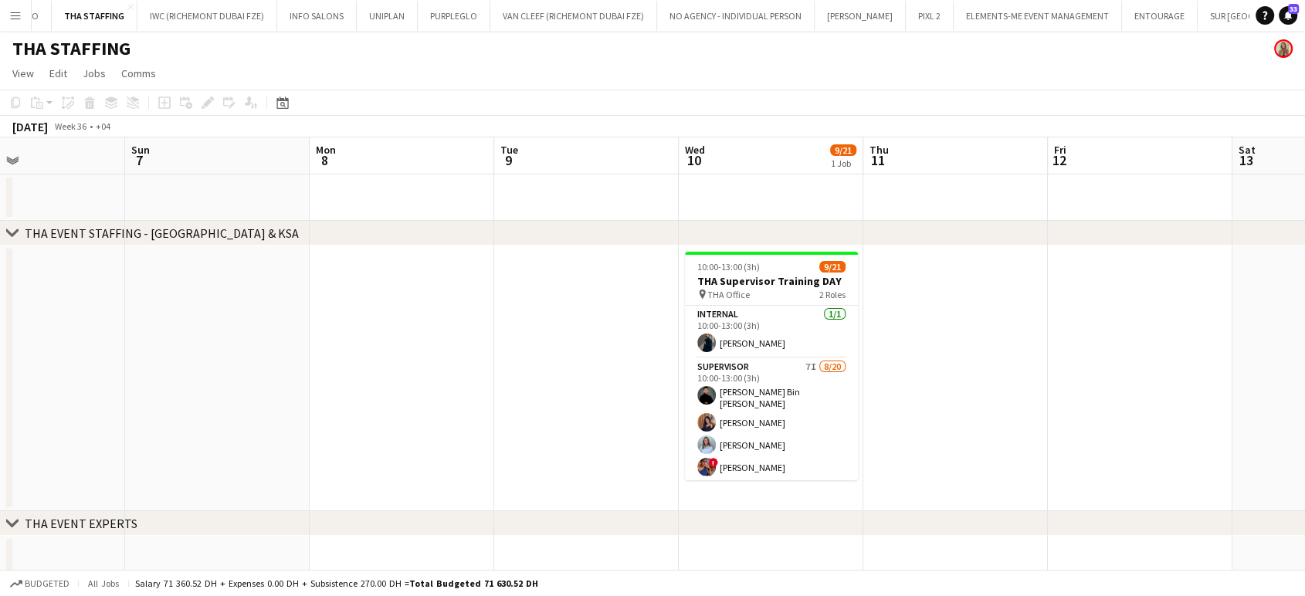
scroll to position [0, 769]
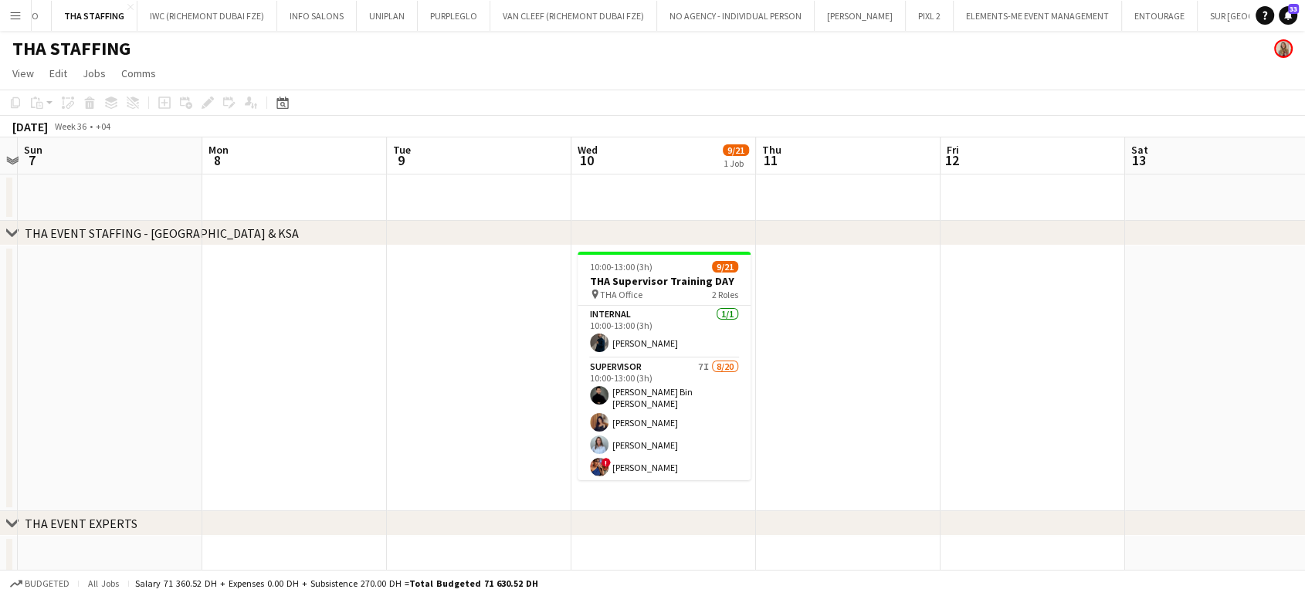
drag, startPoint x: 692, startPoint y: 330, endPoint x: 381, endPoint y: 313, distance: 311.5
click at [388, 319] on app-calendar-viewport "Wed 3 Thu 4 Fri 5 Sat 6 Sun 7 Mon 8 Tue 9 Wed 10 9/21 1 Job Thu 11 Fri 12 Sat 1…" at bounding box center [652, 395] width 1305 height 516
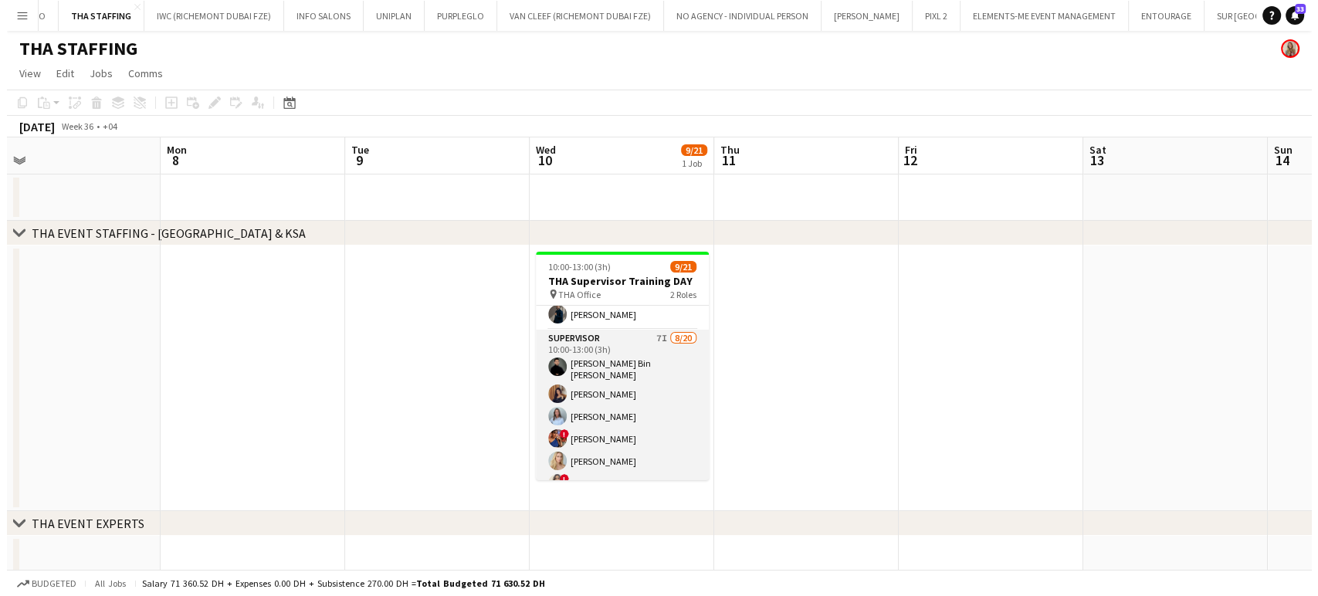
scroll to position [0, 0]
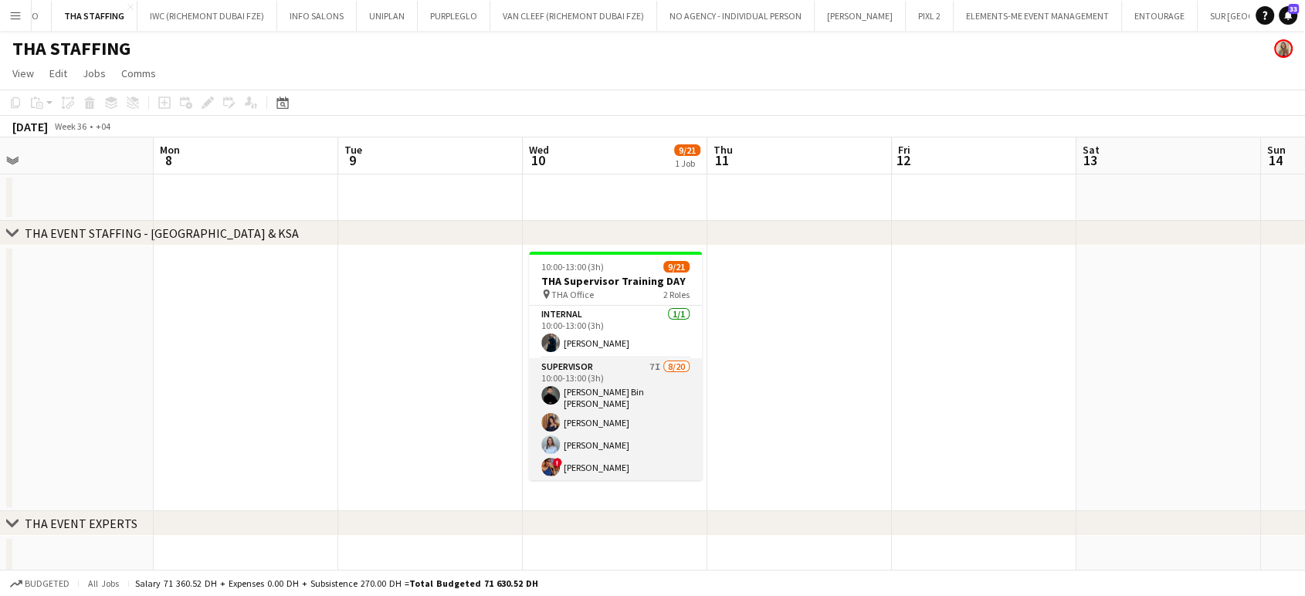
click at [605, 418] on app-card-role "Supervisor 7I 8/20 10:00-13:00 (3h) Hassan Bin Rashid Ahmed Aliaksandra Zaikina…" at bounding box center [615, 599] width 173 height 482
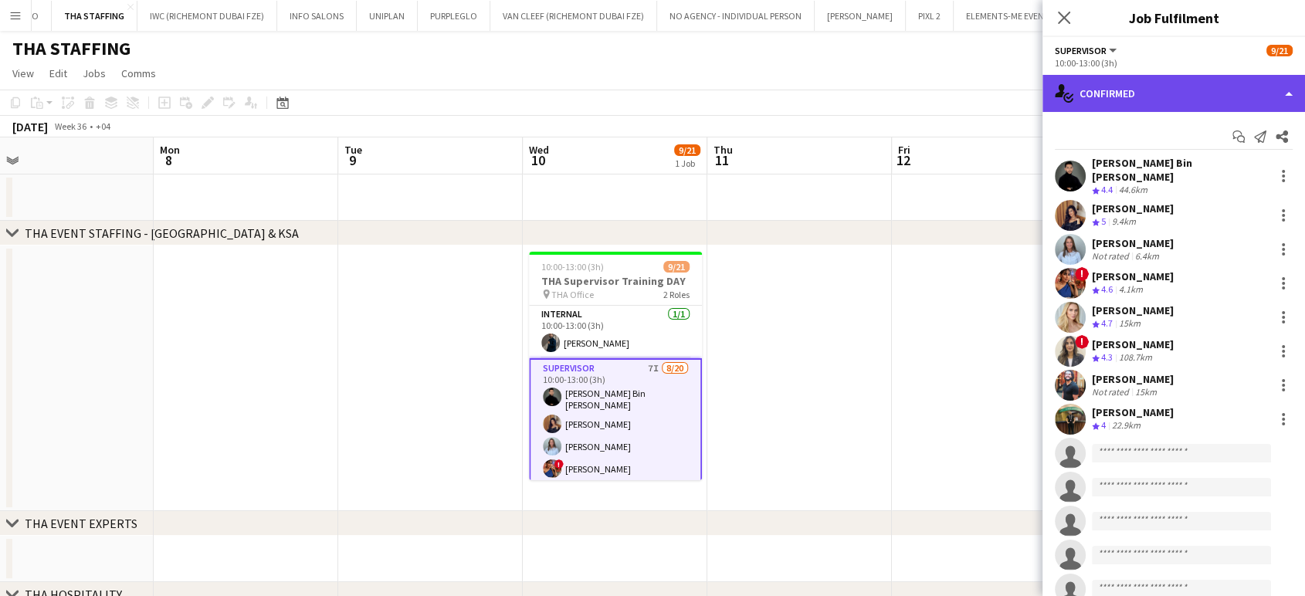
click at [1272, 87] on div "single-neutral-actions-check-2 Confirmed" at bounding box center [1173, 93] width 262 height 37
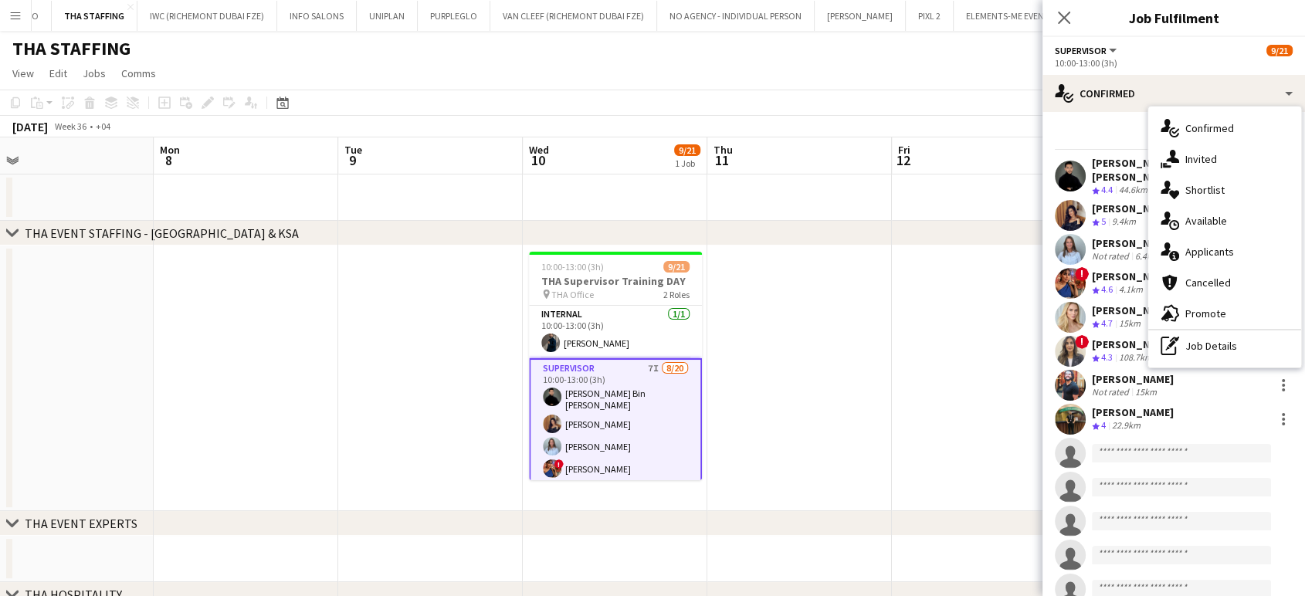
click at [1102, 145] on div "Start chat Send notification Share" at bounding box center [1173, 136] width 238 height 25
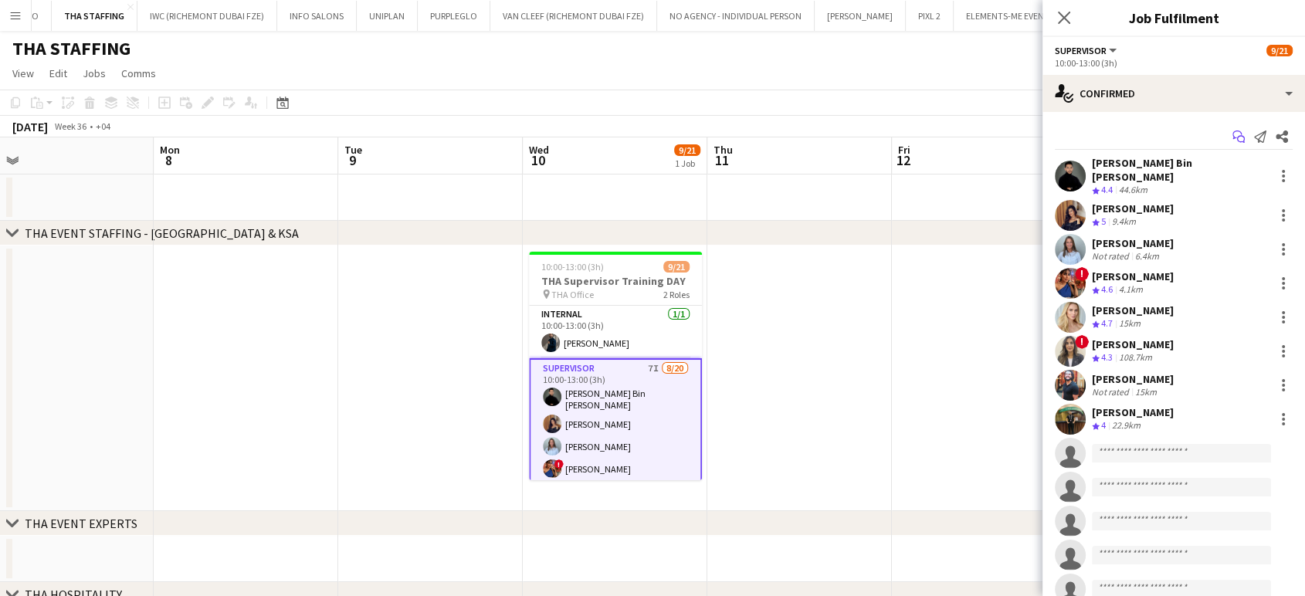
click at [1237, 136] on icon at bounding box center [1241, 140] width 8 height 8
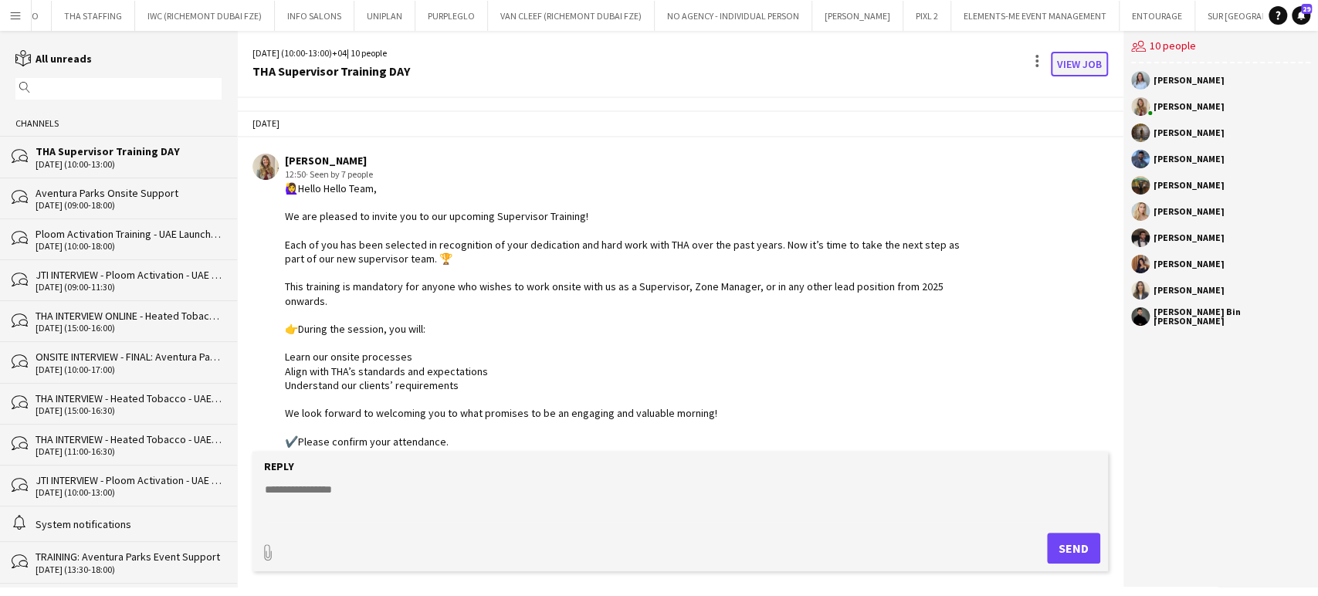
click at [1080, 59] on link "View Job" at bounding box center [1079, 64] width 57 height 25
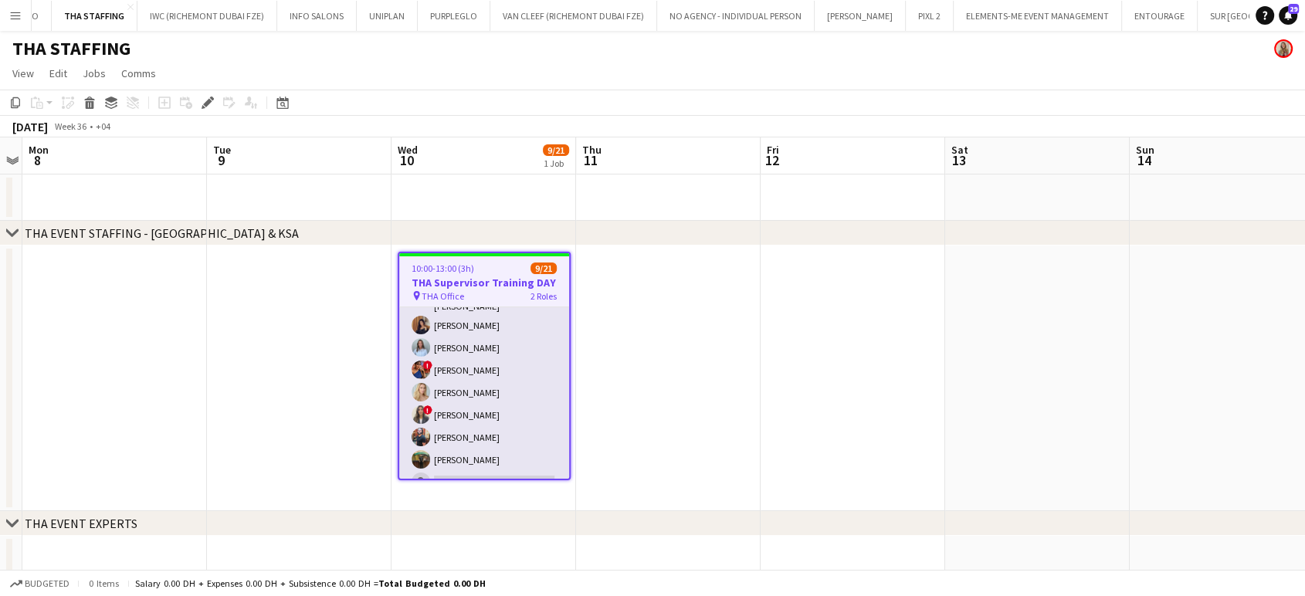
scroll to position [171, 0]
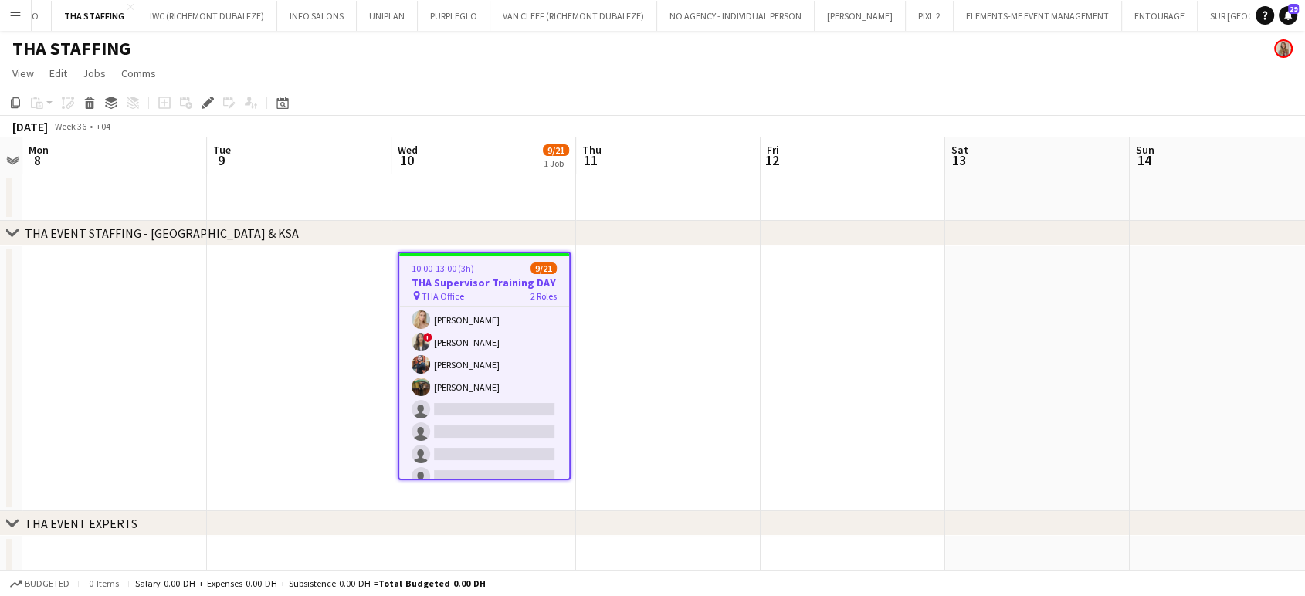
click at [706, 343] on app-date-cell at bounding box center [668, 378] width 184 height 266
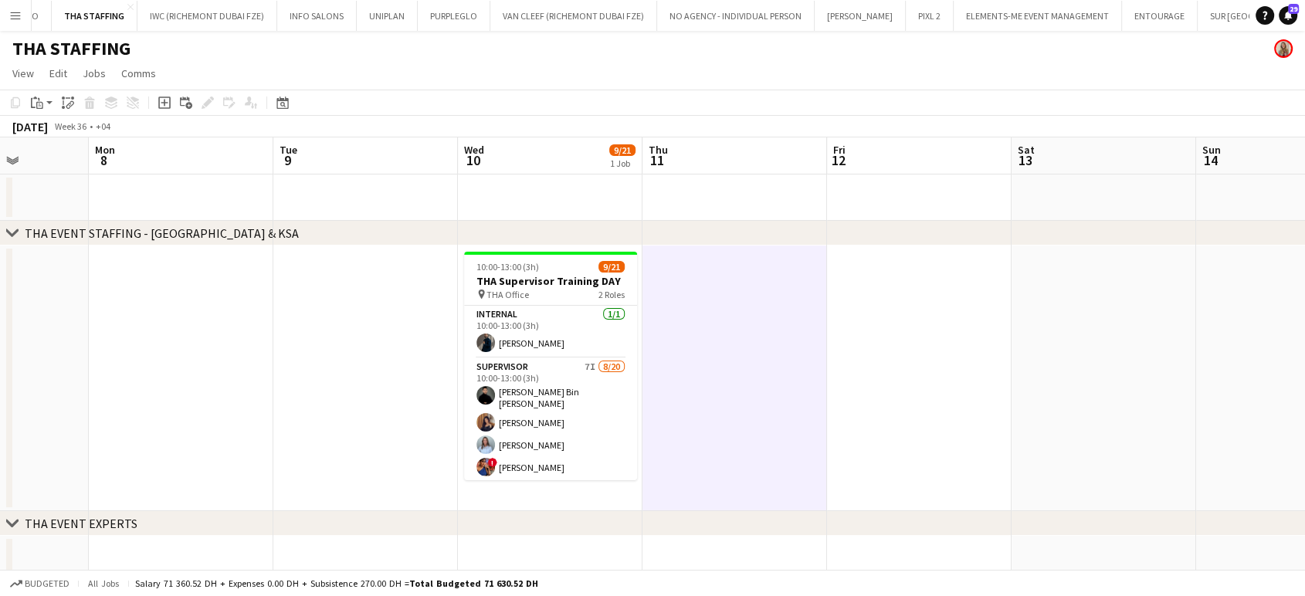
scroll to position [0, 469]
drag, startPoint x: 1068, startPoint y: 300, endPoint x: 760, endPoint y: 289, distance: 307.5
click at [760, 289] on app-calendar-viewport "Fri 5 Sat 6 Sun 7 Mon 8 Tue 9 Wed 10 9/21 1 Job Thu 11 Fri 12 Sat 13 Sun 14 Mon…" at bounding box center [652, 395] width 1305 height 516
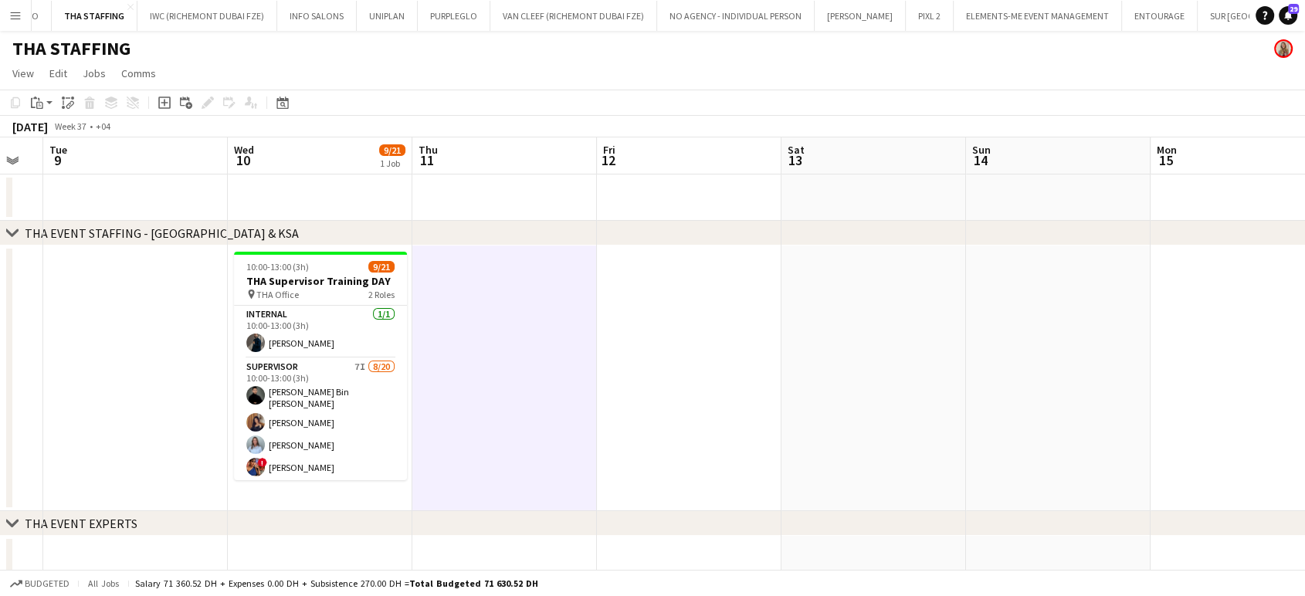
drag, startPoint x: 499, startPoint y: 410, endPoint x: 631, endPoint y: 415, distance: 132.9
click at [630, 415] on app-calendar-viewport "Sun 7 Mon 8 Tue 9 Wed 10 9/21 1 Job Thu 11 Fri 12 Sat 13 Sun 14 Mon 15 Tue 16 W…" at bounding box center [652, 395] width 1305 height 516
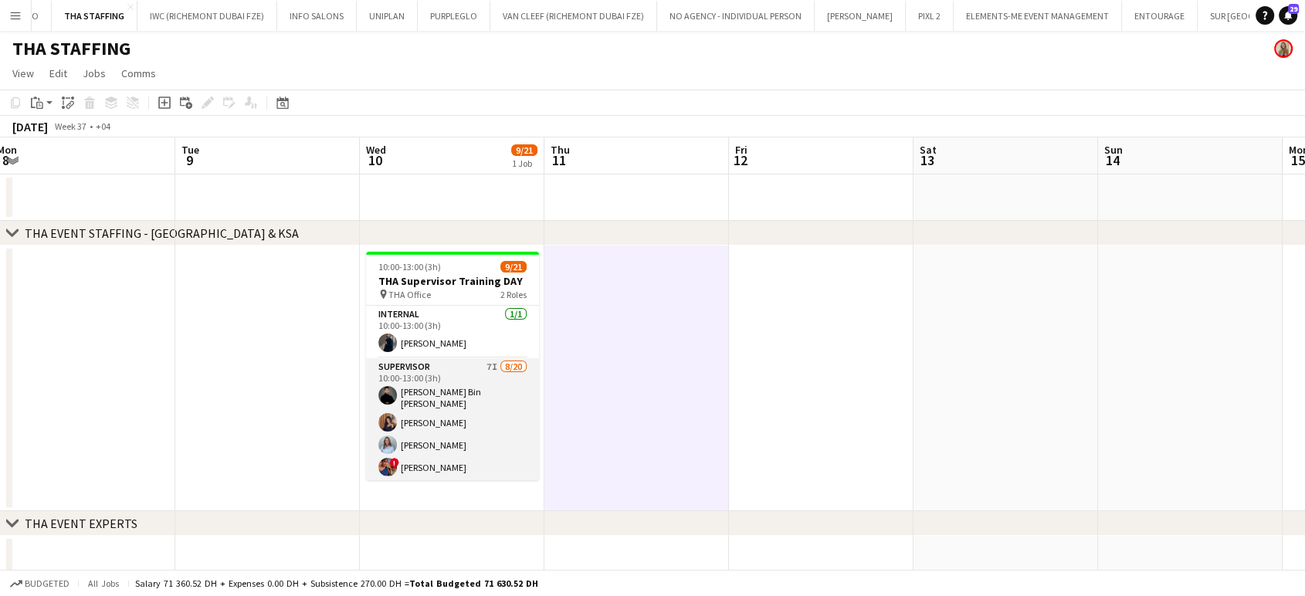
scroll to position [171, 0]
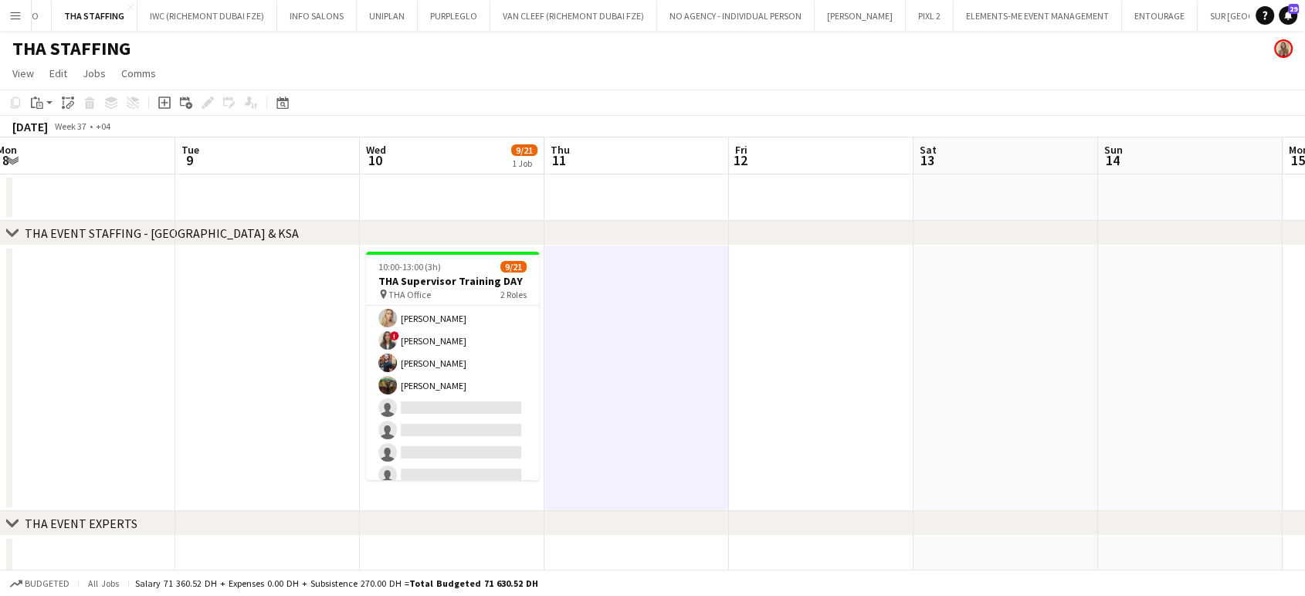
click at [896, 412] on app-date-cell at bounding box center [821, 378] width 184 height 266
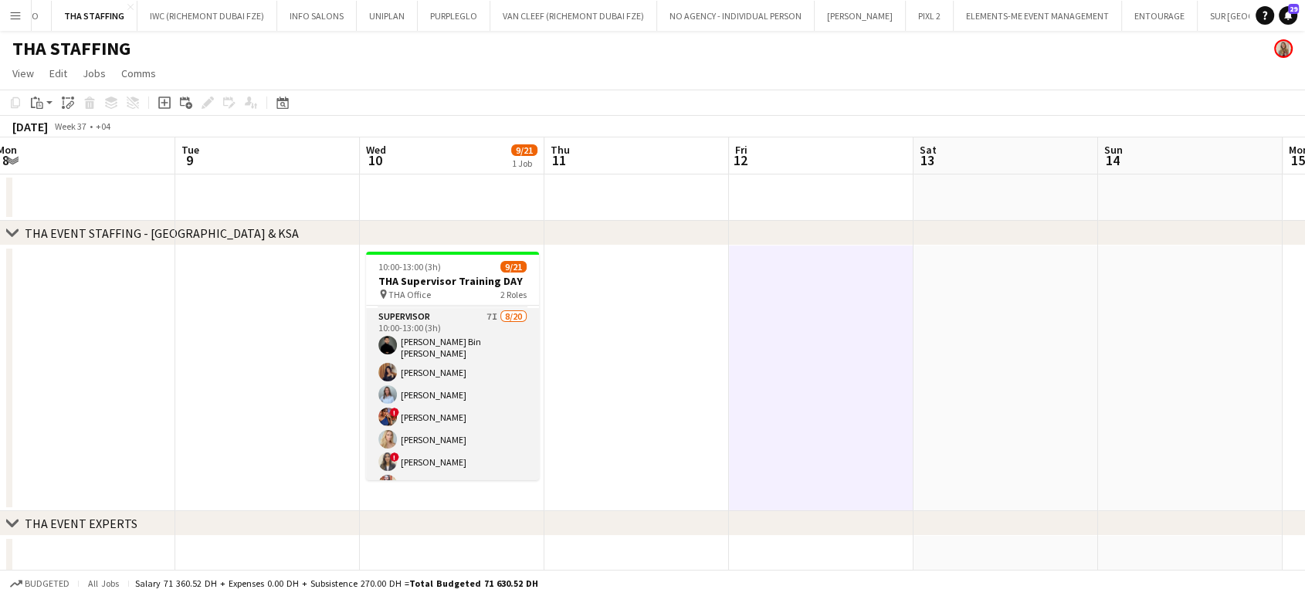
scroll to position [0, 0]
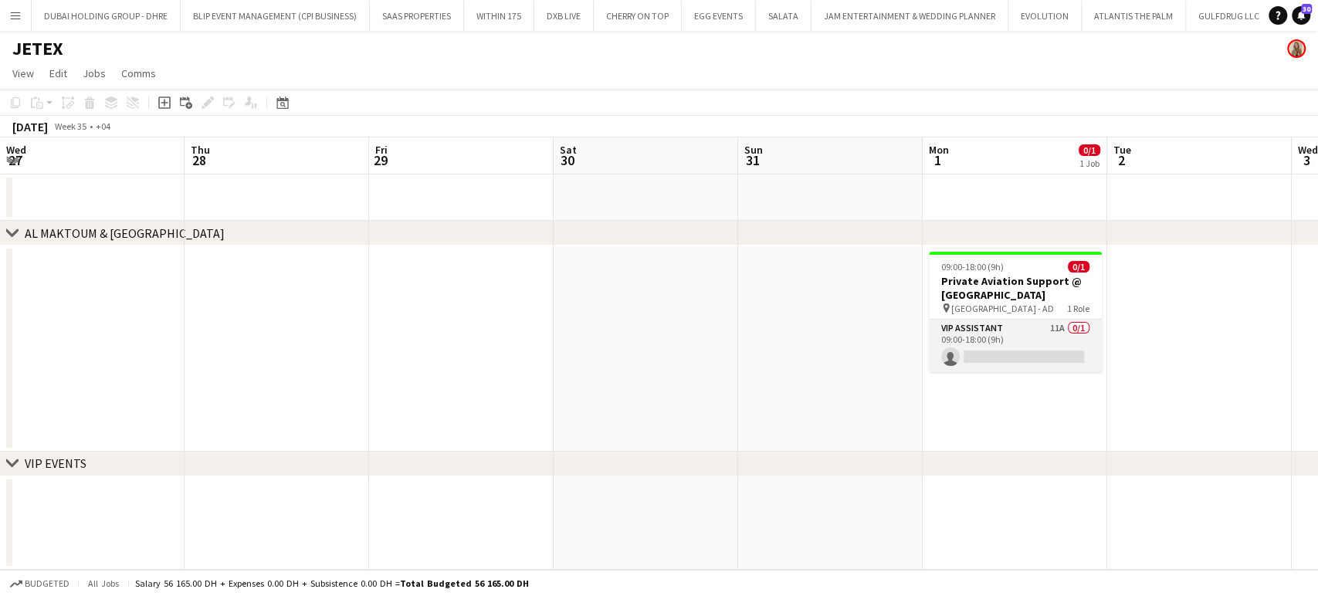
scroll to position [0, 531]
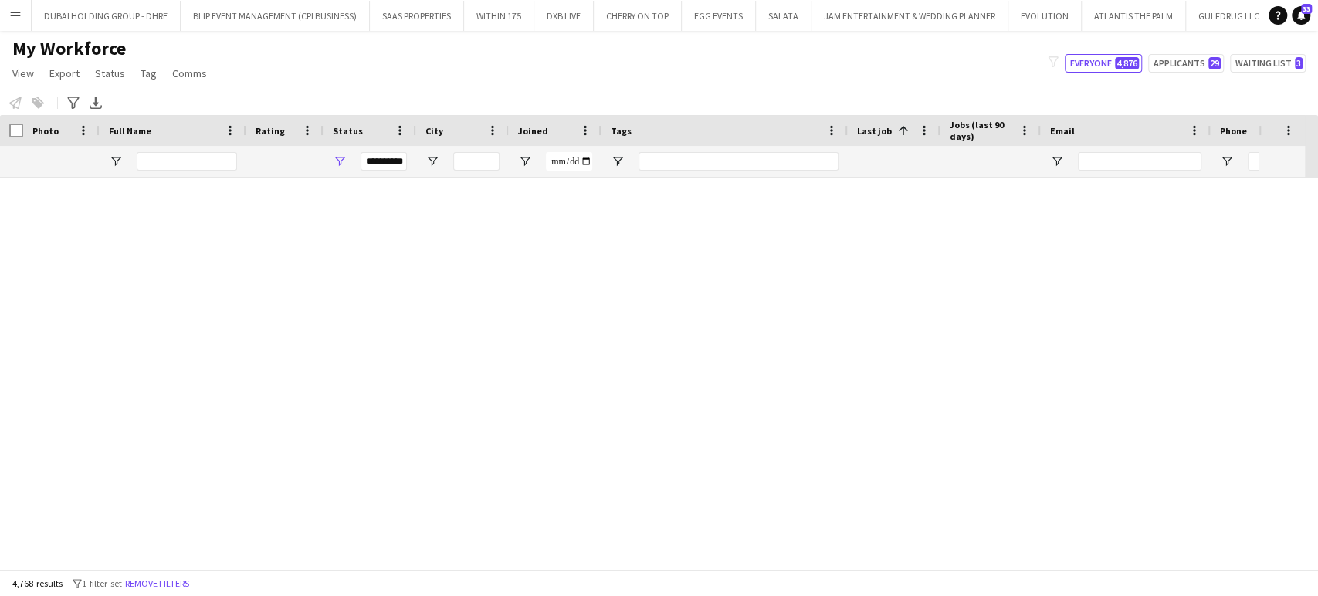
scroll to position [112703, 0]
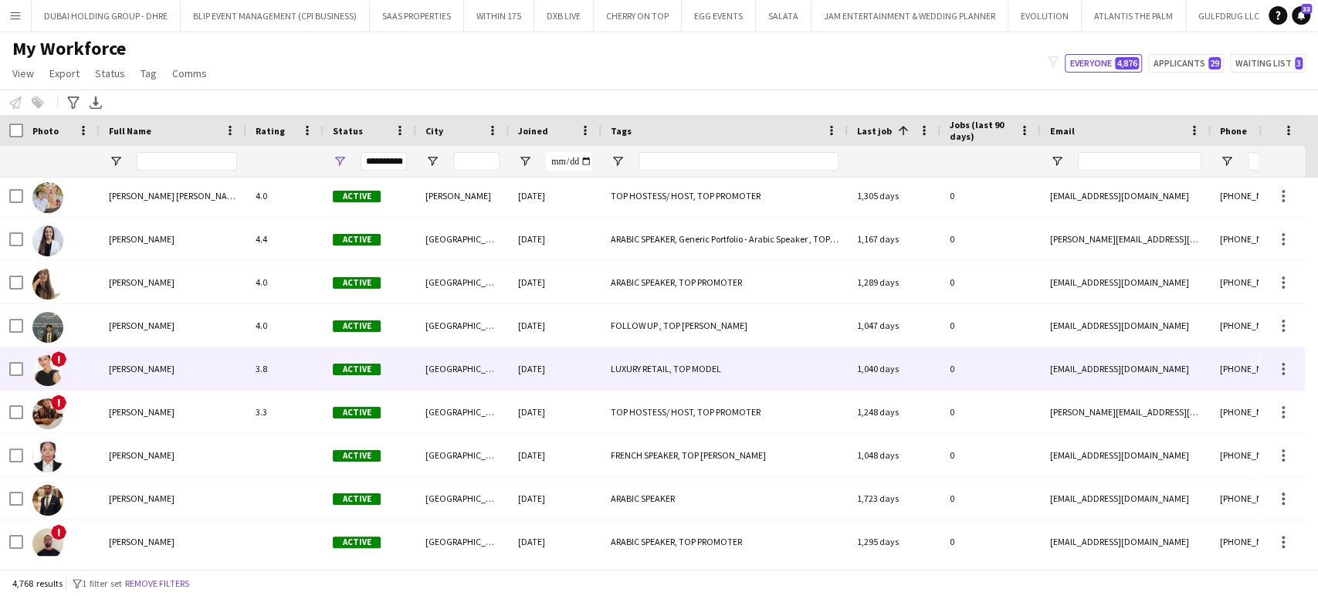
click at [136, 365] on span "[PERSON_NAME]" at bounding box center [142, 369] width 66 height 12
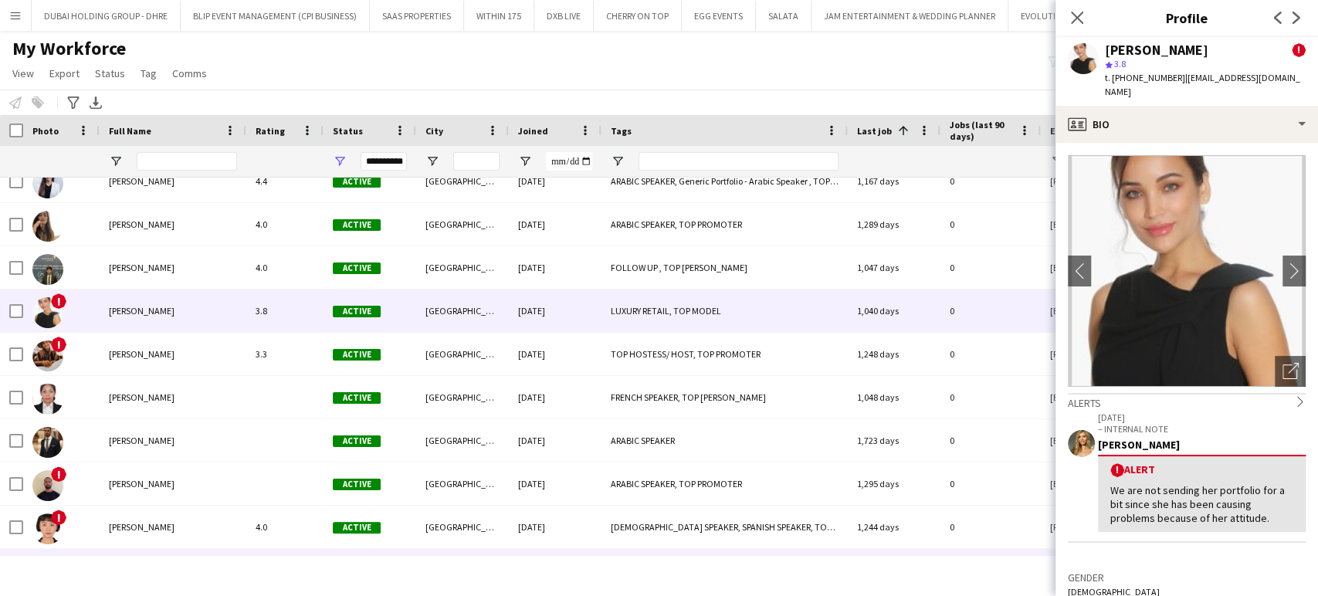
scroll to position [112789, 0]
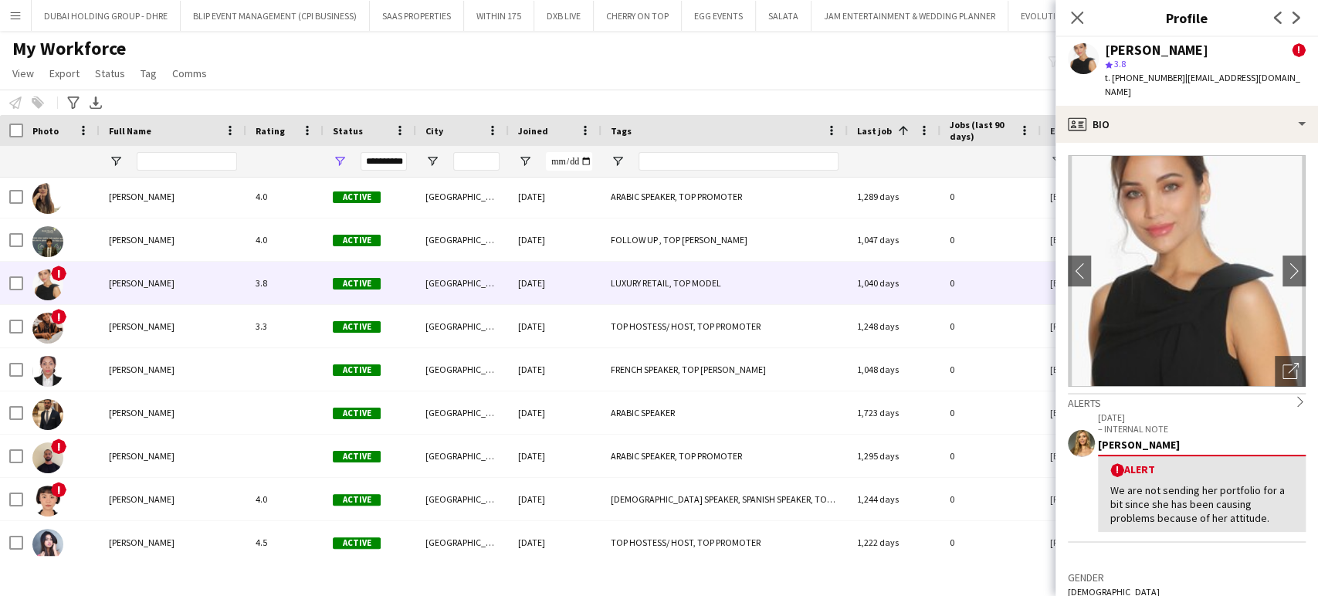
click at [707, 76] on app-workforce-header "My Workforce View Views Default view New view Update view Delete view Edit name…" at bounding box center [659, 76] width 1318 height 78
